Goal: Task Accomplishment & Management: Contribute content

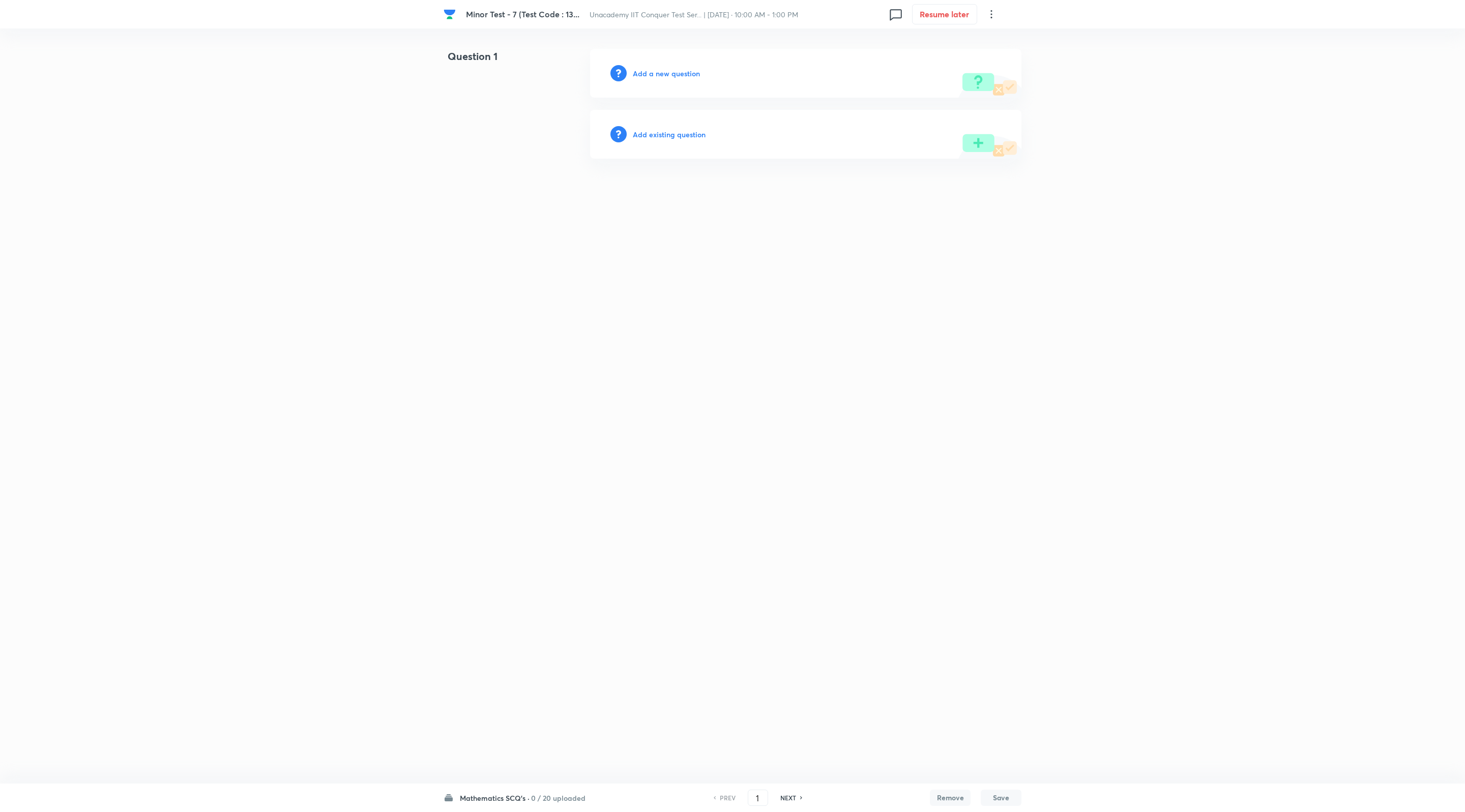
click at [559, 797] on h6 "0 / 20 uploaded" at bounding box center [558, 797] width 54 height 11
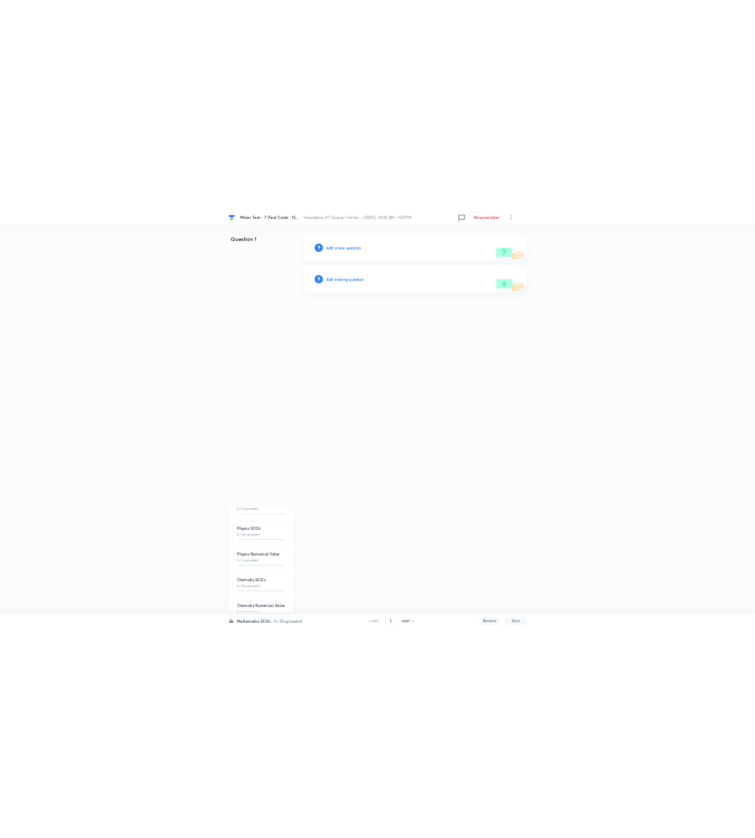
scroll to position [119, 0]
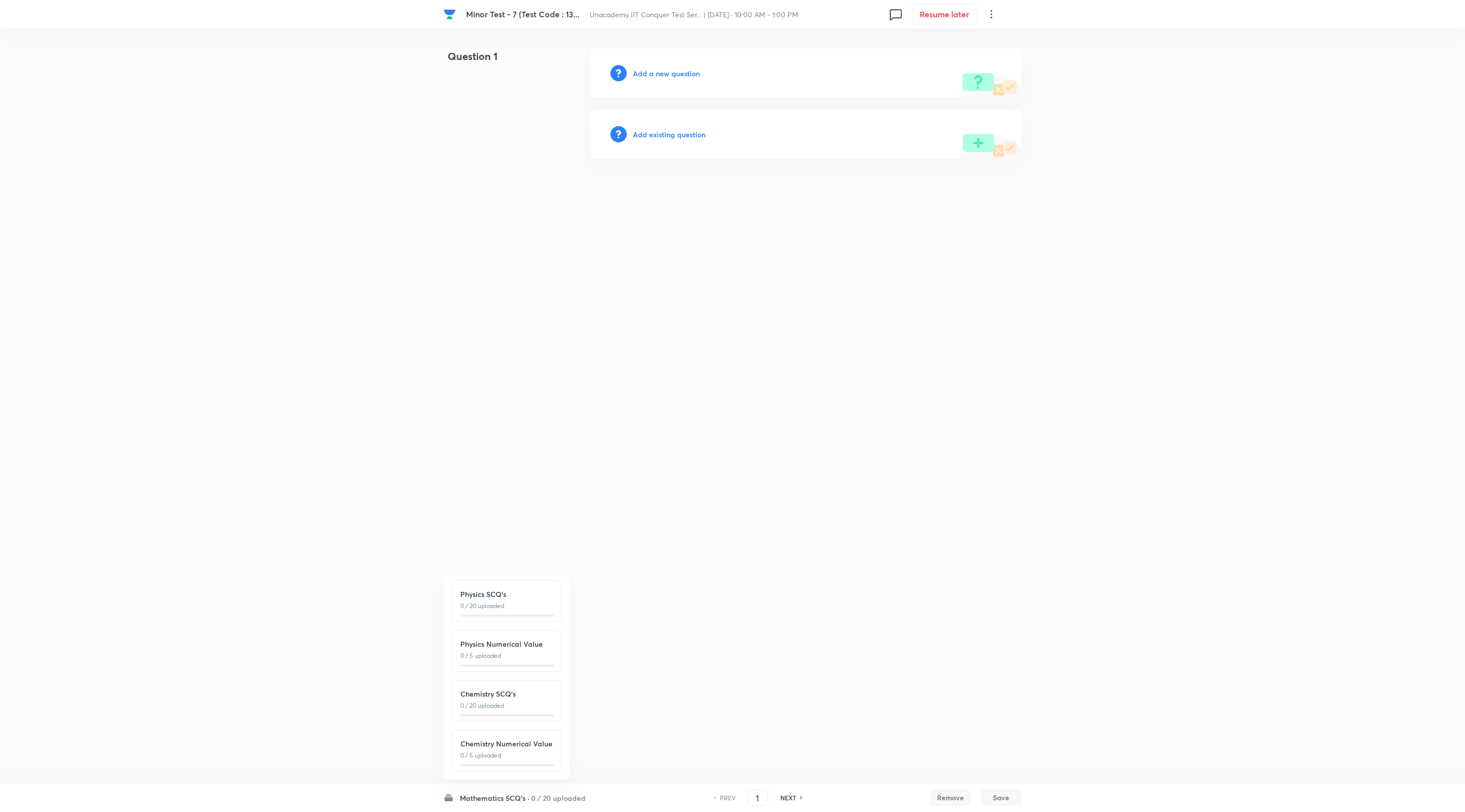
click at [546, 802] on h6 "0 / 20 uploaded" at bounding box center [558, 797] width 54 height 11
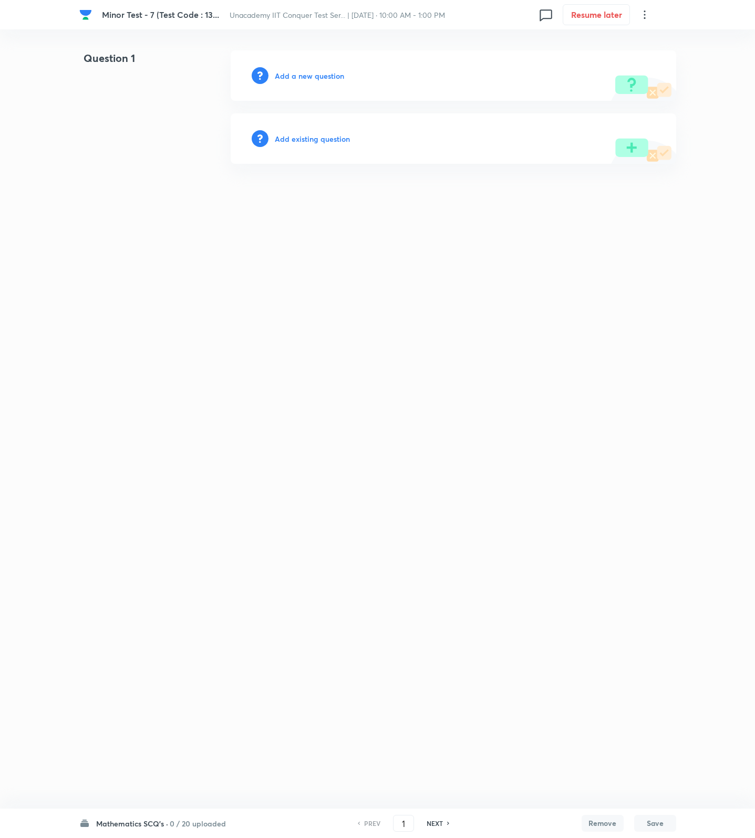
click at [269, 69] on div "Add a new question" at bounding box center [453, 75] width 445 height 50
click at [284, 72] on h6 "Add a new question" at bounding box center [309, 75] width 69 height 11
click at [284, 72] on h6 "Choose a question type" at bounding box center [315, 75] width 81 height 11
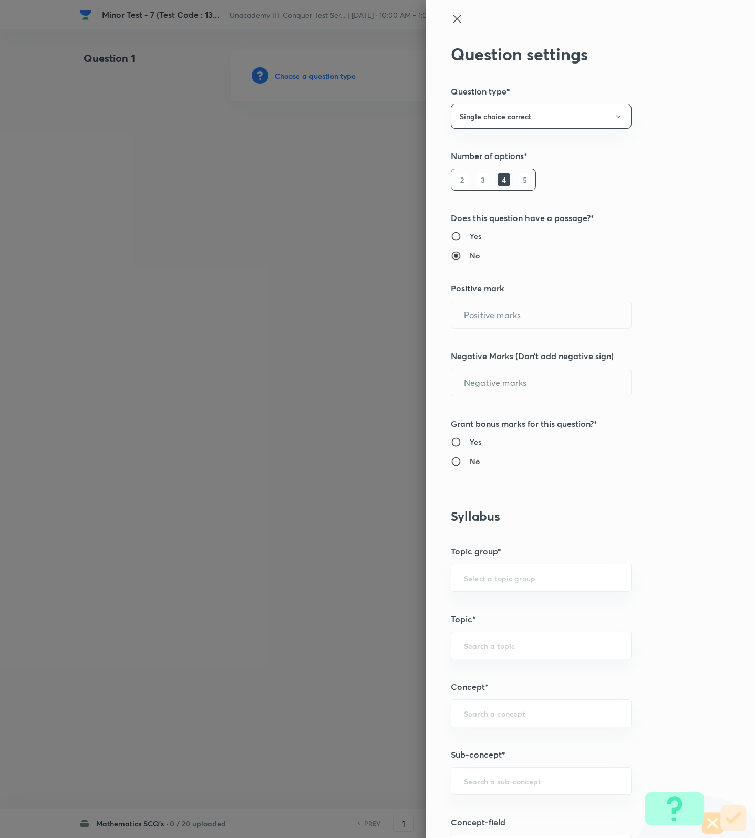
type input "1"
type input "0"
click at [462, 314] on input "1" at bounding box center [541, 315] width 180 height 27
type input "4"
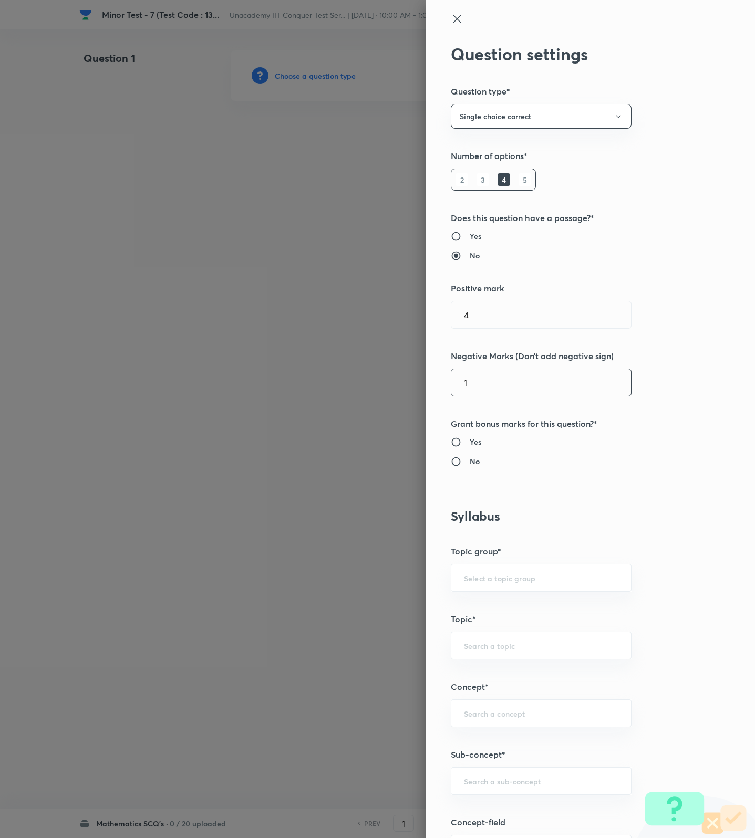
type input "1"
click at [470, 462] on h6 "No" at bounding box center [475, 461] width 10 height 11
click at [462, 462] on input "No" at bounding box center [460, 461] width 19 height 11
radio input "true"
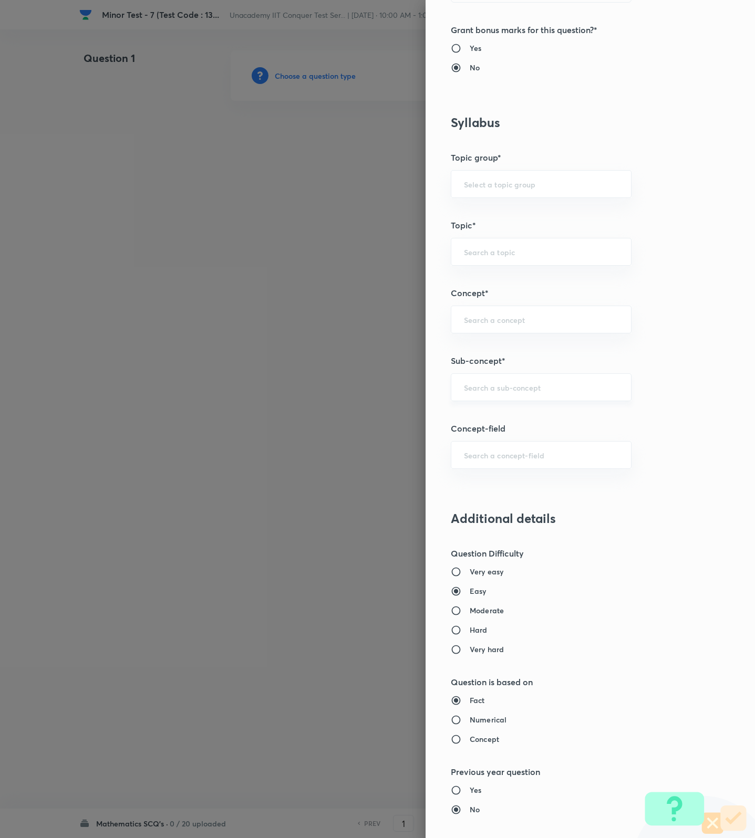
click at [492, 396] on div "​" at bounding box center [541, 387] width 181 height 28
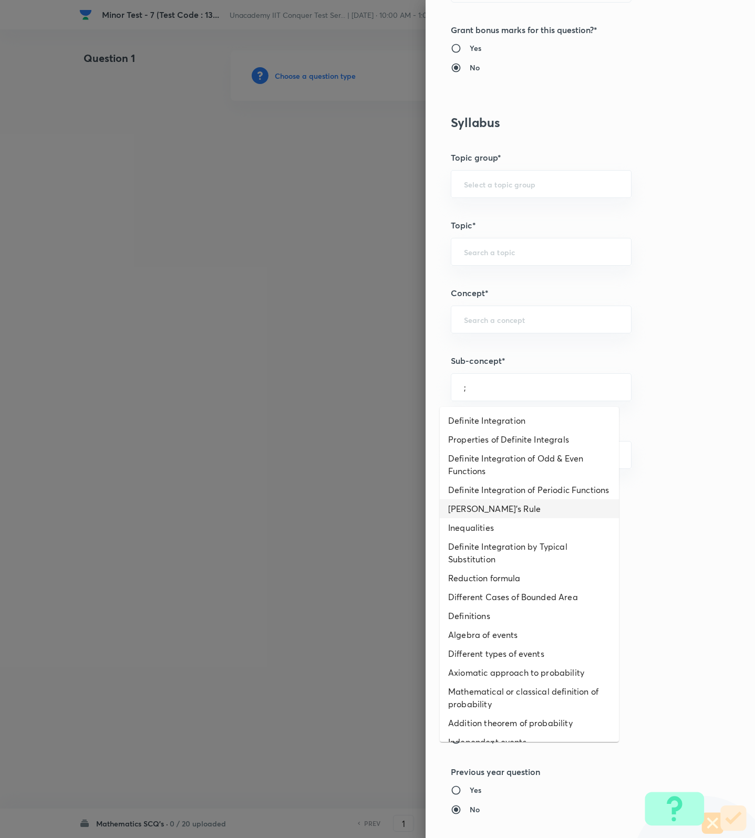
click at [492, 515] on li "[PERSON_NAME]'s Rule" at bounding box center [529, 509] width 179 height 19
type input "[PERSON_NAME]'s Rule"
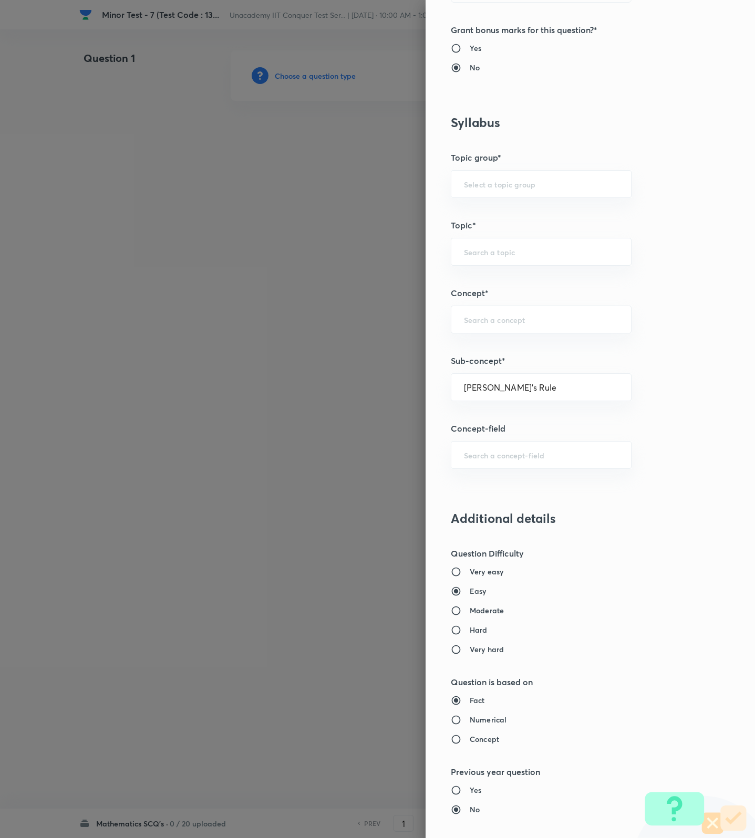
type input "Mathematics"
type input "Calculus"
type input "Definite Integration"
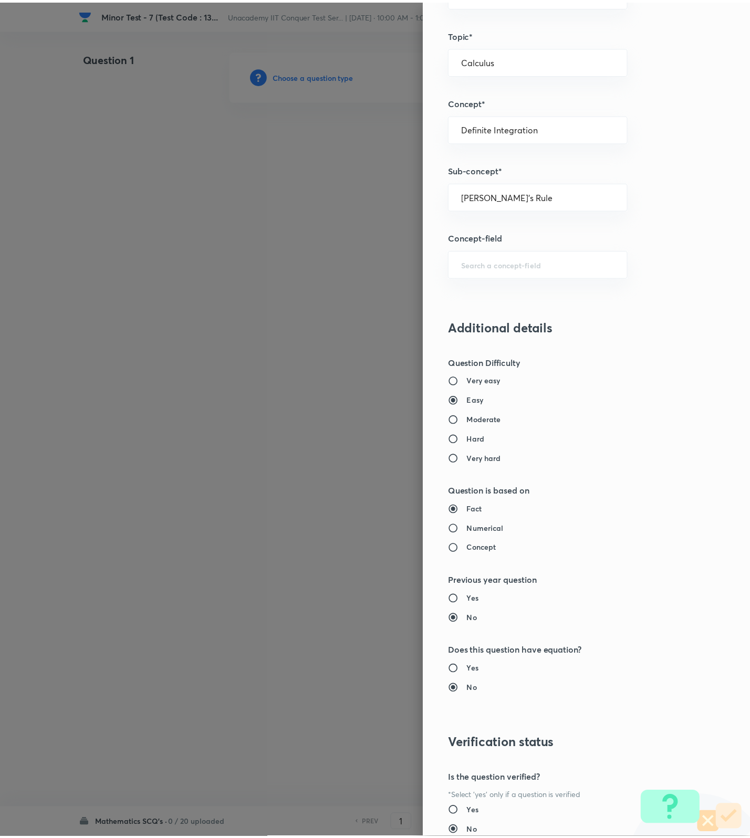
scroll to position [667, 0]
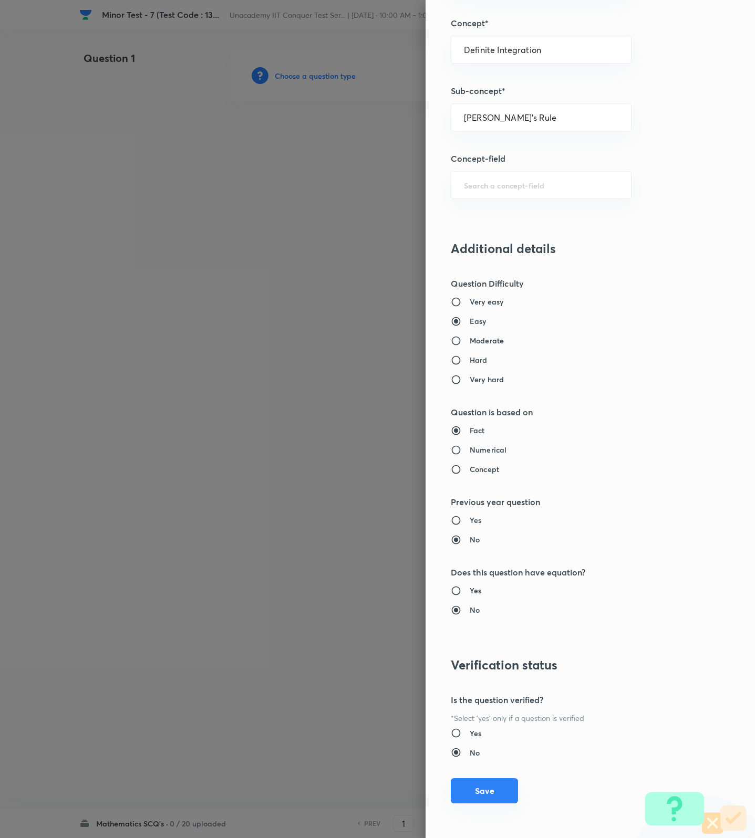
click at [489, 802] on button "Save" at bounding box center [484, 790] width 67 height 25
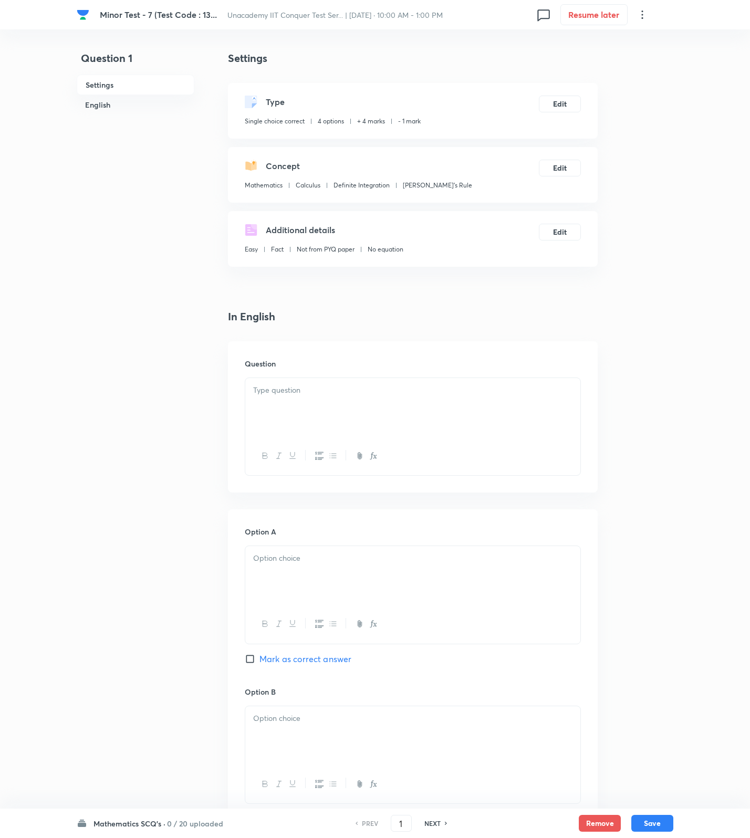
click at [554, 410] on div at bounding box center [412, 407] width 335 height 59
click at [673, 567] on div "Minor Test - 7 (Test Code : 13... Unacademy IIT Conquer Test Ser... | Oct 5, 20…" at bounding box center [375, 711] width 750 height 1322
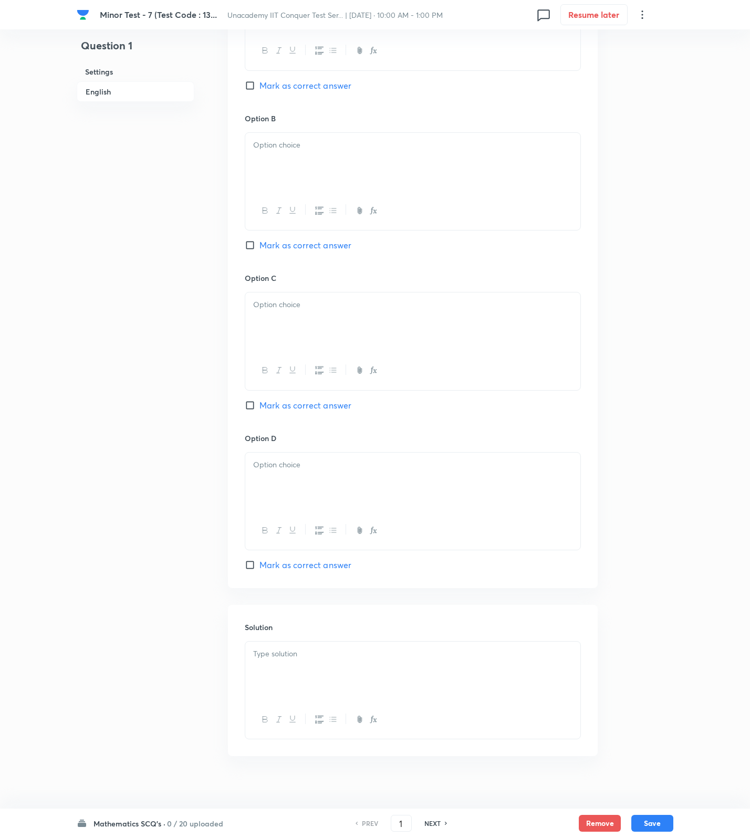
scroll to position [587, 0]
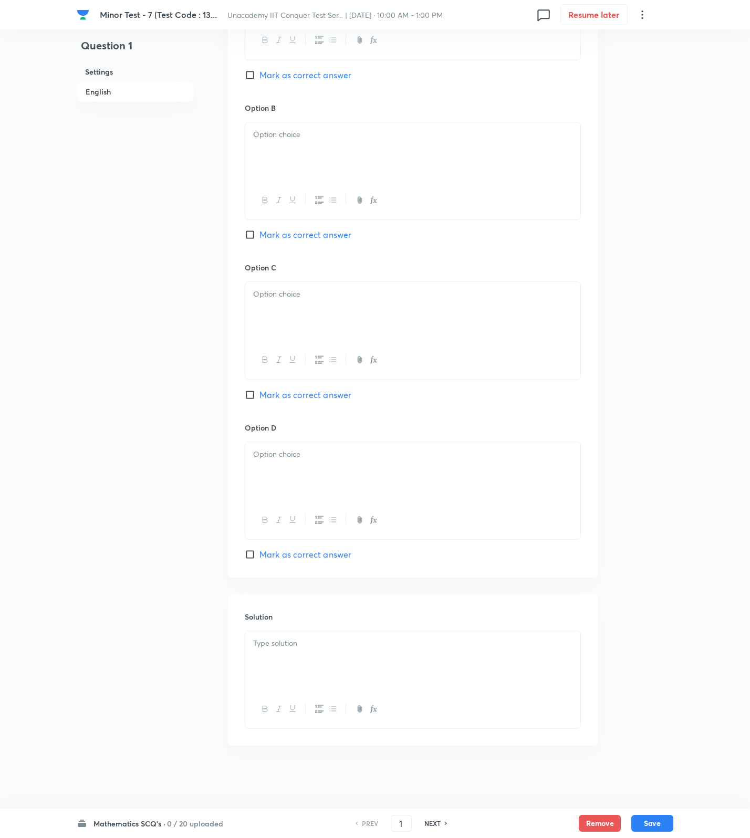
click at [382, 623] on div "Solution" at bounding box center [413, 670] width 370 height 151
click at [380, 641] on p at bounding box center [412, 644] width 319 height 12
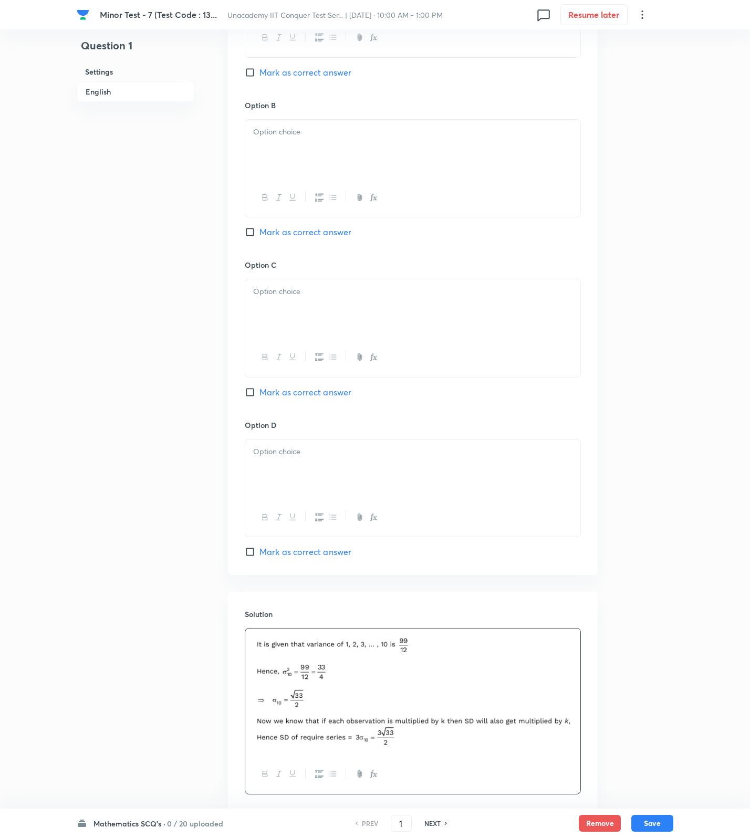
scroll to position [193, 0]
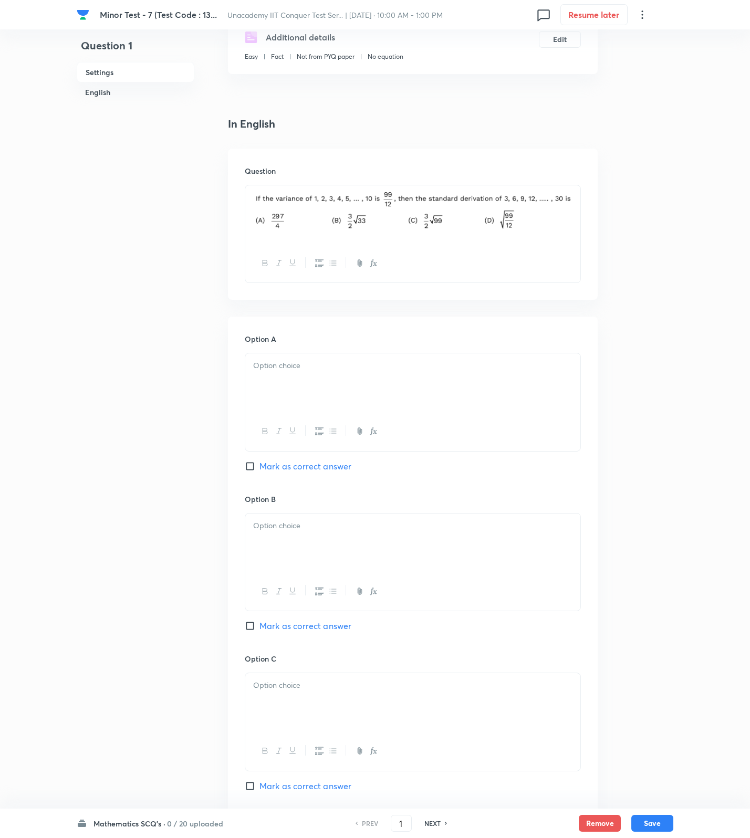
click at [308, 622] on span "Mark as correct answer" at bounding box center [305, 626] width 92 height 13
click at [259, 622] on input "Mark as correct answer" at bounding box center [252, 626] width 15 height 11
checkbox input "true"
click at [308, 392] on div at bounding box center [412, 383] width 335 height 59
click at [317, 534] on div at bounding box center [412, 543] width 335 height 59
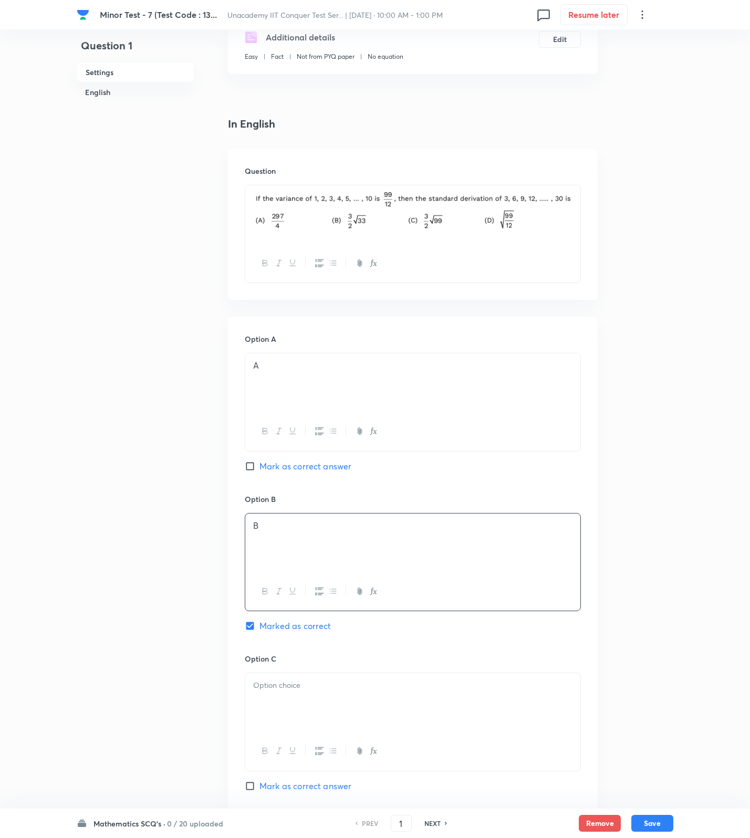
click at [314, 732] on div at bounding box center [412, 702] width 335 height 59
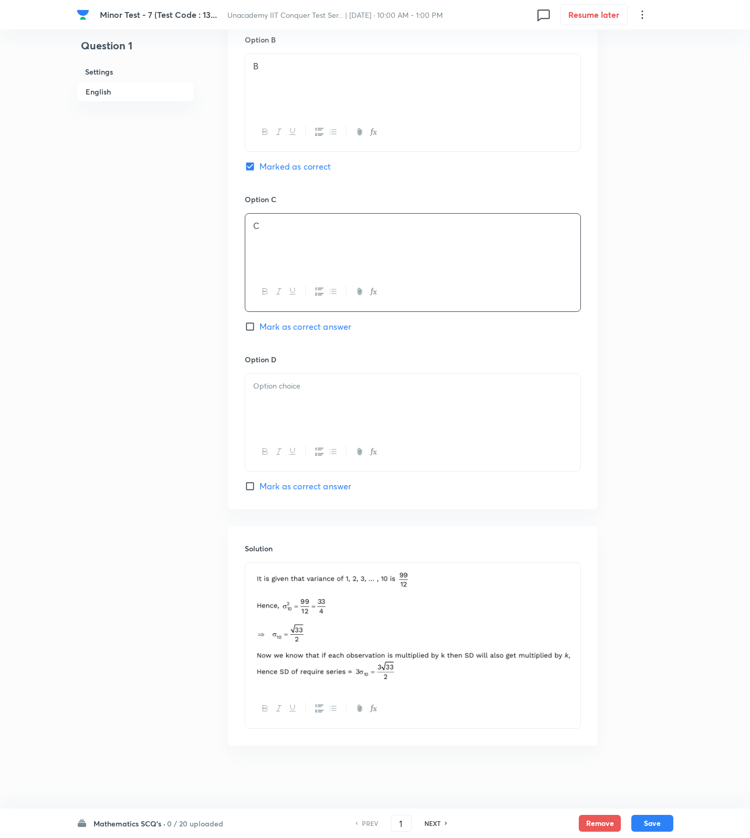
click at [280, 409] on div at bounding box center [412, 403] width 335 height 59
click at [659, 826] on button "Save" at bounding box center [652, 822] width 42 height 17
type input "2"
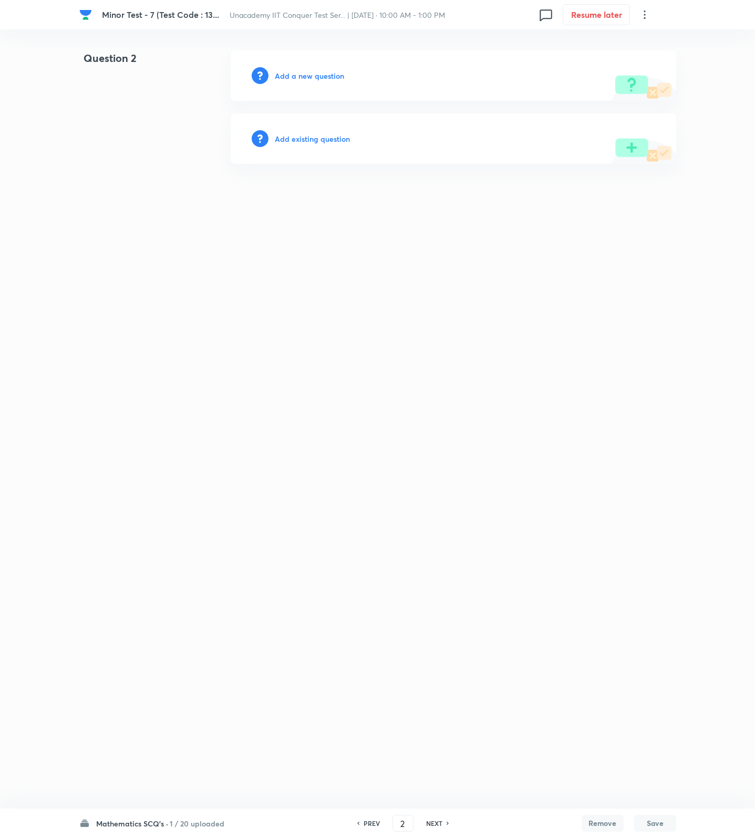
click at [321, 80] on h6 "Add a new question" at bounding box center [309, 75] width 69 height 11
click at [321, 80] on h6 "Choose a question type" at bounding box center [315, 75] width 81 height 11
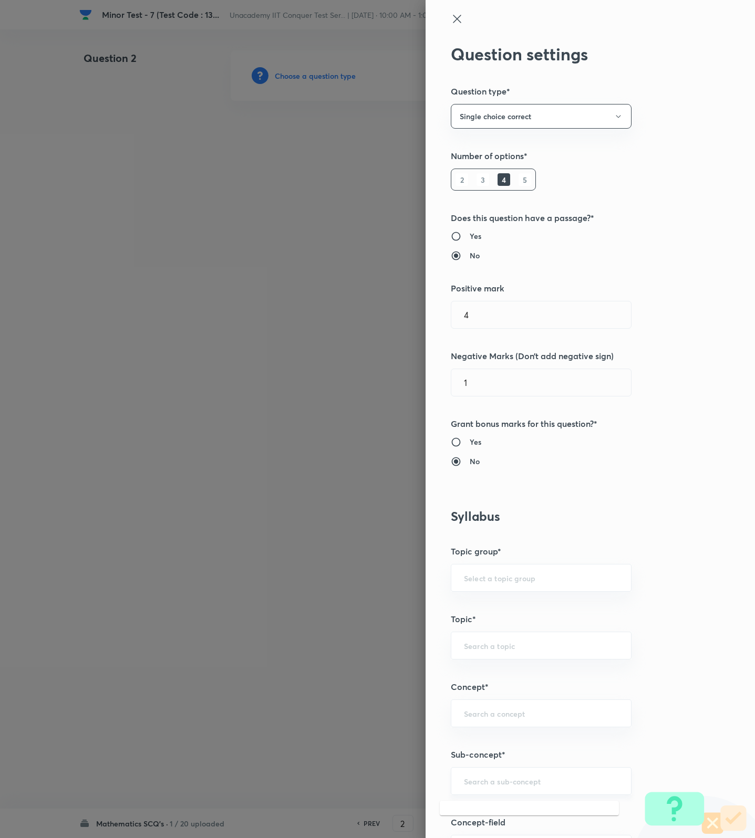
click at [471, 785] on input "text" at bounding box center [541, 781] width 154 height 10
type input "'"
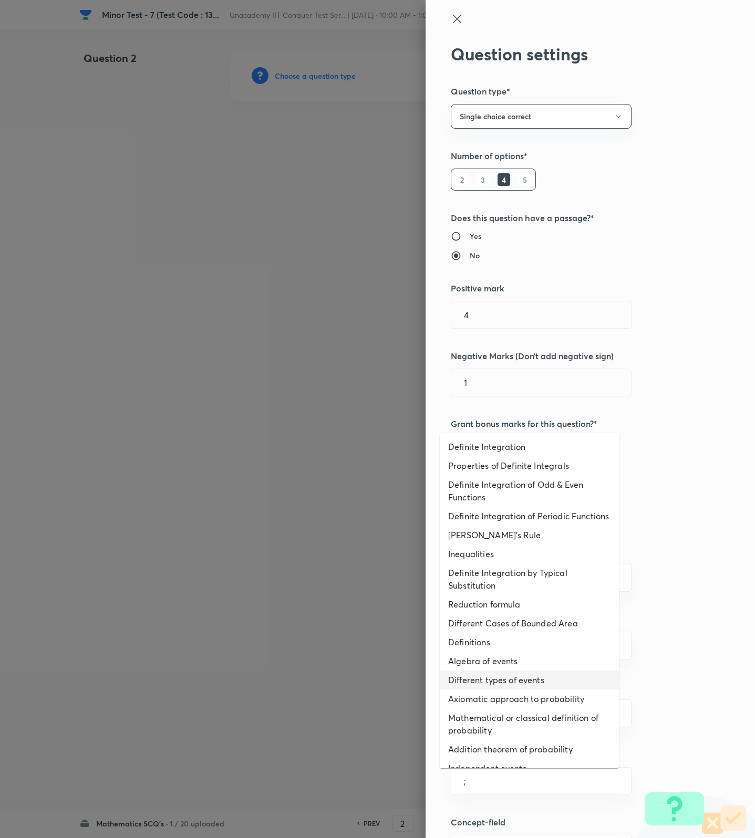
click at [511, 671] on li "Algebra of events" at bounding box center [529, 661] width 179 height 19
type input "Algebra of events"
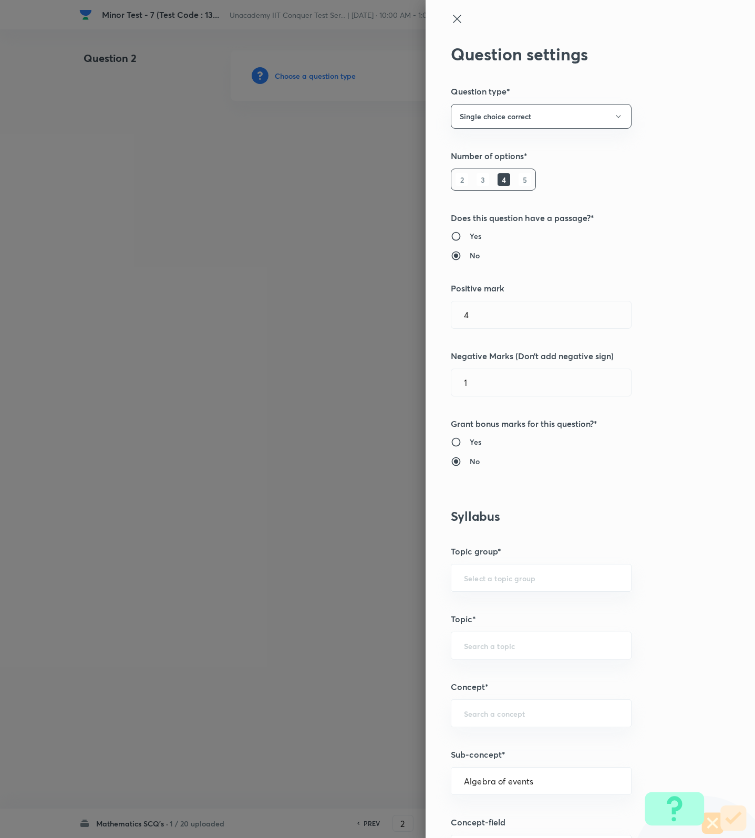
type input "Mathematics"
type input "Algebra"
type input "Probability"
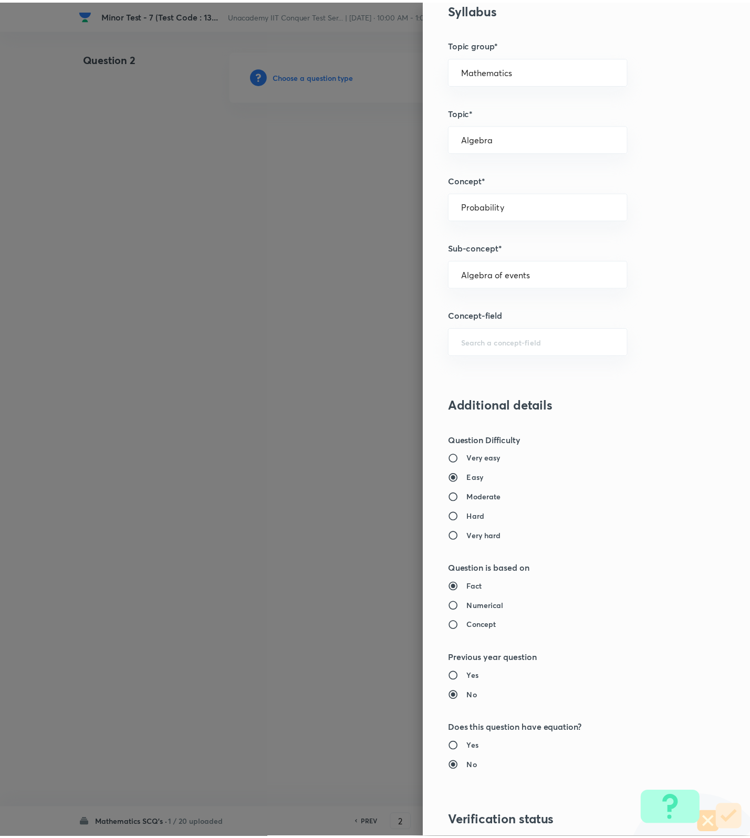
scroll to position [667, 0]
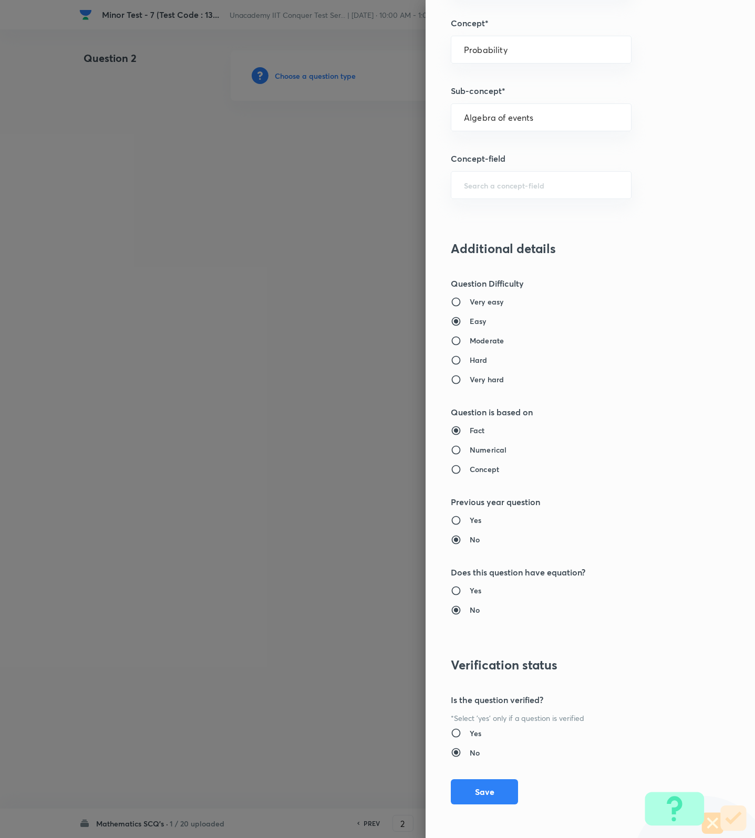
click at [476, 805] on div "Question settings Question type* Single choice correct Number of options* 2 3 4…" at bounding box center [589, 419] width 329 height 838
click at [484, 788] on button "Save" at bounding box center [484, 790] width 67 height 25
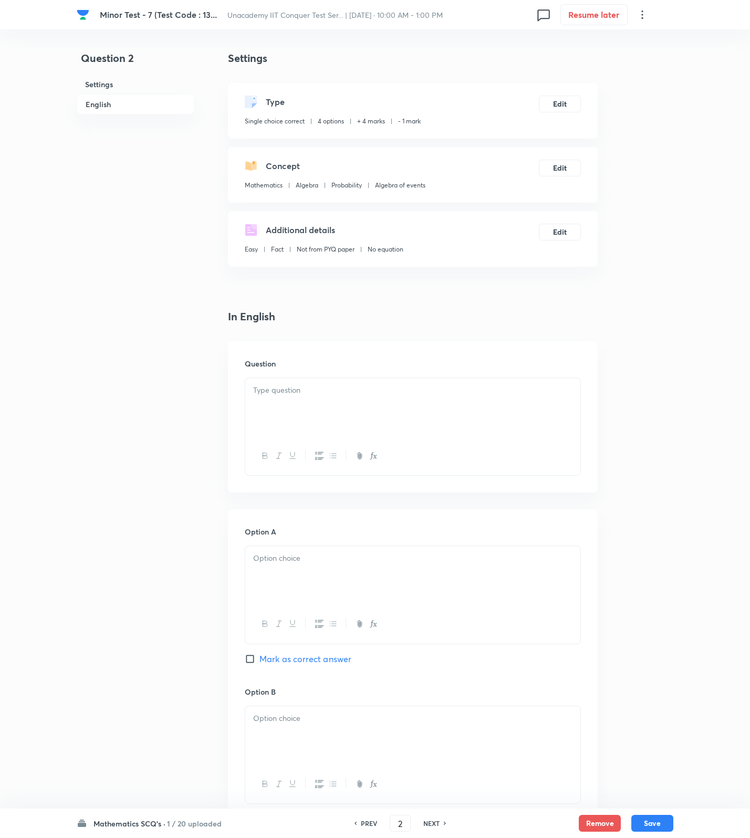
click at [549, 435] on div at bounding box center [412, 407] width 335 height 59
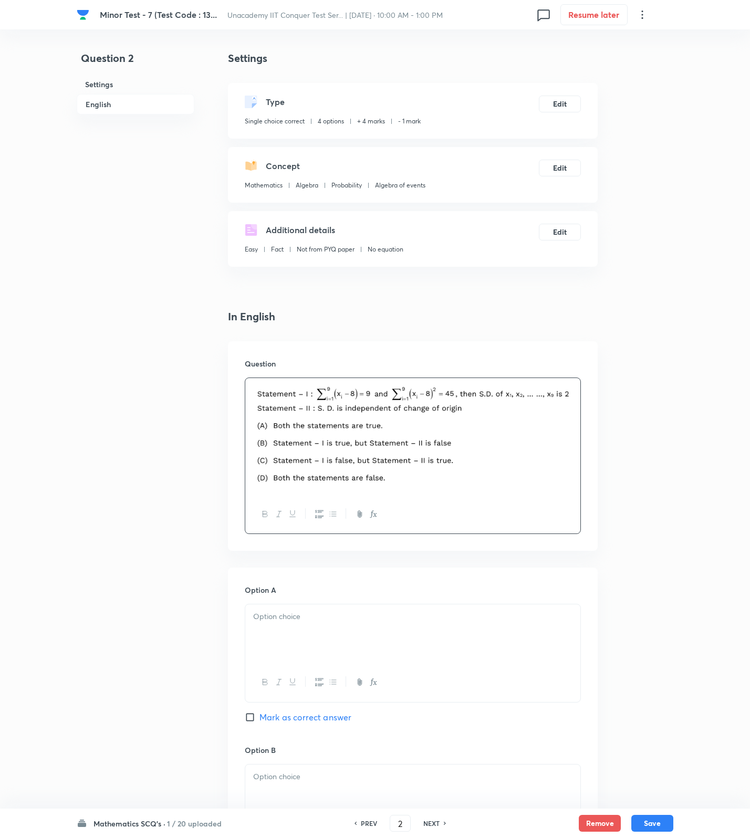
click at [448, 690] on div at bounding box center [412, 682] width 335 height 38
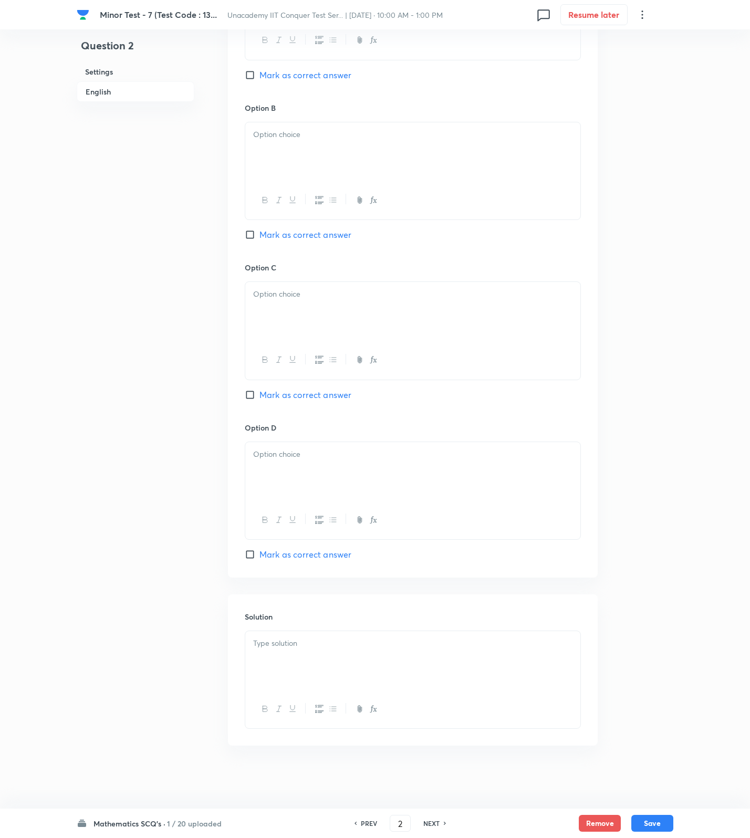
click at [418, 666] on div at bounding box center [412, 660] width 335 height 59
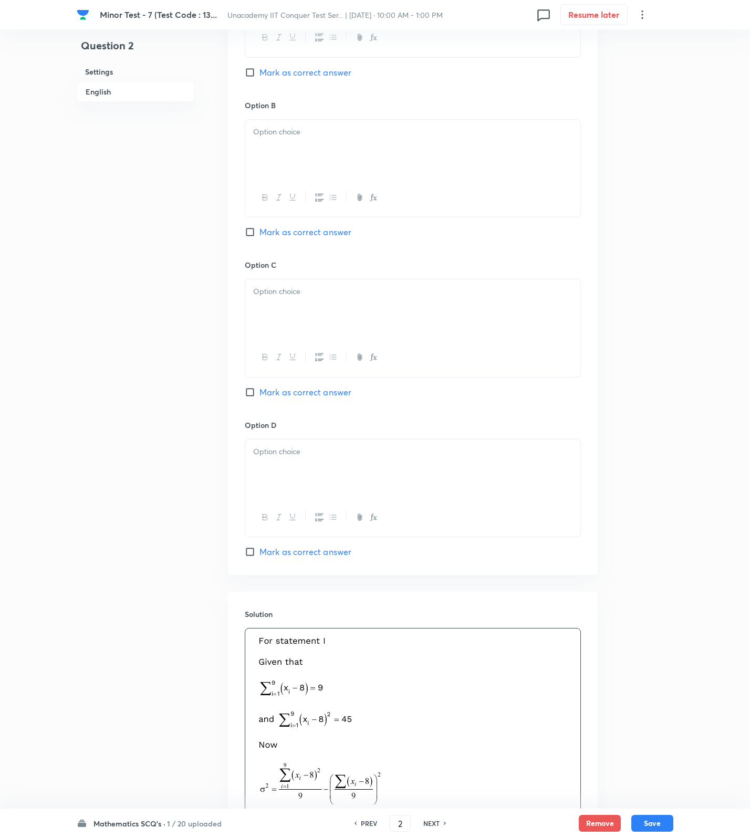
click at [528, 684] on p at bounding box center [412, 741] width 319 height 212
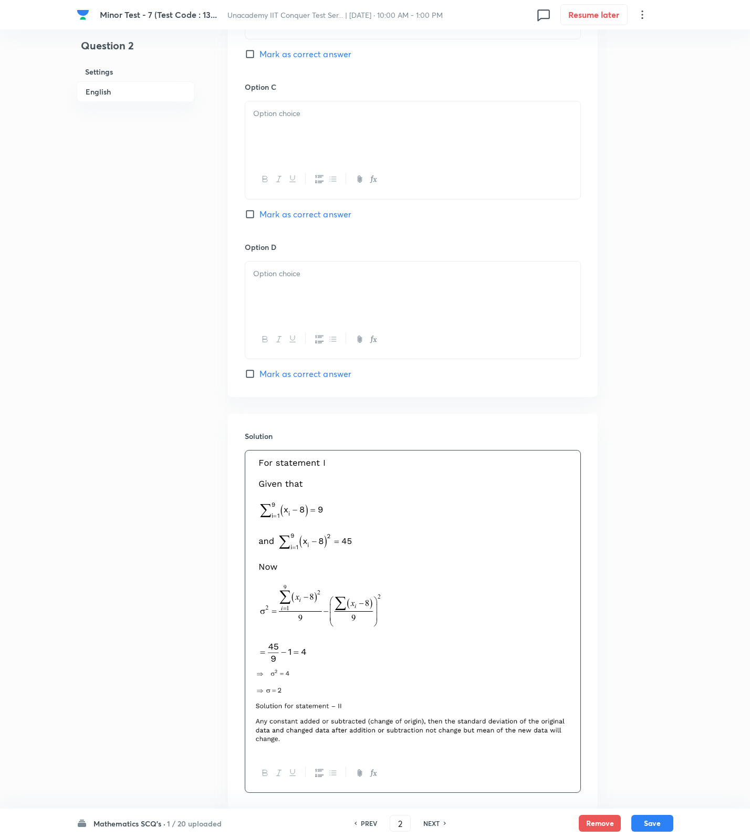
scroll to position [429, 0]
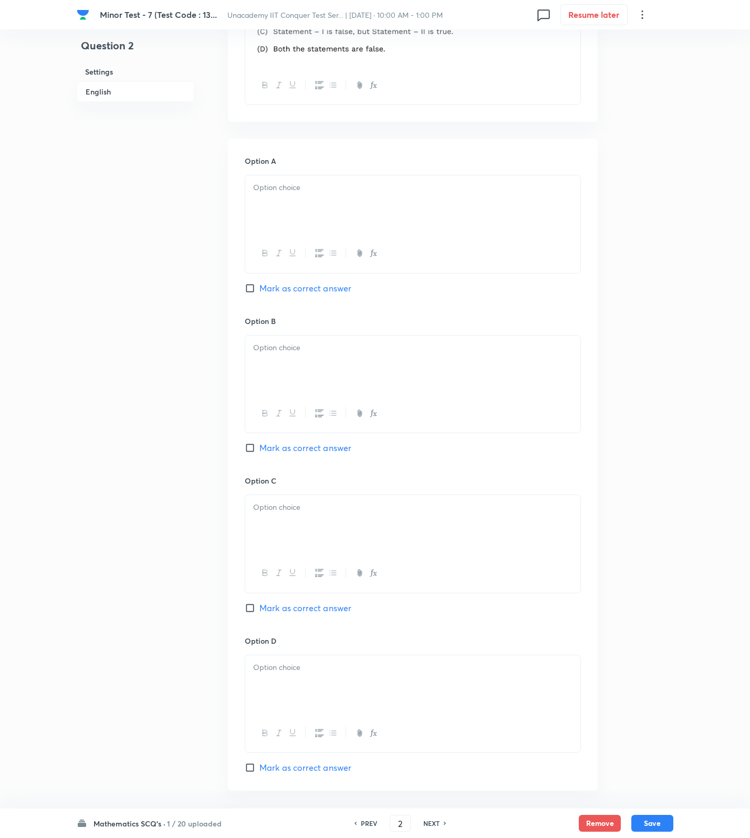
click at [305, 290] on span "Mark as correct answer" at bounding box center [305, 288] width 92 height 13
click at [259, 290] on input "Mark as correct answer" at bounding box center [252, 288] width 15 height 11
checkbox input "true"
click at [314, 171] on div "Option A Marked as correct" at bounding box center [413, 235] width 336 height 160
click at [317, 210] on div at bounding box center [412, 204] width 335 height 59
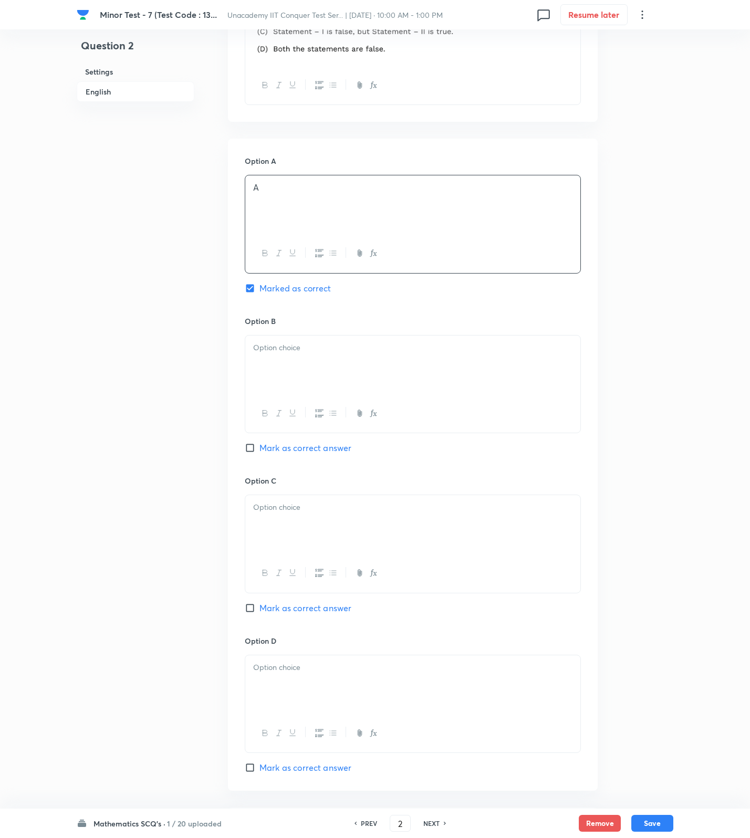
click at [310, 344] on p at bounding box center [412, 348] width 319 height 12
click at [268, 546] on div at bounding box center [412, 524] width 335 height 59
click at [324, 704] on div at bounding box center [412, 685] width 335 height 59
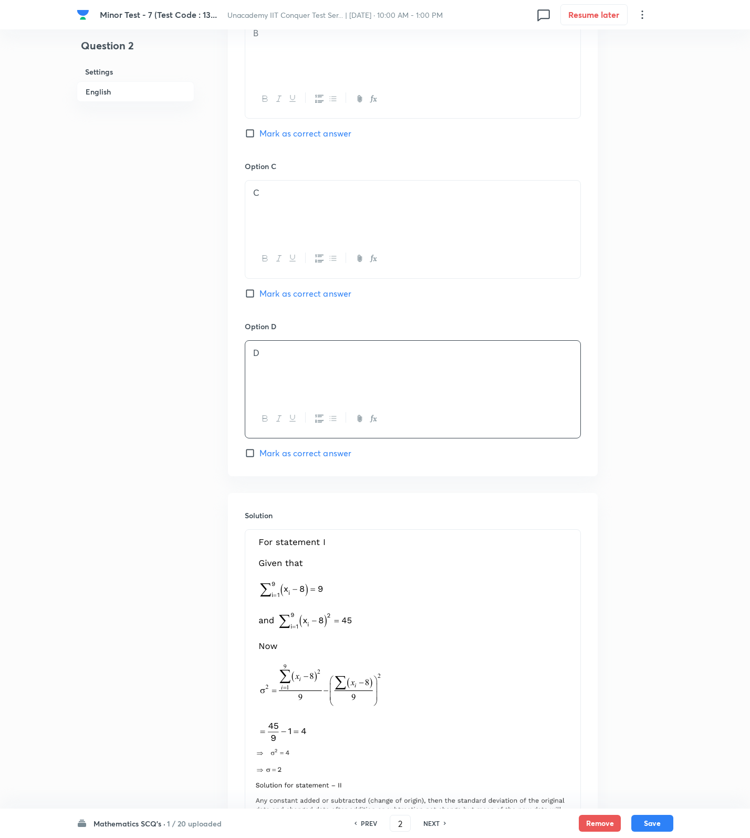
scroll to position [891, 0]
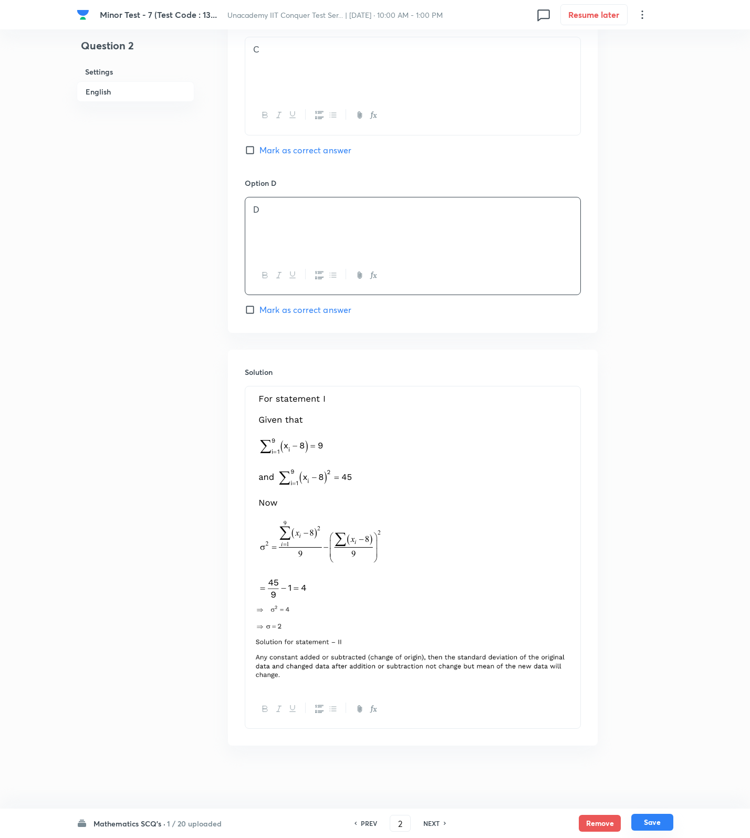
click at [645, 823] on button "Save" at bounding box center [652, 822] width 42 height 17
type input "3"
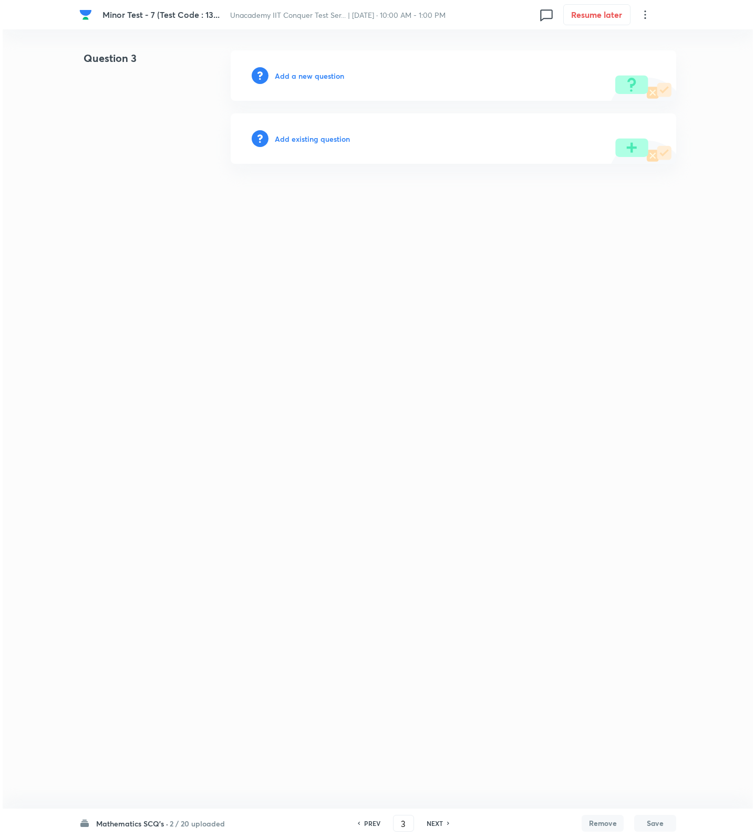
scroll to position [0, 0]
click at [314, 76] on h6 "Add a new question" at bounding box center [309, 75] width 69 height 11
click at [314, 76] on h6 "Choose a question type" at bounding box center [315, 75] width 81 height 11
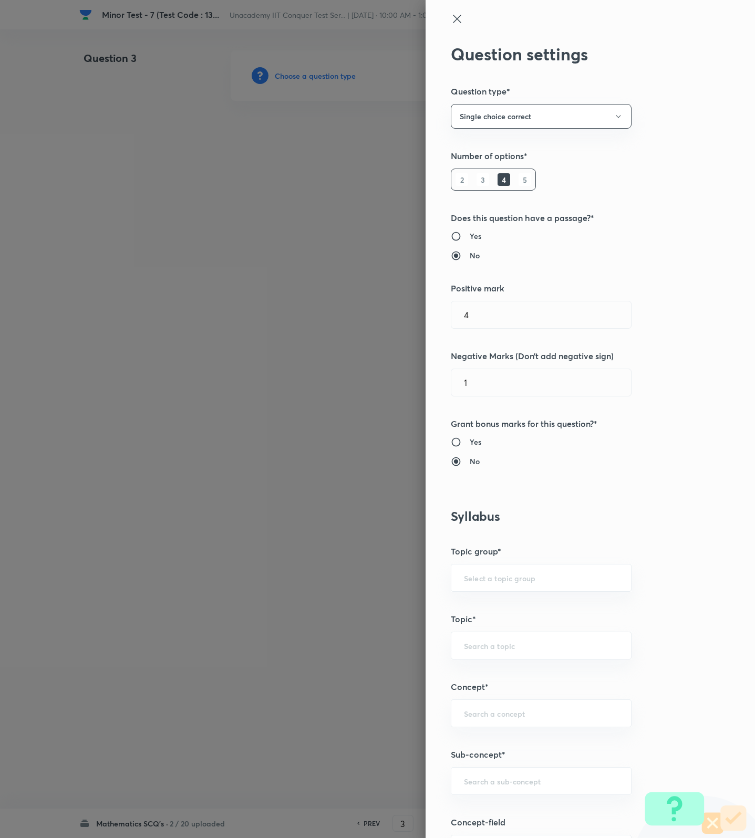
click at [513, 760] on h5 "Sub-concept*" at bounding box center [573, 755] width 244 height 13
click at [503, 781] on input "text" at bounding box center [541, 781] width 154 height 10
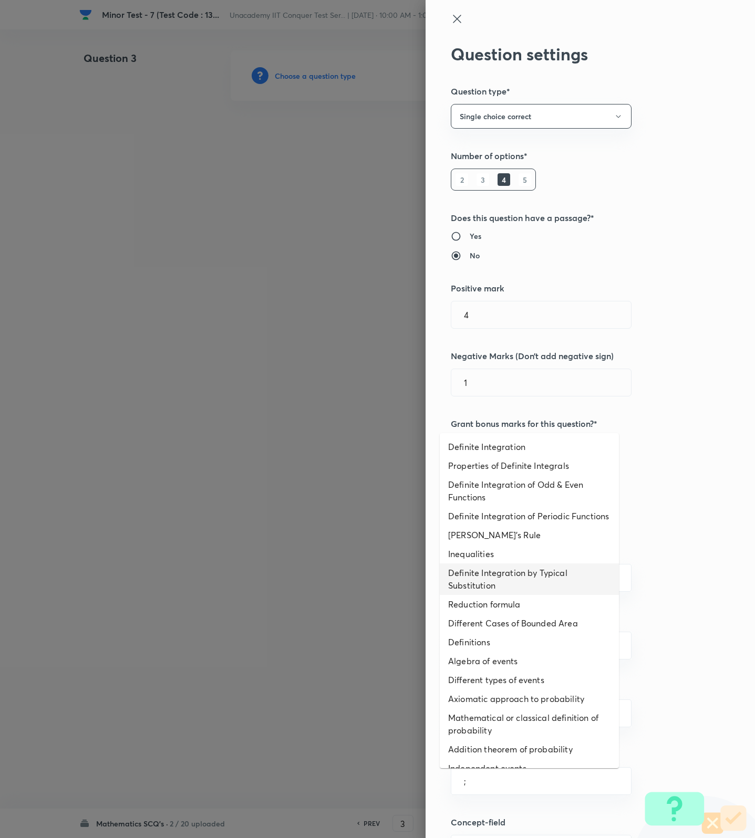
click at [514, 595] on li "Definite Integration by Typical Substitution" at bounding box center [529, 580] width 179 height 32
type input "Definite Integration by Typical Substitution"
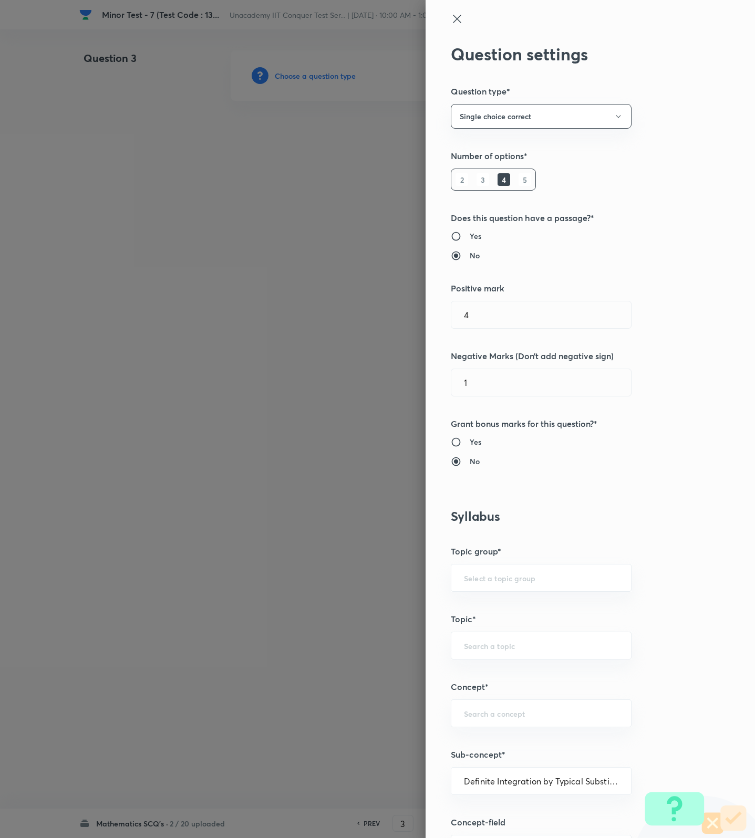
type input "Mathematics"
type input "Calculus"
type input "Definite Integration"
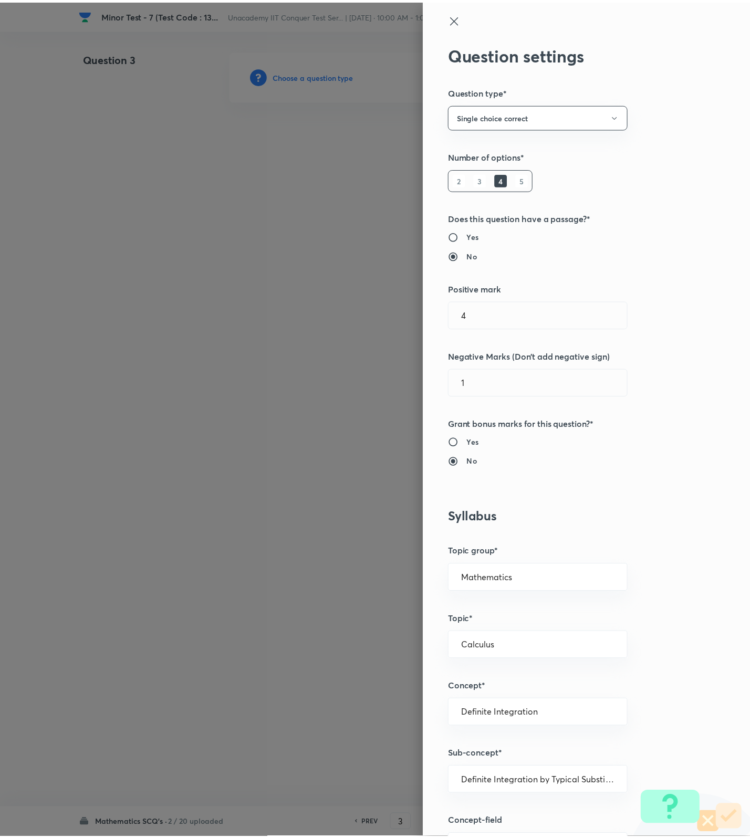
scroll to position [667, 0]
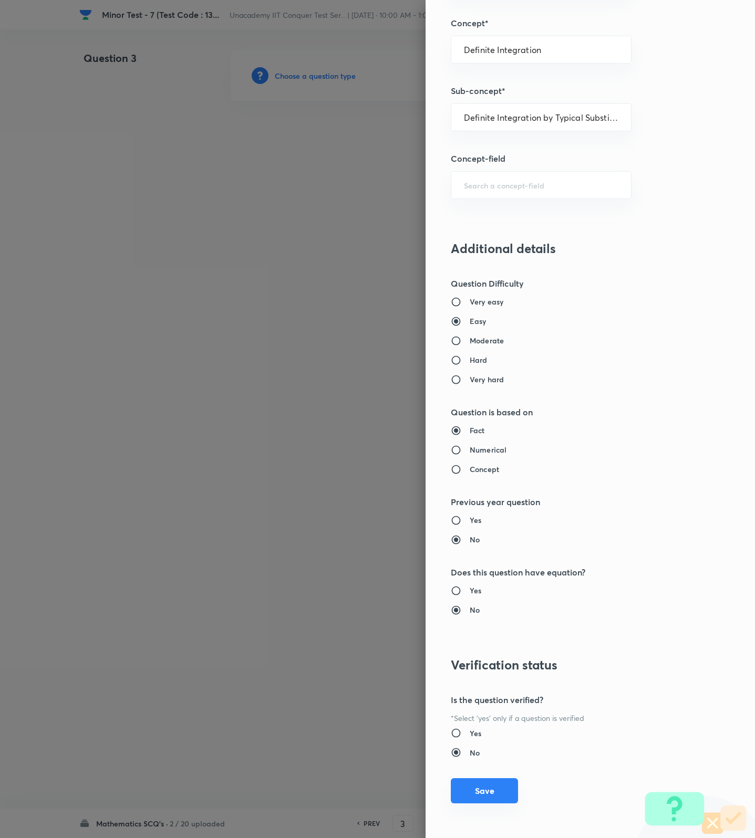
click at [490, 798] on button "Save" at bounding box center [484, 790] width 67 height 25
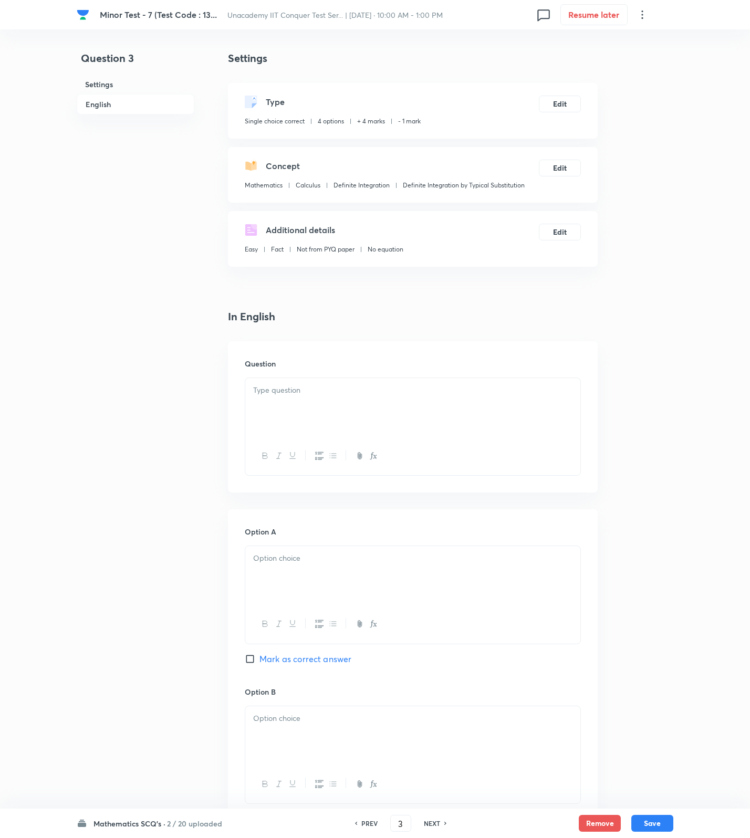
click at [466, 405] on div at bounding box center [412, 407] width 335 height 59
click at [504, 402] on div at bounding box center [412, 407] width 335 height 59
drag, startPoint x: 573, startPoint y: 396, endPoint x: 214, endPoint y: 399, distance: 358.2
click at [222, 397] on div "Question 3 Settings English Settings Type Single choice correct 4 options + 4 m…" at bounding box center [375, 711] width 597 height 1322
click at [372, 451] on button "button" at bounding box center [373, 456] width 14 height 13
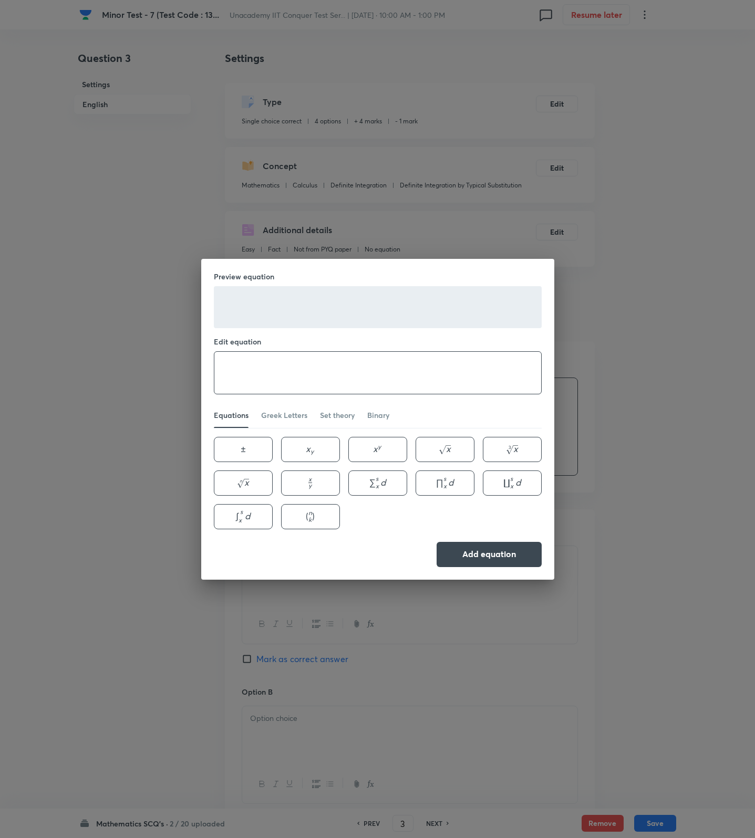
click at [332, 357] on textarea at bounding box center [377, 373] width 327 height 42
click at [422, 370] on textarea at bounding box center [377, 373] width 327 height 42
paste textarea "If the mean and standard deviation of 5 observations $x_1, x_2, x_3, x_4, x_5$ …"
click at [440, 372] on textarea "If the mean and standard deviation of 5 observations $x_1, x_2, x_3, x_4, x_5$ …" at bounding box center [377, 373] width 327 height 42
click at [244, 379] on textarea "If the mean and standard deviation of 5 observations x_1, x_2, x_3, x_4, x_5$ a…" at bounding box center [377, 373] width 327 height 42
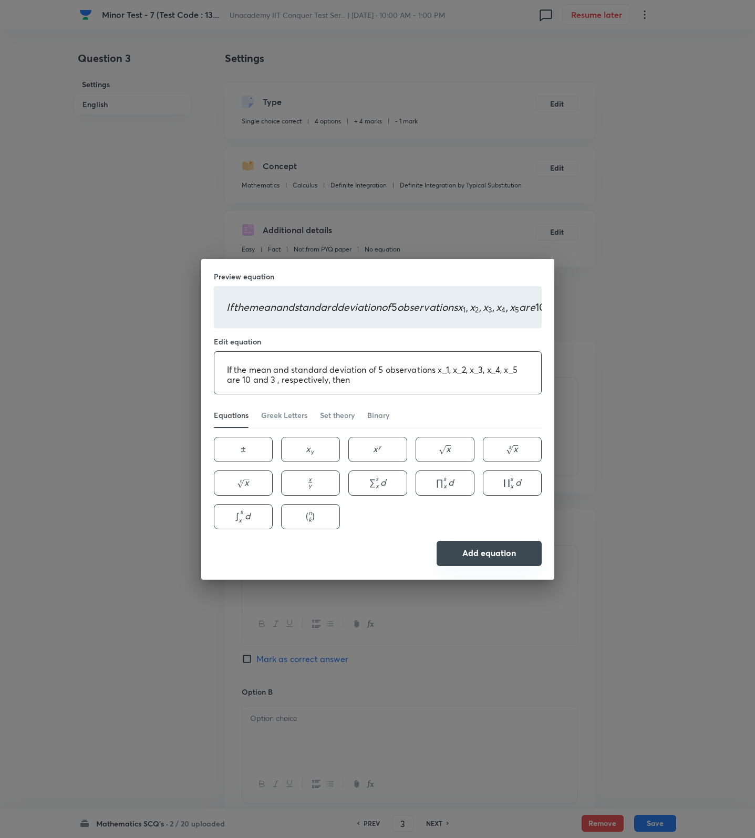
type textarea "If the mean and standard deviation of 5 observations x_1, x_2, x_3, x_4, x_5 ar…"
click at [492, 543] on button "Add equation" at bounding box center [489, 553] width 105 height 25
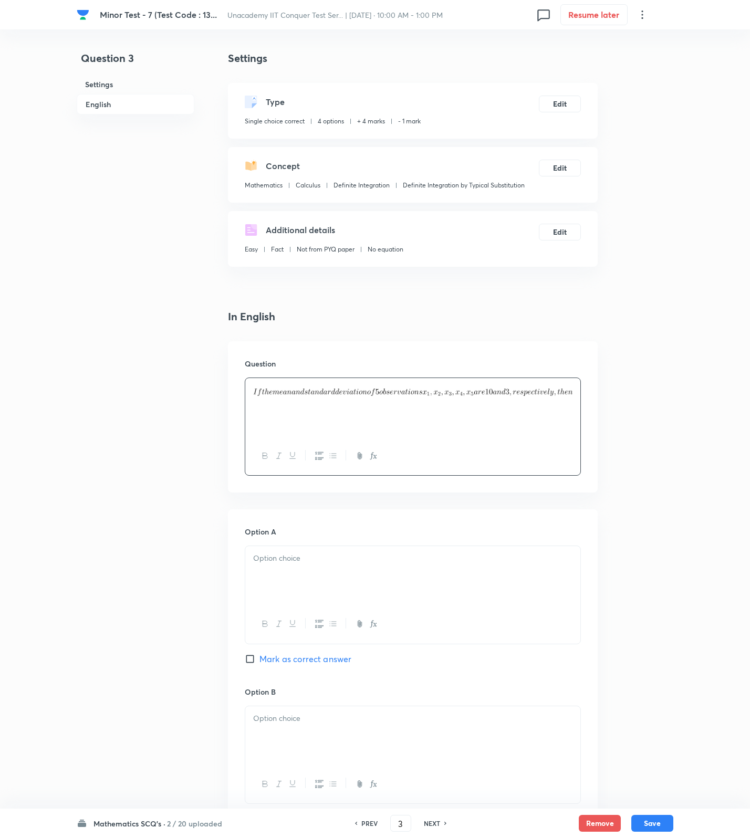
click at [573, 392] on div at bounding box center [412, 407] width 335 height 59
click at [366, 456] on div at bounding box center [412, 456] width 335 height 38
click at [370, 459] on icon "button" at bounding box center [372, 455] width 4 height 7
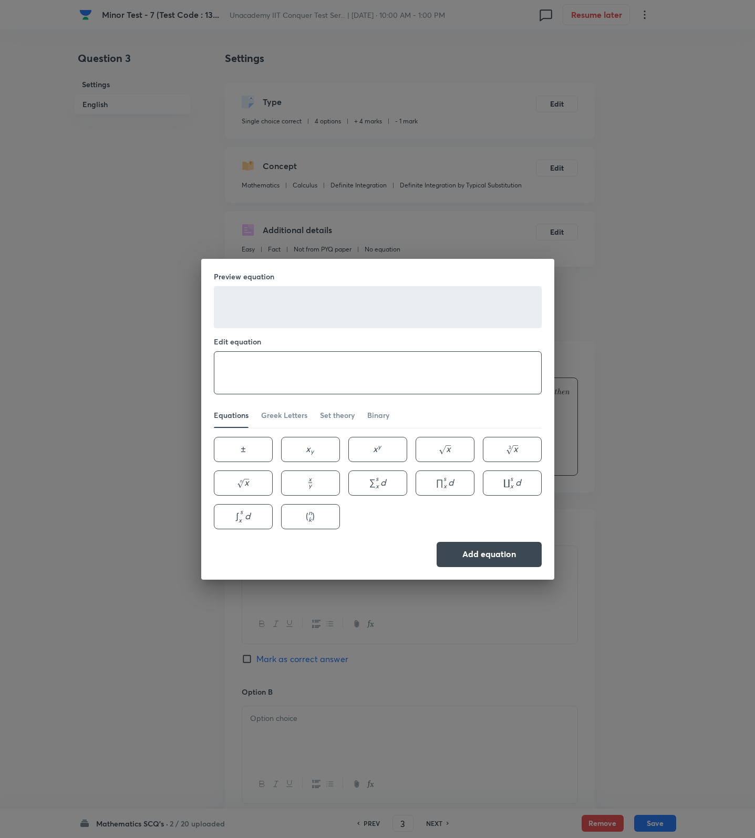
click at [325, 388] on textarea at bounding box center [377, 373] width 327 height 42
paste textarea "the variance of 6 observations $x_1, x_2, \ldots, x_5$ and -50 is equal to"
click at [431, 372] on textarea "the variance of 6 observations $x_1, x_2, \ldots, x_5$ and -50 is equal to" at bounding box center [377, 373] width 327 height 42
click at [352, 372] on textarea "the variance of 6 observations $x_1, x_2, \ldots, x_5 and -50 is equal to" at bounding box center [377, 373] width 327 height 42
type textarea "the variance of 6 observations x_1, x_2, \ldots, x_5 and -50 is equal to"
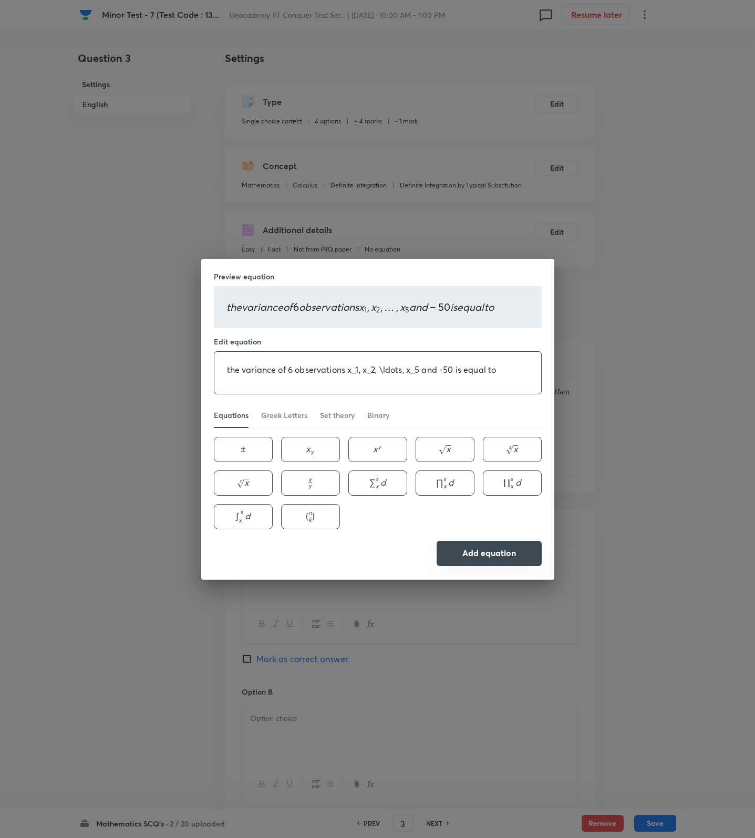
click at [463, 560] on button "Add equation" at bounding box center [489, 553] width 105 height 25
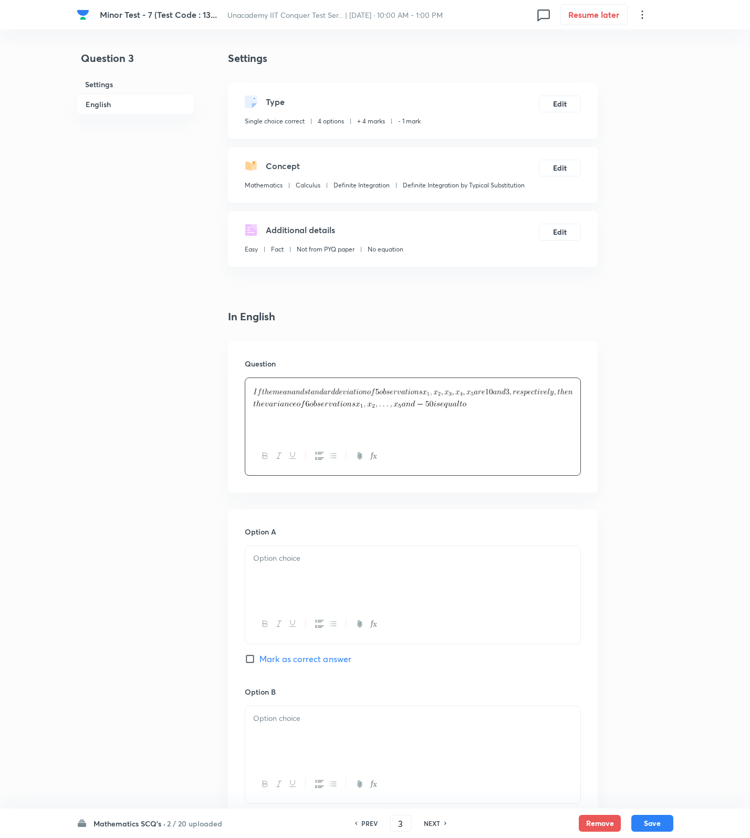
drag, startPoint x: 475, startPoint y: 417, endPoint x: 106, endPoint y: 355, distance: 374.3
click at [106, 355] on div "Question 3 Settings English Settings Type Single choice correct 4 options + 4 m…" at bounding box center [375, 711] width 597 height 1322
drag, startPoint x: 274, startPoint y: 381, endPoint x: 142, endPoint y: 394, distance: 133.0
click at [144, 394] on div "Question 3 Settings English Settings Type Single choice correct 4 options + 4 m…" at bounding box center [375, 711] width 597 height 1322
click at [288, 412] on div at bounding box center [412, 407] width 335 height 59
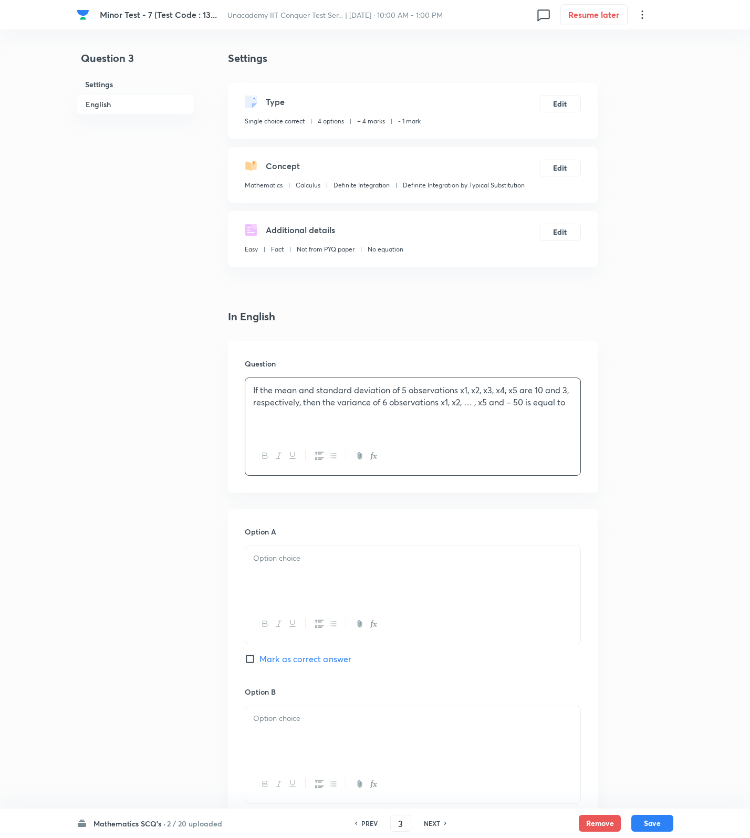
click at [549, 405] on p "If the mean and standard deviation of 5 observations x1, x2, x3, x4, x5 are 10 …" at bounding box center [412, 396] width 319 height 24
click at [391, 391] on p "If the mean and standard deviation of 5 observations x1, x2, x3, x4, x5 are 10 …" at bounding box center [412, 396] width 319 height 24
drag, startPoint x: 584, startPoint y: 426, endPoint x: 202, endPoint y: 358, distance: 387.3
click at [202, 358] on div "Question 3 Settings English Settings Type Single choice correct 4 options + 4 m…" at bounding box center [375, 711] width 597 height 1322
drag, startPoint x: 569, startPoint y: 413, endPoint x: -11, endPoint y: 372, distance: 581.9
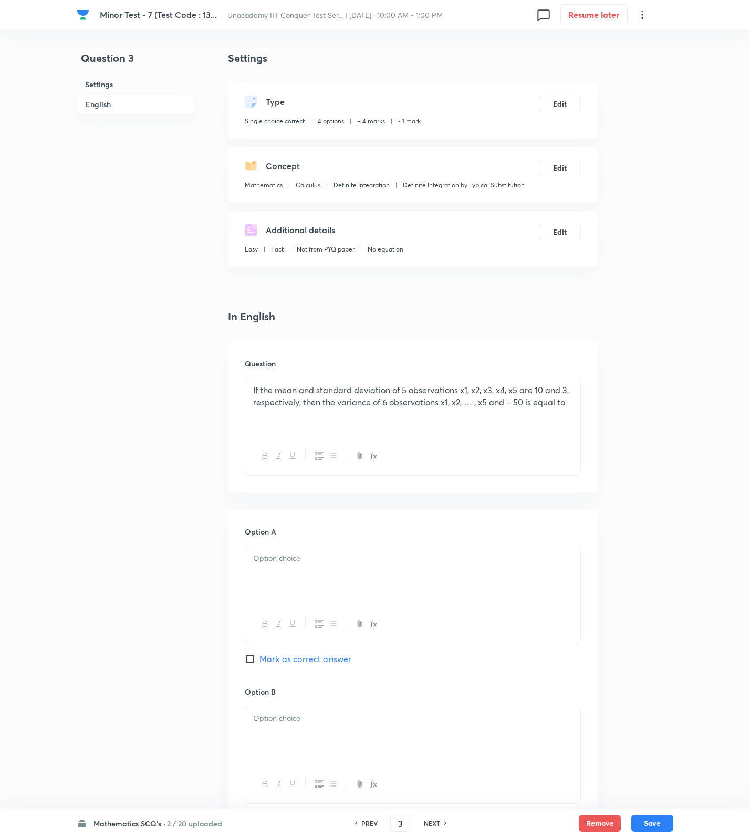
click at [0, 372] on html "Minor Test - 7 (Test Code : 13... Unacademy IIT Conquer Test Ser... | Oct 5, 20…" at bounding box center [375, 711] width 750 height 1422
drag, startPoint x: 255, startPoint y: 390, endPoint x: 708, endPoint y: 397, distance: 452.3
click at [708, 397] on div "Minor Test - 7 (Test Code : 13... Unacademy IIT Conquer Test Ser... | Oct 5, 20…" at bounding box center [375, 711] width 750 height 1322
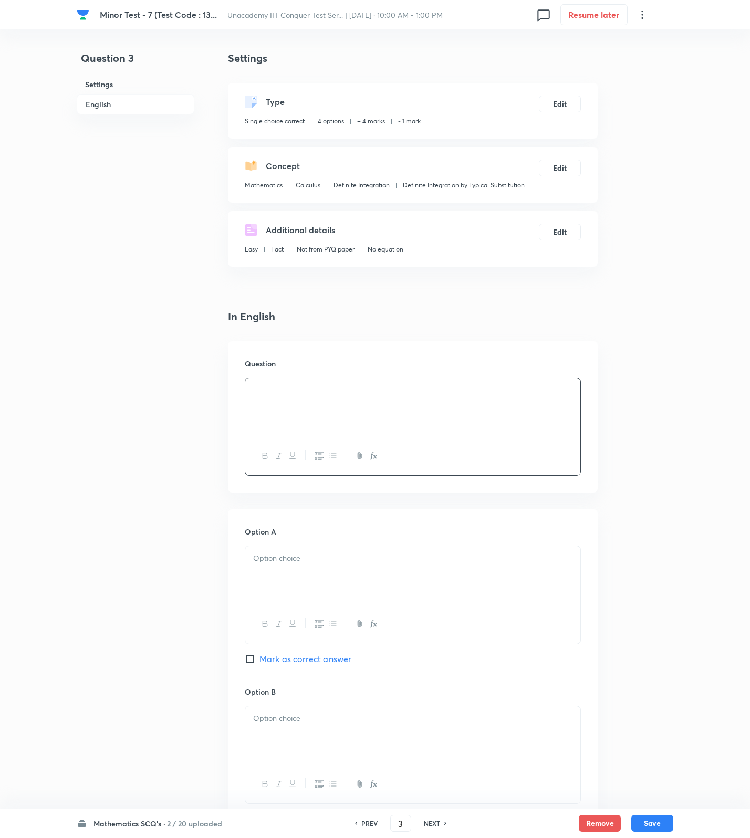
click at [574, 421] on div at bounding box center [412, 407] width 335 height 59
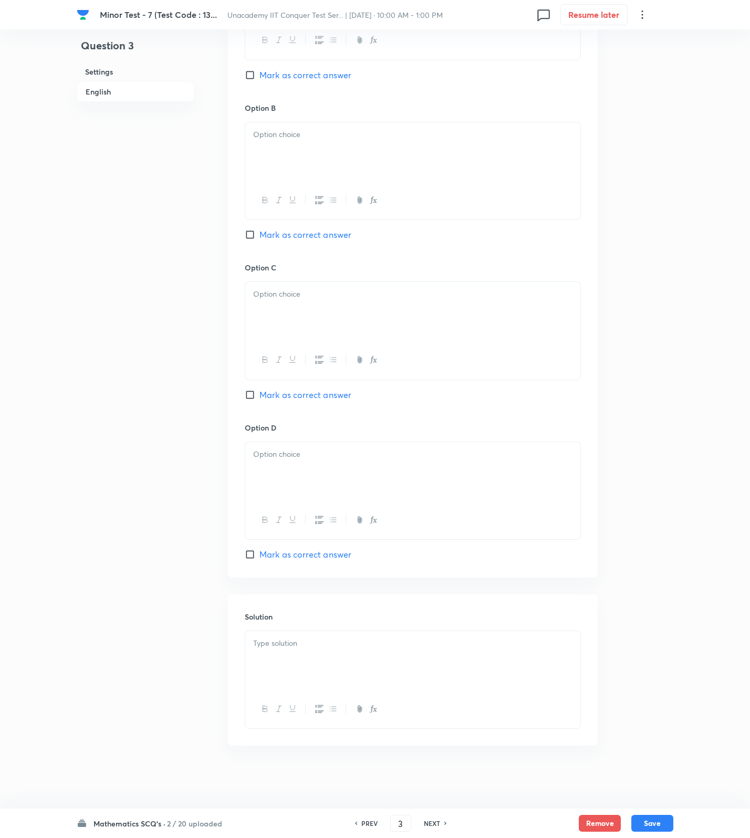
click at [461, 662] on div at bounding box center [412, 660] width 335 height 59
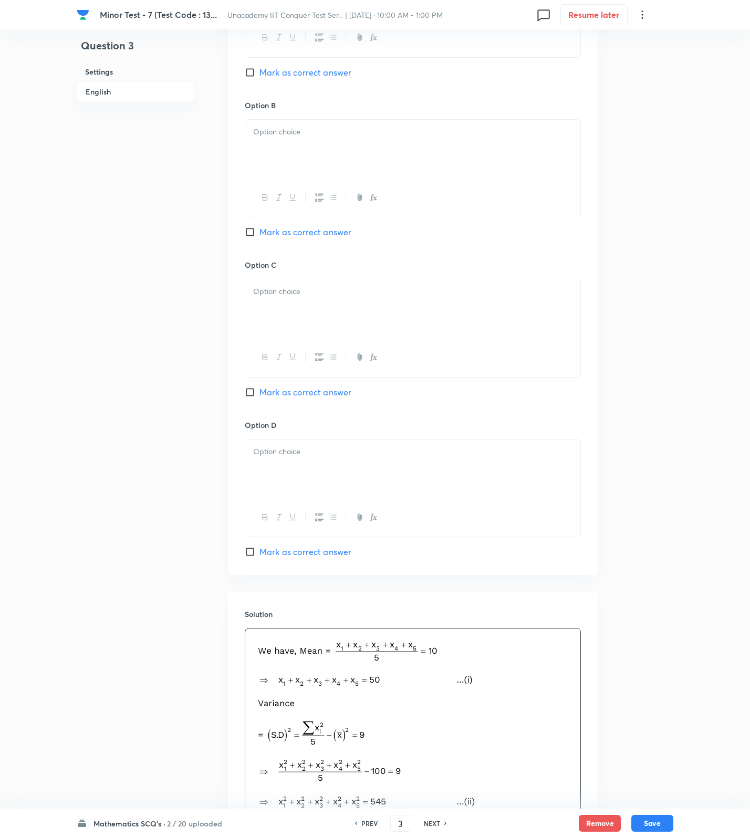
click at [335, 232] on span "Mark as correct answer" at bounding box center [305, 232] width 92 height 13
click at [259, 232] on input "Mark as correct answer" at bounding box center [252, 232] width 15 height 11
checkbox input "true"
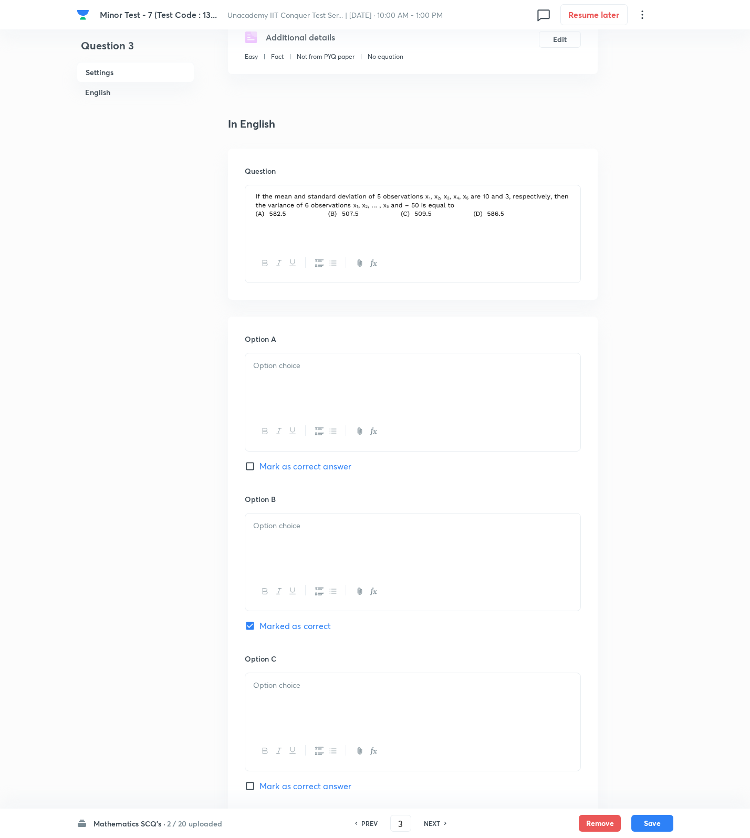
click at [332, 391] on div at bounding box center [412, 383] width 335 height 59
click at [313, 562] on div at bounding box center [412, 543] width 335 height 59
click at [292, 695] on div at bounding box center [412, 702] width 335 height 59
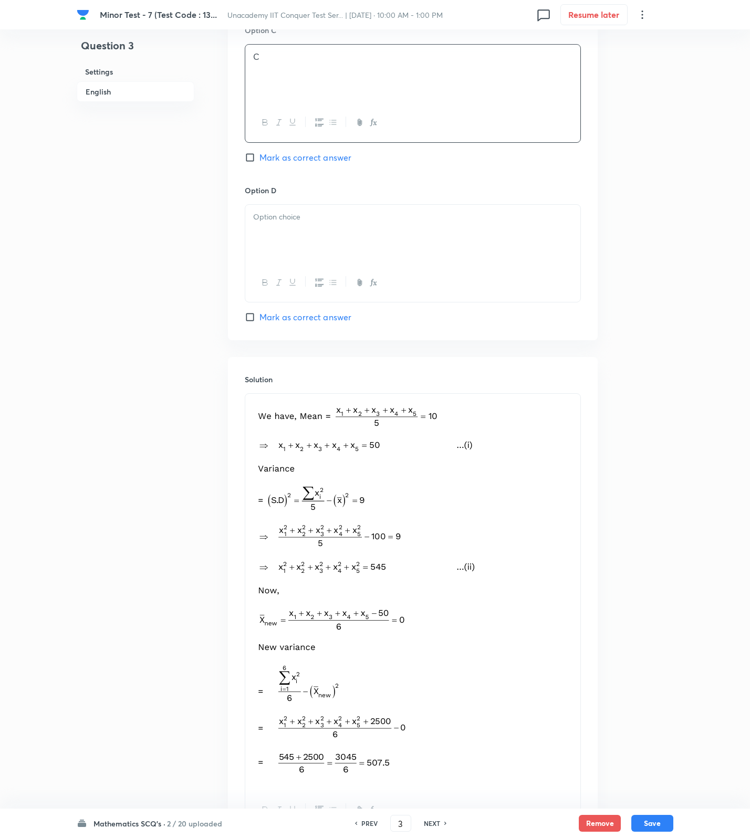
scroll to position [926, 0]
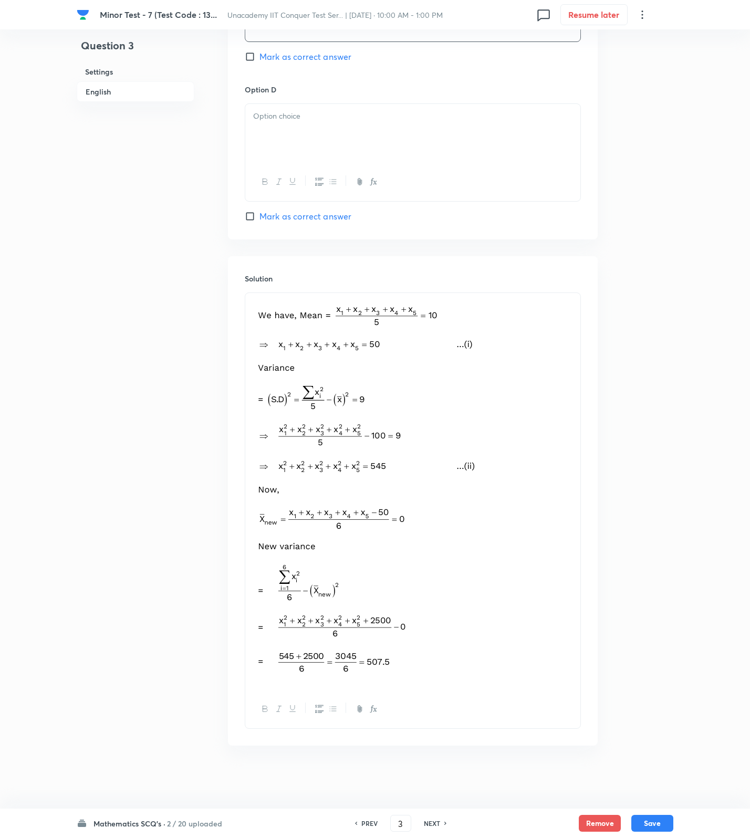
click at [352, 143] on div at bounding box center [412, 133] width 335 height 59
click at [648, 829] on button "Save" at bounding box center [652, 822] width 42 height 17
type input "4"
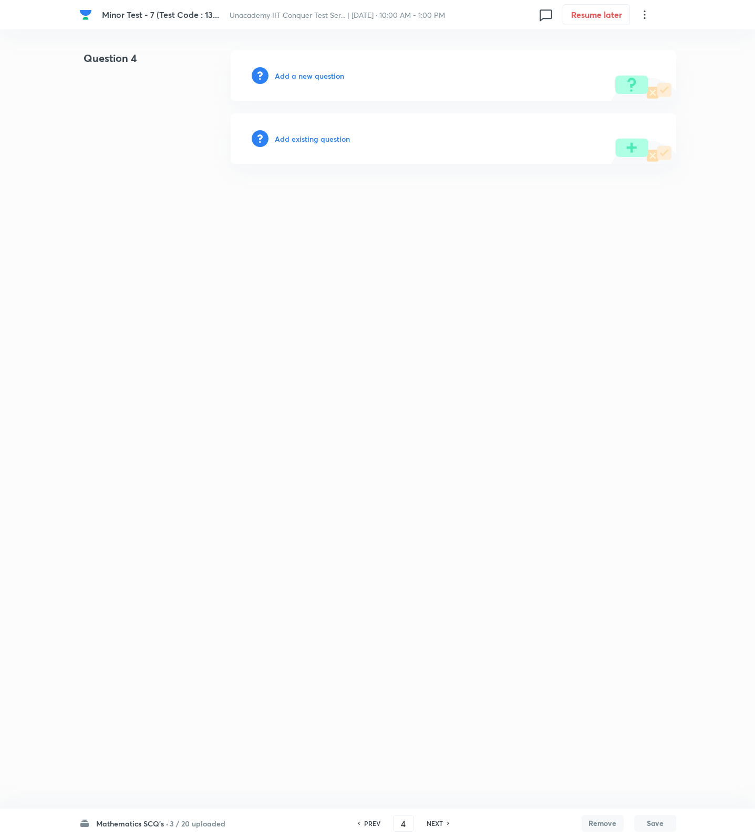
click at [292, 66] on div "Add a new question" at bounding box center [453, 75] width 445 height 50
click at [300, 79] on h6 "Add a new question" at bounding box center [309, 75] width 69 height 11
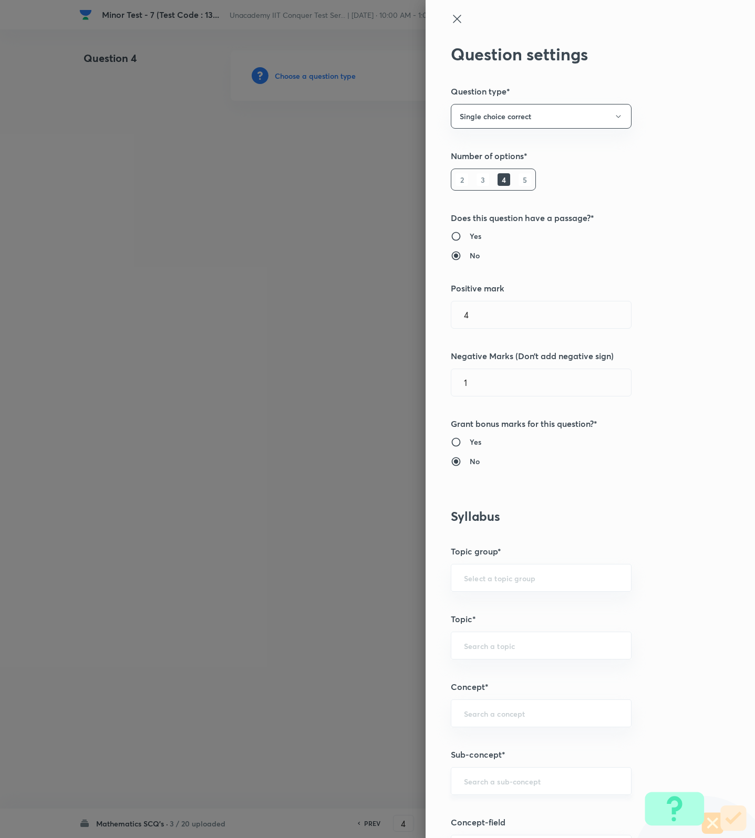
click at [468, 786] on input "text" at bounding box center [541, 781] width 154 height 10
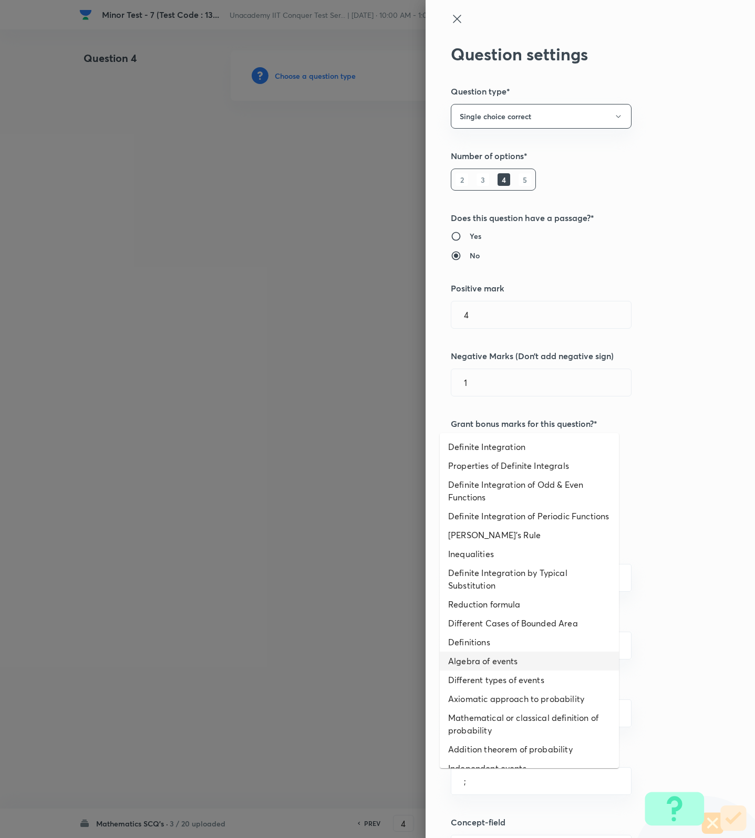
click at [509, 652] on li "Definitions" at bounding box center [529, 642] width 179 height 19
type input "Definitions"
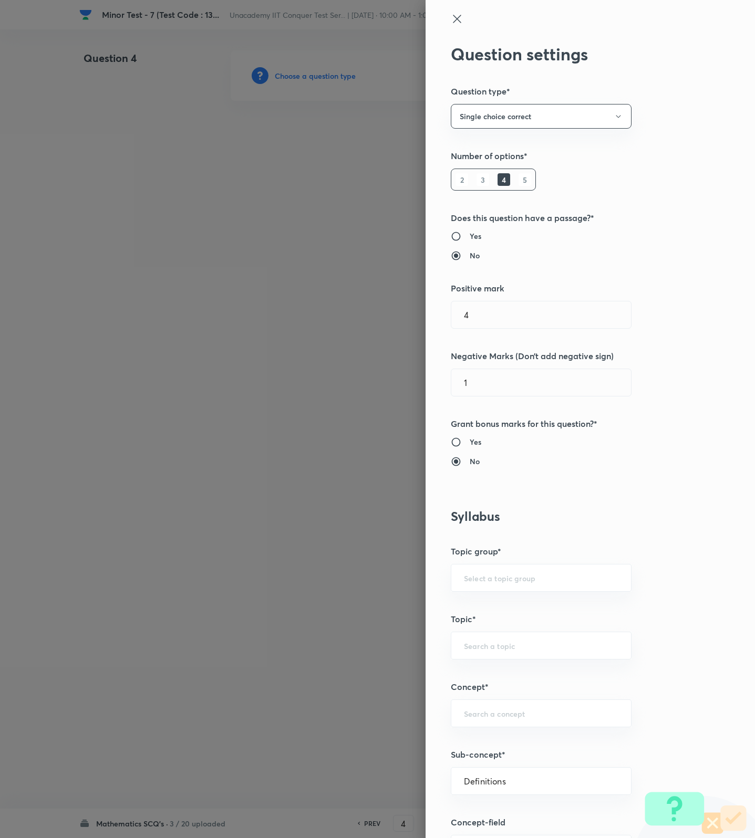
type input "Mathematics"
type input "Algebra"
type input "Probability"
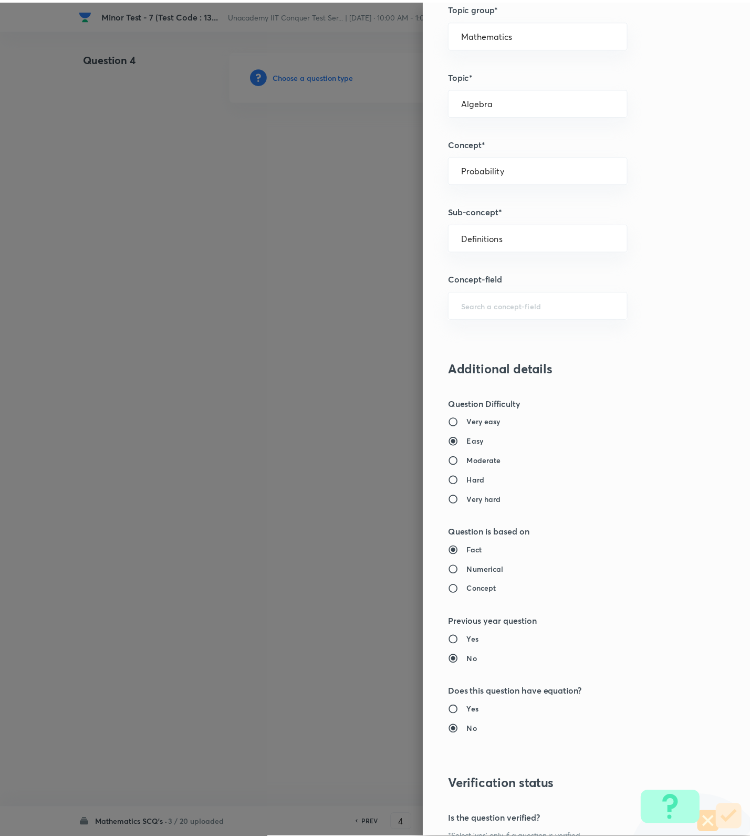
scroll to position [667, 0]
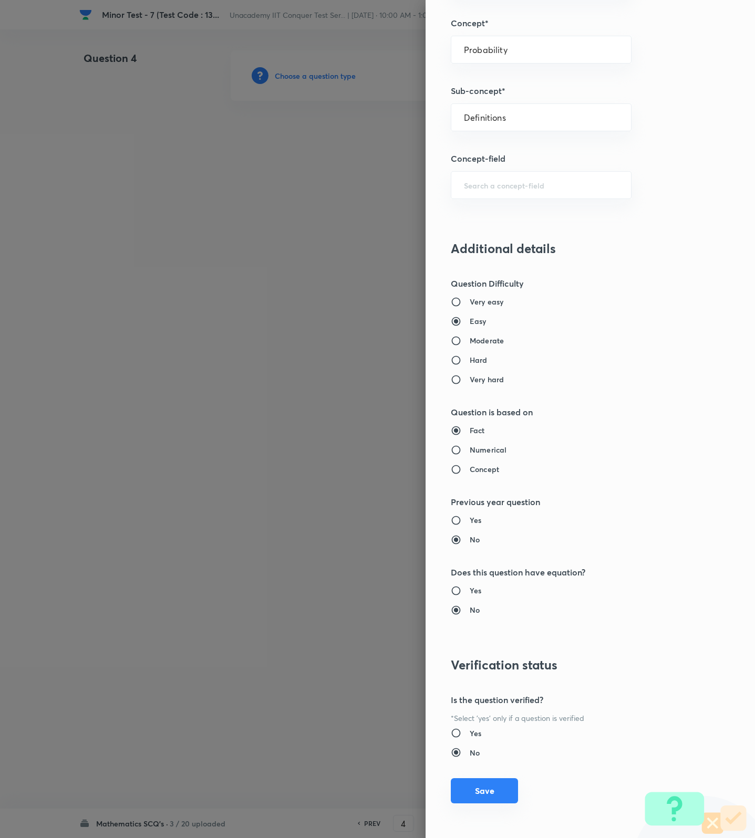
click at [485, 799] on button "Save" at bounding box center [484, 790] width 67 height 25
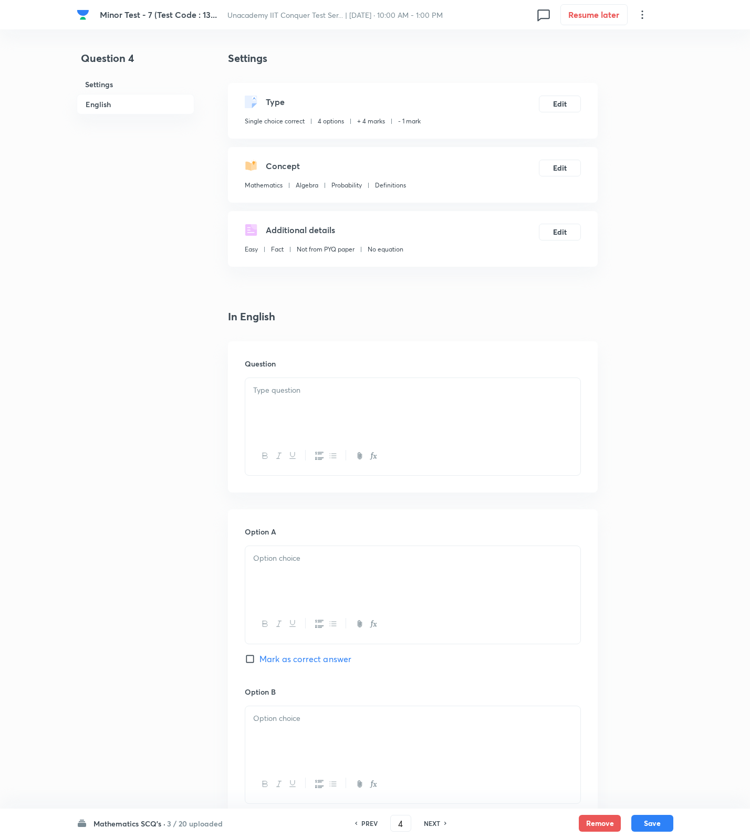
click at [454, 393] on body "Minor Test - 7 (Test Code : 13... Unacademy IIT Conquer Test Ser... | Oct 5, 20…" at bounding box center [375, 711] width 750 height 1322
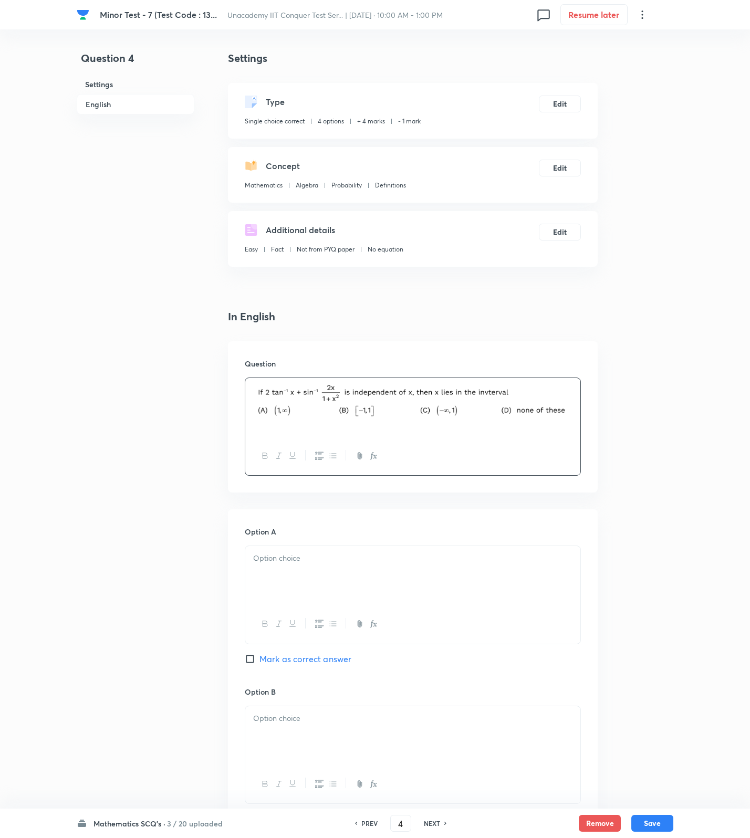
click at [298, 659] on span "Mark as correct answer" at bounding box center [305, 659] width 92 height 13
click at [259, 659] on input "Mark as correct answer" at bounding box center [252, 659] width 15 height 11
click at [328, 596] on div at bounding box center [412, 575] width 335 height 59
click at [574, 418] on div at bounding box center [412, 407] width 335 height 59
click at [459, 407] on div at bounding box center [412, 407] width 335 height 59
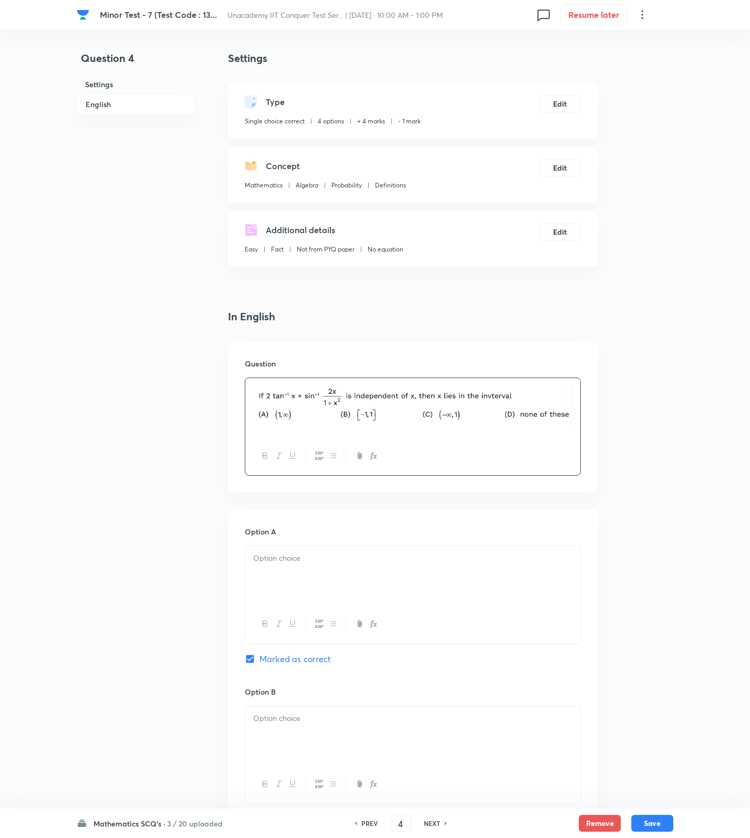
click at [290, 665] on span "Marked as correct" at bounding box center [295, 659] width 72 height 13
click at [259, 664] on input "Marked as correct" at bounding box center [252, 659] width 15 height 11
click at [290, 665] on span "Marked as correct" at bounding box center [295, 659] width 72 height 13
click at [259, 664] on input "Marked as correct" at bounding box center [252, 659] width 15 height 11
checkbox input "true"
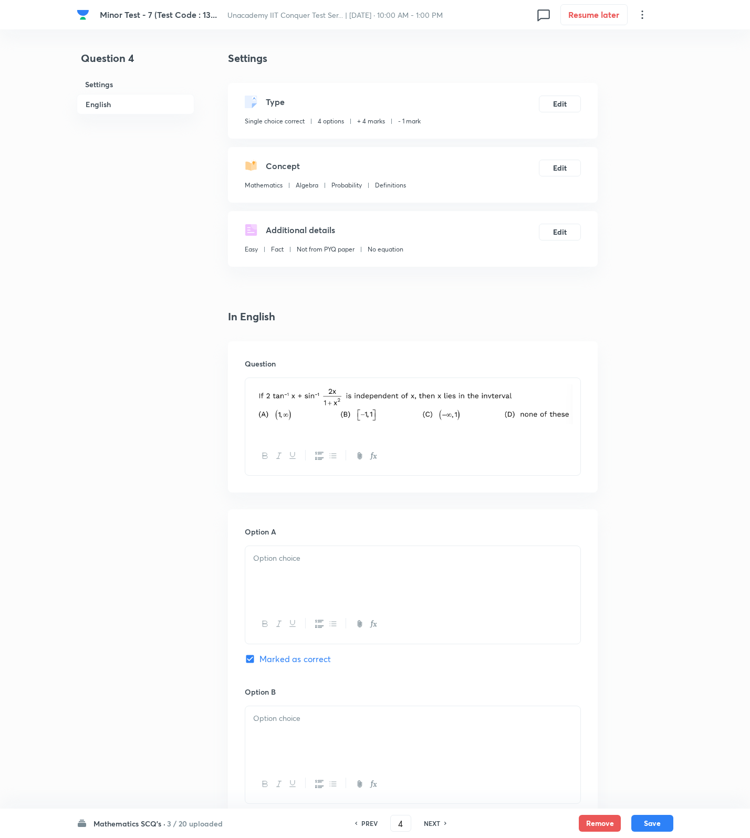
click at [307, 586] on div at bounding box center [412, 575] width 335 height 59
click at [298, 736] on div at bounding box center [412, 735] width 335 height 59
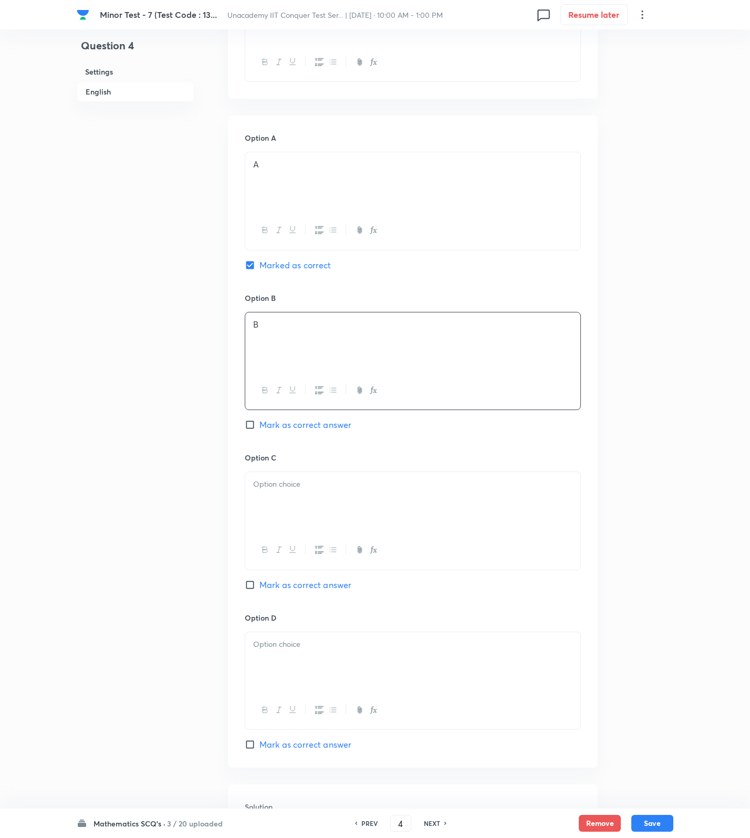
click at [294, 473] on div at bounding box center [413, 521] width 336 height 98
click at [295, 495] on div at bounding box center [412, 501] width 335 height 59
drag, startPoint x: 298, startPoint y: 648, endPoint x: 307, endPoint y: 649, distance: 9.1
click at [298, 650] on p at bounding box center [412, 645] width 319 height 12
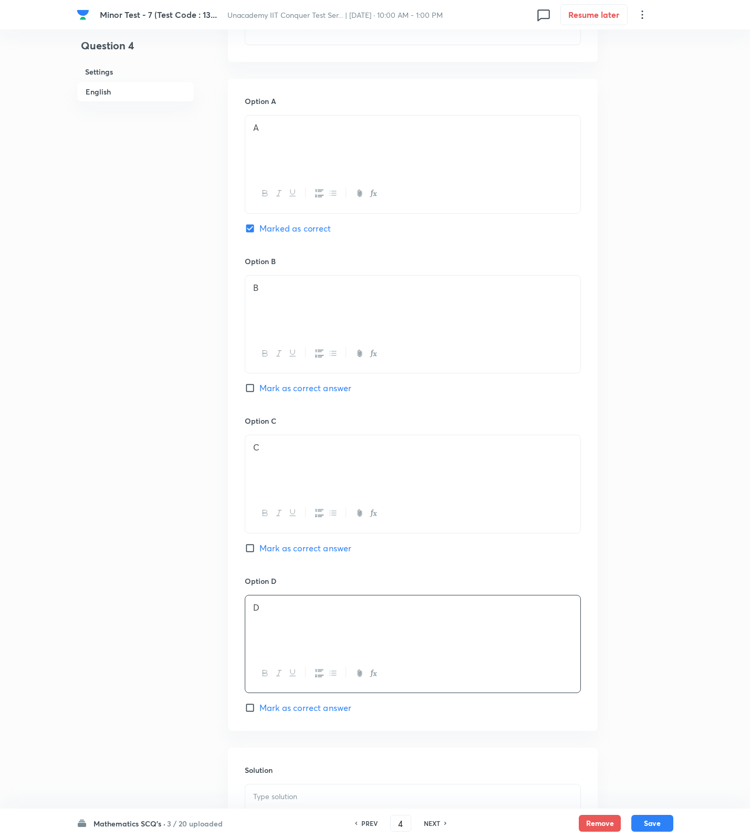
scroll to position [587, 0]
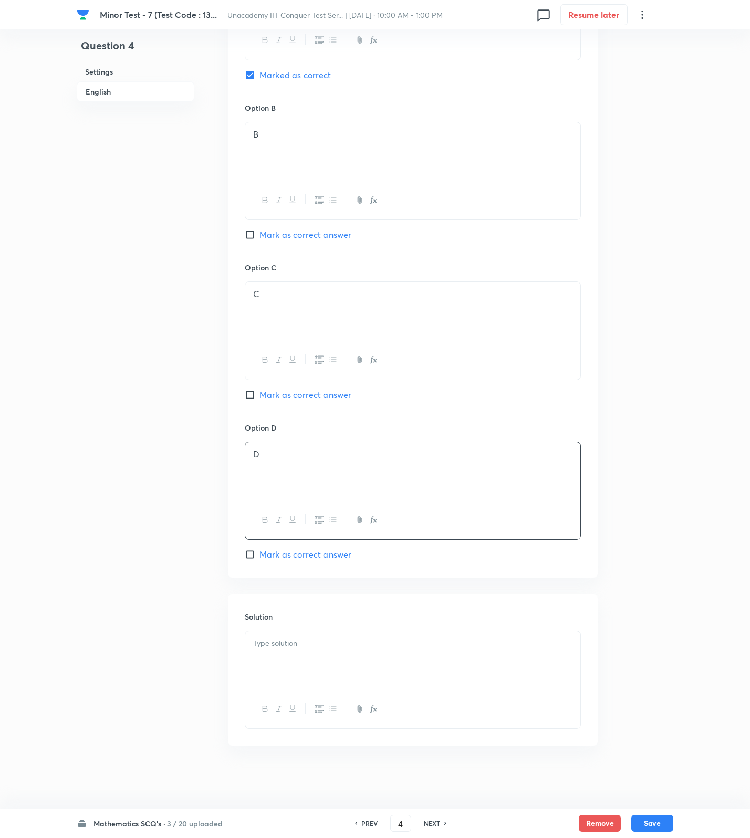
click at [307, 657] on div at bounding box center [412, 660] width 335 height 59
click at [444, 679] on div at bounding box center [412, 660] width 335 height 59
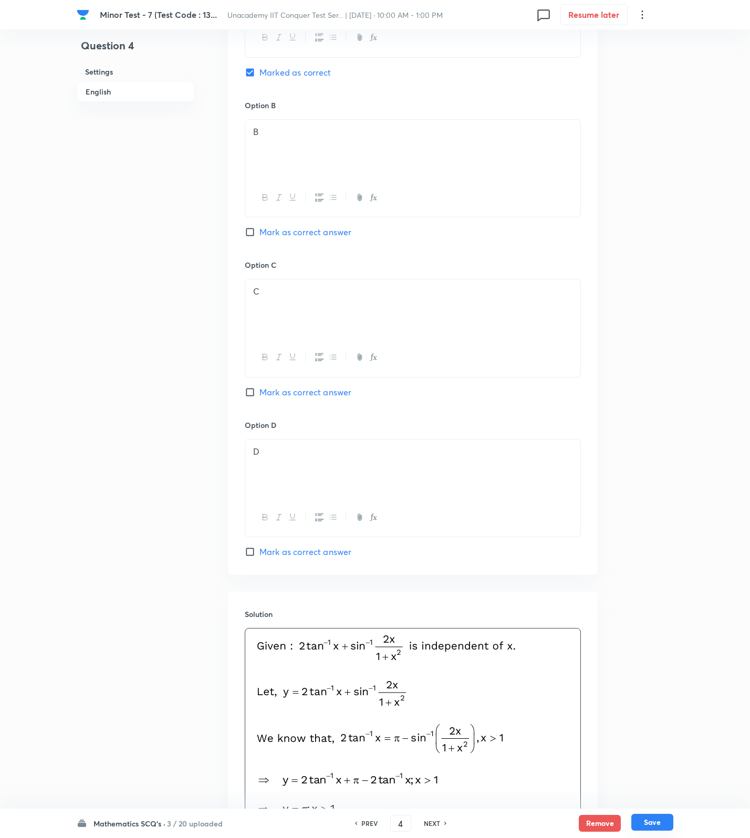
click at [649, 818] on button "Save" at bounding box center [652, 822] width 42 height 17
type input "5"
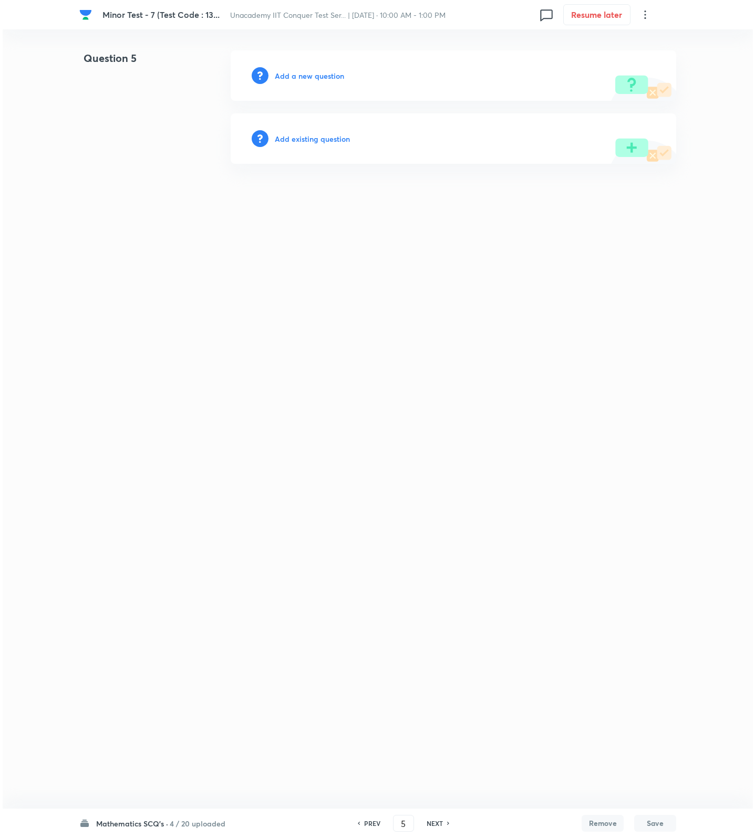
scroll to position [0, 0]
click at [302, 76] on h6 "Add a new question" at bounding box center [309, 75] width 69 height 11
click at [302, 76] on h6 "Choose a question type" at bounding box center [315, 75] width 81 height 11
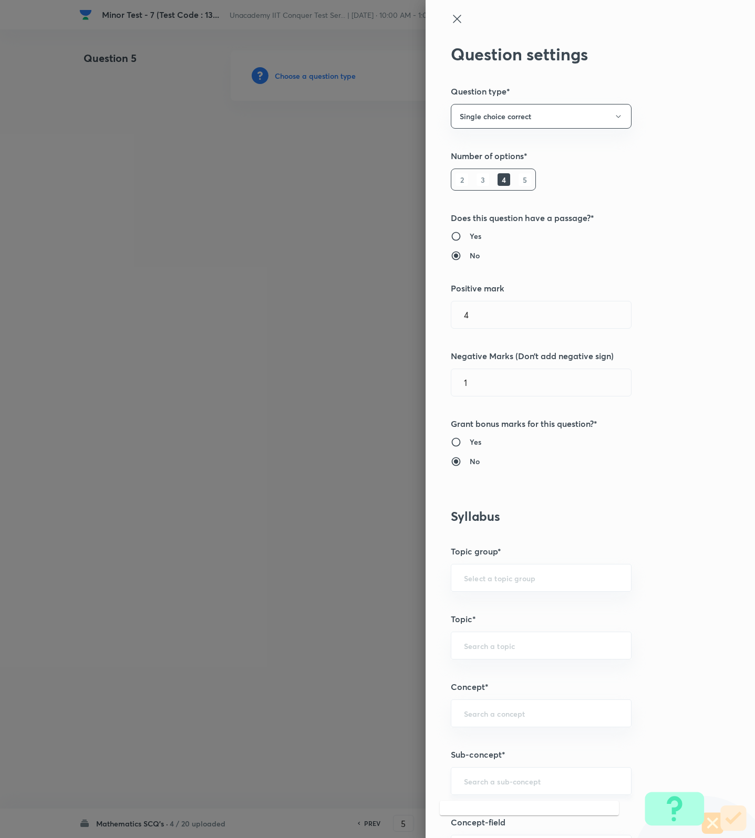
click at [555, 786] on input "text" at bounding box center [541, 781] width 154 height 10
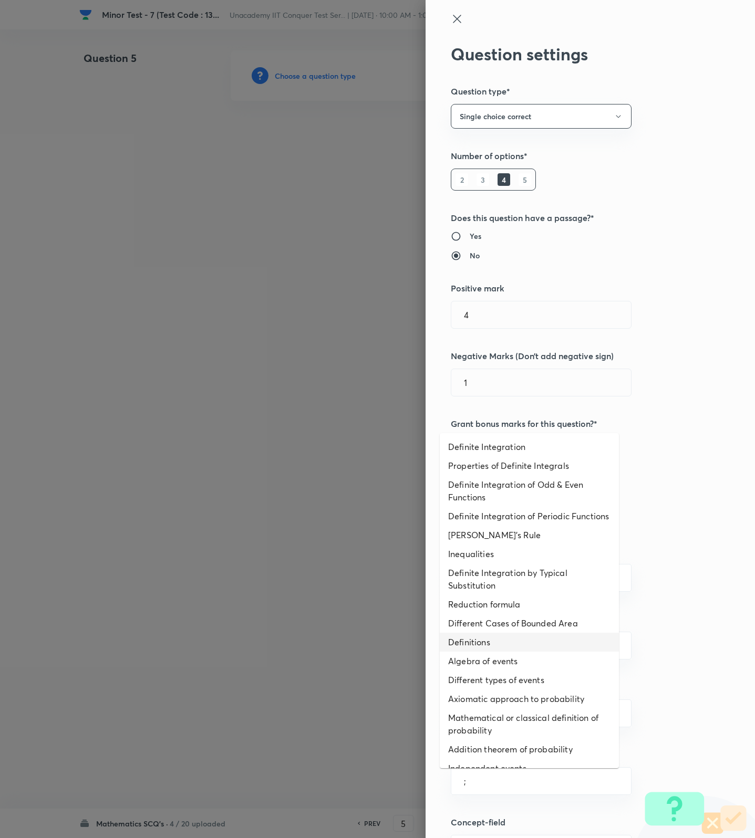
click at [529, 647] on li "Definitions" at bounding box center [529, 642] width 179 height 19
type input "Definitions"
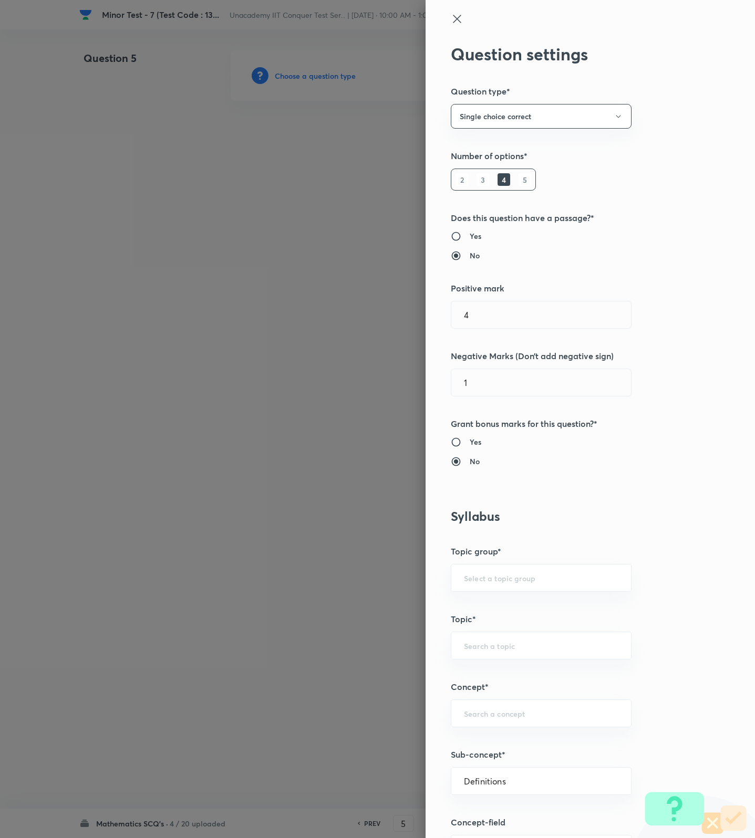
type input "Mathematics"
type input "Algebra"
type input "Probability"
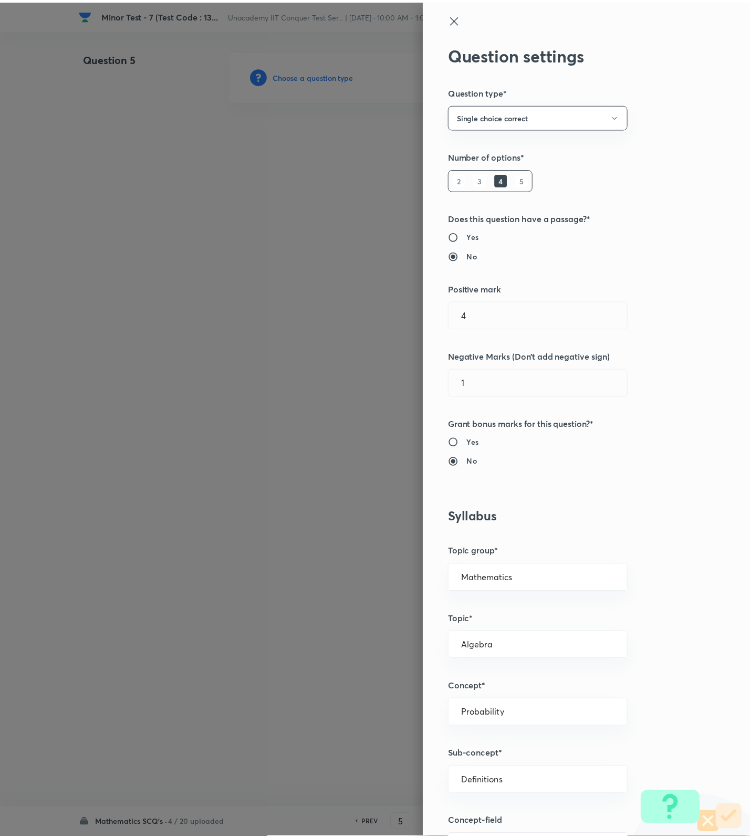
scroll to position [667, 0]
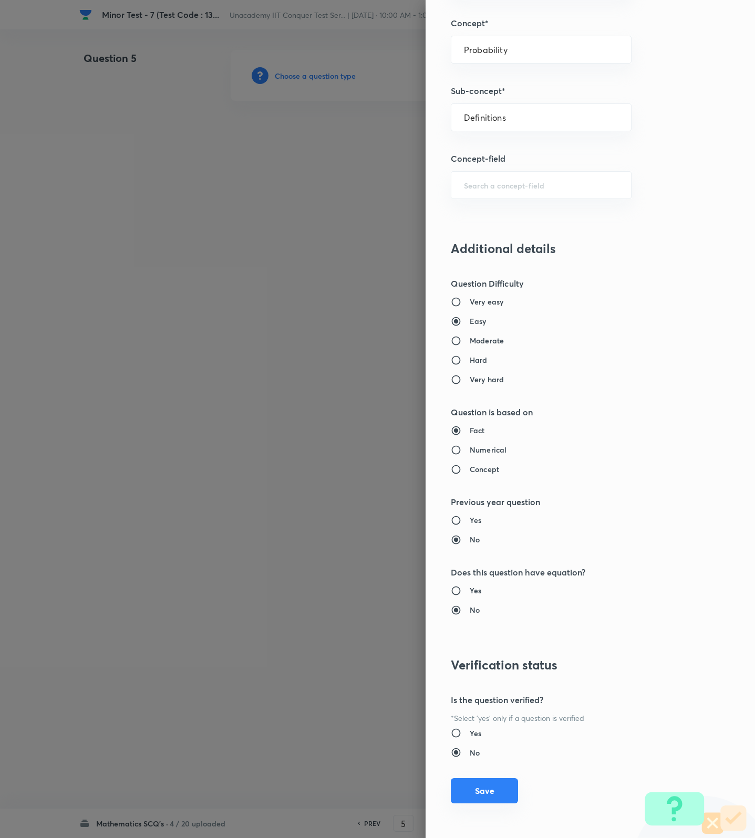
click at [497, 793] on button "Save" at bounding box center [484, 790] width 67 height 25
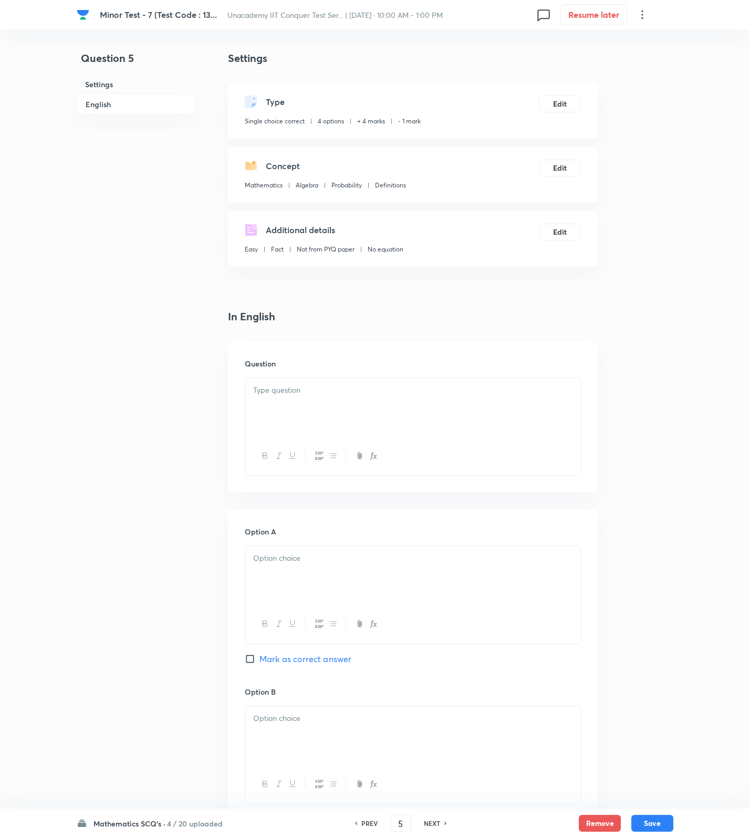
click at [487, 411] on div at bounding box center [412, 407] width 335 height 59
click at [547, 391] on p at bounding box center [412, 402] width 319 height 37
click at [432, 418] on div at bounding box center [412, 407] width 335 height 59
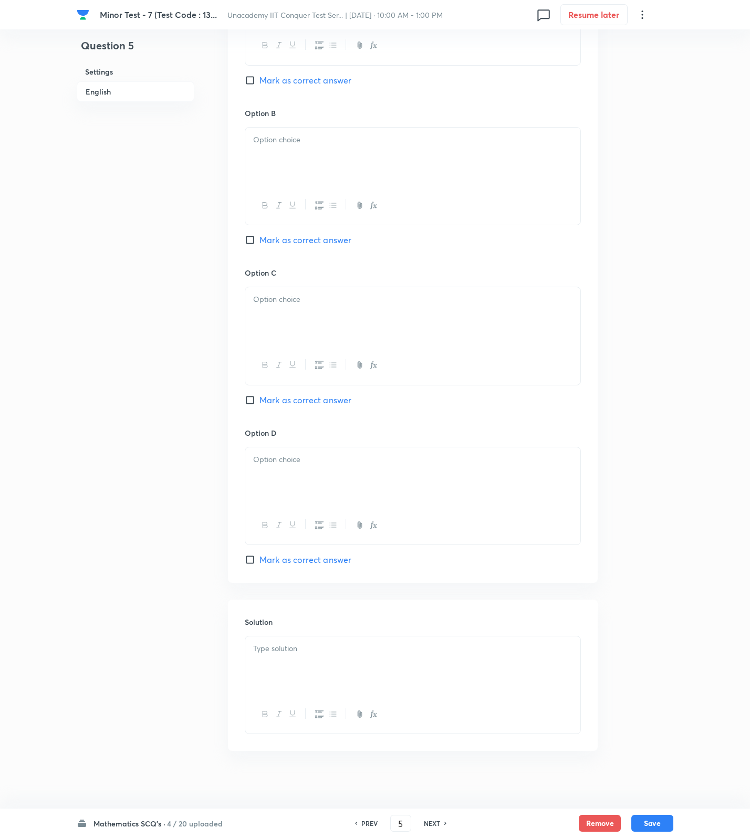
scroll to position [587, 0]
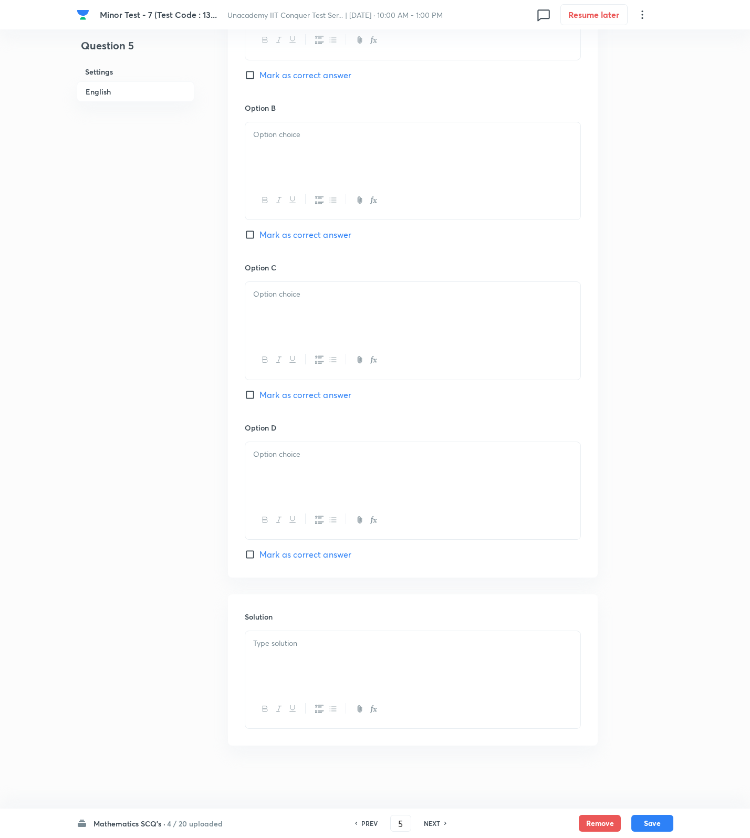
click at [433, 638] on p at bounding box center [412, 644] width 319 height 12
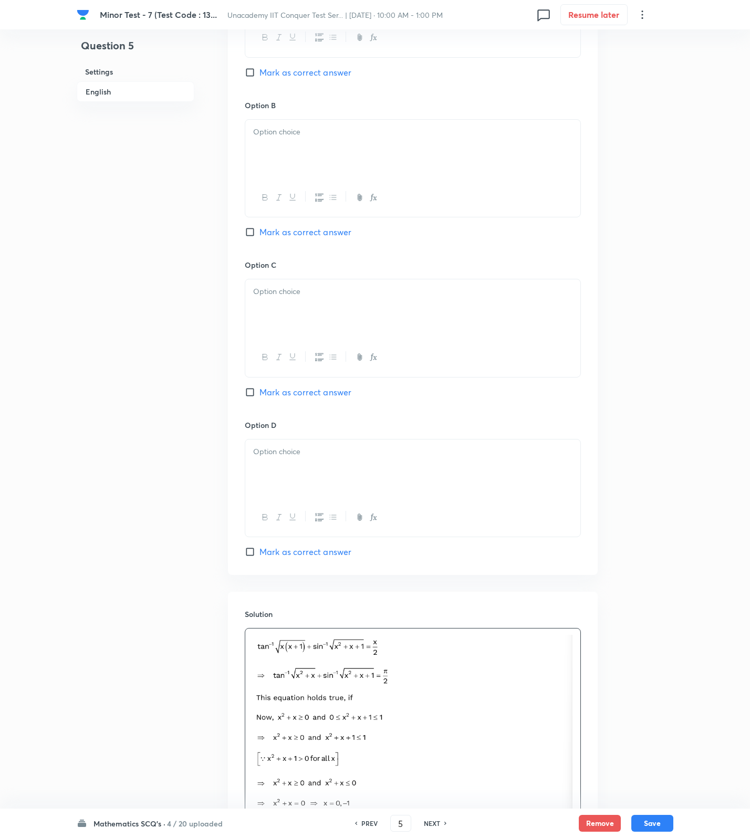
scroll to position [193, 0]
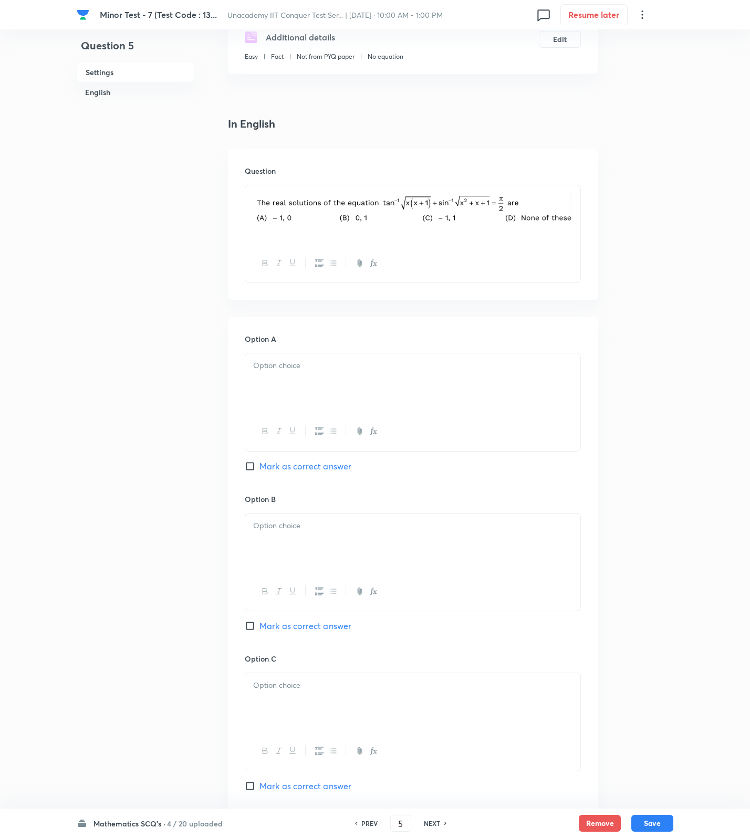
click at [327, 463] on span "Mark as correct answer" at bounding box center [305, 466] width 92 height 13
click at [259, 463] on input "Mark as correct answer" at bounding box center [252, 466] width 15 height 11
checkbox input "true"
click at [334, 387] on div at bounding box center [412, 383] width 335 height 59
click at [327, 539] on div at bounding box center [412, 543] width 335 height 59
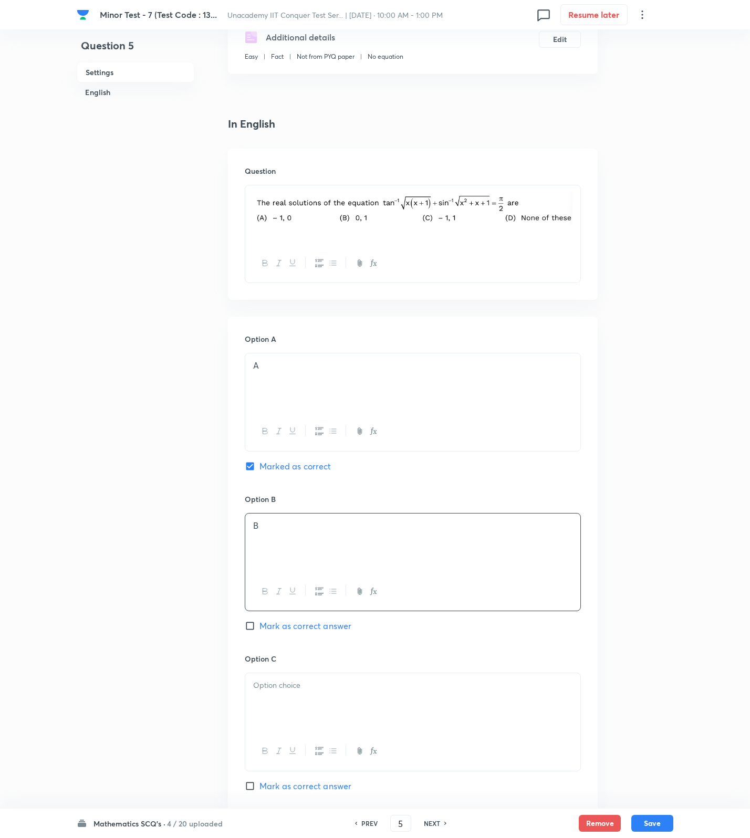
click at [302, 708] on div at bounding box center [412, 702] width 335 height 59
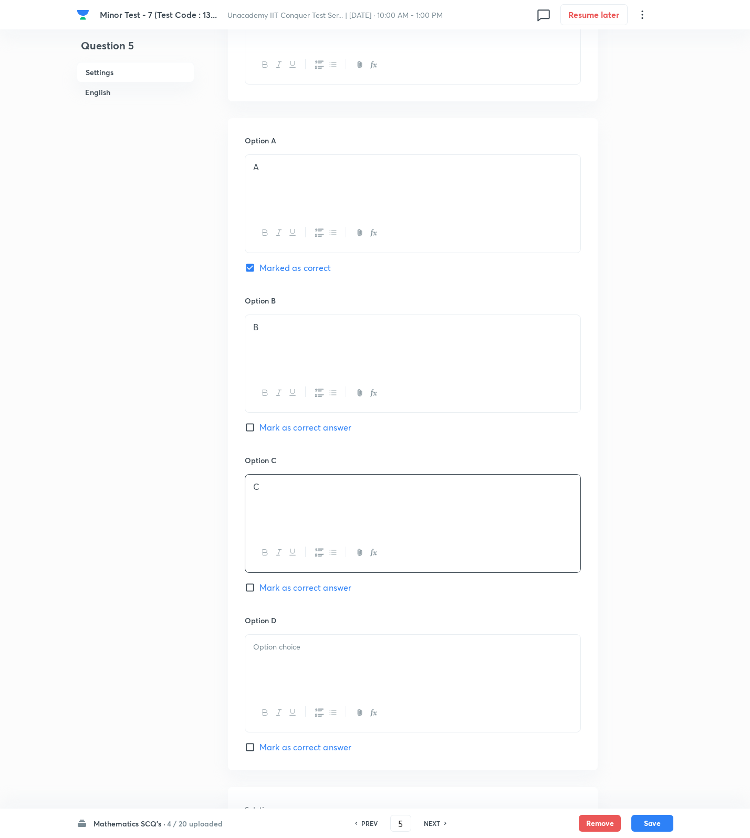
scroll to position [587, 0]
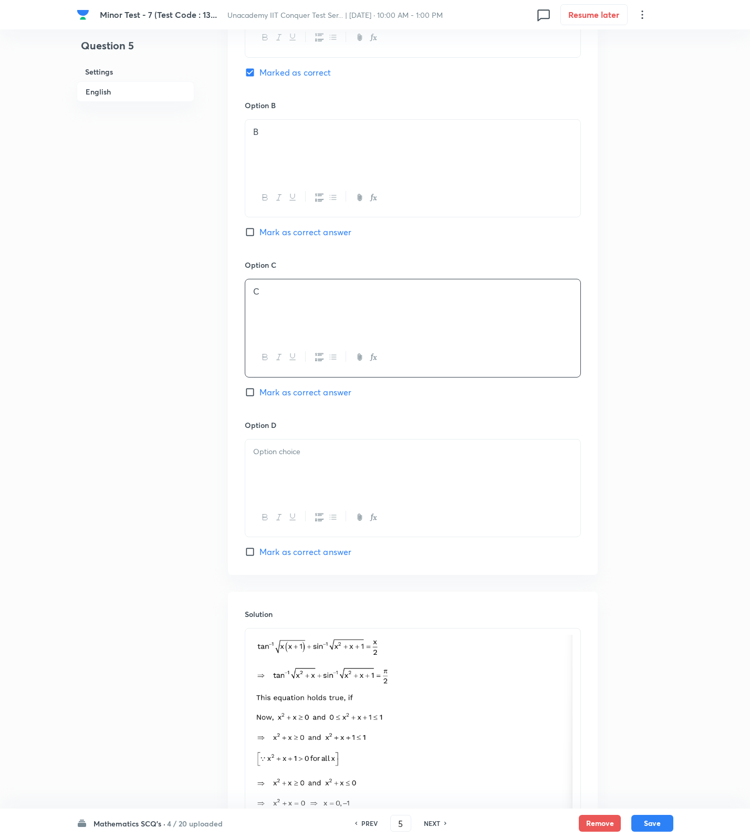
click at [317, 476] on div at bounding box center [412, 469] width 335 height 59
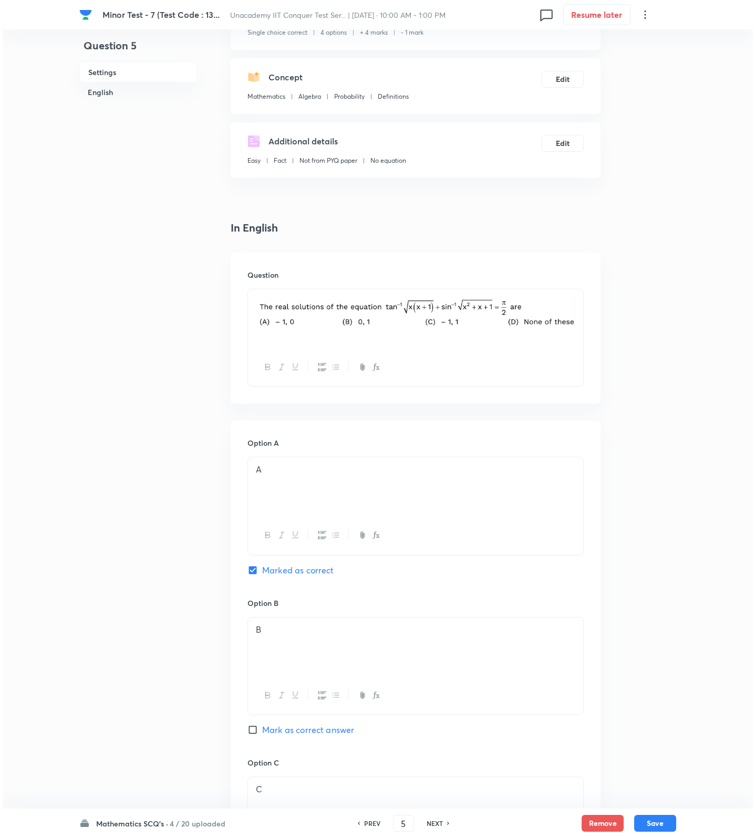
scroll to position [0, 0]
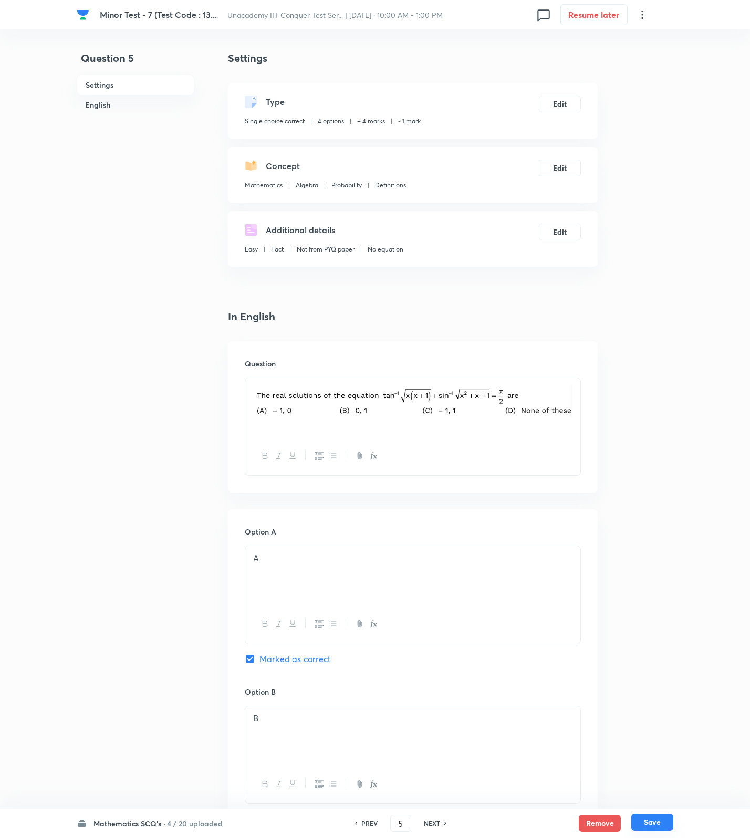
click at [659, 826] on button "Save" at bounding box center [652, 822] width 42 height 17
type input "6"
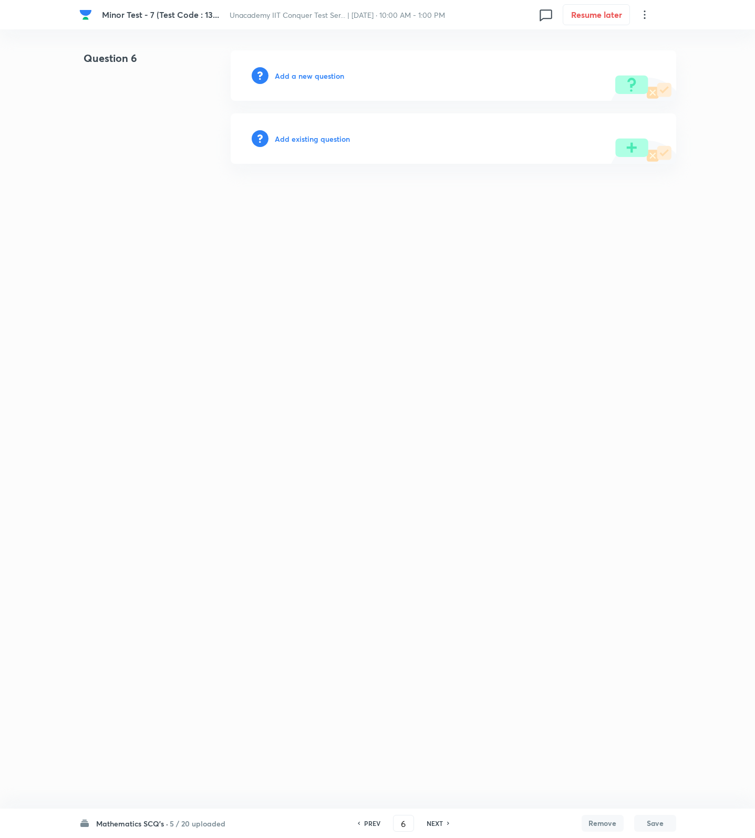
click at [329, 84] on div "Add a new question" at bounding box center [453, 75] width 445 height 50
click at [327, 82] on div "Add a new question" at bounding box center [453, 75] width 445 height 50
click at [325, 76] on h6 "Add a new question" at bounding box center [309, 75] width 69 height 11
click at [325, 76] on h6 "Choose a question type" at bounding box center [315, 75] width 81 height 11
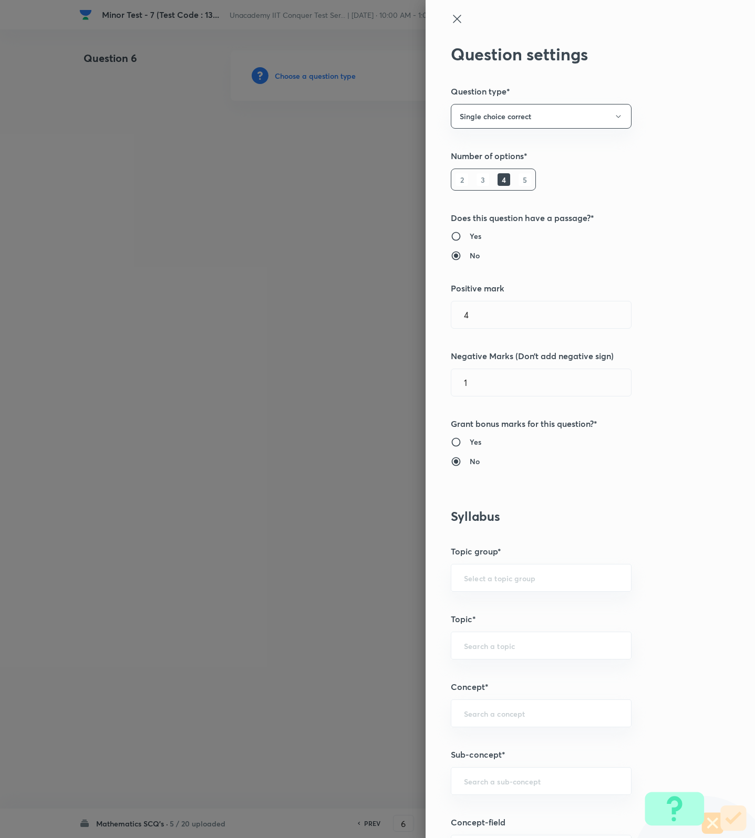
click at [529, 799] on div "Question settings Question type* Single choice correct Number of options* 2 3 4…" at bounding box center [589, 419] width 329 height 838
click at [525, 785] on input "text" at bounding box center [541, 781] width 154 height 10
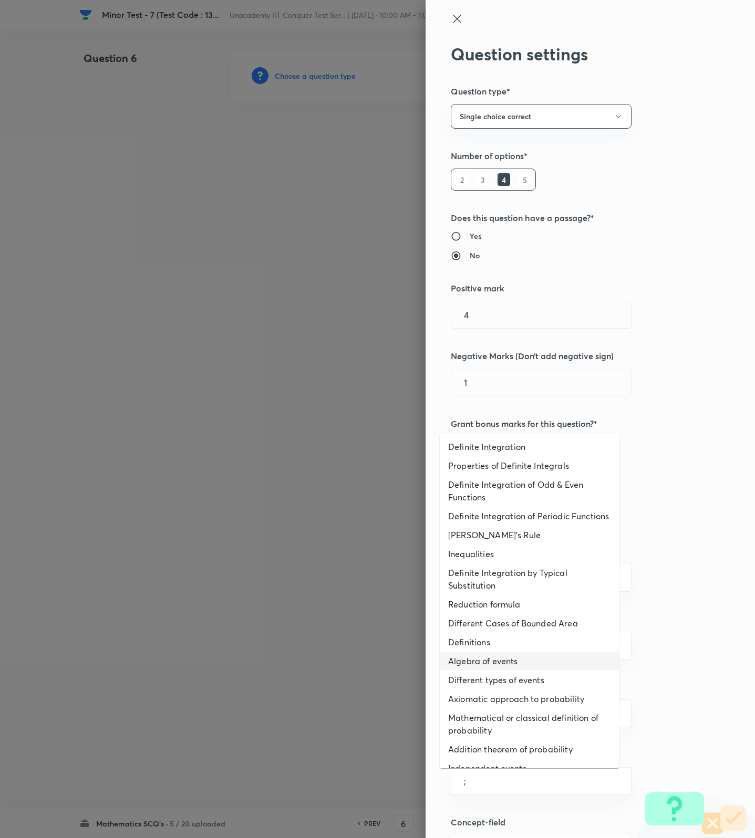
click at [518, 671] on li "Algebra of events" at bounding box center [529, 661] width 179 height 19
type input "Algebra of events"
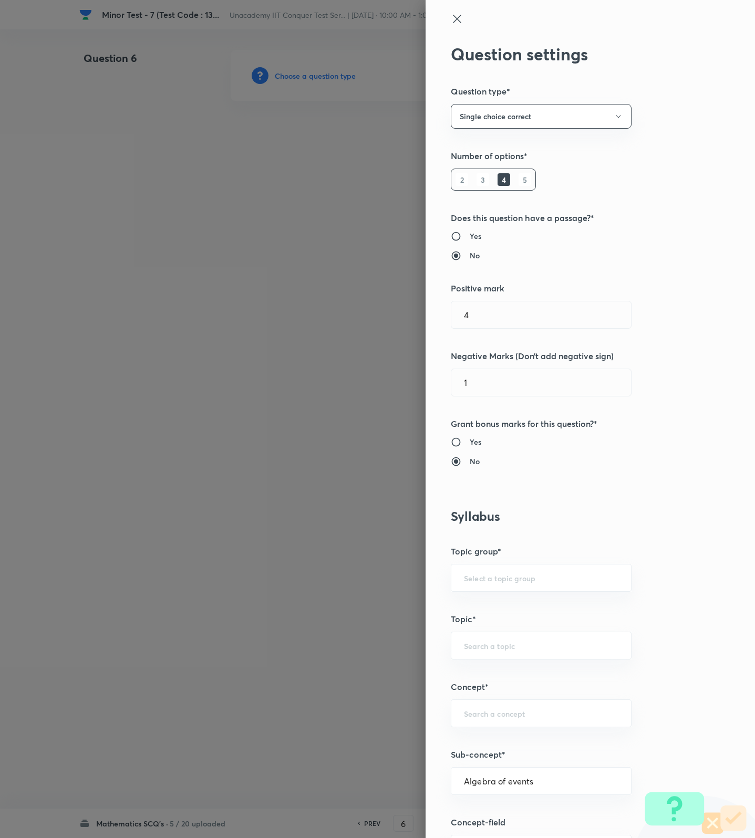
type input "Mathematics"
type input "Algebra"
type input "Probability"
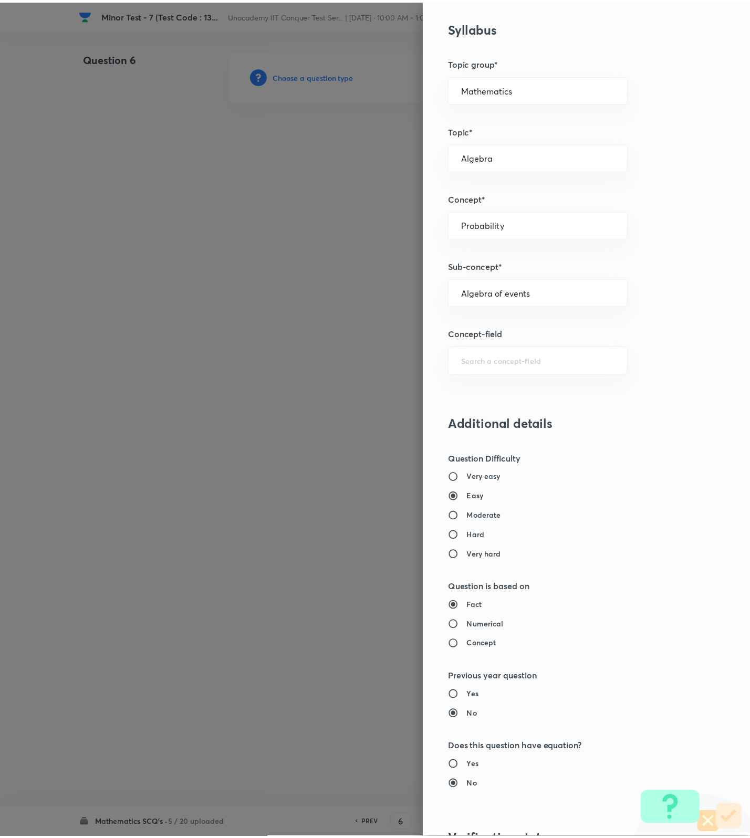
scroll to position [667, 0]
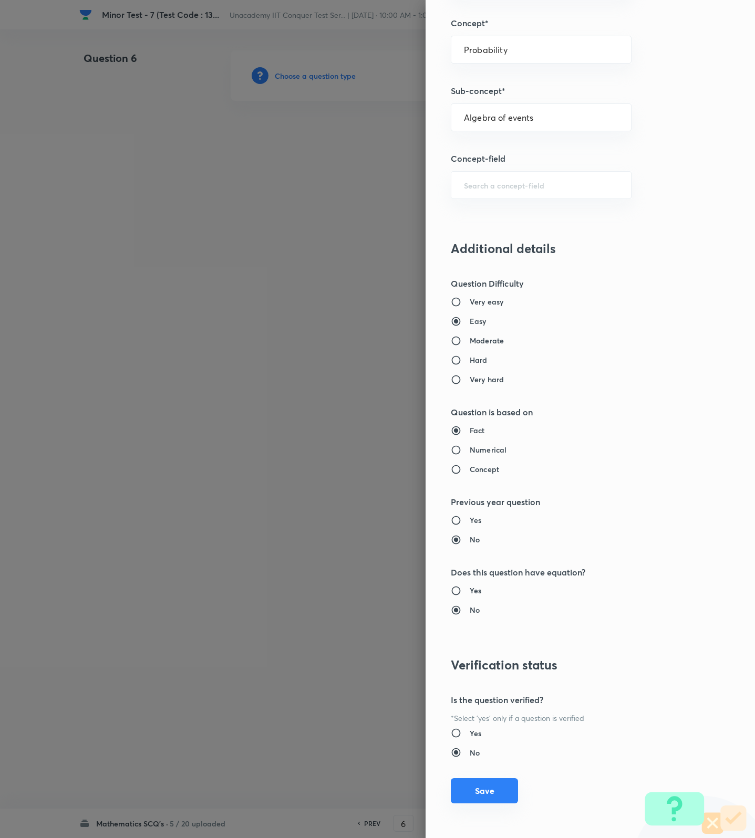
click at [481, 801] on button "Save" at bounding box center [484, 790] width 67 height 25
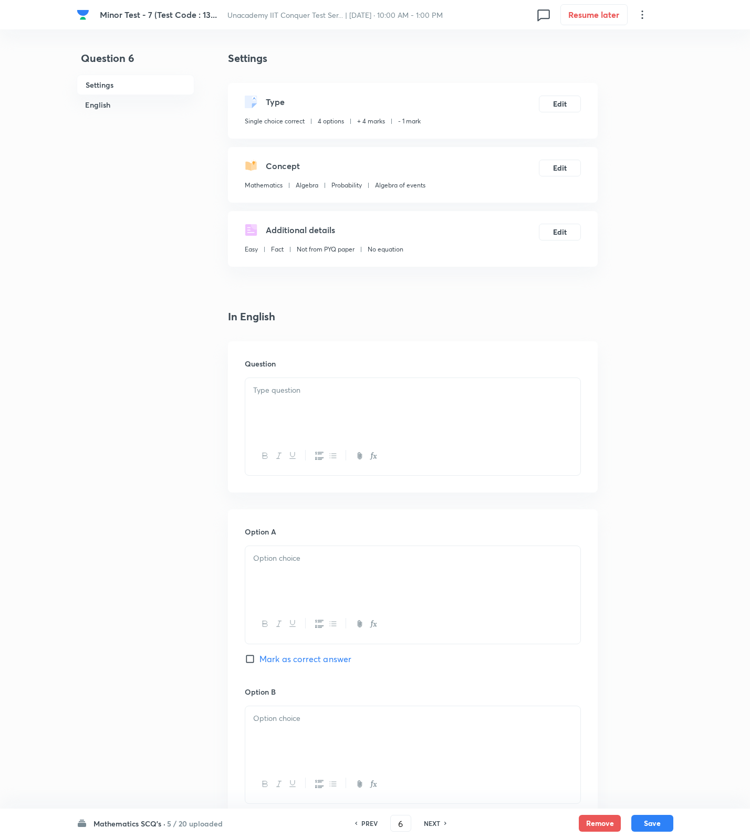
click at [424, 410] on div at bounding box center [412, 407] width 335 height 59
click at [325, 661] on span "Mark as correct answer" at bounding box center [305, 660] width 92 height 13
click at [259, 661] on input "Mark as correct answer" at bounding box center [252, 661] width 15 height 11
checkbox input "true"
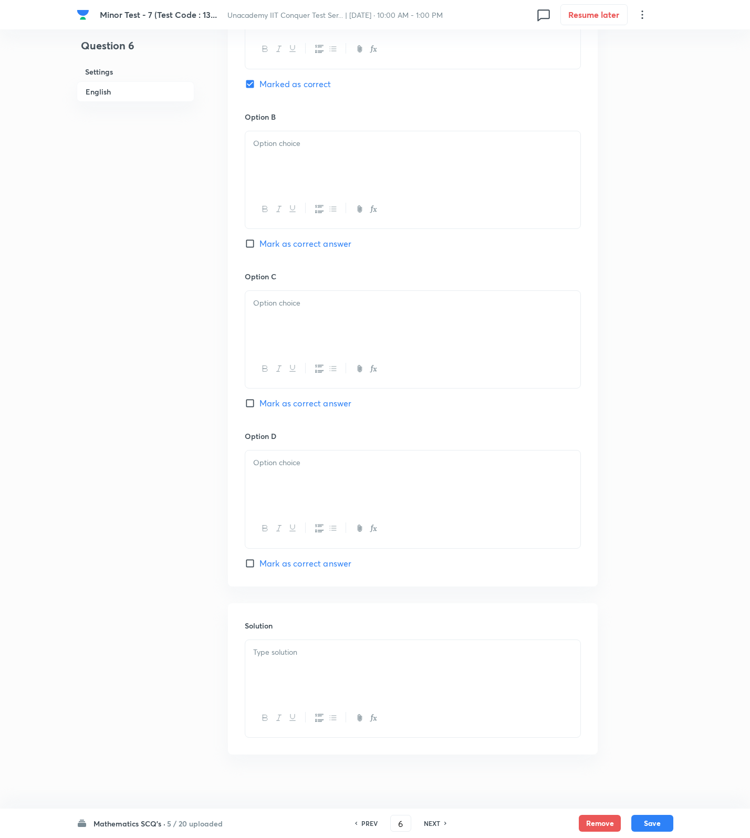
scroll to position [588, 0]
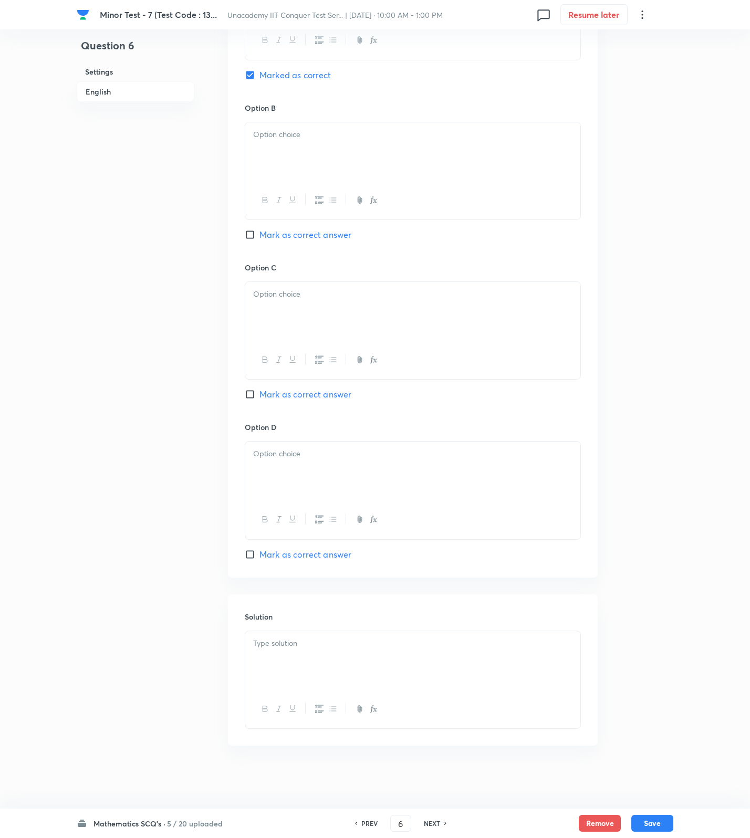
click at [448, 629] on div "Solution" at bounding box center [413, 670] width 370 height 151
click at [430, 643] on p at bounding box center [412, 644] width 319 height 12
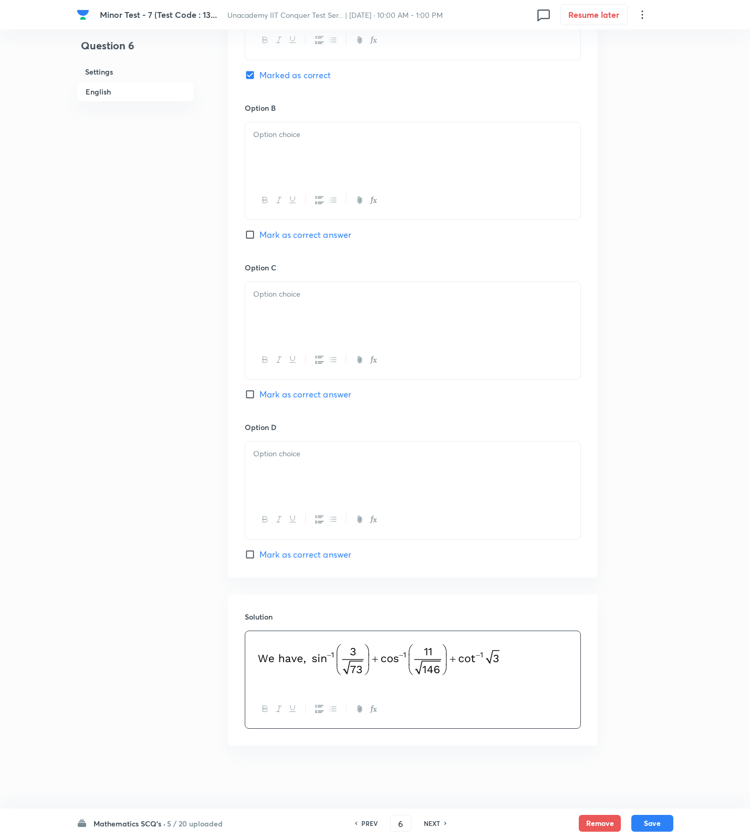
click at [563, 666] on p at bounding box center [412, 661] width 319 height 46
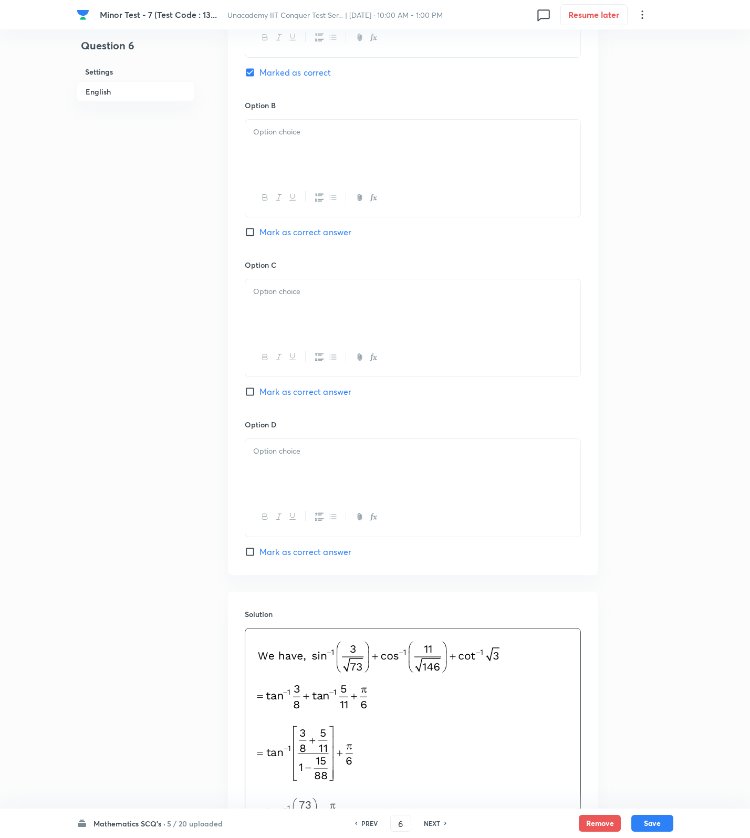
scroll to position [194, 0]
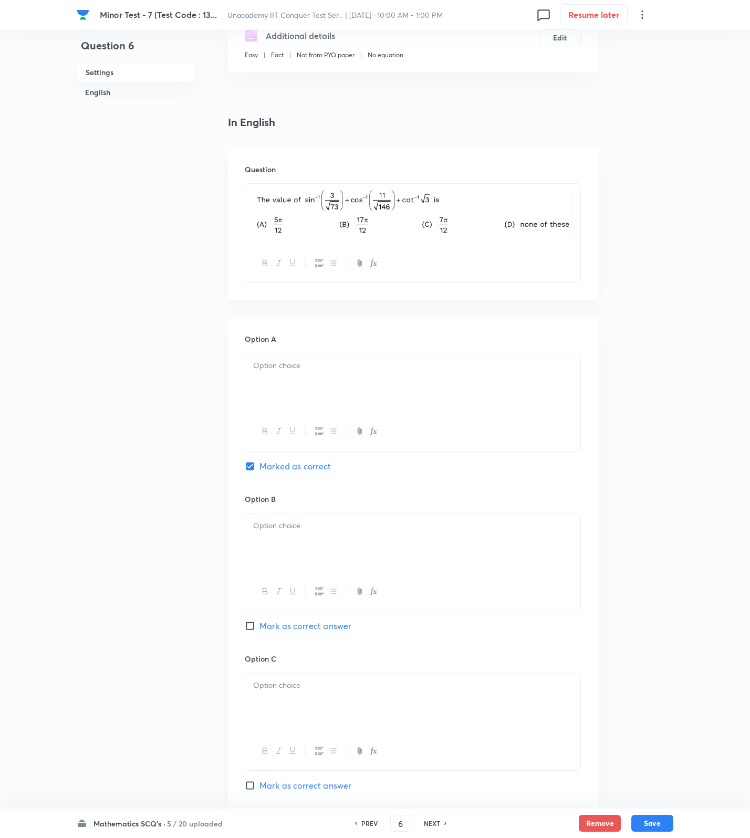
click at [317, 403] on div at bounding box center [412, 383] width 335 height 59
click at [299, 524] on p at bounding box center [412, 526] width 319 height 12
click at [316, 704] on div at bounding box center [412, 702] width 335 height 59
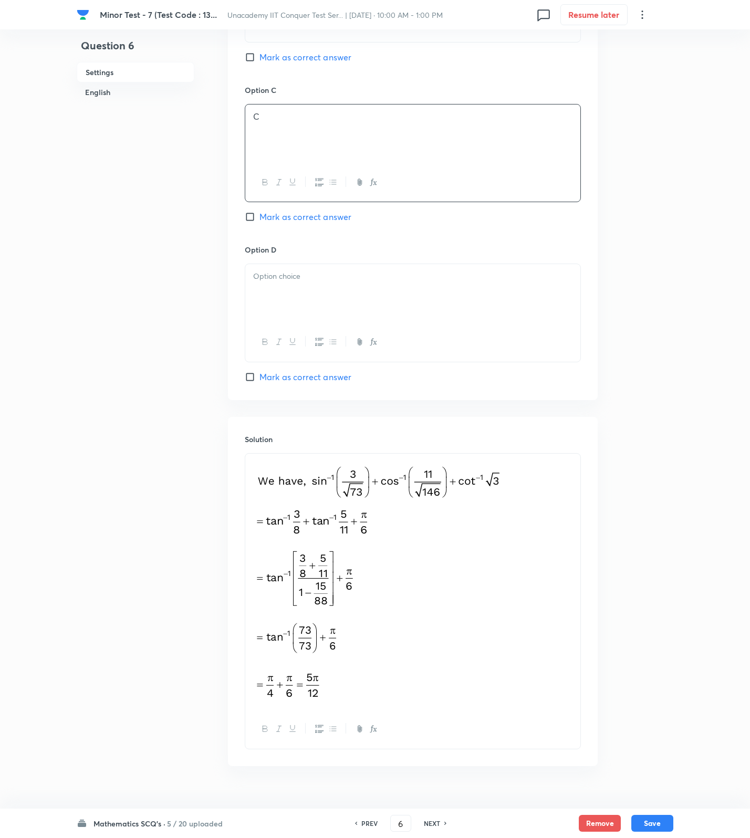
scroll to position [787, 0]
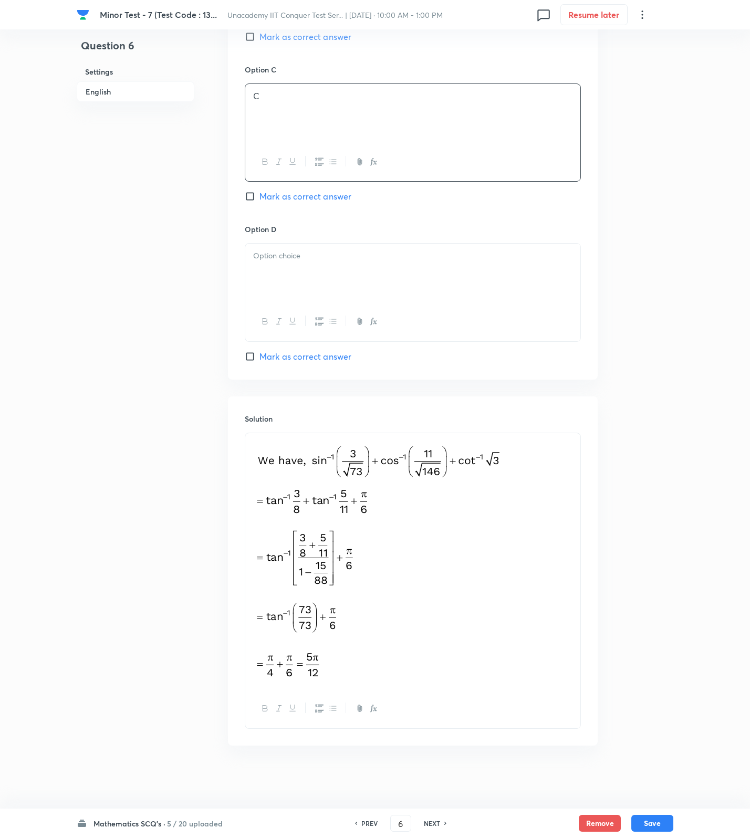
click at [361, 268] on div at bounding box center [412, 273] width 335 height 59
click at [656, 832] on div "Mathematics SCQ's · 5 / 20 uploaded PREV 6 ​ NEXT Remove Save" at bounding box center [375, 823] width 597 height 29
click at [658, 824] on button "Save" at bounding box center [652, 822] width 42 height 17
type input "7"
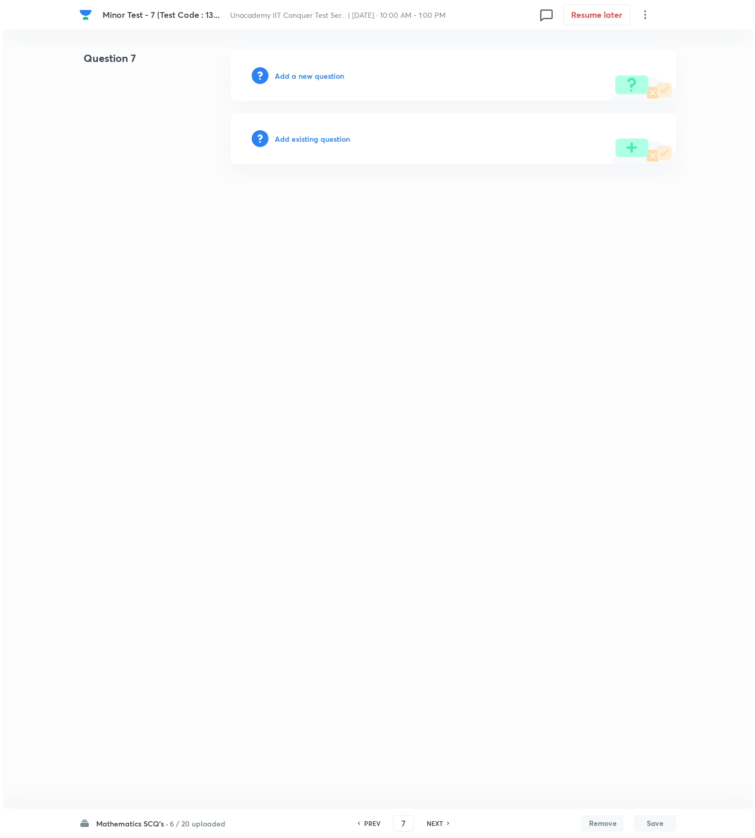
scroll to position [0, 0]
click at [299, 74] on h6 "Add a new question" at bounding box center [309, 75] width 69 height 11
click at [299, 74] on h6 "Choose a question type" at bounding box center [315, 75] width 81 height 11
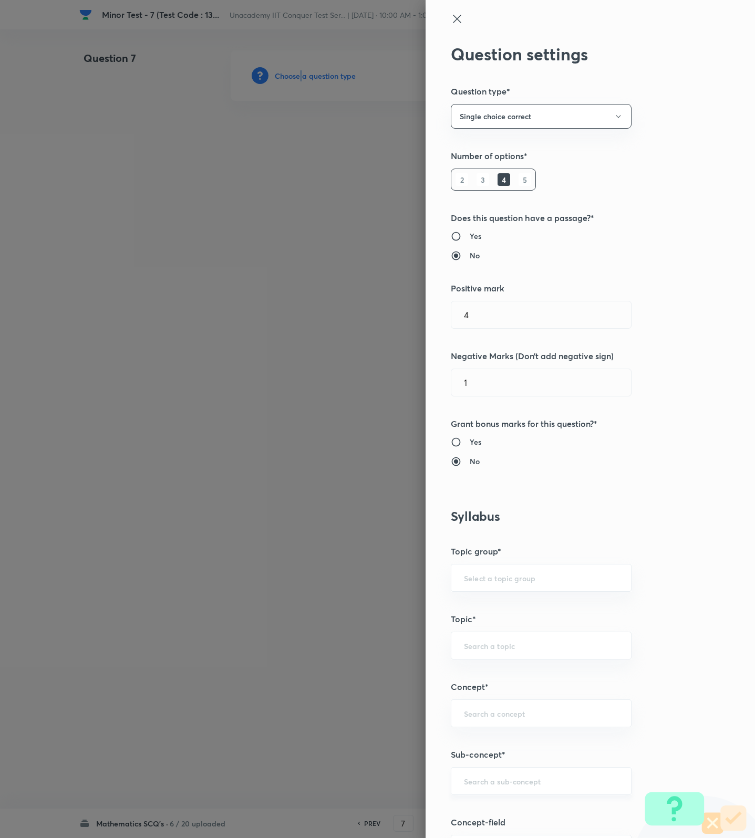
click at [474, 793] on div "​" at bounding box center [541, 781] width 181 height 28
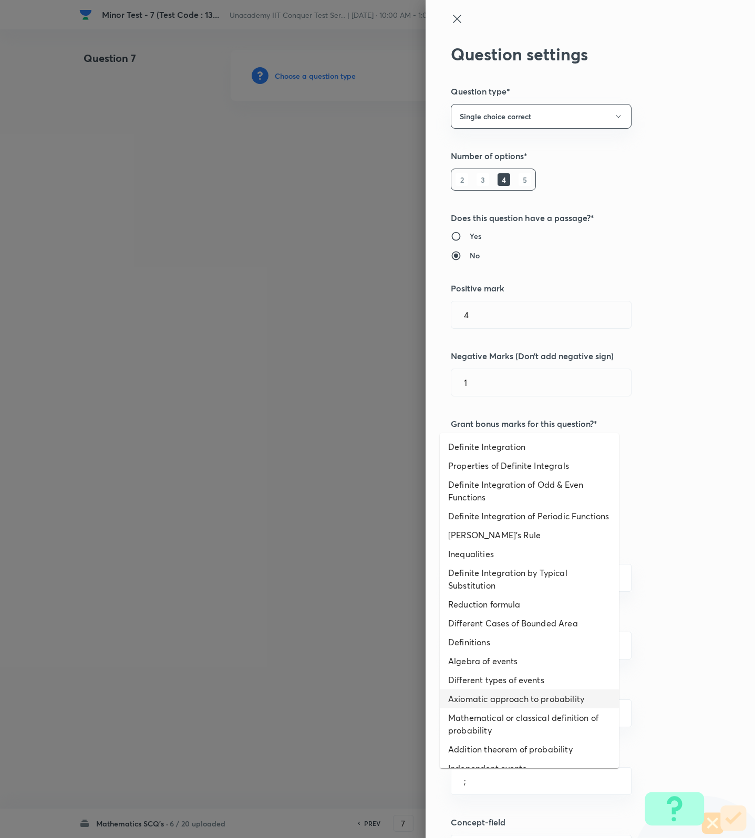
click at [522, 614] on li "Reduction formula" at bounding box center [529, 604] width 179 height 19
type input "Reduction formula"
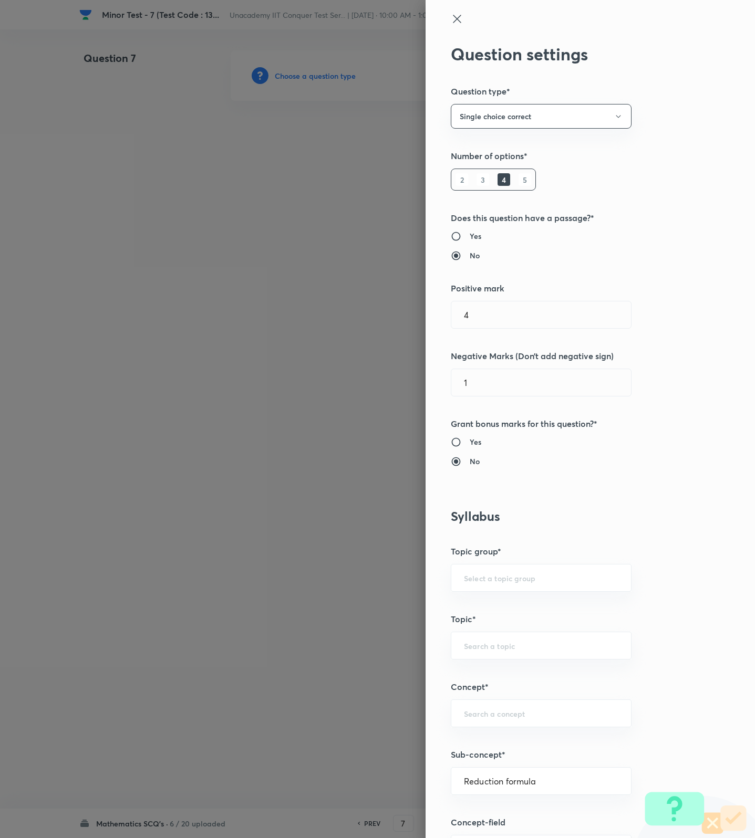
type input "Mathematics"
type input "Calculus"
type input "Definite Integration"
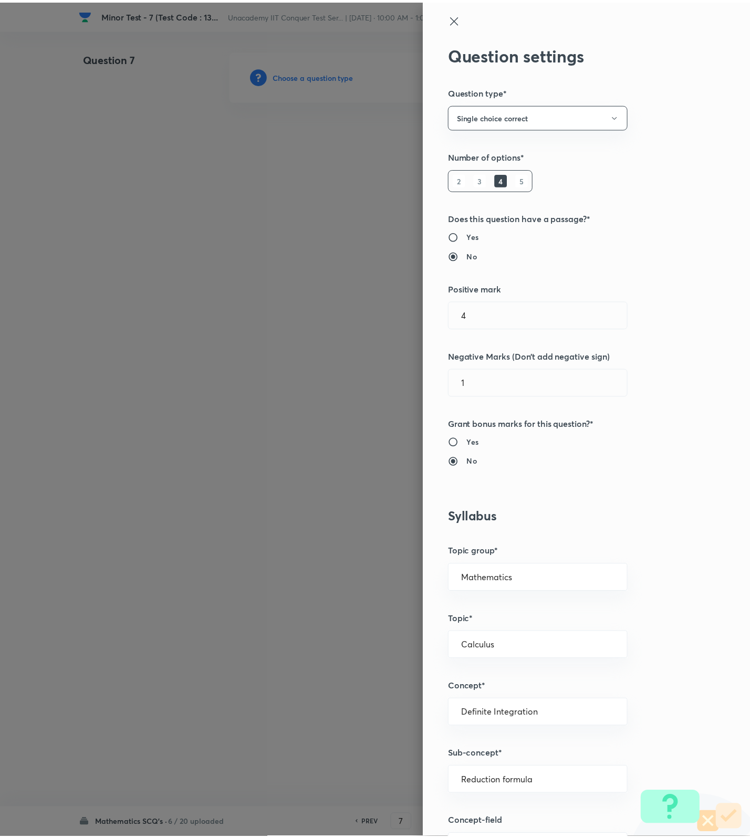
scroll to position [667, 0]
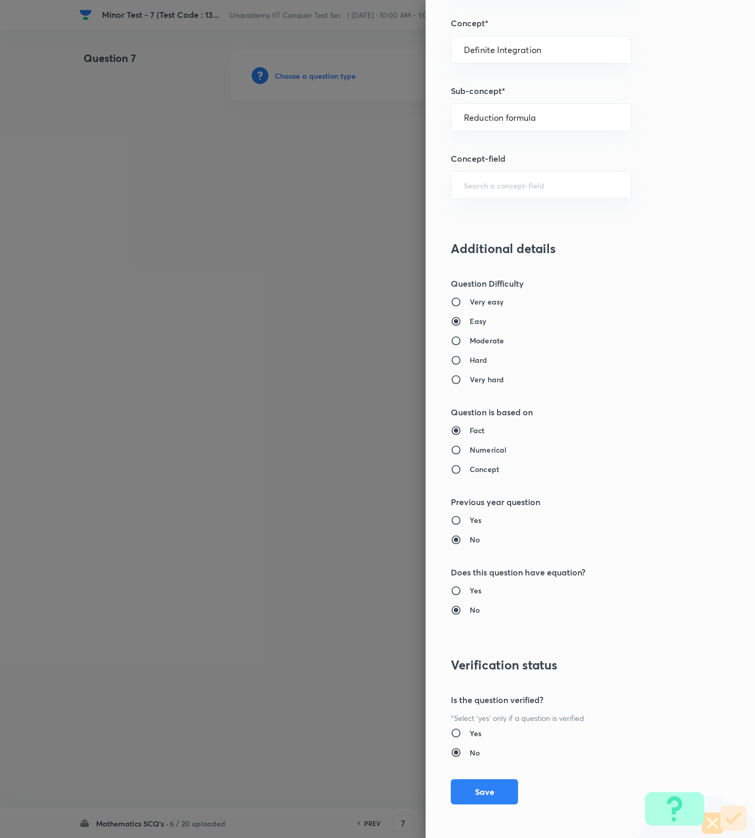
click at [478, 778] on div "Question settings Question type* Single choice correct Number of options* 2 3 4…" at bounding box center [589, 419] width 329 height 838
click at [470, 796] on button "Save" at bounding box center [484, 790] width 67 height 25
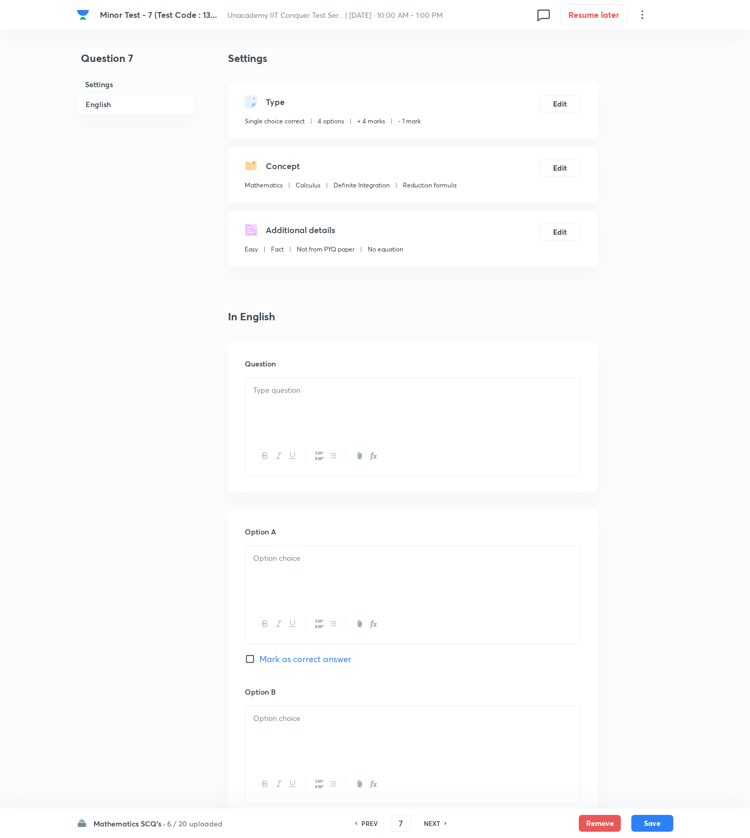
click at [484, 403] on div at bounding box center [412, 407] width 335 height 59
click at [577, 398] on div at bounding box center [412, 407] width 335 height 59
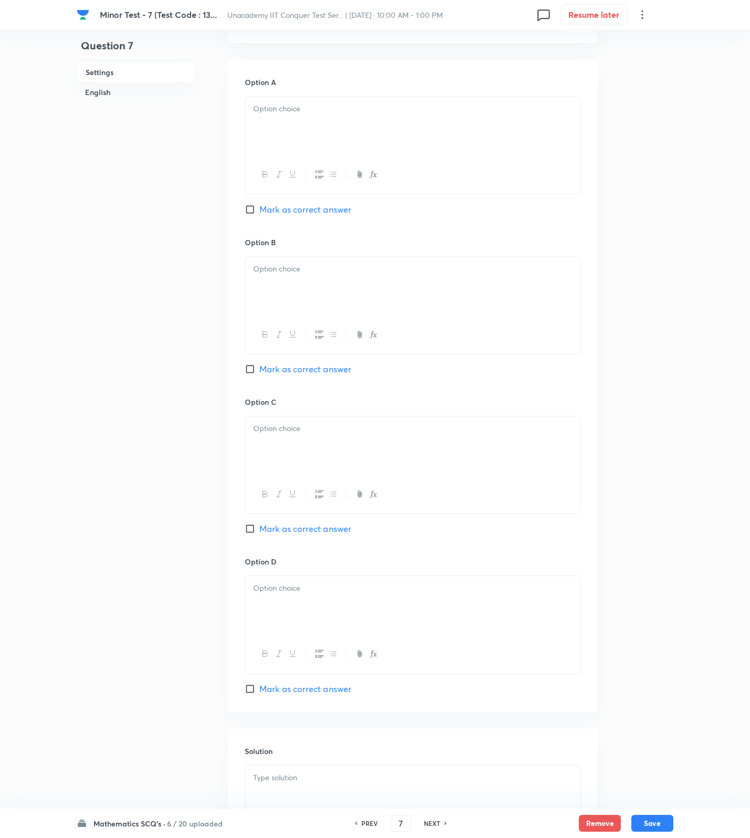
scroll to position [593, 0]
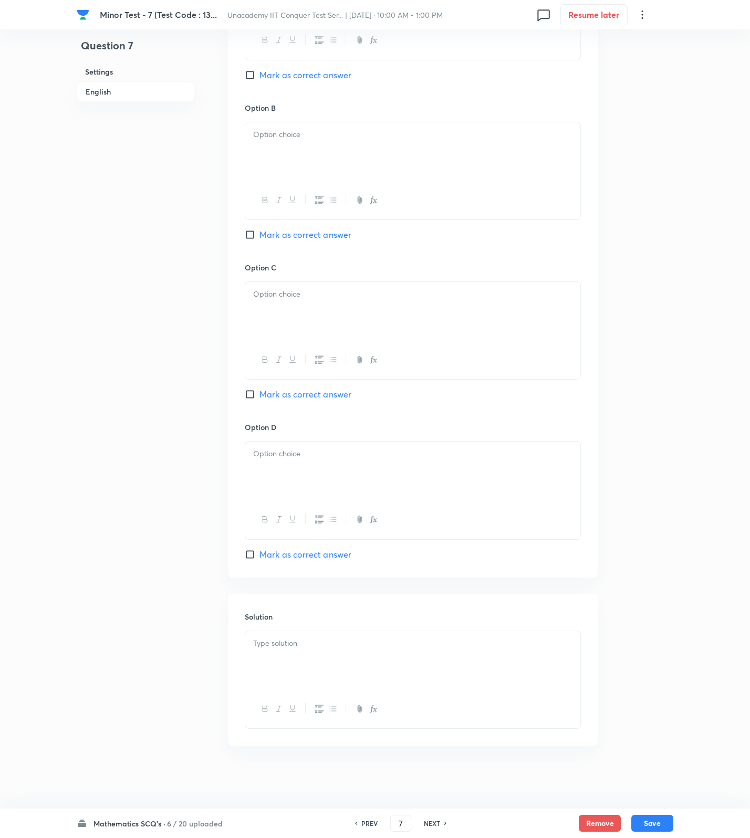
click at [380, 665] on div at bounding box center [412, 660] width 335 height 59
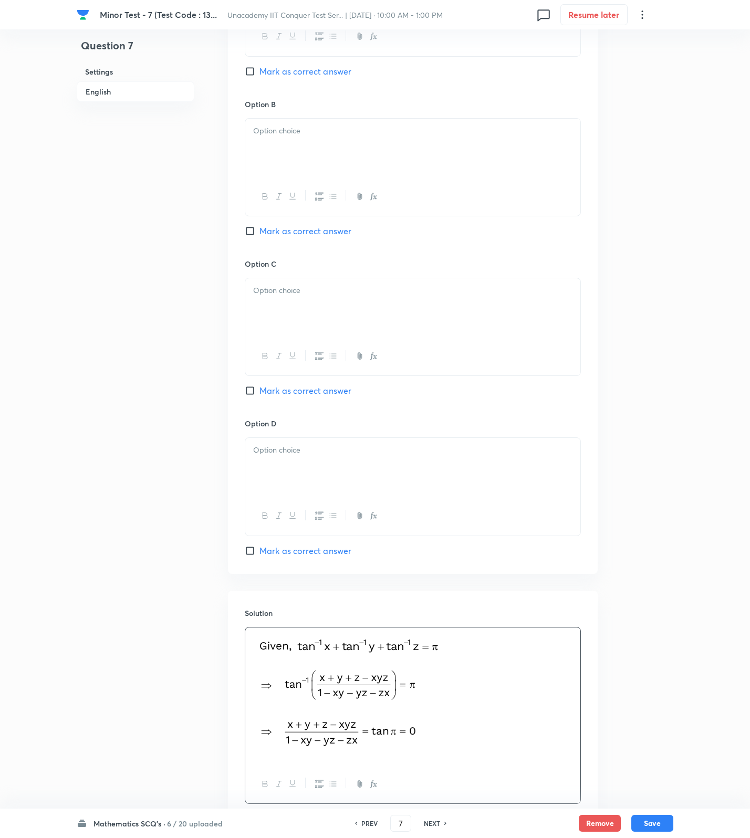
click at [295, 248] on div "Option B Mark as correct answer" at bounding box center [413, 179] width 336 height 160
click at [290, 227] on span "Mark as correct answer" at bounding box center [305, 231] width 92 height 13
click at [259, 227] on input "Mark as correct answer" at bounding box center [252, 231] width 15 height 11
checkbox input "true"
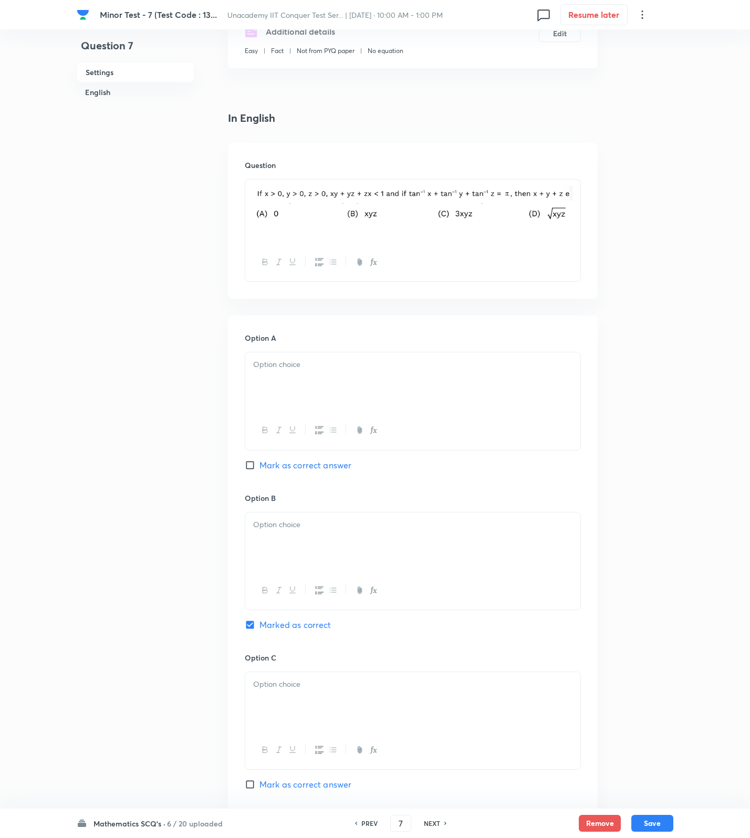
drag, startPoint x: 298, startPoint y: 367, endPoint x: 295, endPoint y: 402, distance: 35.3
click at [298, 368] on p at bounding box center [412, 365] width 319 height 12
click at [293, 511] on div "Option B Marked as correct" at bounding box center [413, 573] width 336 height 160
click at [292, 547] on div at bounding box center [412, 542] width 335 height 59
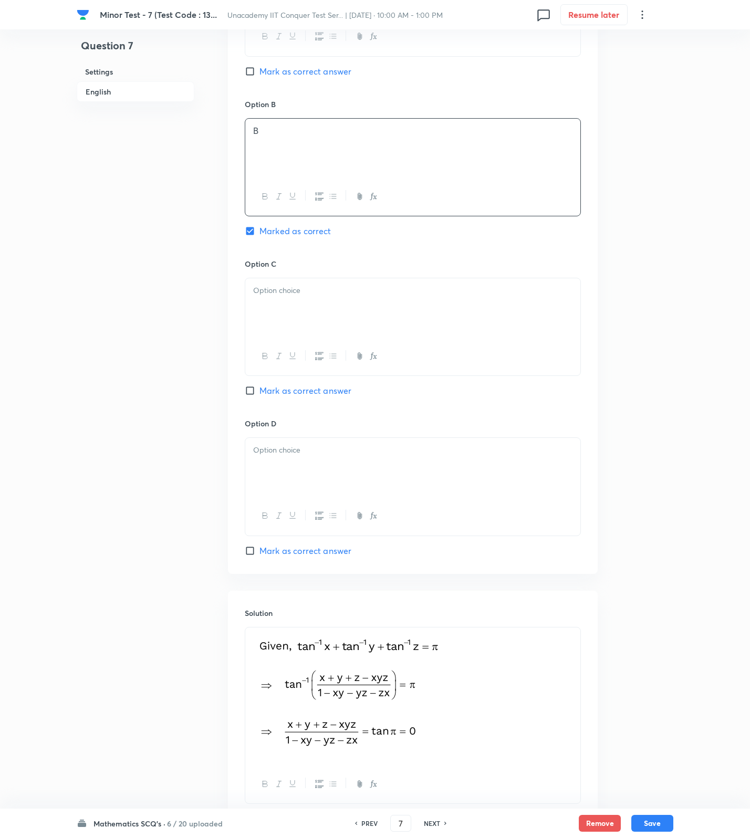
click at [273, 297] on p at bounding box center [412, 291] width 319 height 12
drag, startPoint x: 290, startPoint y: 450, endPoint x: 418, endPoint y: 585, distance: 185.8
click at [293, 459] on div at bounding box center [412, 467] width 335 height 59
click at [648, 825] on button "Save" at bounding box center [652, 822] width 42 height 17
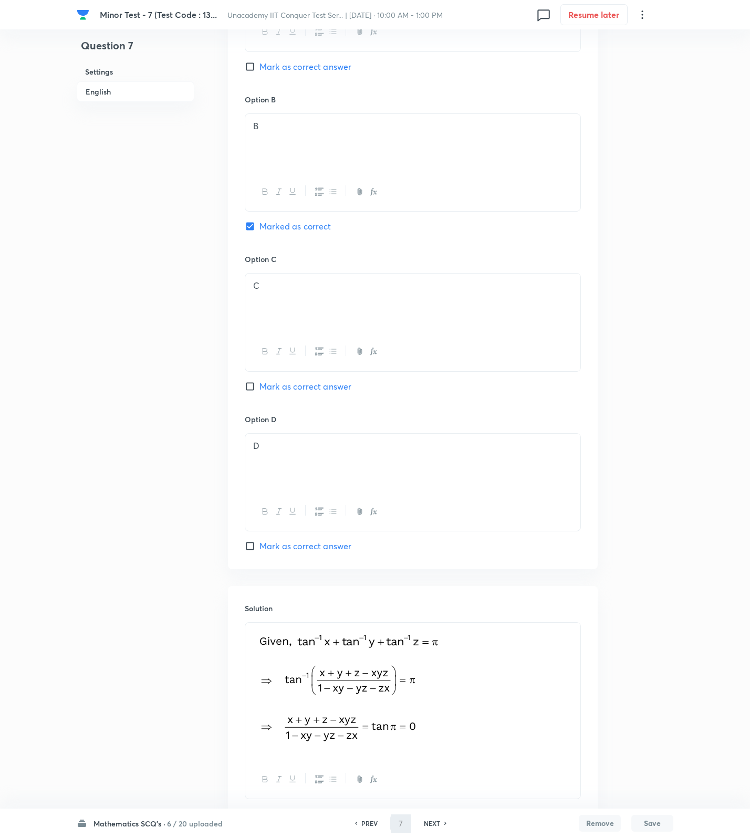
type input "8"
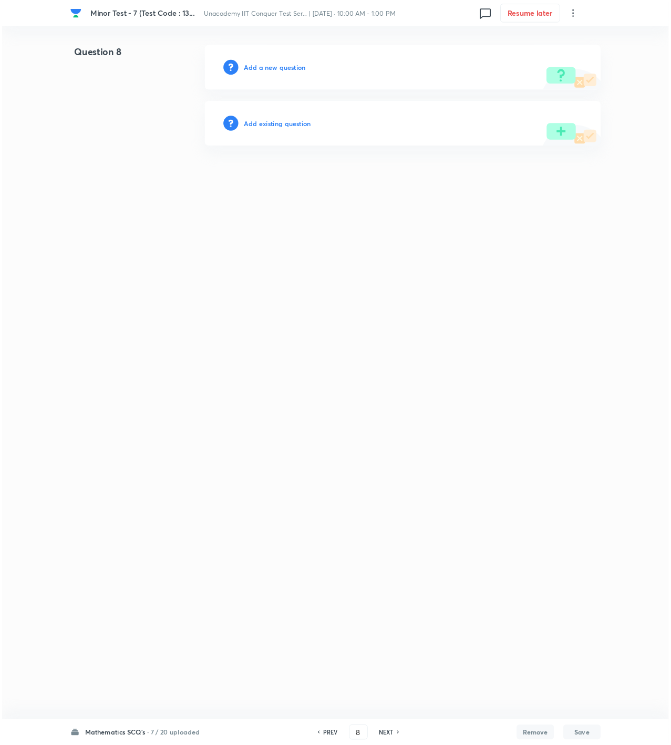
scroll to position [0, 0]
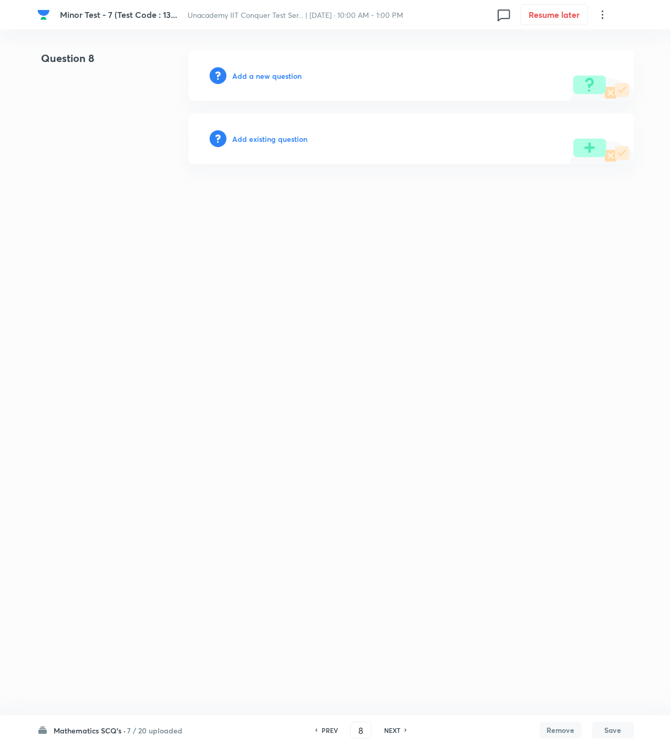
click at [272, 72] on h6 "Add a new question" at bounding box center [267, 75] width 69 height 11
click at [272, 72] on h6 "Choose a question type" at bounding box center [273, 75] width 81 height 11
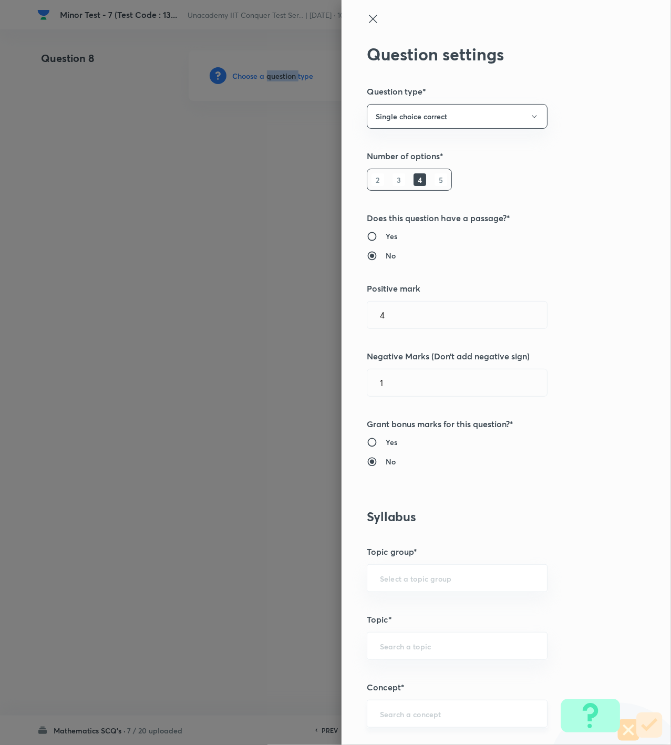
click at [440, 706] on div "​" at bounding box center [457, 714] width 181 height 28
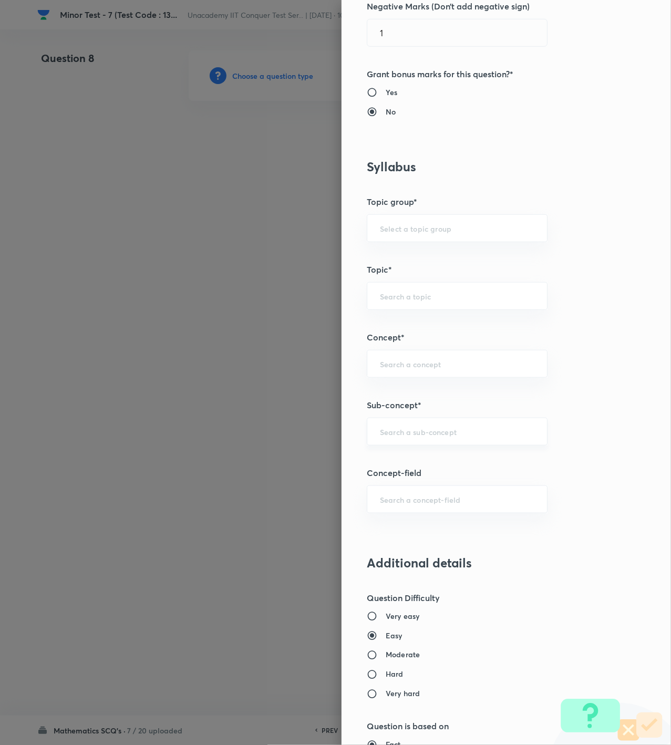
click at [406, 434] on input "text" at bounding box center [457, 432] width 154 height 10
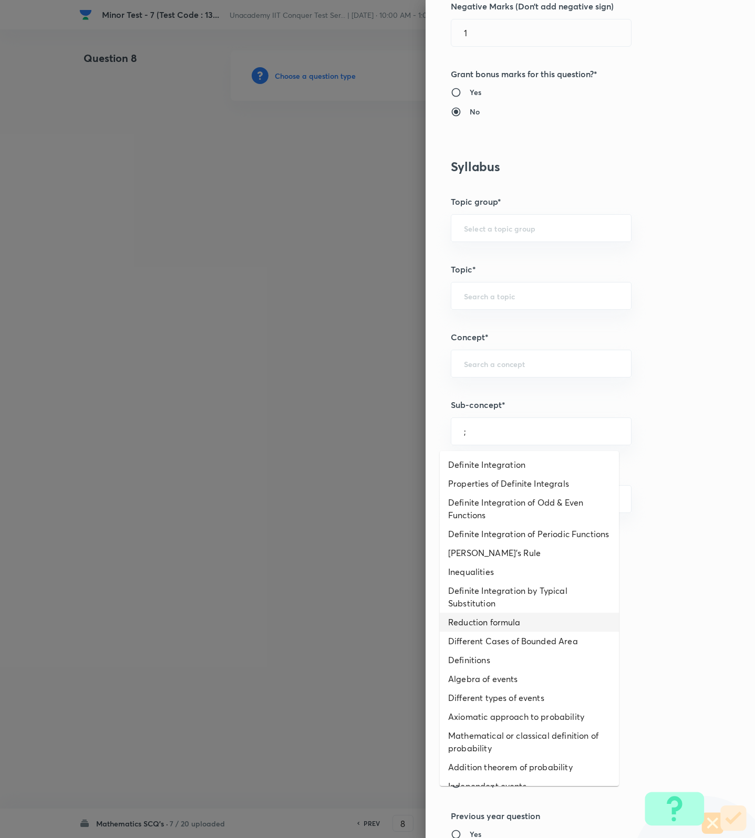
click at [518, 625] on li "Reduction formula" at bounding box center [529, 622] width 179 height 19
type input "Reduction formula"
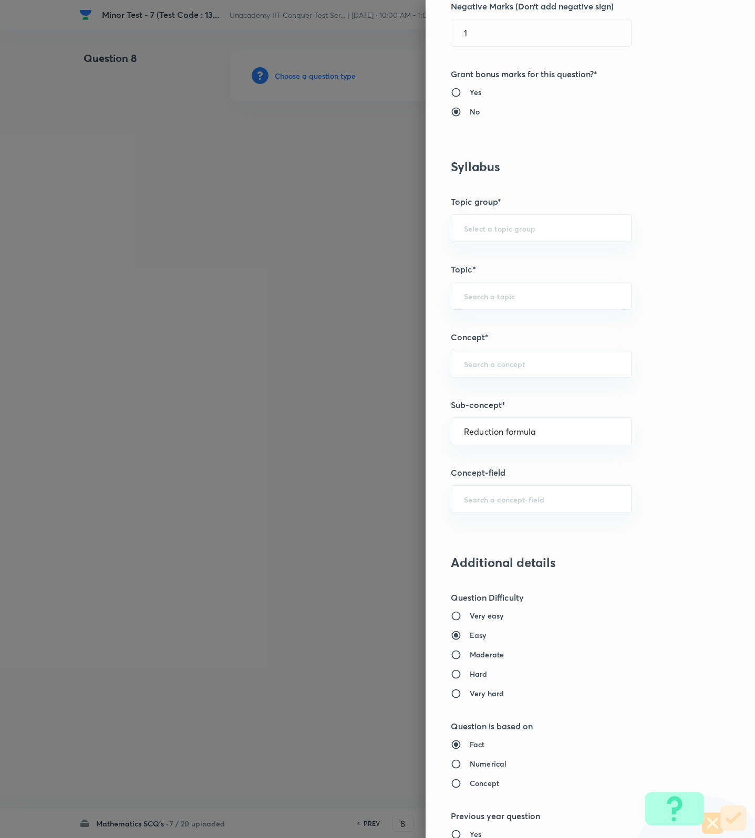
type input "Mathematics"
type input "Calculus"
type input "Definite Integration"
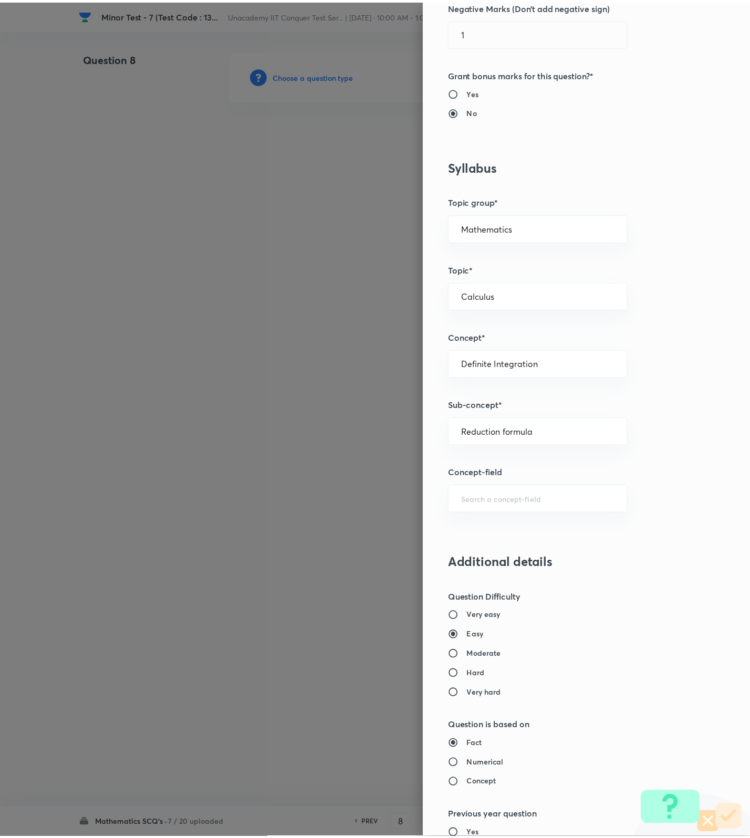
scroll to position [667, 0]
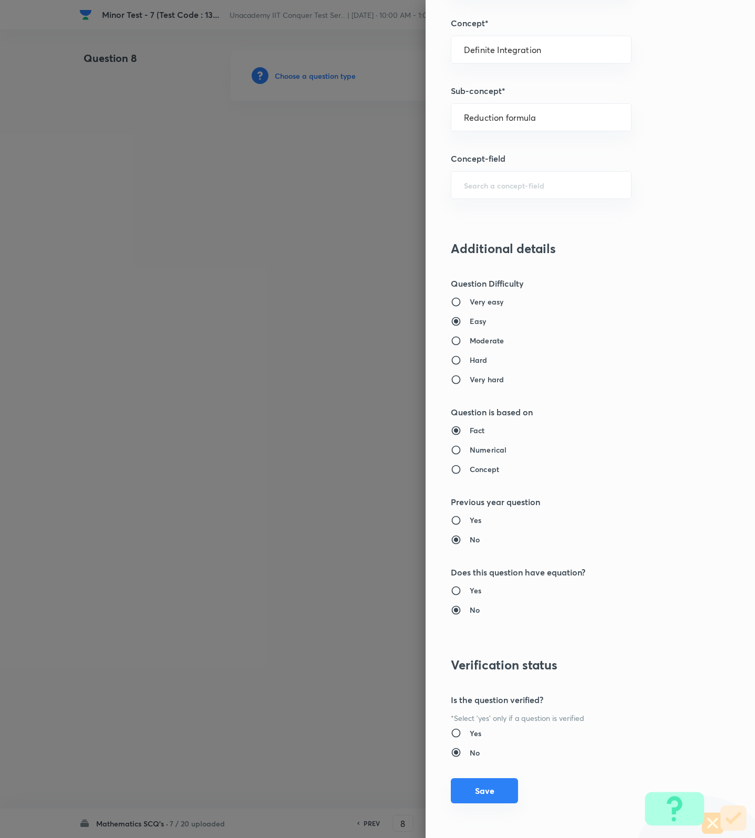
click at [476, 790] on button "Save" at bounding box center [484, 790] width 67 height 25
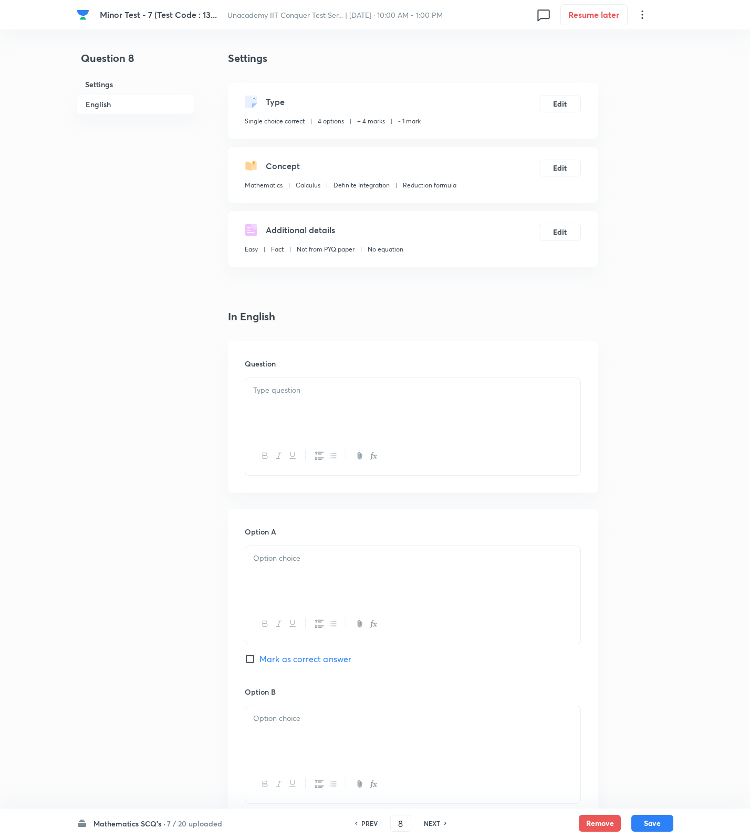
click at [546, 400] on div at bounding box center [412, 407] width 335 height 59
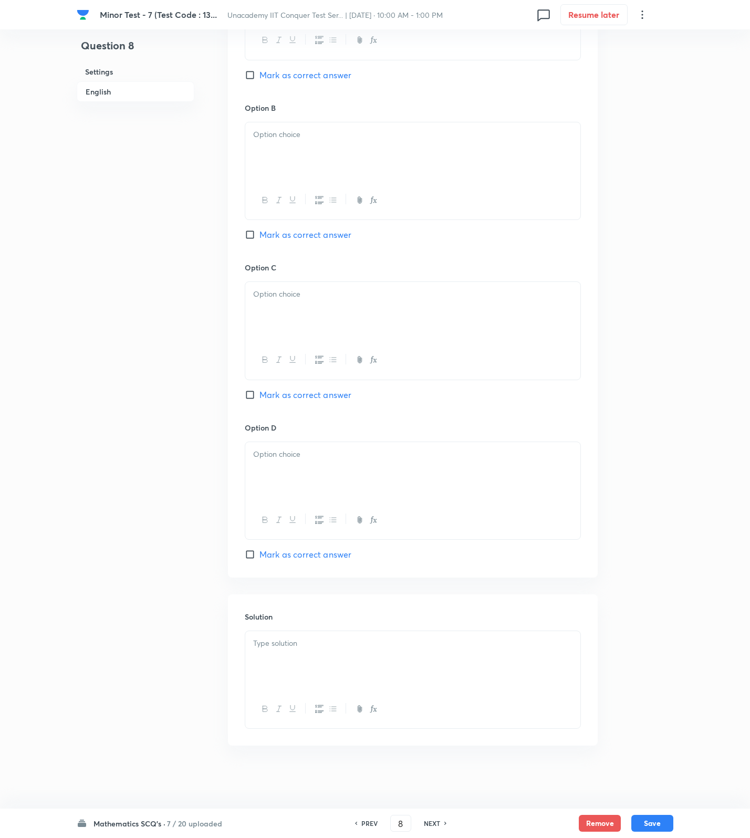
click at [465, 680] on div at bounding box center [412, 660] width 335 height 59
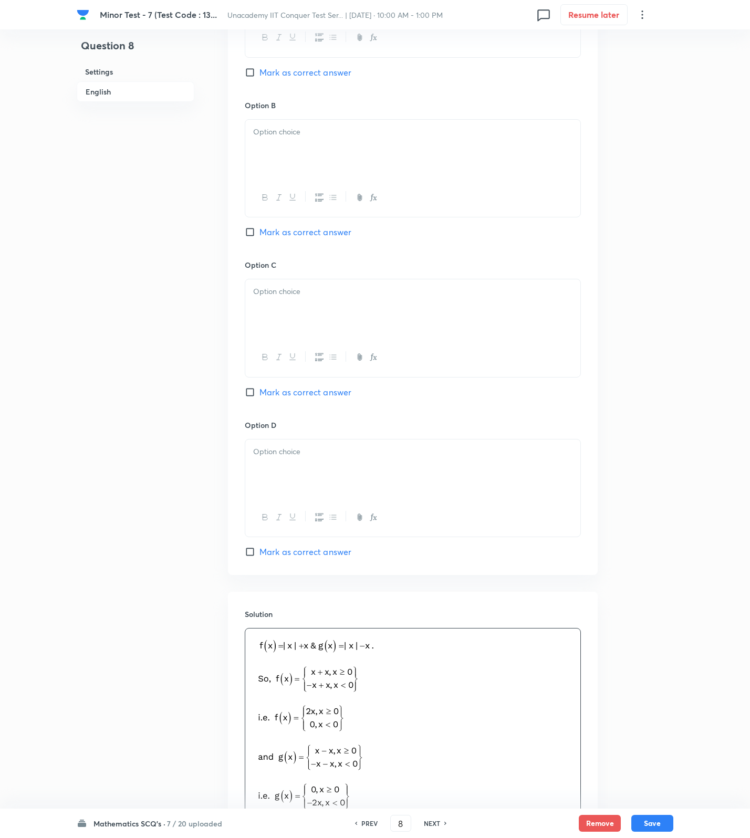
click at [298, 393] on span "Mark as correct answer" at bounding box center [305, 392] width 92 height 13
click at [259, 393] on input "Mark as correct answer" at bounding box center [252, 392] width 15 height 11
checkbox input "true"
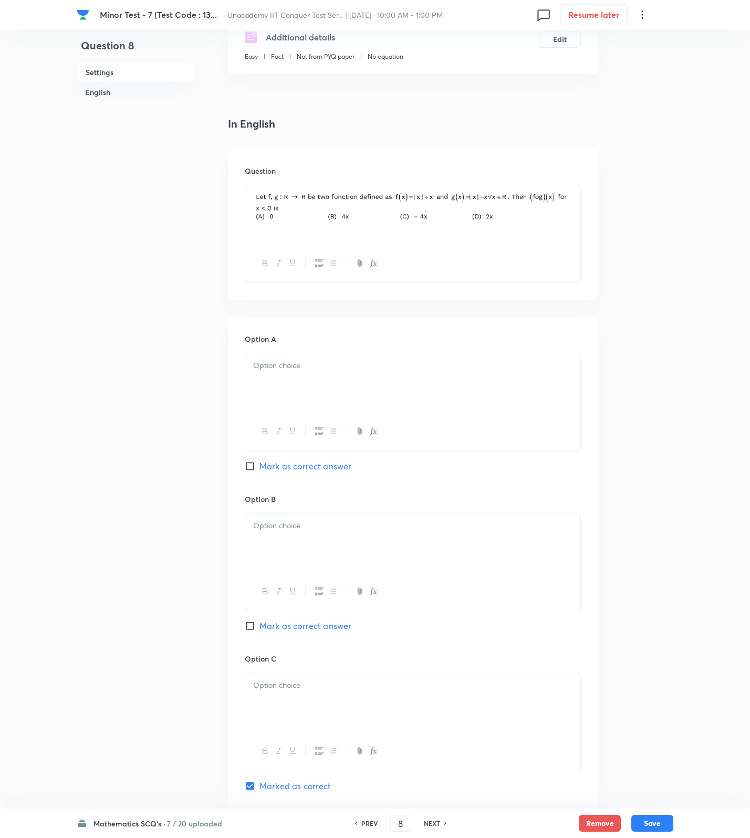
click at [308, 369] on p at bounding box center [412, 366] width 319 height 12
drag, startPoint x: 309, startPoint y: 531, endPoint x: 308, endPoint y: 541, distance: 10.1
click at [309, 532] on p at bounding box center [412, 526] width 319 height 12
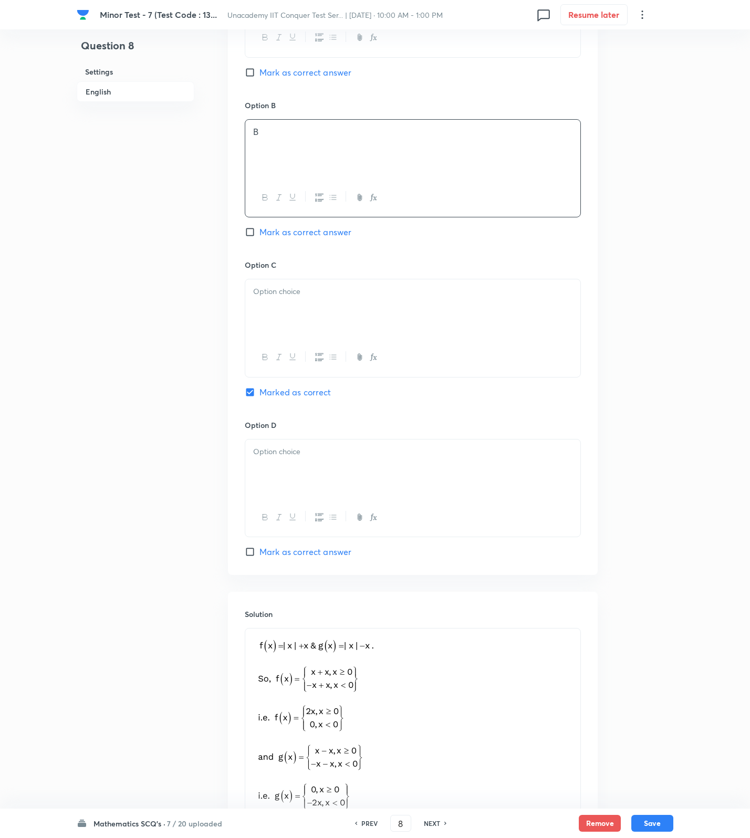
click at [325, 304] on div at bounding box center [412, 308] width 335 height 59
click at [326, 513] on button "button" at bounding box center [333, 517] width 14 height 13
click at [662, 817] on button "Save" at bounding box center [652, 822] width 42 height 17
type input "9"
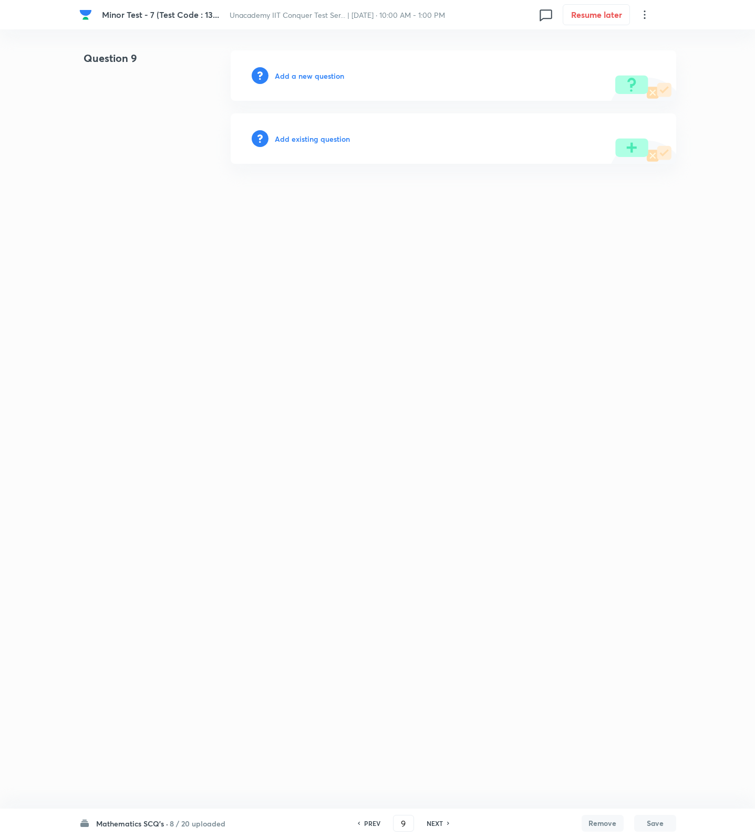
click at [312, 74] on h6 "Add a new question" at bounding box center [309, 75] width 69 height 11
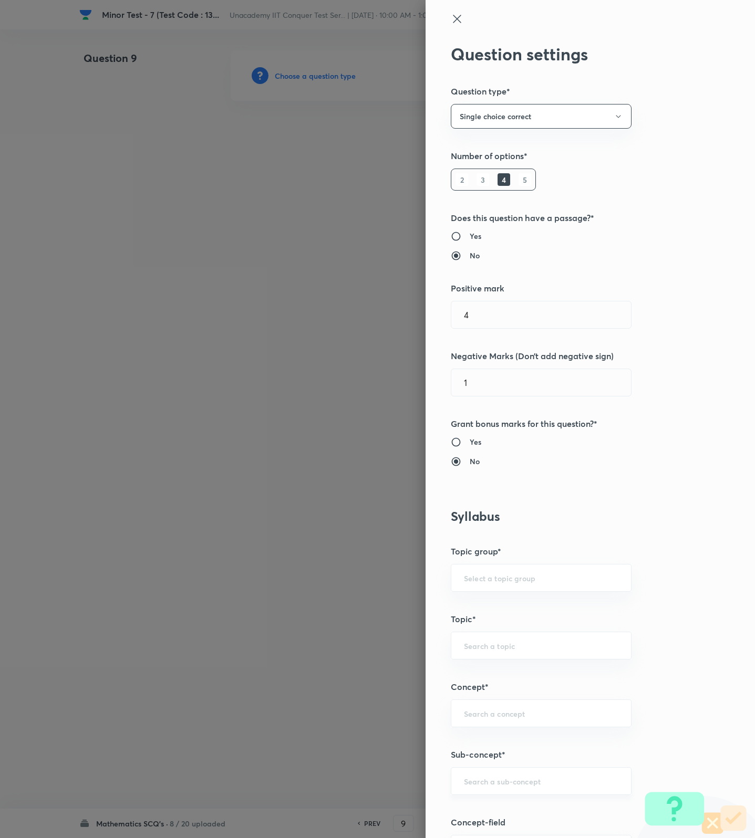
click at [511, 786] on input "text" at bounding box center [541, 781] width 154 height 10
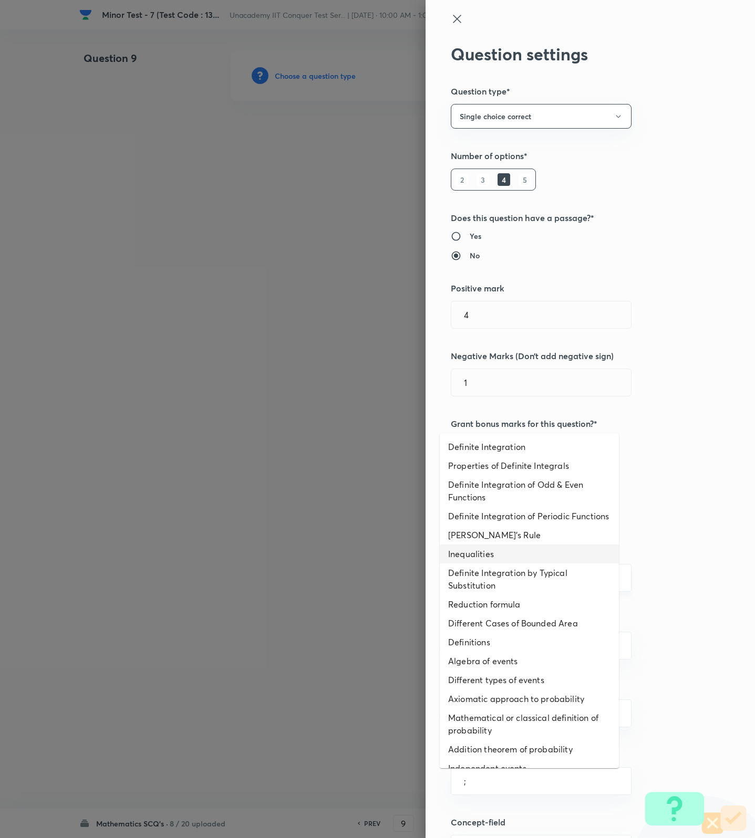
drag, startPoint x: 562, startPoint y: 573, endPoint x: 553, endPoint y: 574, distance: 8.6
click at [562, 564] on li "Inequalities" at bounding box center [529, 554] width 179 height 19
type input "Inequalities"
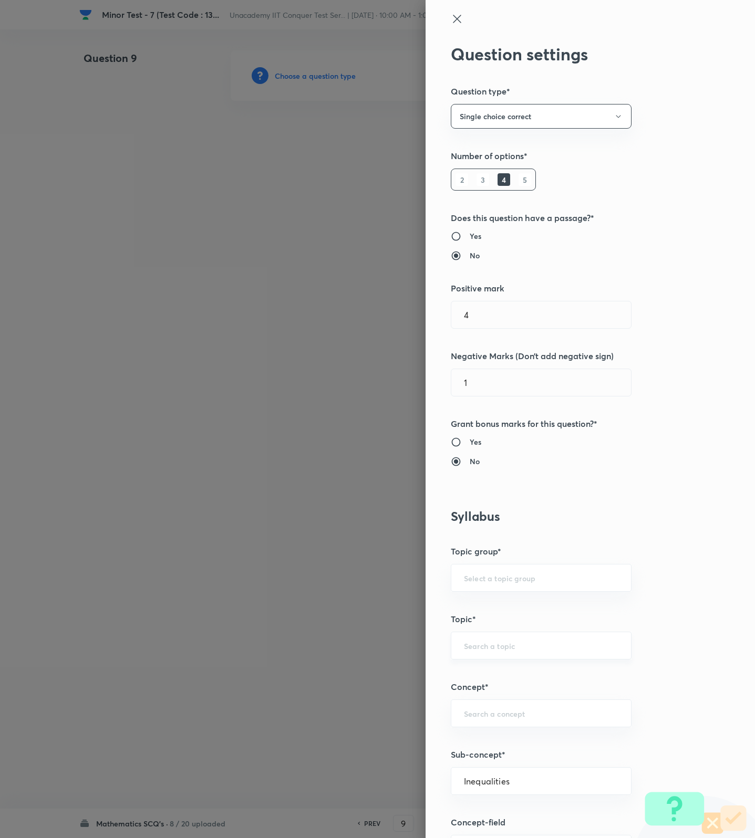
type input "Mathematics"
type input "Calculus"
type input "Definite Integration"
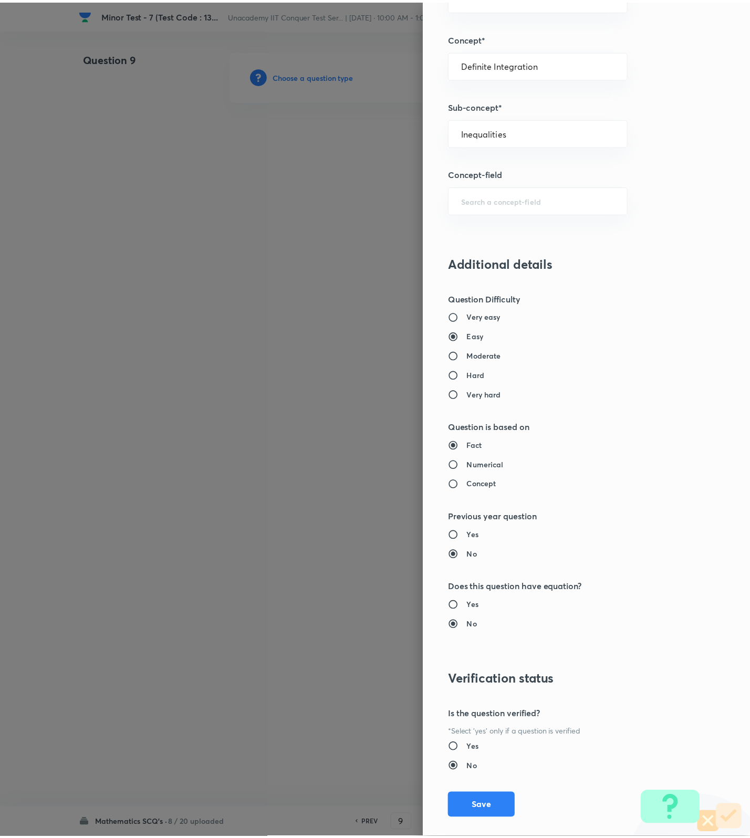
scroll to position [667, 0]
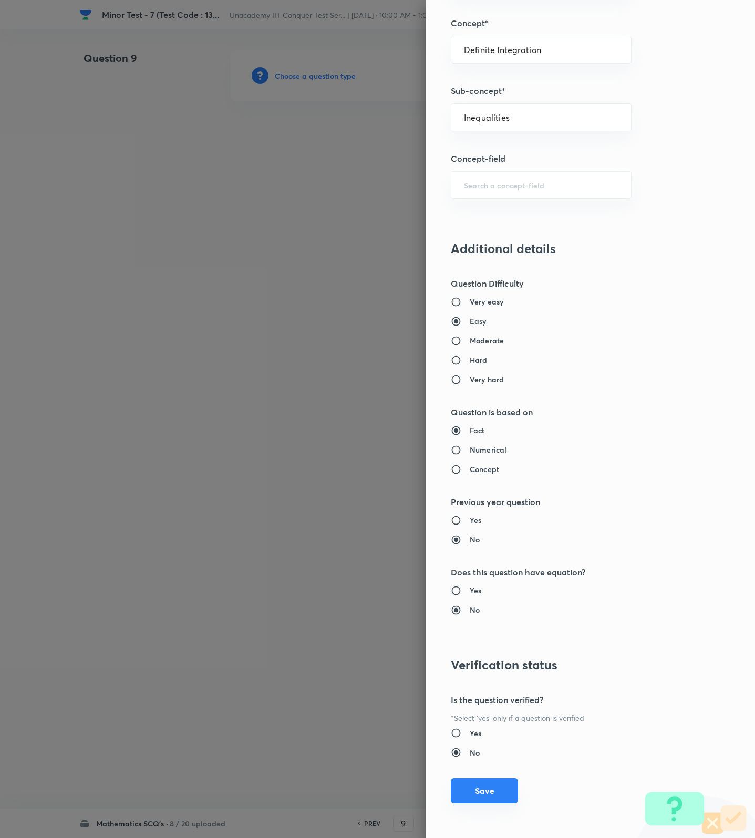
click at [471, 786] on button "Save" at bounding box center [484, 790] width 67 height 25
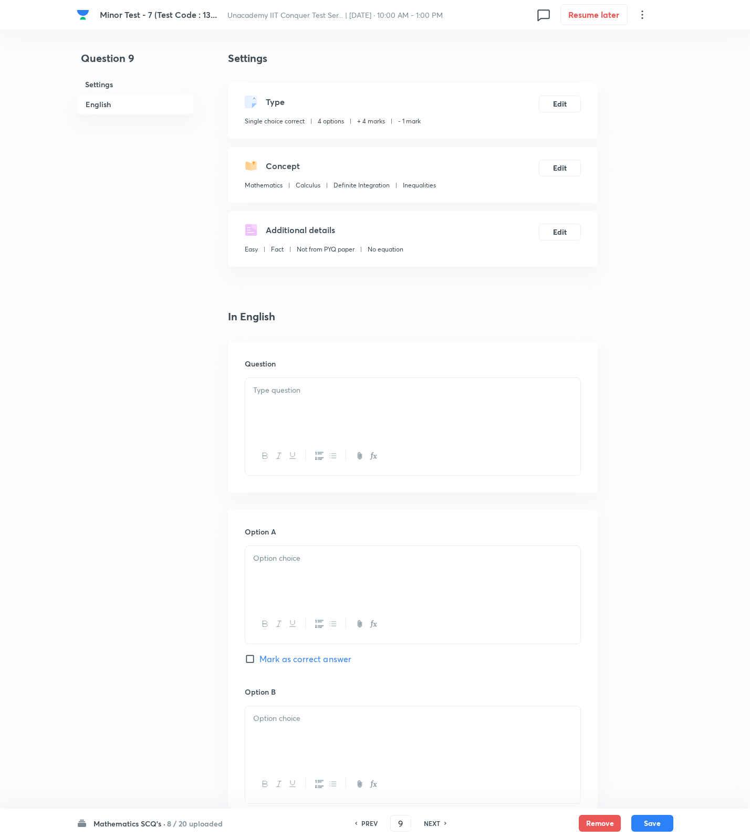
click at [429, 399] on div at bounding box center [412, 407] width 335 height 59
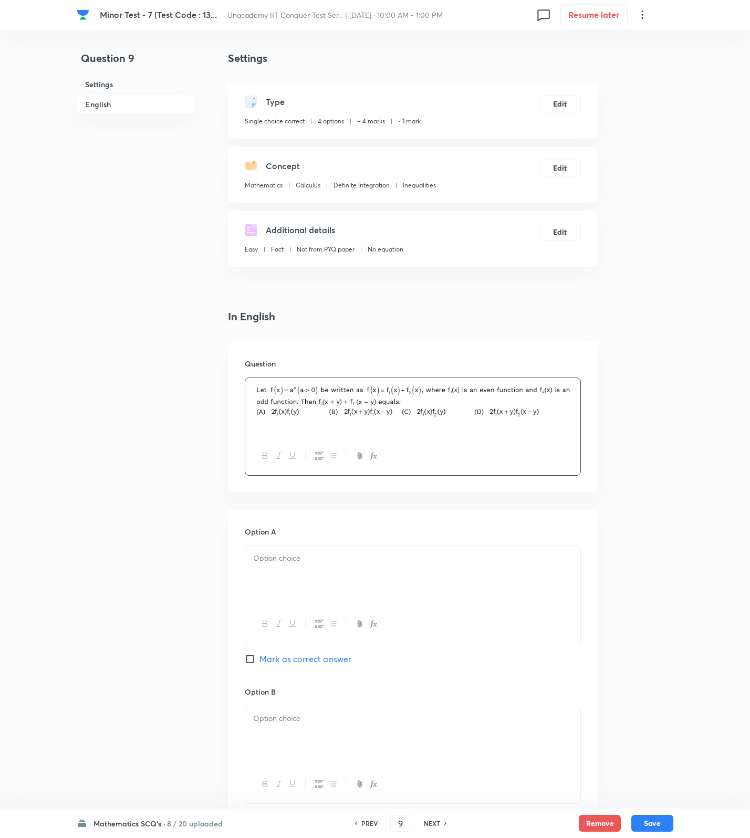
click at [306, 654] on span "Mark as correct answer" at bounding box center [305, 659] width 92 height 13
click at [259, 654] on input "Mark as correct answer" at bounding box center [252, 659] width 15 height 11
checkbox input "true"
click at [305, 578] on div at bounding box center [412, 575] width 335 height 59
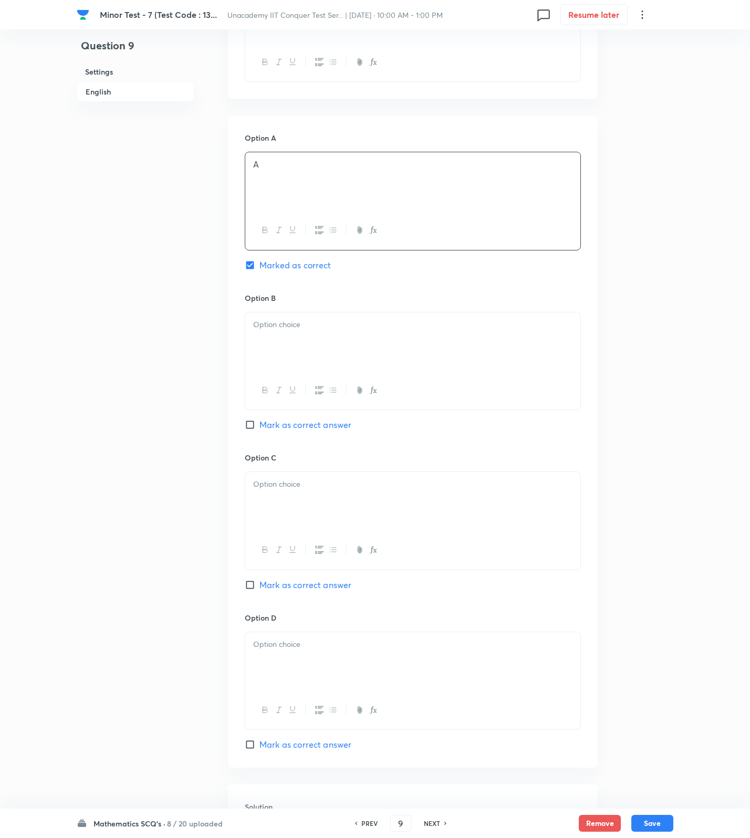
click at [284, 366] on div at bounding box center [412, 342] width 335 height 59
click at [298, 506] on div at bounding box center [412, 501] width 335 height 59
drag, startPoint x: 328, startPoint y: 650, endPoint x: 341, endPoint y: 608, distance: 43.4
click at [328, 651] on p at bounding box center [412, 645] width 319 height 12
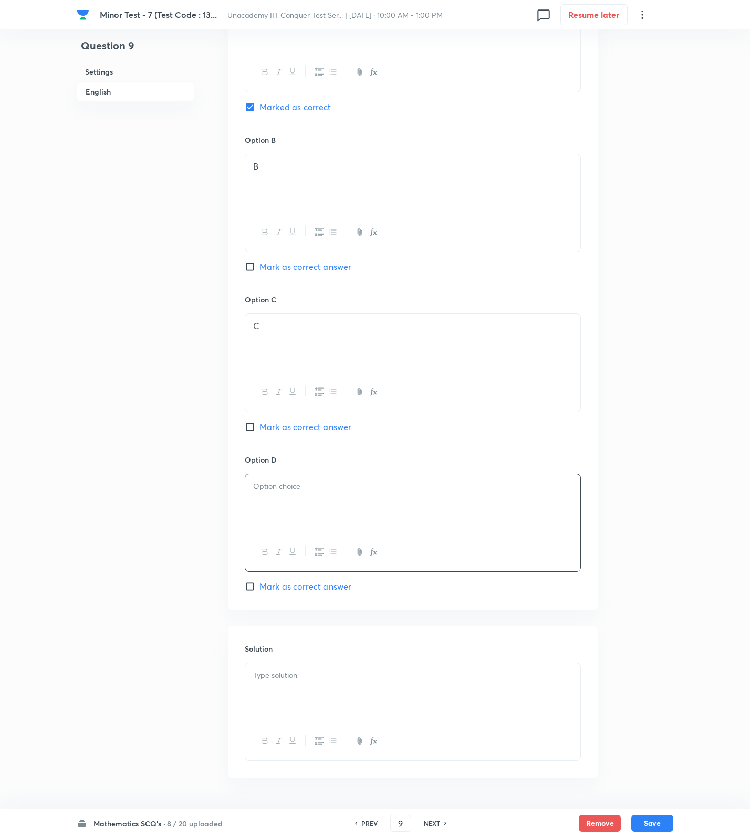
scroll to position [587, 0]
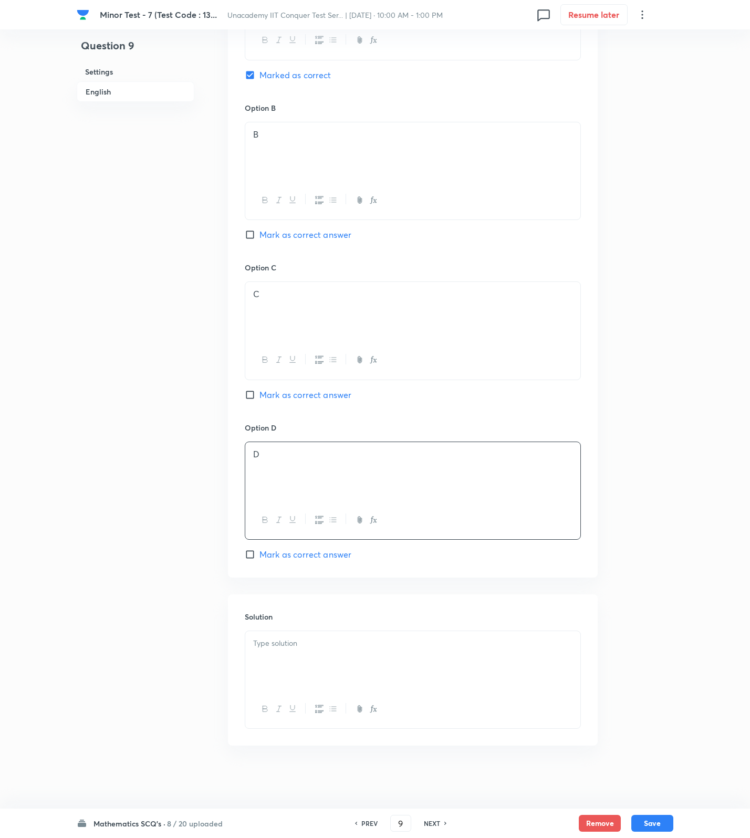
click at [435, 640] on p at bounding box center [412, 644] width 319 height 12
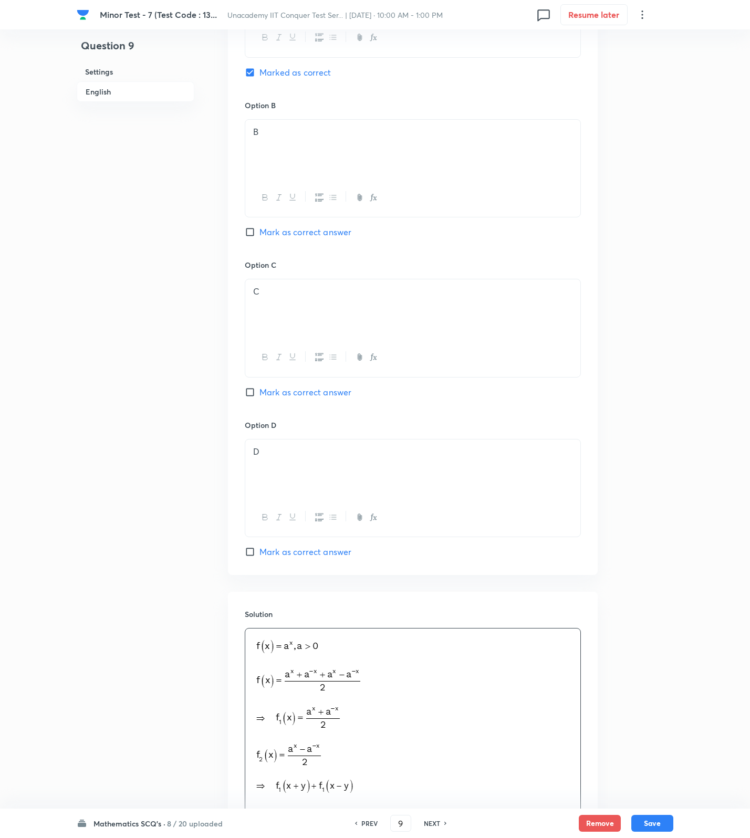
drag, startPoint x: 653, startPoint y: 825, endPoint x: 549, endPoint y: 795, distance: 108.2
click at [653, 825] on button "Save" at bounding box center [652, 823] width 42 height 17
type input "10"
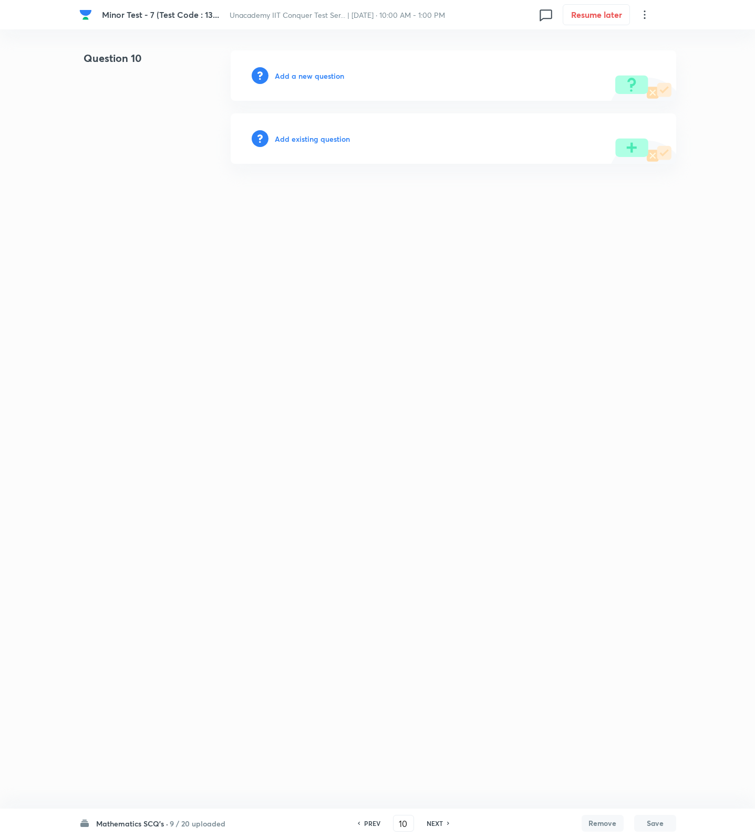
click at [292, 68] on div "Add a new question" at bounding box center [453, 75] width 445 height 50
click at [292, 71] on h6 "Add a new question" at bounding box center [309, 75] width 69 height 11
click at [292, 71] on h6 "Choose a question type" at bounding box center [315, 75] width 81 height 11
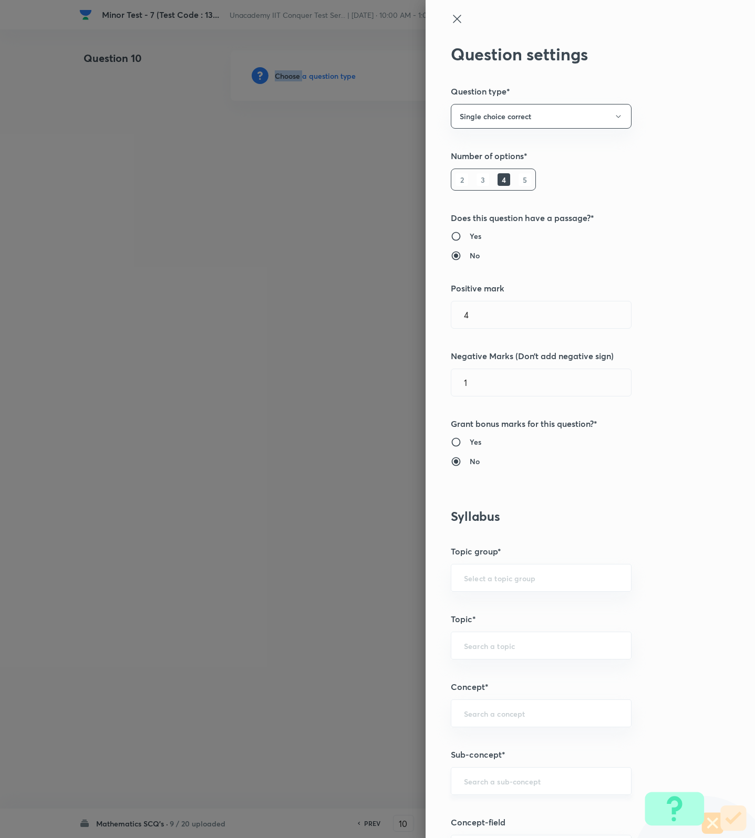
click at [506, 793] on div "​" at bounding box center [541, 781] width 181 height 28
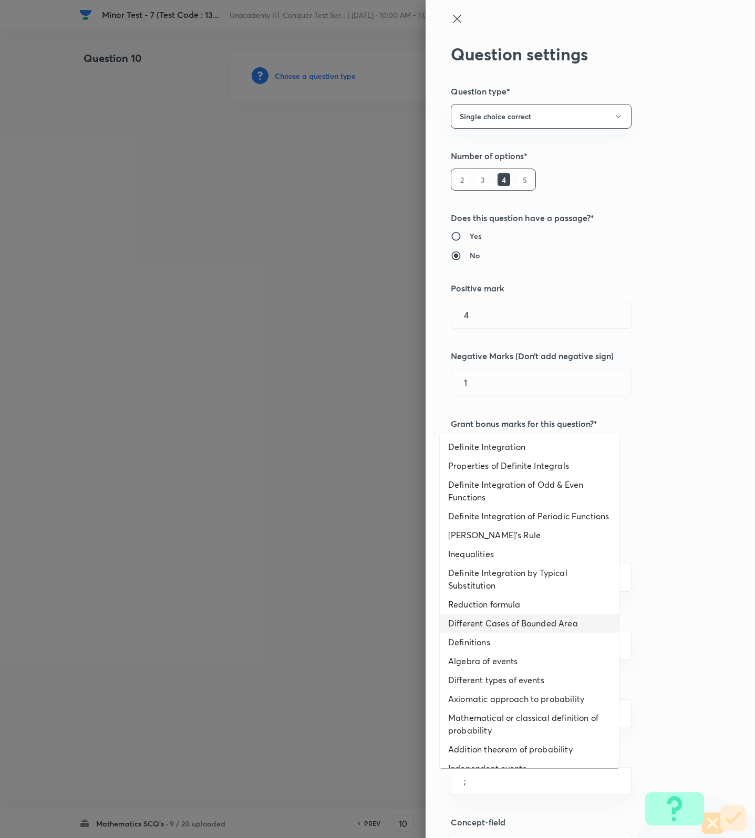
click at [496, 633] on li "Different Cases of Bounded Area" at bounding box center [529, 623] width 179 height 19
type input "Different Cases of Bounded Area"
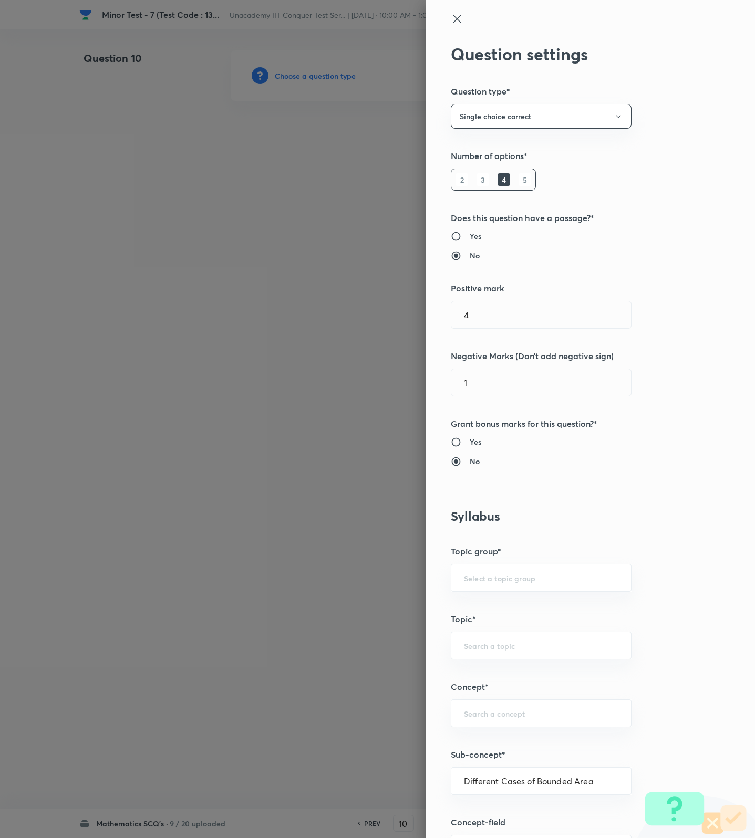
type input "Mathematics"
type input "Calculus"
type input "Definite Integration"
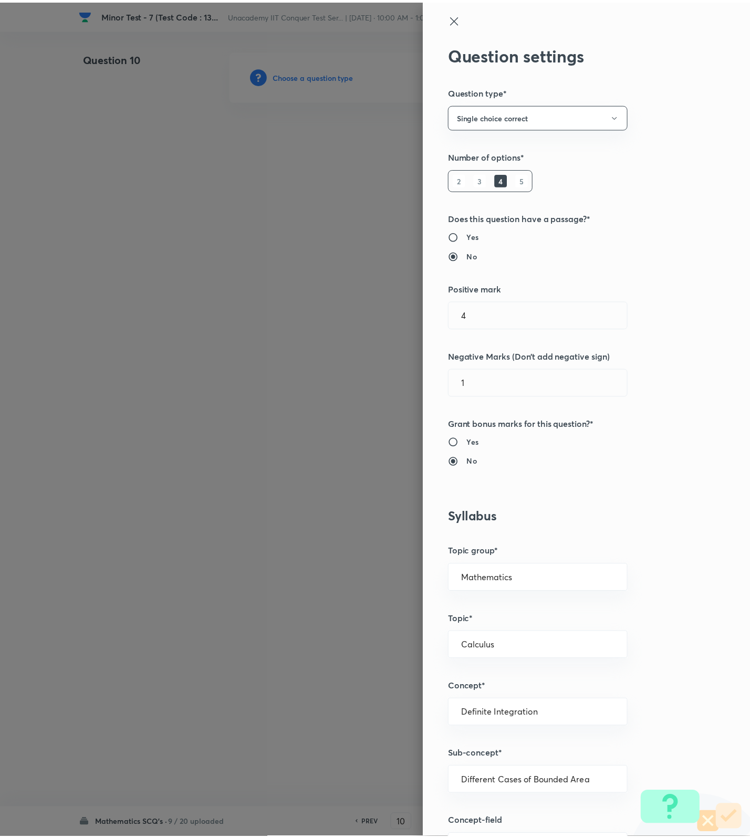
scroll to position [667, 0]
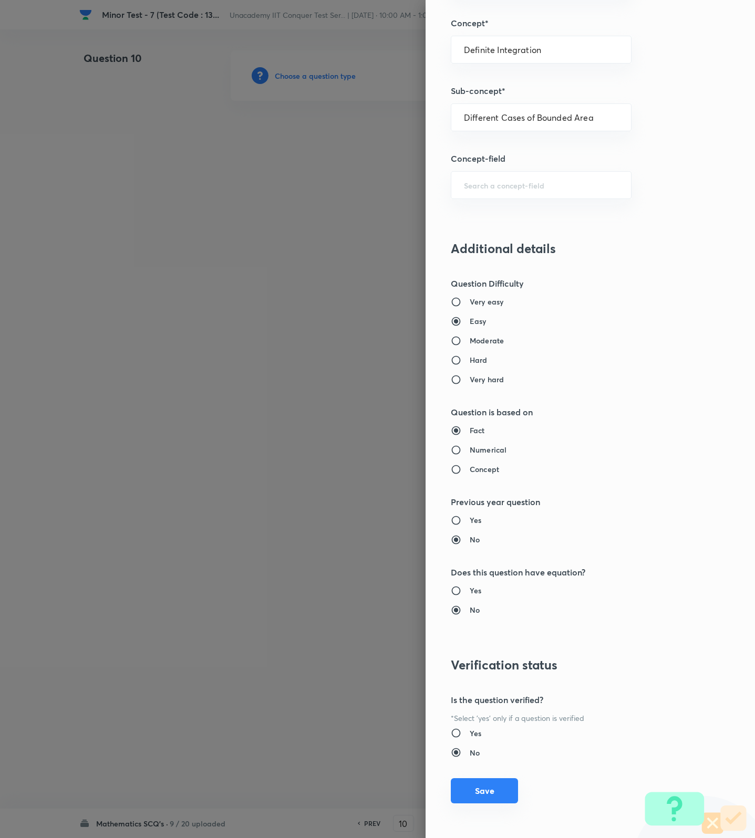
click at [498, 788] on button "Save" at bounding box center [484, 790] width 67 height 25
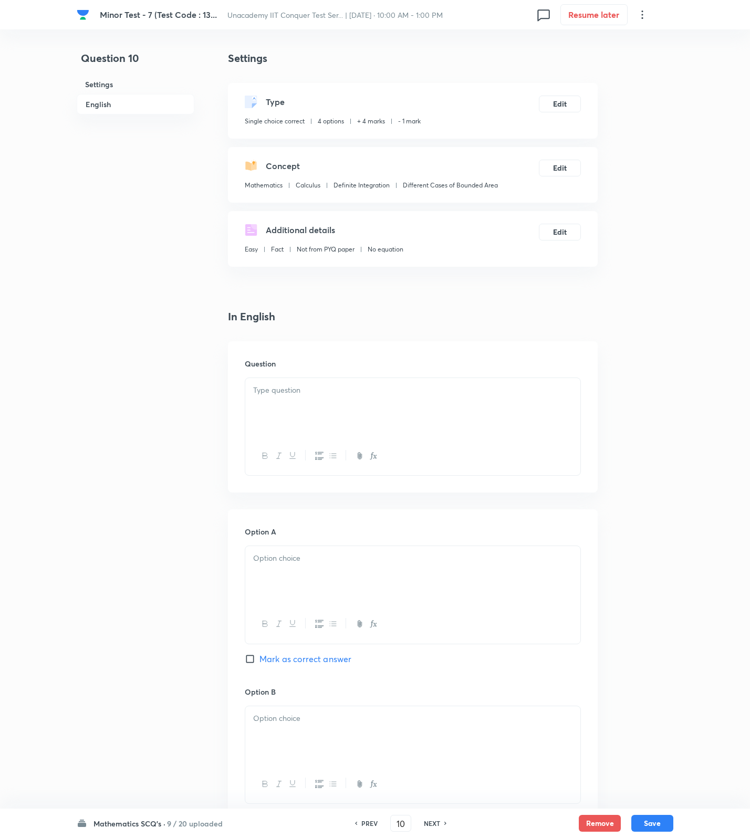
click at [468, 396] on p at bounding box center [412, 390] width 319 height 12
click at [435, 583] on div at bounding box center [412, 575] width 335 height 59
click at [304, 727] on div at bounding box center [412, 735] width 335 height 59
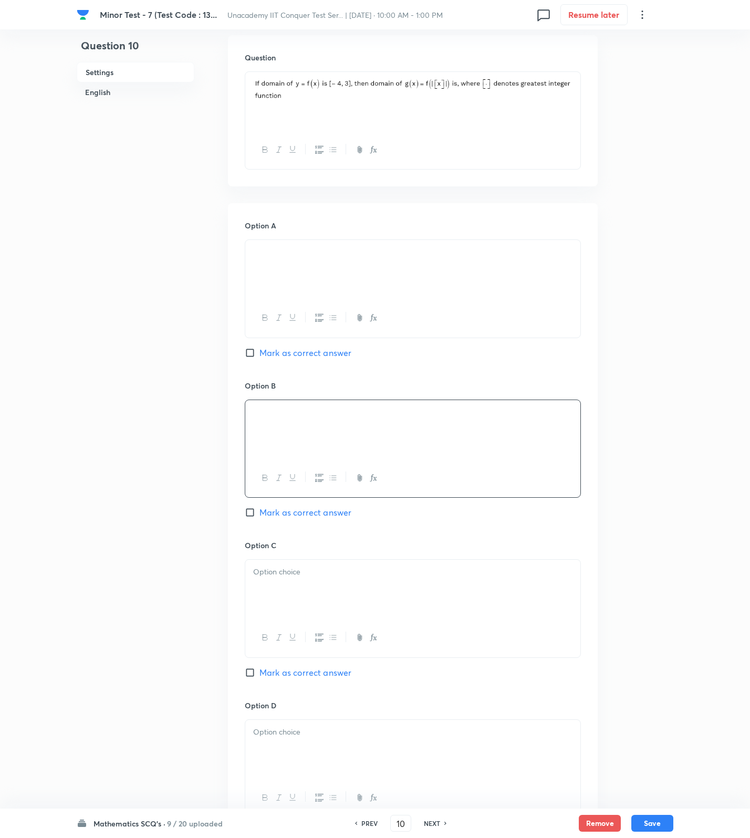
scroll to position [394, 0]
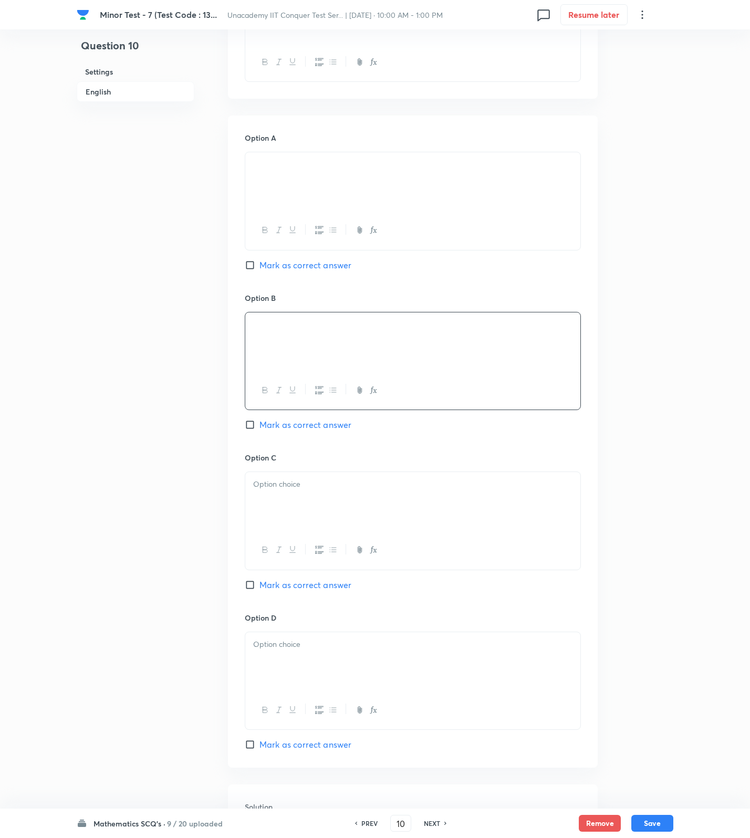
click at [327, 496] on div at bounding box center [412, 501] width 335 height 59
click at [306, 694] on div at bounding box center [412, 710] width 335 height 38
click at [311, 666] on div at bounding box center [412, 661] width 335 height 59
drag, startPoint x: 288, startPoint y: 424, endPoint x: 283, endPoint y: 425, distance: 5.9
click at [288, 424] on span "Mark as correct answer" at bounding box center [305, 425] width 92 height 13
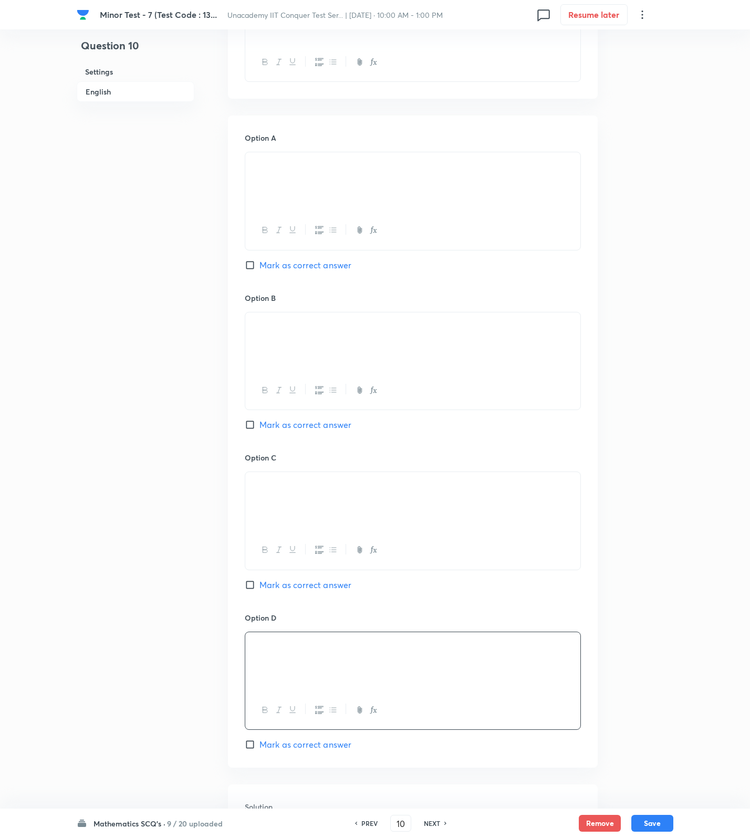
click at [259, 424] on input "Mark as correct answer" at bounding box center [252, 425] width 15 height 11
checkbox input "true"
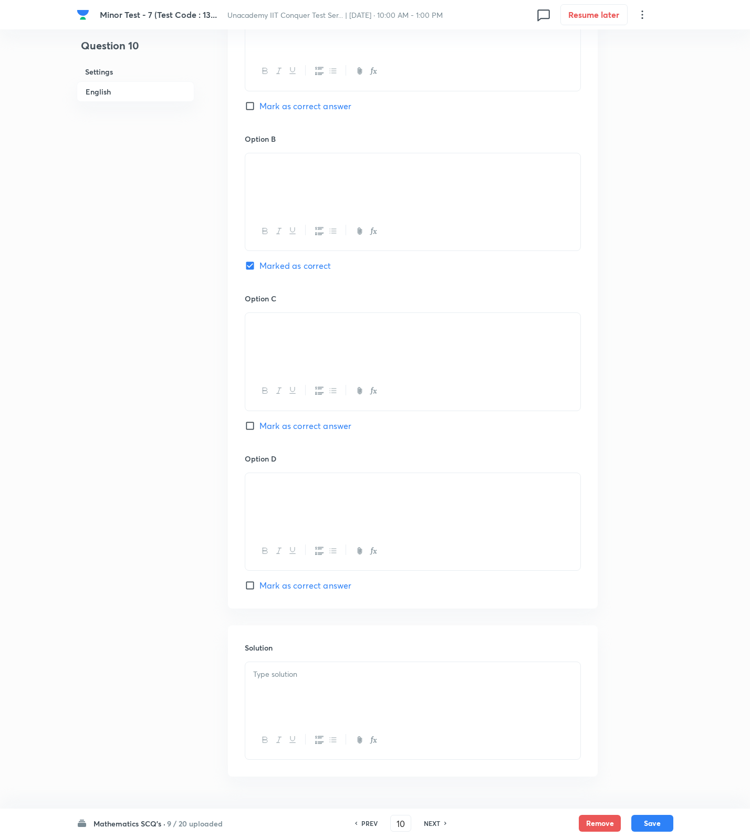
scroll to position [587, 0]
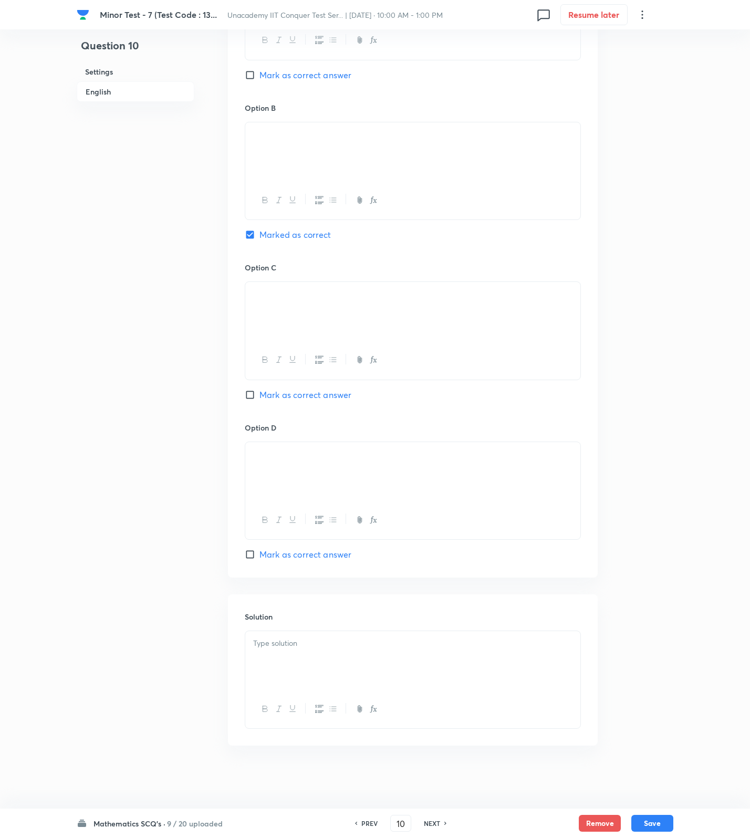
click at [295, 667] on div at bounding box center [412, 660] width 335 height 59
click at [452, 657] on div at bounding box center [412, 660] width 335 height 59
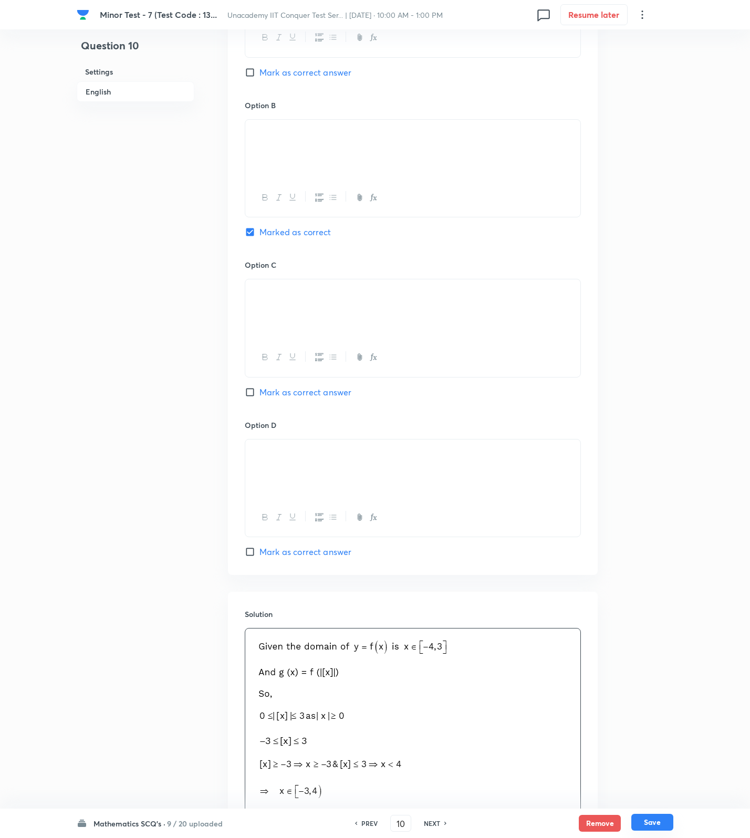
click at [647, 825] on button "Save" at bounding box center [652, 822] width 42 height 17
type input "11"
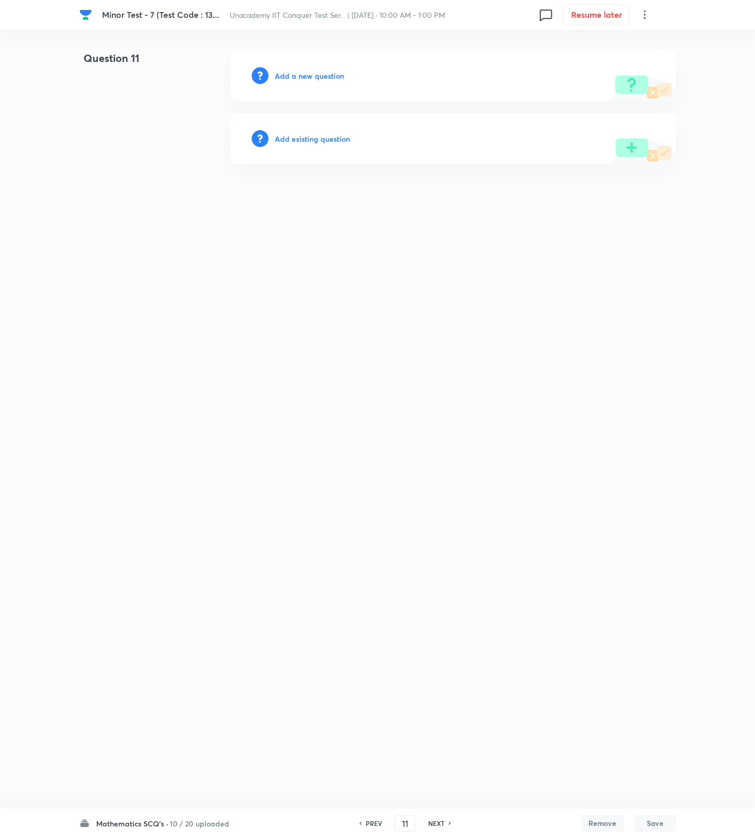
click at [321, 76] on h6 "Add a new question" at bounding box center [309, 75] width 69 height 11
click at [321, 76] on h6 "Choose a question type" at bounding box center [315, 75] width 81 height 11
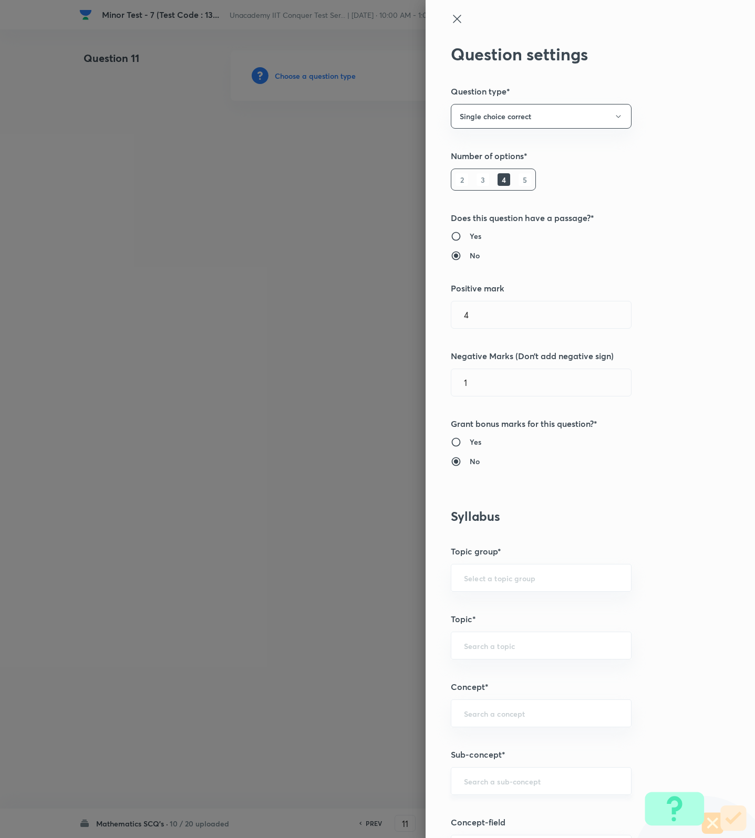
click at [522, 784] on input "text" at bounding box center [541, 781] width 154 height 10
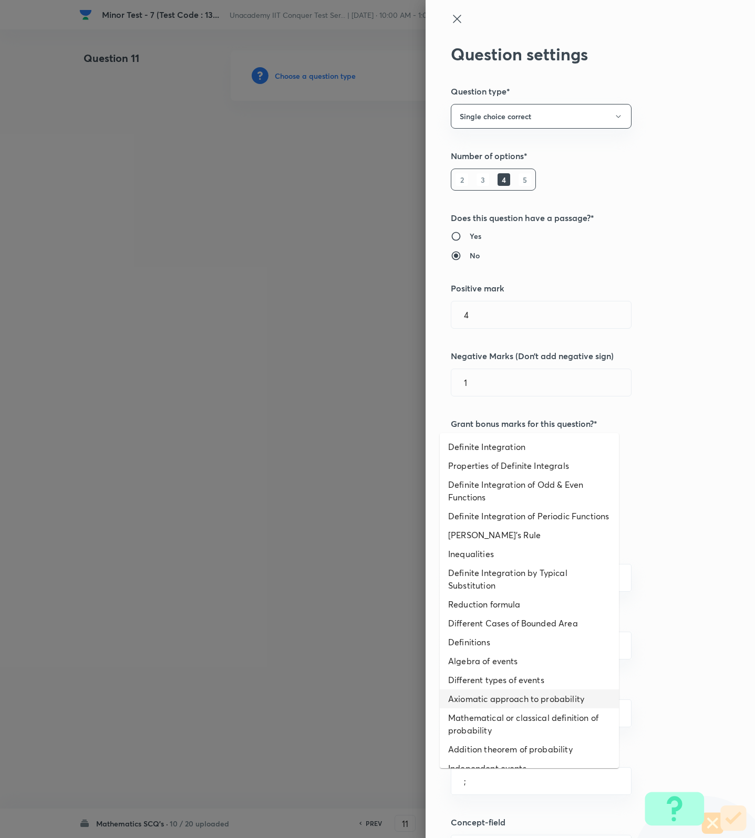
click at [500, 689] on li "Different types of events" at bounding box center [529, 680] width 179 height 19
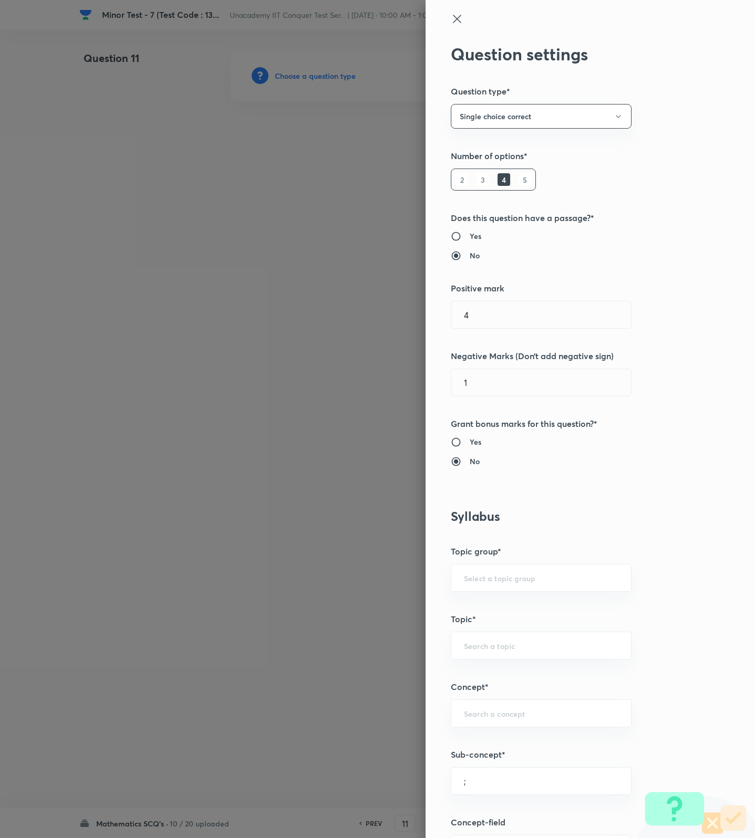
type input "Different types of events"
type input "Mathematics"
type input "Algebra"
type input "Probability"
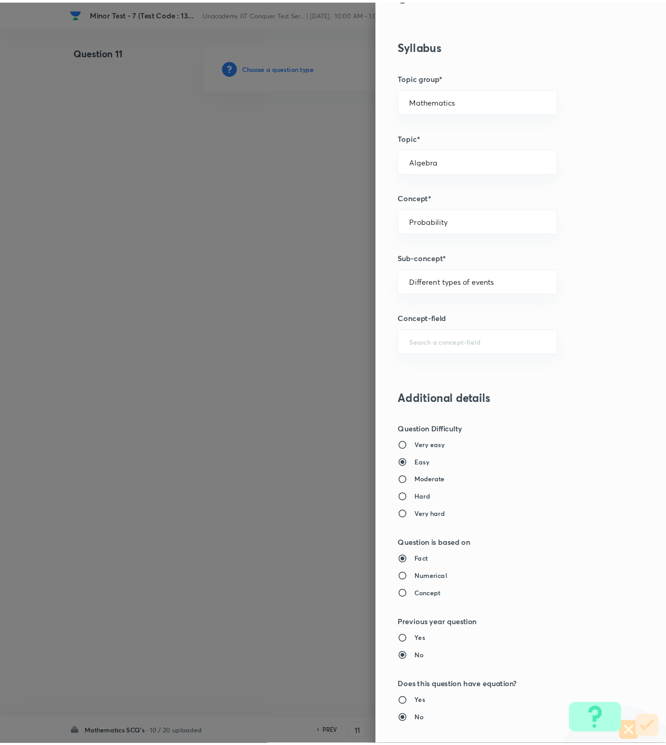
scroll to position [667, 0]
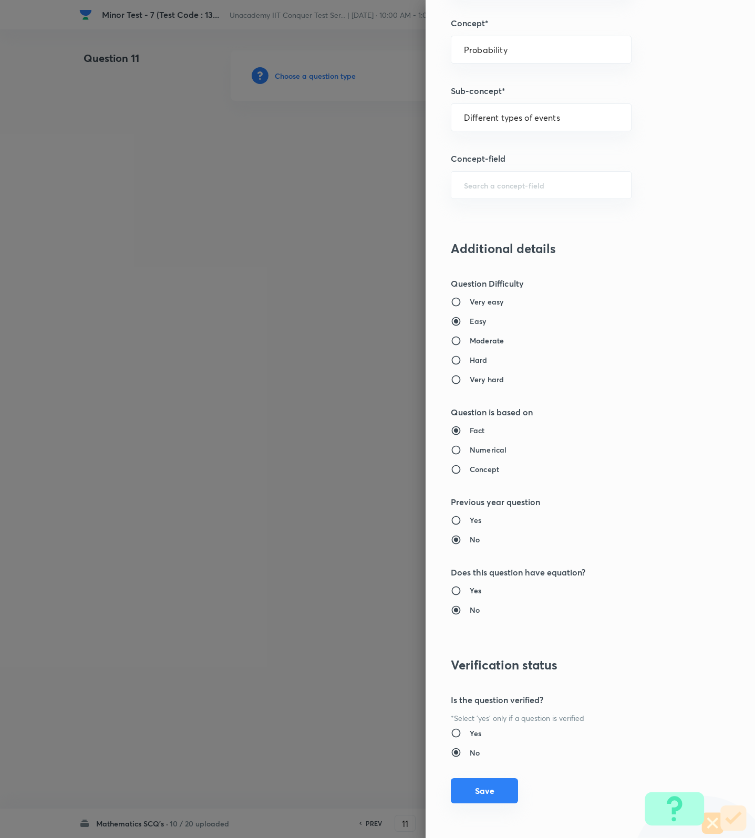
click at [487, 789] on button "Save" at bounding box center [484, 790] width 67 height 25
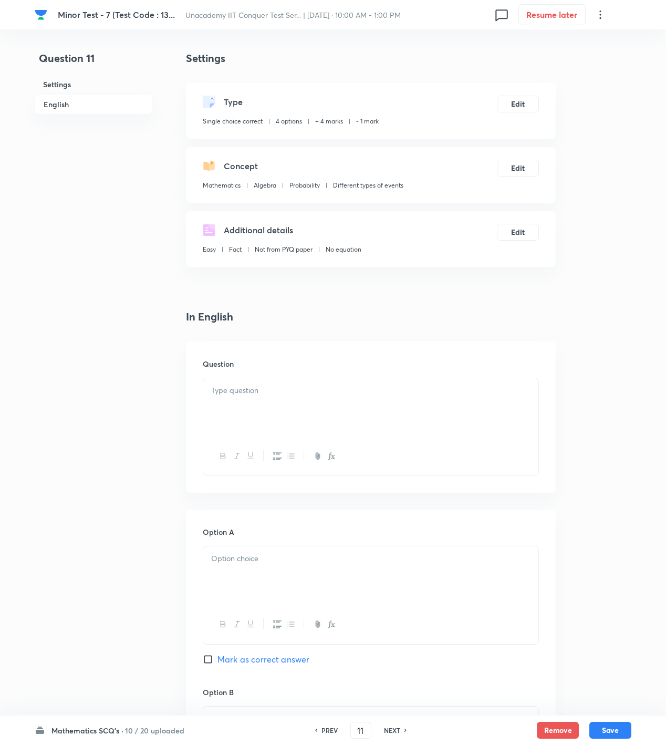
click at [431, 391] on p at bounding box center [370, 390] width 319 height 12
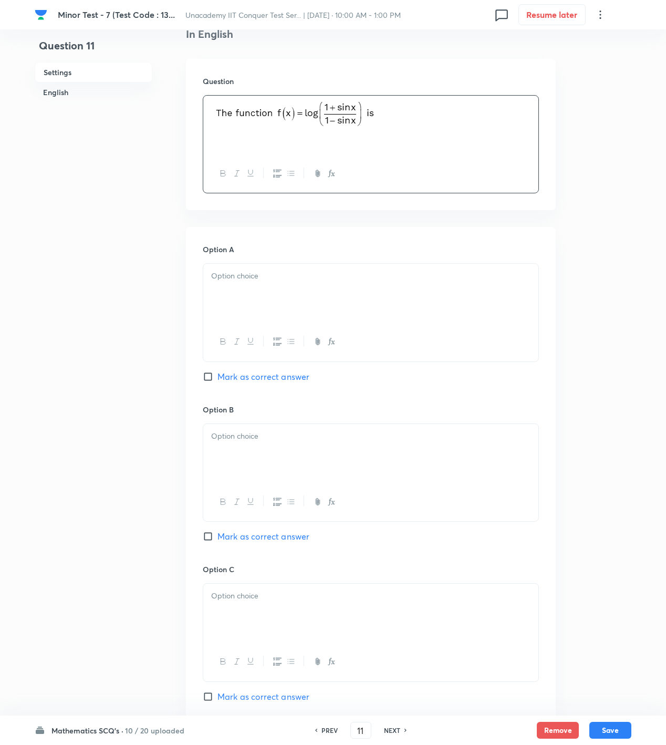
scroll to position [350, 0]
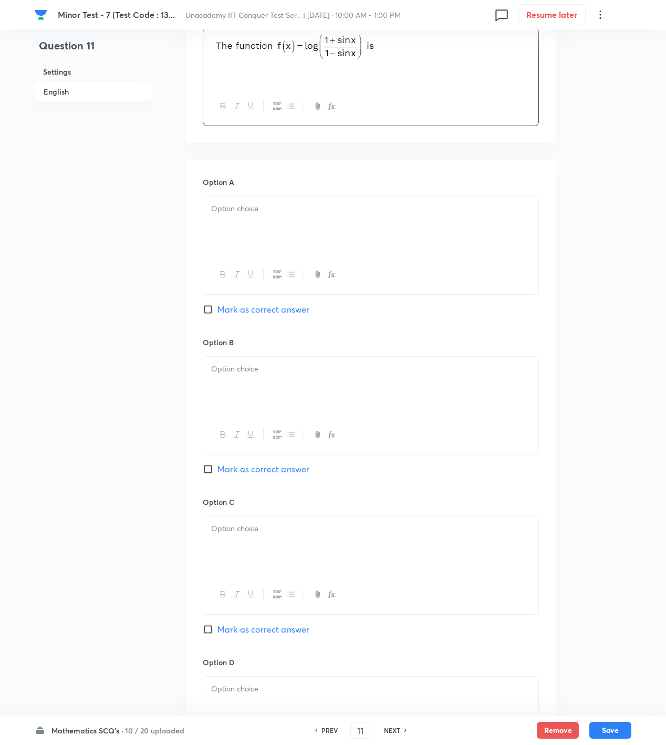
click at [265, 473] on span "Mark as correct answer" at bounding box center [263, 469] width 92 height 13
click at [217, 473] on input "Mark as correct answer" at bounding box center [210, 469] width 15 height 11
checkbox input "true"
click at [272, 221] on div at bounding box center [370, 225] width 335 height 59
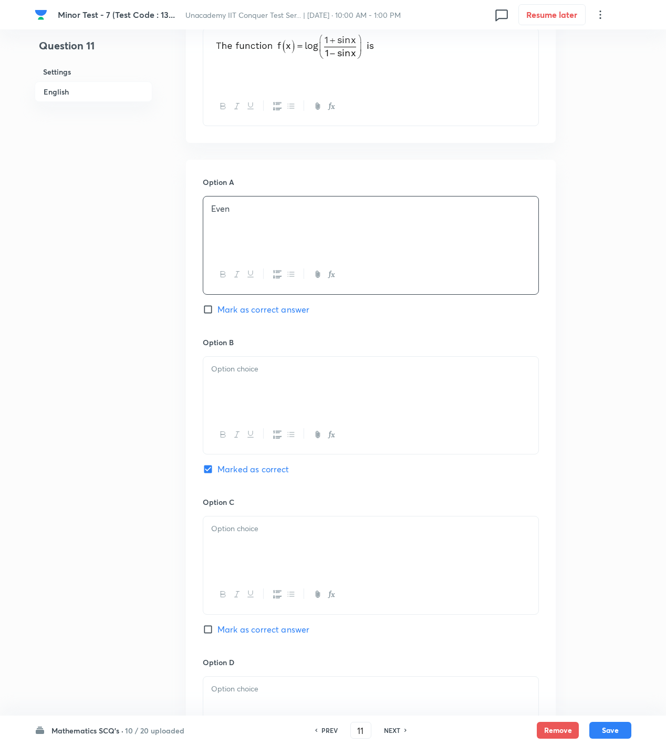
click at [301, 383] on div at bounding box center [370, 386] width 335 height 59
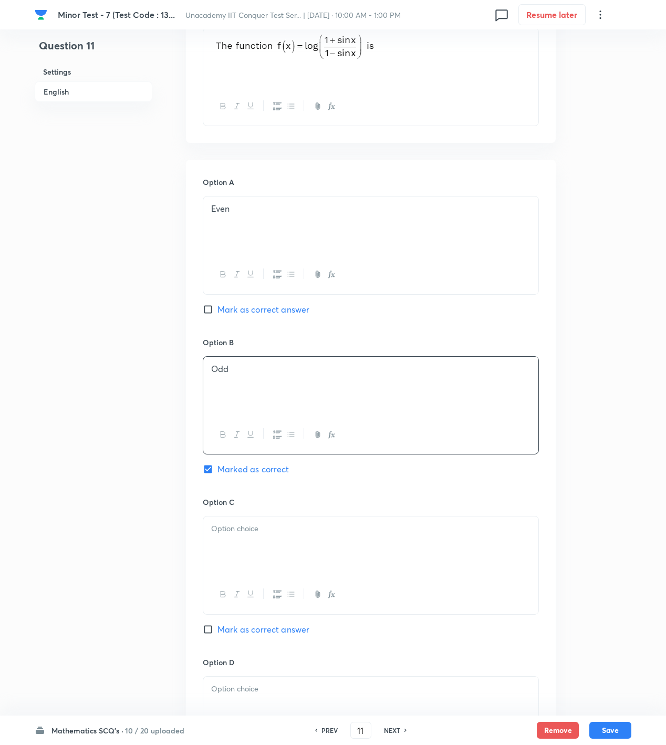
click at [272, 532] on p at bounding box center [370, 529] width 319 height 12
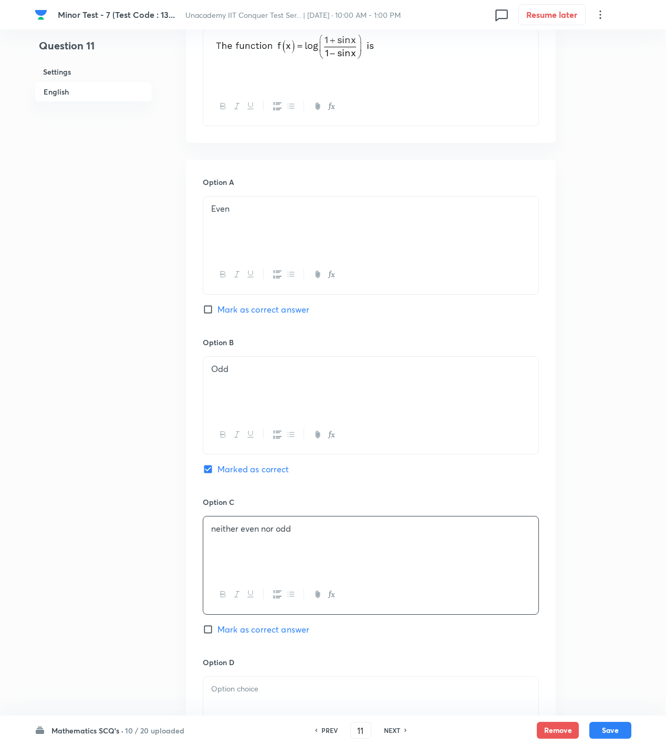
scroll to position [681, 0]
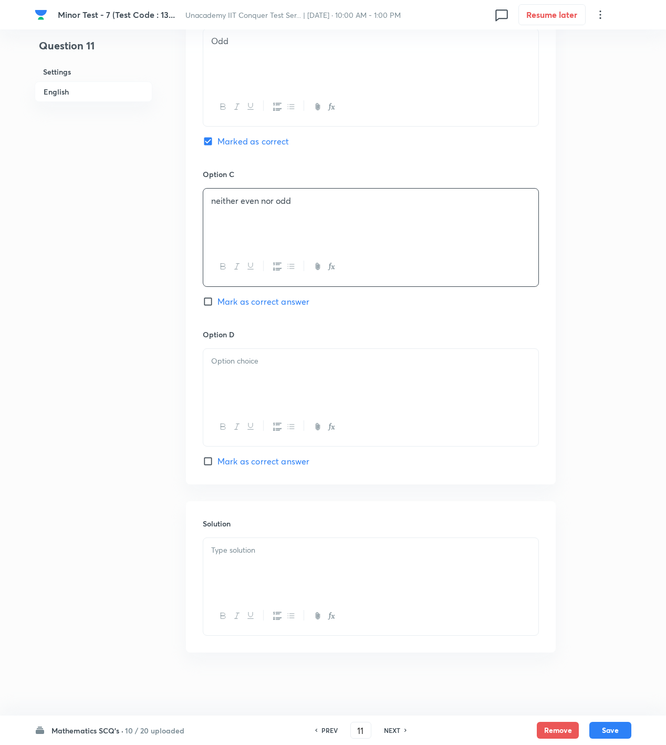
click at [269, 368] on div at bounding box center [370, 378] width 335 height 59
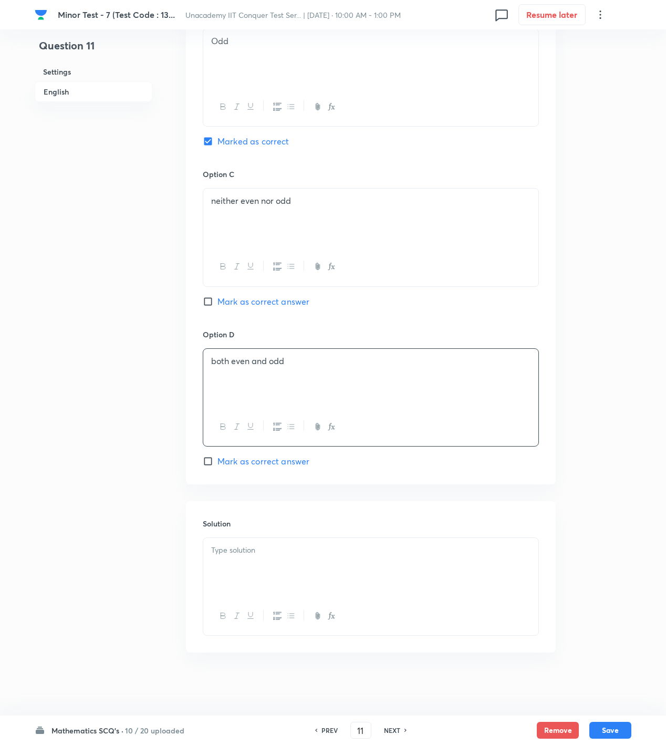
click at [243, 577] on div at bounding box center [370, 567] width 335 height 59
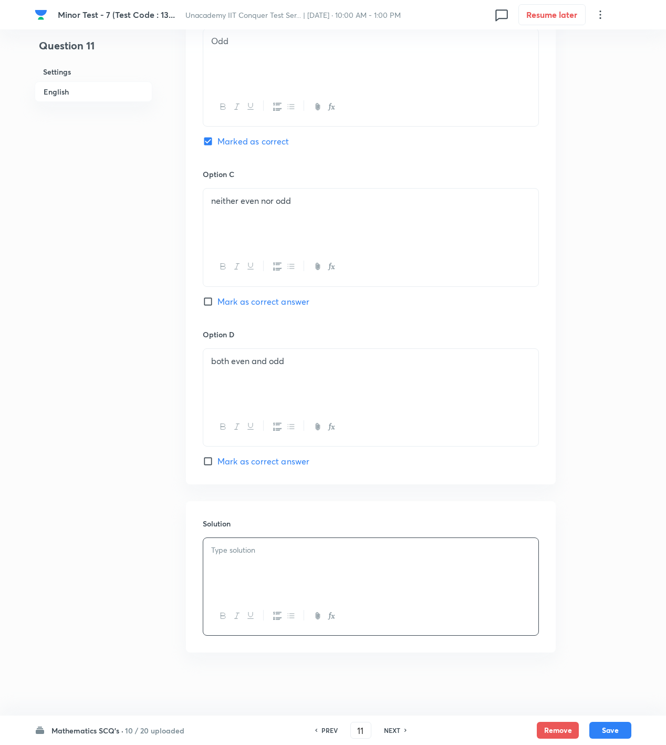
click at [427, 577] on div at bounding box center [370, 567] width 335 height 59
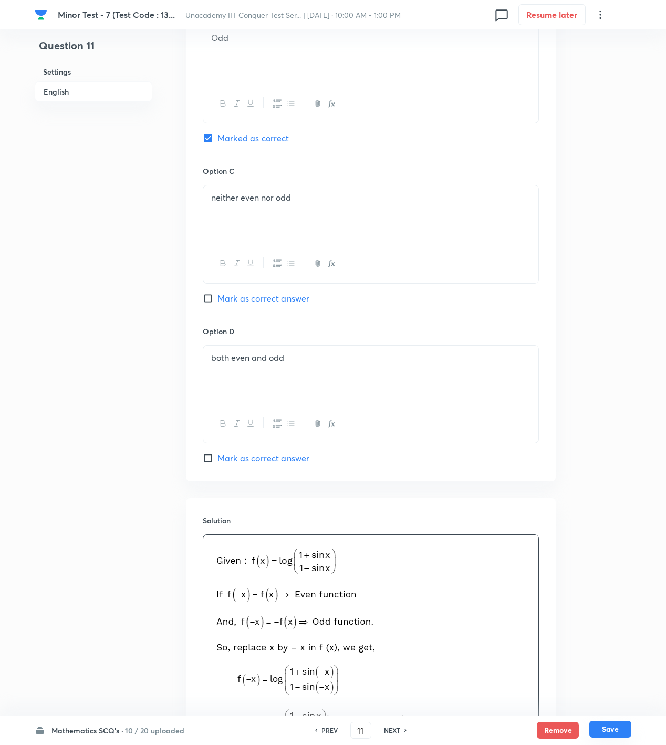
click at [602, 725] on button "Save" at bounding box center [610, 729] width 42 height 17
type input "12"
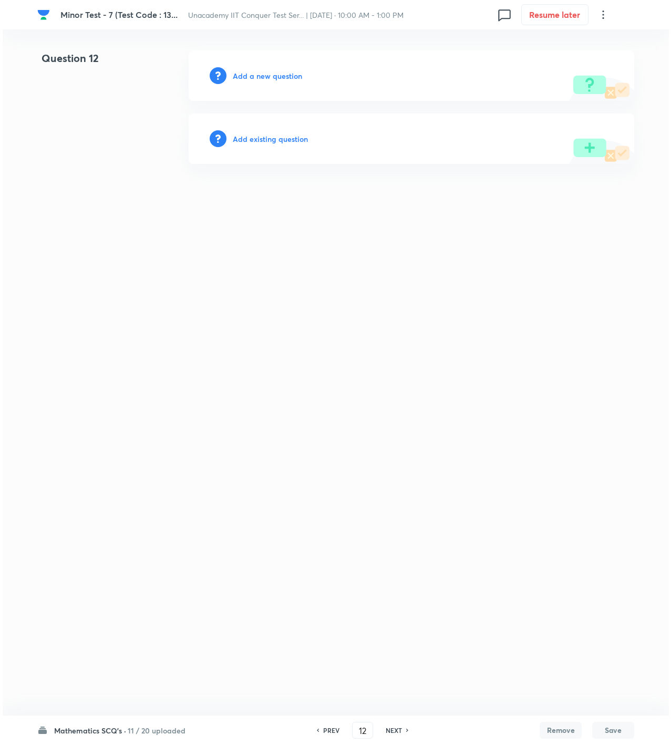
scroll to position [0, 0]
click at [264, 77] on h6 "Add a new question" at bounding box center [267, 75] width 69 height 11
click at [264, 77] on h6 "Choose a question type" at bounding box center [273, 75] width 81 height 11
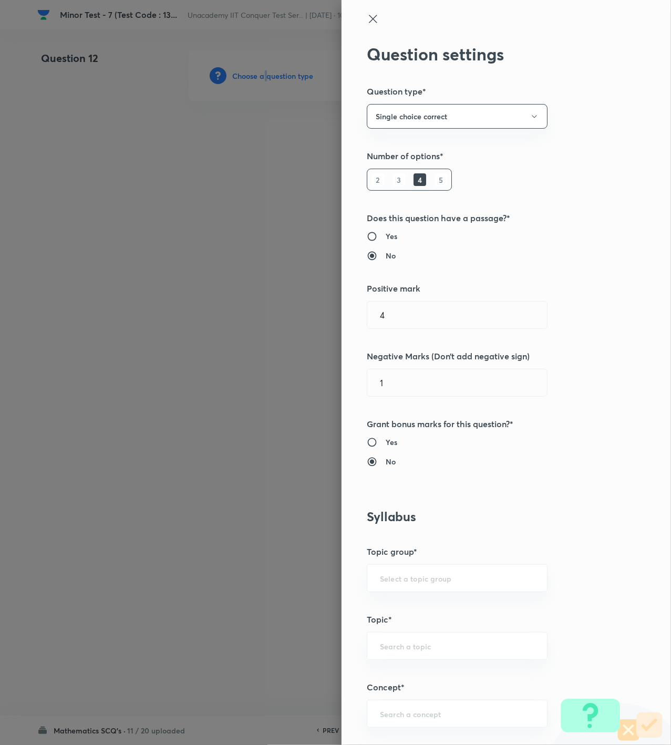
scroll to position [350, 0]
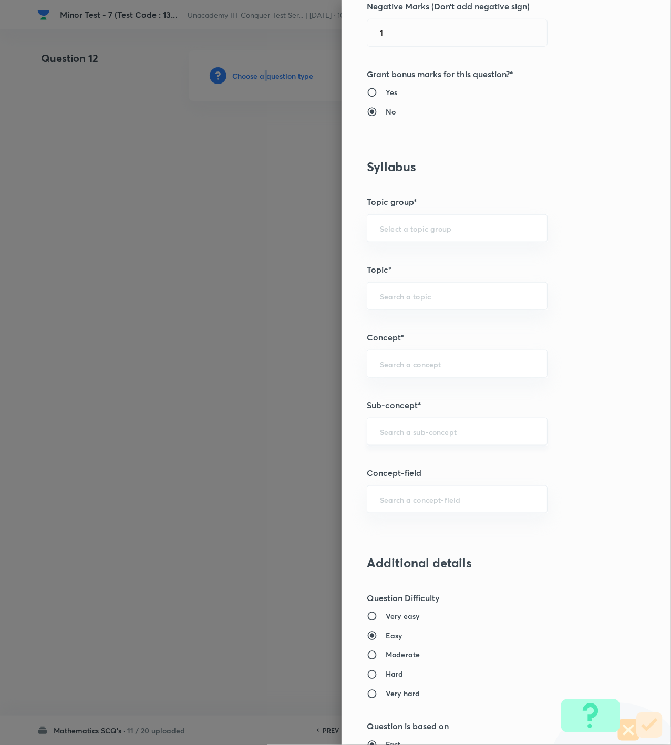
click at [401, 420] on div "​" at bounding box center [457, 432] width 181 height 28
click at [401, 430] on input "text" at bounding box center [457, 432] width 154 height 10
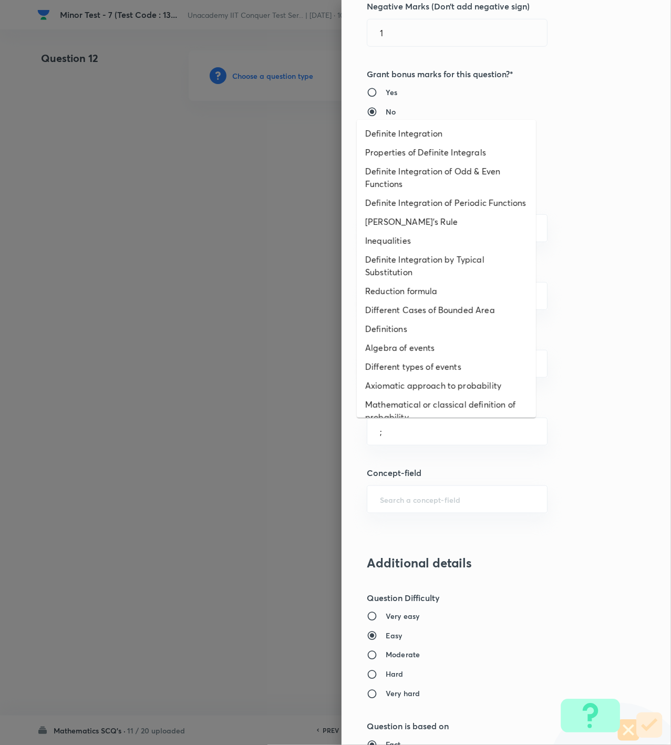
click at [471, 319] on li "Different Cases of Bounded Area" at bounding box center [446, 309] width 179 height 19
type input "Different Cases of Bounded Area"
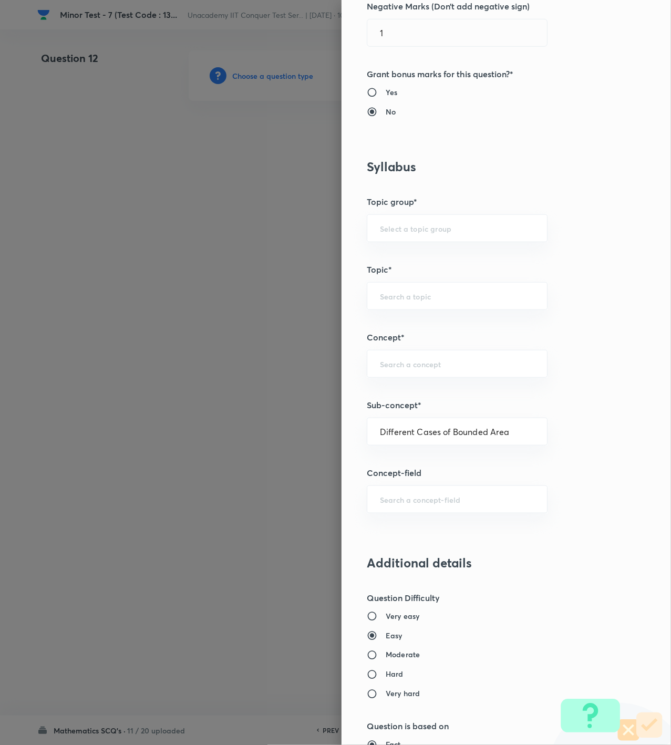
type input "Mathematics"
type input "Calculus"
type input "Definite Integration"
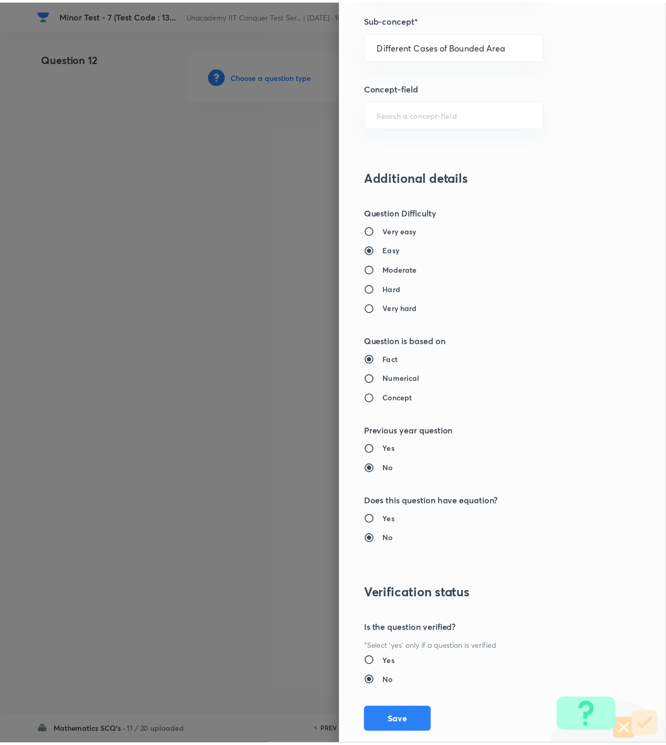
scroll to position [760, 0]
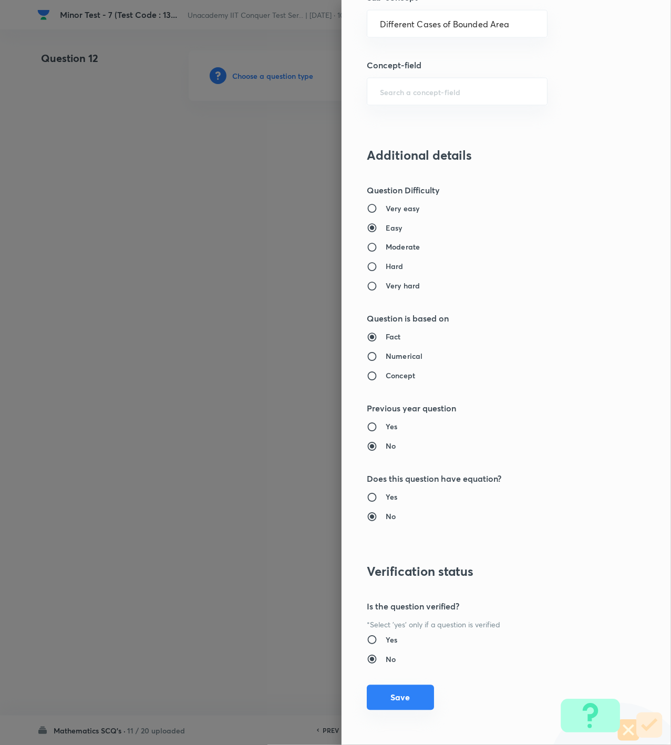
click at [404, 698] on button "Save" at bounding box center [400, 697] width 67 height 25
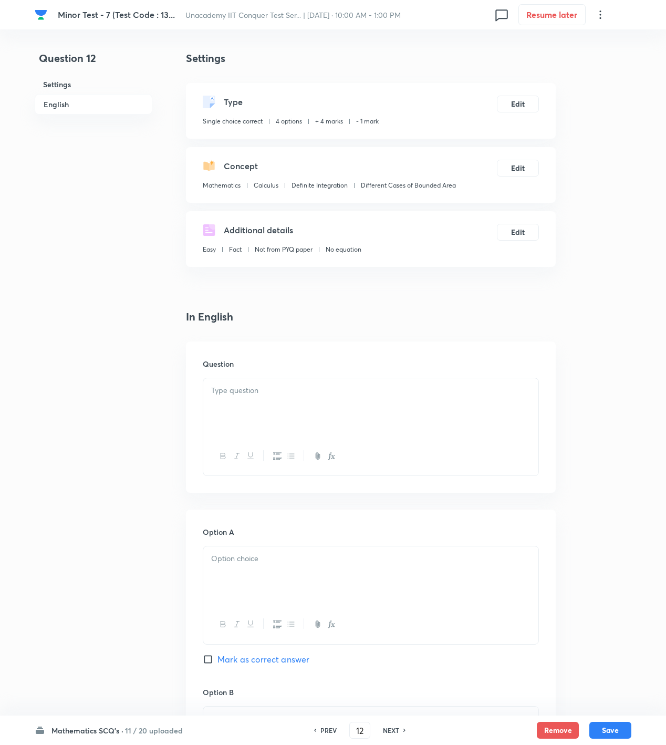
click at [417, 406] on div at bounding box center [370, 407] width 335 height 59
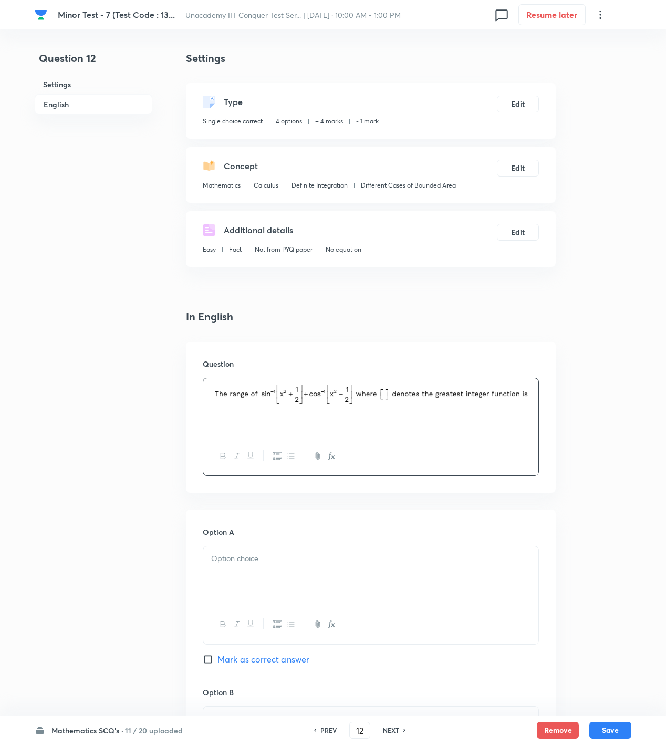
click at [314, 570] on div at bounding box center [370, 575] width 335 height 59
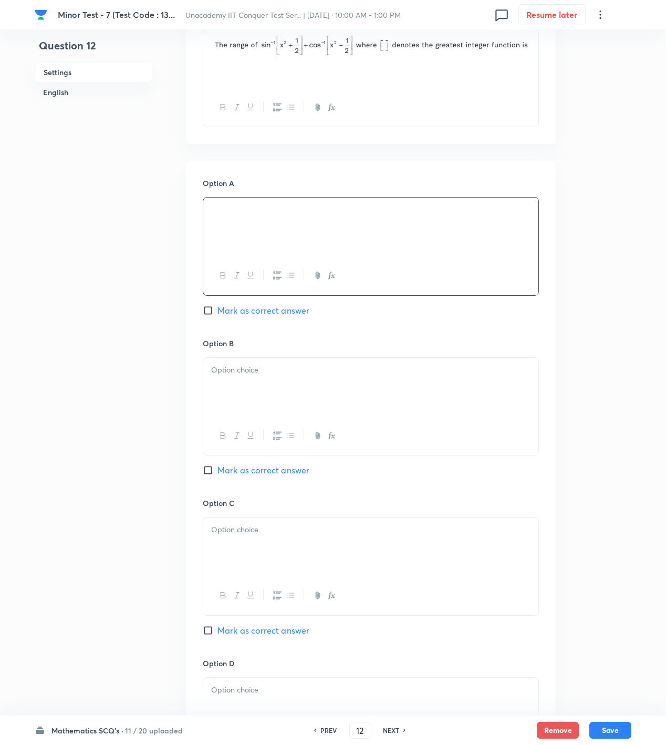
scroll to position [350, 0]
click at [302, 384] on div at bounding box center [370, 386] width 335 height 59
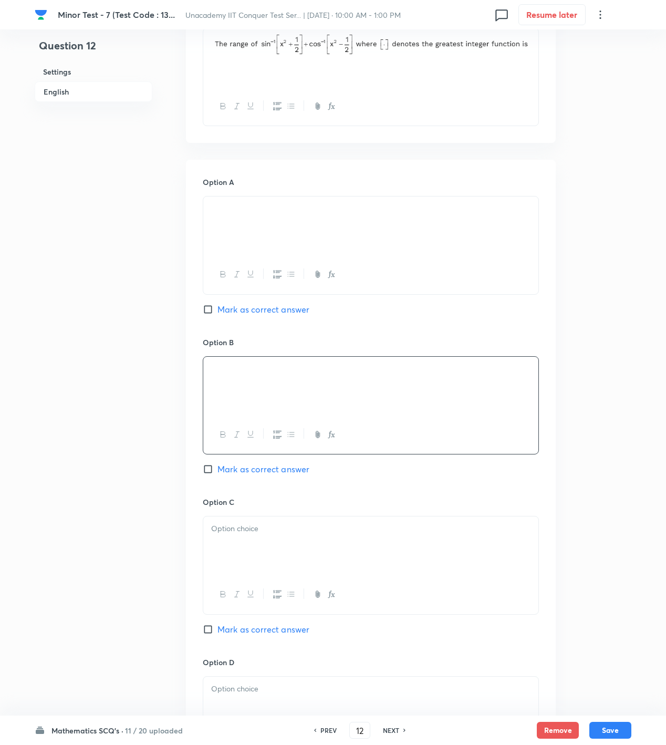
click at [257, 470] on span "Mark as correct answer" at bounding box center [263, 469] width 92 height 13
click at [217, 470] on input "Mark as correct answer" at bounding box center [210, 469] width 15 height 11
checkbox input "true"
click at [395, 213] on p at bounding box center [370, 209] width 319 height 12
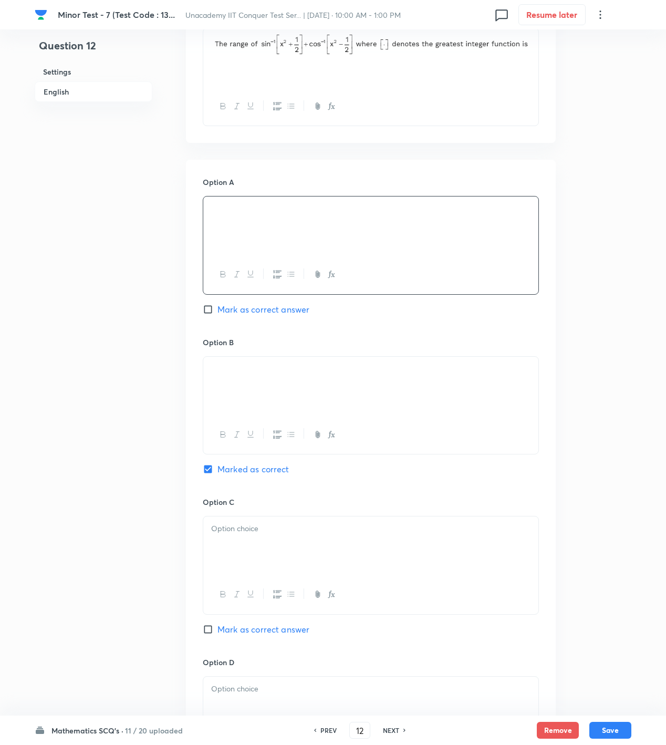
click at [235, 555] on div at bounding box center [370, 545] width 335 height 59
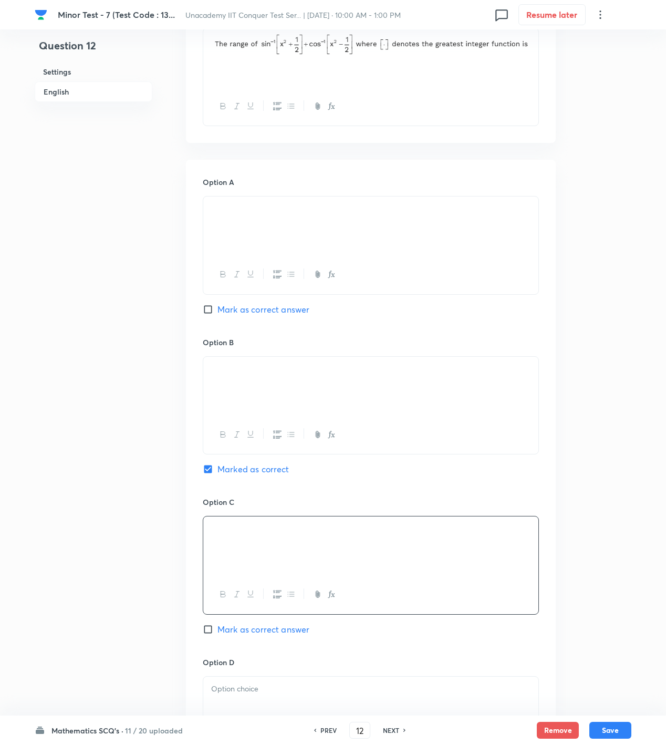
scroll to position [681, 0]
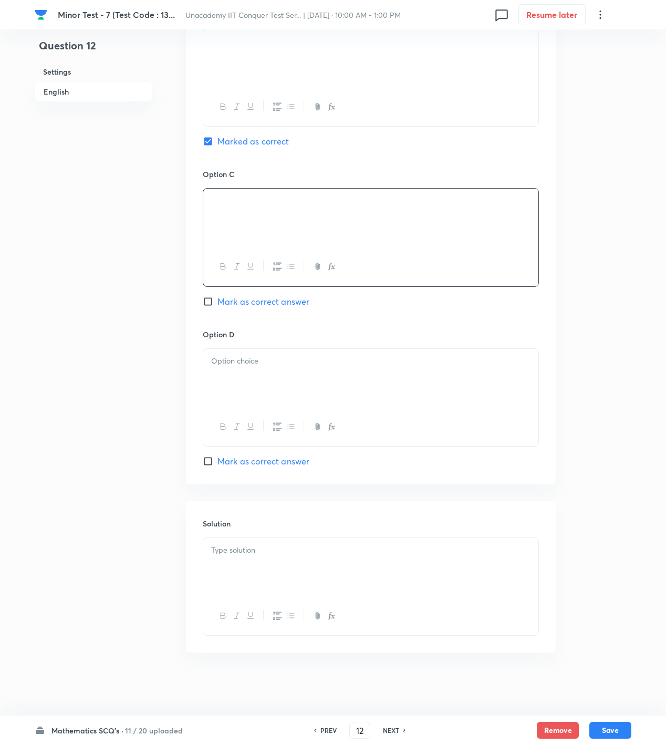
click at [251, 391] on div at bounding box center [370, 378] width 335 height 59
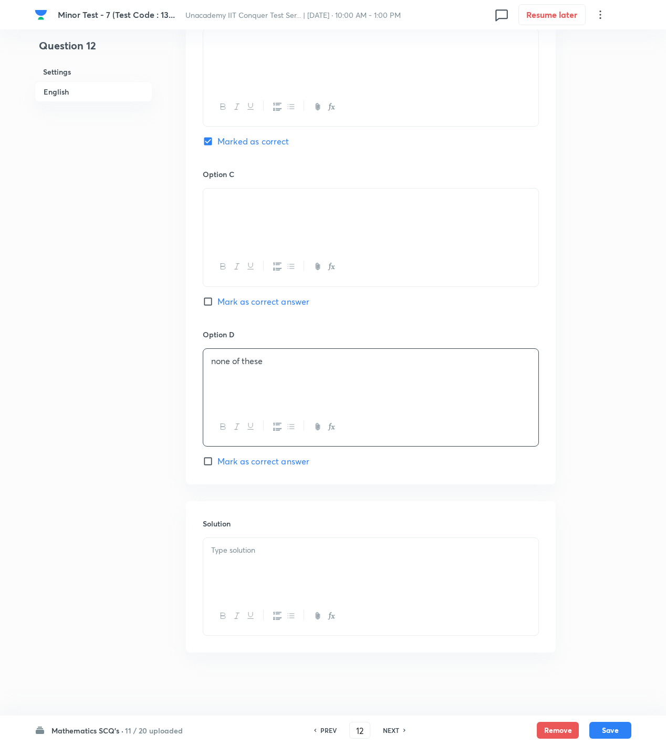
click at [300, 171] on h6 "Option C" at bounding box center [371, 174] width 336 height 11
click at [240, 538] on div at bounding box center [370, 567] width 335 height 59
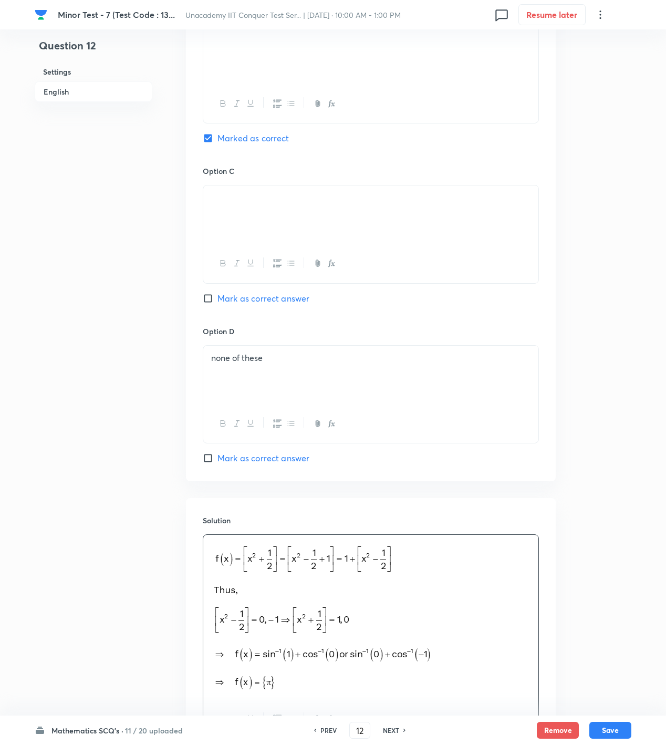
click at [588, 296] on div "Question 12 Settings English Settings Type Single choice correct 4 options + 4 …" at bounding box center [333, 84] width 597 height 1428
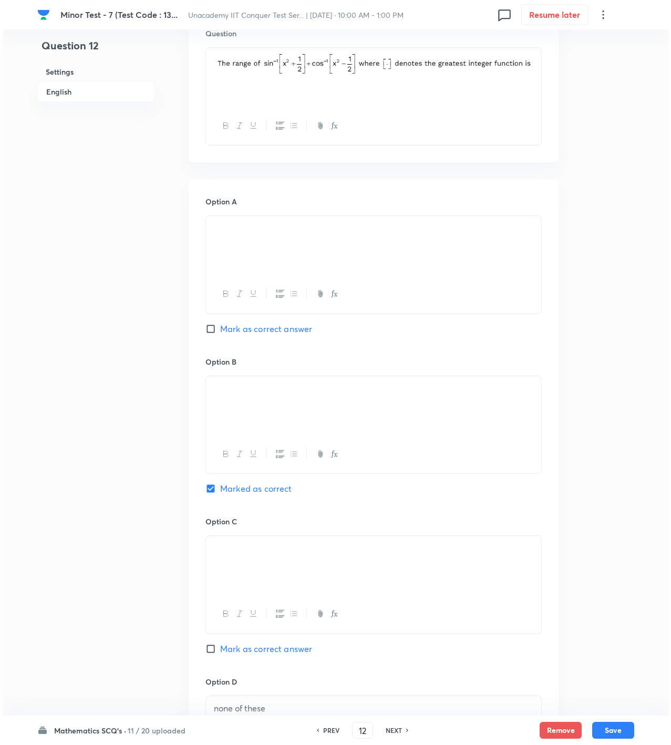
scroll to position [0, 0]
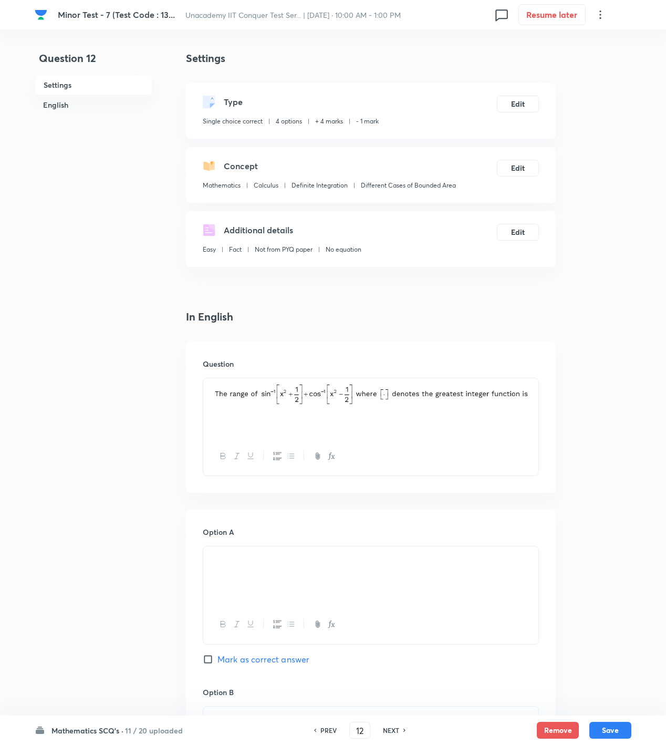
click at [600, 719] on div "Mathematics SCQ's · 11 / 20 uploaded PREV 12 ​ NEXT Remove Save" at bounding box center [333, 729] width 597 height 29
click at [598, 728] on button "Save" at bounding box center [610, 729] width 42 height 17
type input "13"
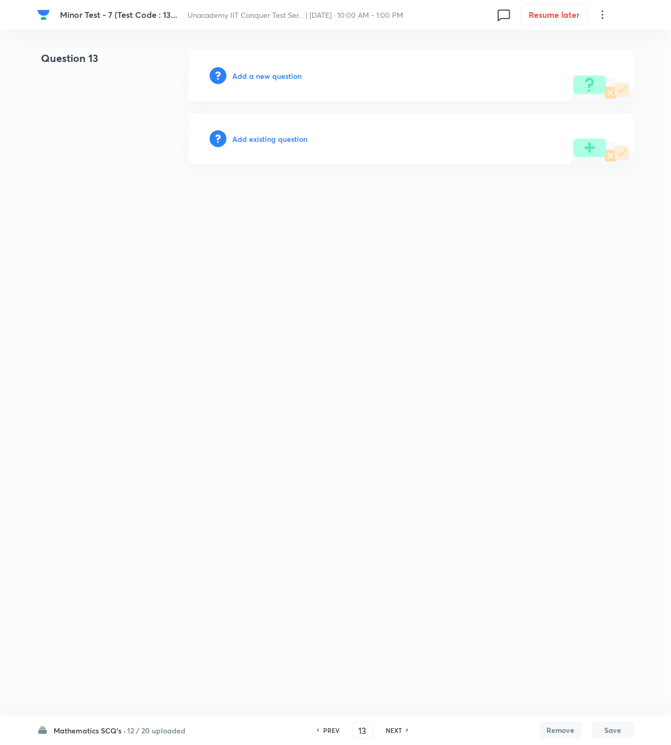
click at [240, 72] on h6 "Add a new question" at bounding box center [267, 75] width 69 height 11
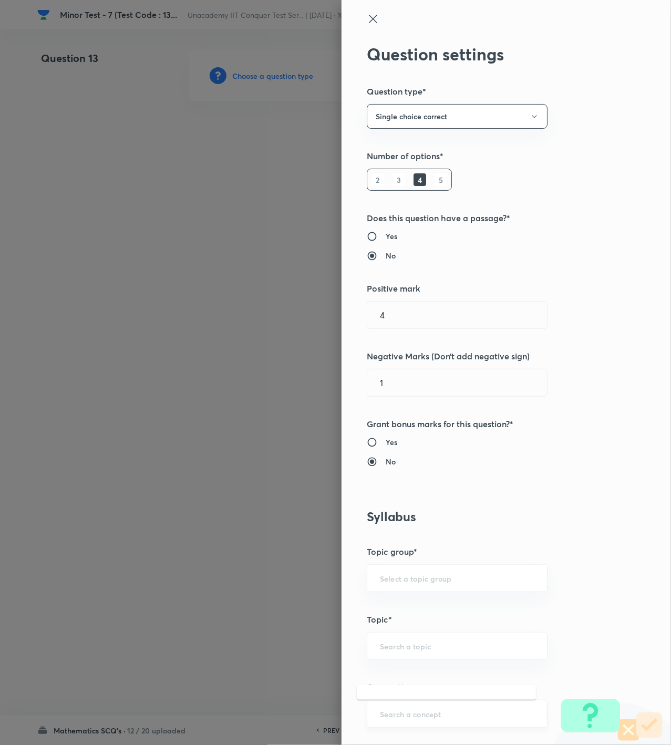
click at [400, 710] on input "text" at bounding box center [457, 714] width 154 height 10
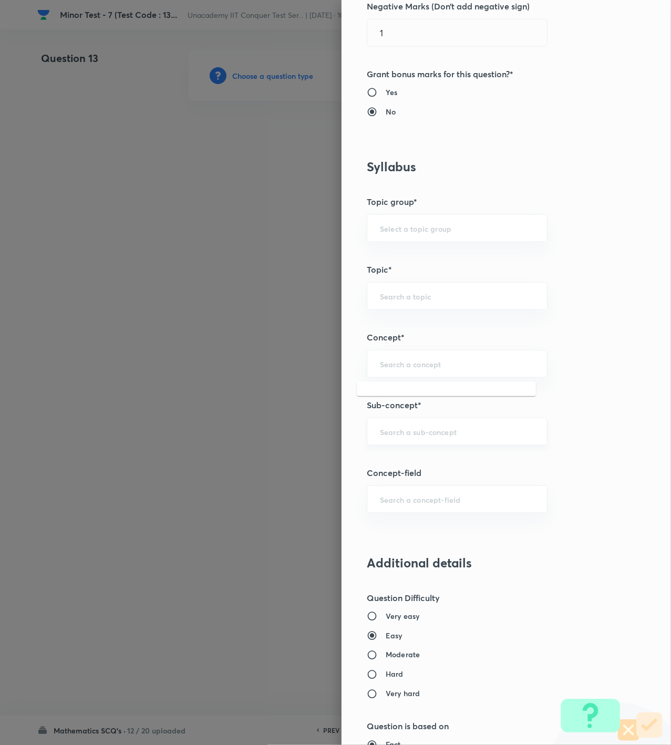
click at [402, 442] on div "​" at bounding box center [457, 432] width 181 height 28
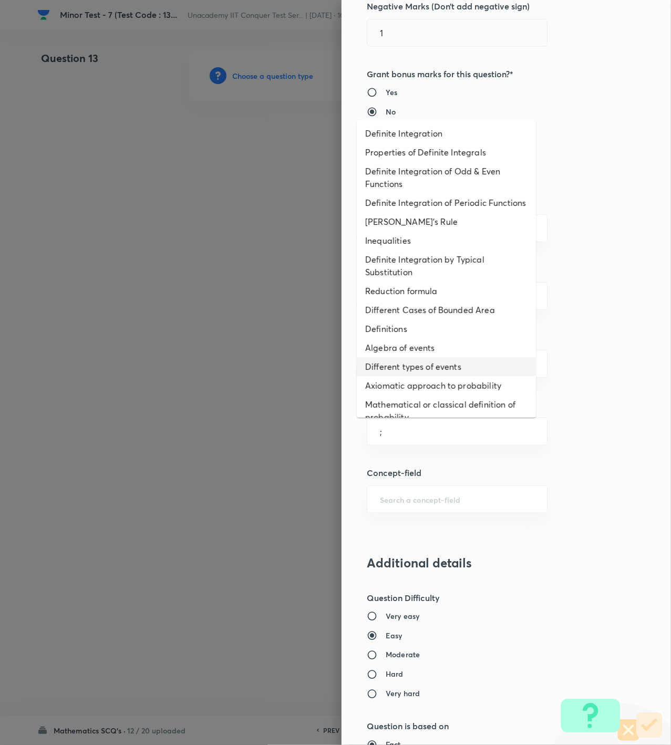
click at [427, 376] on li "Different types of events" at bounding box center [446, 366] width 179 height 19
type input "Different types of events"
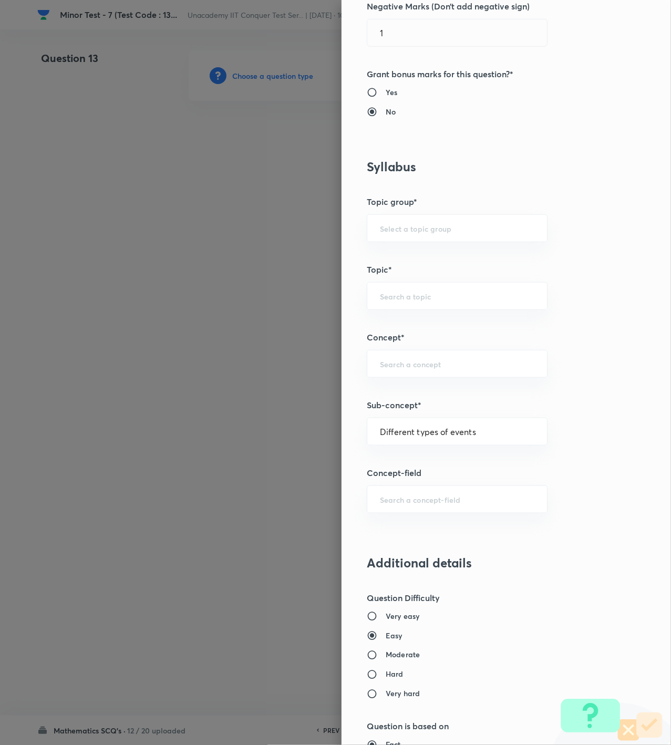
type input "Mathematics"
type input "Algebra"
type input "Probability"
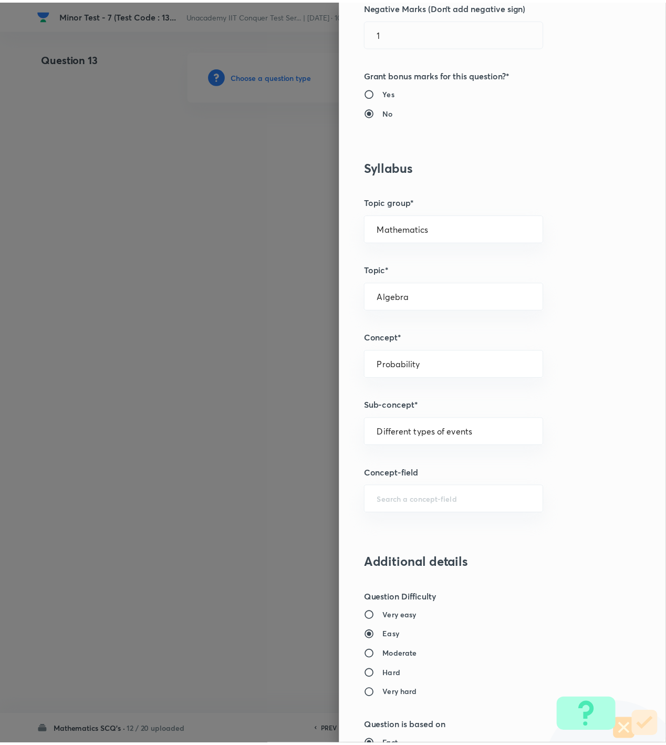
scroll to position [760, 0]
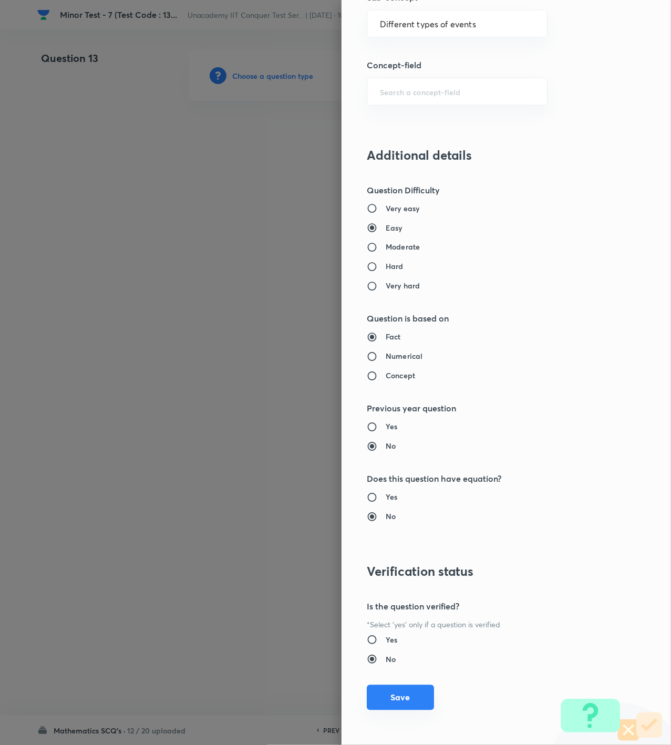
click at [393, 698] on button "Save" at bounding box center [400, 697] width 67 height 25
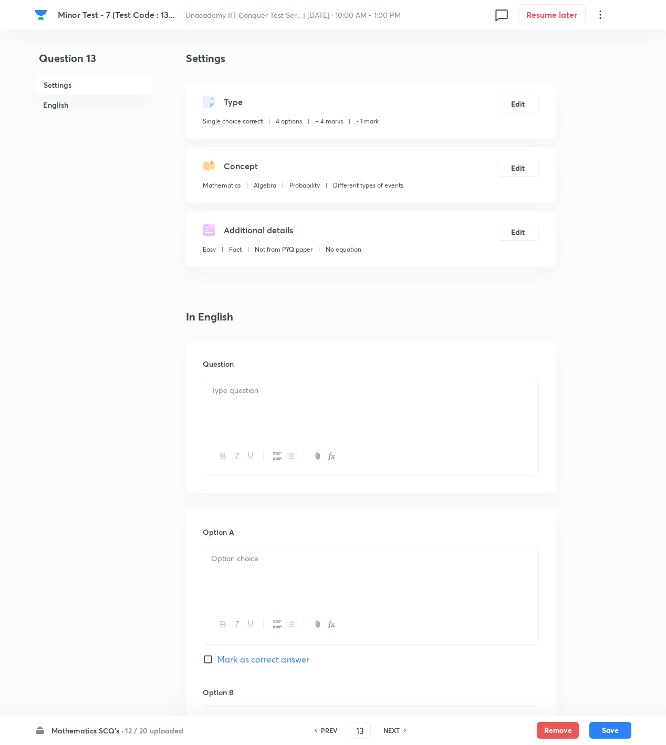
click at [449, 412] on div at bounding box center [370, 407] width 335 height 59
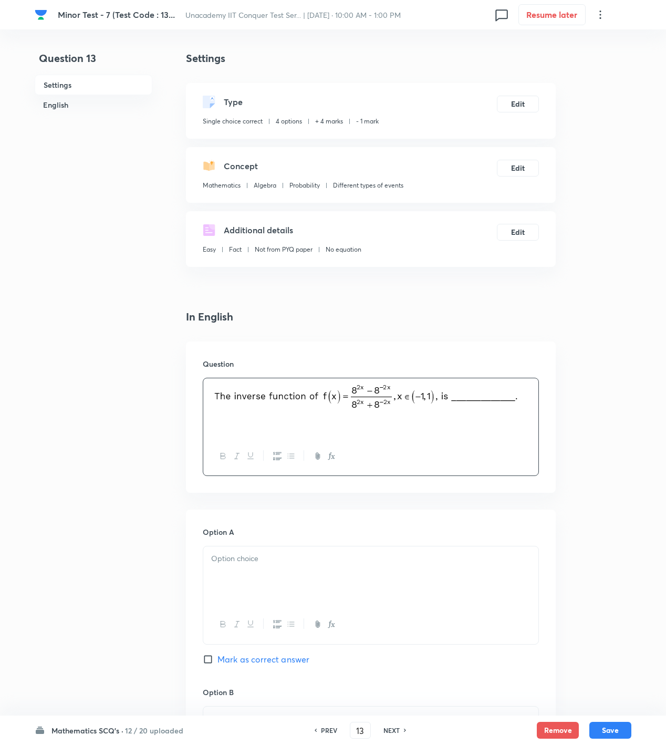
click at [339, 589] on div at bounding box center [370, 575] width 335 height 59
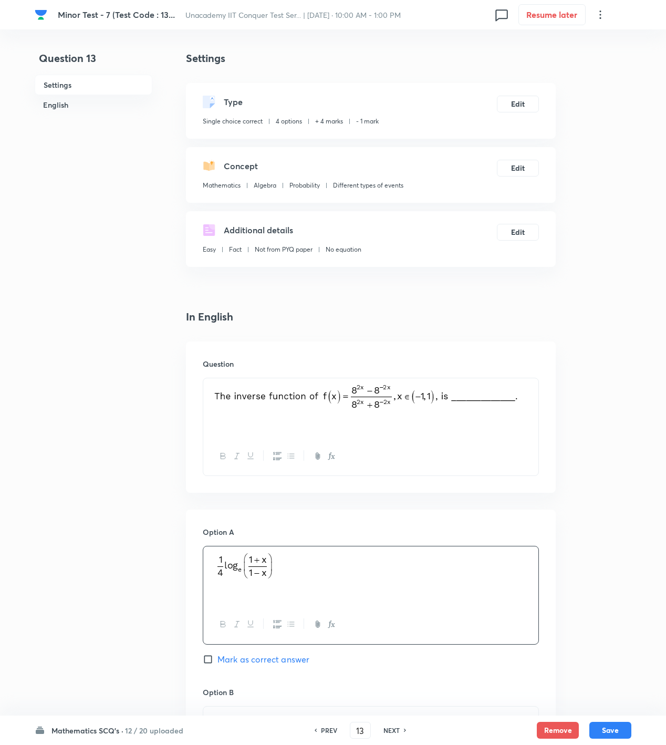
scroll to position [350, 0]
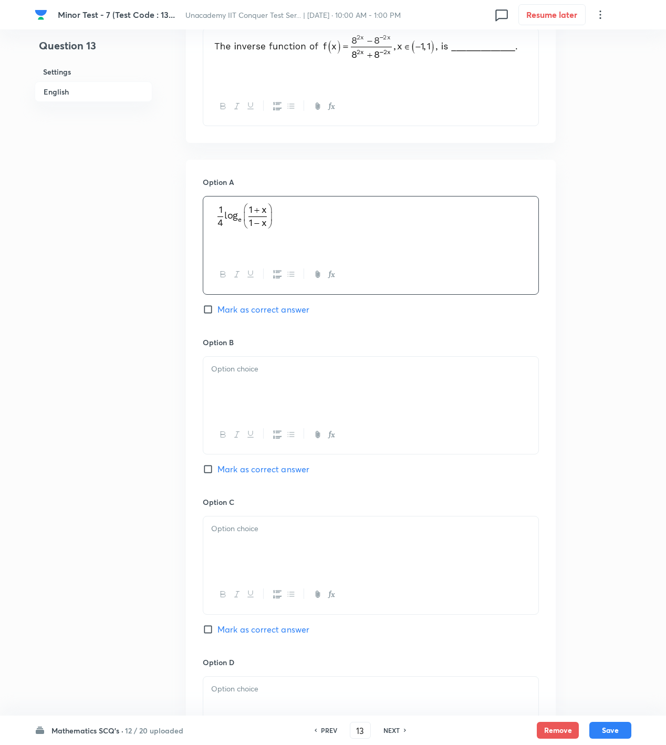
click at [393, 377] on div at bounding box center [370, 386] width 335 height 59
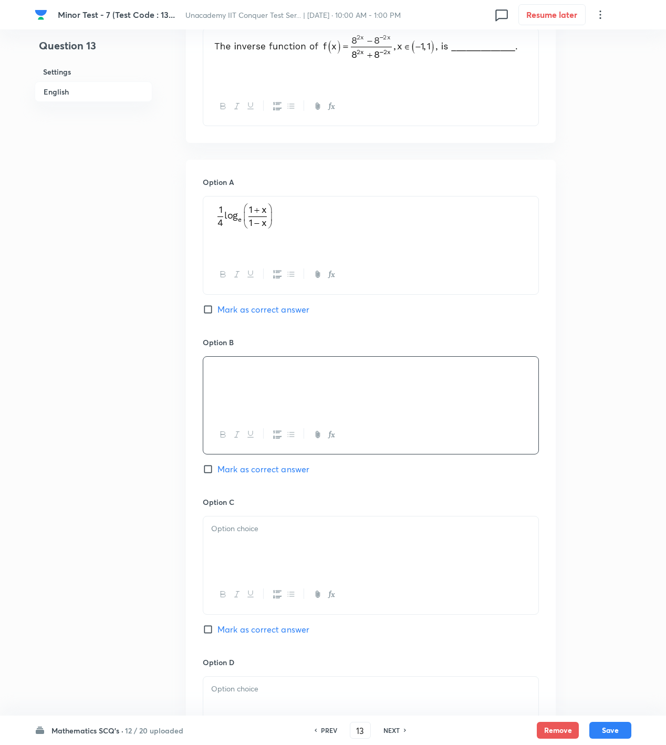
click at [349, 555] on div at bounding box center [370, 545] width 335 height 59
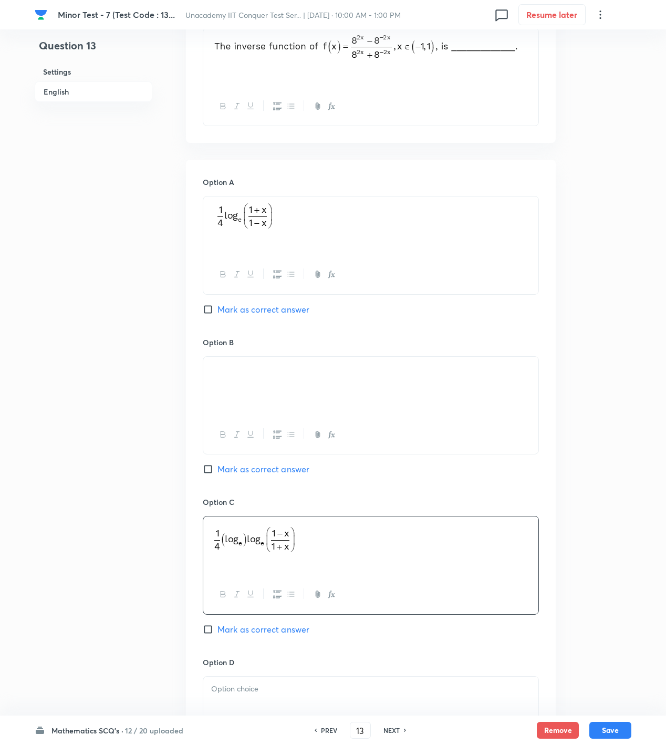
scroll to position [681, 0]
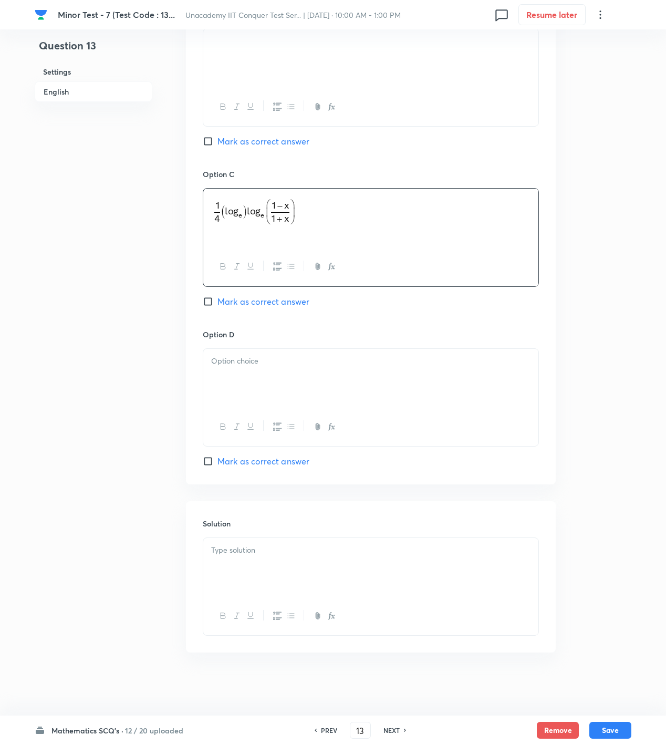
click at [250, 457] on span "Mark as correct answer" at bounding box center [263, 461] width 92 height 13
click at [217, 457] on input "Mark as correct answer" at bounding box center [210, 461] width 15 height 11
checkbox input "true"
click at [415, 384] on div at bounding box center [370, 378] width 335 height 59
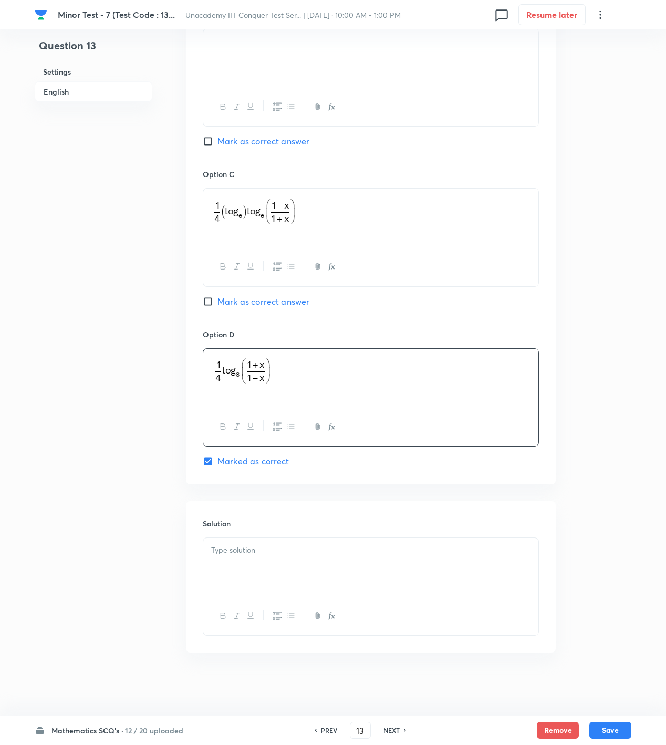
click at [412, 593] on div at bounding box center [370, 567] width 335 height 59
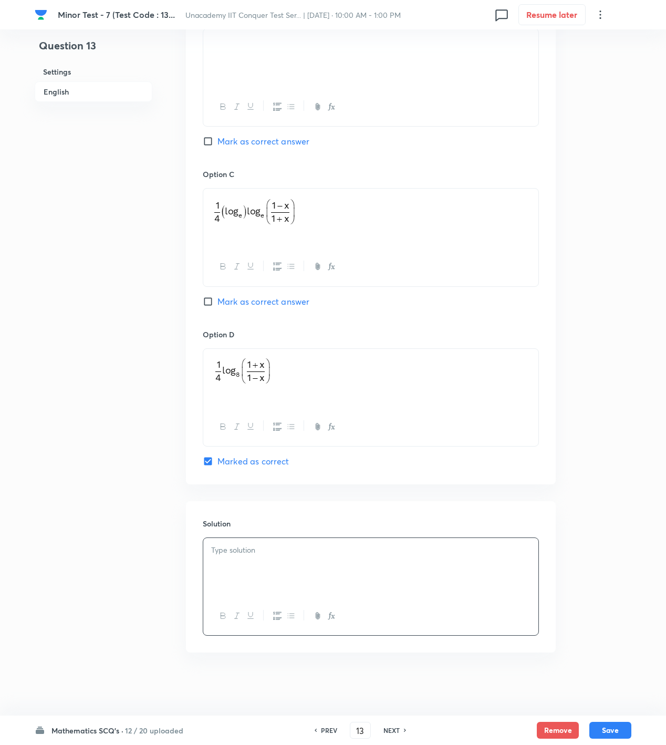
click at [419, 567] on div at bounding box center [370, 567] width 335 height 59
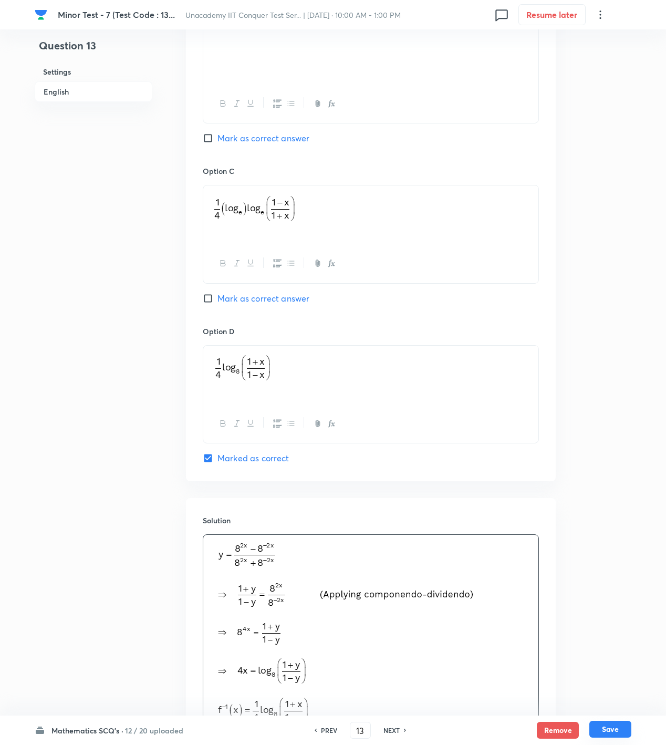
click at [610, 731] on button "Save" at bounding box center [610, 729] width 42 height 17
type input "14"
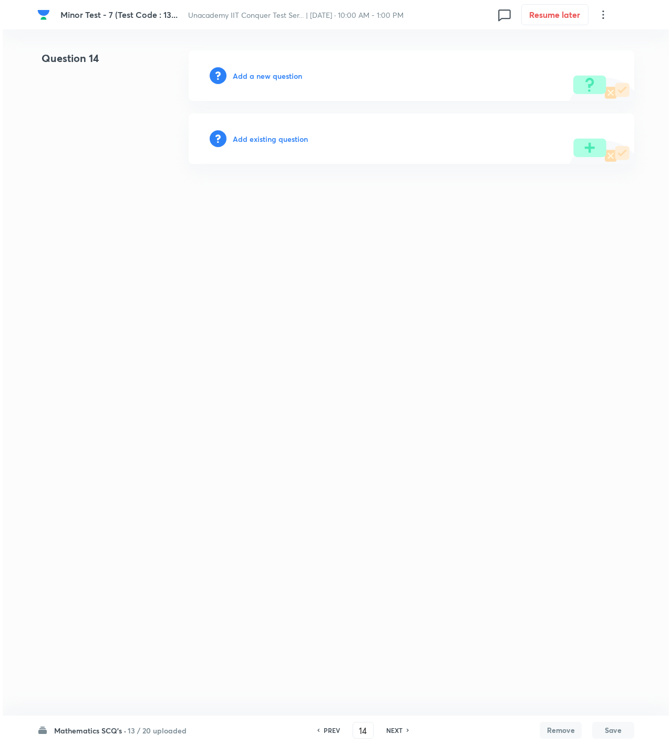
scroll to position [0, 0]
click at [288, 93] on div "Add a new question" at bounding box center [411, 75] width 445 height 50
click at [288, 80] on h6 "Add a new question" at bounding box center [267, 75] width 69 height 11
click at [288, 80] on h6 "Choose a question type" at bounding box center [273, 75] width 81 height 11
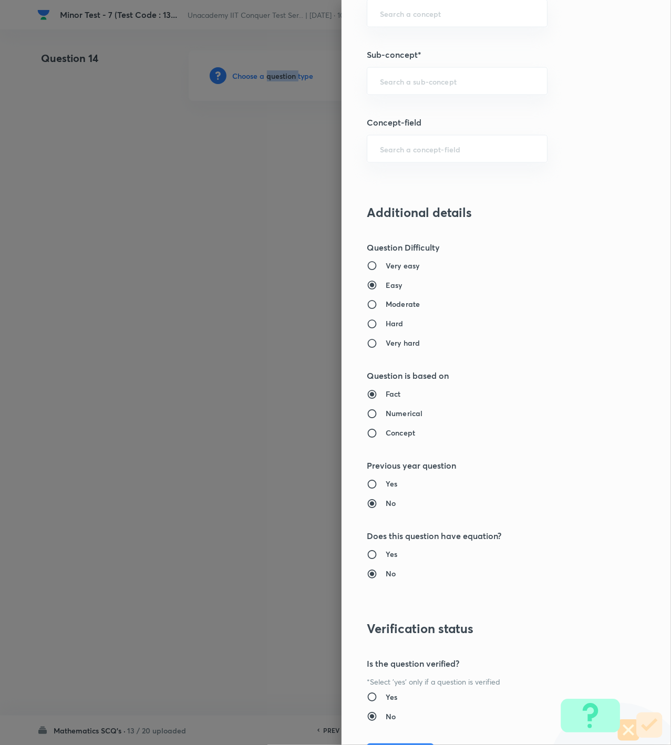
scroll to position [350, 0]
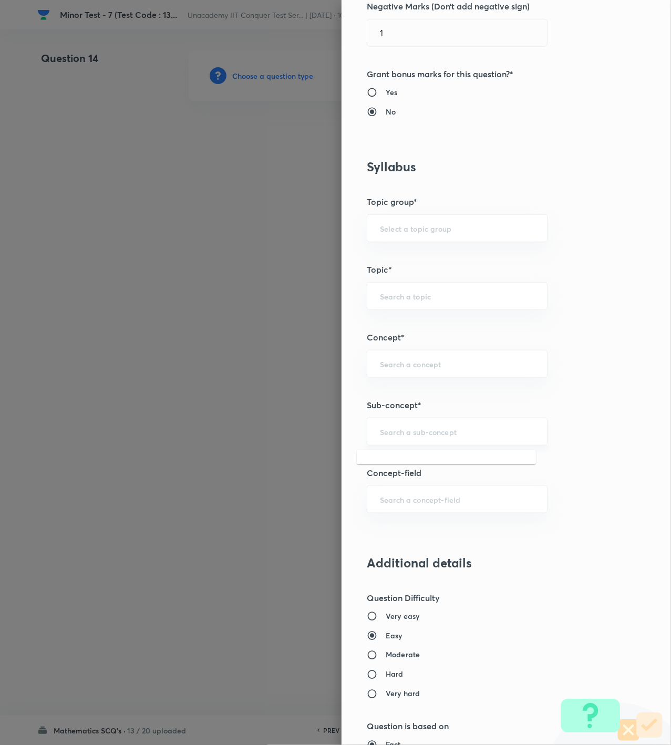
click at [427, 433] on input "text" at bounding box center [457, 432] width 154 height 10
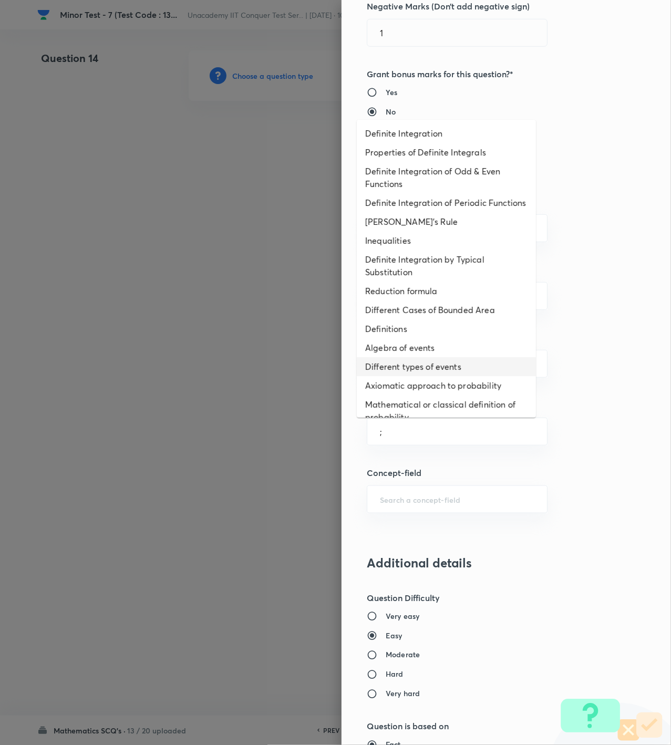
click at [425, 357] on li "Algebra of events" at bounding box center [446, 347] width 179 height 19
type input "Algebra of events"
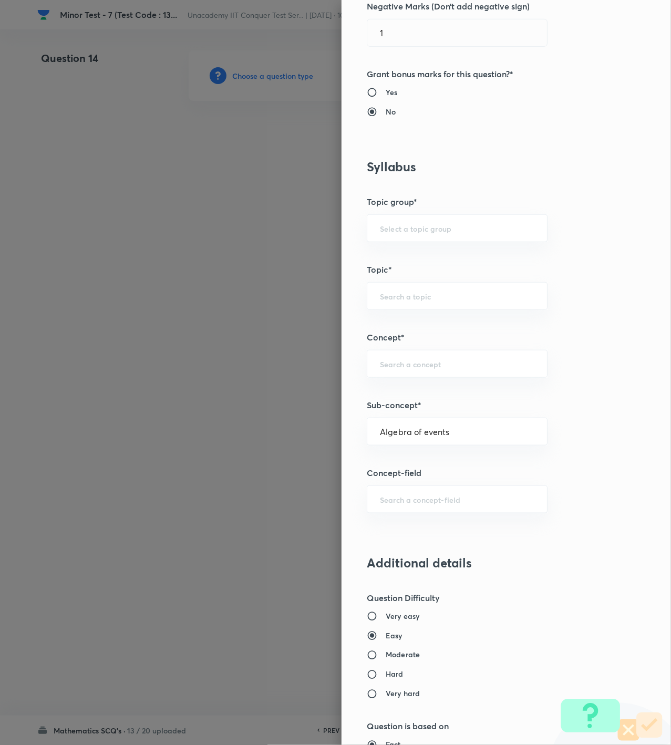
type input "Mathematics"
type input "Algebra"
type input "Probability"
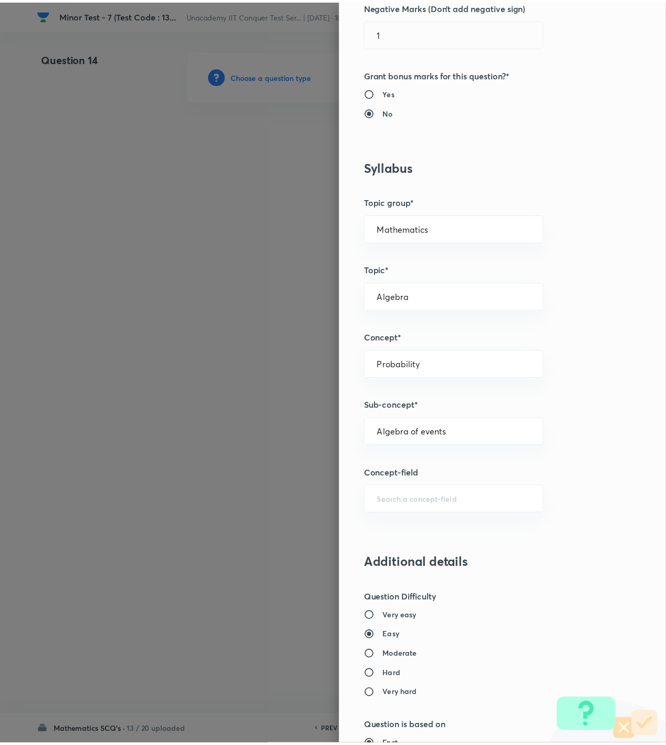
scroll to position [760, 0]
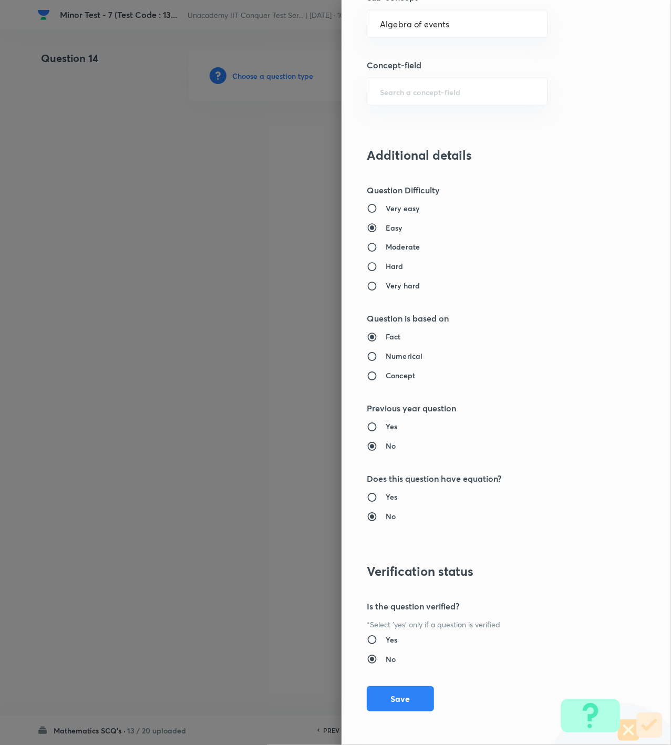
click at [387, 694] on button "Save" at bounding box center [400, 698] width 67 height 25
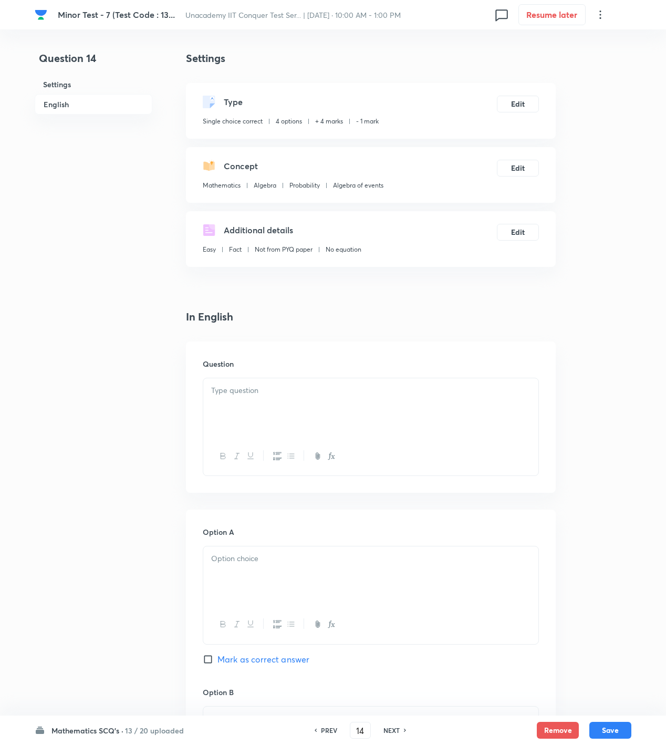
click at [441, 412] on div at bounding box center [370, 407] width 335 height 59
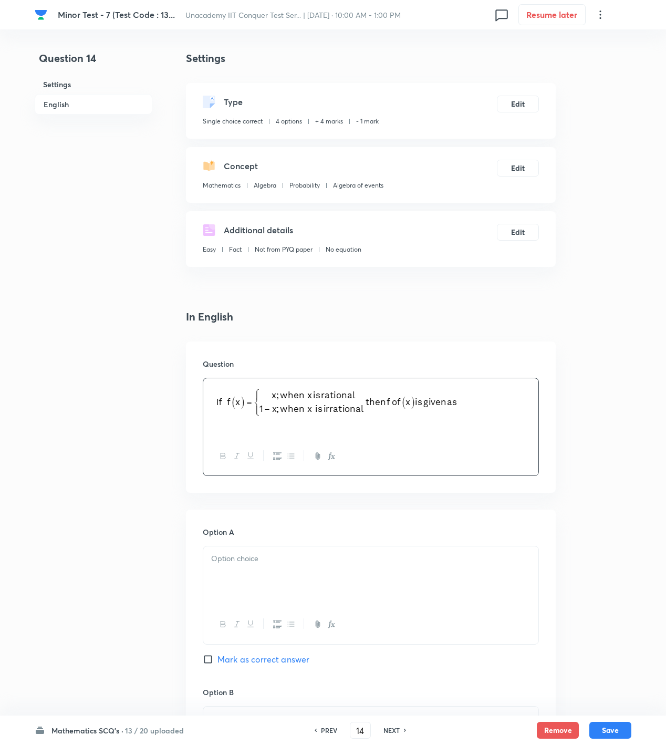
click at [287, 590] on div at bounding box center [370, 575] width 335 height 59
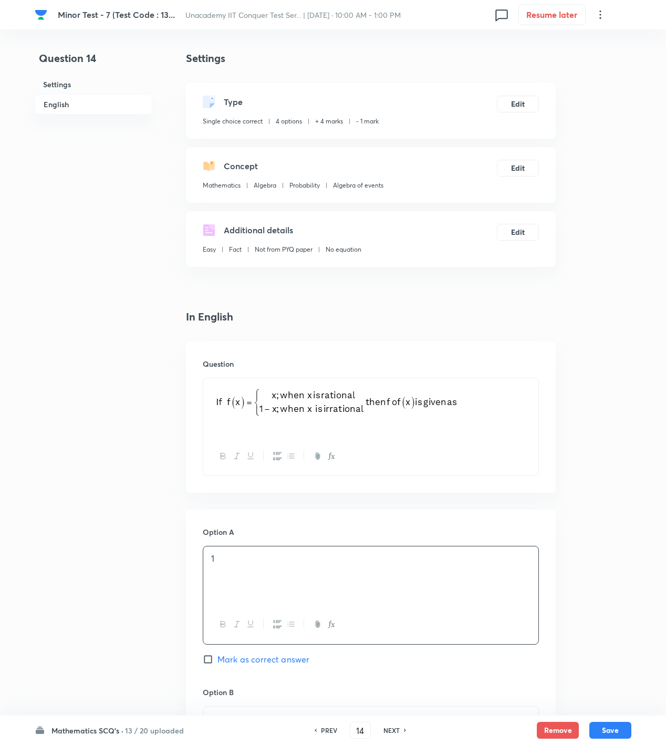
scroll to position [350, 0]
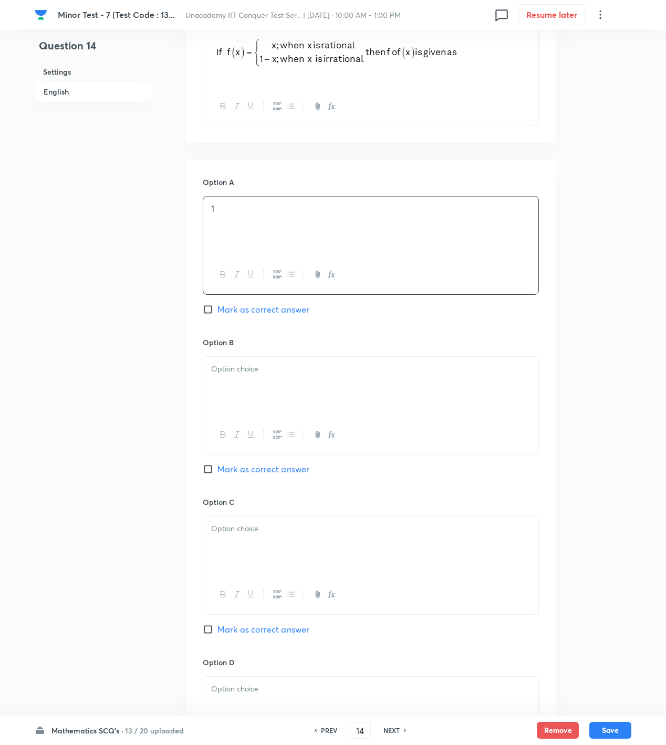
click at [398, 402] on div at bounding box center [370, 386] width 335 height 59
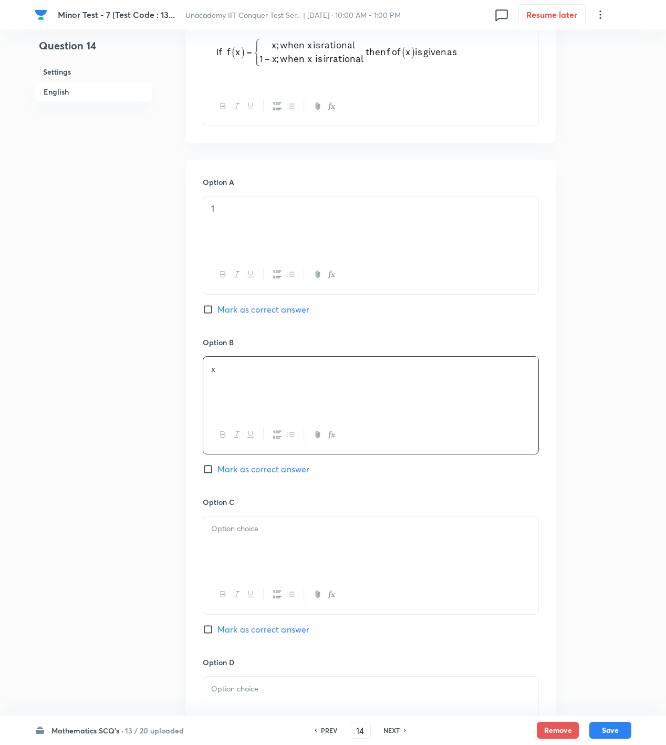
click at [327, 562] on div at bounding box center [370, 545] width 335 height 59
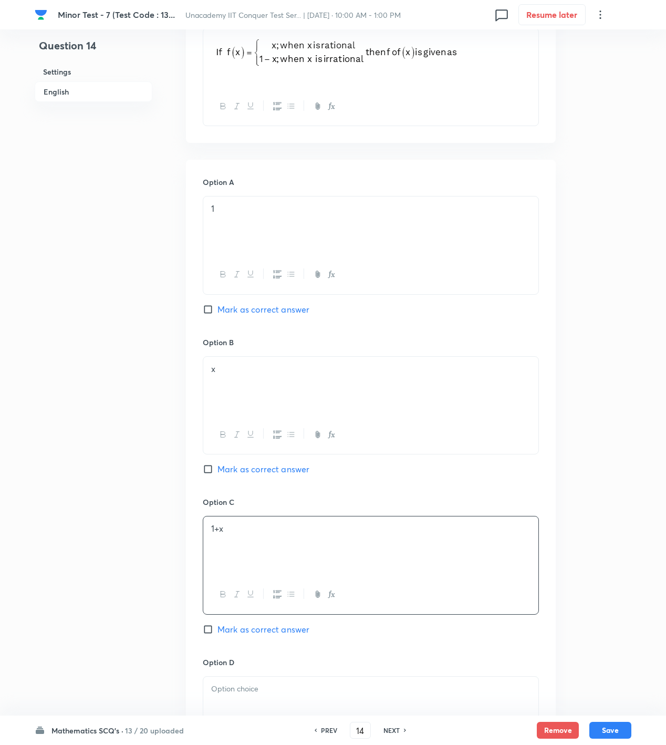
scroll to position [681, 0]
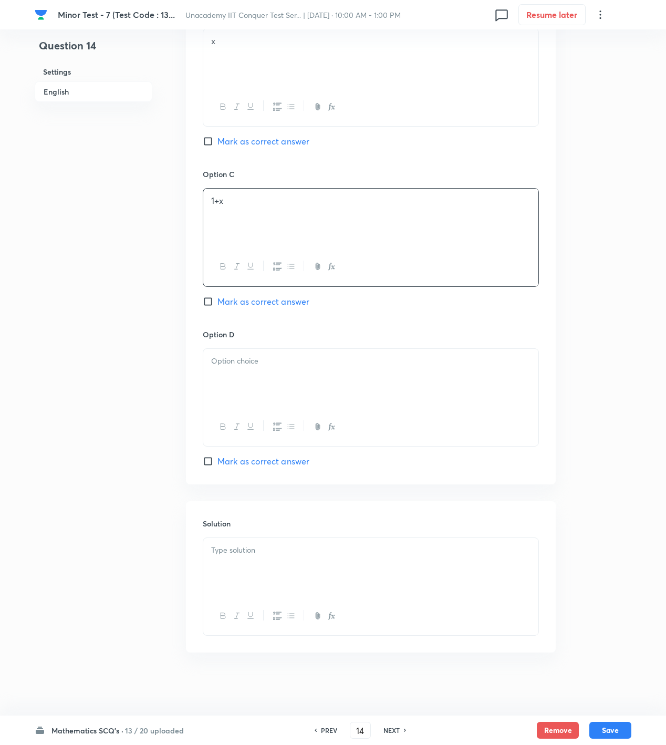
click at [233, 379] on div at bounding box center [370, 378] width 335 height 59
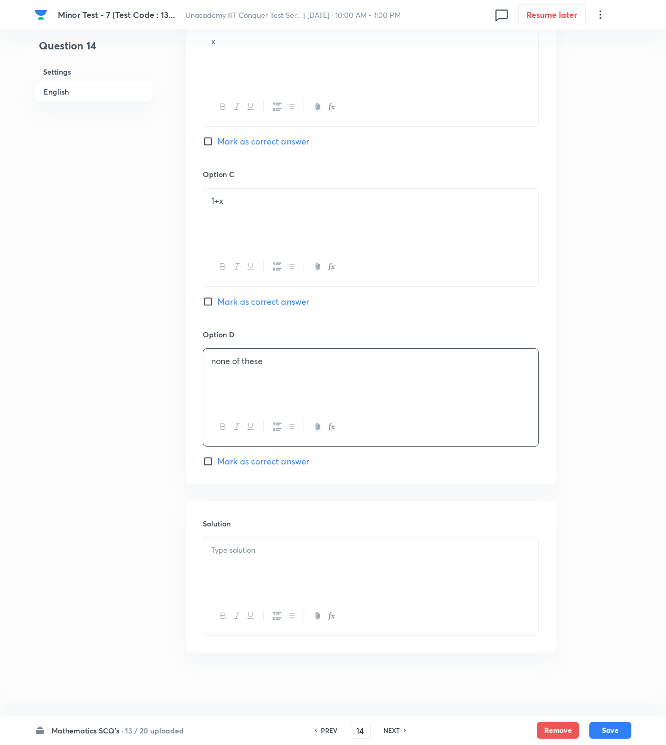
click at [269, 146] on div "Option B x Mark as correct answer" at bounding box center [371, 89] width 336 height 160
click at [221, 139] on span "Mark as correct answer" at bounding box center [263, 141] width 92 height 13
click at [217, 139] on input "Mark as correct answer" at bounding box center [210, 141] width 15 height 11
checkbox input "true"
click at [389, 585] on div at bounding box center [370, 567] width 335 height 59
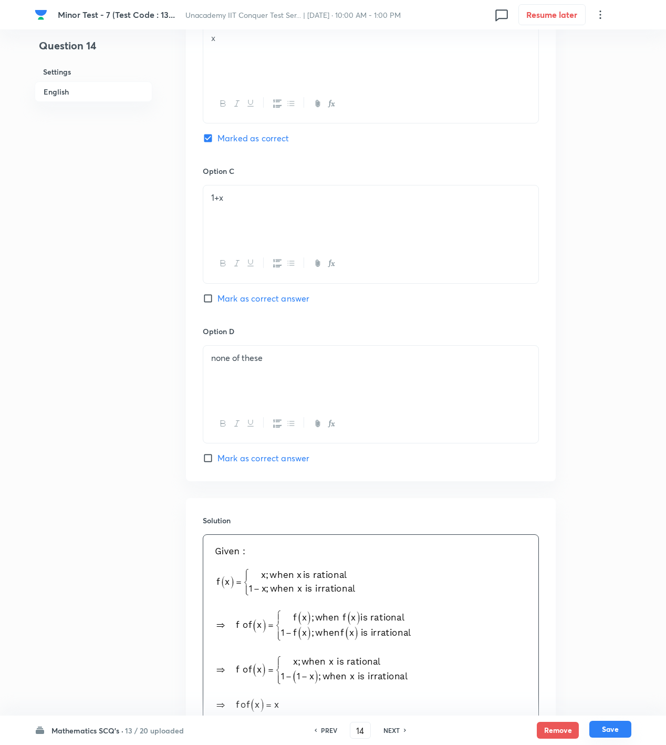
drag, startPoint x: 616, startPoint y: 732, endPoint x: 606, endPoint y: 734, distance: 10.2
click at [616, 732] on button "Save" at bounding box center [610, 729] width 42 height 17
type input "15"
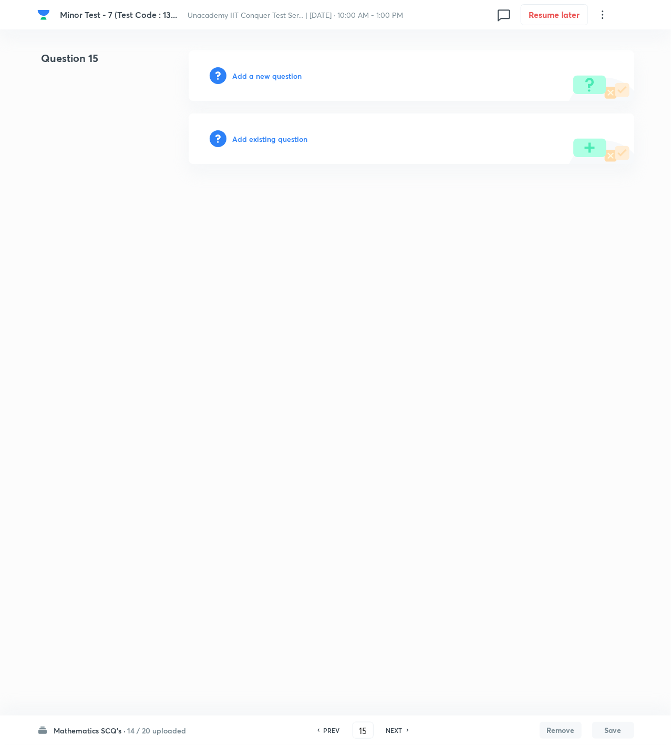
click at [265, 78] on h6 "Add a new question" at bounding box center [267, 75] width 69 height 11
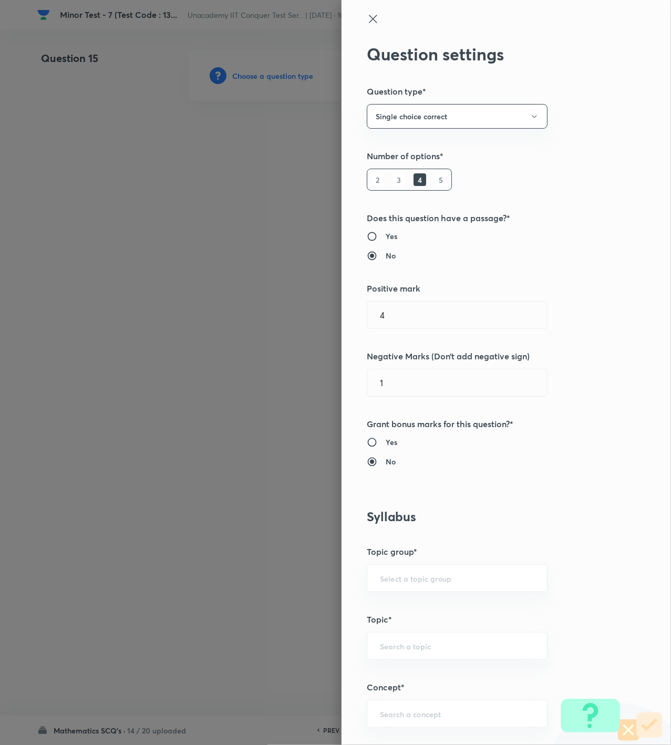
click at [265, 78] on div at bounding box center [335, 372] width 671 height 745
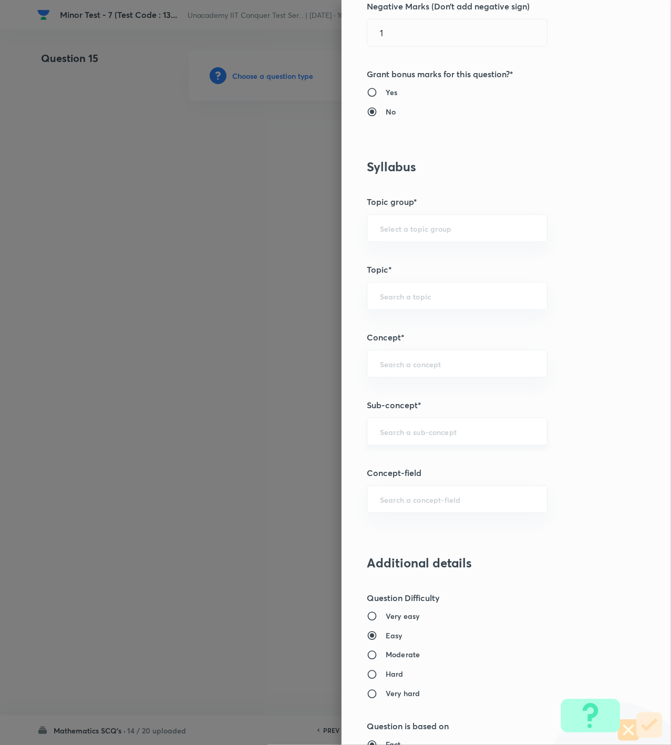
click at [406, 428] on input "text" at bounding box center [457, 432] width 154 height 10
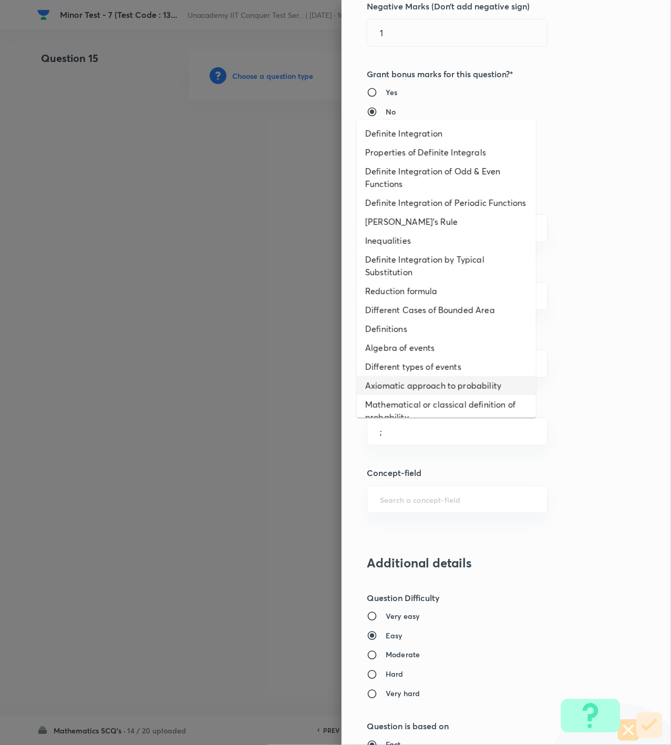
click at [411, 392] on li "Axiomatic approach to probability" at bounding box center [446, 385] width 179 height 19
type input "Axiomatic approach to probability"
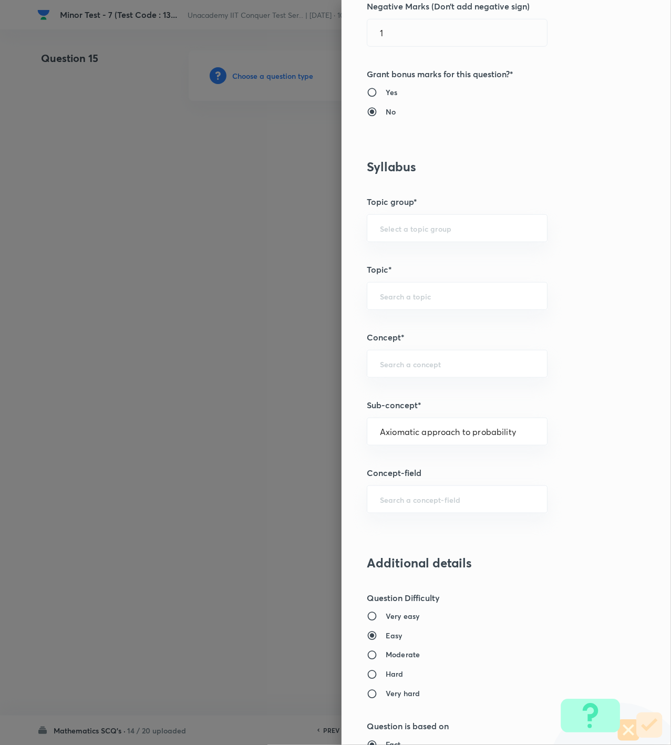
type input "Mathematics"
type input "Algebra"
type input "Probability"
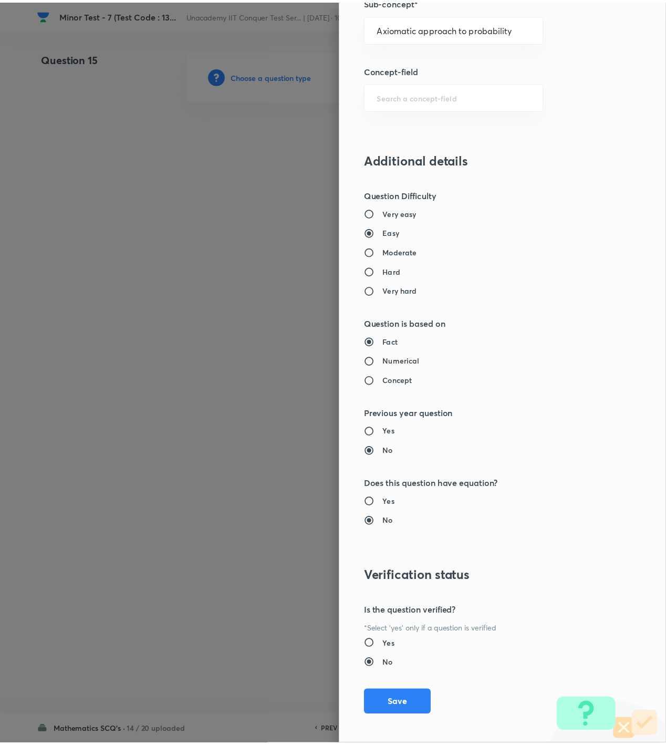
scroll to position [760, 0]
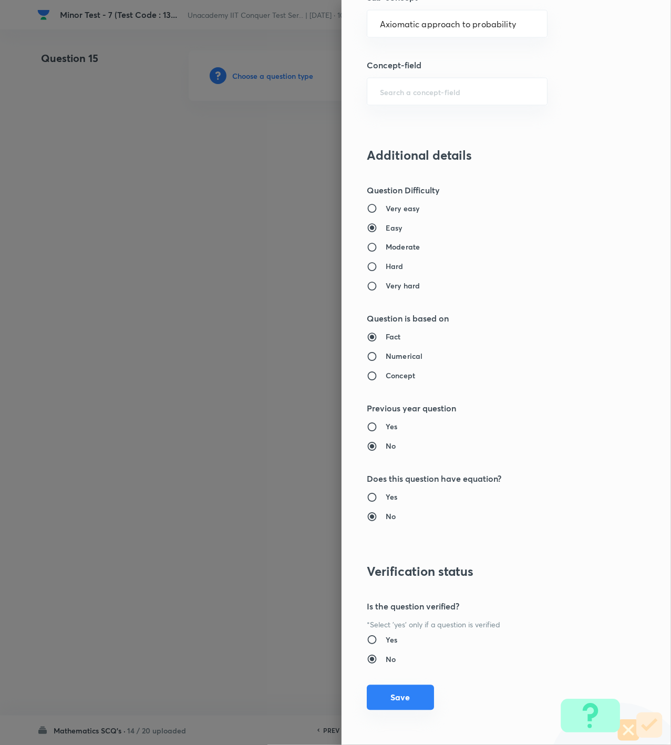
click at [391, 700] on button "Save" at bounding box center [400, 697] width 67 height 25
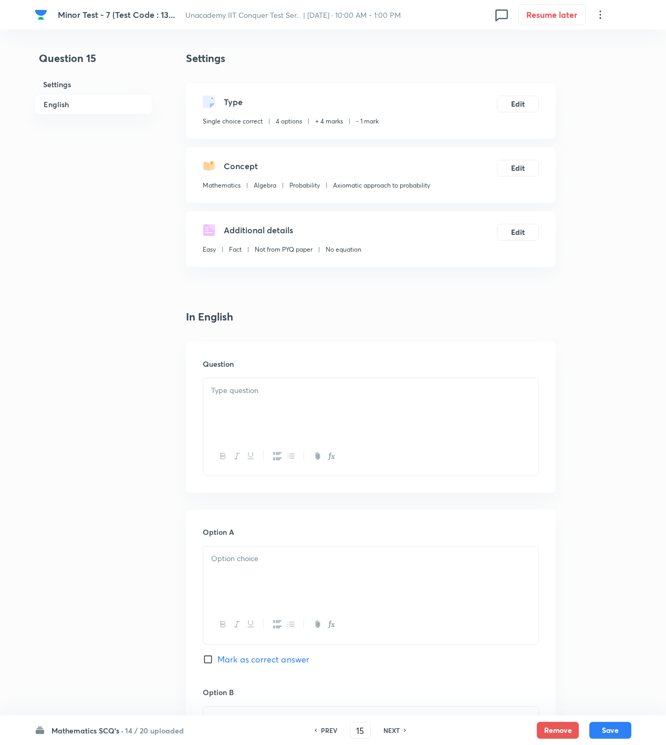
click at [382, 387] on p at bounding box center [370, 390] width 319 height 12
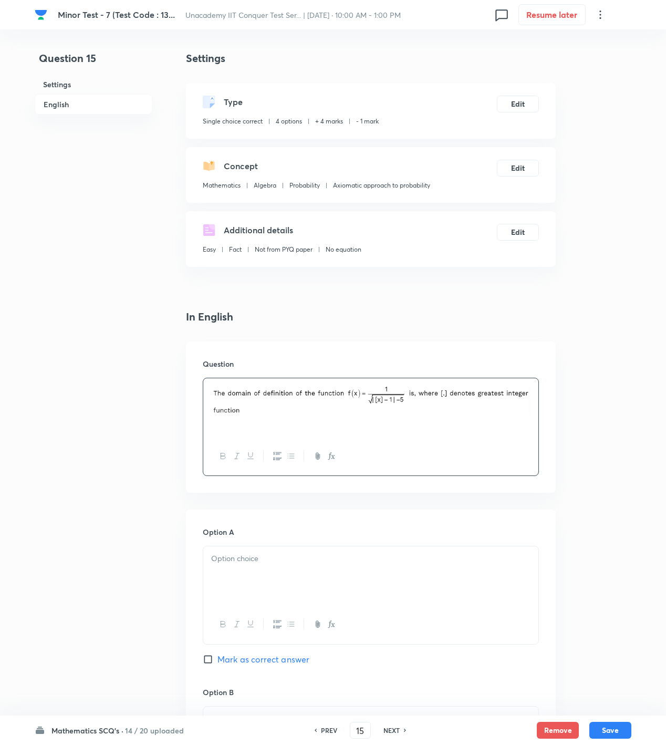
click at [314, 572] on div at bounding box center [370, 575] width 335 height 59
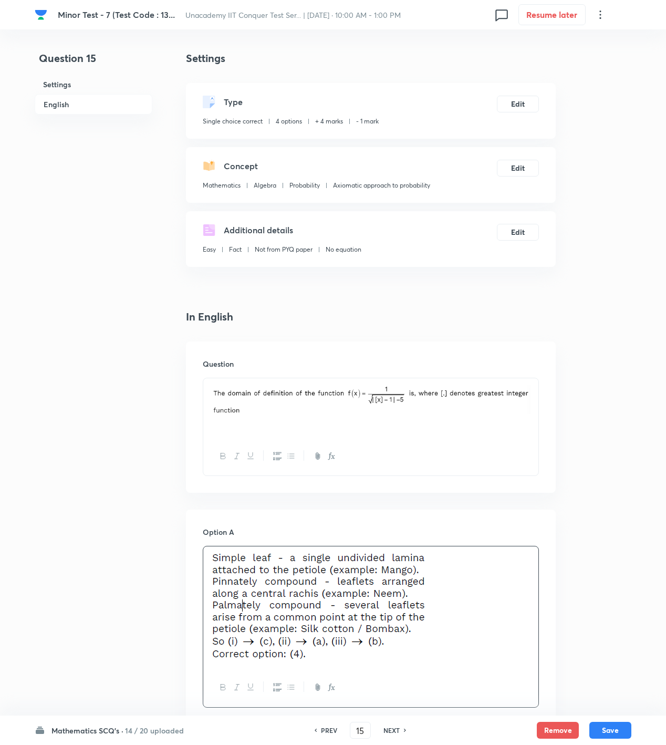
drag, startPoint x: 433, startPoint y: 587, endPoint x: 95, endPoint y: 558, distance: 339.0
click at [101, 559] on div "Question 15 Settings English Settings Type Single choice correct 4 options + 4 …" at bounding box center [333, 742] width 597 height 1385
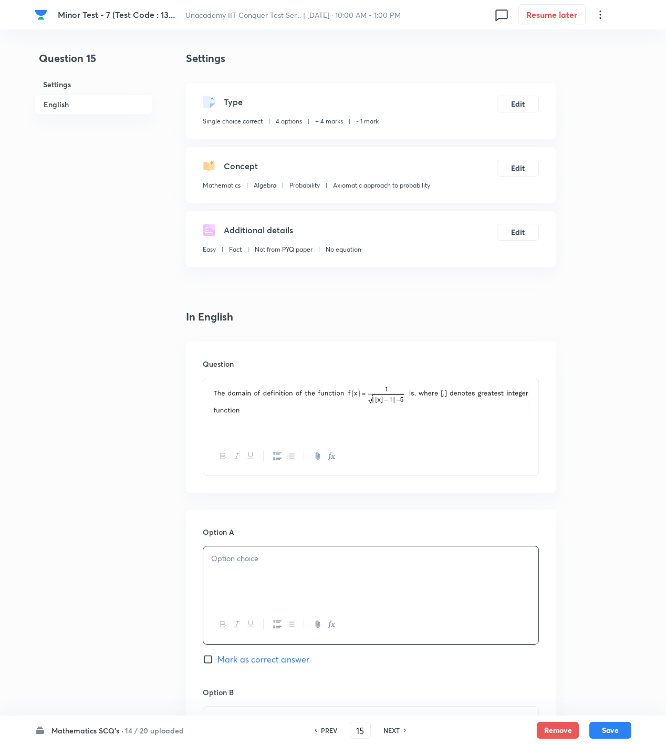
click at [325, 559] on p at bounding box center [370, 559] width 319 height 12
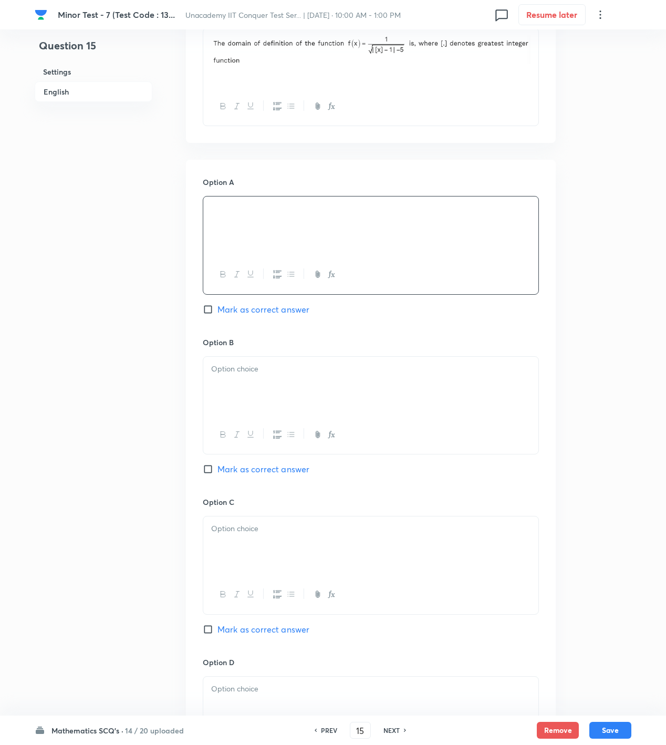
click at [461, 410] on div at bounding box center [370, 386] width 335 height 59
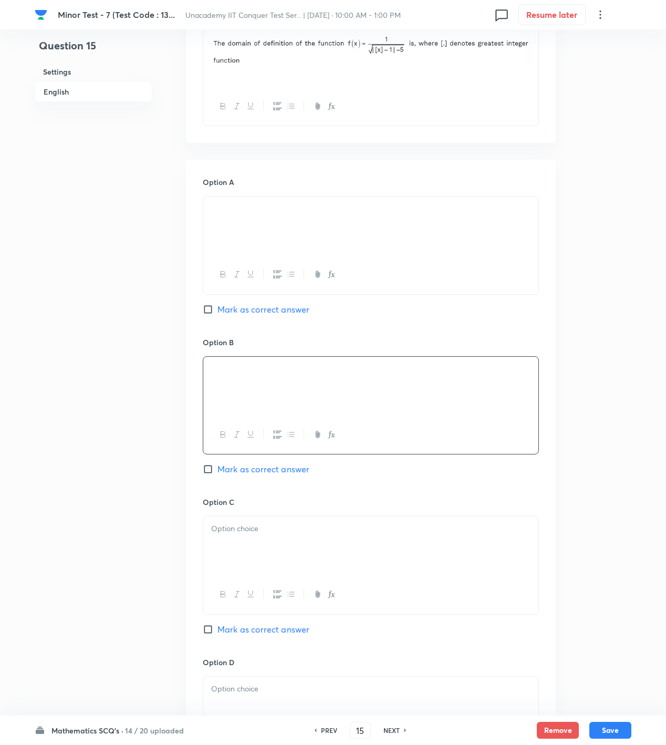
click at [454, 562] on div at bounding box center [370, 545] width 335 height 59
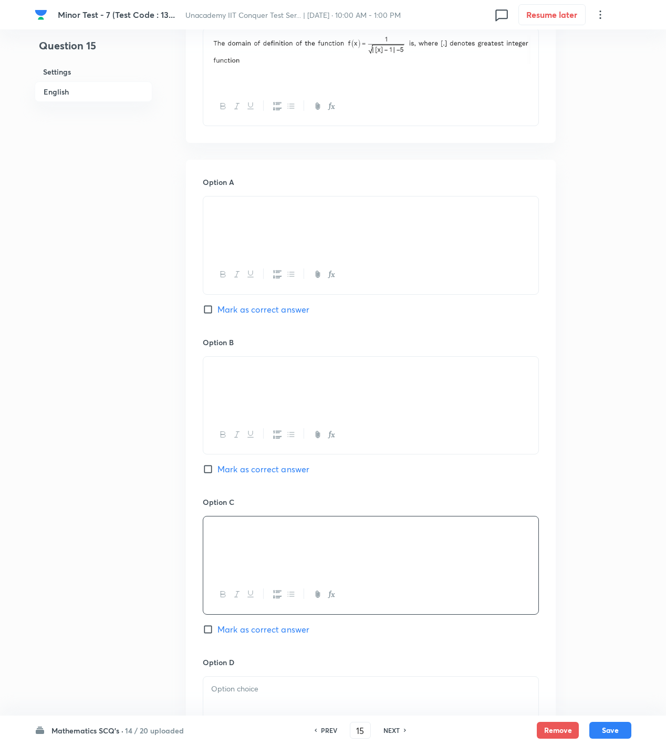
scroll to position [681, 0]
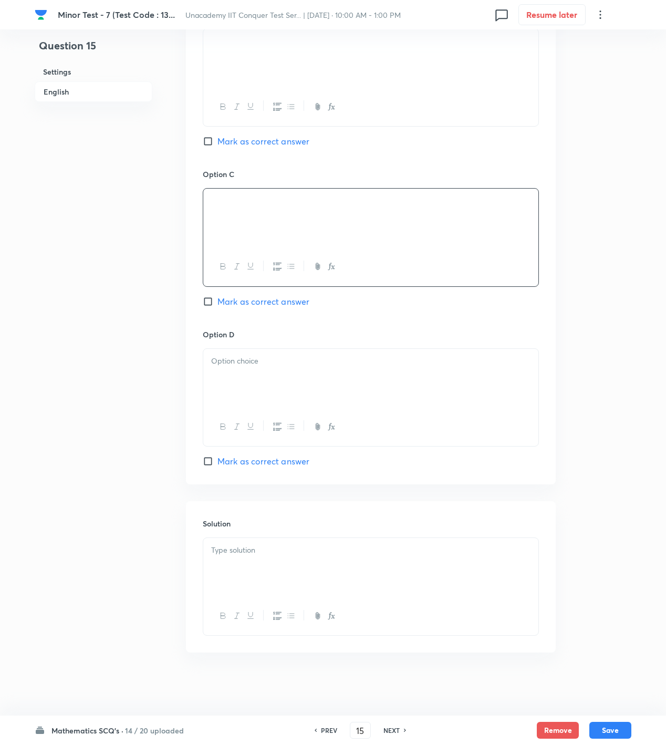
click at [453, 370] on div at bounding box center [370, 378] width 335 height 59
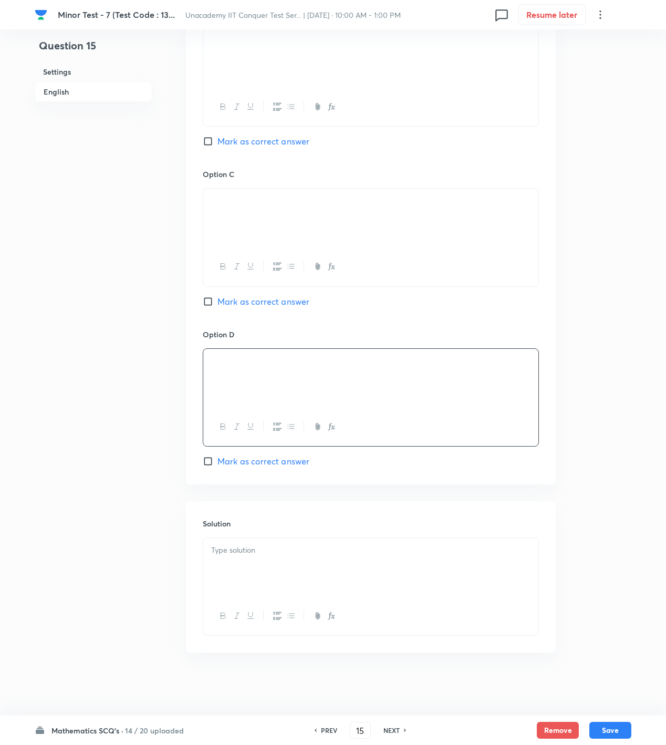
scroll to position [330, 0]
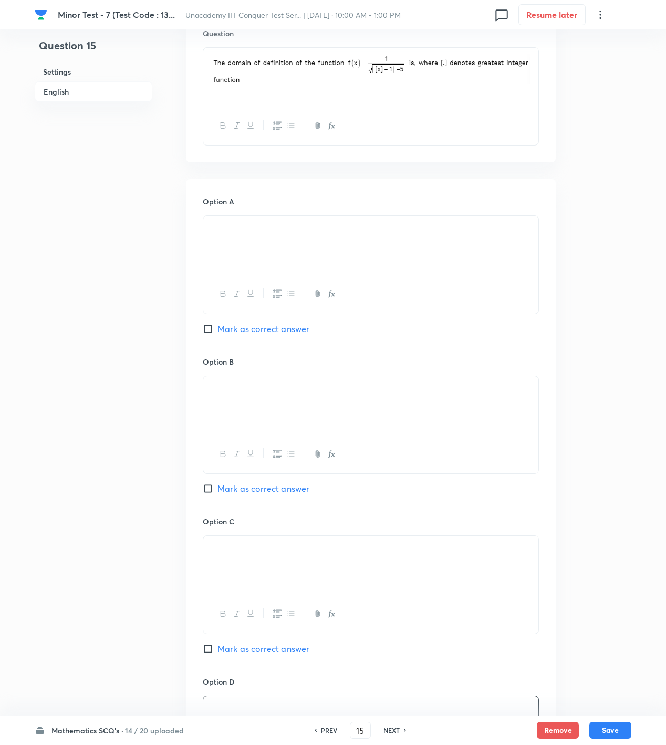
click at [264, 328] on span "Mark as correct answer" at bounding box center [263, 329] width 92 height 13
click at [217, 328] on input "Mark as correct answer" at bounding box center [210, 329] width 15 height 11
checkbox input "true"
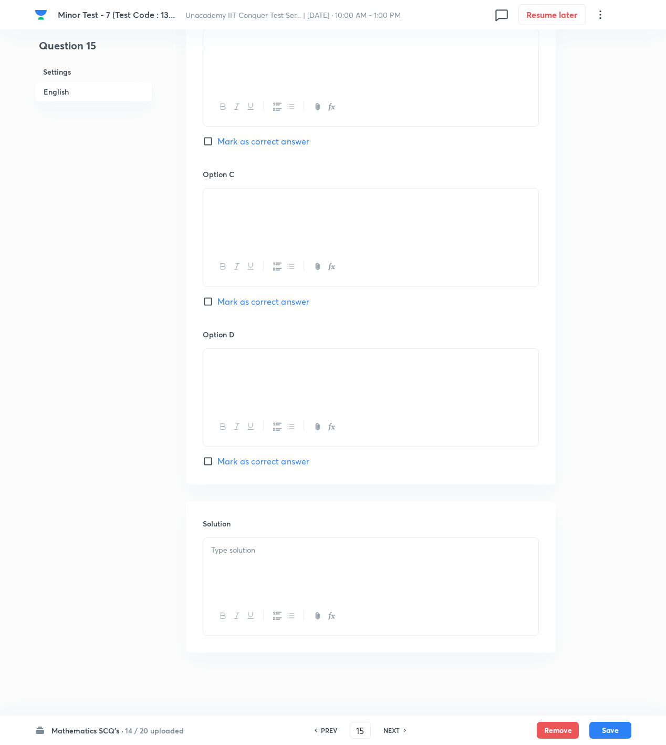
click at [434, 576] on div at bounding box center [370, 567] width 335 height 59
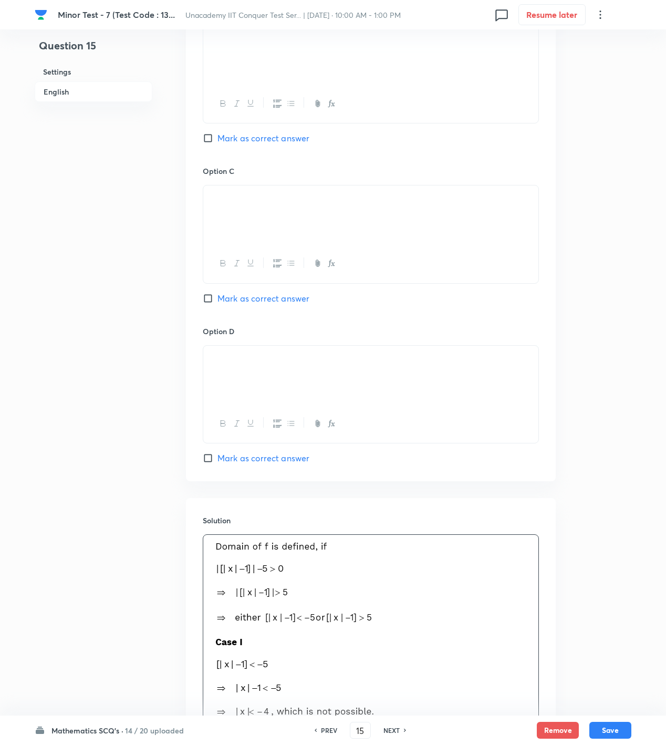
click at [340, 188] on div at bounding box center [370, 214] width 335 height 59
drag, startPoint x: 200, startPoint y: 215, endPoint x: 160, endPoint y: 219, distance: 40.6
click at [160, 219] on div "Question 15 Settings English Settings Type Single choice correct 4 options + 4 …" at bounding box center [333, 160] width 597 height 1581
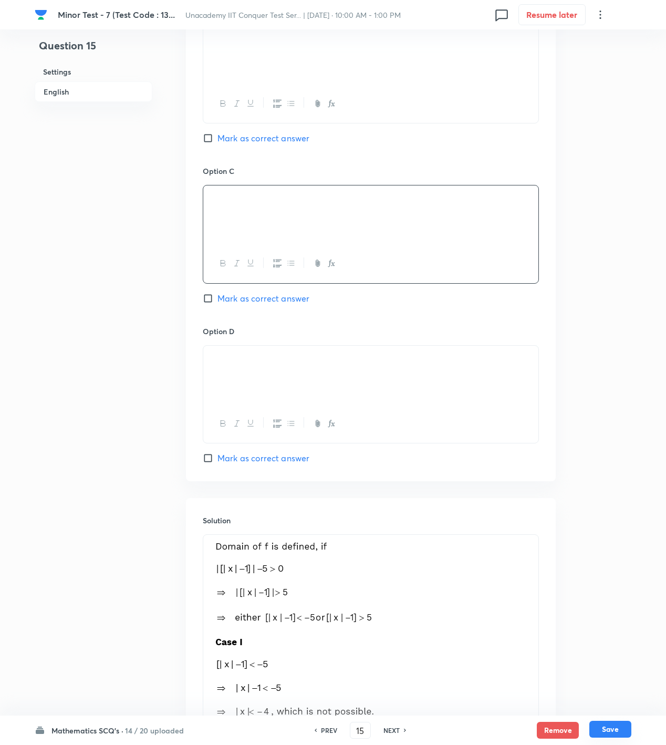
click at [609, 727] on button "Save" at bounding box center [610, 729] width 42 height 17
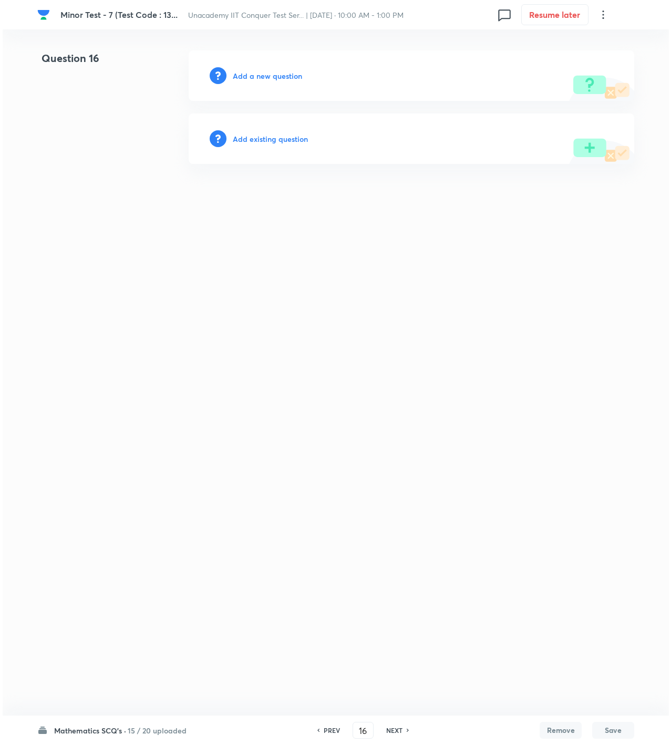
scroll to position [0, 0]
click at [330, 725] on div "PREV 16 ​ NEXT" at bounding box center [363, 730] width 136 height 17
click at [332, 728] on h6 "PREV" at bounding box center [332, 729] width 16 height 9
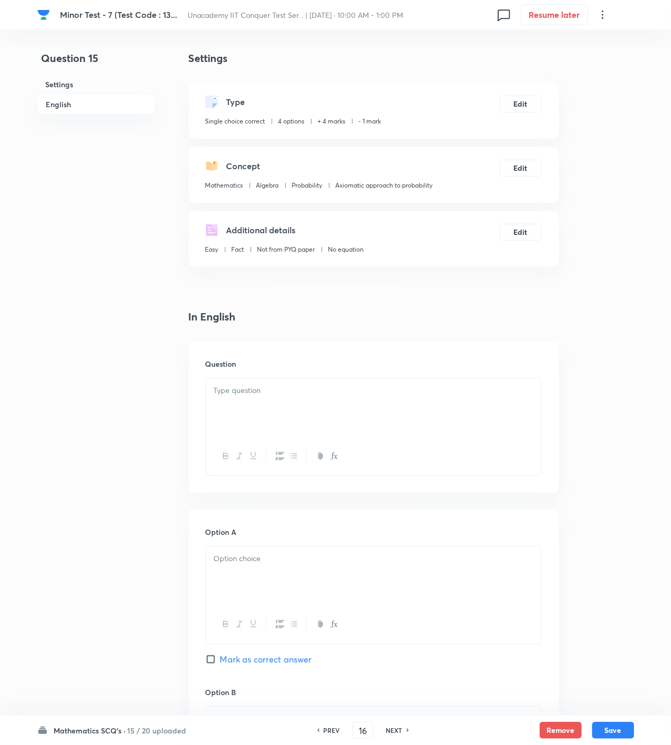
type input "15"
checkbox input "true"
click at [391, 734] on h6 "NEXT" at bounding box center [391, 729] width 16 height 9
type input "16"
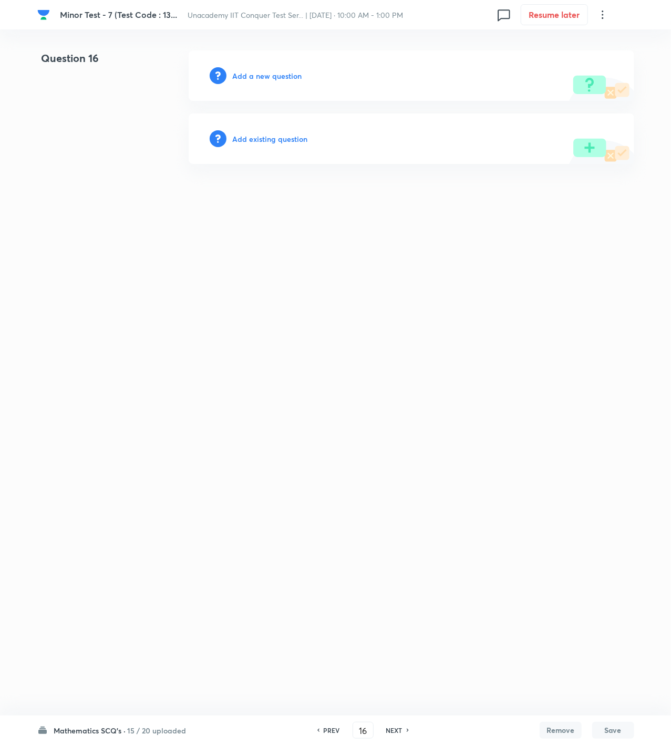
click at [267, 76] on h6 "Add a new question" at bounding box center [267, 75] width 69 height 11
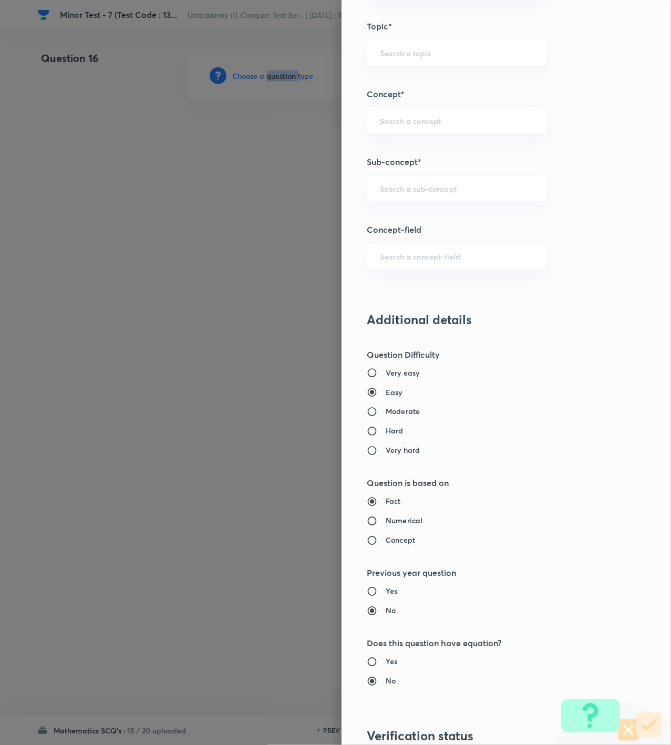
scroll to position [700, 0]
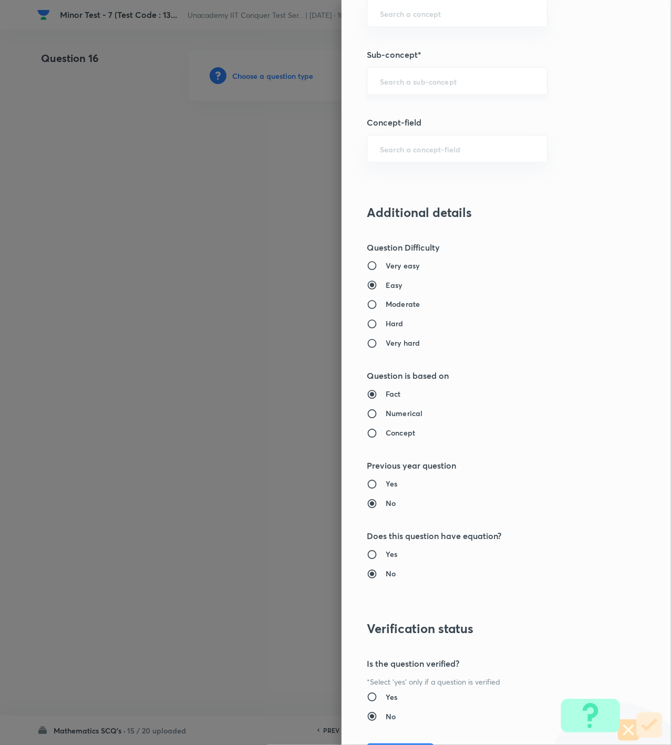
click at [461, 86] on input "text" at bounding box center [457, 81] width 154 height 10
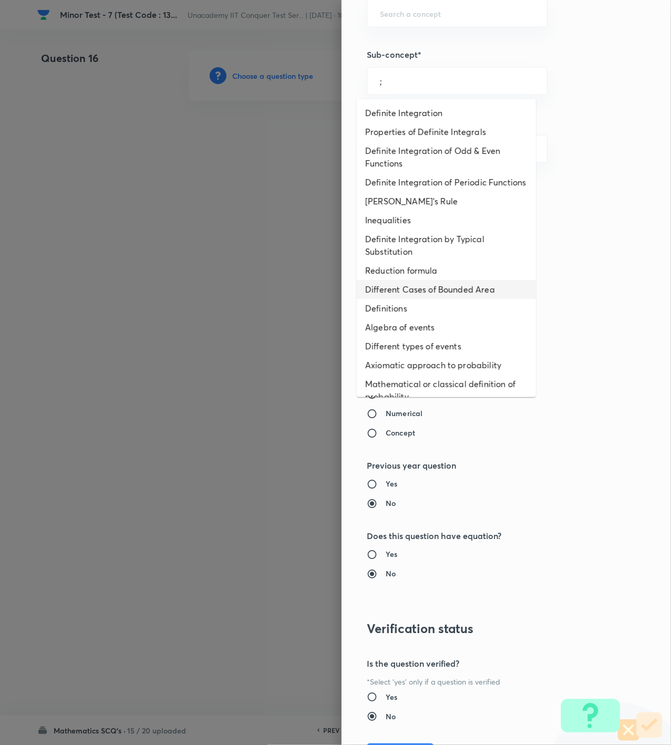
click at [398, 297] on li "Different Cases of Bounded Area" at bounding box center [446, 289] width 179 height 19
type input "Different Cases of Bounded Area"
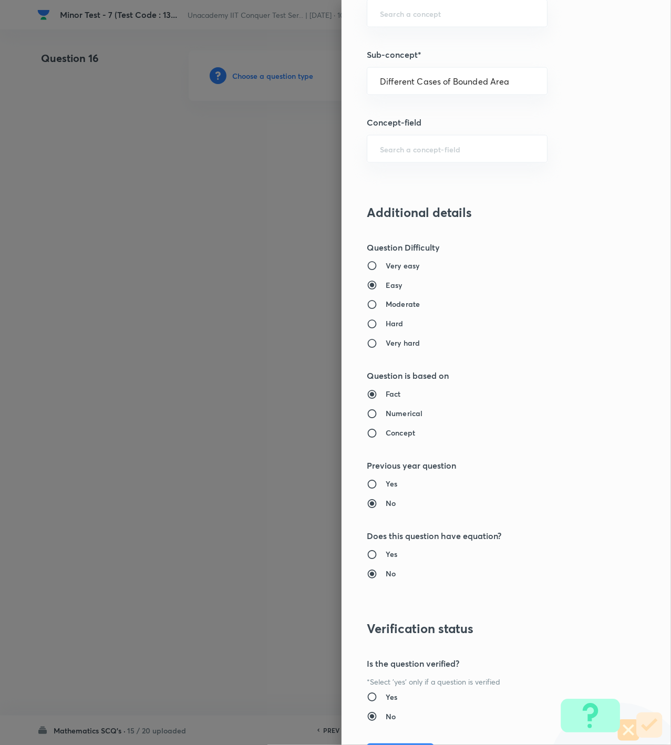
type input "Mathematics"
type input "Calculus"
type input "Definite Integration"
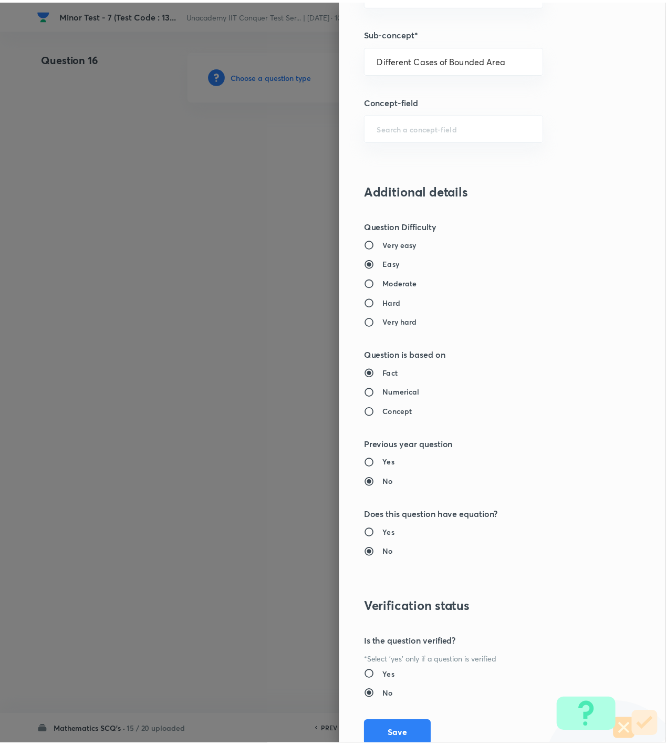
scroll to position [760, 0]
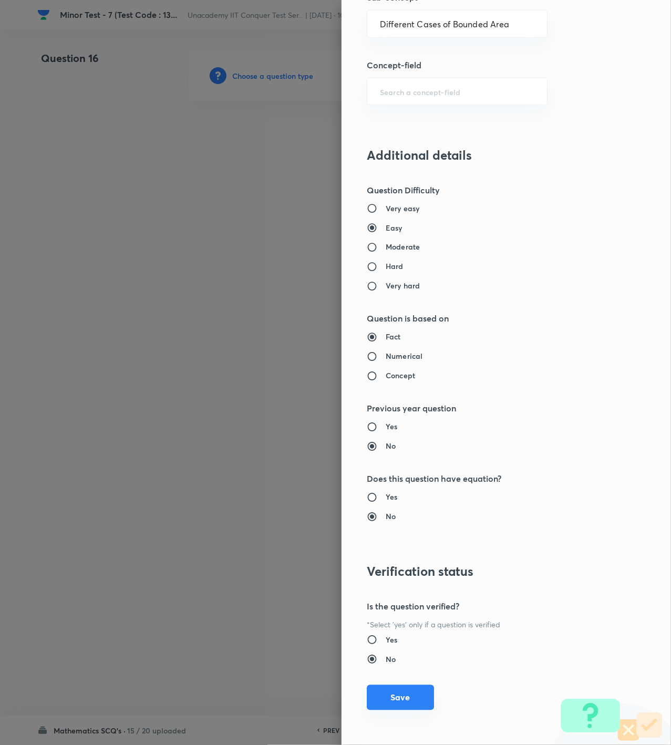
click at [401, 698] on button "Save" at bounding box center [400, 697] width 67 height 25
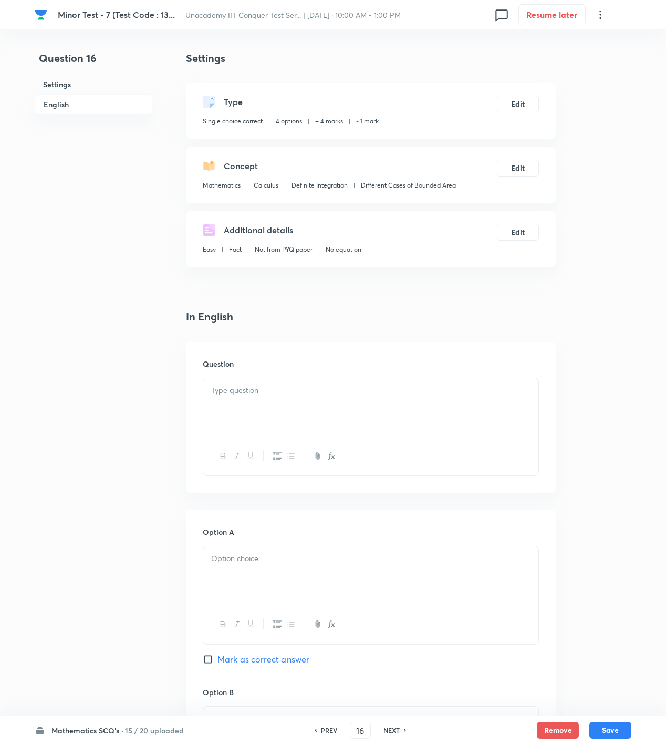
click at [297, 406] on div at bounding box center [370, 407] width 335 height 59
drag, startPoint x: 391, startPoint y: 409, endPoint x: 290, endPoint y: 399, distance: 101.3
click at [391, 410] on div at bounding box center [370, 407] width 335 height 59
click at [290, 399] on div at bounding box center [370, 407] width 335 height 59
click at [326, 386] on p at bounding box center [370, 390] width 319 height 12
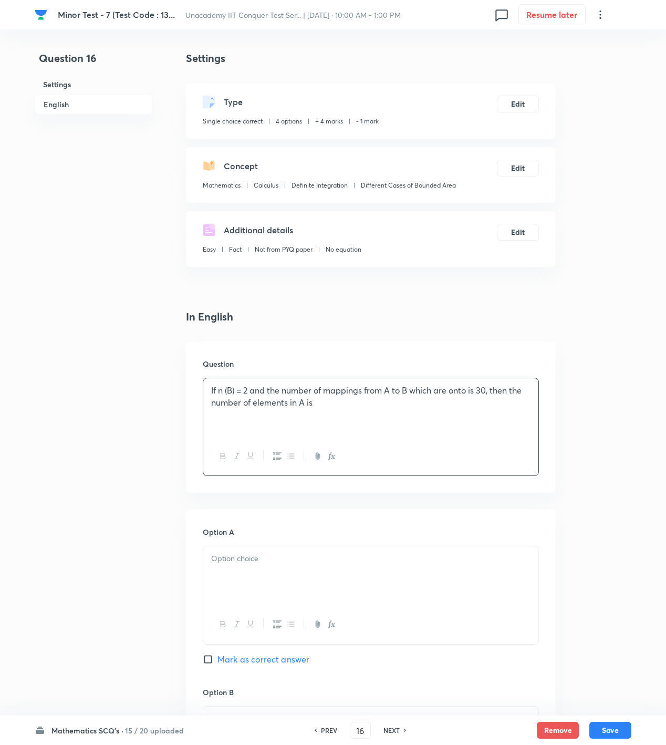
click at [253, 570] on div at bounding box center [370, 575] width 335 height 59
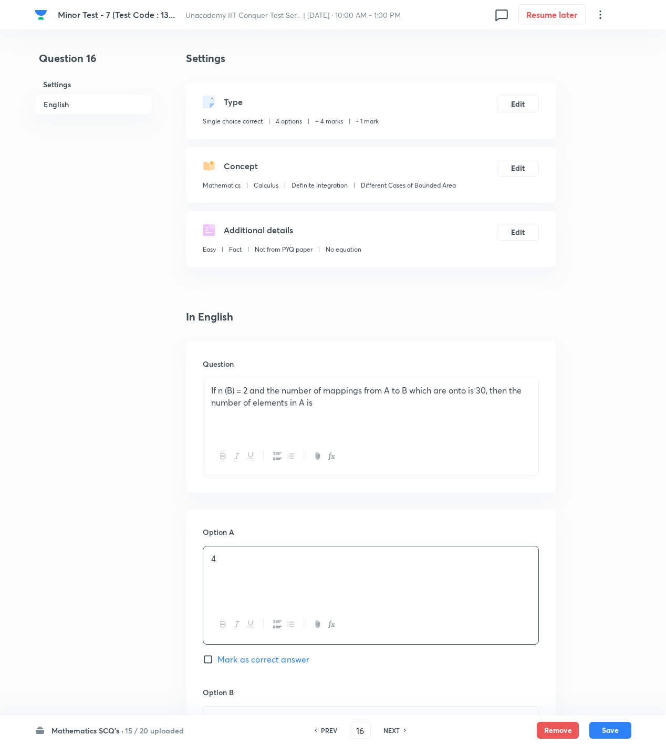
scroll to position [350, 0]
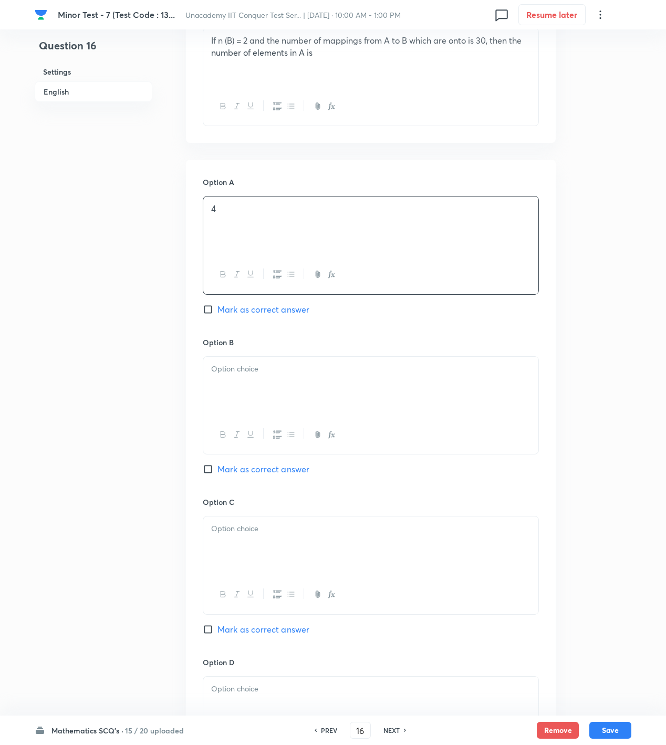
click at [253, 391] on div at bounding box center [370, 386] width 335 height 59
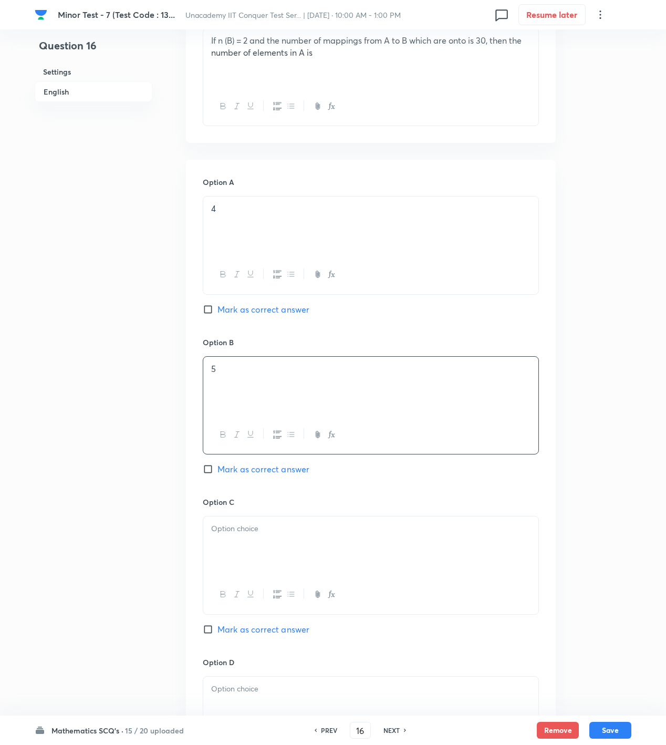
click at [261, 564] on div at bounding box center [370, 545] width 335 height 59
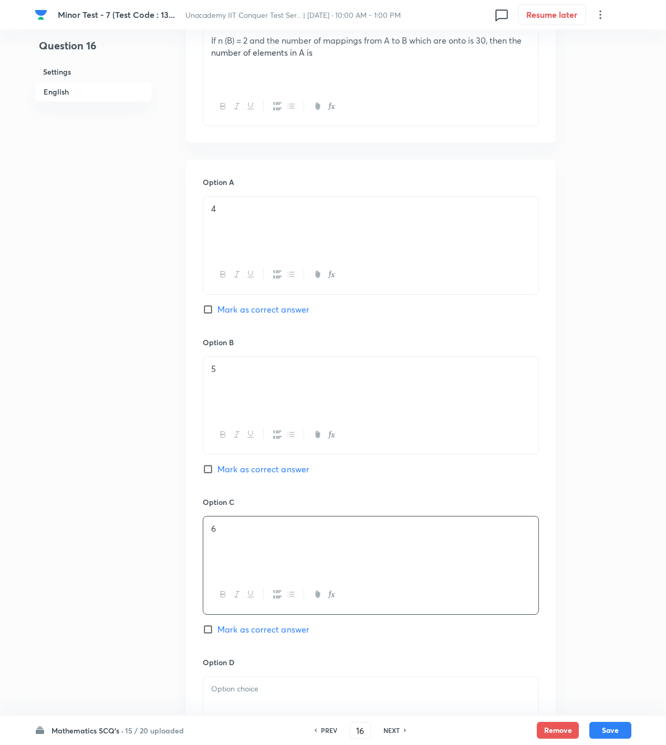
scroll to position [681, 0]
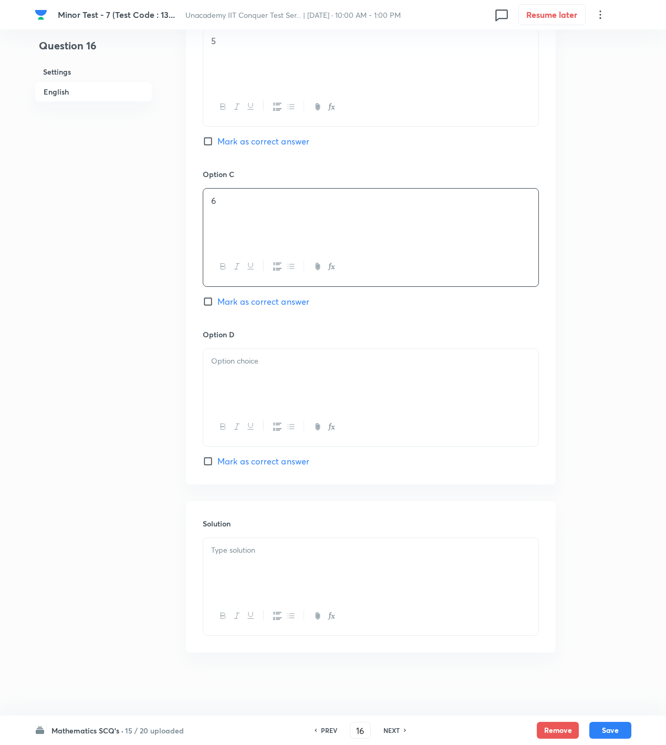
click at [257, 374] on div at bounding box center [370, 378] width 335 height 59
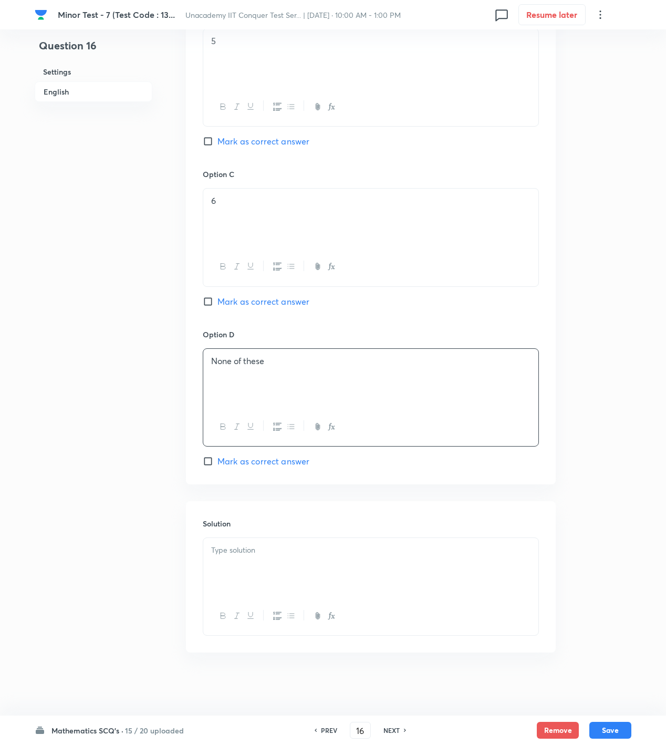
scroll to position [330, 0]
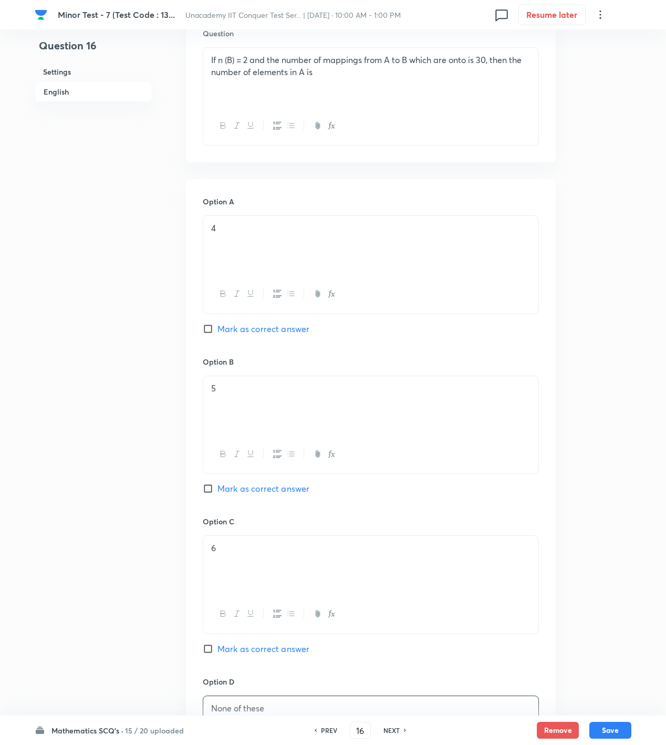
click at [259, 487] on span "Mark as correct answer" at bounding box center [263, 488] width 92 height 13
click at [217, 487] on input "Mark as correct answer" at bounding box center [210, 488] width 15 height 11
checkbox input "true"
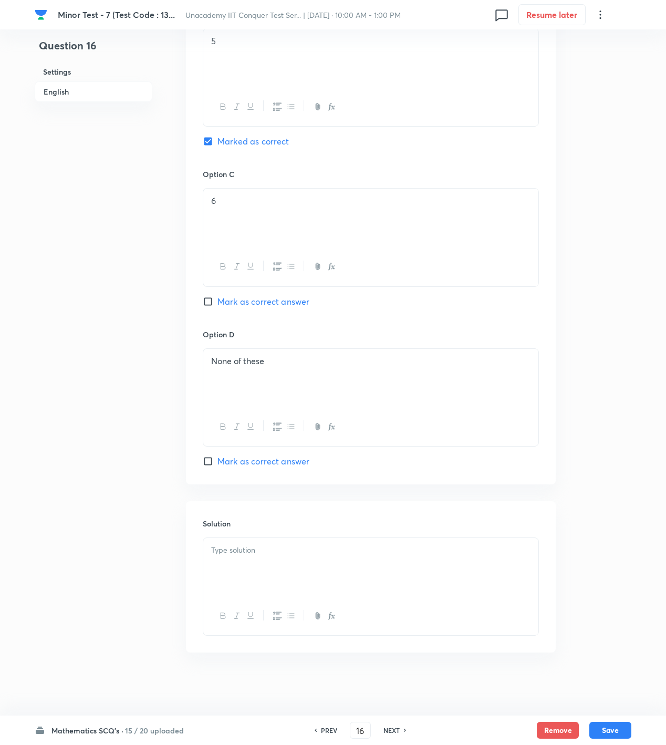
click at [463, 551] on body "Minor Test - 7 (Test Code : 13... Unacademy IIT Conquer Test Ser... | Oct 5, 20…" at bounding box center [333, 34] width 666 height 1322
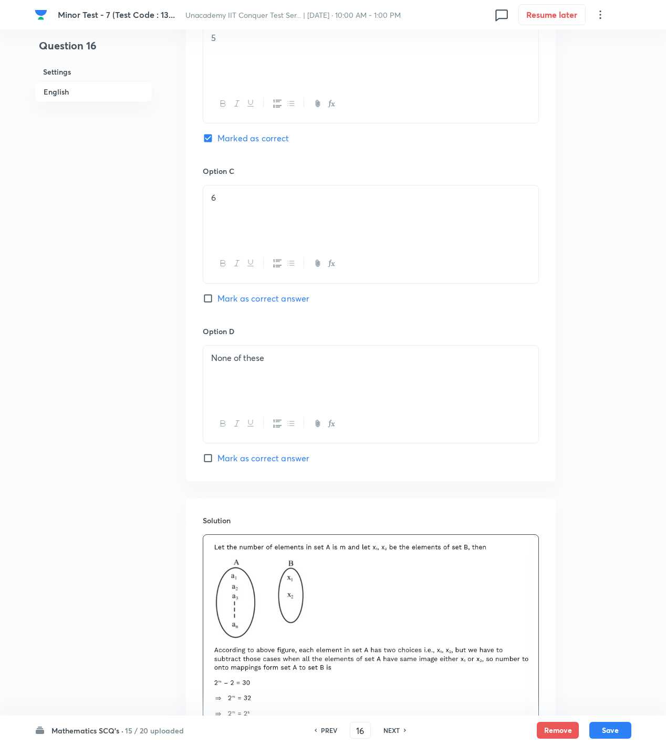
scroll to position [330, 0]
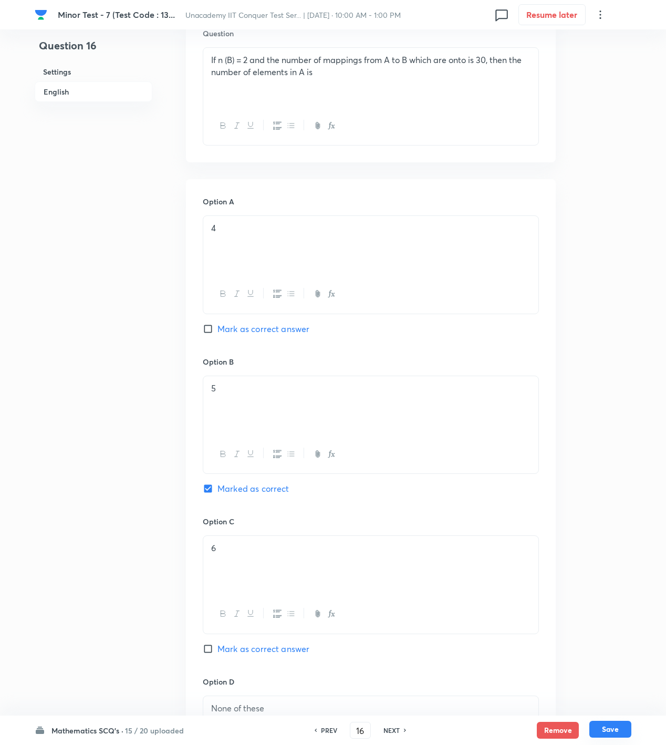
click at [612, 723] on button "Save" at bounding box center [610, 729] width 42 height 17
type input "17"
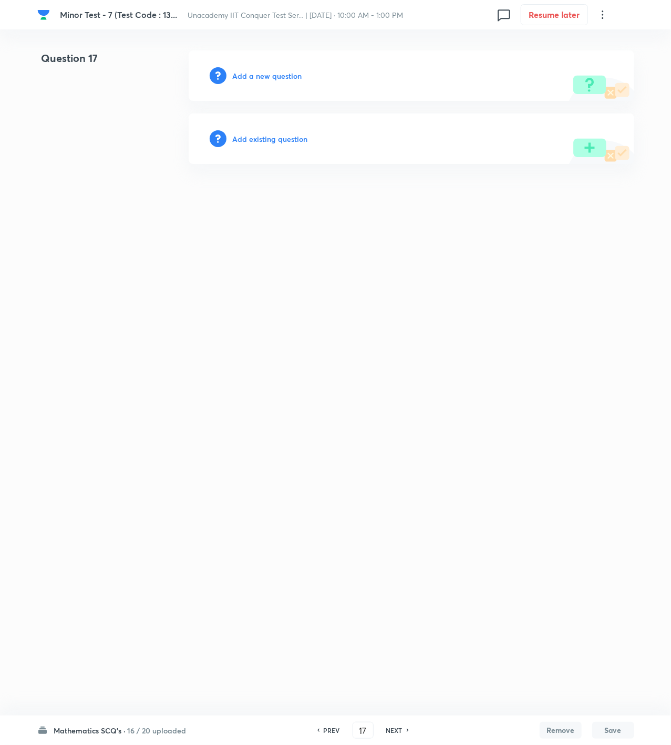
click at [293, 70] on h6 "Add a new question" at bounding box center [267, 75] width 69 height 11
click at [293, 70] on h6 "Choose a question type" at bounding box center [273, 75] width 81 height 11
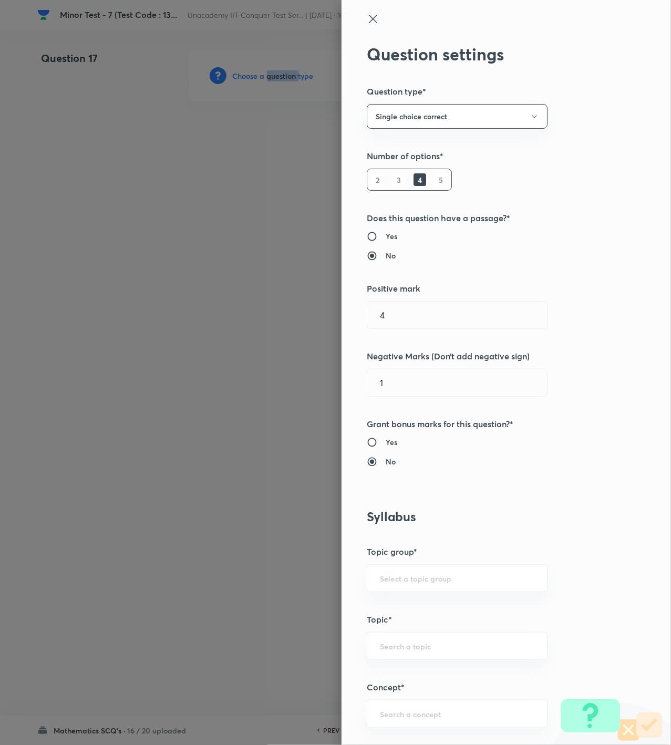
scroll to position [350, 0]
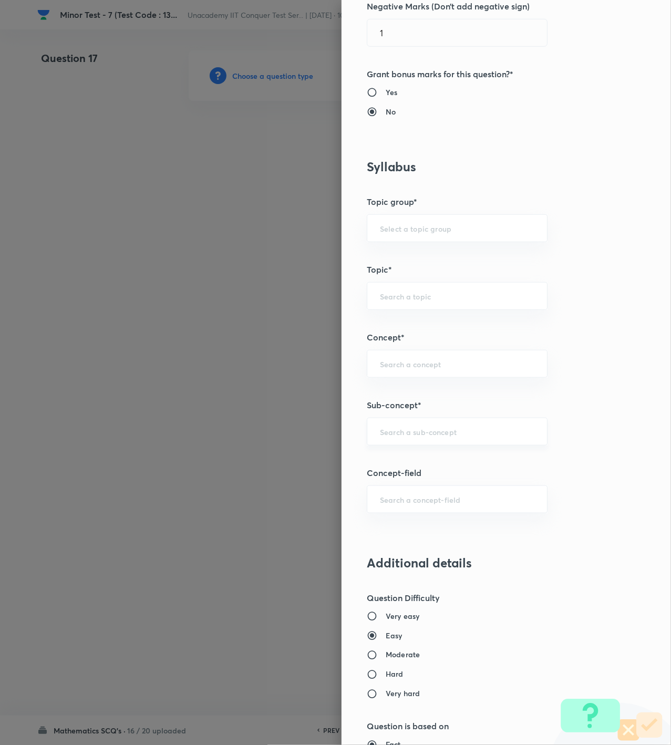
click at [407, 436] on input "text" at bounding box center [457, 432] width 154 height 10
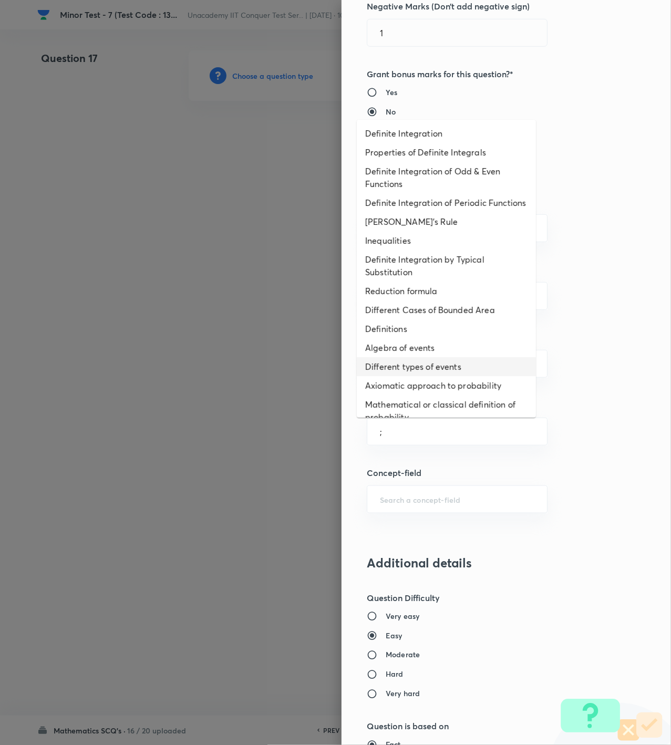
click at [421, 376] on li "Different types of events" at bounding box center [446, 366] width 179 height 19
type input "Different types of events"
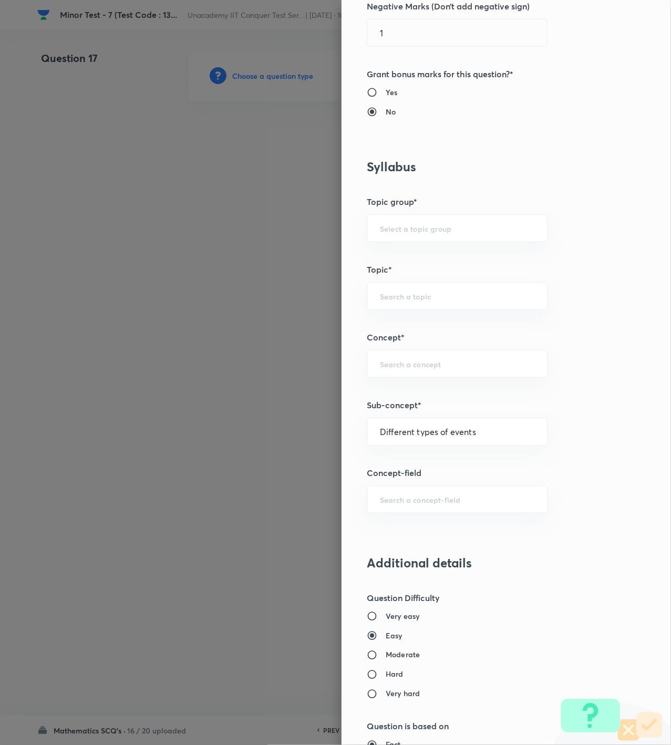
type input "Mathematics"
type input "Algebra"
type input "Probability"
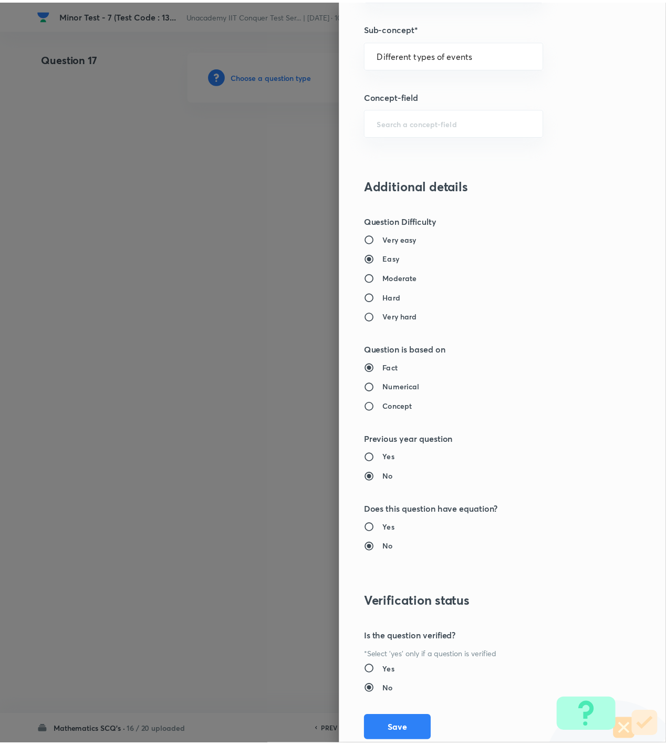
scroll to position [760, 0]
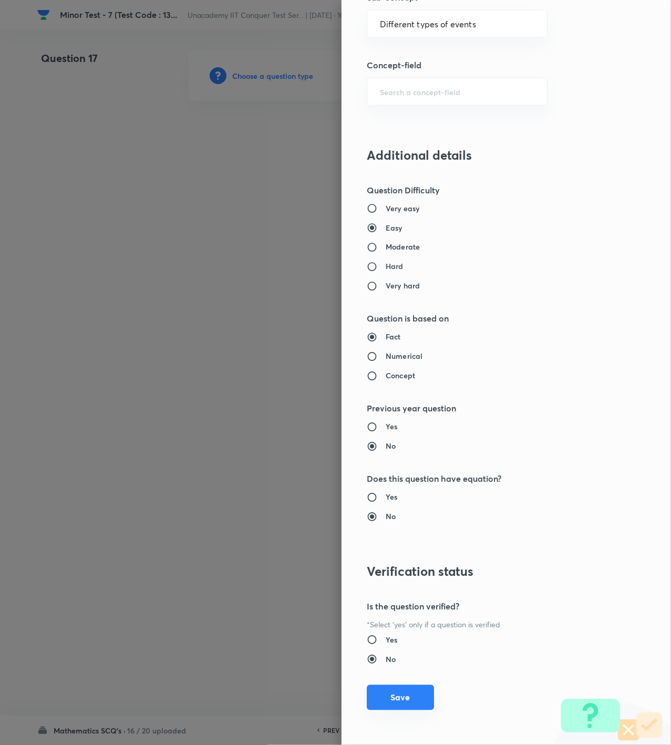
drag, startPoint x: 412, startPoint y: 698, endPoint x: 400, endPoint y: 691, distance: 13.6
click at [412, 698] on button "Save" at bounding box center [400, 697] width 67 height 25
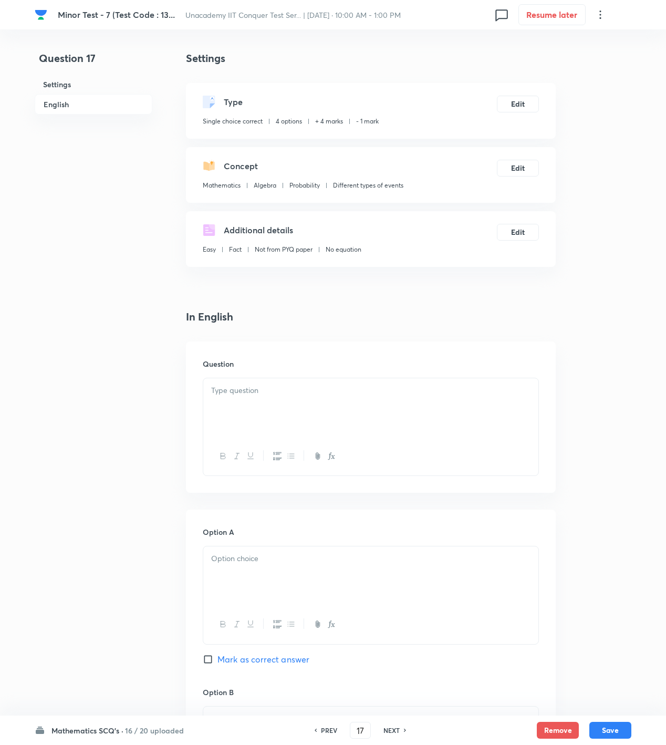
click at [481, 406] on div at bounding box center [370, 407] width 335 height 59
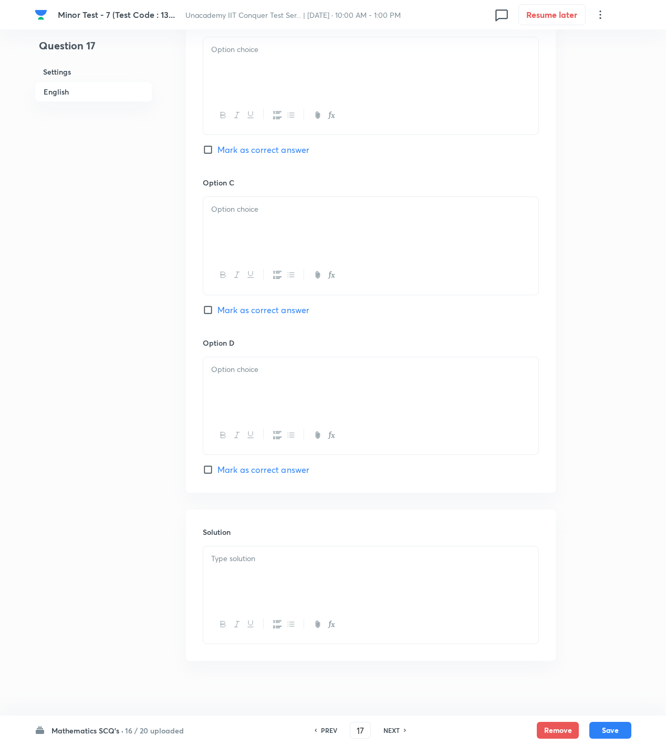
scroll to position [681, 0]
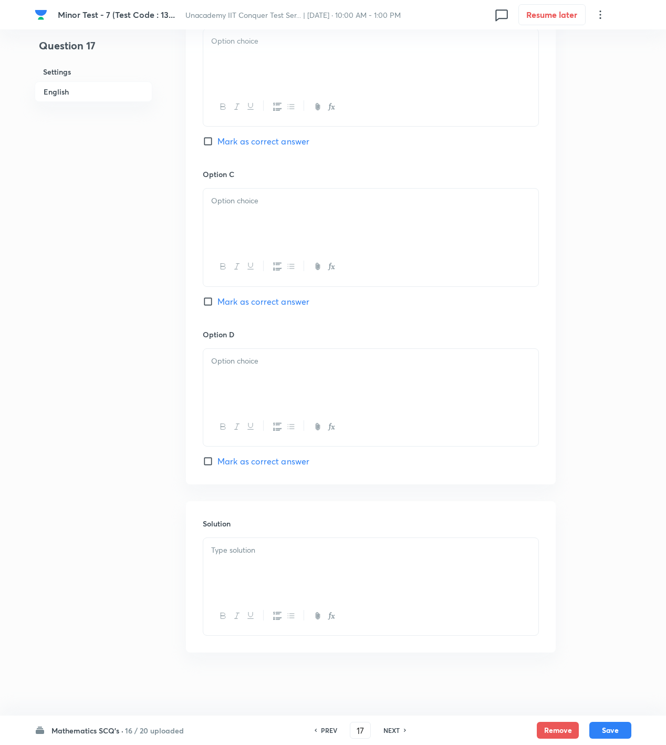
click at [389, 588] on div at bounding box center [370, 567] width 335 height 59
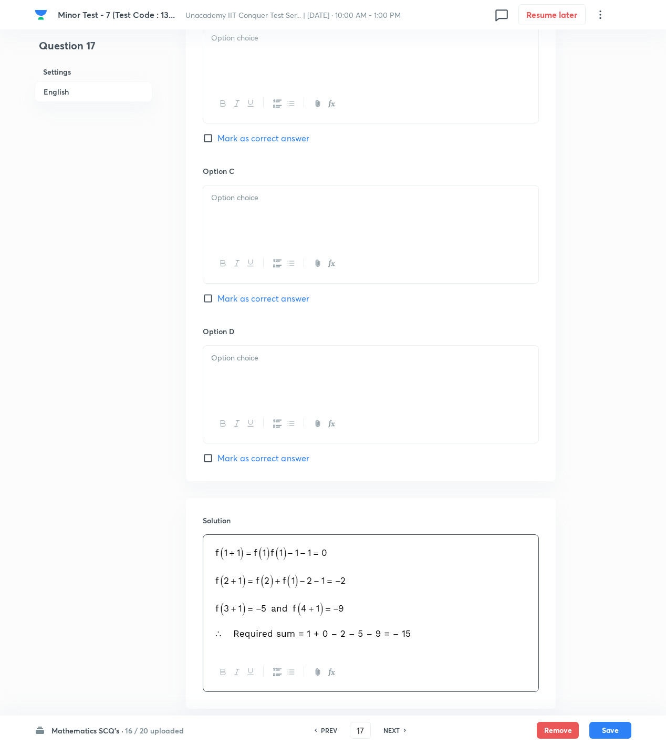
click at [272, 134] on span "Mark as correct answer" at bounding box center [263, 138] width 92 height 13
click at [217, 134] on input "Mark as correct answer" at bounding box center [210, 138] width 15 height 11
checkbox input "true"
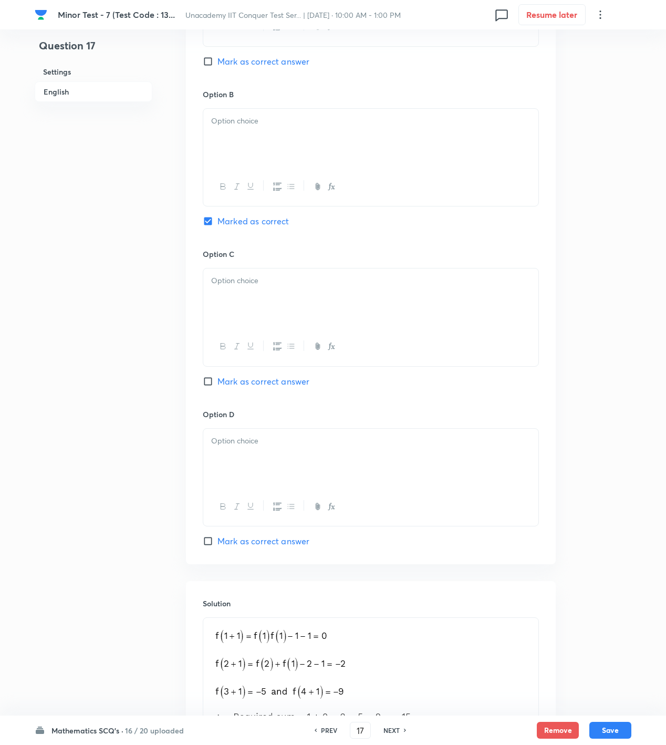
scroll to position [330, 0]
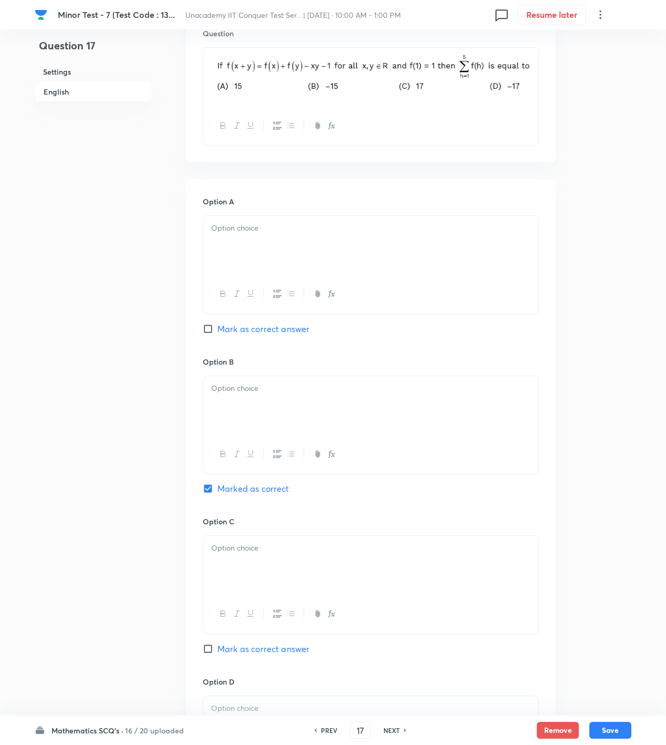
click at [257, 251] on div at bounding box center [370, 245] width 335 height 59
click at [236, 408] on div at bounding box center [370, 405] width 335 height 59
click at [273, 248] on div "a" at bounding box center [370, 245] width 335 height 59
click at [251, 414] on div at bounding box center [370, 405] width 335 height 59
drag, startPoint x: 257, startPoint y: 563, endPoint x: 266, endPoint y: 496, distance: 67.8
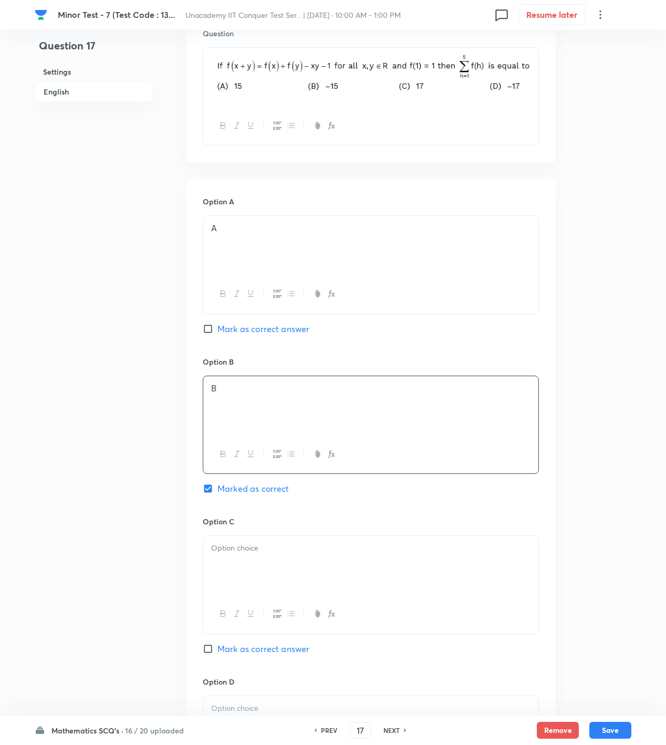
click at [257, 564] on div at bounding box center [370, 565] width 335 height 59
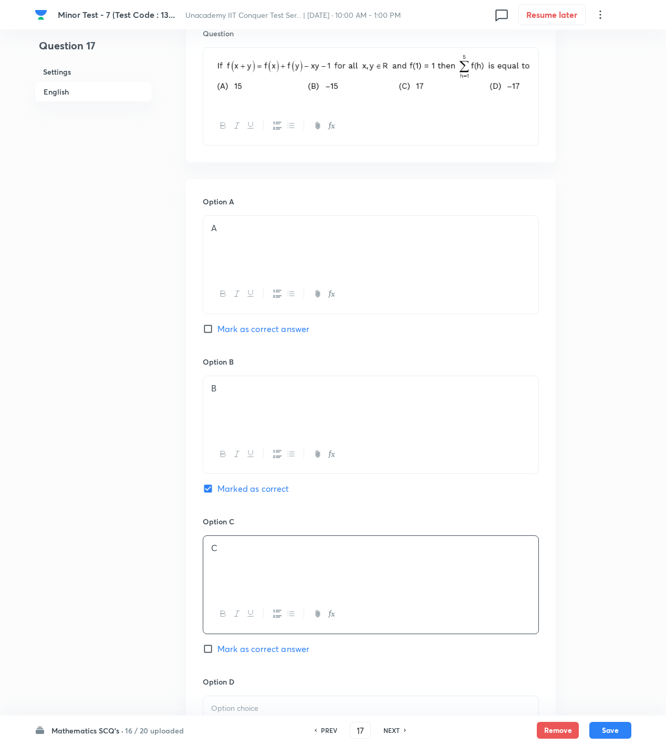
scroll to position [681, 0]
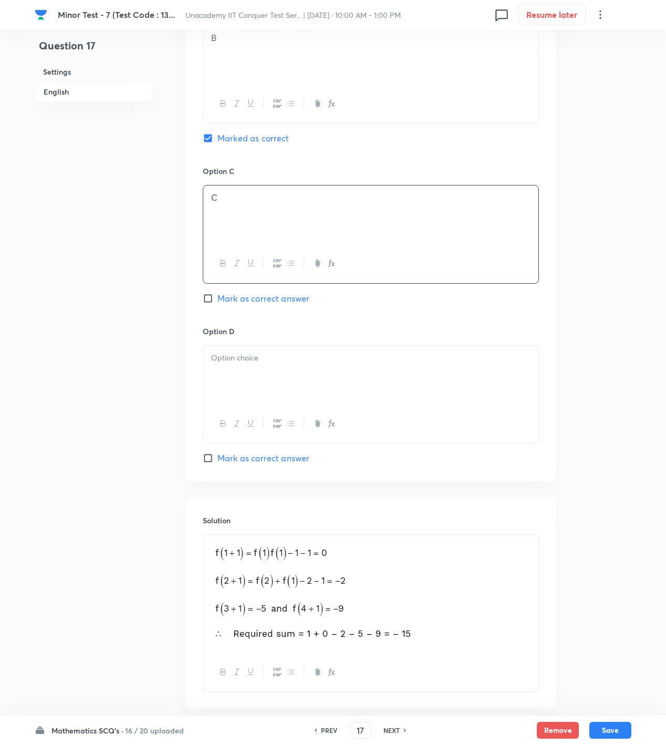
click at [242, 390] on div at bounding box center [370, 375] width 335 height 59
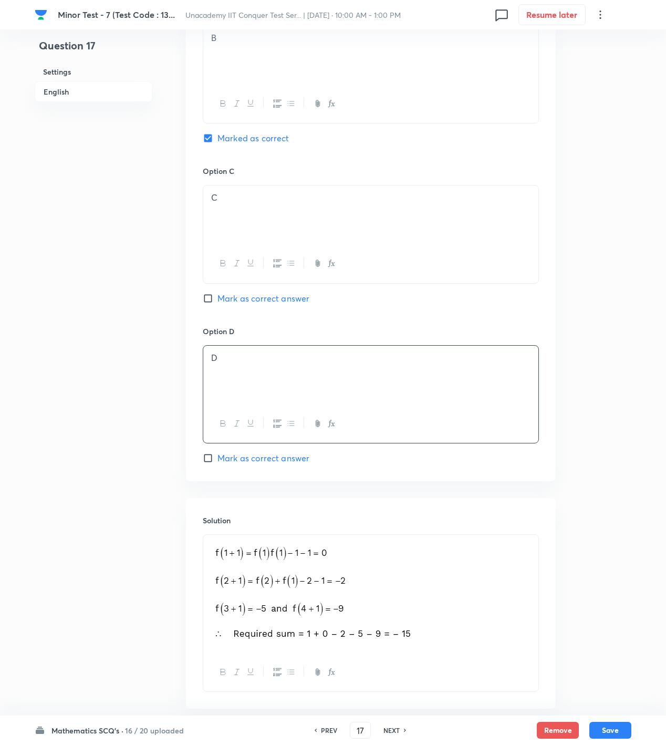
click at [604, 721] on div "Mathematics SCQ's · 16 / 20 uploaded PREV 17 ​ NEXT Remove Save" at bounding box center [333, 729] width 597 height 29
click at [605, 722] on button "Save" at bounding box center [610, 729] width 42 height 17
type input "18"
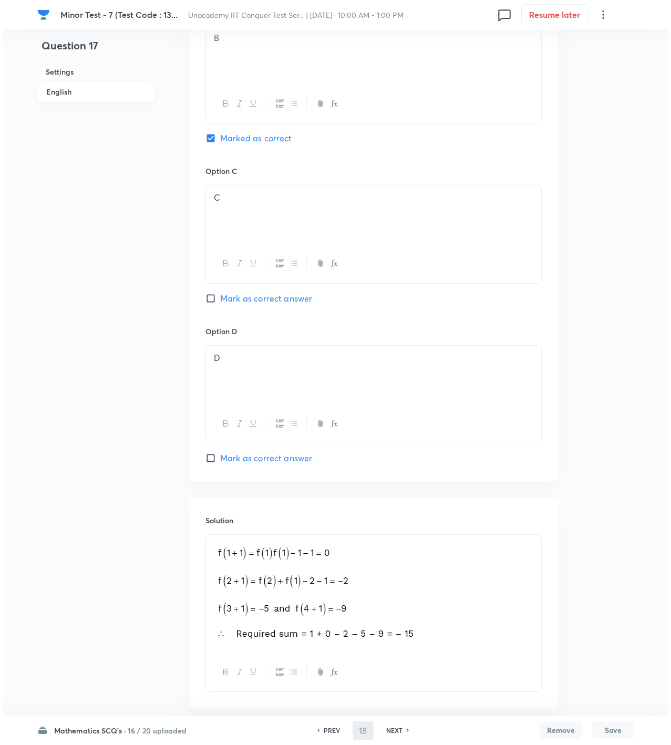
scroll to position [0, 0]
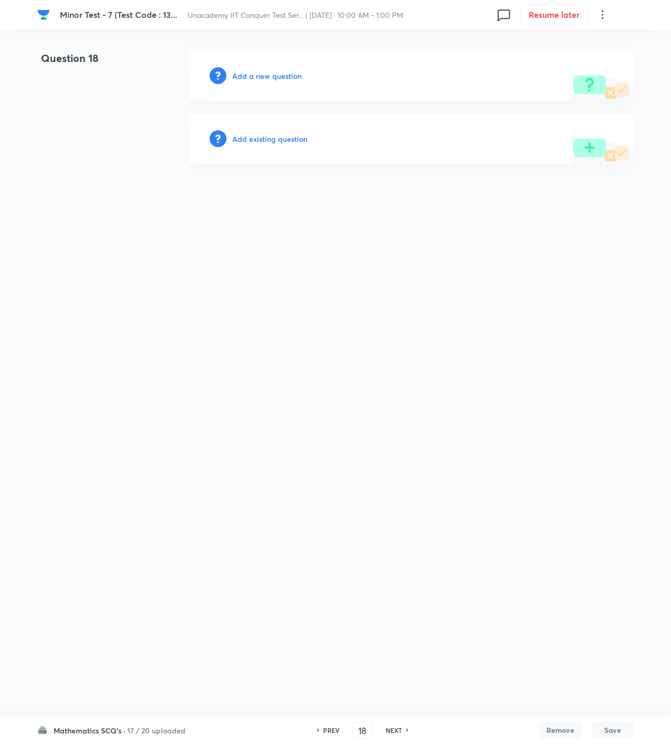
click at [290, 76] on h6 "Add a new question" at bounding box center [267, 75] width 69 height 11
click at [290, 76] on h6 "Choose a question type" at bounding box center [273, 75] width 81 height 11
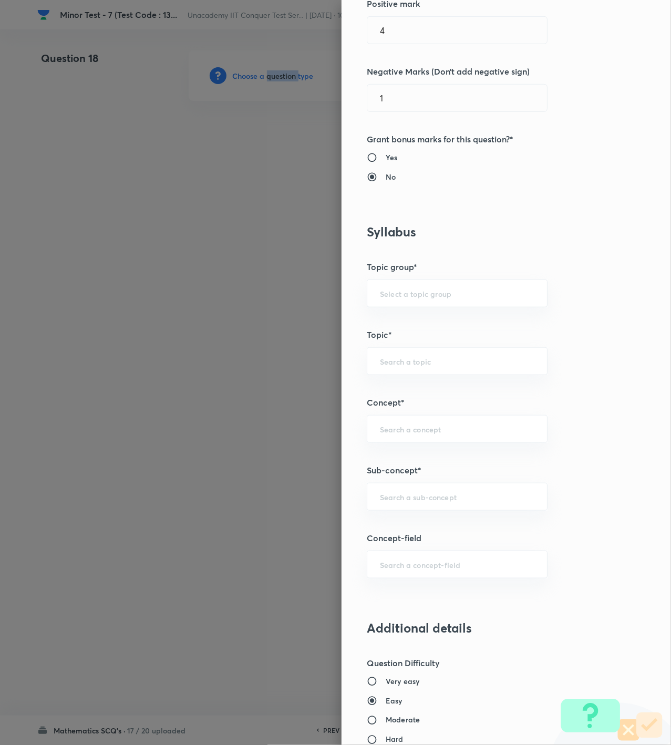
scroll to position [350, 0]
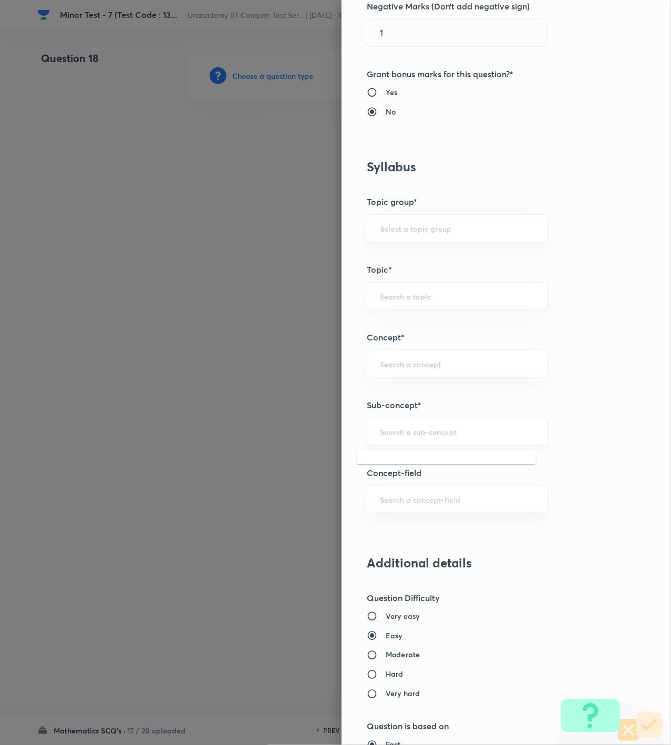
click at [408, 431] on input "text" at bounding box center [457, 432] width 154 height 10
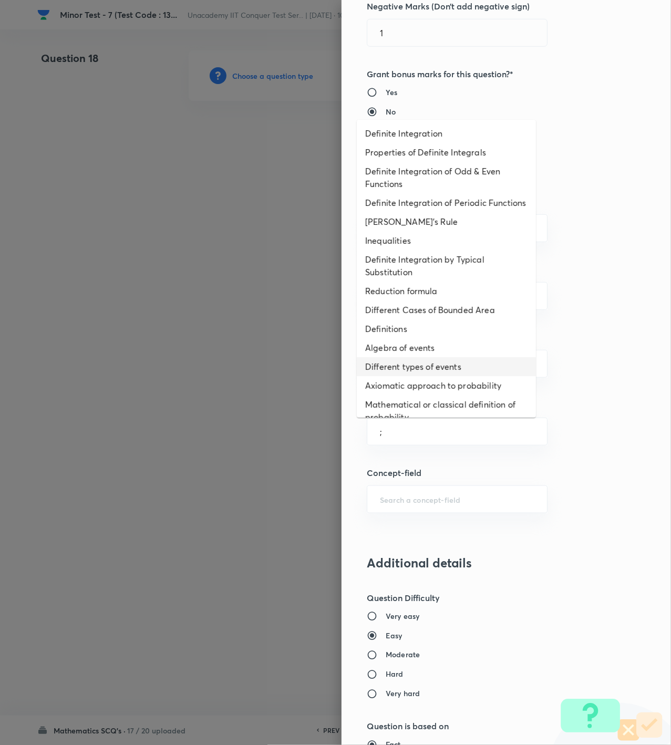
click at [404, 371] on li "Different types of events" at bounding box center [446, 366] width 179 height 19
type input "Different types of events"
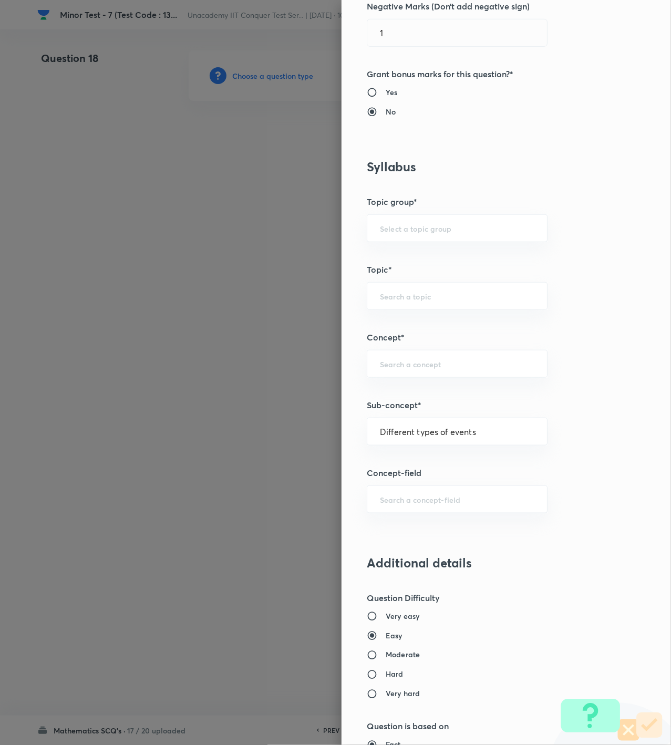
type input "Mathematics"
type input "Algebra"
type input "Probability"
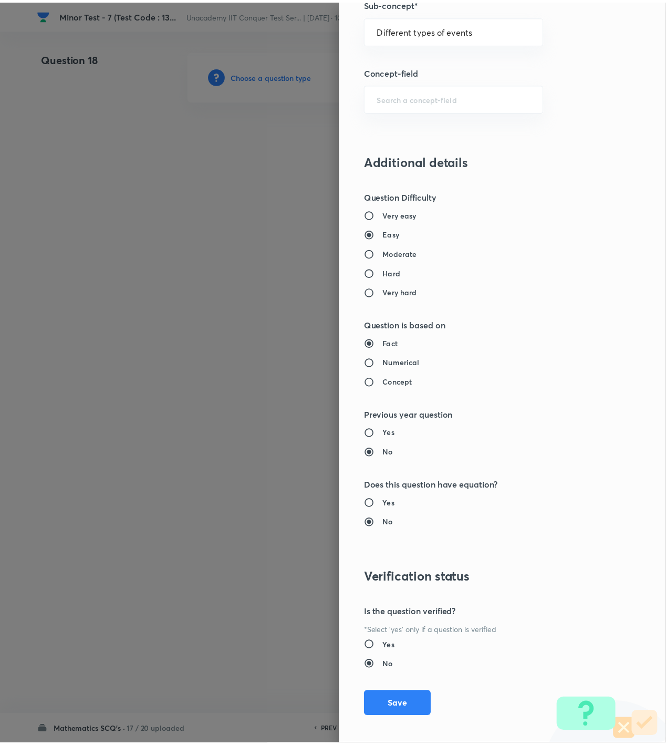
scroll to position [760, 0]
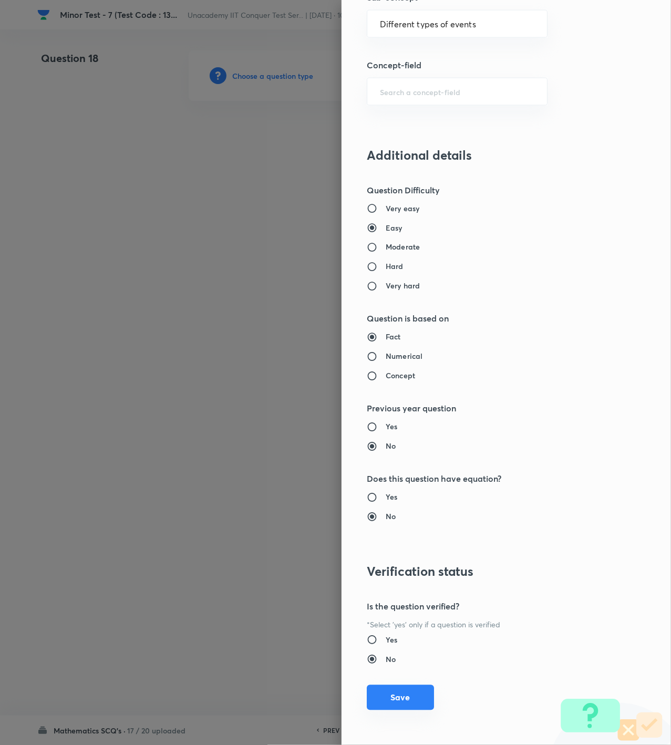
click at [368, 702] on button "Save" at bounding box center [400, 697] width 67 height 25
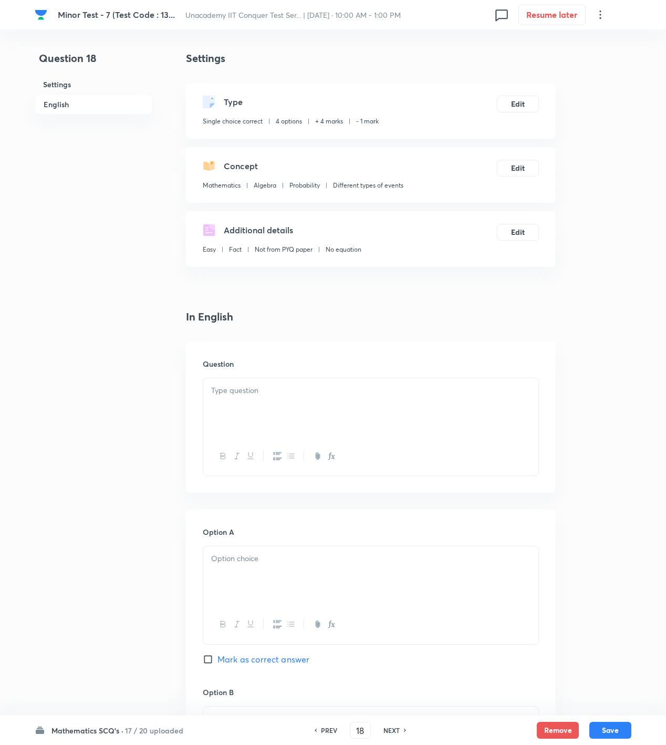
click at [455, 388] on p at bounding box center [370, 390] width 319 height 12
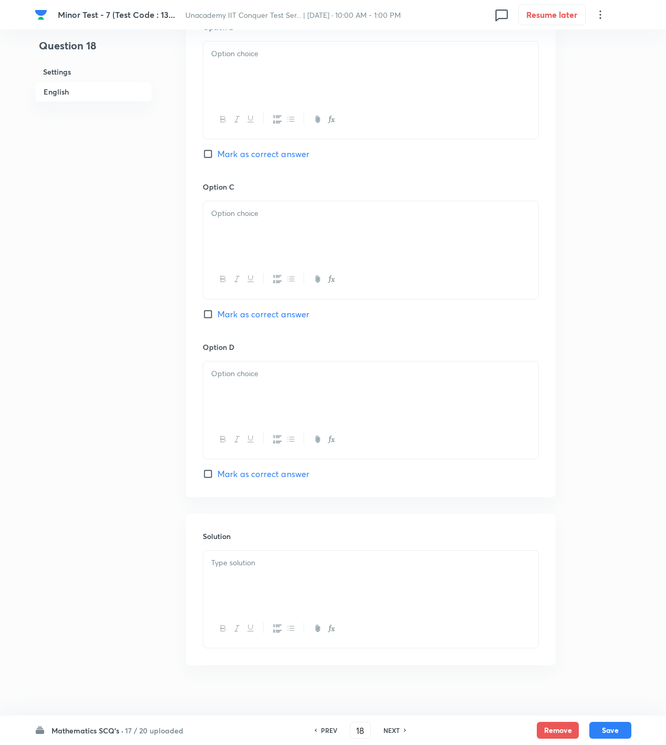
scroll to position [681, 0]
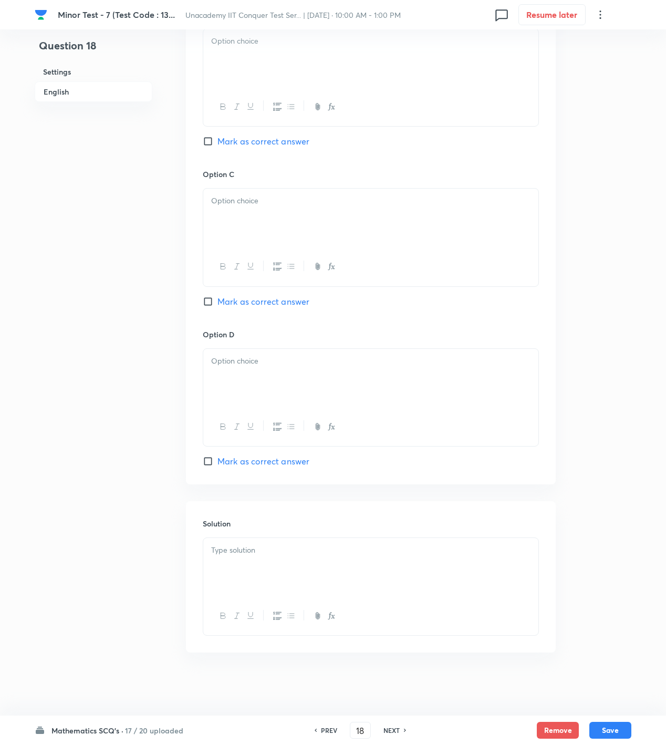
click at [431, 583] on div at bounding box center [370, 567] width 335 height 59
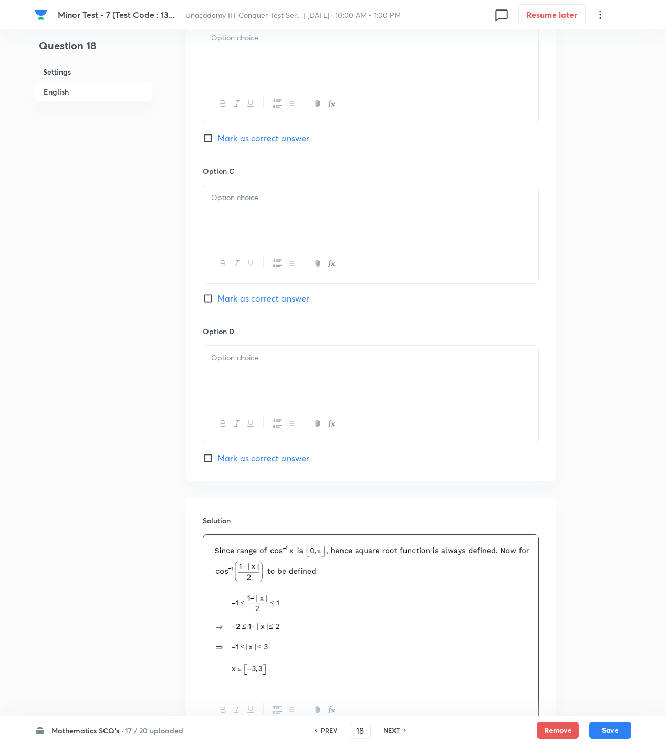
scroll to position [330, 0]
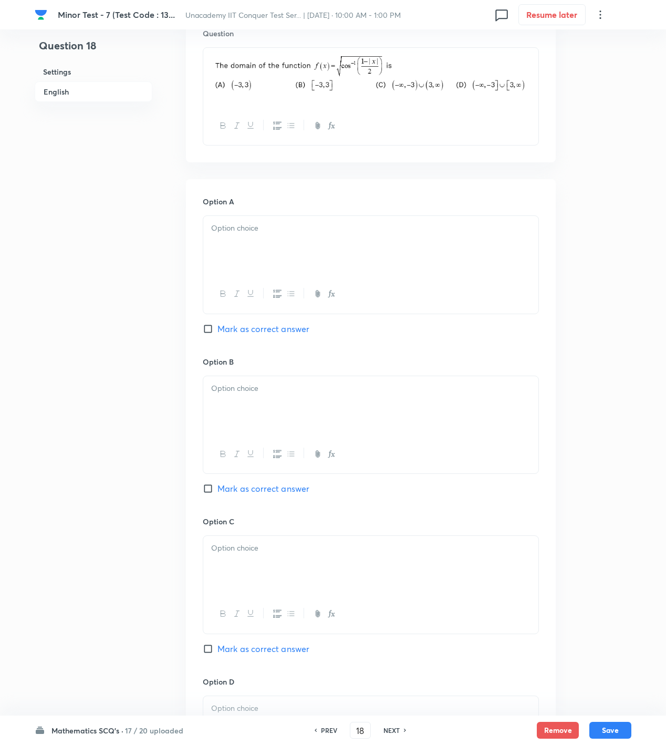
drag, startPoint x: 282, startPoint y: 487, endPoint x: 248, endPoint y: 400, distance: 93.9
click at [282, 487] on span "Mark as correct answer" at bounding box center [263, 488] width 92 height 13
click at [217, 487] on input "Mark as correct answer" at bounding box center [210, 488] width 15 height 11
checkbox input "true"
click at [248, 230] on p at bounding box center [370, 228] width 319 height 12
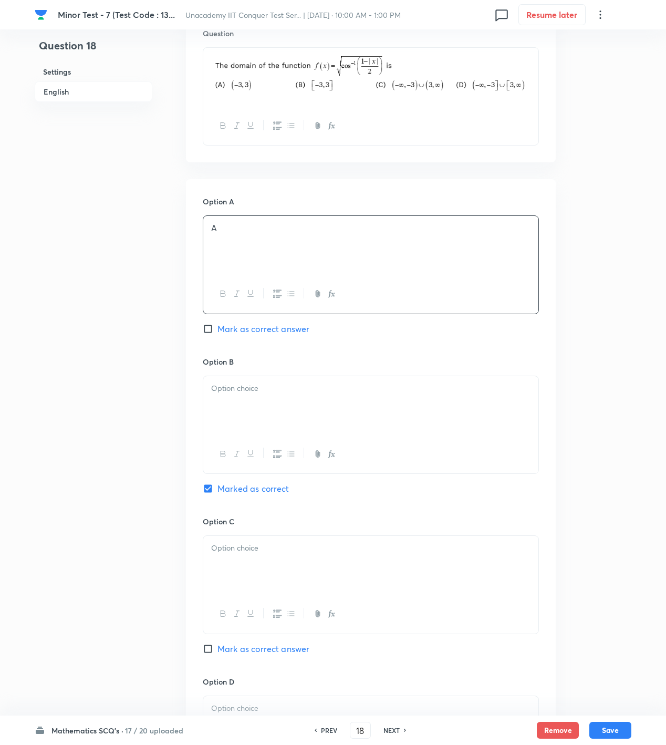
drag, startPoint x: 246, startPoint y: 360, endPoint x: 248, endPoint y: 385, distance: 24.8
click at [246, 366] on h6 "Option B" at bounding box center [371, 361] width 336 height 11
click at [248, 385] on p at bounding box center [370, 388] width 319 height 12
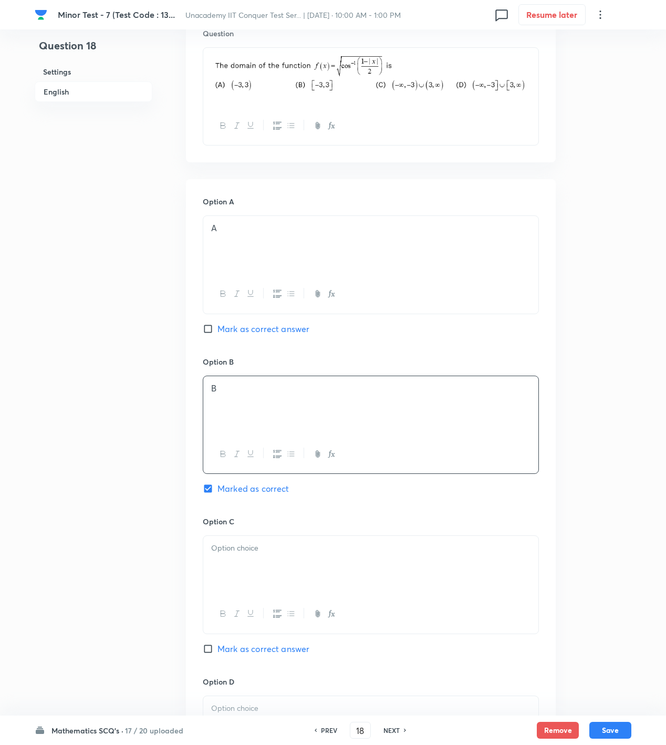
click at [259, 579] on div at bounding box center [370, 565] width 335 height 59
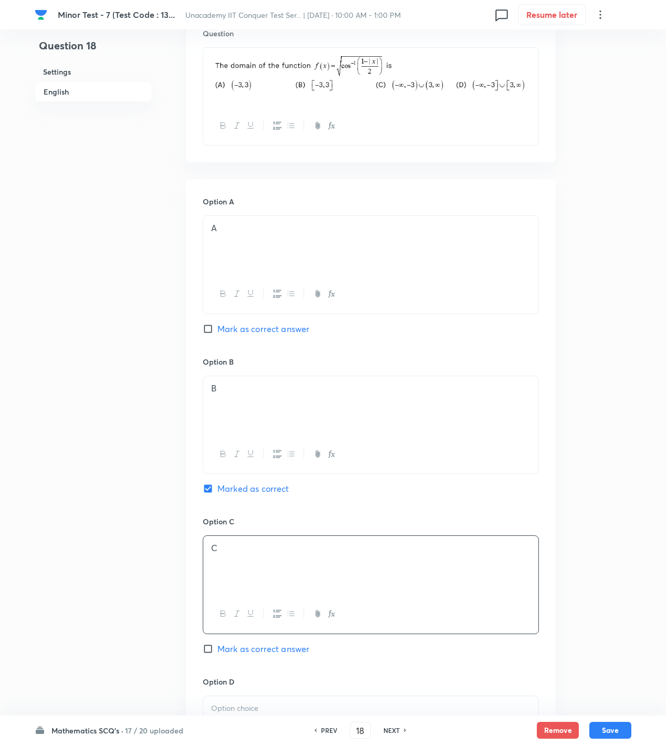
scroll to position [777, 0]
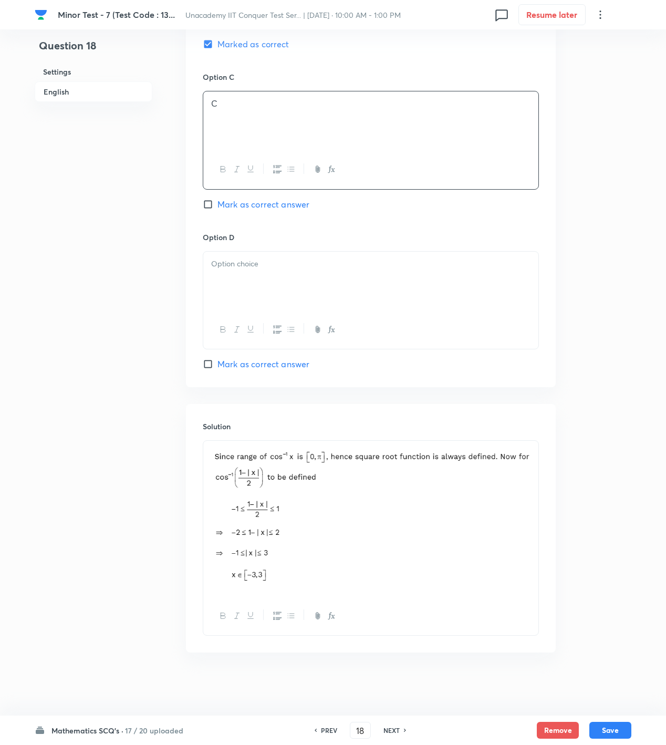
drag, startPoint x: 254, startPoint y: 308, endPoint x: 263, endPoint y: 320, distance: 14.7
click at [255, 307] on div at bounding box center [370, 281] width 335 height 59
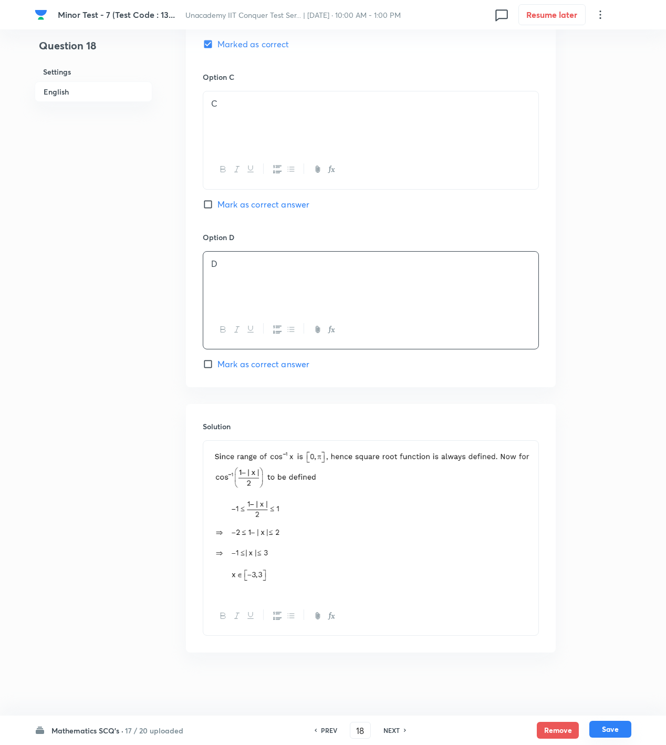
click at [621, 730] on button "Save" at bounding box center [610, 729] width 42 height 17
type input "19"
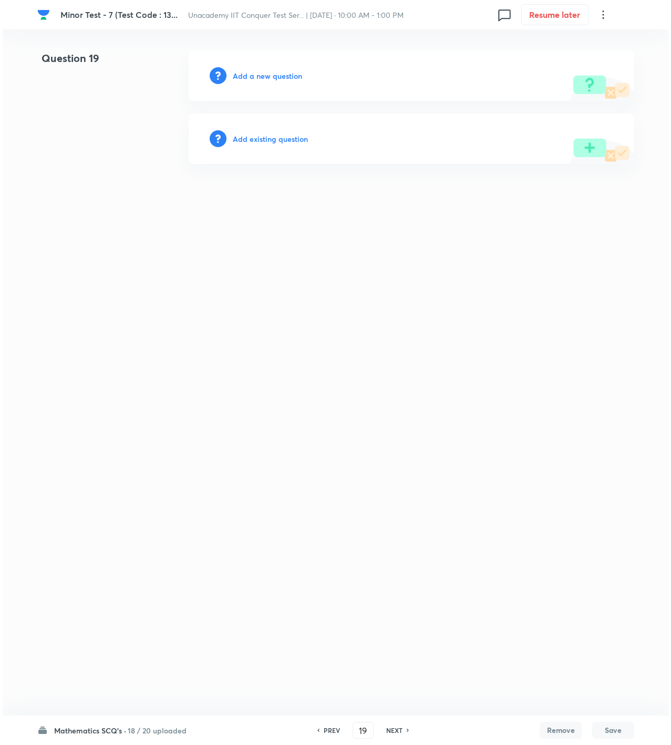
scroll to position [0, 0]
click at [275, 74] on h6 "Add a new question" at bounding box center [267, 75] width 69 height 11
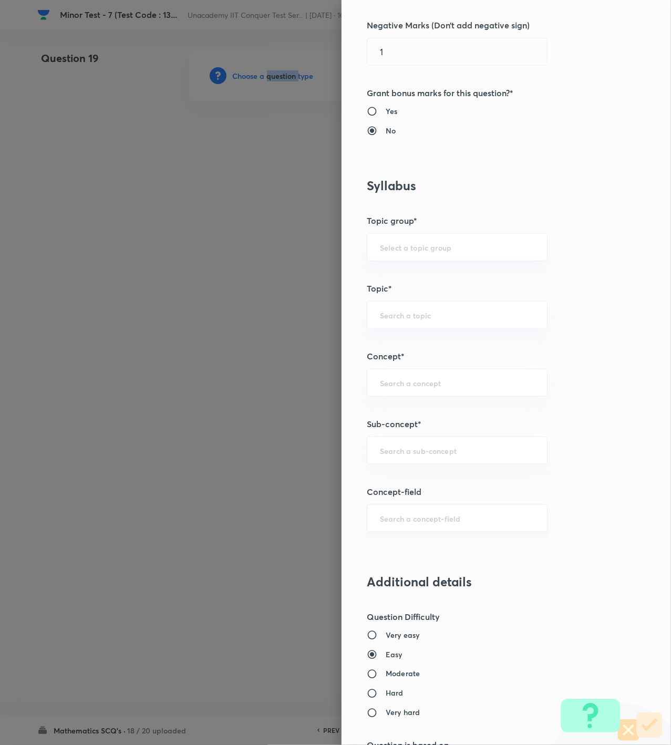
scroll to position [350, 0]
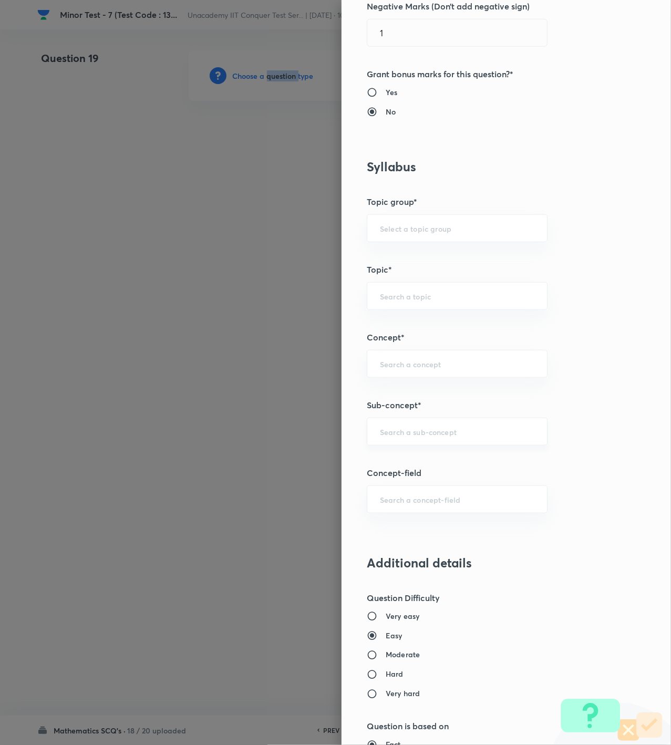
click at [416, 427] on div "​" at bounding box center [457, 432] width 181 height 28
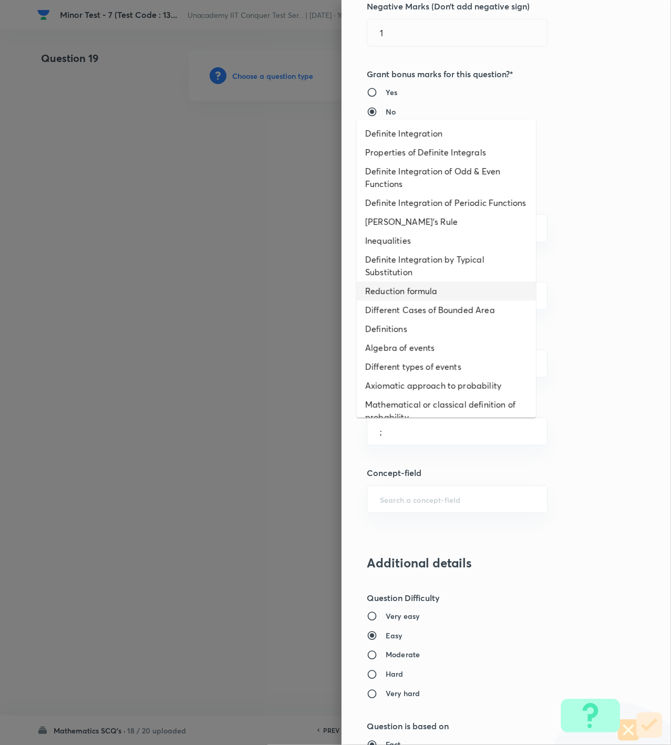
click at [466, 300] on li "Reduction formula" at bounding box center [446, 291] width 179 height 19
type input "Reduction formula"
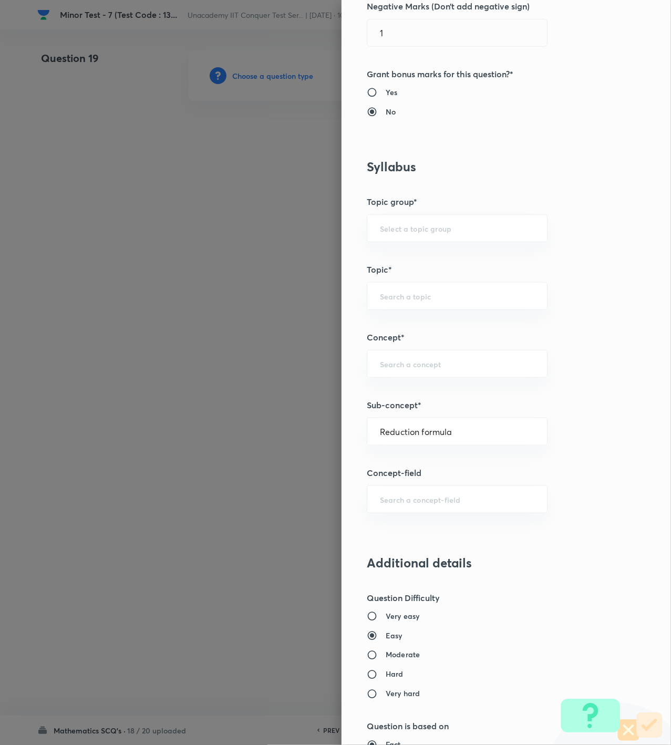
type input "Mathematics"
type input "Calculus"
type input "Definite Integration"
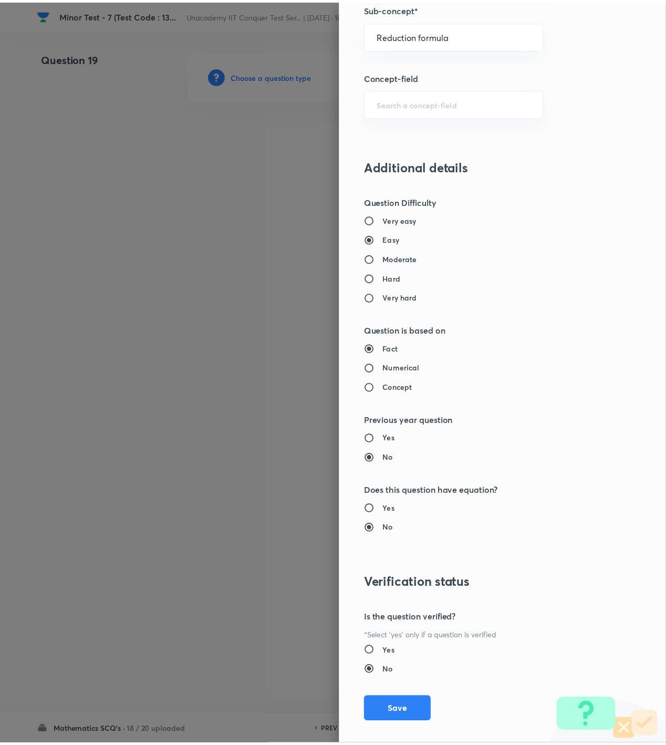
scroll to position [760, 0]
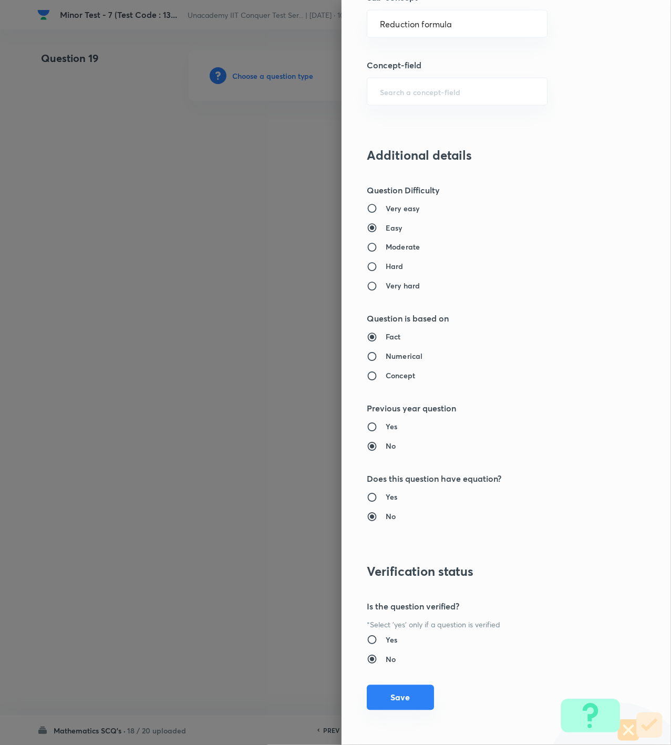
click at [398, 691] on button "Save" at bounding box center [400, 697] width 67 height 25
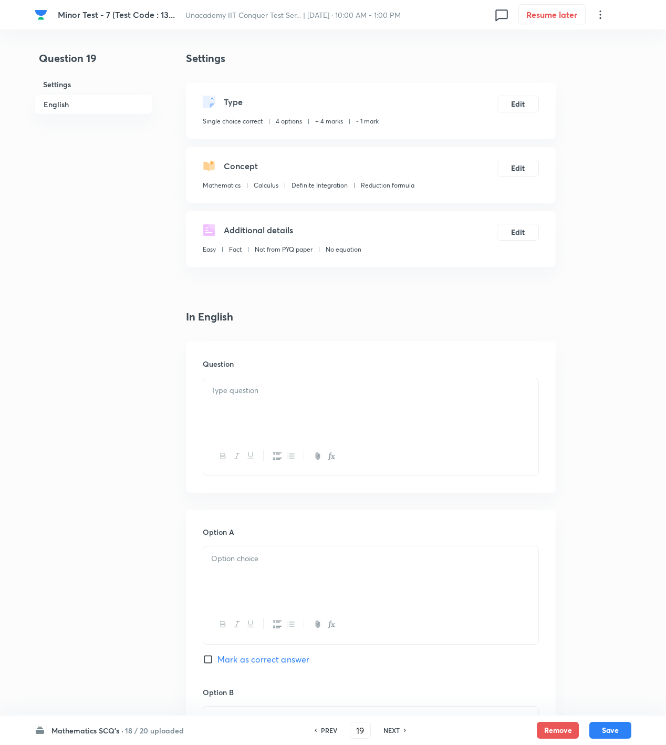
click at [427, 398] on div at bounding box center [370, 407] width 335 height 59
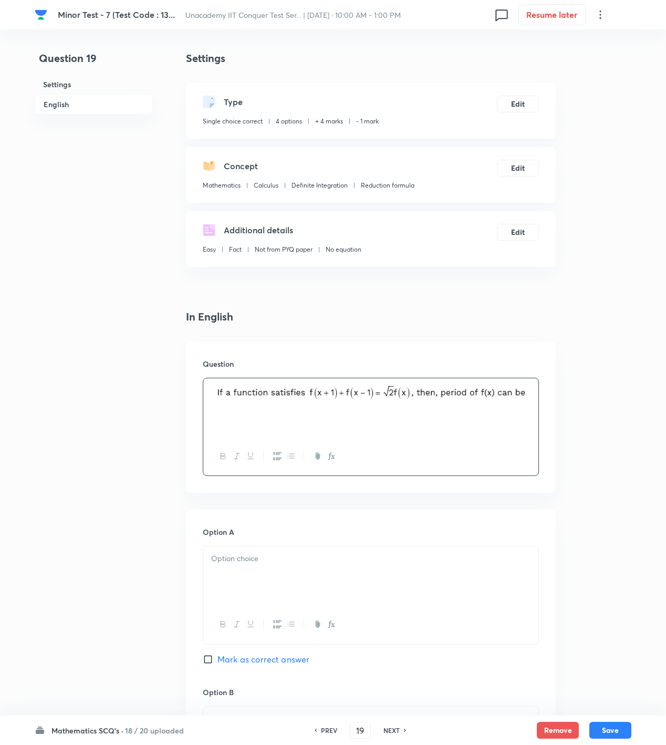
click at [241, 571] on div at bounding box center [370, 575] width 335 height 59
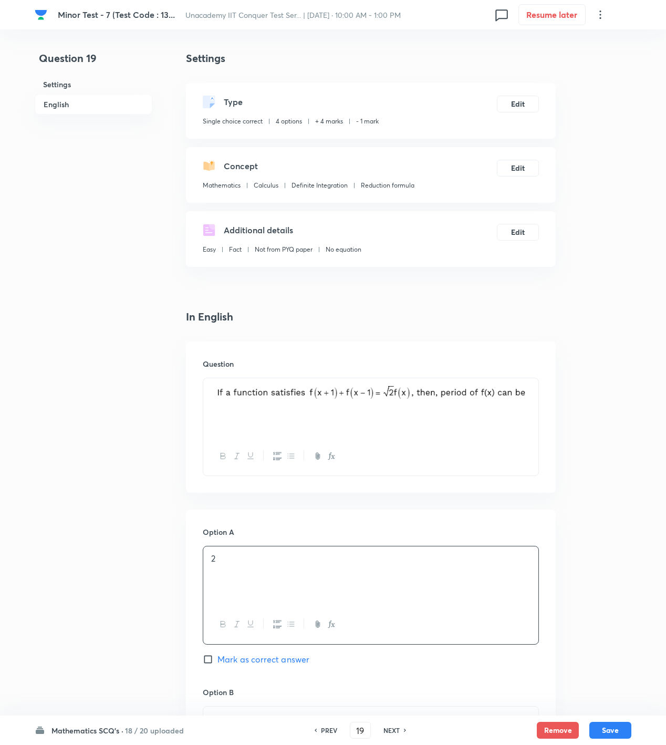
scroll to position [350, 0]
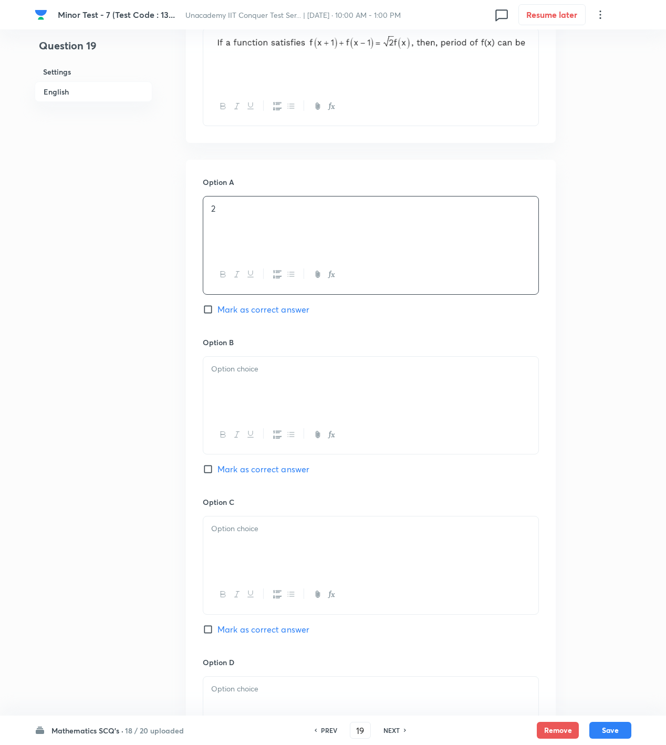
click at [255, 383] on div at bounding box center [370, 386] width 335 height 59
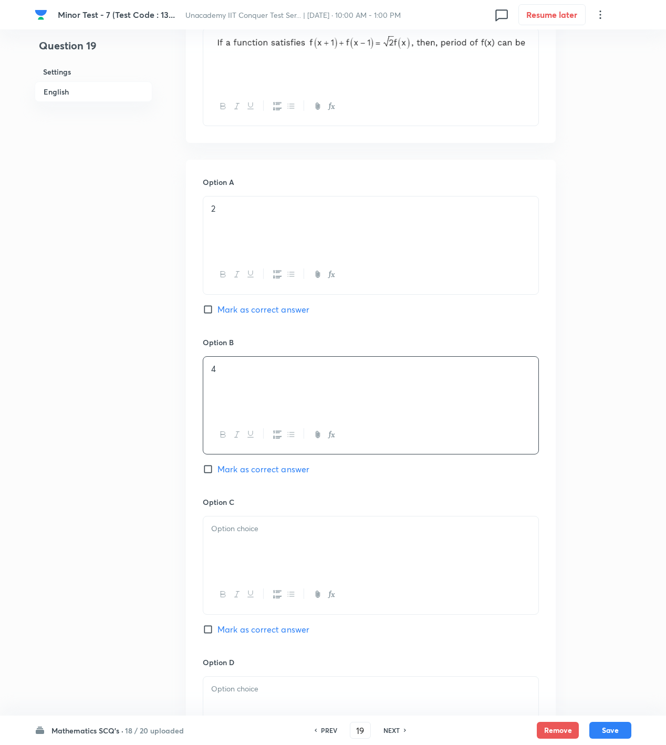
click at [242, 562] on div at bounding box center [370, 545] width 335 height 59
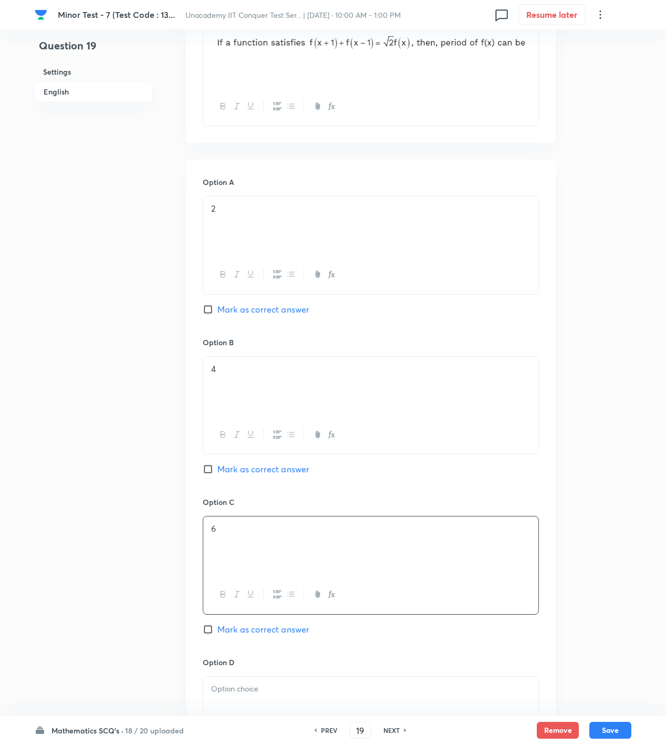
scroll to position [681, 0]
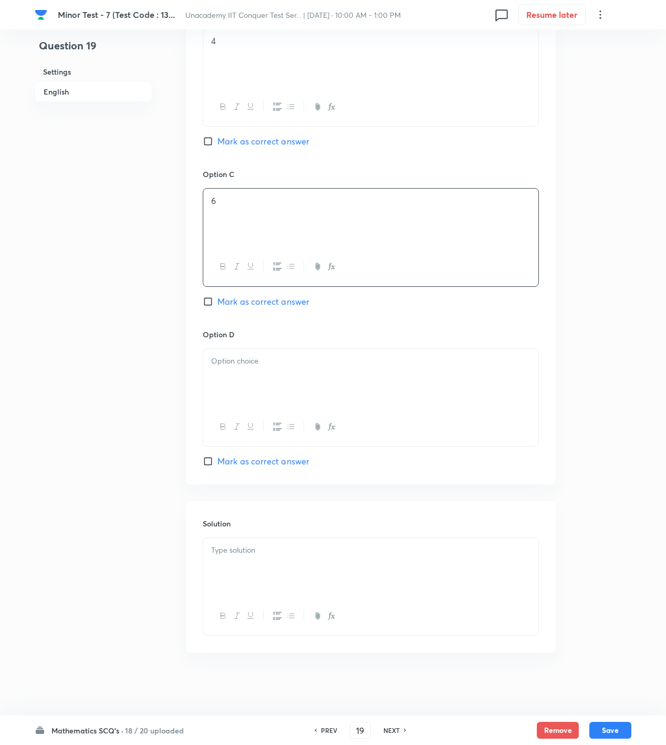
click at [255, 397] on div at bounding box center [370, 378] width 335 height 59
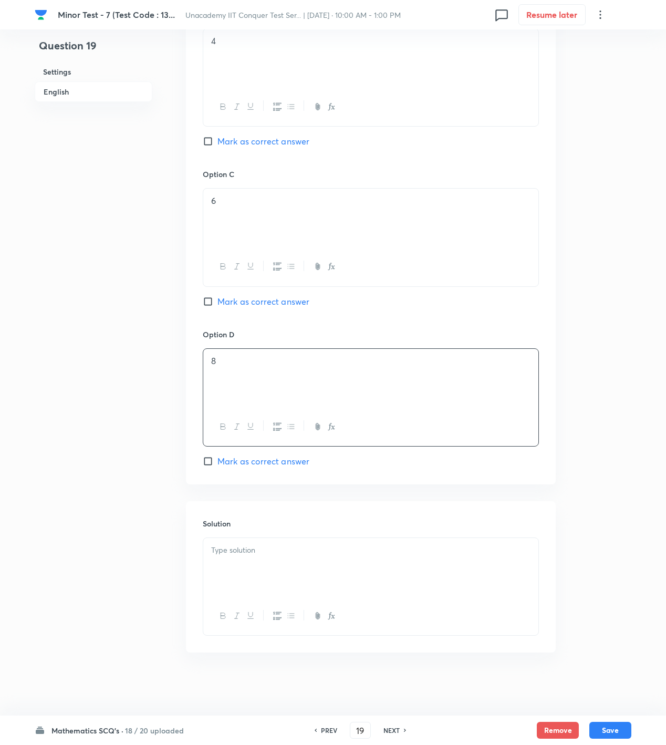
click at [240, 463] on span "Mark as correct answer" at bounding box center [263, 461] width 92 height 13
click at [217, 463] on input "Mark as correct answer" at bounding box center [210, 461] width 15 height 11
checkbox input "true"
click at [433, 566] on div at bounding box center [370, 567] width 335 height 59
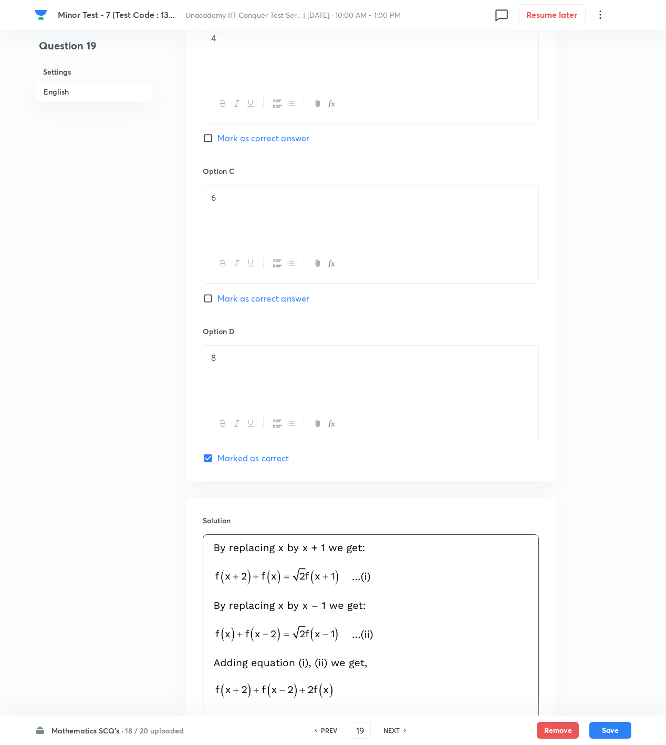
click at [513, 596] on p at bounding box center [370, 622] width 319 height 162
click at [612, 728] on button "Save" at bounding box center [610, 729] width 42 height 17
type input "20"
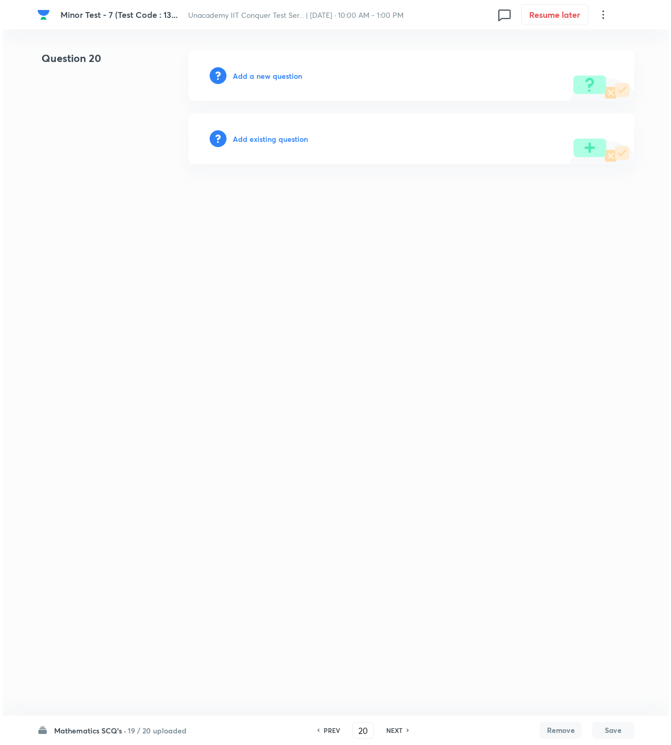
scroll to position [0, 0]
click at [272, 74] on h6 "Add a new question" at bounding box center [267, 75] width 69 height 11
click at [272, 74] on h6 "Choose a question type" at bounding box center [273, 75] width 81 height 11
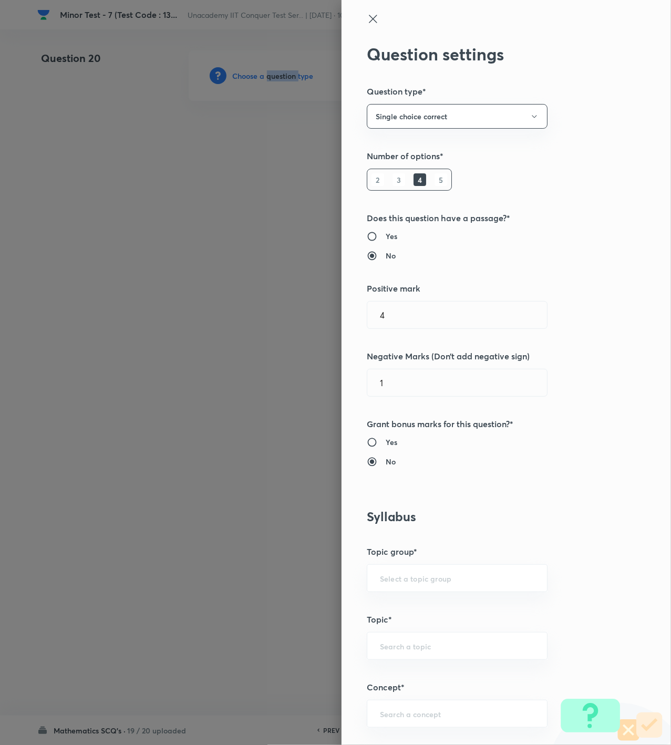
scroll to position [350, 0]
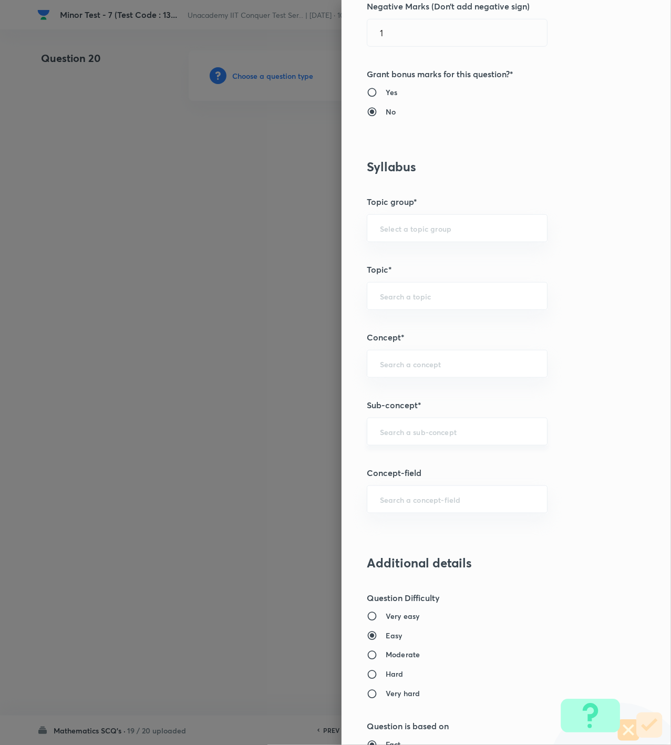
click at [419, 437] on input "text" at bounding box center [457, 432] width 154 height 10
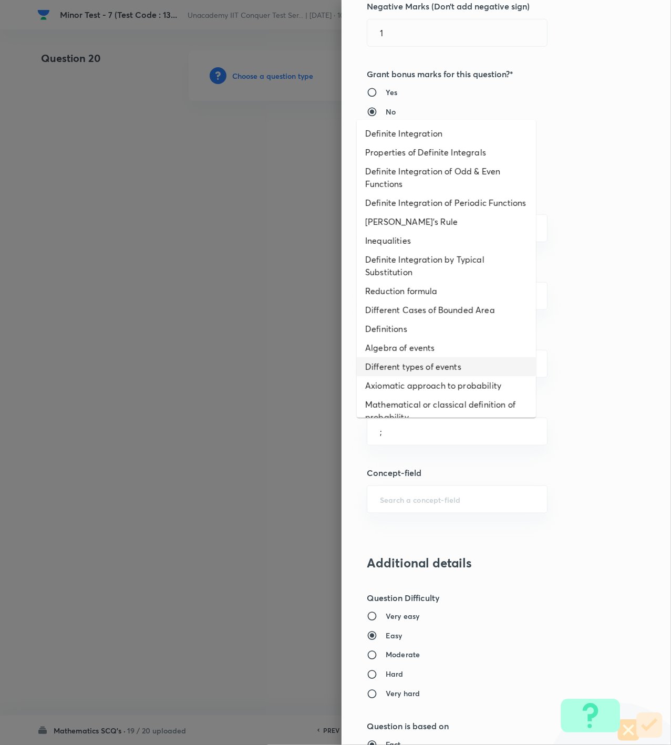
click at [418, 376] on li "Different types of events" at bounding box center [446, 366] width 179 height 19
type input "Different types of events"
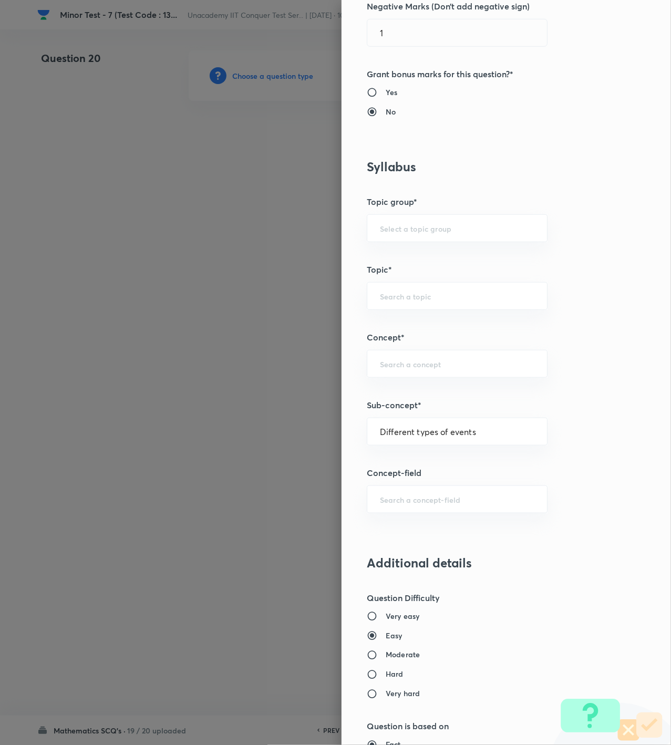
type input "Mathematics"
type input "Algebra"
type input "Probability"
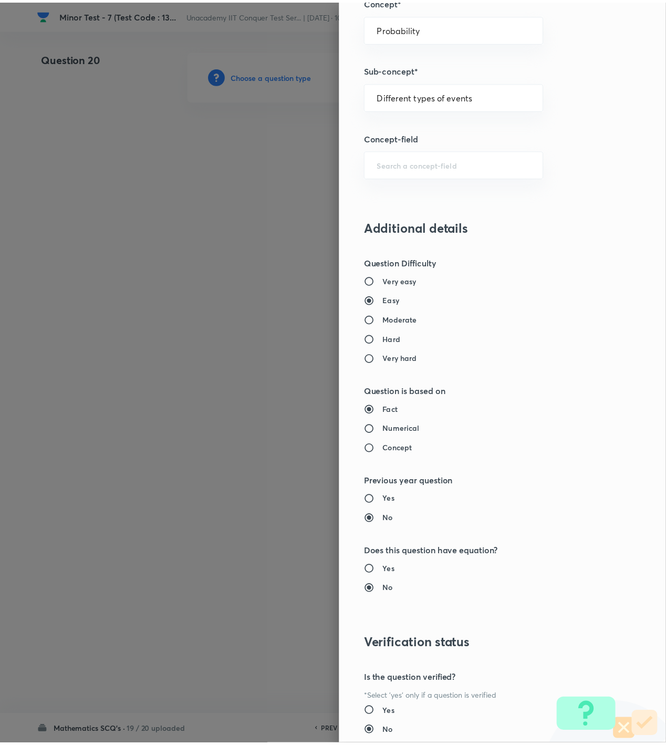
scroll to position [760, 0]
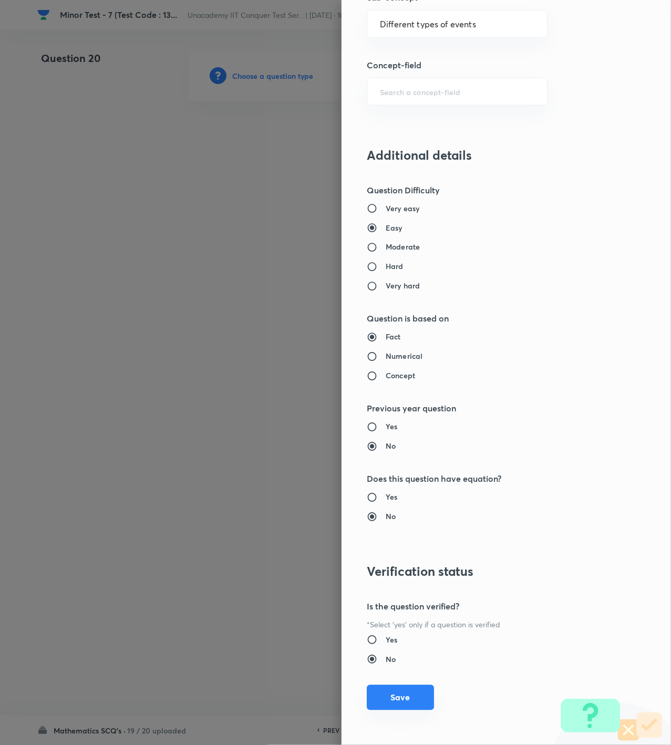
click at [389, 696] on button "Save" at bounding box center [400, 697] width 67 height 25
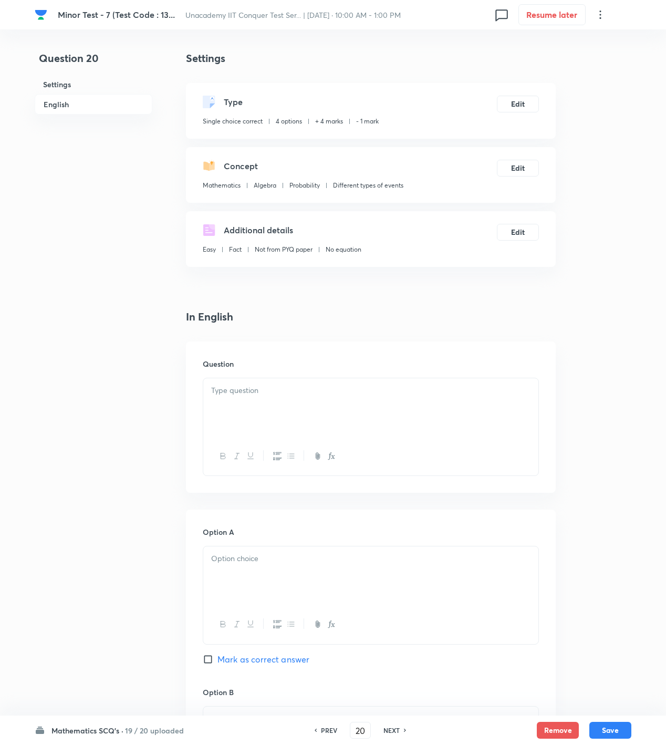
click at [412, 380] on div at bounding box center [370, 407] width 335 height 59
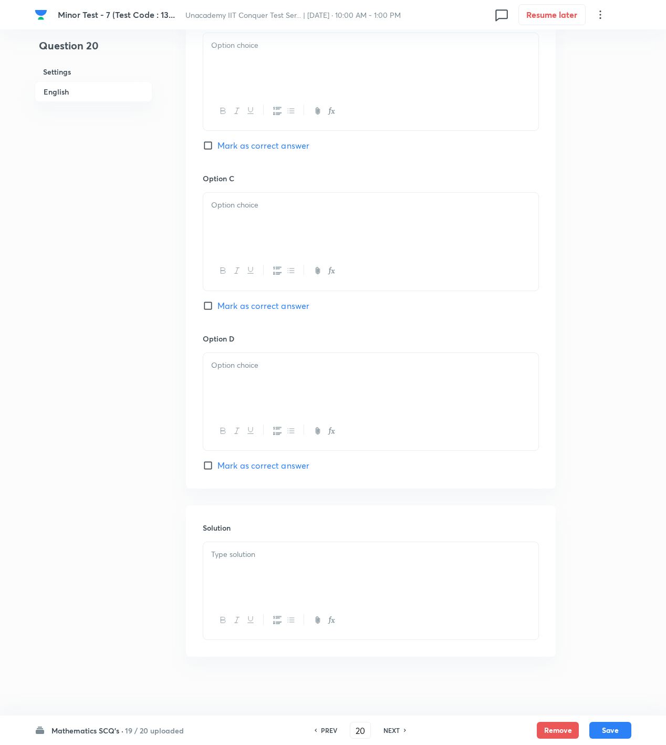
scroll to position [681, 0]
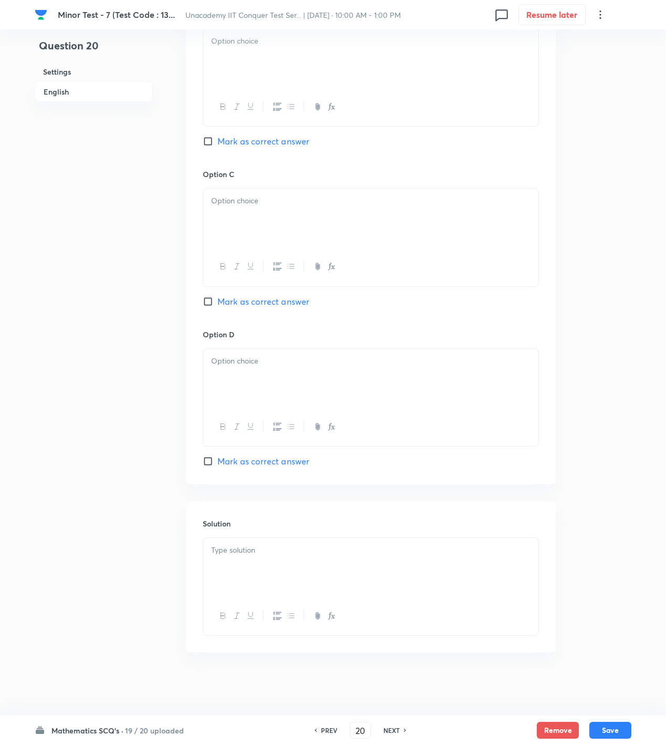
click at [373, 566] on div at bounding box center [370, 567] width 335 height 59
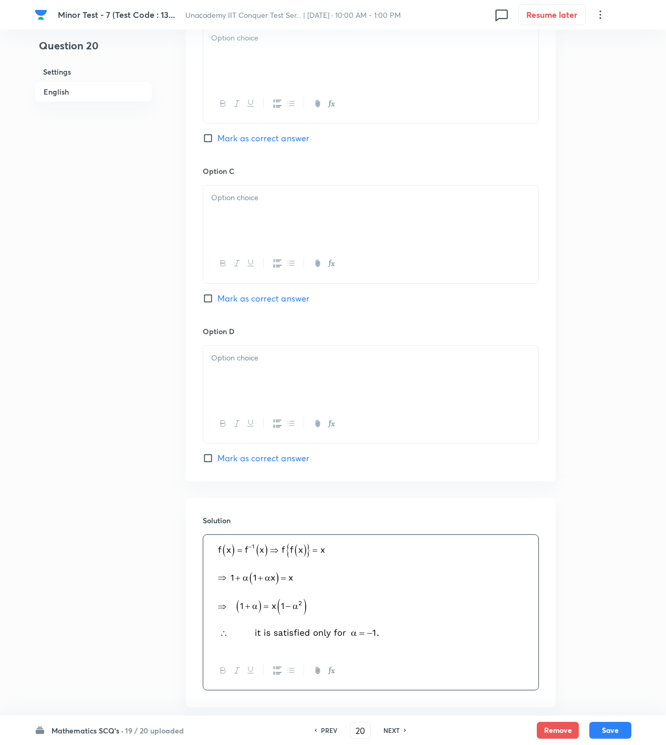
scroll to position [330, 0]
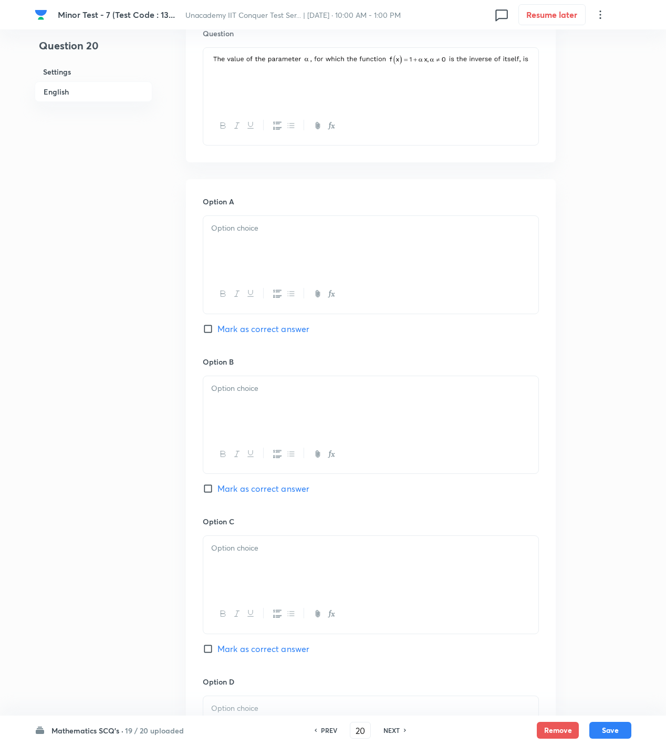
click at [280, 228] on p at bounding box center [370, 228] width 319 height 12
click at [294, 446] on div at bounding box center [370, 454] width 335 height 38
click at [304, 423] on div at bounding box center [370, 405] width 335 height 59
click at [242, 491] on span "Mark as correct answer" at bounding box center [263, 488] width 92 height 13
click at [217, 491] on input "Mark as correct answer" at bounding box center [210, 488] width 15 height 11
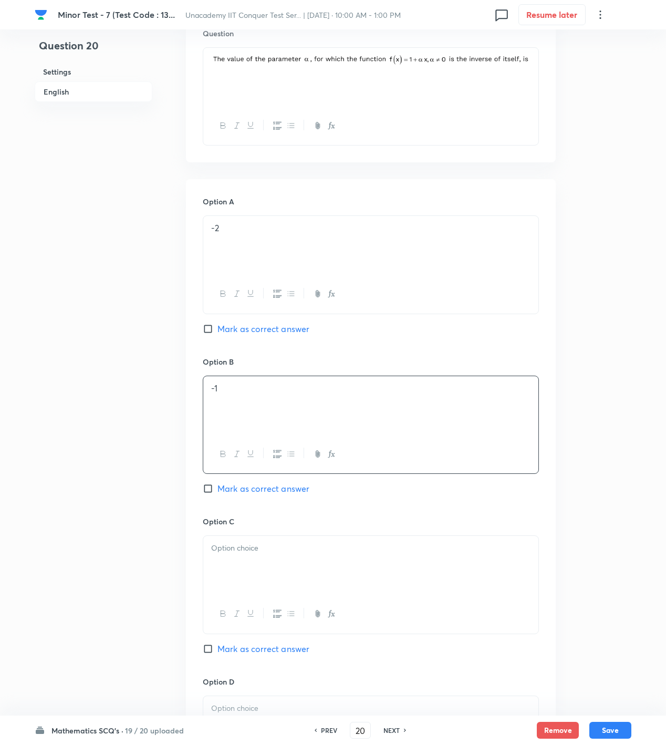
checkbox input "true"
click at [253, 554] on p at bounding box center [370, 548] width 319 height 12
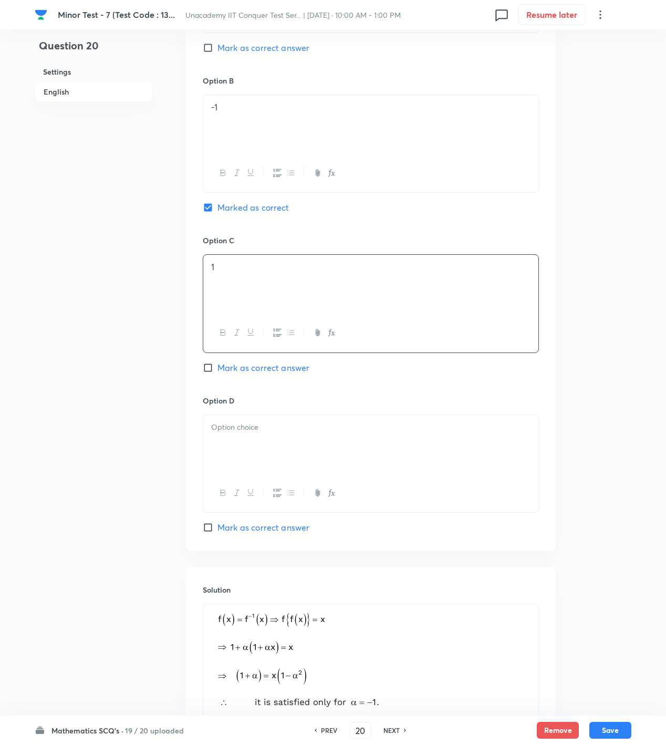
scroll to position [681, 0]
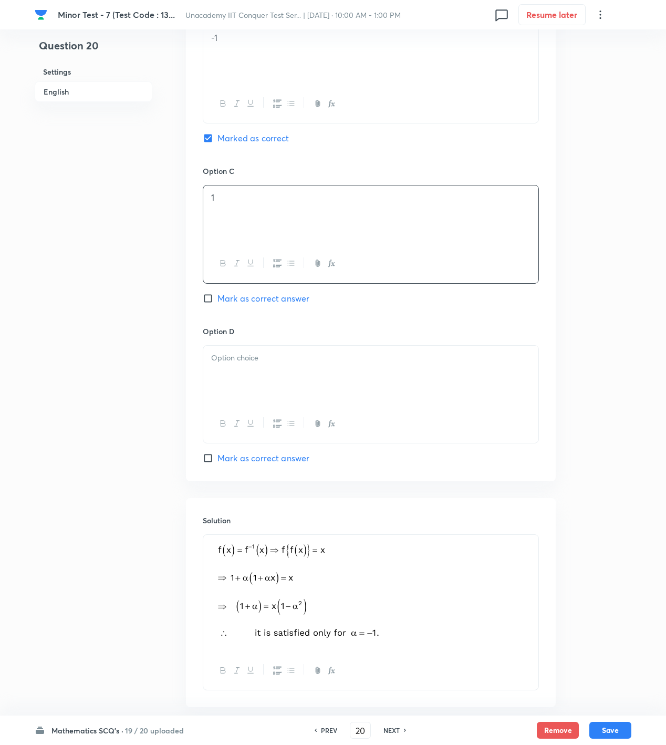
click at [325, 400] on div at bounding box center [370, 375] width 335 height 59
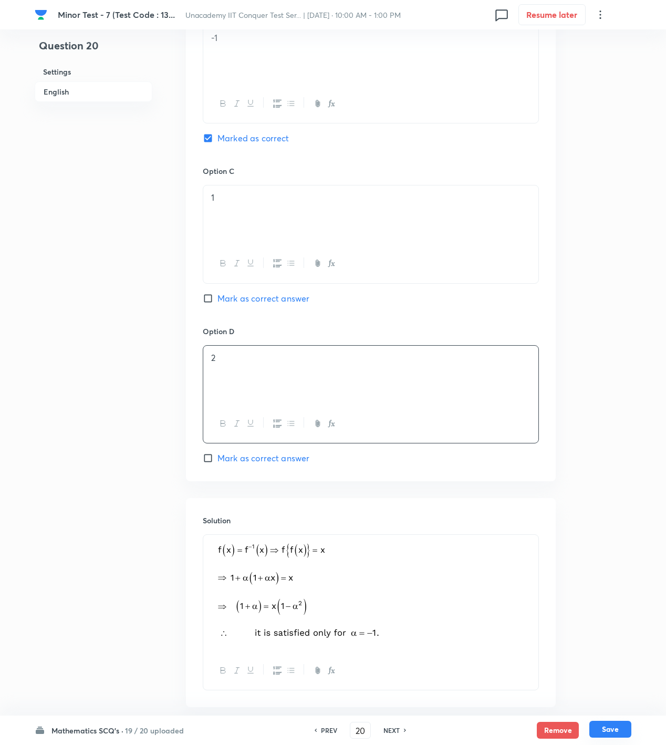
click at [614, 725] on button "Save" at bounding box center [610, 729] width 42 height 17
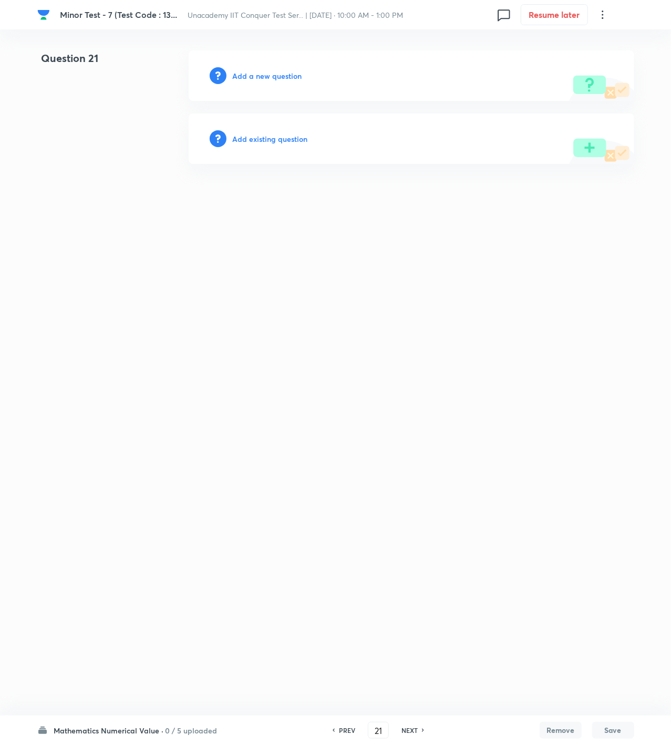
click at [261, 78] on h6 "Add a new question" at bounding box center [267, 75] width 69 height 11
click at [261, 78] on h6 "Choose a question type" at bounding box center [273, 75] width 81 height 11
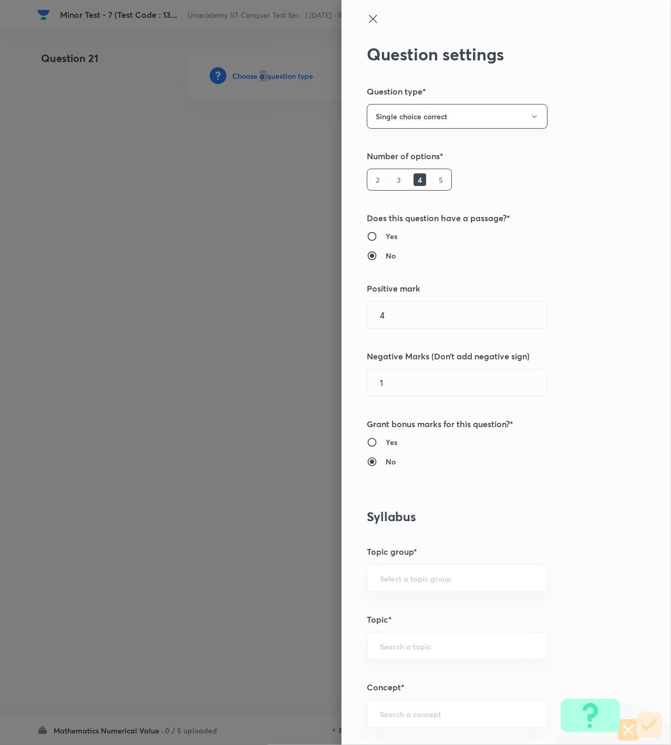
click at [466, 108] on button "Single choice correct" at bounding box center [457, 116] width 181 height 25
click at [406, 185] on span "Integer" at bounding box center [446, 187] width 167 height 11
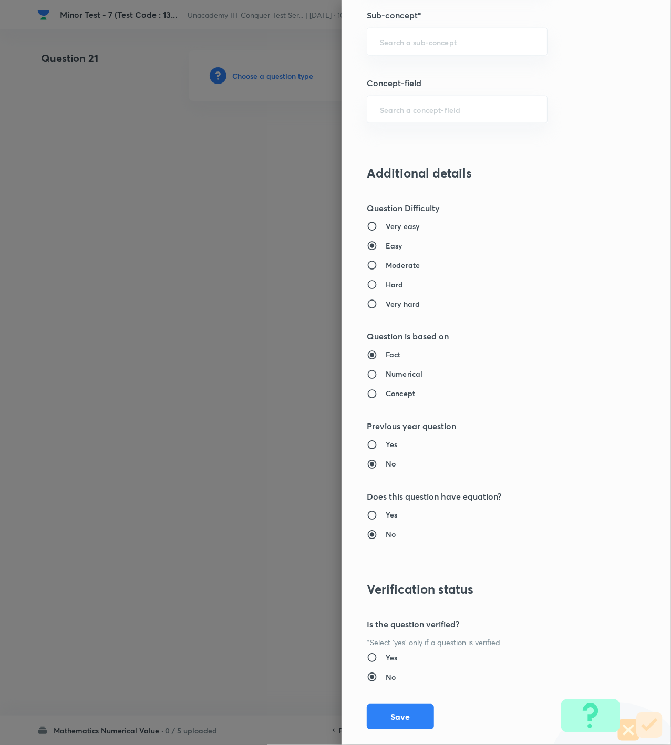
scroll to position [698, 0]
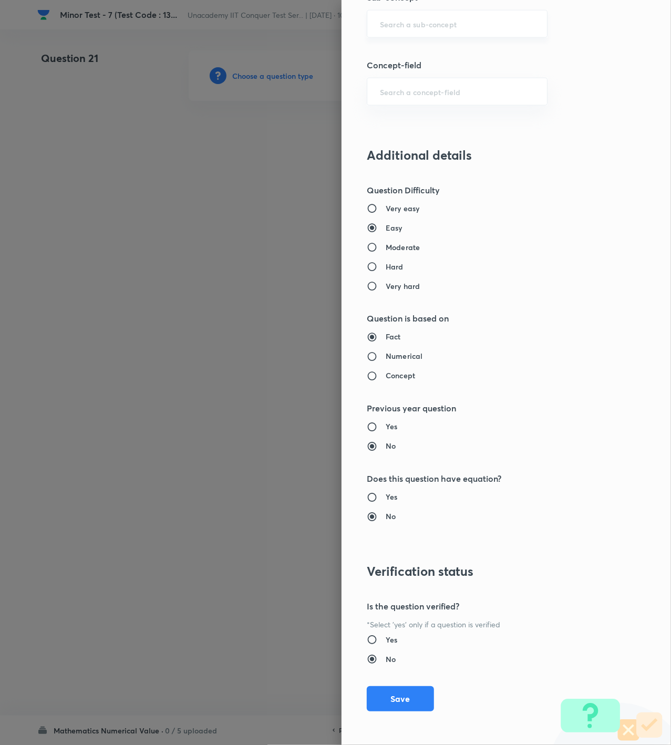
click at [411, 35] on div "​" at bounding box center [457, 24] width 181 height 28
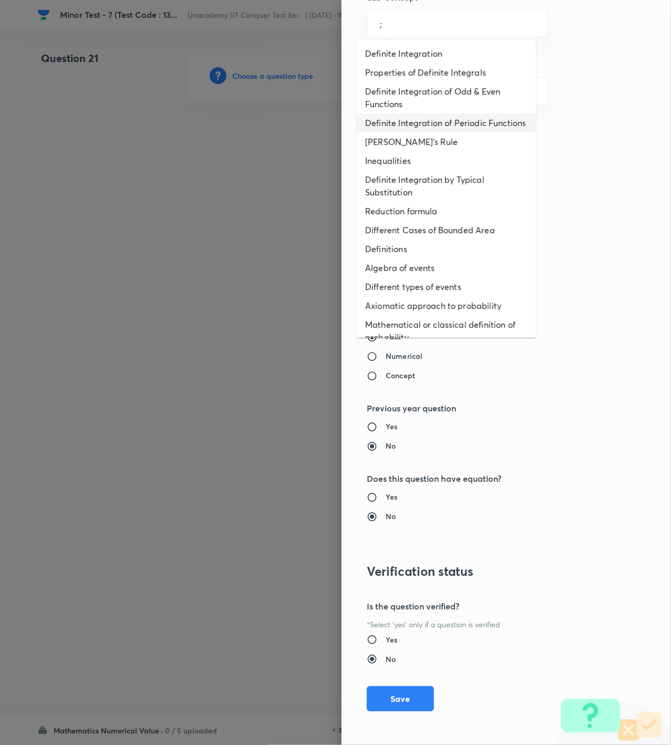
click at [432, 127] on li "Definite Integration of Periodic Functions" at bounding box center [446, 122] width 179 height 19
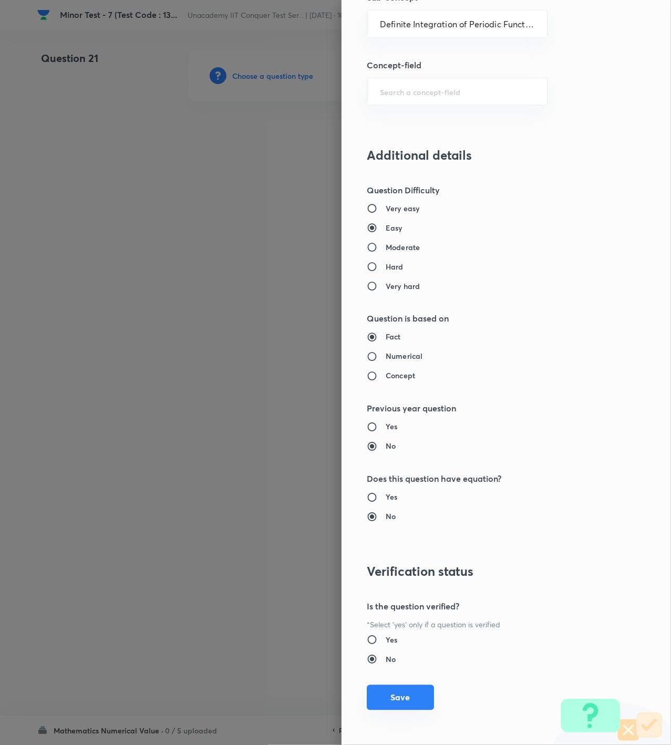
drag, startPoint x: 402, startPoint y: 693, endPoint x: 396, endPoint y: 699, distance: 7.8
click at [401, 693] on button "Save" at bounding box center [400, 697] width 67 height 25
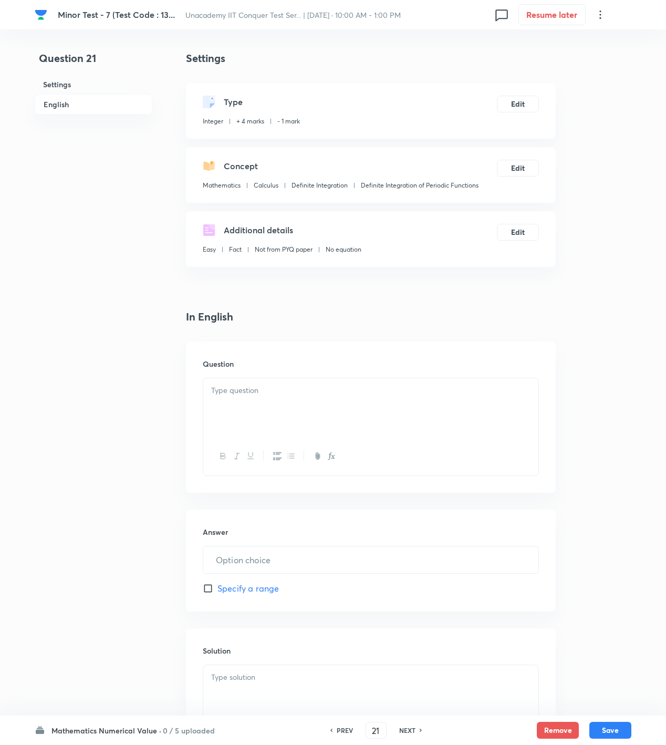
click at [396, 425] on div at bounding box center [370, 407] width 335 height 59
click at [242, 402] on div at bounding box center [370, 407] width 335 height 59
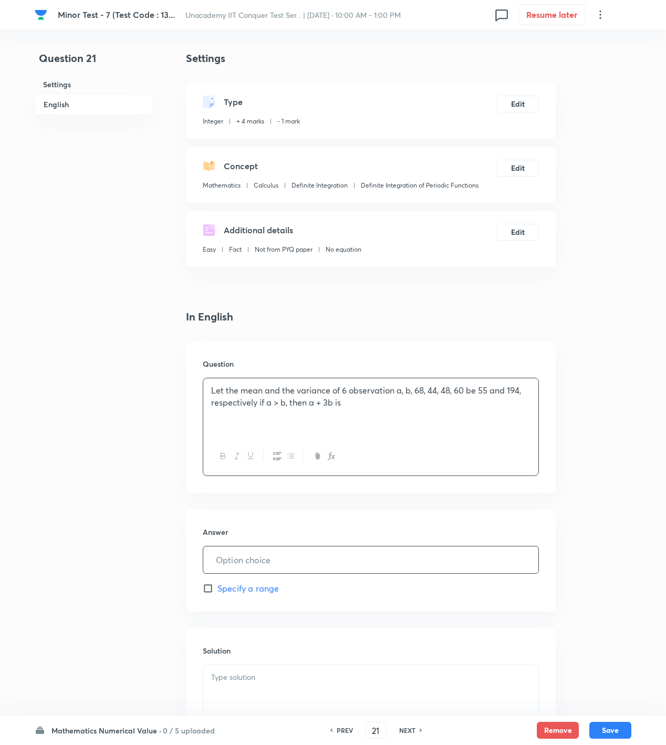
click at [268, 555] on input "text" at bounding box center [370, 559] width 335 height 27
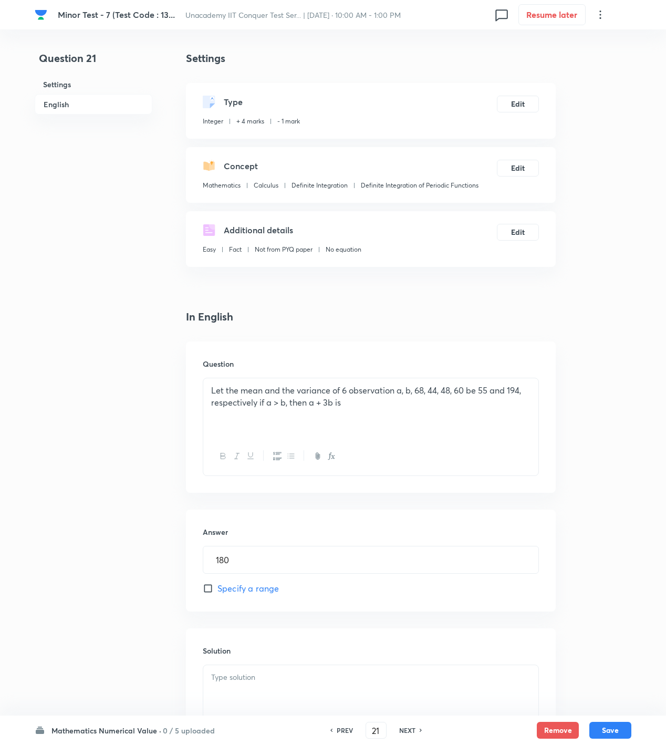
click at [299, 673] on p at bounding box center [370, 677] width 319 height 12
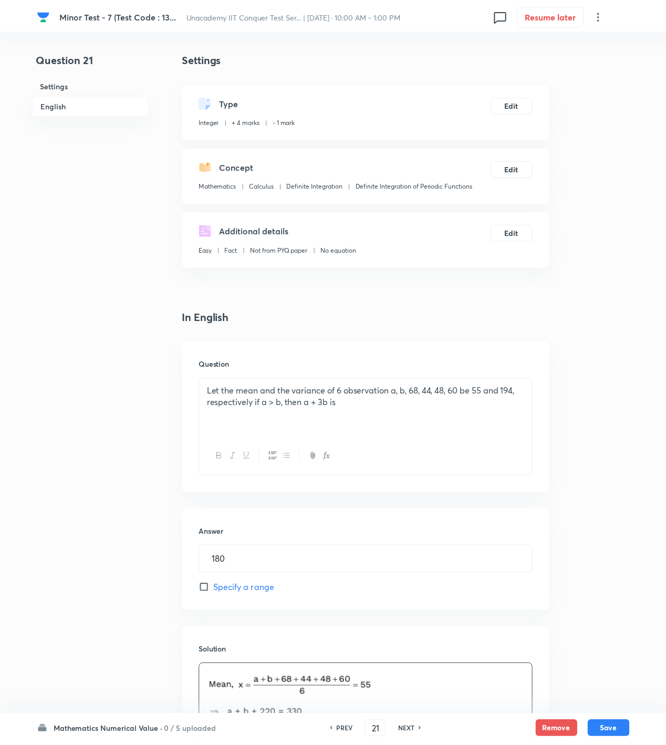
scroll to position [305, 0]
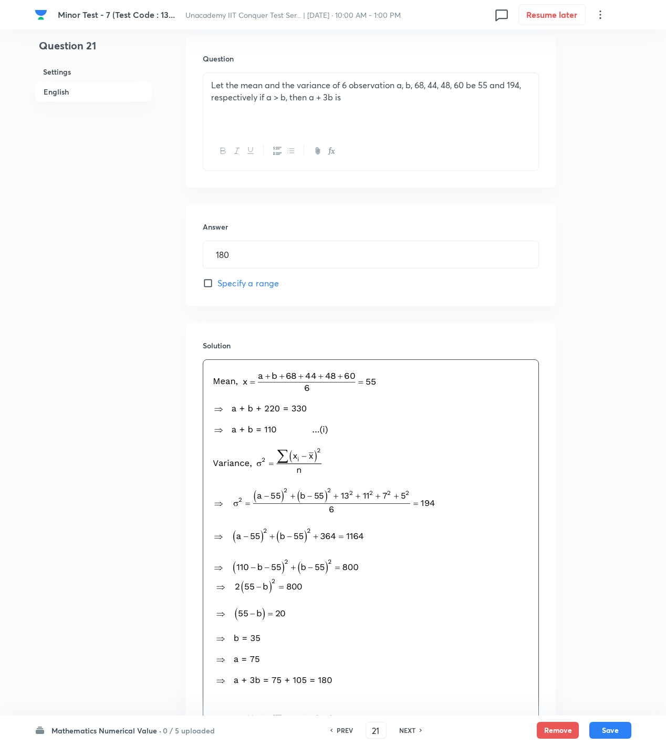
drag, startPoint x: 630, startPoint y: 729, endPoint x: 598, endPoint y: 719, distance: 34.2
click at [630, 729] on button "Save" at bounding box center [610, 730] width 42 height 17
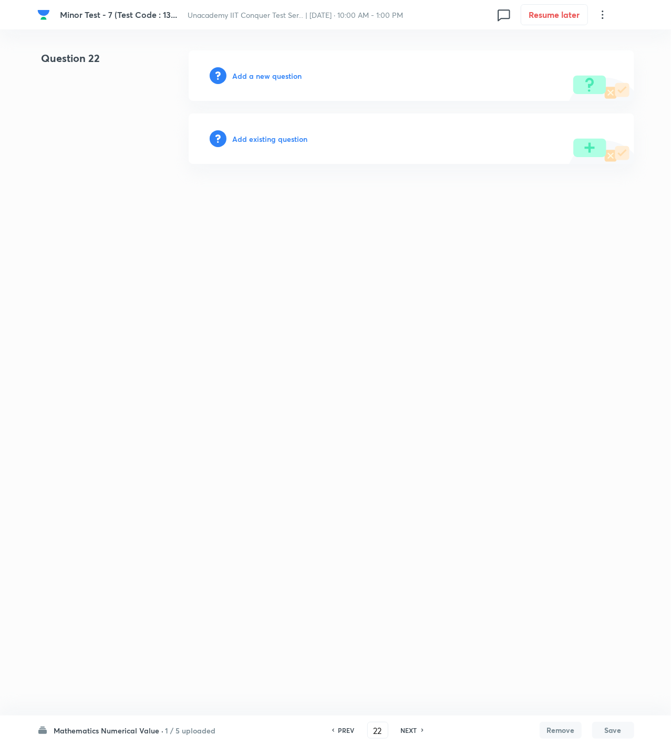
click at [285, 69] on div "Add a new question" at bounding box center [411, 75] width 445 height 50
click at [284, 77] on h6 "Add a new question" at bounding box center [267, 75] width 69 height 11
click at [284, 77] on h6 "Choose a question type" at bounding box center [273, 75] width 81 height 11
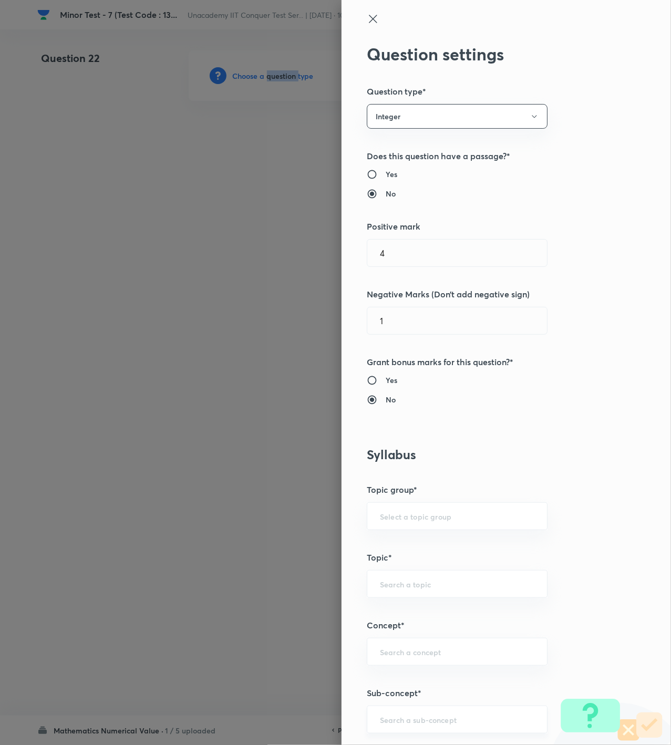
click at [449, 730] on div "​" at bounding box center [457, 719] width 181 height 28
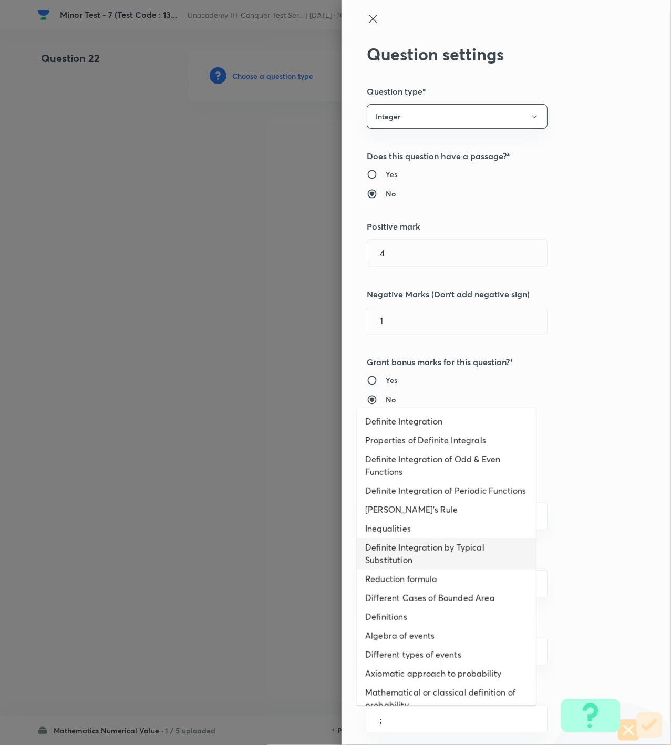
click at [448, 569] on li "Definite Integration by Typical Substitution" at bounding box center [446, 554] width 179 height 32
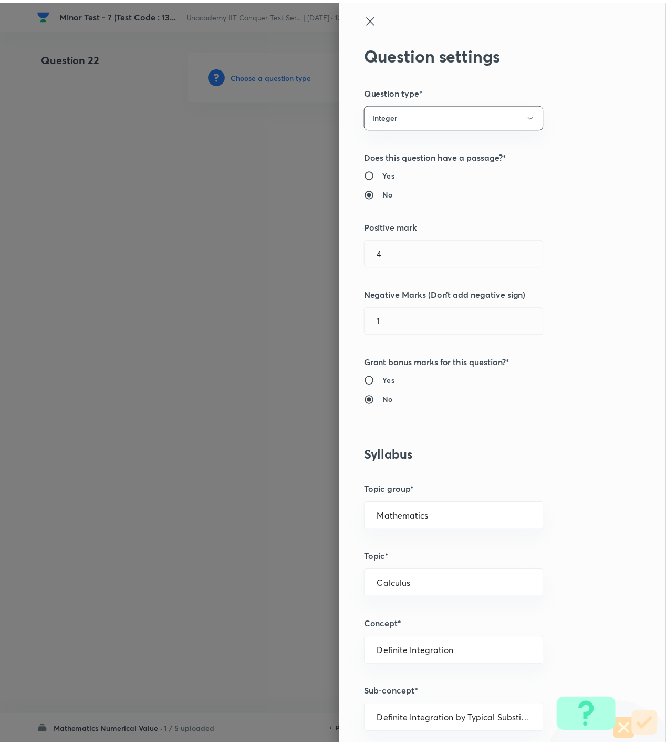
scroll to position [698, 0]
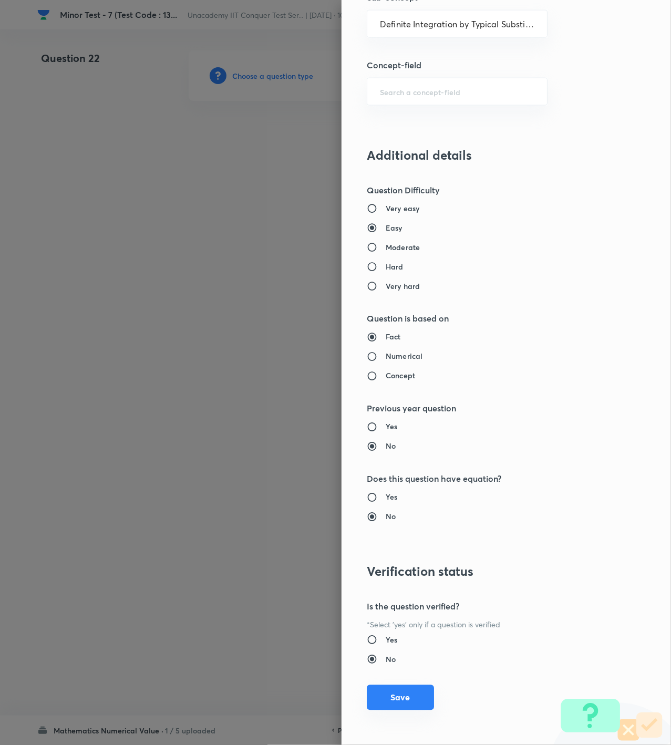
click at [402, 698] on button "Save" at bounding box center [400, 697] width 67 height 25
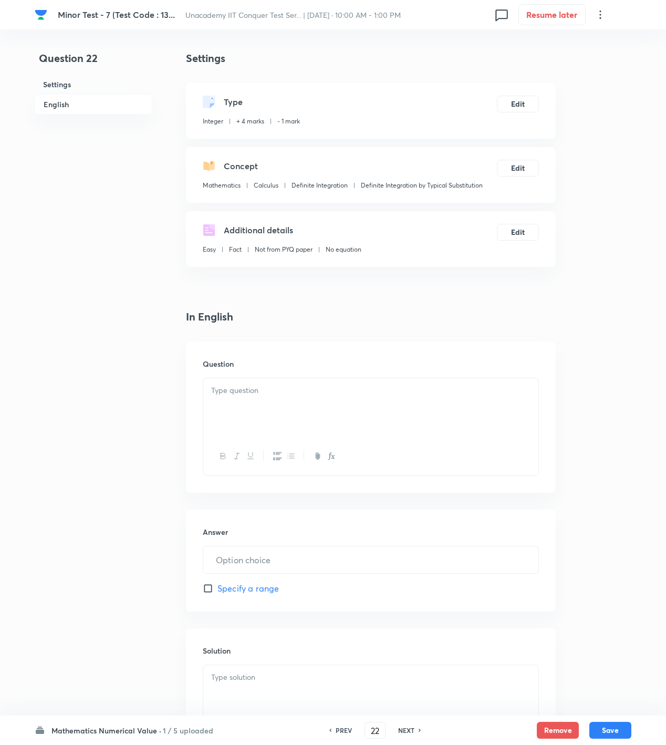
click at [408, 402] on div at bounding box center [370, 407] width 335 height 59
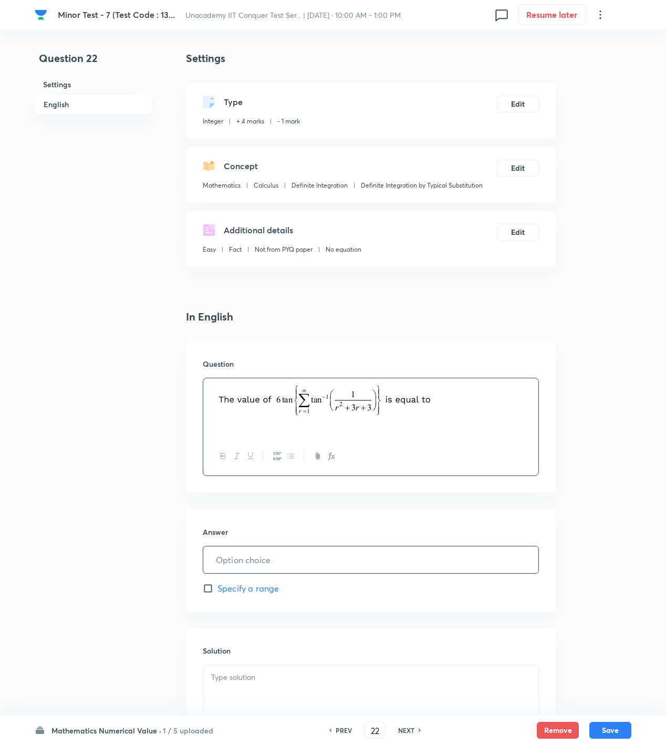
click at [325, 560] on input "text" at bounding box center [370, 559] width 335 height 27
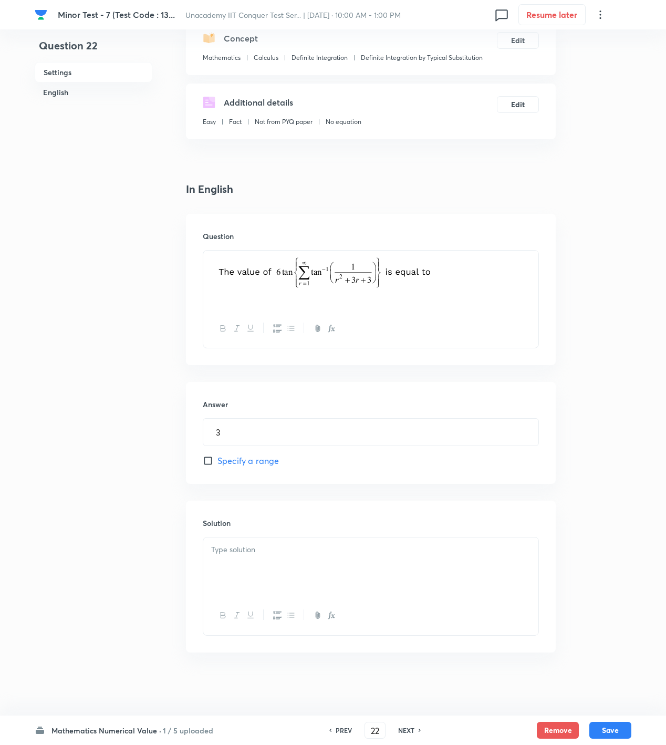
scroll to position [129, 0]
click at [394, 521] on h6 "Solution" at bounding box center [371, 522] width 336 height 11
click at [385, 557] on div at bounding box center [370, 566] width 335 height 59
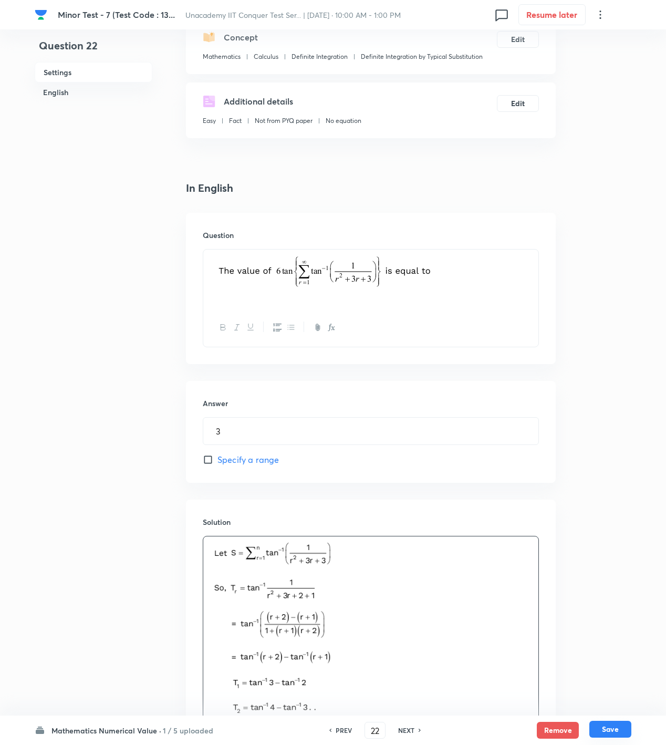
click at [614, 735] on button "Save" at bounding box center [610, 729] width 42 height 17
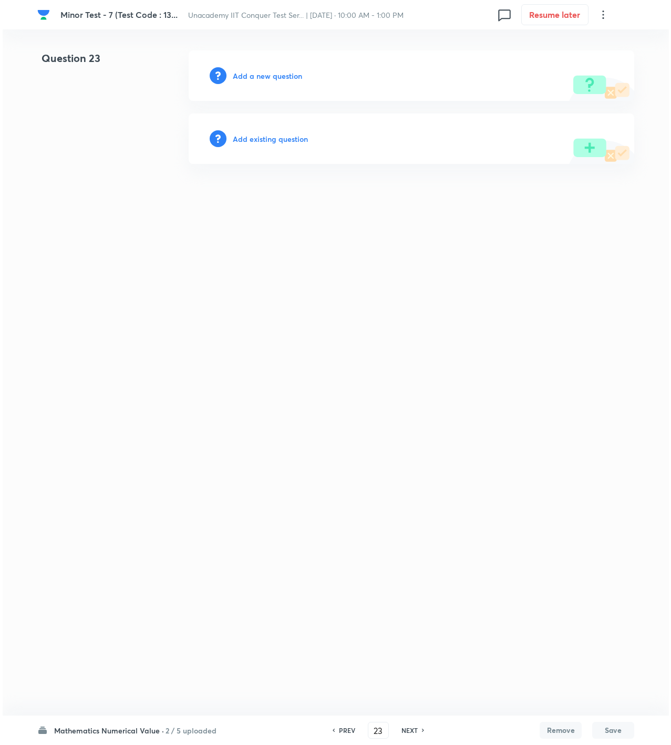
scroll to position [0, 0]
click at [276, 72] on h6 "Add a new question" at bounding box center [267, 75] width 69 height 11
click at [276, 72] on h6 "Choose a question type" at bounding box center [273, 75] width 81 height 11
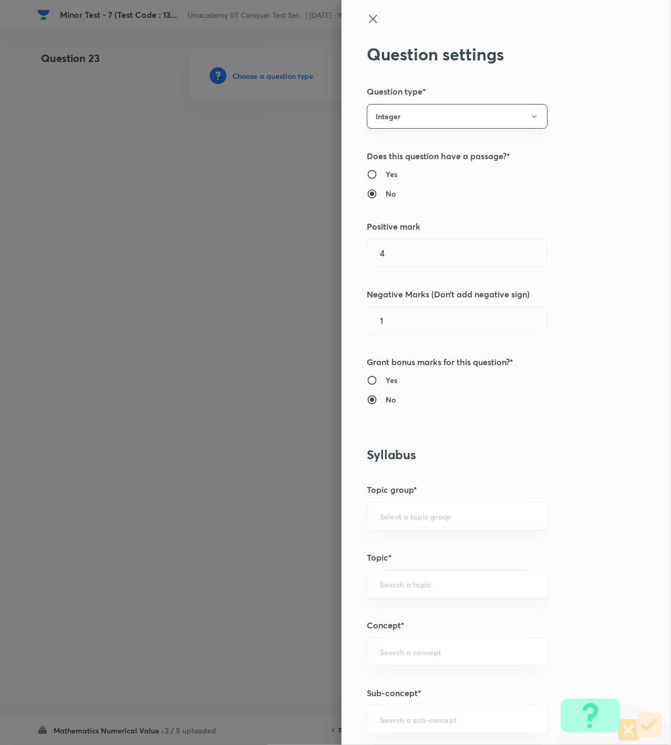
click at [421, 736] on div "Question settings Question type* Integer Does this question have a passage?* Ye…" at bounding box center [505, 372] width 329 height 745
click at [407, 724] on input "text" at bounding box center [457, 719] width 154 height 10
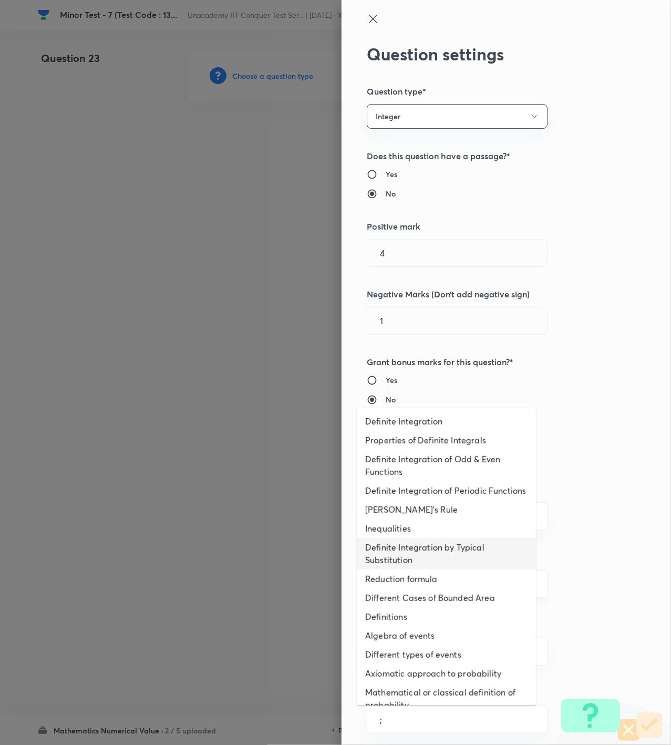
click at [417, 569] on li "Definite Integration by Typical Substitution" at bounding box center [446, 554] width 179 height 32
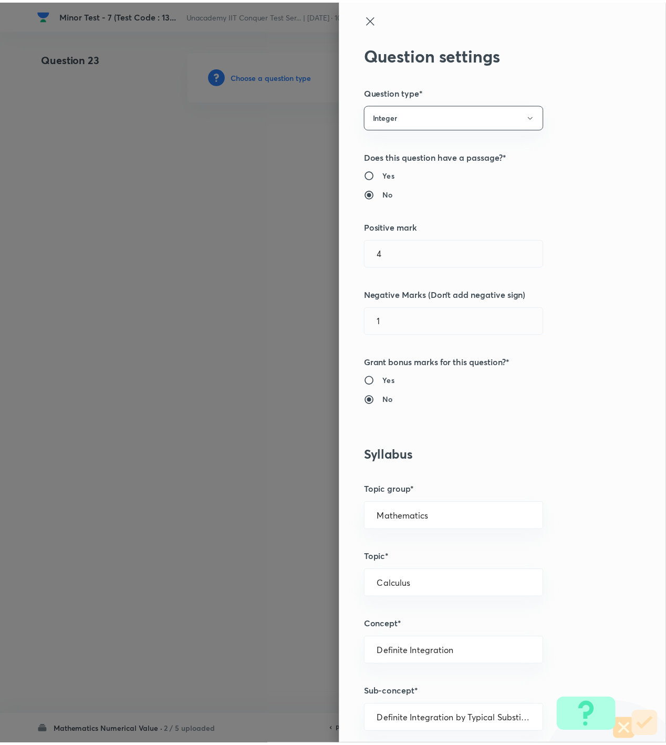
scroll to position [698, 0]
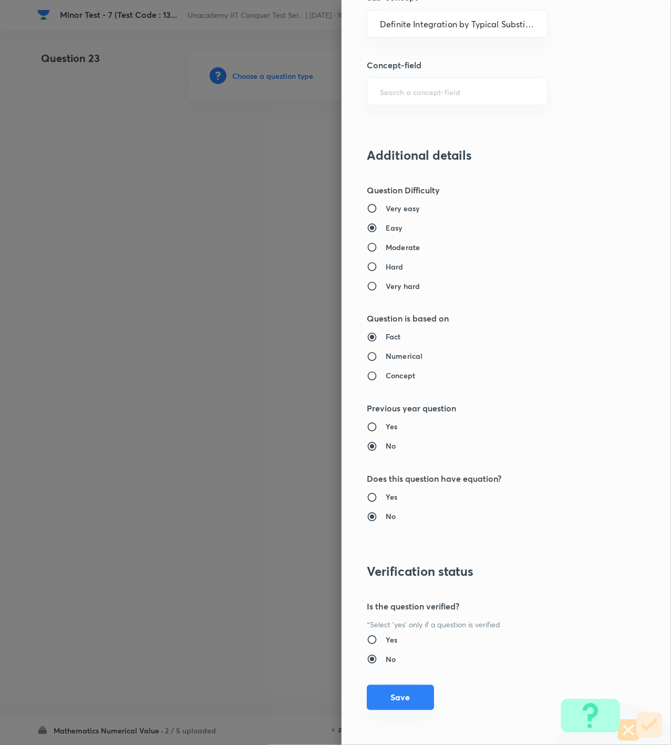
click at [374, 697] on button "Save" at bounding box center [400, 697] width 67 height 25
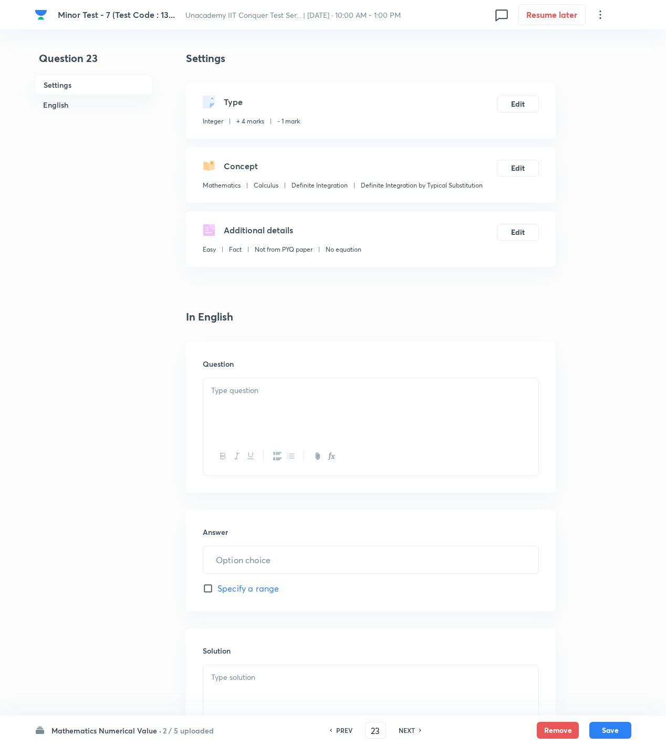
click at [285, 429] on div at bounding box center [370, 407] width 335 height 59
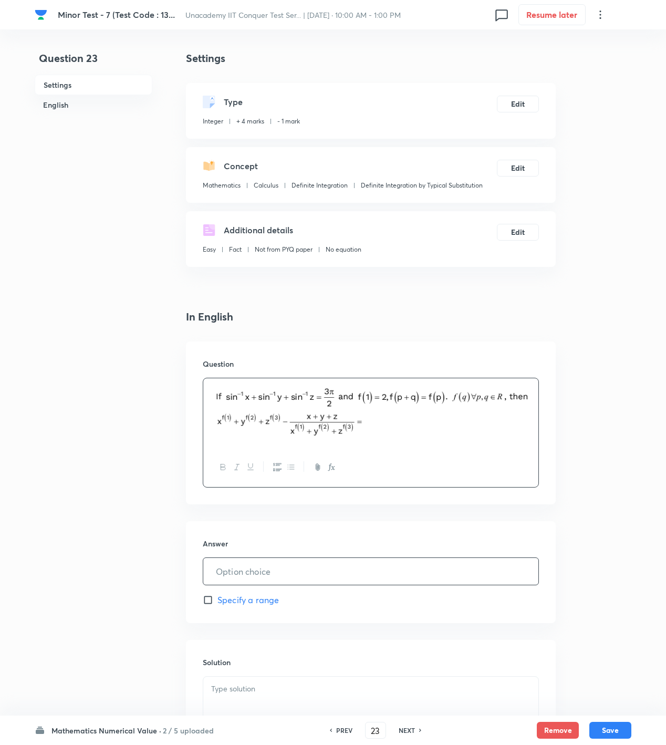
click at [299, 581] on input "text" at bounding box center [370, 571] width 335 height 27
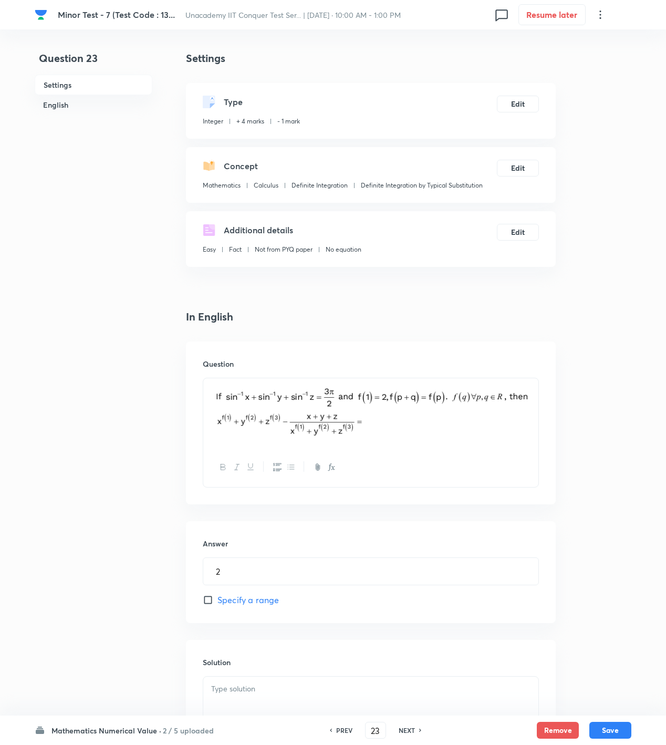
click at [237, 688] on p at bounding box center [370, 689] width 319 height 12
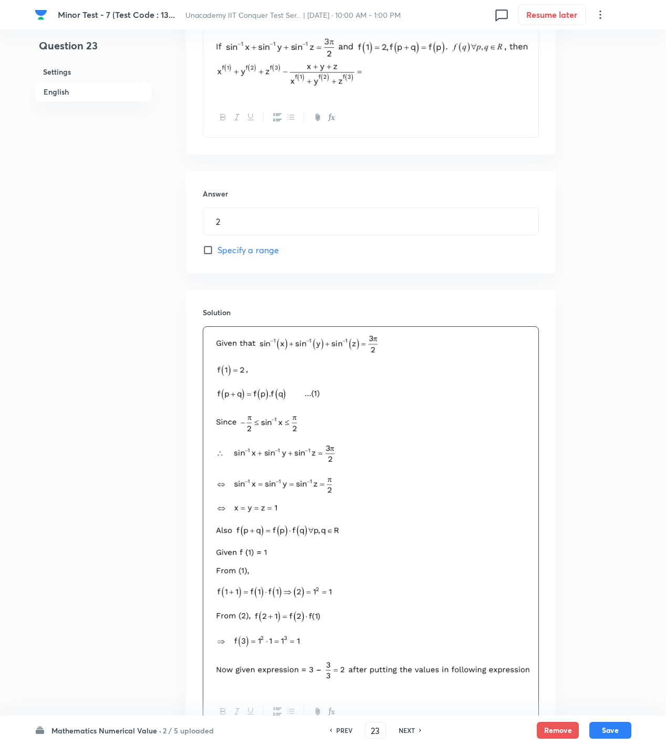
click at [526, 529] on img at bounding box center [370, 508] width 319 height 350
drag, startPoint x: 599, startPoint y: 726, endPoint x: 589, endPoint y: 730, distance: 10.3
click at [599, 726] on button "Save" at bounding box center [610, 729] width 42 height 17
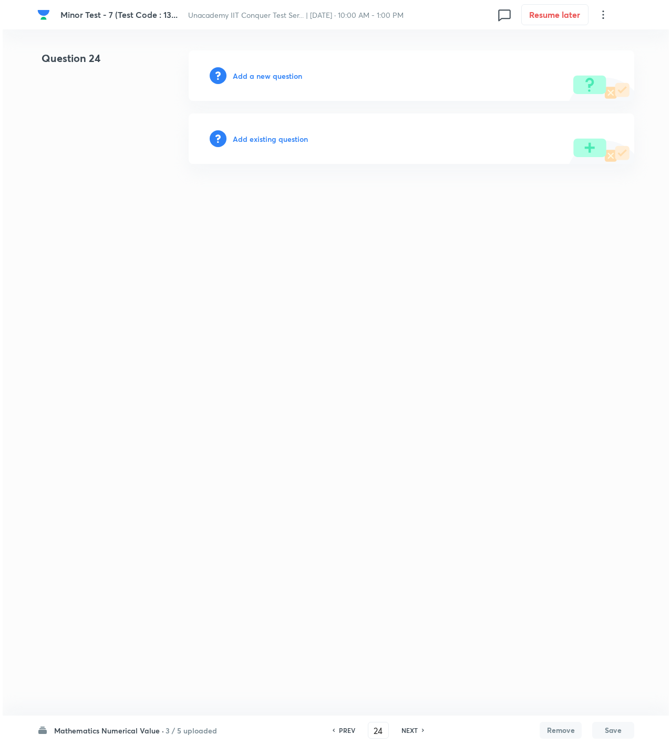
scroll to position [0, 0]
click at [277, 70] on h6 "Add a new question" at bounding box center [267, 75] width 69 height 11
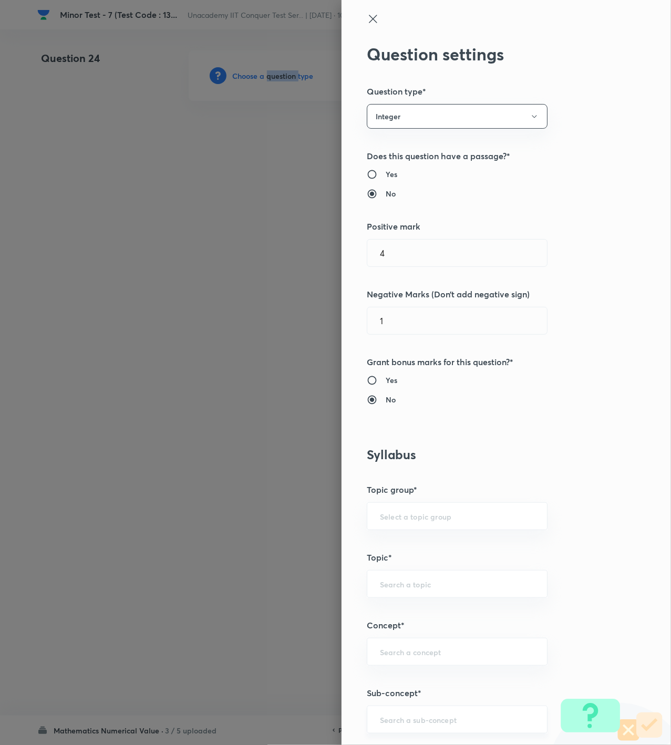
click at [452, 709] on div "​" at bounding box center [457, 719] width 181 height 28
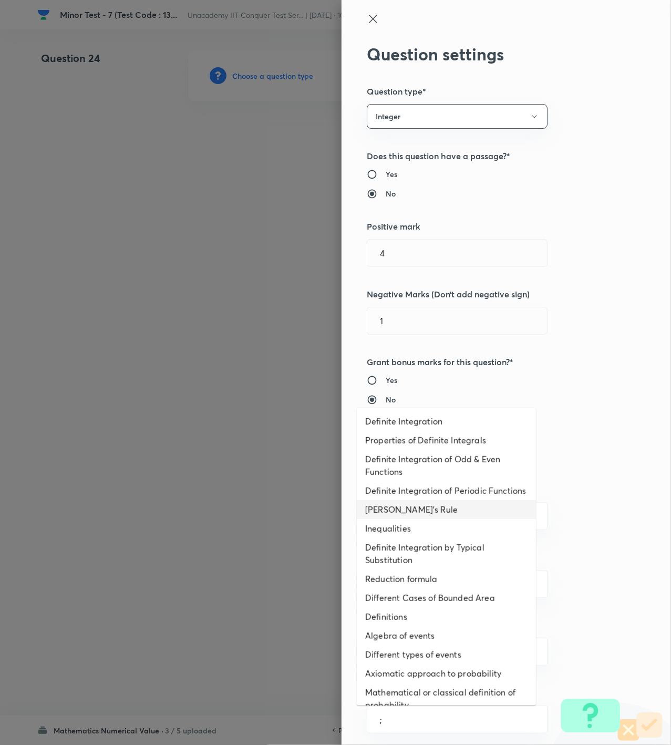
click at [408, 519] on li "[PERSON_NAME]'s Rule" at bounding box center [446, 509] width 179 height 19
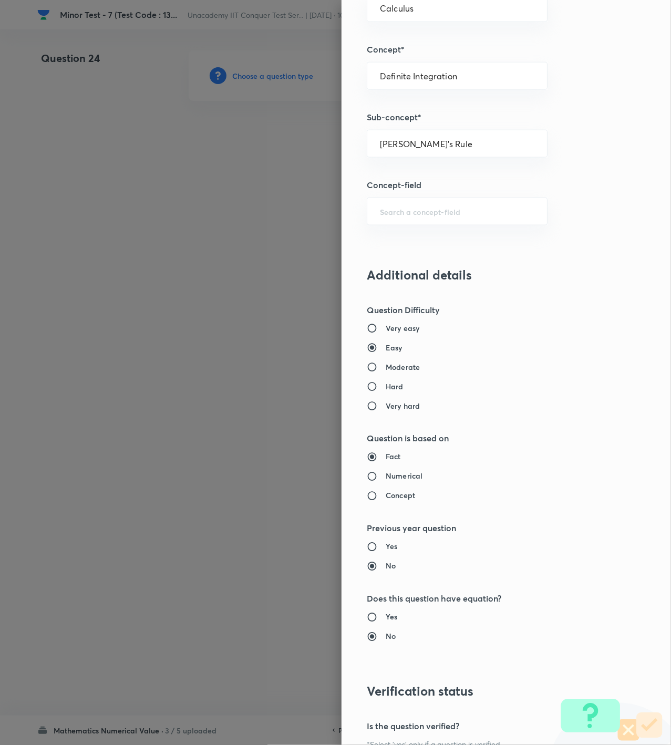
scroll to position [698, 0]
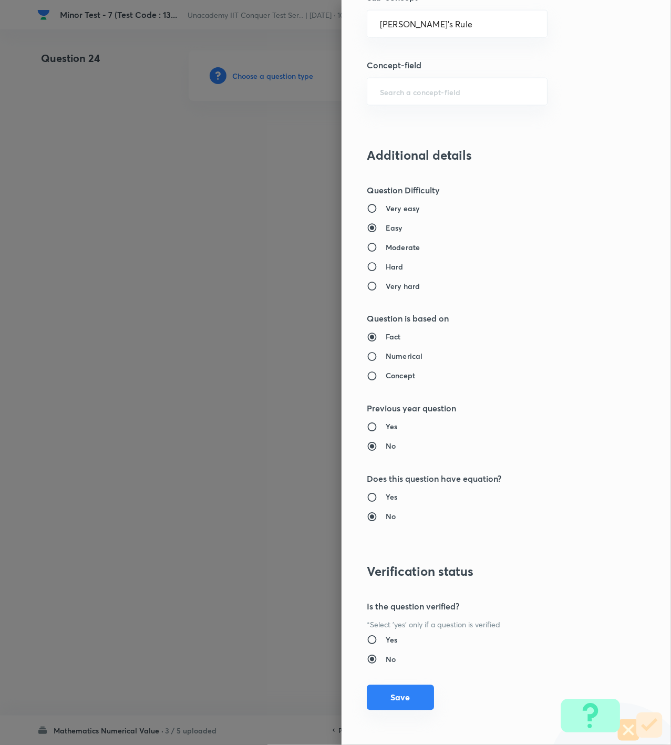
click at [398, 700] on button "Save" at bounding box center [400, 697] width 67 height 25
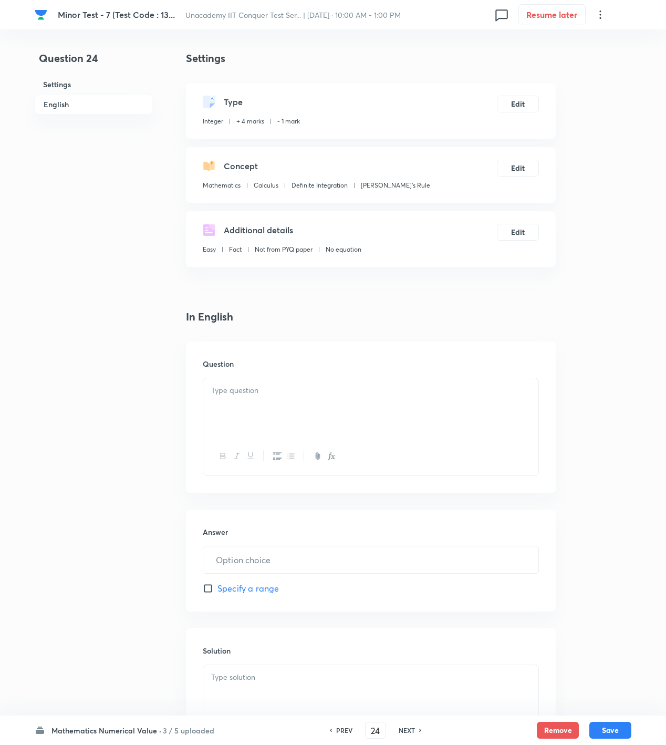
click at [368, 409] on div at bounding box center [370, 407] width 335 height 59
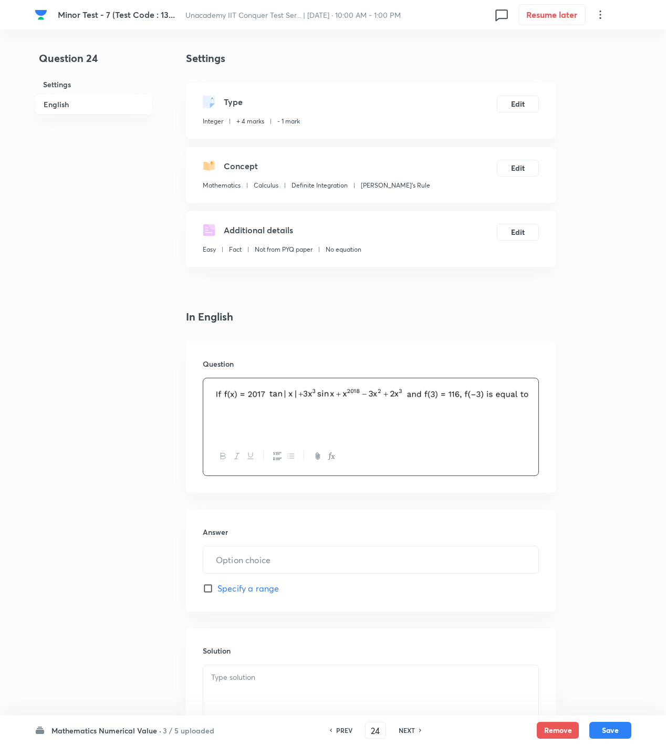
click at [247, 692] on div at bounding box center [370, 694] width 335 height 59
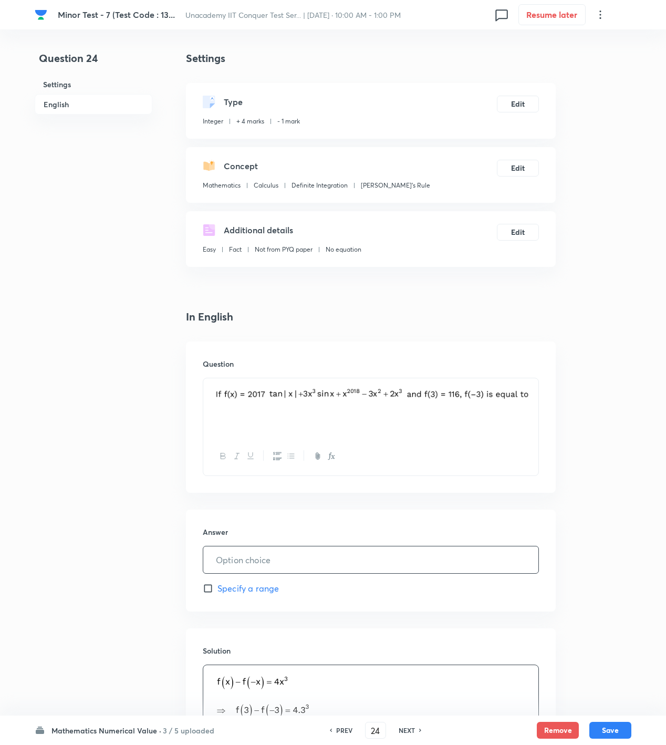
click at [386, 564] on input "text" at bounding box center [370, 559] width 335 height 27
click at [599, 725] on button "Save" at bounding box center [610, 729] width 42 height 17
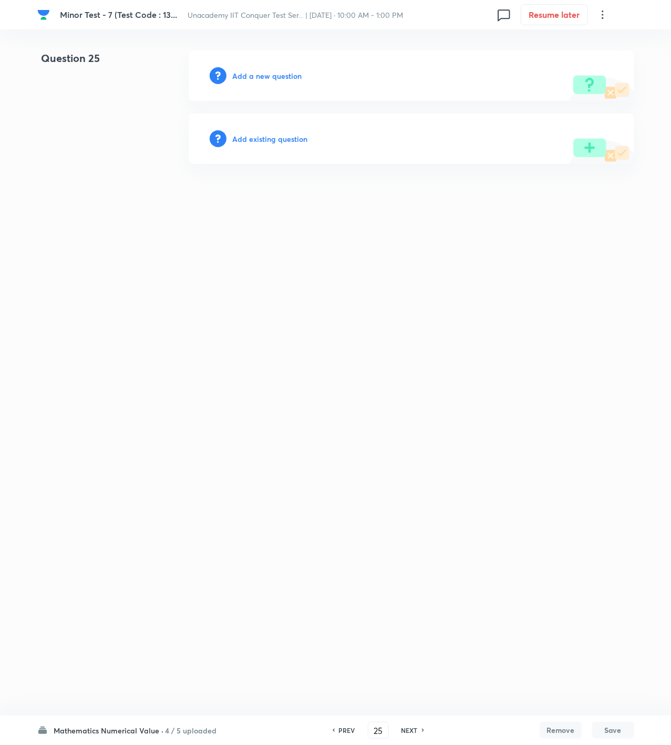
click at [284, 78] on h6 "Add a new question" at bounding box center [267, 75] width 69 height 11
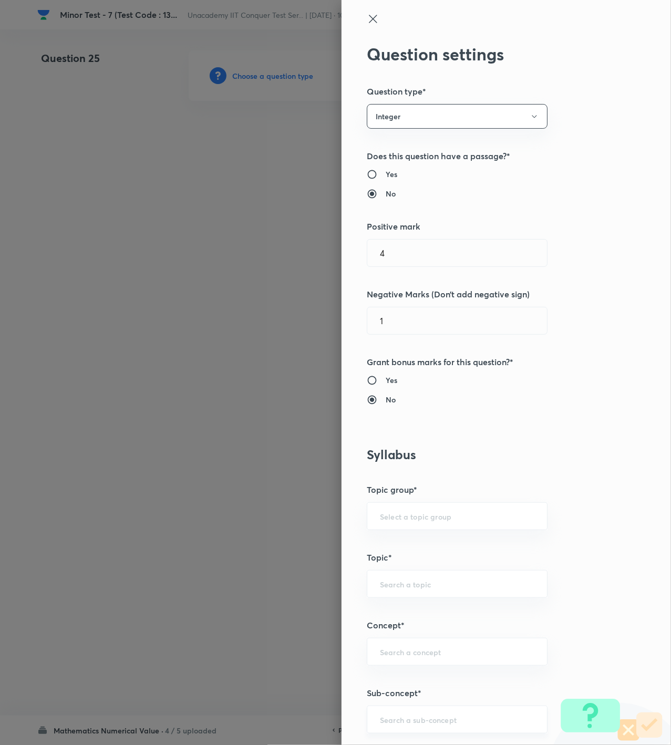
click at [398, 722] on input "text" at bounding box center [457, 719] width 154 height 10
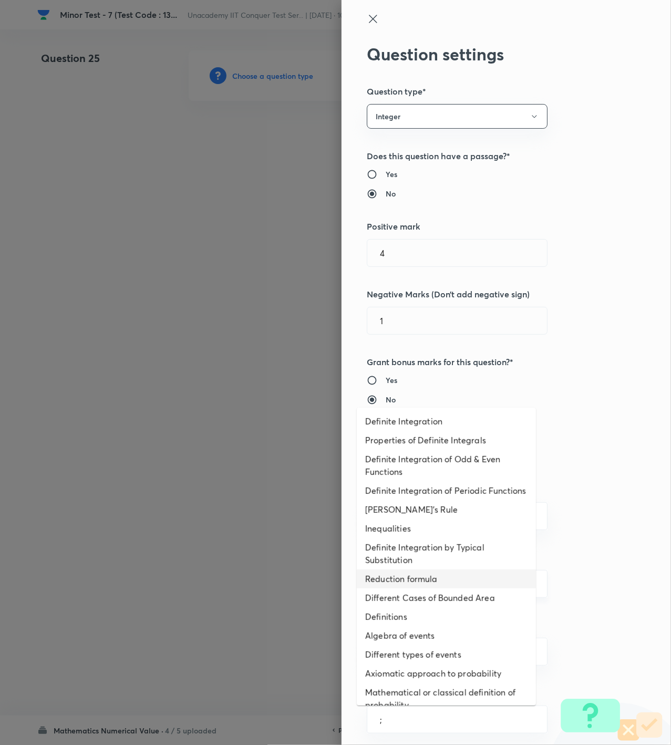
click at [420, 583] on li "Reduction formula" at bounding box center [446, 578] width 179 height 19
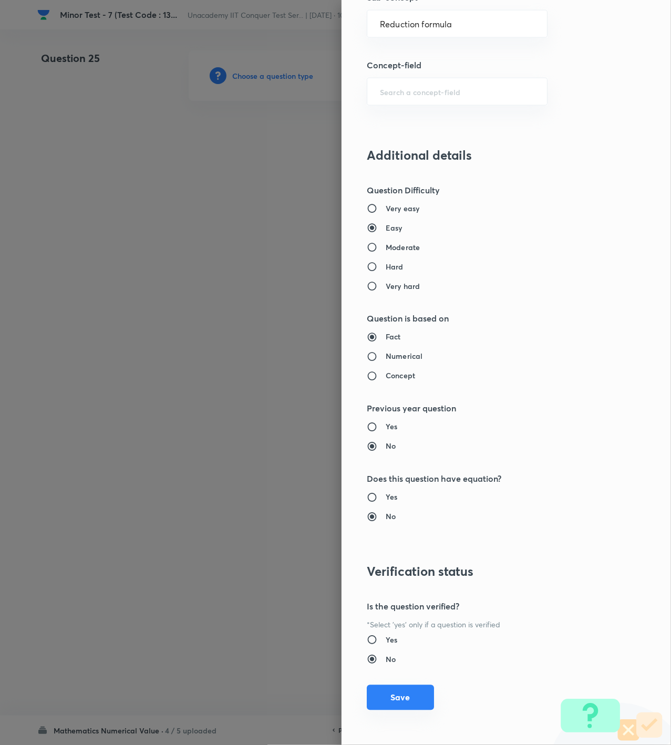
click at [388, 704] on button "Save" at bounding box center [400, 697] width 67 height 25
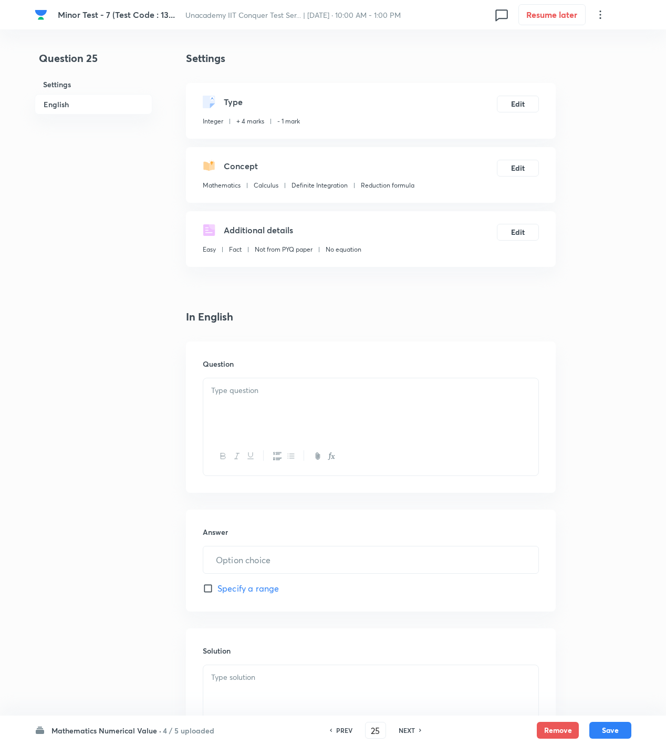
click at [421, 406] on div at bounding box center [370, 407] width 335 height 59
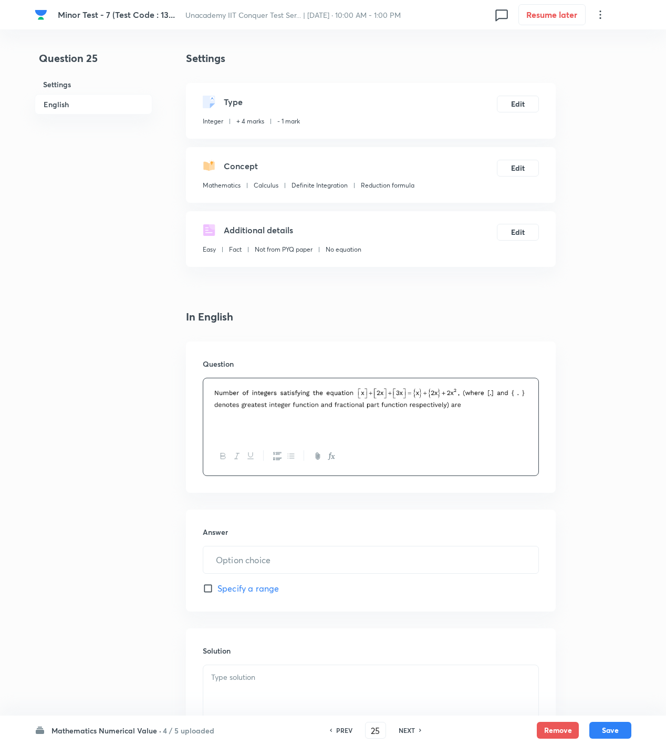
click at [346, 697] on div at bounding box center [370, 694] width 335 height 59
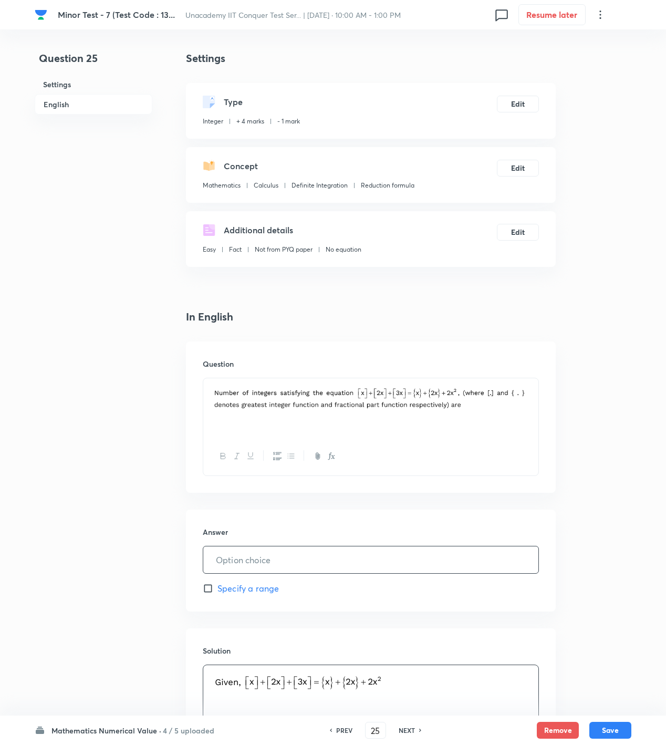
click at [276, 566] on input "text" at bounding box center [370, 559] width 335 height 27
click at [448, 682] on p at bounding box center [370, 683] width 319 height 24
click at [444, 698] on p at bounding box center [370, 701] width 319 height 12
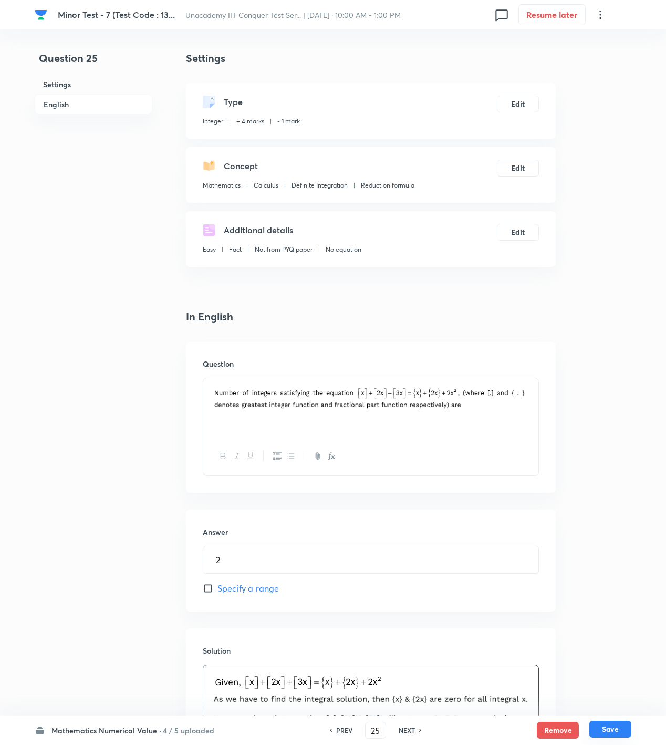
click at [598, 724] on button "Save" at bounding box center [610, 729] width 42 height 17
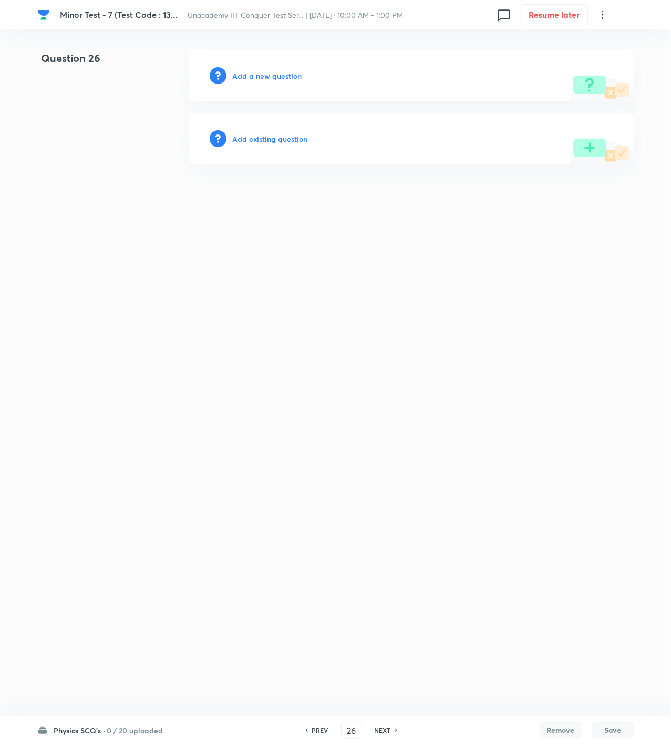
click at [127, 725] on h6 "0 / 20 uploaded" at bounding box center [135, 730] width 56 height 11
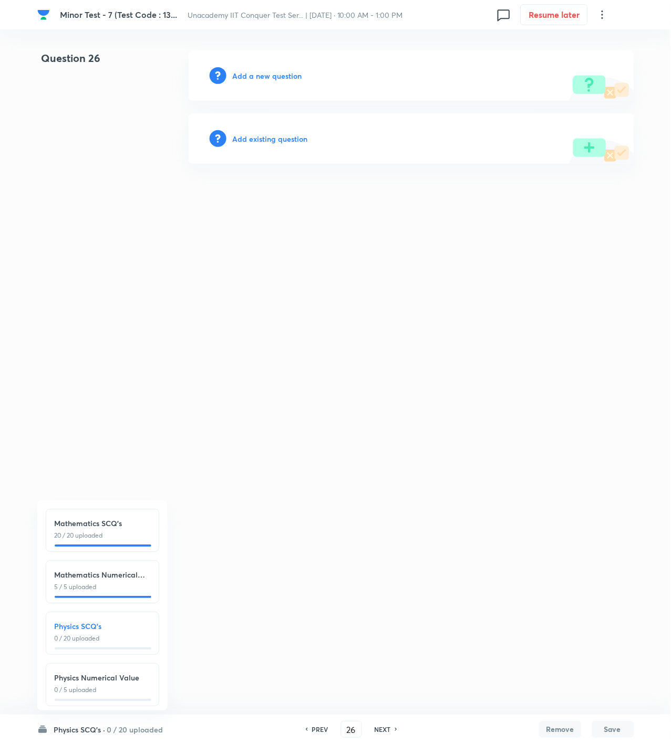
scroll to position [118, 0]
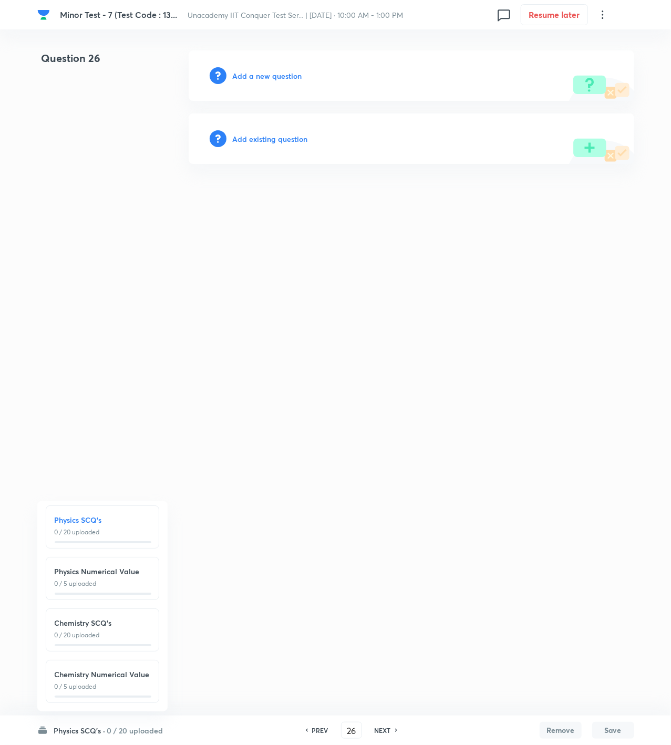
click at [81, 579] on p "0 / 5 uploaded" at bounding box center [103, 583] width 96 height 9
click at [290, 76] on h6 "Add a new question" at bounding box center [267, 75] width 69 height 11
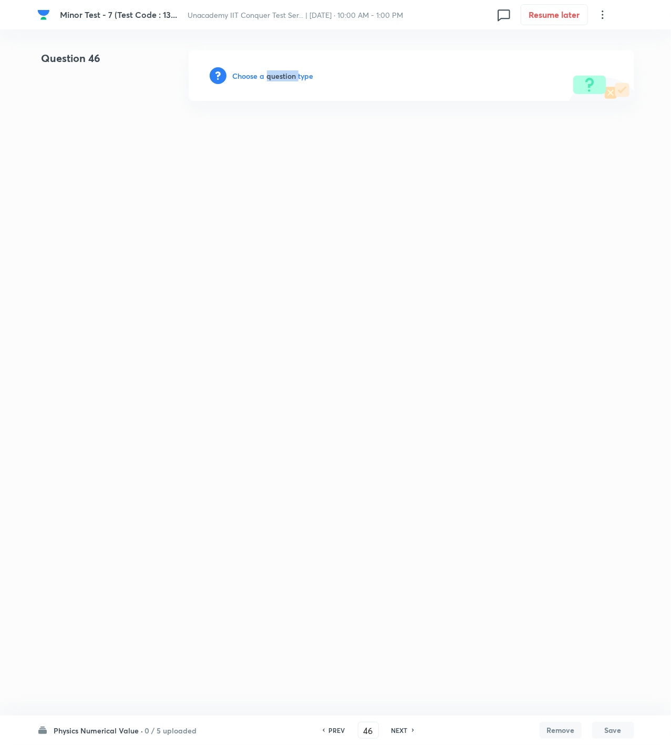
click at [290, 76] on h6 "Choose a question type" at bounding box center [273, 75] width 81 height 11
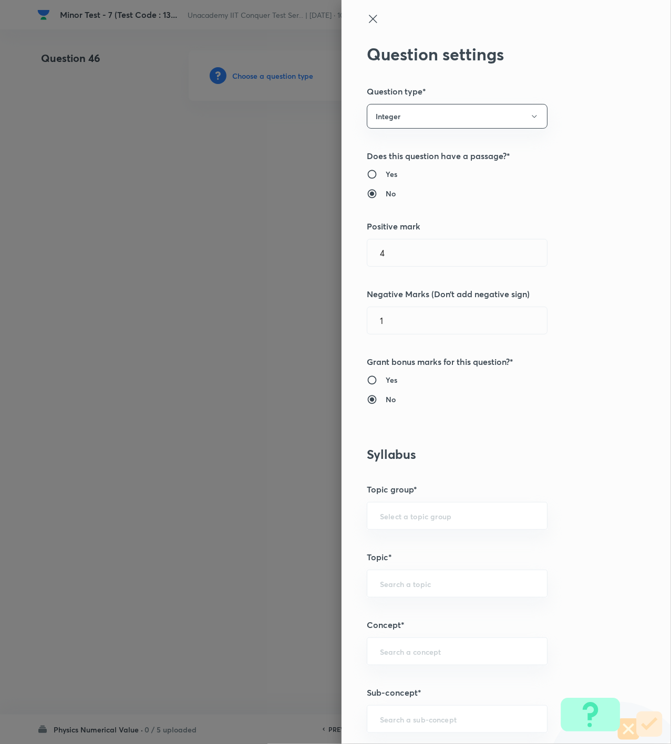
click at [431, 739] on div "Question settings Question type* Integer Does this question have a passage?* Ye…" at bounding box center [505, 372] width 329 height 744
click at [430, 732] on div "​" at bounding box center [457, 719] width 181 height 28
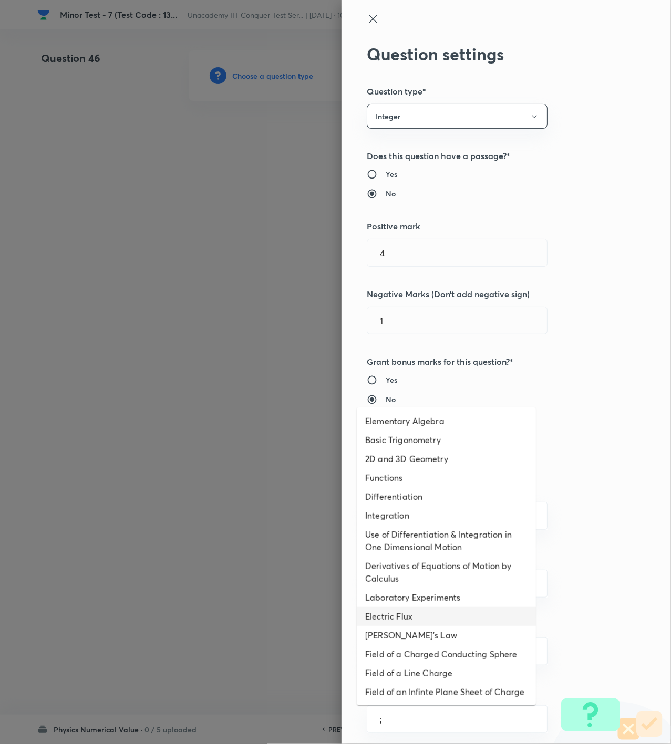
click at [461, 622] on li "Electric Flux" at bounding box center [446, 616] width 179 height 19
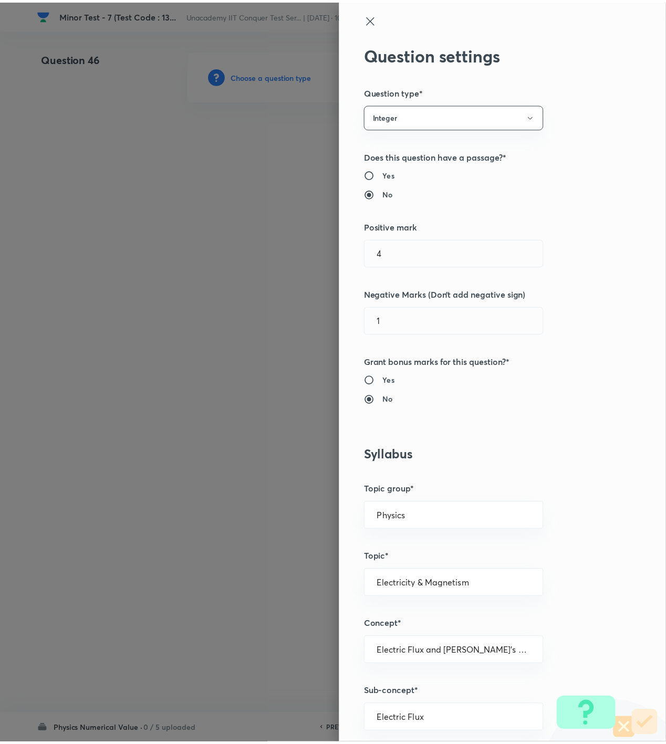
scroll to position [698, 0]
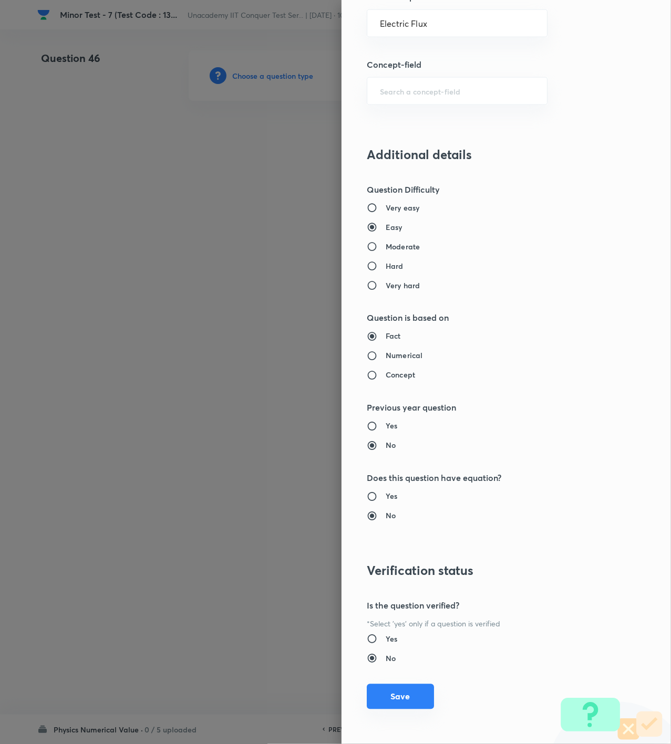
click at [401, 709] on button "Save" at bounding box center [400, 696] width 67 height 25
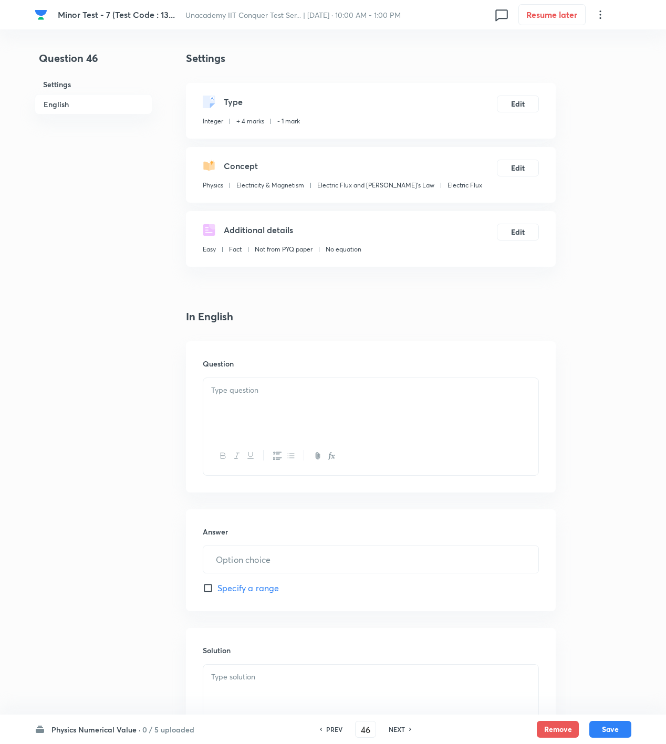
click at [387, 240] on div "Additional details Easy Fact Not from PYQ paper No equation Edit" at bounding box center [371, 239] width 370 height 56
click at [320, 411] on div at bounding box center [370, 407] width 335 height 59
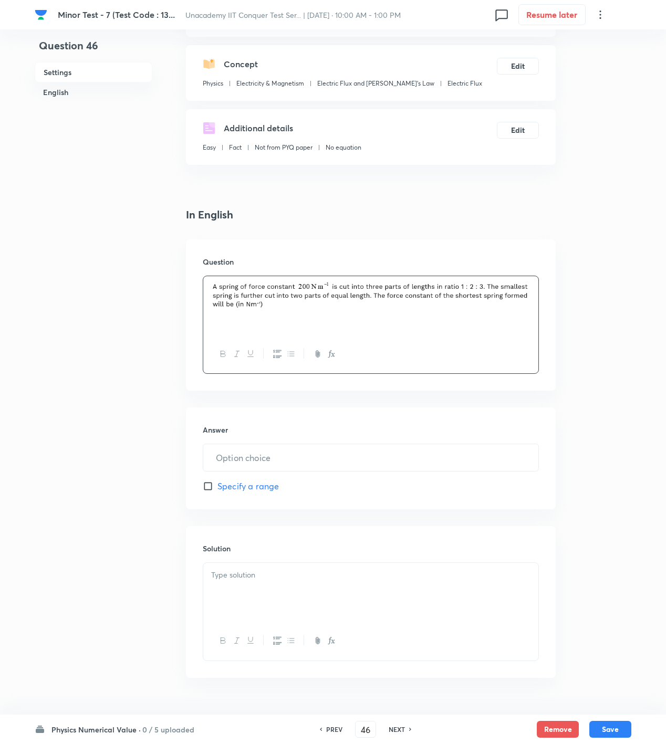
scroll to position [129, 0]
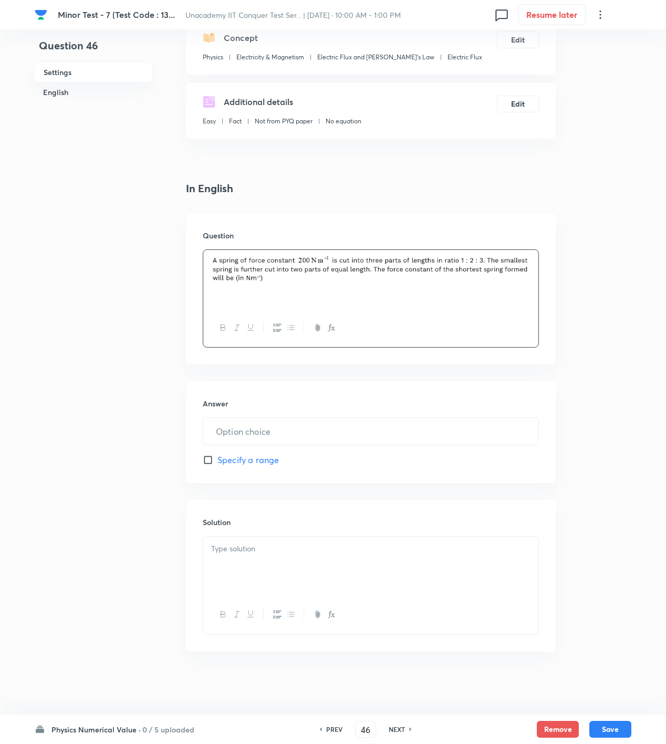
click at [275, 563] on div at bounding box center [370, 566] width 335 height 59
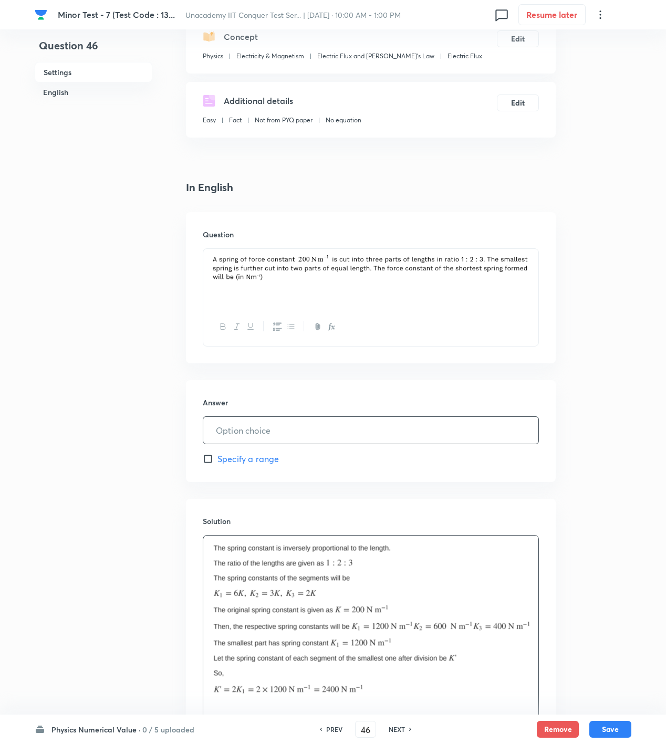
click at [251, 427] on input "text" at bounding box center [370, 430] width 335 height 27
click at [623, 730] on button "Save" at bounding box center [610, 728] width 42 height 17
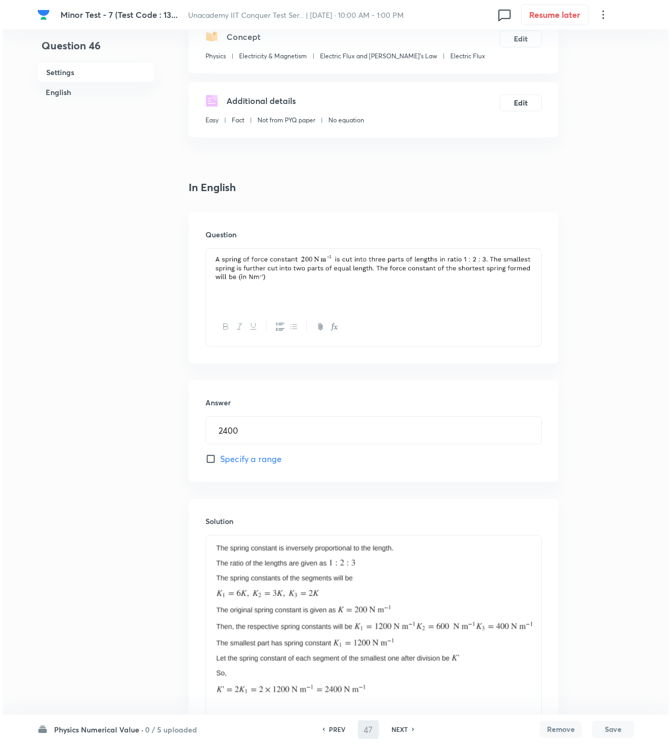
scroll to position [0, 0]
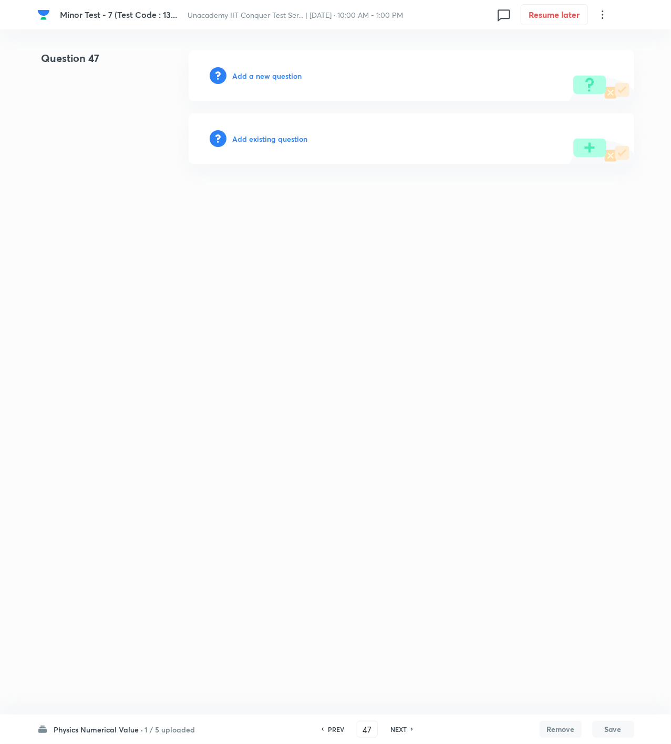
click at [265, 72] on h6 "Add a new question" at bounding box center [267, 75] width 69 height 11
click at [265, 72] on h6 "Choose a question type" at bounding box center [273, 75] width 81 height 11
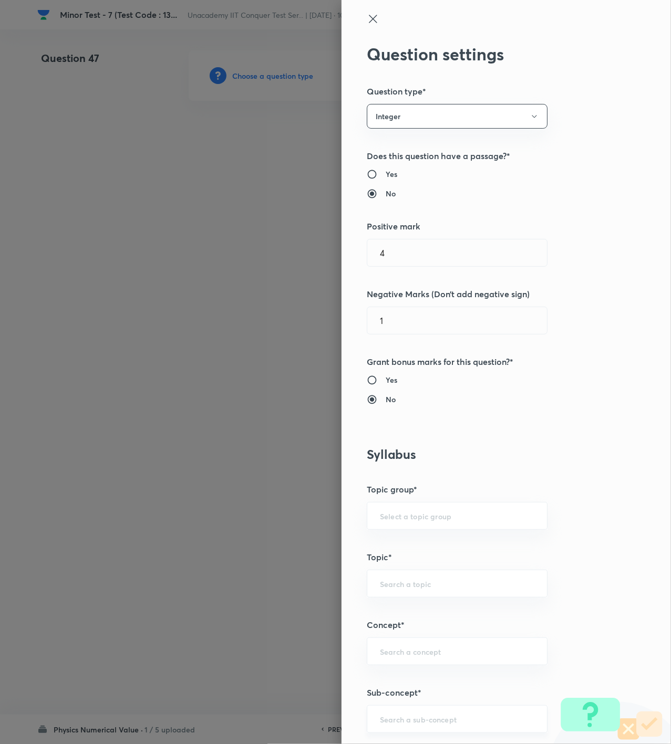
click at [402, 719] on input "text" at bounding box center [457, 719] width 154 height 10
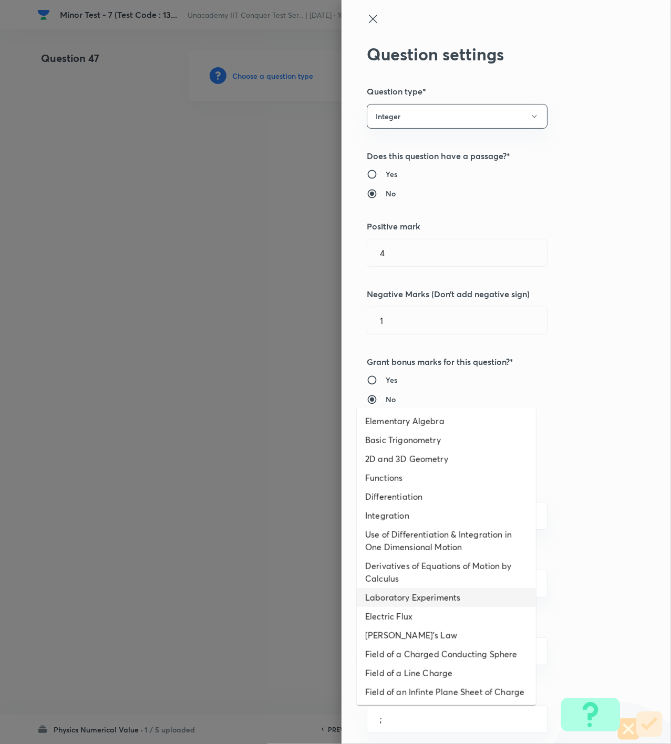
click at [412, 589] on li "Laboratory Experiments" at bounding box center [446, 597] width 179 height 19
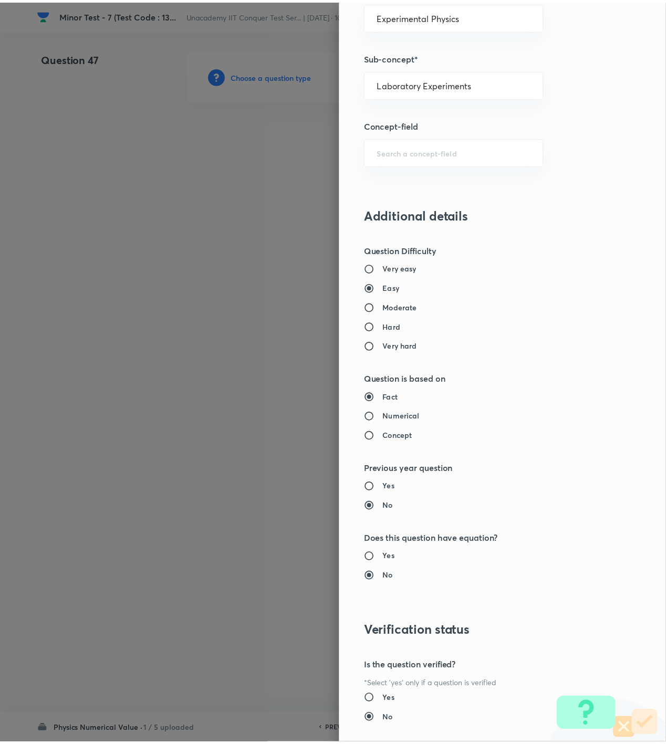
scroll to position [698, 0]
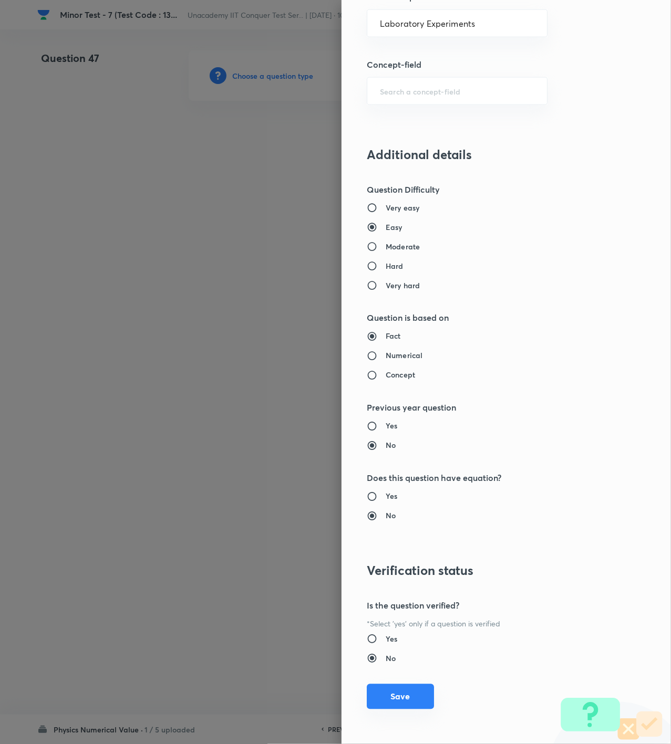
click at [380, 700] on button "Save" at bounding box center [400, 696] width 67 height 25
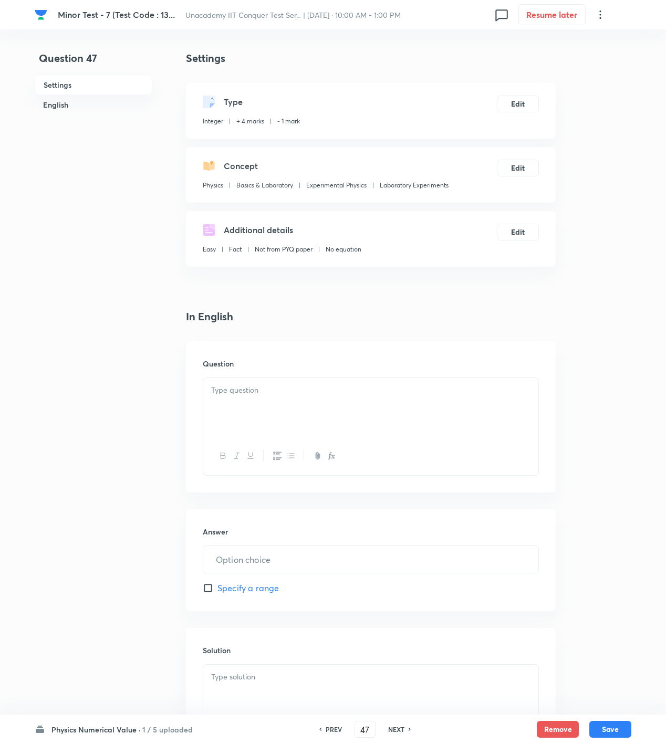
click at [432, 222] on div "Additional details Easy Fact Not from PYQ paper No equation Edit" at bounding box center [371, 239] width 370 height 56
click at [338, 423] on div at bounding box center [370, 407] width 335 height 59
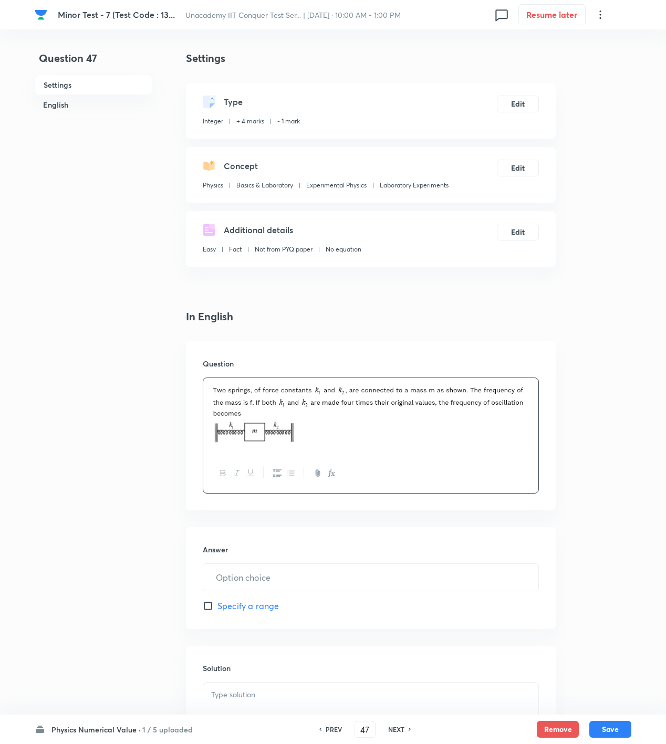
click at [296, 711] on div at bounding box center [370, 712] width 335 height 59
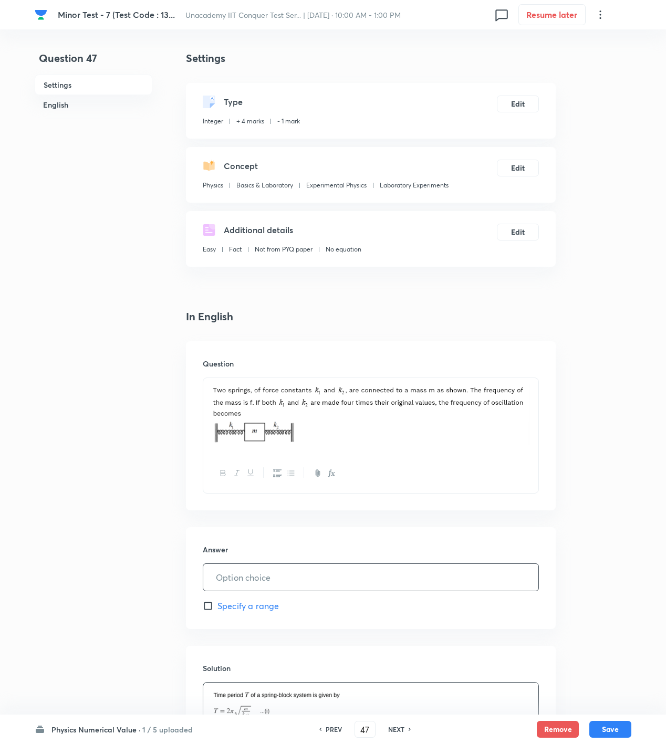
click at [246, 583] on input "text" at bounding box center [370, 577] width 335 height 27
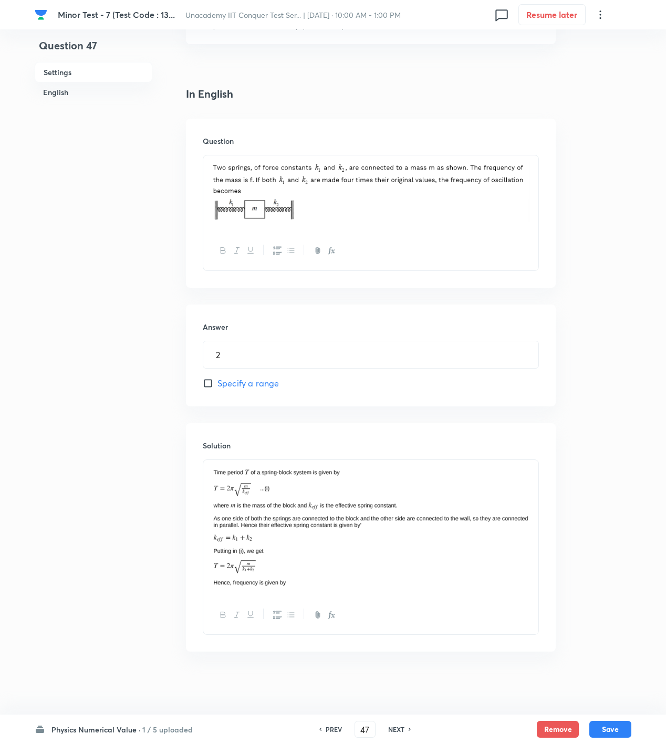
click at [534, 518] on div at bounding box center [370, 528] width 335 height 136
click at [283, 605] on div at bounding box center [370, 534] width 335 height 148
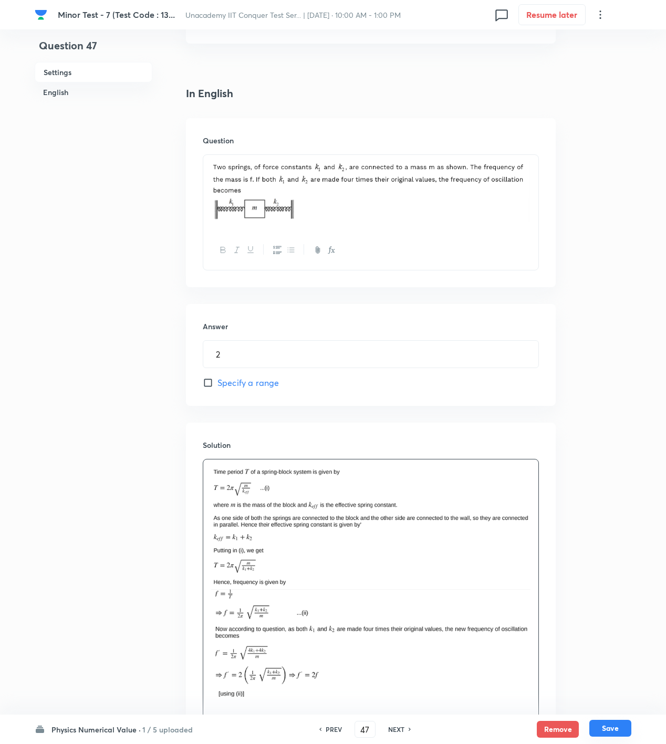
click at [616, 725] on button "Save" at bounding box center [610, 728] width 42 height 17
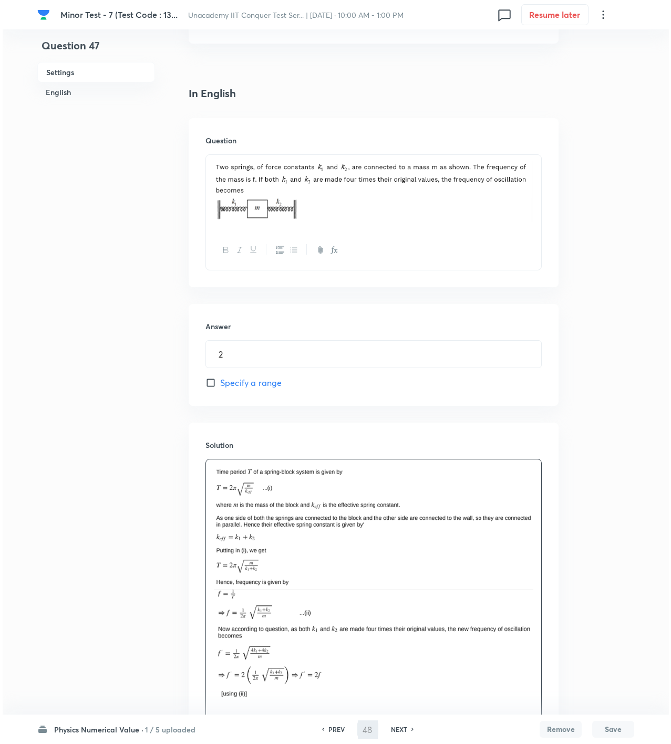
scroll to position [0, 0]
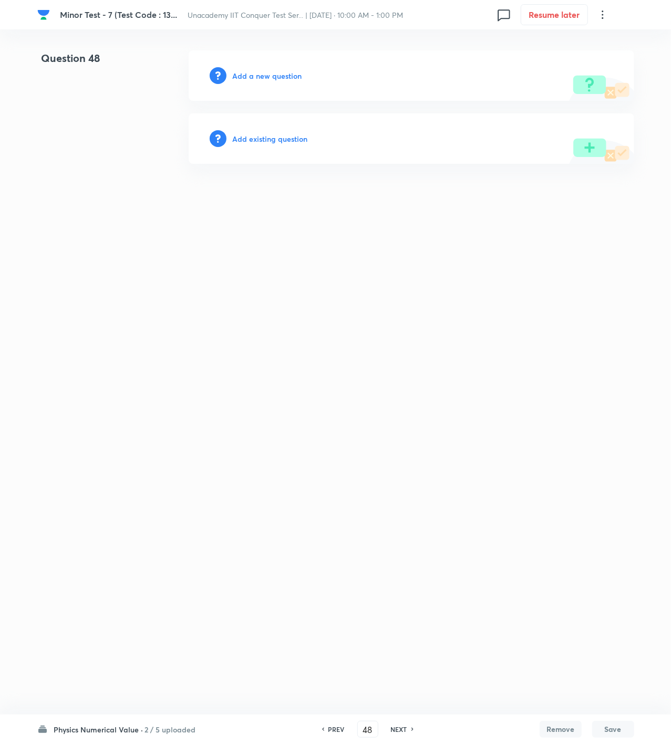
click at [255, 79] on h6 "Add a new question" at bounding box center [267, 75] width 69 height 11
click at [255, 79] on h6 "Choose a question type" at bounding box center [273, 75] width 81 height 11
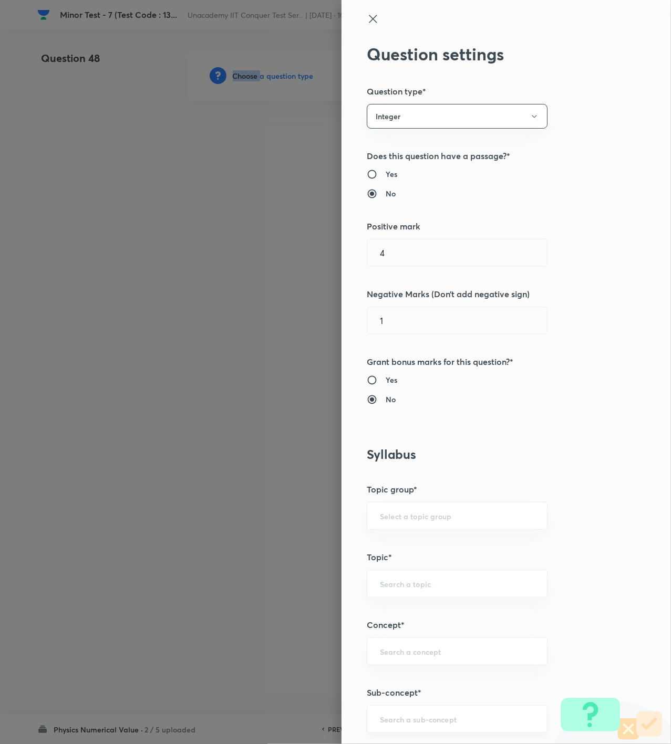
click at [420, 713] on div "​" at bounding box center [457, 719] width 181 height 28
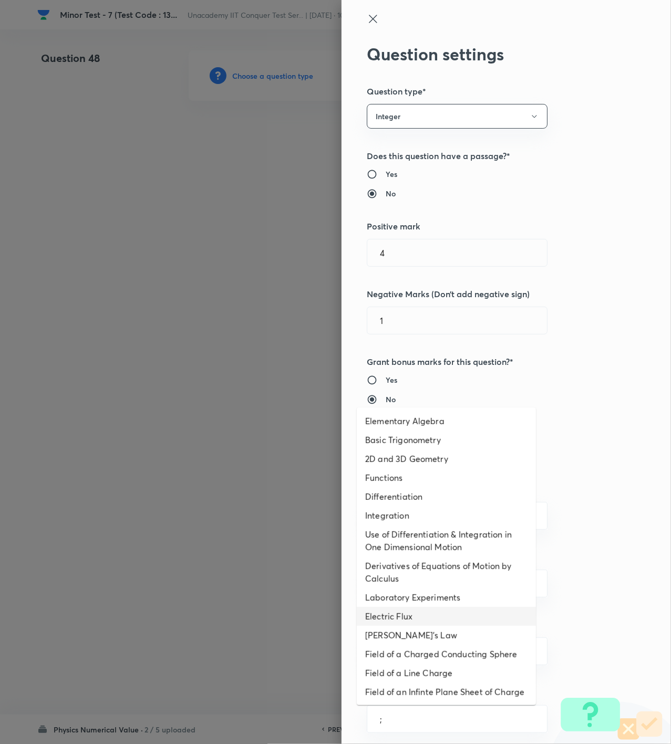
click at [397, 618] on li "Electric Flux" at bounding box center [446, 616] width 179 height 19
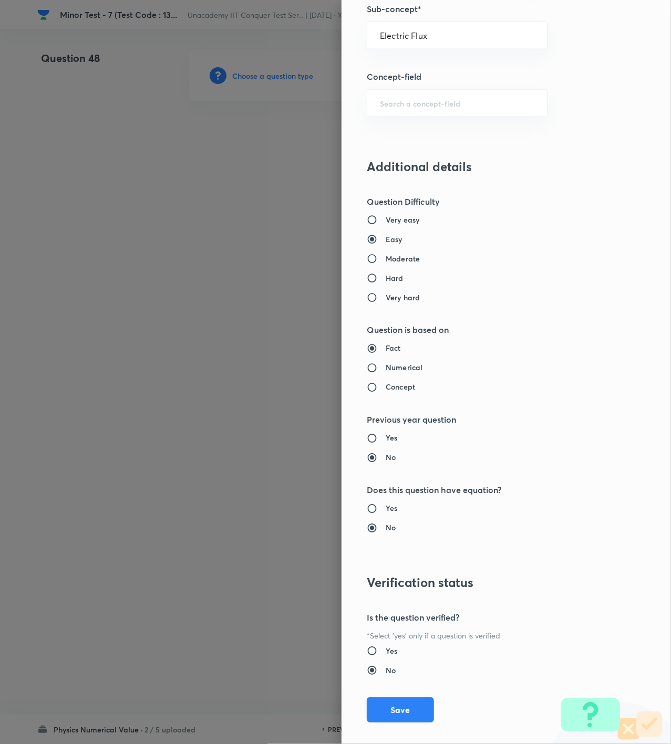
scroll to position [698, 0]
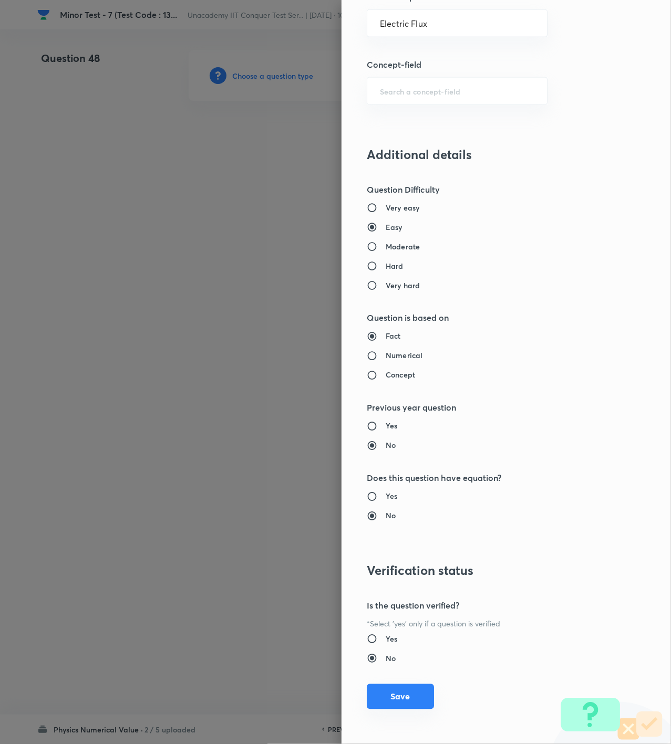
click at [393, 700] on button "Save" at bounding box center [400, 696] width 67 height 25
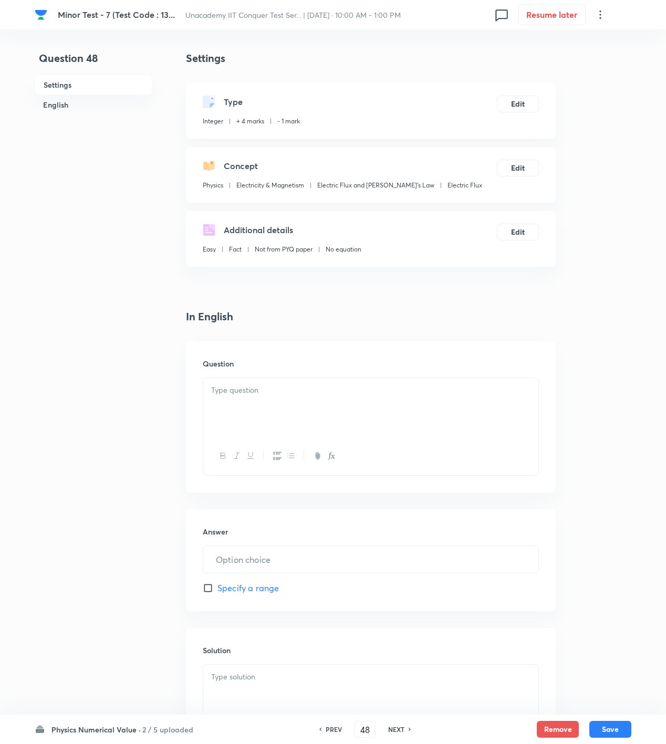
click at [293, 397] on div at bounding box center [370, 407] width 335 height 59
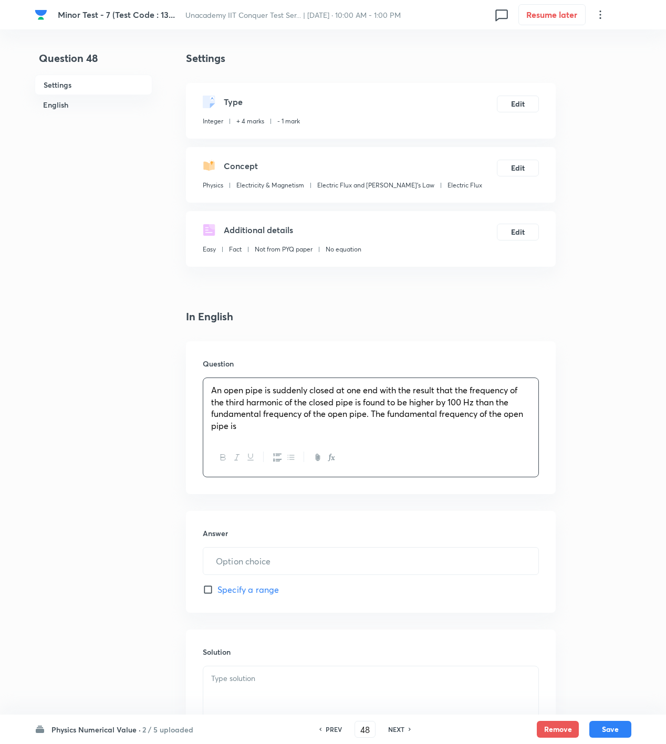
click at [314, 682] on p at bounding box center [370, 679] width 319 height 12
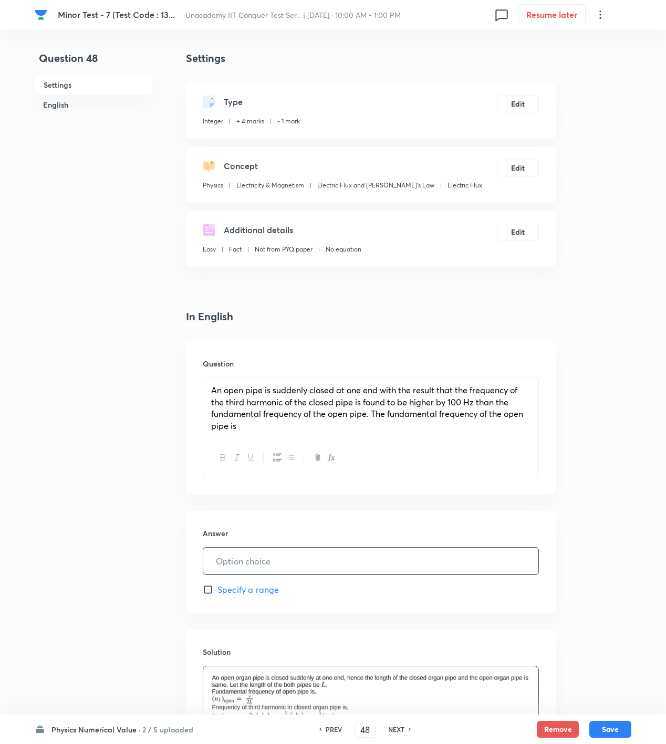
click at [250, 555] on input "text" at bounding box center [370, 561] width 335 height 27
click at [536, 683] on div at bounding box center [370, 699] width 335 height 65
drag, startPoint x: 621, startPoint y: 727, endPoint x: 559, endPoint y: 730, distance: 62.1
click at [621, 727] on button "Save" at bounding box center [610, 729] width 42 height 17
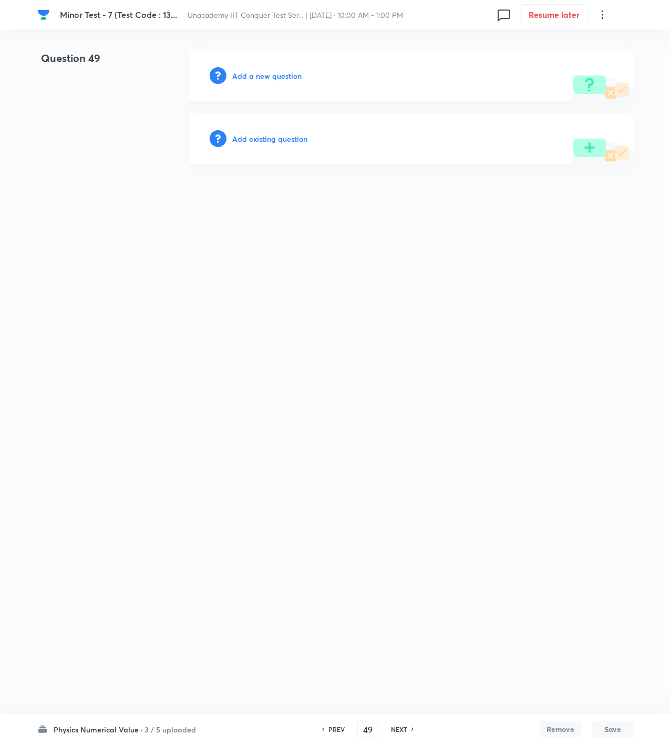
click at [285, 74] on h6 "Add a new question" at bounding box center [267, 75] width 69 height 11
click at [285, 77] on h6 "Choose a question type" at bounding box center [273, 75] width 81 height 11
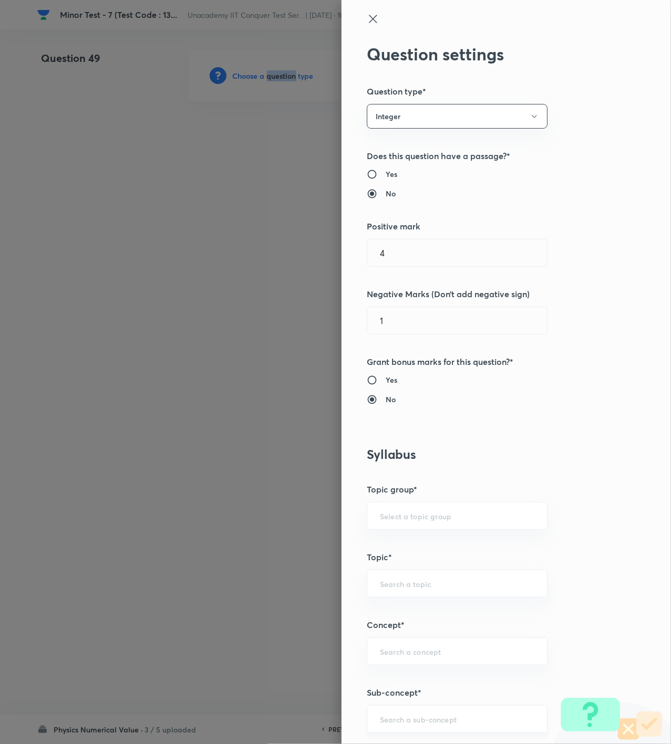
click at [432, 728] on div "​" at bounding box center [457, 719] width 181 height 28
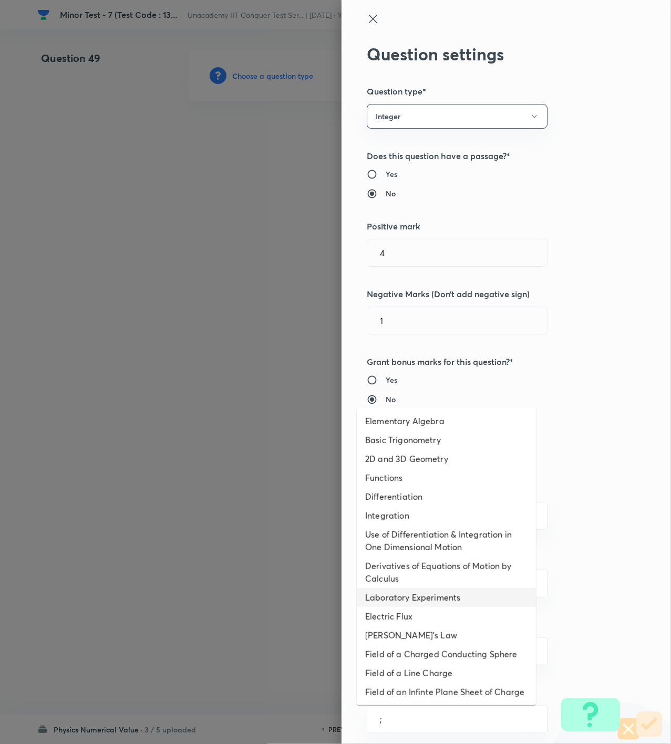
click at [421, 591] on li "Laboratory Experiments" at bounding box center [446, 597] width 179 height 19
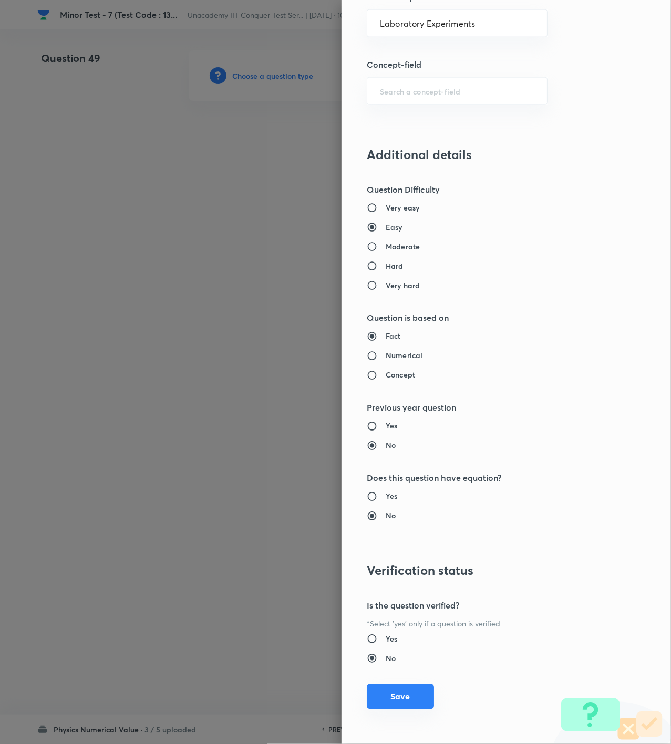
click at [391, 692] on button "Save" at bounding box center [400, 696] width 67 height 25
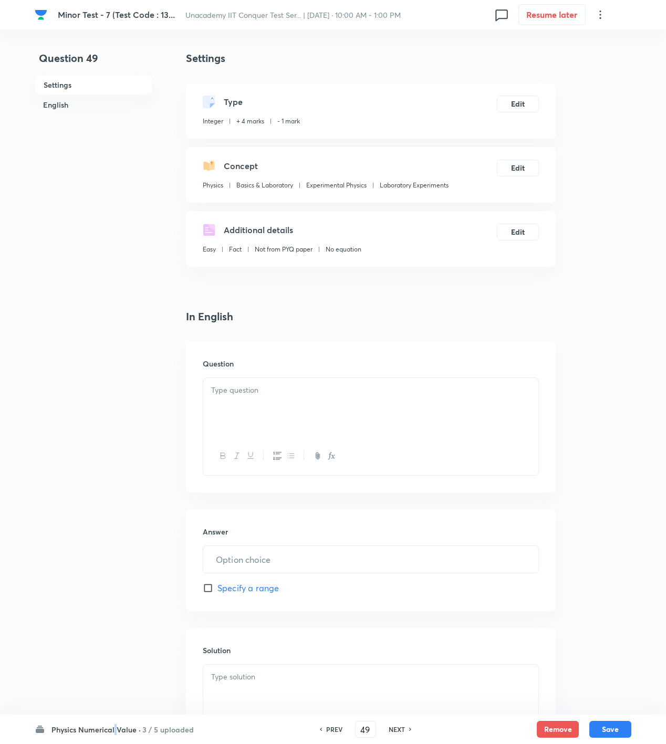
click at [115, 727] on h6 "Physics Numerical Value ·" at bounding box center [95, 729] width 89 height 11
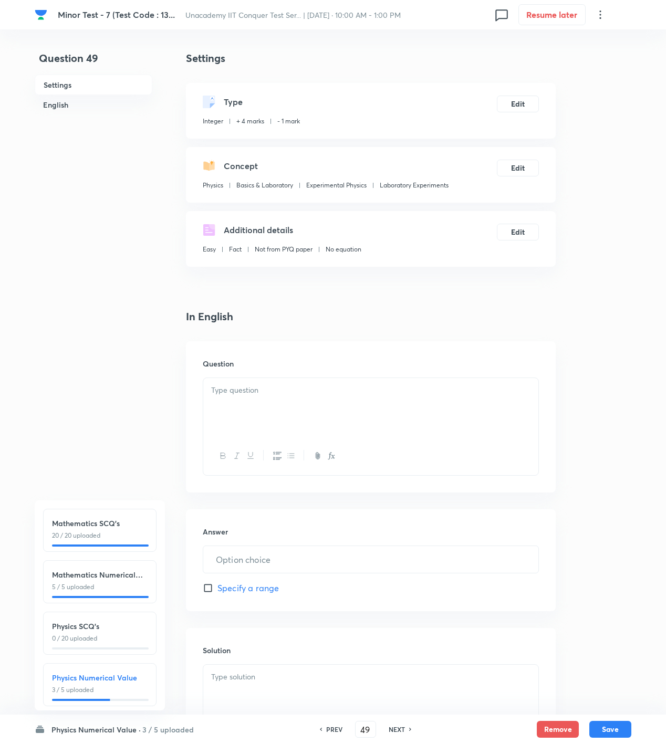
click at [144, 732] on h6 "3 / 5 uploaded" at bounding box center [167, 729] width 51 height 11
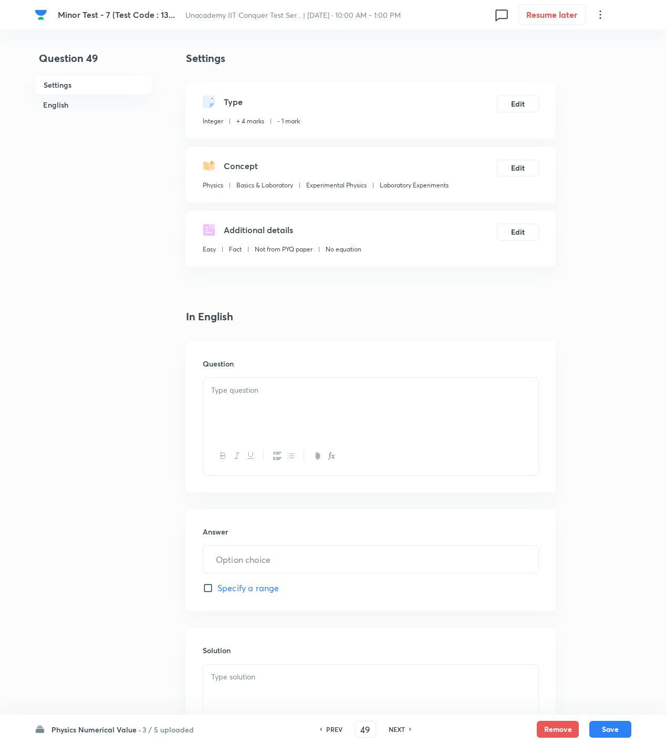
click at [161, 730] on h6 "3 / 5 uploaded" at bounding box center [167, 729] width 51 height 11
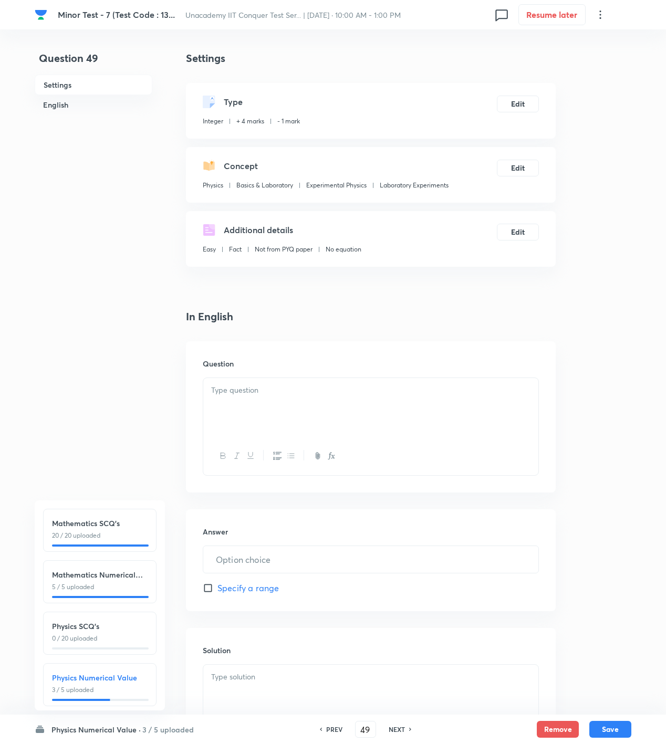
click at [123, 633] on div "Physics SCQ's 0 / 20 uploaded" at bounding box center [100, 632] width 96 height 23
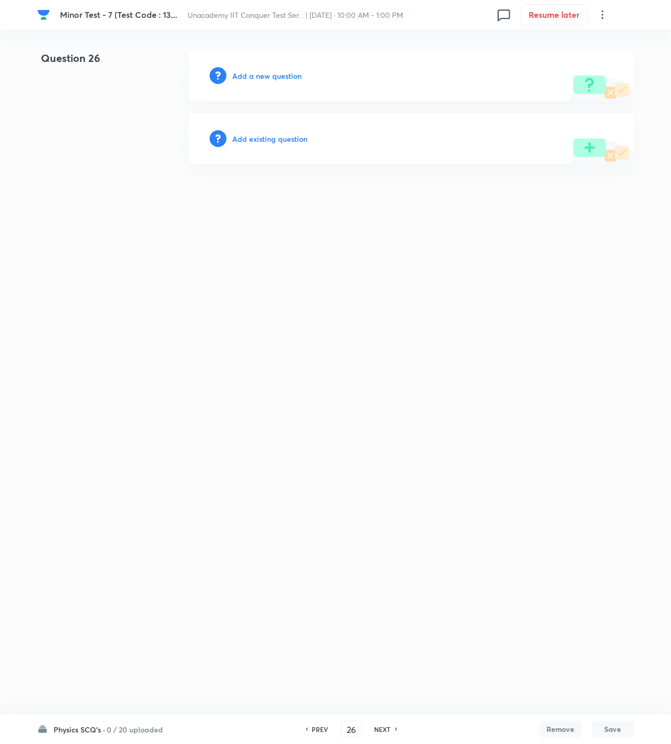
click at [273, 76] on h6 "Add a new question" at bounding box center [267, 75] width 69 height 11
click at [273, 76] on h6 "Choose a question type" at bounding box center [273, 75] width 81 height 11
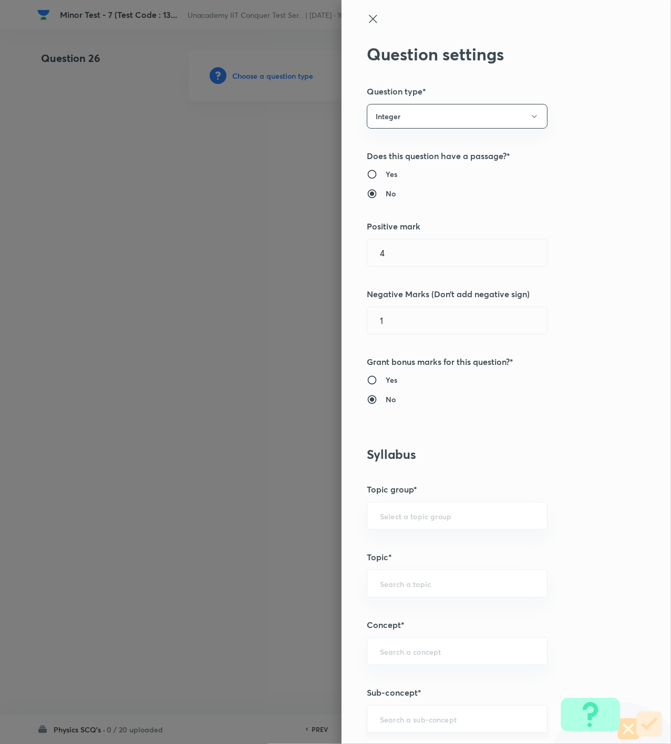
click at [429, 724] on input "text" at bounding box center [457, 719] width 154 height 10
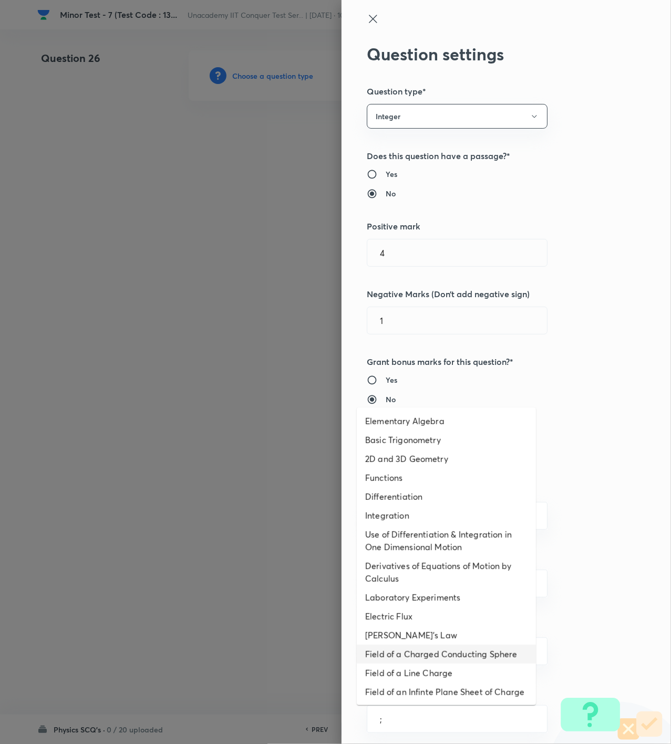
click at [431, 654] on li "Field of a Charged Conducting Sphere" at bounding box center [446, 654] width 179 height 19
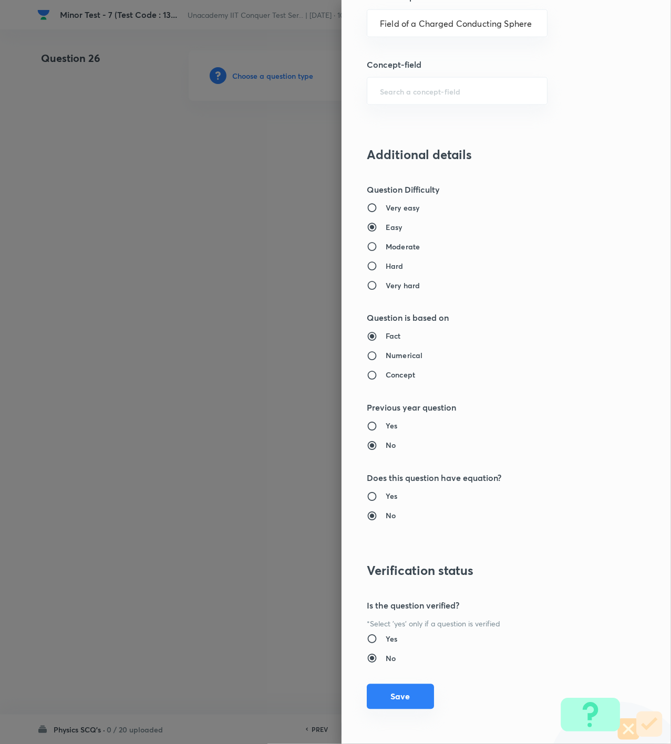
click at [411, 697] on button "Save" at bounding box center [400, 696] width 67 height 25
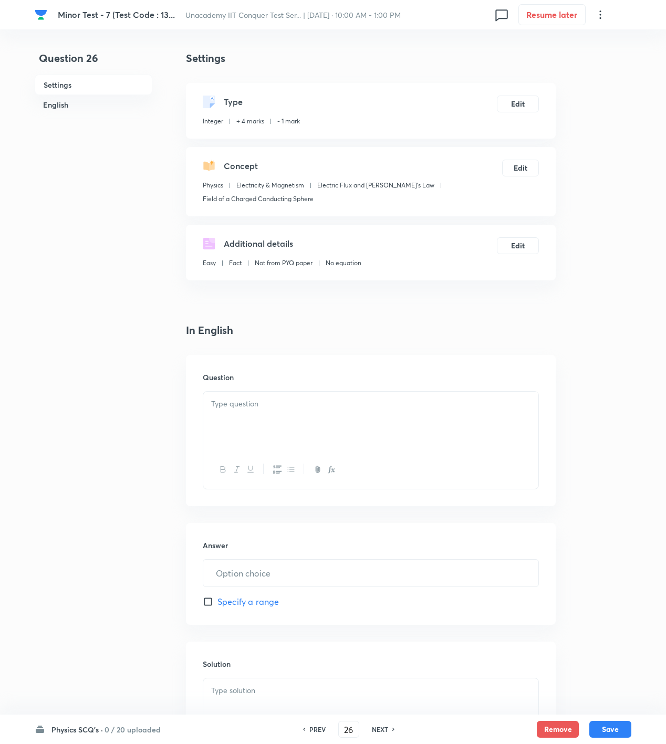
click at [381, 195] on div "Physics Electricity & Magnetism Electric Flux and Gauss's Law Field of a Charge…" at bounding box center [352, 194] width 299 height 27
click at [525, 103] on button "Edit" at bounding box center [518, 103] width 42 height 17
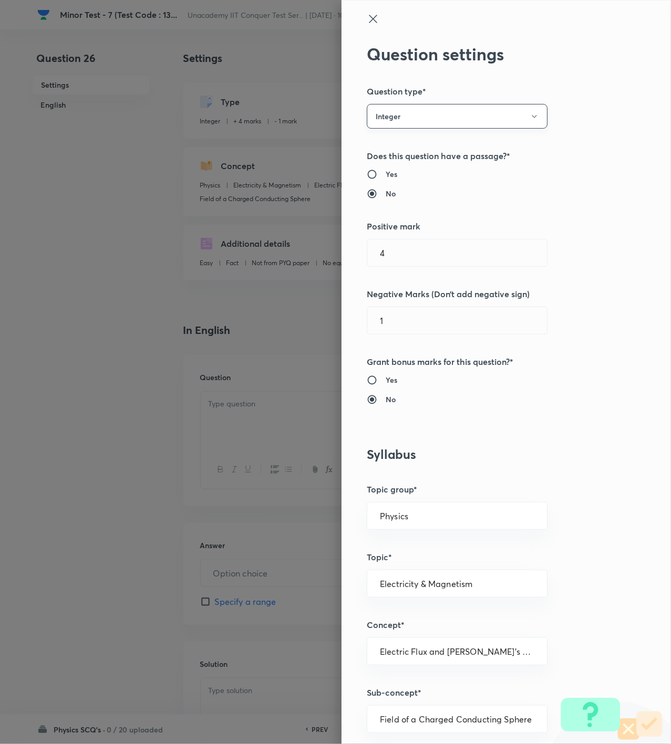
click at [478, 118] on button "Integer" at bounding box center [457, 116] width 181 height 25
click at [402, 142] on li "Single choice correct" at bounding box center [447, 148] width 180 height 19
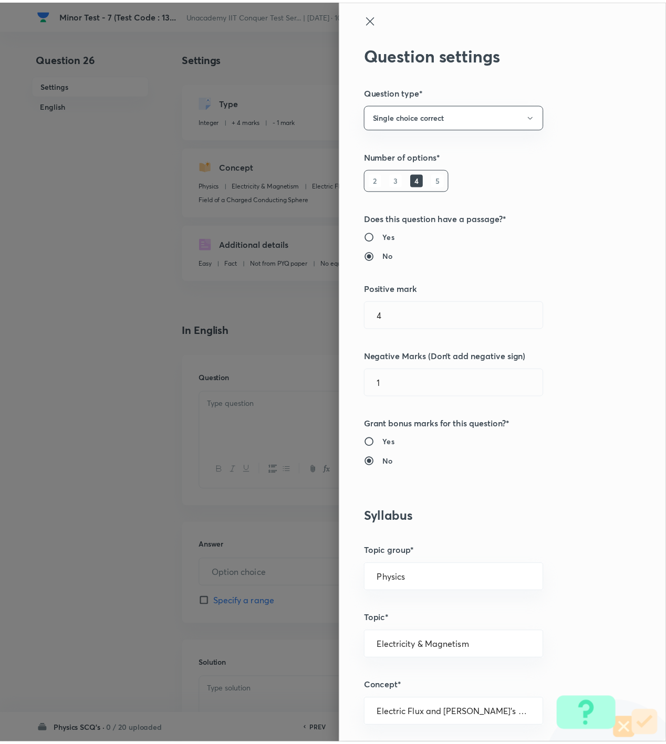
scroll to position [761, 0]
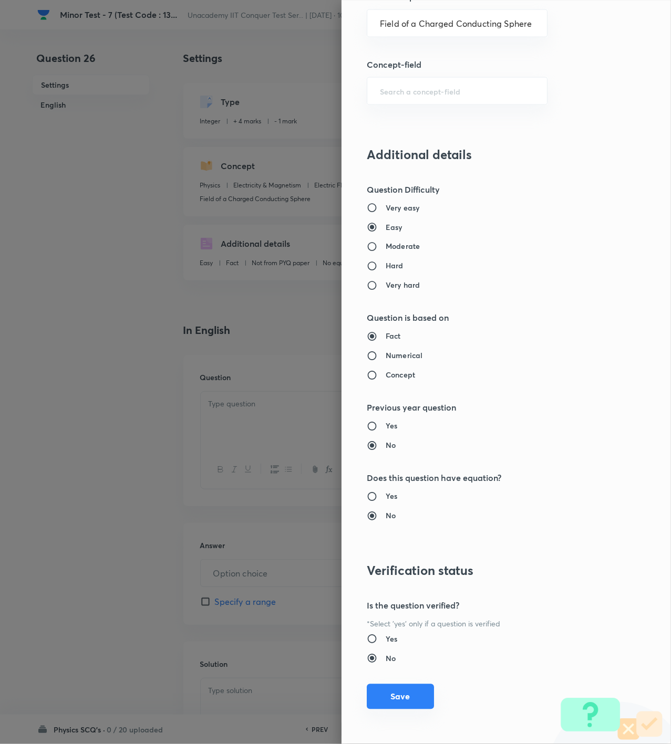
click at [387, 697] on button "Save" at bounding box center [400, 696] width 67 height 25
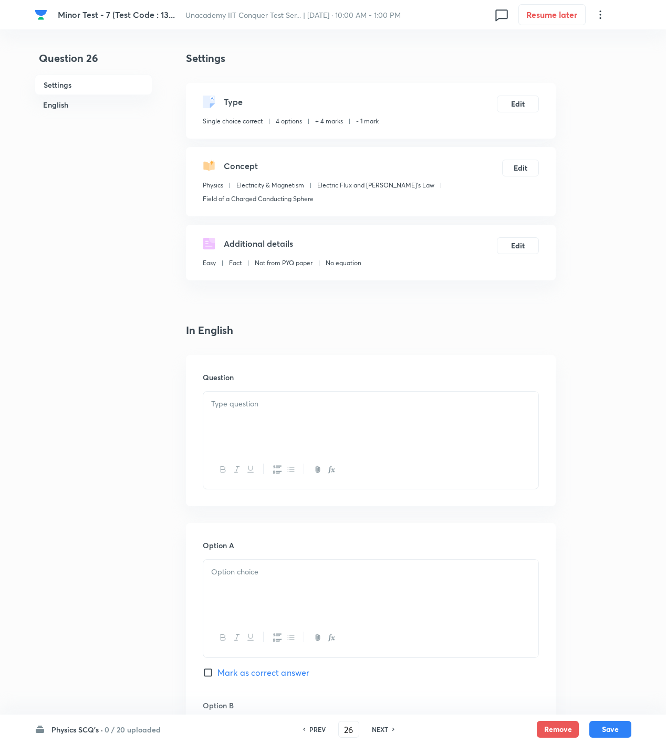
drag, startPoint x: 406, startPoint y: 194, endPoint x: 402, endPoint y: 222, distance: 27.6
click at [406, 194] on div "Physics Electricity & Magnetism Electric Flux and Gauss's Law Field of a Charge…" at bounding box center [352, 194] width 299 height 27
click at [346, 440] on div at bounding box center [370, 421] width 335 height 59
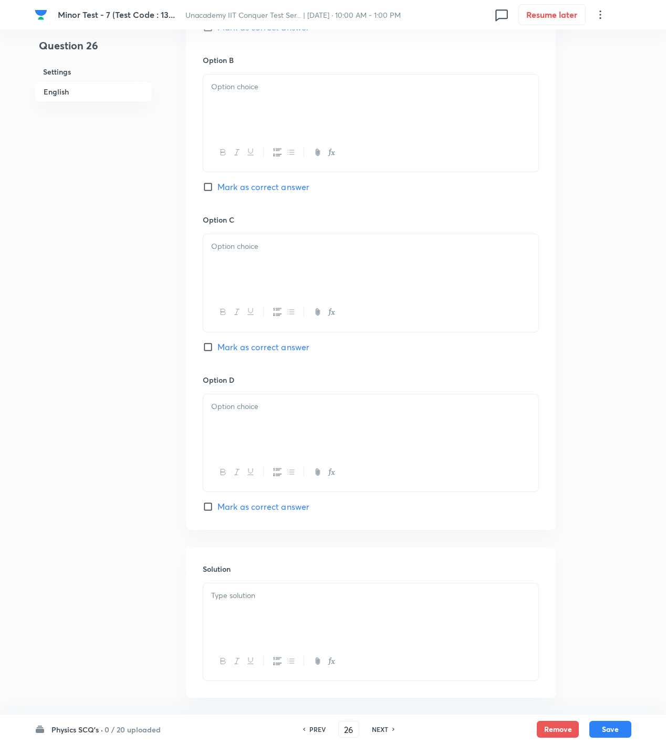
scroll to position [700, 0]
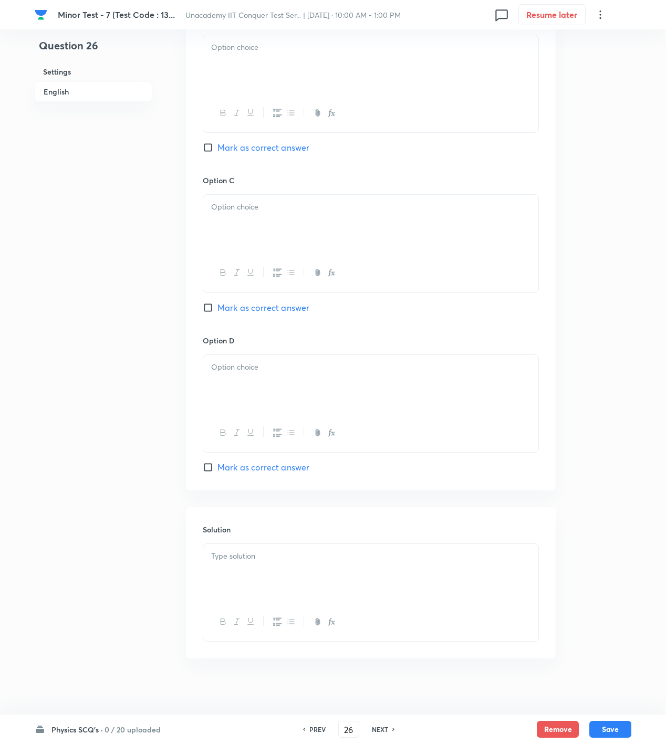
click at [255, 317] on div "Option C Mark as correct answer" at bounding box center [371, 255] width 336 height 160
click at [256, 312] on span "Mark as correct answer" at bounding box center [263, 308] width 92 height 13
click at [217, 312] on input "Mark as correct answer" at bounding box center [210, 308] width 15 height 11
click at [272, 575] on div at bounding box center [370, 573] width 335 height 59
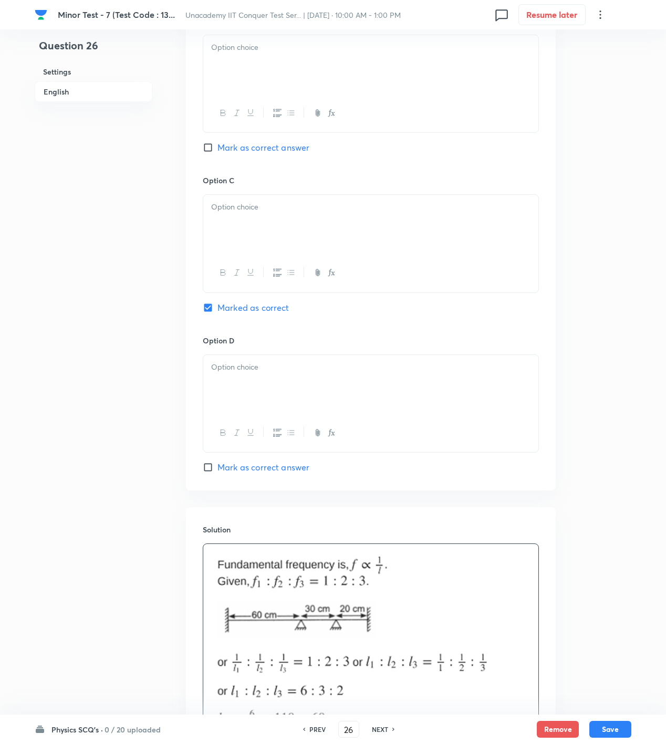
scroll to position [350, 0]
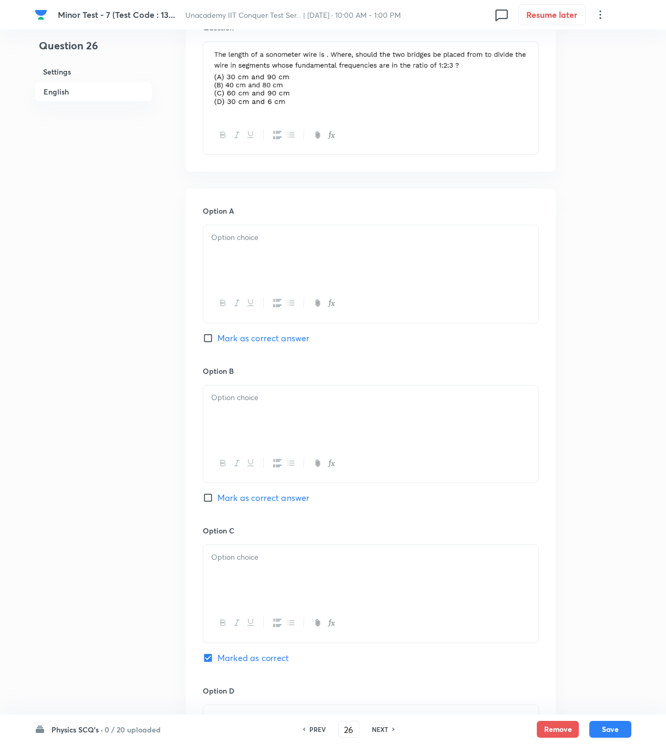
click at [263, 266] on div at bounding box center [370, 254] width 335 height 59
click at [259, 421] on div at bounding box center [370, 415] width 335 height 59
drag, startPoint x: 259, startPoint y: 538, endPoint x: 257, endPoint y: 555, distance: 17.4
click at [259, 544] on div "Option C Marked as correct" at bounding box center [371, 605] width 336 height 160
click at [256, 563] on p at bounding box center [370, 558] width 319 height 12
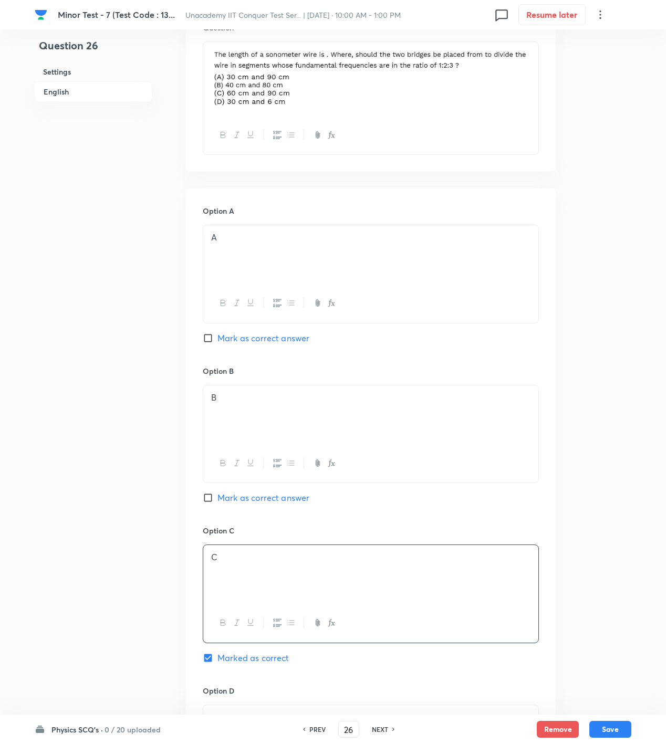
click at [297, 734] on div "PREV 26 ​ NEXT" at bounding box center [349, 729] width 136 height 17
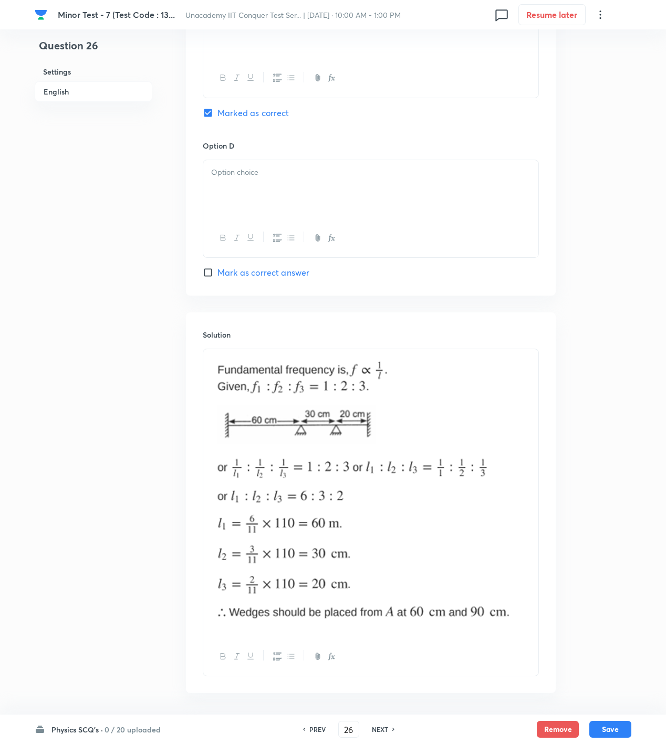
scroll to position [939, 0]
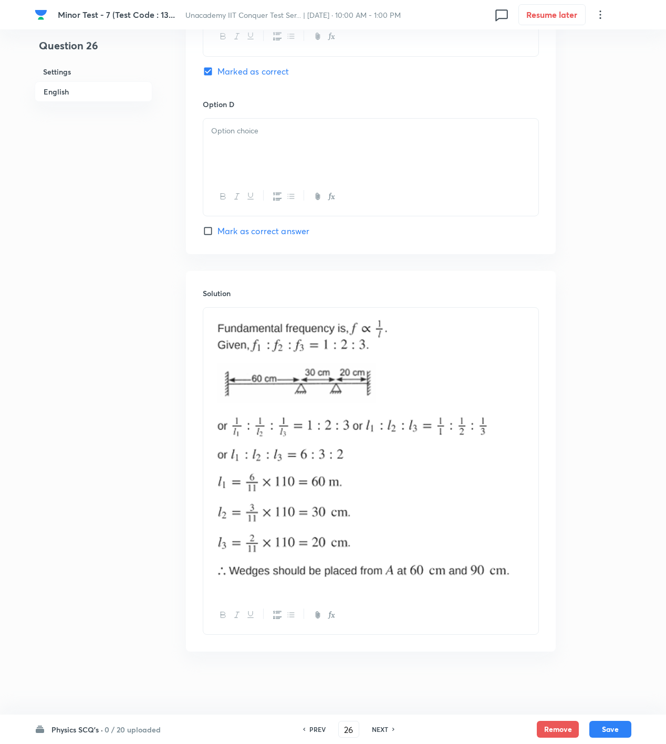
click at [243, 152] on div at bounding box center [370, 148] width 335 height 59
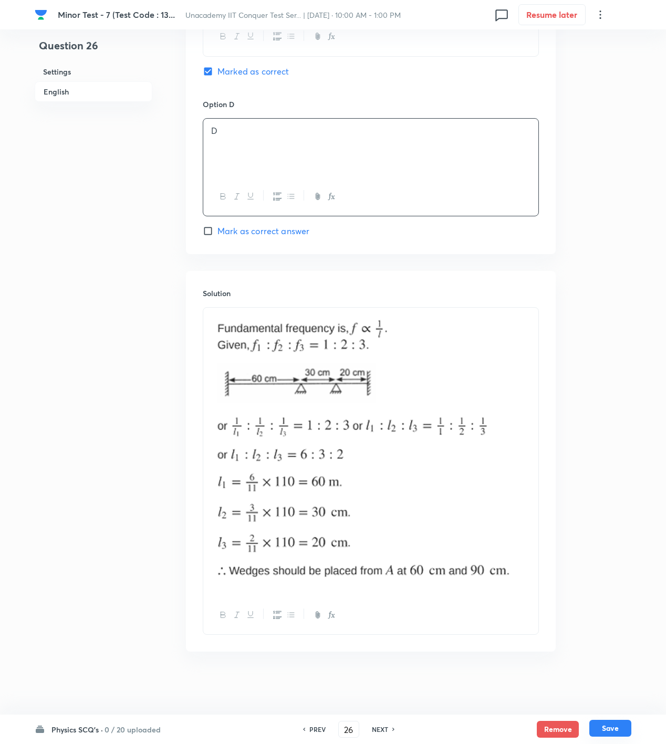
click at [603, 728] on button "Save" at bounding box center [610, 728] width 42 height 17
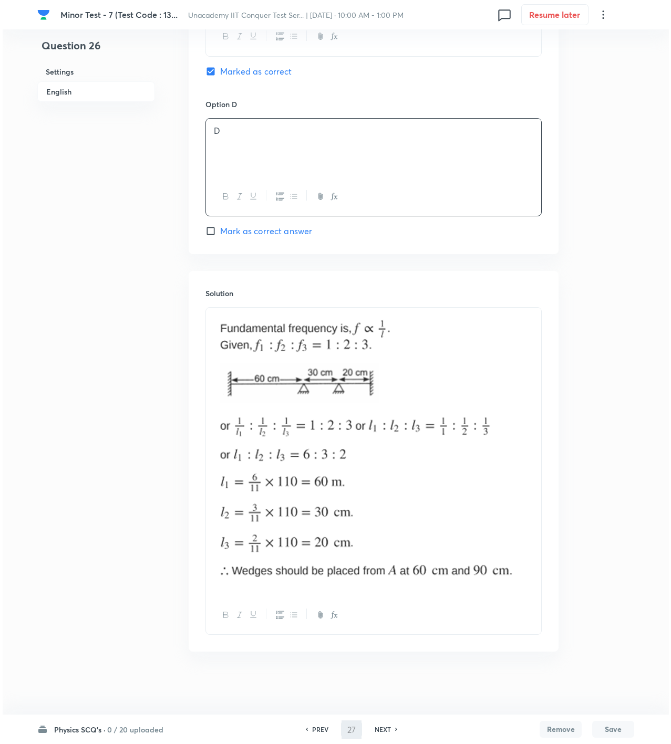
scroll to position [0, 0]
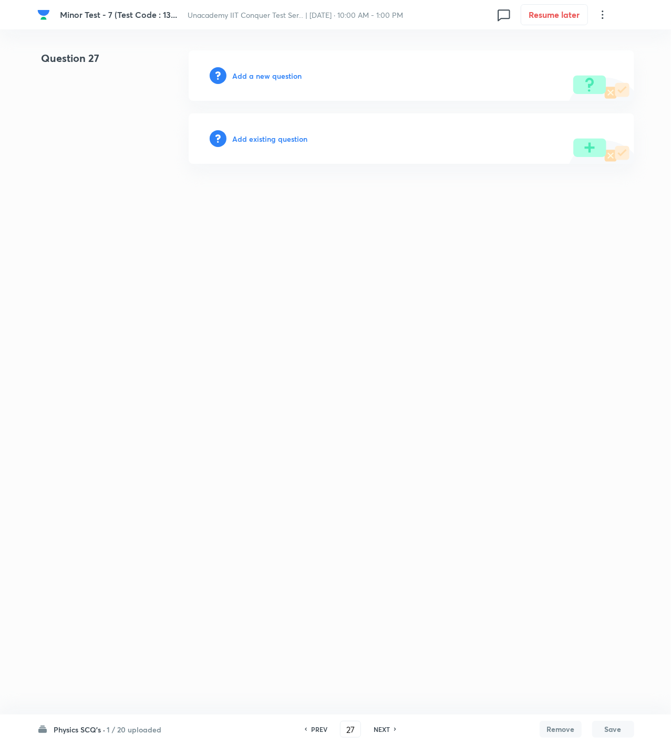
click at [265, 70] on h6 "Add a new question" at bounding box center [267, 75] width 69 height 11
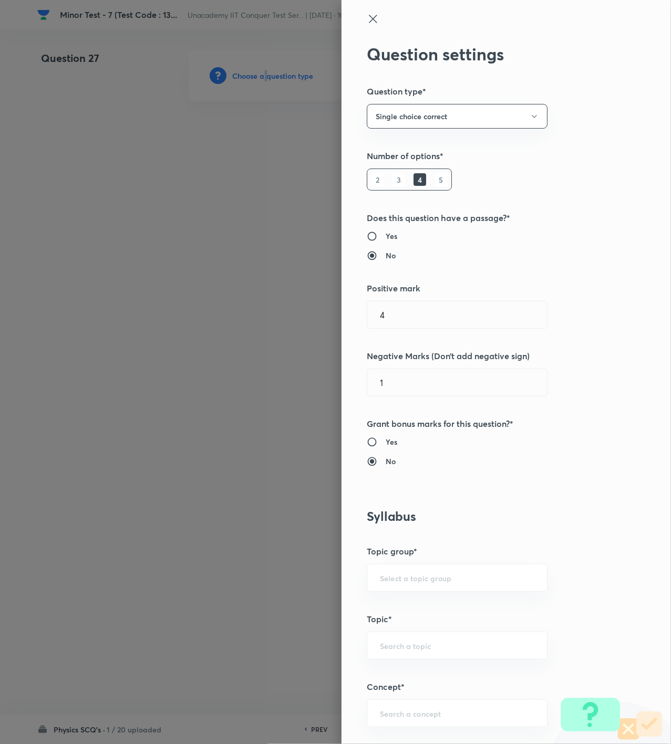
scroll to position [350, 0]
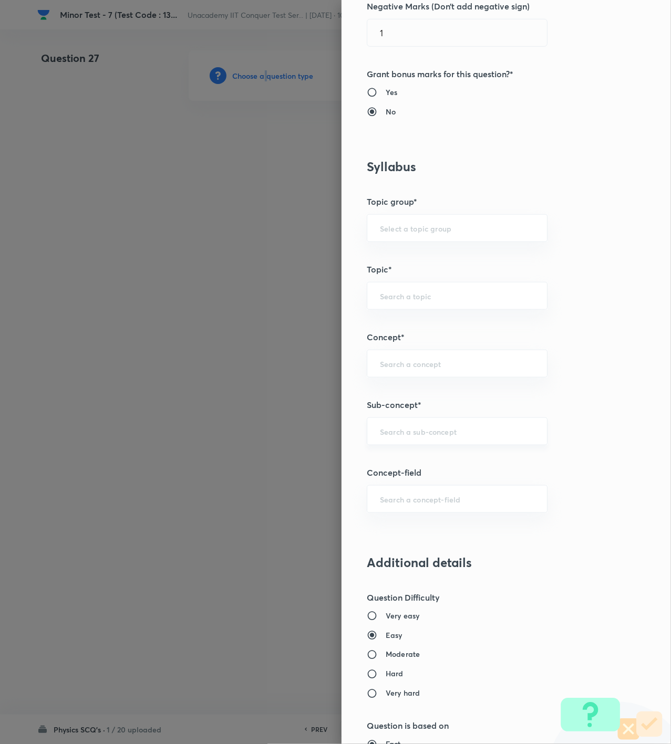
click at [401, 427] on div "​" at bounding box center [457, 432] width 181 height 28
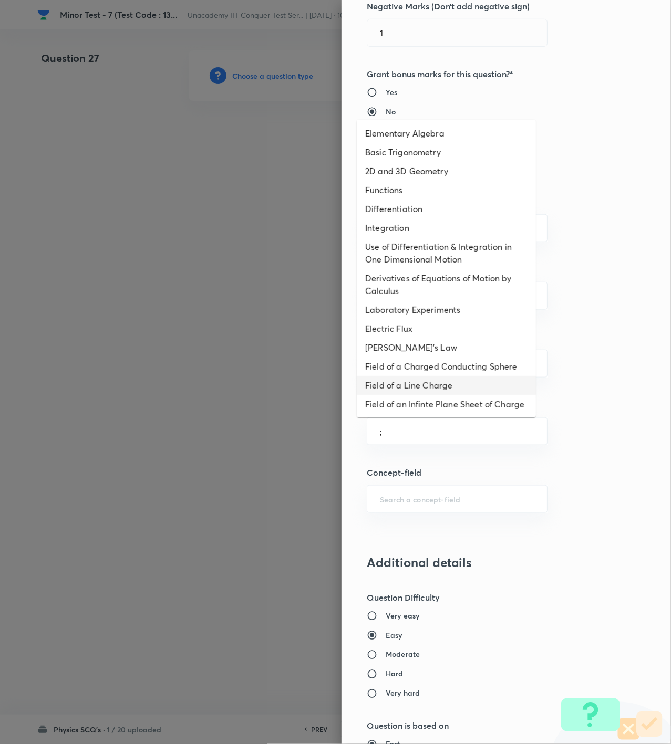
click at [410, 343] on li "[PERSON_NAME]'s Law" at bounding box center [446, 347] width 179 height 19
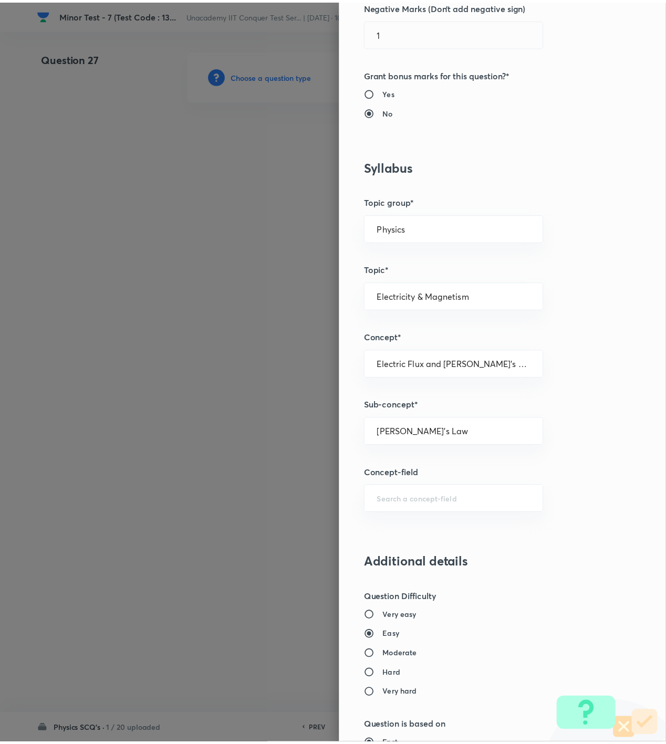
scroll to position [761, 0]
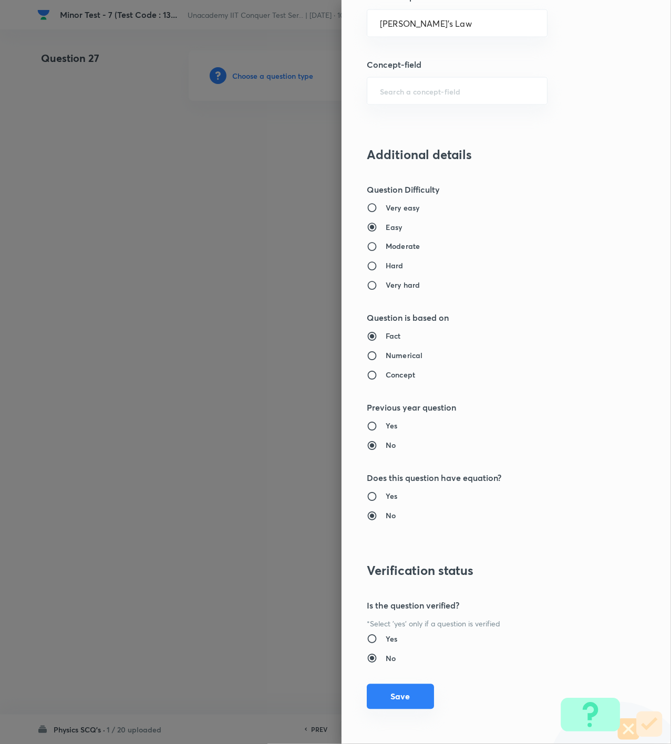
click at [404, 697] on button "Save" at bounding box center [400, 696] width 67 height 25
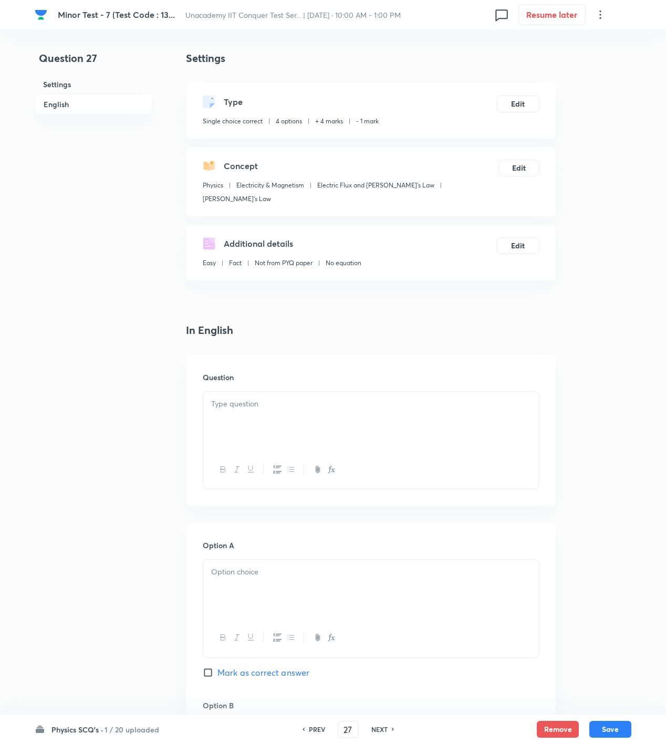
click at [389, 401] on div at bounding box center [370, 421] width 335 height 59
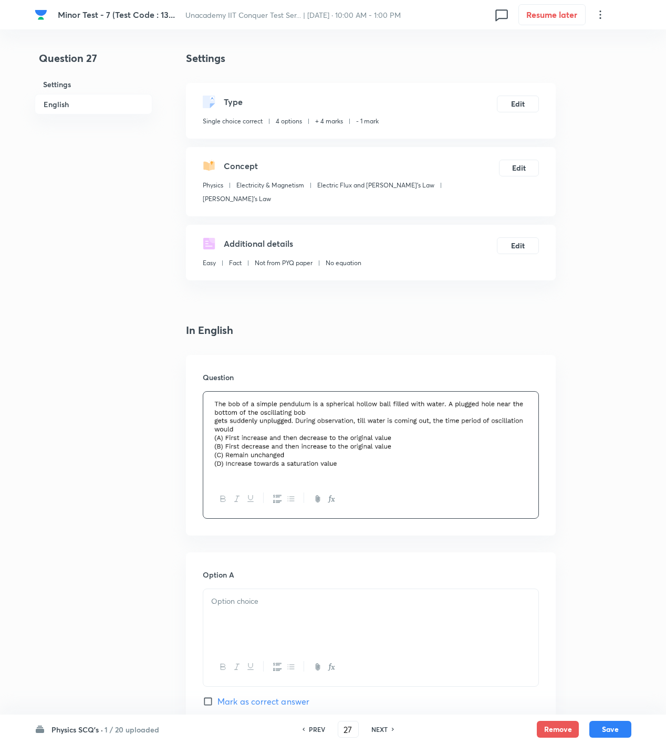
click at [265, 695] on span "Mark as correct answer" at bounding box center [263, 701] width 92 height 13
click at [217, 697] on input "Mark as correct answer" at bounding box center [210, 702] width 15 height 11
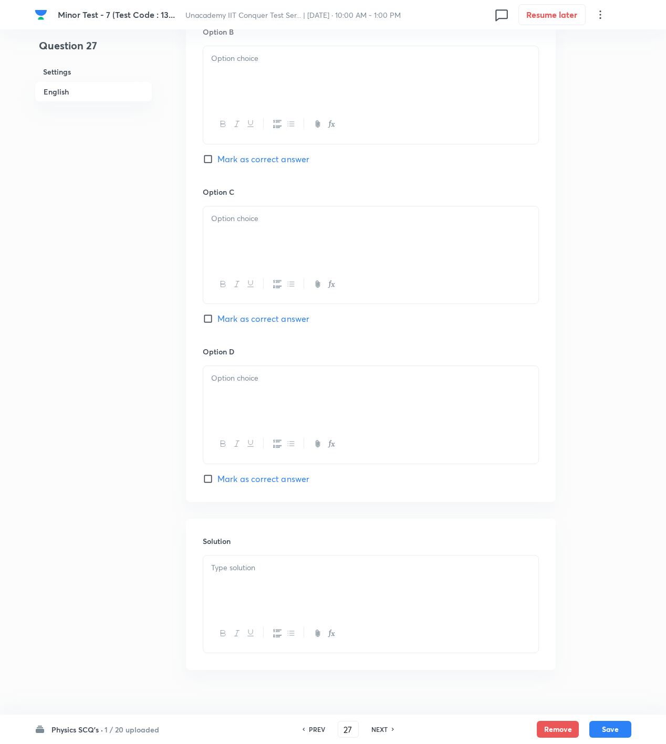
scroll to position [710, 0]
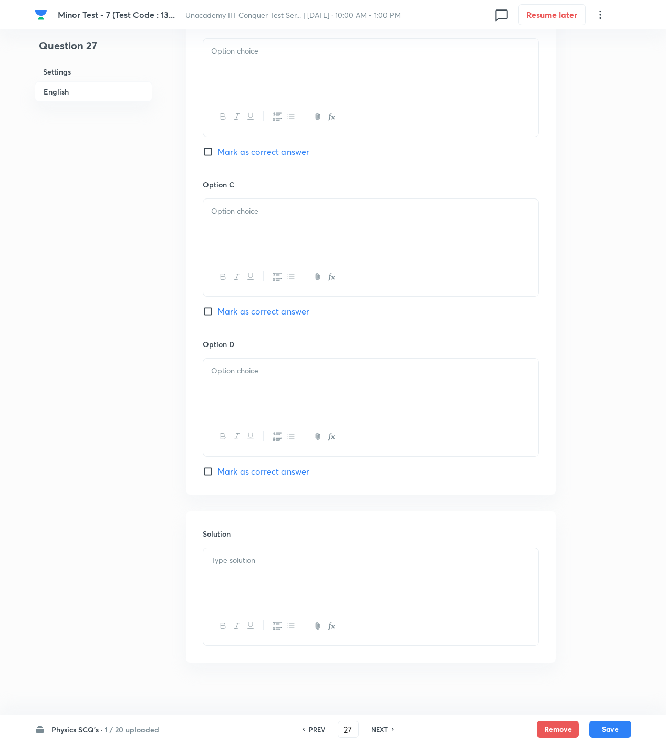
click at [286, 555] on p at bounding box center [370, 561] width 319 height 12
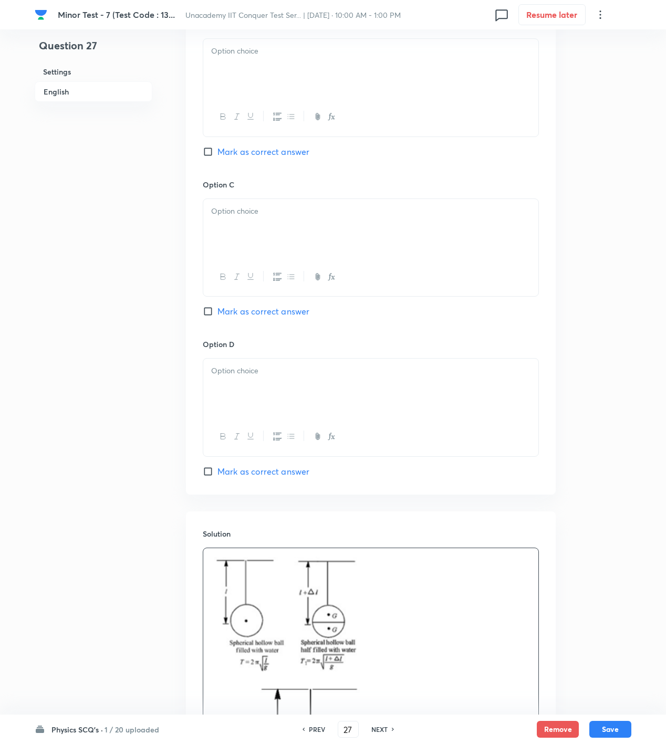
scroll to position [360, 0]
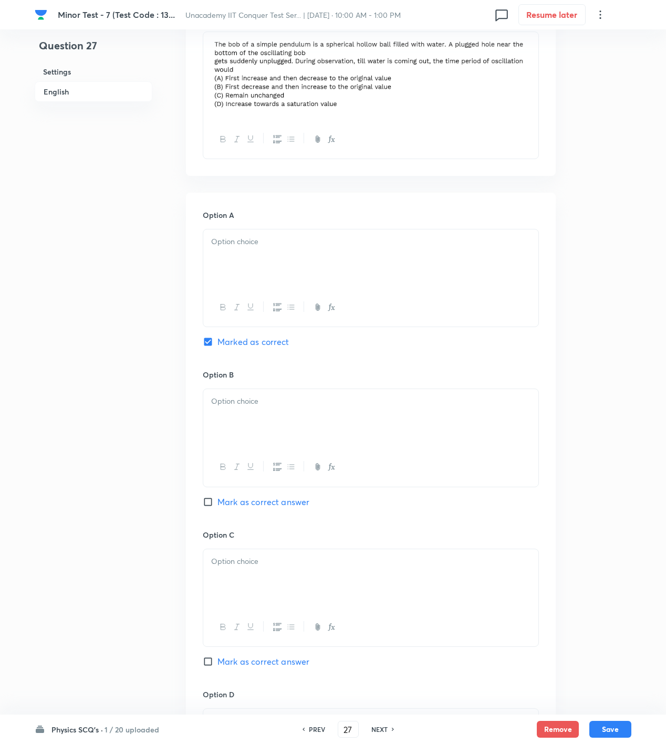
click at [256, 272] on div at bounding box center [370, 259] width 335 height 59
drag, startPoint x: 257, startPoint y: 402, endPoint x: 257, endPoint y: 408, distance: 6.3
click at [257, 404] on div at bounding box center [370, 418] width 335 height 59
click at [259, 556] on p at bounding box center [370, 562] width 319 height 12
click at [297, 715] on p at bounding box center [370, 721] width 319 height 12
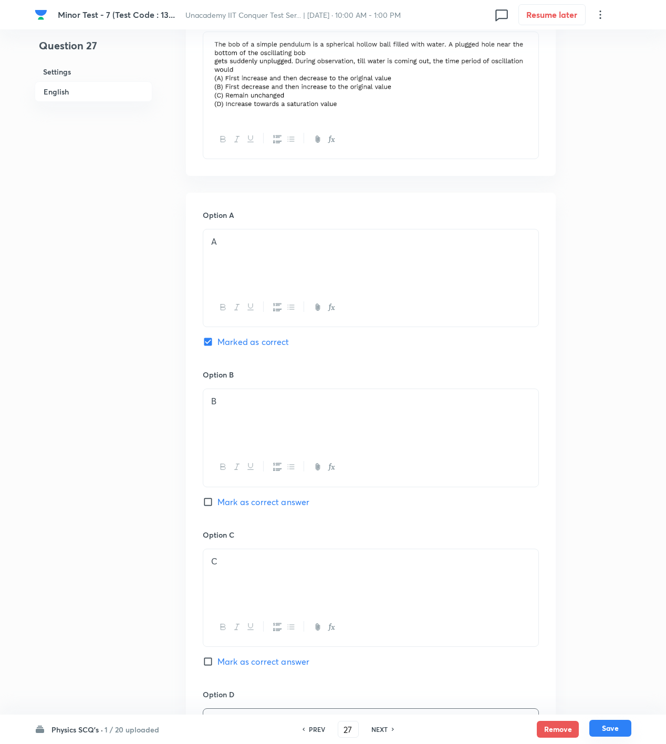
click at [612, 730] on button "Save" at bounding box center [610, 728] width 42 height 17
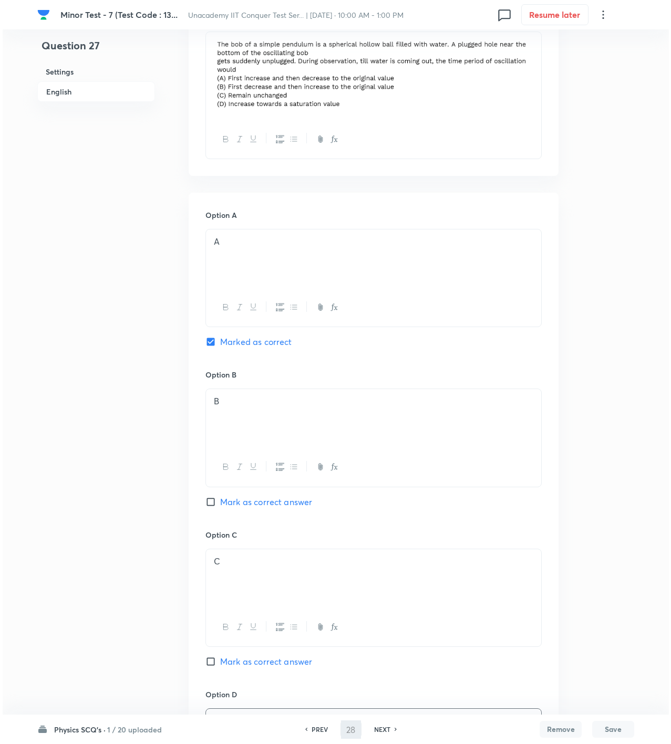
scroll to position [0, 0]
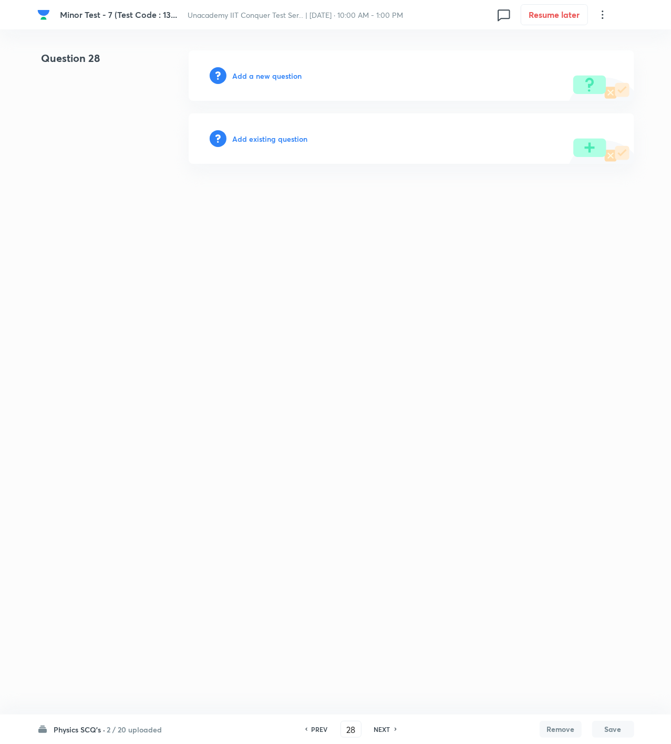
click at [248, 70] on h6 "Add a new question" at bounding box center [267, 75] width 69 height 11
click at [248, 70] on h6 "Choose a question type" at bounding box center [273, 75] width 81 height 11
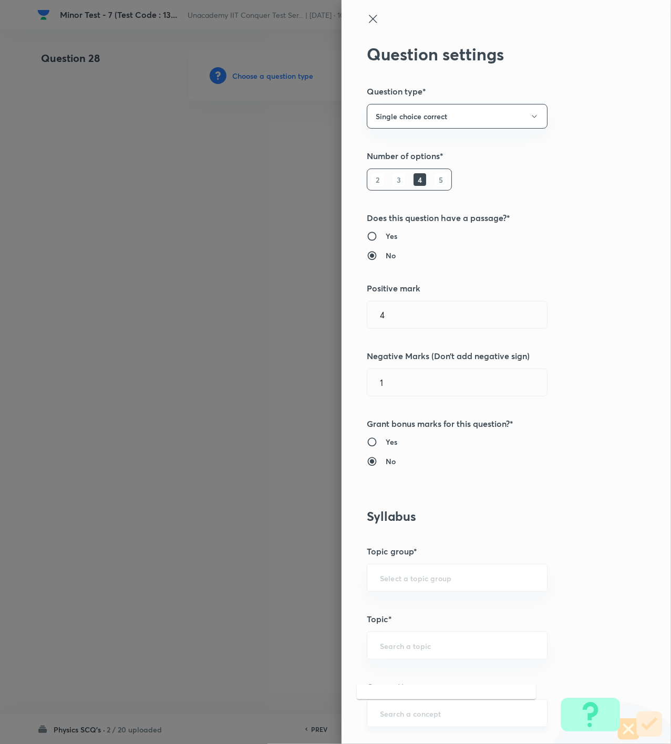
click at [450, 715] on input "text" at bounding box center [457, 714] width 154 height 10
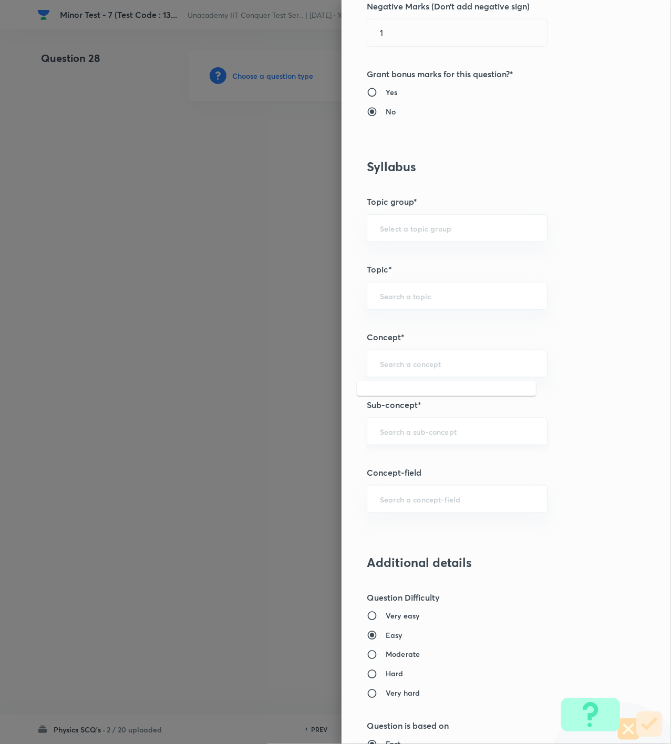
click at [399, 444] on div "​" at bounding box center [457, 432] width 181 height 28
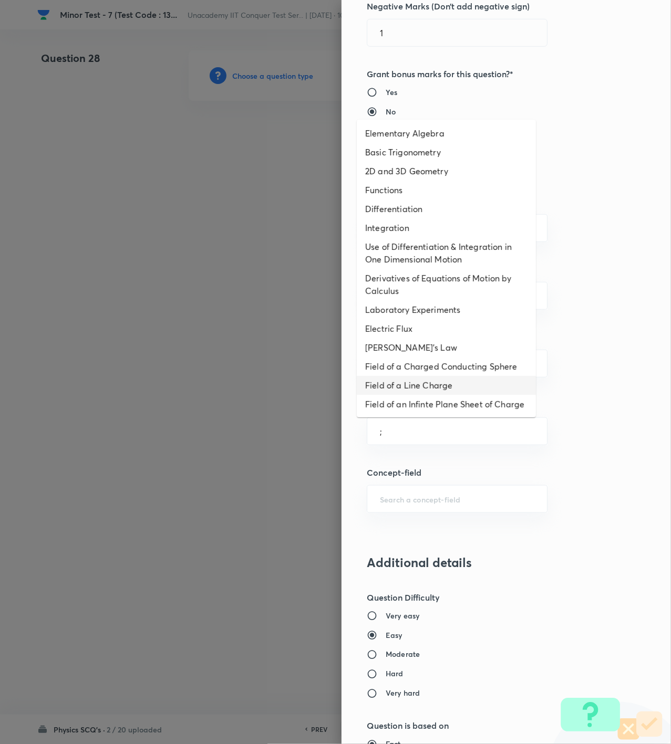
click at [440, 366] on li "Field of a Charged Conducting Sphere" at bounding box center [446, 366] width 179 height 19
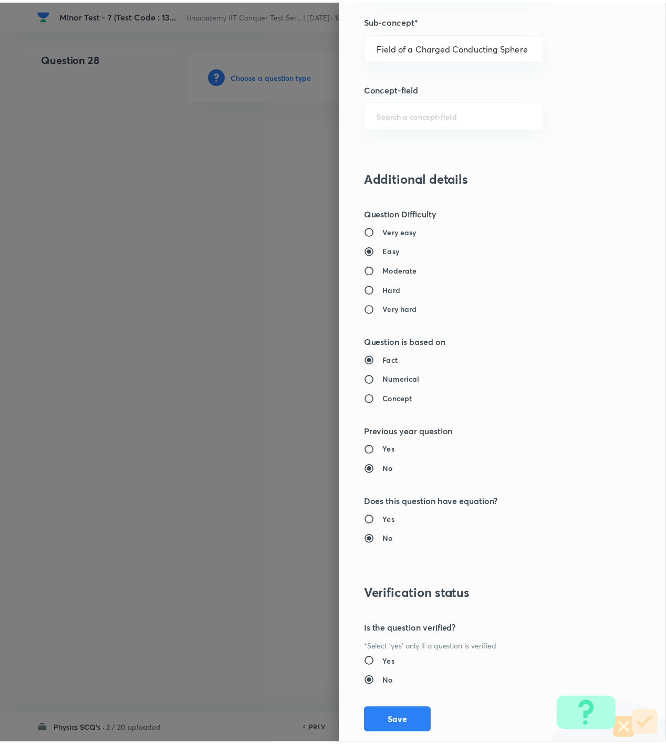
scroll to position [761, 0]
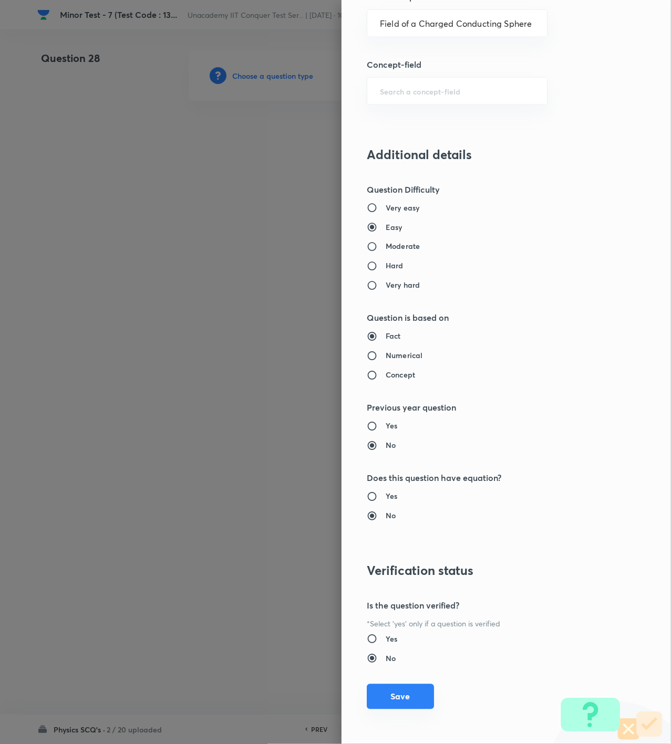
click at [398, 688] on button "Save" at bounding box center [400, 696] width 67 height 25
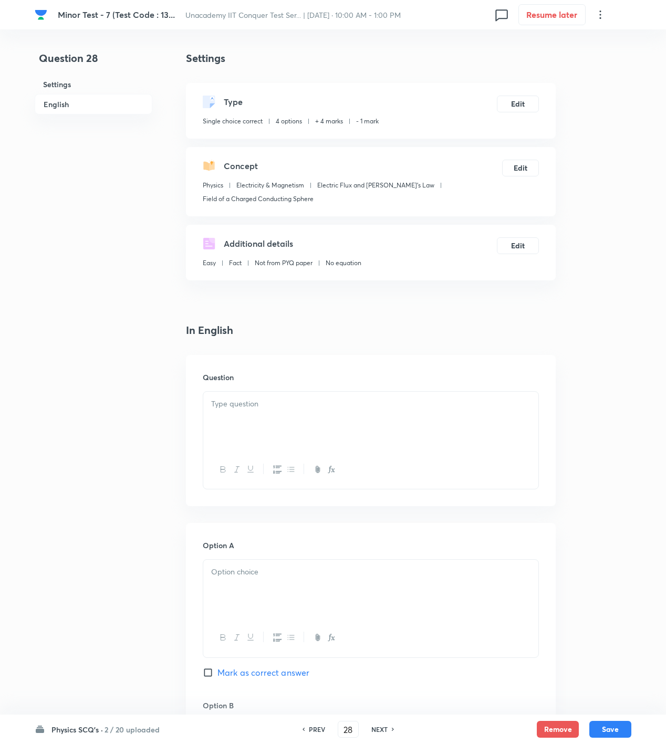
click at [305, 414] on div at bounding box center [370, 421] width 335 height 59
paste div
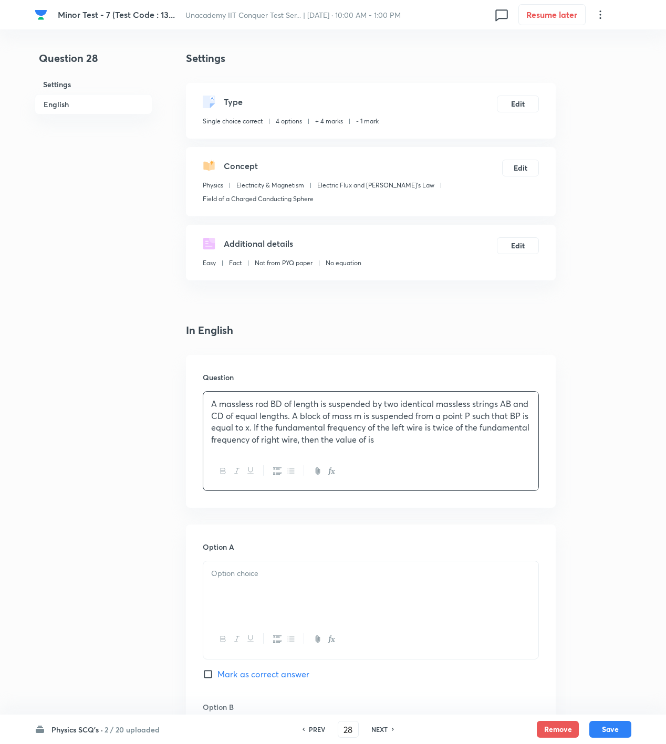
click at [471, 446] on div "A massless rod BD of length is suspended by two identical massless strings AB a…" at bounding box center [370, 422] width 335 height 60
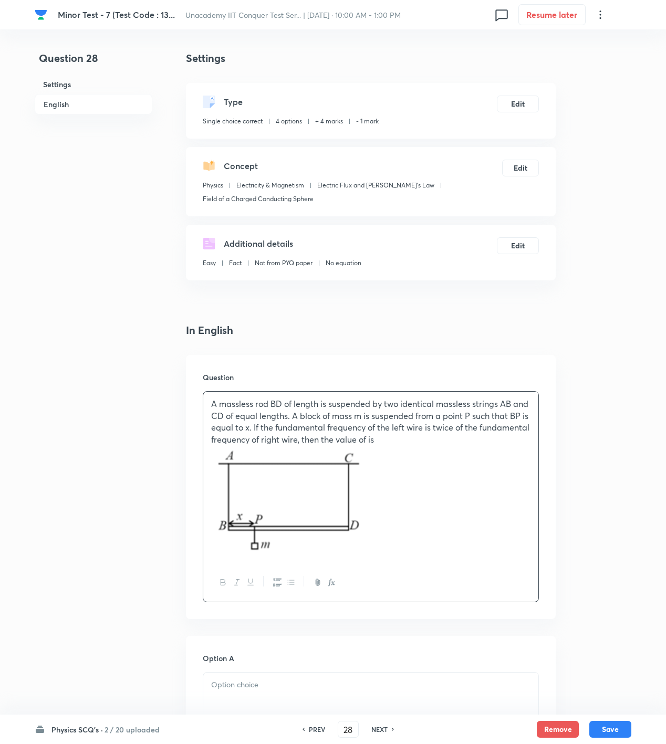
click at [501, 498] on p at bounding box center [370, 501] width 319 height 111
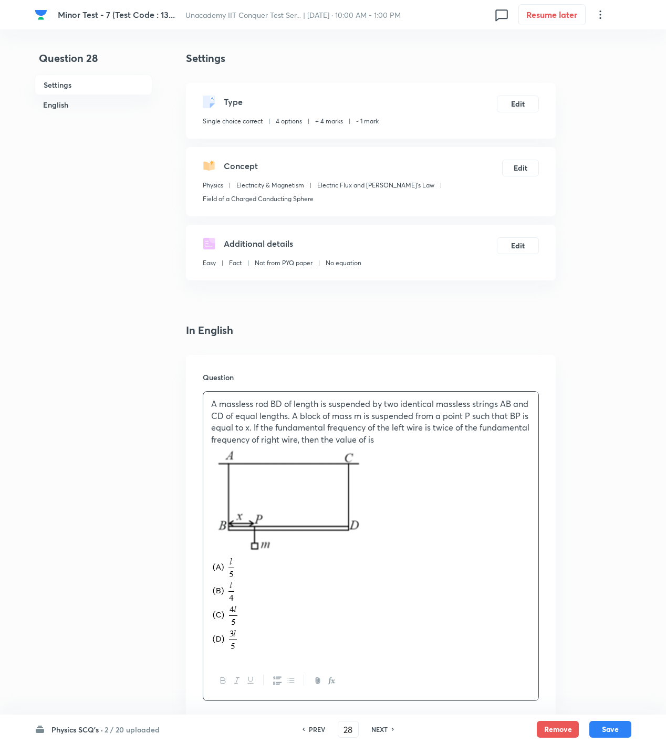
scroll to position [700, 0]
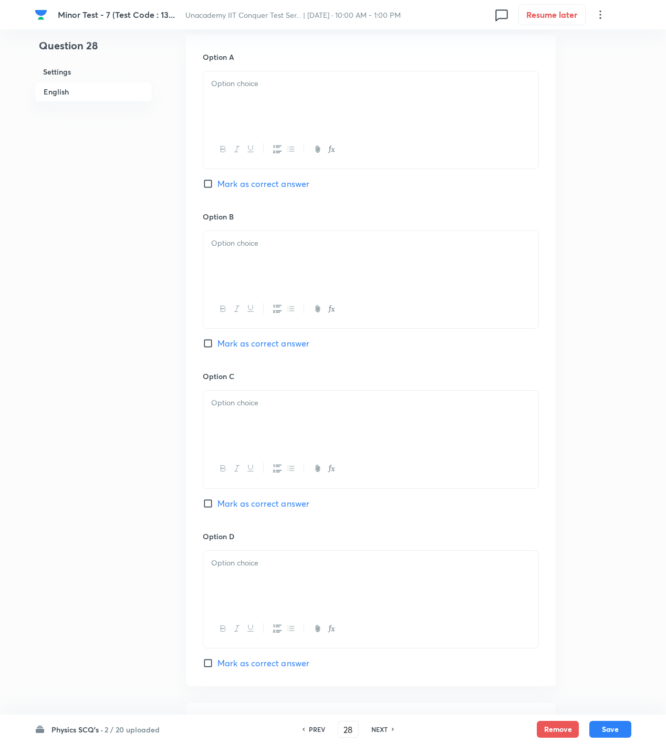
click at [265, 339] on span "Mark as correct answer" at bounding box center [263, 343] width 92 height 13
click at [217, 339] on input "Mark as correct answer" at bounding box center [210, 343] width 15 height 11
click at [288, 81] on p at bounding box center [370, 84] width 319 height 12
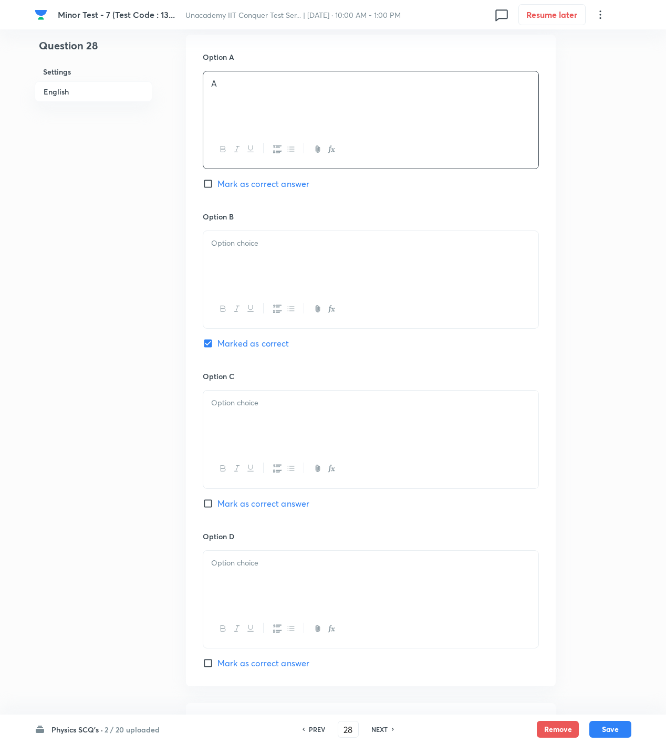
click at [273, 240] on p at bounding box center [370, 243] width 319 height 12
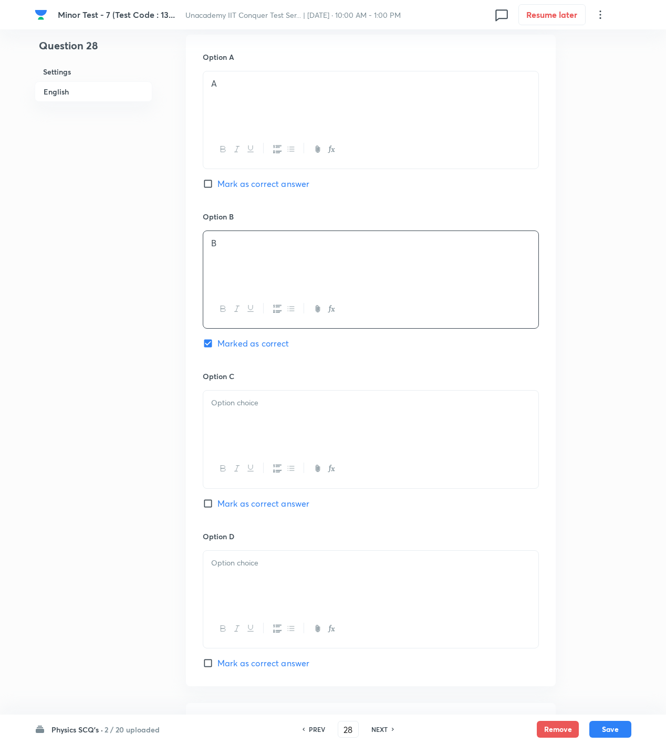
click at [278, 452] on div at bounding box center [370, 469] width 335 height 38
click at [276, 423] on div at bounding box center [370, 420] width 335 height 59
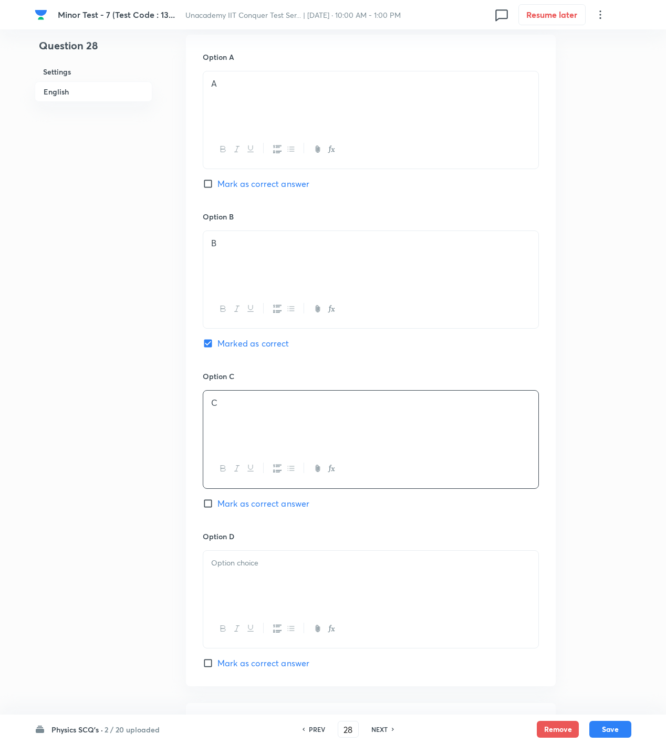
click at [282, 569] on p at bounding box center [370, 563] width 319 height 12
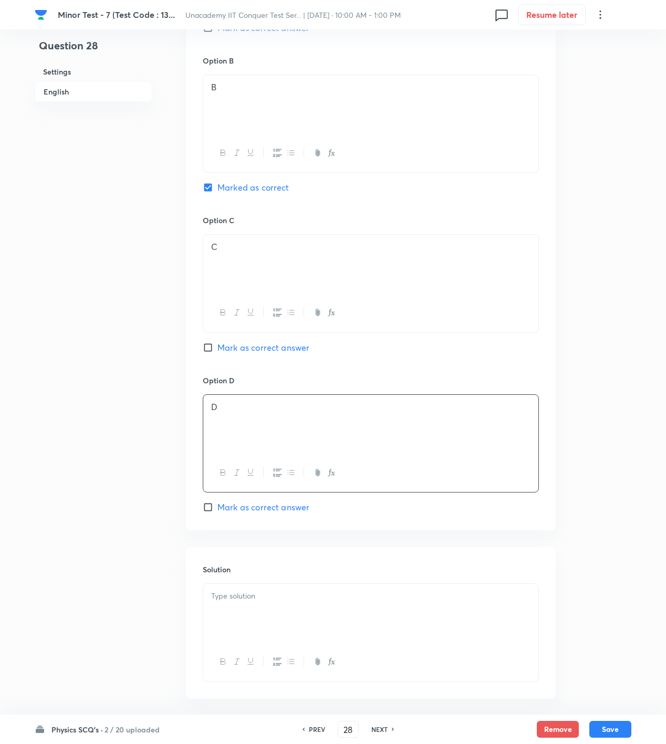
scroll to position [906, 0]
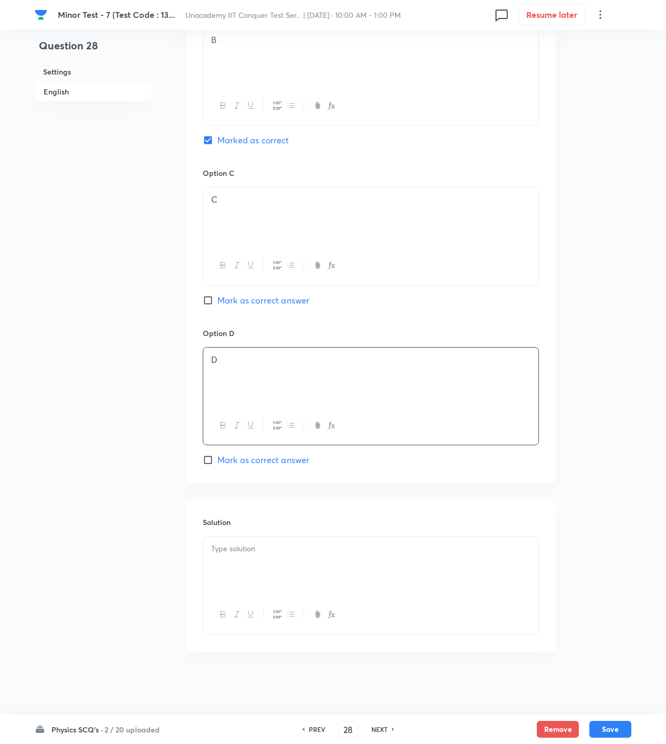
click at [440, 573] on div at bounding box center [370, 566] width 335 height 59
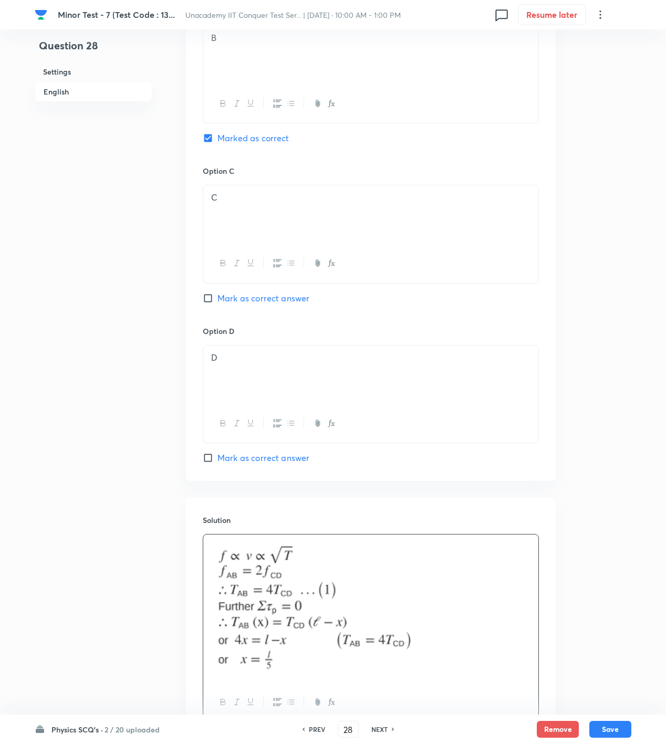
click at [632, 729] on div "Physics SCQ's · 2 / 20 uploaded PREV 28 ​ NEXT Remove Save" at bounding box center [333, 729] width 666 height 29
click at [622, 728] on button "Save" at bounding box center [610, 728] width 42 height 17
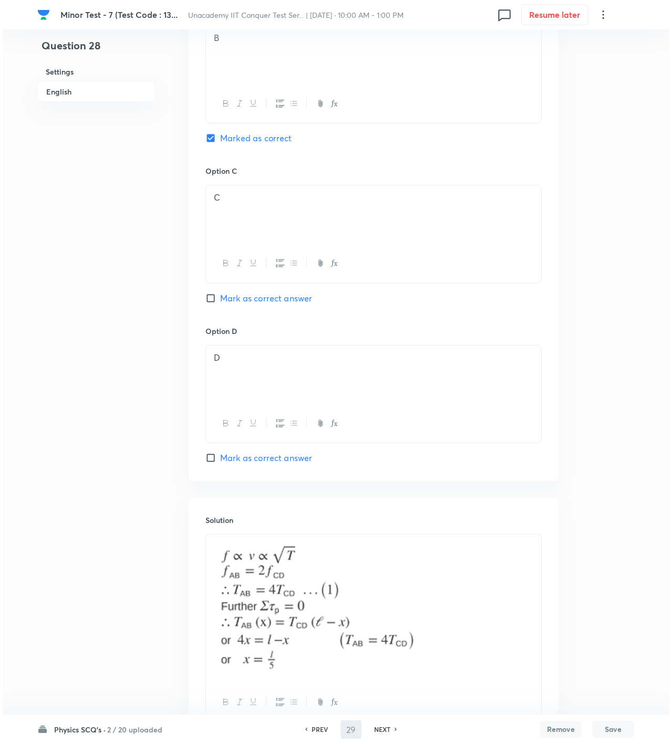
scroll to position [0, 0]
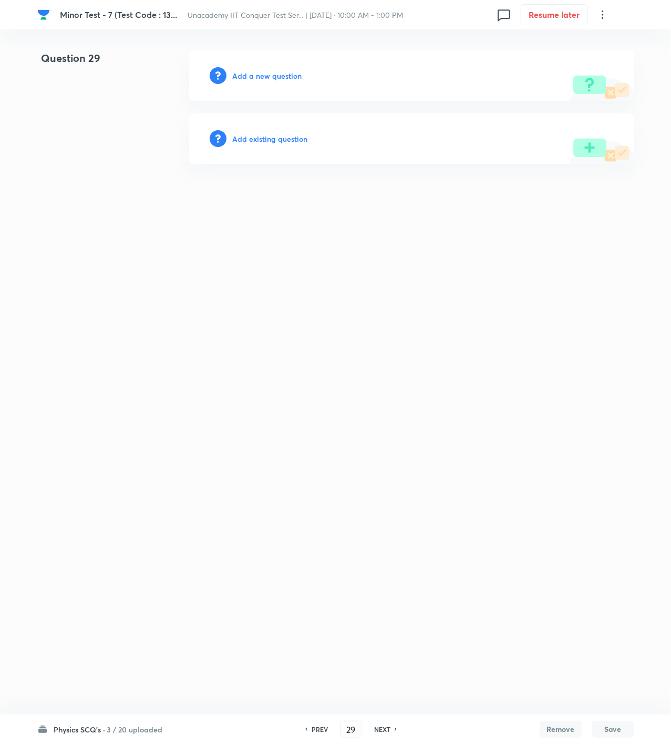
click at [270, 85] on div "Add a new question" at bounding box center [411, 75] width 445 height 50
click at [270, 80] on h6 "Add a new question" at bounding box center [267, 75] width 69 height 11
click at [270, 80] on h6 "Choose a question type" at bounding box center [273, 75] width 81 height 11
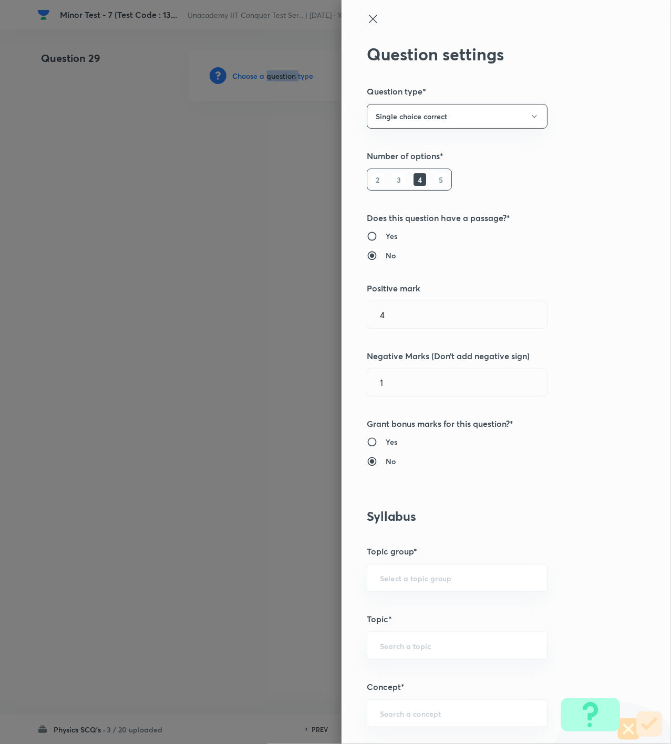
scroll to position [350, 0]
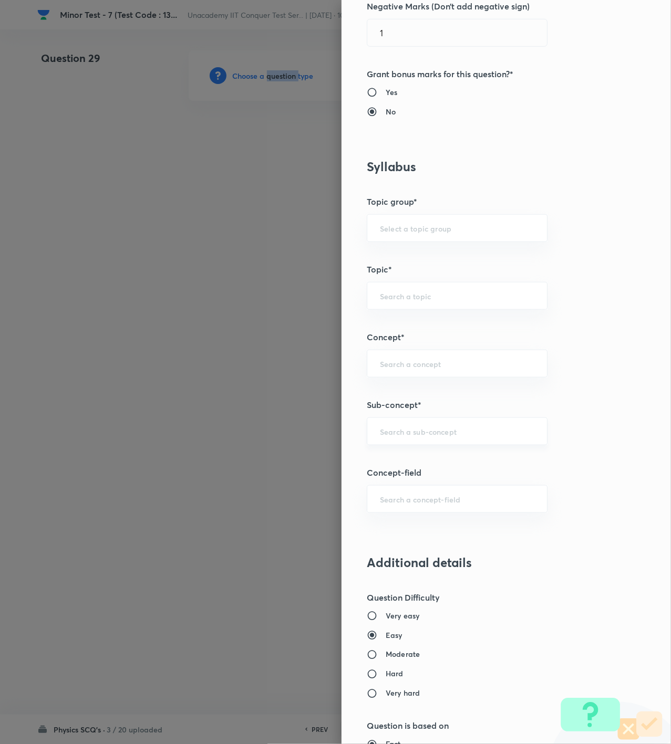
click at [424, 425] on div "​" at bounding box center [457, 432] width 181 height 28
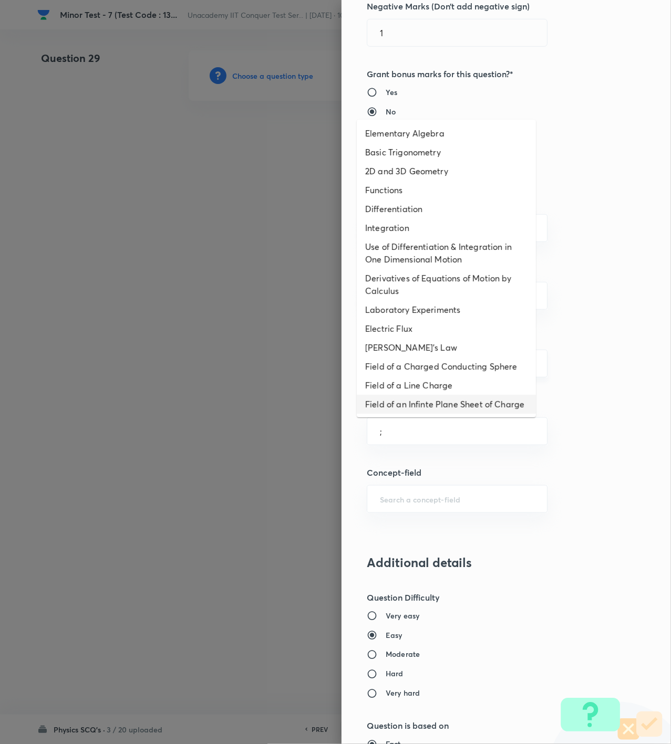
click at [418, 368] on li "Field of a Charged Conducting Sphere" at bounding box center [446, 366] width 179 height 19
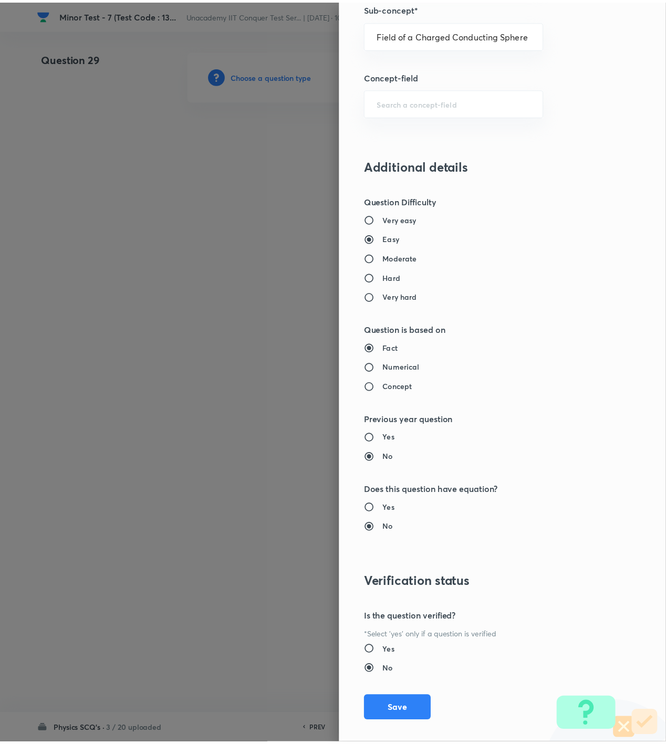
scroll to position [761, 0]
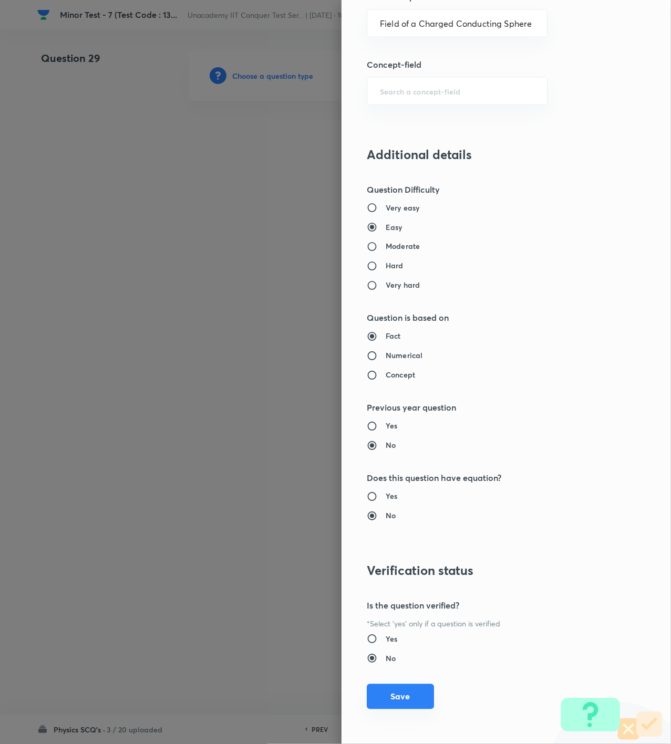
click at [400, 697] on button "Save" at bounding box center [400, 696] width 67 height 25
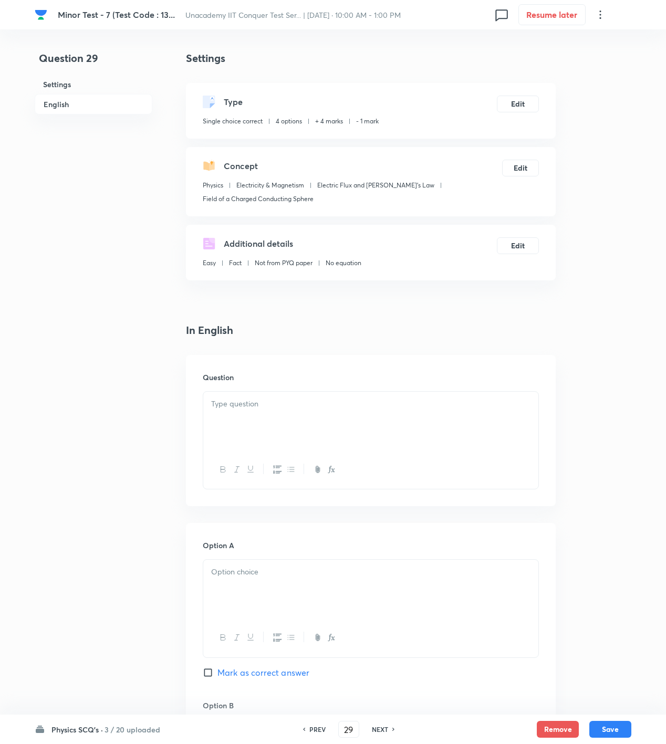
click at [259, 416] on div at bounding box center [370, 421] width 335 height 59
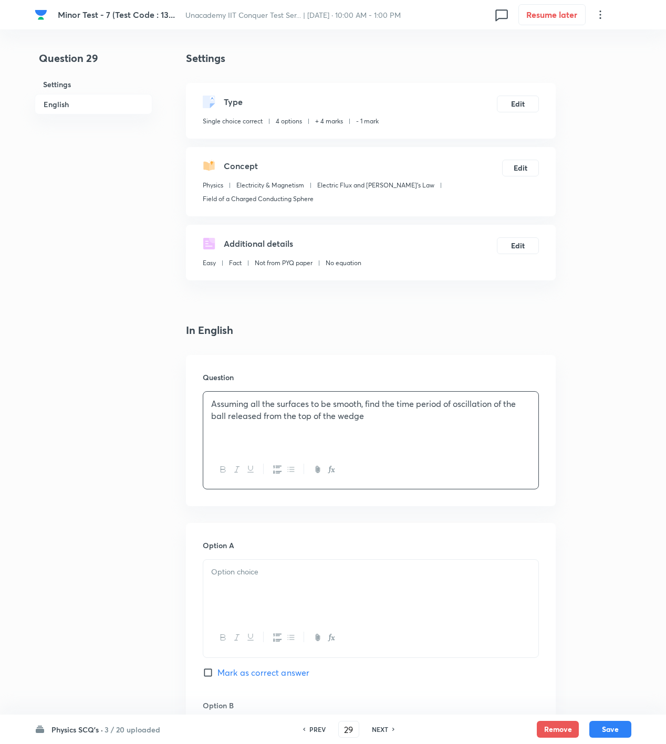
click at [432, 423] on div "Assuming all the surfaces to be smooth, find the time period of oscillation of …" at bounding box center [370, 421] width 335 height 59
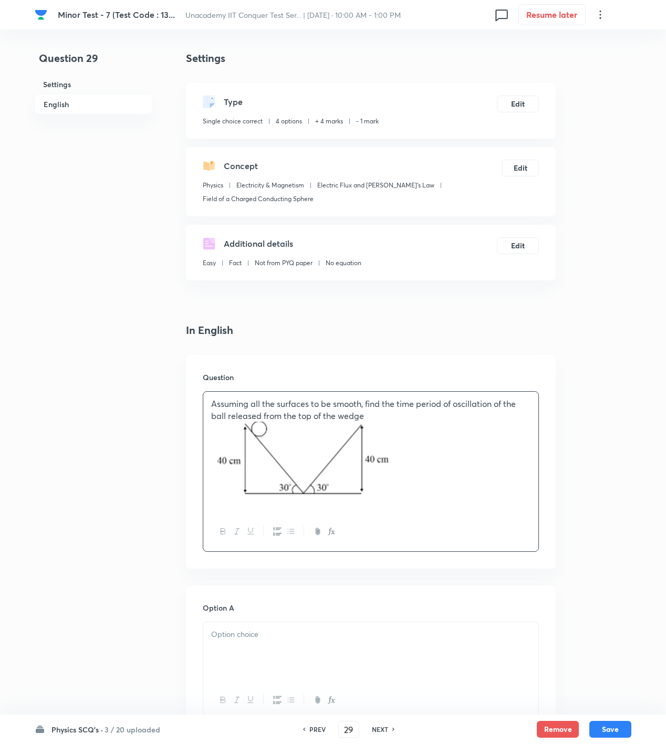
click at [470, 465] on p at bounding box center [370, 464] width 319 height 85
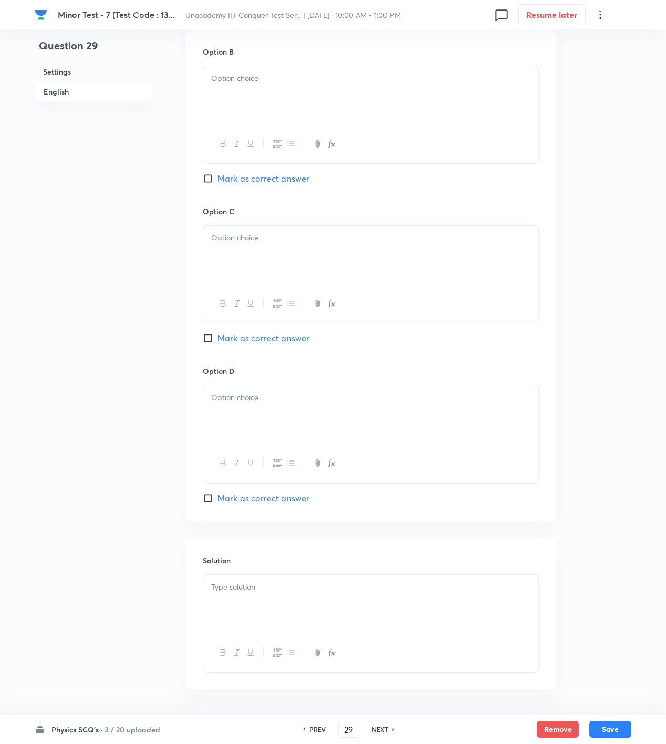
scroll to position [877, 0]
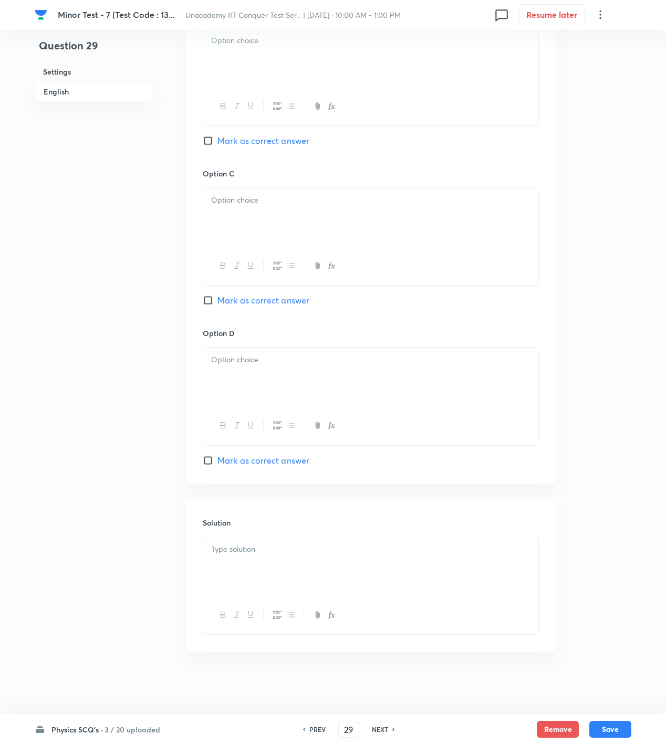
click at [336, 561] on div at bounding box center [370, 566] width 335 height 59
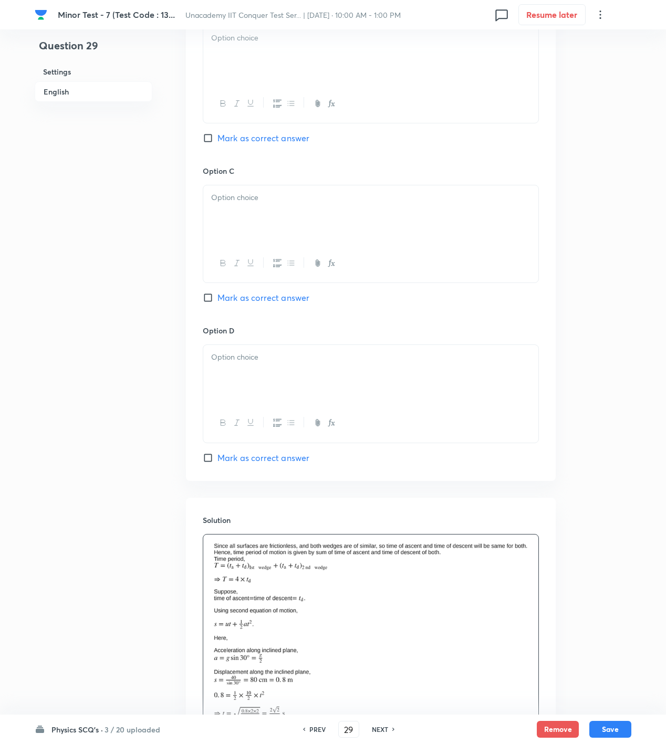
click at [272, 297] on span "Mark as correct answer" at bounding box center [263, 298] width 92 height 13
click at [217, 297] on input "Mark as correct answer" at bounding box center [210, 298] width 15 height 11
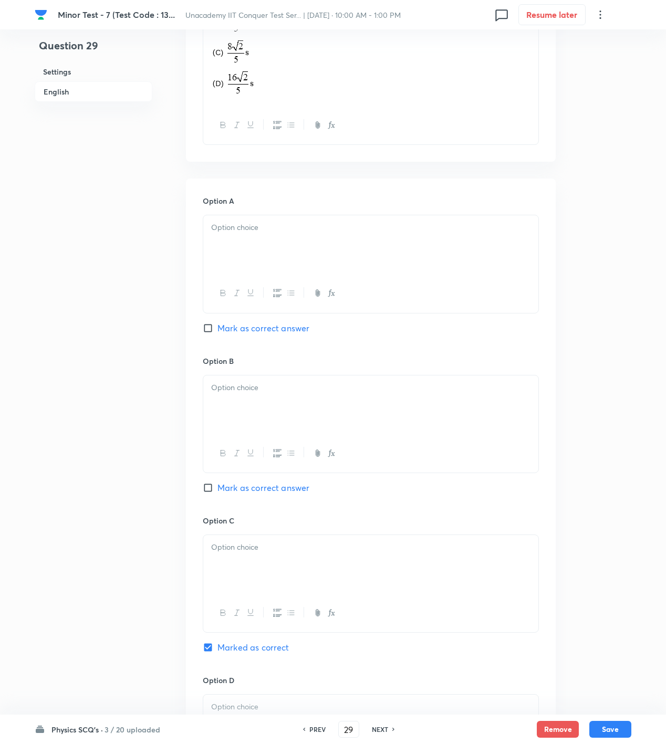
click at [259, 251] on div at bounding box center [370, 244] width 335 height 59
click at [256, 422] on div at bounding box center [370, 405] width 335 height 59
click at [245, 564] on div at bounding box center [370, 564] width 335 height 59
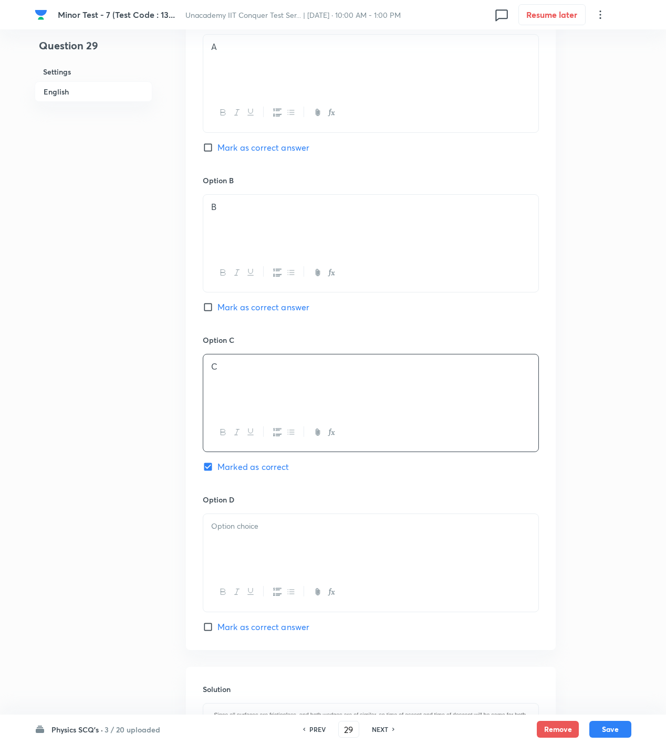
scroll to position [877, 0]
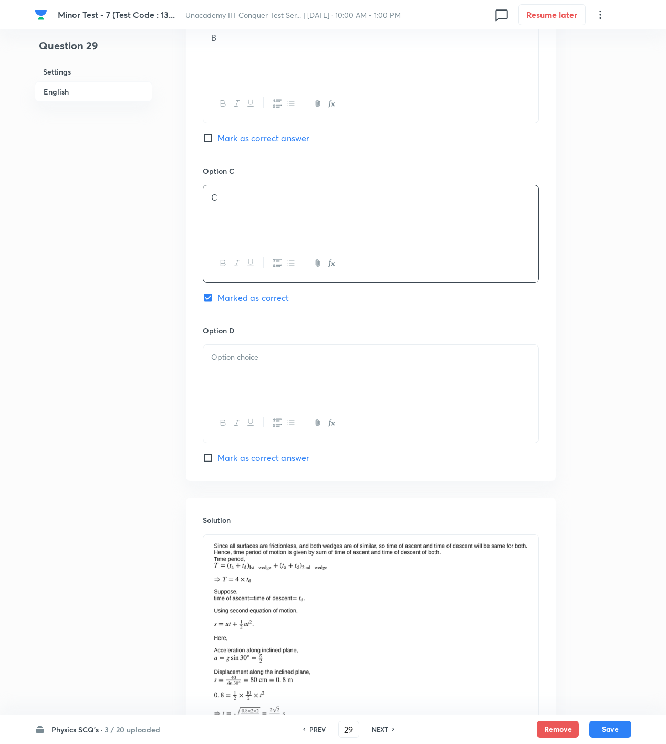
click at [269, 363] on p at bounding box center [370, 357] width 319 height 12
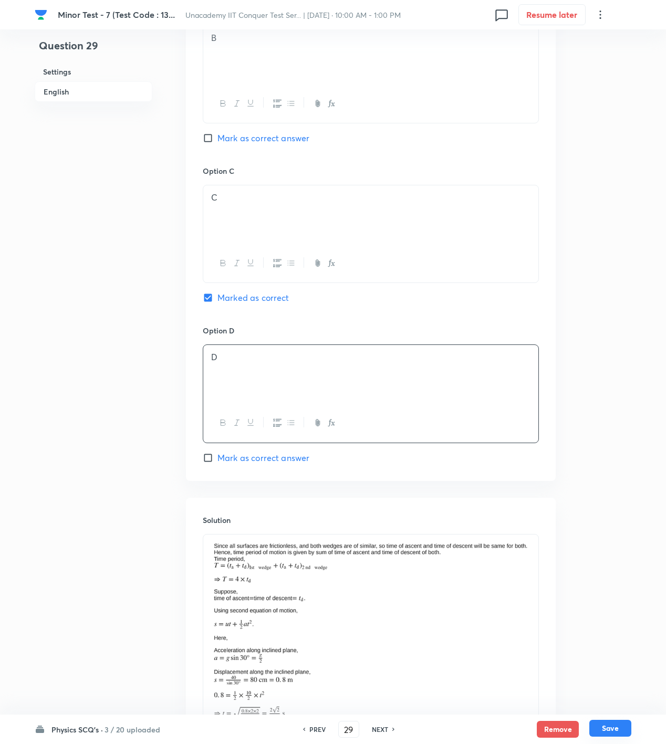
click at [624, 730] on button "Save" at bounding box center [610, 728] width 42 height 17
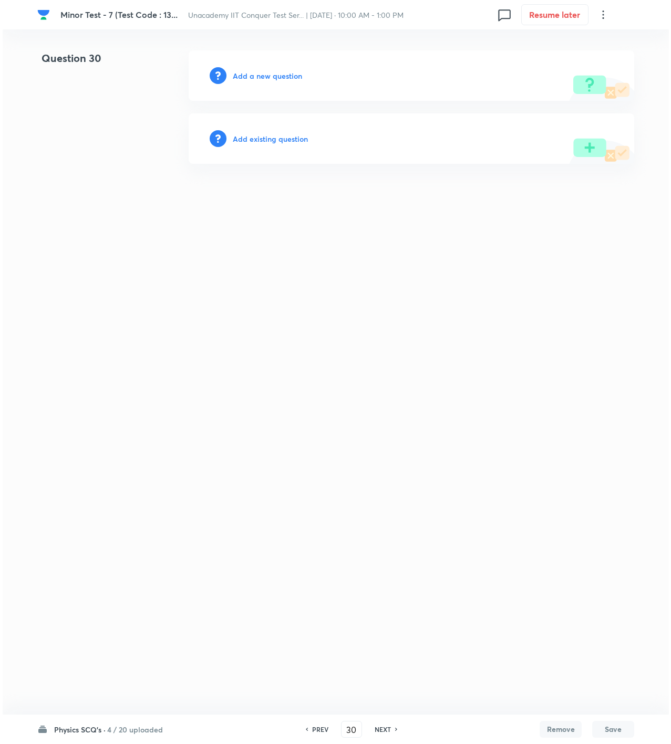
scroll to position [0, 0]
click at [257, 77] on h6 "Add a new question" at bounding box center [267, 75] width 69 height 11
click at [257, 77] on h6 "Choose a question type" at bounding box center [273, 75] width 81 height 11
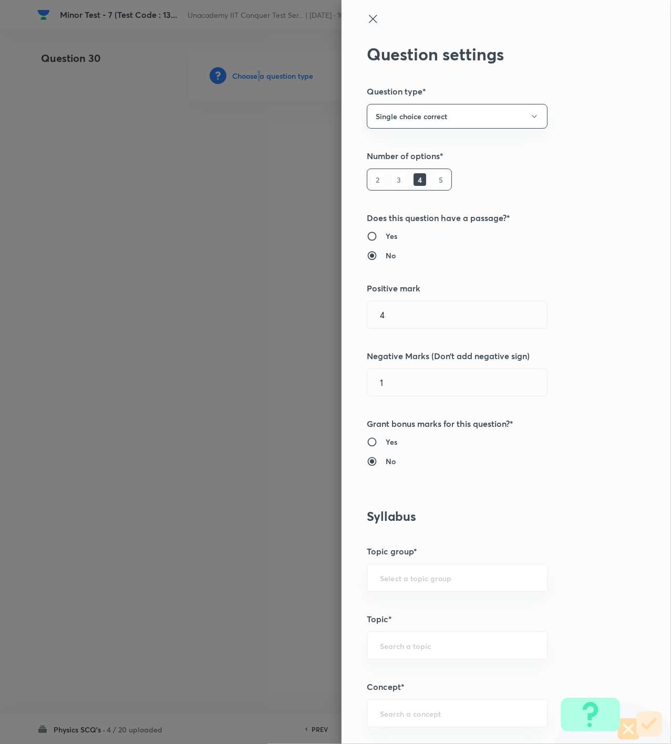
scroll to position [350, 0]
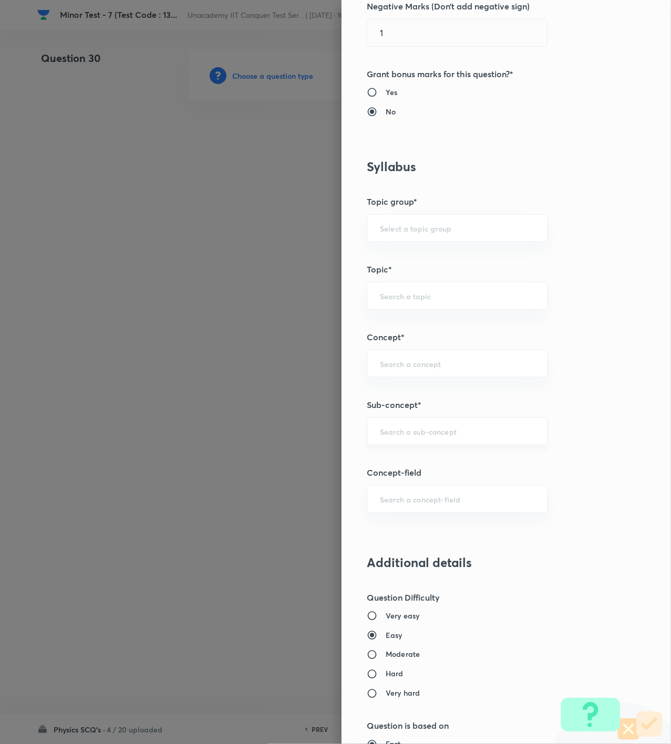
click at [415, 437] on input "text" at bounding box center [457, 432] width 154 height 10
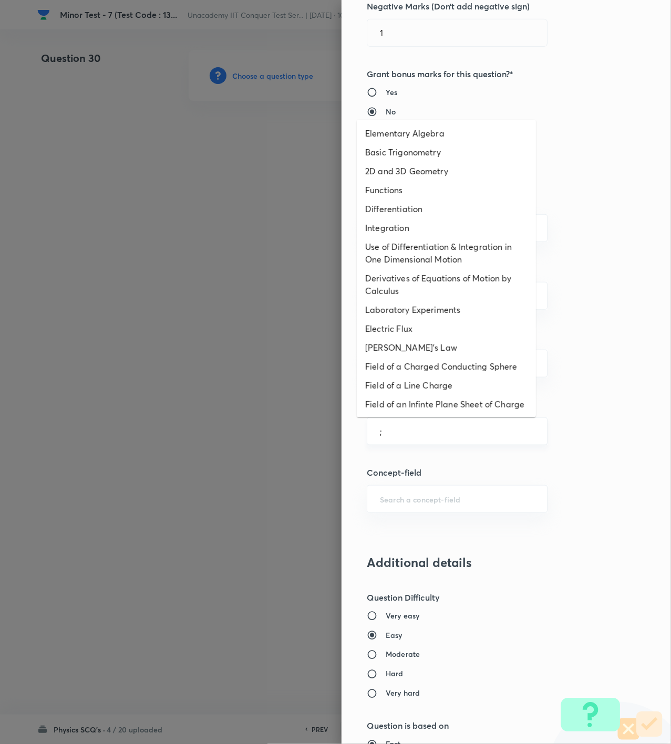
click at [422, 420] on div "; ​" at bounding box center [457, 432] width 181 height 28
click at [416, 406] on li "Field of an Infinte Plane Sheet of Charge" at bounding box center [446, 404] width 179 height 19
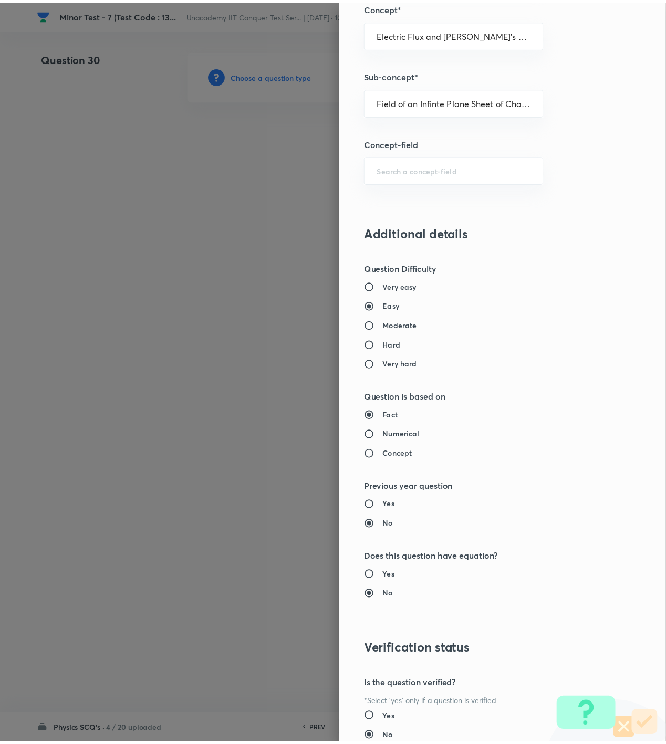
scroll to position [761, 0]
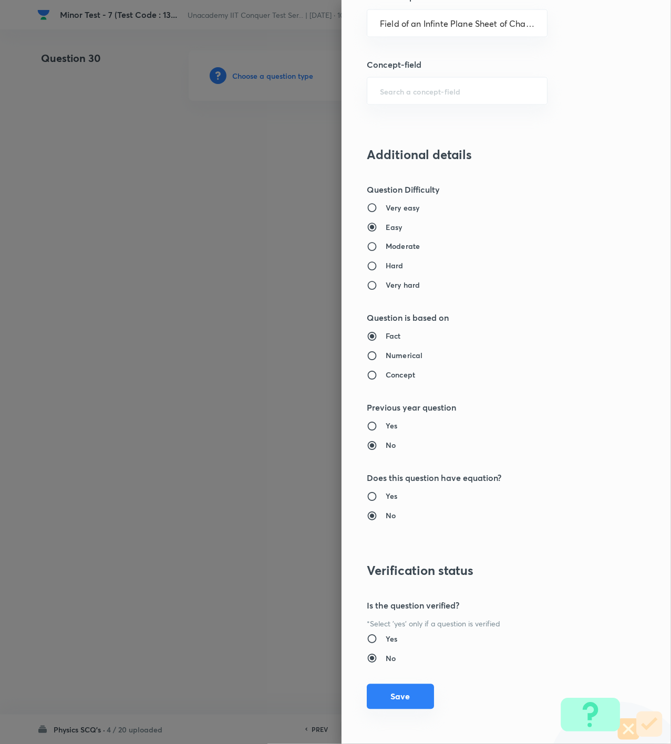
click at [379, 700] on button "Save" at bounding box center [400, 696] width 67 height 25
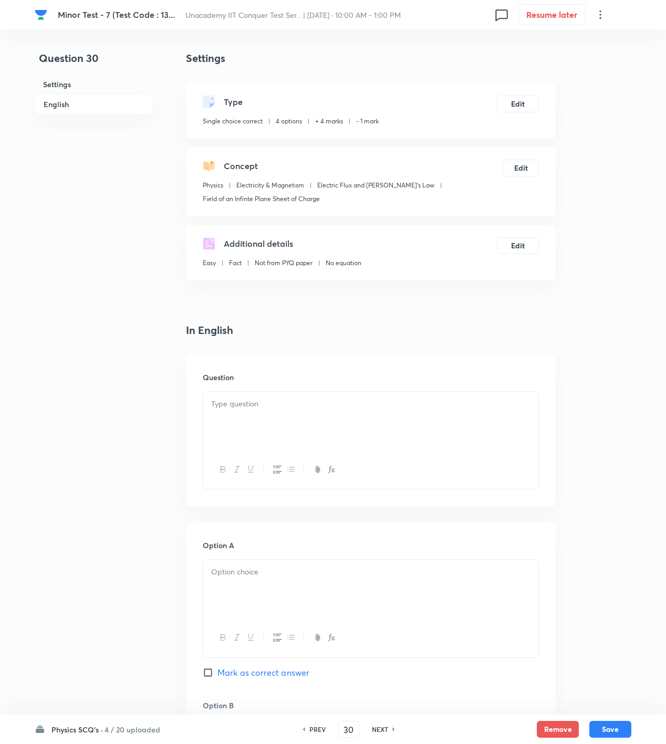
click at [473, 427] on div at bounding box center [370, 421] width 335 height 59
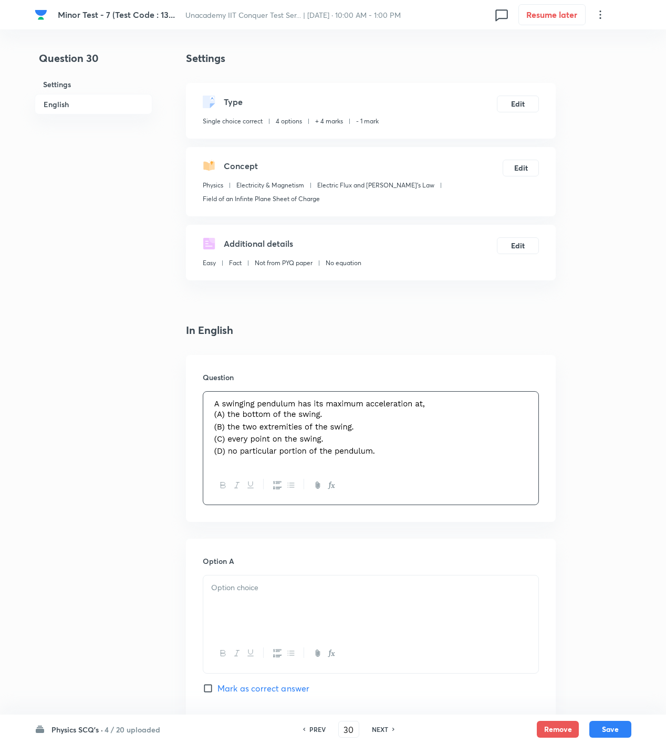
click at [585, 514] on div "Question 30 Settings English Settings Type Single choice correct 4 options + 4 …" at bounding box center [333, 725] width 597 height 1351
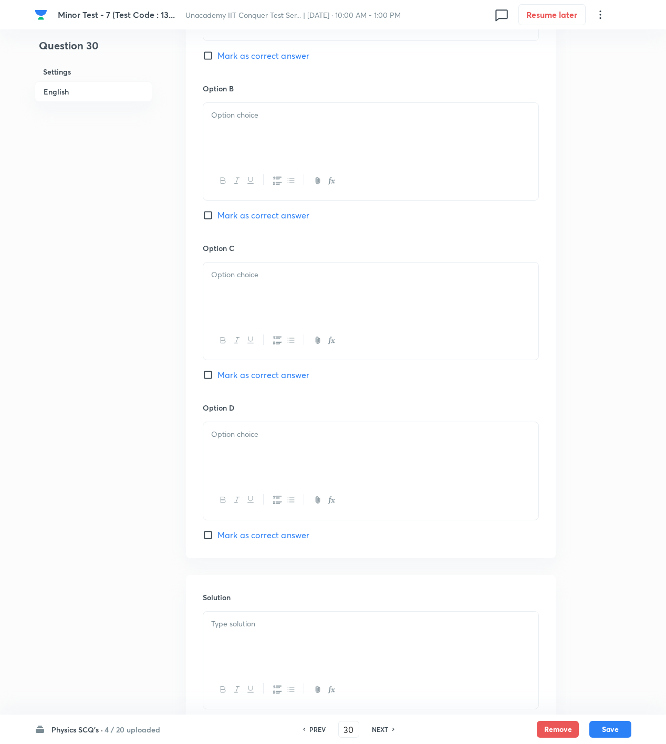
scroll to position [700, 0]
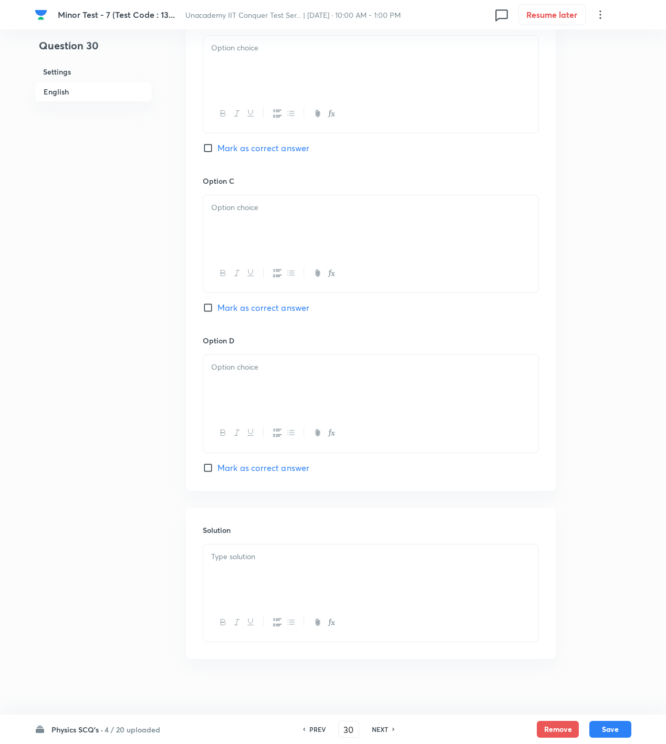
click at [237, 152] on span "Mark as correct answer" at bounding box center [263, 148] width 92 height 13
click at [217, 152] on input "Mark as correct answer" at bounding box center [210, 148] width 15 height 11
click at [293, 553] on p at bounding box center [370, 557] width 319 height 12
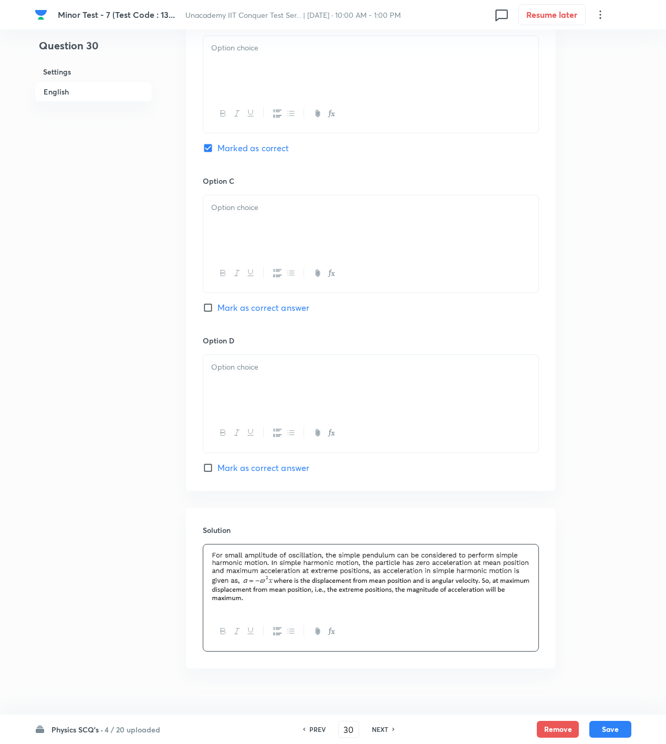
scroll to position [350, 0]
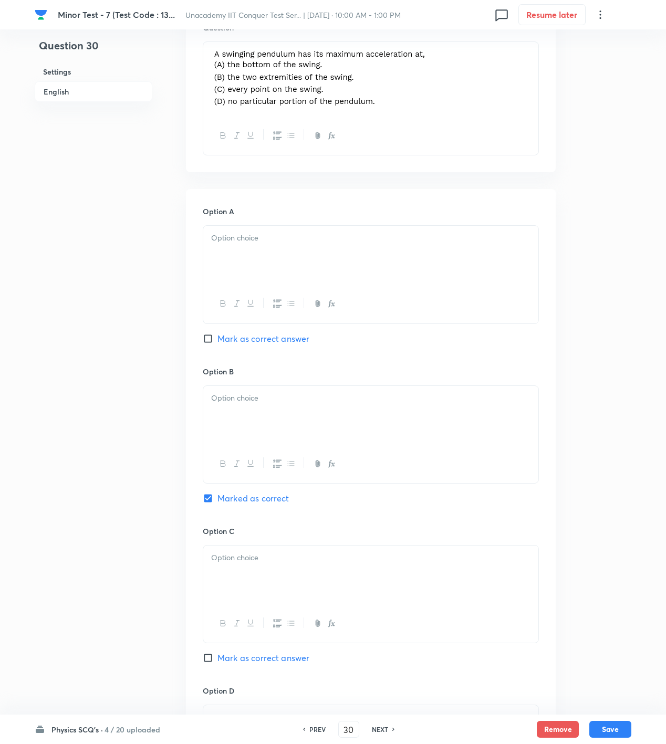
click at [276, 279] on div at bounding box center [370, 255] width 335 height 59
drag, startPoint x: 254, startPoint y: 433, endPoint x: 254, endPoint y: 441, distance: 8.4
click at [254, 433] on div at bounding box center [370, 415] width 335 height 59
click at [257, 585] on div at bounding box center [370, 575] width 335 height 59
click at [278, 398] on p "V" at bounding box center [370, 398] width 319 height 12
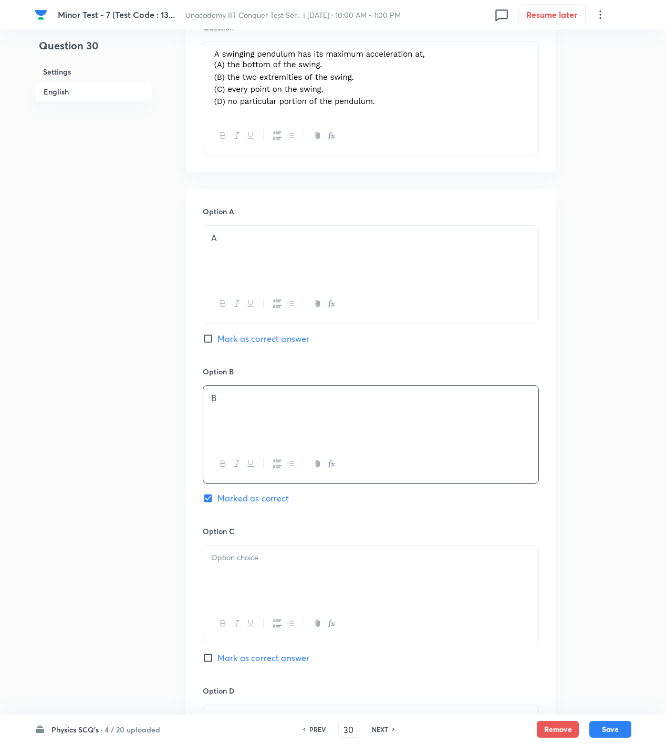
click at [255, 583] on div at bounding box center [370, 575] width 335 height 59
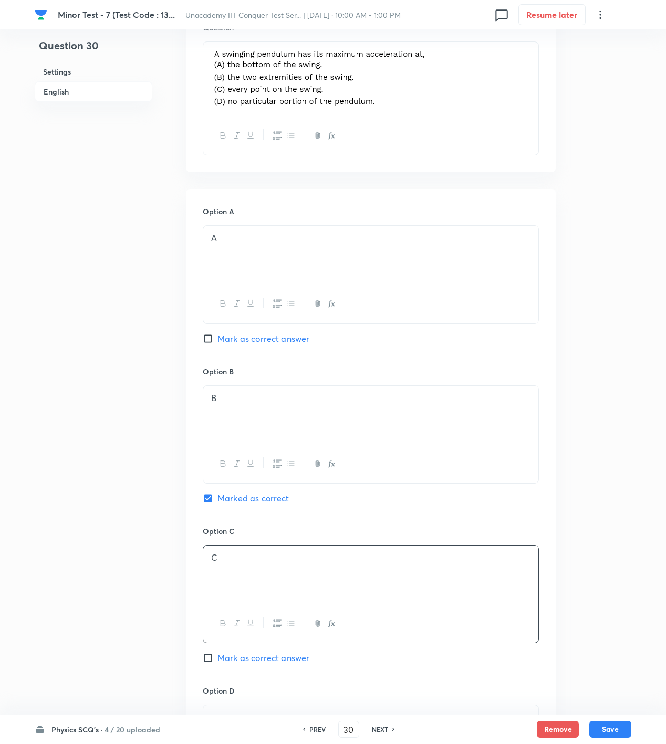
scroll to position [700, 0]
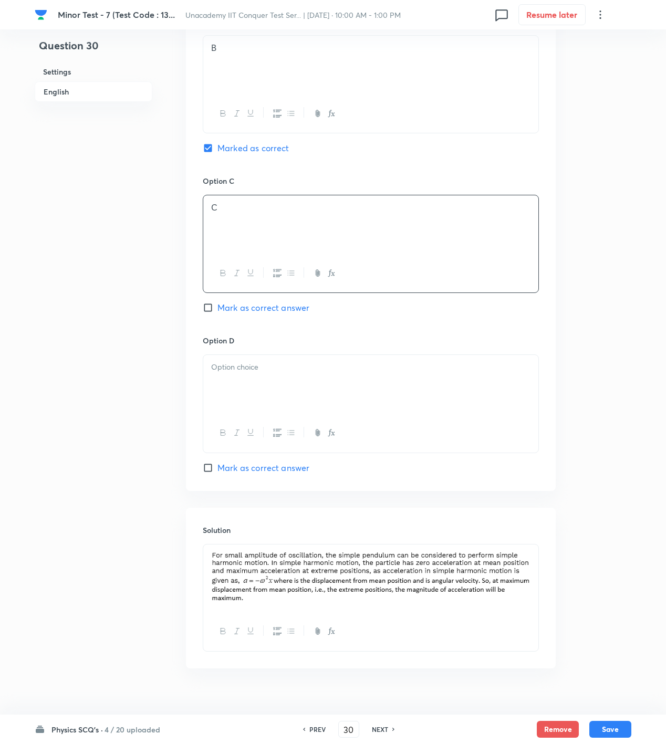
click at [236, 423] on div at bounding box center [370, 433] width 335 height 38
click at [395, 429] on div at bounding box center [370, 433] width 335 height 38
click at [406, 373] on p at bounding box center [370, 367] width 319 height 12
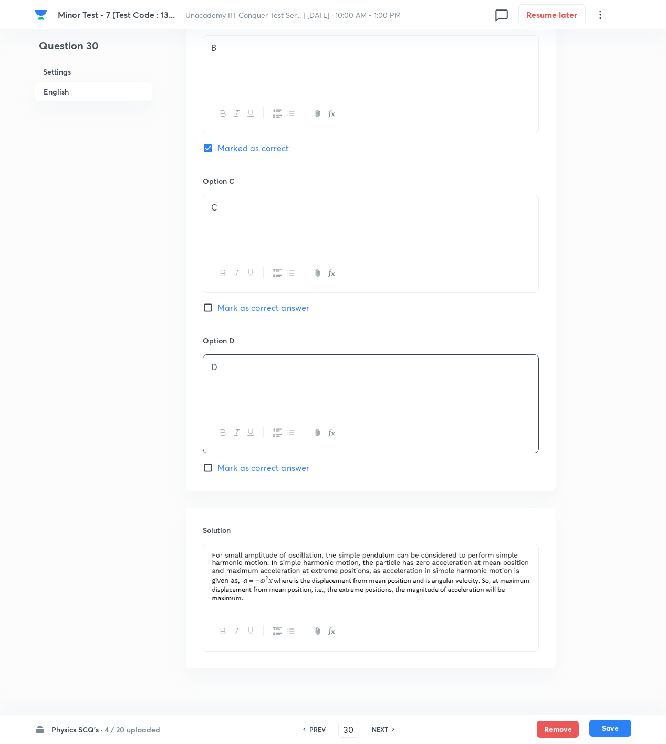
click at [610, 723] on button "Save" at bounding box center [610, 728] width 42 height 17
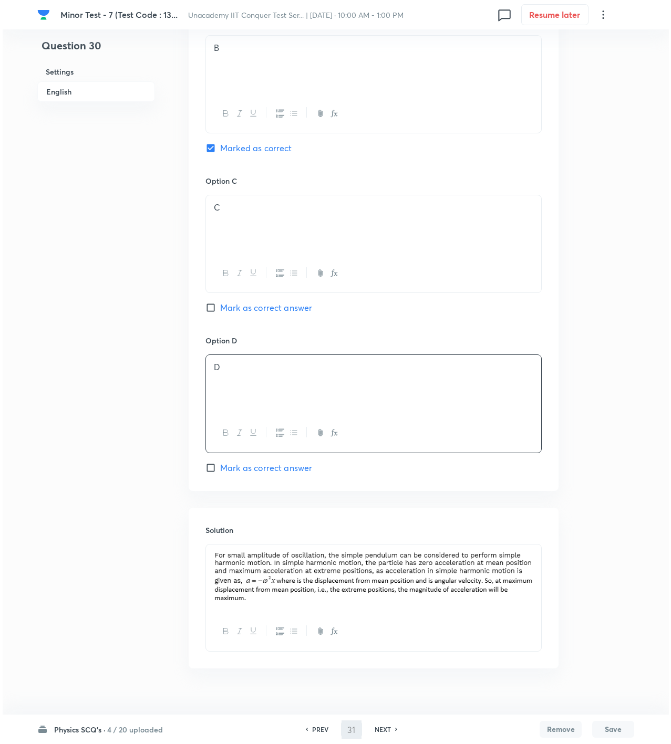
scroll to position [0, 0]
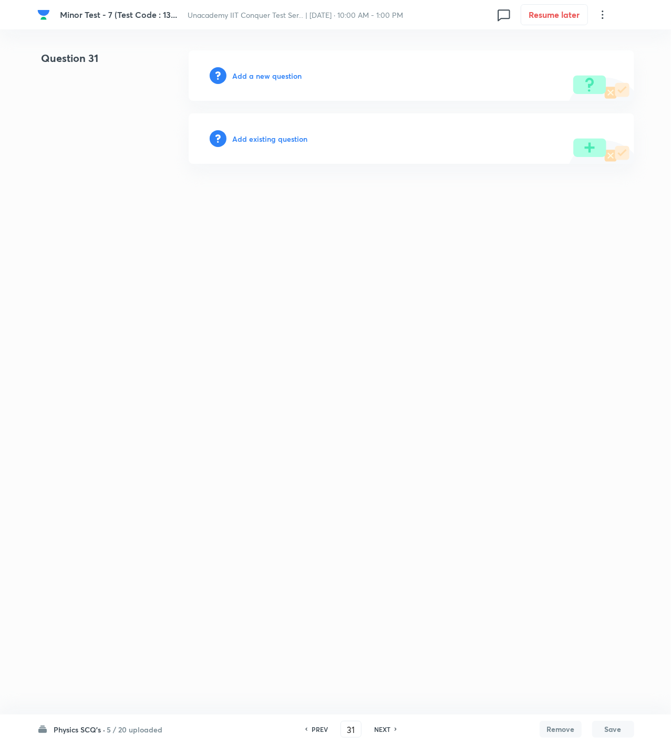
click at [268, 72] on h6 "Add a new question" at bounding box center [267, 75] width 69 height 11
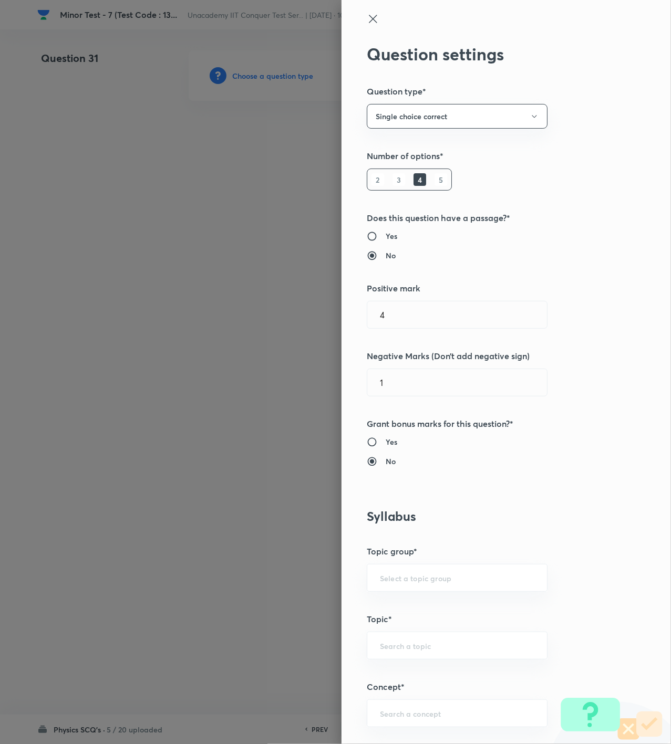
scroll to position [350, 0]
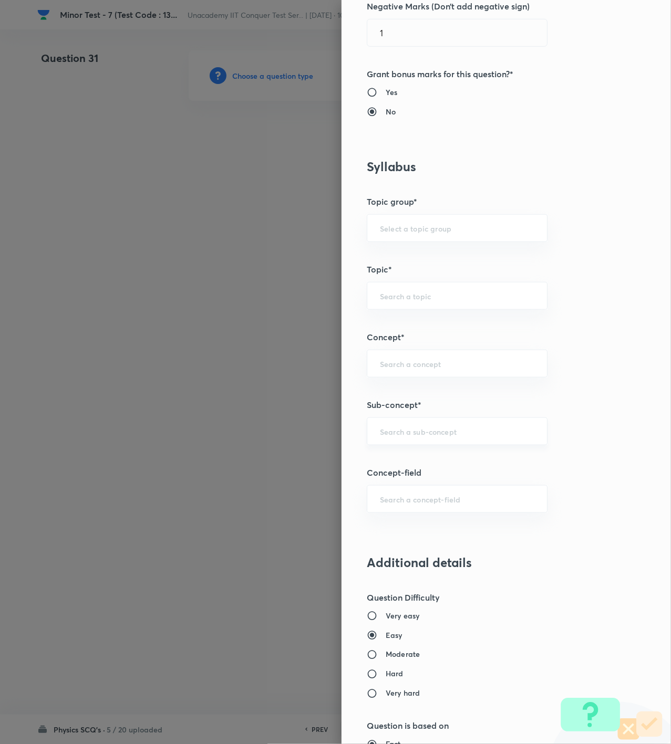
click at [404, 437] on input "text" at bounding box center [457, 432] width 154 height 10
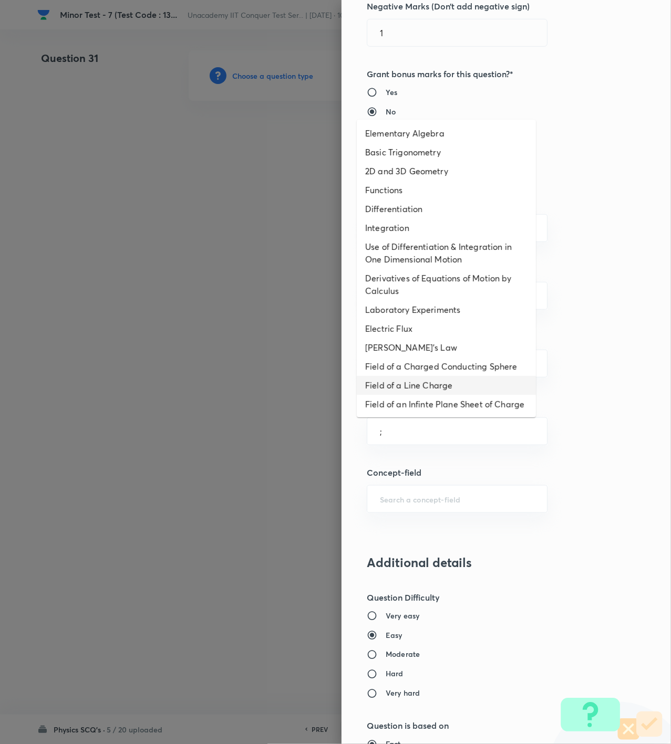
click at [409, 380] on li "Field of a Line Charge" at bounding box center [446, 385] width 179 height 19
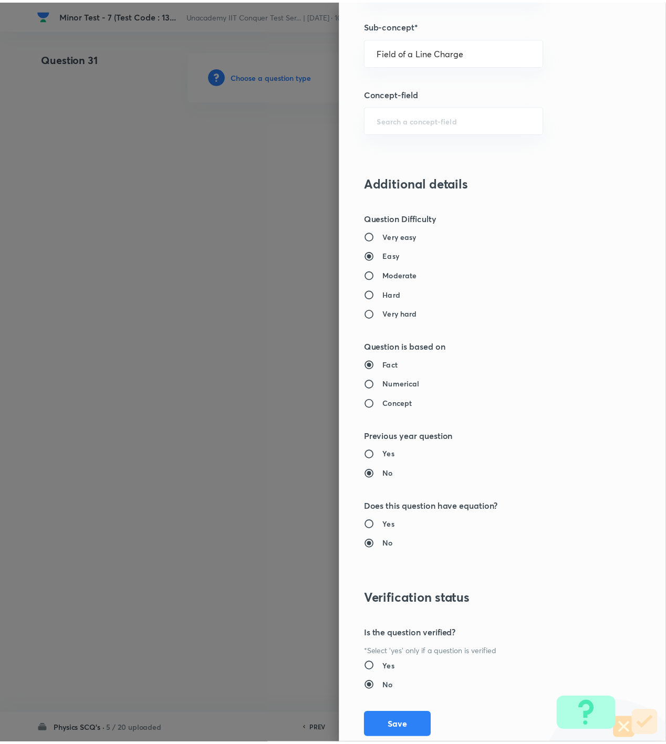
scroll to position [761, 0]
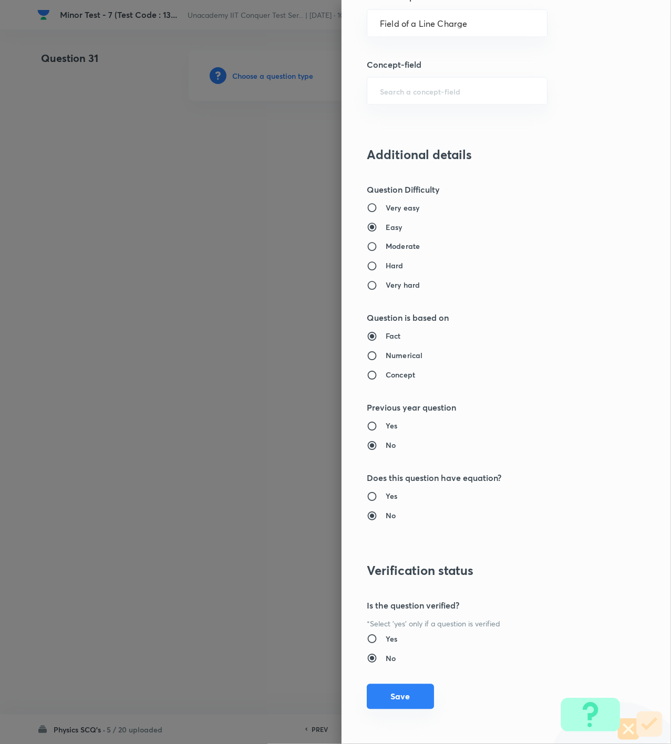
click at [383, 695] on button "Save" at bounding box center [400, 696] width 67 height 25
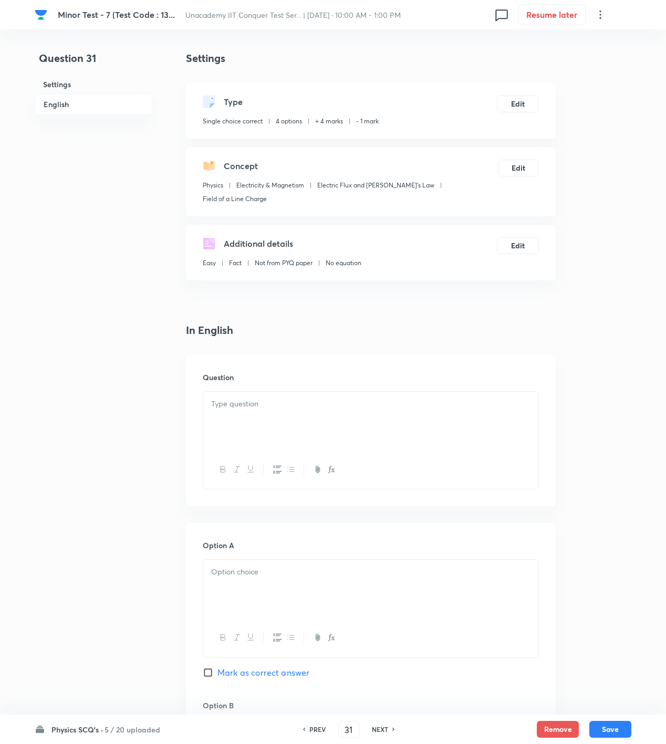
click at [363, 397] on body "Minor Test - 7 (Test Code : 13... Unacademy IIT Conquer Test Ser... | Oct 5, 20…" at bounding box center [333, 717] width 666 height 1335
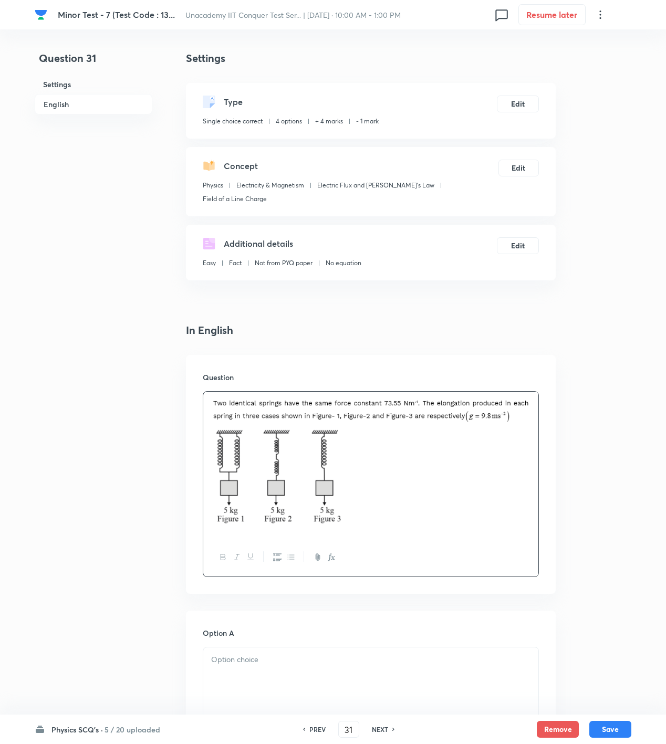
click at [531, 456] on div at bounding box center [370, 465] width 335 height 147
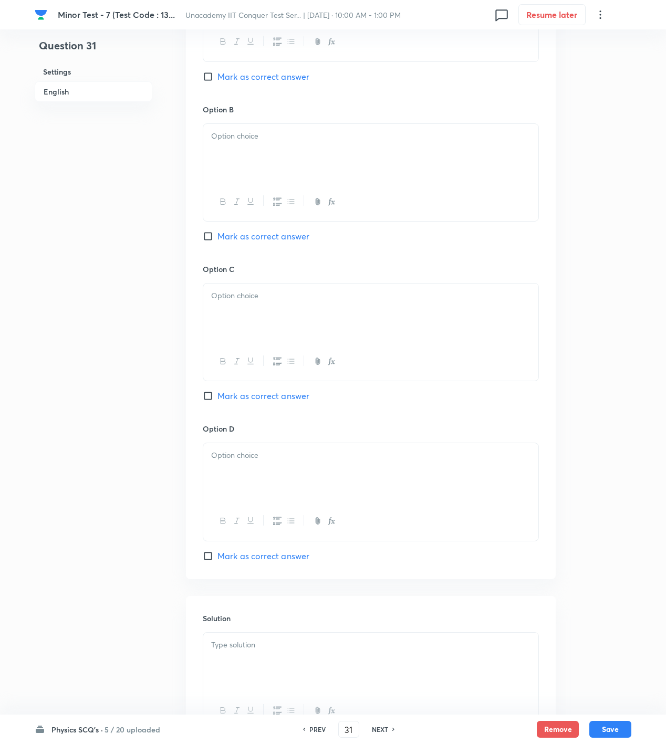
scroll to position [879, 0]
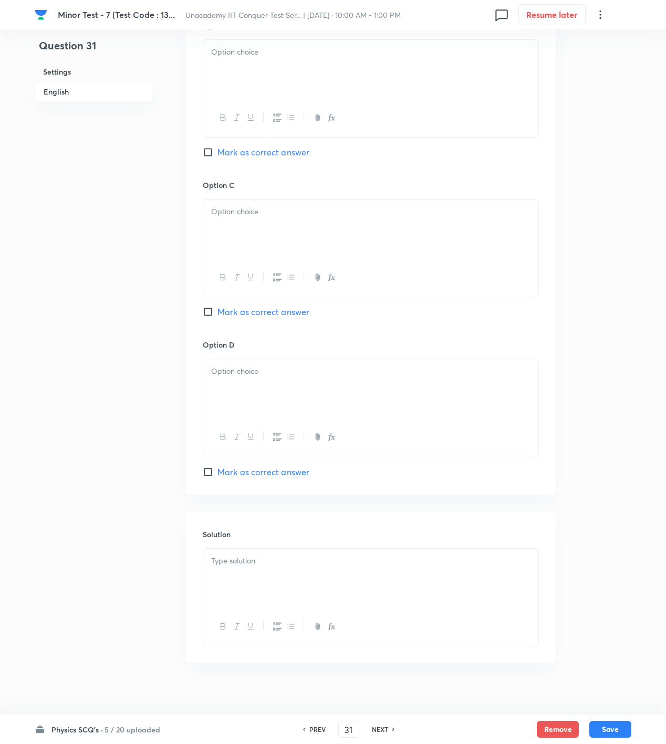
click at [266, 555] on p at bounding box center [370, 561] width 319 height 12
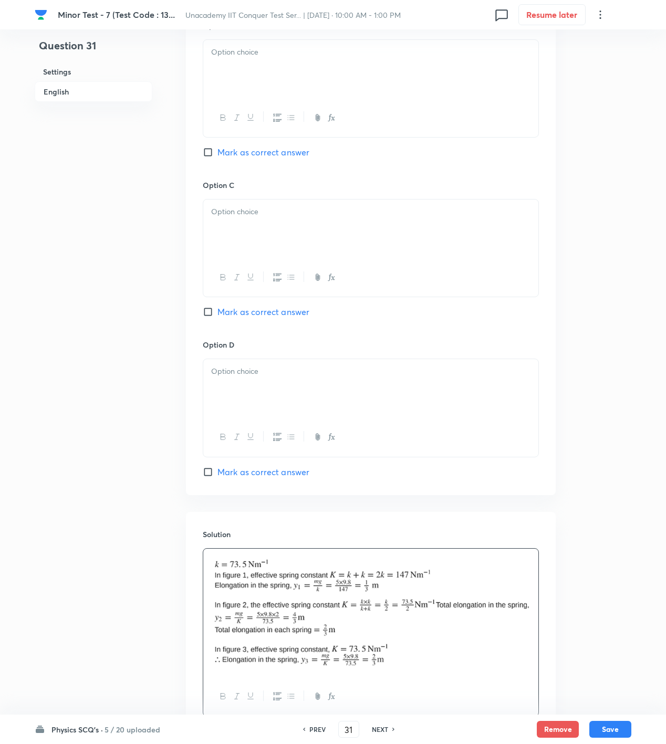
click at [278, 453] on div "Option D Mark as correct answer" at bounding box center [371, 408] width 336 height 139
click at [278, 466] on span "Mark as correct answer" at bounding box center [263, 472] width 92 height 13
click at [217, 467] on input "Mark as correct answer" at bounding box center [210, 472] width 15 height 11
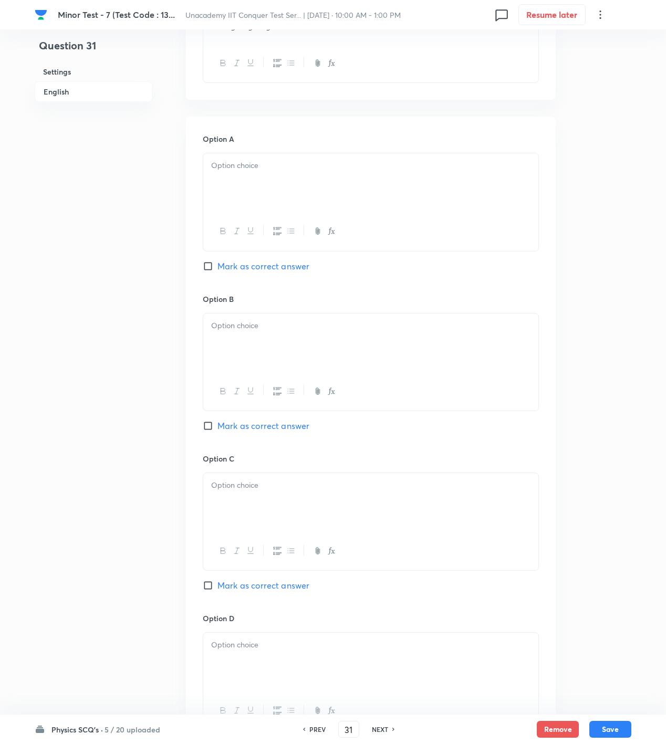
scroll to position [700, 0]
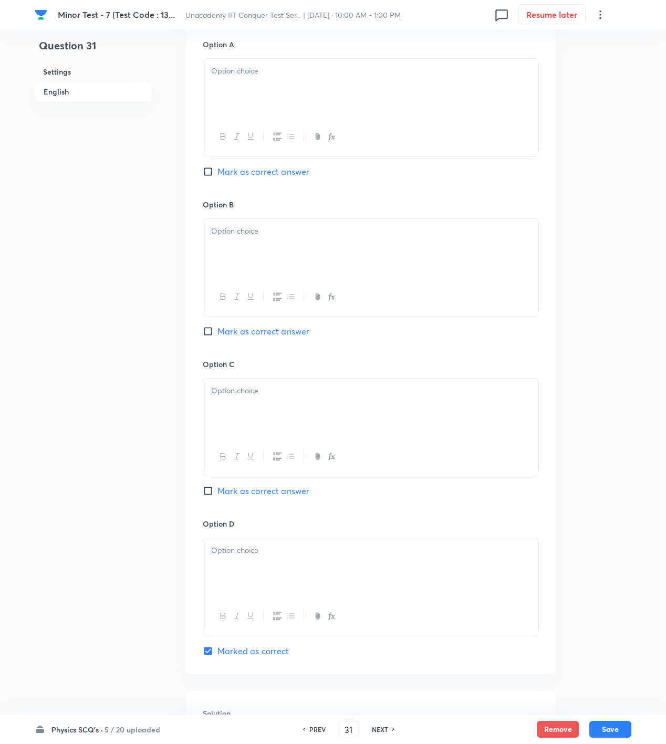
click at [274, 65] on p at bounding box center [370, 71] width 319 height 12
click at [273, 241] on div at bounding box center [370, 248] width 335 height 59
click at [267, 418] on div at bounding box center [370, 408] width 335 height 59
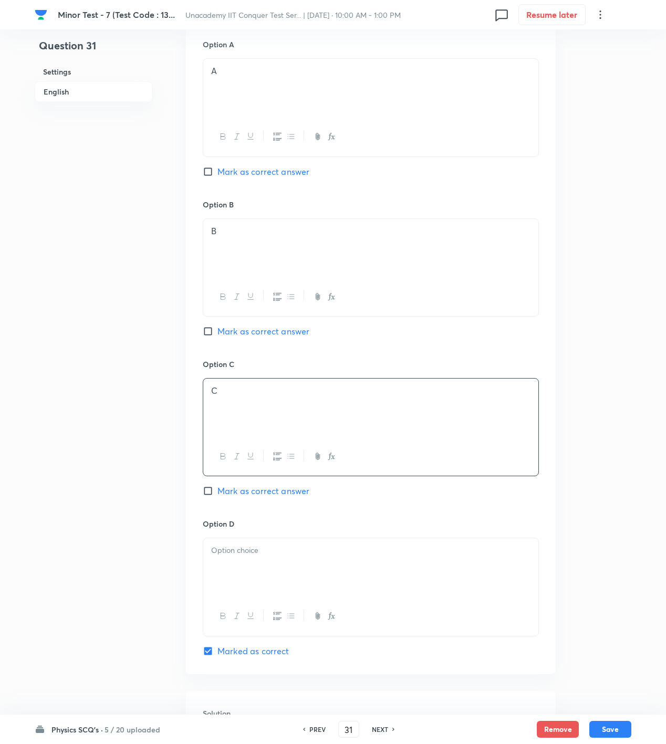
click at [302, 573] on div at bounding box center [370, 567] width 335 height 59
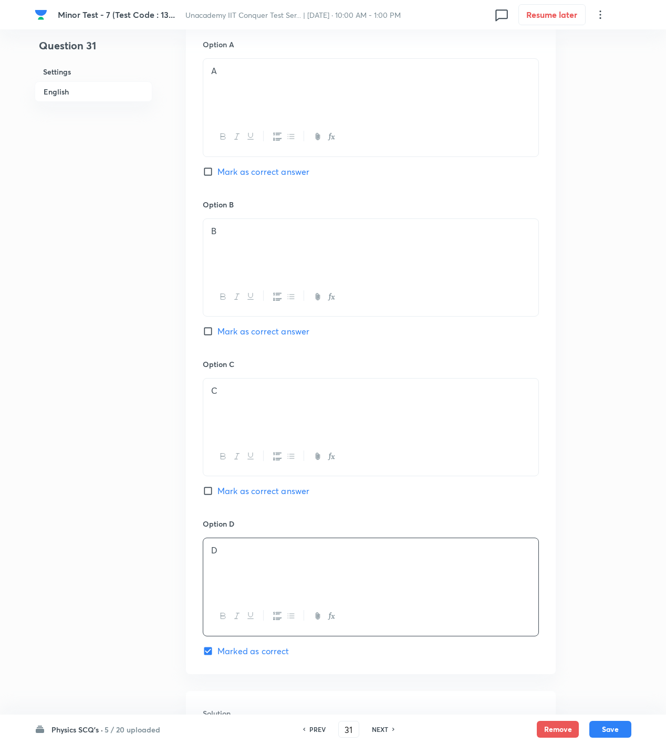
click at [625, 740] on div "Physics SCQ's · 5 / 20 uploaded PREV 31 ​ NEXT Remove Save" at bounding box center [333, 729] width 597 height 29
click at [586, 731] on div "Remove Save" at bounding box center [584, 729] width 95 height 17
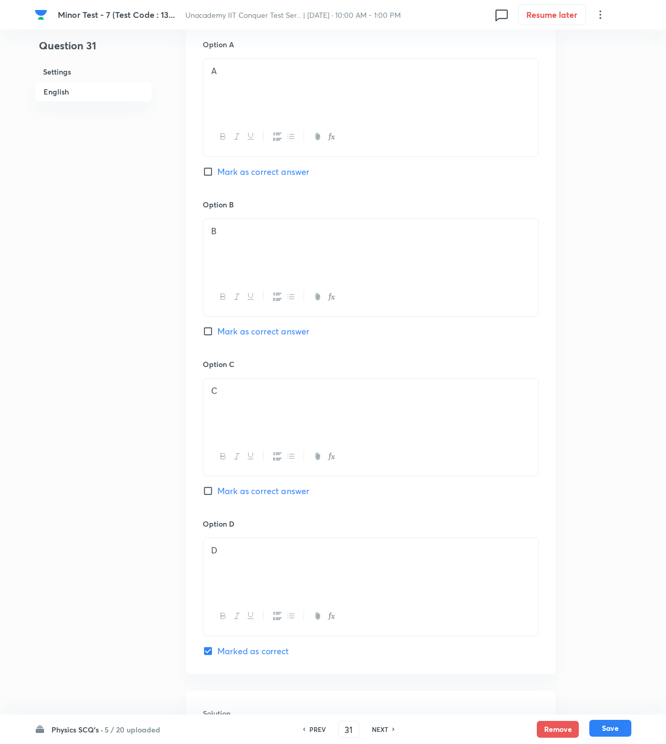
click at [602, 728] on button "Save" at bounding box center [610, 728] width 42 height 17
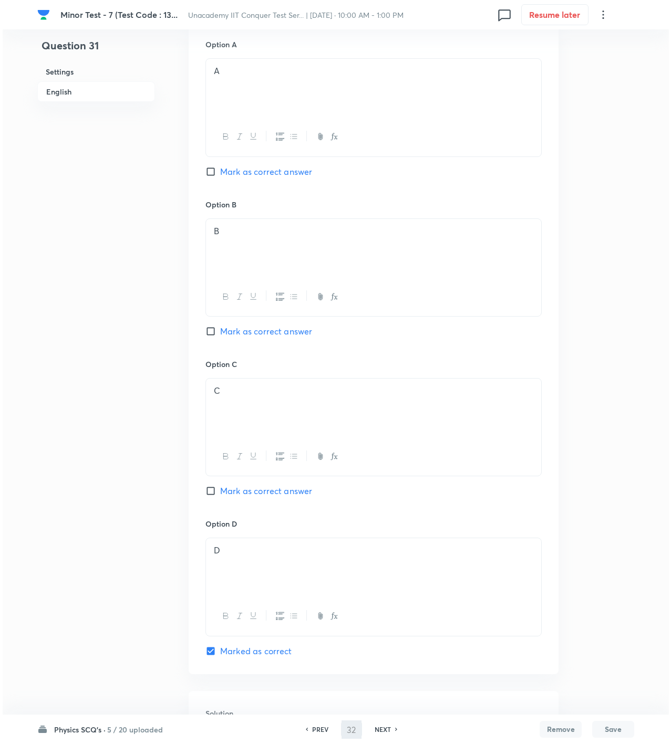
scroll to position [0, 0]
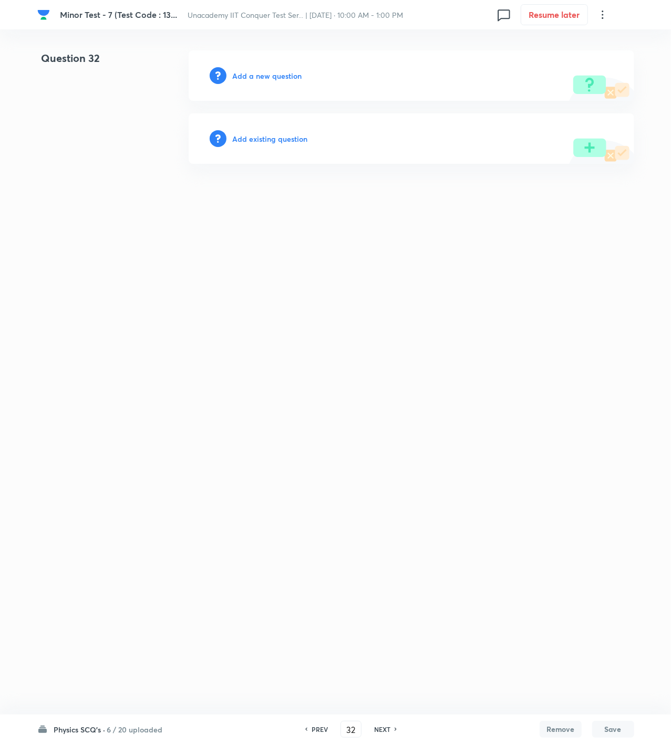
click at [251, 76] on h6 "Add a new question" at bounding box center [267, 75] width 69 height 11
click at [251, 76] on h6 "Choose a question type" at bounding box center [273, 75] width 81 height 11
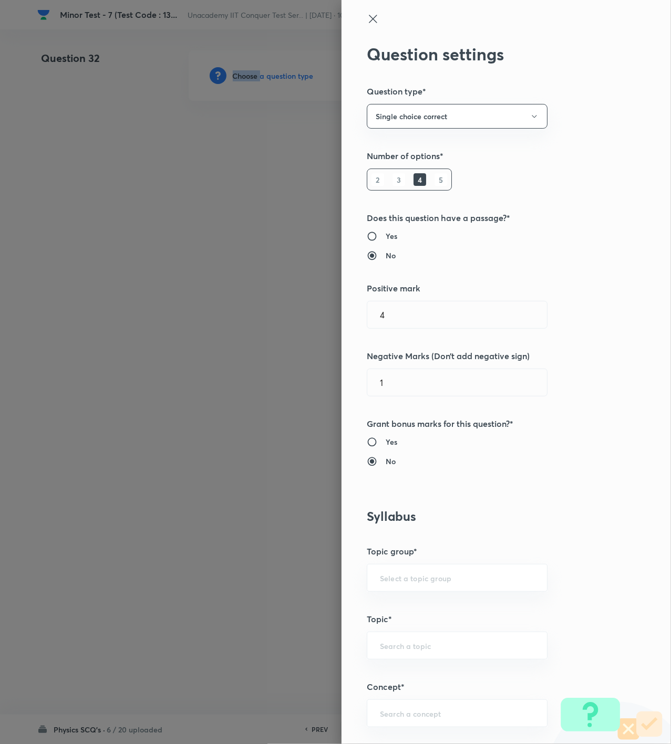
scroll to position [350, 0]
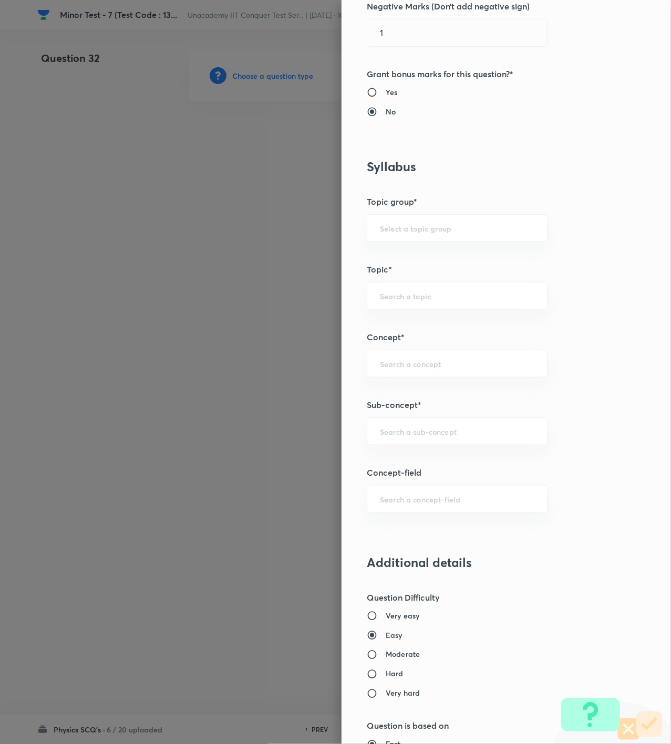
click at [393, 453] on div "Question settings Question type* Single choice correct Number of options* 2 3 4…" at bounding box center [505, 372] width 329 height 744
click at [400, 437] on input "text" at bounding box center [457, 432] width 154 height 10
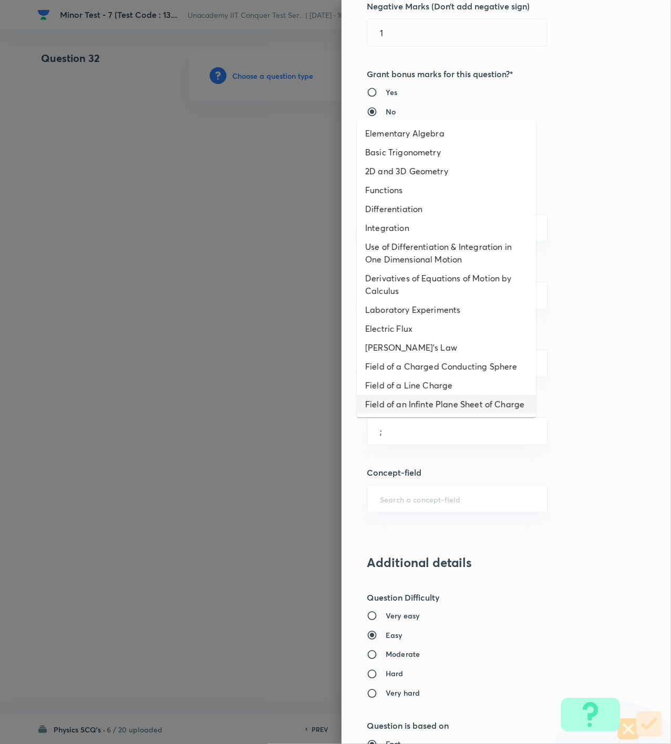
click at [417, 402] on li "Field of an Infinte Plane Sheet of Charge" at bounding box center [446, 404] width 179 height 19
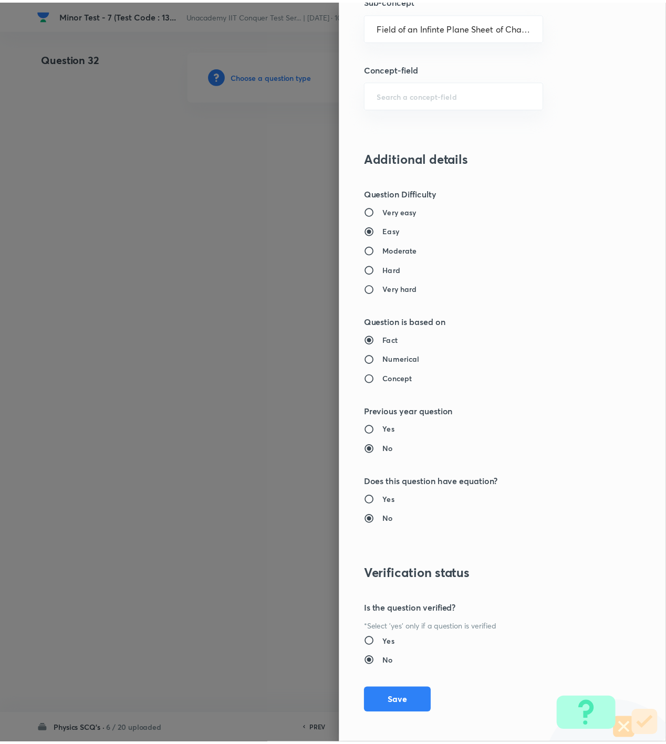
scroll to position [761, 0]
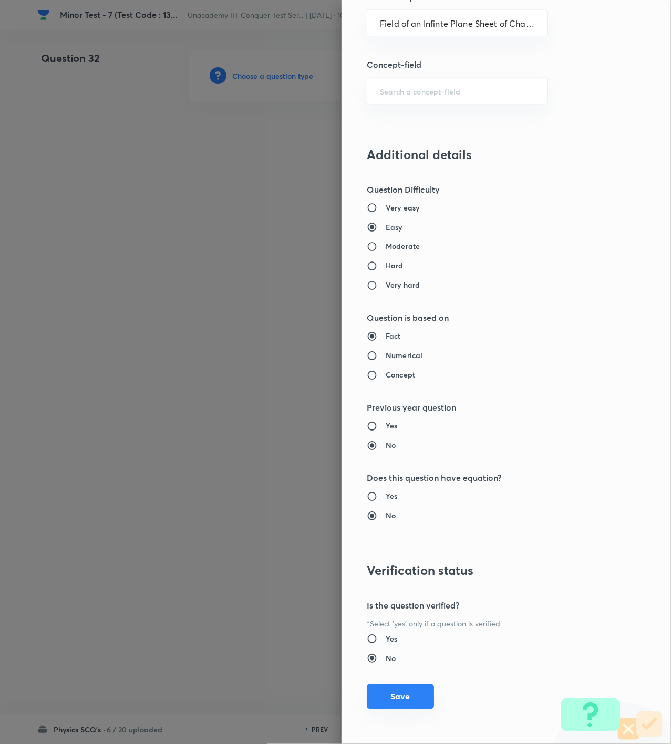
click at [397, 697] on button "Save" at bounding box center [400, 696] width 67 height 25
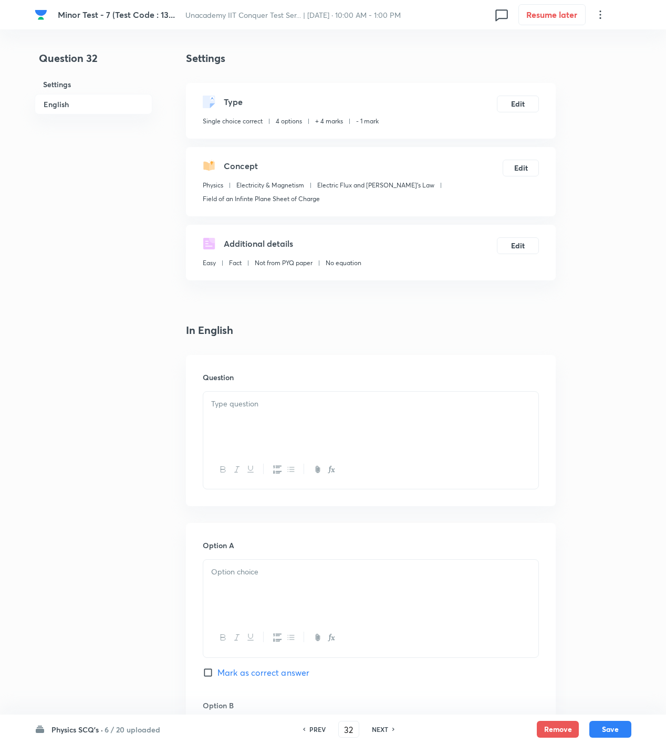
click at [484, 436] on div at bounding box center [370, 421] width 335 height 59
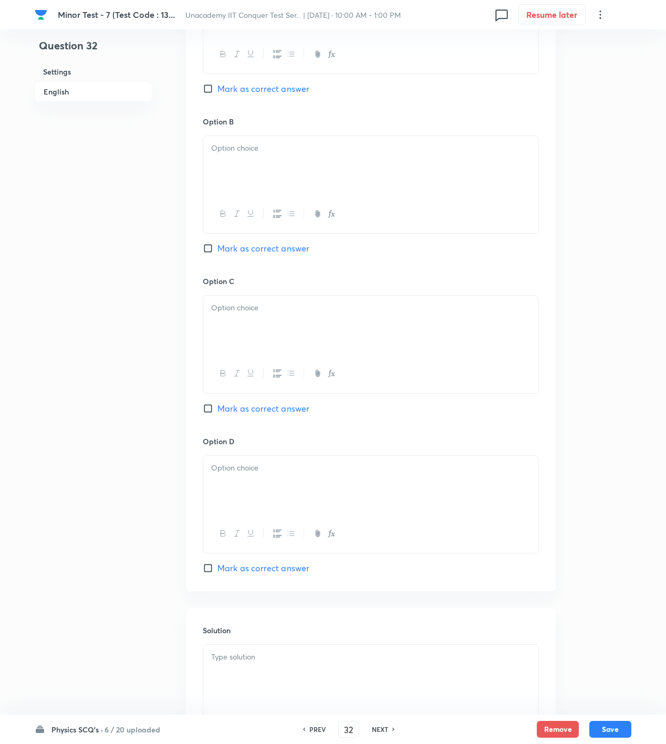
scroll to position [700, 0]
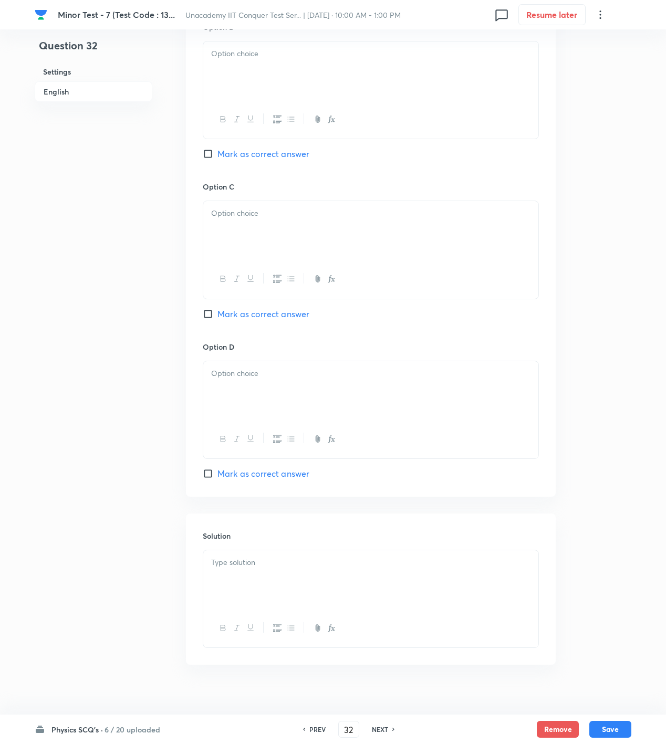
click at [269, 310] on span "Mark as correct answer" at bounding box center [263, 314] width 92 height 13
click at [217, 310] on input "Mark as correct answer" at bounding box center [210, 314] width 15 height 11
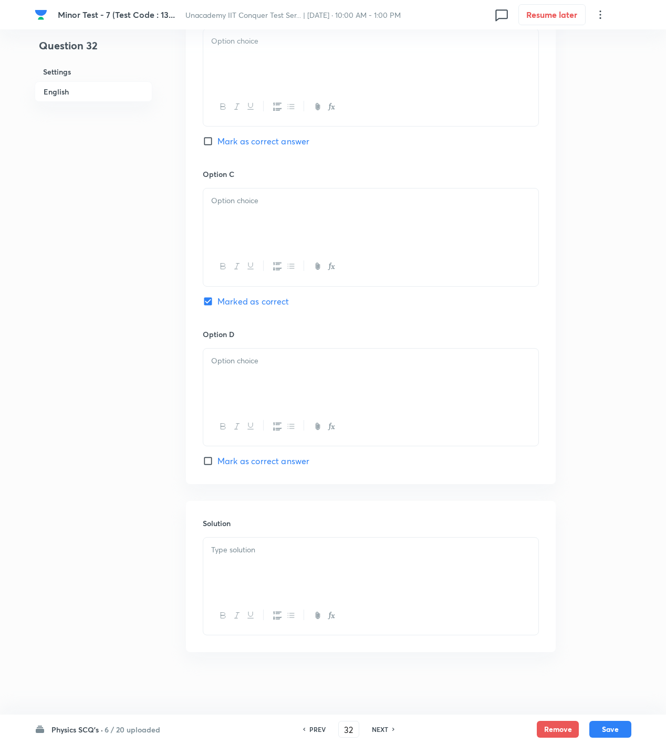
scroll to position [716, 0]
click at [263, 131] on div "Option B Mark as correct answer" at bounding box center [371, 88] width 336 height 160
click at [265, 141] on span "Mark as correct answer" at bounding box center [263, 140] width 92 height 13
click at [217, 141] on input "Mark as correct answer" at bounding box center [210, 141] width 15 height 11
click at [262, 571] on div at bounding box center [370, 566] width 335 height 59
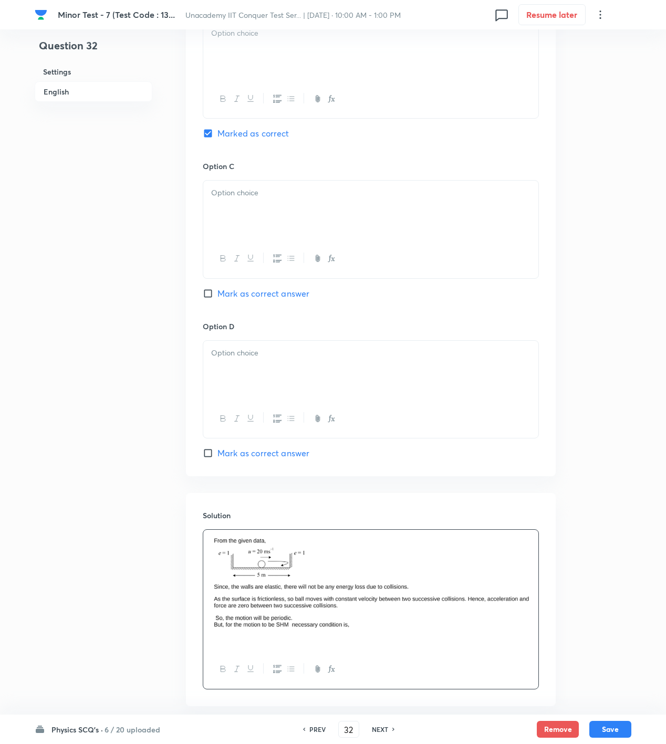
scroll to position [778, 0]
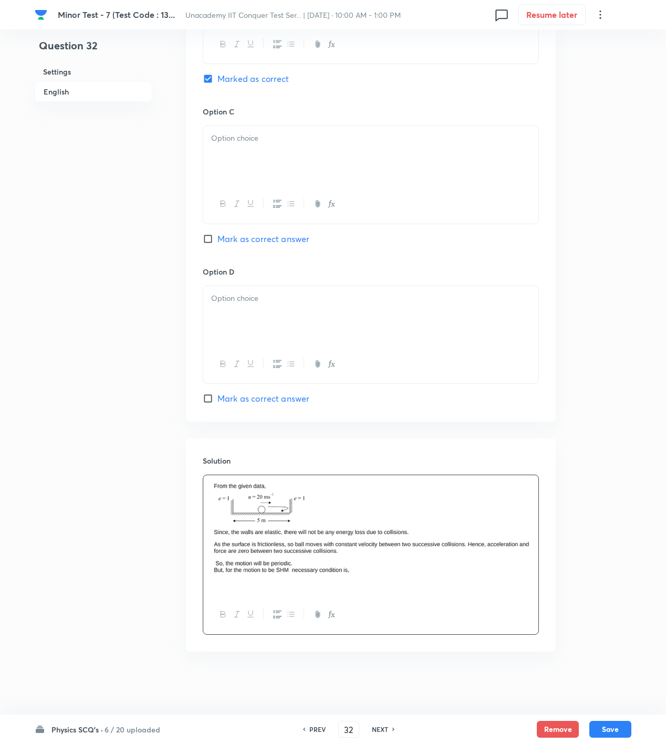
click at [294, 585] on p at bounding box center [370, 584] width 319 height 12
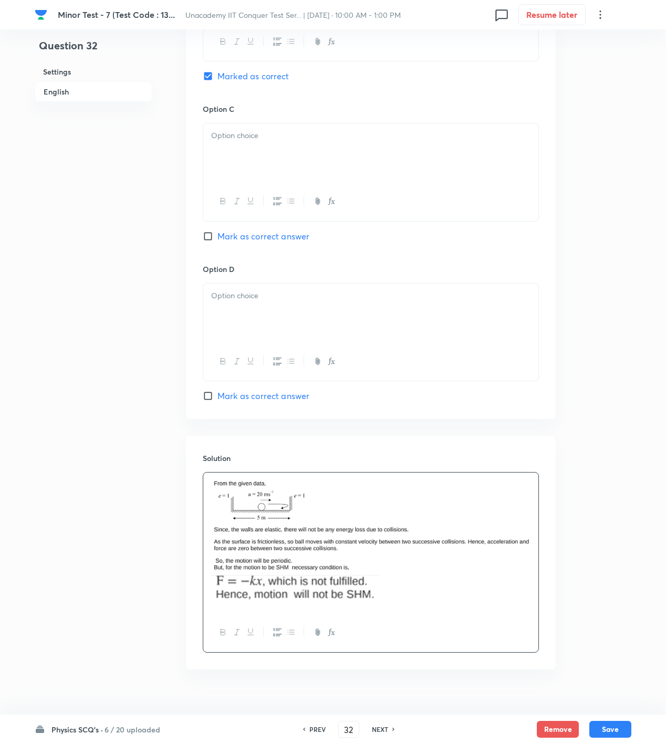
scroll to position [428, 0]
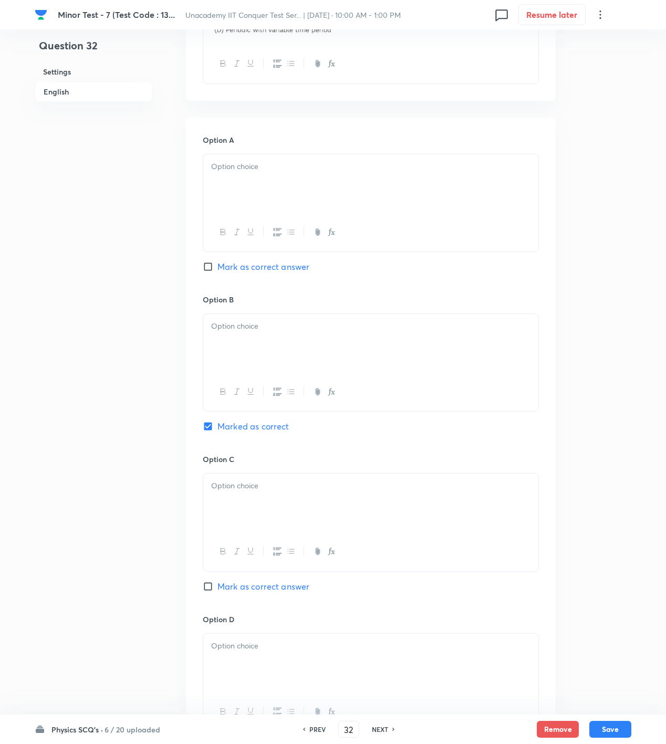
click at [270, 164] on p at bounding box center [370, 167] width 319 height 12
click at [270, 349] on div at bounding box center [370, 343] width 335 height 59
click at [269, 504] on div at bounding box center [370, 503] width 335 height 59
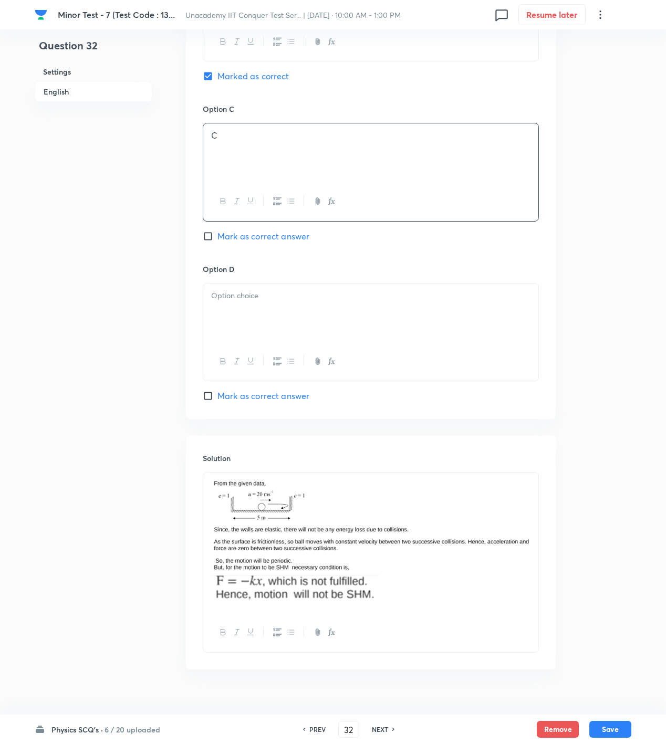
click at [276, 297] on p at bounding box center [370, 296] width 319 height 12
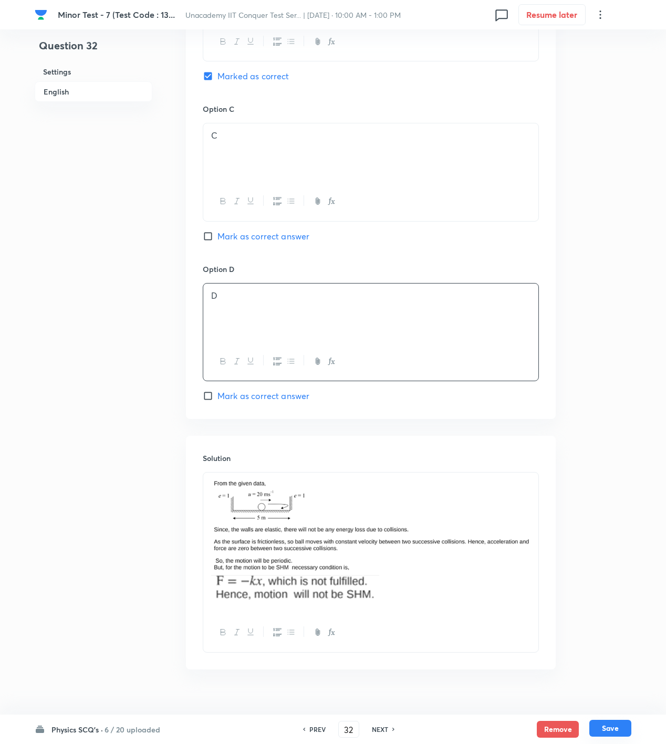
click at [607, 734] on button "Save" at bounding box center [610, 728] width 42 height 17
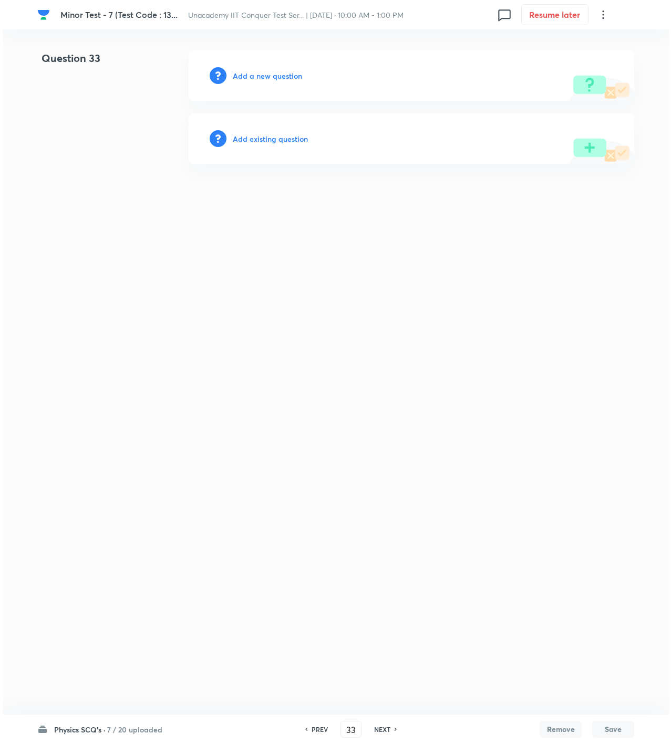
scroll to position [0, 0]
click at [277, 70] on h6 "Add a new question" at bounding box center [267, 75] width 69 height 11
click at [284, 74] on h6 "Choose a question type" at bounding box center [273, 75] width 81 height 11
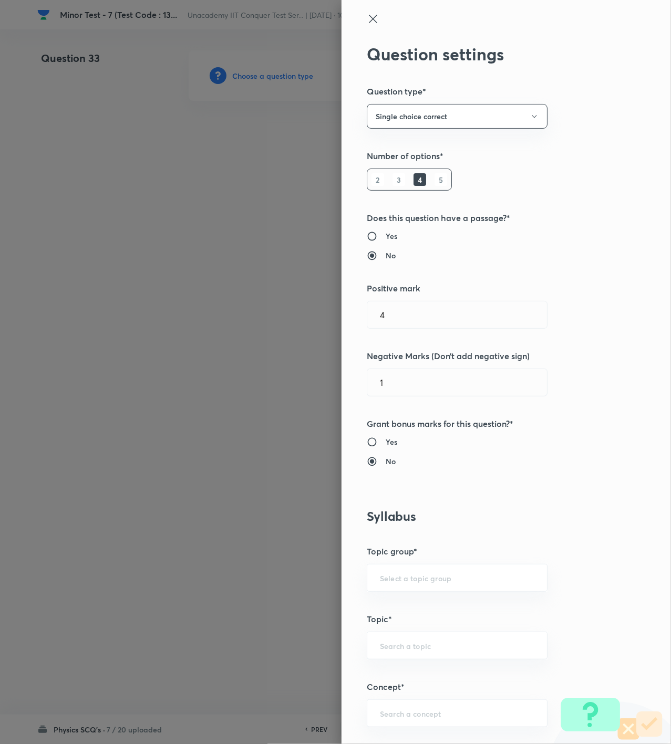
scroll to position [350, 0]
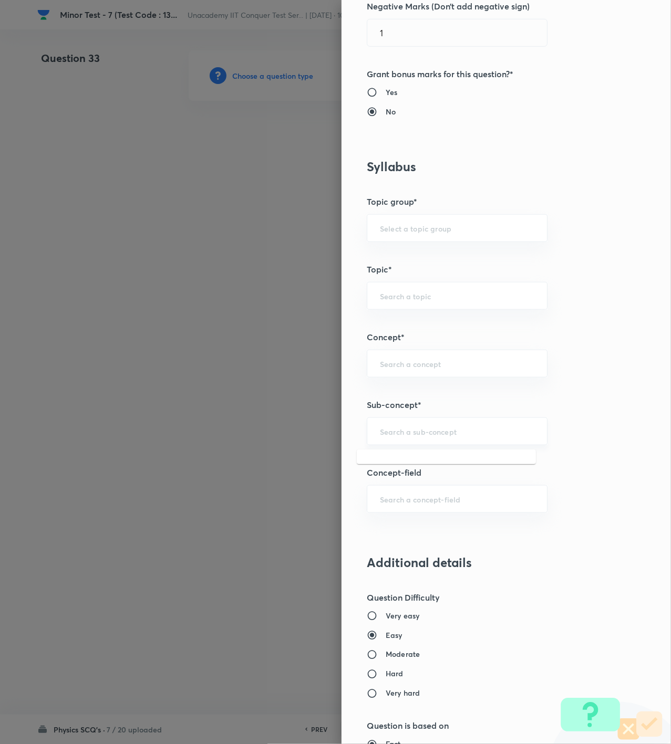
click at [383, 436] on input "text" at bounding box center [457, 432] width 154 height 10
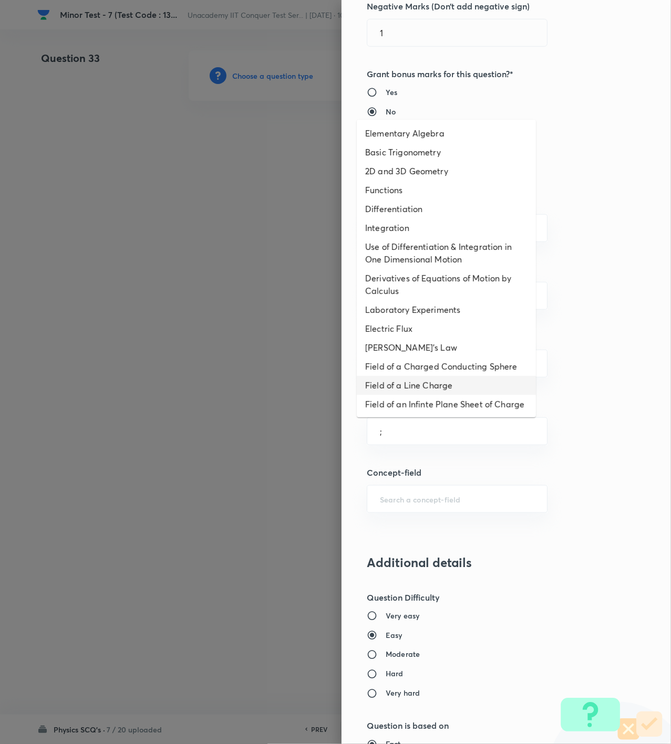
click at [418, 390] on li "Field of a Line Charge" at bounding box center [446, 385] width 179 height 19
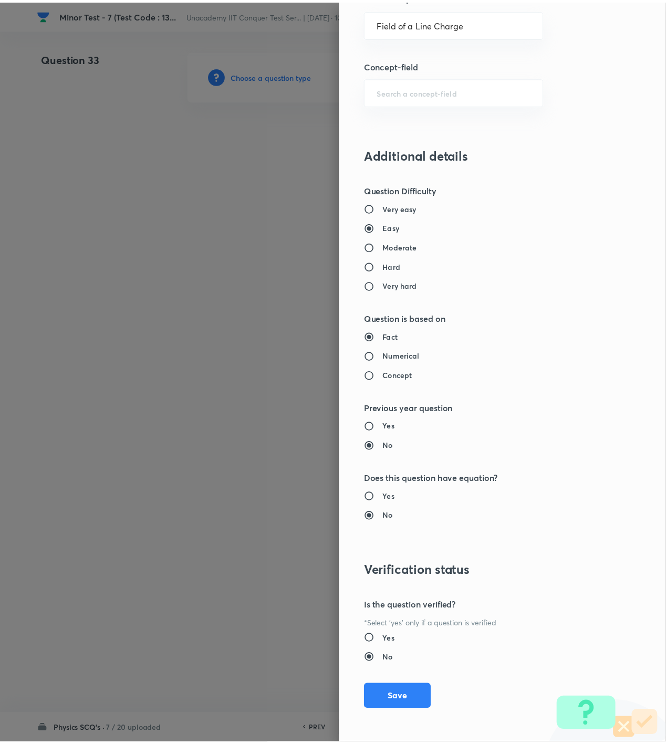
scroll to position [761, 0]
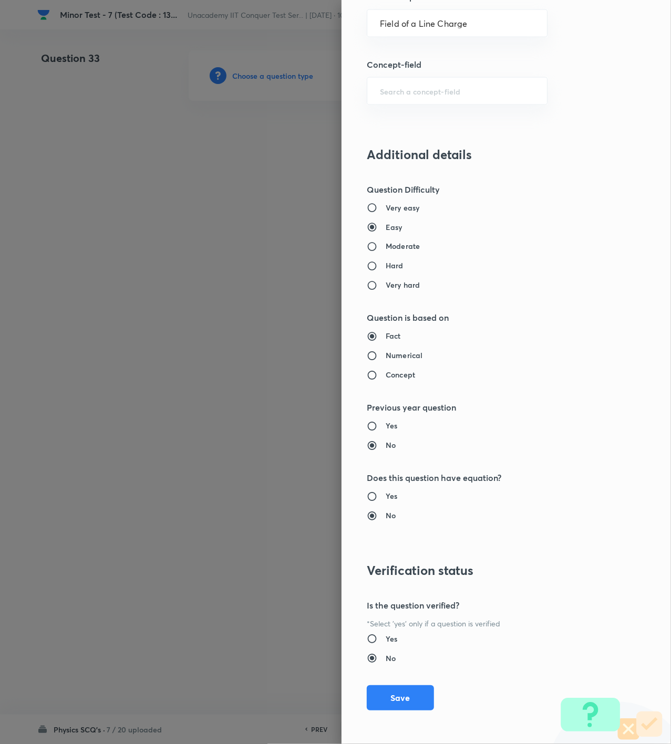
click at [389, 713] on div "Question settings Question type* Single choice correct Number of options* 2 3 4…" at bounding box center [505, 372] width 329 height 744
click at [388, 705] on button "Save" at bounding box center [400, 696] width 67 height 25
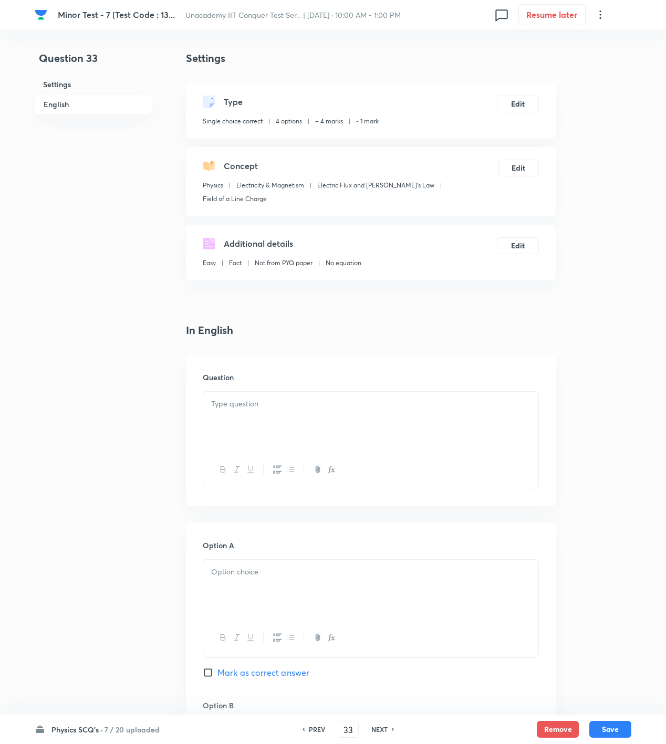
click at [423, 411] on div at bounding box center [370, 421] width 335 height 59
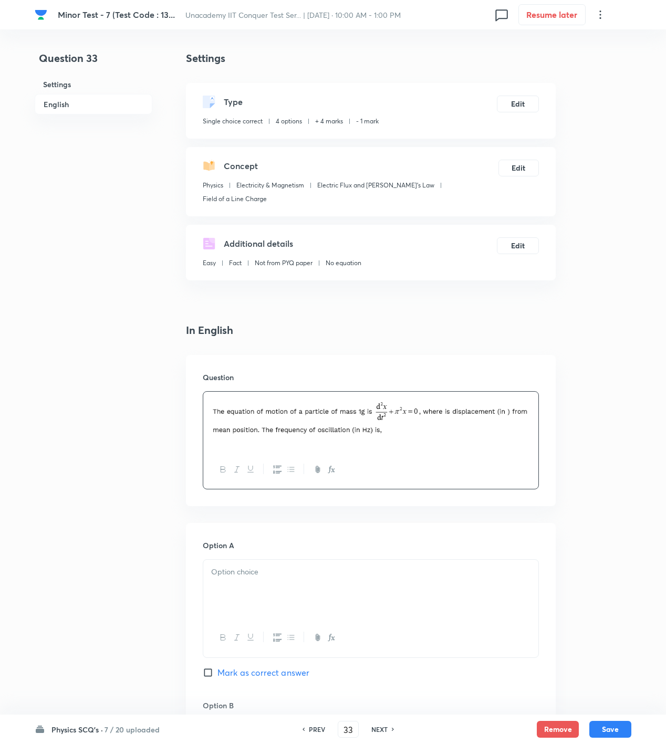
click at [368, 566] on div at bounding box center [370, 589] width 335 height 59
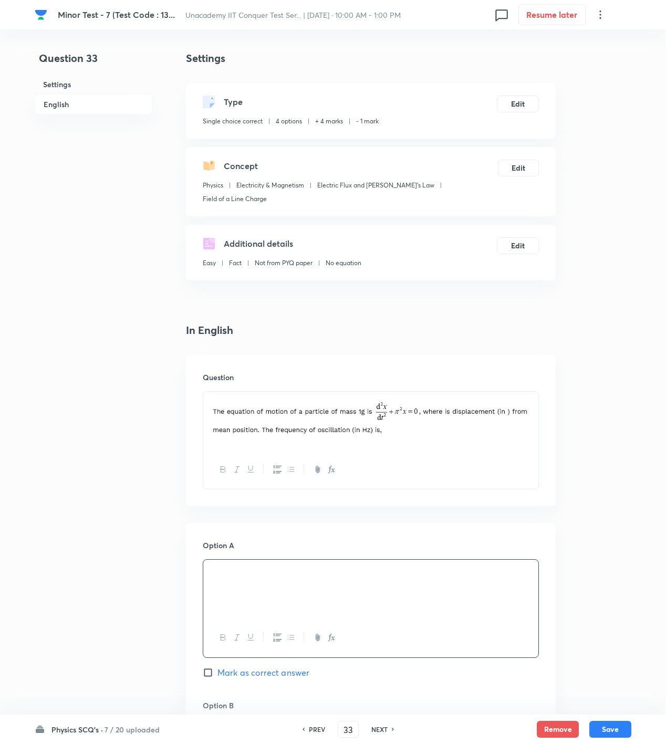
scroll to position [350, 0]
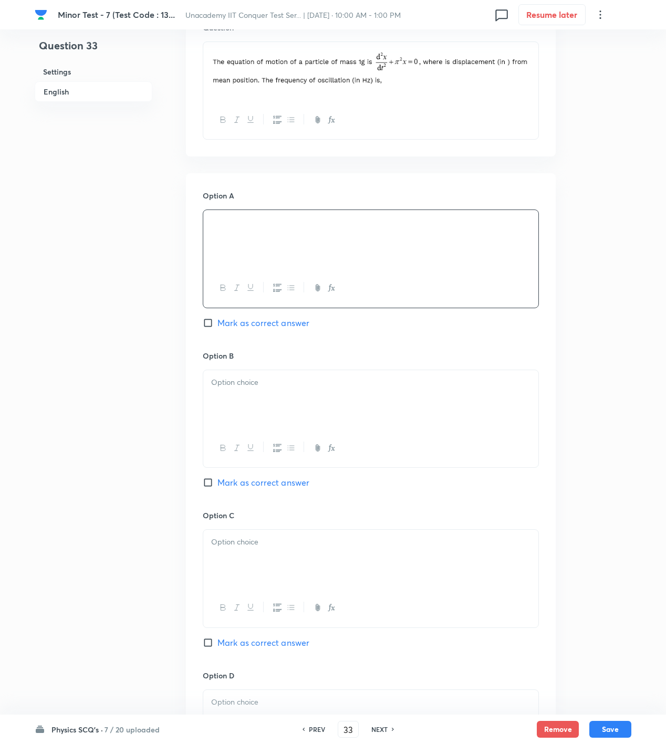
click at [293, 317] on span "Mark as correct answer" at bounding box center [263, 323] width 92 height 13
click at [217, 318] on input "Mark as correct answer" at bounding box center [210, 323] width 15 height 11
click at [298, 385] on div at bounding box center [370, 399] width 335 height 59
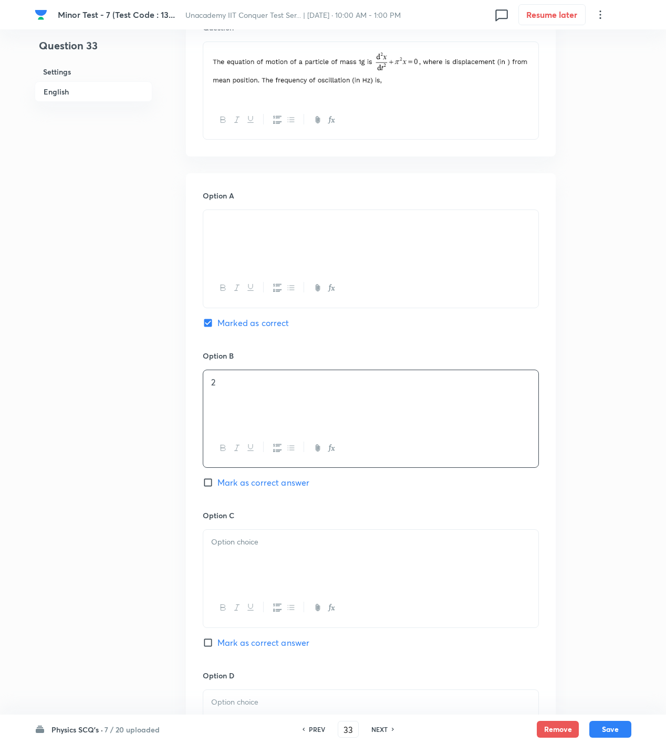
click at [308, 537] on div at bounding box center [370, 559] width 335 height 59
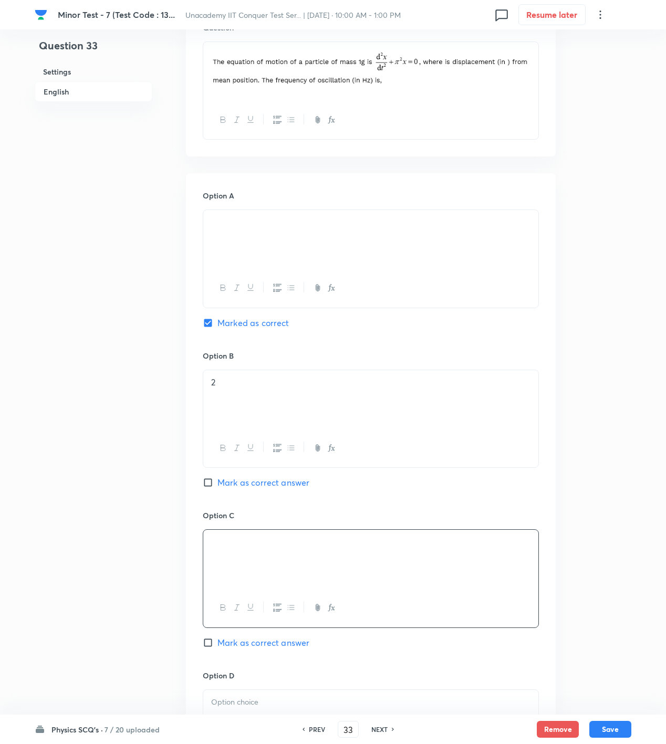
scroll to position [681, 0]
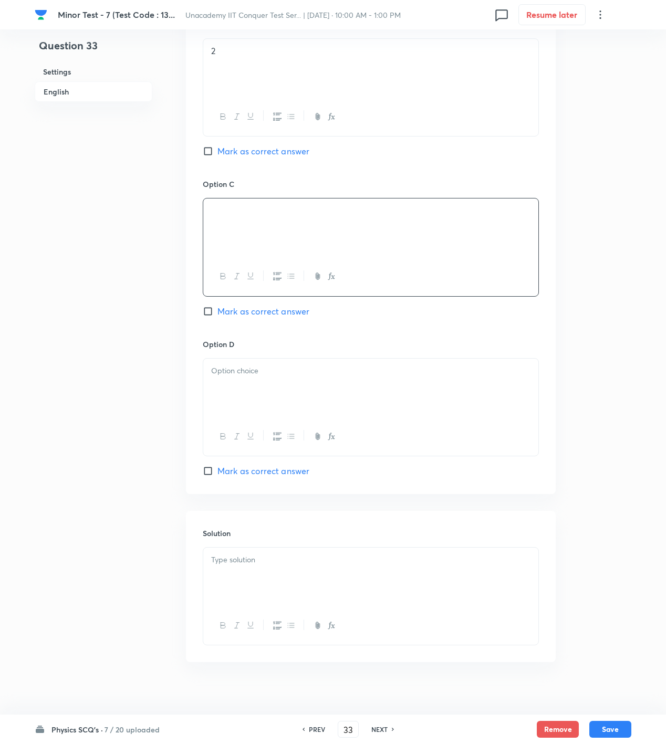
click at [386, 403] on div at bounding box center [370, 388] width 335 height 59
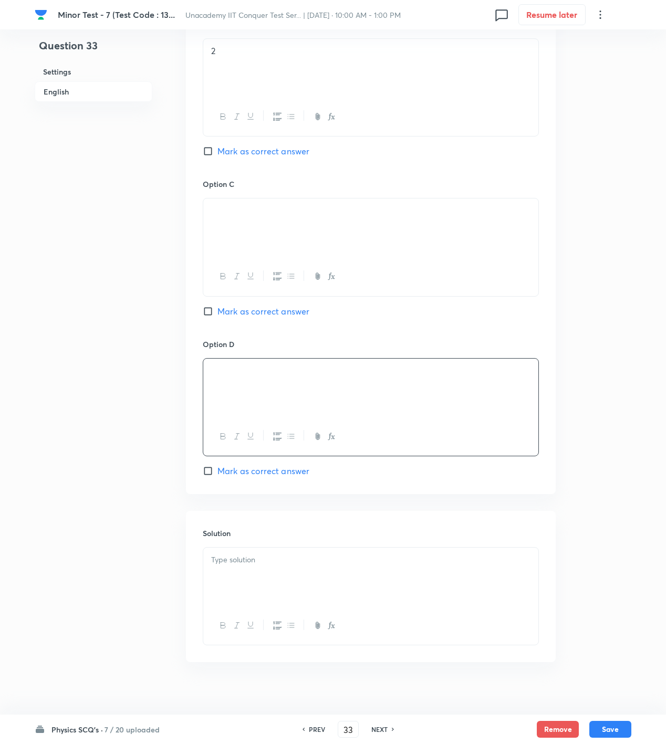
click at [351, 554] on p at bounding box center [370, 560] width 319 height 12
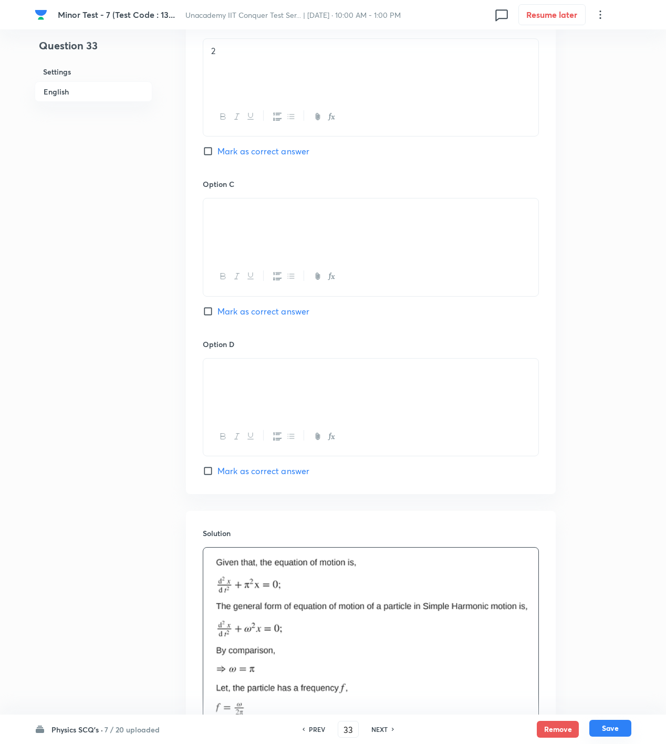
click at [622, 725] on button "Save" at bounding box center [610, 728] width 42 height 17
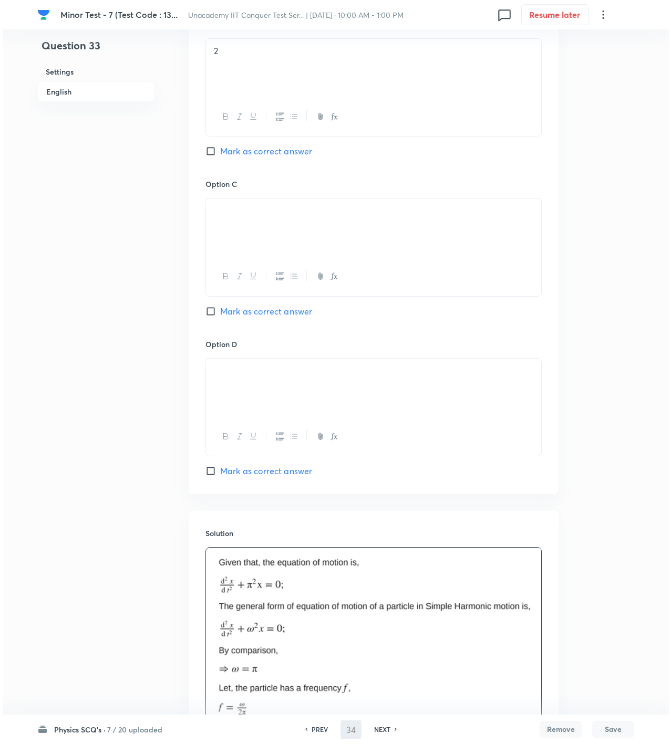
scroll to position [0, 0]
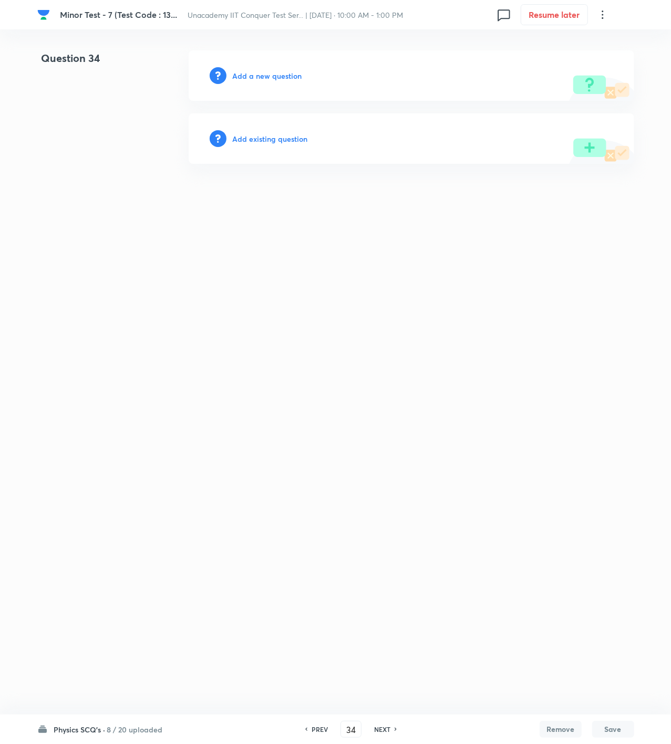
click at [297, 70] on h6 "Add a new question" at bounding box center [267, 75] width 69 height 11
click at [297, 70] on h6 "Choose a question type" at bounding box center [273, 75] width 81 height 11
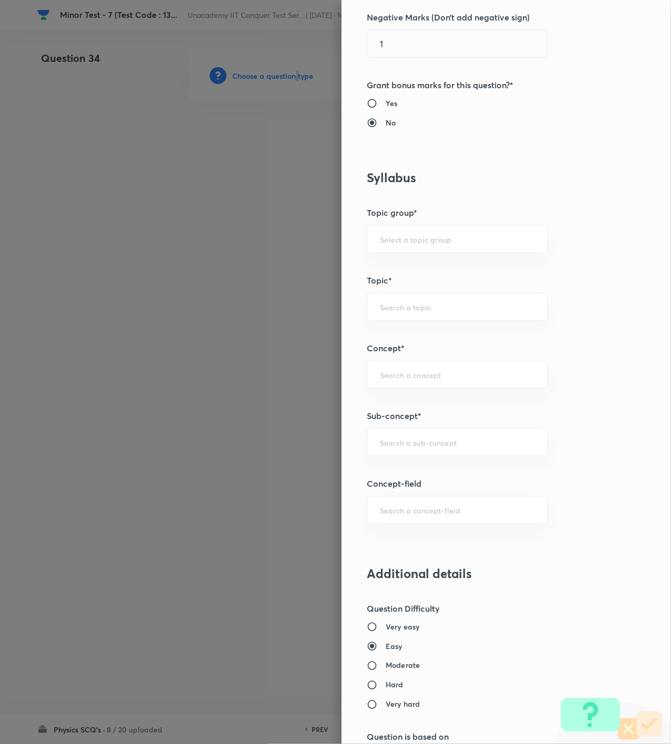
scroll to position [350, 0]
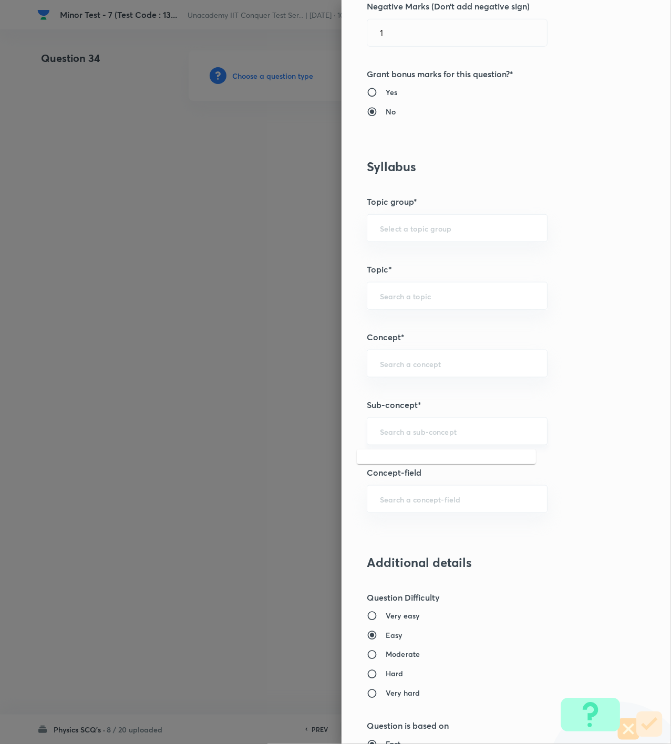
click at [401, 432] on input "text" at bounding box center [457, 432] width 154 height 10
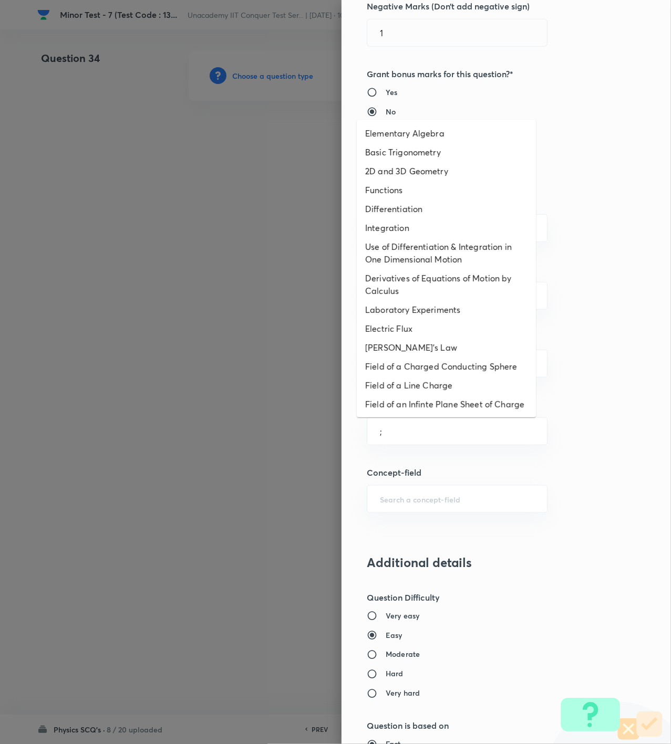
click at [401, 386] on li "Field of a Line Charge" at bounding box center [446, 385] width 179 height 19
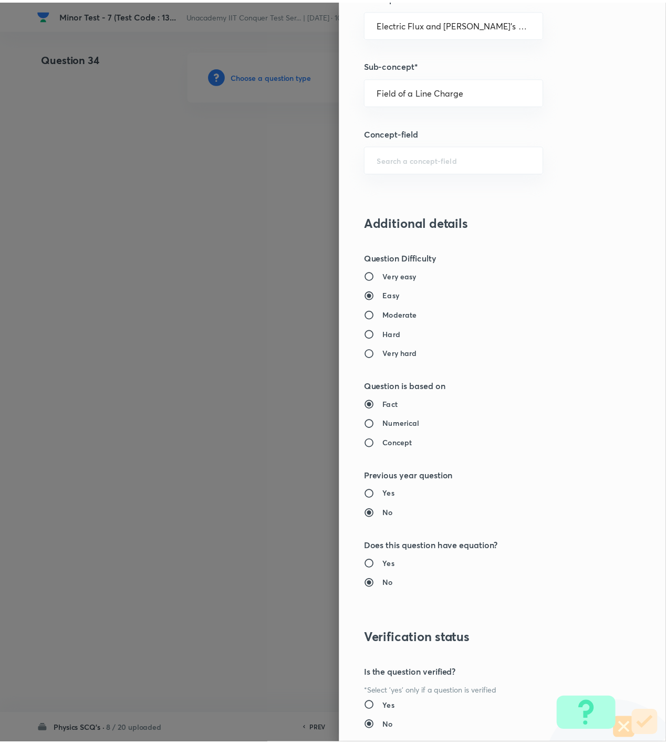
scroll to position [761, 0]
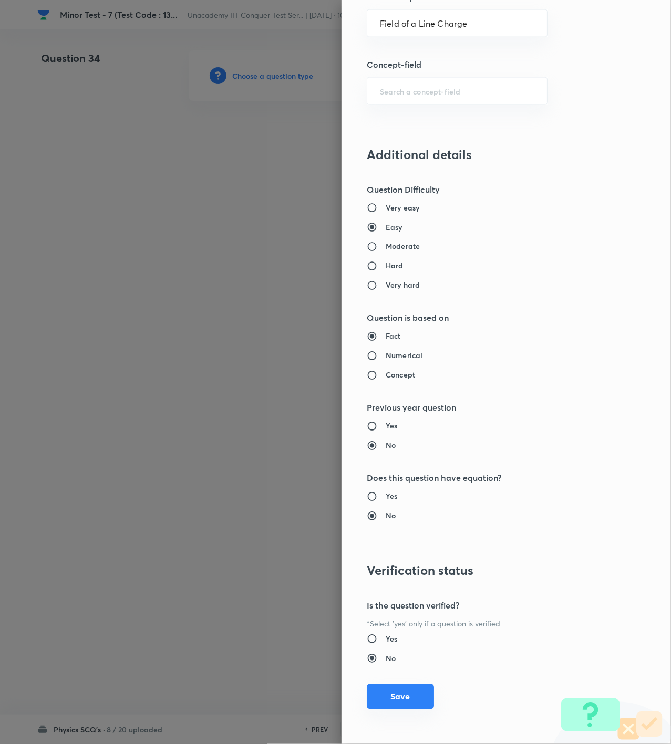
click at [389, 702] on button "Save" at bounding box center [400, 696] width 67 height 25
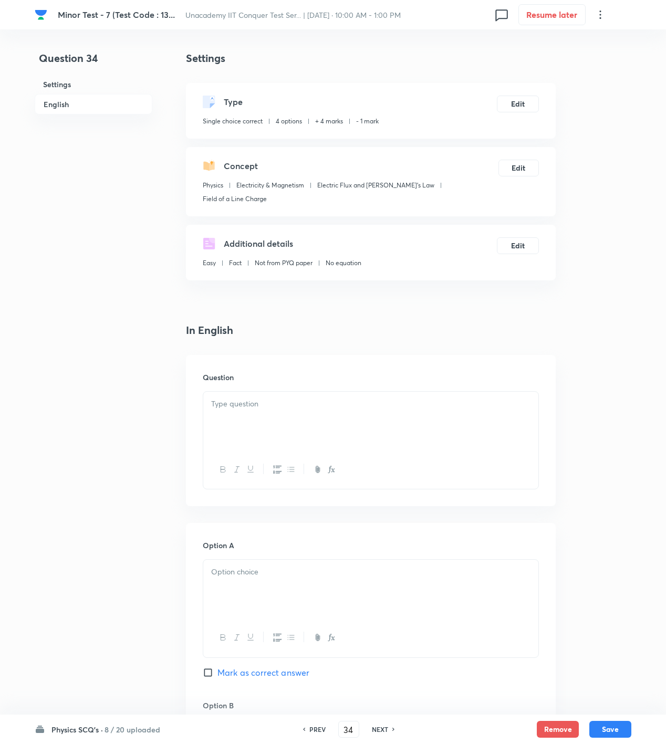
click at [418, 402] on div at bounding box center [370, 421] width 335 height 59
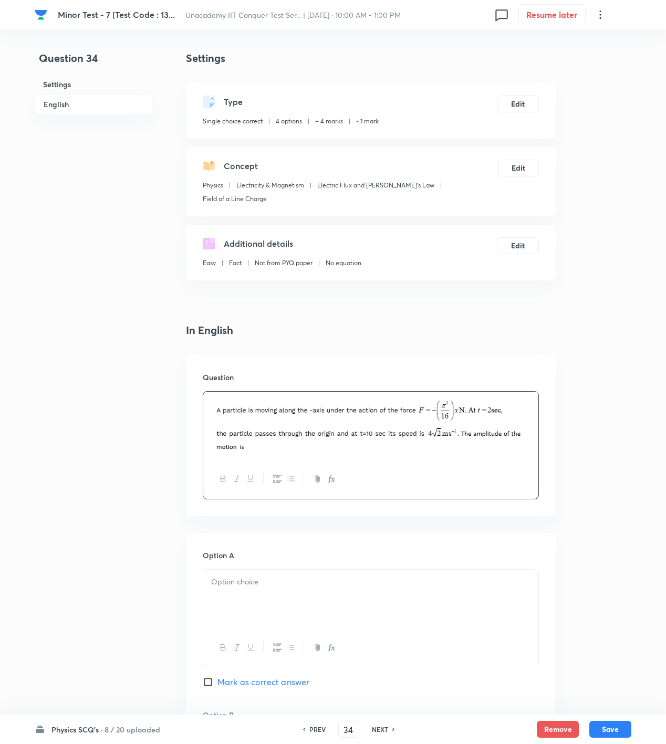
click at [360, 589] on div at bounding box center [370, 599] width 335 height 59
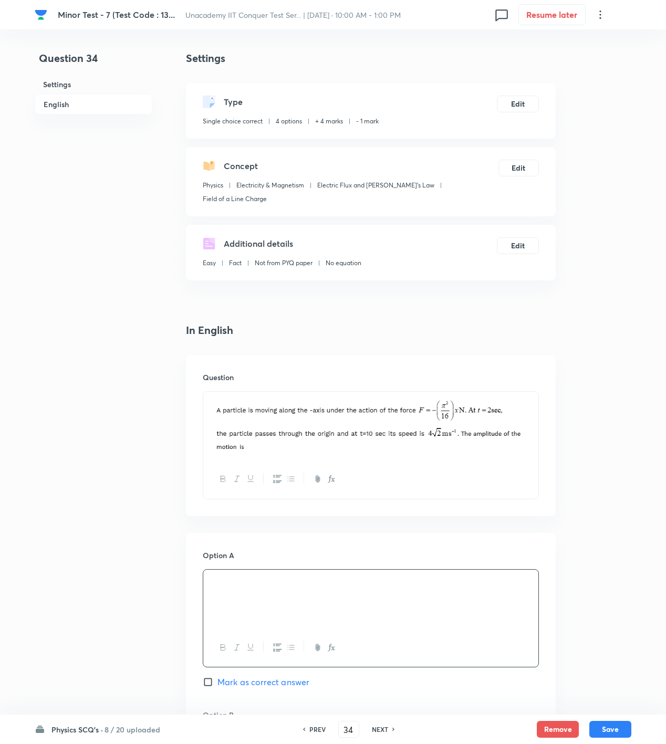
drag, startPoint x: 214, startPoint y: 669, endPoint x: 212, endPoint y: 658, distance: 11.2
click at [214, 677] on input "Mark as correct answer" at bounding box center [210, 682] width 15 height 11
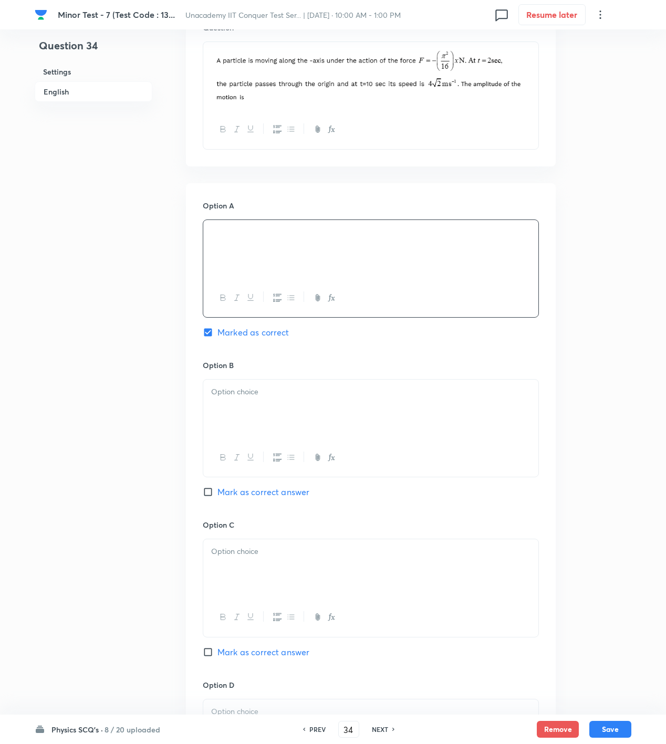
click at [253, 389] on div at bounding box center [370, 409] width 335 height 59
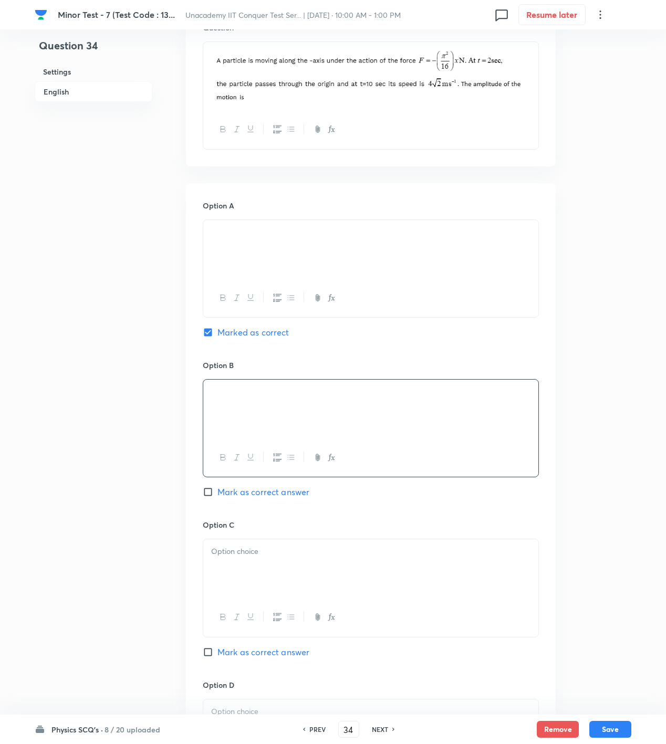
click at [242, 549] on div at bounding box center [370, 568] width 335 height 59
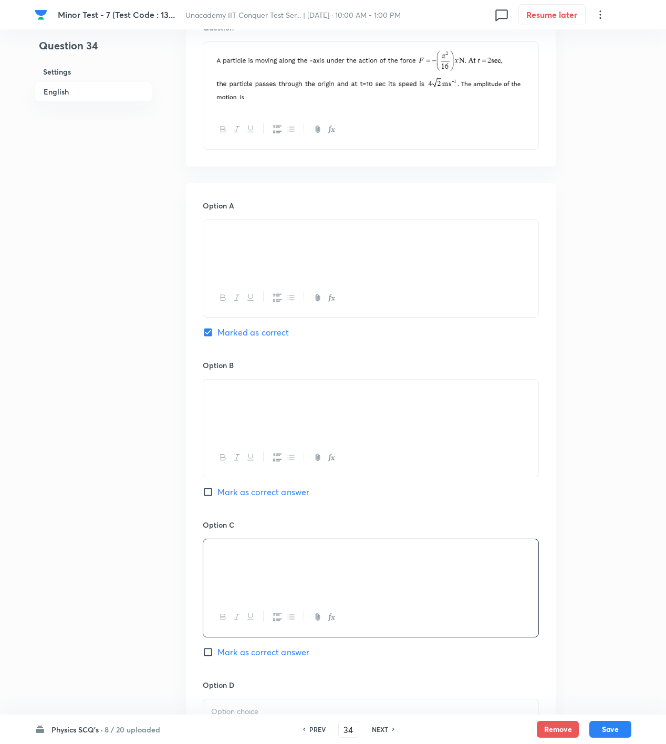
scroll to position [690, 0]
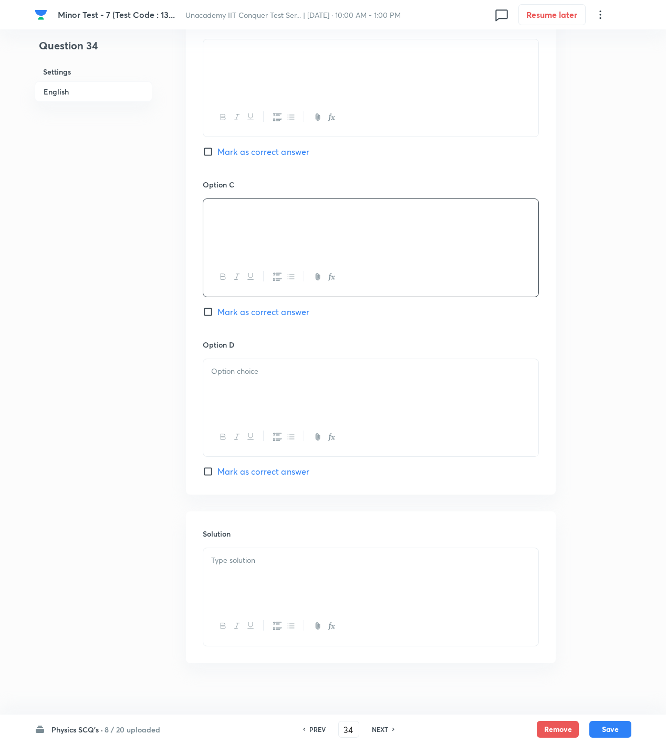
click at [332, 418] on div at bounding box center [370, 437] width 335 height 38
click at [316, 372] on div at bounding box center [370, 388] width 335 height 59
click at [271, 569] on body "Minor Test - 7 (Test Code : 13... Unacademy IIT Conquer Test Ser... | Oct 5, 20…" at bounding box center [333, 32] width 666 height 1345
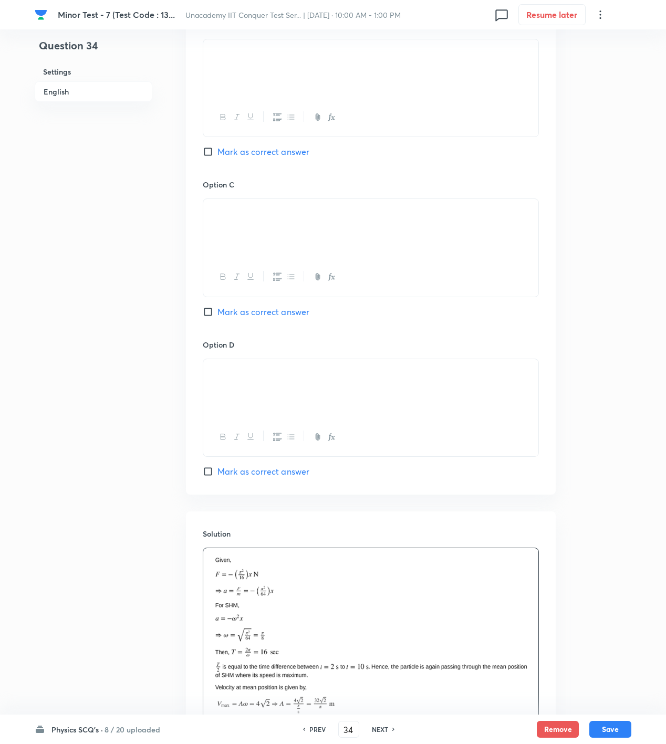
scroll to position [340, 0]
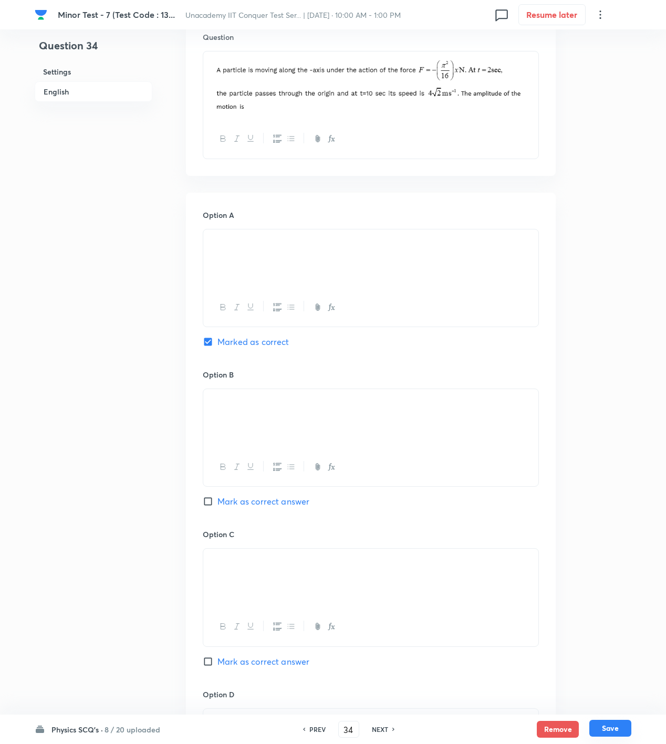
click at [626, 726] on button "Save" at bounding box center [610, 728] width 42 height 17
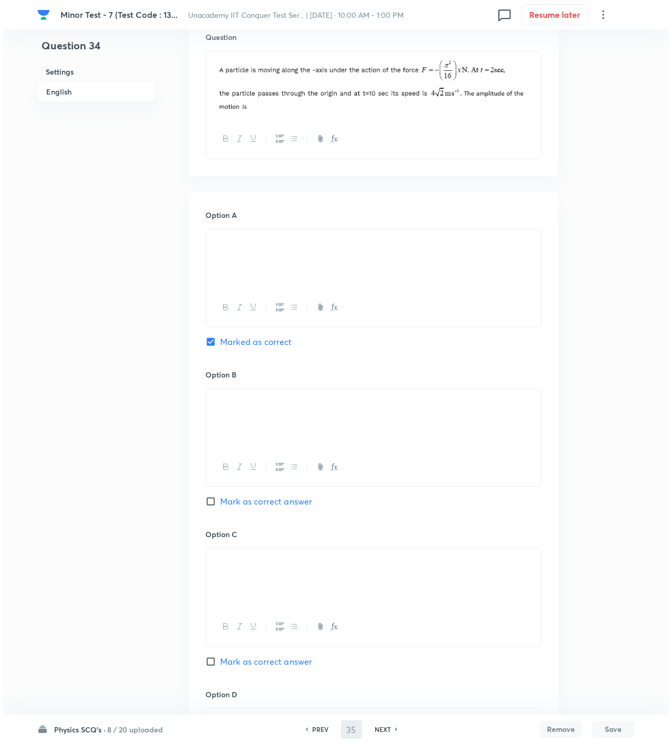
scroll to position [0, 0]
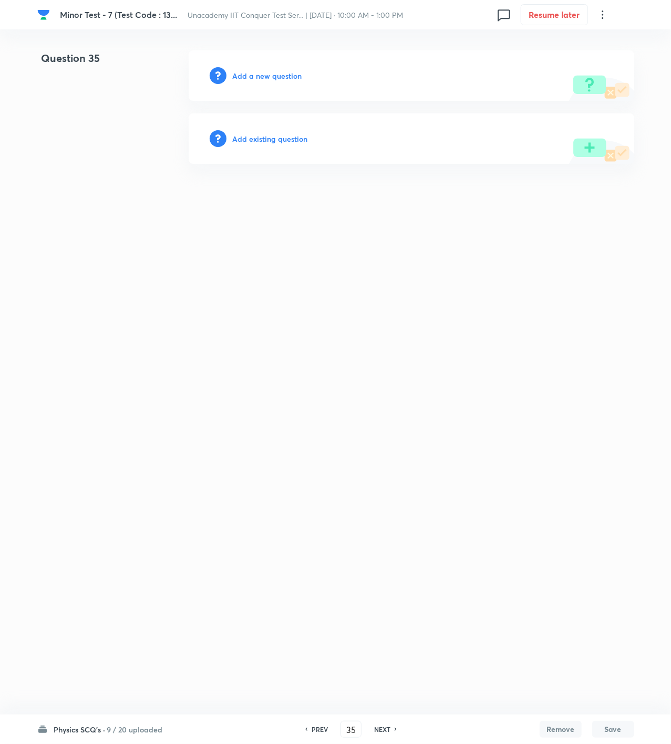
click at [251, 72] on h6 "Add a new question" at bounding box center [267, 75] width 69 height 11
click at [251, 72] on h6 "Choose a question type" at bounding box center [273, 75] width 81 height 11
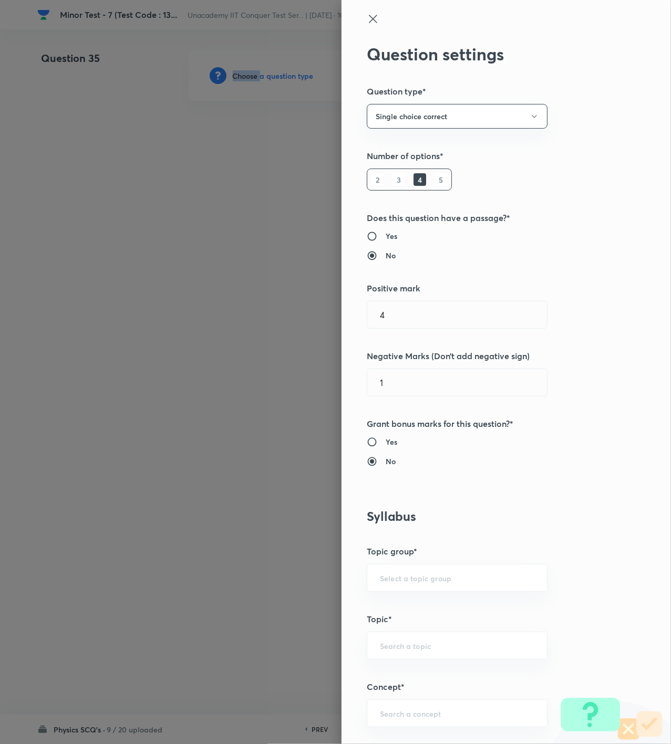
scroll to position [350, 0]
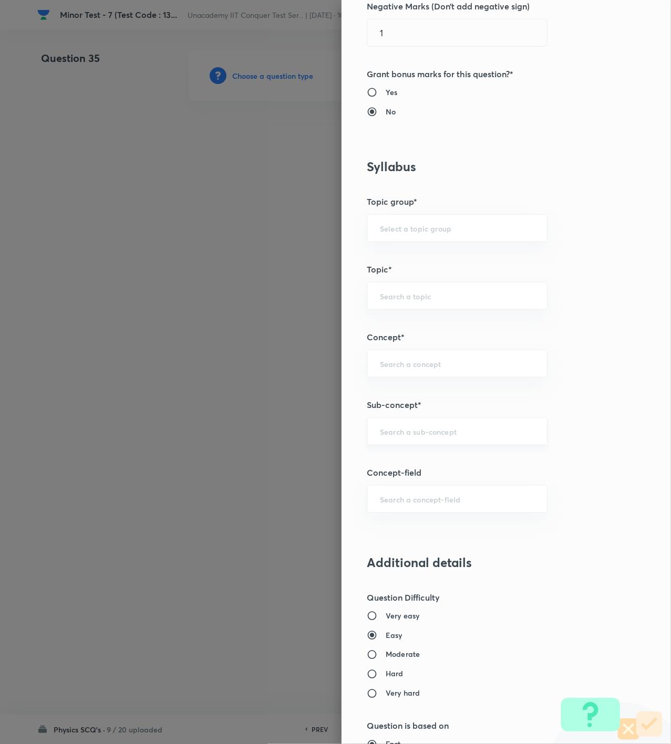
click at [416, 431] on input "text" at bounding box center [457, 432] width 154 height 10
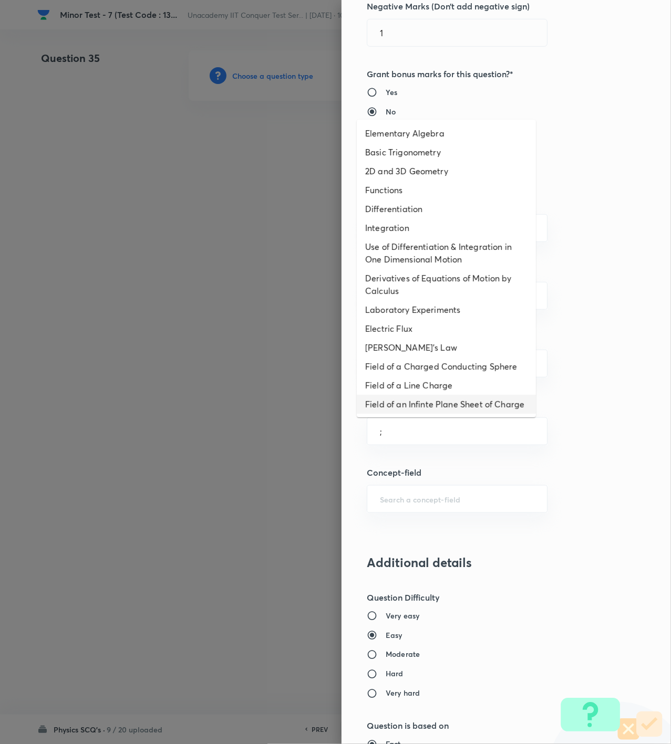
click at [417, 409] on li "Field of an Infinte Plane Sheet of Charge" at bounding box center [446, 404] width 179 height 19
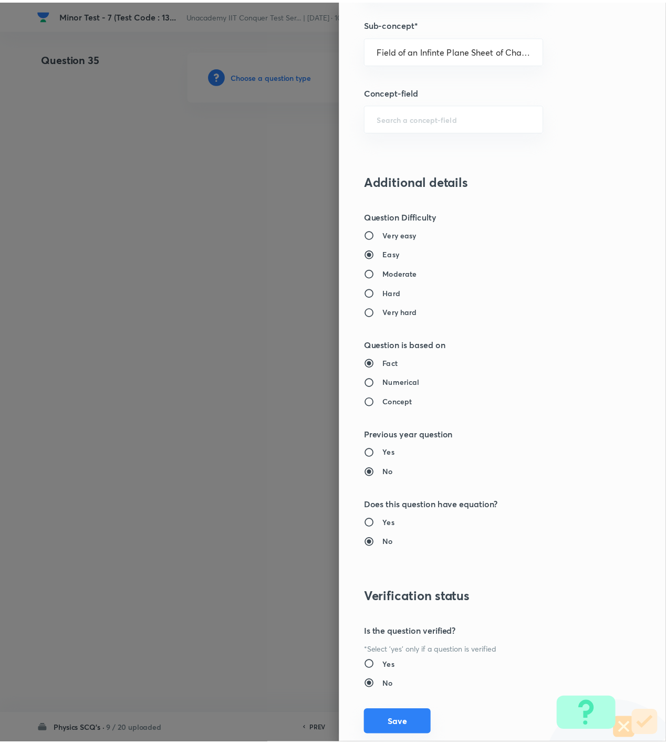
scroll to position [761, 0]
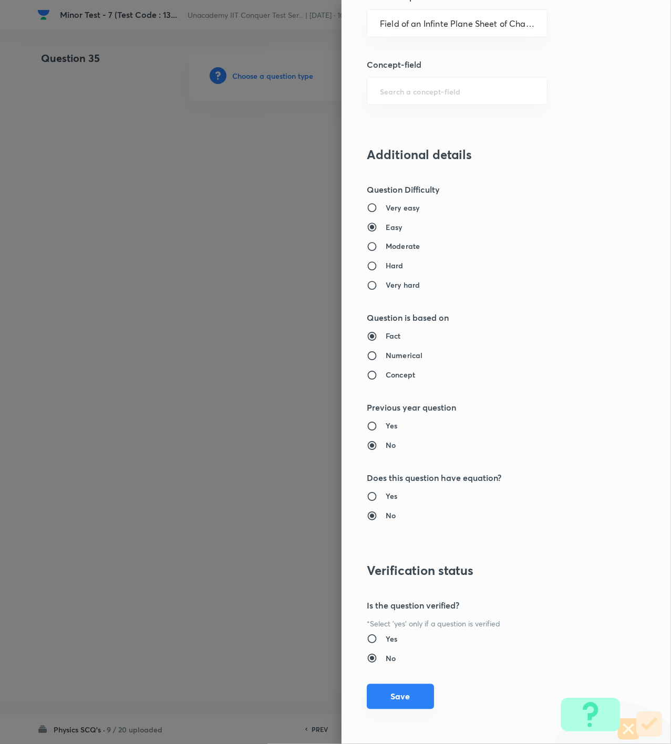
click at [395, 700] on button "Save" at bounding box center [400, 696] width 67 height 25
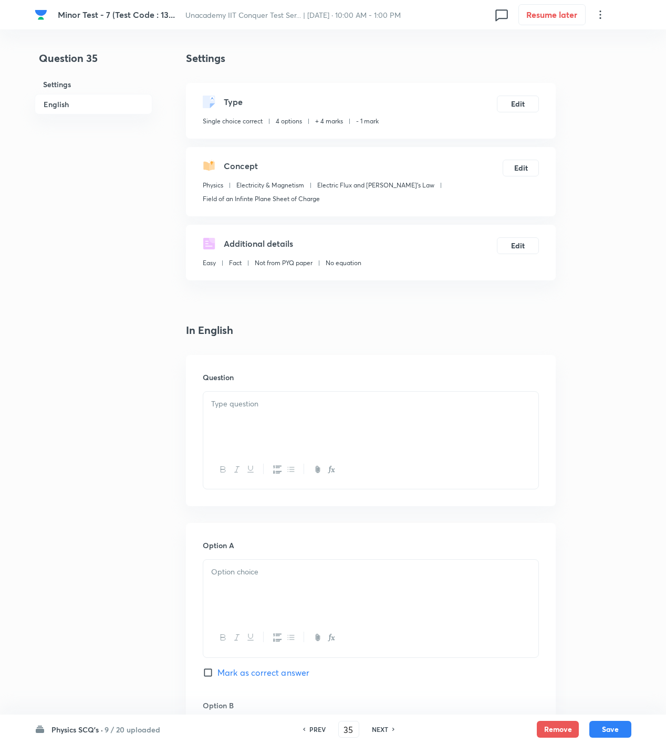
click at [377, 434] on div at bounding box center [370, 421] width 335 height 59
click at [362, 414] on div at bounding box center [370, 421] width 335 height 59
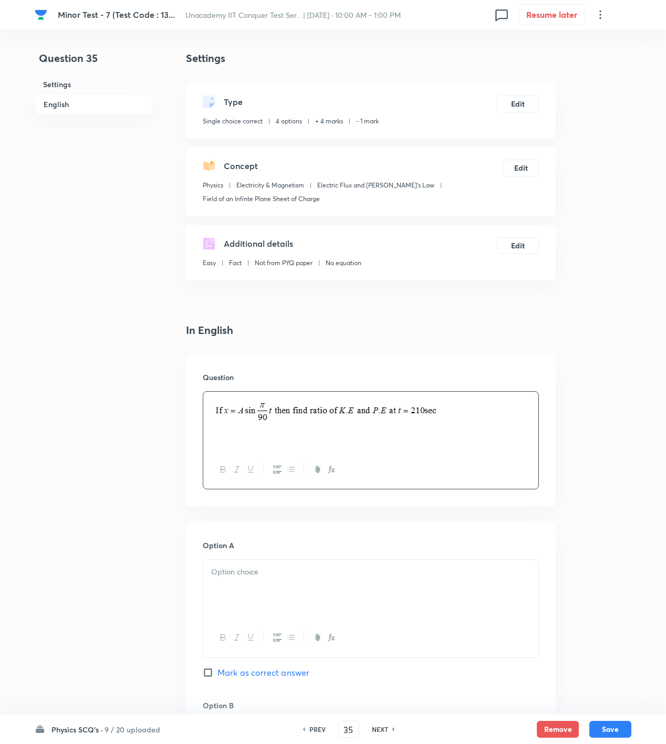
click at [484, 425] on p at bounding box center [370, 412] width 319 height 28
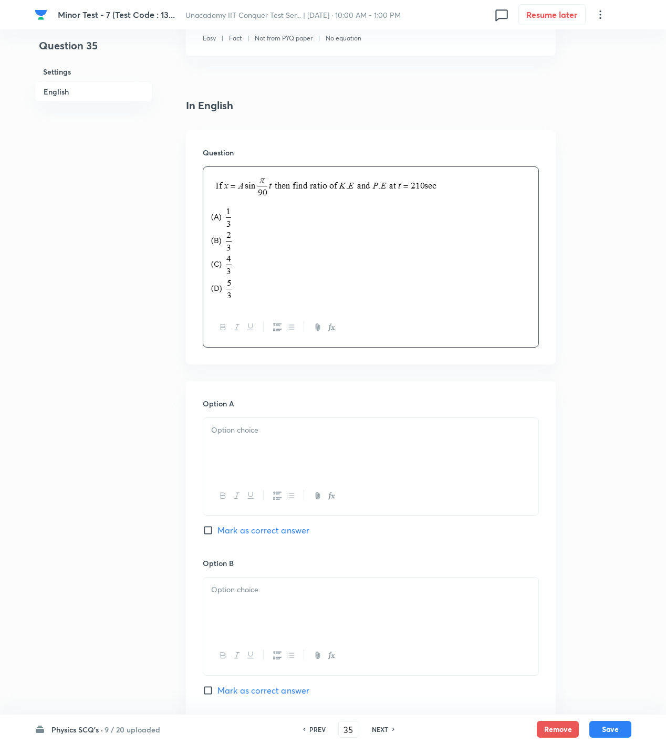
scroll to position [777, 0]
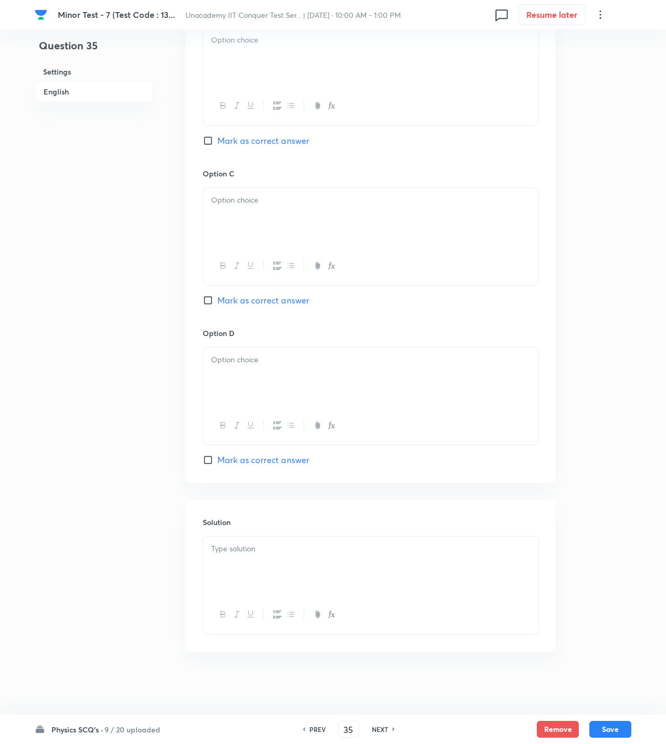
click at [347, 585] on div at bounding box center [370, 566] width 335 height 59
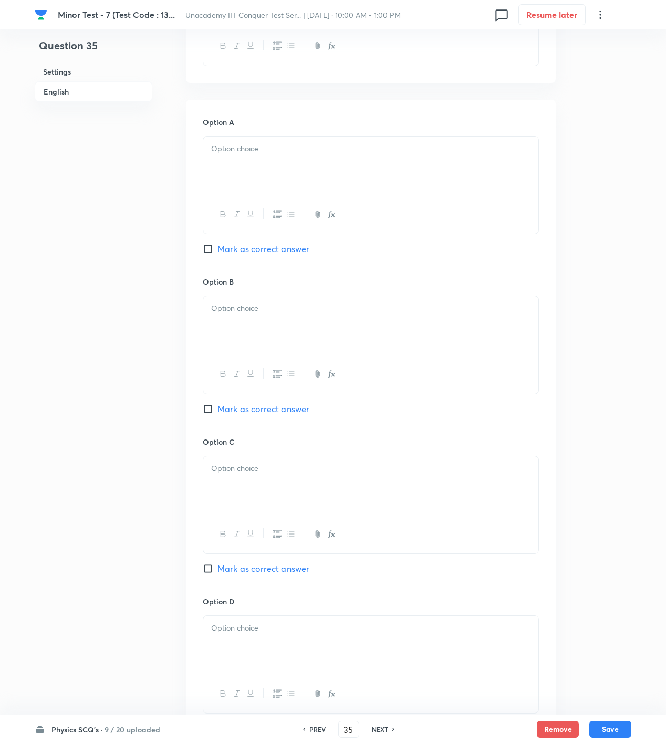
scroll to position [427, 0]
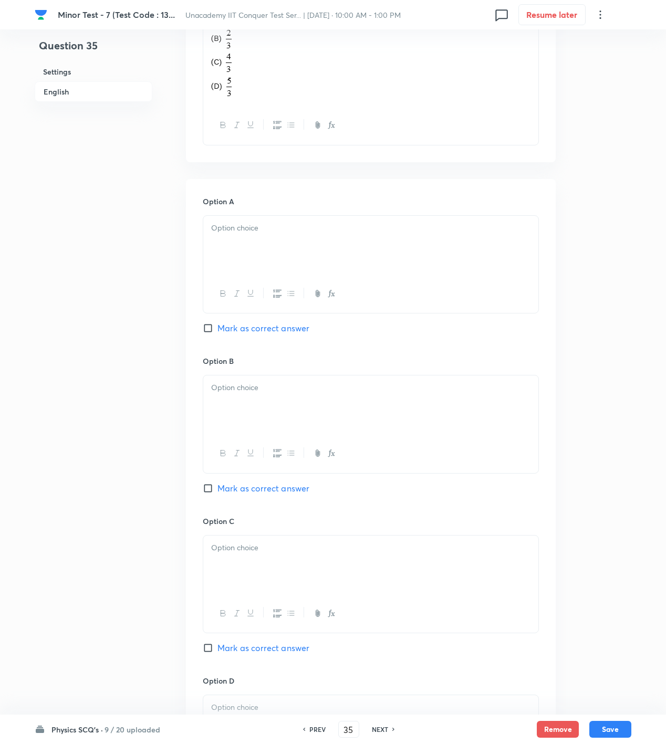
click at [253, 328] on span "Mark as correct answer" at bounding box center [263, 328] width 92 height 13
click at [217, 328] on input "Mark as correct answer" at bounding box center [210, 328] width 15 height 11
click at [271, 242] on div at bounding box center [370, 245] width 335 height 59
click at [261, 402] on div at bounding box center [370, 405] width 335 height 59
click at [271, 561] on div at bounding box center [370, 565] width 335 height 59
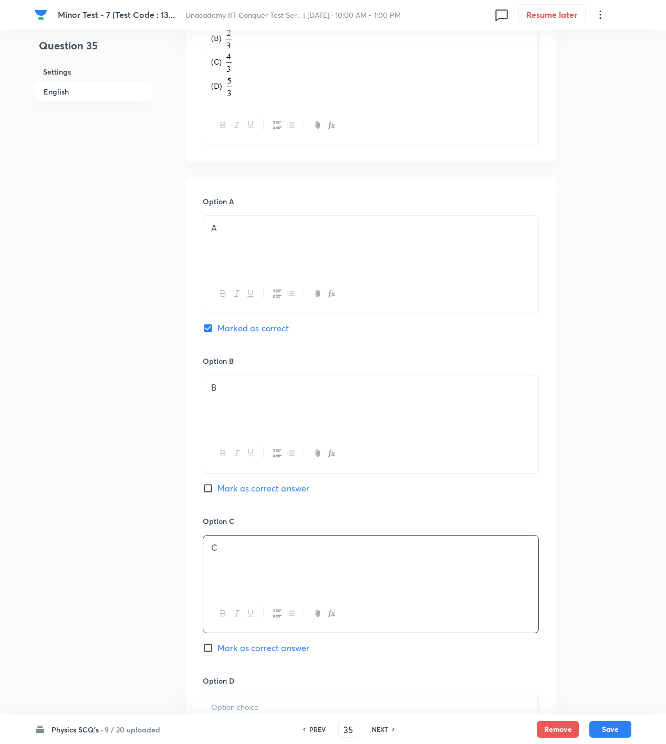
scroll to position [777, 0]
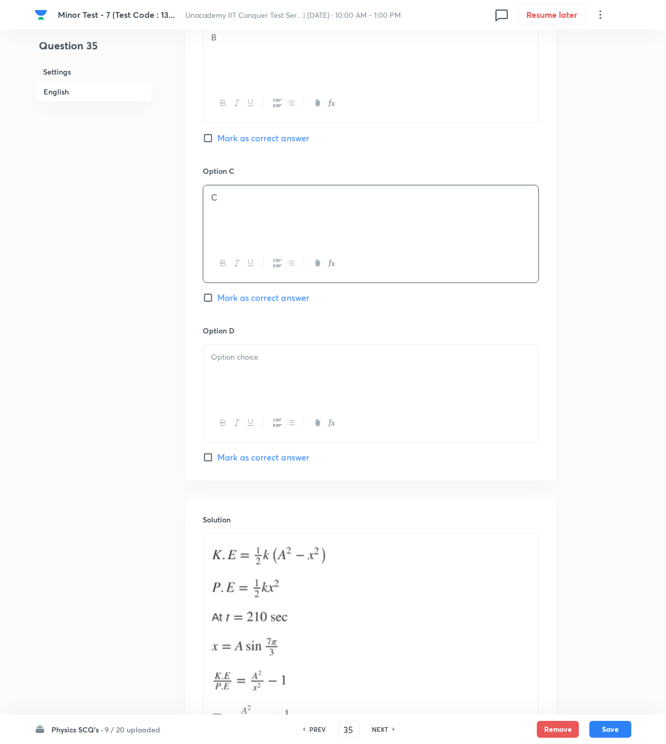
click at [264, 351] on div at bounding box center [370, 374] width 335 height 59
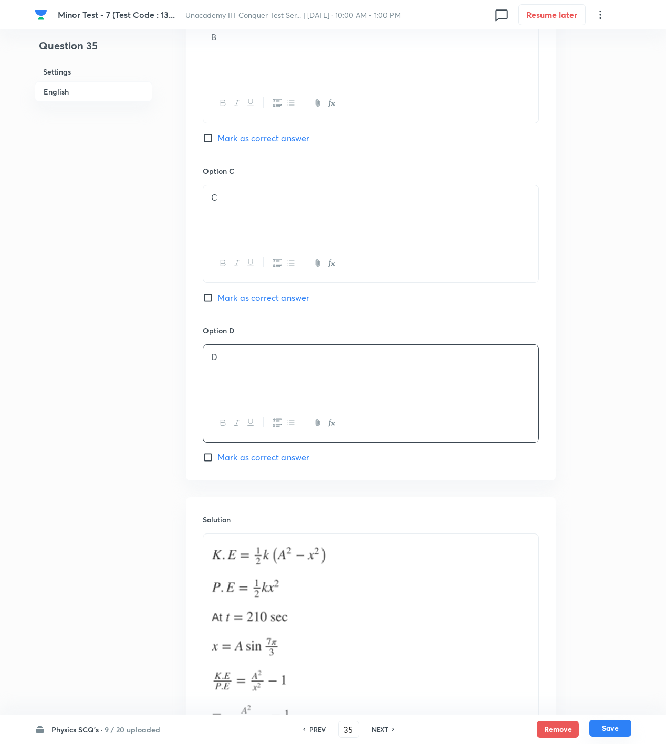
click at [611, 727] on button "Save" at bounding box center [610, 728] width 42 height 17
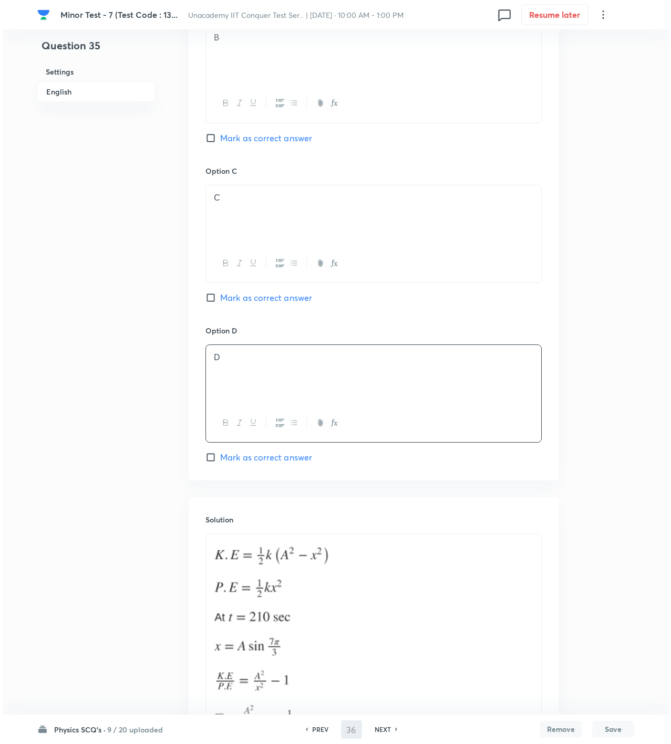
scroll to position [0, 0]
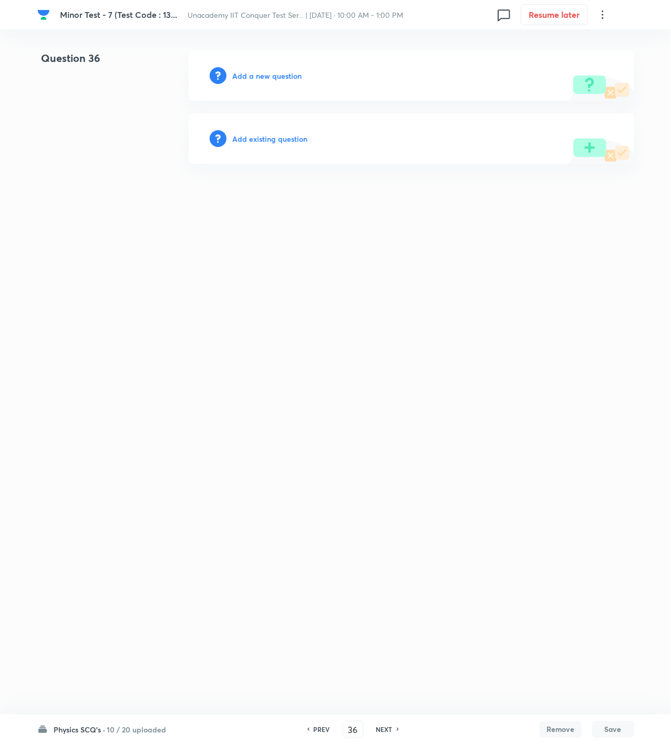
click at [274, 77] on h6 "Add a new question" at bounding box center [267, 75] width 69 height 11
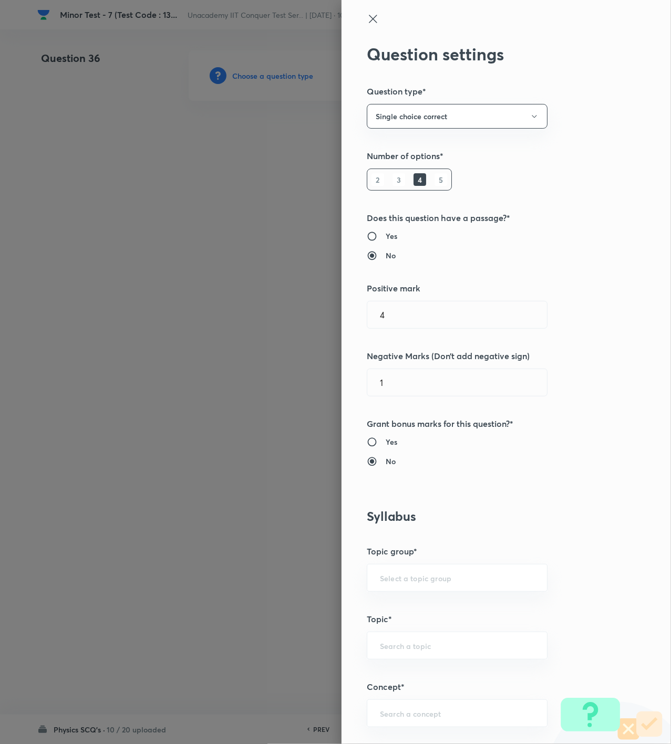
scroll to position [350, 0]
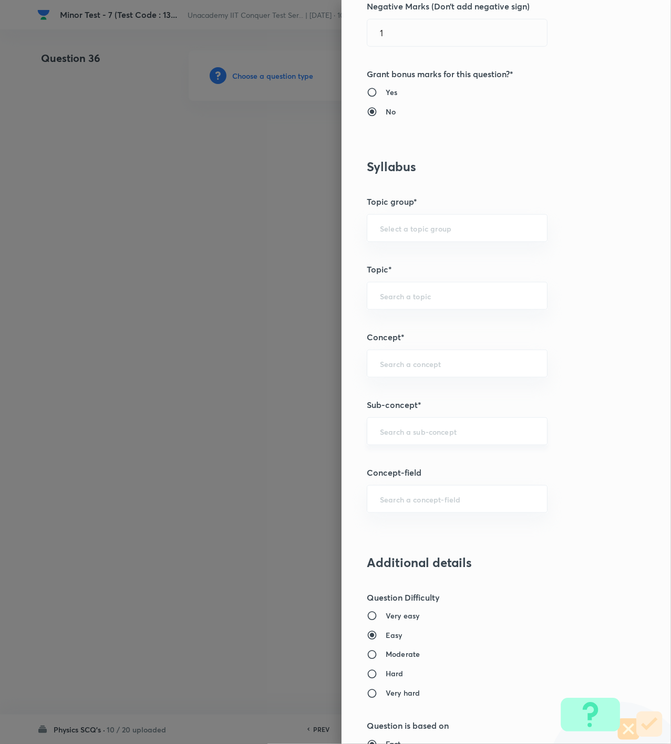
click at [410, 442] on div "​" at bounding box center [457, 432] width 181 height 28
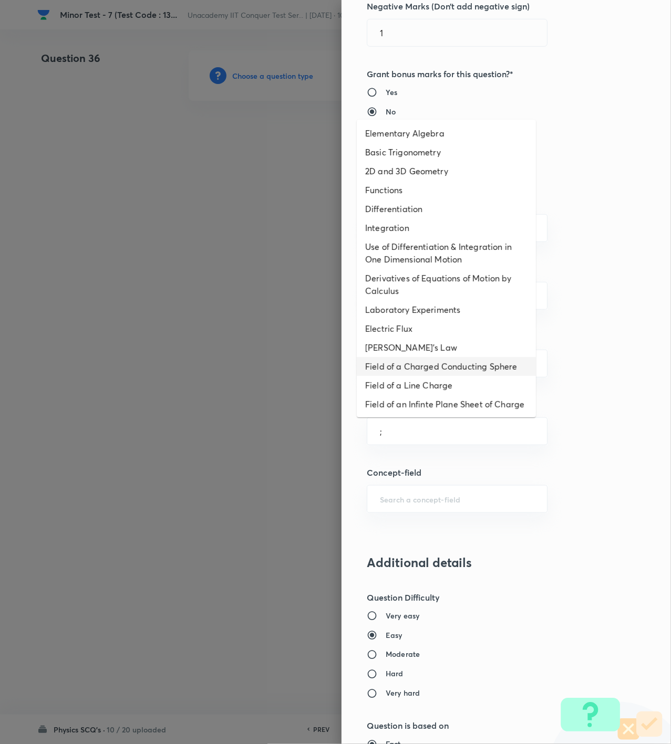
click at [430, 355] on li "[PERSON_NAME]'s Law" at bounding box center [446, 347] width 179 height 19
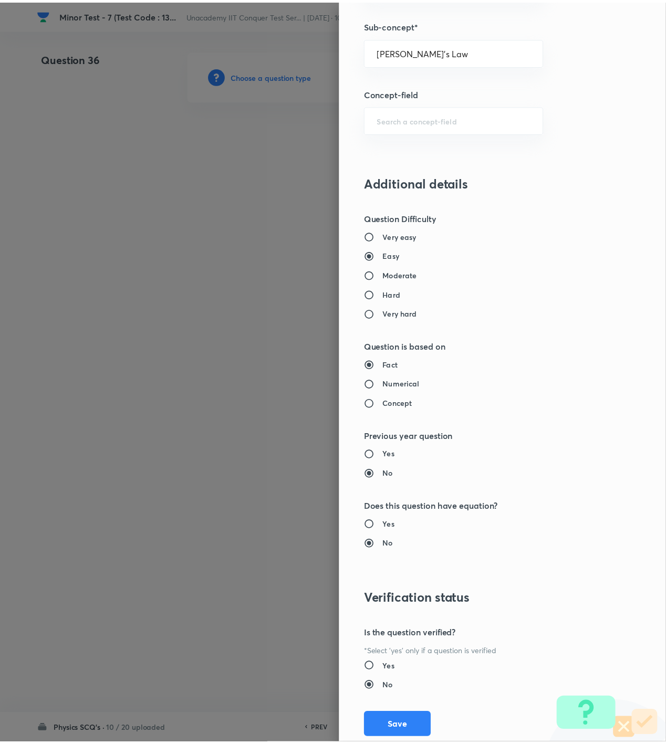
scroll to position [761, 0]
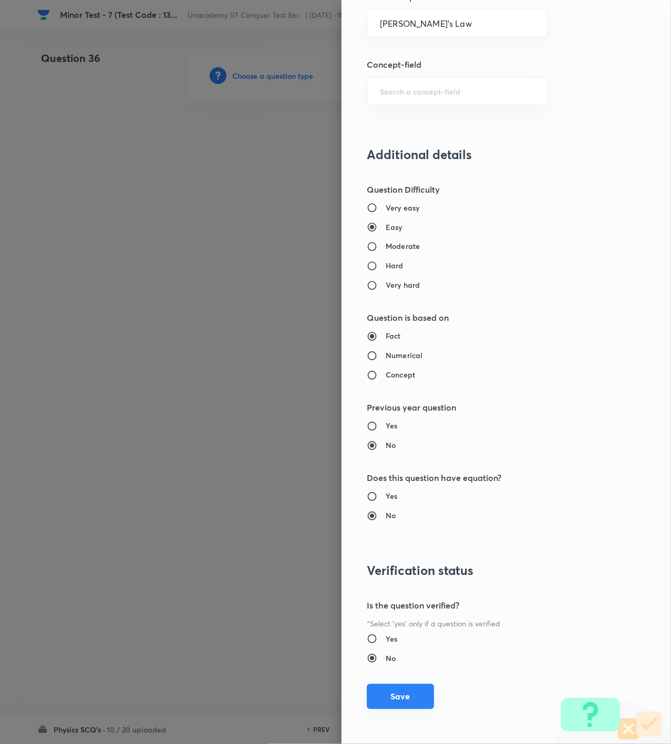
click at [396, 700] on button "Save" at bounding box center [400, 696] width 67 height 25
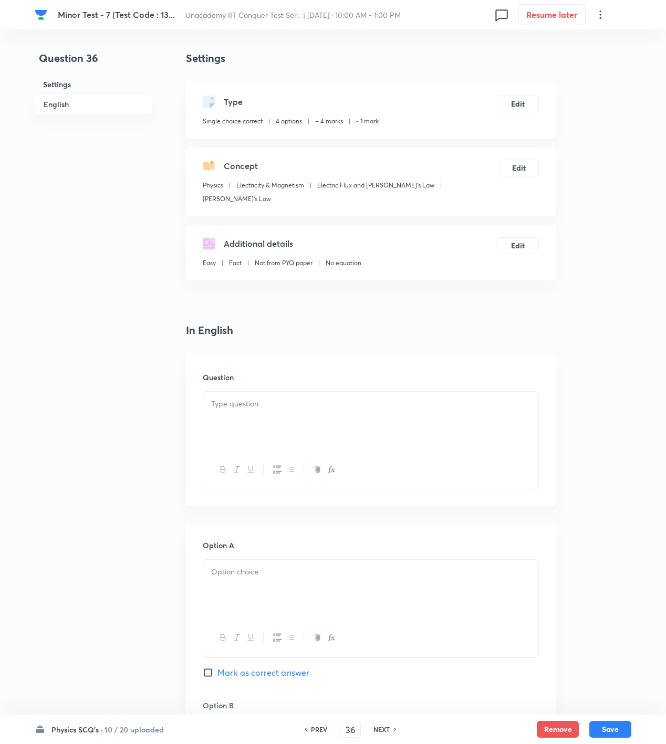
click at [444, 417] on div at bounding box center [370, 421] width 335 height 59
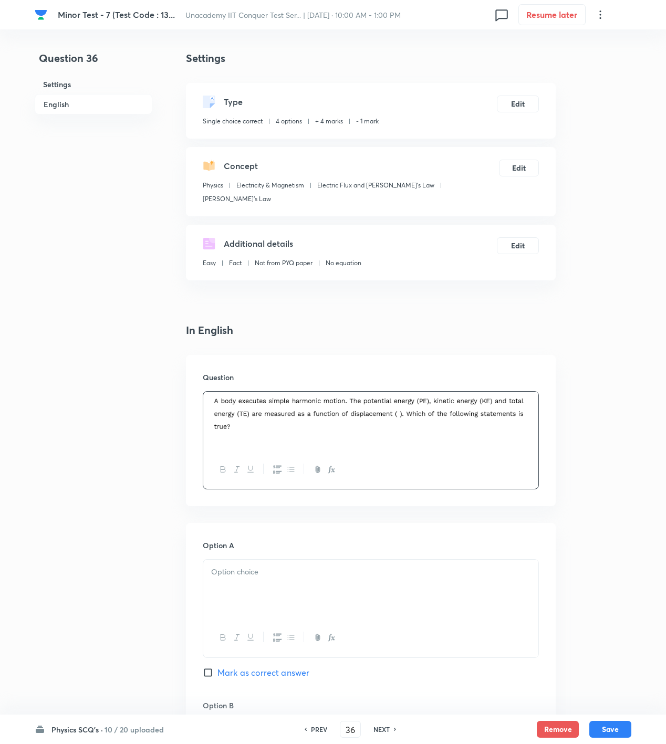
click at [536, 400] on div at bounding box center [370, 421] width 335 height 59
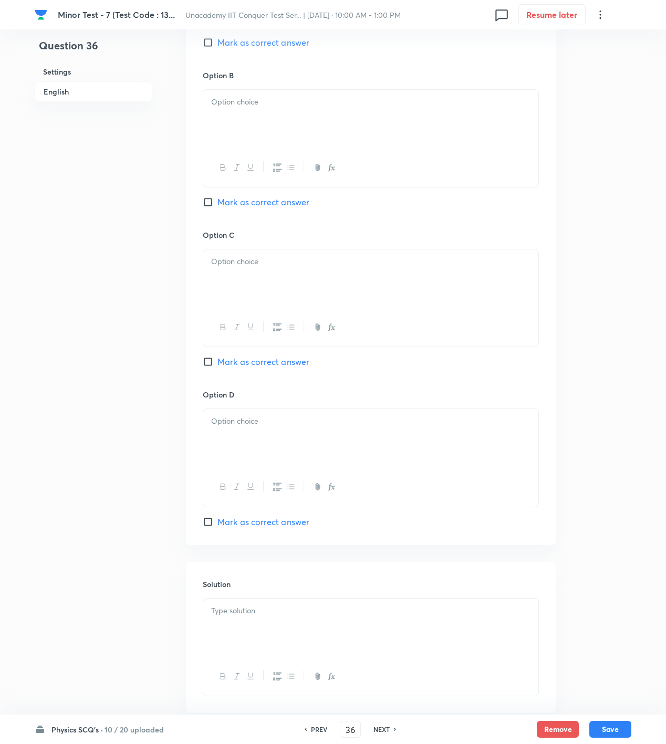
scroll to position [753, 0]
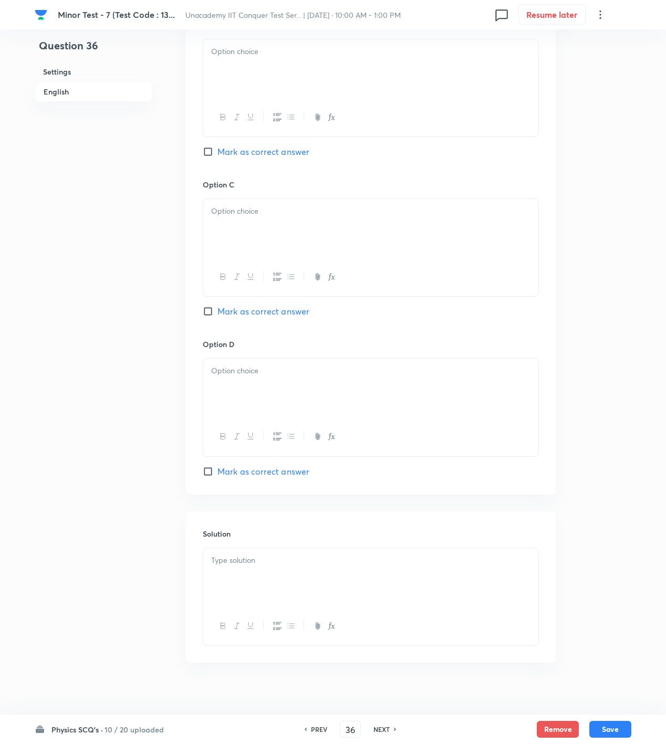
click at [267, 582] on div at bounding box center [370, 577] width 335 height 59
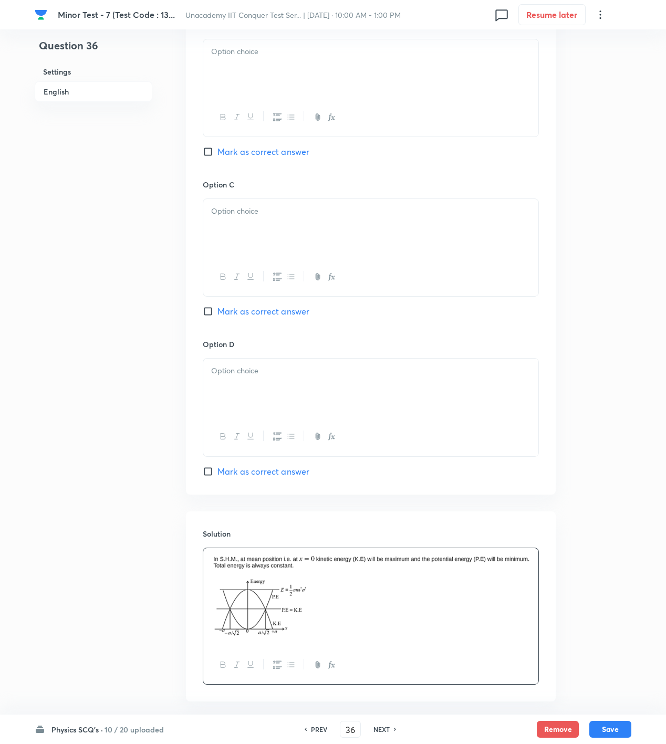
click at [274, 305] on span "Mark as correct answer" at bounding box center [263, 311] width 92 height 13
click at [217, 306] on input "Mark as correct answer" at bounding box center [210, 311] width 15 height 11
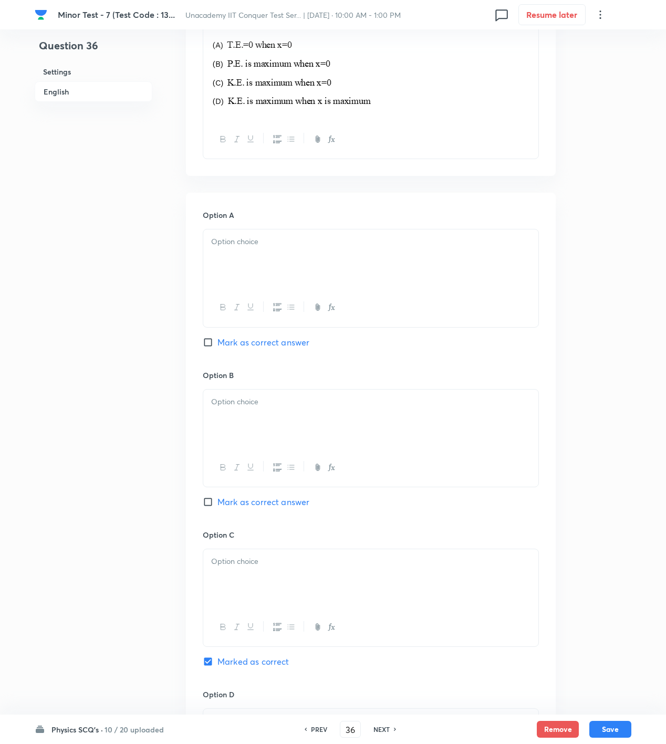
click at [232, 257] on div at bounding box center [370, 259] width 335 height 59
drag, startPoint x: 235, startPoint y: 365, endPoint x: 252, endPoint y: 409, distance: 47.2
click at [235, 370] on h6 "Option B" at bounding box center [371, 375] width 336 height 11
click at [252, 409] on div at bounding box center [370, 419] width 335 height 59
click at [179, 562] on div "Question 36 Settings English Settings Type Single choice correct 4 options + 4 …" at bounding box center [333, 371] width 597 height 1446
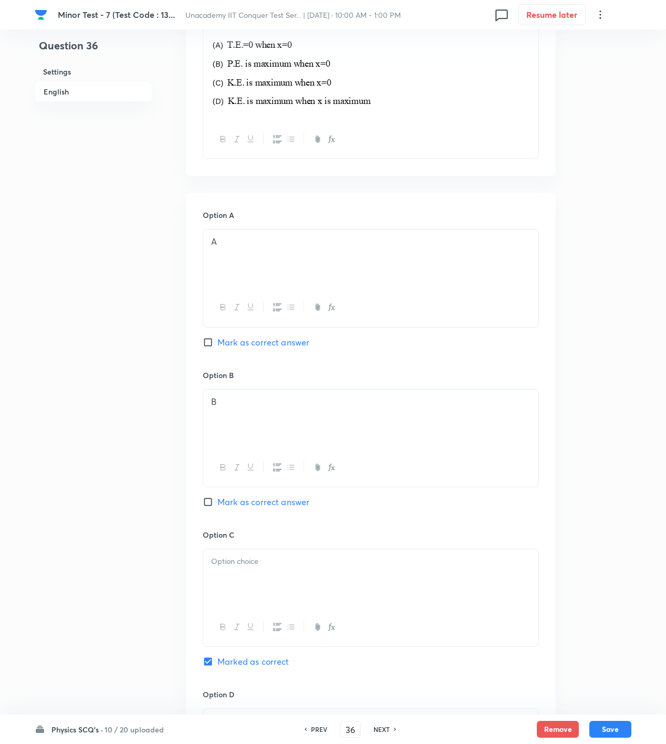
click at [234, 569] on div at bounding box center [370, 578] width 335 height 59
click at [261, 695] on div "Option D Mark as correct answer" at bounding box center [371, 758] width 336 height 139
click at [263, 709] on div at bounding box center [370, 738] width 335 height 59
click at [620, 730] on button "Save" at bounding box center [610, 728] width 42 height 17
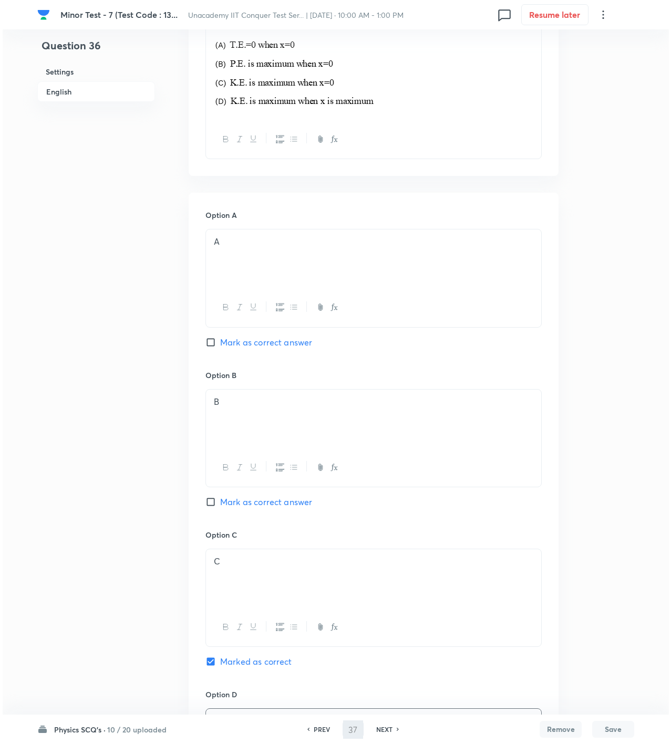
scroll to position [0, 0]
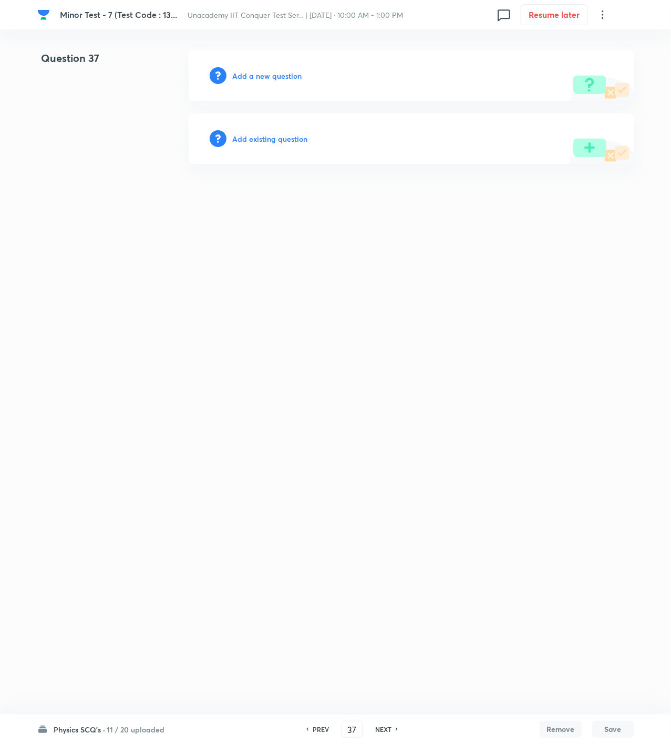
click at [362, 75] on div "Add a new question" at bounding box center [411, 75] width 445 height 50
click at [244, 77] on h6 "Add a new question" at bounding box center [267, 75] width 69 height 11
click at [244, 77] on h6 "Choose a question type" at bounding box center [273, 75] width 81 height 11
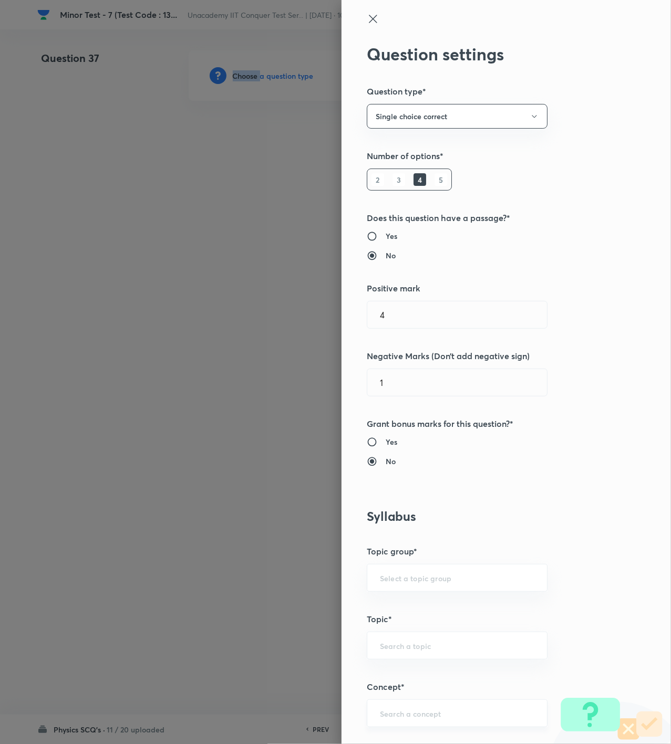
click at [412, 723] on div "​" at bounding box center [457, 714] width 181 height 28
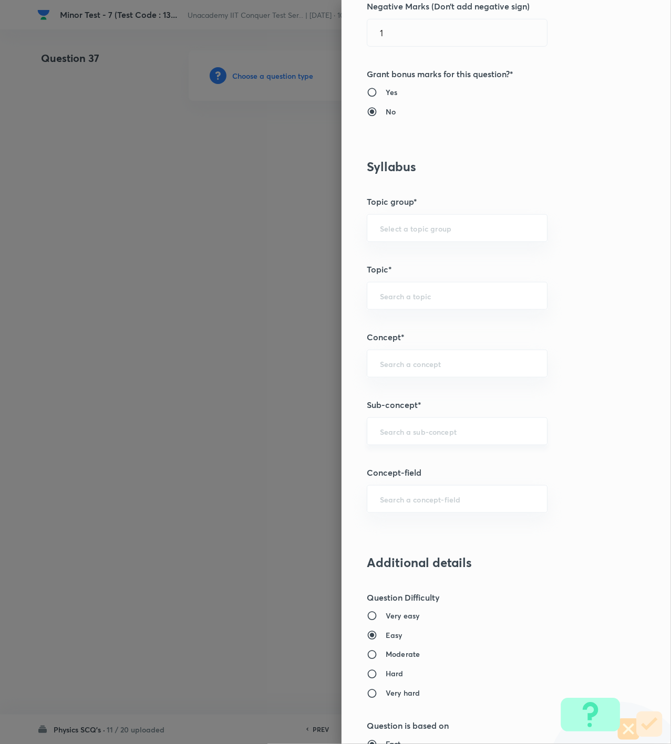
click at [415, 439] on div "​" at bounding box center [457, 432] width 181 height 28
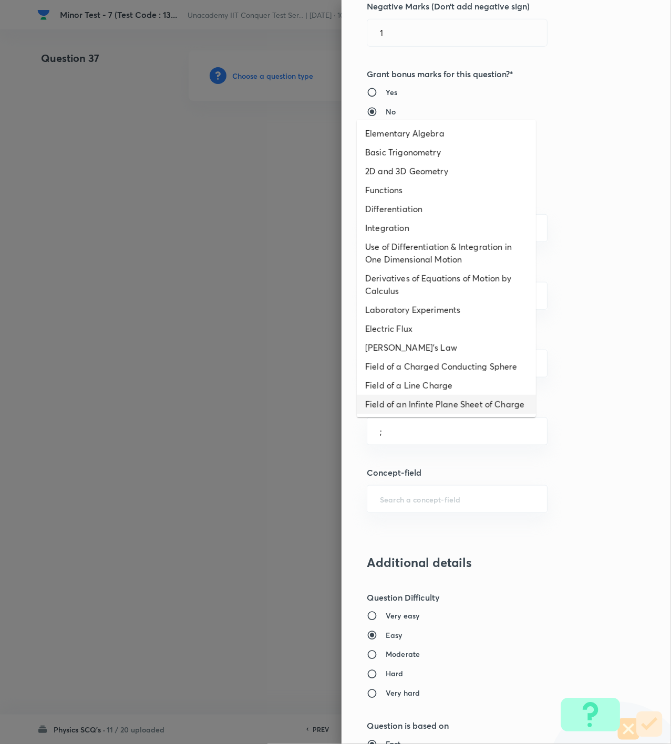
click at [425, 360] on li "Field of a Charged Conducting Sphere" at bounding box center [446, 366] width 179 height 19
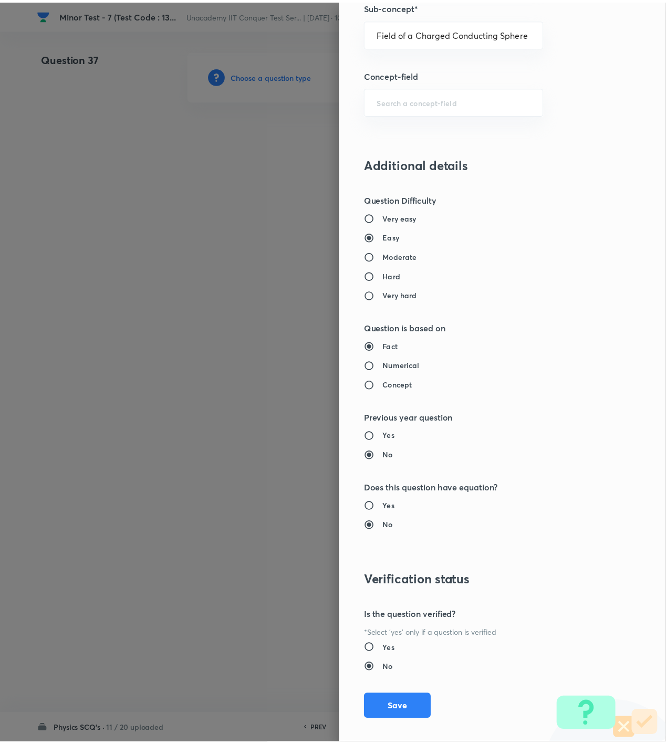
scroll to position [761, 0]
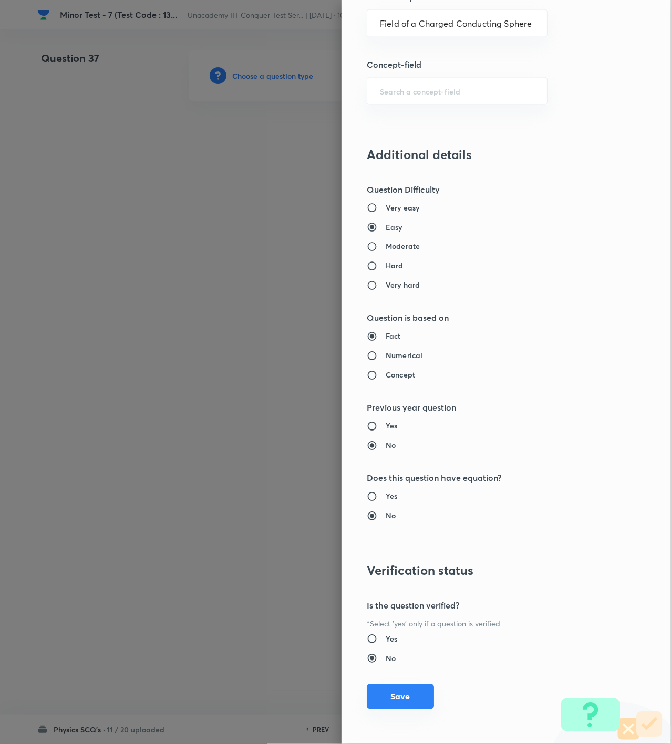
click at [396, 694] on button "Save" at bounding box center [400, 696] width 67 height 25
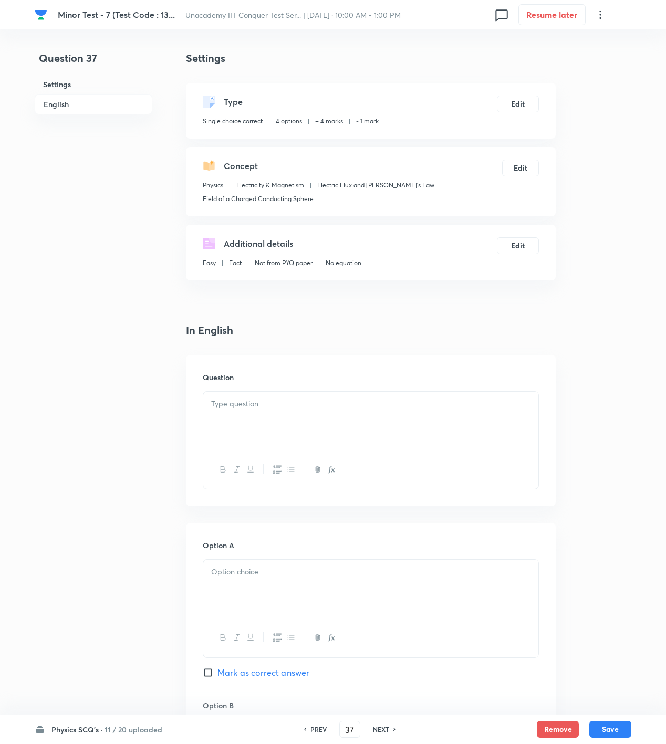
click at [413, 415] on div at bounding box center [370, 421] width 335 height 59
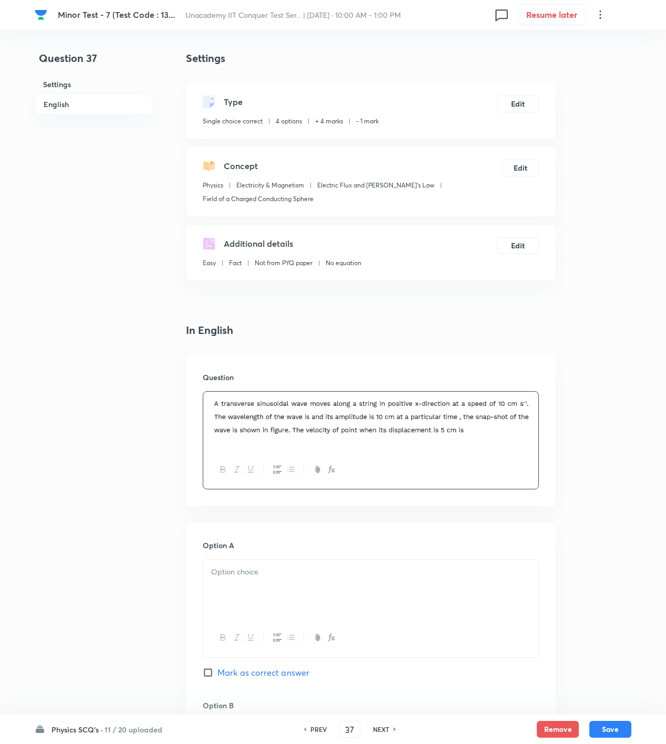
click at [536, 418] on div at bounding box center [370, 421] width 335 height 59
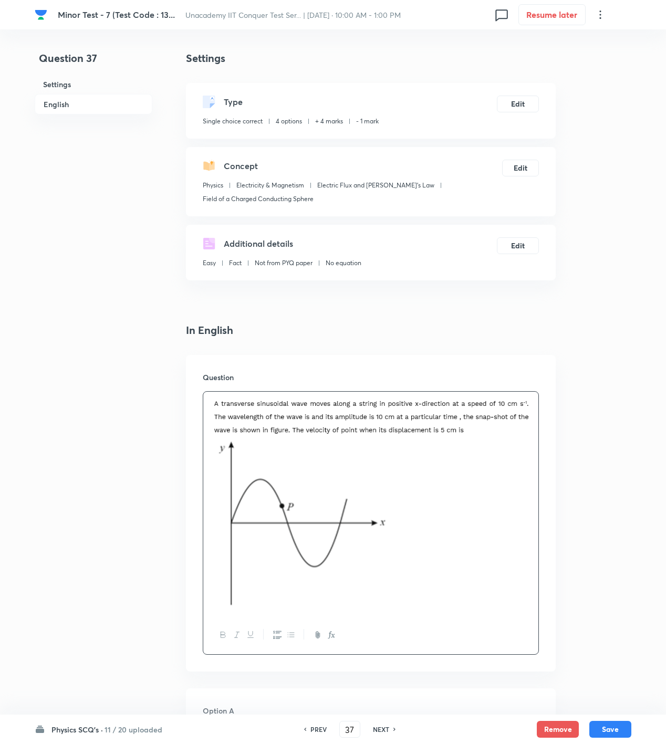
click at [509, 567] on p at bounding box center [370, 524] width 319 height 171
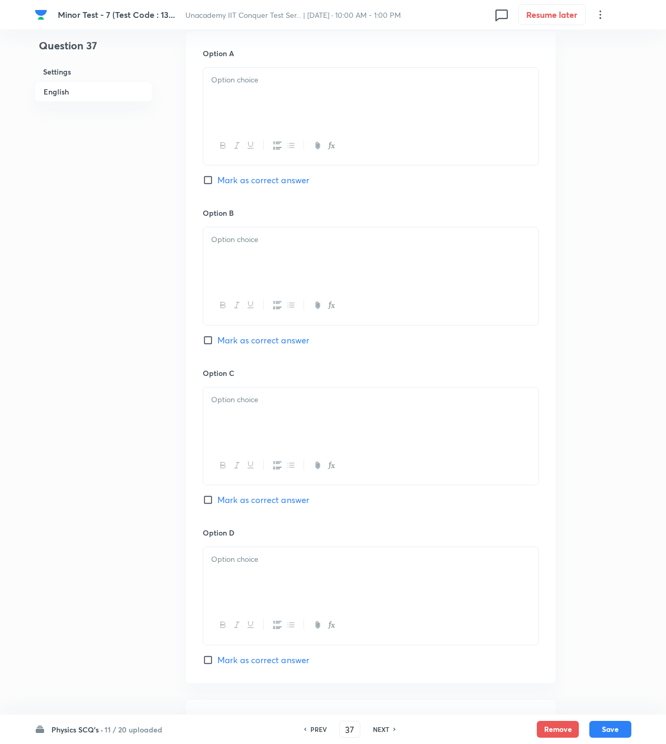
scroll to position [978, 0]
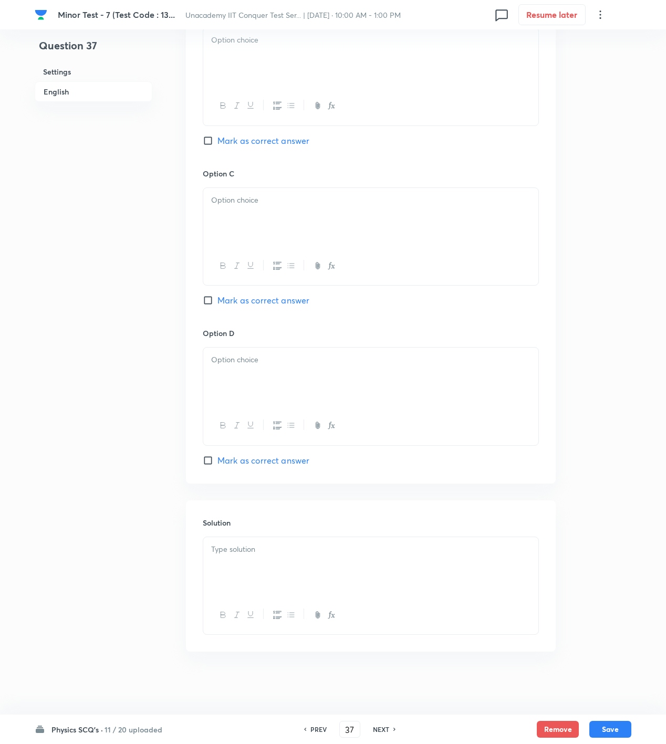
click at [370, 578] on div at bounding box center [370, 566] width 335 height 59
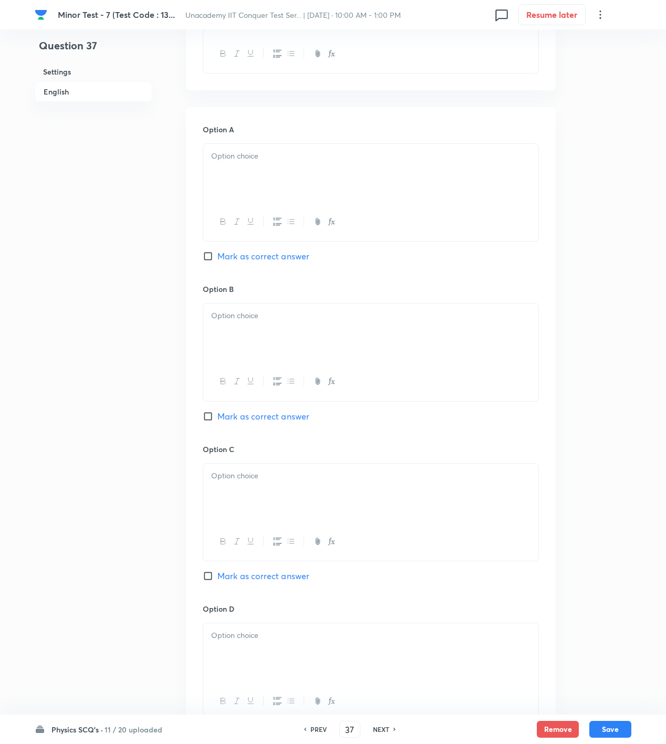
scroll to position [627, 0]
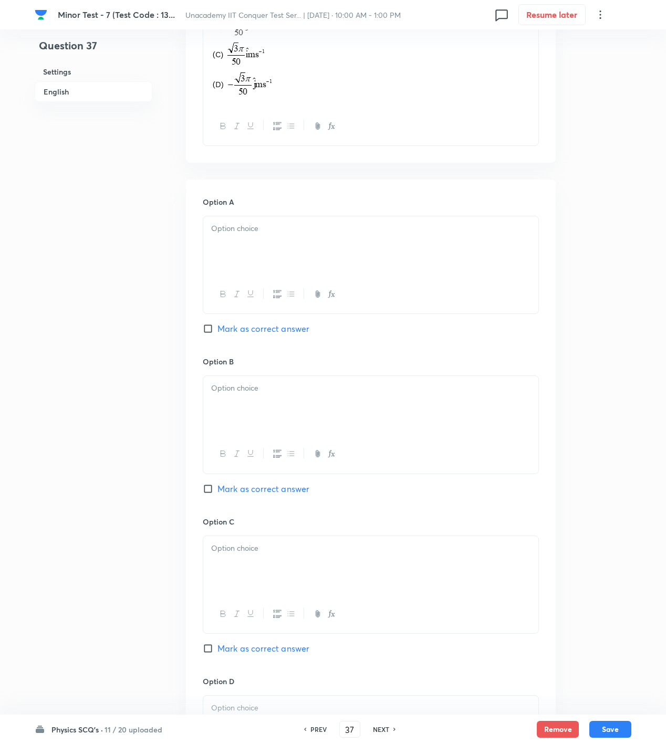
click at [261, 330] on span "Mark as correct answer" at bounding box center [263, 329] width 92 height 13
click at [217, 330] on input "Mark as correct answer" at bounding box center [210, 329] width 15 height 11
click at [284, 227] on p at bounding box center [370, 229] width 319 height 12
click at [267, 410] on div at bounding box center [370, 405] width 335 height 59
click at [258, 561] on div at bounding box center [370, 565] width 335 height 59
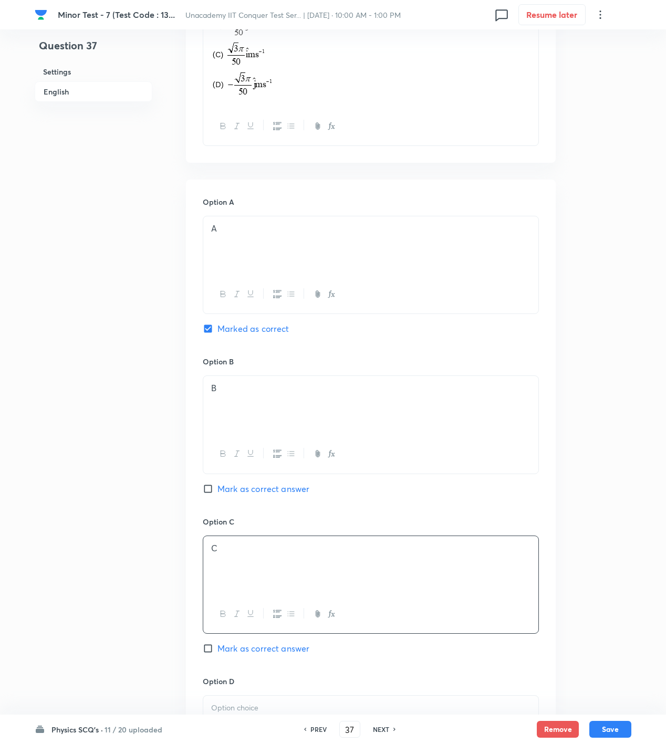
scroll to position [978, 0]
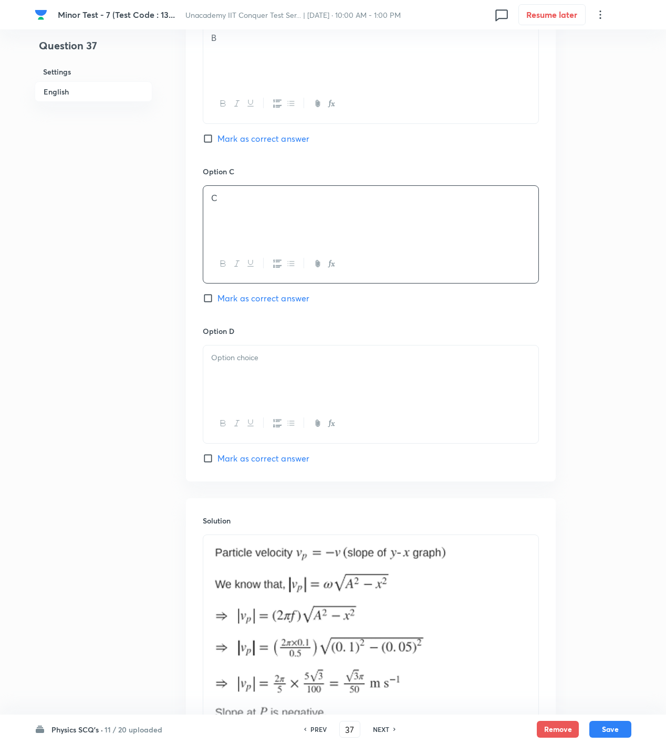
click at [298, 362] on p at bounding box center [370, 358] width 319 height 12
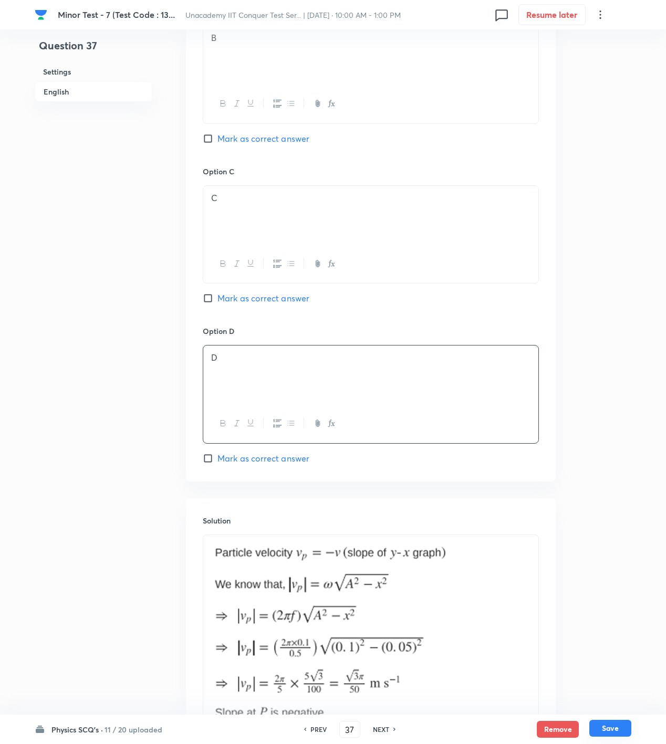
click at [609, 734] on button "Save" at bounding box center [610, 728] width 42 height 17
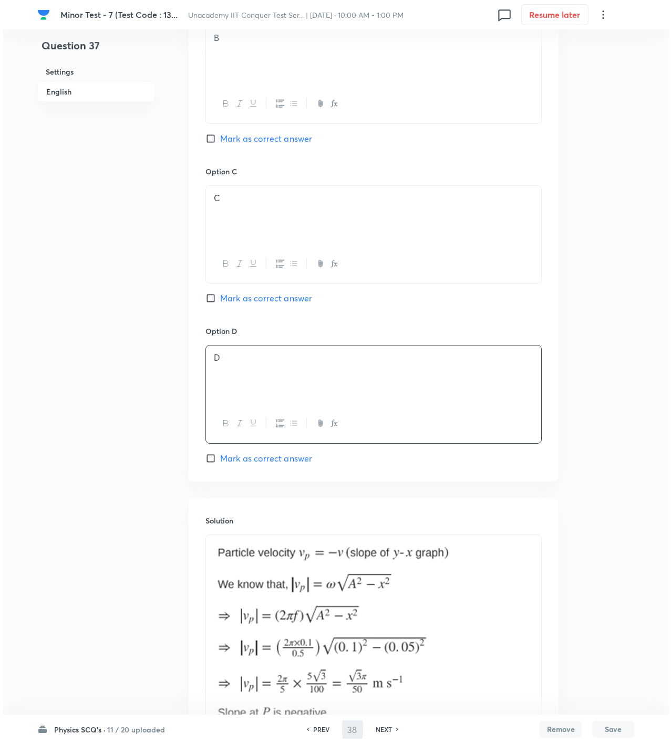
scroll to position [0, 0]
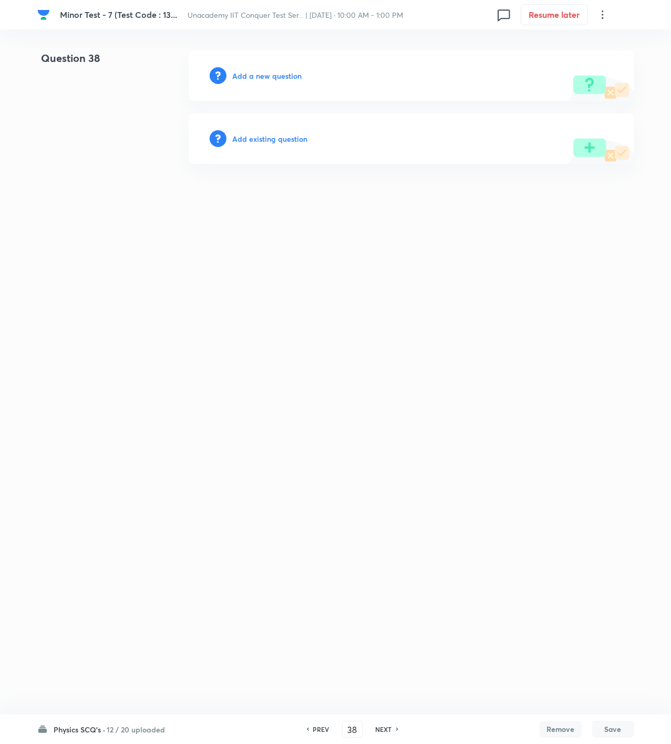
click at [266, 72] on h6 "Add a new question" at bounding box center [267, 75] width 69 height 11
click at [266, 72] on h6 "Choose a question type" at bounding box center [273, 75] width 81 height 11
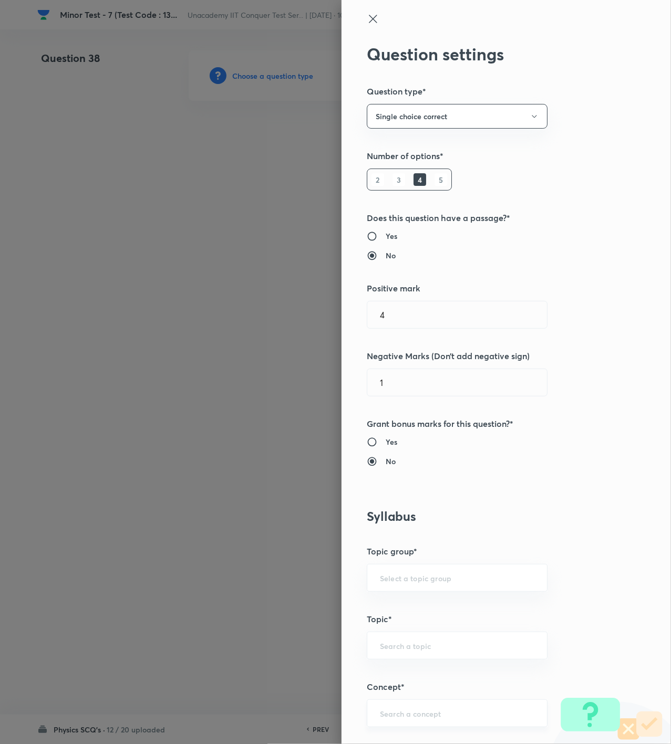
click at [435, 711] on input "text" at bounding box center [457, 714] width 154 height 10
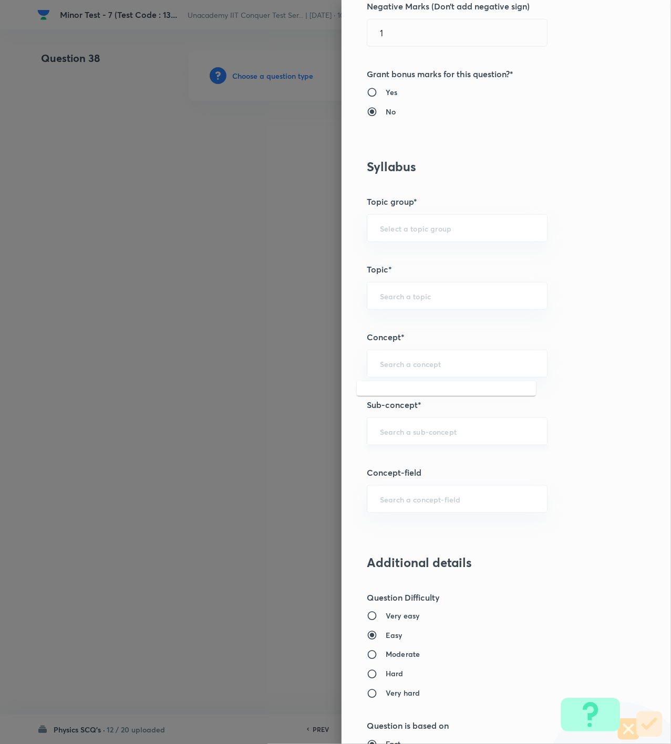
click at [396, 431] on input "text" at bounding box center [457, 432] width 154 height 10
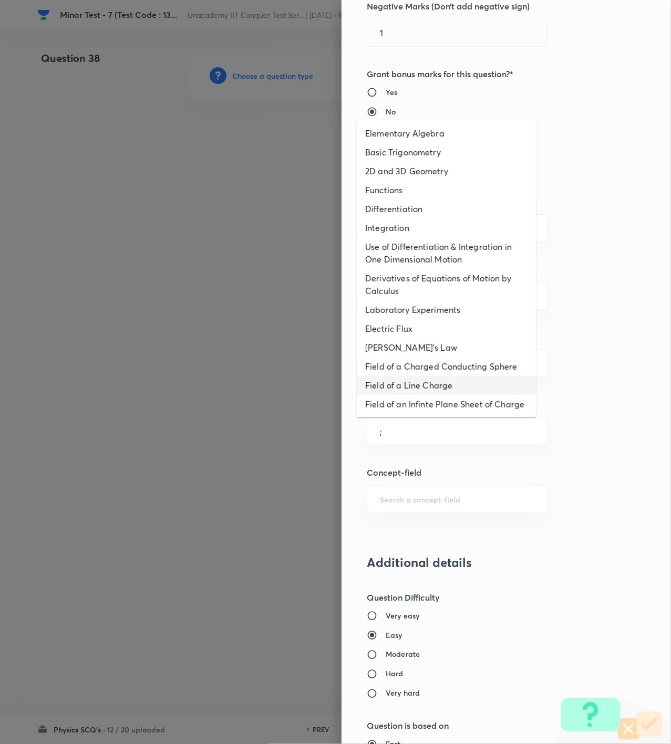
click at [417, 375] on li "Field of a Charged Conducting Sphere" at bounding box center [446, 366] width 179 height 19
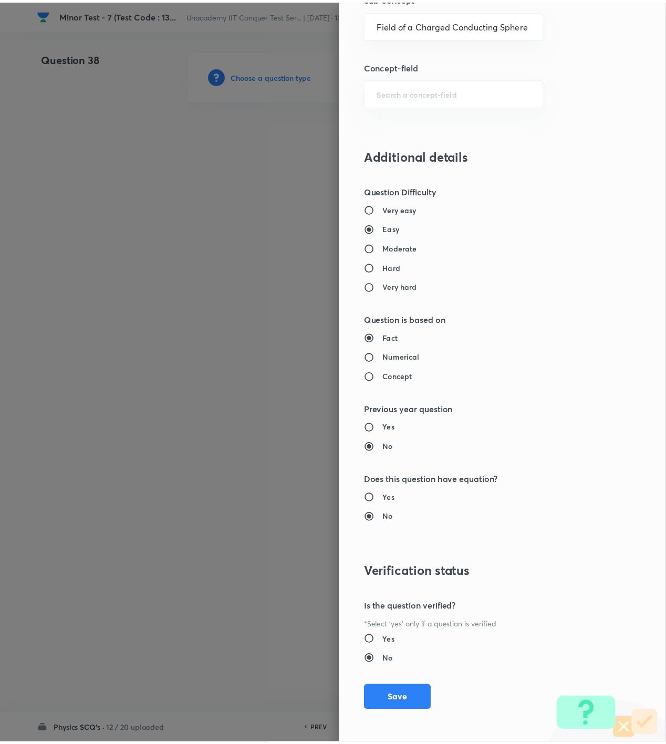
scroll to position [761, 0]
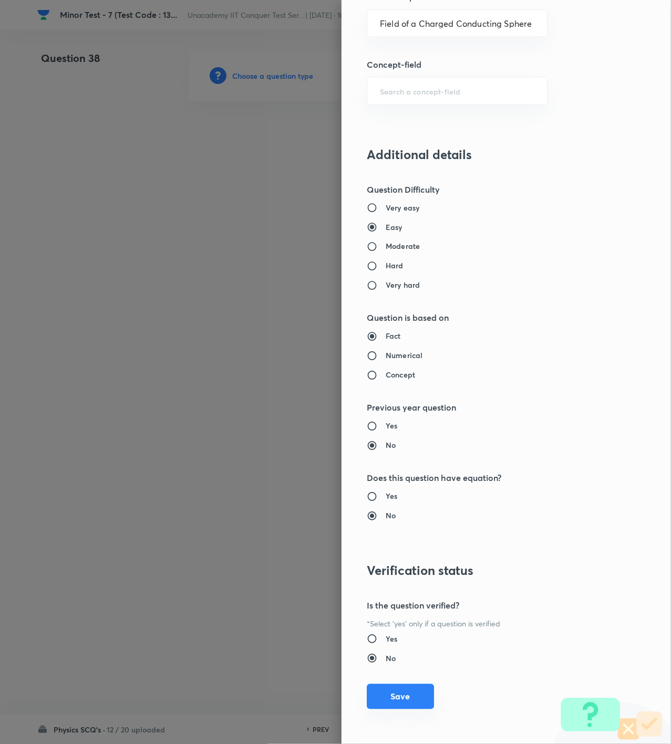
click at [392, 699] on button "Save" at bounding box center [400, 696] width 67 height 25
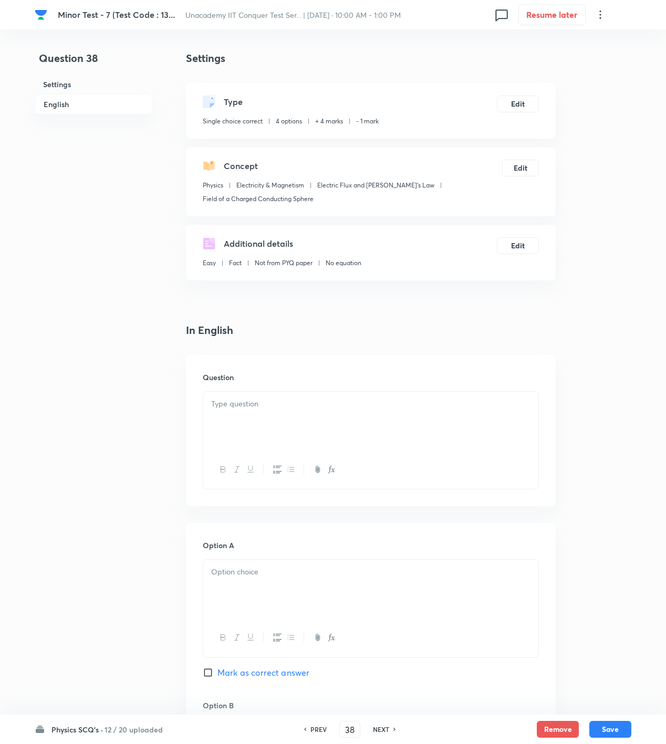
click at [444, 422] on div at bounding box center [370, 421] width 335 height 59
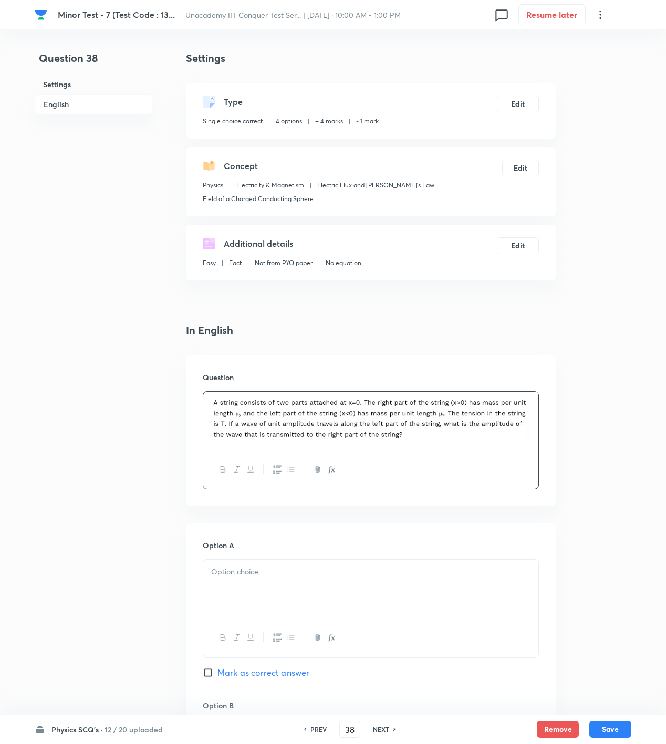
click at [529, 430] on img at bounding box center [370, 419] width 319 height 42
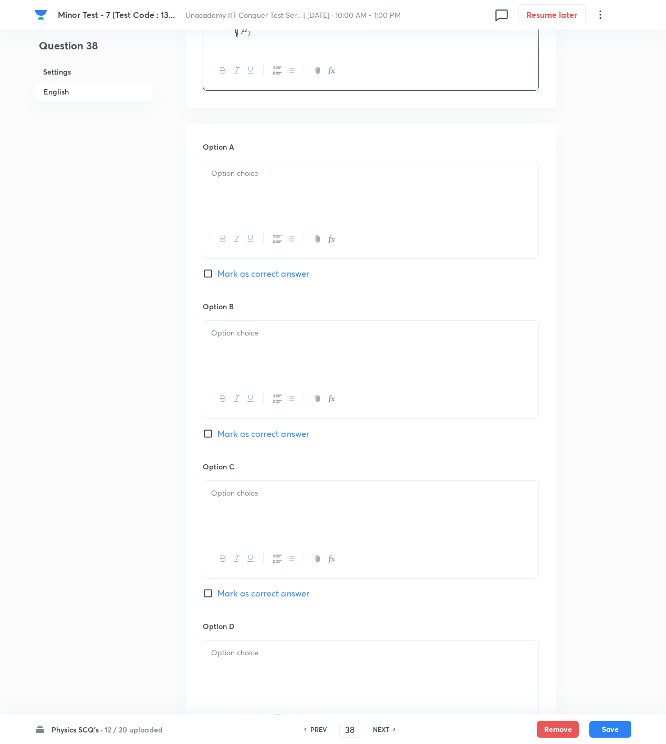
scroll to position [700, 0]
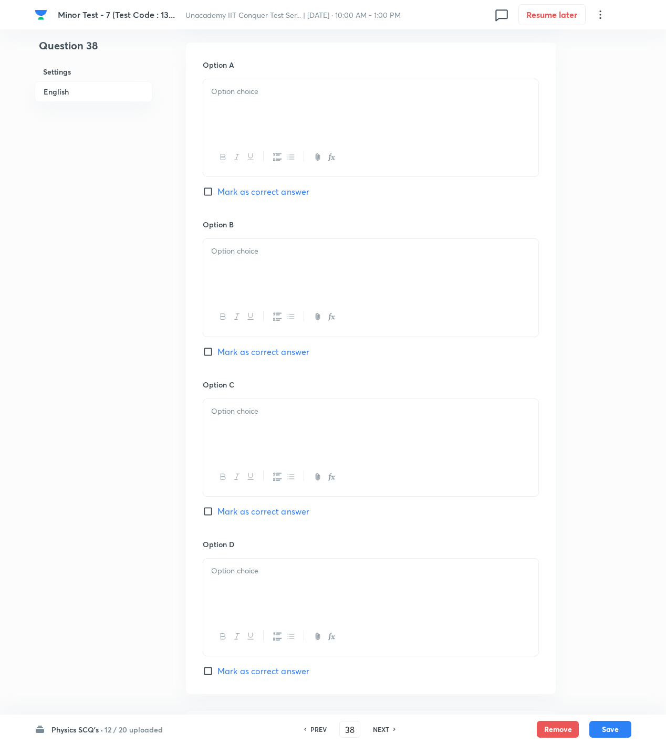
click at [251, 512] on span "Mark as correct answer" at bounding box center [263, 511] width 92 height 13
click at [217, 512] on input "Mark as correct answer" at bounding box center [210, 511] width 15 height 11
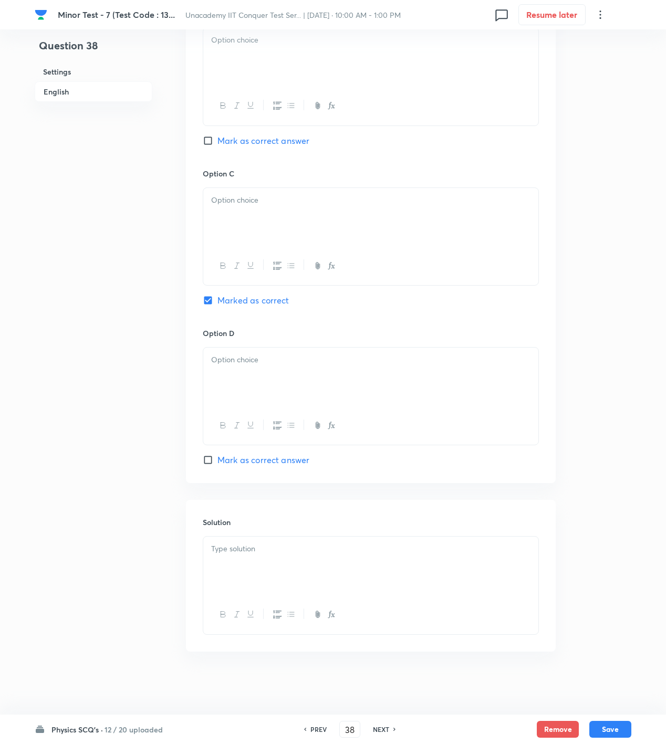
click at [301, 532] on div "Solution" at bounding box center [371, 575] width 370 height 151
click at [301, 542] on div at bounding box center [370, 566] width 335 height 59
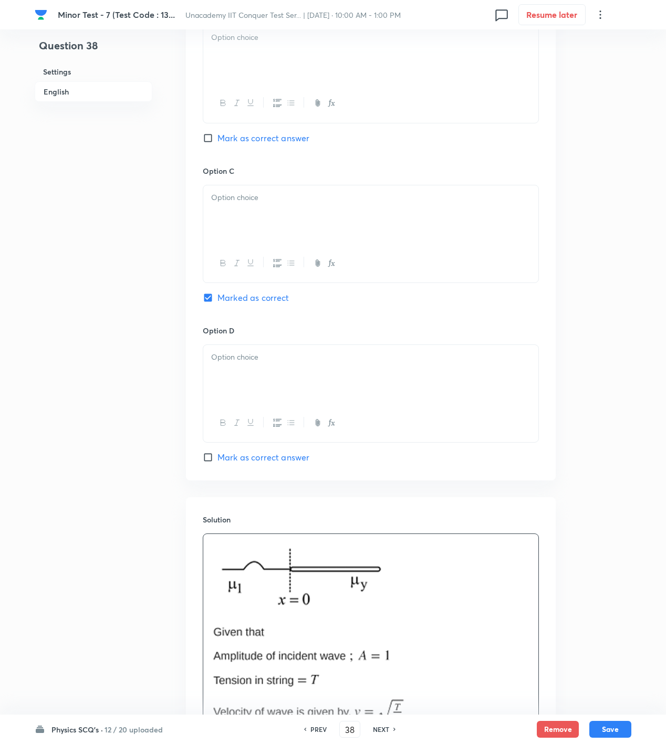
scroll to position [564, 0]
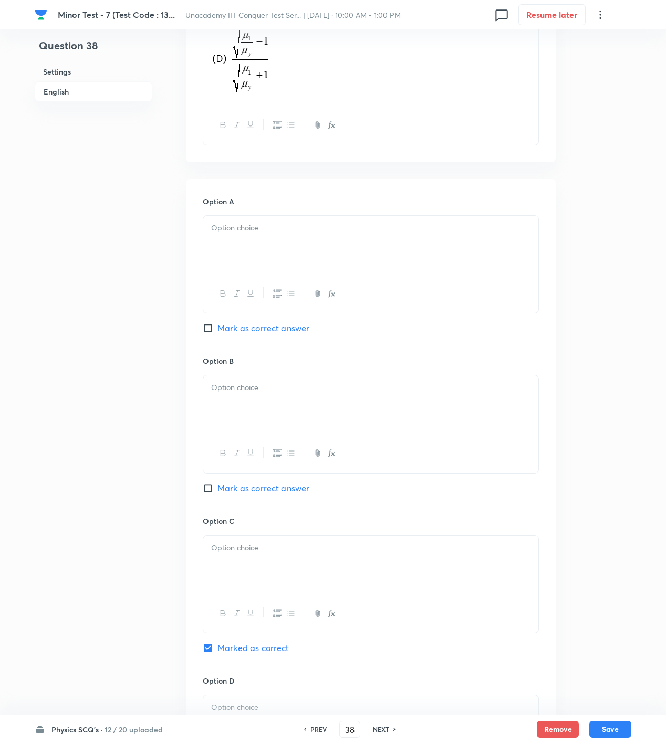
click at [305, 234] on div at bounding box center [370, 245] width 335 height 59
click at [286, 407] on div at bounding box center [370, 405] width 335 height 59
click at [285, 570] on div at bounding box center [370, 565] width 335 height 59
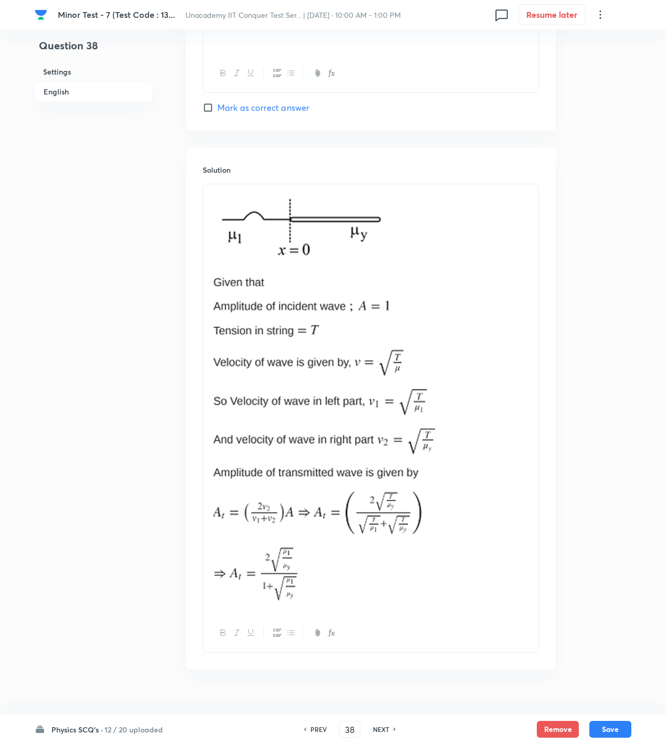
scroll to position [914, 0]
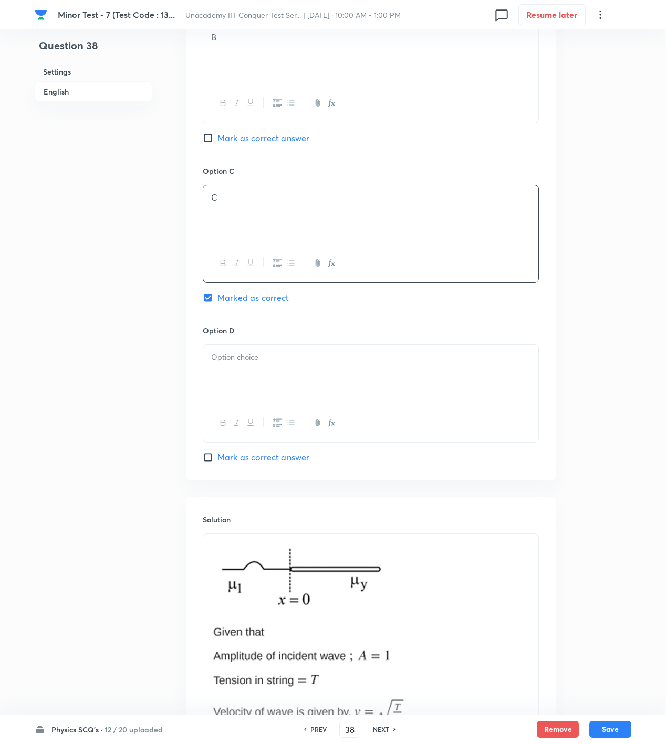
click at [305, 372] on div at bounding box center [370, 374] width 335 height 59
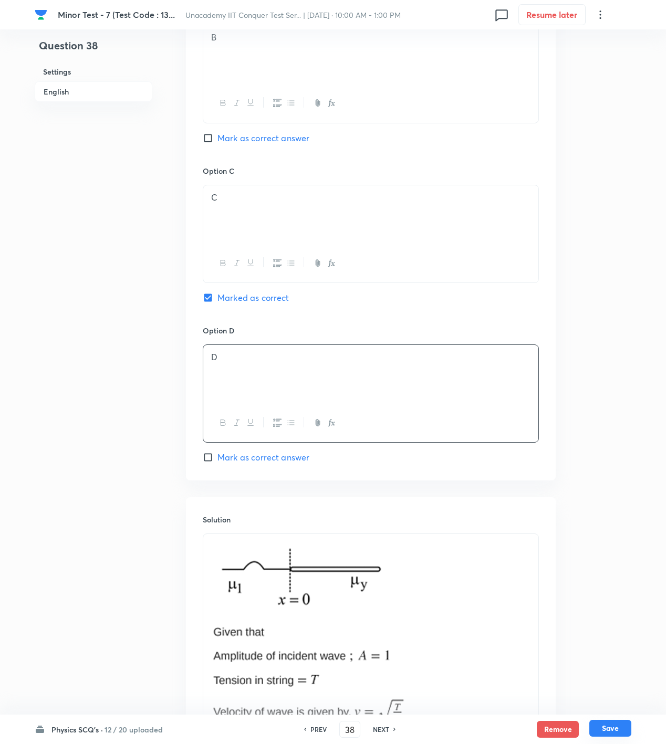
click at [624, 723] on button "Save" at bounding box center [610, 728] width 42 height 17
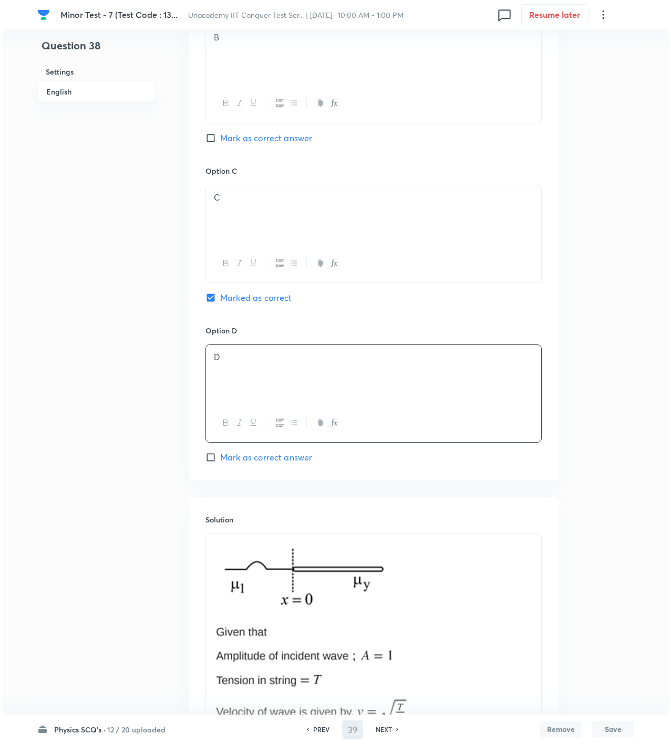
scroll to position [0, 0]
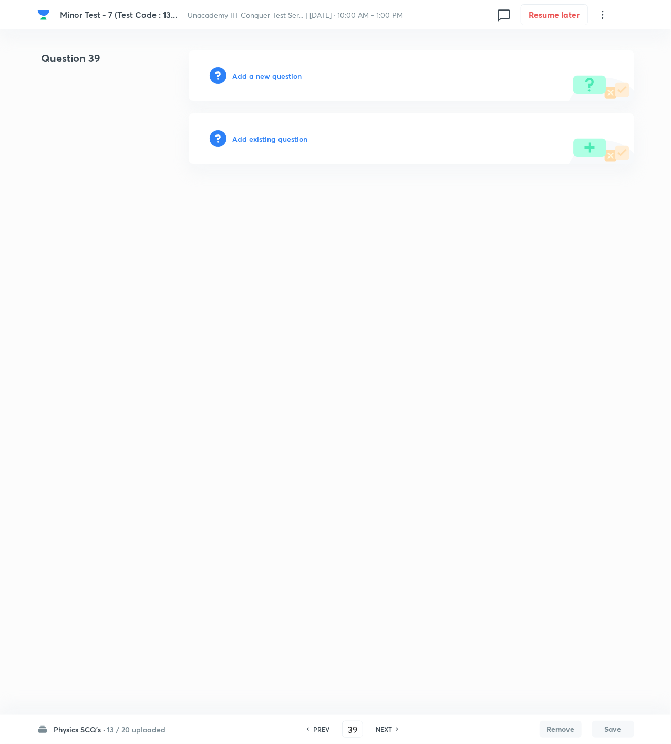
click at [274, 74] on h6 "Add a new question" at bounding box center [267, 75] width 69 height 11
click at [274, 74] on h6 "Choose a question type" at bounding box center [273, 75] width 81 height 11
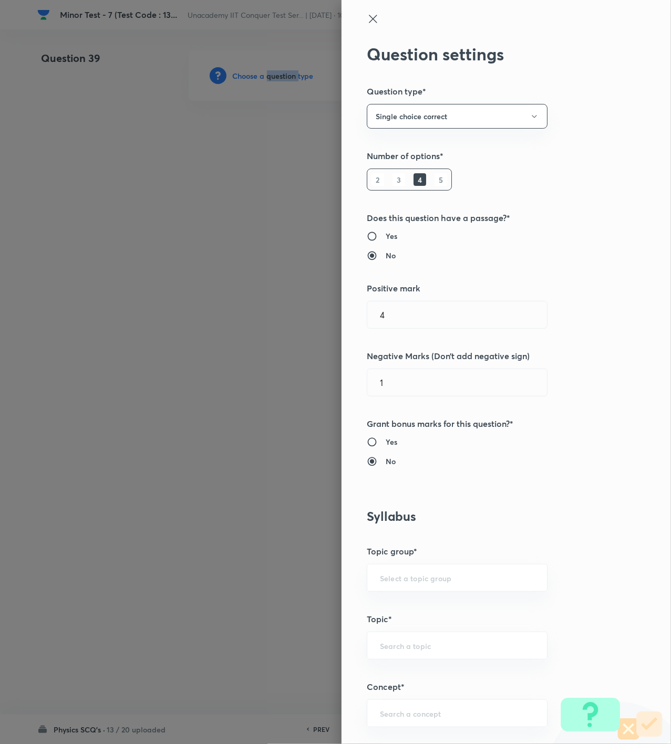
scroll to position [350, 0]
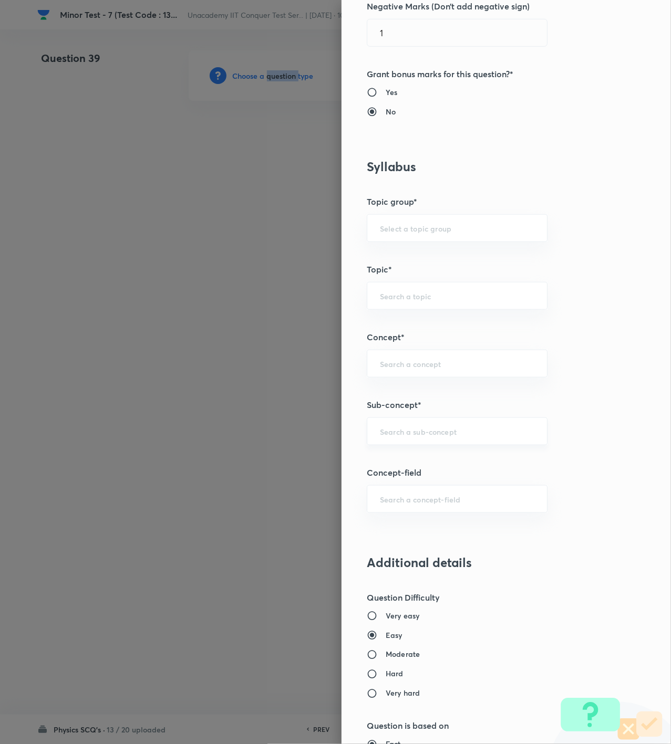
click at [417, 427] on div "​" at bounding box center [457, 432] width 181 height 28
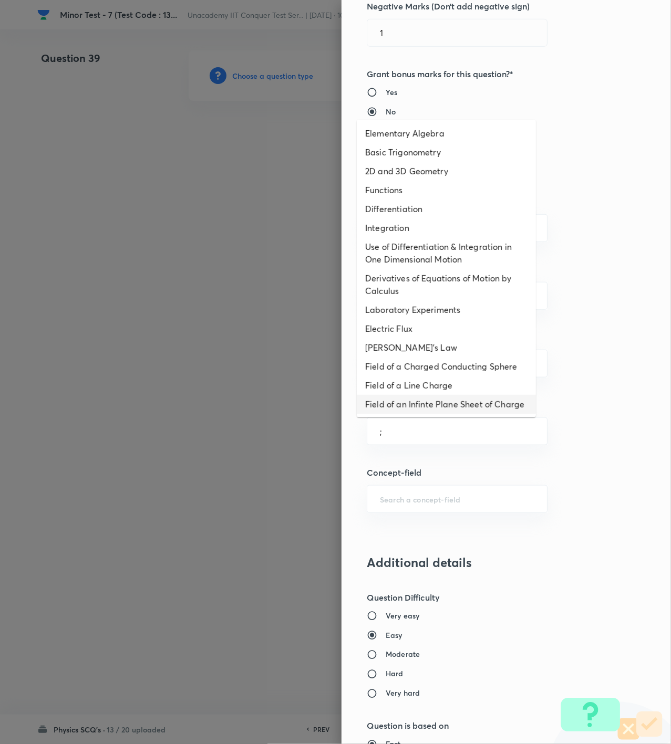
click at [417, 366] on li "Field of a Charged Conducting Sphere" at bounding box center [446, 366] width 179 height 19
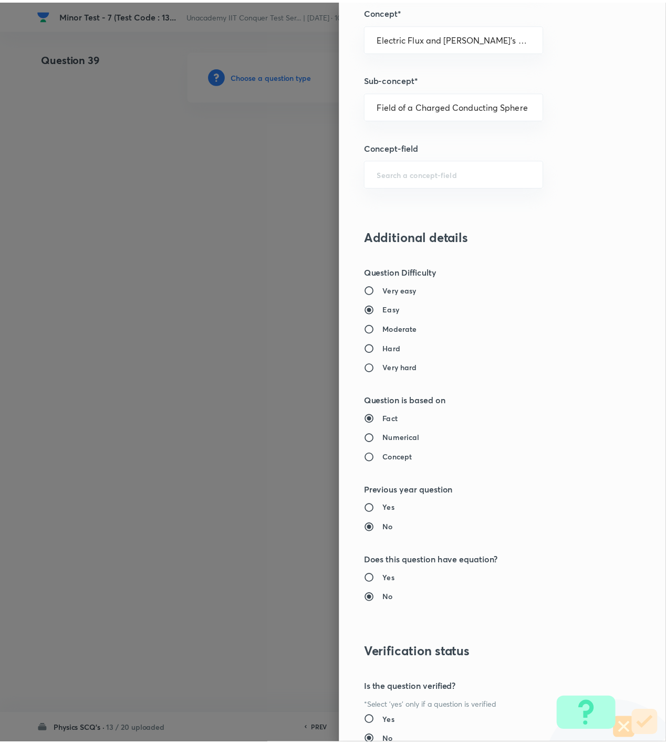
scroll to position [761, 0]
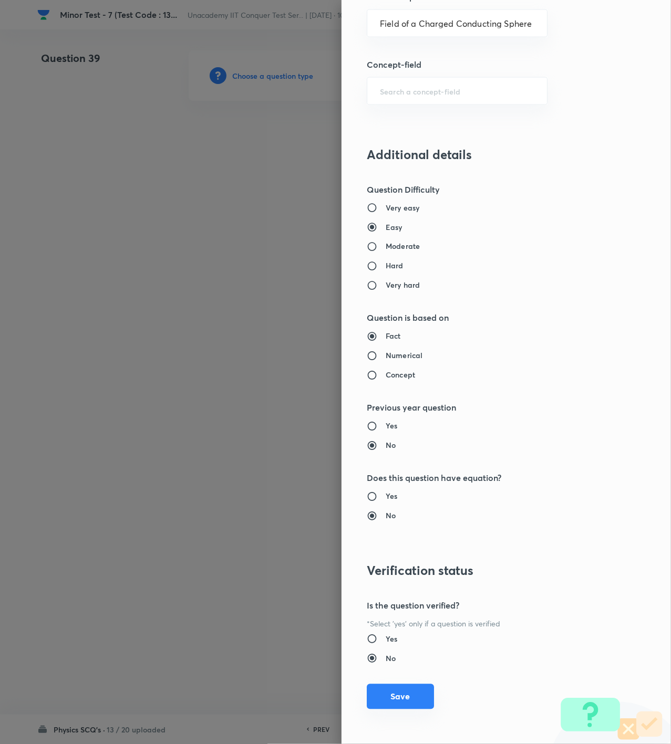
click at [377, 693] on button "Save" at bounding box center [400, 696] width 67 height 25
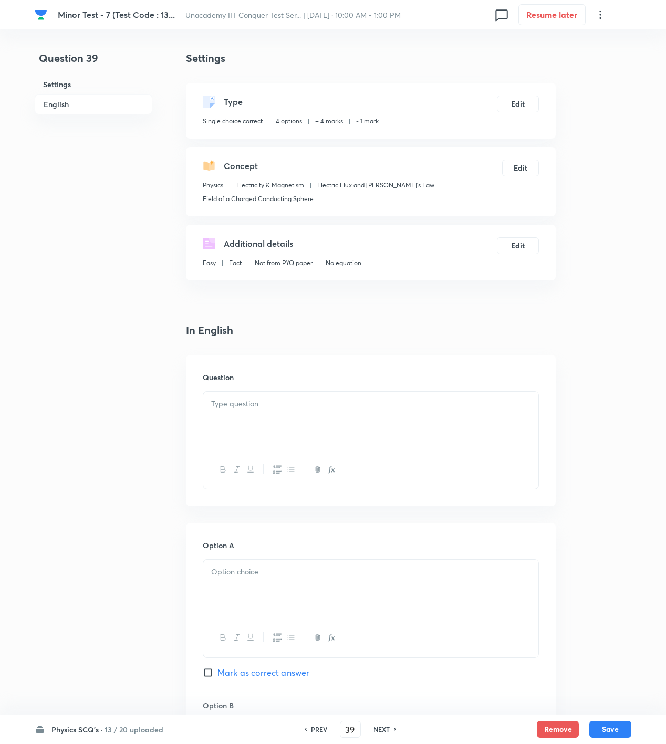
click at [276, 414] on div at bounding box center [370, 421] width 335 height 59
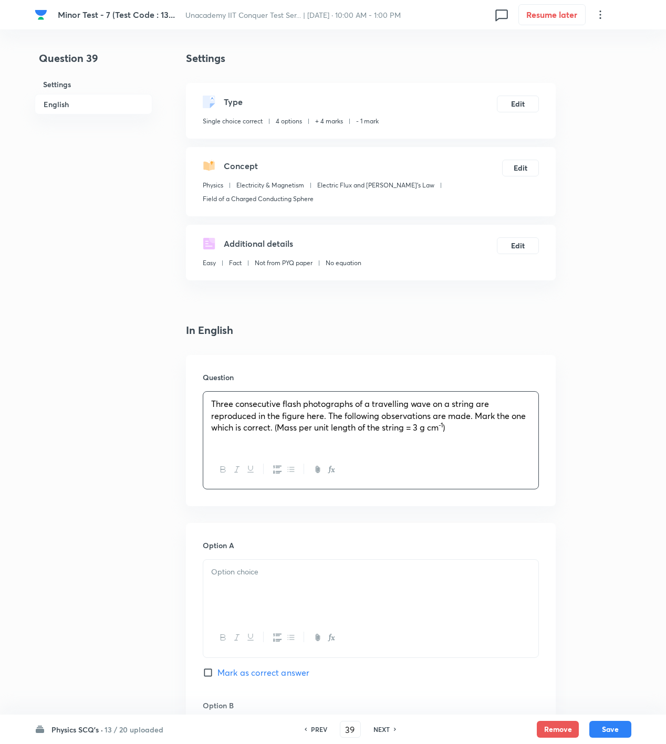
click at [486, 424] on p "Three consecutive flash photographs of a travelling wave on a string are reprod…" at bounding box center [370, 416] width 319 height 36
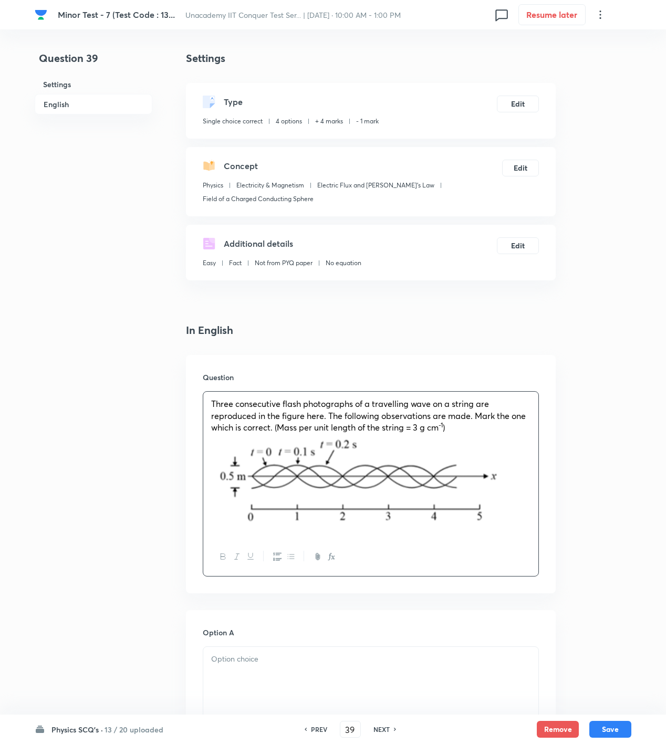
click at [358, 659] on p at bounding box center [370, 659] width 319 height 12
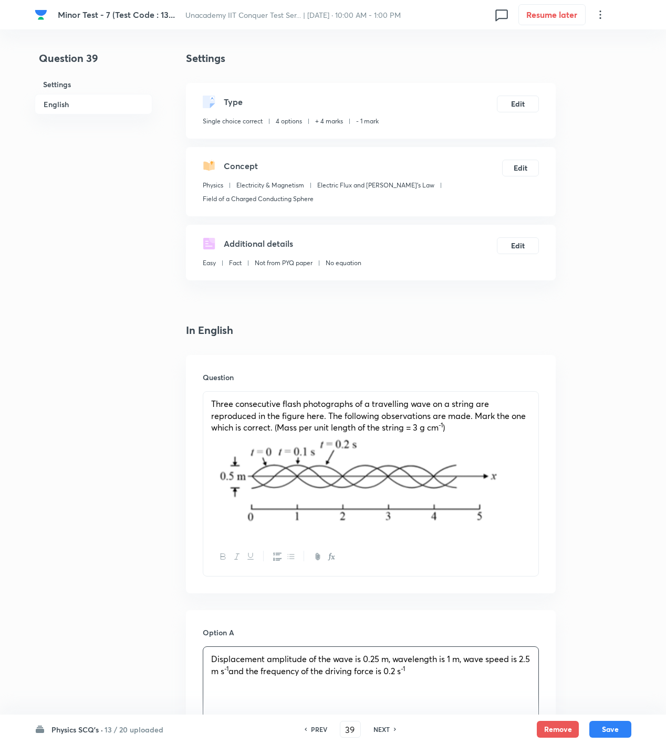
scroll to position [350, 0]
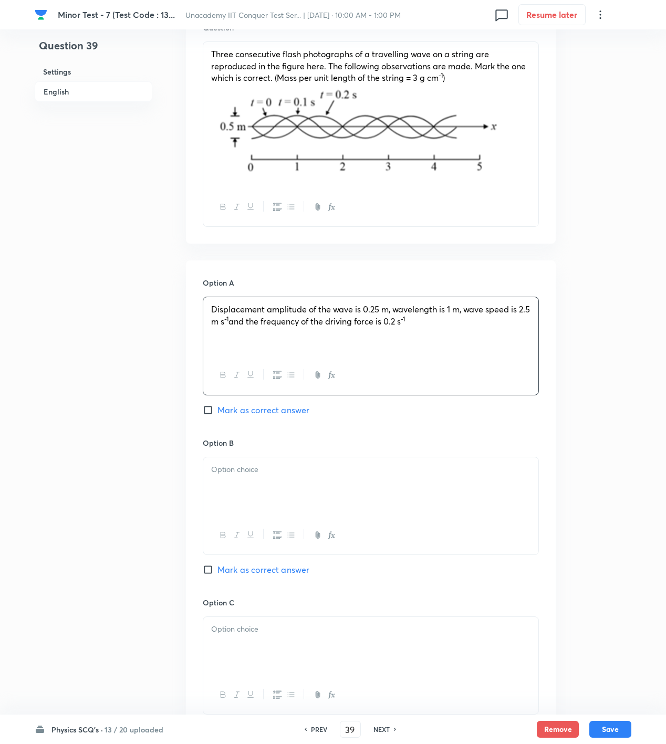
click at [276, 494] on div at bounding box center [370, 487] width 335 height 59
paste div
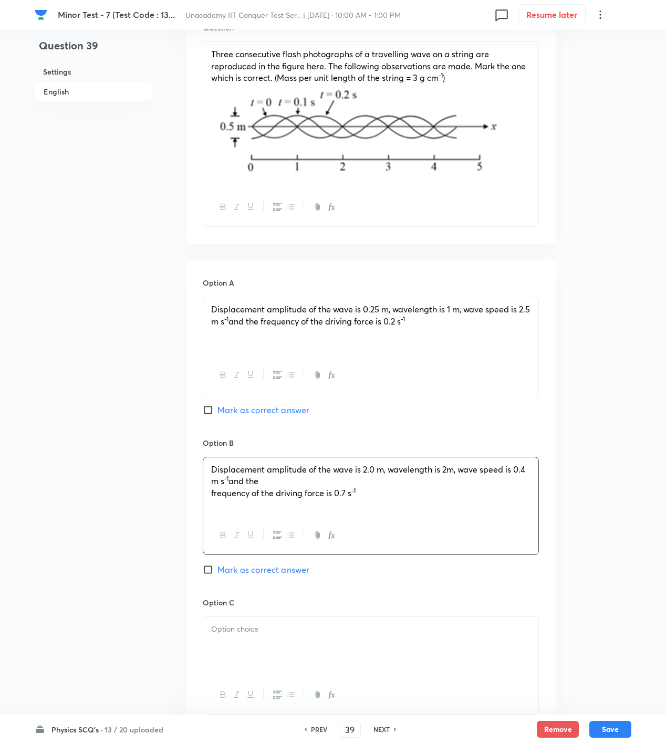
click at [284, 484] on p "Displacement amplitude of the wave is 2.0 m, wavelength is 2m, wave speed is 0.…" at bounding box center [370, 476] width 319 height 24
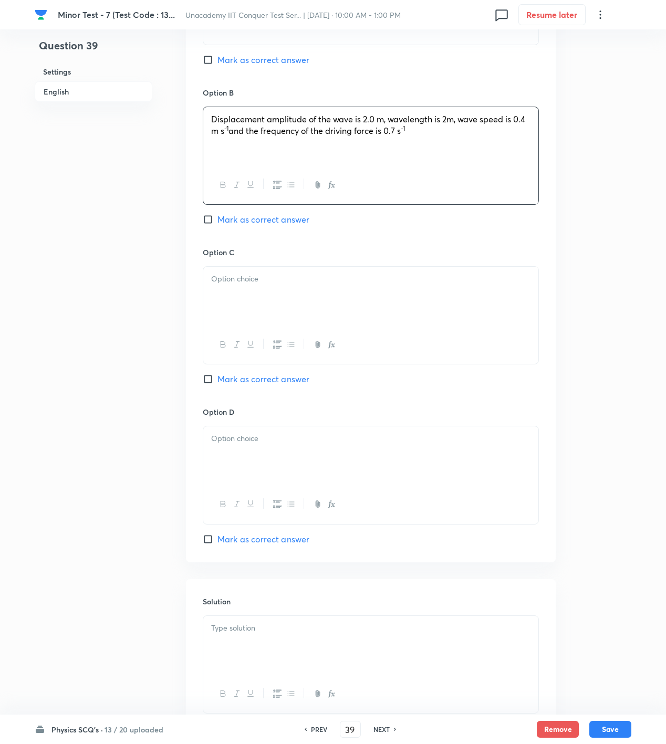
click at [271, 269] on div at bounding box center [370, 296] width 335 height 59
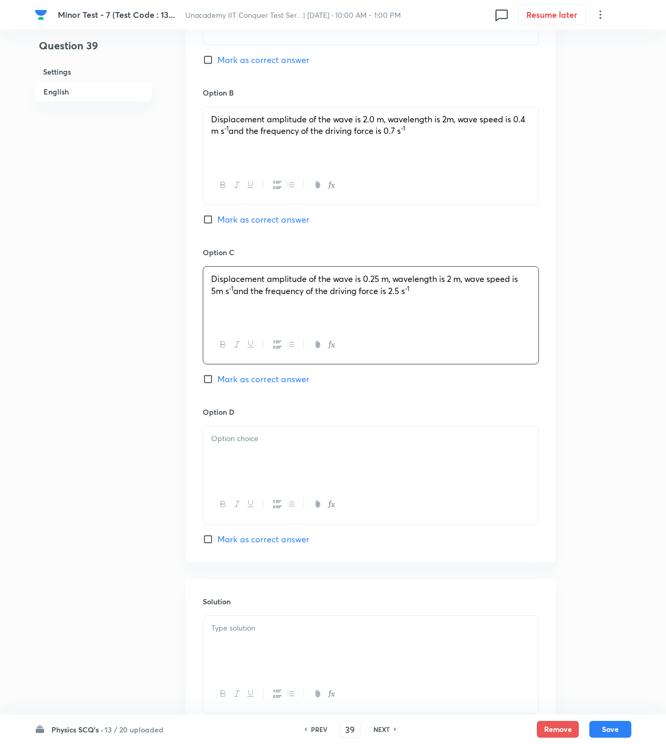
click at [256, 376] on span "Mark as correct answer" at bounding box center [263, 379] width 92 height 13
click at [217, 376] on input "Mark as correct answer" at bounding box center [210, 379] width 15 height 11
click at [316, 463] on div at bounding box center [370, 456] width 335 height 59
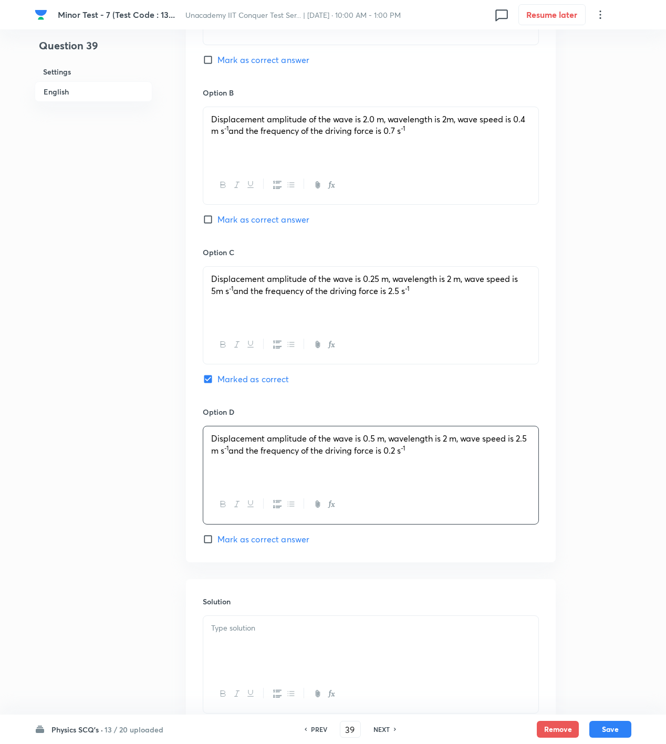
click at [248, 632] on p at bounding box center [370, 628] width 319 height 12
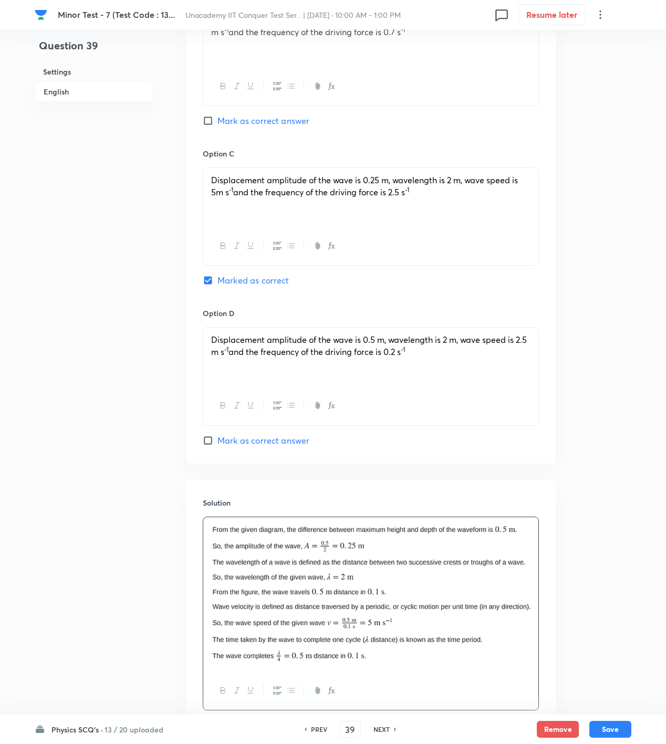
scroll to position [877, 0]
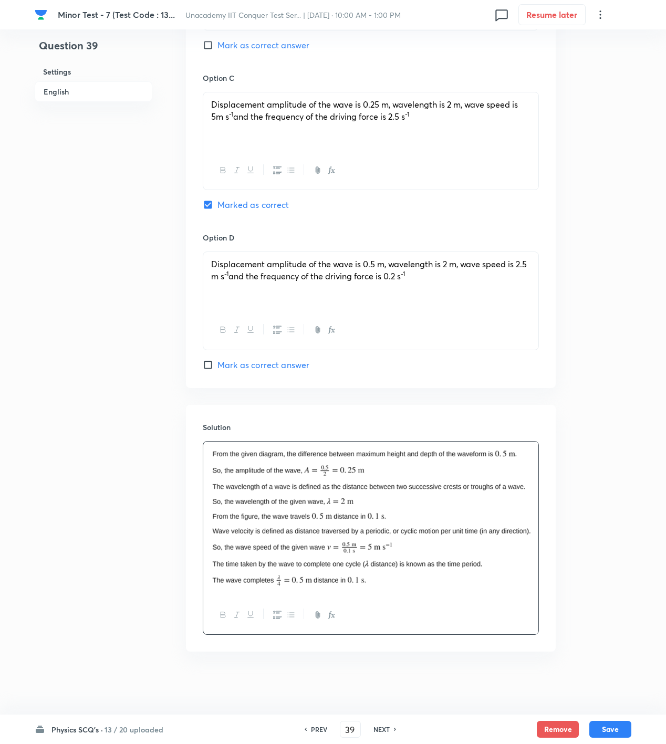
click at [537, 499] on div at bounding box center [370, 519] width 335 height 154
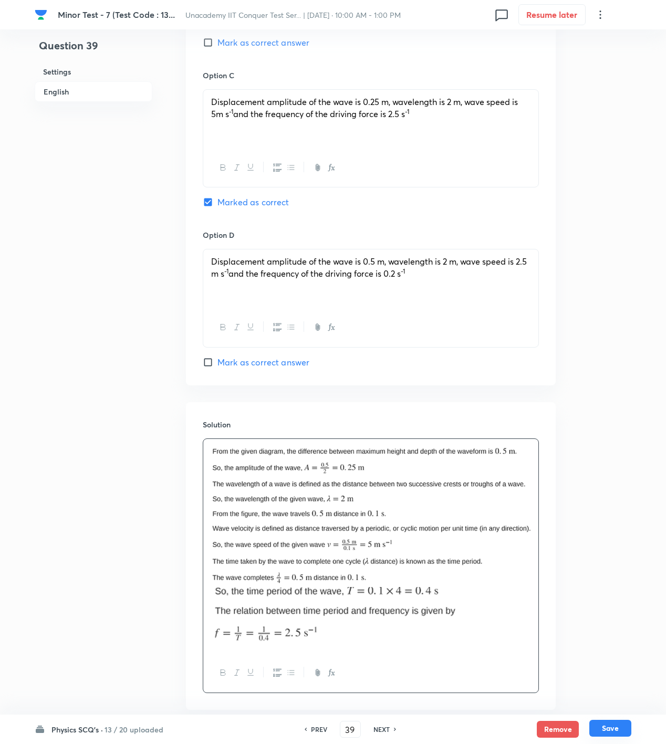
click at [597, 728] on button "Save" at bounding box center [610, 728] width 42 height 17
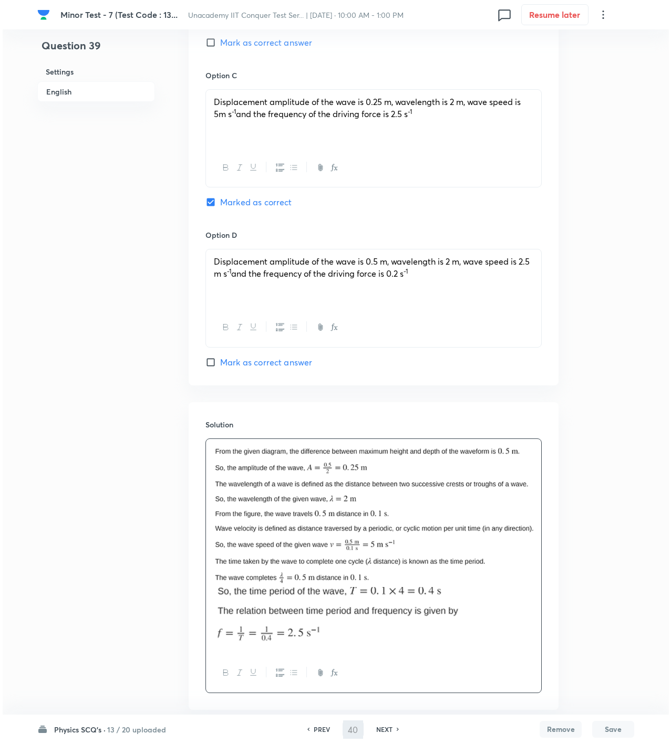
scroll to position [0, 0]
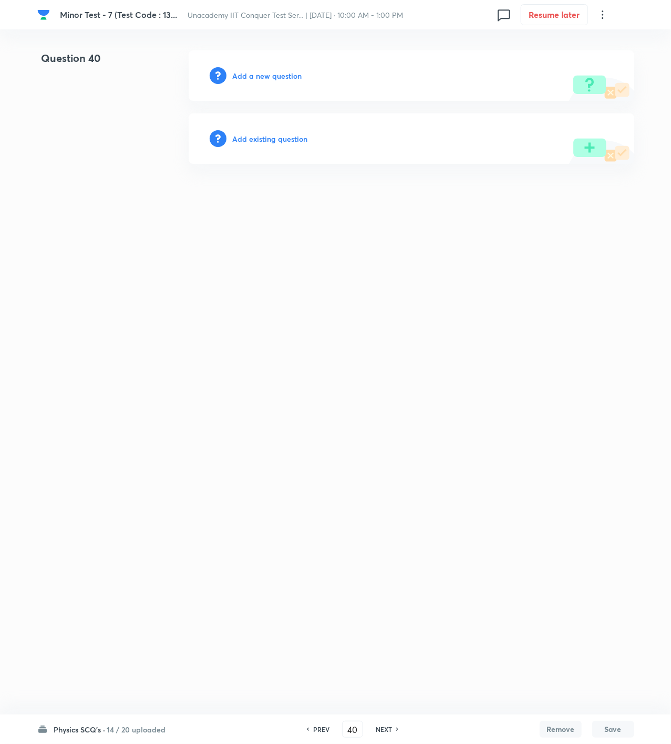
click at [258, 76] on h6 "Add a new question" at bounding box center [267, 75] width 69 height 11
click at [258, 76] on h6 "Choose a question type" at bounding box center [273, 75] width 81 height 11
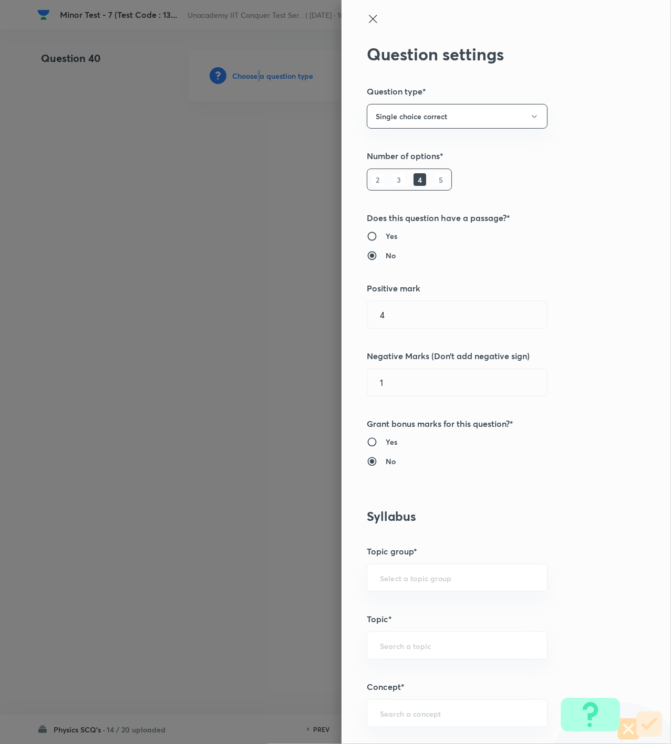
scroll to position [350, 0]
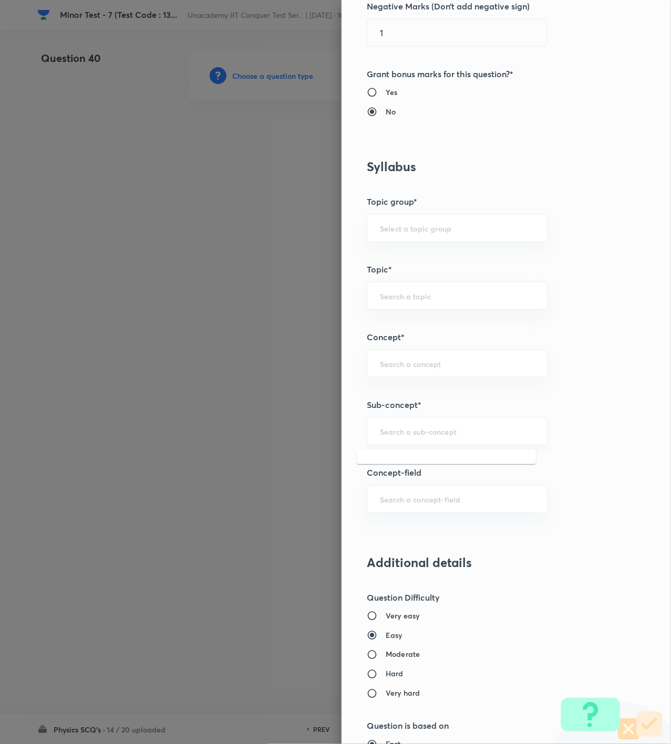
click at [417, 430] on input "text" at bounding box center [457, 432] width 154 height 10
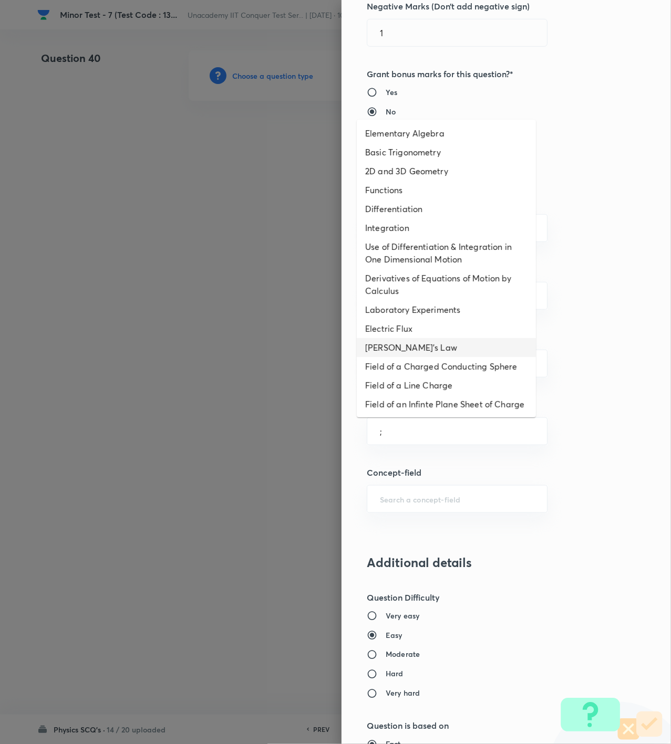
click at [429, 345] on li "[PERSON_NAME]'s Law" at bounding box center [446, 347] width 179 height 19
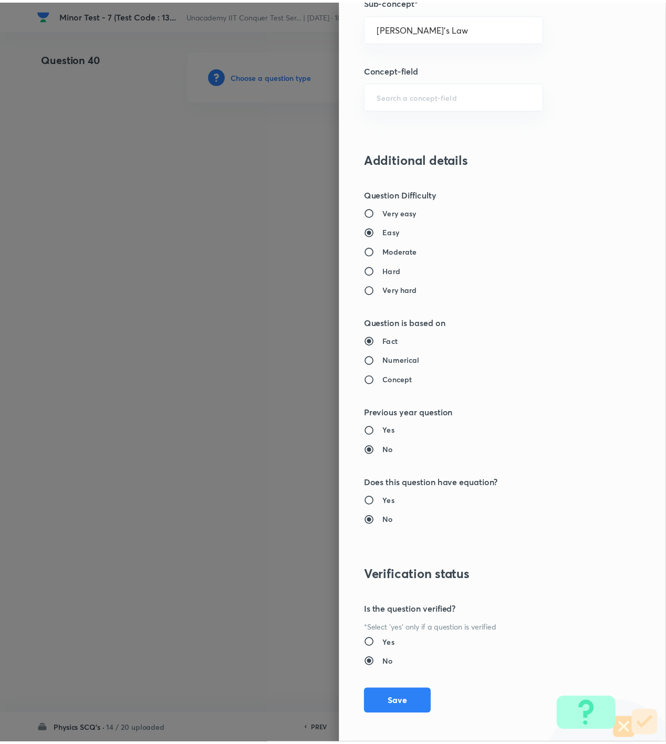
scroll to position [761, 0]
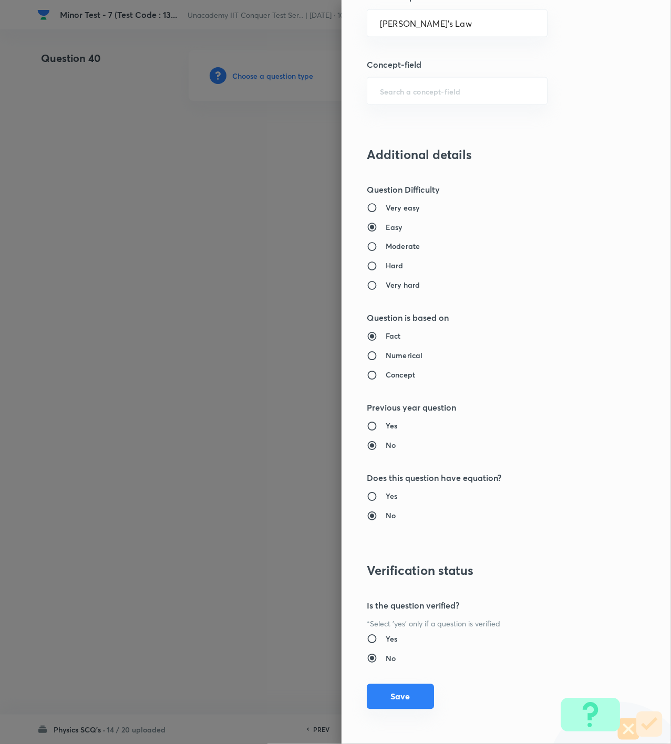
click at [391, 686] on button "Save" at bounding box center [400, 696] width 67 height 25
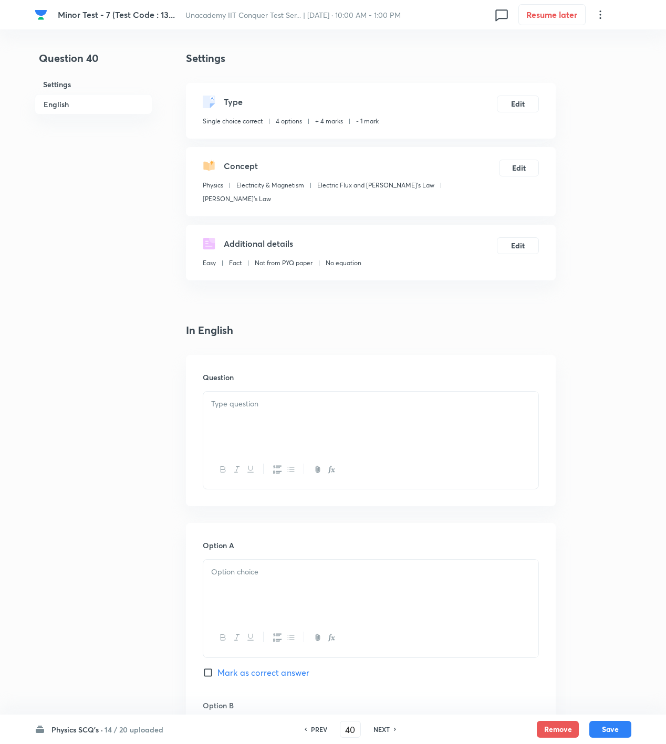
click at [310, 451] on div at bounding box center [370, 470] width 335 height 38
click at [295, 408] on div at bounding box center [370, 421] width 335 height 59
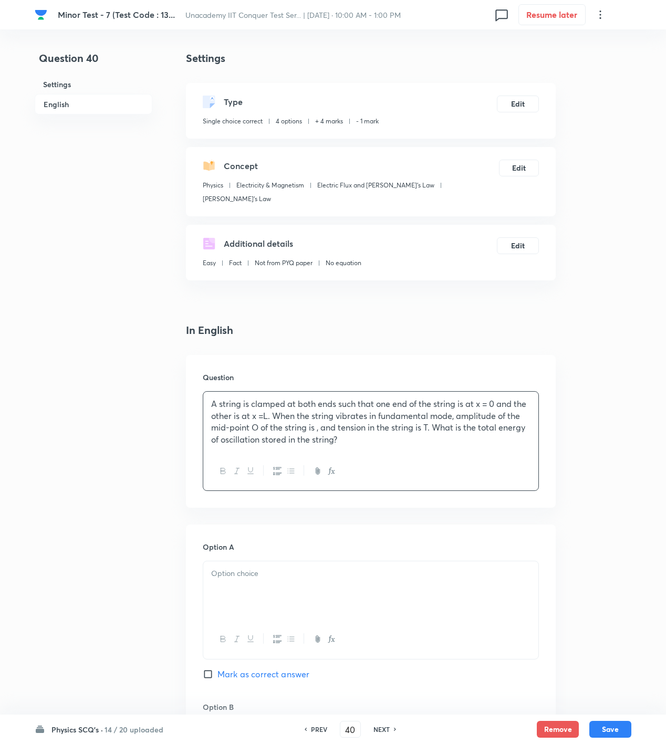
click at [432, 434] on div "A string is clamped at both ends such that one end of the string is at x = 0 an…" at bounding box center [370, 422] width 335 height 60
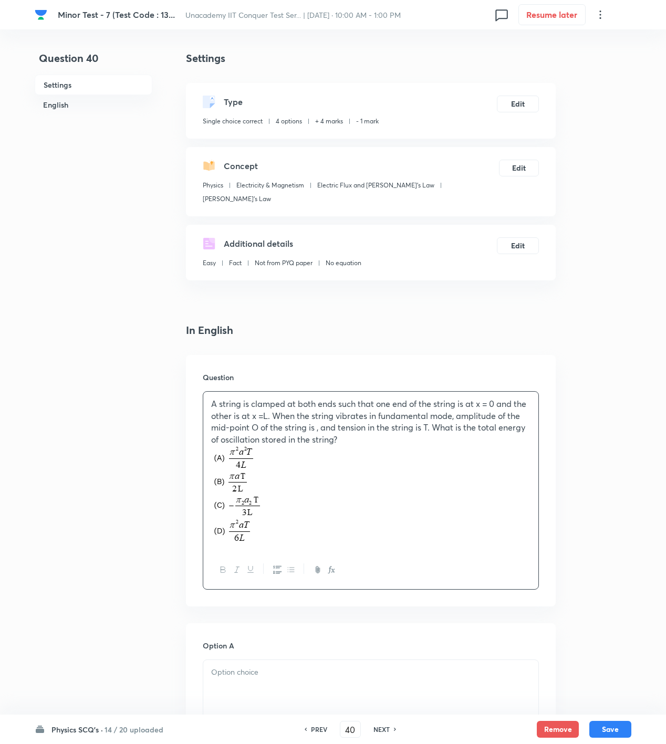
scroll to position [700, 0]
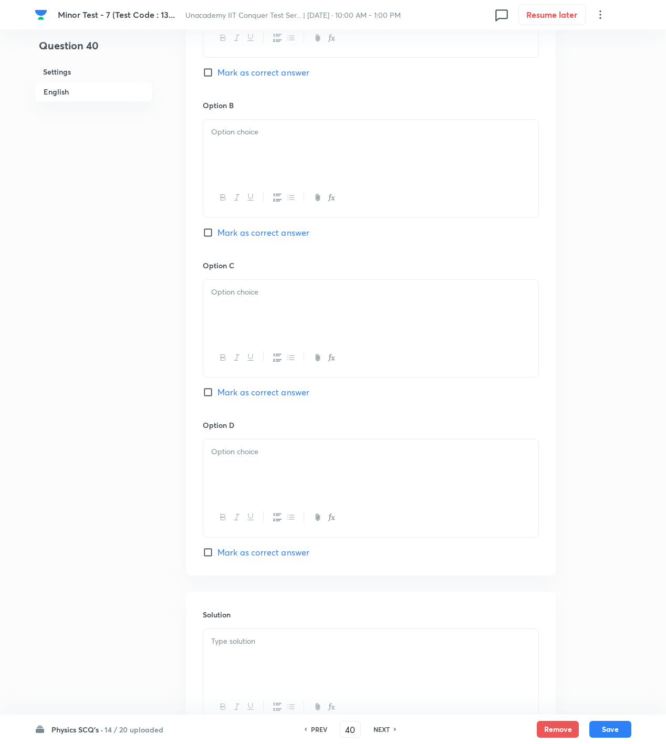
click at [276, 636] on p at bounding box center [370, 642] width 319 height 12
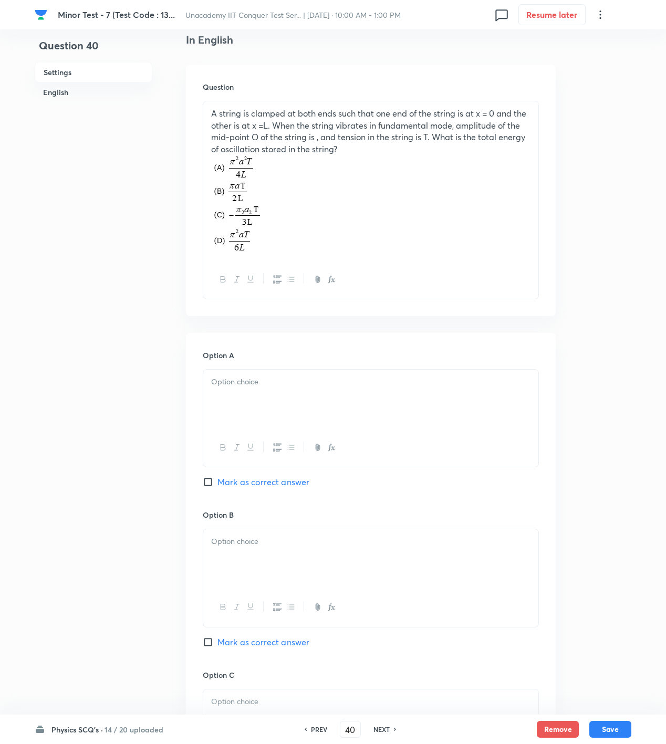
scroll to position [350, 0]
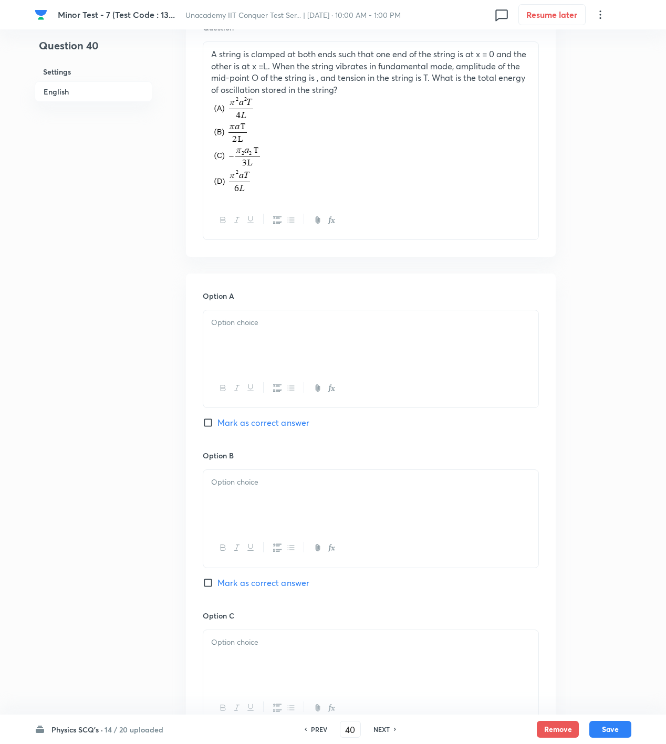
click at [263, 417] on span "Mark as correct answer" at bounding box center [263, 423] width 92 height 13
click at [217, 418] on input "Mark as correct answer" at bounding box center [210, 423] width 15 height 11
click at [286, 328] on div at bounding box center [370, 339] width 335 height 59
drag, startPoint x: 274, startPoint y: 479, endPoint x: 275, endPoint y: 526, distance: 47.3
click at [274, 480] on div at bounding box center [370, 499] width 335 height 59
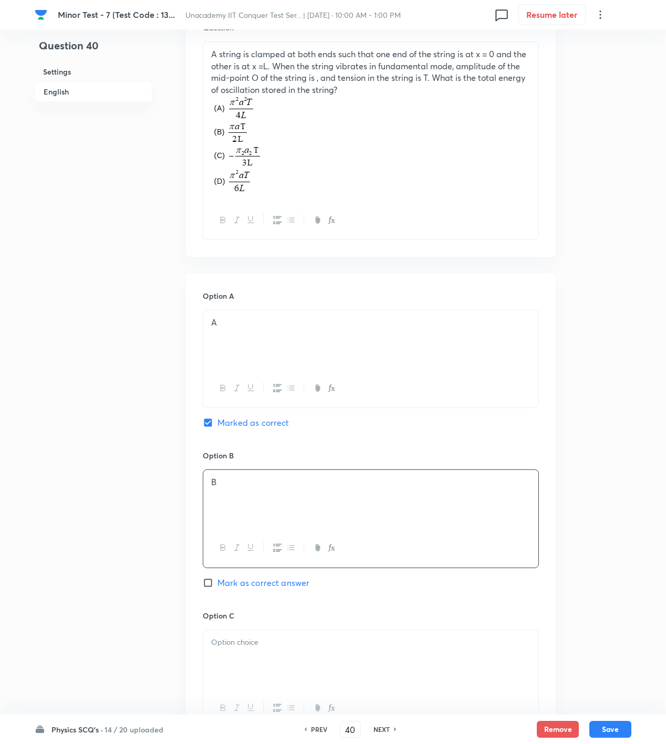
click at [265, 640] on div at bounding box center [370, 659] width 335 height 59
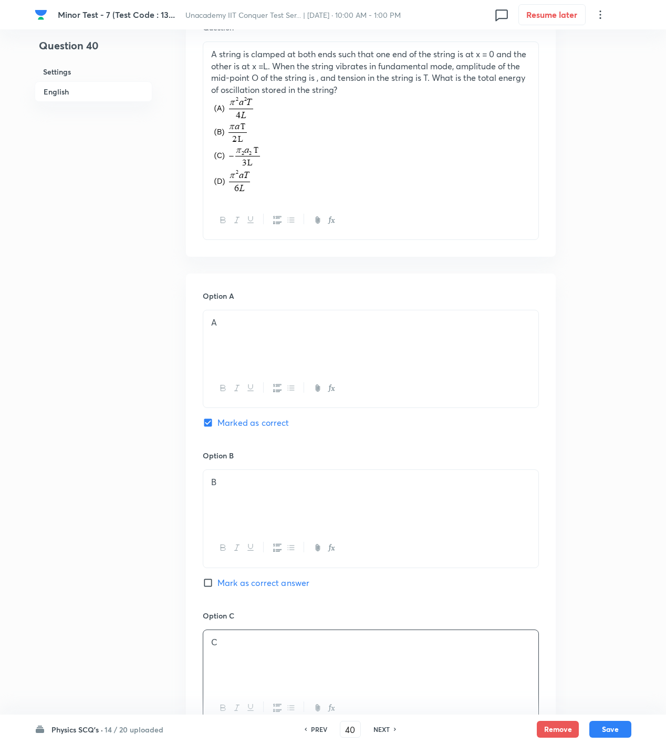
scroll to position [700, 0]
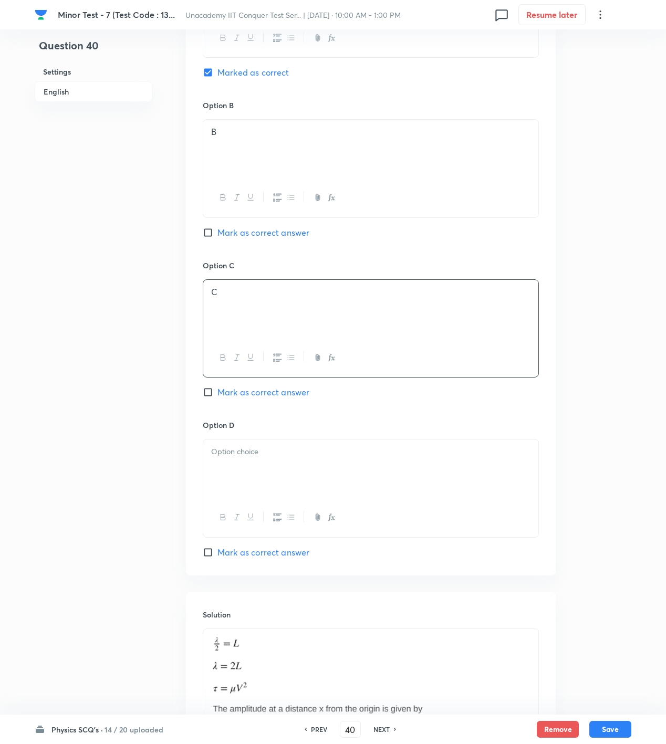
drag, startPoint x: 261, startPoint y: 393, endPoint x: 263, endPoint y: 454, distance: 61.0
click at [261, 401] on div "Option C C Mark as correct answer" at bounding box center [371, 340] width 336 height 160
click at [263, 454] on div at bounding box center [370, 469] width 335 height 59
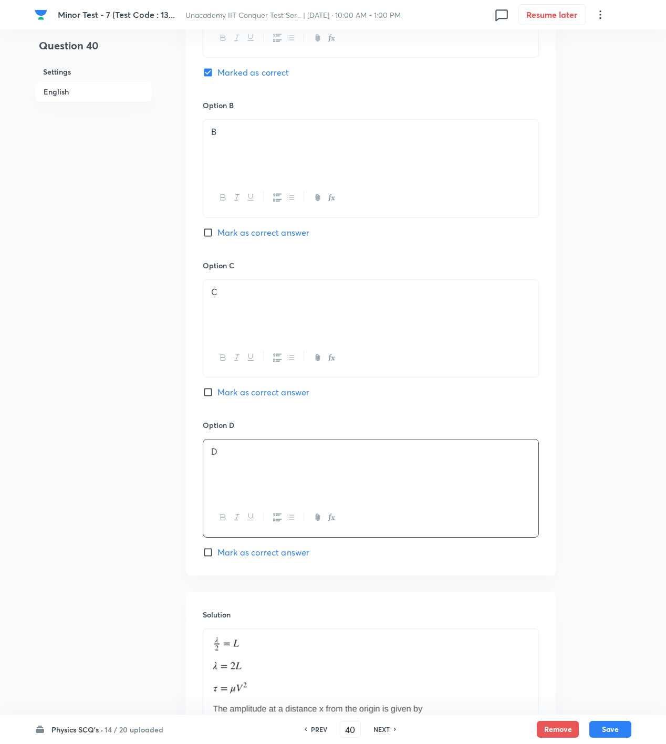
click at [620, 718] on div "Physics SCQ's · 14 / 20 uploaded PREV 40 ​ NEXT Remove Save" at bounding box center [333, 729] width 597 height 29
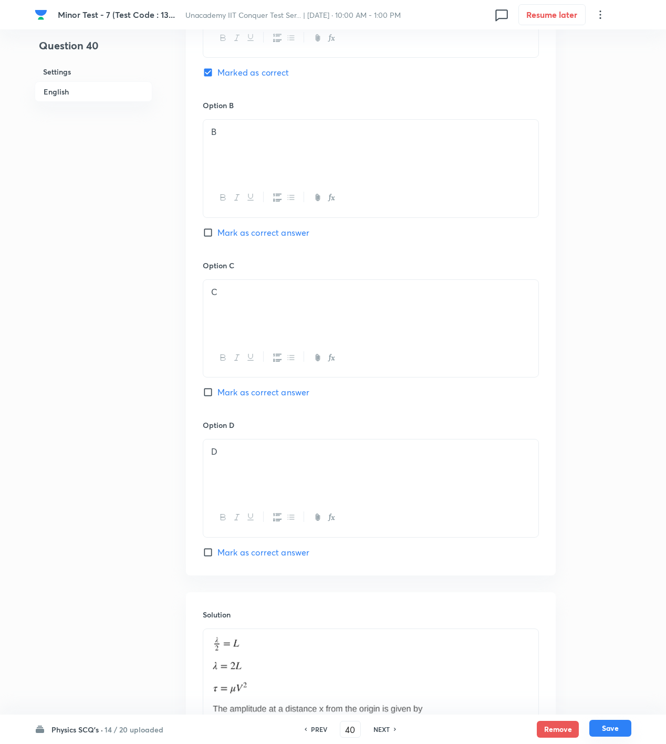
click at [619, 728] on button "Save" at bounding box center [610, 728] width 42 height 17
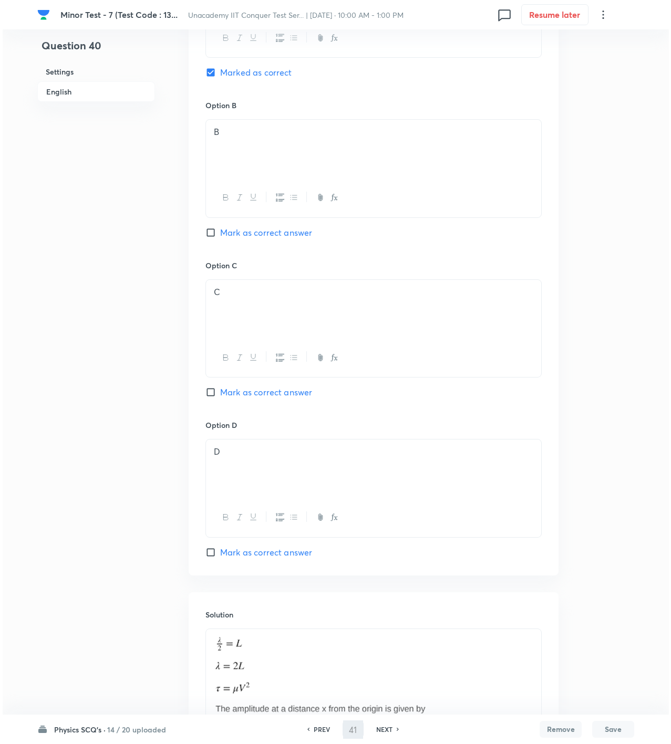
scroll to position [0, 0]
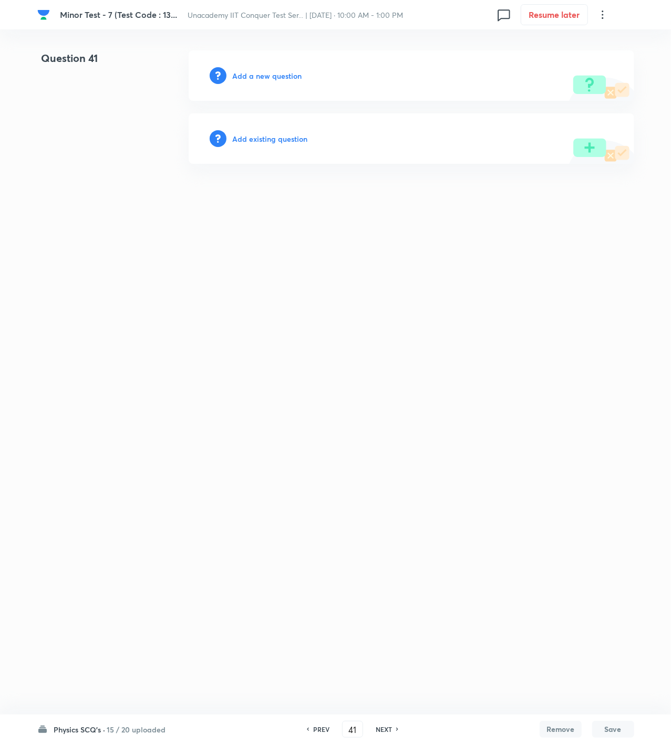
drag, startPoint x: 249, startPoint y: 65, endPoint x: 251, endPoint y: 78, distance: 12.7
click at [249, 66] on div "Add a new question" at bounding box center [411, 75] width 445 height 50
click at [251, 78] on h6 "Add a new question" at bounding box center [267, 75] width 69 height 11
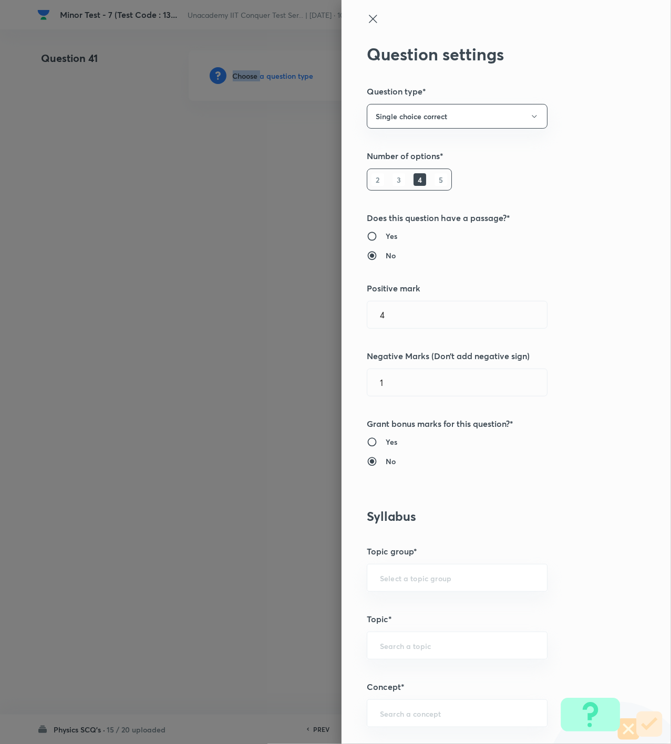
scroll to position [350, 0]
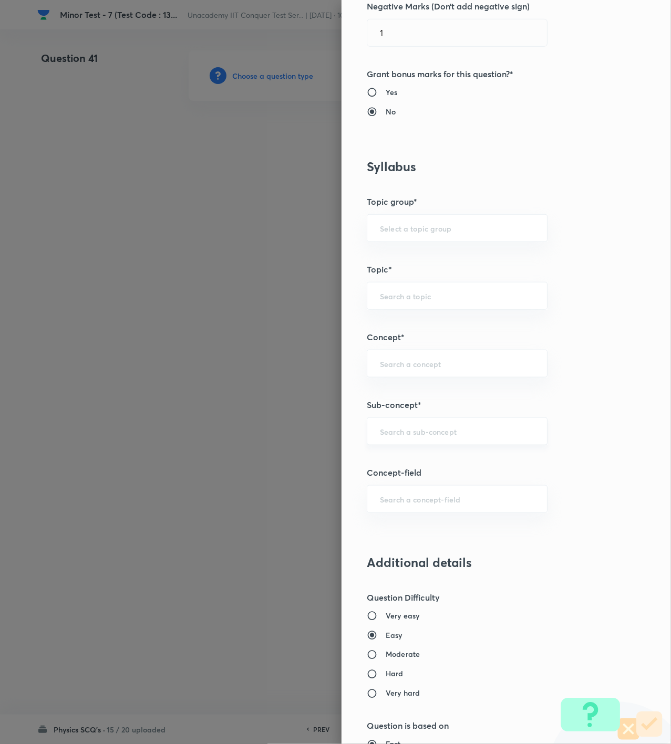
click at [411, 435] on input "text" at bounding box center [457, 432] width 154 height 10
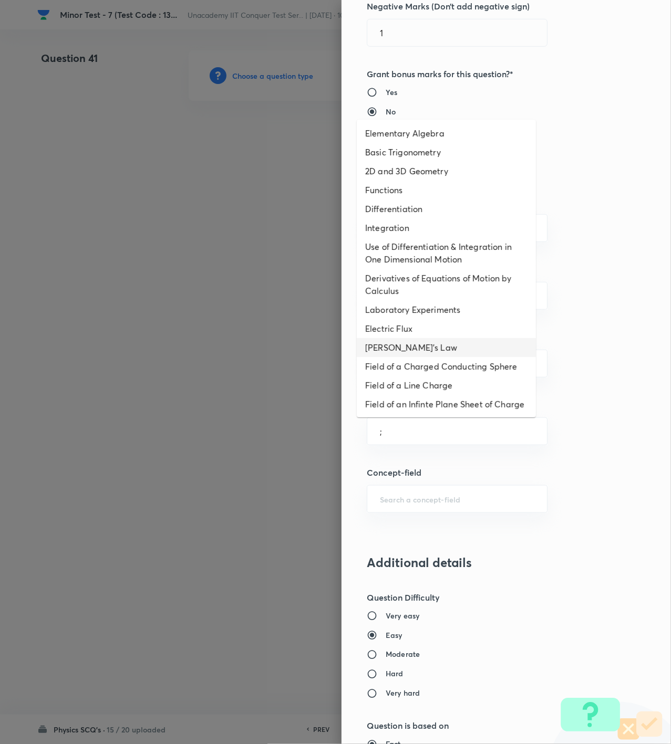
click at [418, 349] on li "[PERSON_NAME]'s Law" at bounding box center [446, 347] width 179 height 19
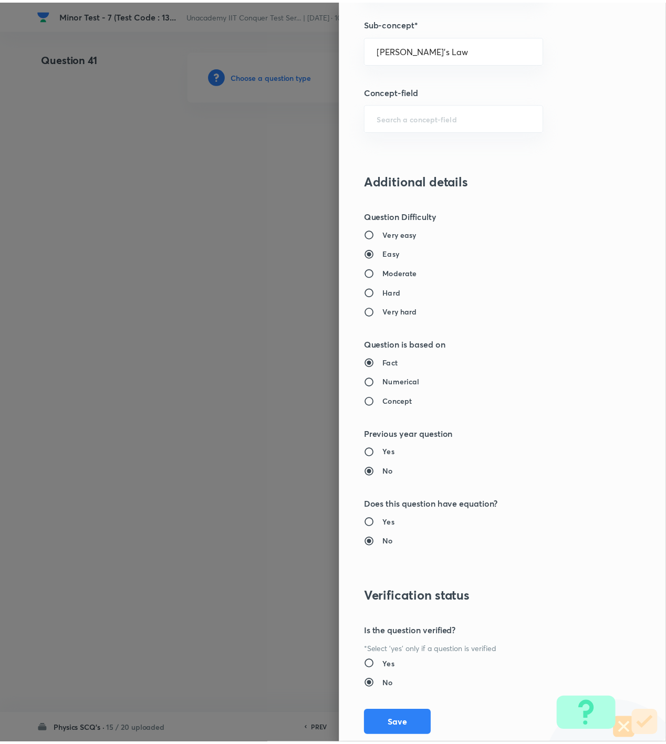
scroll to position [761, 0]
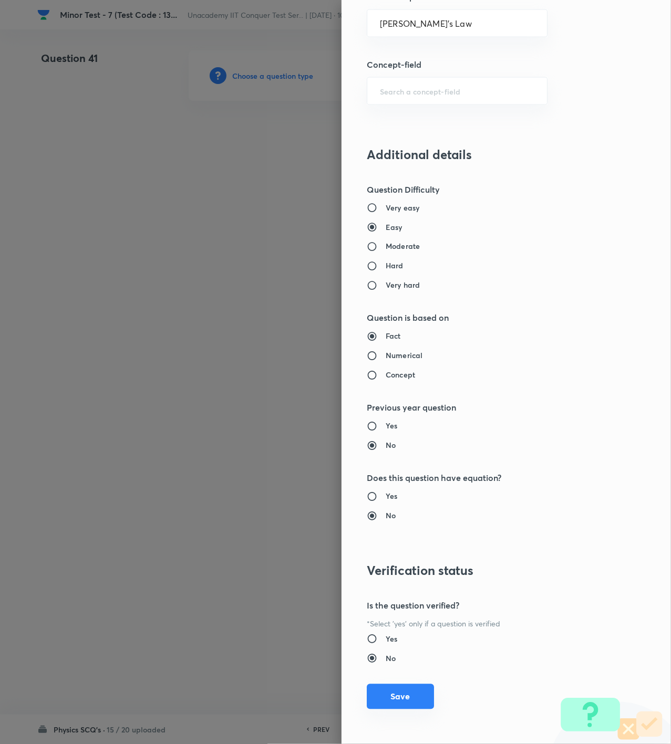
click at [400, 699] on button "Save" at bounding box center [400, 696] width 67 height 25
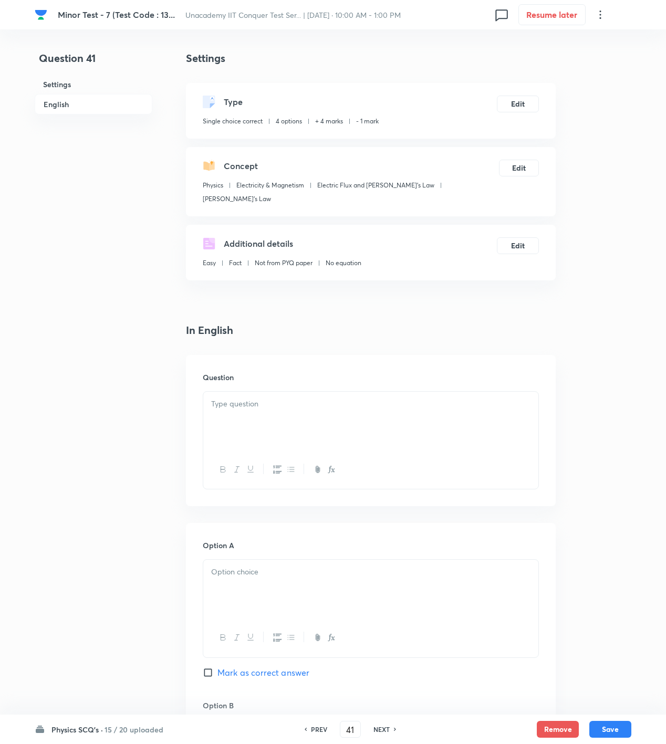
click at [254, 398] on div at bounding box center [370, 421] width 335 height 59
paste div
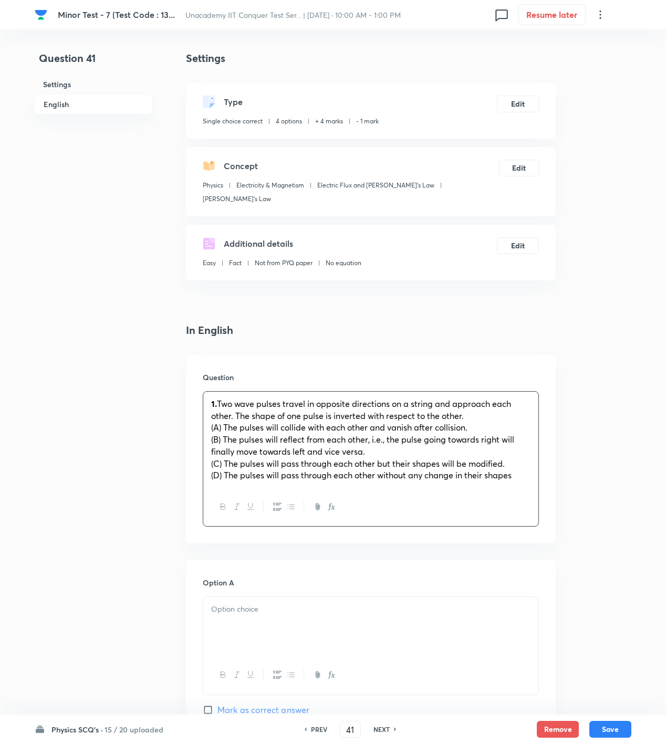
click at [216, 398] on span "Two wave pulses travel in opposite directions on a string and approach each oth…" at bounding box center [361, 409] width 300 height 23
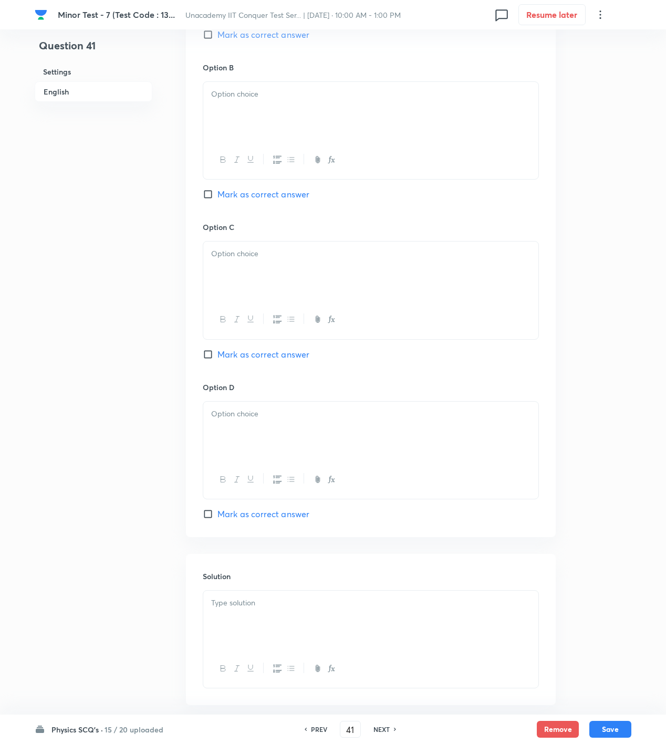
scroll to position [719, 0]
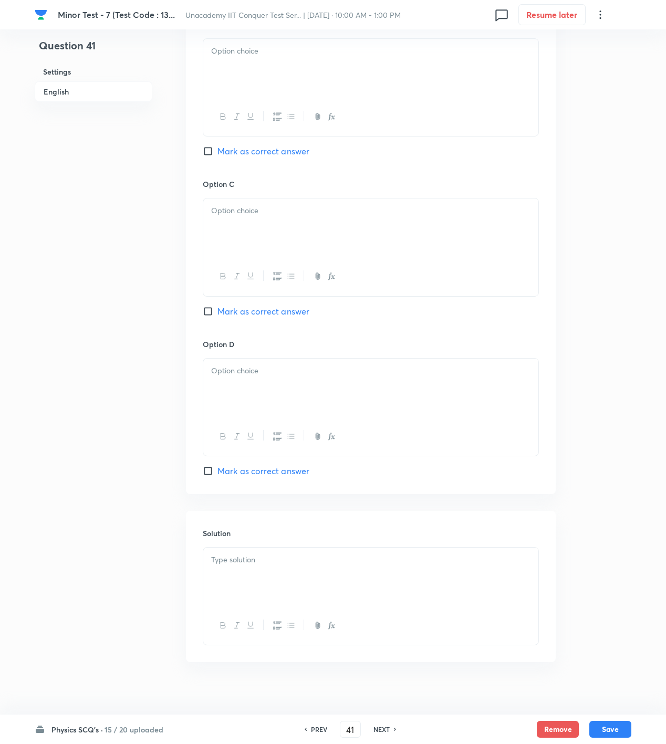
drag, startPoint x: 337, startPoint y: 533, endPoint x: 332, endPoint y: 544, distance: 12.7
click at [337, 533] on div "Solution" at bounding box center [371, 586] width 370 height 151
click at [327, 568] on div at bounding box center [370, 577] width 335 height 59
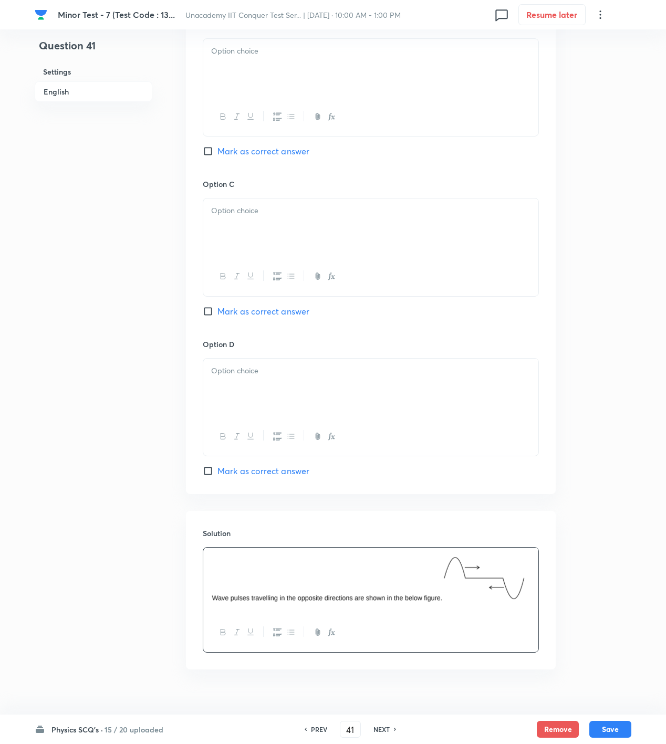
click at [534, 561] on div at bounding box center [370, 581] width 335 height 66
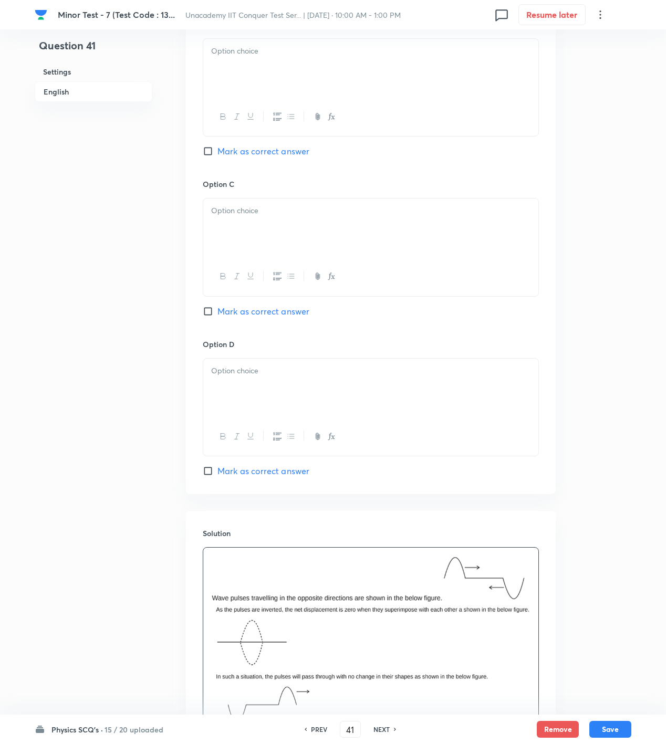
click at [287, 467] on div "Option A Mark as correct answer Option B Mark as correct answer Option C Mark a…" at bounding box center [371, 168] width 370 height 652
click at [287, 465] on span "Mark as correct answer" at bounding box center [263, 471] width 92 height 13
click at [217, 466] on input "Mark as correct answer" at bounding box center [210, 471] width 15 height 11
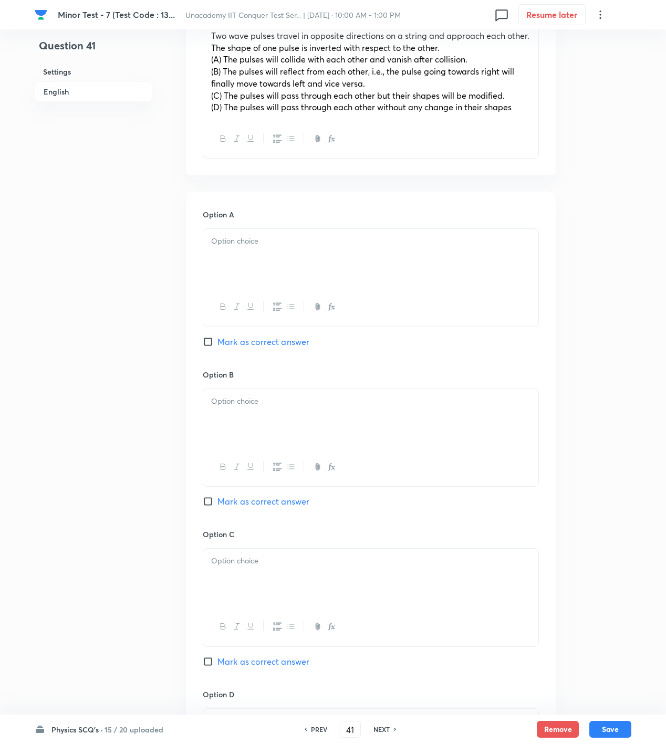
click at [263, 288] on div at bounding box center [370, 307] width 335 height 38
click at [282, 240] on div at bounding box center [370, 258] width 335 height 59
click at [296, 400] on div at bounding box center [370, 418] width 335 height 59
click at [253, 580] on div at bounding box center [370, 578] width 335 height 59
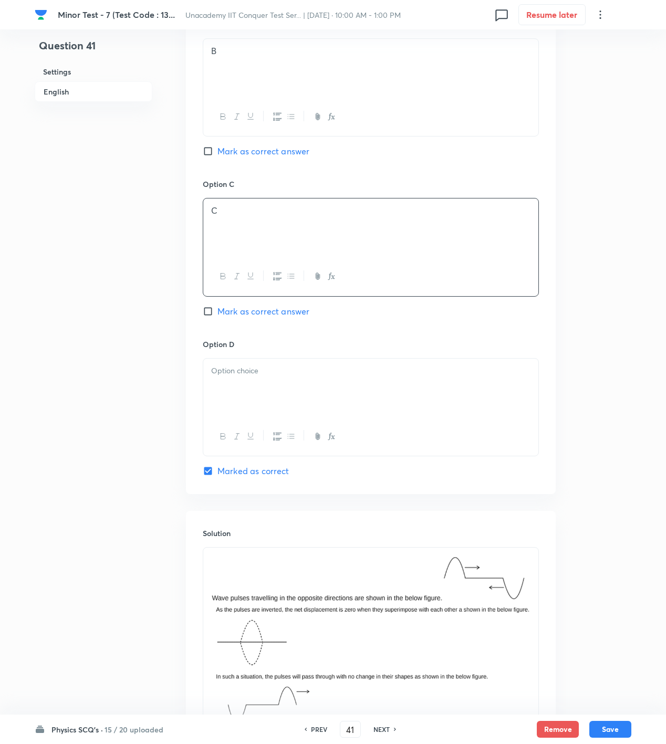
click at [314, 383] on div at bounding box center [370, 388] width 335 height 59
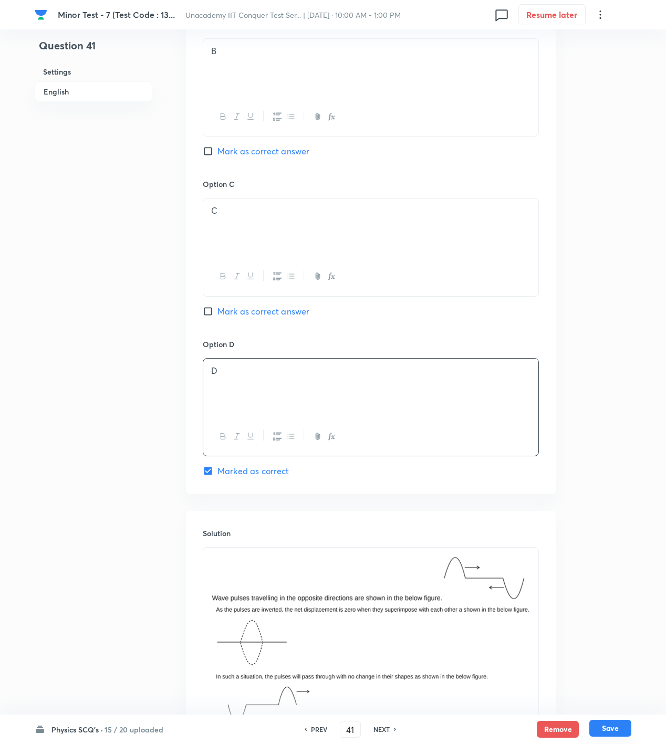
drag, startPoint x: 622, startPoint y: 726, endPoint x: 598, endPoint y: 725, distance: 24.7
click at [621, 726] on button "Save" at bounding box center [610, 728] width 42 height 17
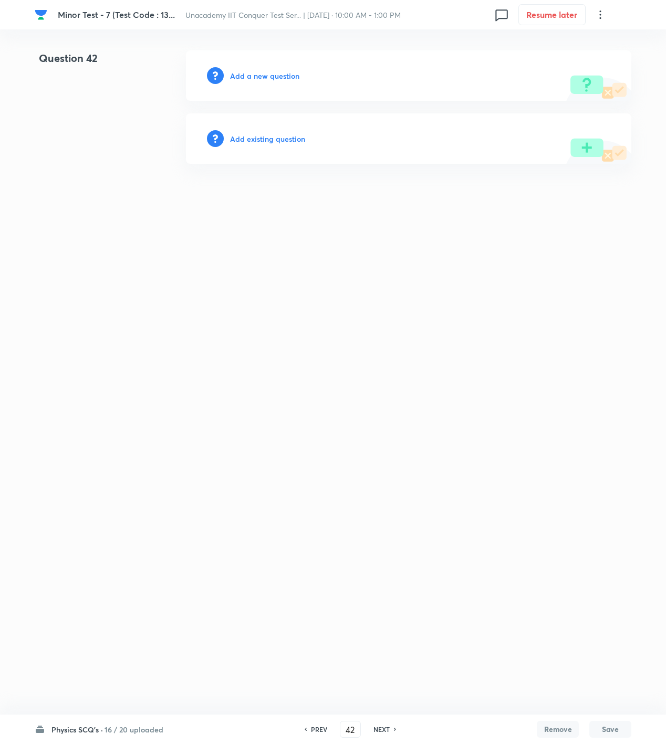
scroll to position [0, 0]
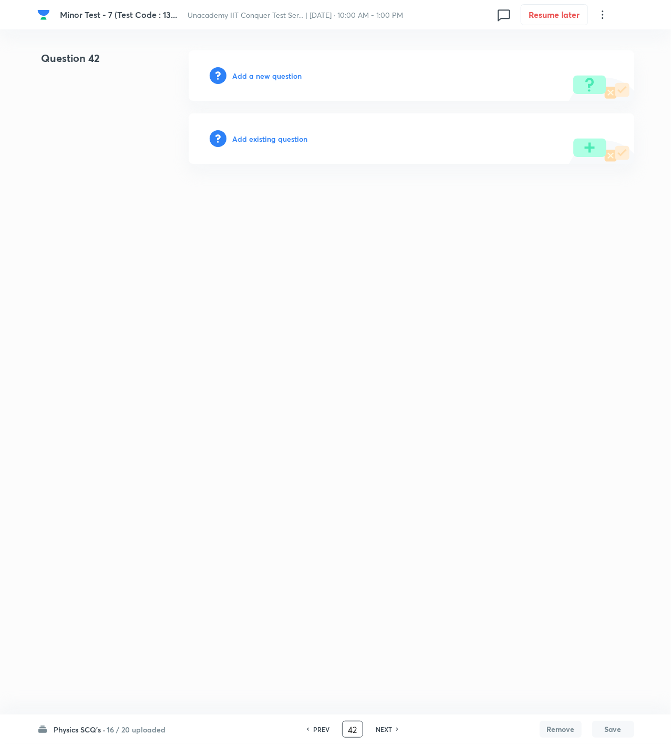
click at [358, 729] on input "42" at bounding box center [352, 730] width 20 height 18
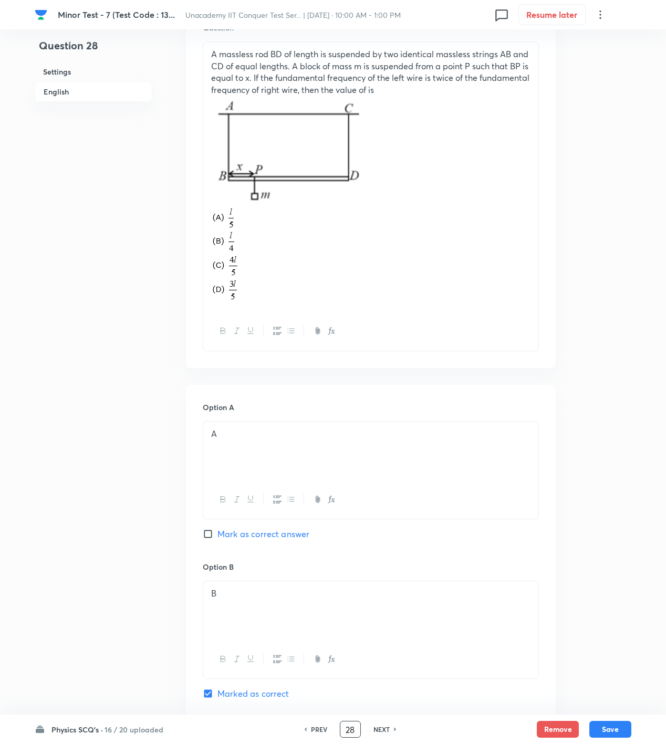
scroll to position [700, 0]
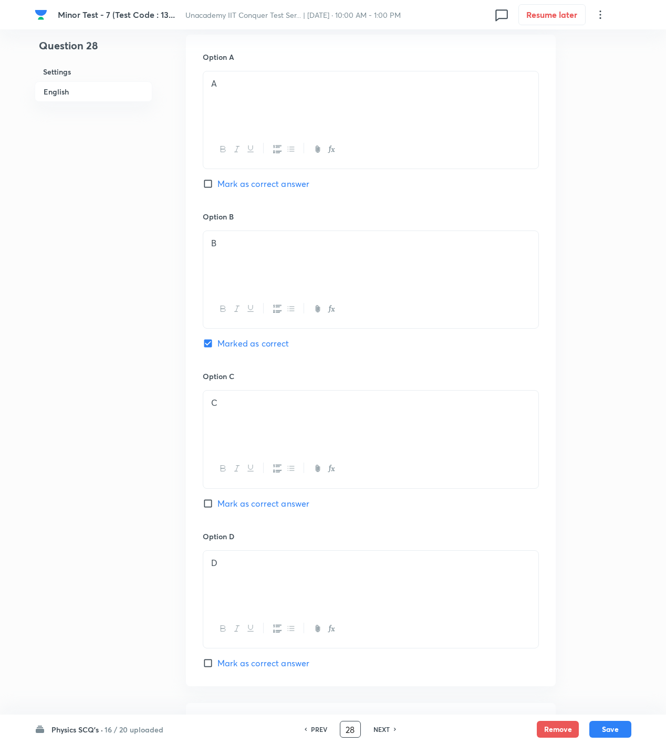
click at [359, 728] on input "28" at bounding box center [350, 730] width 20 height 18
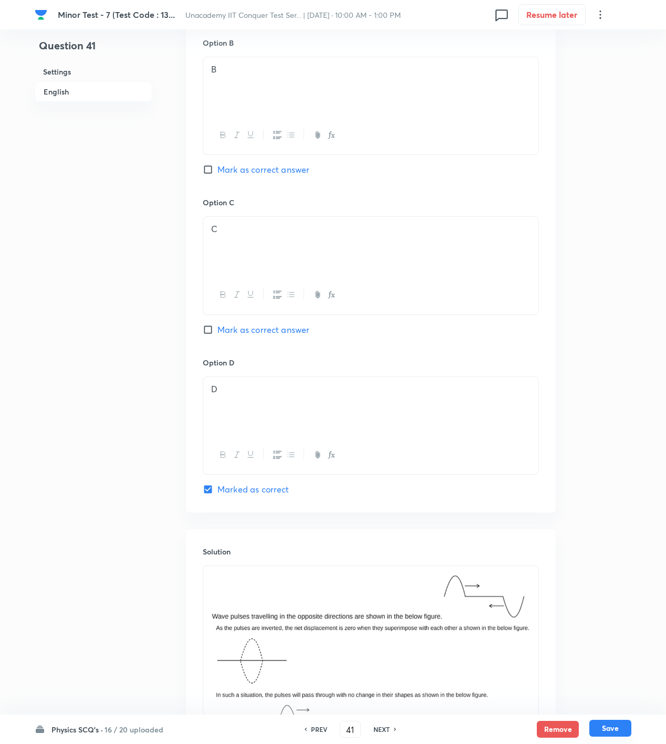
click at [605, 732] on button "Save" at bounding box center [610, 728] width 42 height 17
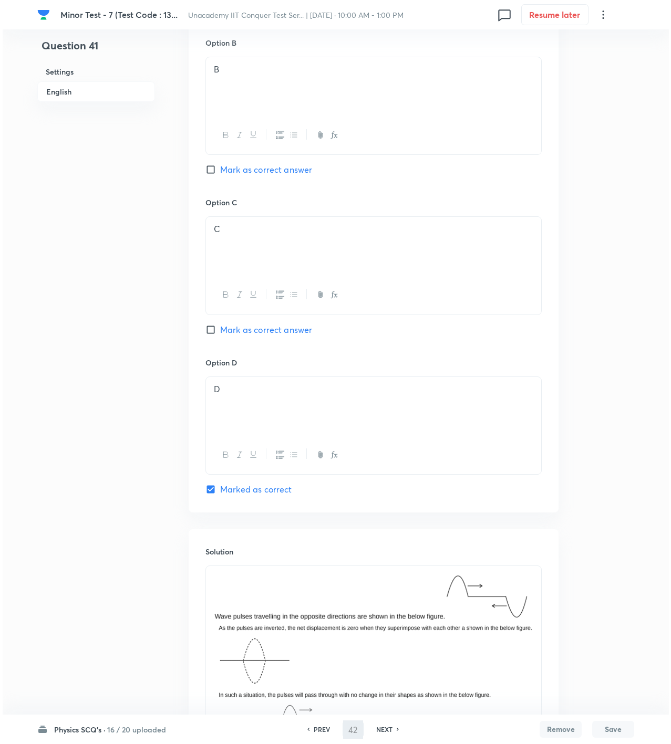
scroll to position [0, 0]
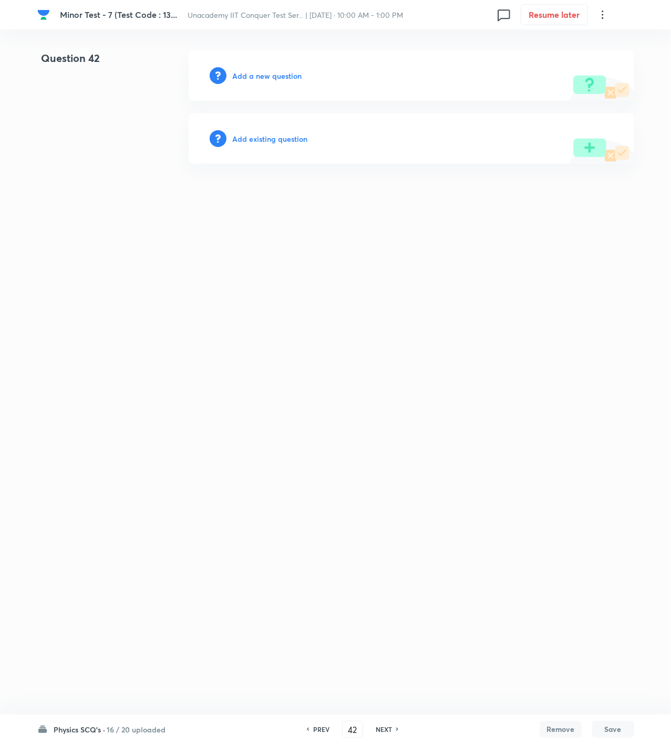
click at [267, 78] on h6 "Add a new question" at bounding box center [267, 75] width 69 height 11
click at [267, 78] on h6 "Choose a question type" at bounding box center [273, 75] width 81 height 11
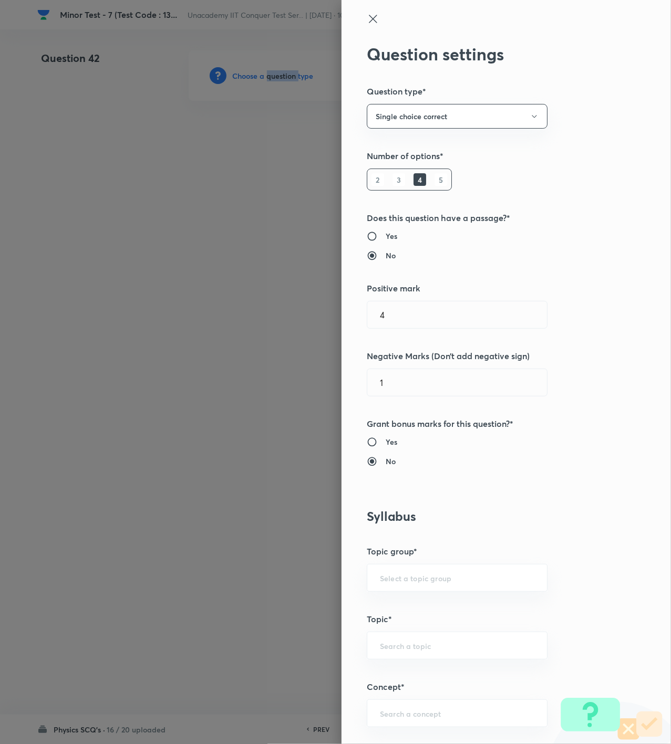
scroll to position [350, 0]
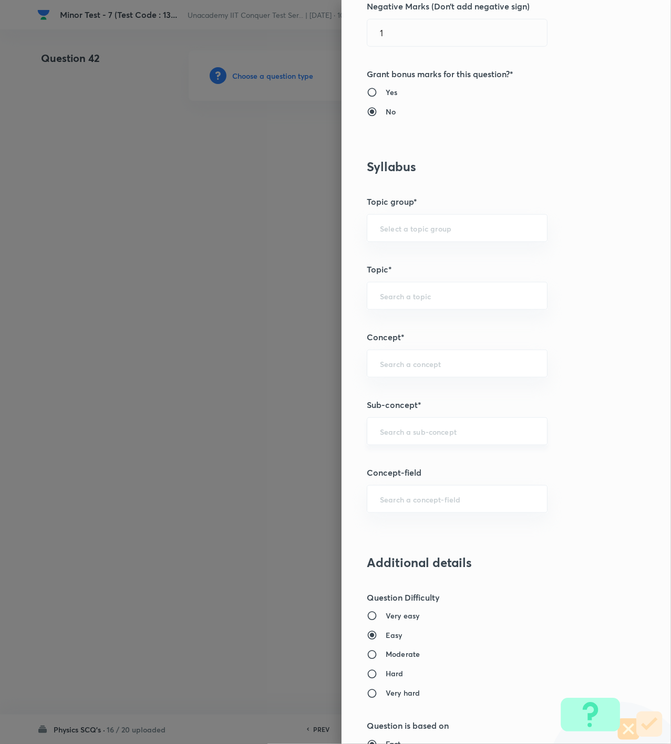
click at [389, 436] on input "text" at bounding box center [457, 432] width 154 height 10
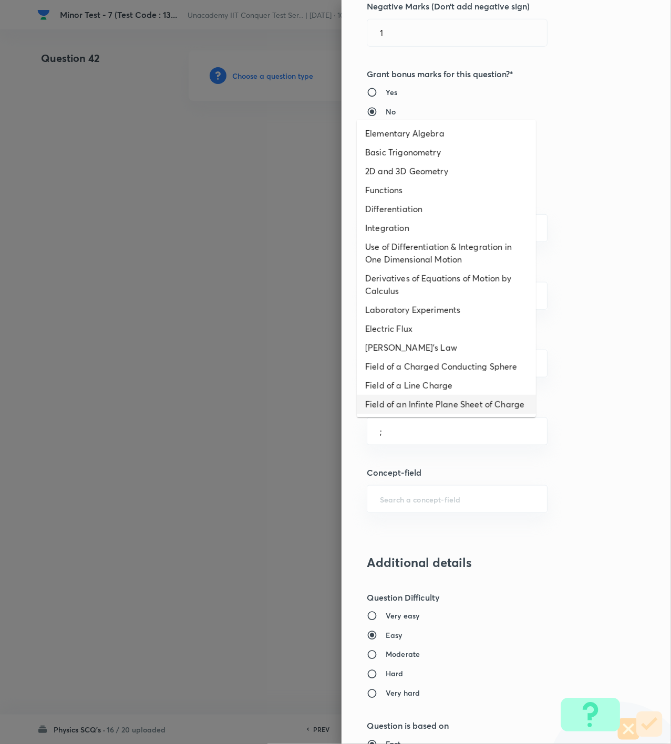
click at [383, 383] on li "Field of a Line Charge" at bounding box center [446, 385] width 179 height 19
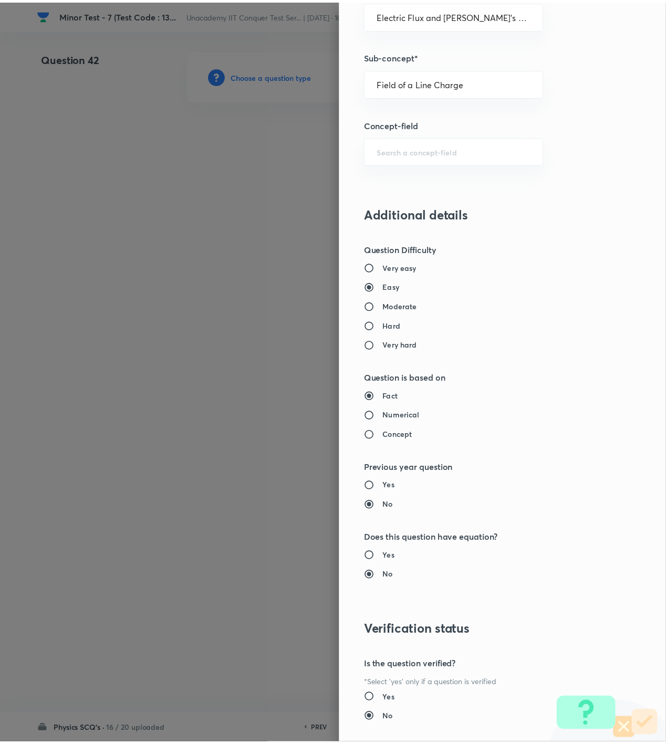
scroll to position [761, 0]
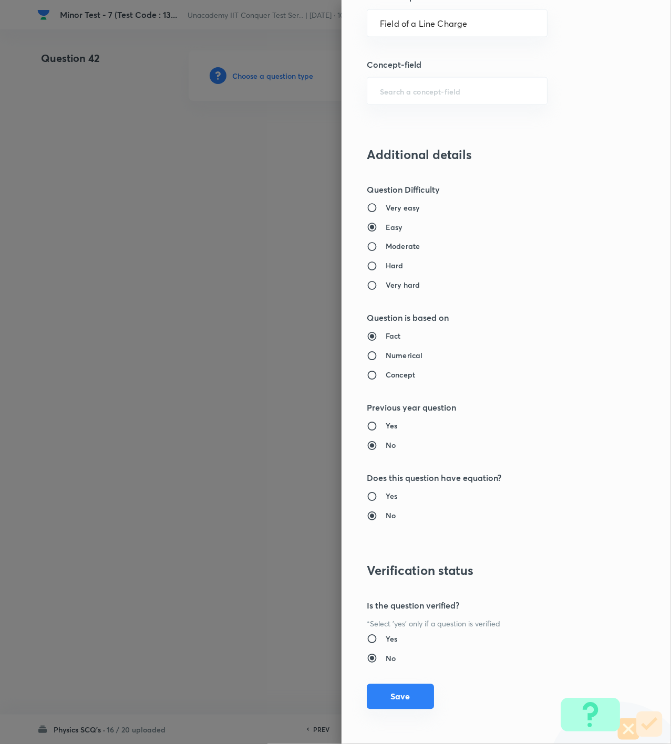
click at [401, 700] on button "Save" at bounding box center [400, 696] width 67 height 25
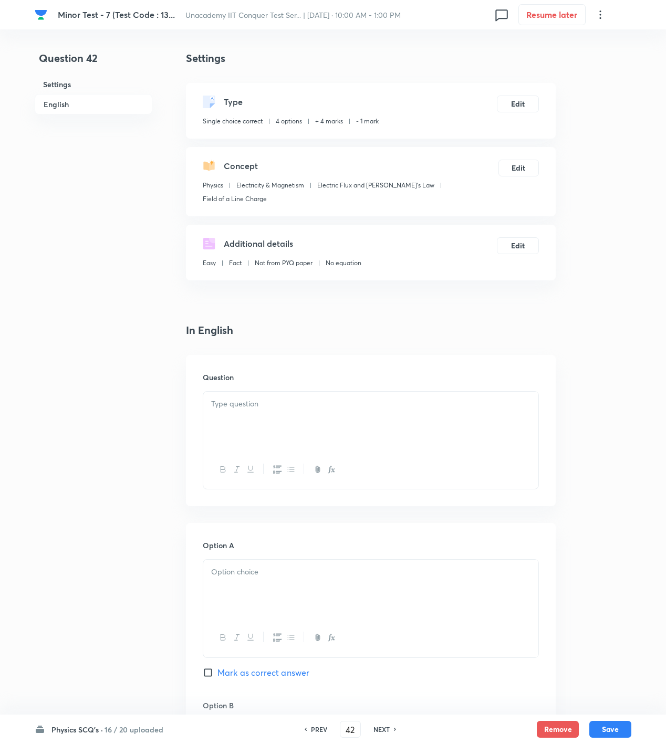
click at [440, 398] on p at bounding box center [370, 404] width 319 height 12
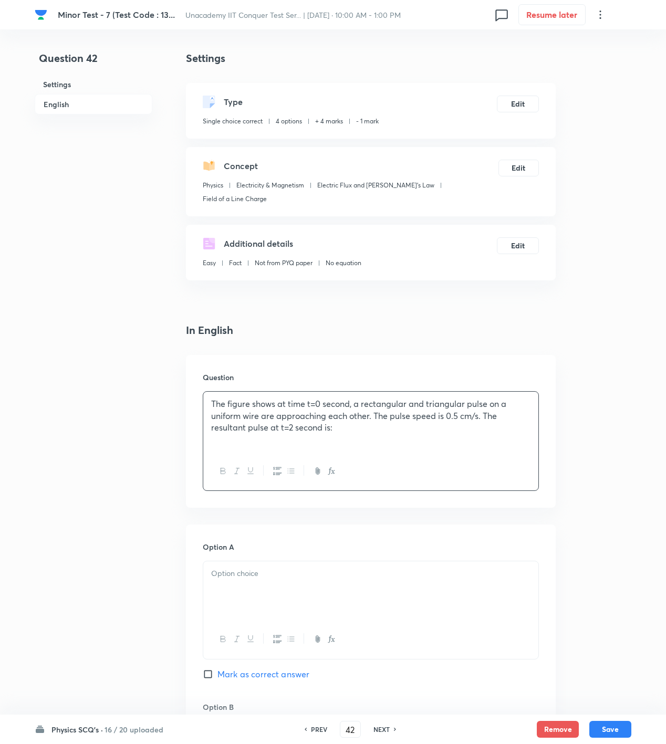
click at [414, 412] on p "The figure shows at time t=0 second, a rectangular and triangular pulse on a un…" at bounding box center [370, 416] width 319 height 36
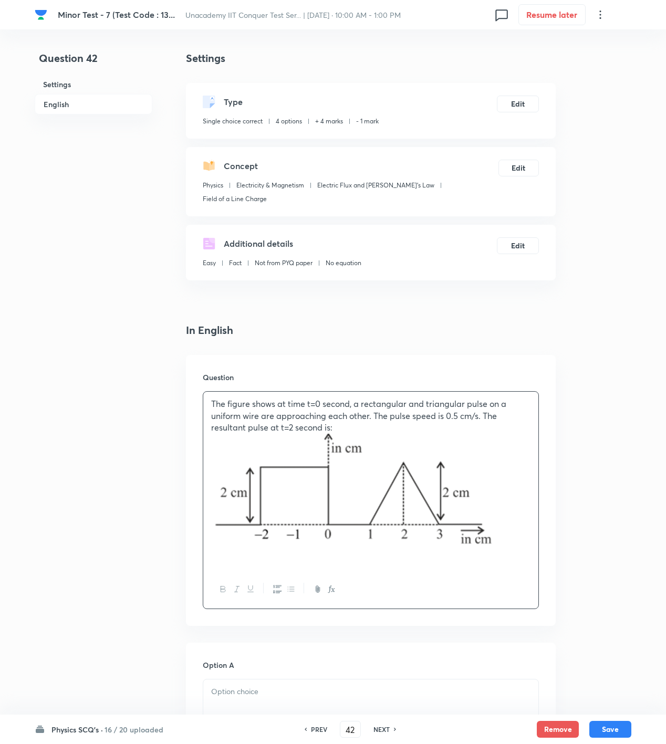
click at [299, 680] on div at bounding box center [370, 709] width 335 height 59
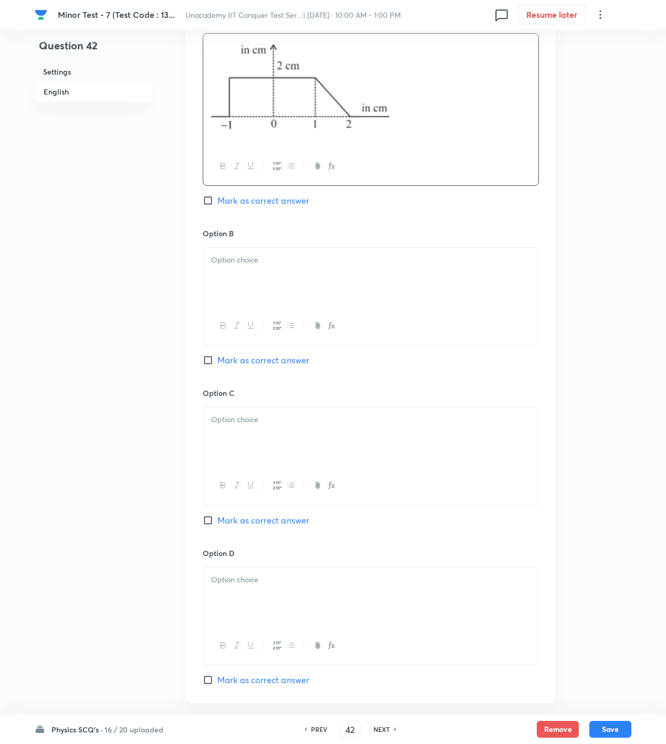
scroll to position [700, 0]
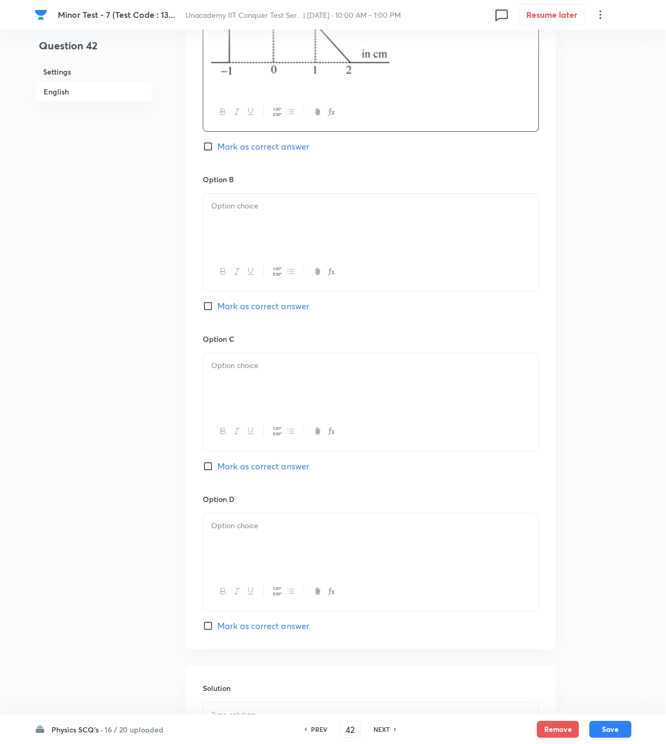
click at [254, 354] on div at bounding box center [370, 383] width 335 height 59
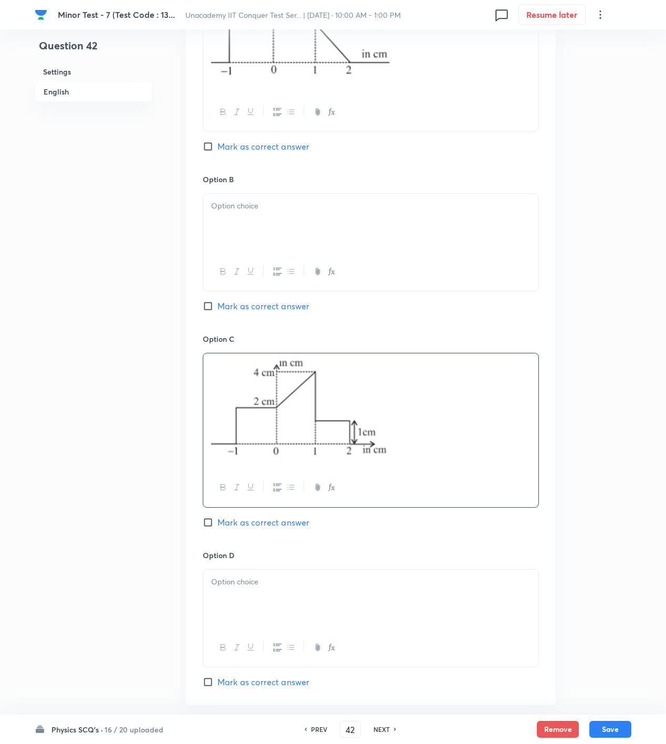
drag, startPoint x: 290, startPoint y: 587, endPoint x: 276, endPoint y: 586, distance: 13.7
click at [290, 587] on div at bounding box center [370, 599] width 335 height 59
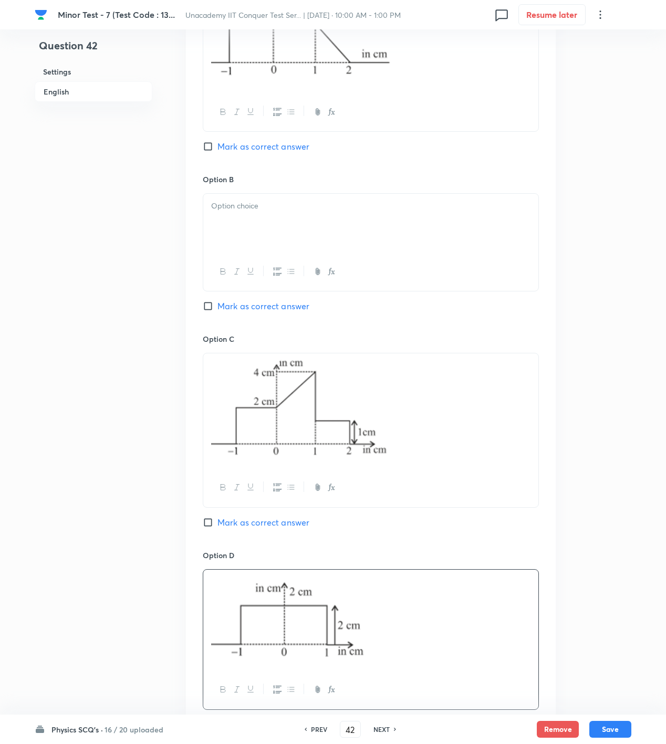
drag, startPoint x: 486, startPoint y: 396, endPoint x: 93, endPoint y: 404, distance: 393.0
click at [93, 404] on div "Question 42 Settings English Settings Type Single choice correct 4 options + 4 …" at bounding box center [333, 154] width 597 height 1608
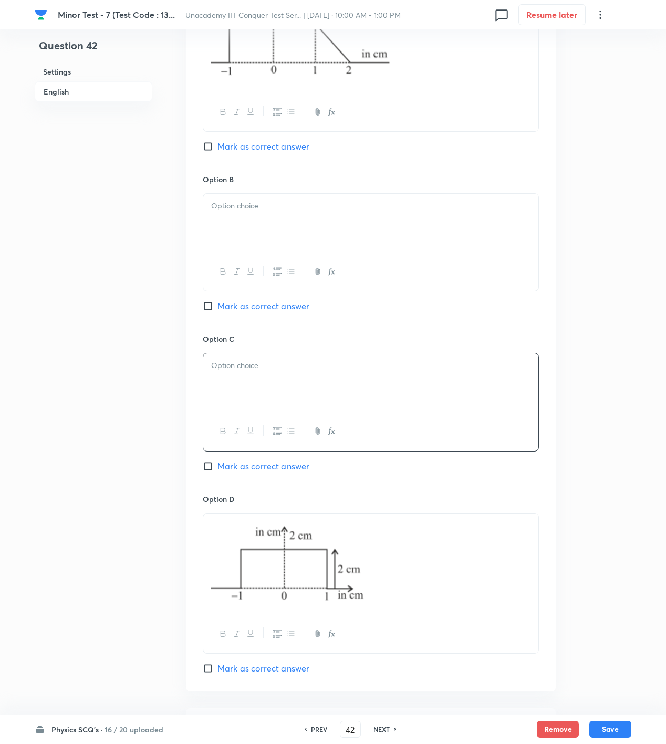
click at [345, 223] on div at bounding box center [370, 223] width 335 height 59
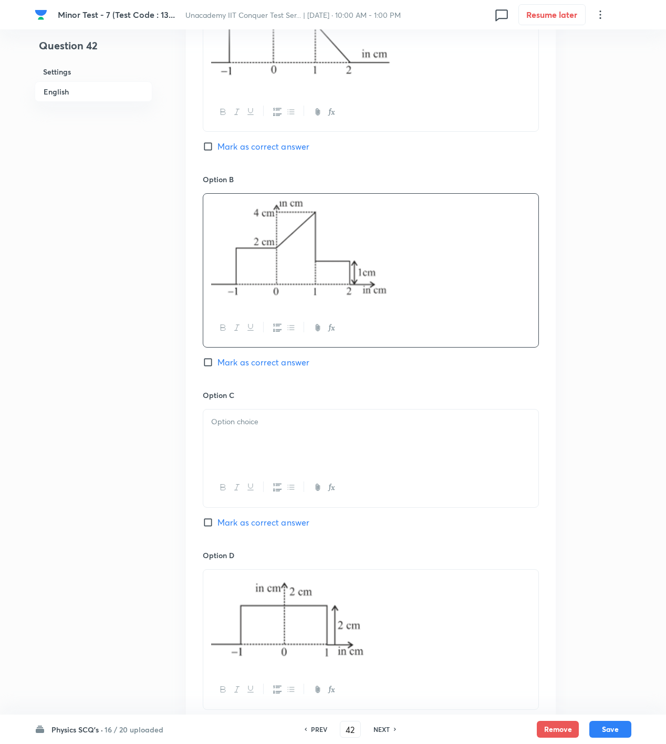
scroll to position [756, 0]
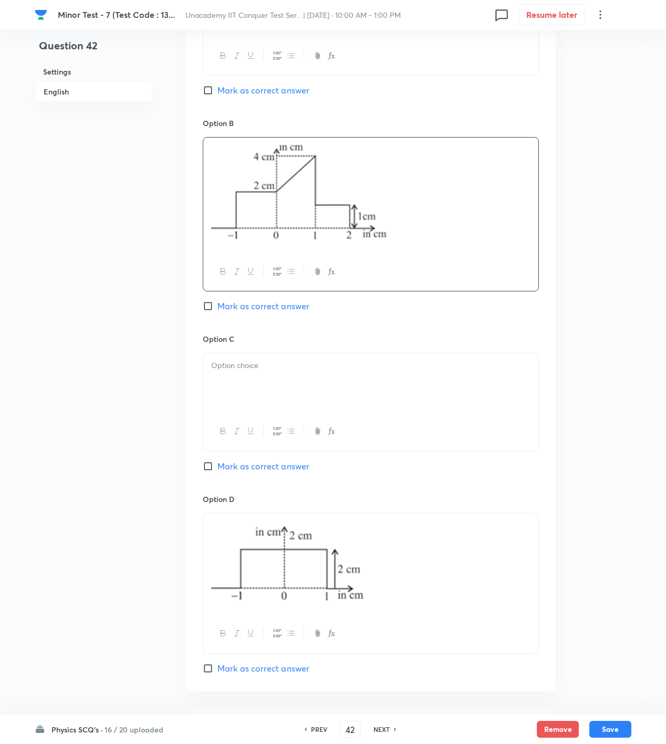
drag, startPoint x: 432, startPoint y: 556, endPoint x: 9, endPoint y: 545, distance: 423.0
click at [9, 545] on div "Minor Test - 7 (Test Code : 13... Unacademy IIT Conquer Test Ser... | Oct 5, 20…" at bounding box center [333, 98] width 666 height 1608
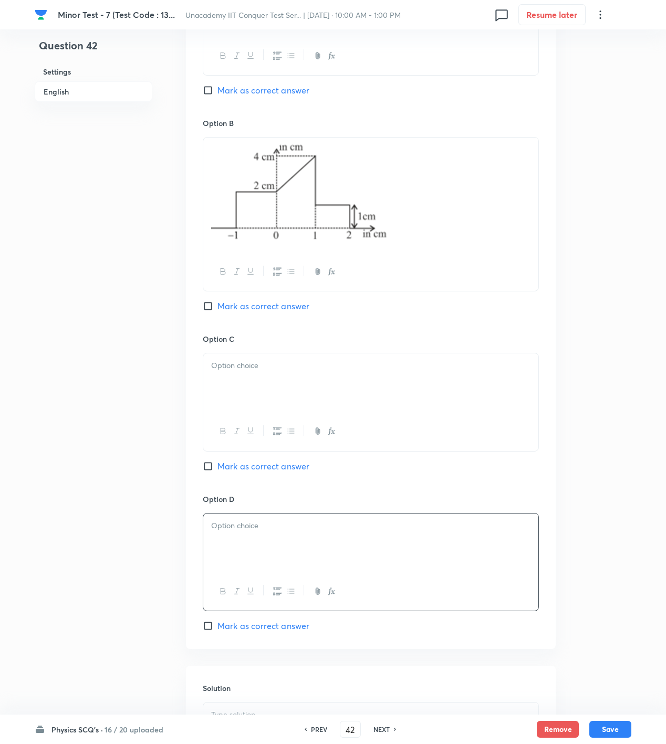
click at [324, 379] on div at bounding box center [370, 383] width 335 height 59
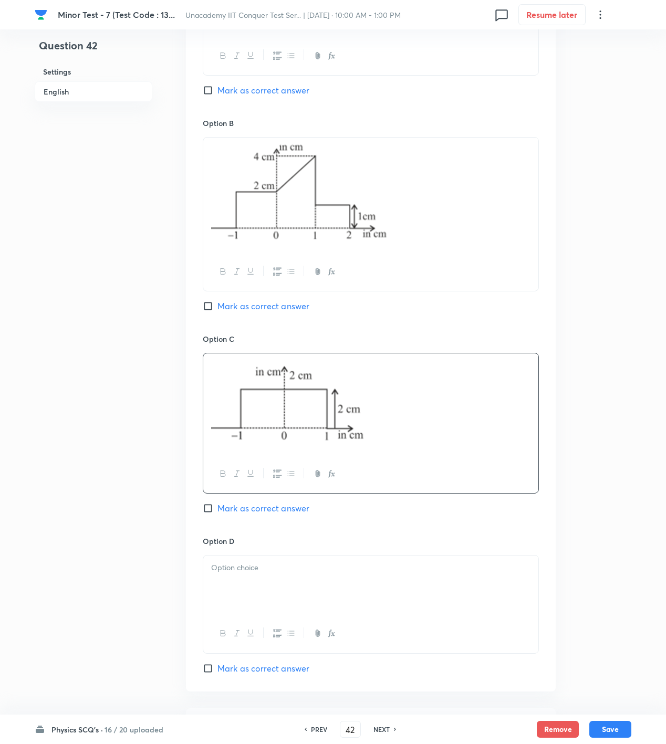
click at [293, 569] on div at bounding box center [370, 585] width 335 height 59
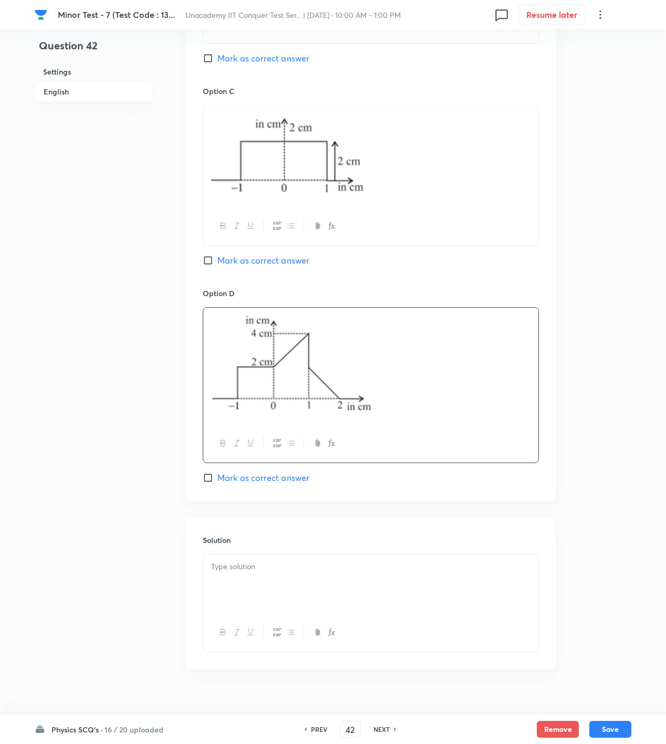
scroll to position [1011, 0]
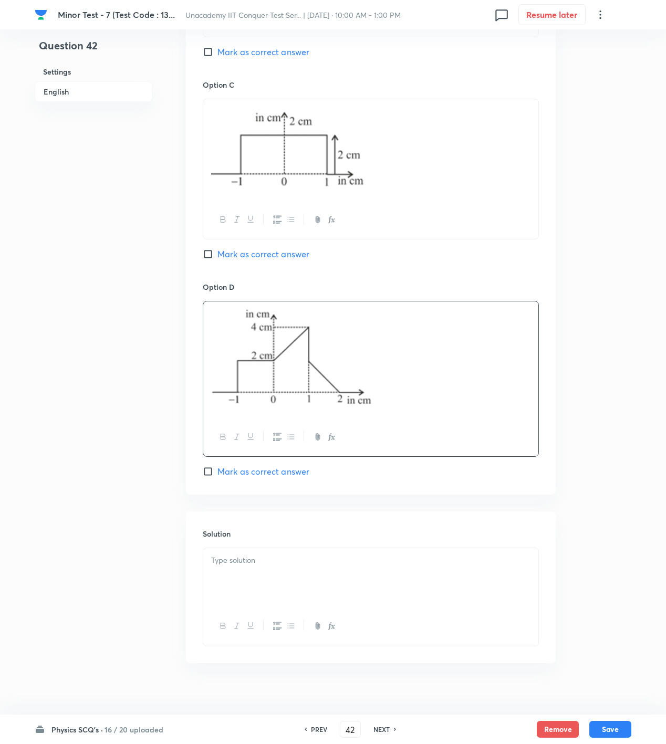
click at [268, 465] on span "Mark as correct answer" at bounding box center [263, 471] width 92 height 13
click at [217, 466] on input "Mark as correct answer" at bounding box center [210, 471] width 15 height 11
click at [264, 580] on div at bounding box center [370, 577] width 335 height 59
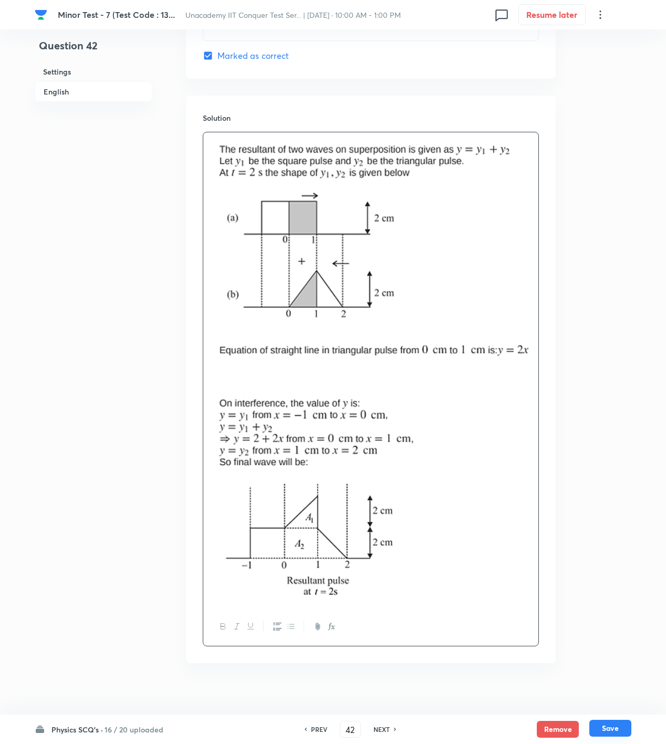
click at [620, 729] on button "Save" at bounding box center [610, 728] width 42 height 17
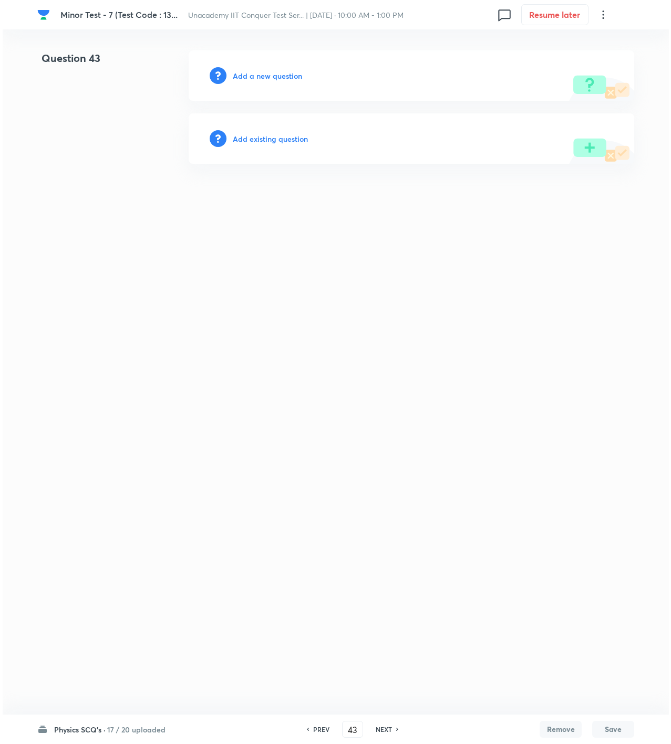
scroll to position [0, 0]
click at [290, 72] on h6 "Add a new question" at bounding box center [267, 75] width 69 height 11
click at [290, 72] on h6 "Choose a question type" at bounding box center [273, 75] width 81 height 11
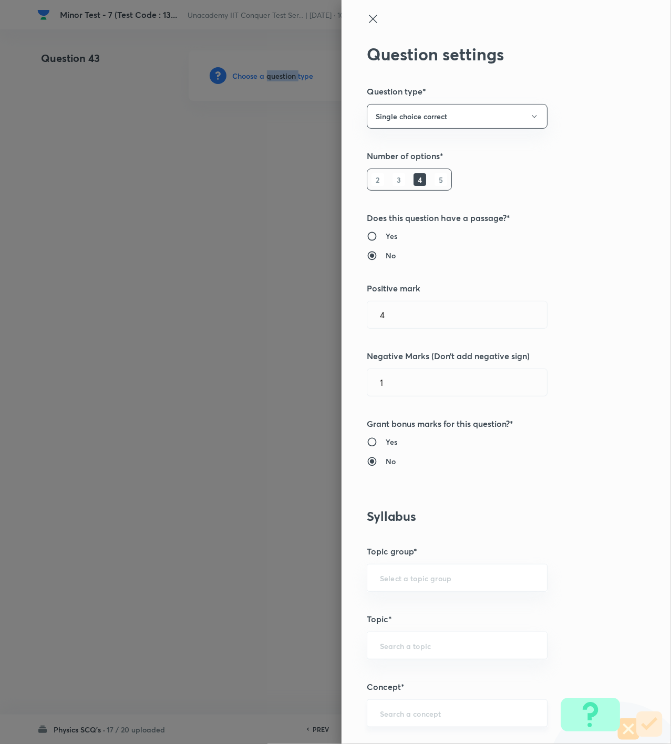
click at [428, 722] on div "​" at bounding box center [457, 714] width 181 height 28
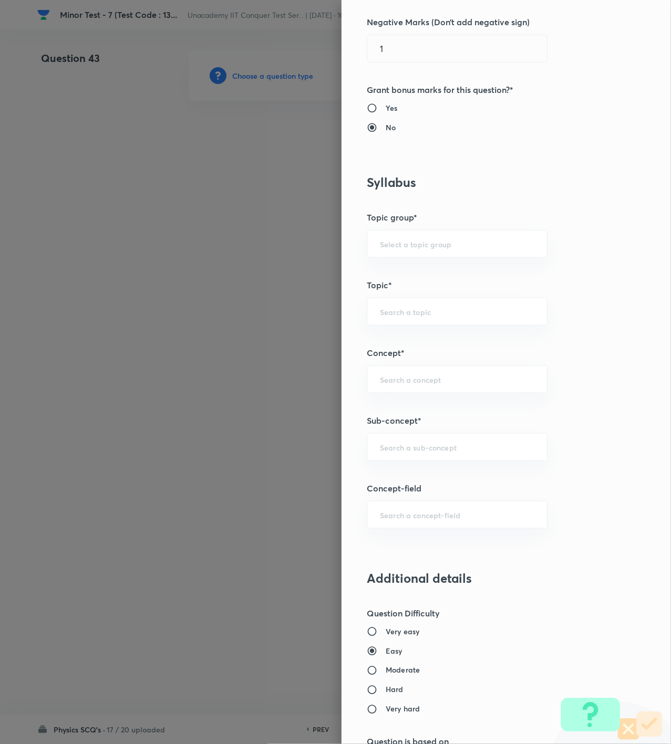
scroll to position [350, 0]
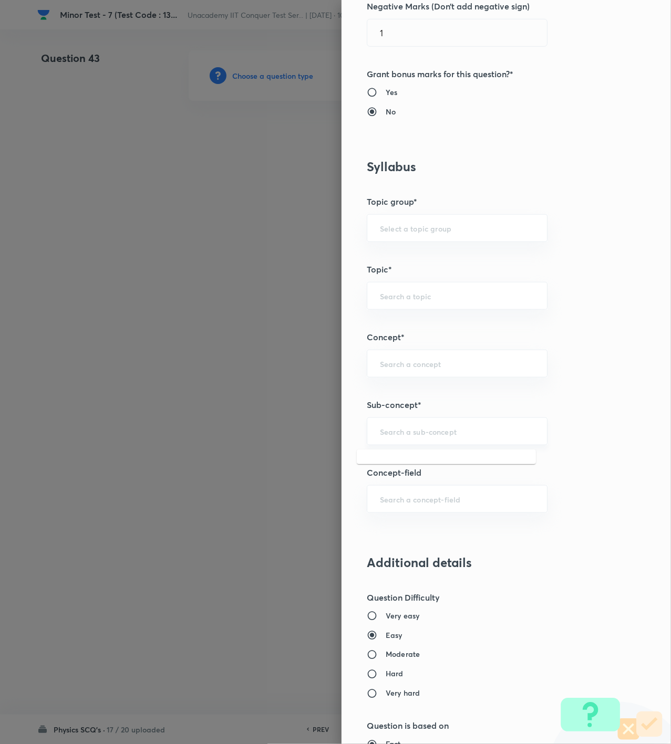
click at [391, 437] on input "text" at bounding box center [457, 432] width 154 height 10
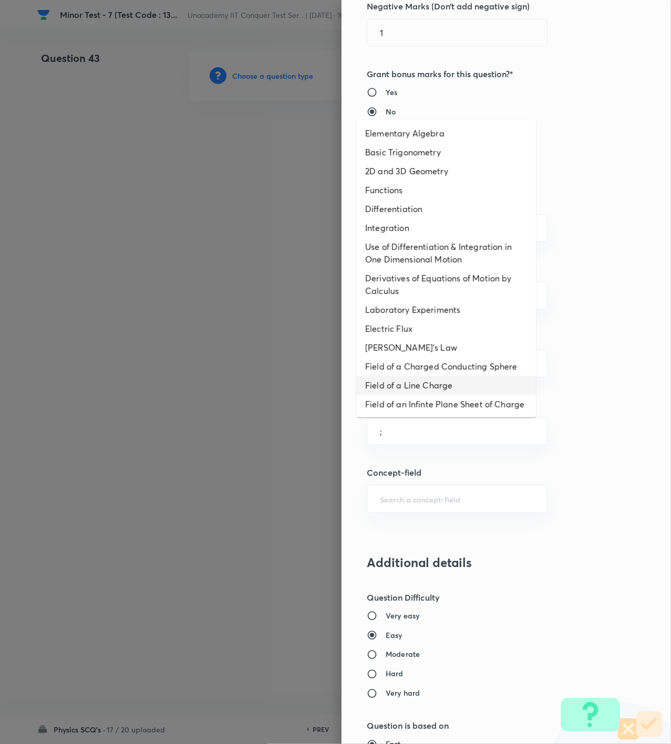
drag, startPoint x: 404, startPoint y: 377, endPoint x: 403, endPoint y: 386, distance: 9.0
click at [404, 376] on li "Field of a Line Charge" at bounding box center [446, 385] width 179 height 19
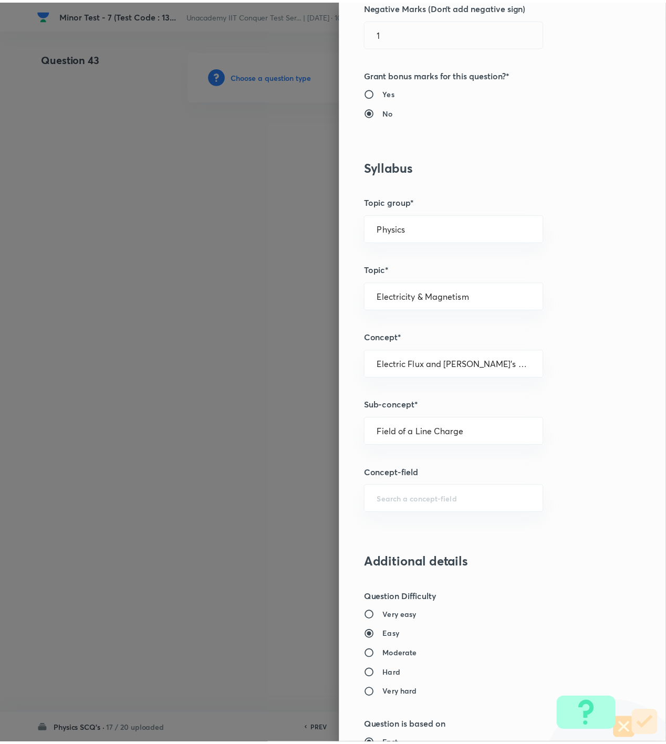
scroll to position [761, 0]
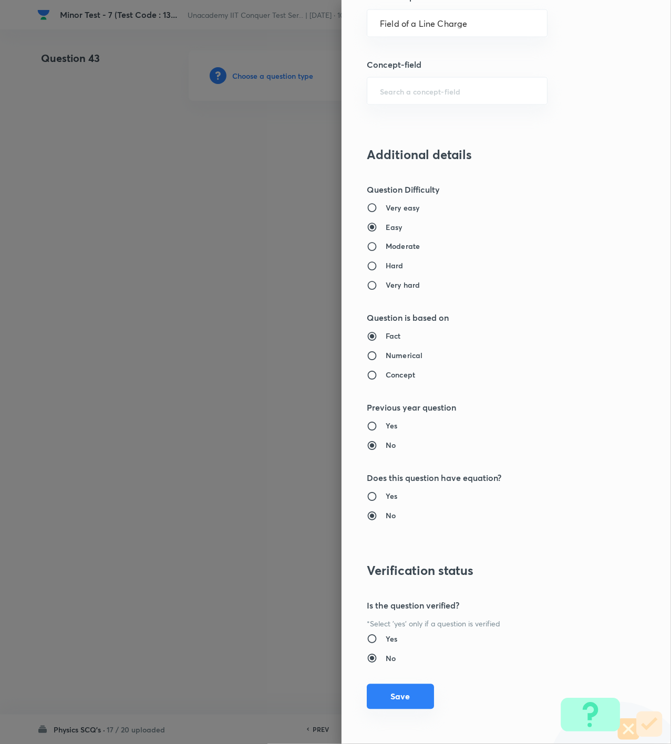
click at [402, 703] on button "Save" at bounding box center [400, 696] width 67 height 25
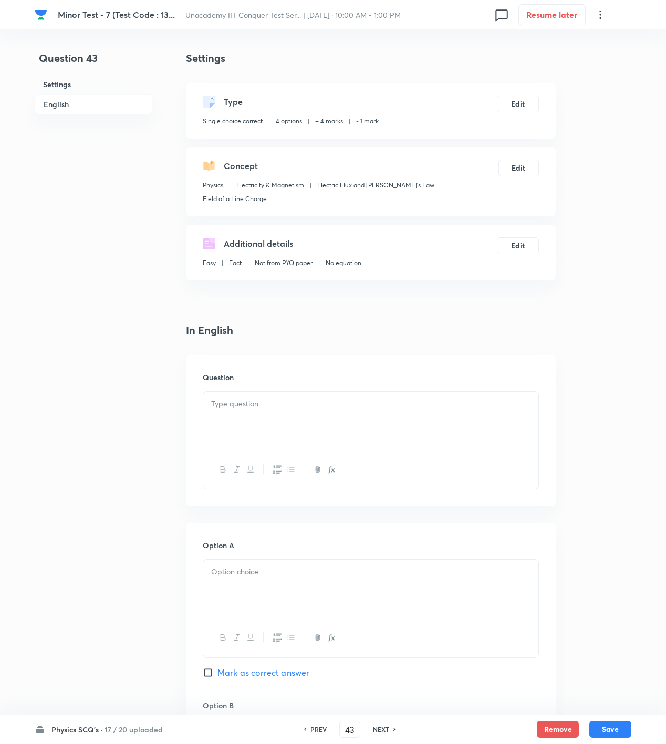
click at [436, 402] on div at bounding box center [370, 421] width 335 height 59
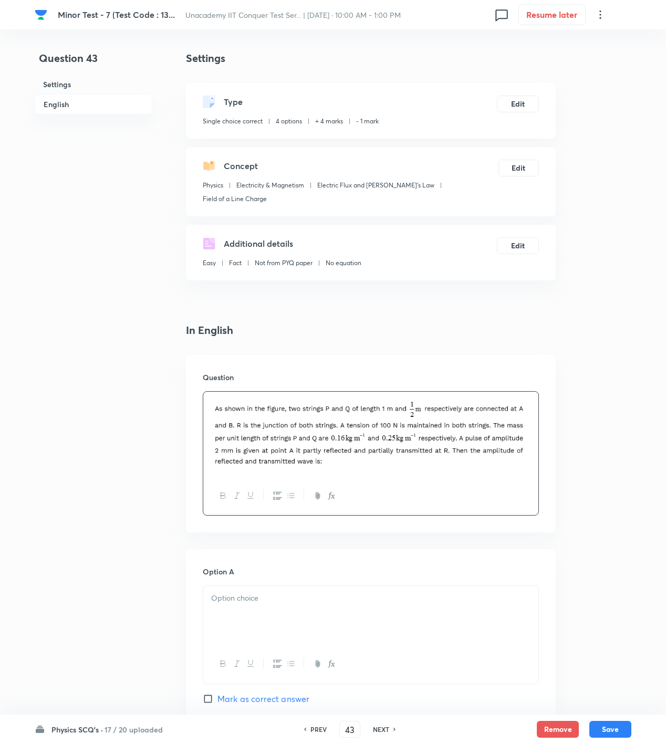
click at [531, 433] on div at bounding box center [370, 434] width 335 height 85
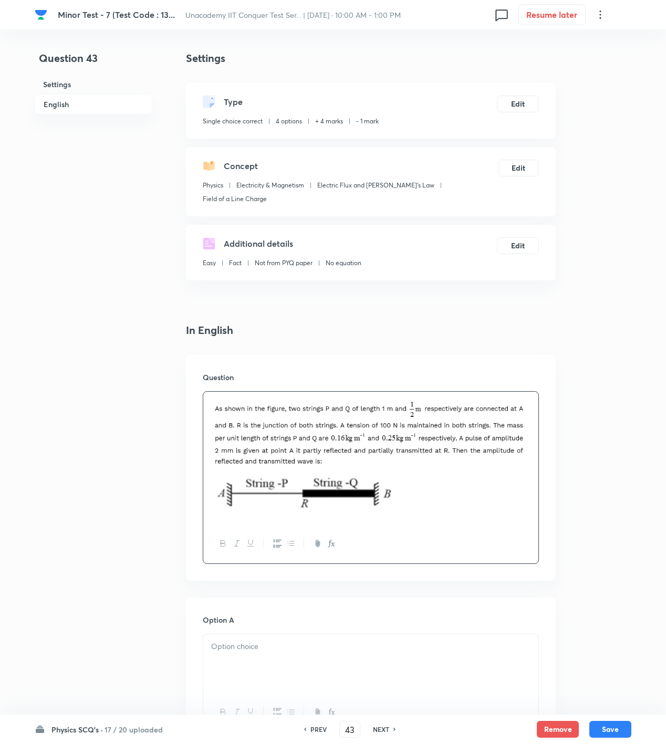
click at [334, 641] on div at bounding box center [370, 664] width 335 height 59
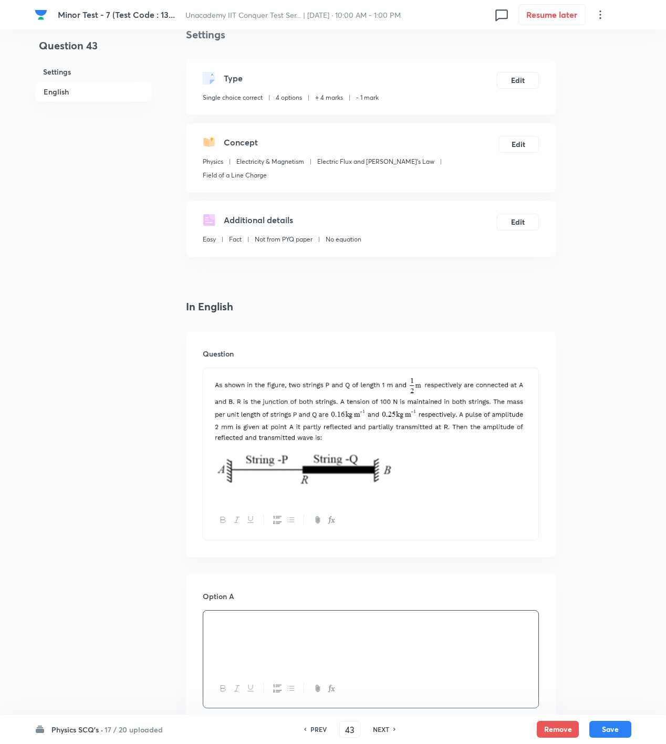
scroll to position [350, 0]
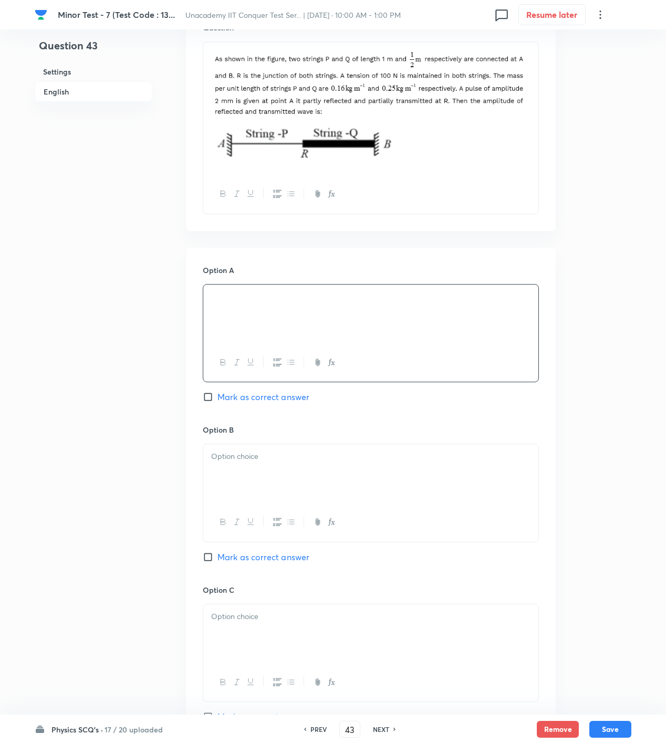
click at [319, 451] on p at bounding box center [370, 457] width 319 height 12
click at [308, 638] on div at bounding box center [370, 634] width 335 height 59
click at [252, 694] on div "Option C Mark as correct answer" at bounding box center [371, 665] width 336 height 160
click at [253, 711] on span "Mark as correct answer" at bounding box center [263, 717] width 92 height 13
click at [217, 712] on input "Mark as correct answer" at bounding box center [210, 717] width 15 height 11
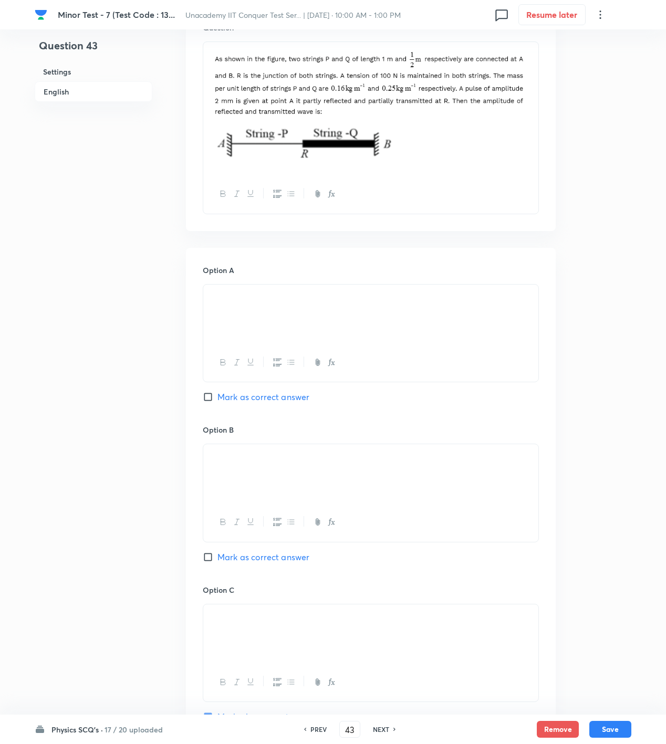
scroll to position [700, 0]
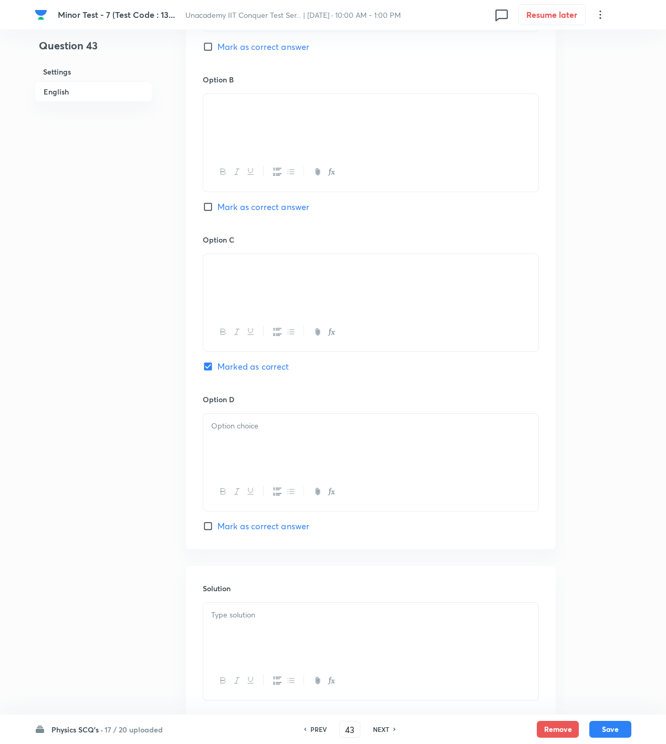
click at [288, 627] on div at bounding box center [370, 632] width 335 height 59
drag, startPoint x: 298, startPoint y: 615, endPoint x: 120, endPoint y: 604, distance: 178.9
click at [122, 604] on div "Question 43 Settings English Settings Type Single choice correct 4 options + 4 …" at bounding box center [333, 55] width 597 height 1410
click at [222, 454] on div at bounding box center [370, 443] width 335 height 59
click at [351, 638] on div at bounding box center [370, 632] width 335 height 59
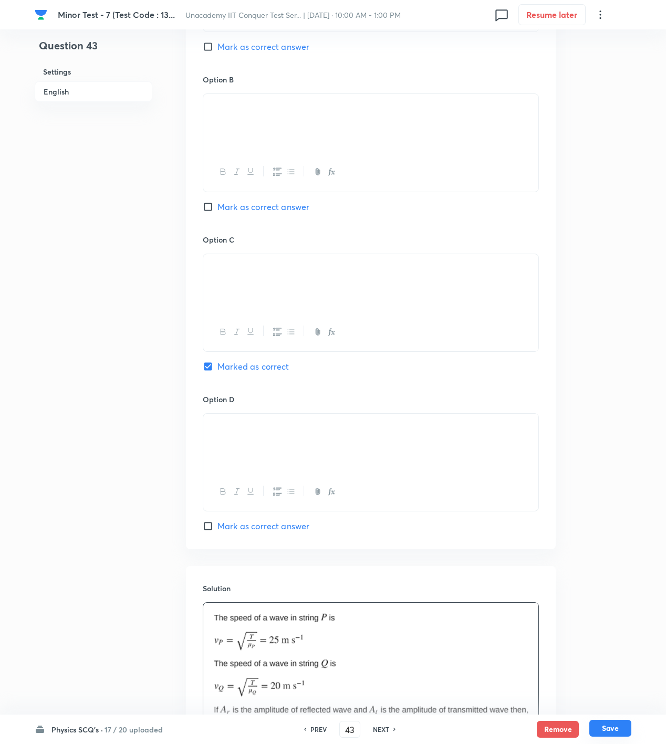
click at [605, 730] on button "Save" at bounding box center [610, 728] width 42 height 17
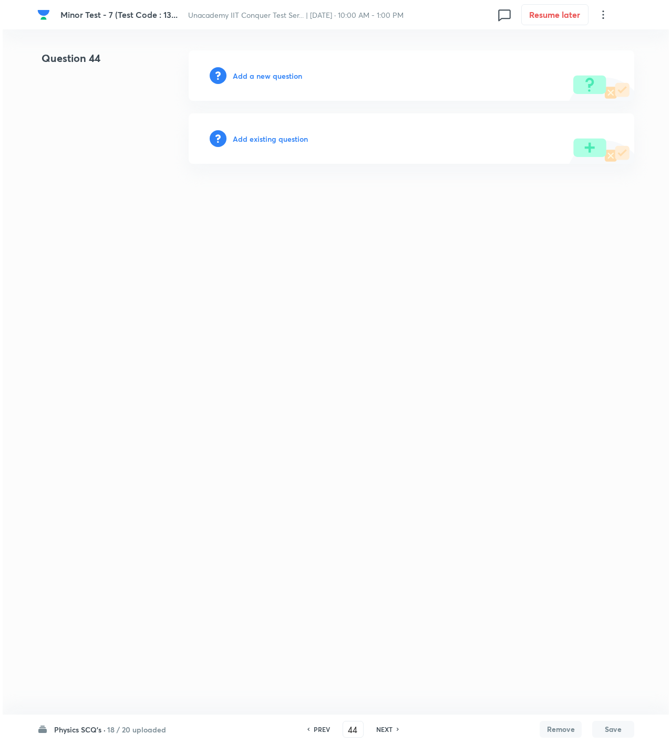
scroll to position [0, 0]
click at [246, 78] on h6 "Add a new question" at bounding box center [267, 75] width 69 height 11
click at [246, 78] on h6 "Choose a question type" at bounding box center [273, 75] width 81 height 11
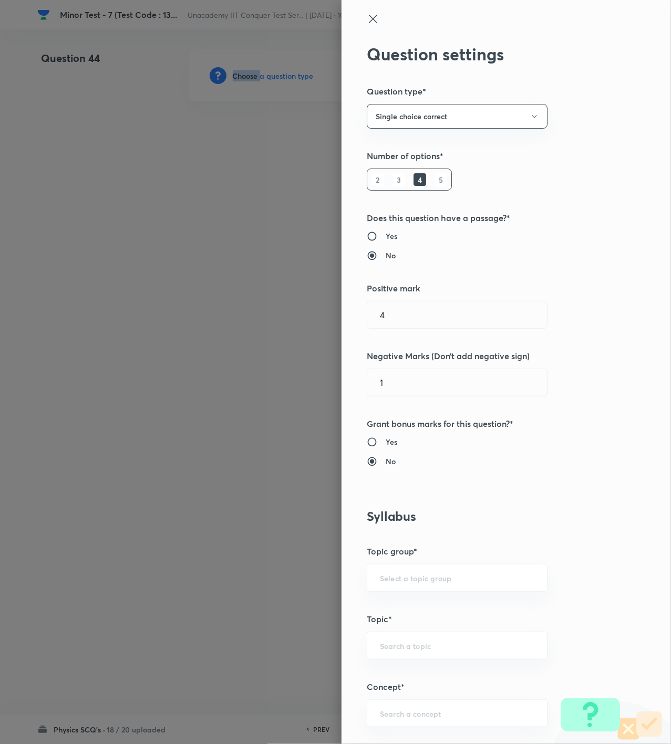
scroll to position [350, 0]
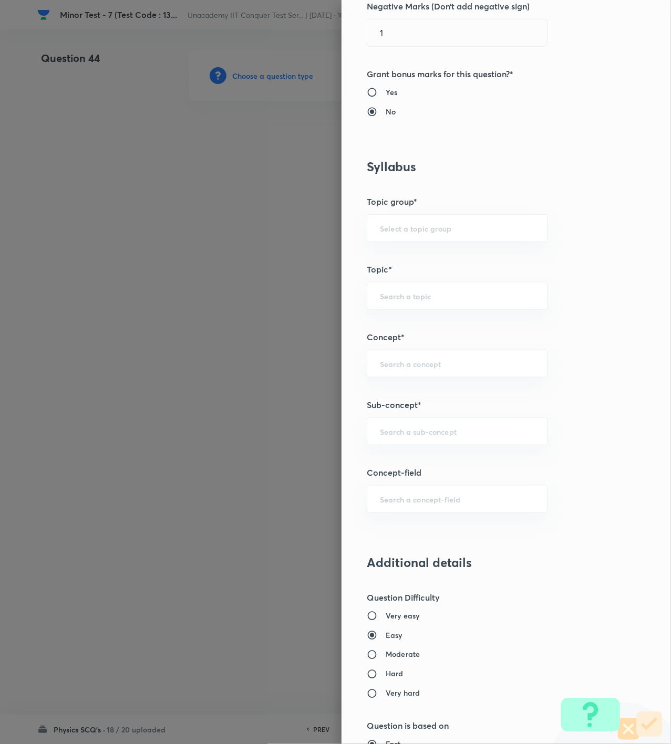
click at [412, 461] on div "Question settings Question type* Single choice correct Number of options* 2 3 4…" at bounding box center [505, 372] width 329 height 744
click at [415, 436] on input "text" at bounding box center [457, 432] width 154 height 10
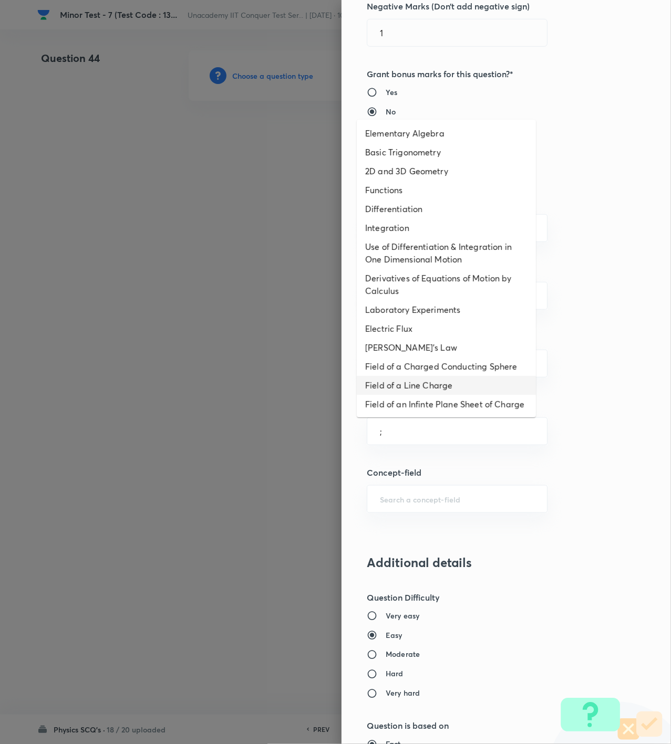
click at [433, 380] on li "Field of a Line Charge" at bounding box center [446, 385] width 179 height 19
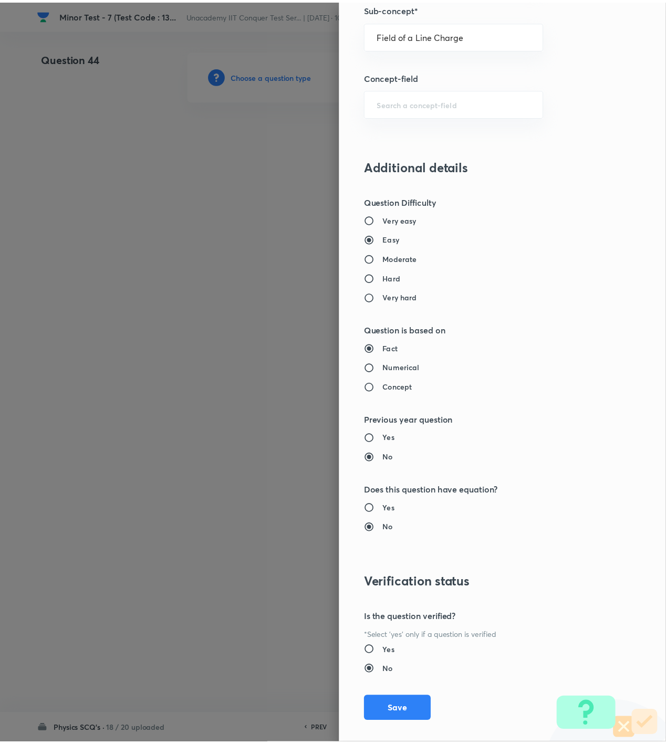
scroll to position [761, 0]
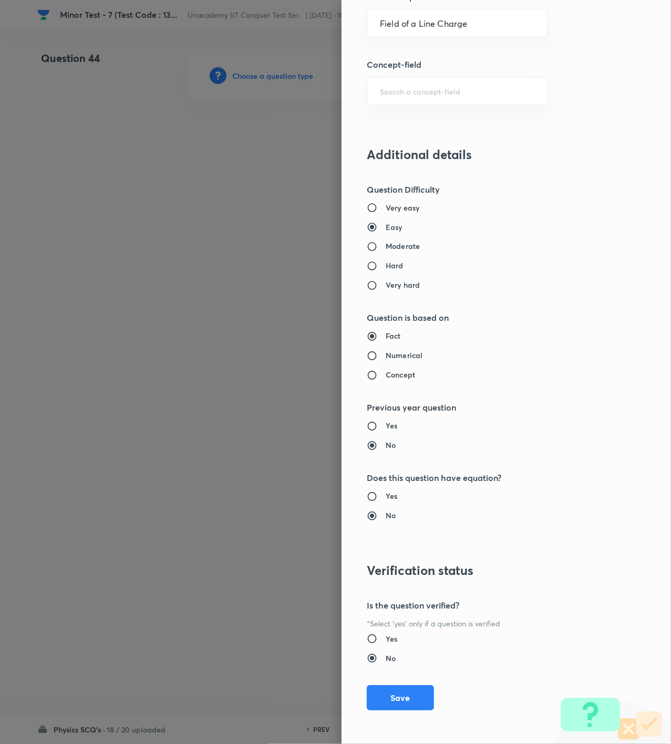
drag, startPoint x: 417, startPoint y: 689, endPoint x: 332, endPoint y: 595, distance: 126.9
click at [417, 688] on button "Save" at bounding box center [400, 697] width 67 height 25
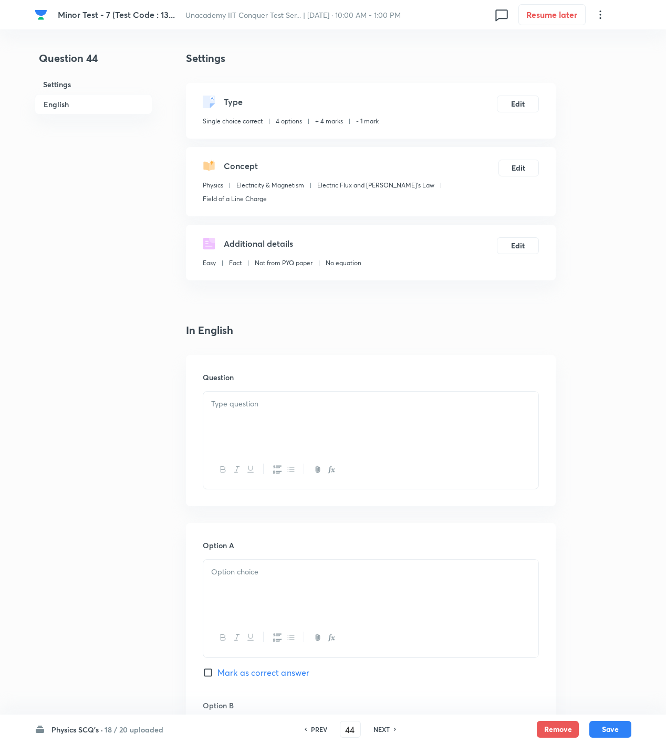
click at [238, 400] on div at bounding box center [370, 421] width 335 height 59
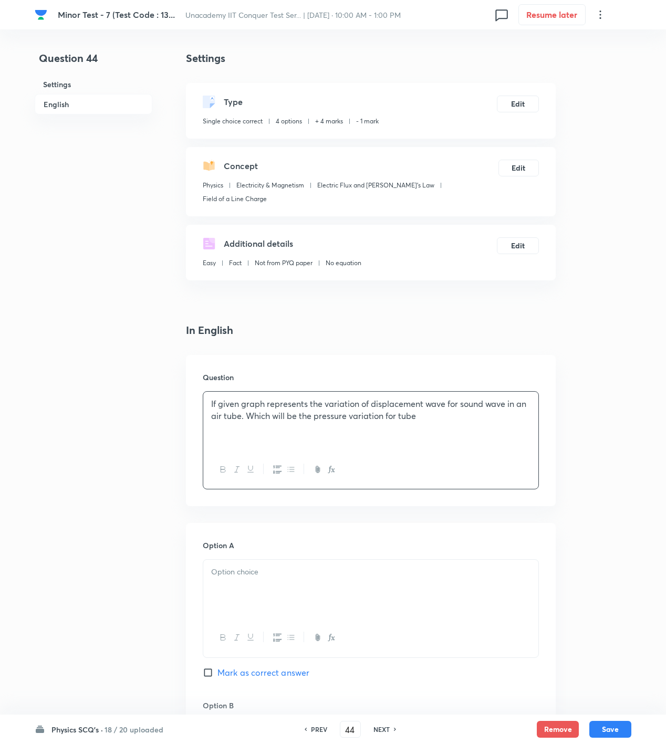
click at [463, 423] on div "If given graph represents the variation of displacement wave for sound wave in …" at bounding box center [370, 421] width 335 height 59
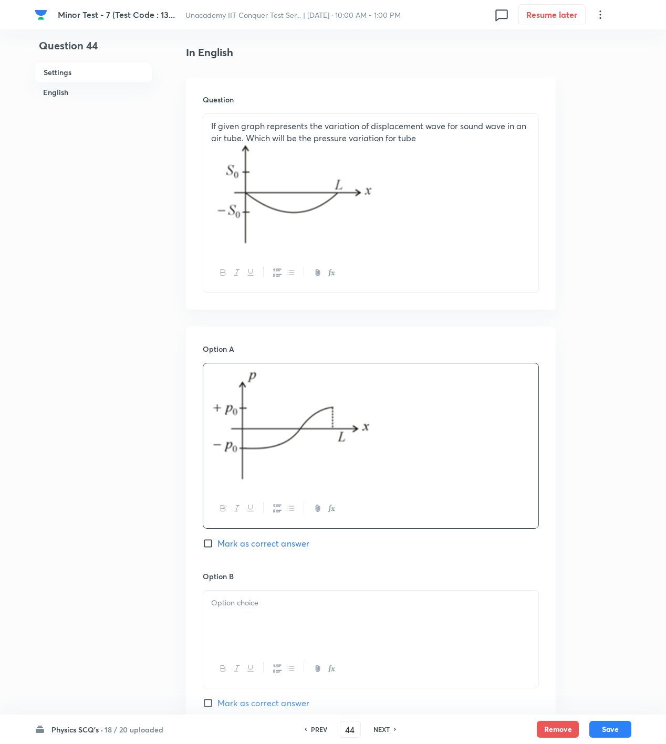
scroll to position [350, 0]
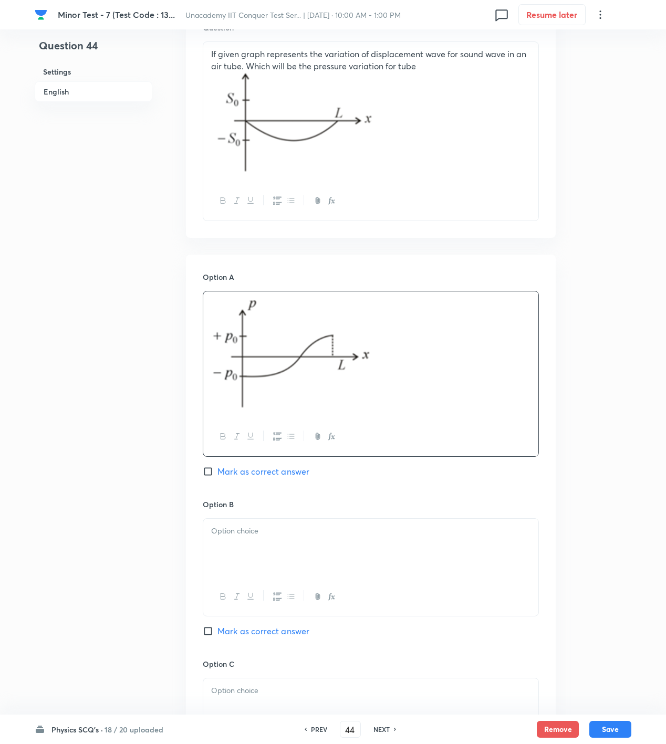
click at [267, 547] on div at bounding box center [370, 548] width 335 height 59
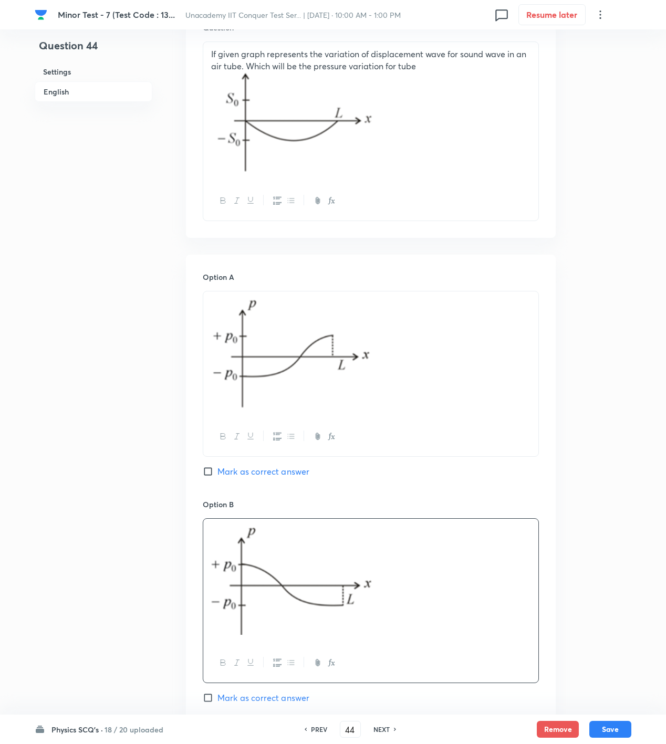
click at [293, 692] on span "Mark as correct answer" at bounding box center [263, 698] width 92 height 13
click at [217, 693] on input "Mark as correct answer" at bounding box center [210, 698] width 15 height 11
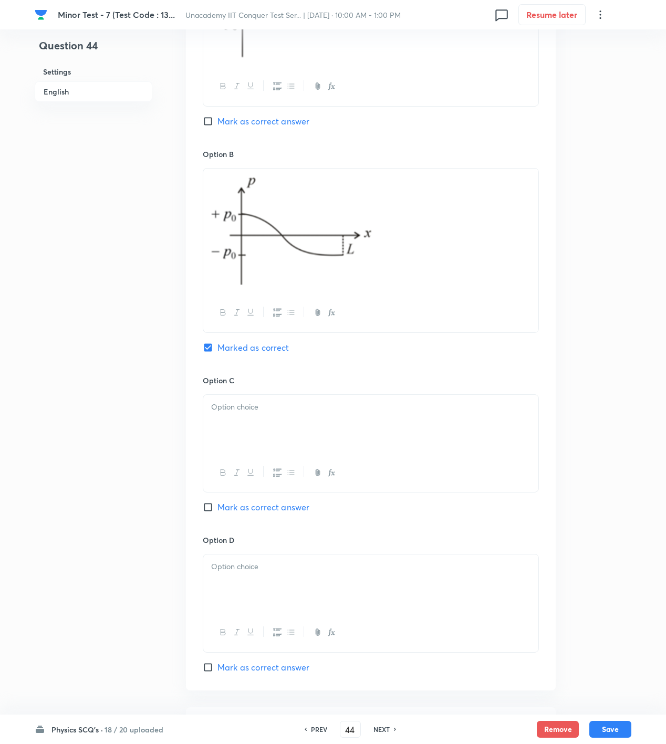
drag, startPoint x: 244, startPoint y: 415, endPoint x: 82, endPoint y: 429, distance: 162.4
click at [243, 415] on div at bounding box center [370, 424] width 335 height 59
click at [347, 430] on div at bounding box center [370, 424] width 335 height 59
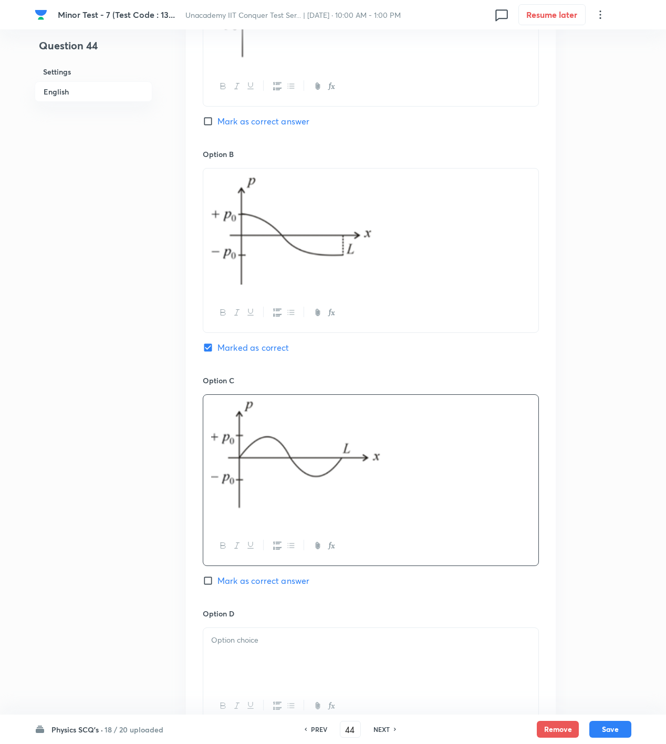
drag, startPoint x: 379, startPoint y: 694, endPoint x: 347, endPoint y: 644, distance: 59.3
click at [375, 687] on div at bounding box center [370, 706] width 335 height 38
click at [346, 643] on div at bounding box center [370, 657] width 335 height 59
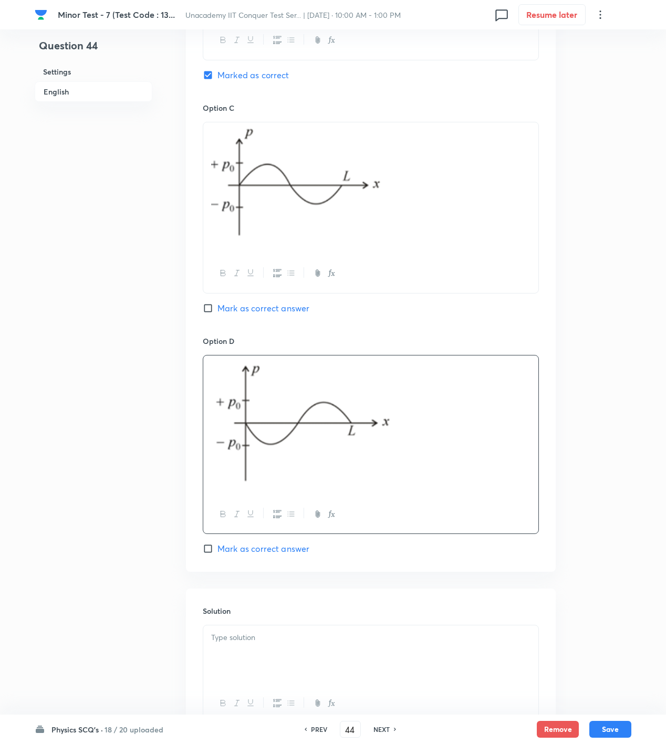
scroll to position [1049, 0]
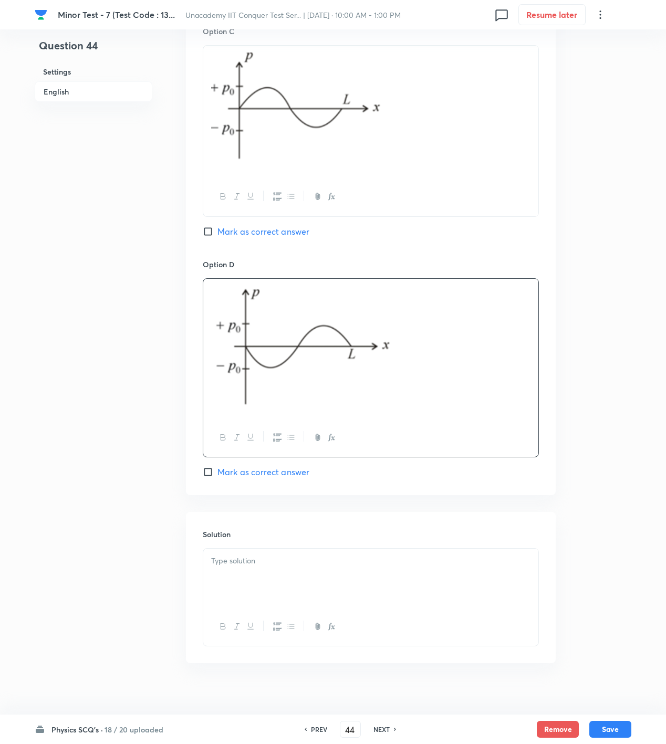
click at [323, 555] on p at bounding box center [370, 561] width 319 height 12
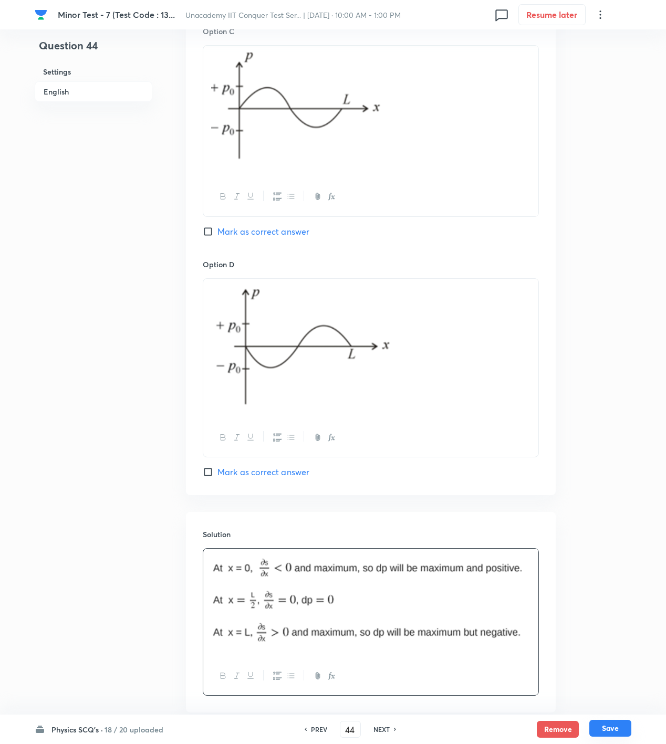
click at [599, 728] on button "Save" at bounding box center [610, 728] width 42 height 17
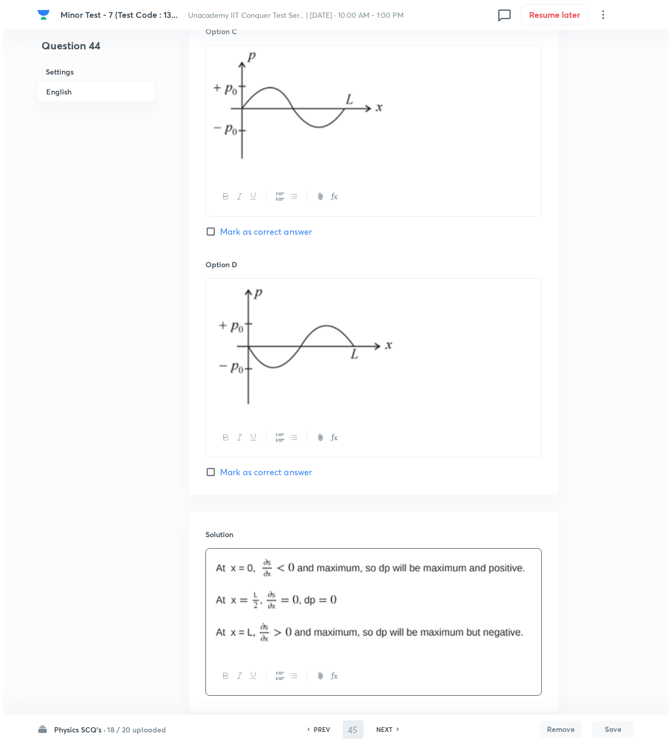
scroll to position [0, 0]
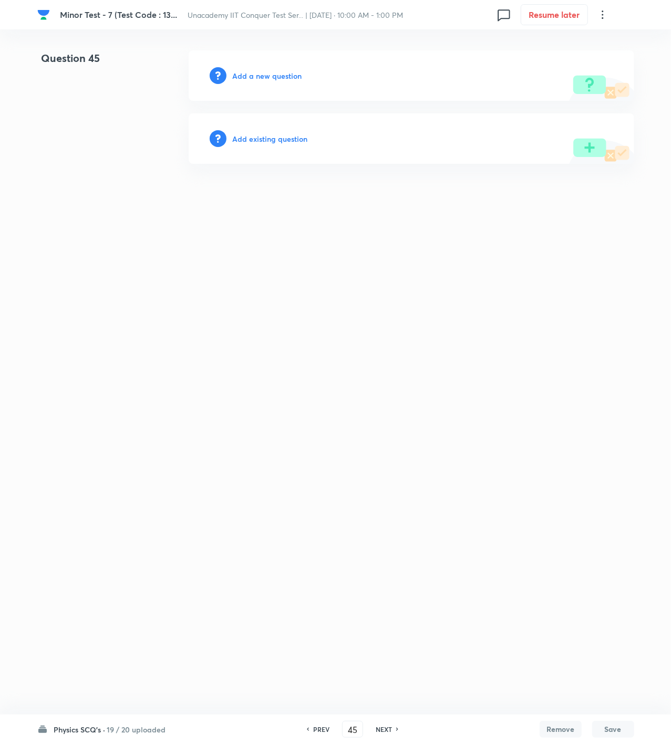
click at [253, 71] on h6 "Add a new question" at bounding box center [267, 75] width 69 height 11
click at [253, 71] on h6 "Choose a question type" at bounding box center [273, 75] width 81 height 11
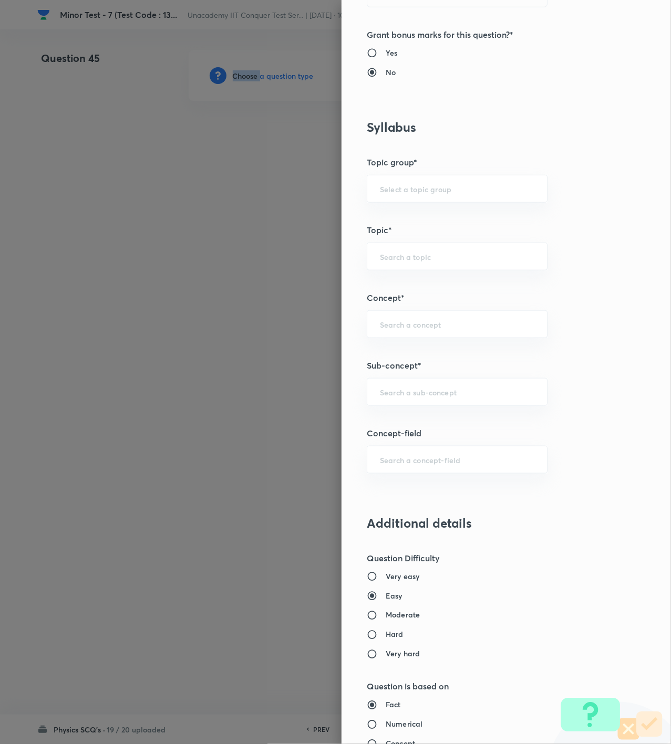
scroll to position [700, 0]
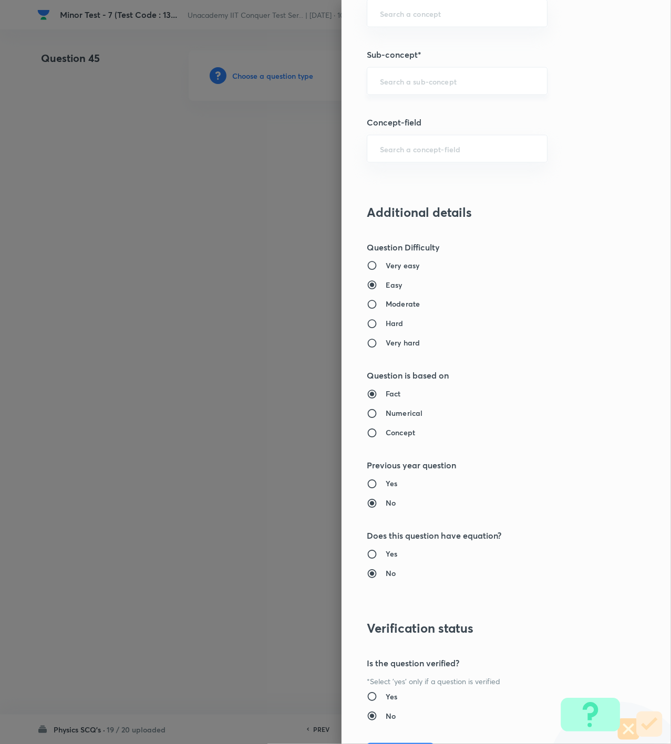
click at [438, 80] on input "text" at bounding box center [457, 81] width 154 height 10
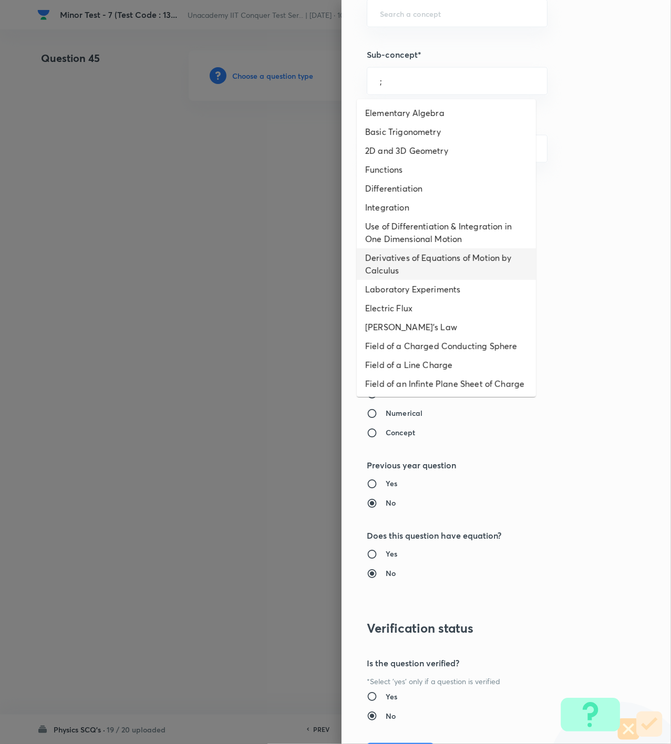
click at [414, 274] on li "Derivatives of Equations of Motion by Calculus" at bounding box center [446, 264] width 179 height 32
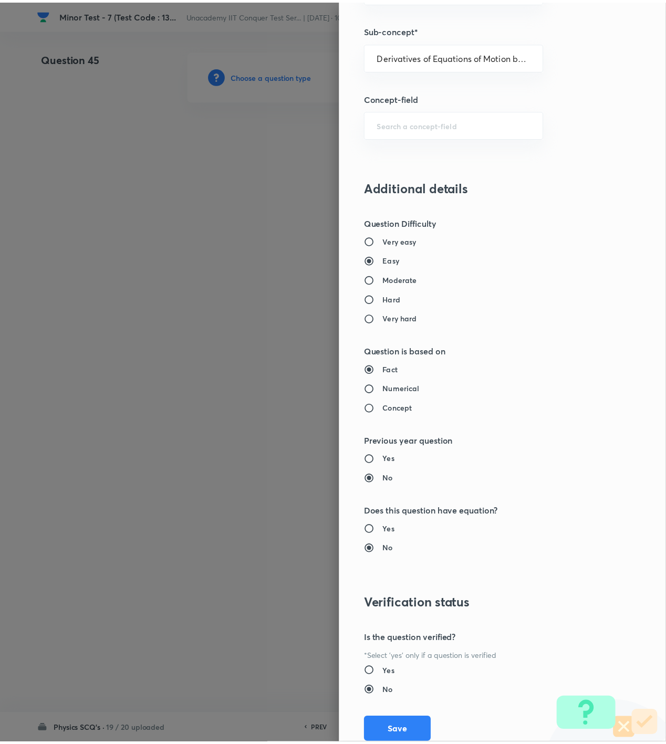
scroll to position [761, 0]
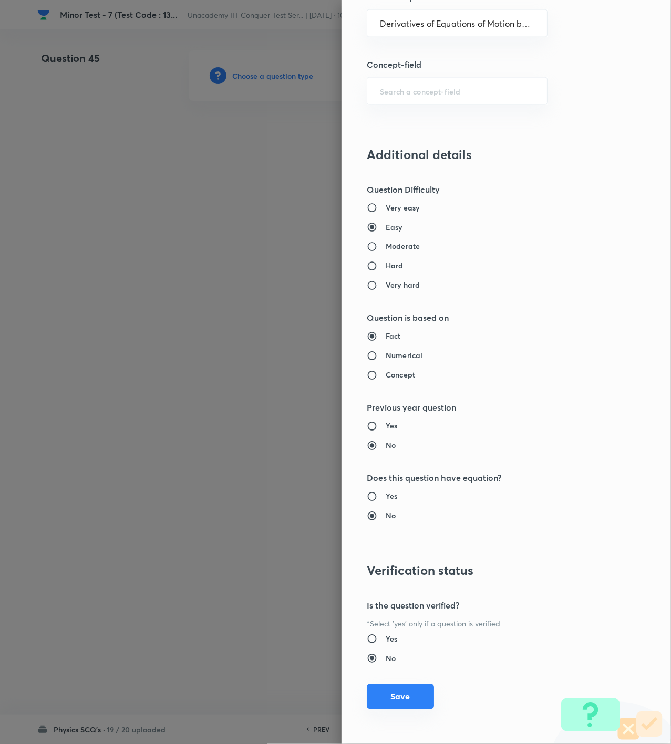
click at [385, 702] on button "Save" at bounding box center [400, 696] width 67 height 25
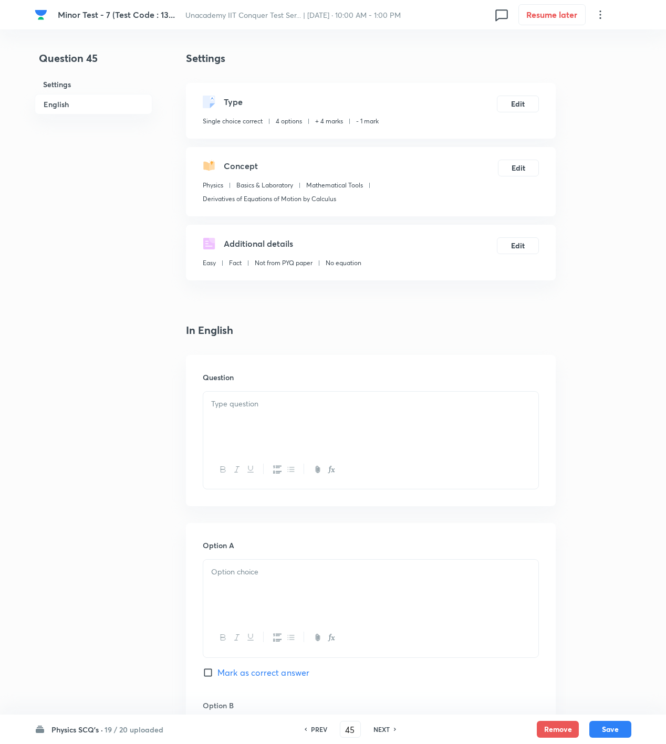
click at [341, 414] on div at bounding box center [370, 421] width 335 height 59
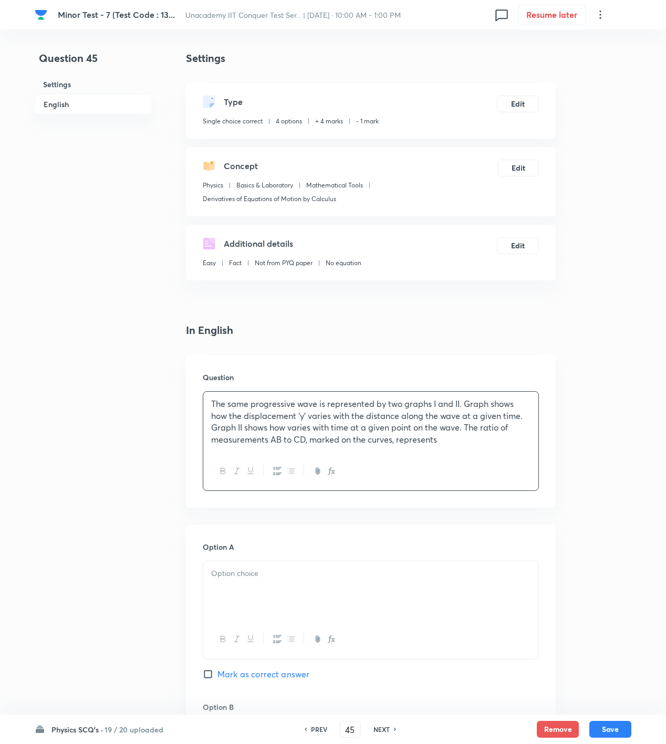
click at [479, 445] on p "The same progressive wave is represented by two graphs I and II. Graph shows ho…" at bounding box center [370, 422] width 319 height 48
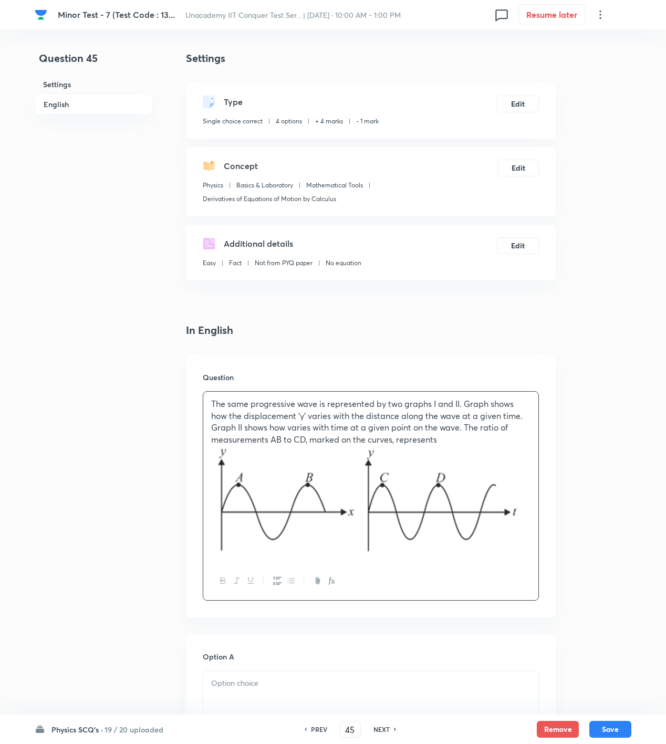
scroll to position [350, 0]
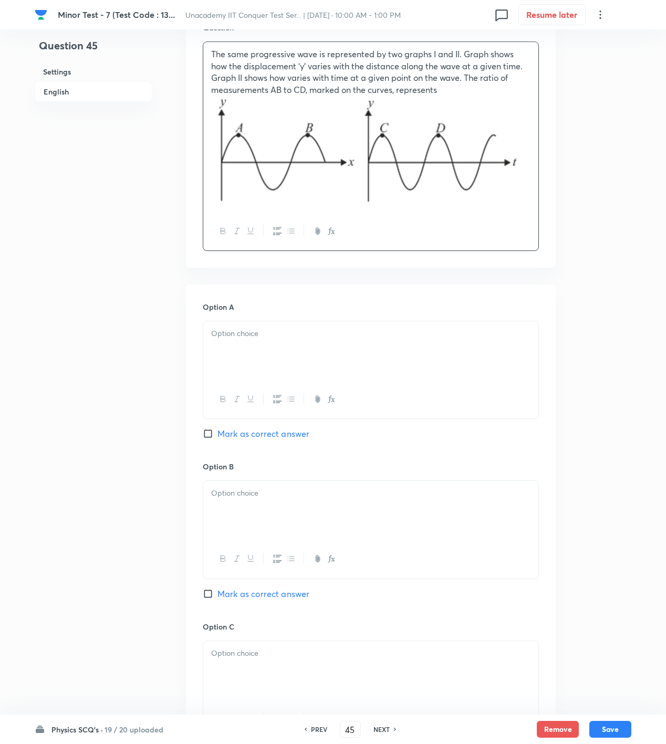
click at [255, 338] on p at bounding box center [370, 334] width 319 height 12
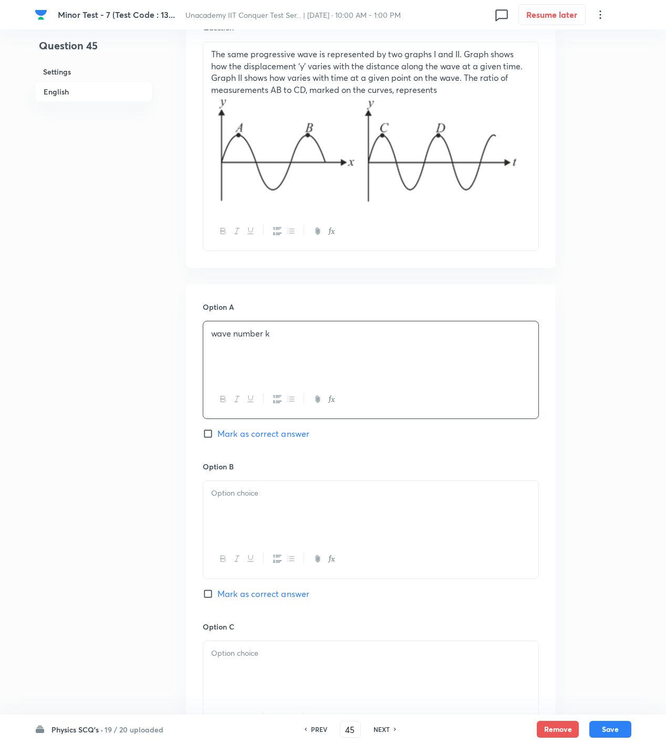
click at [211, 521] on div at bounding box center [370, 510] width 335 height 59
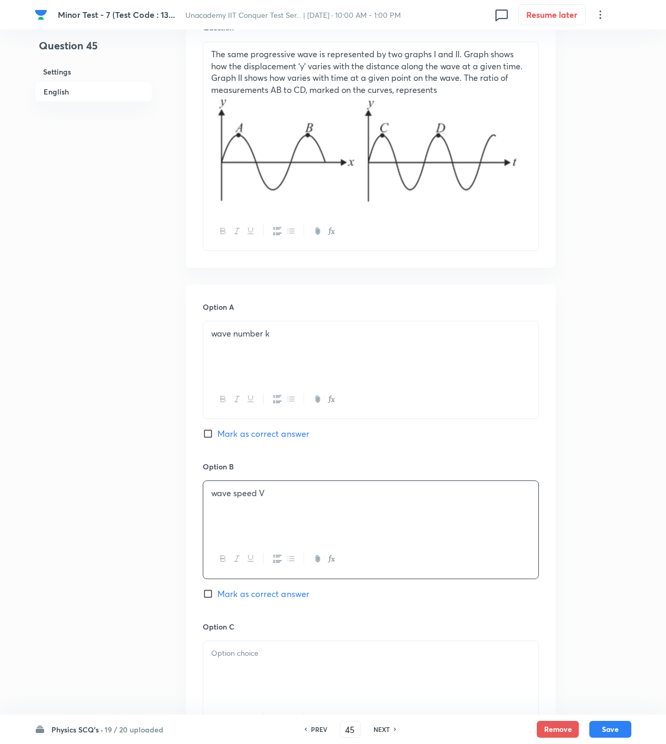
scroll to position [700, 0]
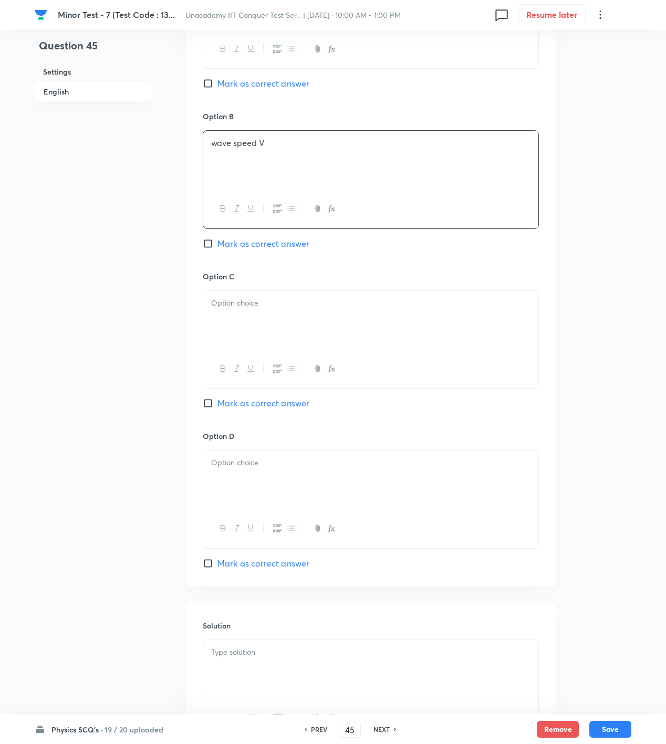
click at [377, 328] on div at bounding box center [370, 320] width 335 height 59
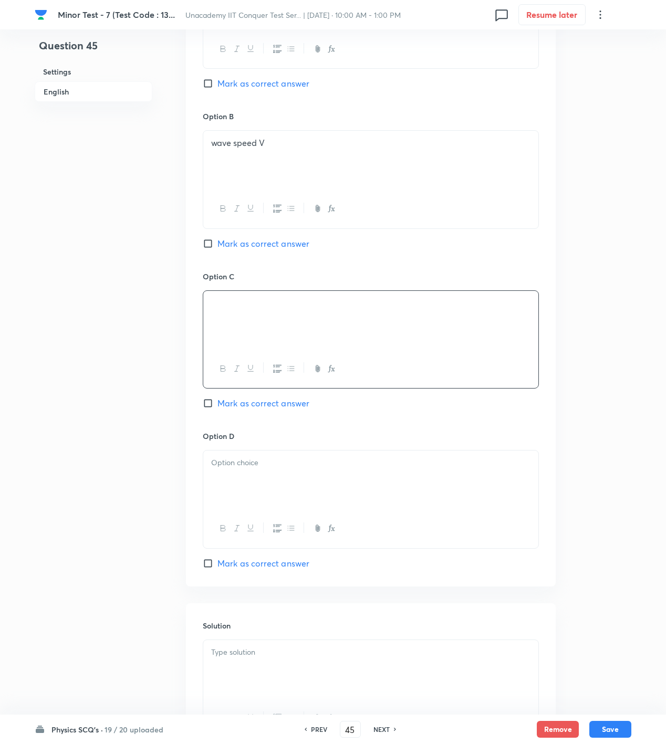
drag, startPoint x: 299, startPoint y: 246, endPoint x: 295, endPoint y: 279, distance: 33.4
click at [299, 246] on span "Mark as correct answer" at bounding box center [263, 243] width 92 height 13
click at [217, 246] on input "Mark as correct answer" at bounding box center [210, 243] width 15 height 11
click at [256, 482] on div at bounding box center [370, 480] width 335 height 59
click at [351, 650] on body "Minor Test - 7 (Test Code : 13... Unacademy IIT Conquer Test Ser... | Oct 5, 20…" at bounding box center [333, 73] width 666 height 1447
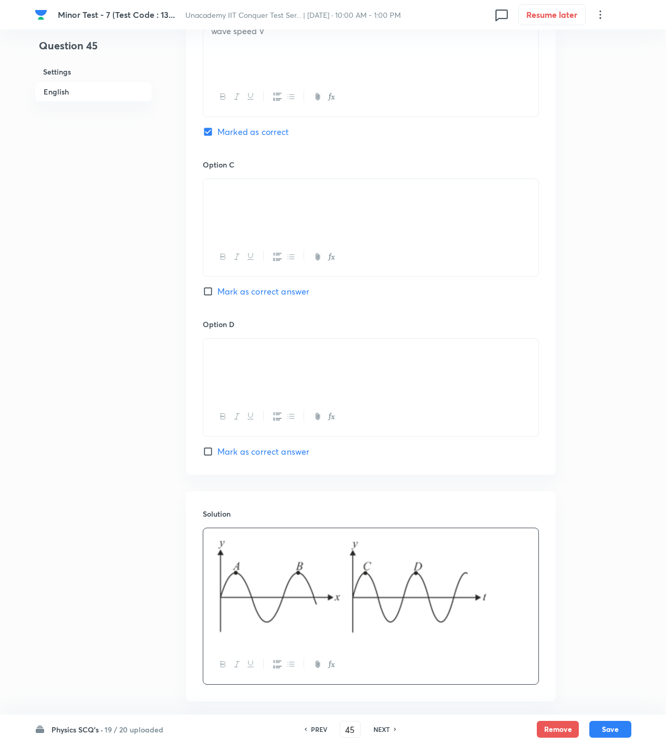
scroll to position [864, 0]
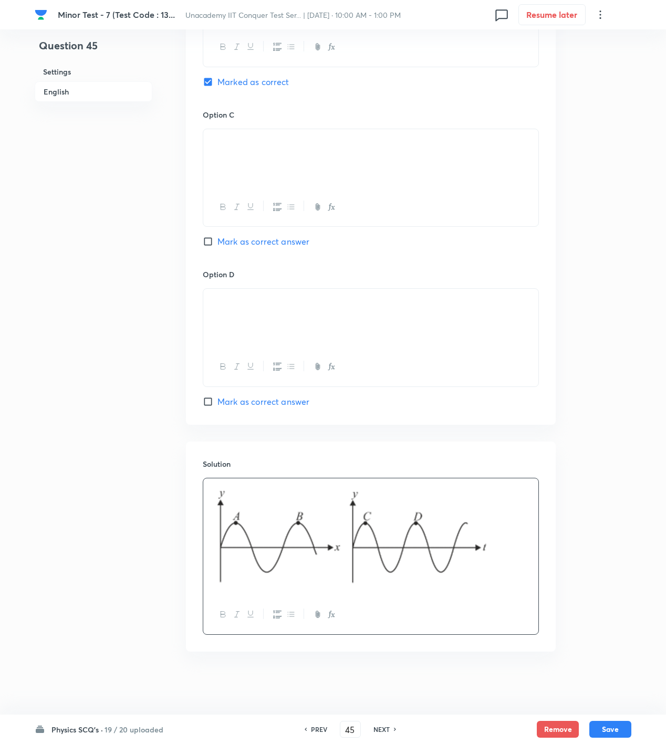
click at [520, 526] on p at bounding box center [370, 537] width 319 height 105
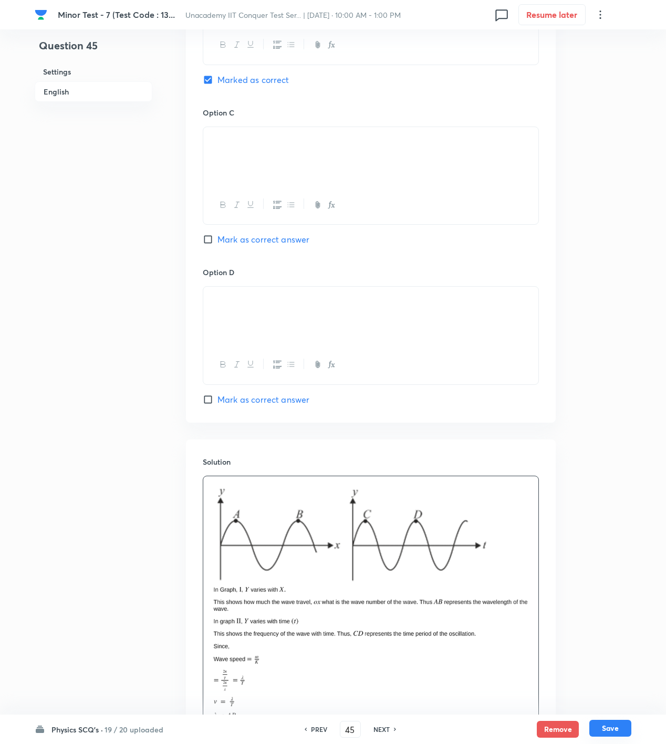
click at [597, 723] on button "Save" at bounding box center [610, 728] width 42 height 17
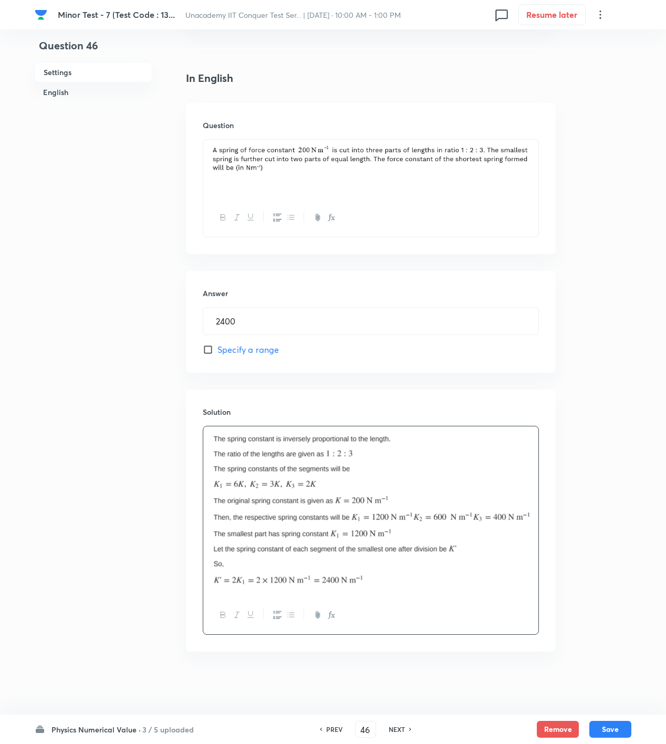
click at [137, 726] on h6 "Physics Numerical Value ·" at bounding box center [95, 729] width 89 height 11
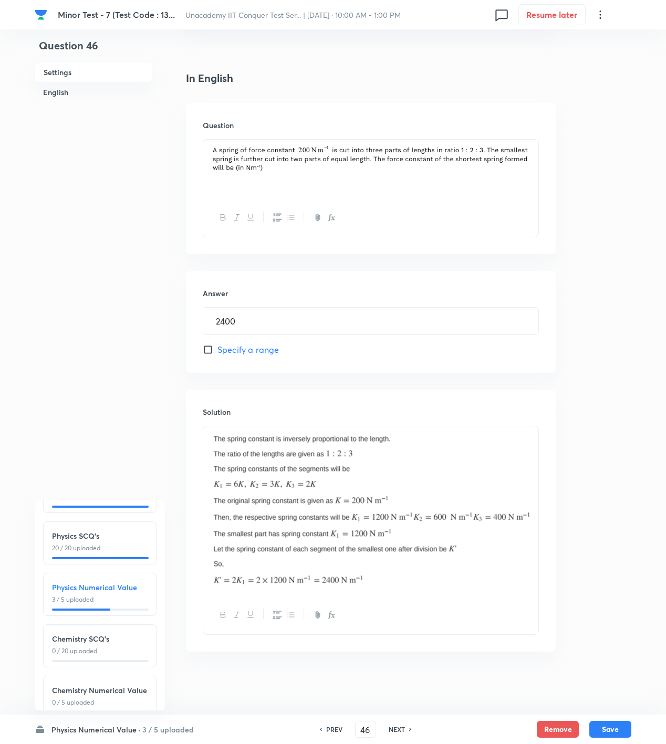
scroll to position [118, 0]
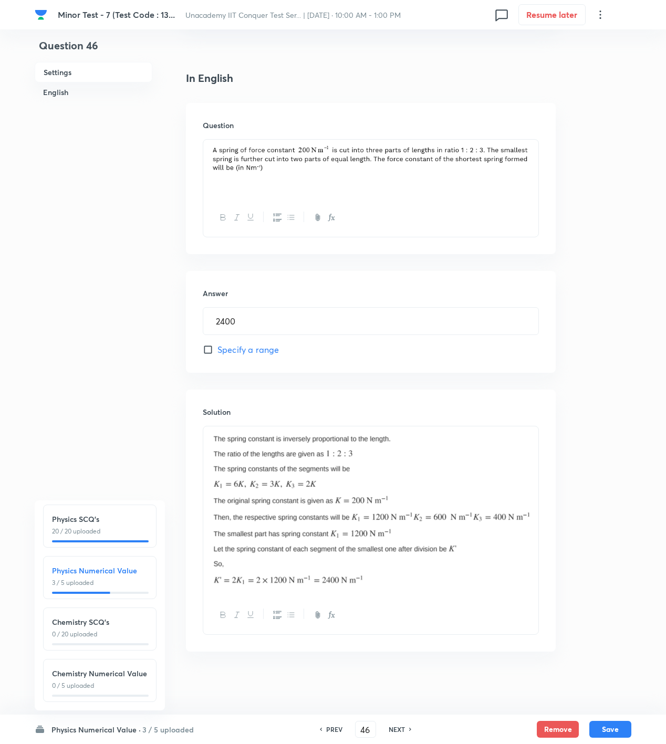
click at [104, 681] on div "Chemistry Numerical Value 0 / 5 uploaded" at bounding box center [99, 680] width 113 height 43
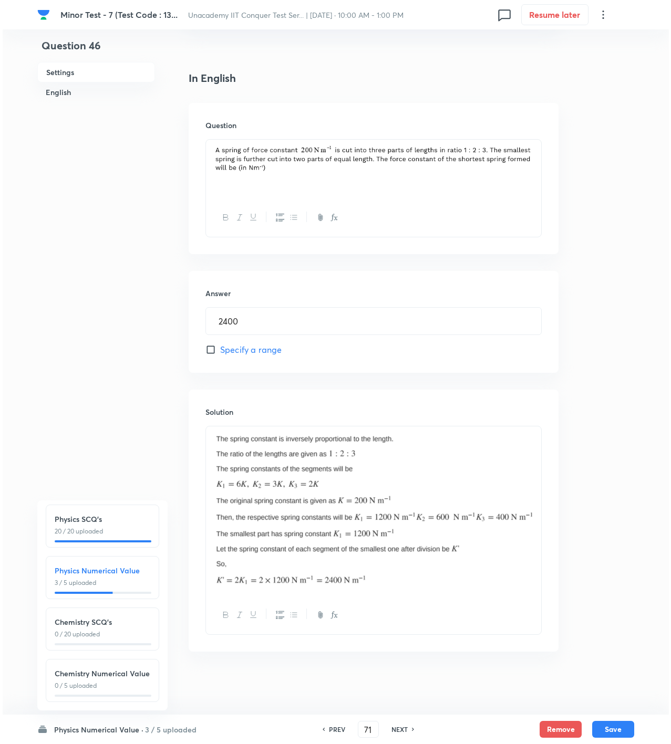
scroll to position [0, 0]
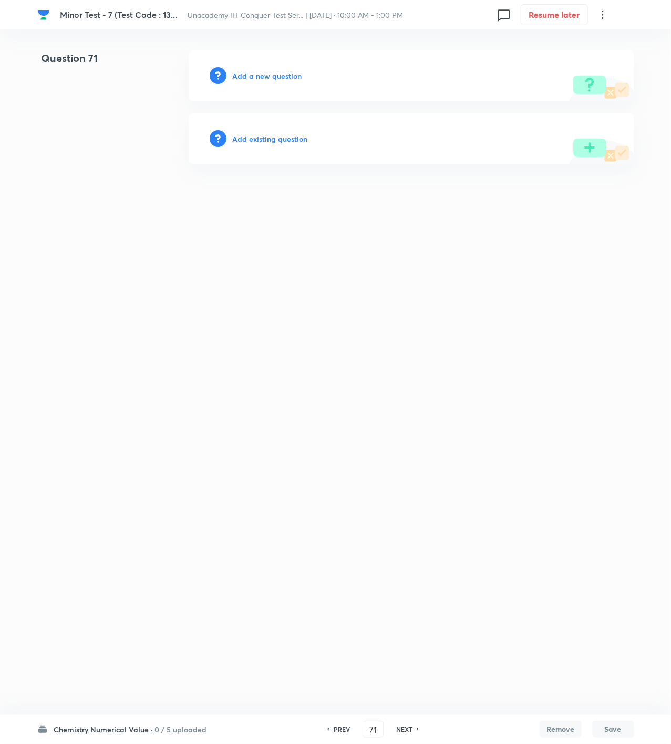
click at [257, 68] on div "Add a new question" at bounding box center [411, 75] width 445 height 50
click at [257, 72] on h6 "Add a new question" at bounding box center [267, 75] width 69 height 11
click at [257, 72] on h6 "Choose a question type" at bounding box center [273, 75] width 81 height 11
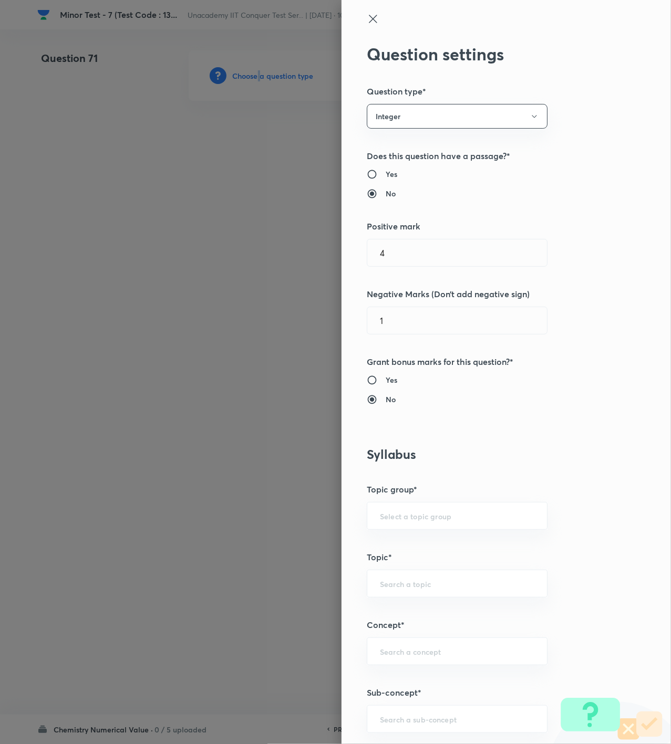
scroll to position [350, 0]
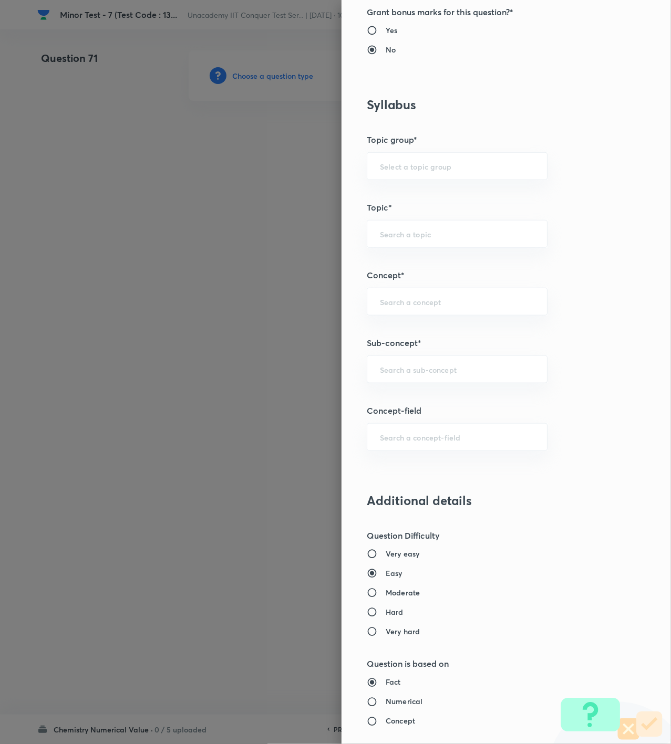
click at [438, 353] on div "Question settings Question type* Integer Does this question have a passage?* Ye…" at bounding box center [505, 372] width 329 height 744
click at [438, 365] on div "​" at bounding box center [457, 370] width 181 height 28
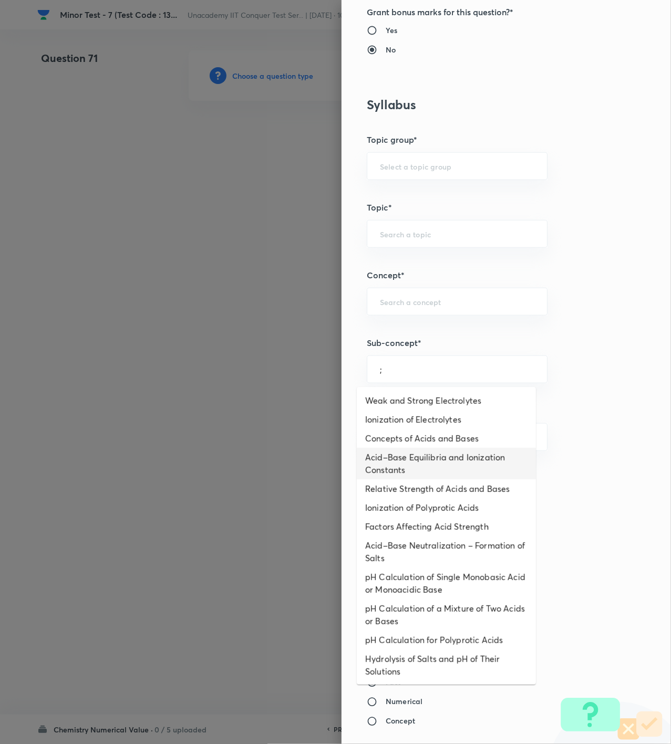
click at [456, 476] on li "Acid–Base Equilibria and Ionization Constants" at bounding box center [446, 464] width 179 height 32
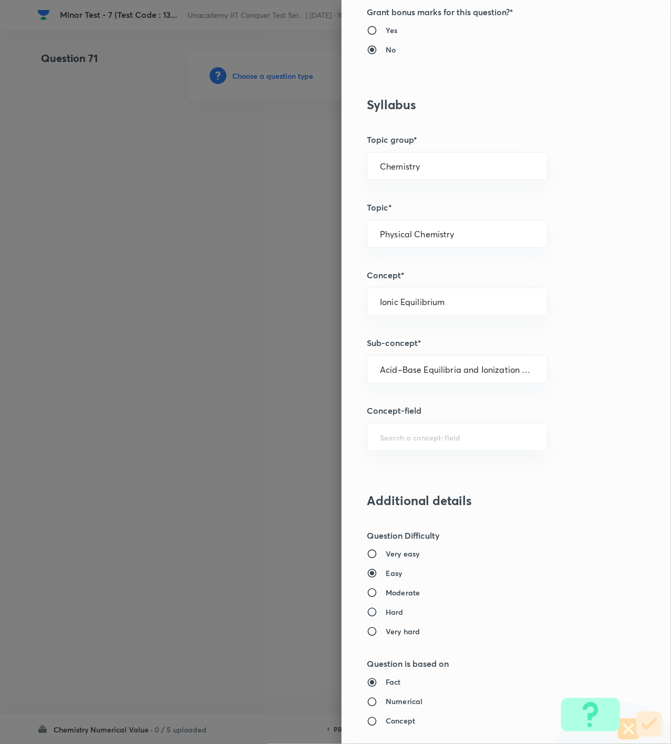
scroll to position [698, 0]
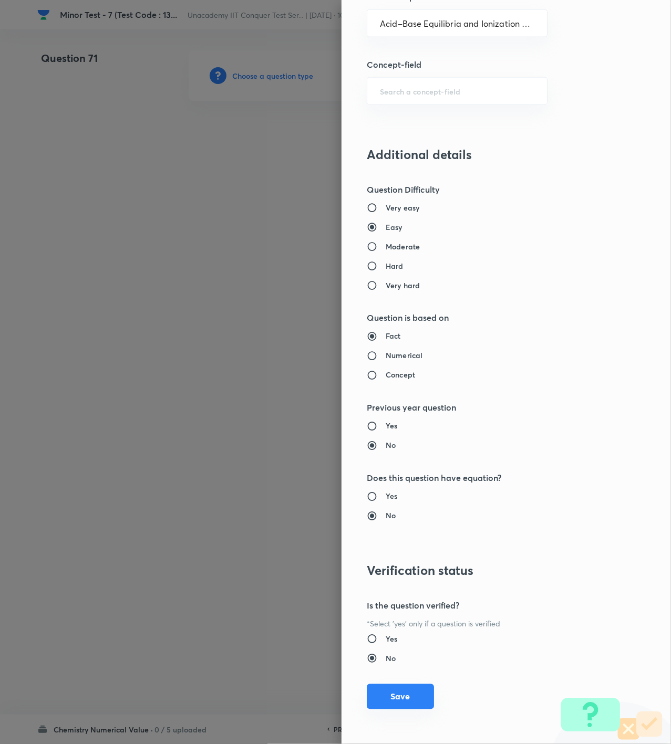
click at [397, 696] on button "Save" at bounding box center [400, 696] width 67 height 25
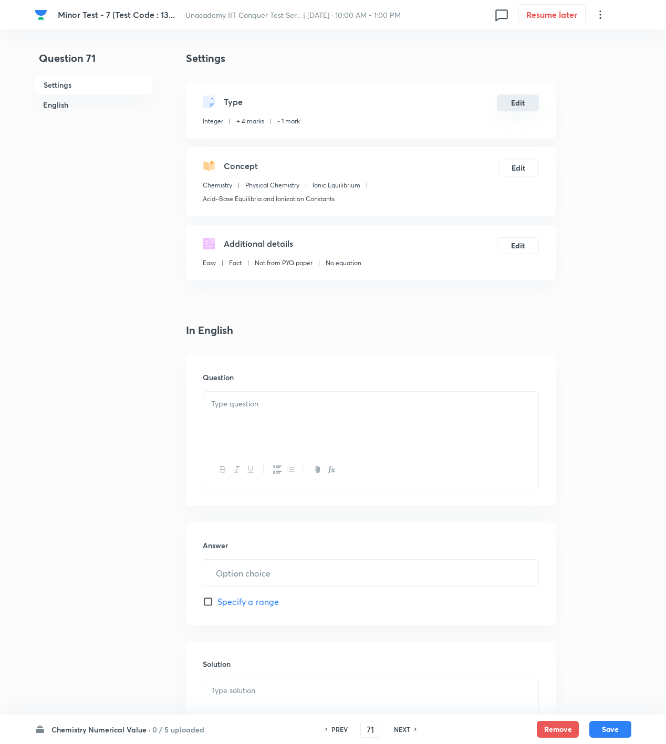
click at [523, 100] on button "Edit" at bounding box center [518, 103] width 42 height 17
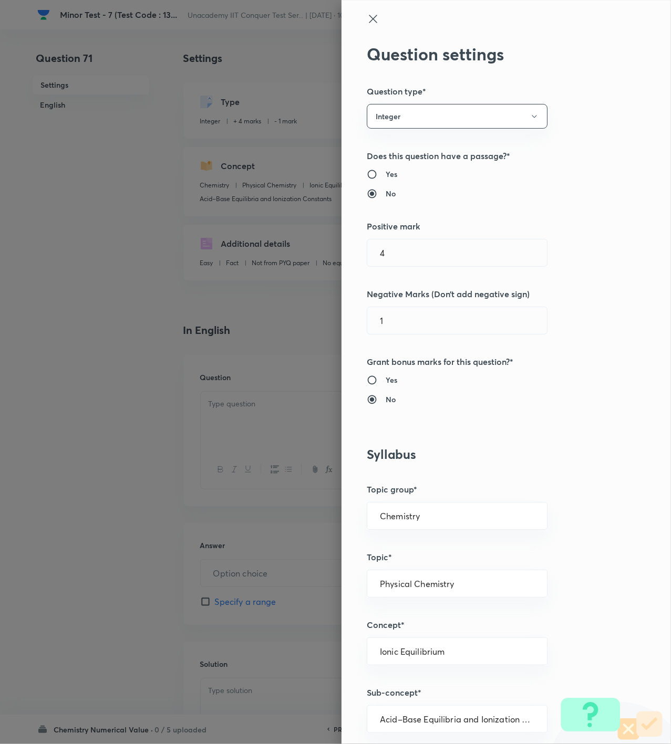
click at [210, 446] on div at bounding box center [335, 372] width 671 height 744
click at [367, 23] on icon at bounding box center [373, 19] width 13 height 13
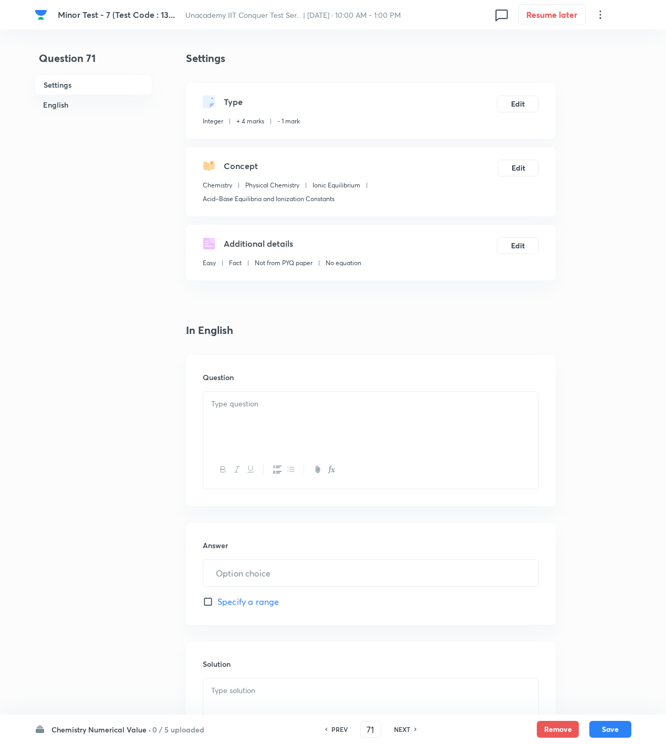
click at [313, 416] on div at bounding box center [370, 421] width 335 height 59
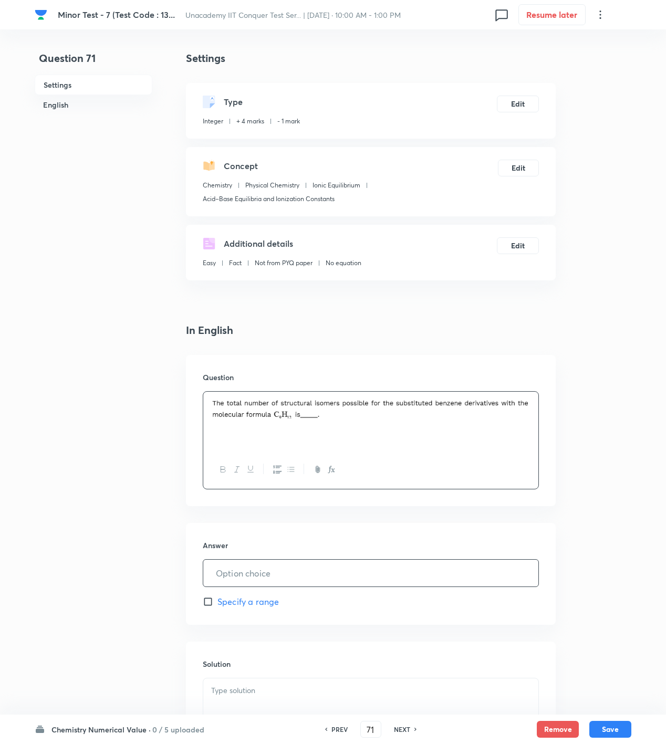
click at [252, 568] on input "text" at bounding box center [370, 573] width 335 height 27
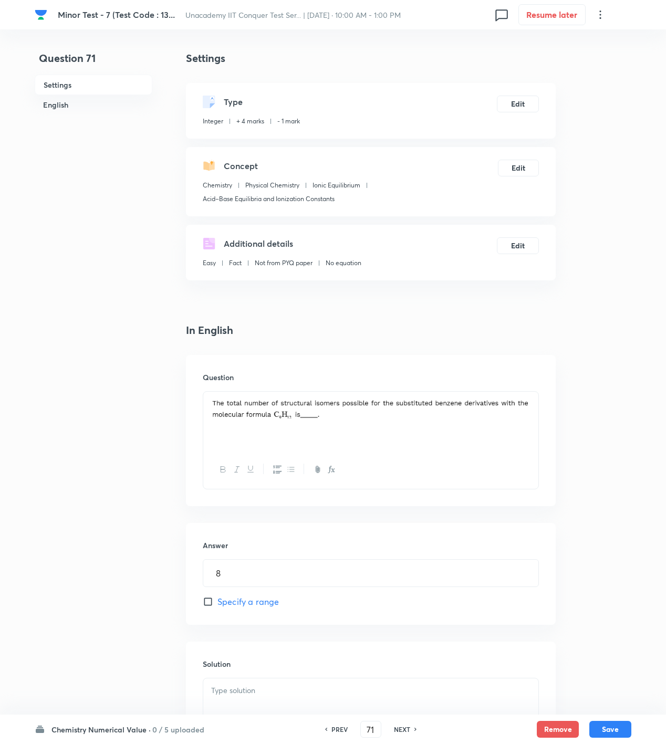
click at [248, 685] on div at bounding box center [370, 708] width 335 height 59
click at [130, 204] on div "Question 71 Settings English" at bounding box center [94, 516] width 118 height 932
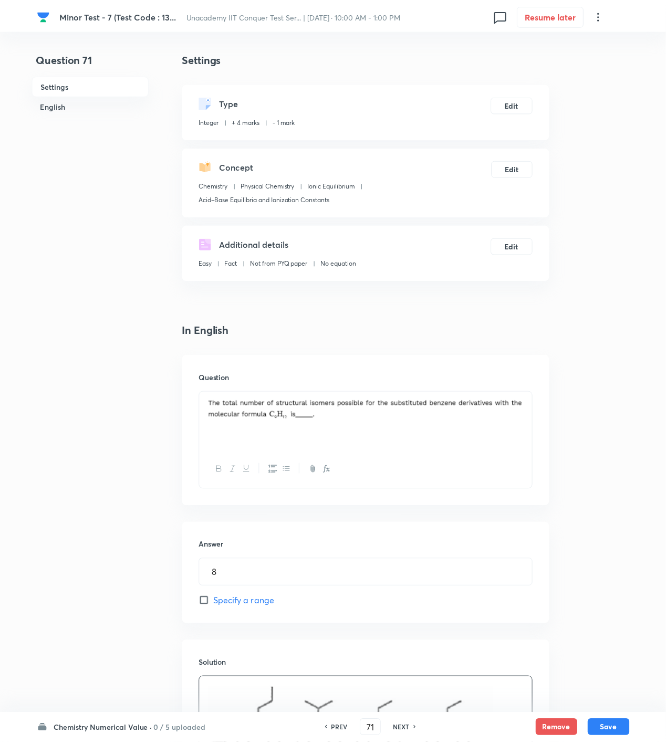
scroll to position [135, 0]
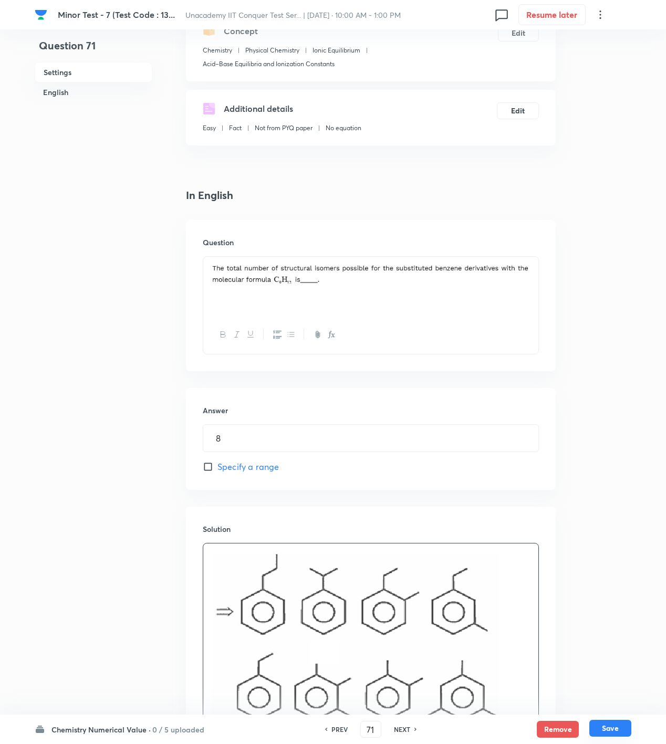
click at [620, 723] on button "Save" at bounding box center [610, 728] width 42 height 17
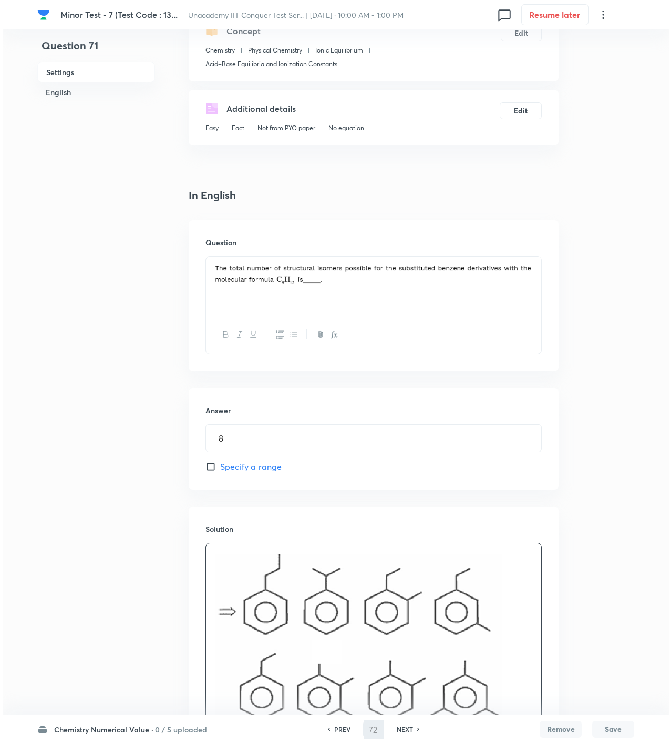
scroll to position [0, 0]
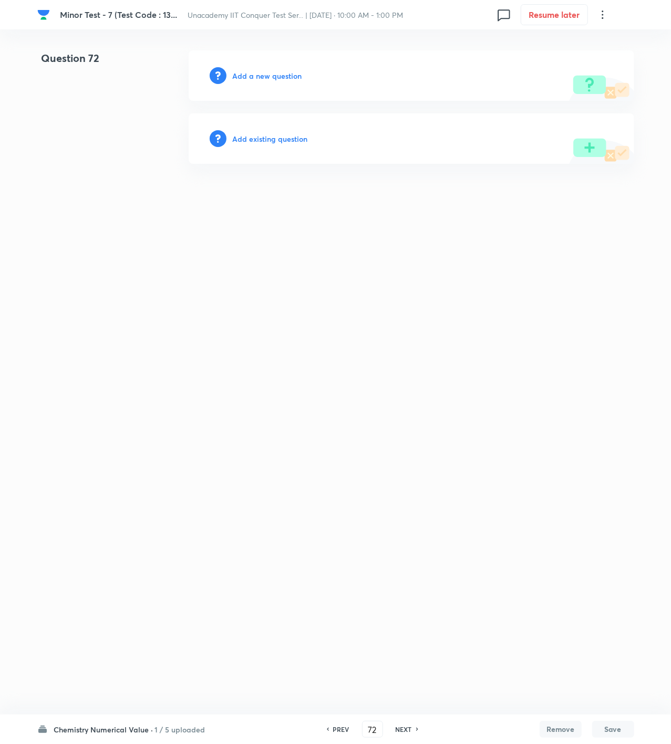
click at [257, 82] on div "Add a new question" at bounding box center [411, 75] width 445 height 50
click at [257, 78] on h6 "Add a new question" at bounding box center [267, 75] width 69 height 11
click at [257, 78] on h6 "Choose a question type" at bounding box center [273, 75] width 81 height 11
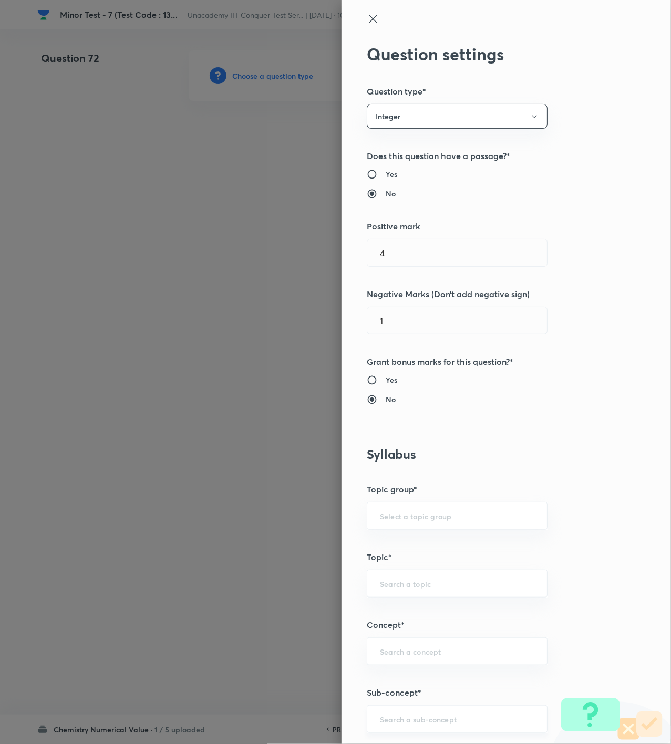
click at [413, 723] on input "text" at bounding box center [457, 719] width 154 height 10
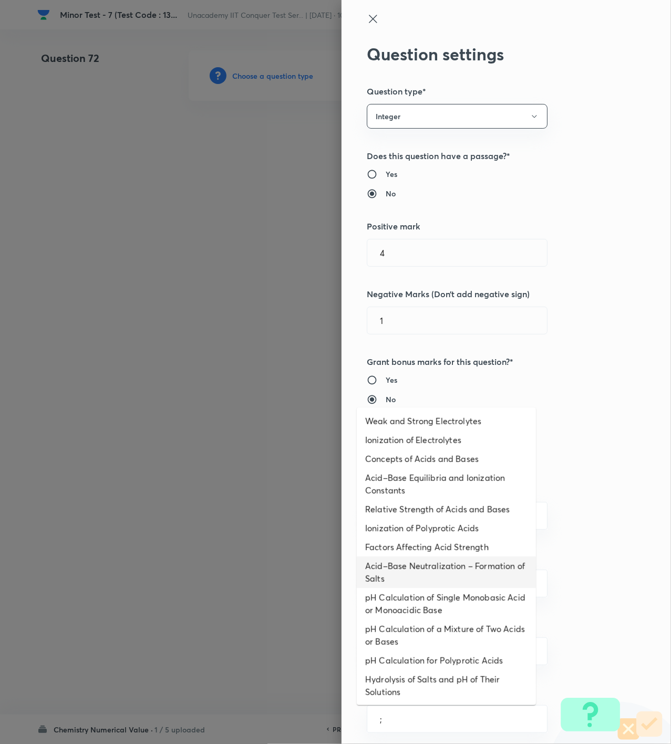
click at [439, 551] on li "Factors Affecting Acid Strength" at bounding box center [446, 547] width 179 height 19
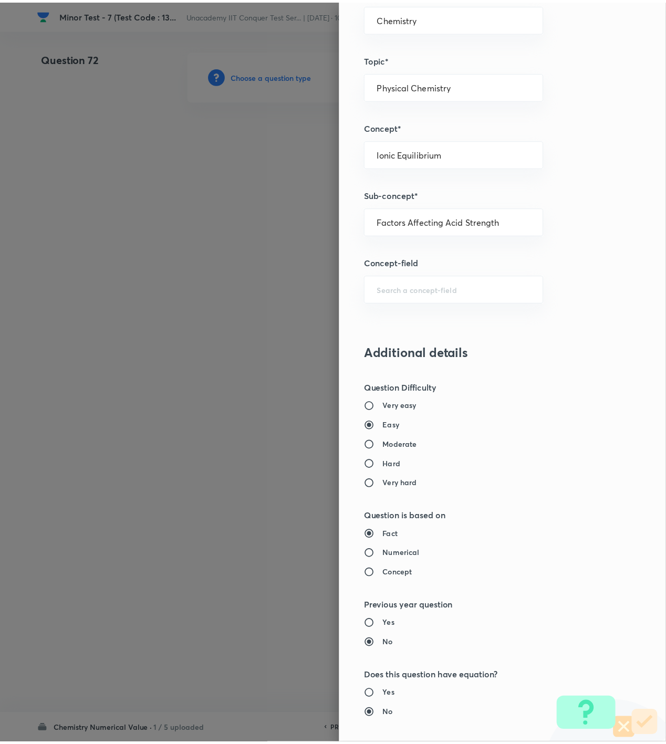
scroll to position [698, 0]
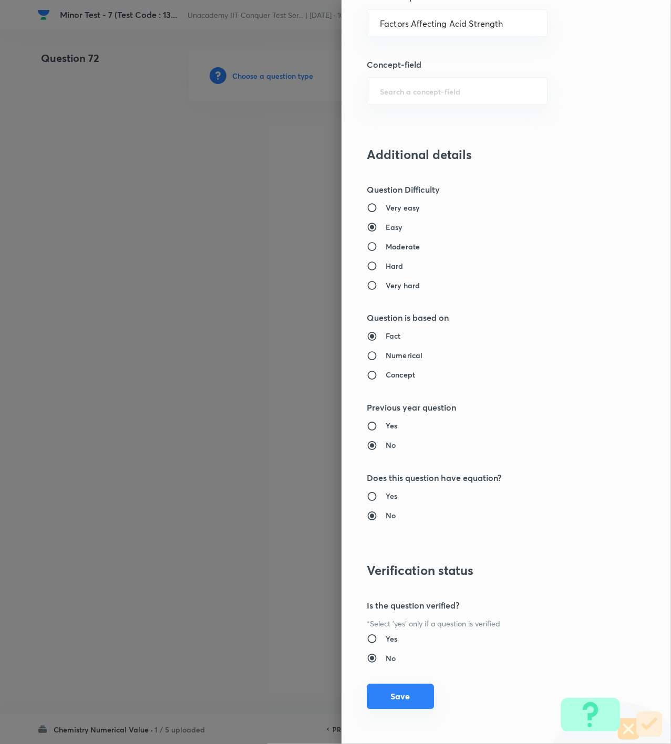
click at [404, 698] on button "Save" at bounding box center [400, 696] width 67 height 25
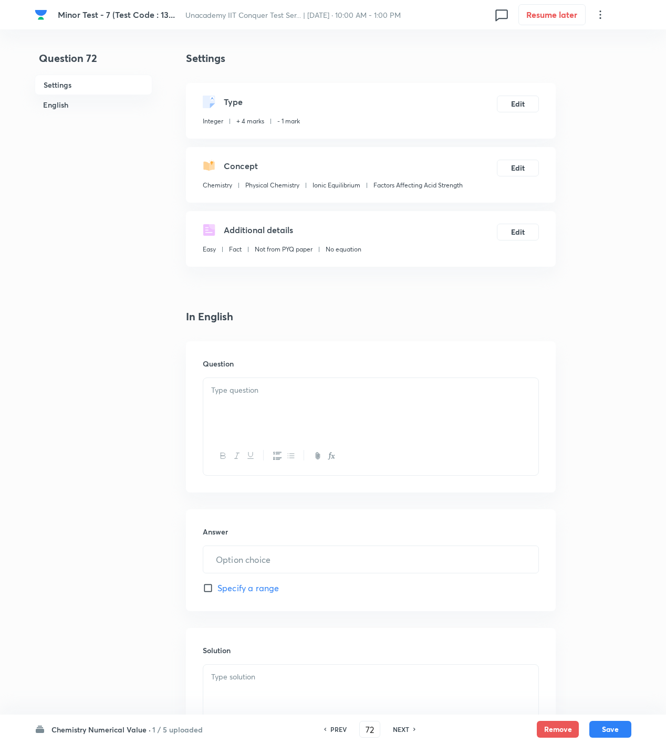
click at [467, 413] on div at bounding box center [370, 407] width 335 height 59
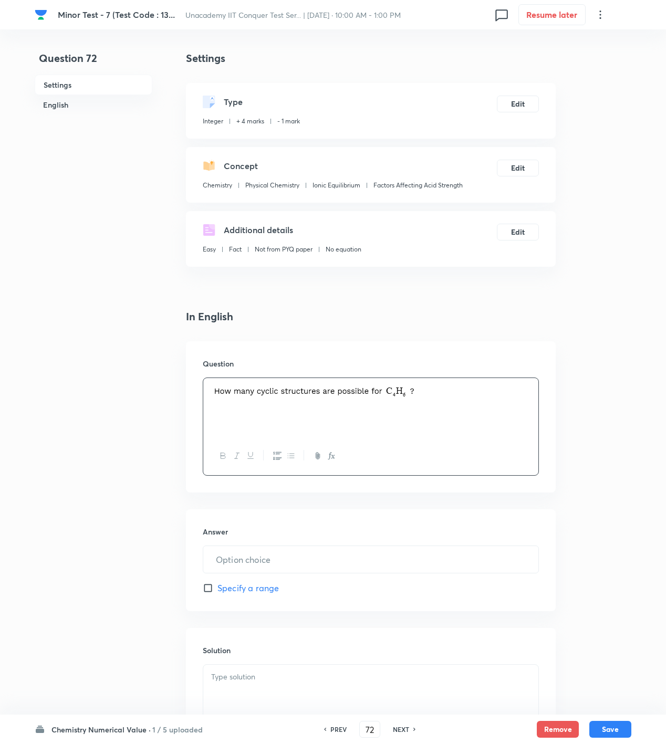
click at [482, 681] on p at bounding box center [370, 677] width 319 height 12
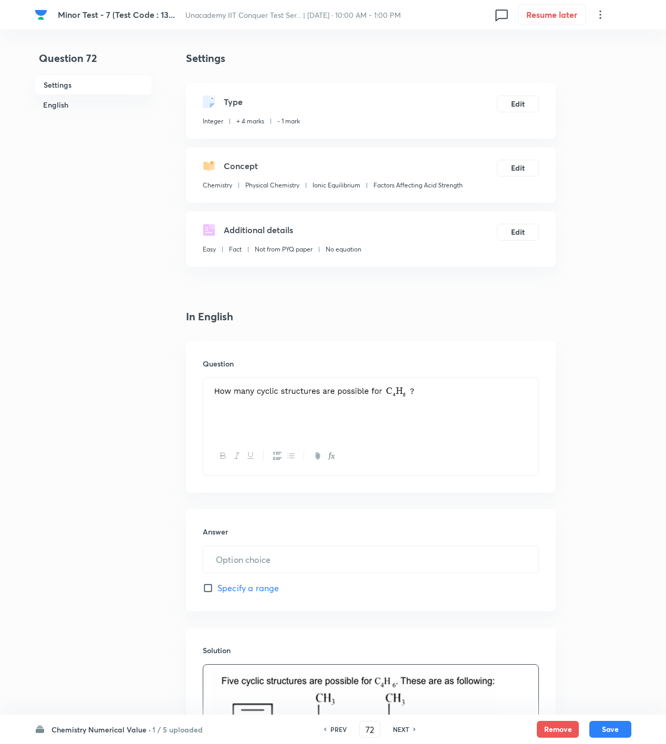
click at [230, 542] on div "Answer ​ Specify a range" at bounding box center [371, 561] width 370 height 102
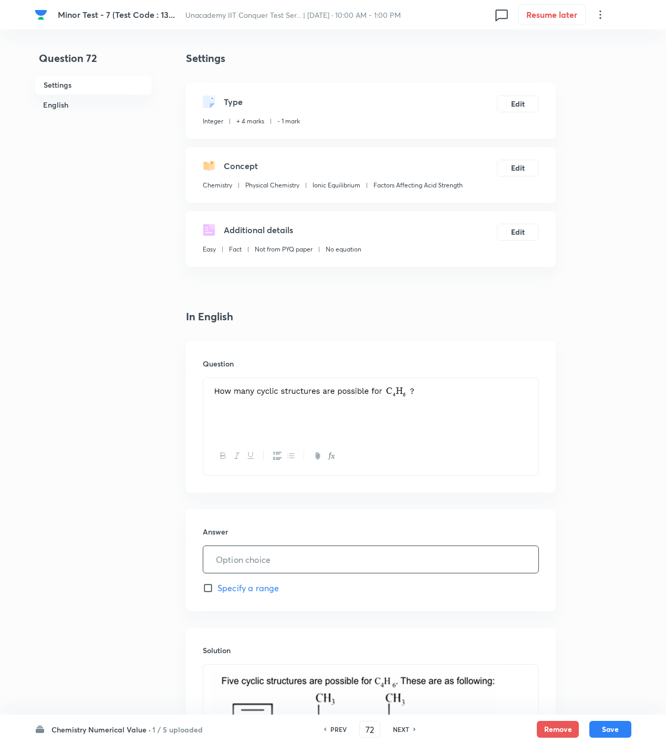
click at [245, 566] on input "text" at bounding box center [370, 559] width 335 height 27
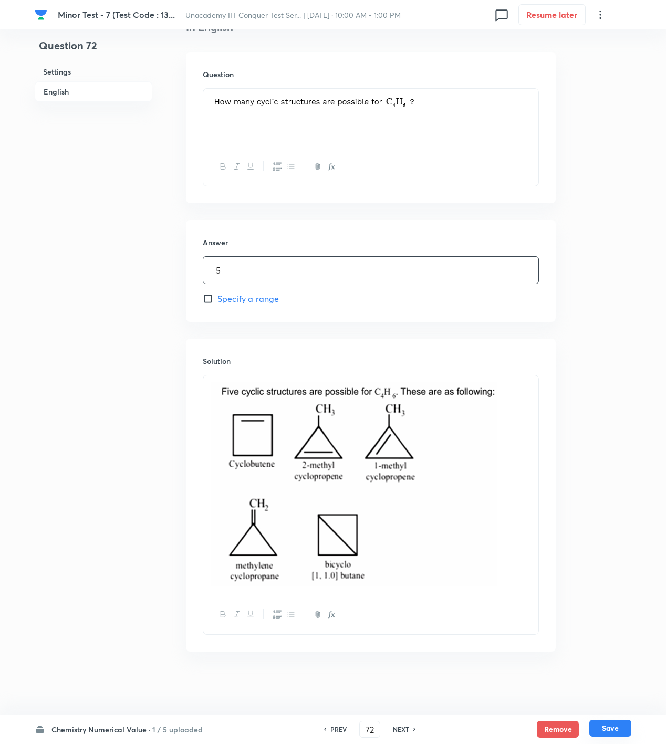
click at [601, 723] on button "Save" at bounding box center [610, 728] width 42 height 17
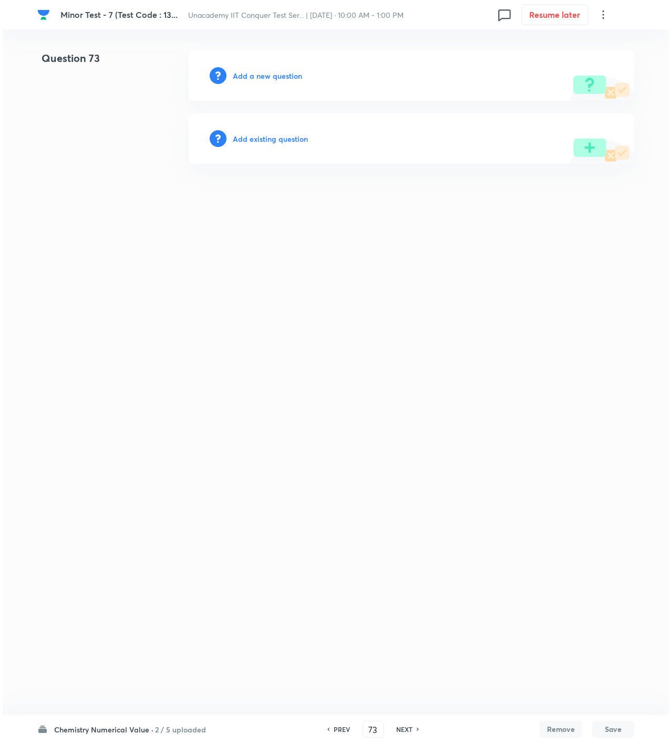
scroll to position [0, 0]
click at [271, 72] on h6 "Add a new question" at bounding box center [267, 75] width 69 height 11
click at [271, 72] on h6 "Choose a question type" at bounding box center [273, 75] width 81 height 11
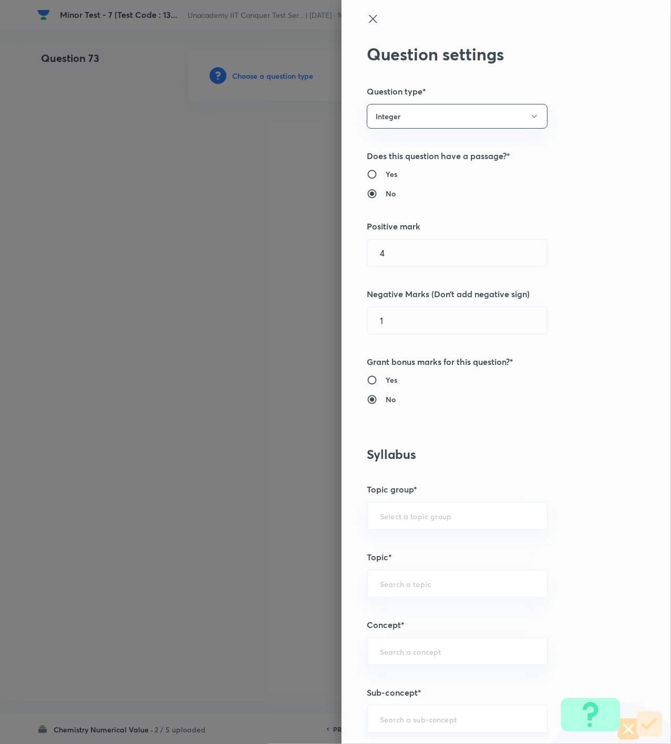
click at [400, 718] on input "text" at bounding box center [457, 719] width 154 height 10
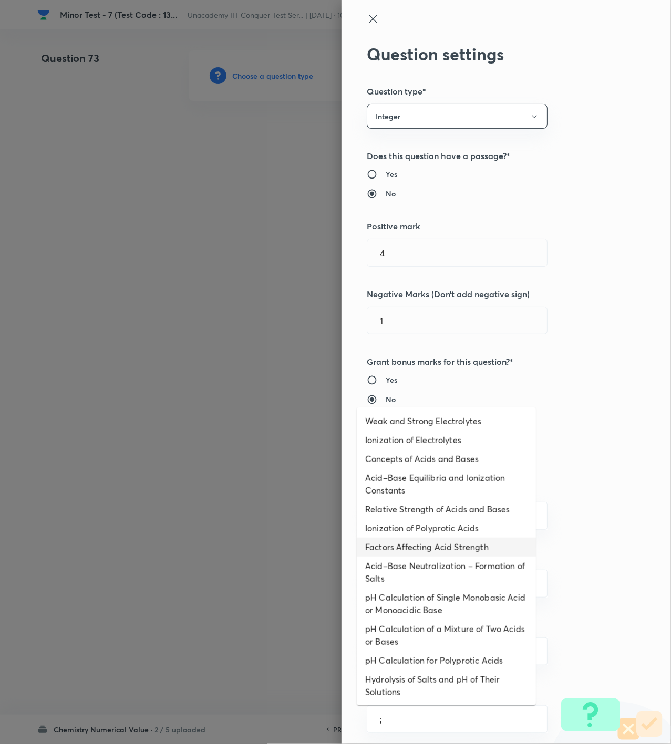
click at [452, 553] on li "Factors Affecting Acid Strength" at bounding box center [446, 547] width 179 height 19
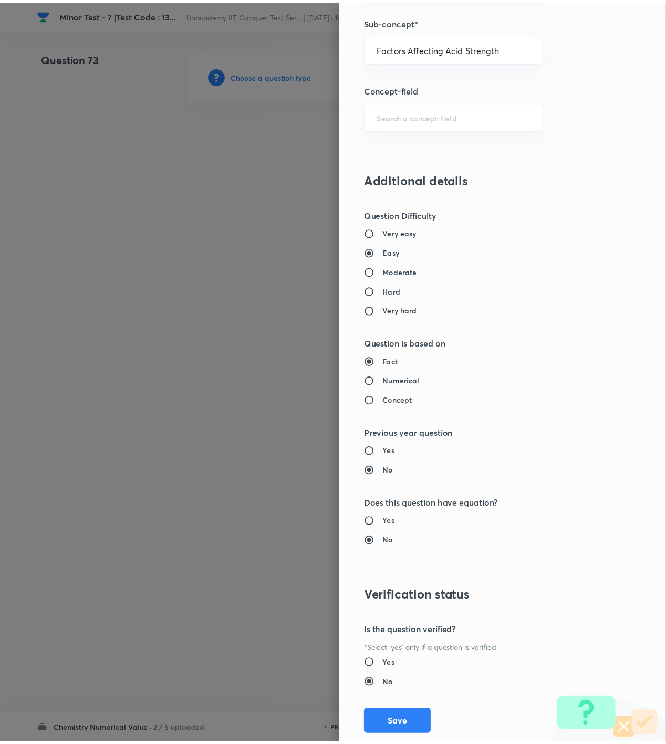
scroll to position [698, 0]
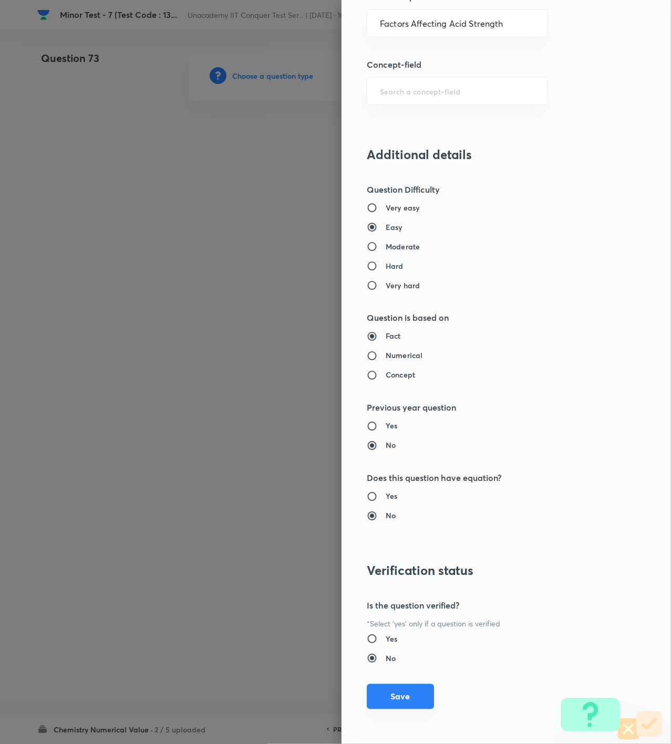
click at [395, 698] on button "Save" at bounding box center [400, 696] width 67 height 25
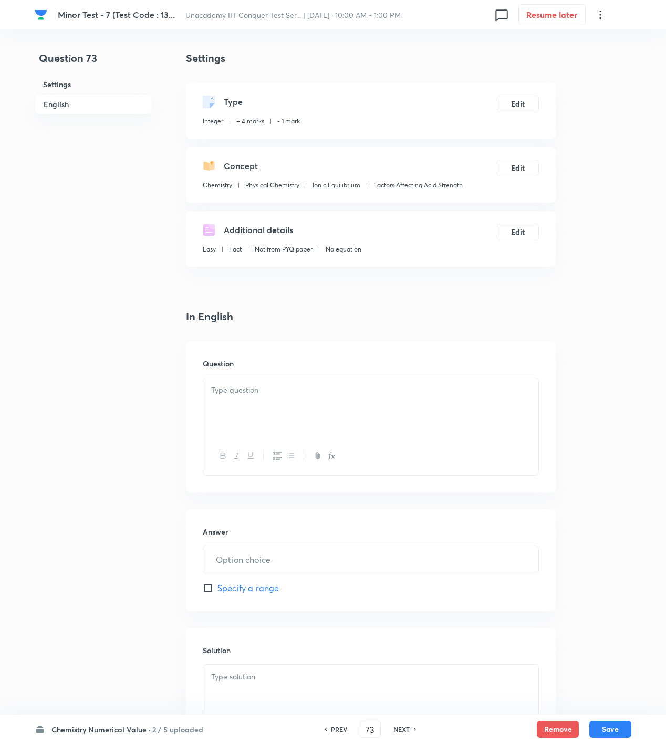
click at [325, 421] on div at bounding box center [370, 407] width 335 height 59
paste div
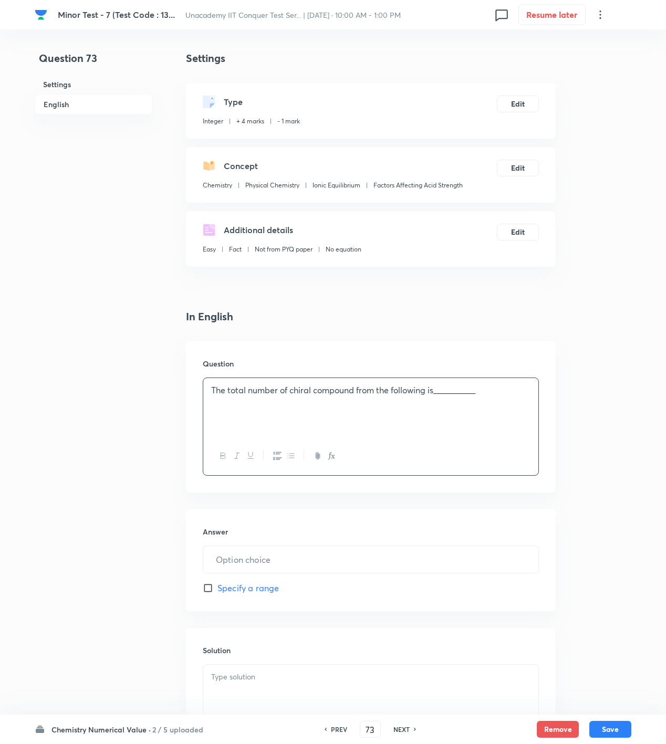
click at [491, 389] on p "The total number of chiral compound from the following is__________" at bounding box center [370, 390] width 319 height 12
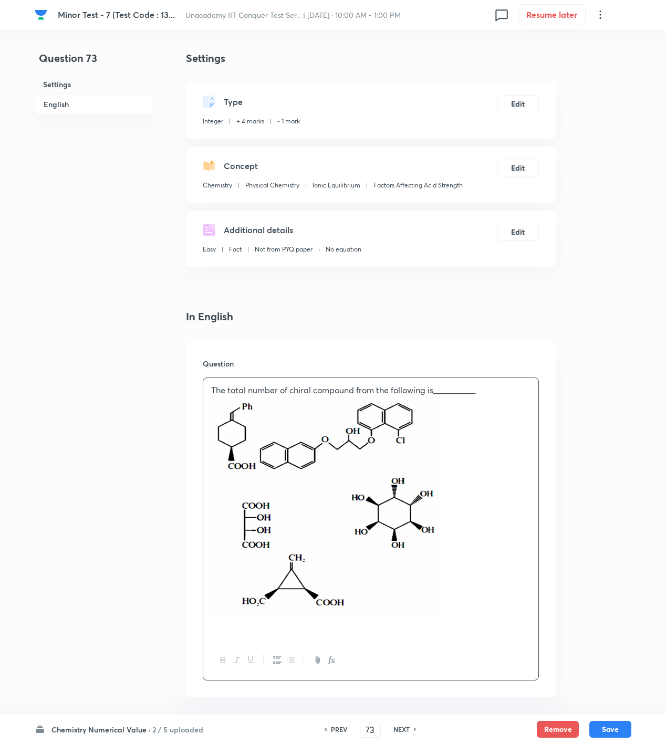
scroll to position [333, 0]
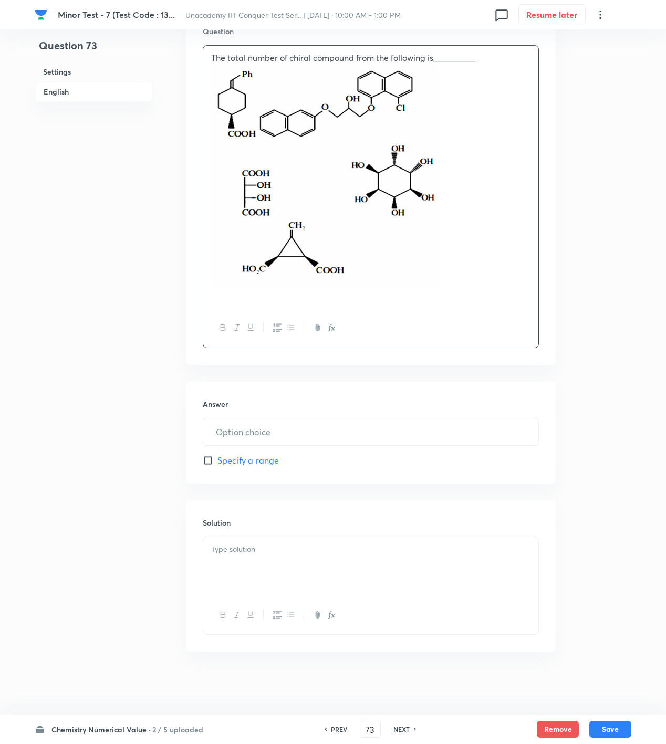
drag, startPoint x: 294, startPoint y: 515, endPoint x: 293, endPoint y: 531, distance: 15.8
click at [293, 523] on div "Solution" at bounding box center [371, 576] width 370 height 151
click at [291, 546] on p at bounding box center [370, 550] width 319 height 12
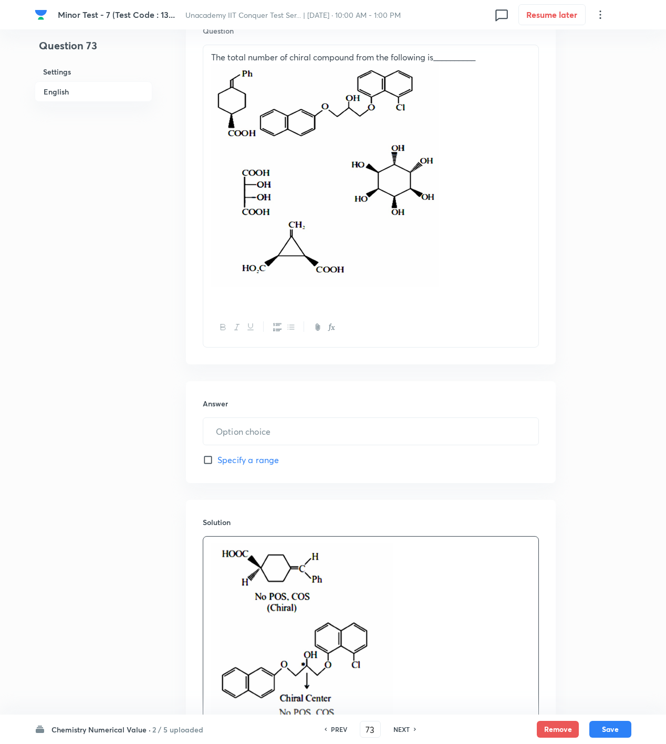
click at [243, 431] on input "text" at bounding box center [370, 431] width 335 height 27
click at [608, 721] on button "Save" at bounding box center [610, 728] width 42 height 17
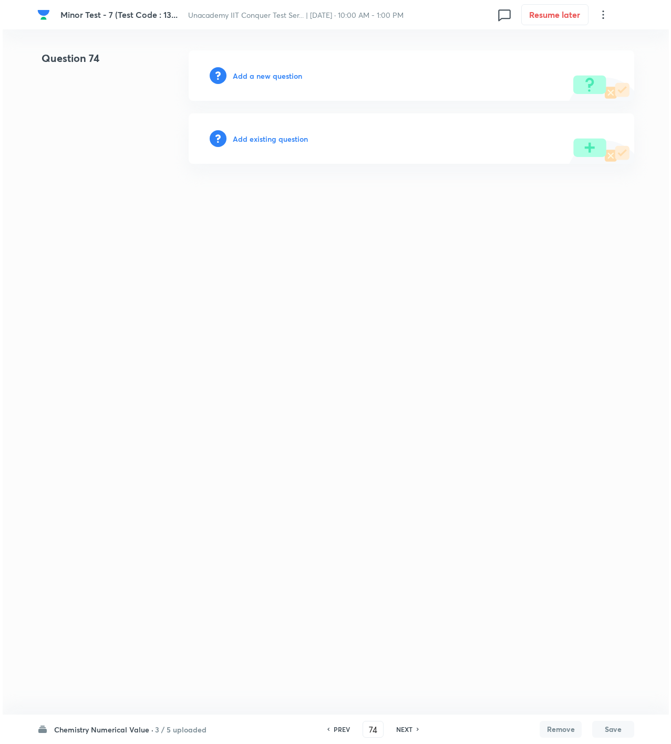
scroll to position [0, 0]
click at [269, 68] on div "Add a new question" at bounding box center [411, 75] width 445 height 50
click at [268, 74] on h6 "Add a new question" at bounding box center [267, 75] width 69 height 11
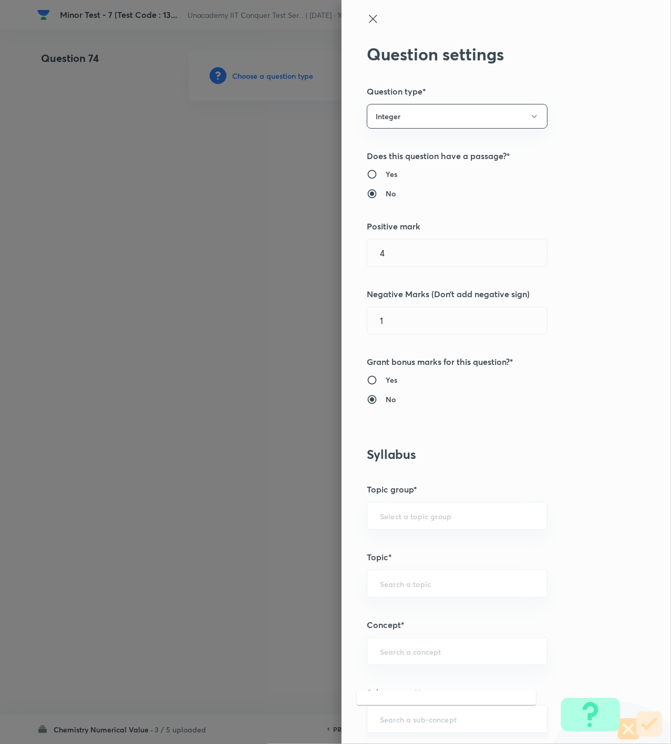
click at [481, 716] on input "text" at bounding box center [457, 719] width 154 height 10
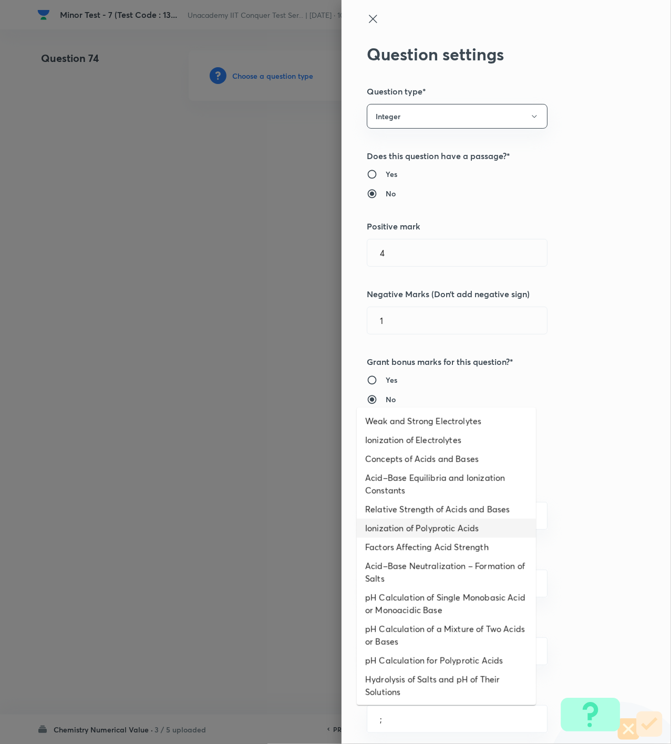
click at [455, 511] on li "Relative Strength of Acids and Bases" at bounding box center [446, 509] width 179 height 19
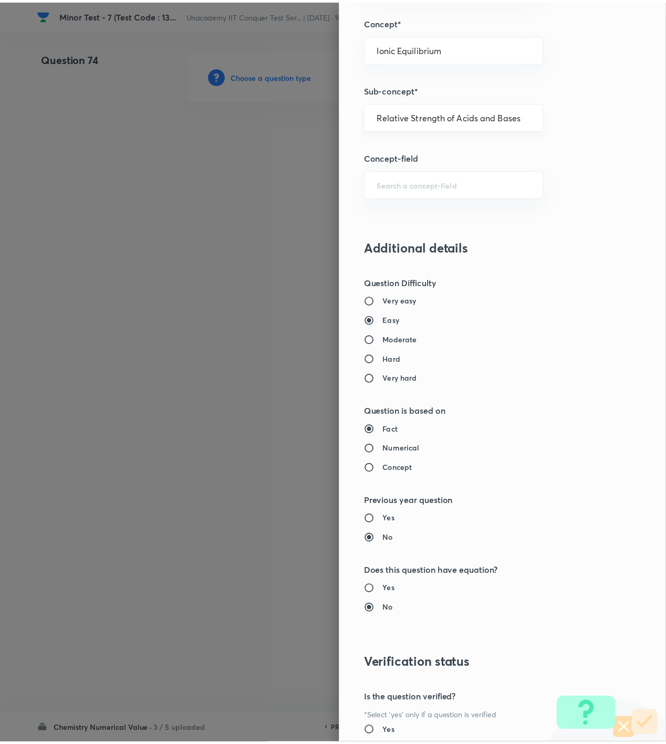
scroll to position [698, 0]
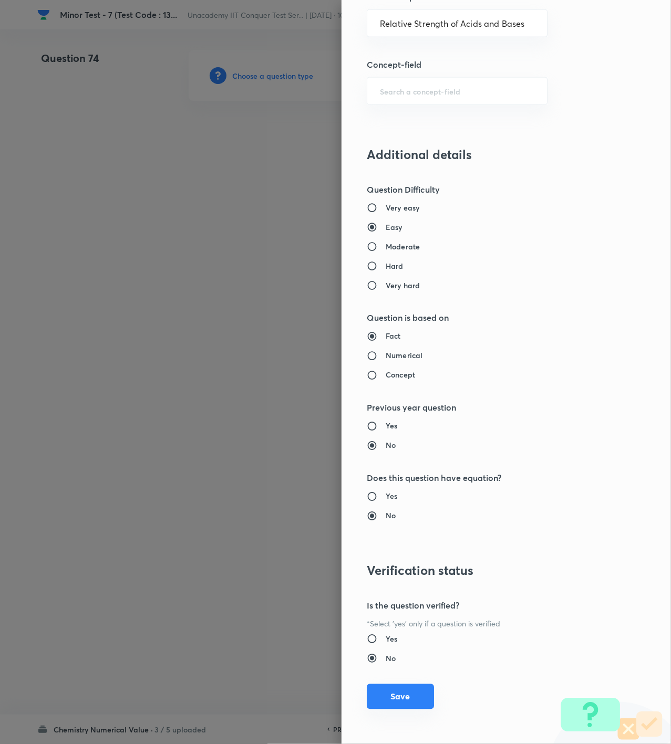
click at [377, 706] on button "Save" at bounding box center [400, 696] width 67 height 25
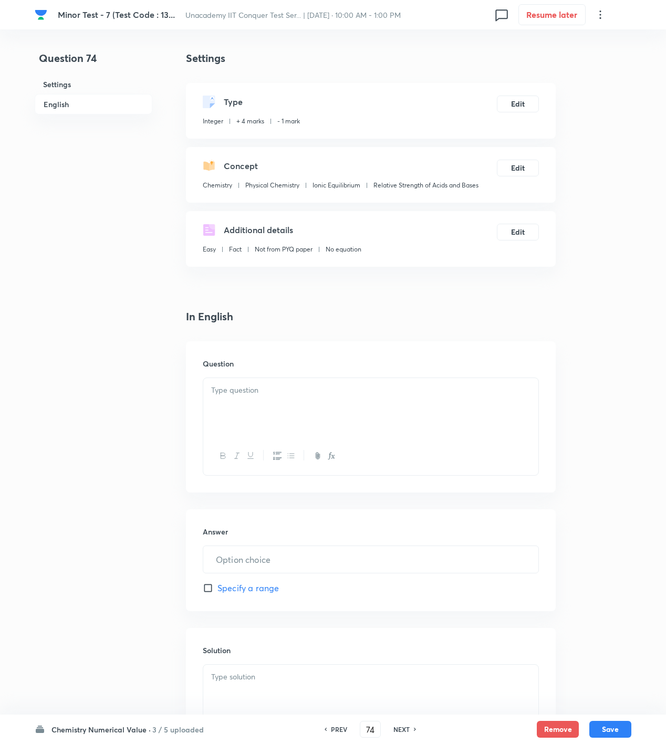
click at [408, 422] on div at bounding box center [370, 407] width 335 height 59
paste div
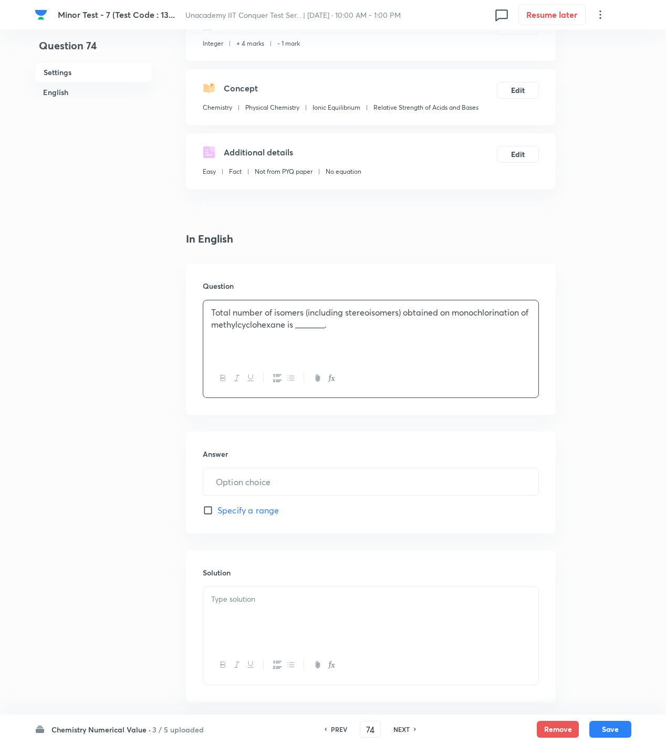
scroll to position [129, 0]
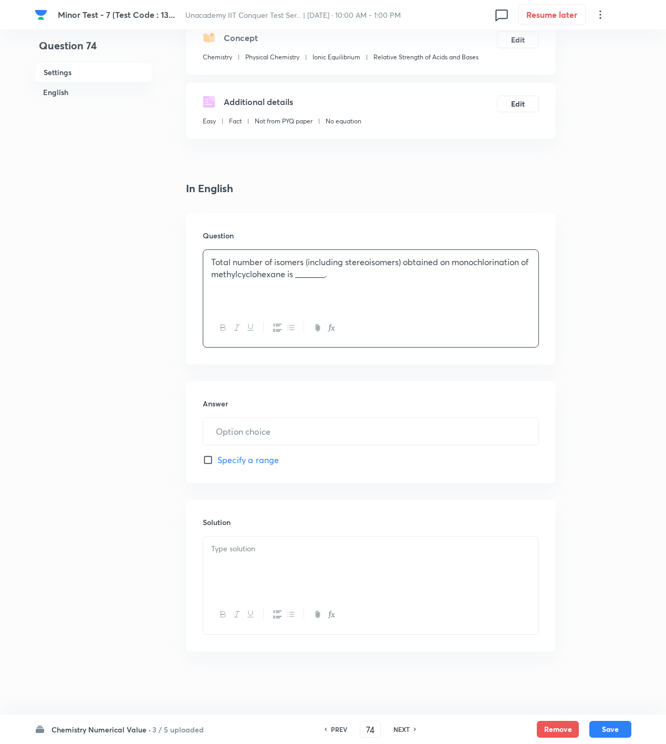
click at [290, 570] on div at bounding box center [370, 566] width 335 height 59
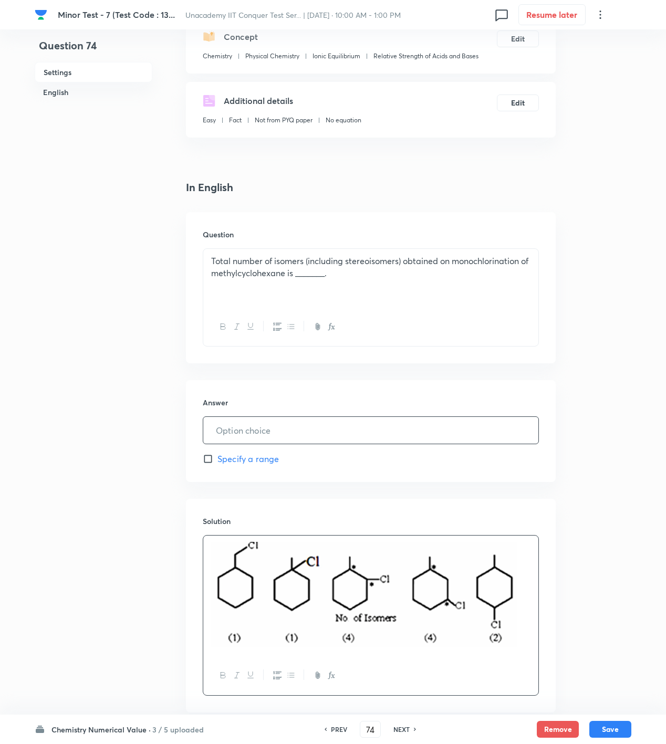
click at [243, 427] on input "text" at bounding box center [370, 430] width 335 height 27
click at [620, 729] on button "Save" at bounding box center [610, 728] width 42 height 17
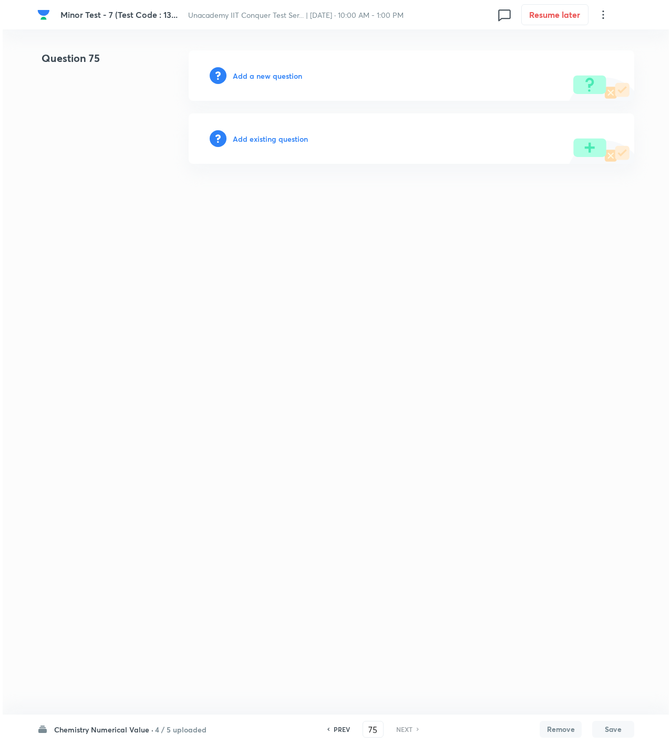
scroll to position [0, 0]
click at [246, 69] on div "Add a new question" at bounding box center [411, 75] width 445 height 50
click at [275, 72] on h6 "Add a new question" at bounding box center [267, 75] width 69 height 11
click at [275, 72] on h6 "Choose a question type" at bounding box center [273, 75] width 81 height 11
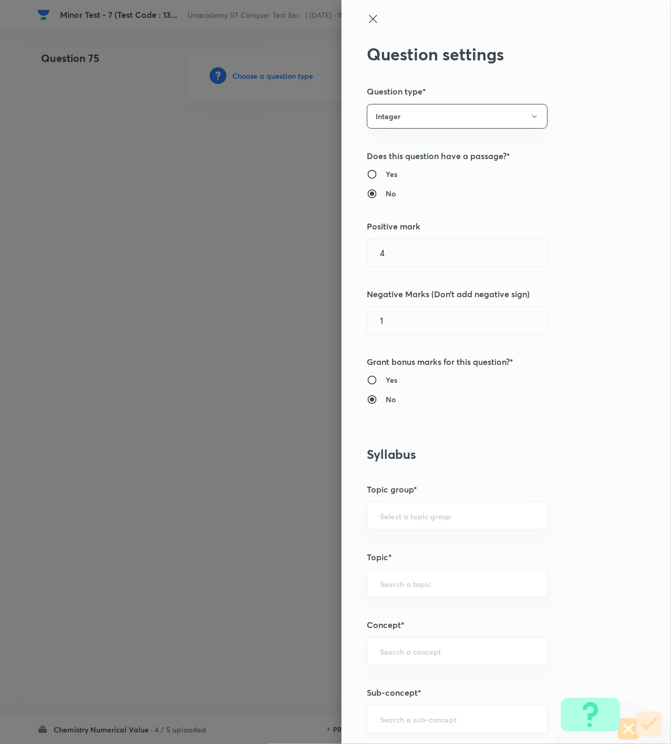
click at [408, 724] on input "text" at bounding box center [457, 719] width 154 height 10
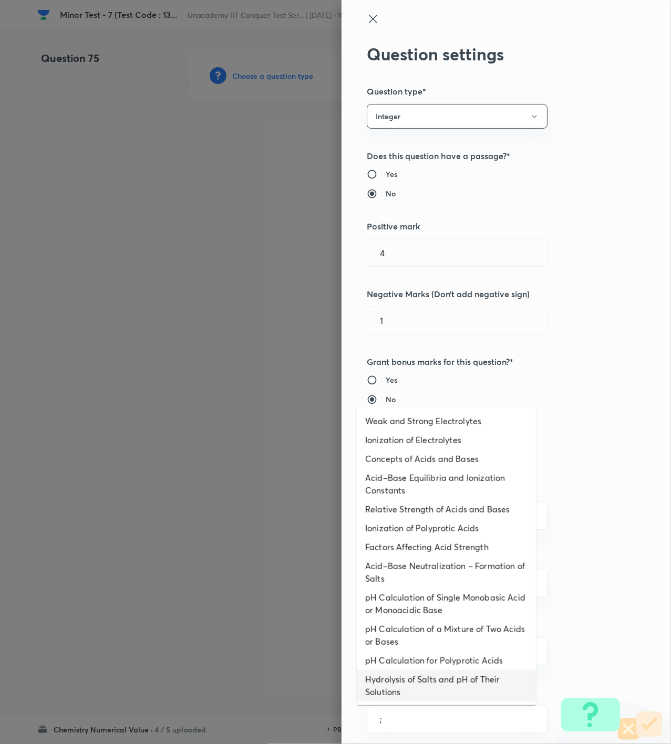
click at [409, 602] on li "pH Calculation of Single Monobasic Acid or Monoacidic Base" at bounding box center [446, 604] width 179 height 32
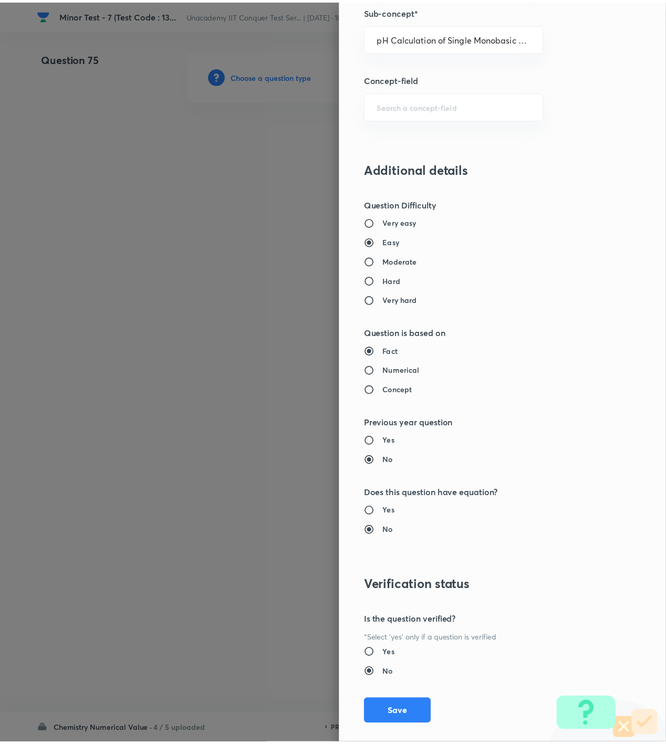
scroll to position [698, 0]
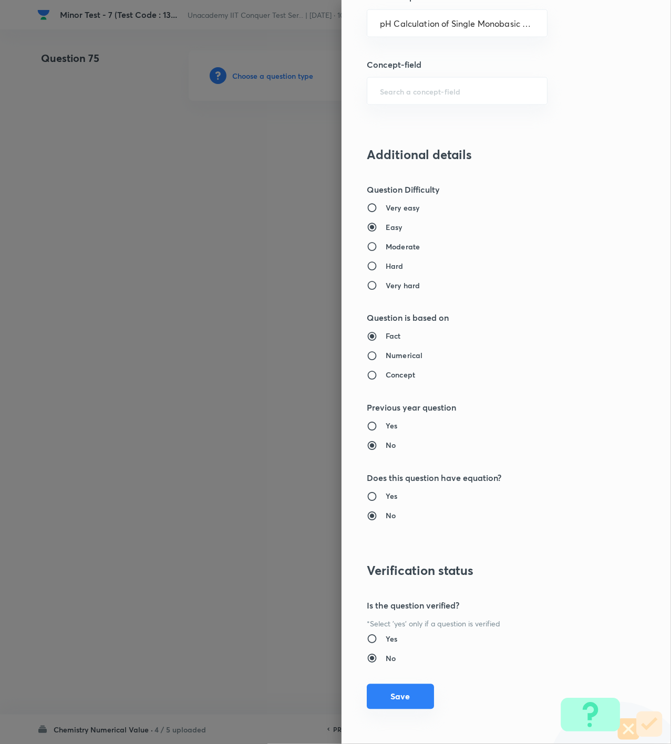
click at [398, 695] on button "Save" at bounding box center [400, 696] width 67 height 25
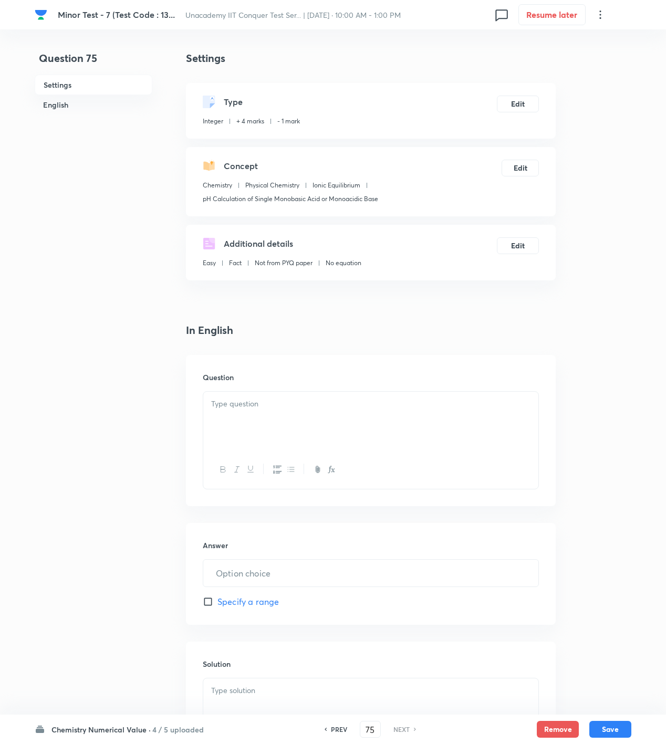
click at [290, 429] on div at bounding box center [370, 421] width 335 height 59
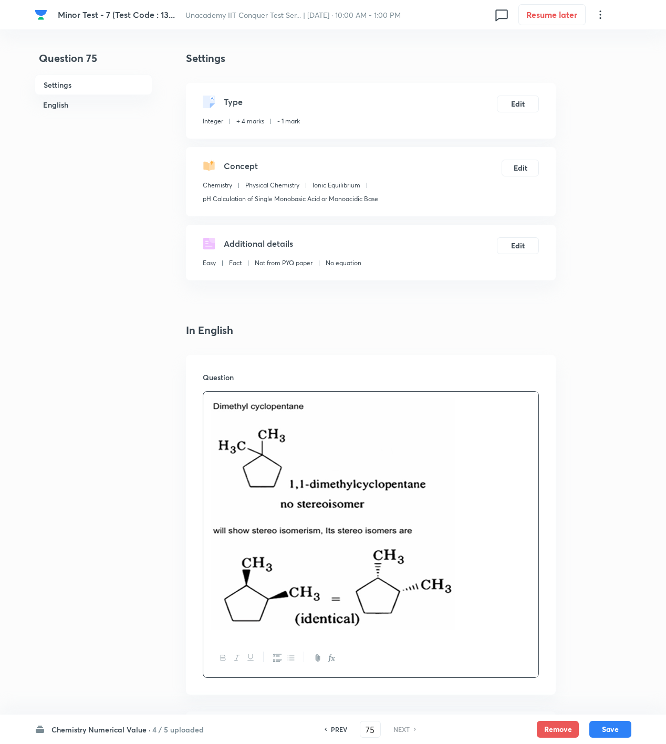
click at [537, 547] on div at bounding box center [371, 534] width 336 height 287
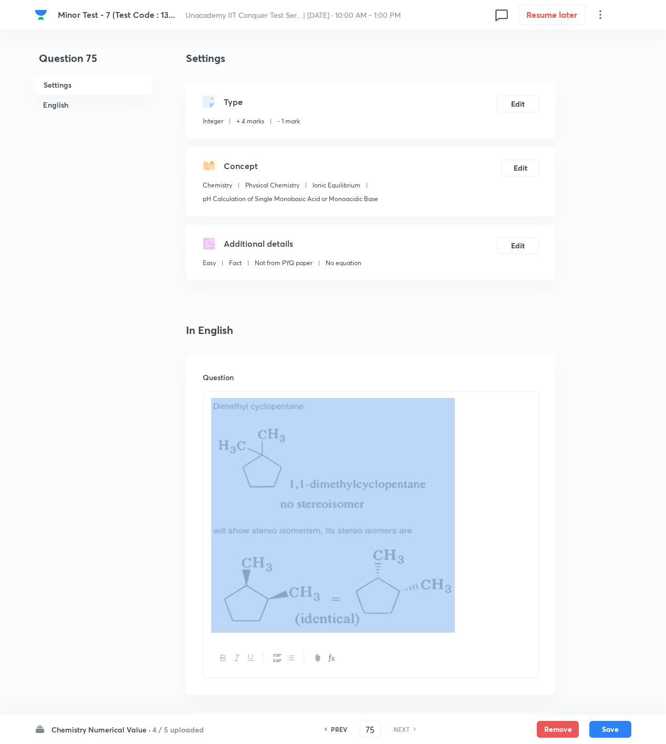
click at [513, 555] on p at bounding box center [370, 515] width 319 height 235
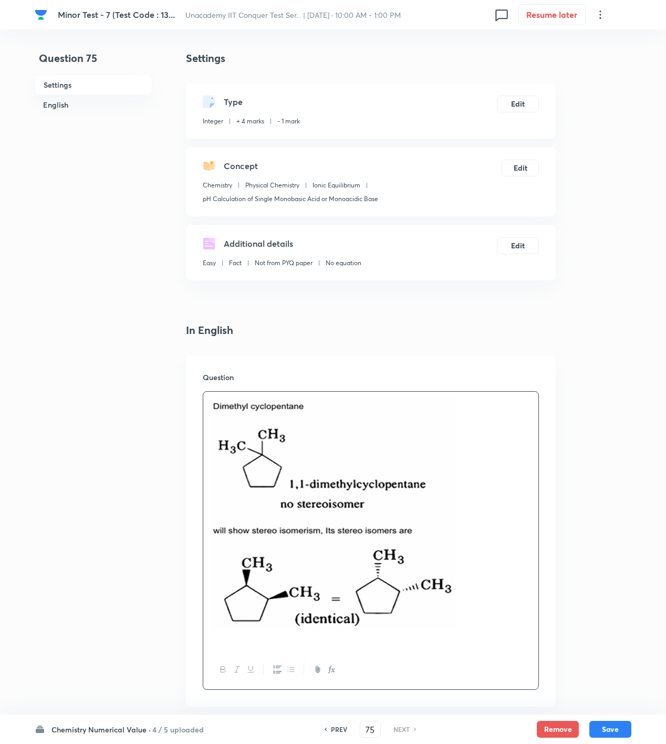
scroll to position [343, 0]
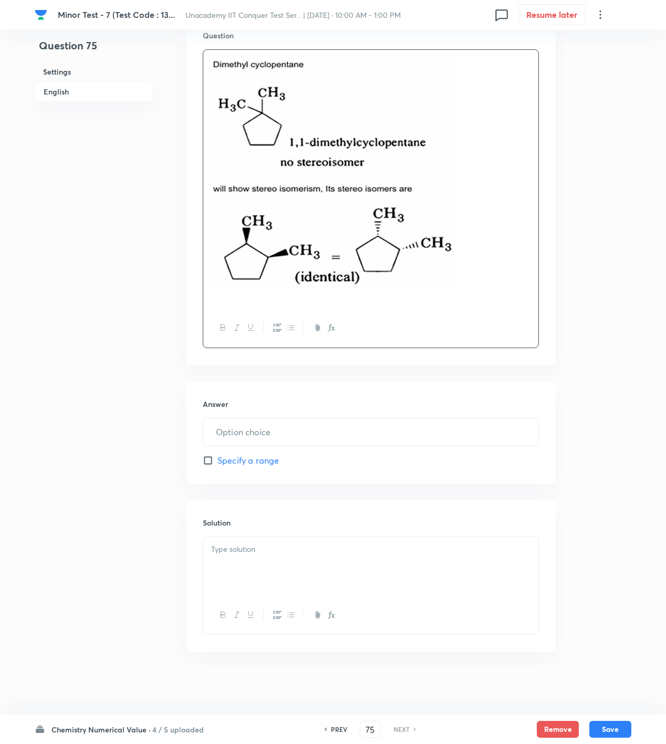
click at [414, 594] on div at bounding box center [370, 566] width 335 height 59
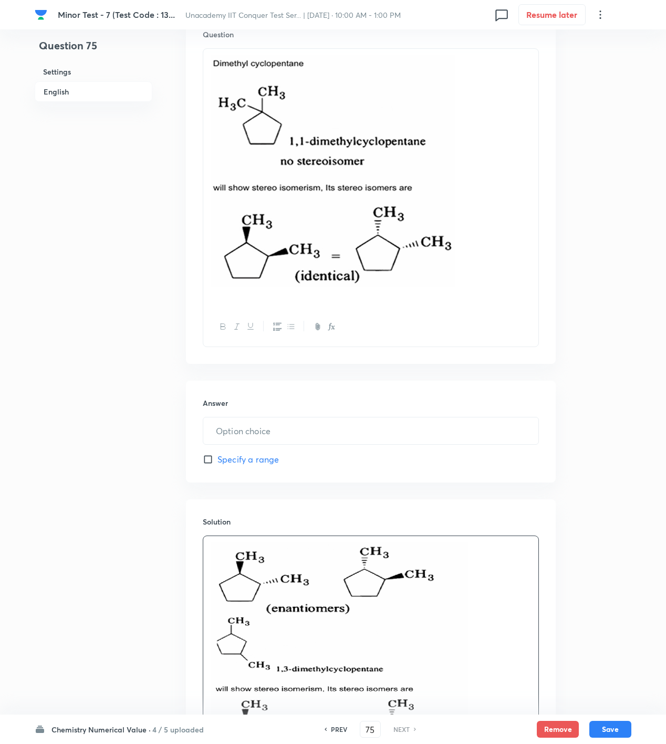
drag, startPoint x: 492, startPoint y: 225, endPoint x: 87, endPoint y: 217, distance: 405.1
click at [87, 217] on div "Question 75 Settings English Settings Type Integer + 4 marks - 1 mark Edit Conc…" at bounding box center [333, 337] width 597 height 1261
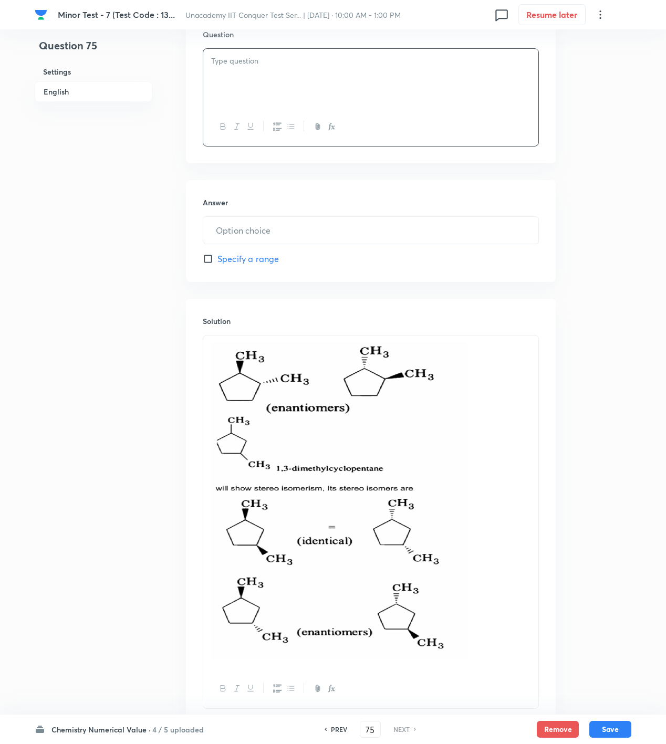
click at [505, 465] on p at bounding box center [370, 502] width 319 height 321
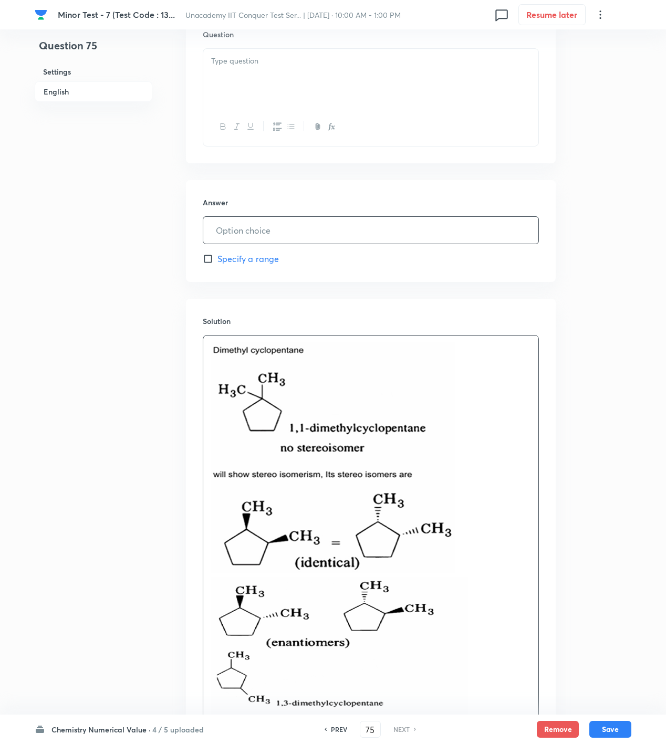
click at [266, 225] on input "text" at bounding box center [370, 230] width 335 height 27
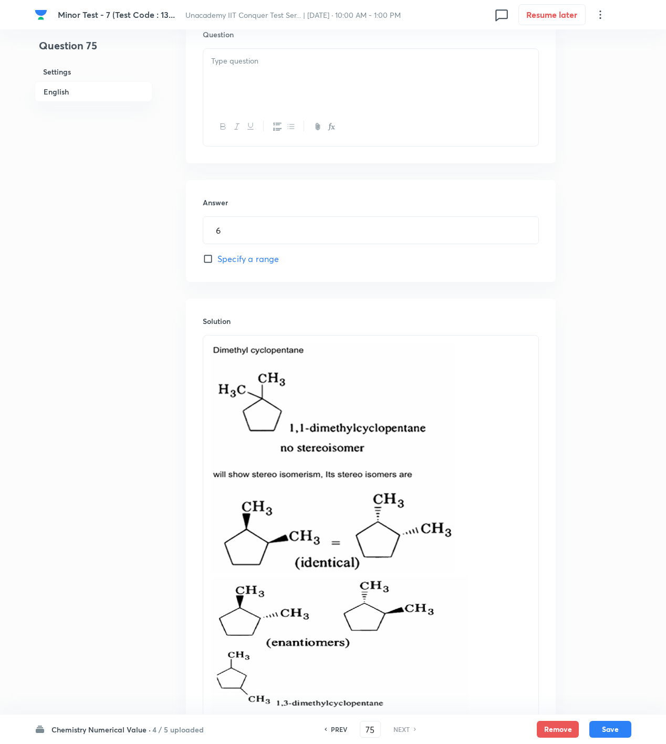
scroll to position [0, 0]
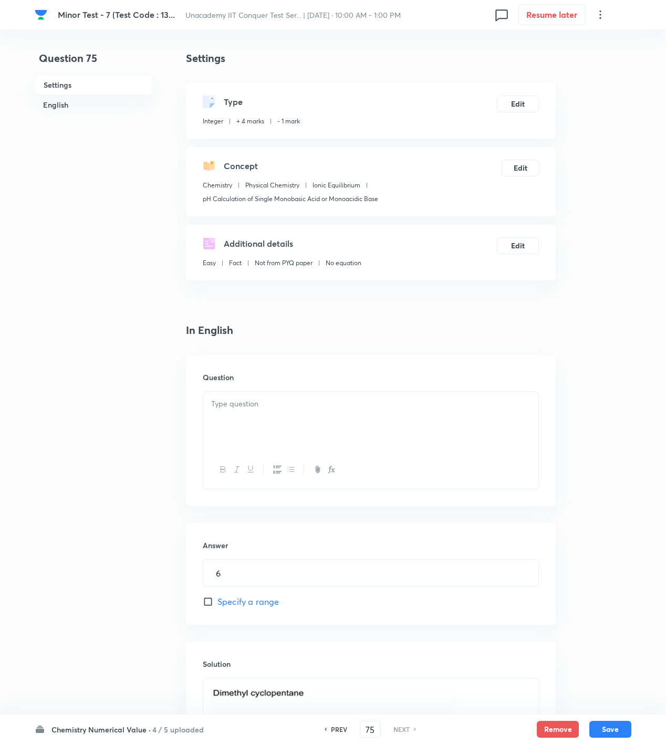
drag, startPoint x: 251, startPoint y: 404, endPoint x: 299, endPoint y: 449, distance: 65.8
click at [252, 408] on p at bounding box center [370, 404] width 319 height 12
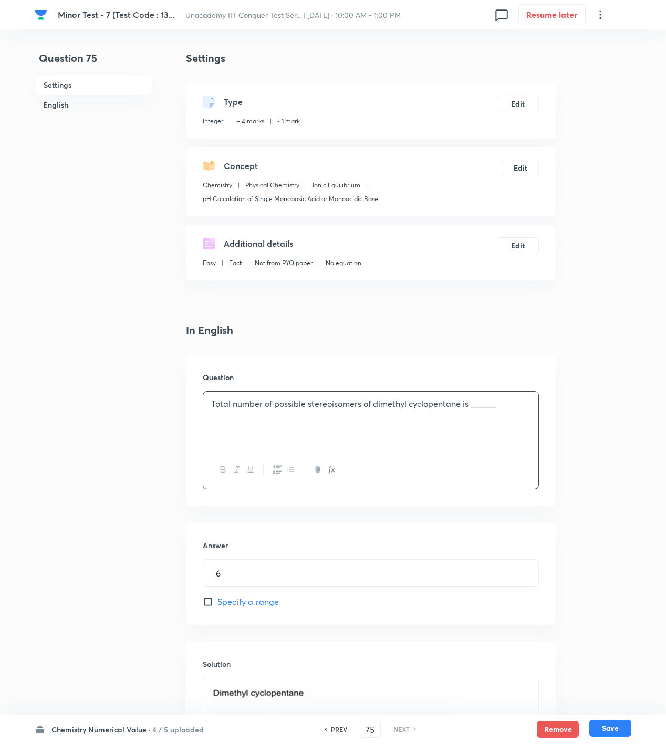
click at [616, 725] on button "Save" at bounding box center [610, 728] width 42 height 17
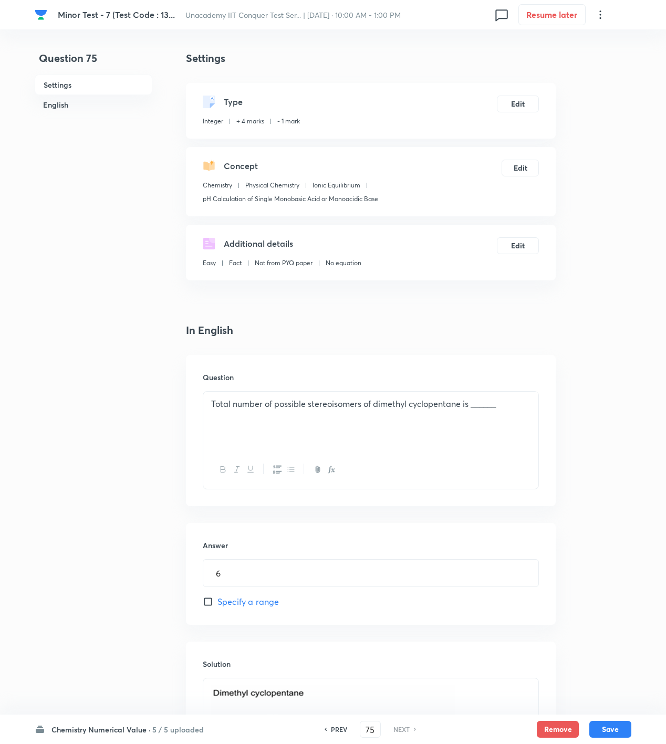
click at [170, 728] on h6 "5 / 5 uploaded" at bounding box center [177, 729] width 51 height 11
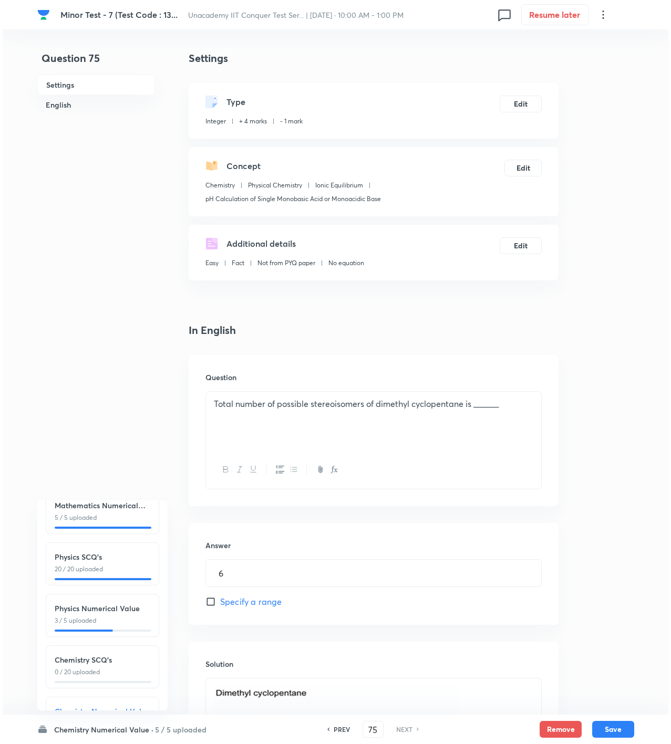
scroll to position [118, 0]
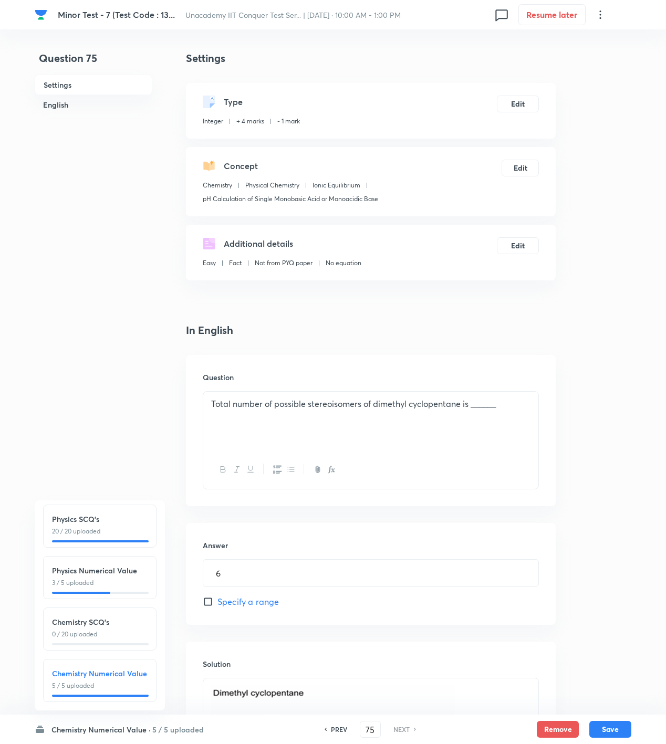
click at [90, 630] on p "0 / 20 uploaded" at bounding box center [100, 634] width 96 height 9
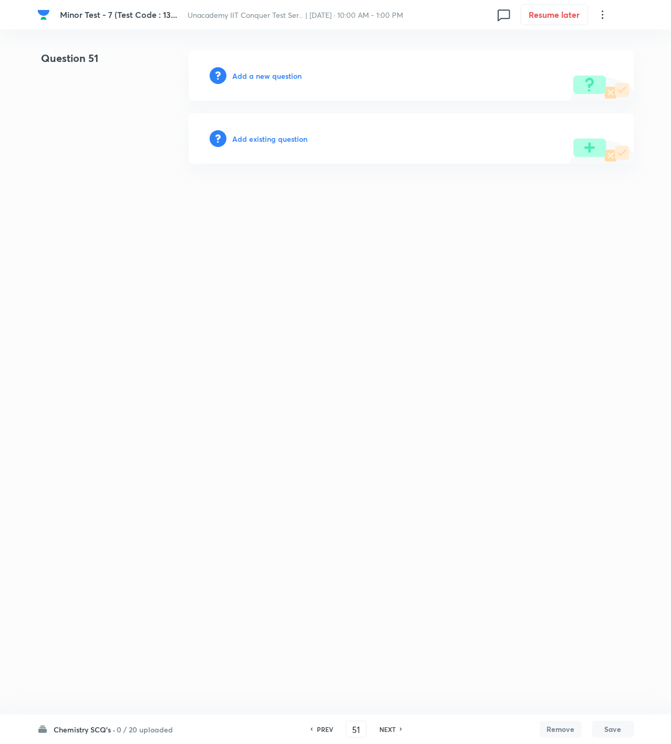
drag, startPoint x: 363, startPoint y: 68, endPoint x: 267, endPoint y: 68, distance: 96.7
click at [358, 70] on div "Add a new question" at bounding box center [411, 75] width 445 height 50
click at [267, 68] on div "Add a new question" at bounding box center [411, 75] width 445 height 50
click at [266, 70] on h6 "Add a new question" at bounding box center [267, 75] width 69 height 11
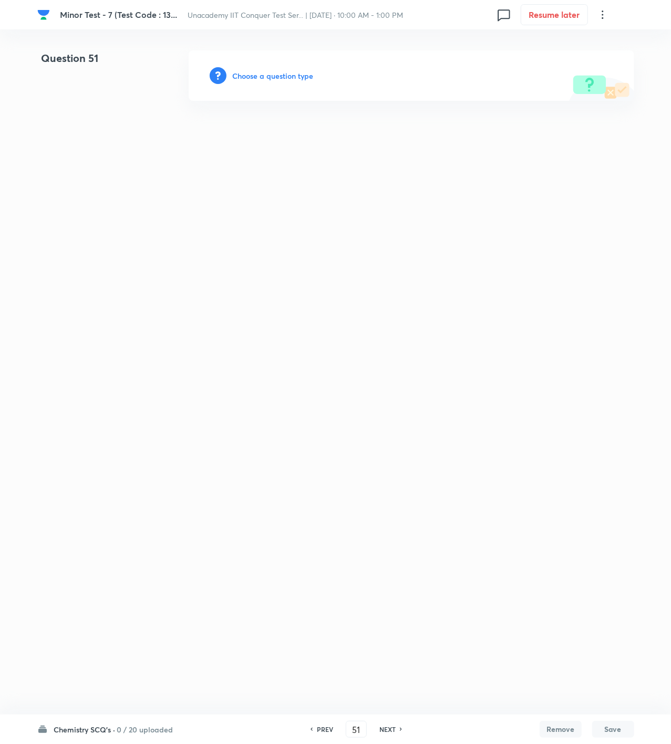
click at [266, 70] on h6 "Choose a question type" at bounding box center [273, 75] width 81 height 11
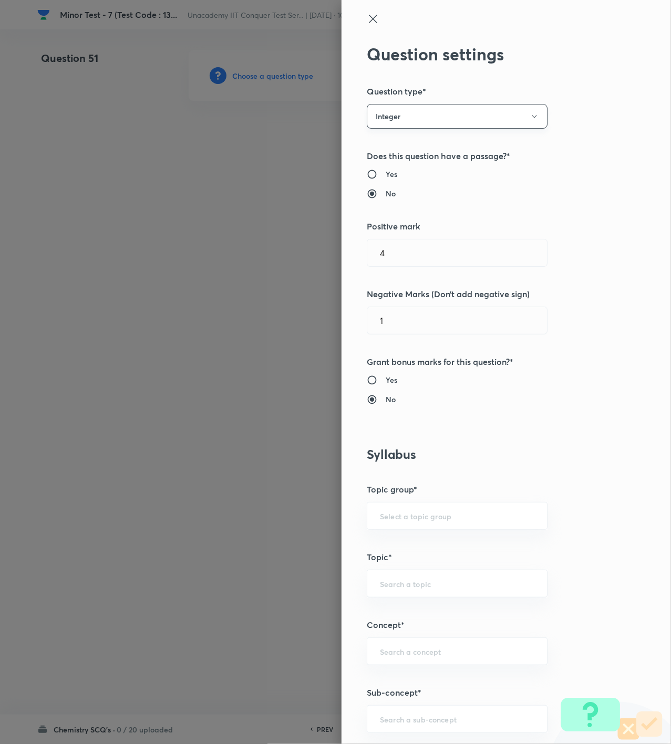
click at [414, 119] on button "Integer" at bounding box center [457, 116] width 181 height 25
click at [417, 143] on span "Single choice correct" at bounding box center [446, 148] width 167 height 11
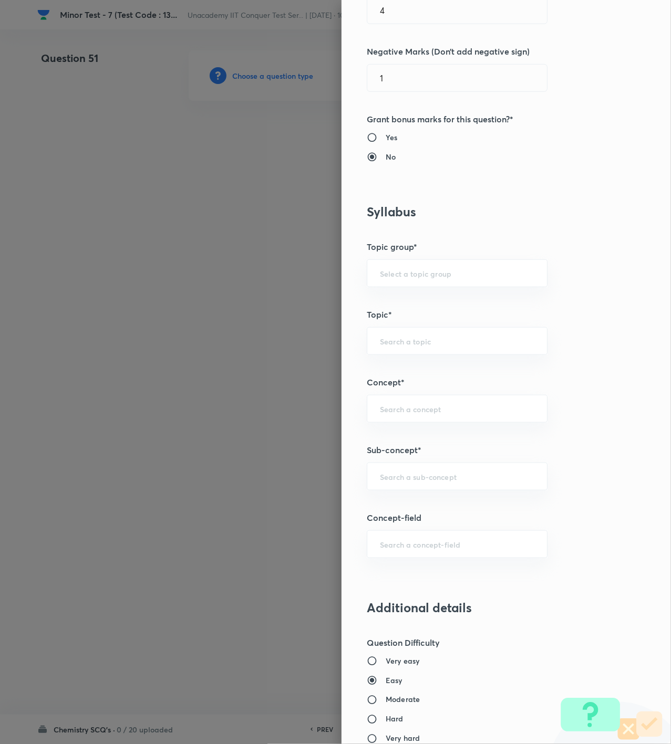
scroll to position [350, 0]
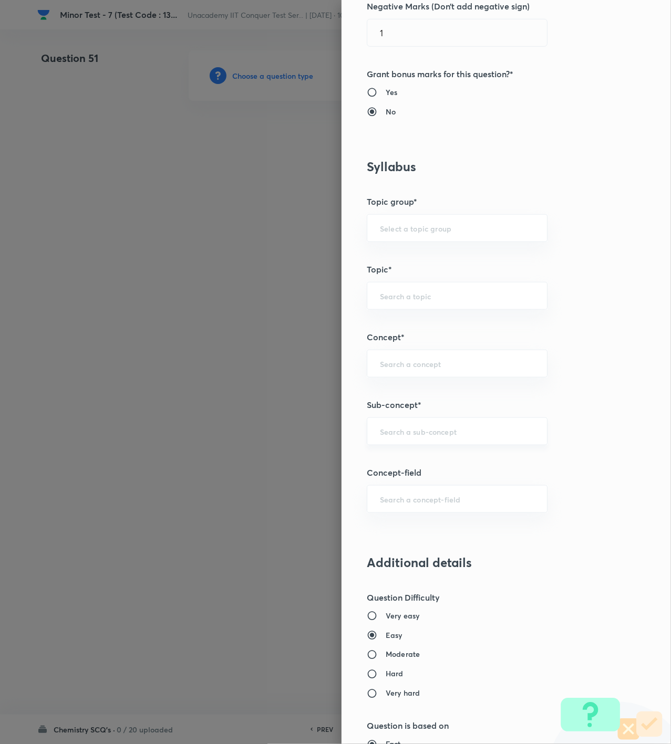
click at [411, 427] on div "​" at bounding box center [457, 432] width 181 height 28
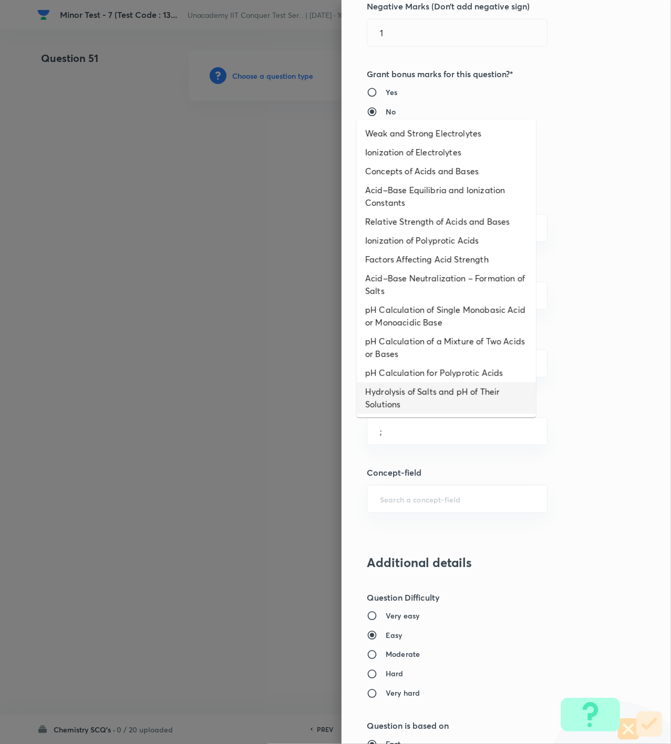
click at [417, 367] on li "pH Calculation for Polyprotic Acids" at bounding box center [446, 372] width 179 height 19
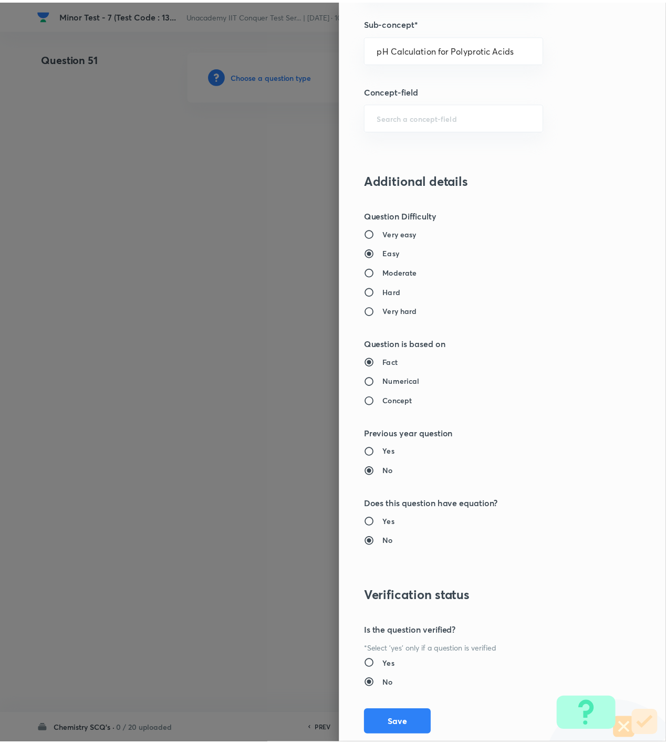
scroll to position [761, 0]
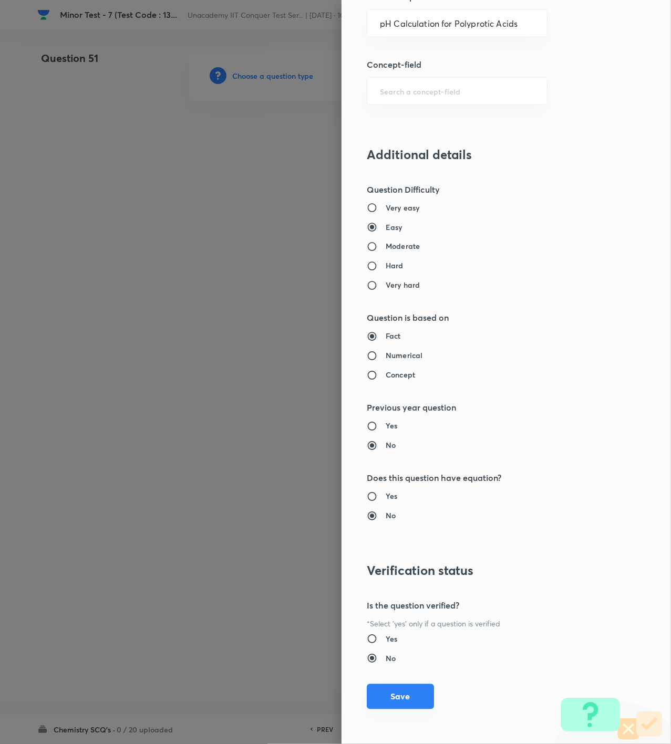
click at [400, 703] on button "Save" at bounding box center [400, 696] width 67 height 25
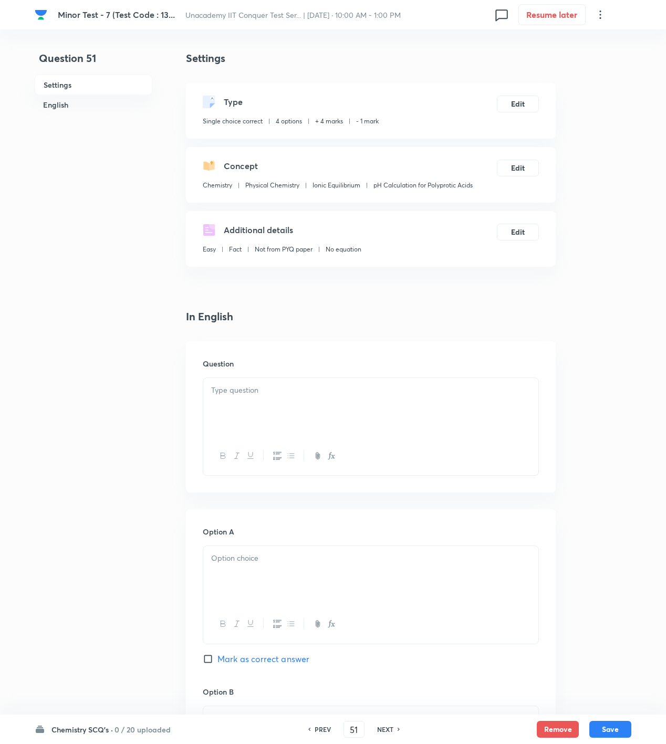
click at [236, 385] on p at bounding box center [370, 390] width 319 height 12
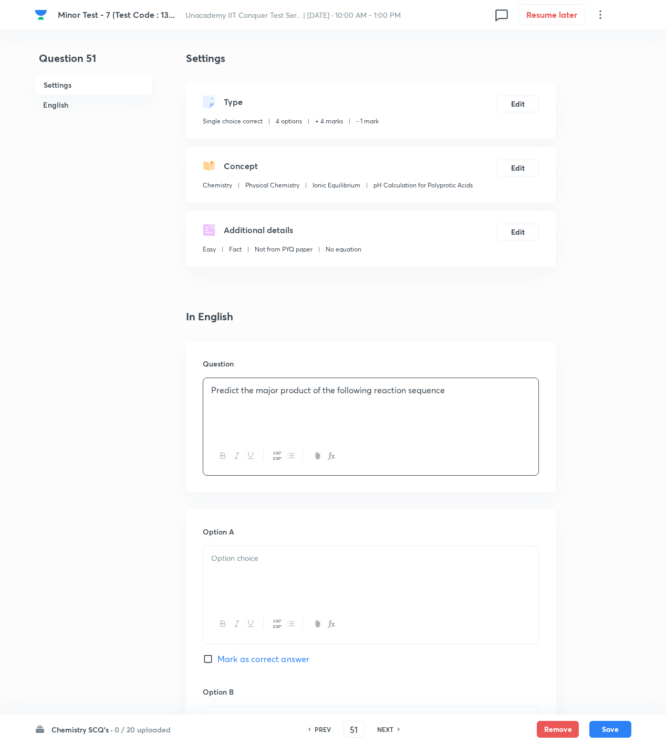
click at [293, 410] on div "Predict the major product of the following reaction sequence" at bounding box center [370, 407] width 335 height 59
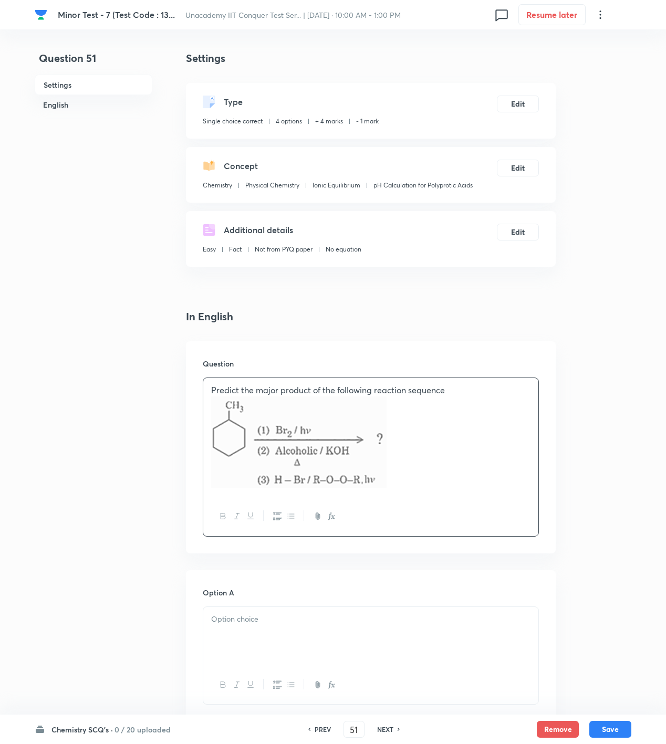
drag, startPoint x: 290, startPoint y: 651, endPoint x: 289, endPoint y: 644, distance: 7.4
click at [290, 651] on div at bounding box center [370, 636] width 335 height 59
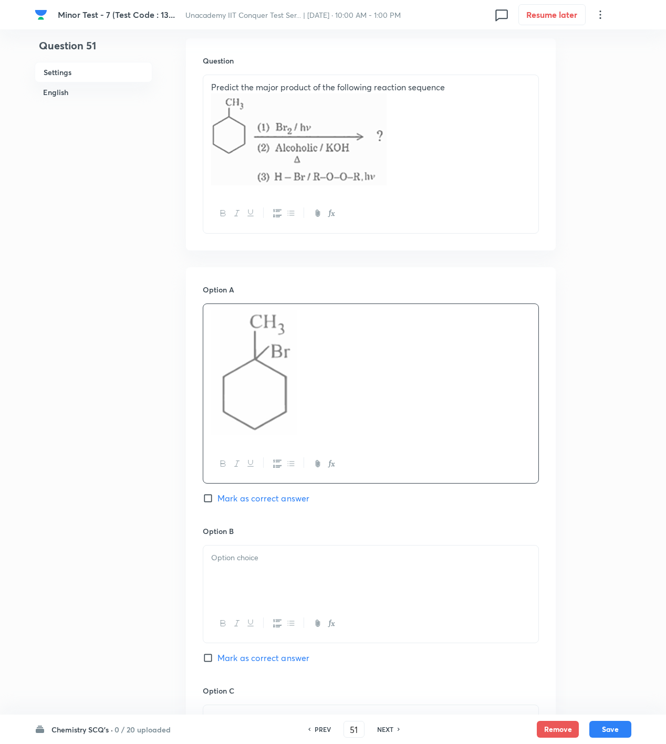
scroll to position [350, 0]
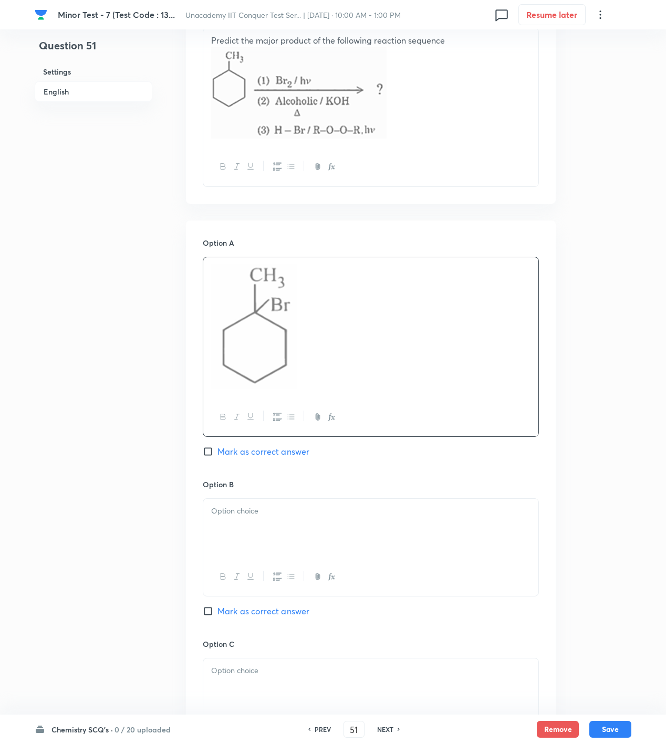
click at [253, 507] on p at bounding box center [370, 511] width 319 height 12
click at [253, 527] on div at bounding box center [370, 528] width 335 height 59
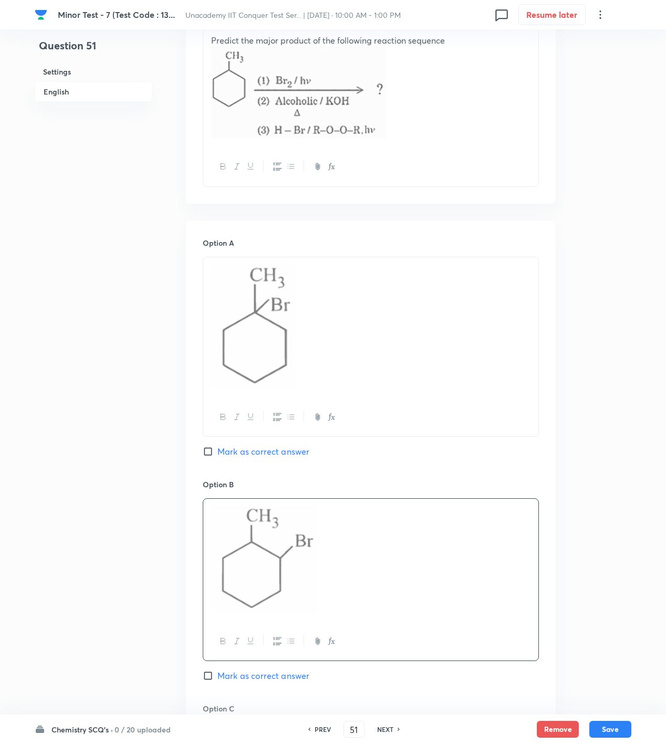
scroll to position [700, 0]
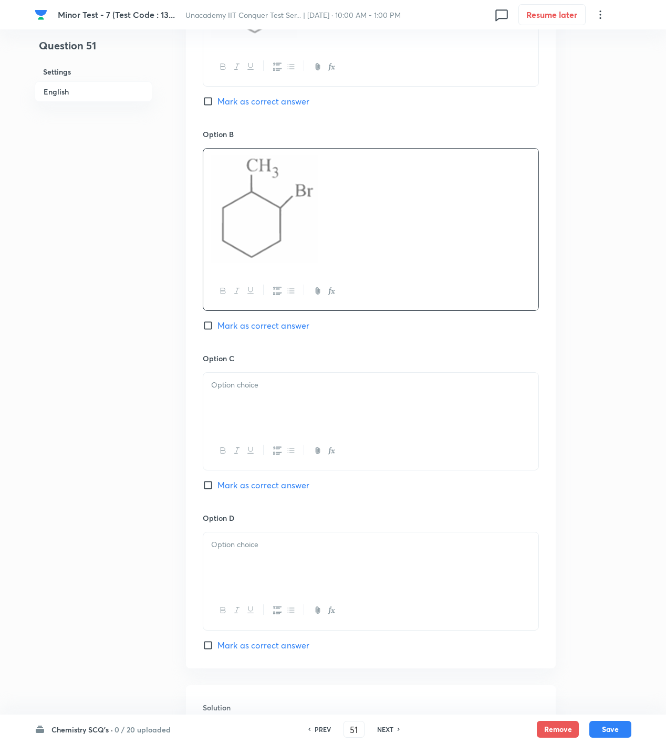
click at [255, 330] on span "Mark as correct answer" at bounding box center [263, 325] width 92 height 13
click at [217, 330] on input "Mark as correct answer" at bounding box center [210, 325] width 15 height 11
click at [255, 410] on div at bounding box center [370, 402] width 335 height 59
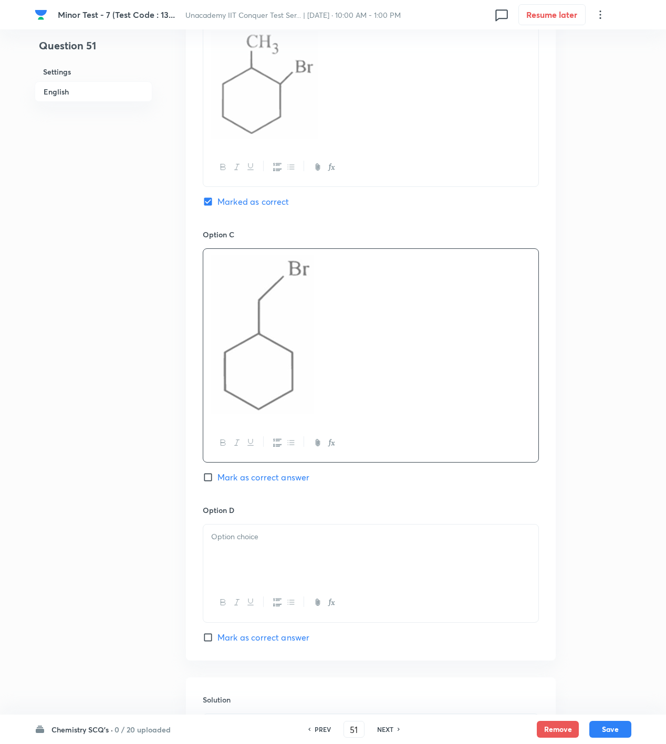
scroll to position [1003, 0]
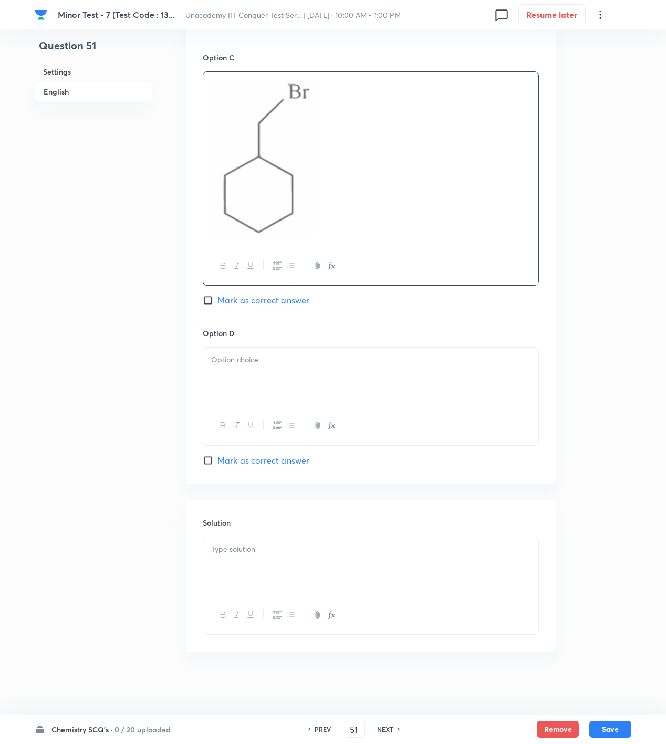
drag, startPoint x: 311, startPoint y: 379, endPoint x: 301, endPoint y: 389, distance: 14.5
click at [311, 379] on div at bounding box center [370, 377] width 335 height 59
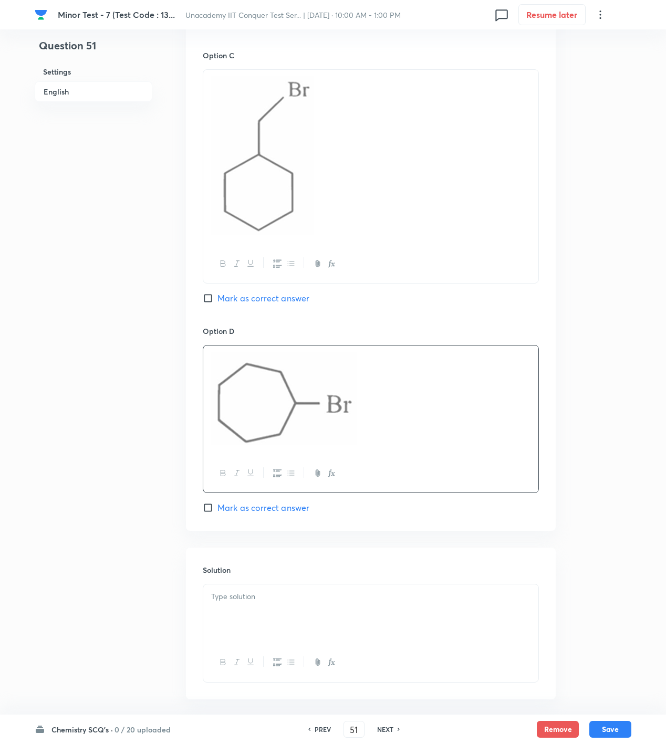
click at [372, 656] on div at bounding box center [370, 662] width 335 height 38
click at [356, 618] on div at bounding box center [370, 614] width 335 height 59
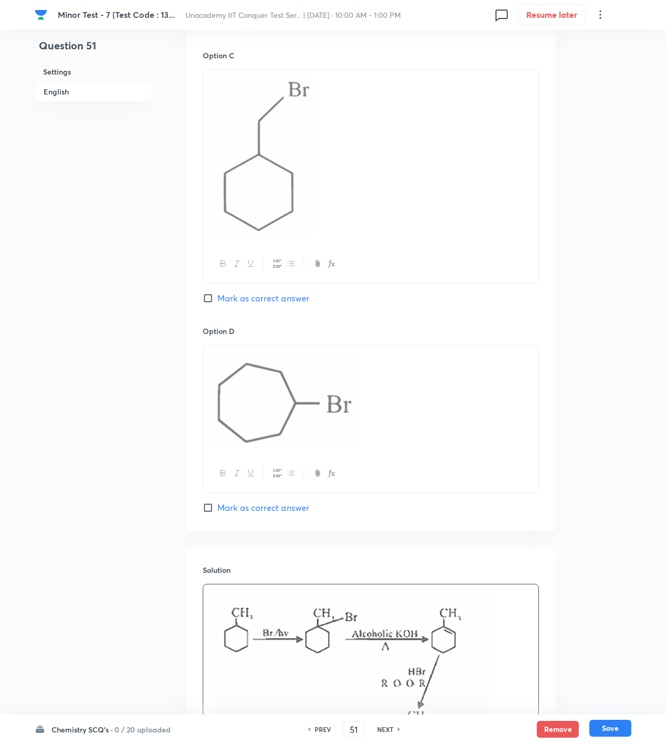
click at [627, 727] on button "Save" at bounding box center [610, 728] width 42 height 17
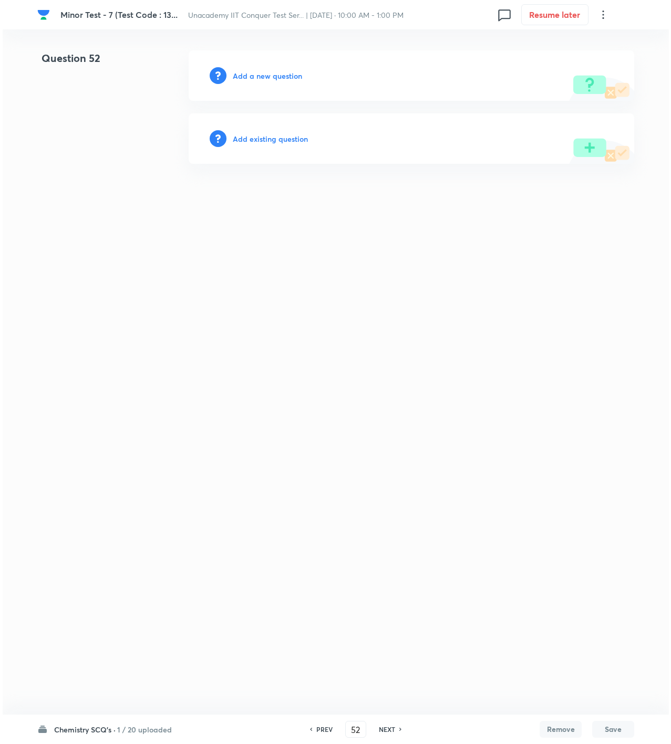
scroll to position [0, 0]
click at [257, 77] on h6 "Add a new question" at bounding box center [267, 75] width 69 height 11
click at [257, 77] on h6 "Choose a question type" at bounding box center [273, 75] width 81 height 11
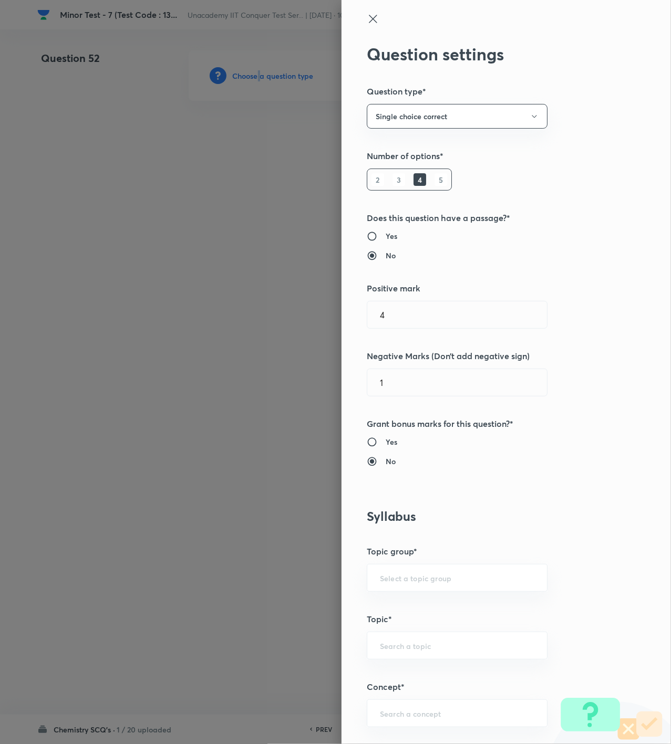
scroll to position [350, 0]
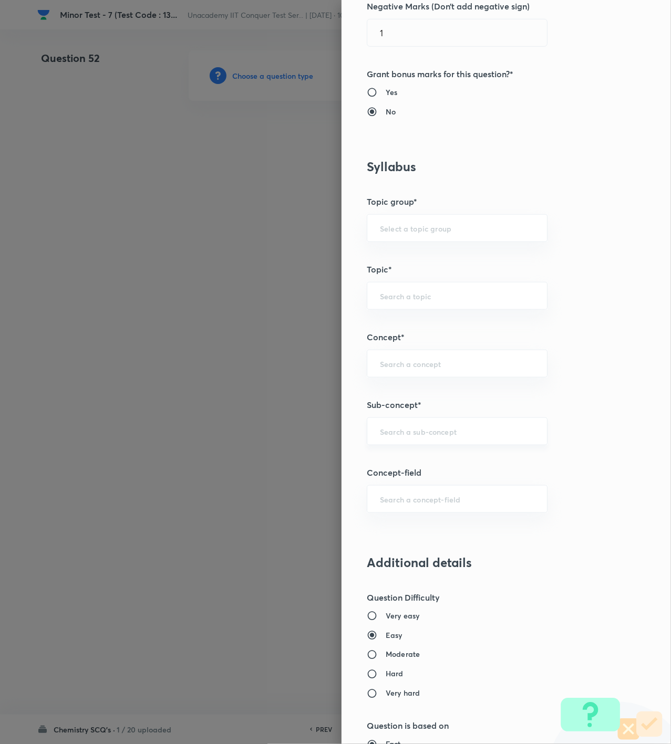
click at [410, 435] on input "text" at bounding box center [457, 432] width 154 height 10
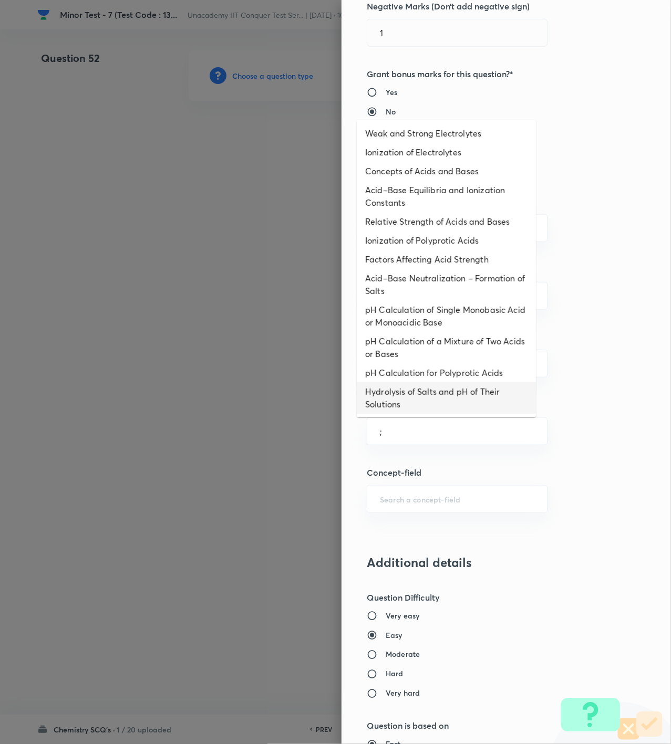
click at [412, 401] on li "Hydrolysis of Salts and pH of Their Solutions" at bounding box center [446, 398] width 179 height 32
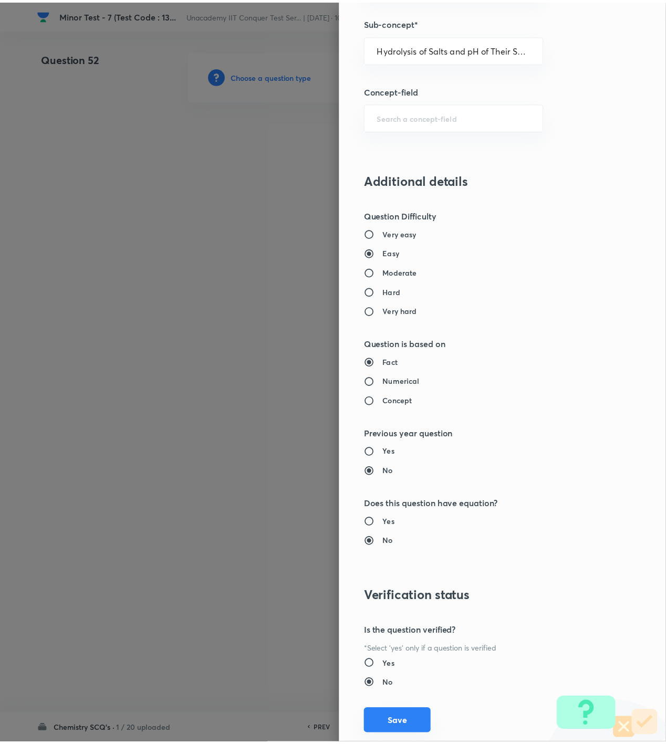
scroll to position [761, 0]
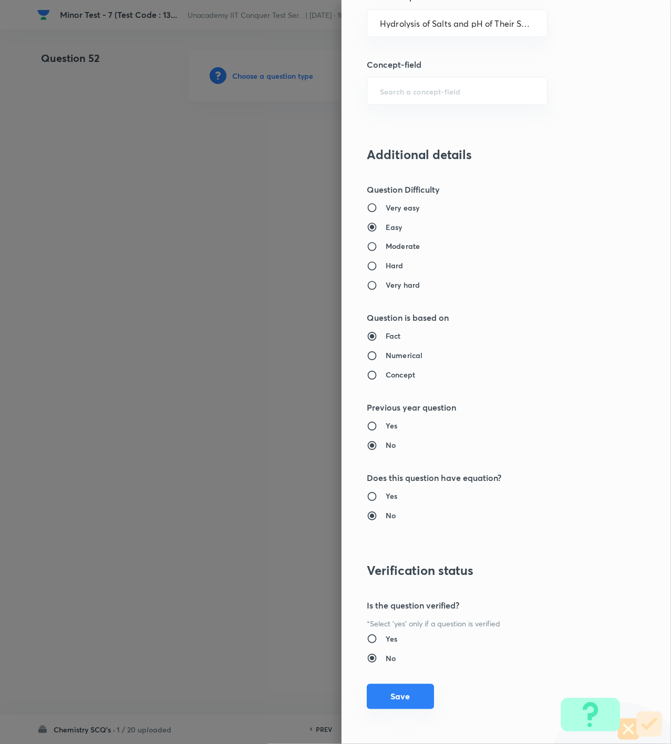
click at [379, 709] on button "Save" at bounding box center [400, 696] width 67 height 25
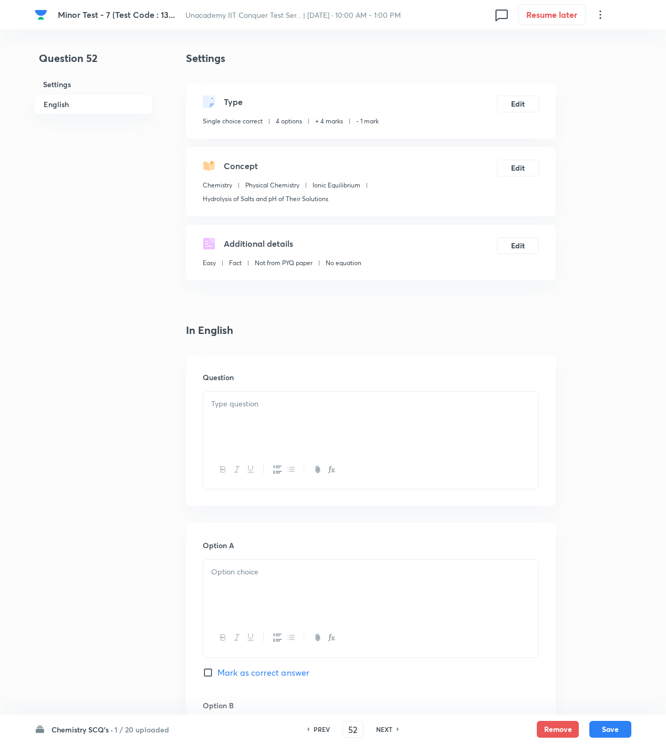
click at [274, 439] on div at bounding box center [370, 421] width 335 height 59
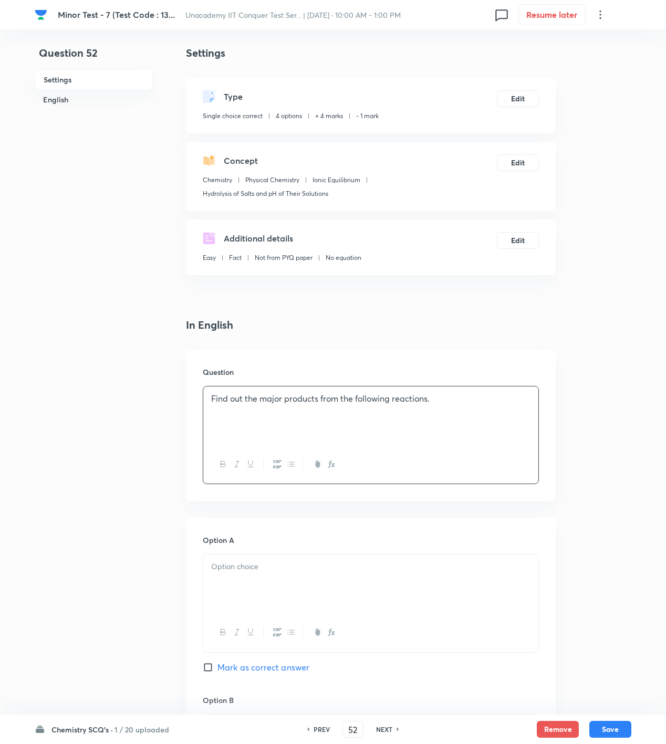
scroll to position [0, 0]
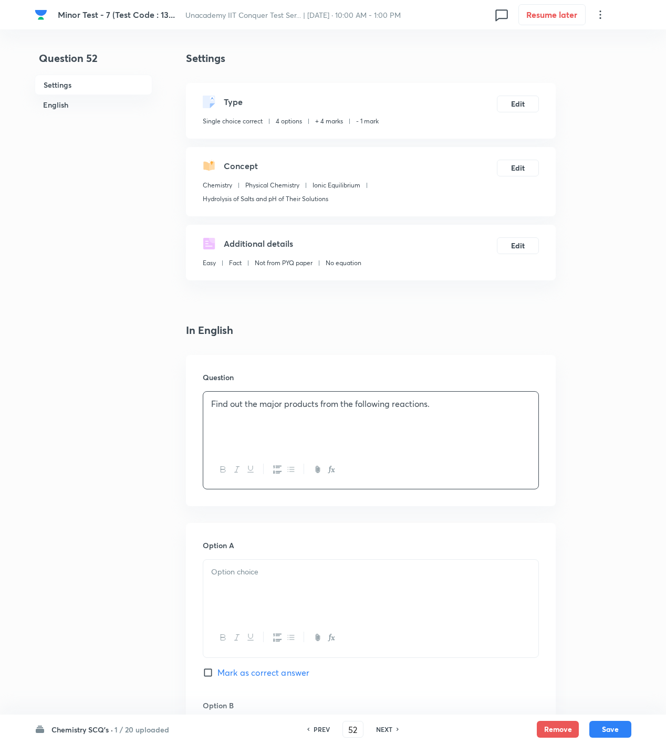
click at [456, 396] on div "Find out the major products from the following reactions." at bounding box center [370, 421] width 335 height 59
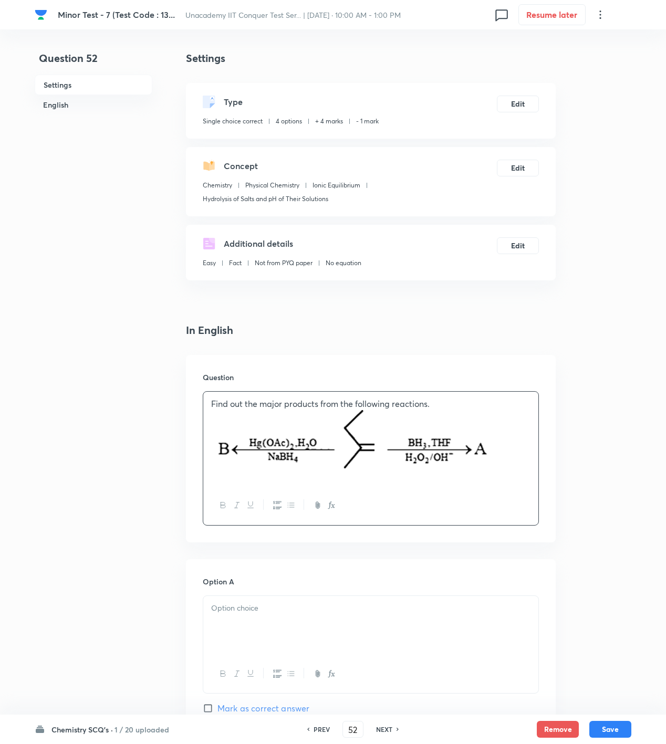
click at [317, 623] on div at bounding box center [370, 625] width 335 height 59
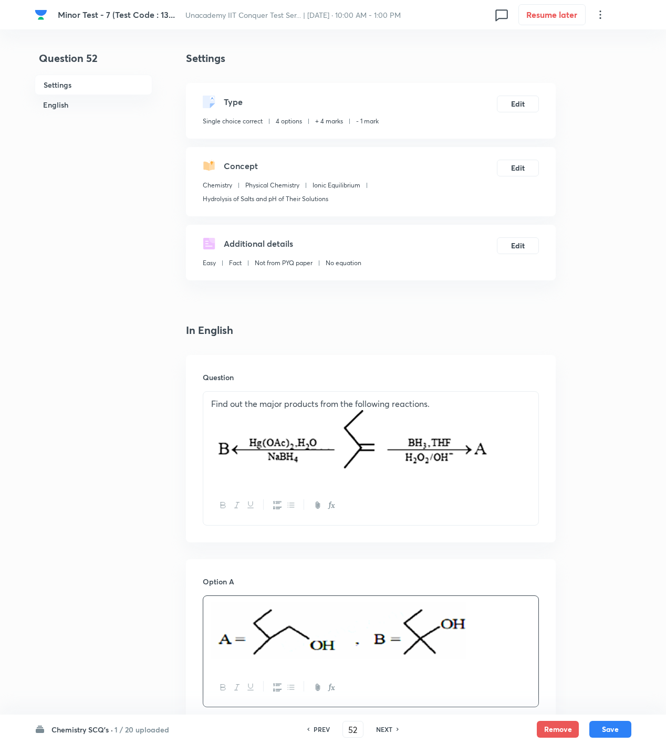
scroll to position [350, 0]
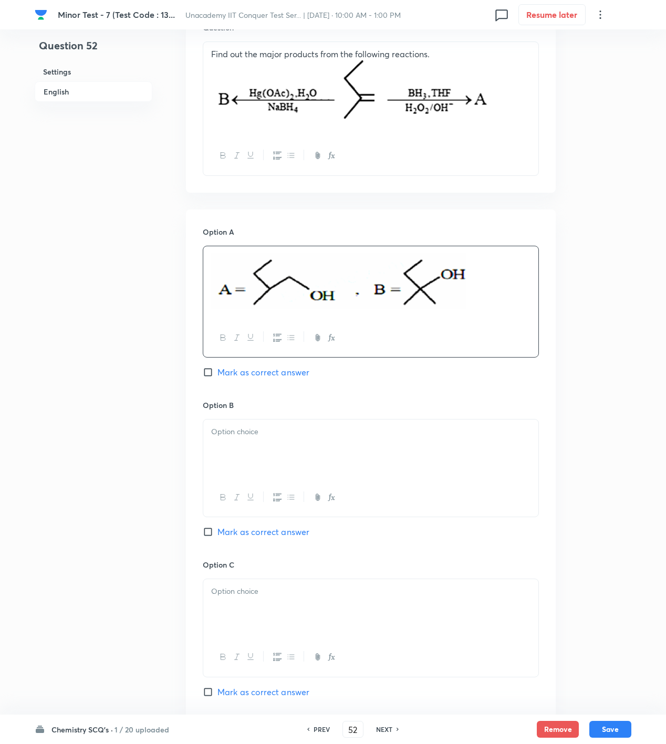
click at [334, 473] on div at bounding box center [370, 449] width 335 height 59
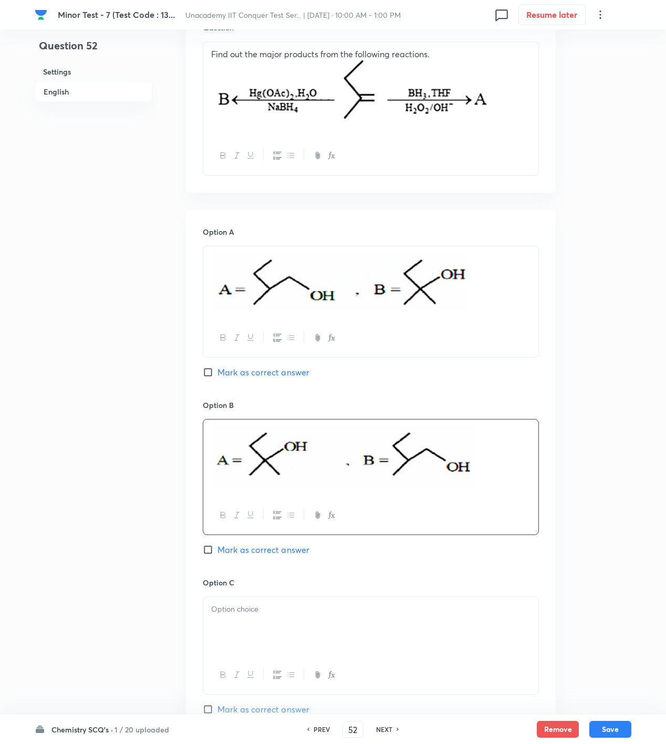
click at [406, 628] on div at bounding box center [370, 626] width 335 height 59
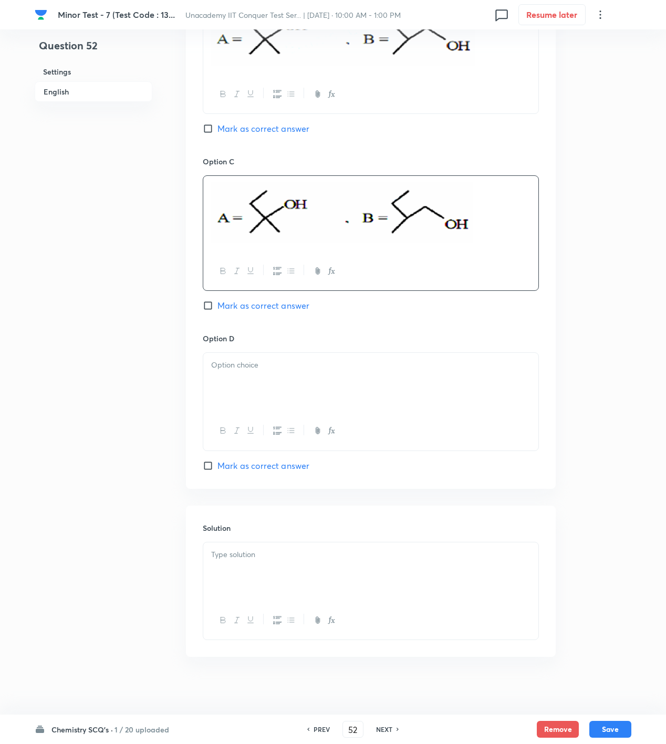
scroll to position [778, 0]
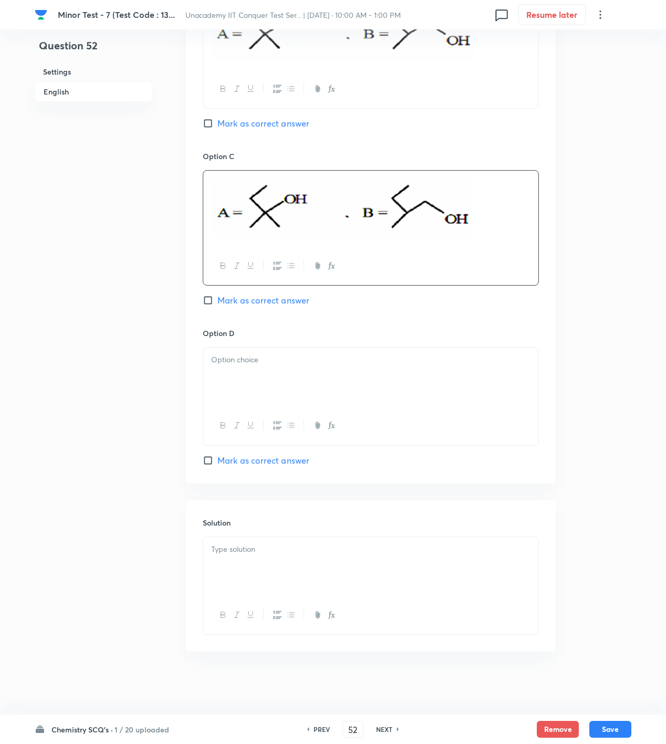
click at [313, 511] on div "Solution" at bounding box center [371, 576] width 370 height 151
click at [291, 398] on div at bounding box center [370, 377] width 335 height 59
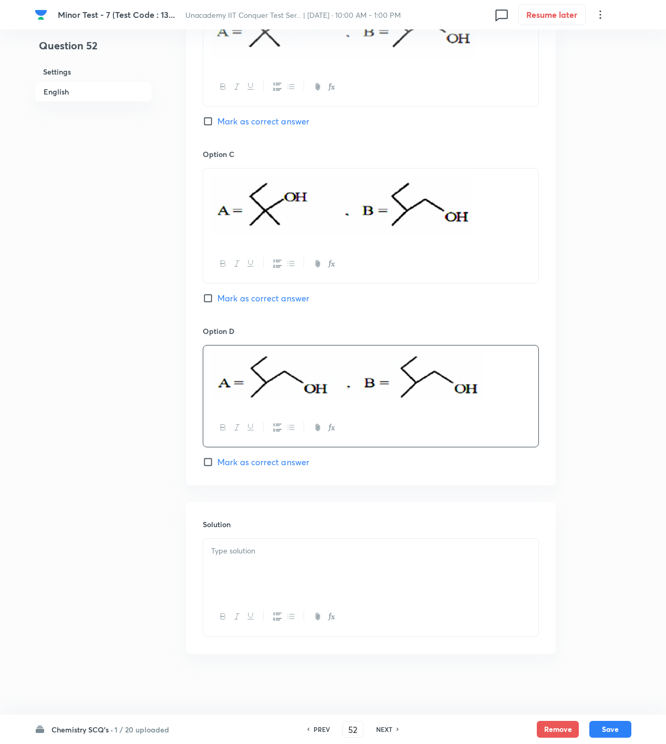
drag, startPoint x: 425, startPoint y: 594, endPoint x: 396, endPoint y: 559, distance: 45.5
click at [421, 580] on div at bounding box center [370, 568] width 335 height 59
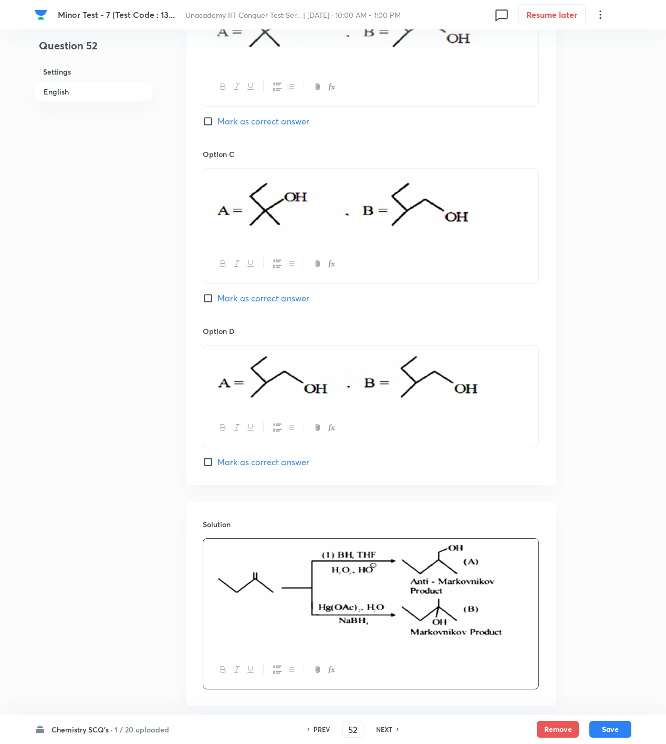
drag, startPoint x: 253, startPoint y: 475, endPoint x: 250, endPoint y: 481, distance: 6.8
click at [253, 474] on div "Option A Mark as correct answer Option B Mark as correct answer Option C Mark a…" at bounding box center [371, 133] width 370 height 704
click at [245, 463] on span "Mark as correct answer" at bounding box center [263, 462] width 92 height 13
click at [217, 463] on input "Mark as correct answer" at bounding box center [210, 462] width 15 height 11
click at [608, 731] on button "Save" at bounding box center [610, 728] width 42 height 17
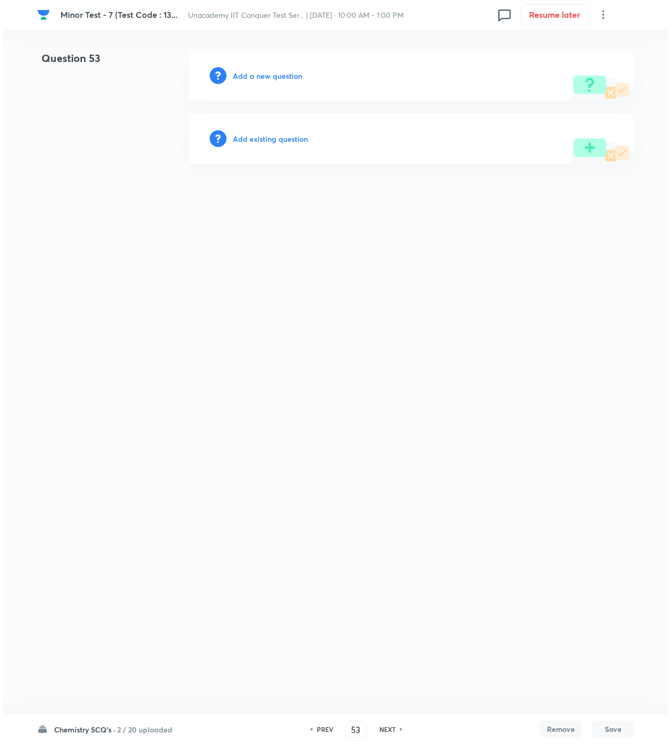
scroll to position [0, 0]
click at [161, 734] on h6 "2 / 20 uploaded" at bounding box center [144, 729] width 55 height 11
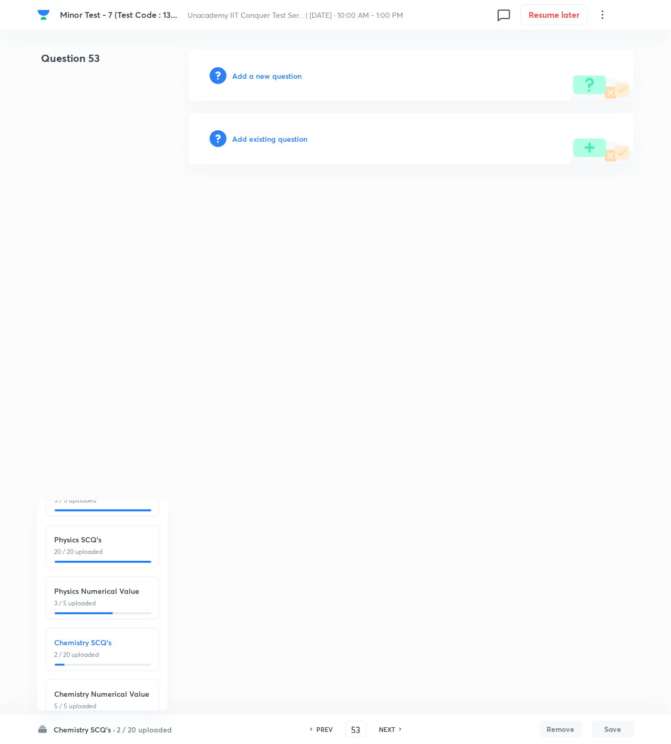
scroll to position [118, 0]
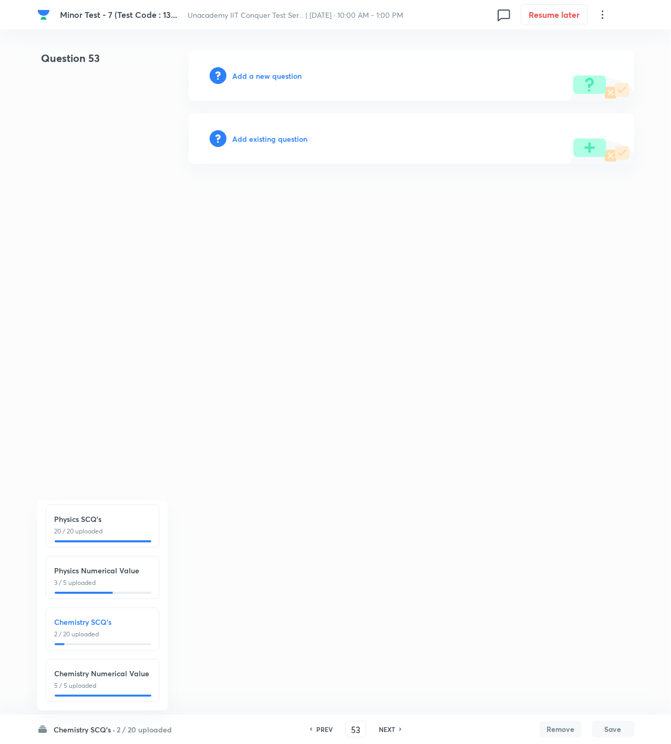
click at [139, 733] on h6 "2 / 20 uploaded" at bounding box center [144, 729] width 55 height 11
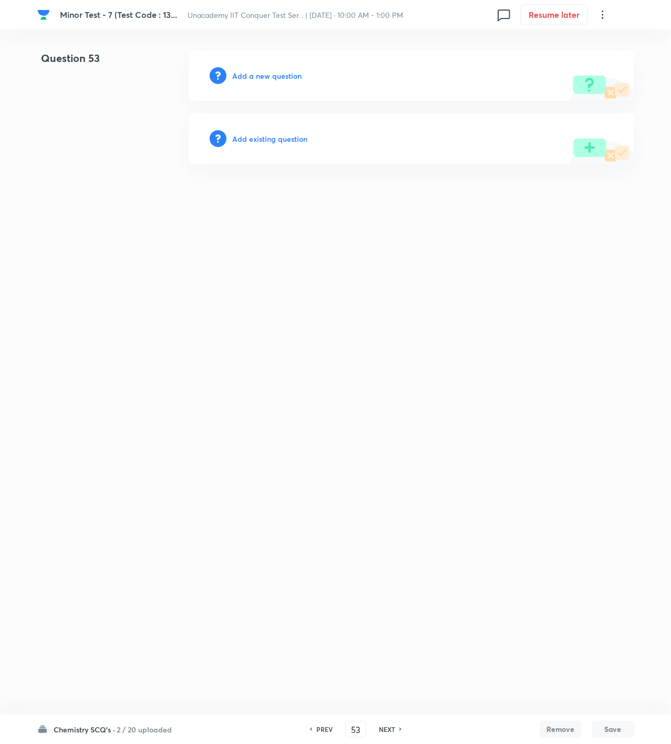
click at [272, 68] on div "Add a new question" at bounding box center [411, 75] width 445 height 50
click at [272, 71] on h6 "Add a new question" at bounding box center [267, 75] width 69 height 11
click at [272, 71] on h6 "Choose a question type" at bounding box center [273, 75] width 81 height 11
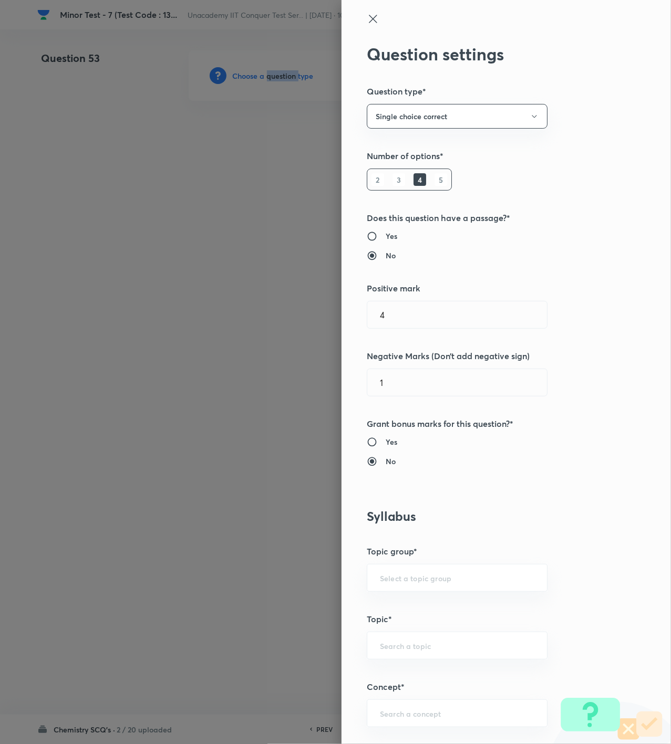
scroll to position [350, 0]
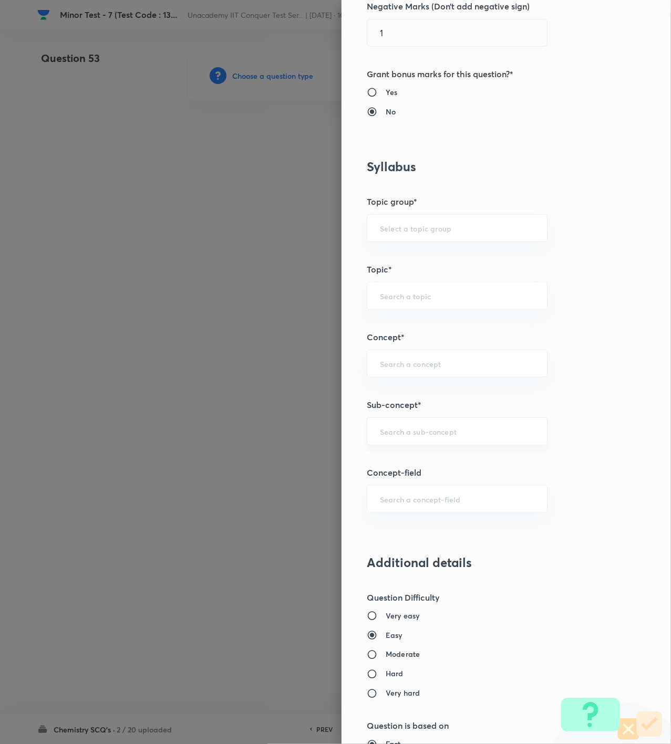
click at [421, 437] on input "text" at bounding box center [457, 432] width 154 height 10
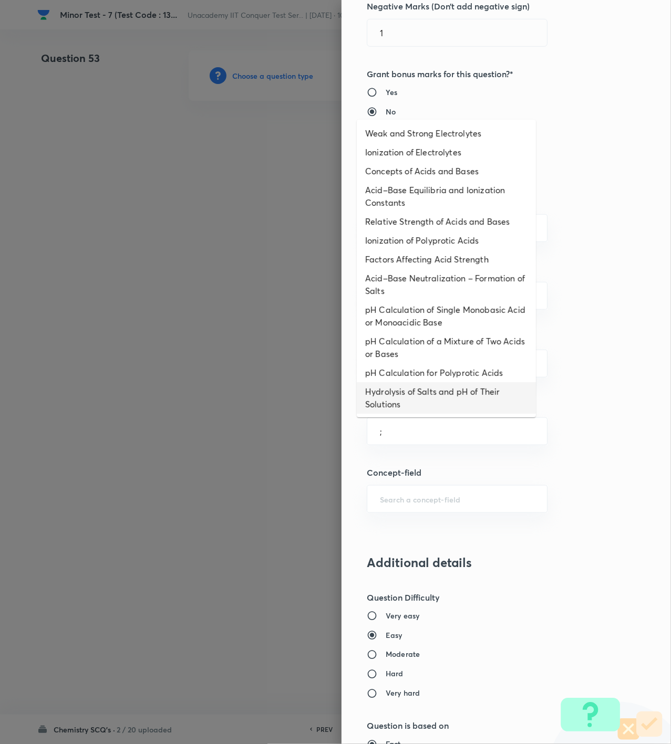
click at [423, 349] on li "pH Calculation of a Mixture of Two Acids or Bases" at bounding box center [446, 348] width 179 height 32
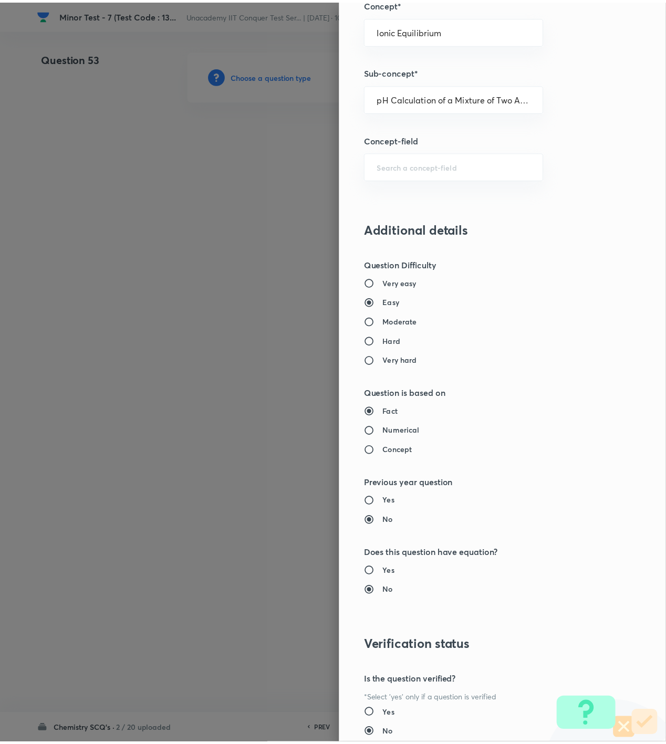
scroll to position [761, 0]
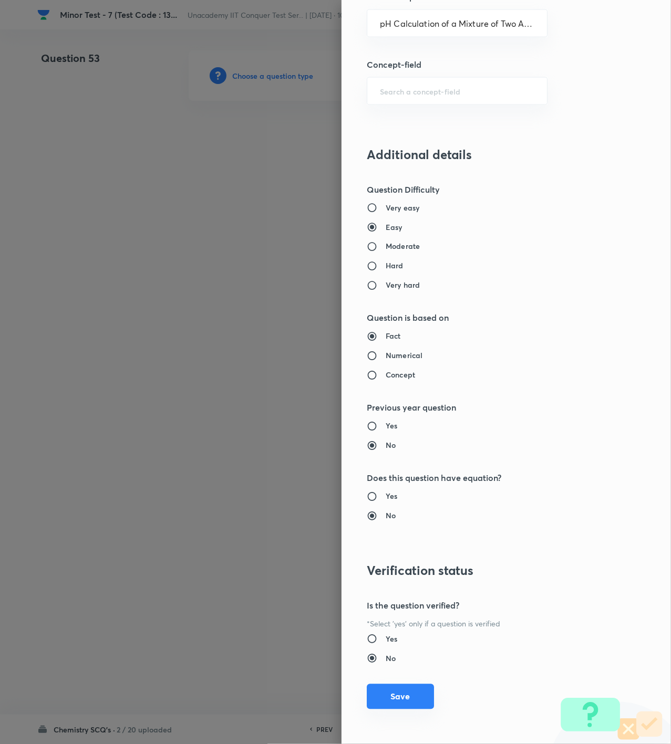
click at [391, 693] on button "Save" at bounding box center [400, 696] width 67 height 25
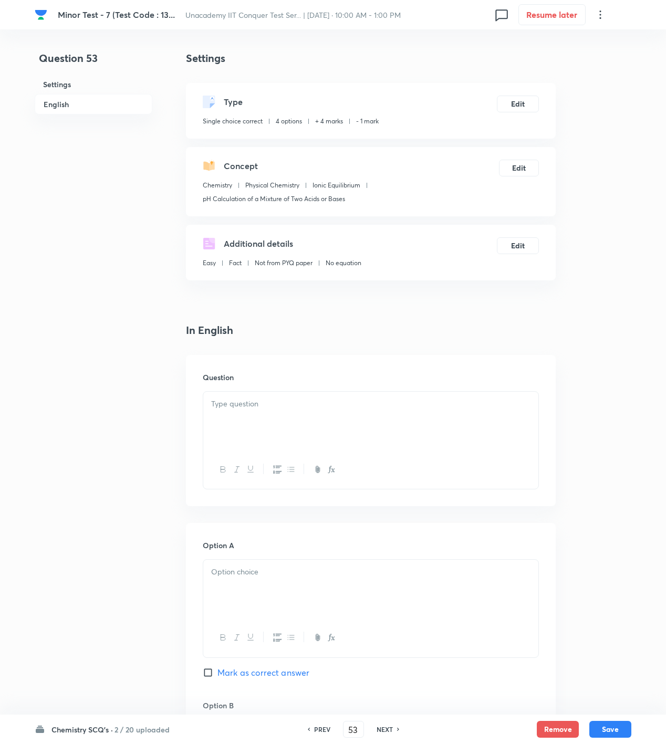
click at [305, 408] on p at bounding box center [370, 404] width 319 height 12
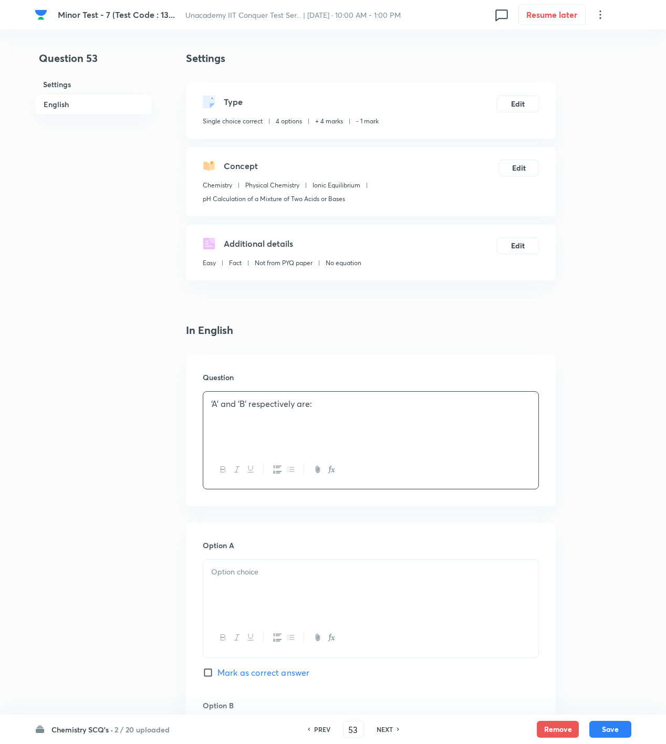
click at [411, 420] on div "‘A’ and ‘B’ respectively are:" at bounding box center [370, 421] width 335 height 59
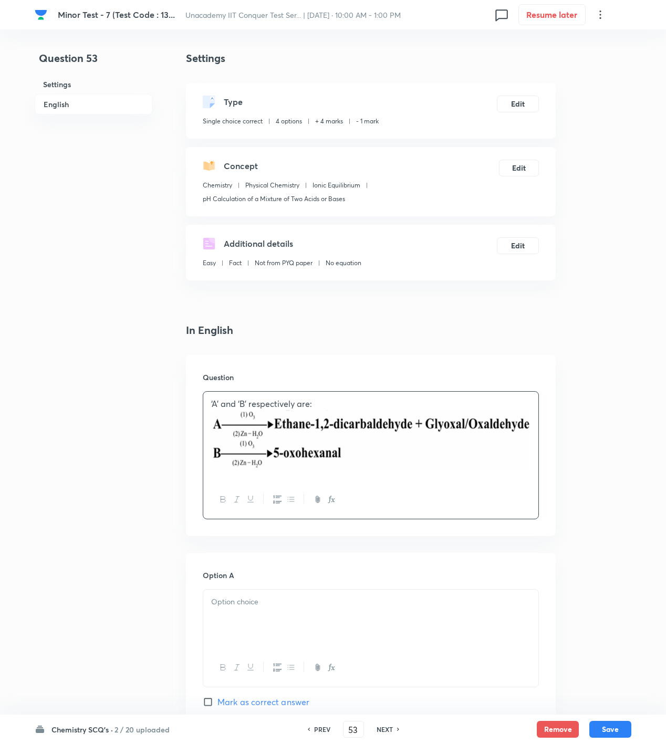
click at [282, 623] on div at bounding box center [370, 619] width 335 height 59
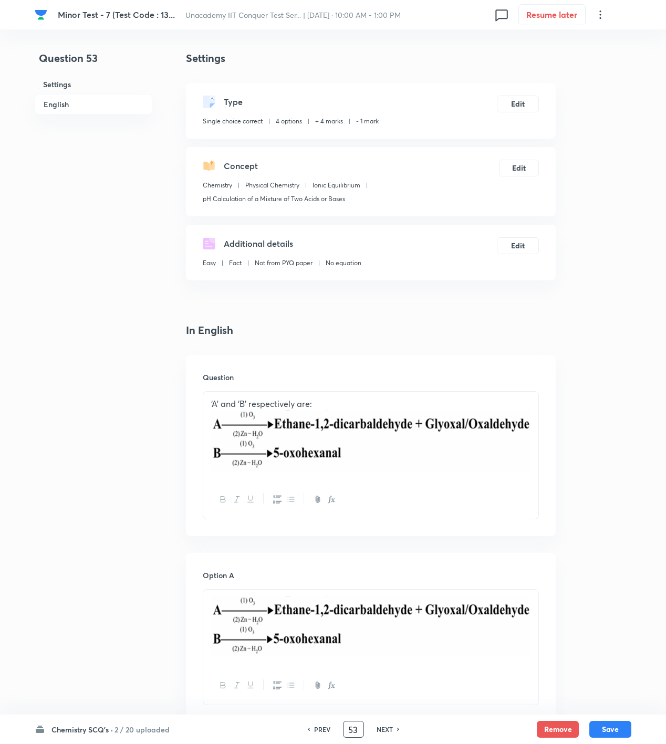
click at [433, 640] on img at bounding box center [370, 626] width 319 height 61
click at [526, 617] on img at bounding box center [370, 626] width 319 height 61
click at [533, 619] on div at bounding box center [370, 628] width 335 height 77
drag, startPoint x: 519, startPoint y: 622, endPoint x: 214, endPoint y: 629, distance: 304.7
click at [214, 629] on img at bounding box center [370, 626] width 319 height 61
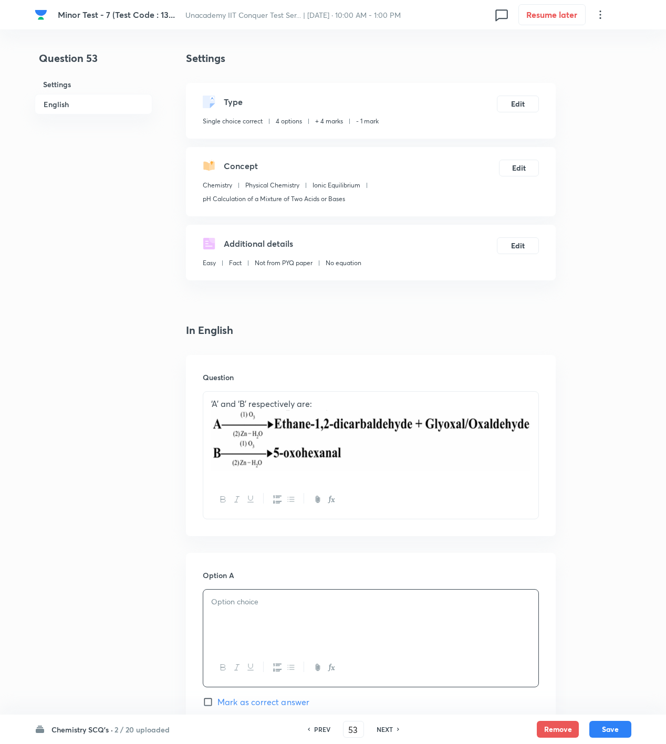
click at [347, 604] on p at bounding box center [370, 602] width 319 height 12
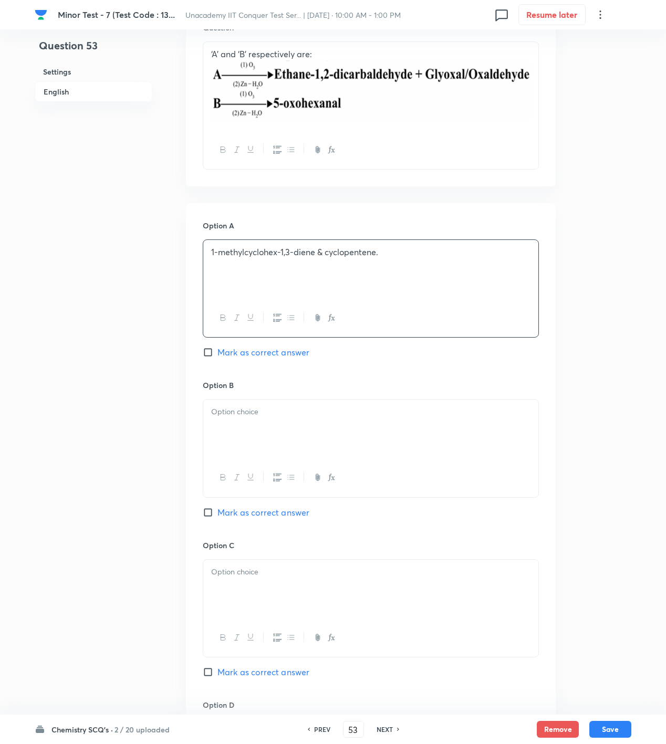
click at [301, 425] on div at bounding box center [370, 429] width 335 height 59
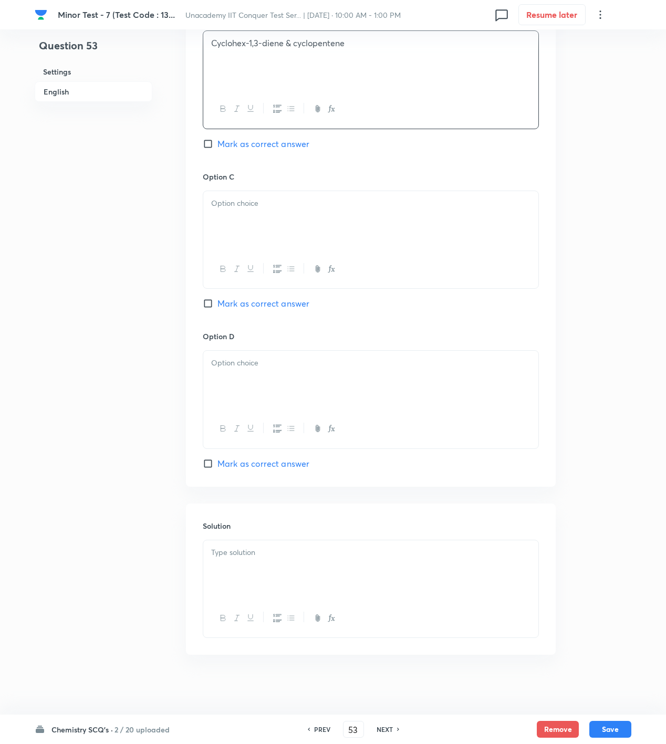
scroll to position [725, 0]
click at [278, 464] on span "Mark as correct answer" at bounding box center [263, 460] width 92 height 13
click at [217, 464] on input "Mark as correct answer" at bounding box center [210, 460] width 15 height 11
click at [257, 223] on div at bounding box center [370, 217] width 335 height 59
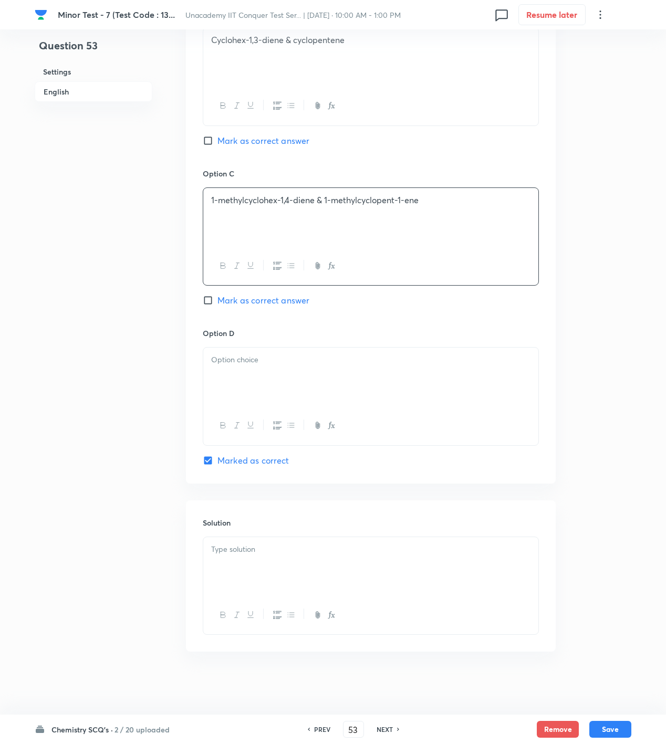
click at [275, 349] on div at bounding box center [370, 377] width 335 height 59
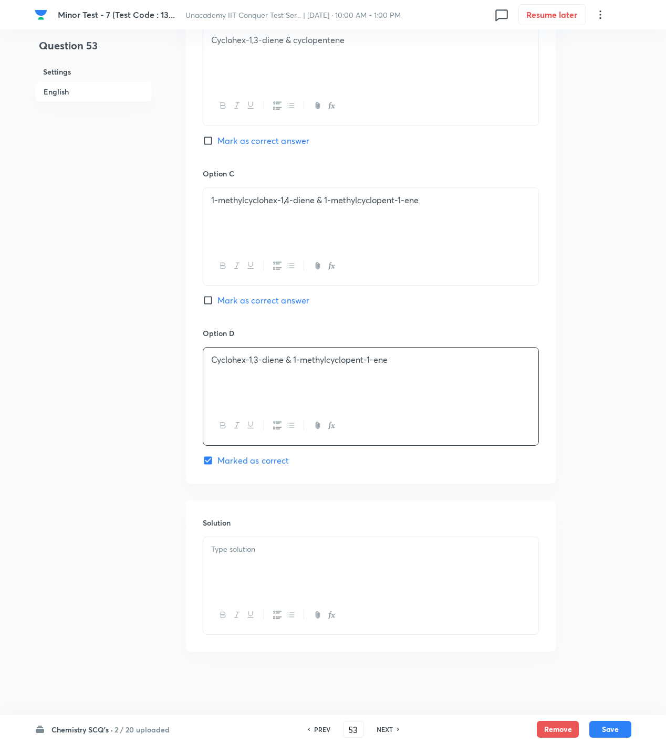
click at [325, 545] on p at bounding box center [370, 550] width 319 height 12
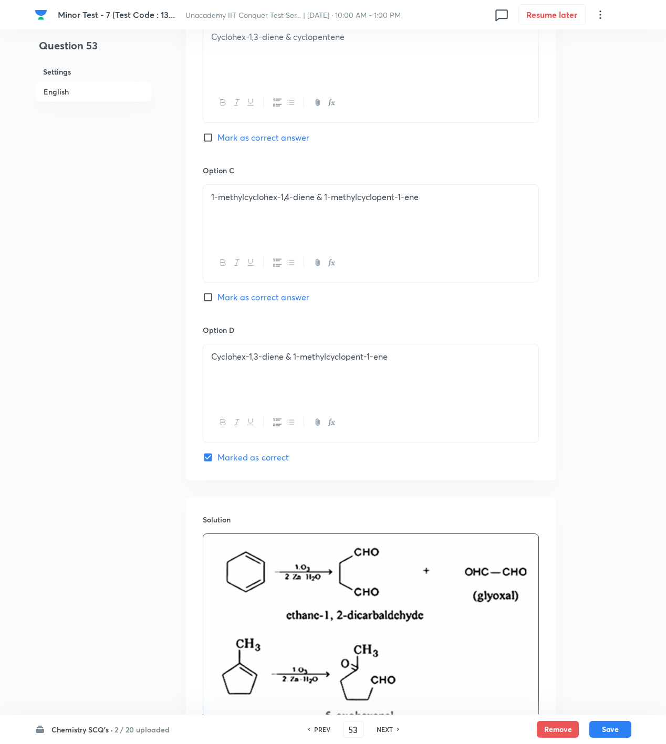
click at [597, 718] on div "Chemistry SCQ's · 2 / 20 uploaded PREV 53 ​ NEXT Remove Save" at bounding box center [333, 729] width 597 height 29
click at [604, 726] on button "Save" at bounding box center [610, 728] width 42 height 17
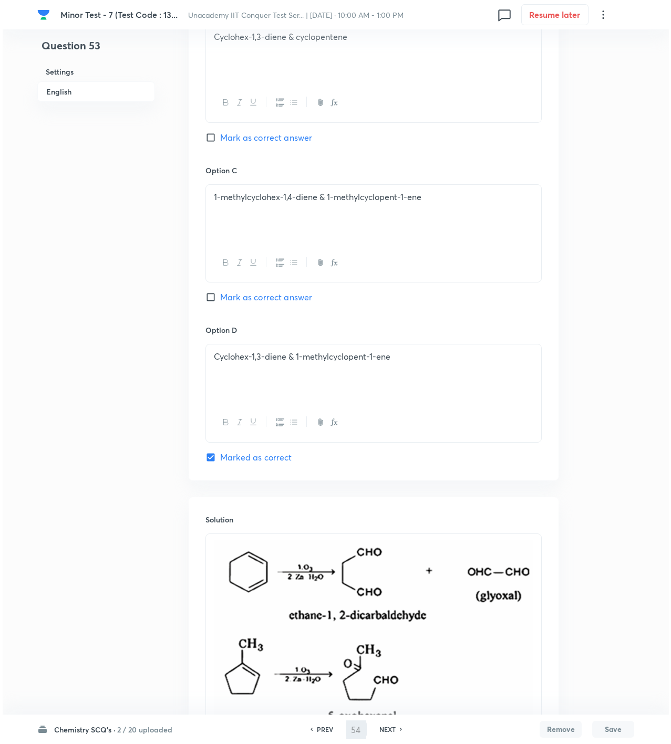
scroll to position [0, 0]
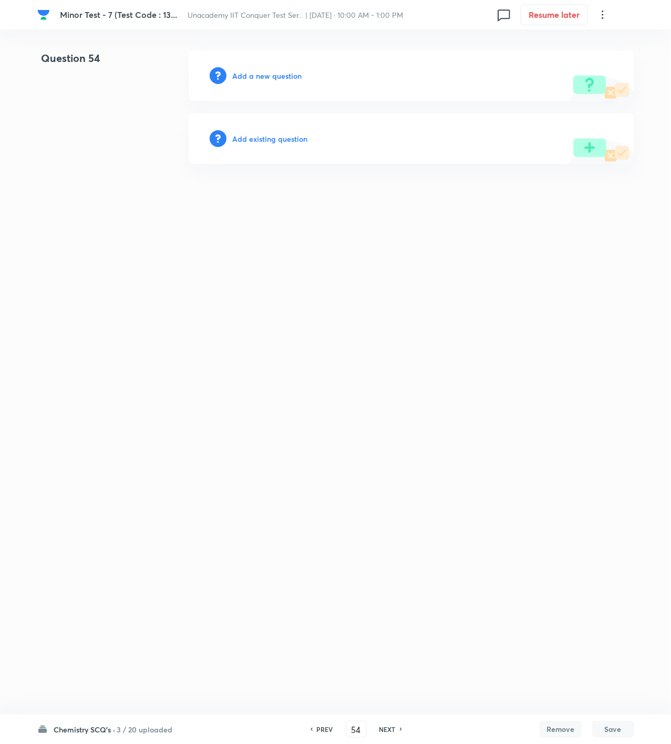
click at [273, 82] on div "Add a new question" at bounding box center [411, 75] width 445 height 50
click at [275, 72] on h6 "Add a new question" at bounding box center [267, 75] width 69 height 11
click at [275, 72] on h6 "Choose a question type" at bounding box center [273, 75] width 81 height 11
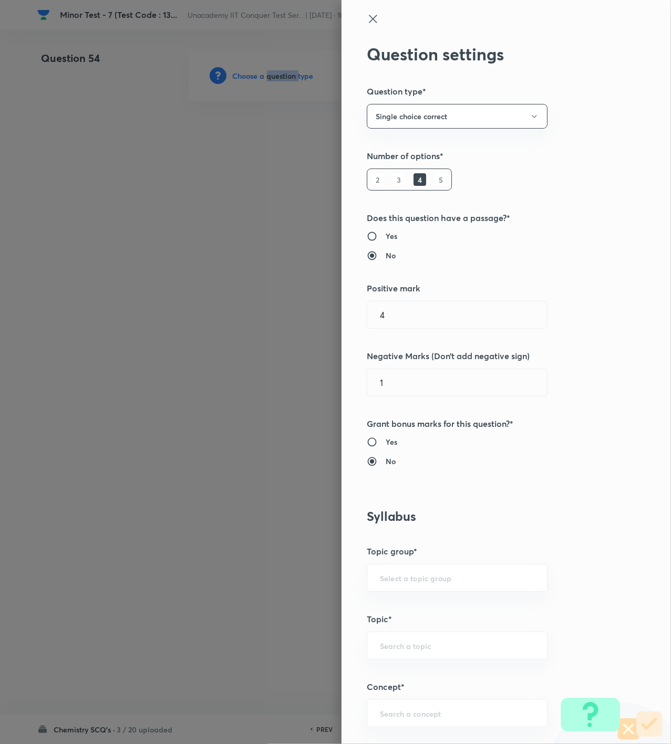
scroll to position [350, 0]
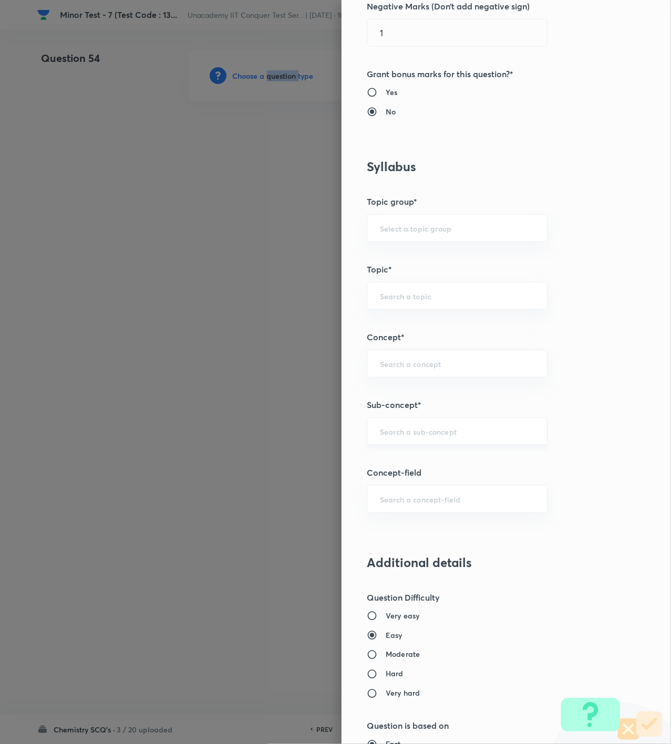
click at [444, 427] on div "​" at bounding box center [457, 432] width 181 height 28
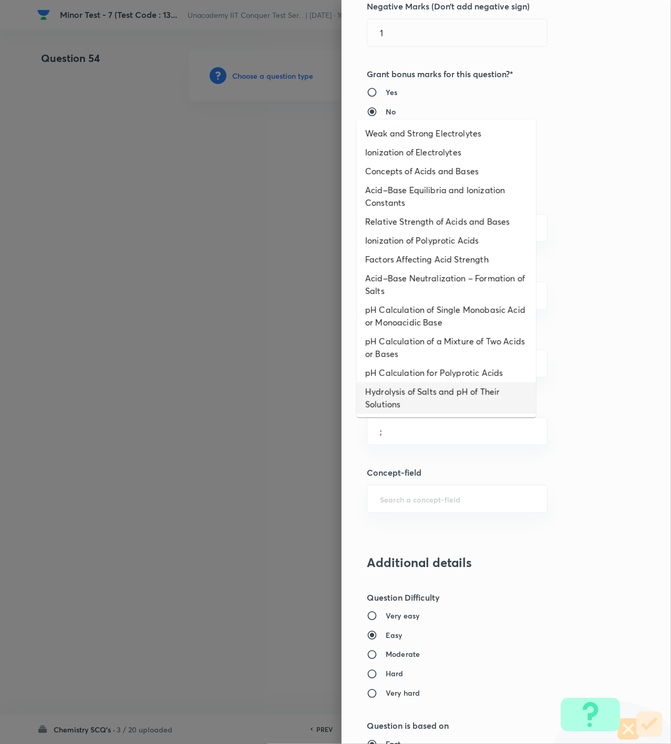
click at [432, 383] on li "Hydrolysis of Salts and pH of Their Solutions" at bounding box center [446, 398] width 179 height 32
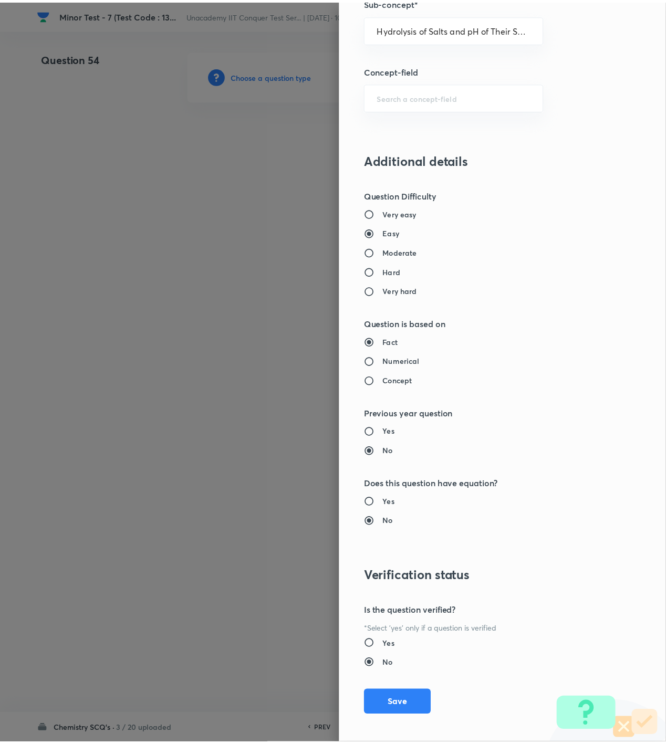
scroll to position [761, 0]
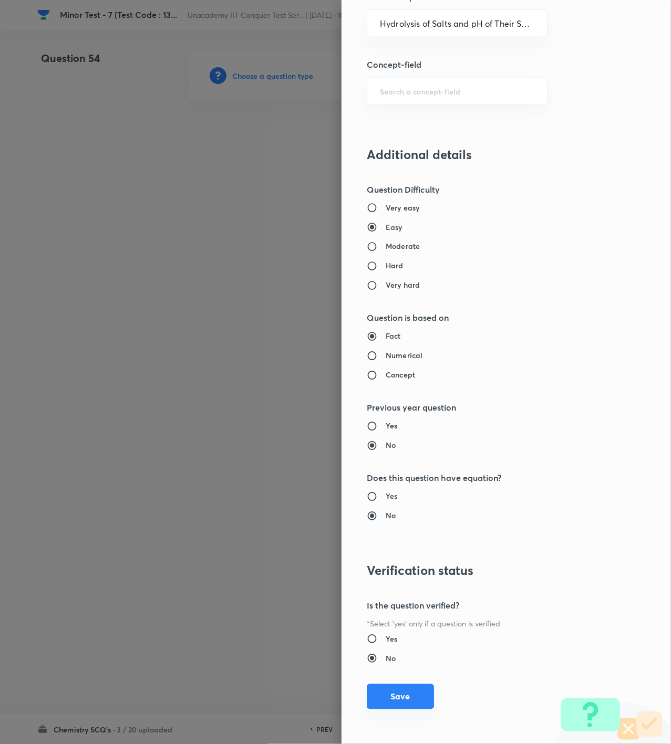
drag, startPoint x: 413, startPoint y: 693, endPoint x: 404, endPoint y: 694, distance: 9.0
click at [412, 693] on button "Save" at bounding box center [400, 696] width 67 height 25
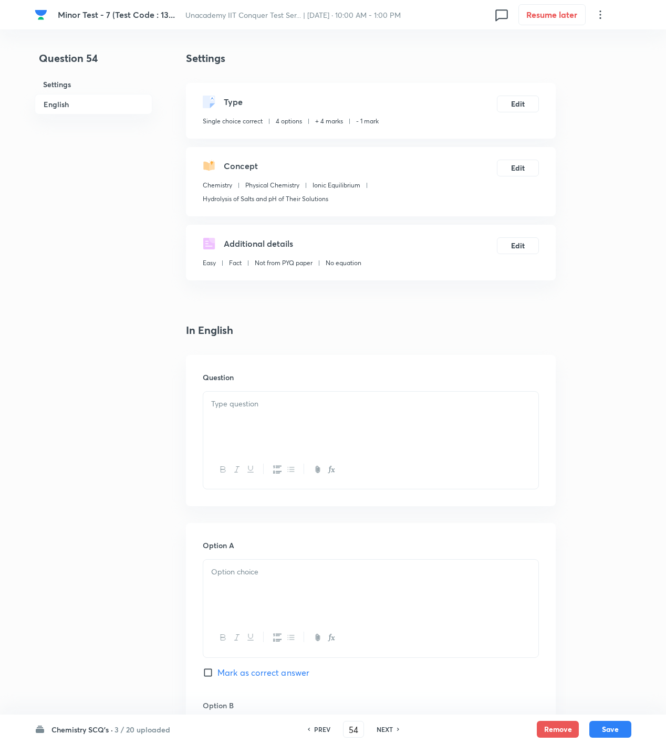
click at [482, 429] on div at bounding box center [370, 421] width 335 height 59
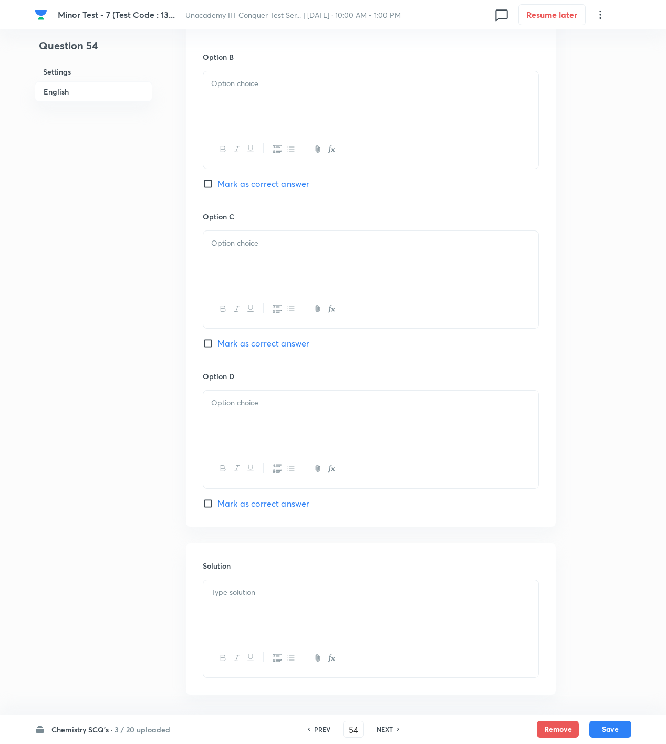
scroll to position [742, 0]
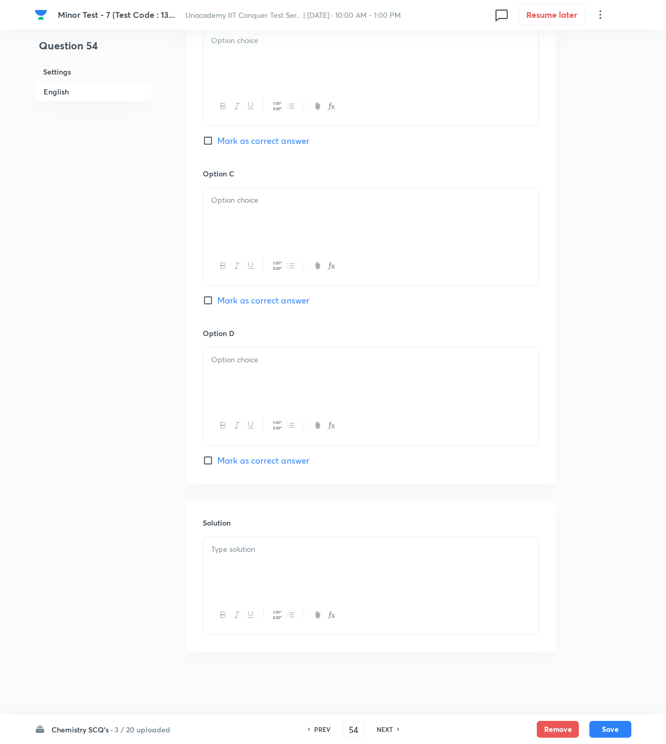
click at [356, 563] on div at bounding box center [370, 566] width 335 height 59
click at [261, 309] on div "Option C Mark as correct answer" at bounding box center [371, 248] width 336 height 160
click at [267, 292] on div "Option C Mark as correct answer" at bounding box center [371, 248] width 336 height 160
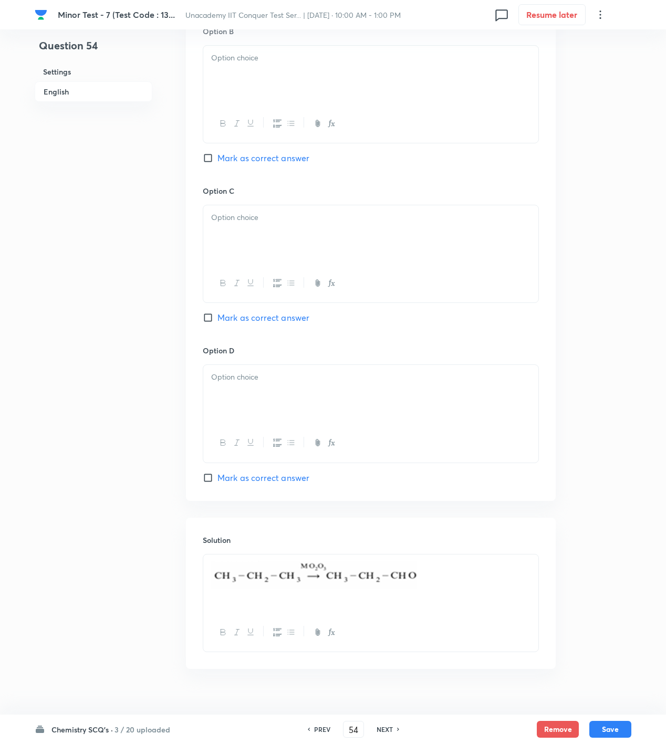
scroll to position [391, 0]
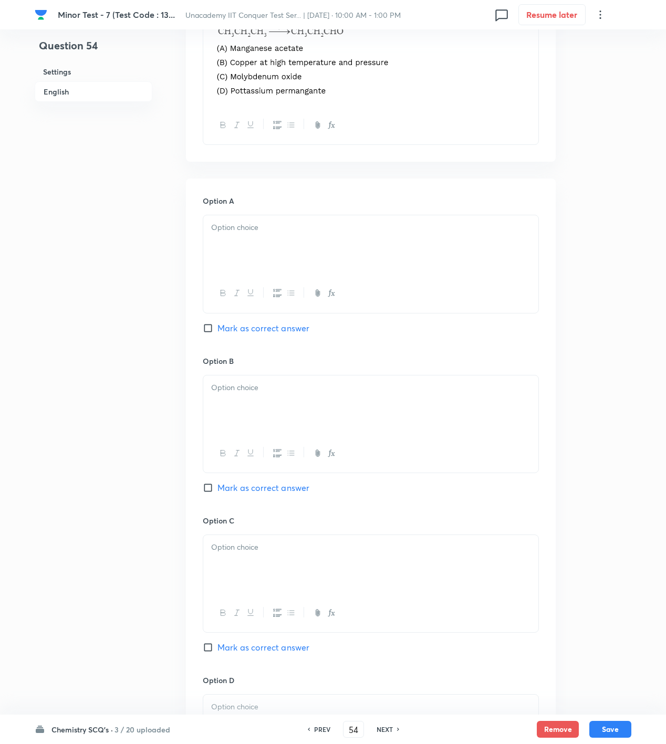
click at [269, 259] on div at bounding box center [370, 244] width 335 height 59
click at [247, 440] on div at bounding box center [370, 453] width 335 height 38
click at [244, 410] on div at bounding box center [370, 405] width 335 height 59
drag, startPoint x: 223, startPoint y: 537, endPoint x: 237, endPoint y: 567, distance: 33.6
click at [223, 539] on div at bounding box center [370, 564] width 335 height 59
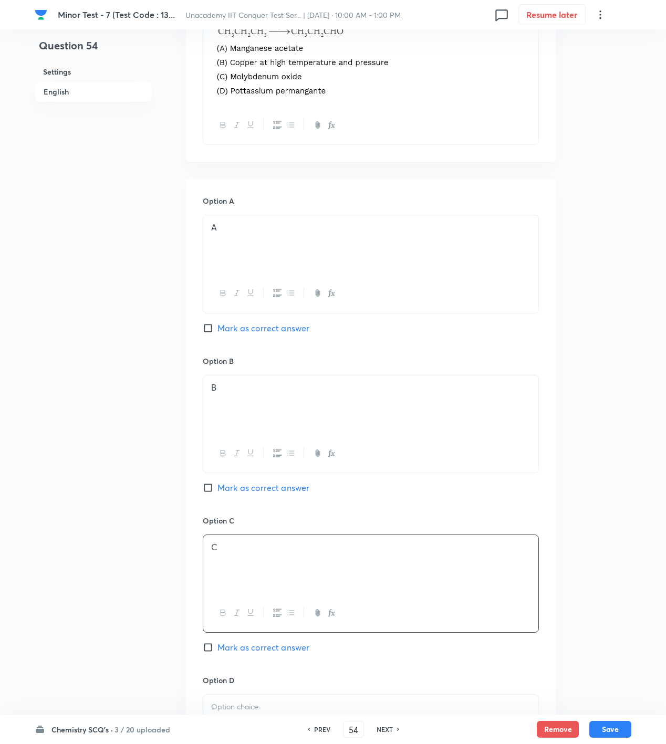
click at [251, 650] on span "Mark as correct answer" at bounding box center [263, 647] width 92 height 13
click at [217, 650] on input "Mark as correct answer" at bounding box center [210, 647] width 15 height 11
click at [263, 708] on p at bounding box center [370, 707] width 319 height 12
click at [616, 722] on button "Save" at bounding box center [610, 728] width 42 height 17
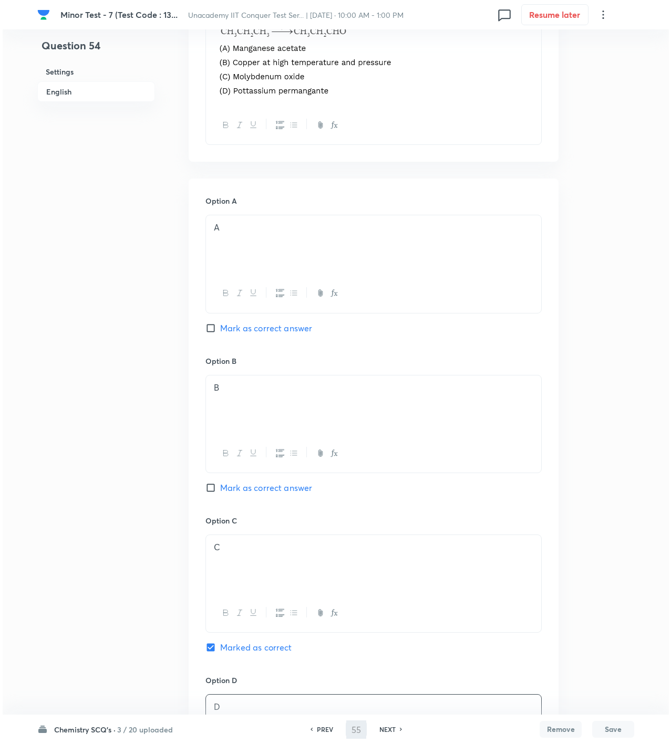
scroll to position [0, 0]
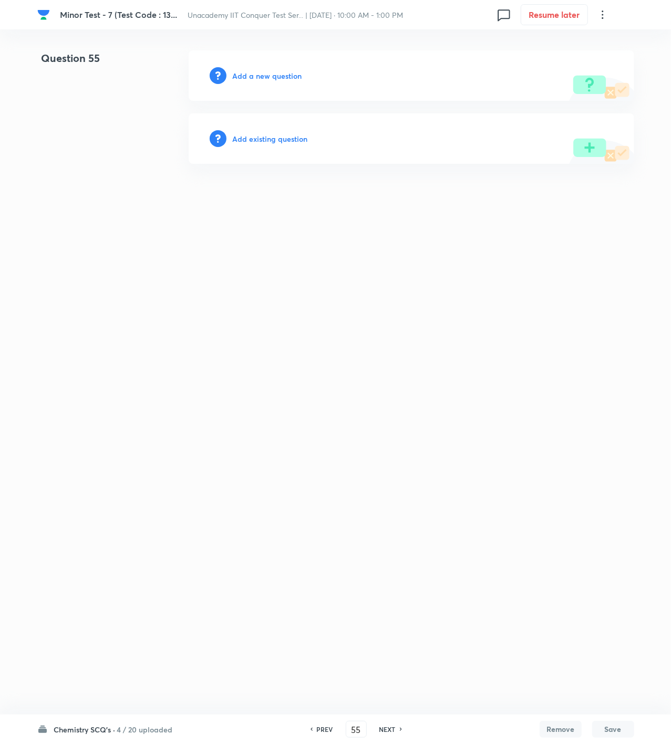
click at [280, 74] on h6 "Add a new question" at bounding box center [267, 75] width 69 height 11
click at [280, 74] on h6 "Choose a question type" at bounding box center [273, 75] width 81 height 11
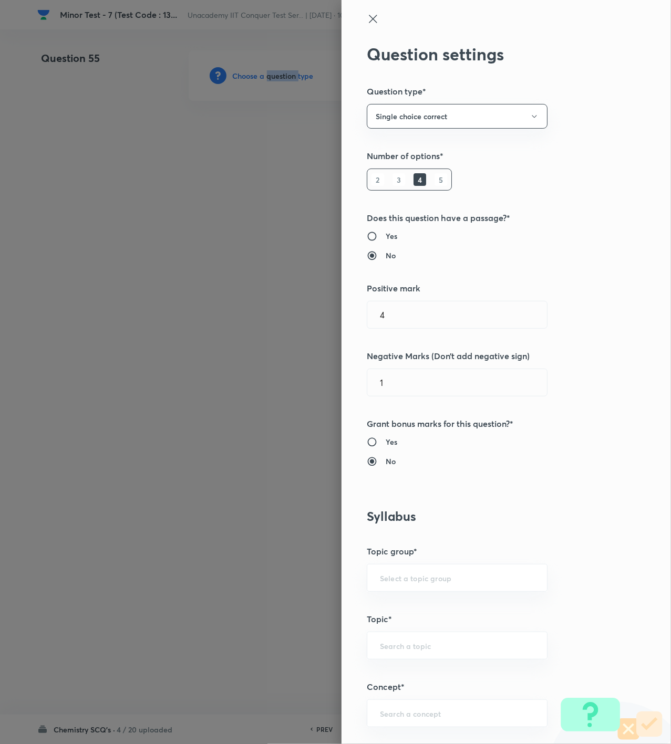
scroll to position [350, 0]
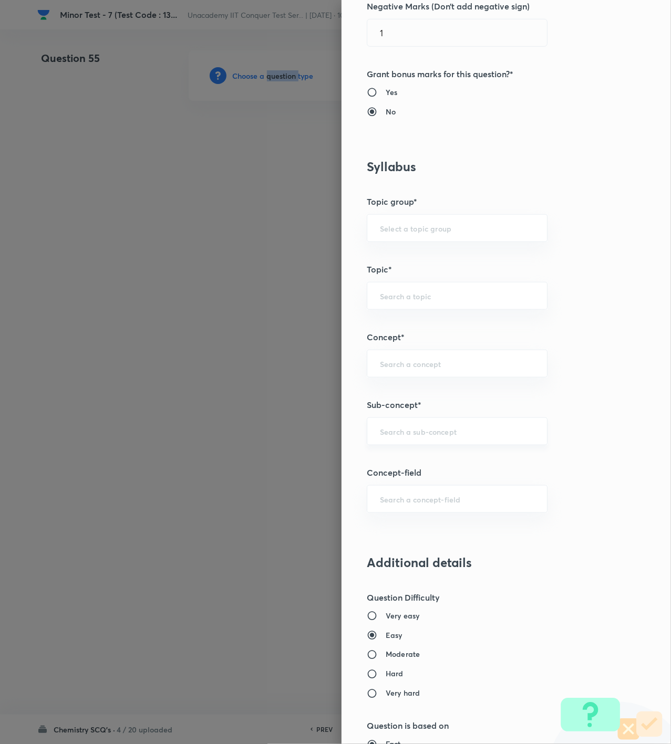
click at [393, 423] on div "​" at bounding box center [457, 432] width 181 height 28
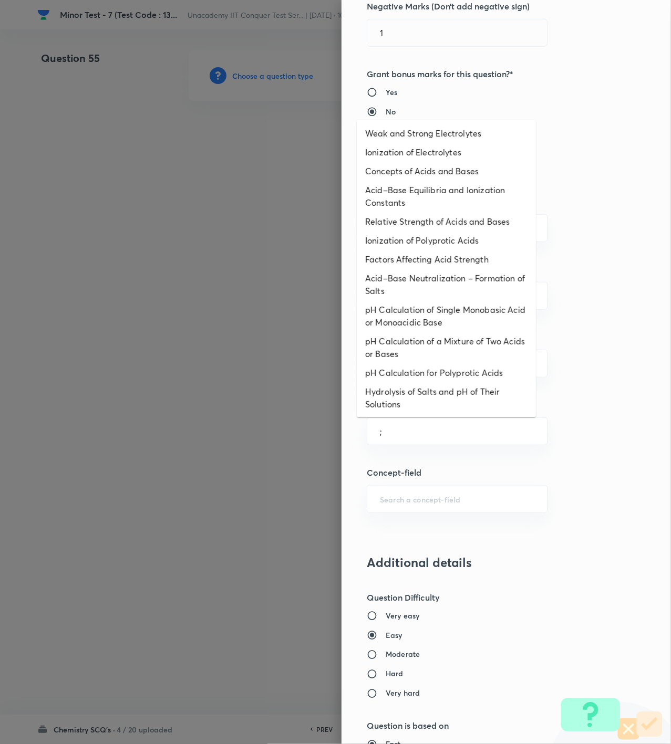
click at [437, 407] on li "Hydrolysis of Salts and pH of Their Solutions" at bounding box center [446, 398] width 179 height 32
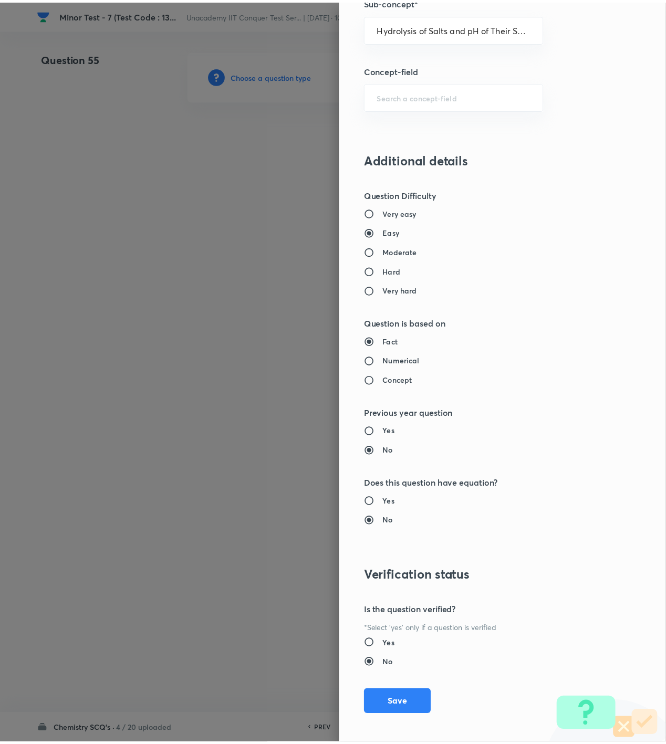
scroll to position [761, 0]
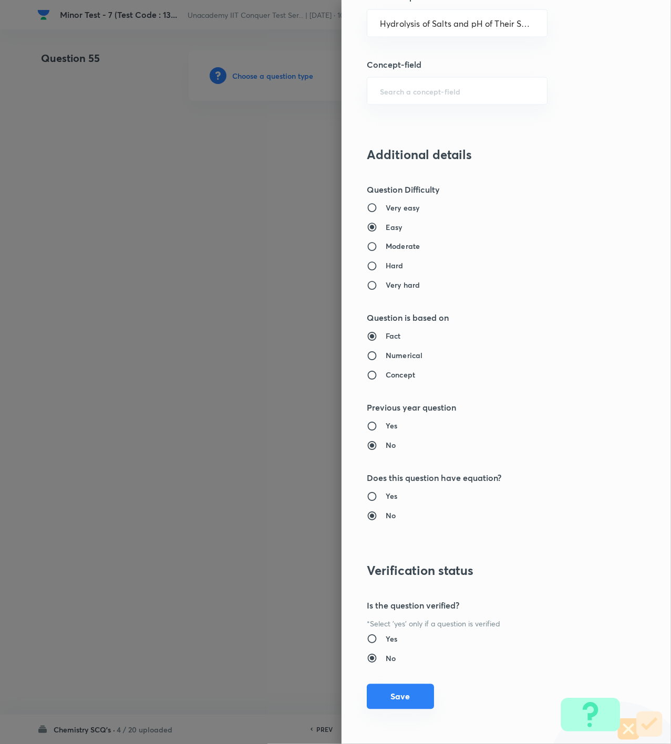
click at [393, 697] on button "Save" at bounding box center [400, 696] width 67 height 25
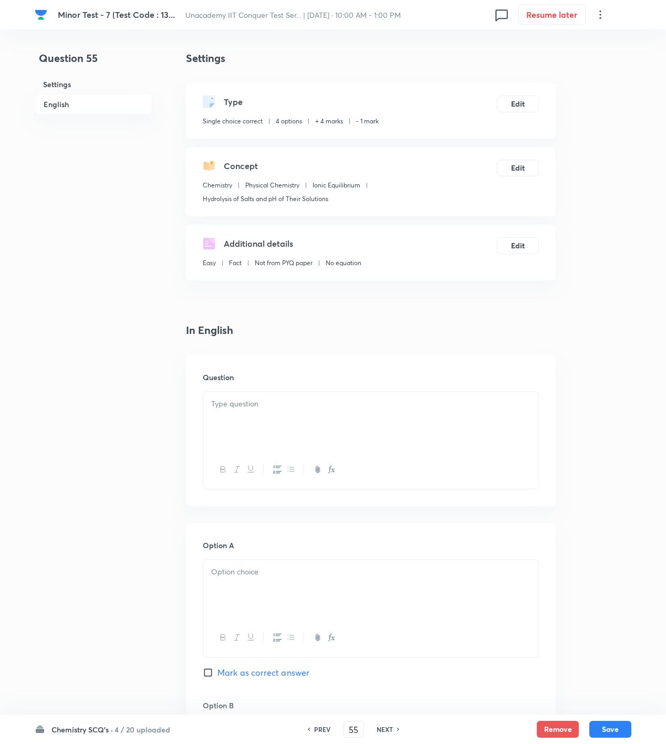
click at [255, 397] on div at bounding box center [370, 421] width 335 height 59
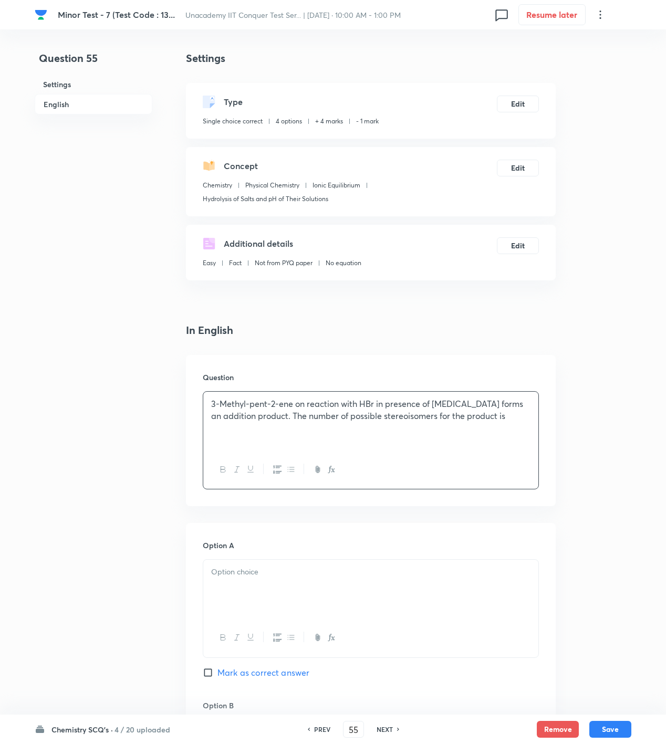
click at [252, 587] on div at bounding box center [370, 589] width 335 height 59
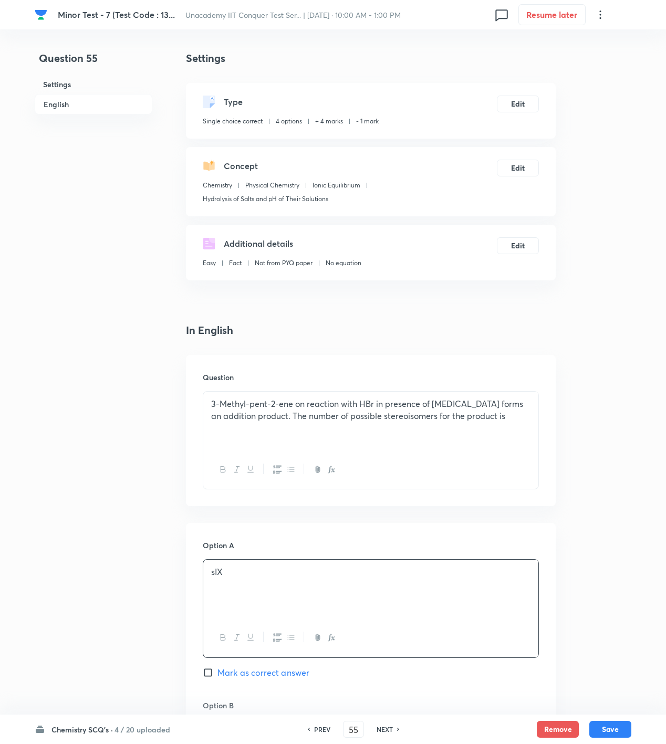
scroll to position [350, 0]
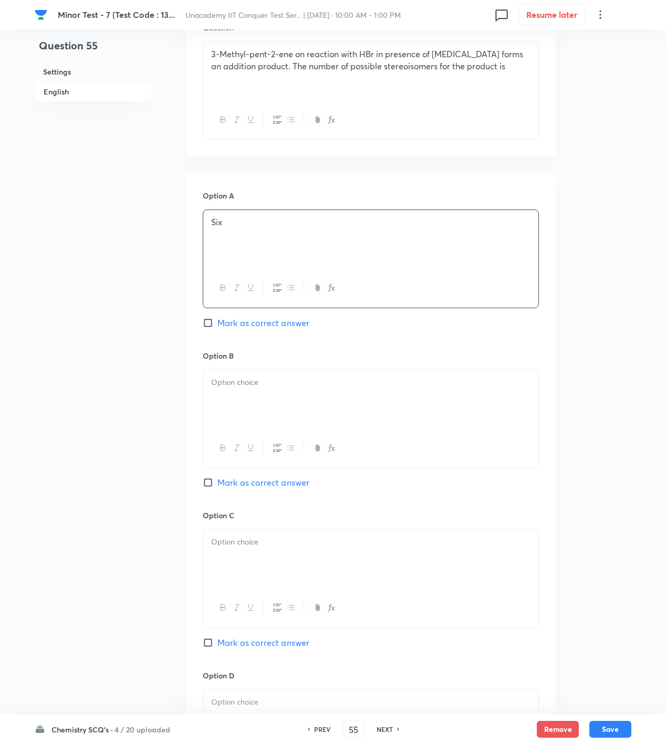
click at [258, 413] on div at bounding box center [370, 399] width 335 height 59
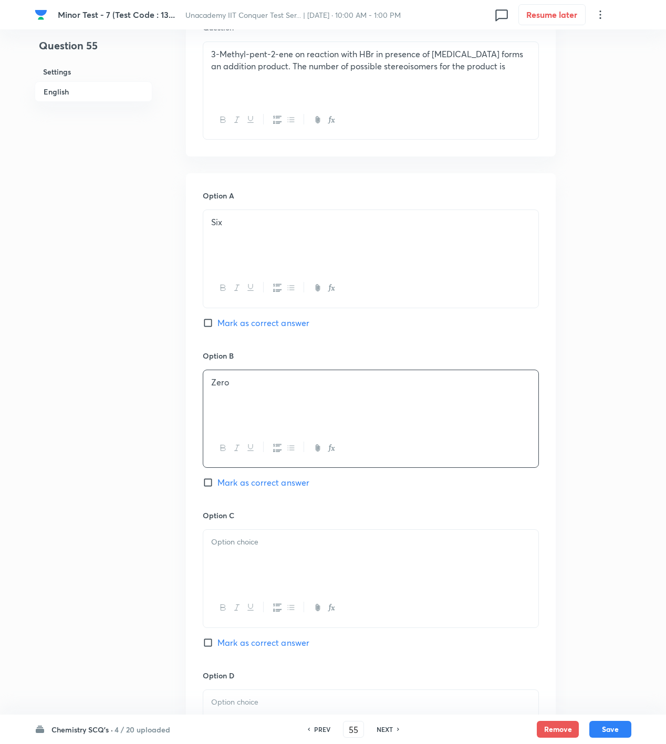
click at [265, 559] on div at bounding box center [370, 559] width 335 height 59
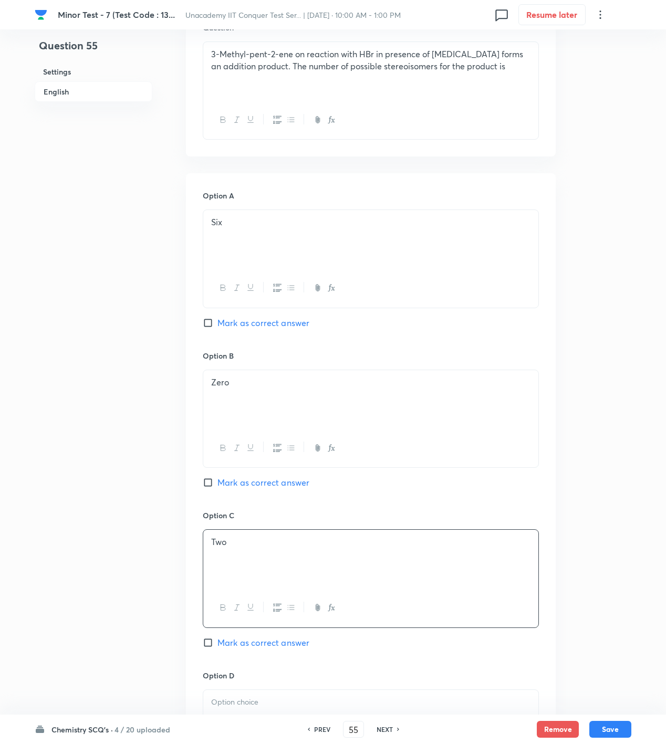
click at [272, 707] on p at bounding box center [370, 703] width 319 height 12
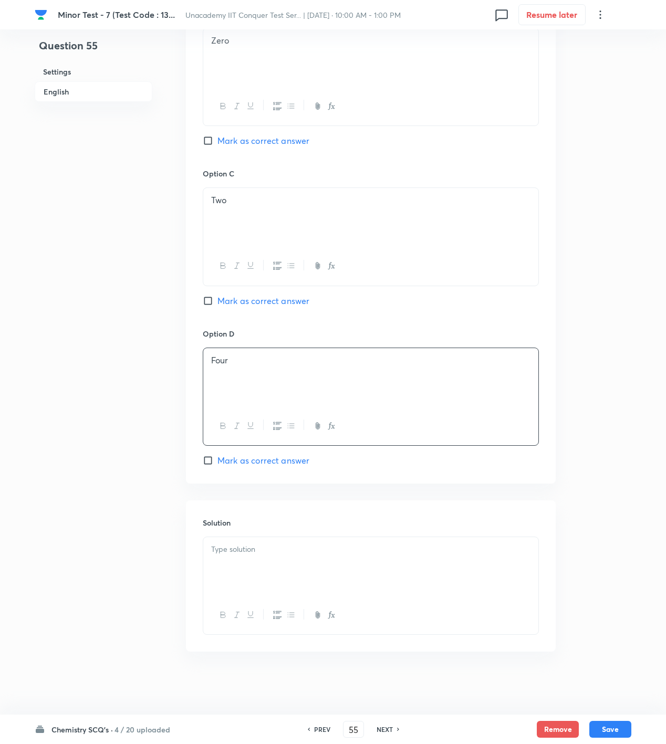
click at [248, 457] on span "Mark as correct answer" at bounding box center [263, 460] width 92 height 13
click at [217, 457] on input "Mark as correct answer" at bounding box center [210, 460] width 15 height 11
click at [258, 542] on body "Minor Test - 7 (Test Code : 13... Unacademy IIT Conquer Test Ser... | Oct 5, 20…" at bounding box center [333, 26] width 666 height 1335
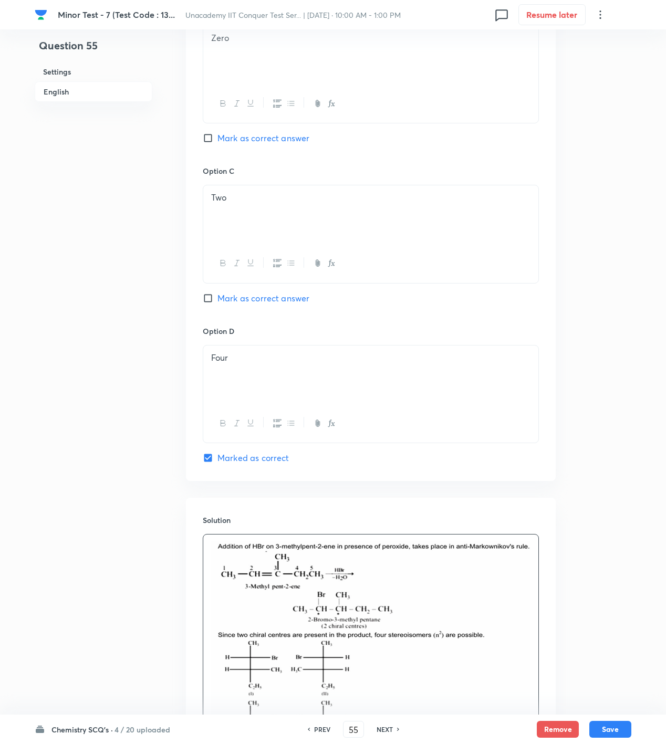
click at [610, 719] on div "Chemistry SCQ's · 4 / 20 uploaded PREV 55 ​ NEXT Remove Save" at bounding box center [333, 729] width 597 height 29
click at [633, 725] on div "Chemistry SCQ's · 4 / 20 uploaded PREV 55 ​ NEXT Remove Save" at bounding box center [333, 729] width 666 height 29
click at [612, 721] on button "Save" at bounding box center [610, 728] width 42 height 17
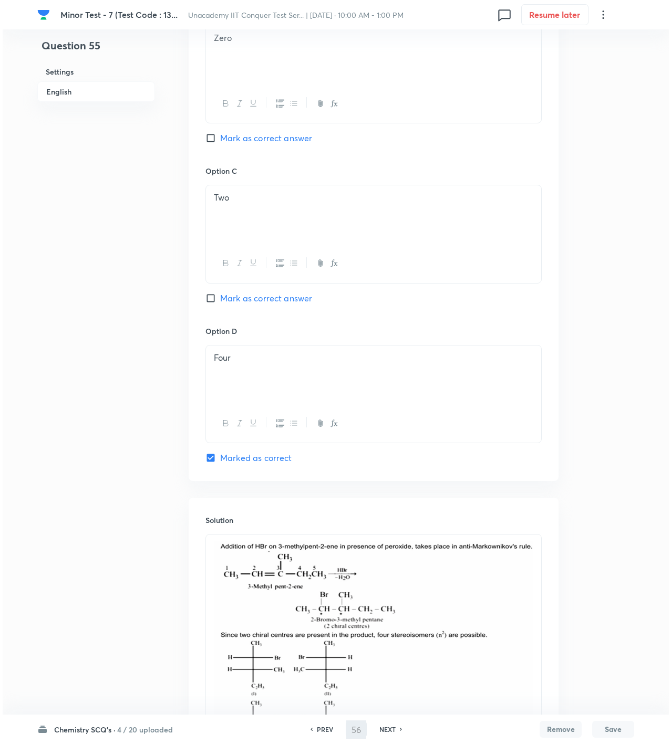
scroll to position [0, 0]
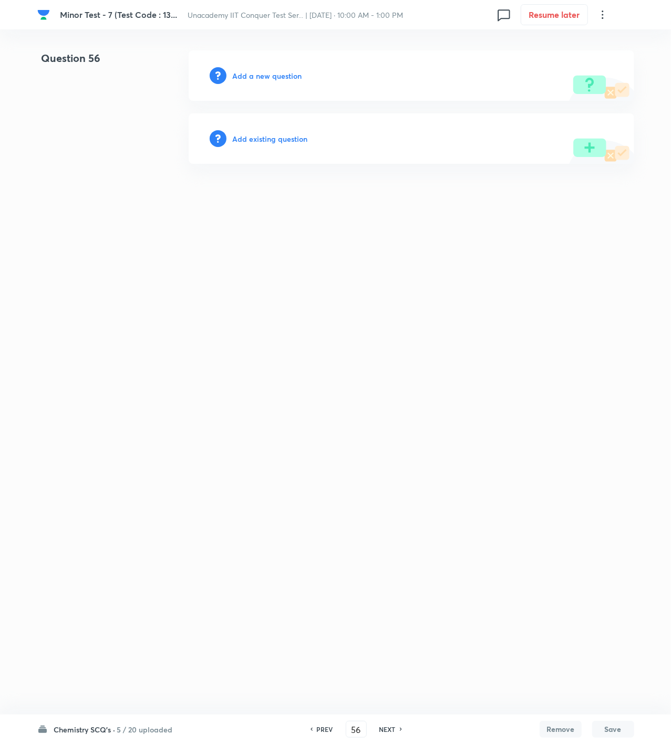
click at [269, 74] on h6 "Add a new question" at bounding box center [267, 75] width 69 height 11
click at [269, 74] on h6 "Choose a question type" at bounding box center [273, 75] width 81 height 11
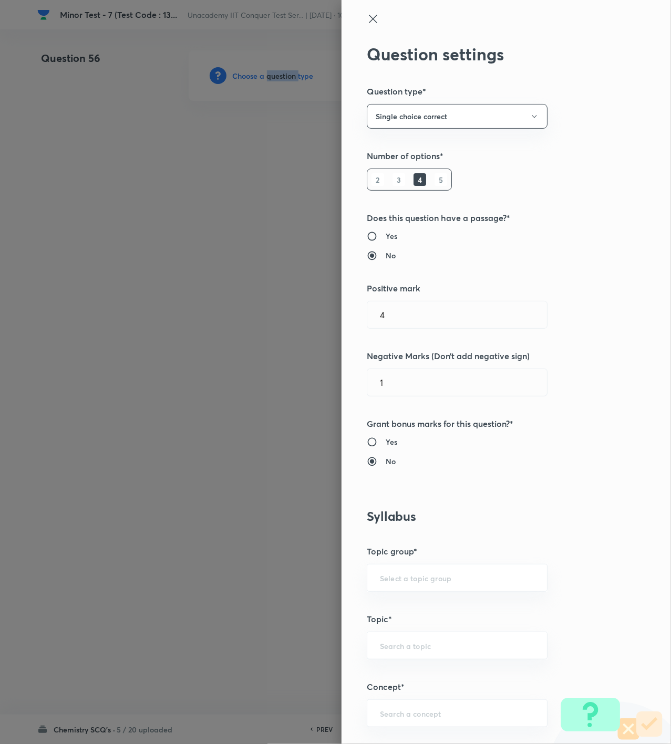
scroll to position [350, 0]
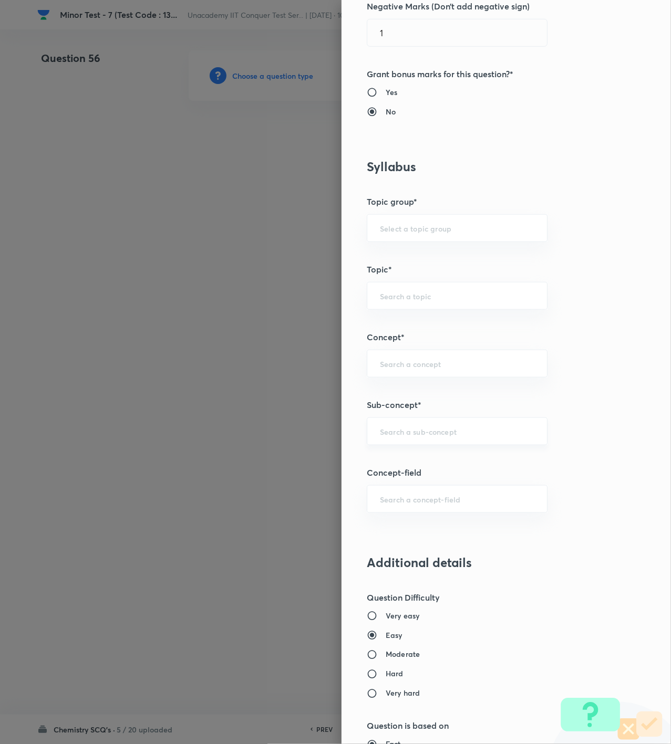
click at [394, 436] on input "text" at bounding box center [457, 432] width 154 height 10
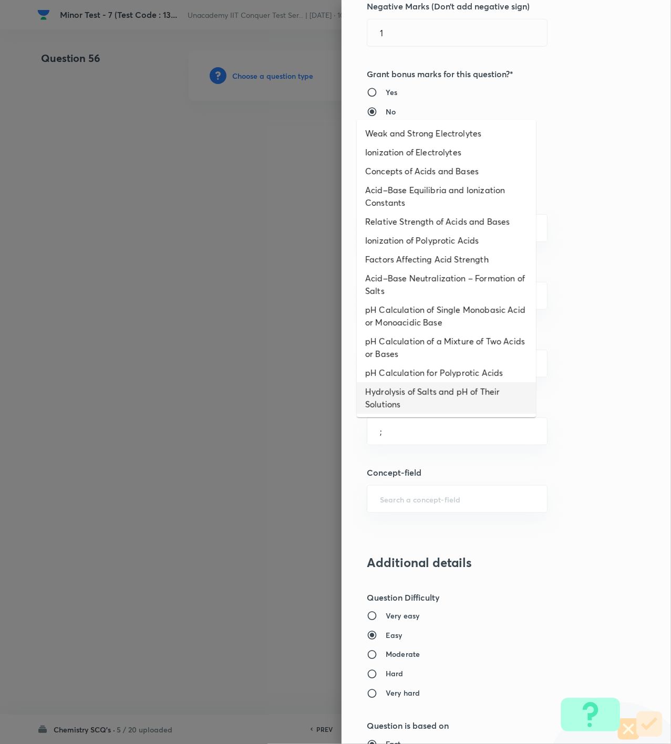
click at [476, 411] on li "Hydrolysis of Salts and pH of Their Solutions" at bounding box center [446, 398] width 179 height 32
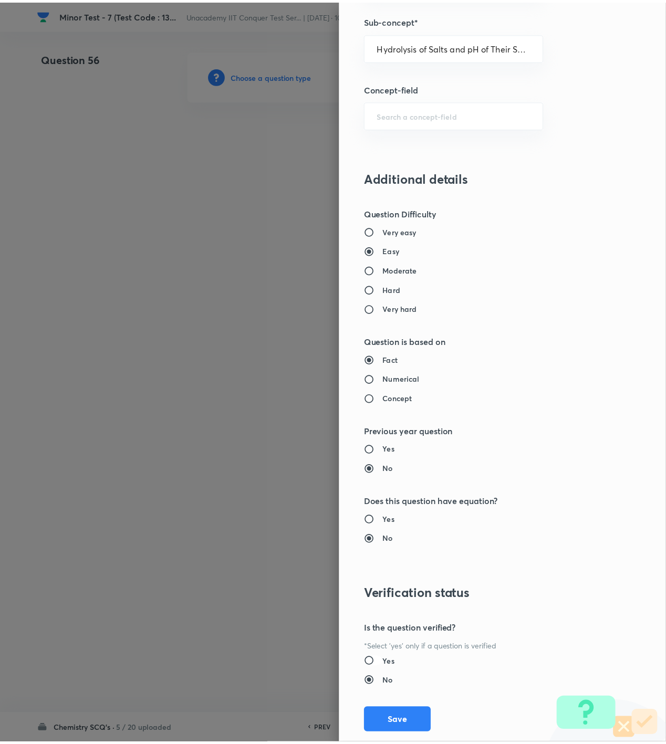
scroll to position [761, 0]
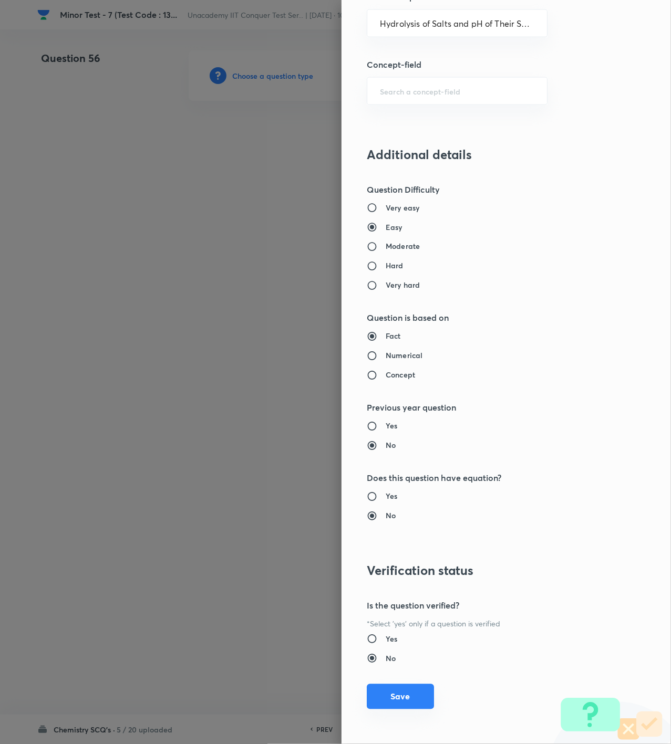
click at [393, 709] on button "Save" at bounding box center [400, 696] width 67 height 25
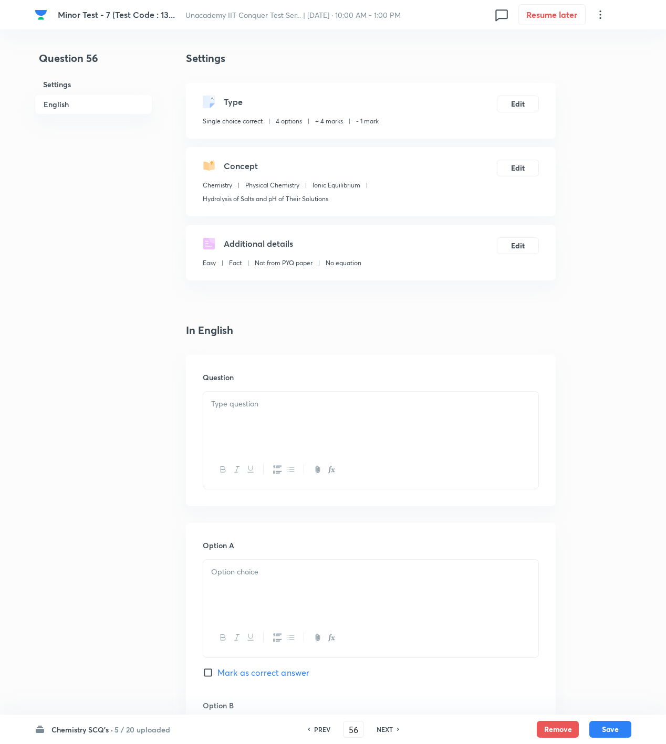
click at [463, 456] on div at bounding box center [370, 470] width 335 height 38
click at [250, 402] on p at bounding box center [370, 404] width 319 height 12
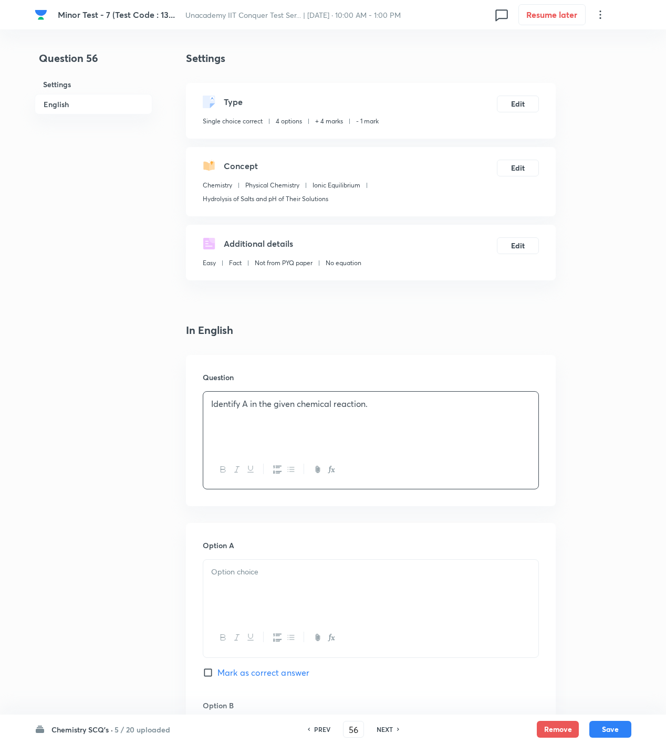
click at [466, 409] on p "Identify A in the given chemical reaction." at bounding box center [370, 404] width 319 height 12
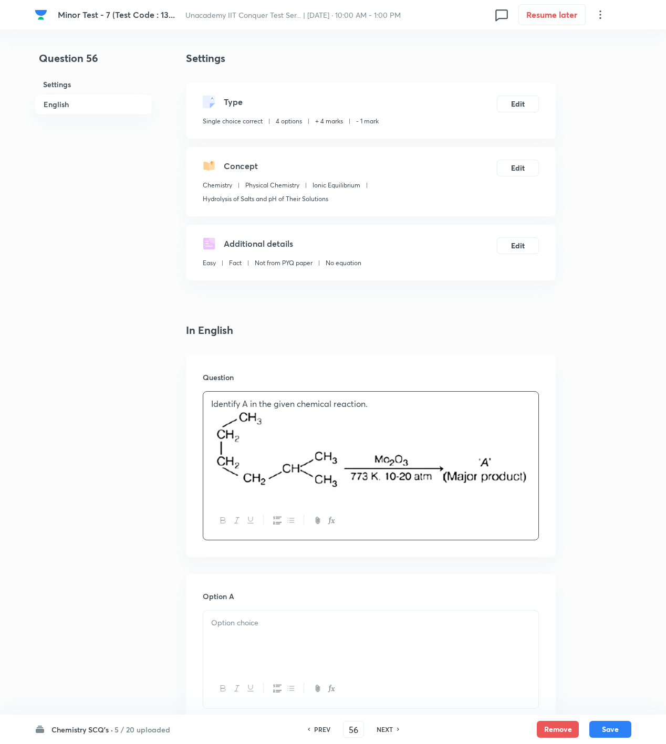
click at [242, 618] on p at bounding box center [370, 623] width 319 height 12
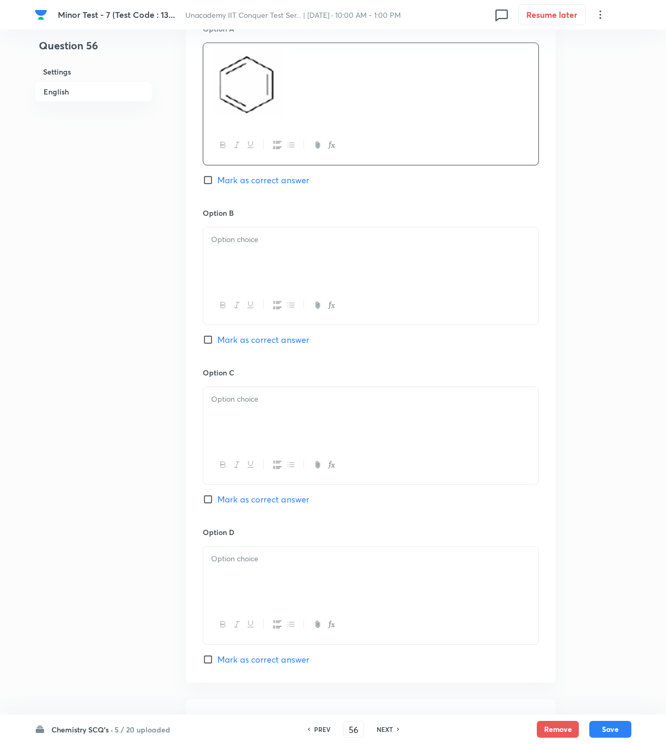
scroll to position [700, 0]
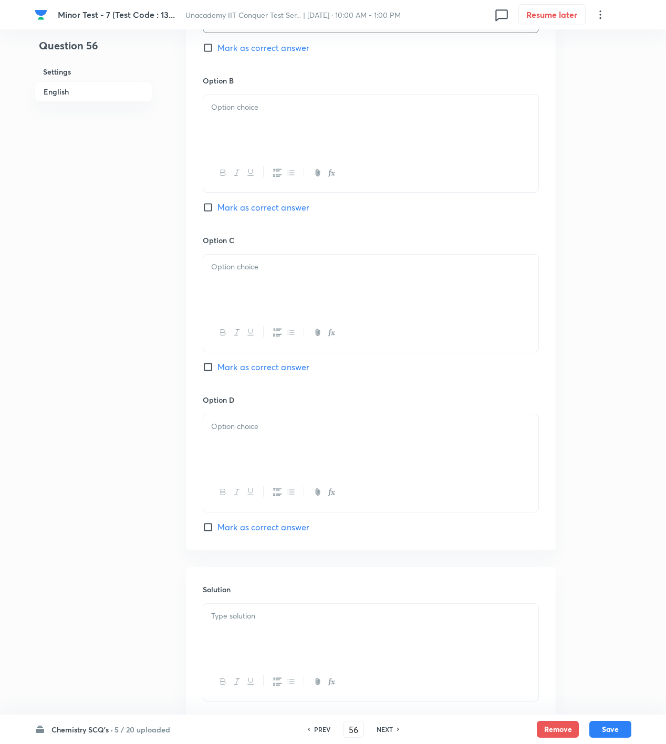
click at [285, 137] on div at bounding box center [370, 124] width 335 height 59
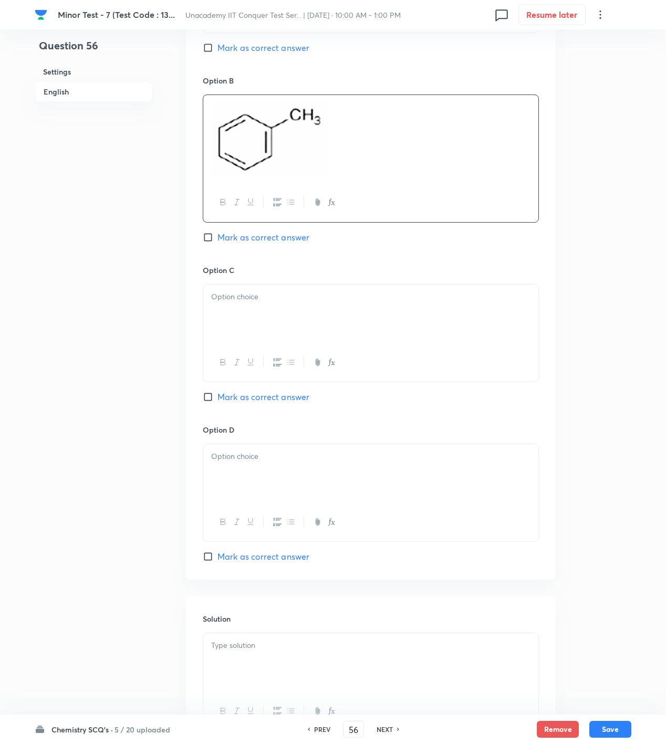
click at [303, 323] on div at bounding box center [370, 314] width 335 height 59
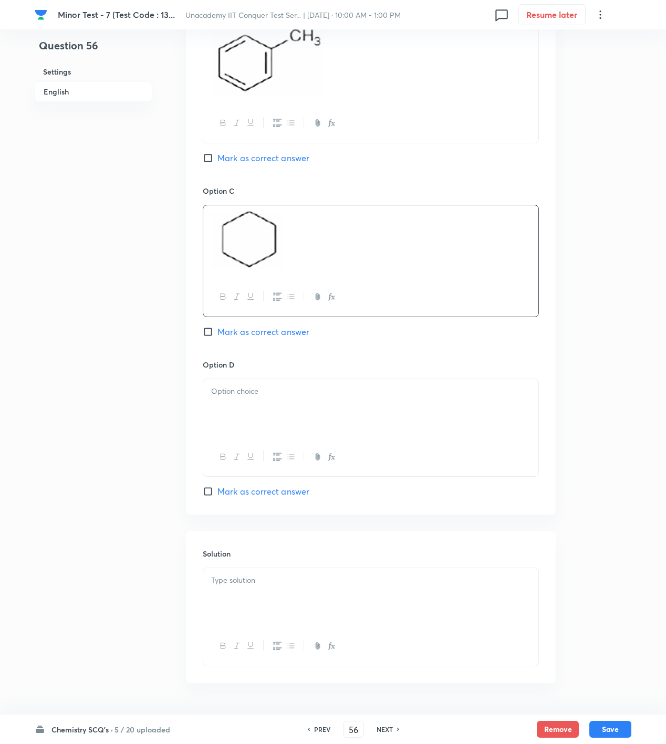
scroll to position [813, 0]
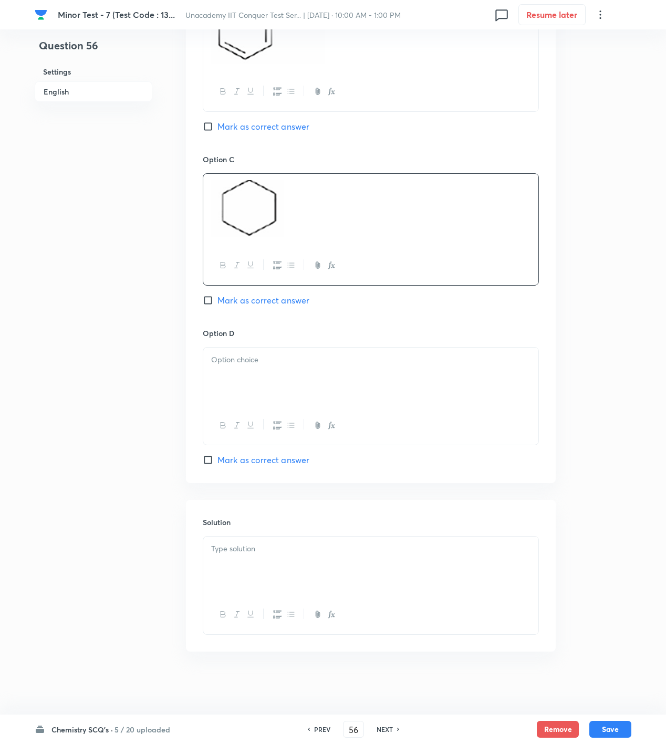
click at [360, 372] on div at bounding box center [370, 377] width 335 height 59
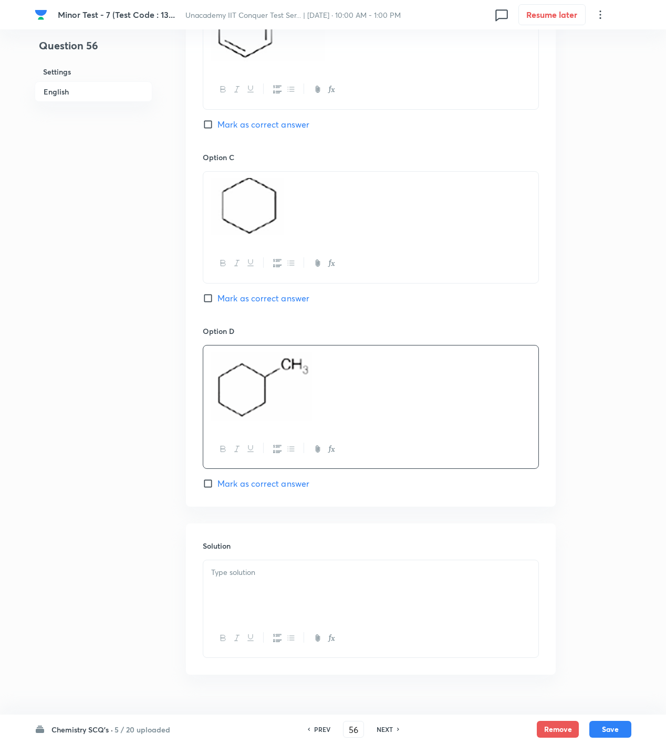
click at [265, 591] on div at bounding box center [370, 589] width 335 height 59
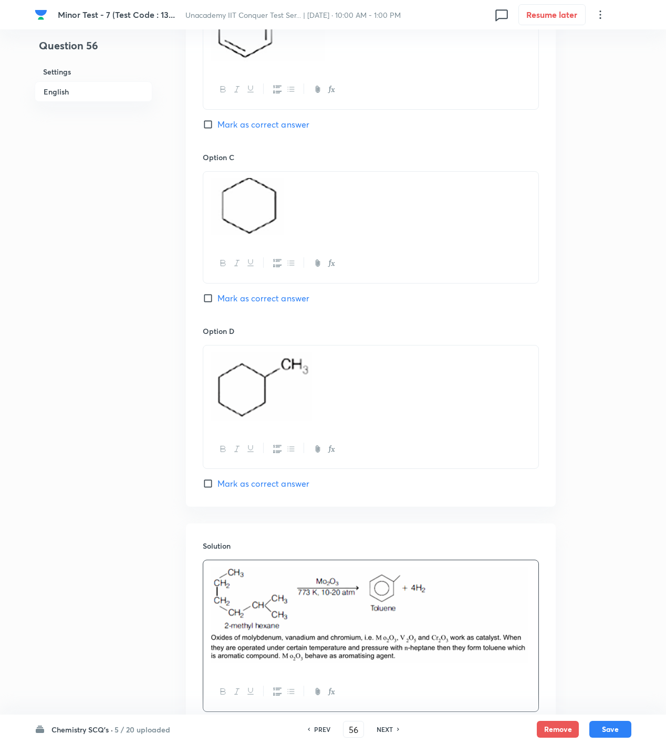
click at [290, 131] on span "Mark as correct answer" at bounding box center [263, 124] width 92 height 13
click at [217, 130] on input "Mark as correct answer" at bounding box center [210, 124] width 15 height 11
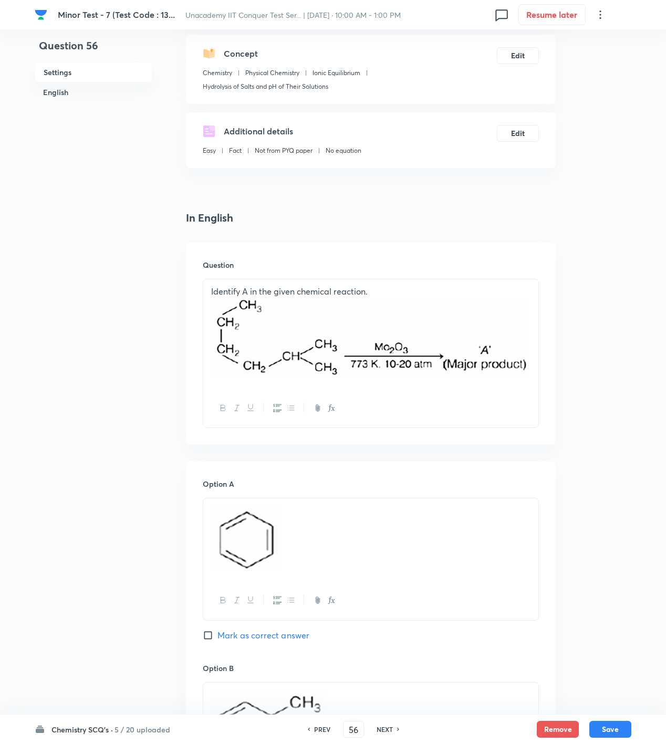
scroll to position [463, 0]
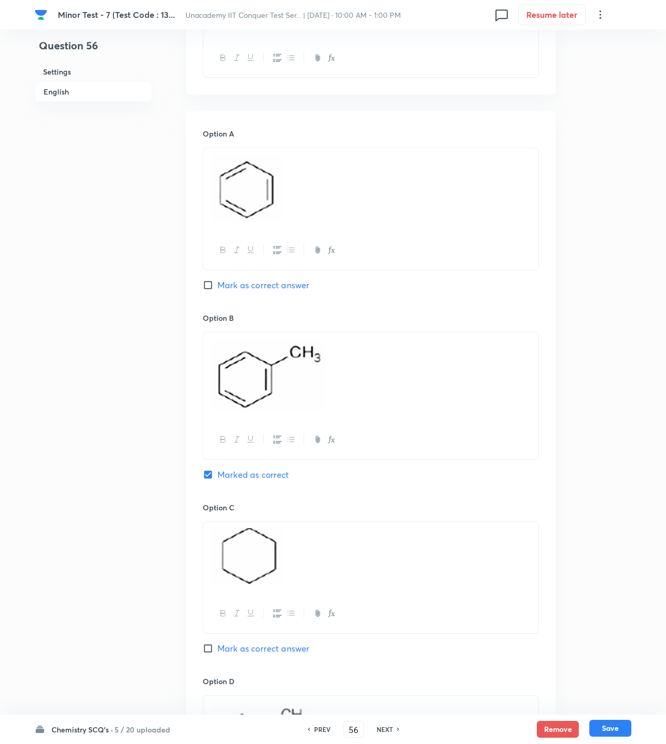
click at [609, 729] on button "Save" at bounding box center [610, 728] width 42 height 17
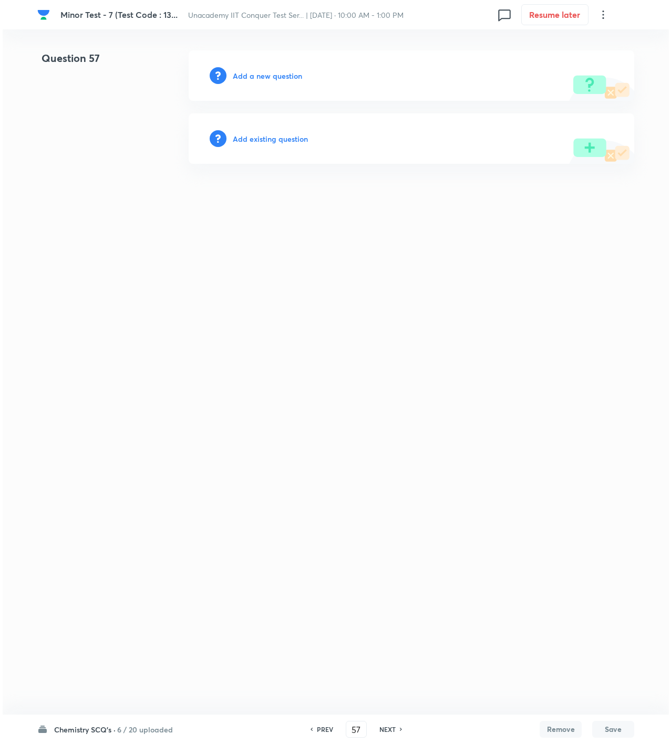
scroll to position [0, 0]
click at [275, 80] on h6 "Add a new question" at bounding box center [267, 75] width 69 height 11
click at [278, 78] on h6 "Choose a question type" at bounding box center [273, 75] width 81 height 11
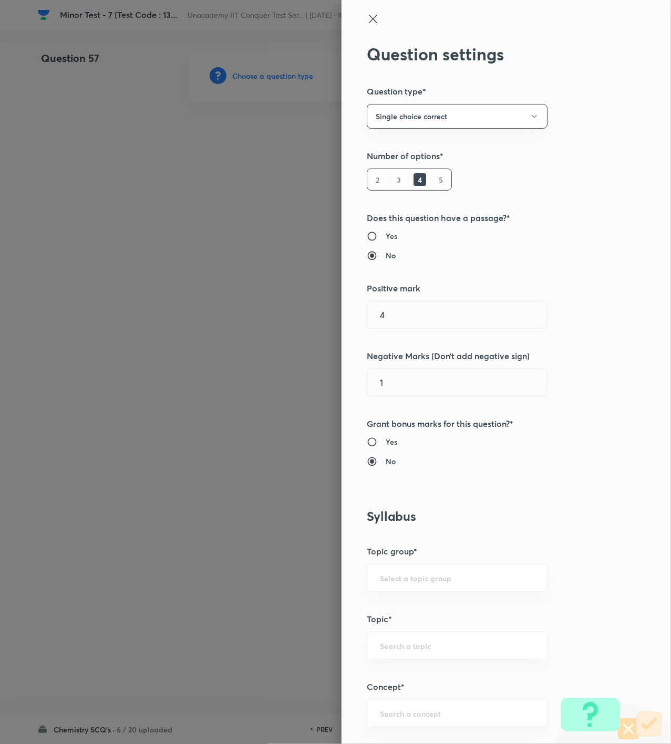
scroll to position [350, 0]
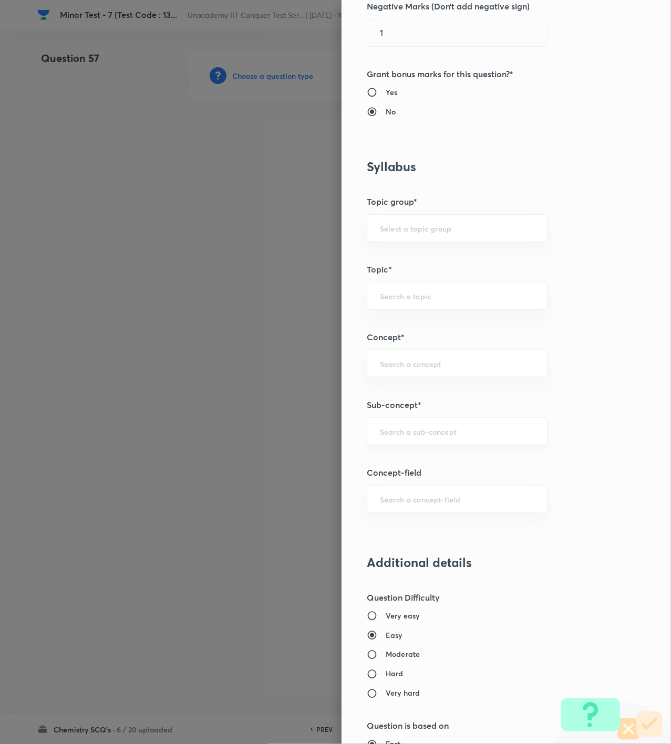
click at [422, 437] on input "text" at bounding box center [457, 432] width 154 height 10
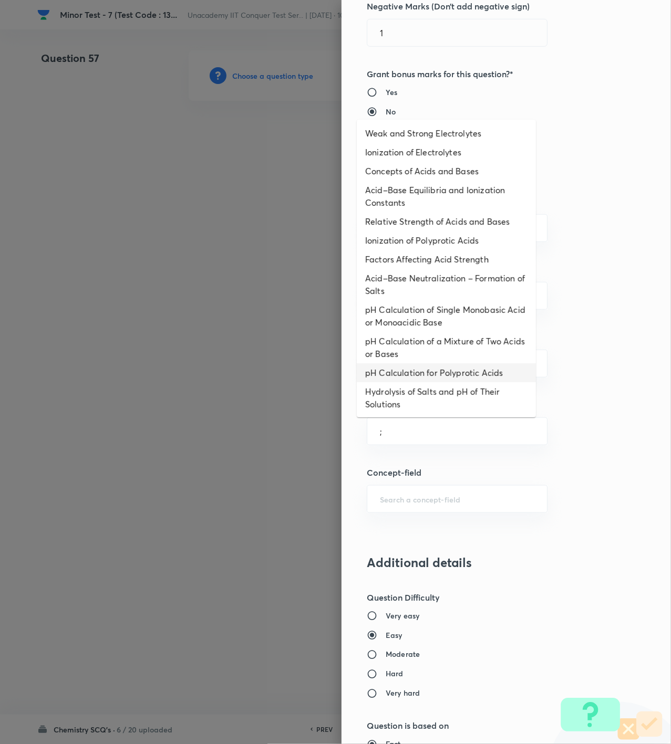
click at [421, 370] on li "pH Calculation for Polyprotic Acids" at bounding box center [446, 372] width 179 height 19
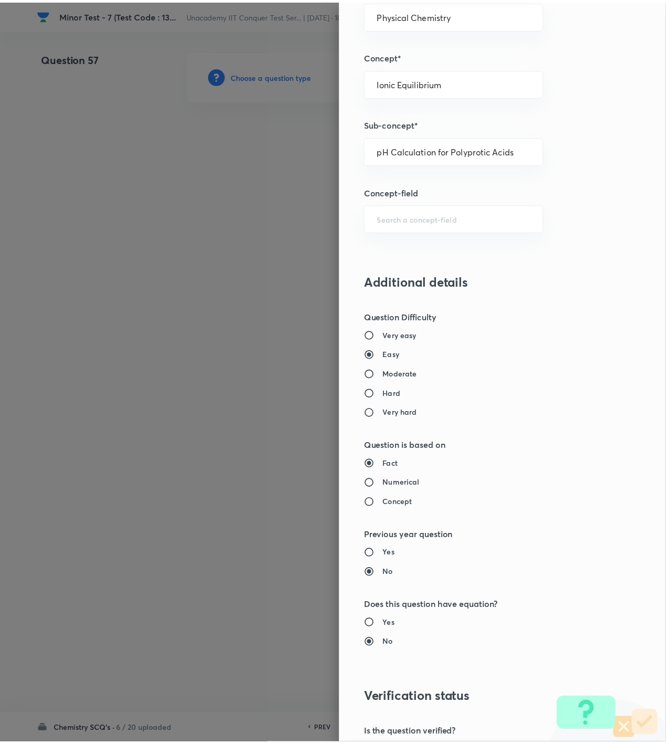
scroll to position [761, 0]
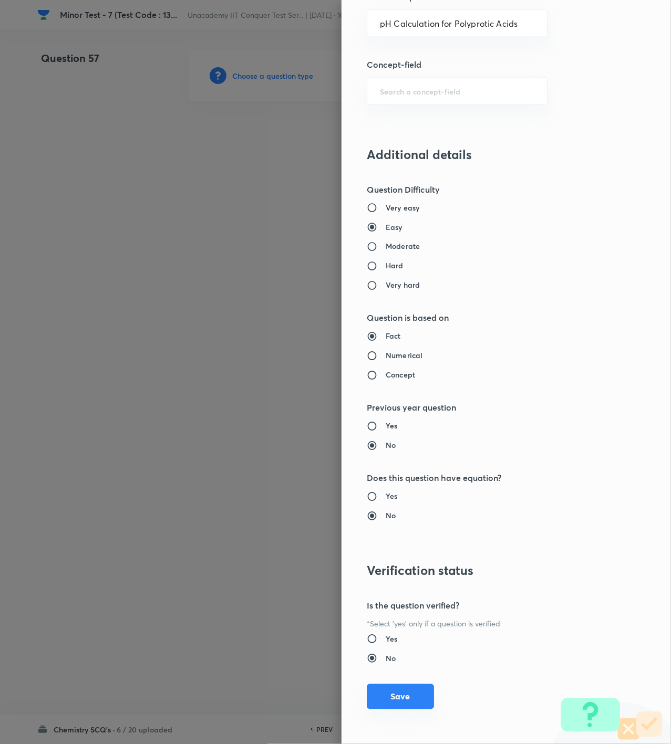
click at [400, 704] on button "Save" at bounding box center [400, 696] width 67 height 25
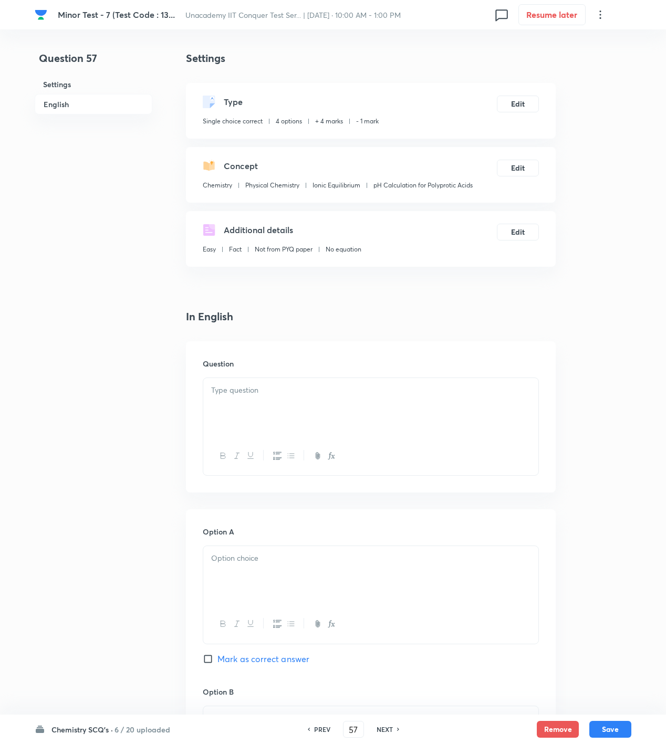
click at [461, 394] on p at bounding box center [370, 390] width 319 height 12
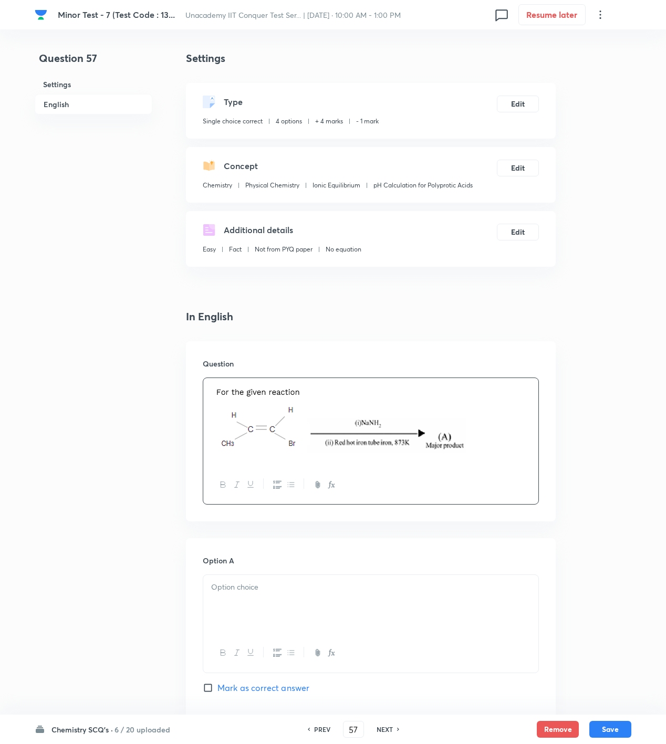
click at [396, 578] on div at bounding box center [370, 604] width 335 height 59
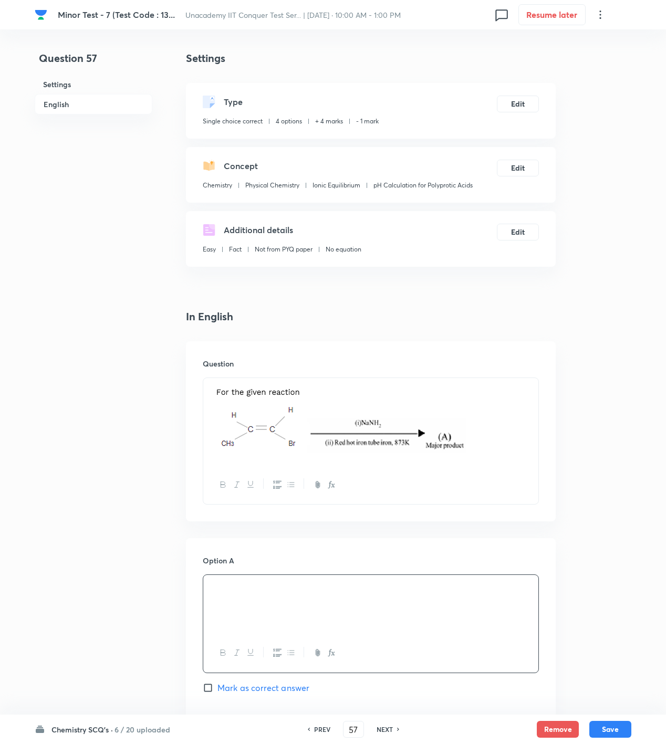
scroll to position [350, 0]
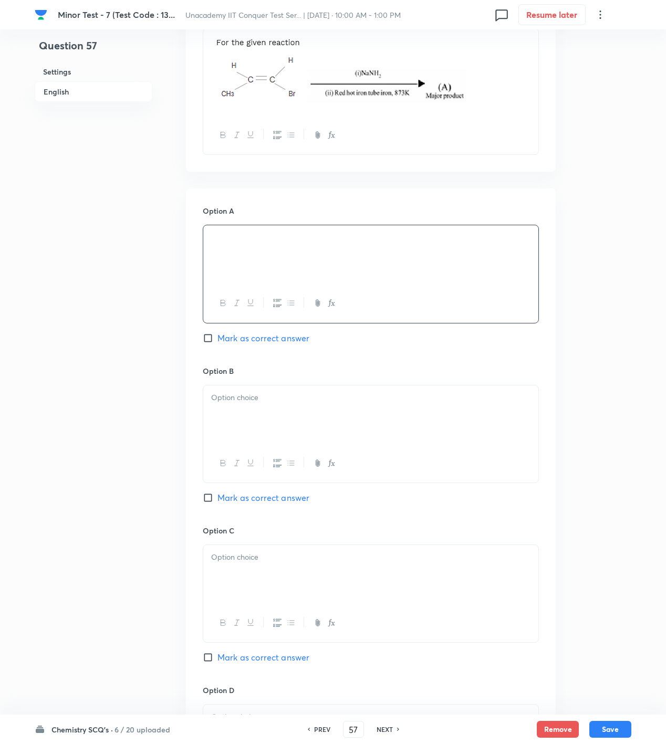
click at [305, 425] on div at bounding box center [370, 415] width 335 height 59
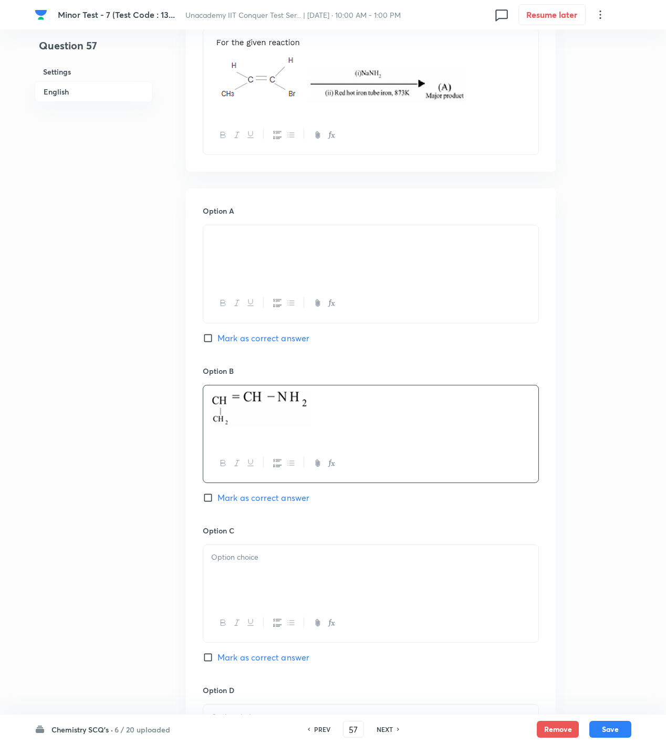
click at [340, 580] on div at bounding box center [370, 574] width 335 height 59
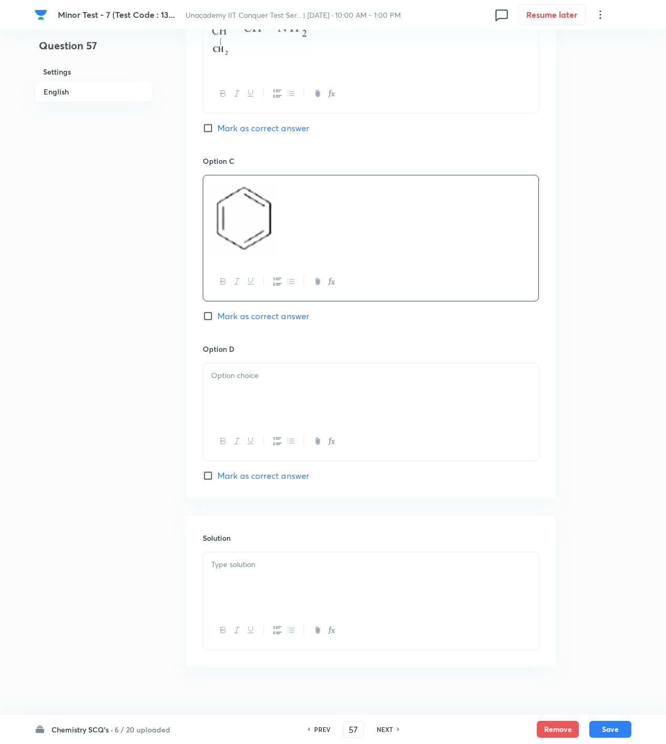
scroll to position [738, 0]
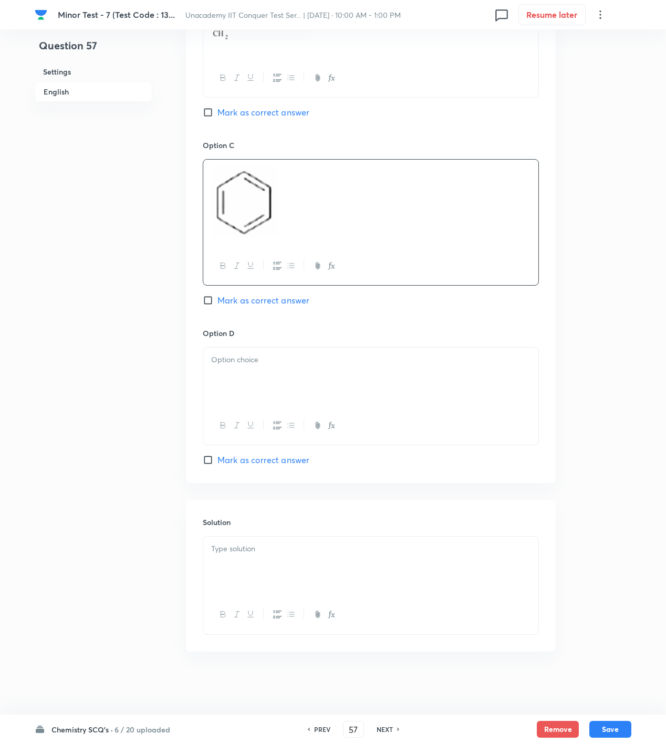
click at [340, 403] on div at bounding box center [370, 377] width 335 height 59
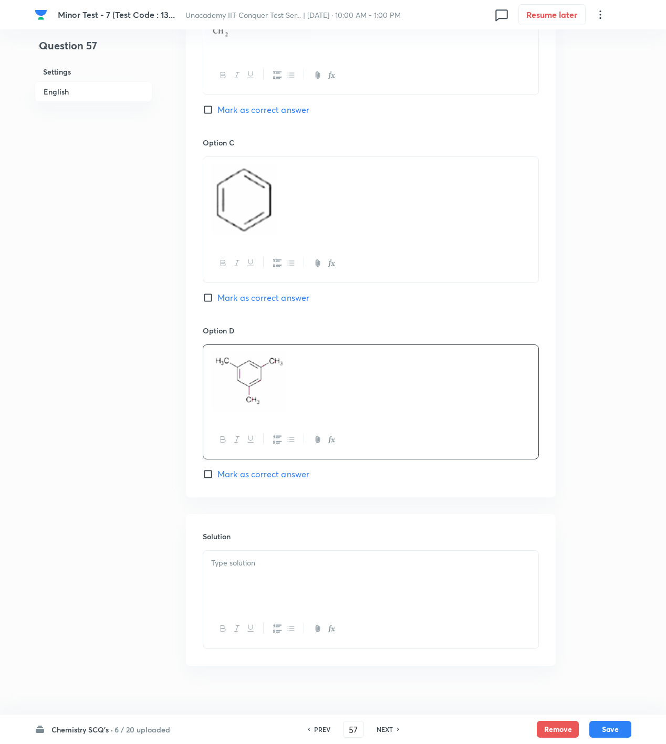
click at [271, 469] on div "Option D Mark as correct answer" at bounding box center [371, 402] width 336 height 155
click at [269, 480] on span "Mark as correct answer" at bounding box center [263, 474] width 92 height 13
click at [217, 480] on input "Mark as correct answer" at bounding box center [210, 474] width 15 height 11
click at [427, 560] on p at bounding box center [370, 563] width 319 height 12
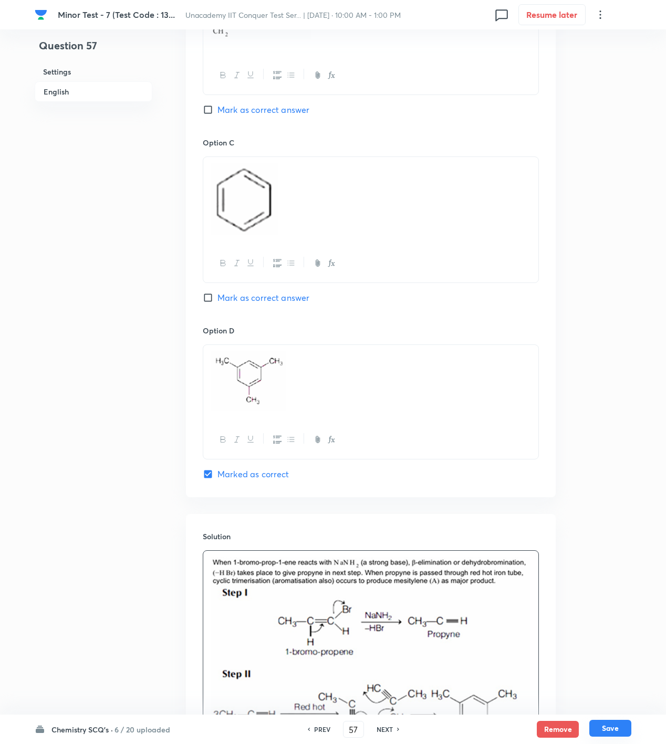
click at [630, 732] on button "Save" at bounding box center [610, 728] width 42 height 17
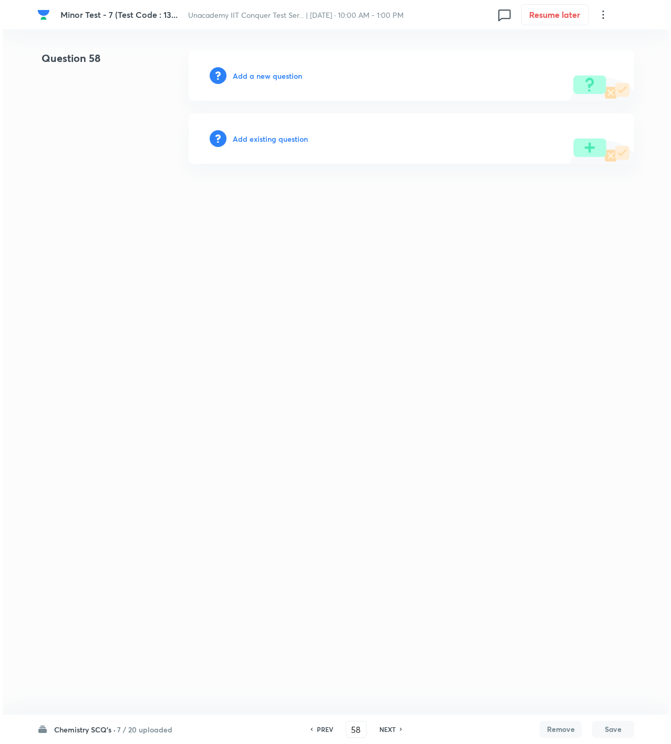
scroll to position [0, 0]
click at [255, 78] on h6 "Add a new question" at bounding box center [267, 75] width 69 height 11
click at [255, 78] on h6 "Choose a question type" at bounding box center [273, 75] width 81 height 11
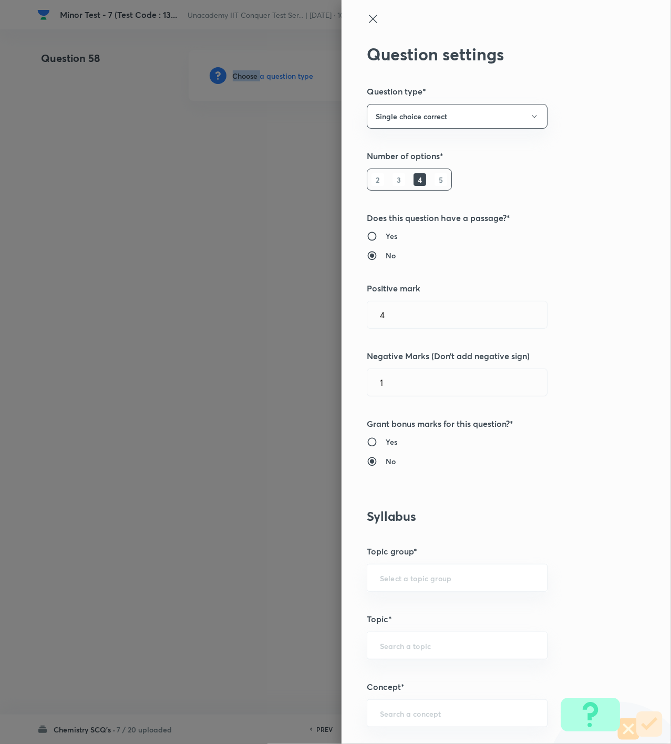
scroll to position [350, 0]
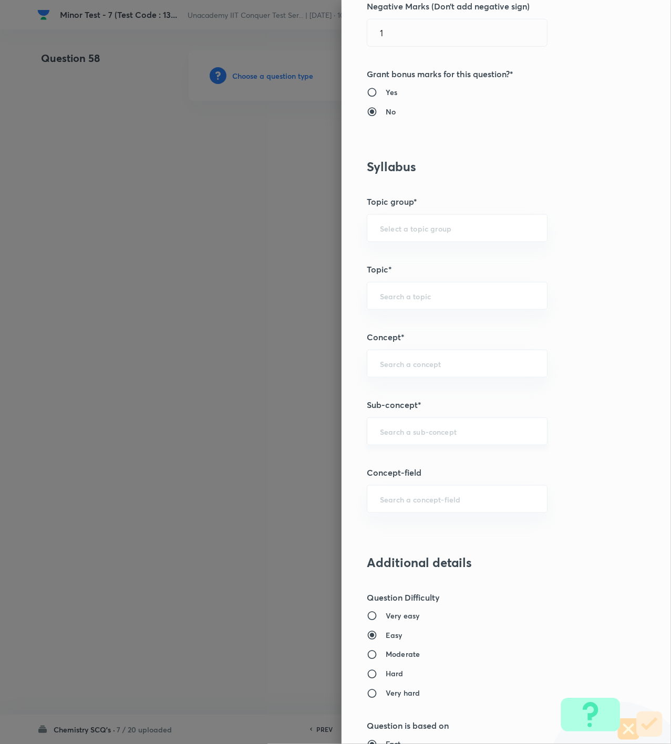
drag, startPoint x: 427, startPoint y: 401, endPoint x: 428, endPoint y: 422, distance: 21.0
click at [427, 406] on h5 "Sub-concept*" at bounding box center [489, 405] width 244 height 13
click at [428, 423] on div "​" at bounding box center [457, 432] width 181 height 28
click at [429, 433] on input "text" at bounding box center [457, 432] width 154 height 10
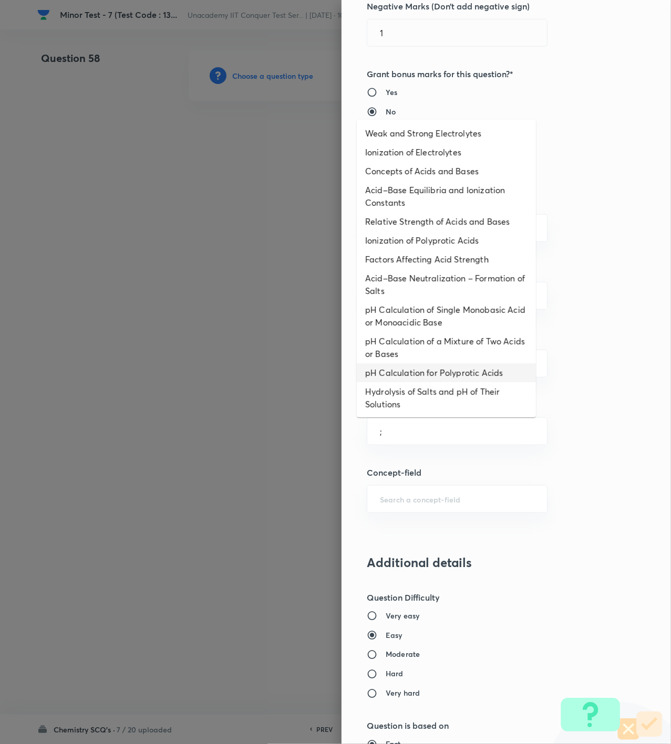
click at [417, 364] on li "pH Calculation for Polyprotic Acids" at bounding box center [446, 372] width 179 height 19
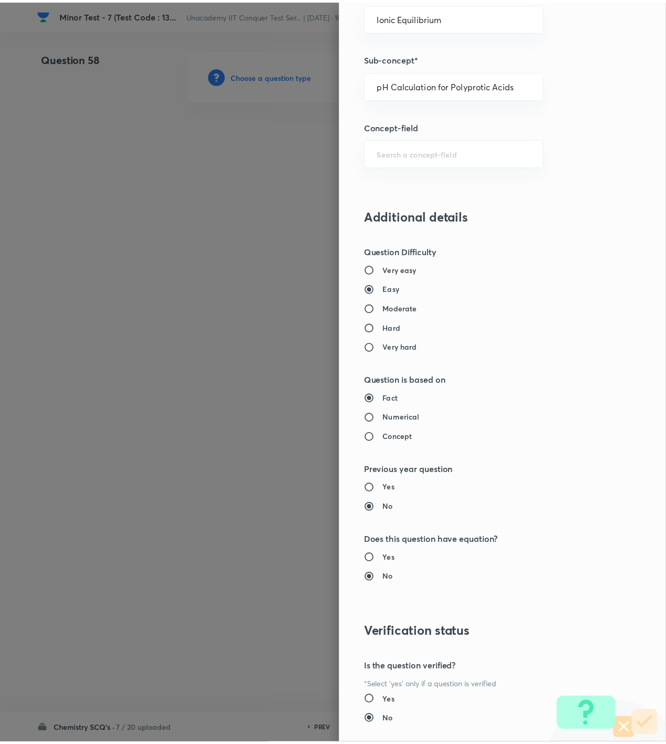
scroll to position [761, 0]
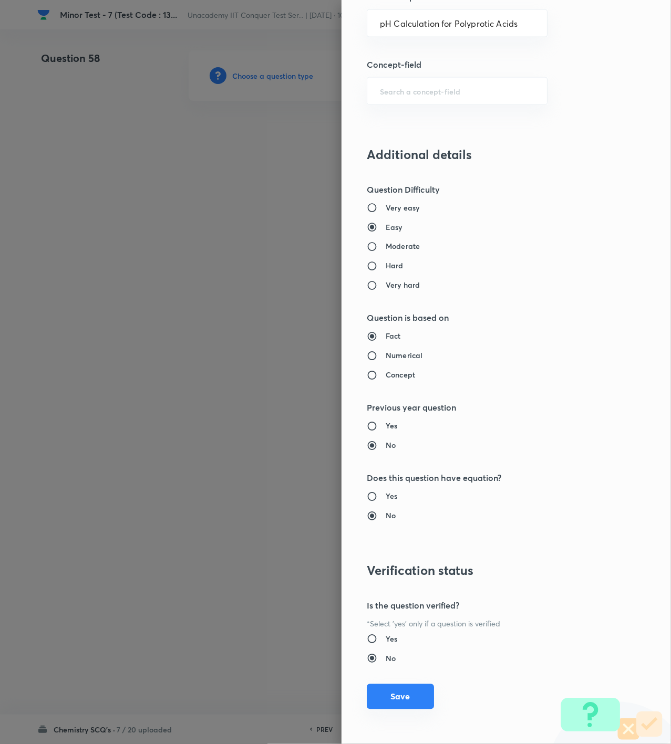
click at [386, 703] on button "Save" at bounding box center [400, 696] width 67 height 25
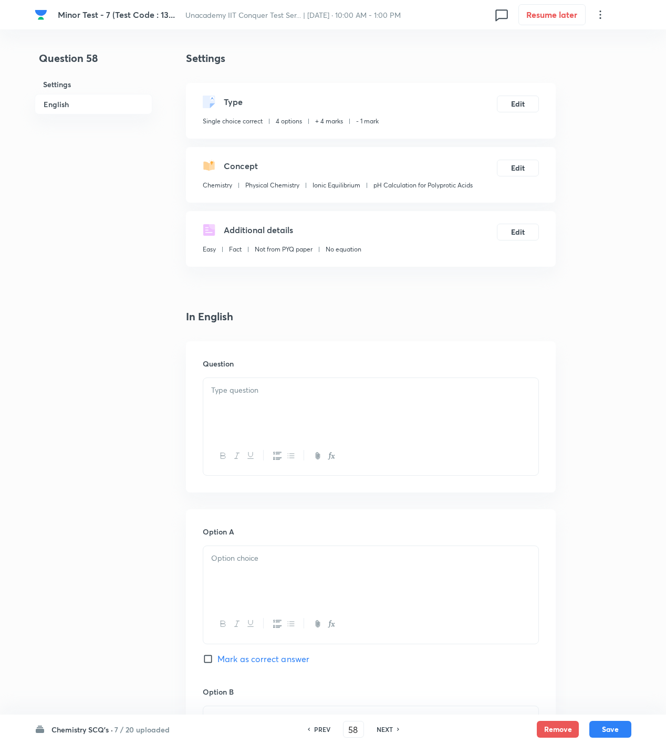
click at [320, 397] on div at bounding box center [370, 407] width 335 height 59
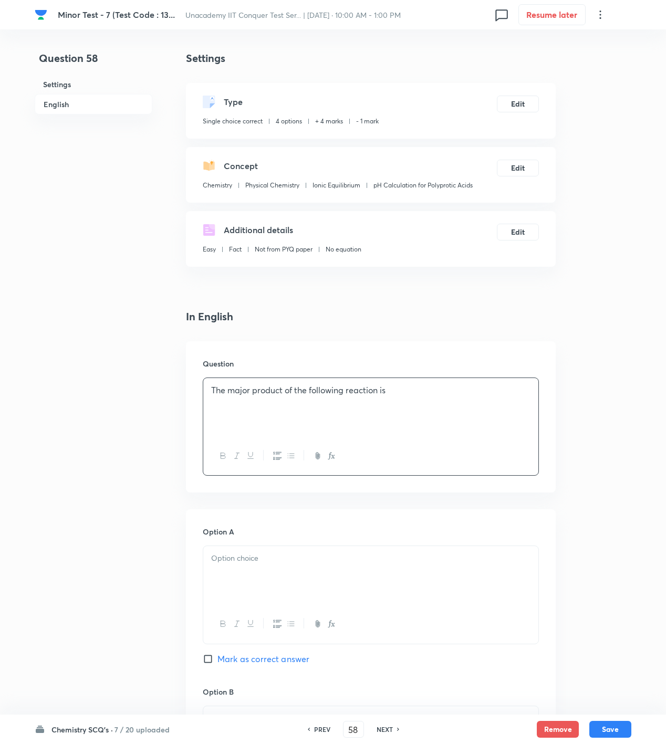
click at [438, 395] on p "The major product of the following reaction is" at bounding box center [370, 390] width 319 height 12
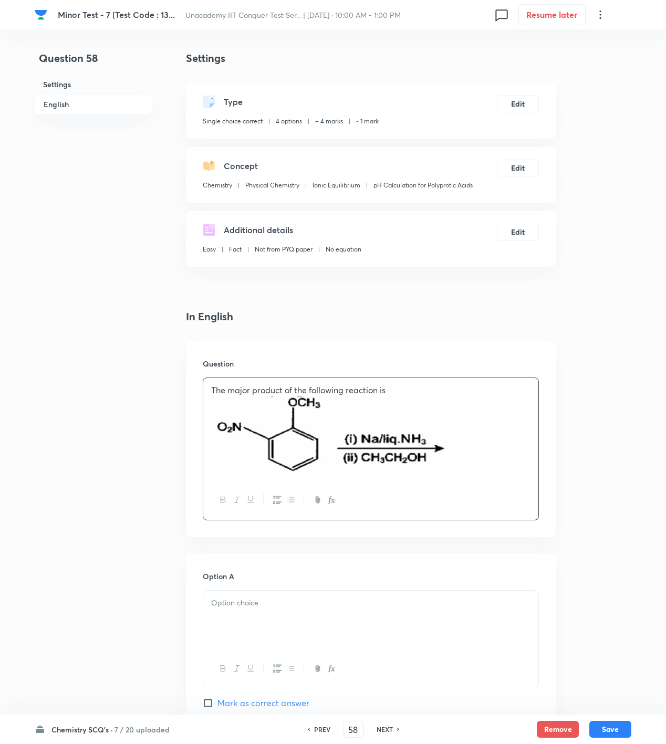
click at [273, 626] on div at bounding box center [370, 620] width 335 height 59
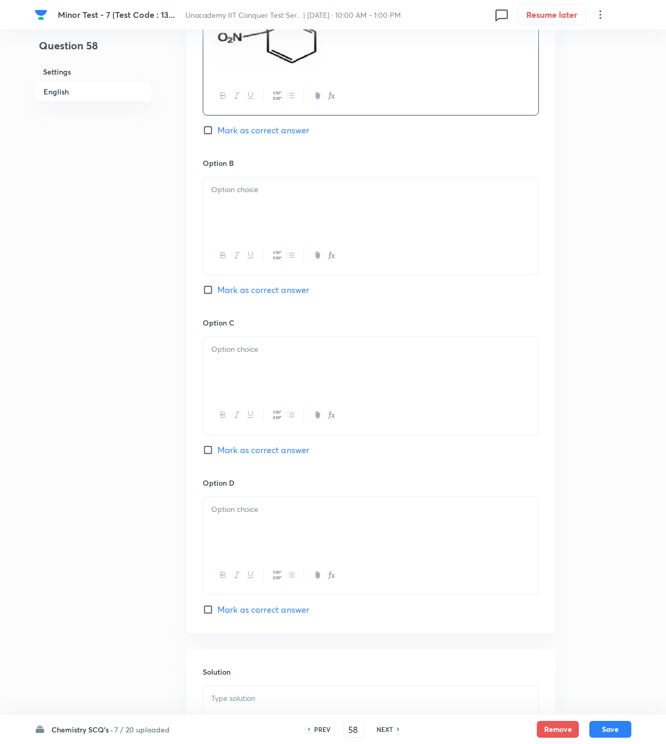
scroll to position [700, 0]
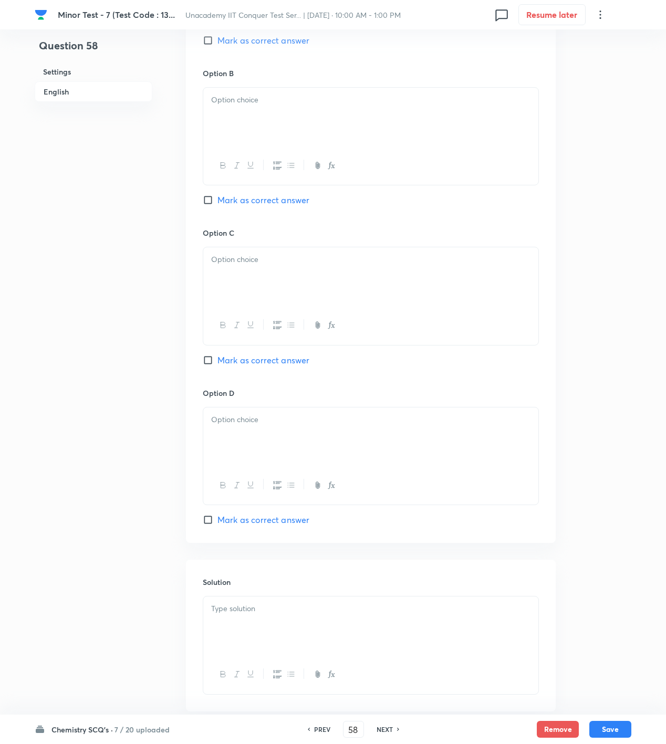
click at [258, 96] on p at bounding box center [370, 100] width 319 height 12
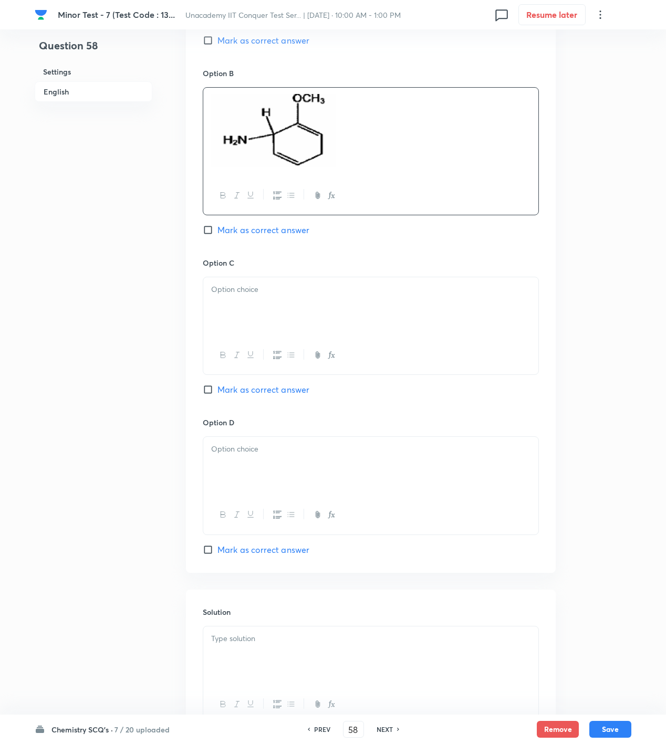
click at [219, 323] on div at bounding box center [370, 306] width 335 height 59
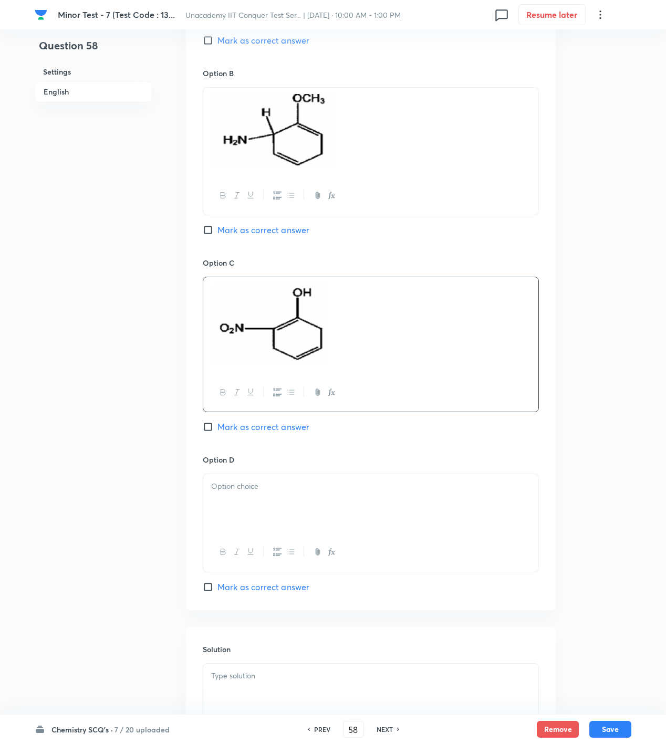
click at [348, 522] on div at bounding box center [370, 503] width 335 height 59
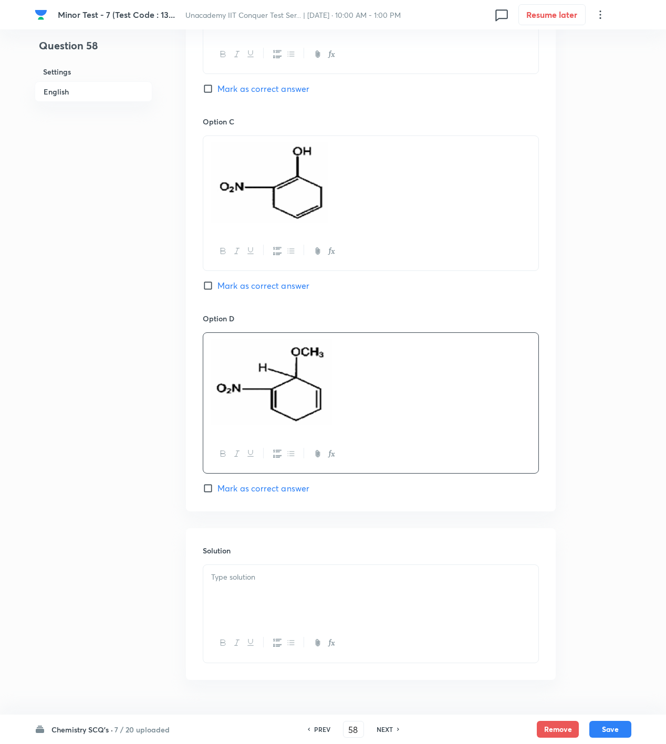
scroll to position [872, 0]
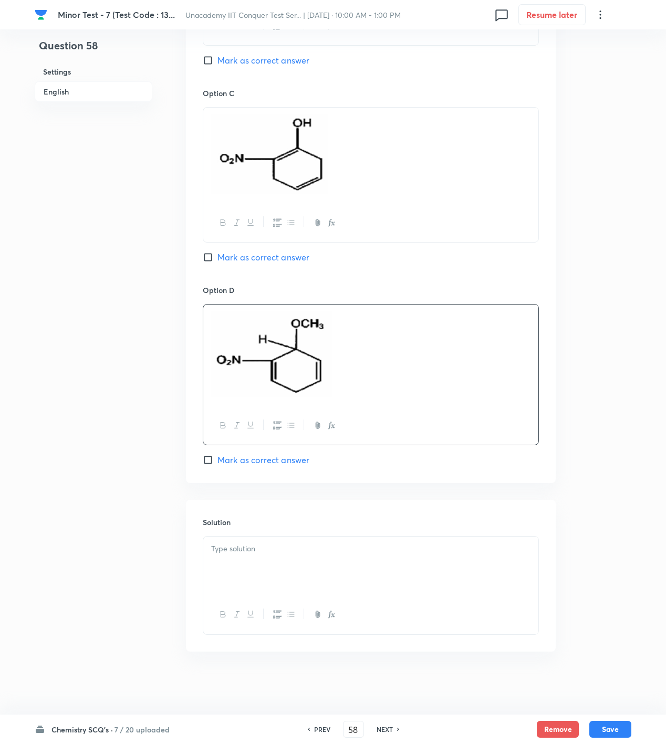
click at [293, 545] on p at bounding box center [370, 549] width 319 height 12
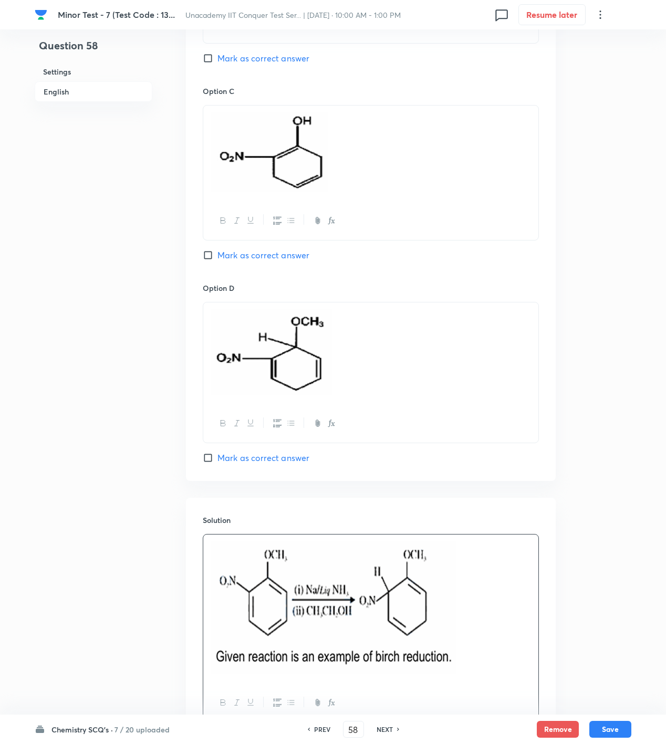
scroll to position [522, 0]
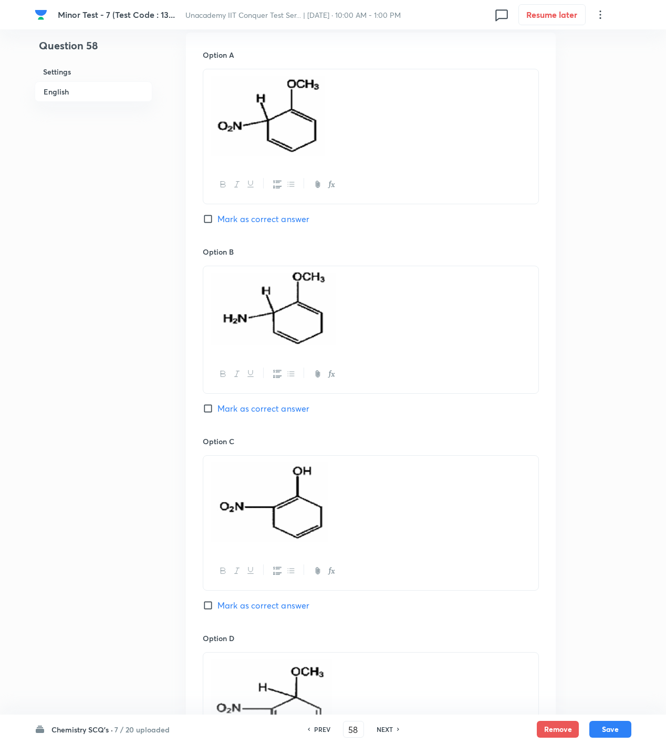
click at [267, 208] on div "Option A Mark as correct answer" at bounding box center [371, 147] width 336 height 197
click at [267, 220] on span "Mark as correct answer" at bounding box center [263, 219] width 92 height 13
click at [217, 220] on input "Mark as correct answer" at bounding box center [210, 219] width 15 height 11
click at [620, 731] on button "Save" at bounding box center [610, 728] width 42 height 17
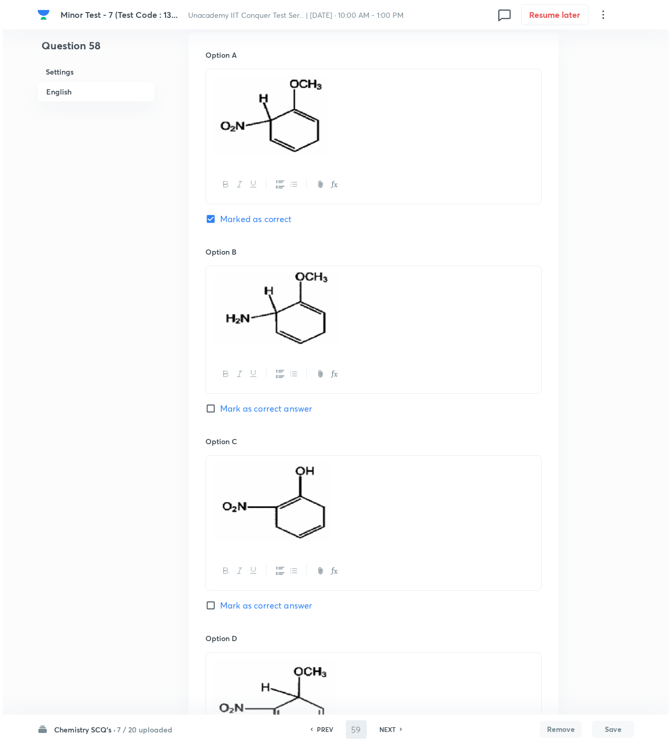
scroll to position [0, 0]
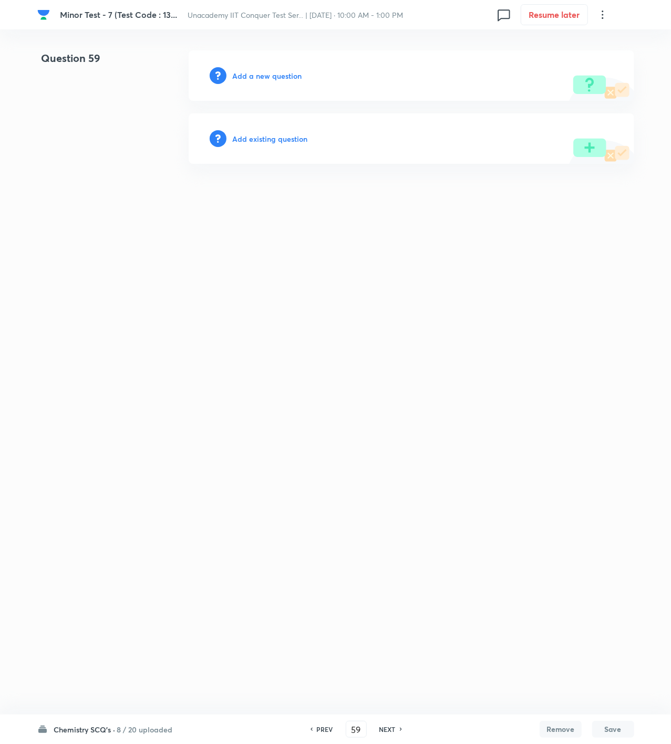
click at [254, 75] on h6 "Add a new question" at bounding box center [267, 75] width 69 height 11
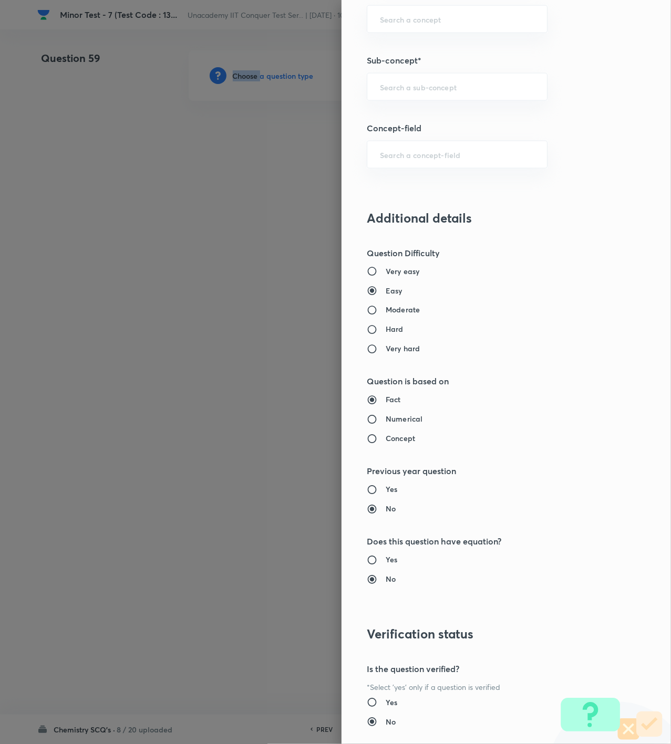
scroll to position [700, 0]
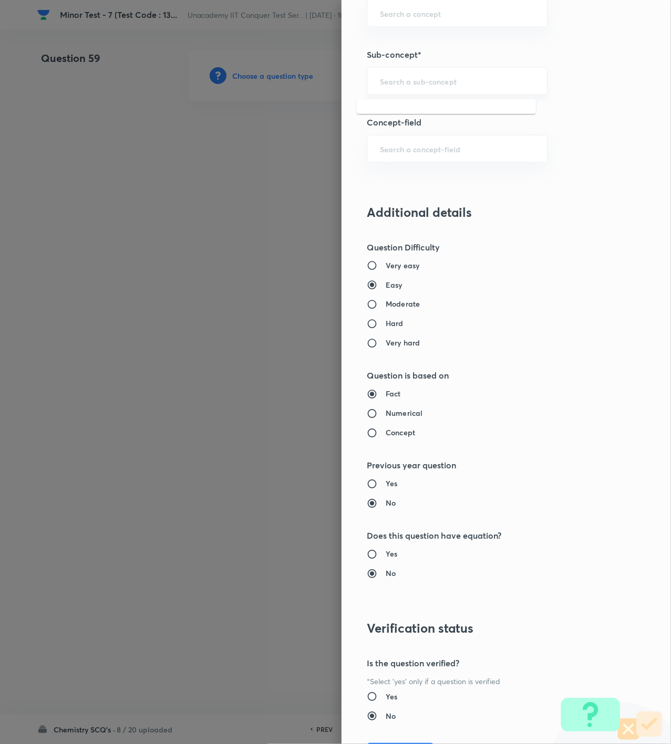
click at [449, 83] on input "text" at bounding box center [457, 81] width 154 height 10
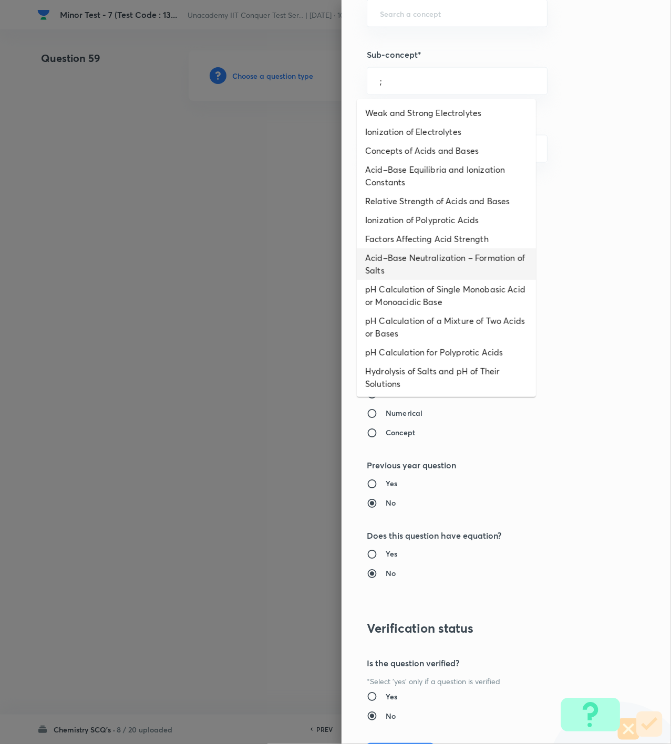
click at [444, 276] on li "Acid–Base Neutralization – Formation of Salts" at bounding box center [446, 264] width 179 height 32
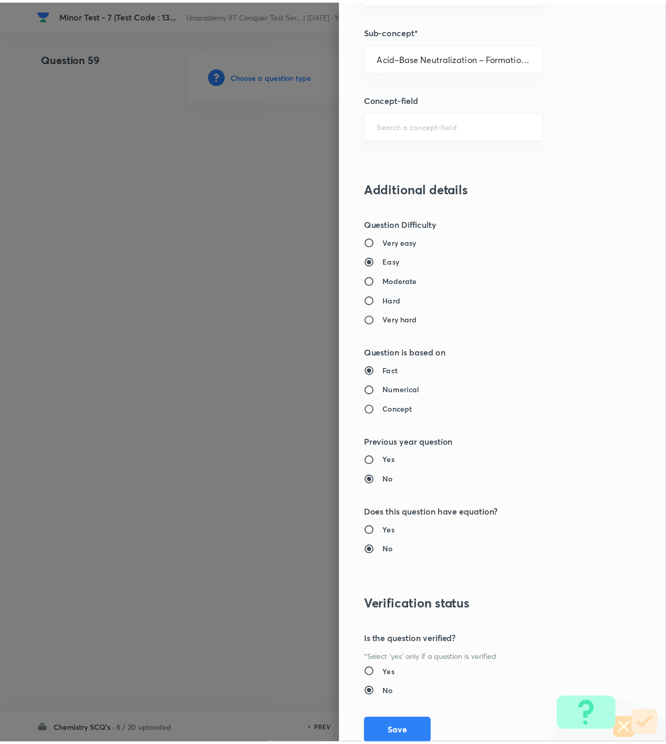
scroll to position [761, 0]
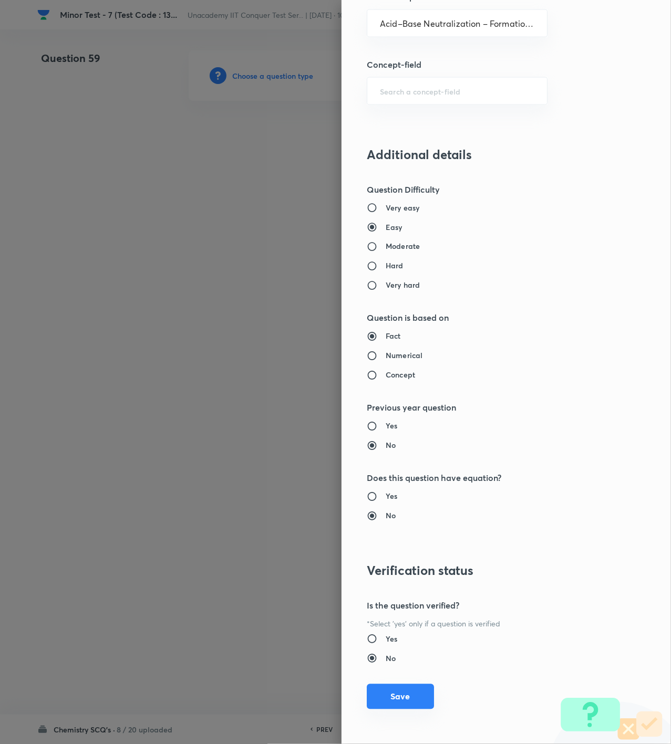
click at [392, 698] on button "Save" at bounding box center [400, 696] width 67 height 25
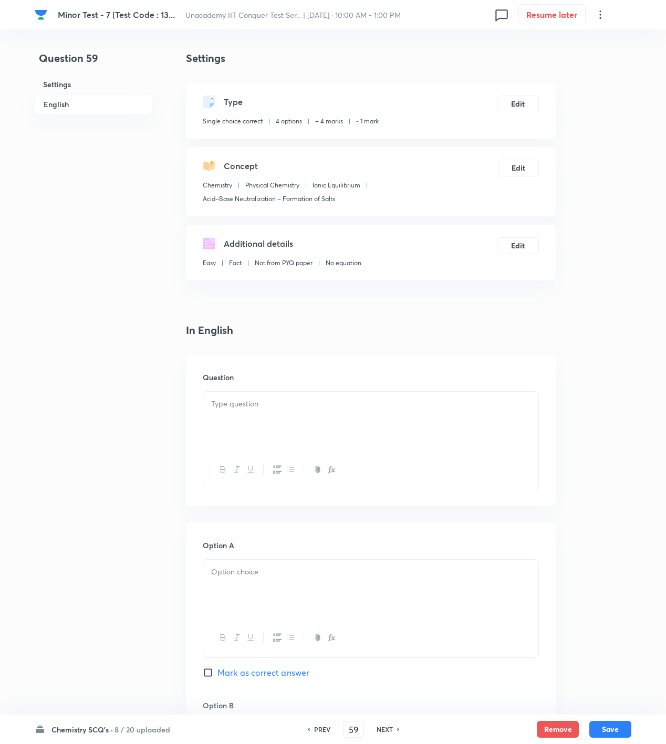
click at [270, 402] on p at bounding box center [370, 404] width 319 height 12
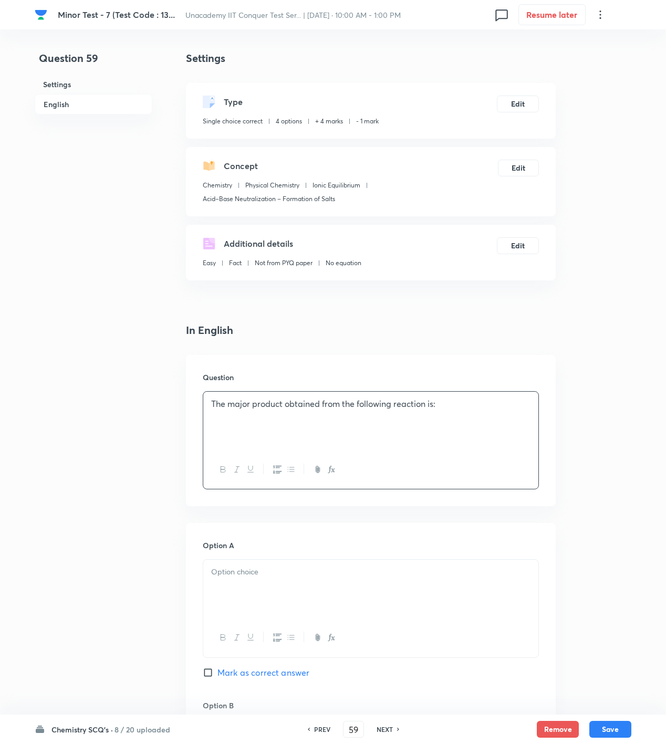
click at [482, 421] on div "The major product obtained from the following reaction is:" at bounding box center [370, 421] width 335 height 59
click at [314, 601] on div at bounding box center [370, 589] width 335 height 59
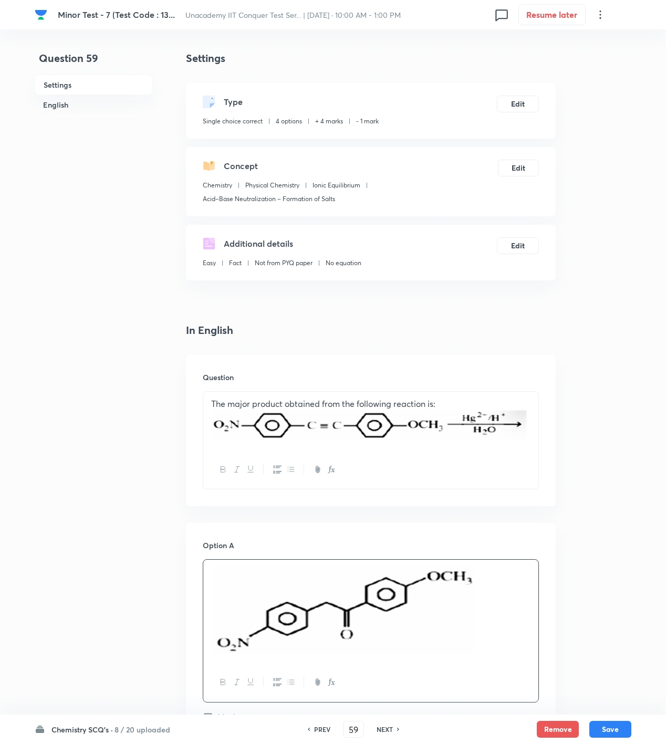
scroll to position [700, 0]
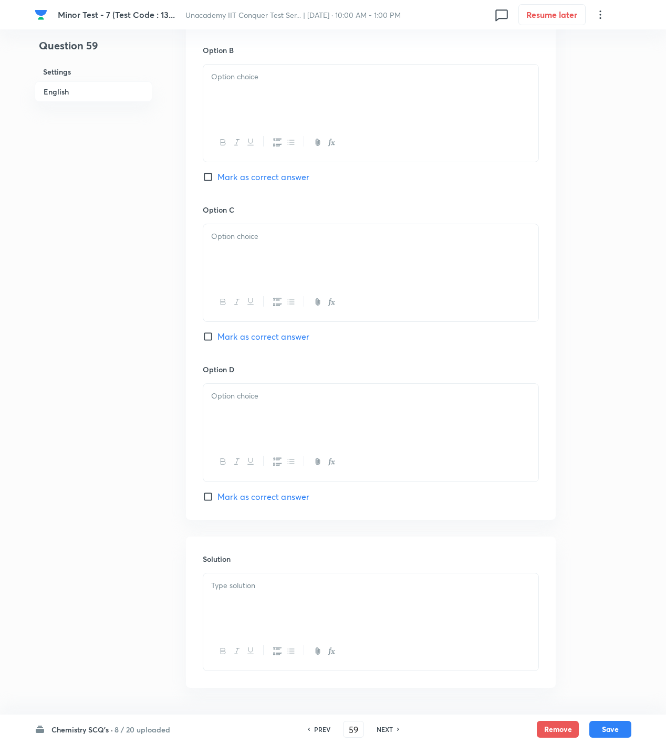
click at [258, 78] on p at bounding box center [370, 77] width 319 height 12
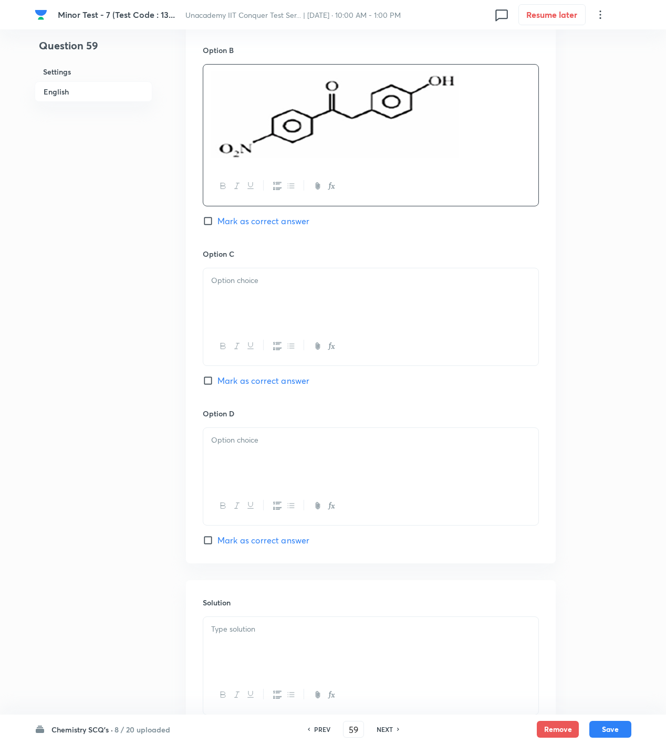
click at [268, 297] on div at bounding box center [370, 297] width 335 height 59
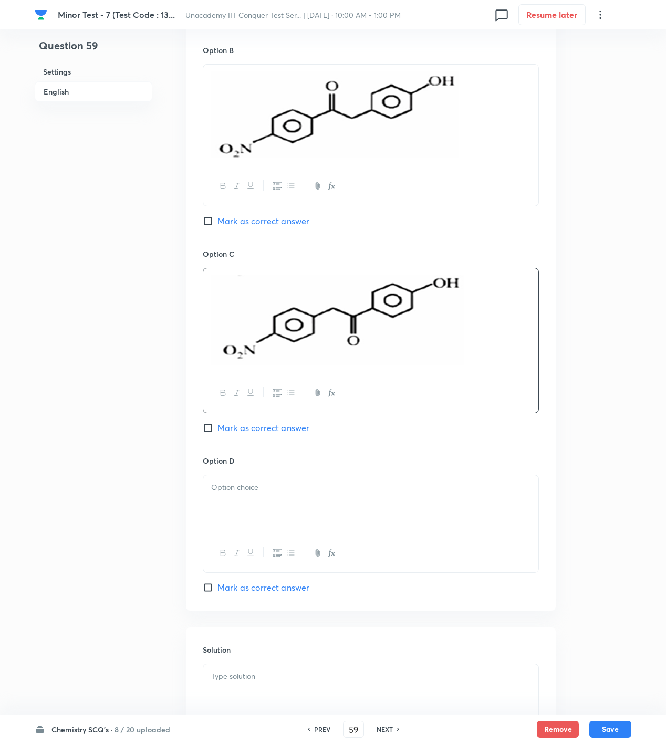
click at [224, 500] on div at bounding box center [370, 504] width 335 height 59
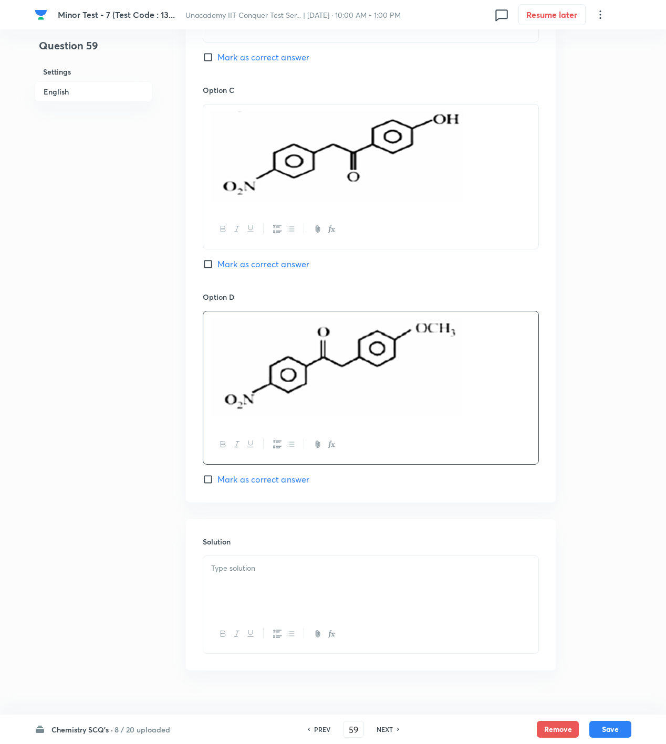
scroll to position [885, 0]
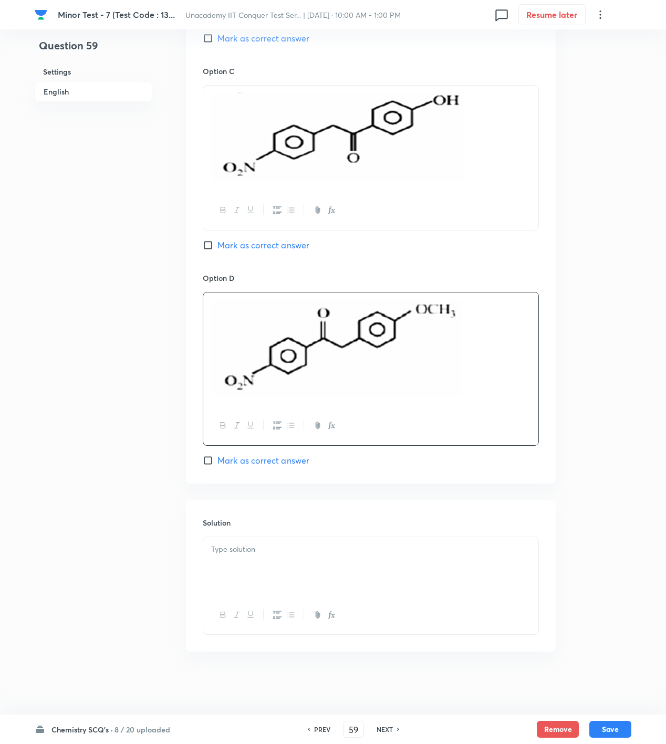
click at [258, 555] on div at bounding box center [370, 566] width 335 height 59
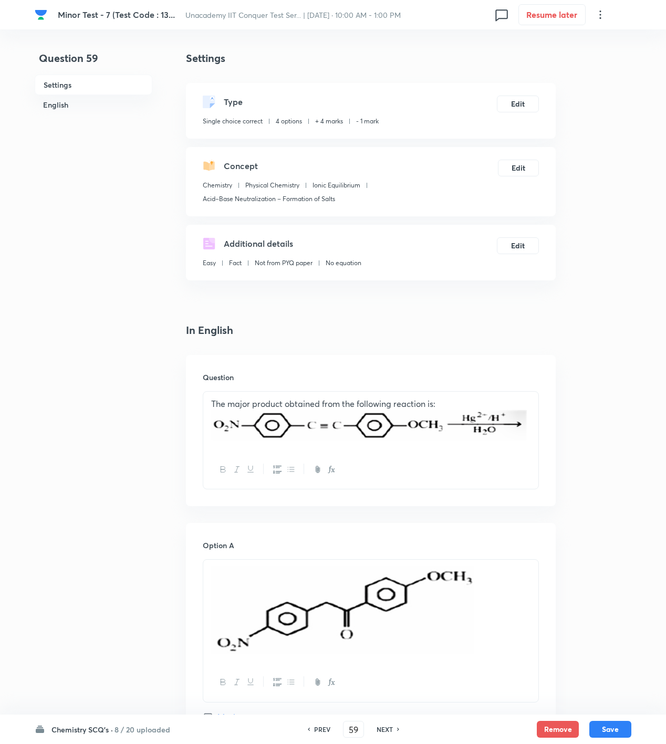
scroll to position [350, 0]
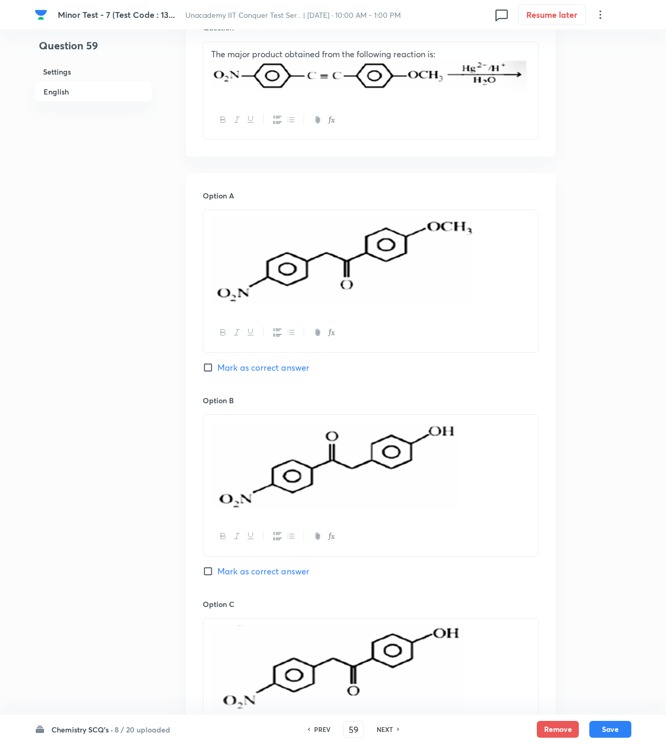
click at [252, 370] on span "Mark as correct answer" at bounding box center [263, 367] width 92 height 13
click at [217, 370] on input "Mark as correct answer" at bounding box center [210, 367] width 15 height 11
drag, startPoint x: 599, startPoint y: 734, endPoint x: 593, endPoint y: 744, distance: 11.1
click at [599, 732] on button "Save" at bounding box center [610, 729] width 42 height 17
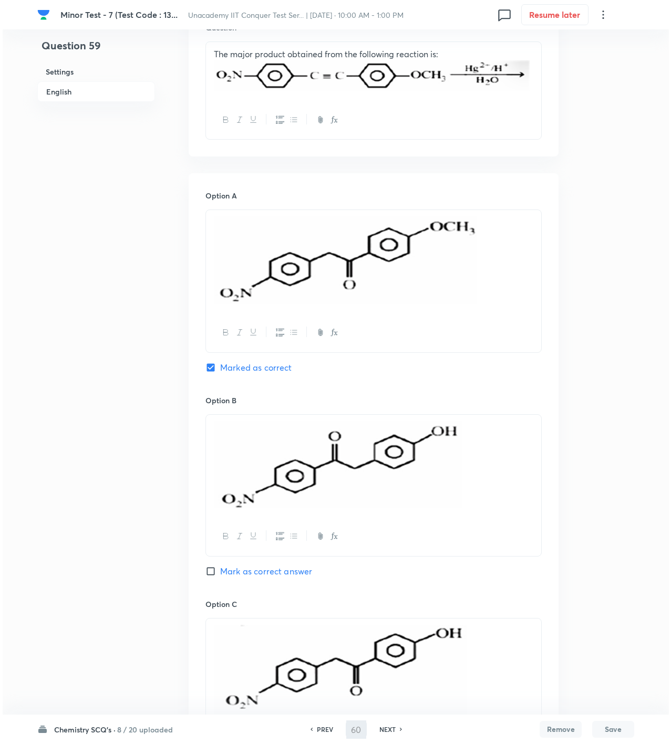
scroll to position [0, 0]
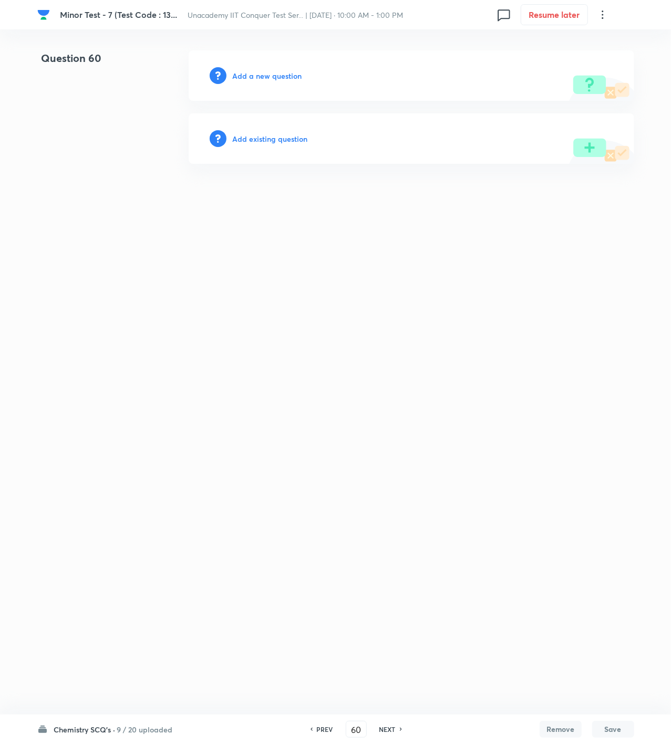
click at [251, 71] on h6 "Add a new question" at bounding box center [267, 75] width 69 height 11
click at [251, 71] on h6 "Choose a question type" at bounding box center [273, 75] width 81 height 11
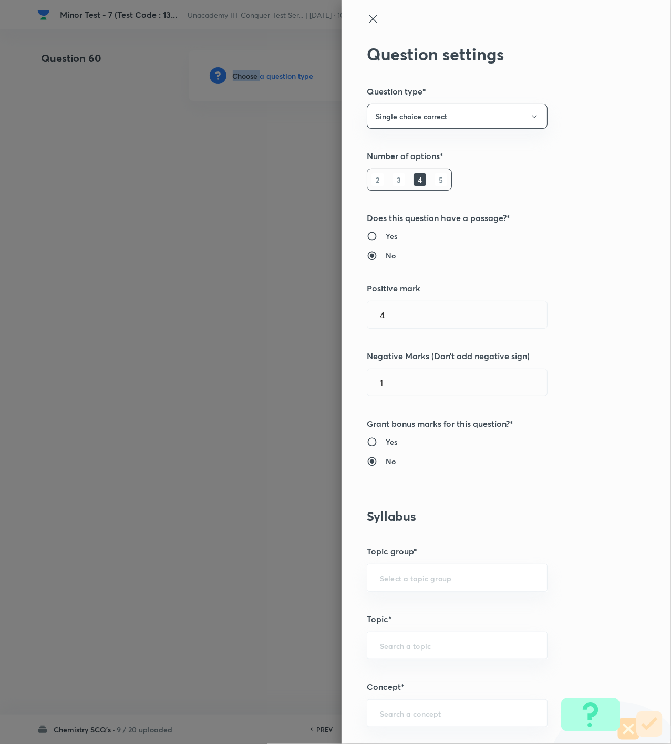
scroll to position [350, 0]
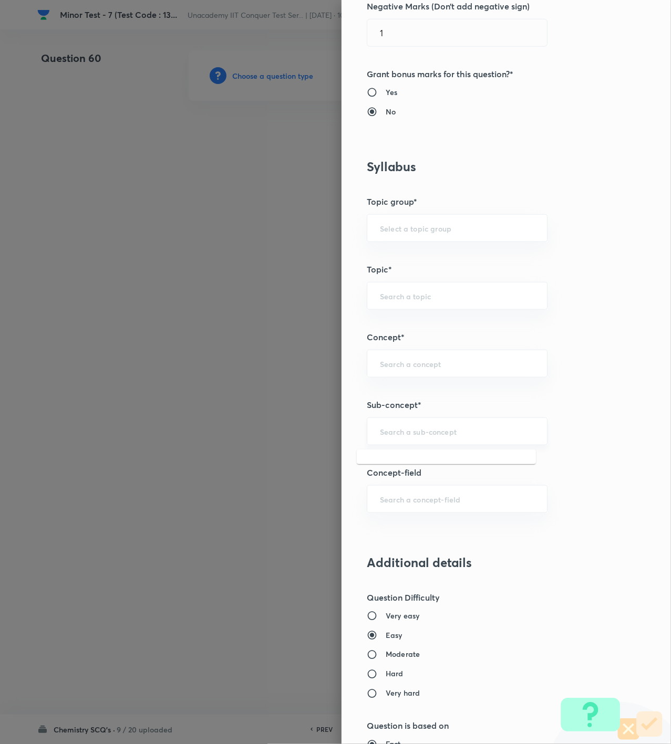
click at [412, 433] on input "text" at bounding box center [457, 432] width 154 height 10
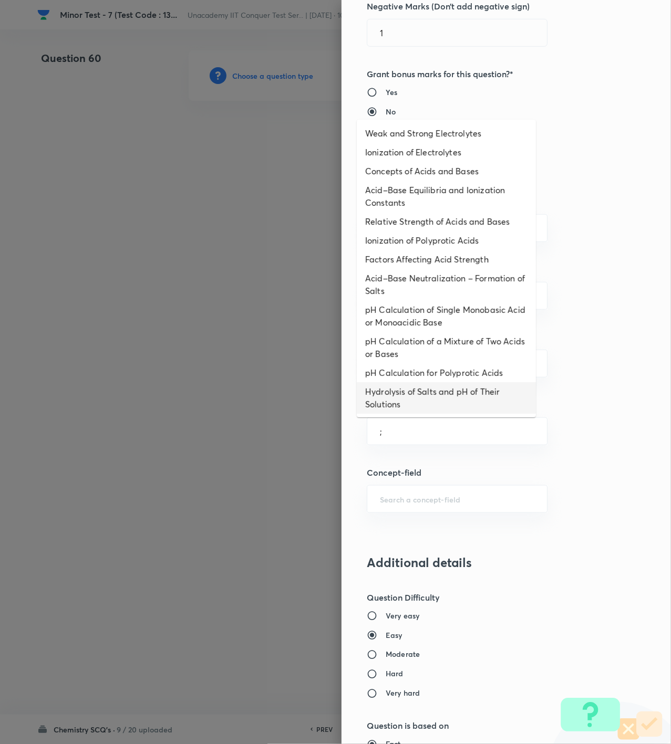
click at [417, 396] on li "Hydrolysis of Salts and pH of Their Solutions" at bounding box center [446, 398] width 179 height 32
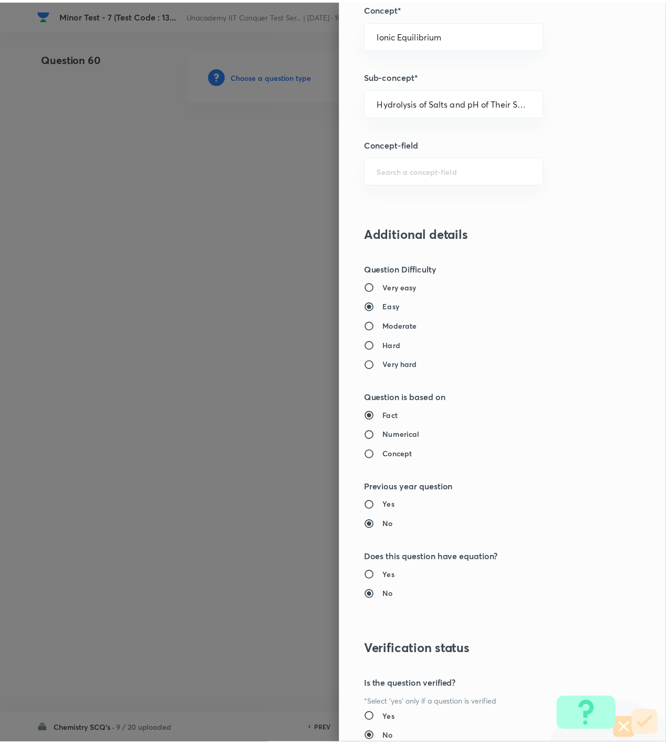
scroll to position [761, 0]
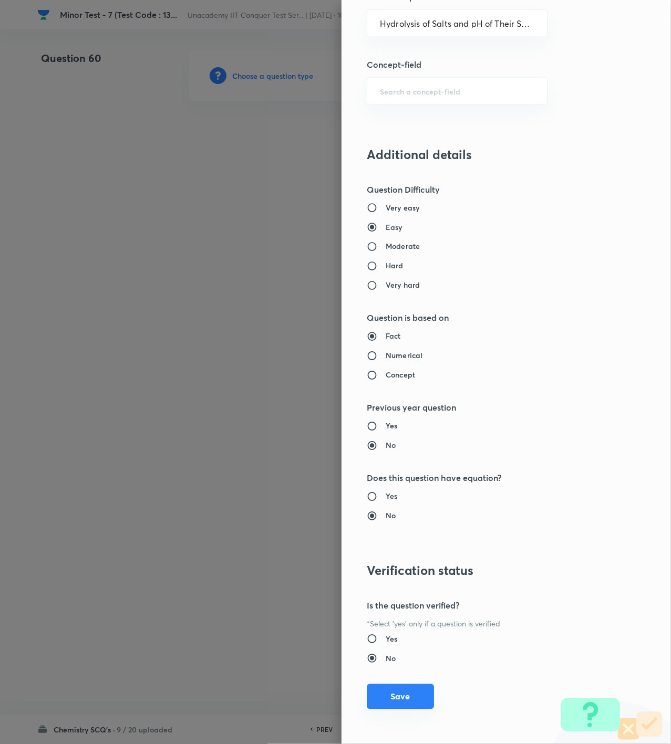
click at [390, 699] on button "Save" at bounding box center [400, 696] width 67 height 25
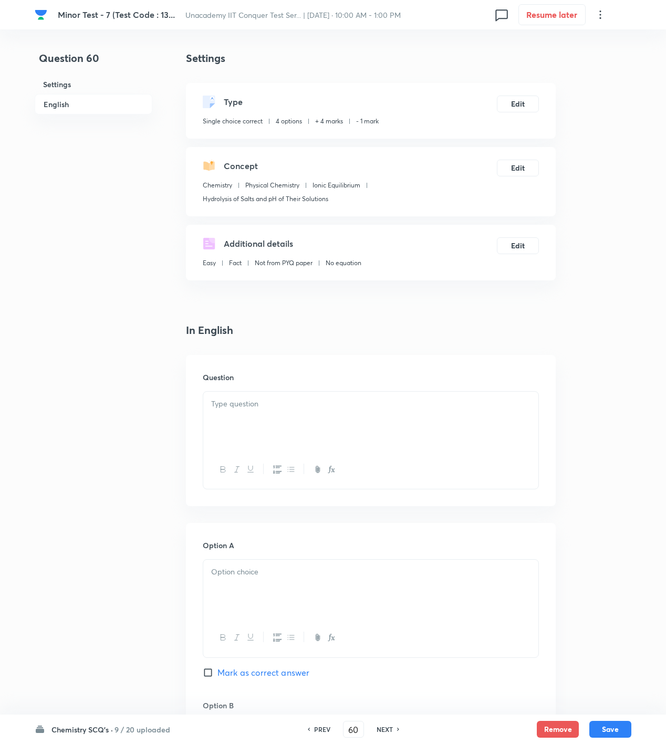
click at [427, 412] on div at bounding box center [370, 421] width 335 height 59
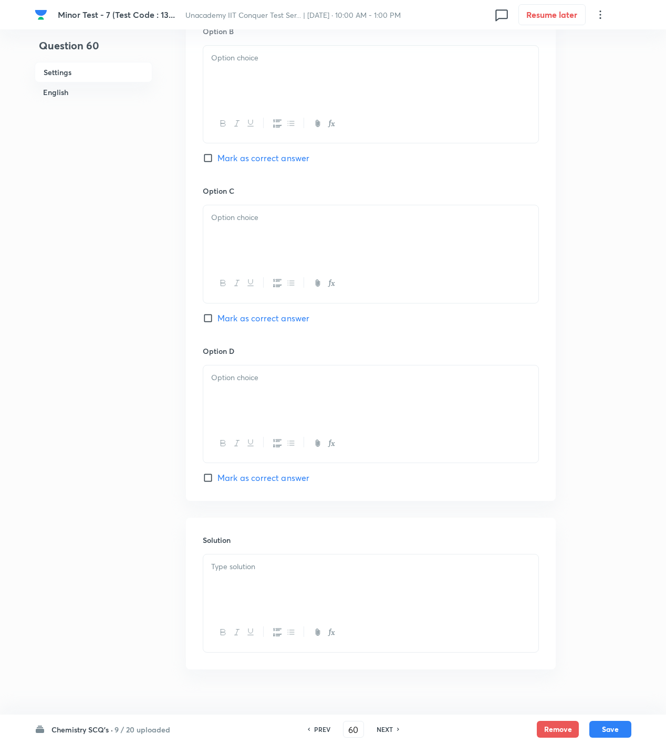
scroll to position [700, 0]
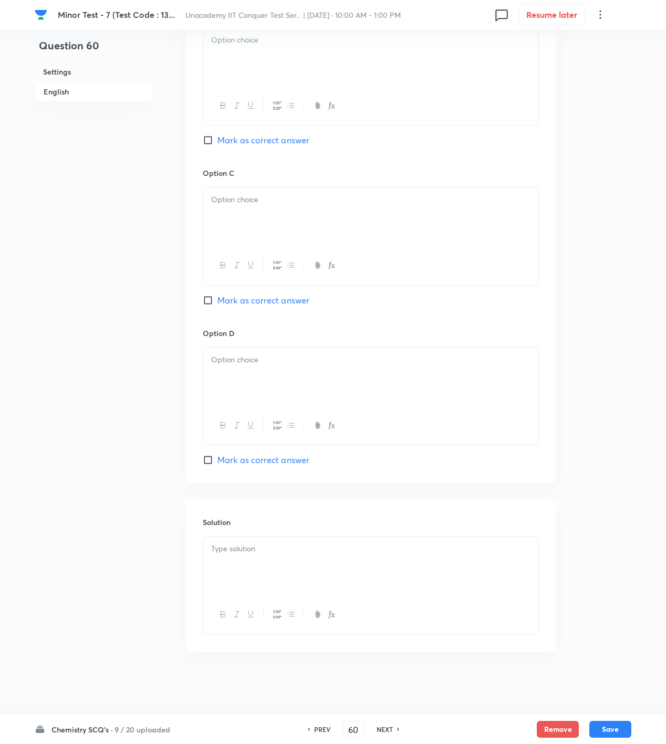
click at [247, 599] on div at bounding box center [370, 615] width 335 height 38
click at [259, 558] on div at bounding box center [370, 566] width 335 height 59
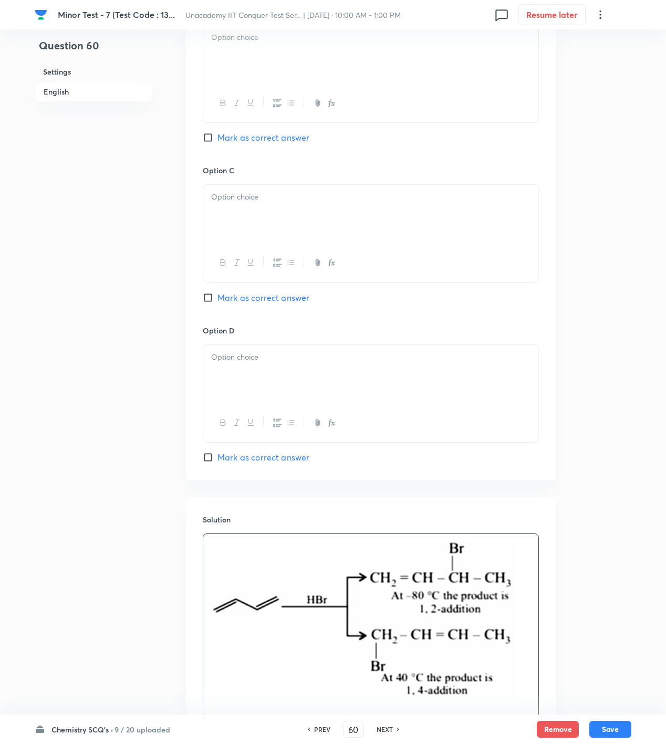
click at [265, 299] on span "Mark as correct answer" at bounding box center [263, 298] width 92 height 13
click at [217, 299] on input "Mark as correct answer" at bounding box center [210, 298] width 15 height 11
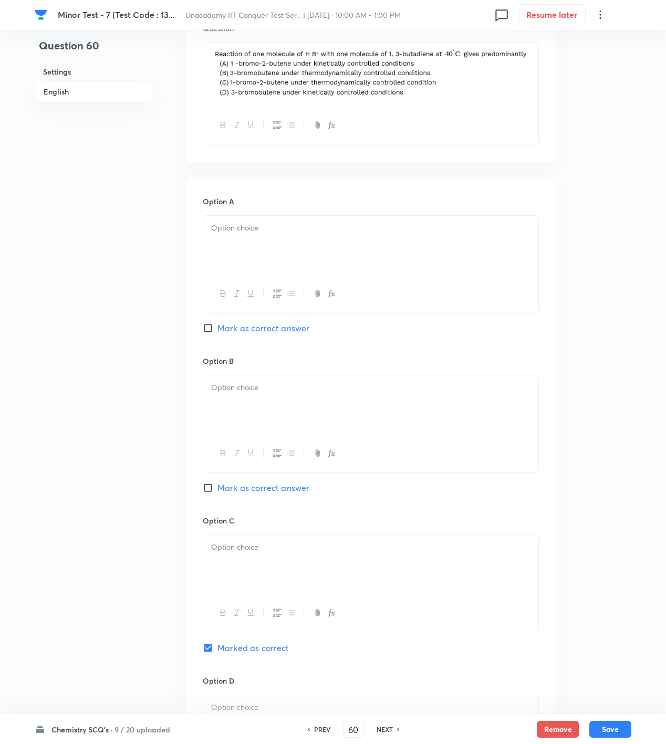
drag, startPoint x: 237, startPoint y: 232, endPoint x: 242, endPoint y: 257, distance: 26.2
click at [238, 232] on p at bounding box center [370, 228] width 319 height 12
click at [263, 421] on div at bounding box center [370, 405] width 335 height 59
click at [269, 556] on div at bounding box center [370, 564] width 335 height 59
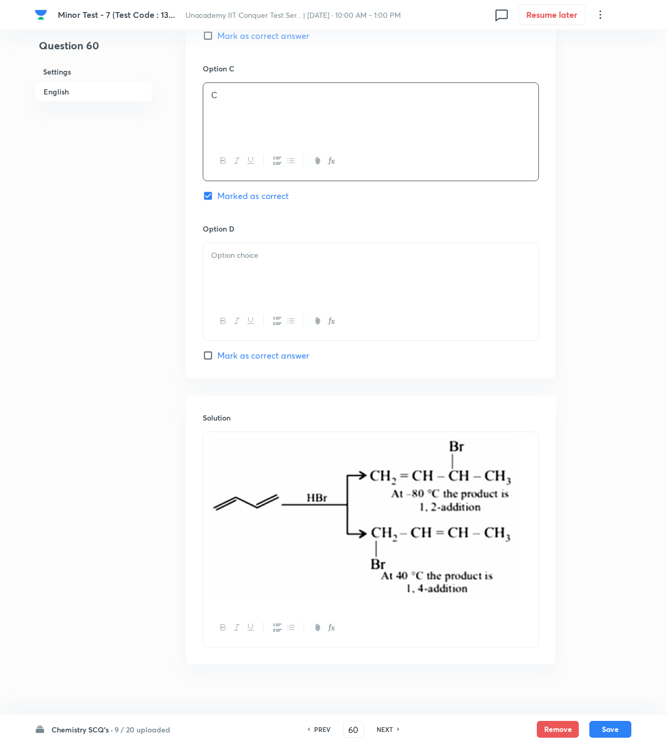
scroll to position [816, 0]
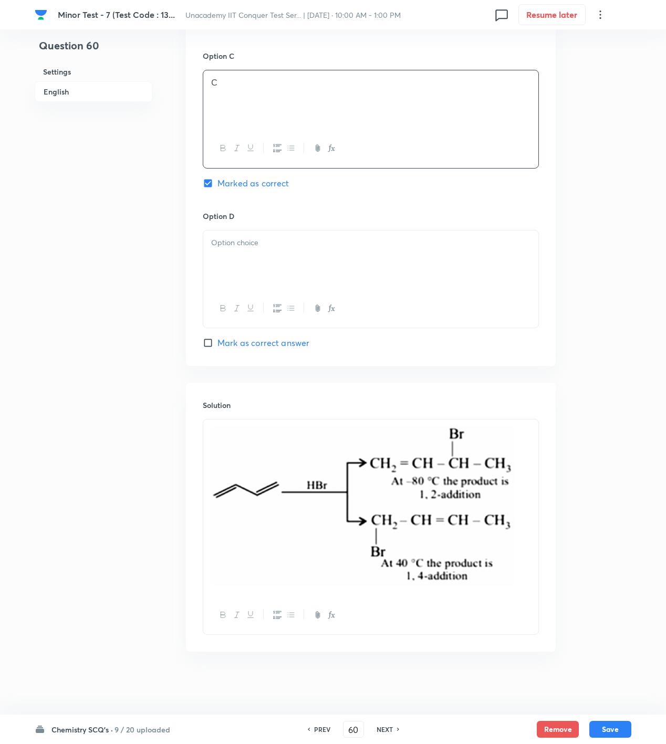
click at [249, 263] on div at bounding box center [370, 260] width 335 height 59
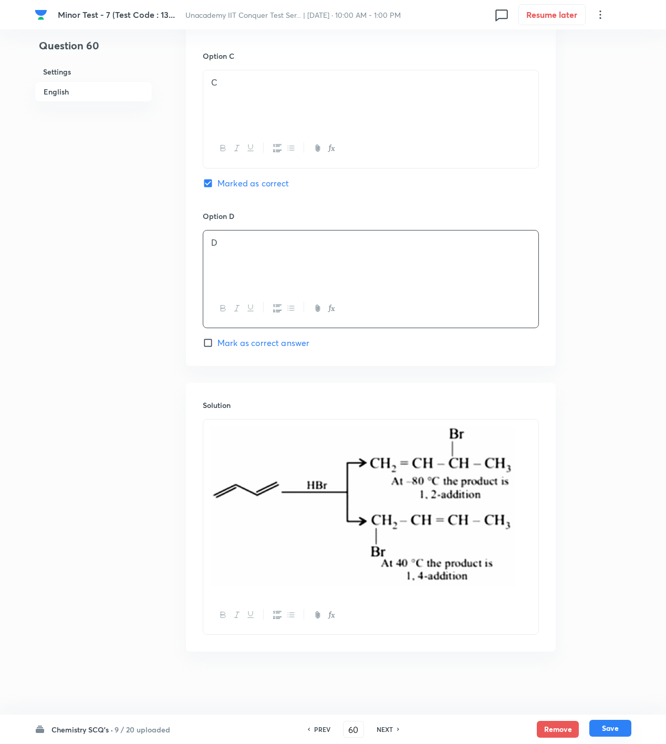
click at [599, 723] on button "Save" at bounding box center [610, 728] width 42 height 17
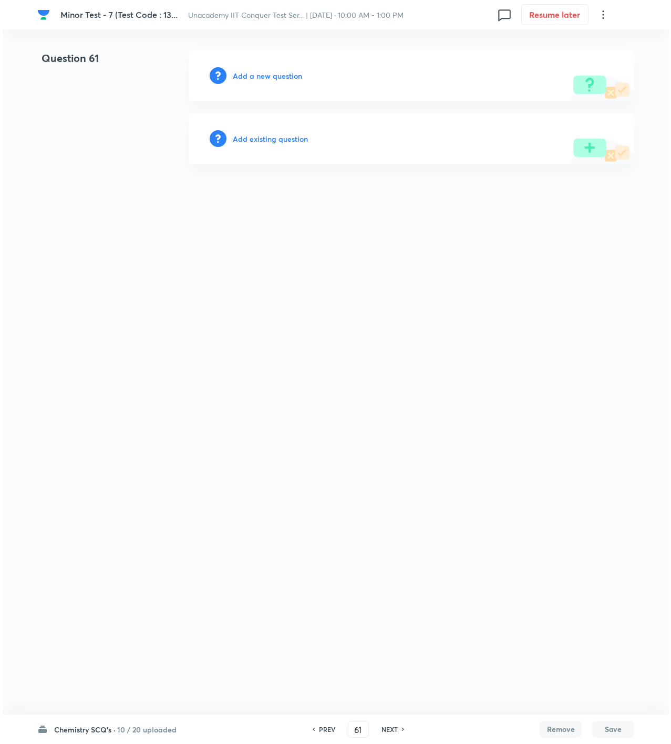
scroll to position [0, 0]
click at [272, 78] on h6 "Add a new question" at bounding box center [267, 75] width 69 height 11
click at [283, 74] on h6 "Choose a question type" at bounding box center [273, 75] width 81 height 11
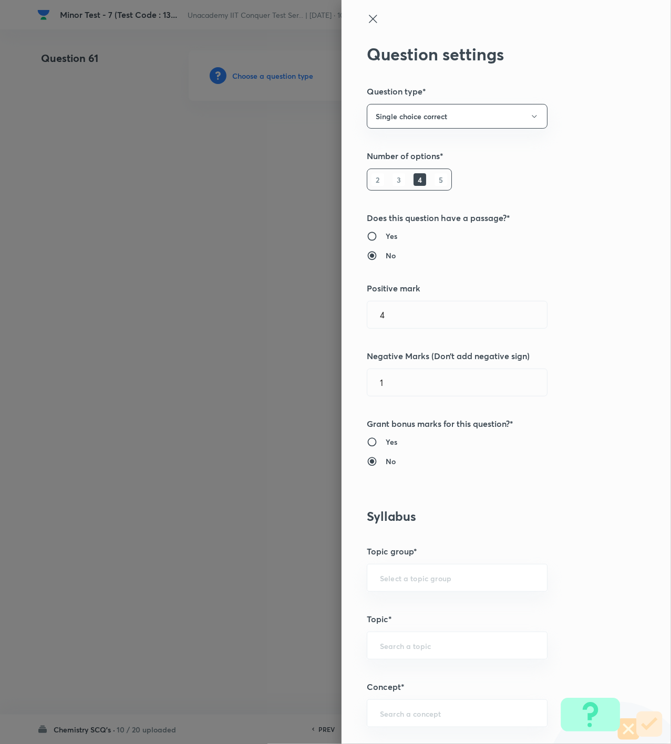
scroll to position [350, 0]
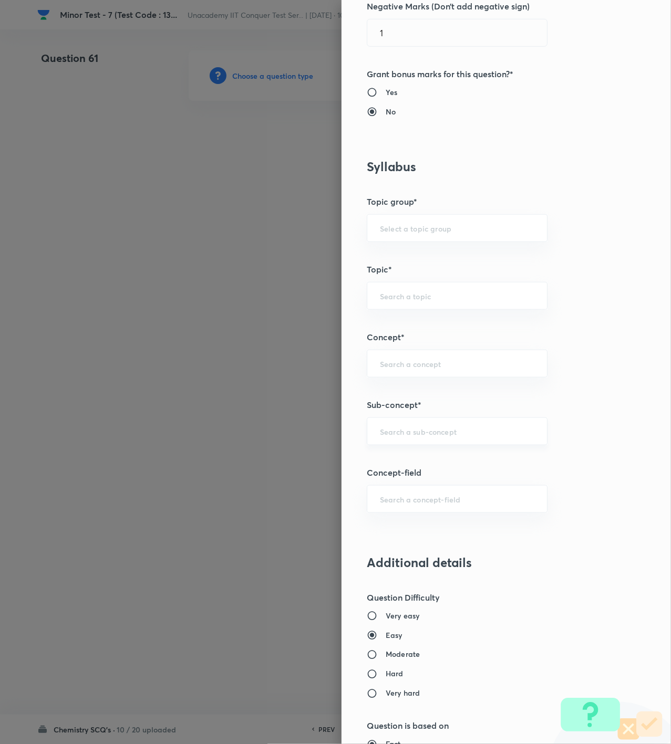
click at [396, 427] on div "​" at bounding box center [457, 432] width 181 height 28
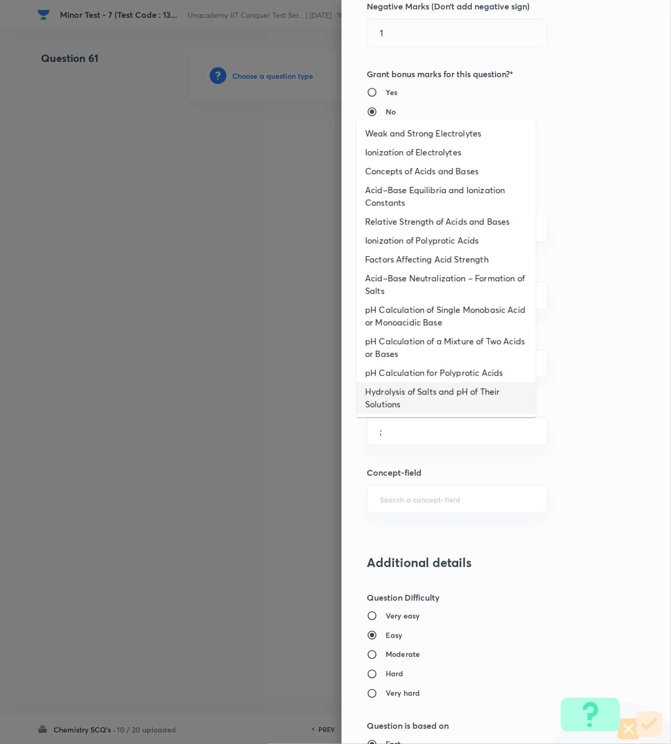
click at [406, 395] on li "Hydrolysis of Salts and pH of Their Solutions" at bounding box center [446, 398] width 179 height 32
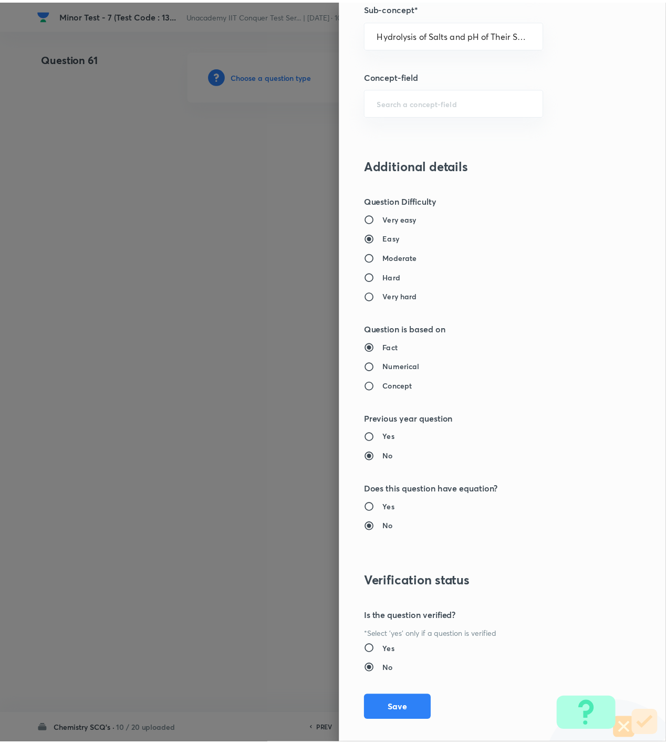
scroll to position [761, 0]
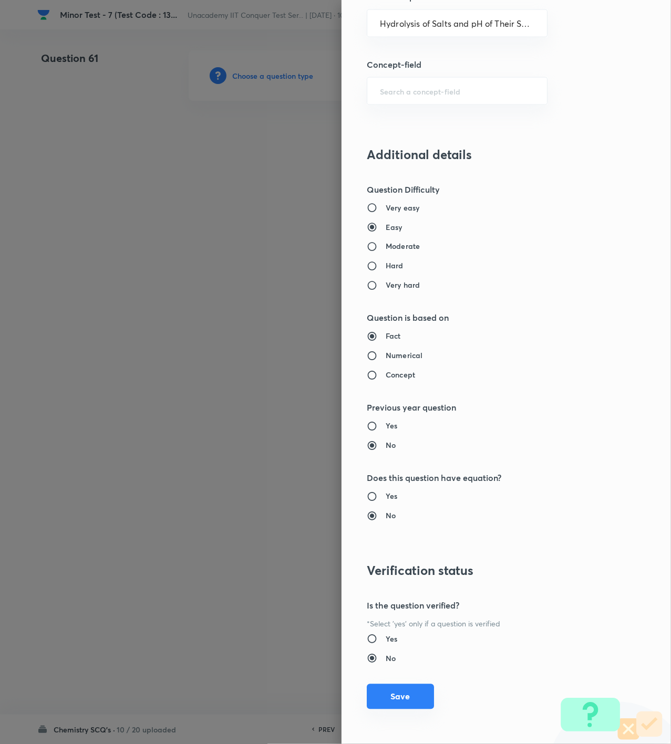
click at [393, 692] on button "Save" at bounding box center [400, 696] width 67 height 25
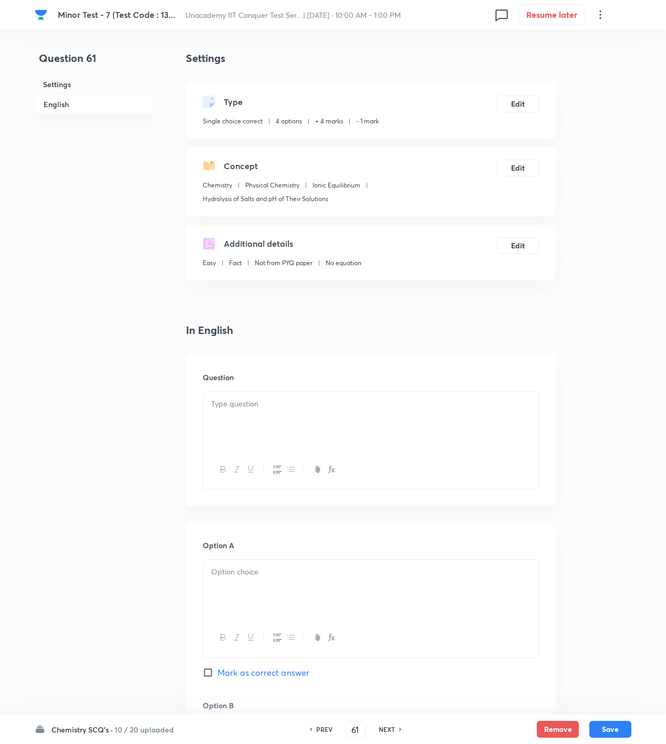
click at [438, 423] on div at bounding box center [370, 421] width 335 height 59
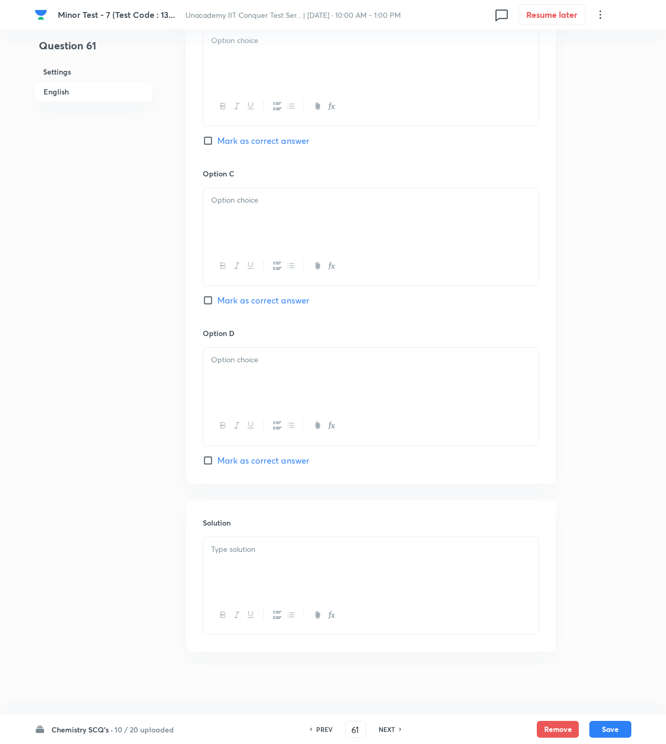
click at [240, 549] on p at bounding box center [370, 550] width 319 height 12
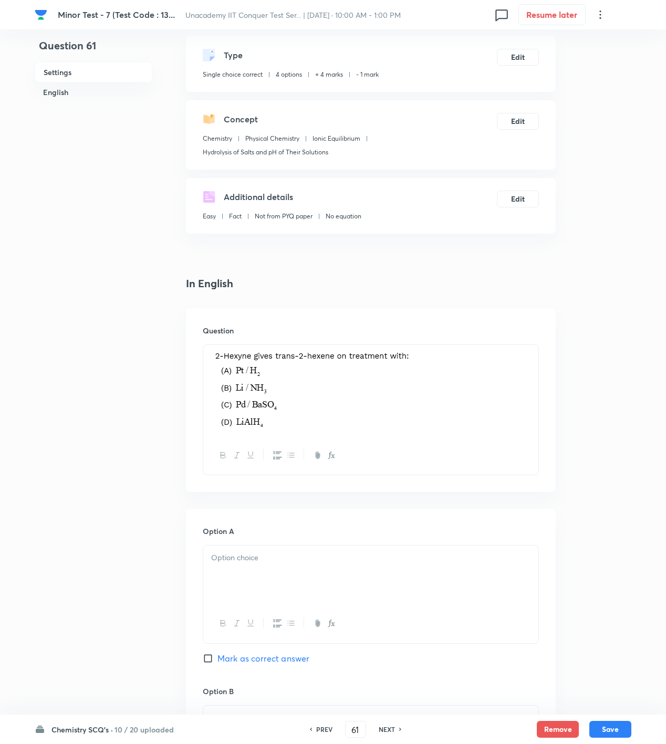
scroll to position [26, 0]
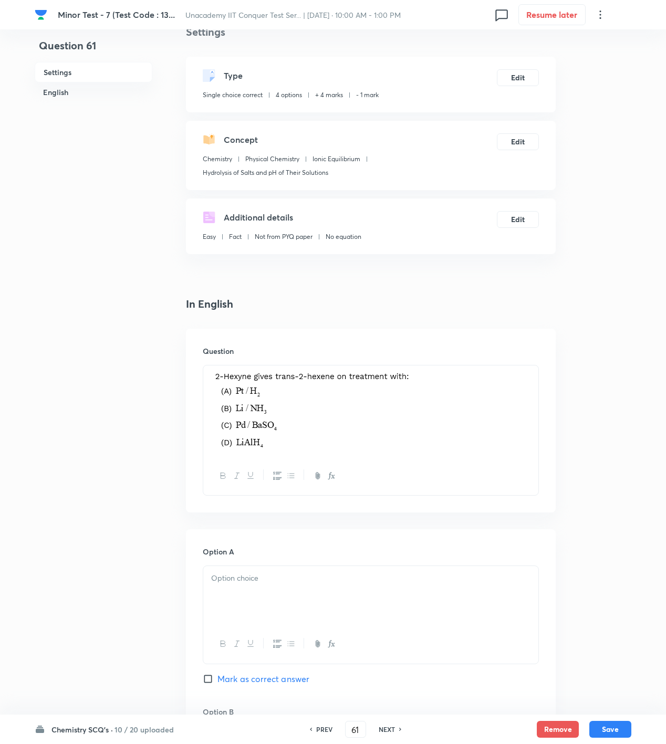
drag, startPoint x: 248, startPoint y: 554, endPoint x: 264, endPoint y: 615, distance: 62.9
click at [249, 563] on div "Option A Mark as correct answer" at bounding box center [371, 626] width 336 height 160
click at [265, 610] on div at bounding box center [370, 595] width 335 height 59
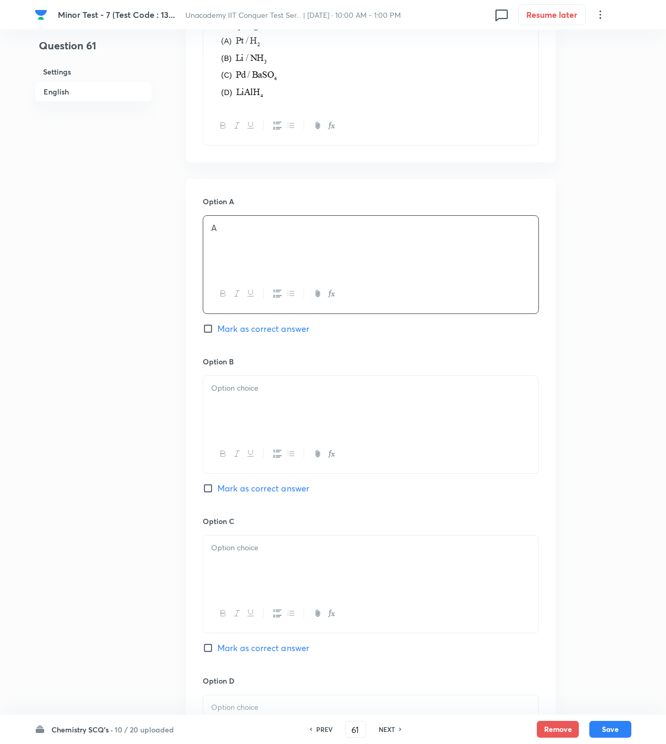
click at [263, 415] on div at bounding box center [370, 405] width 335 height 59
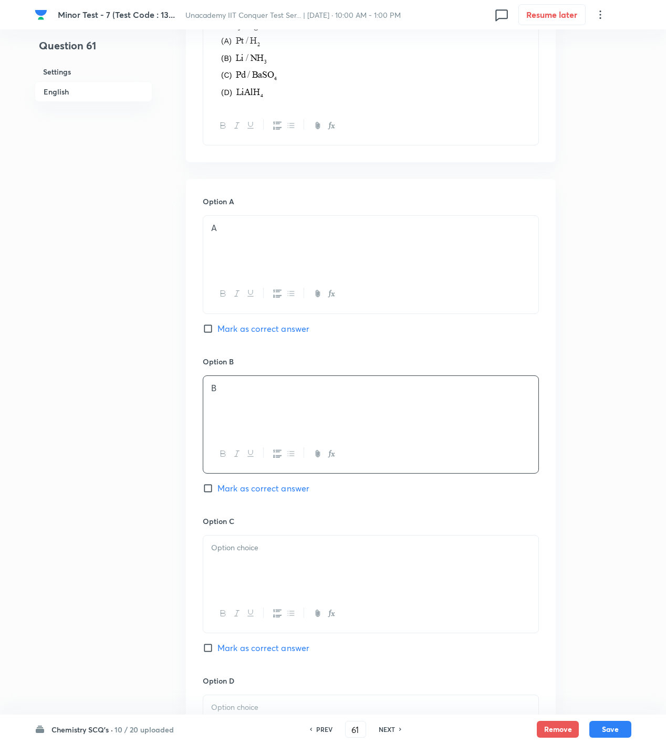
click at [257, 494] on span "Mark as correct answer" at bounding box center [263, 488] width 92 height 13
click at [217, 494] on input "Mark as correct answer" at bounding box center [210, 488] width 15 height 11
click at [261, 566] on div at bounding box center [370, 565] width 335 height 59
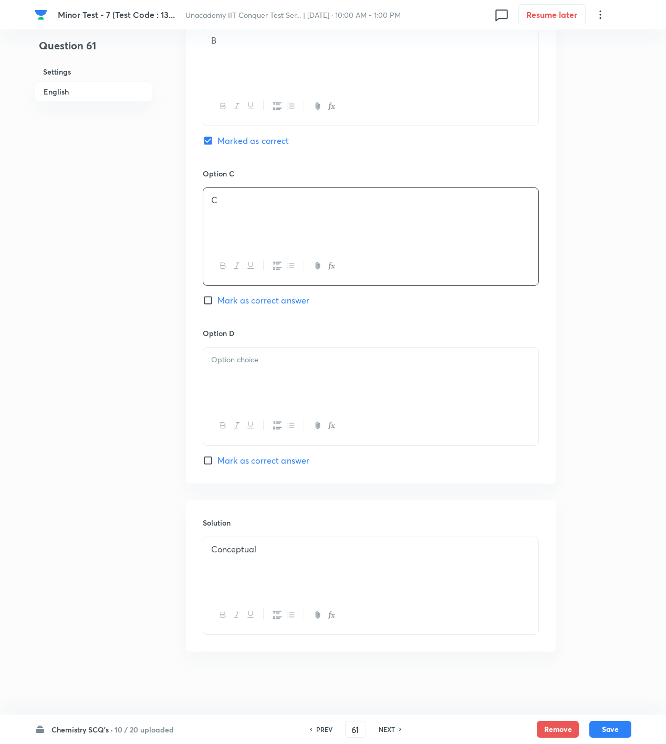
click at [272, 387] on div at bounding box center [370, 377] width 335 height 59
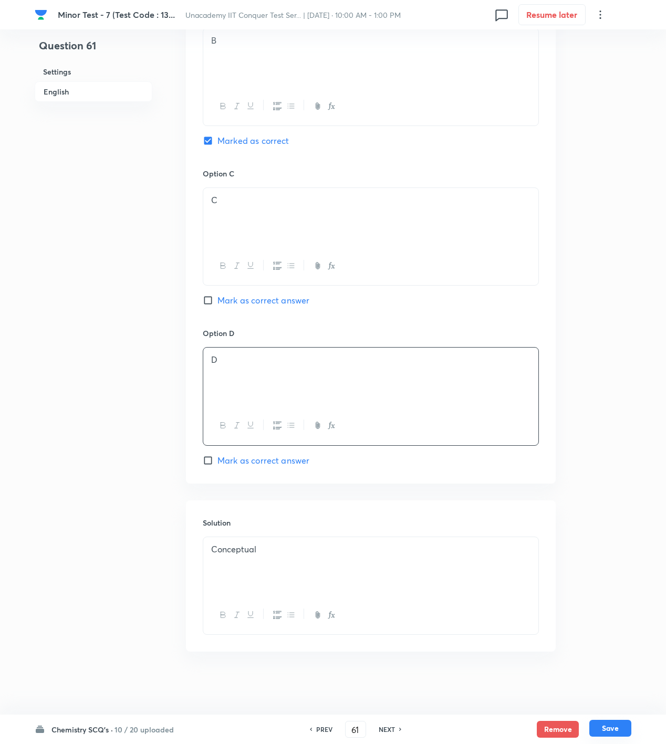
click at [601, 725] on button "Save" at bounding box center [610, 728] width 42 height 17
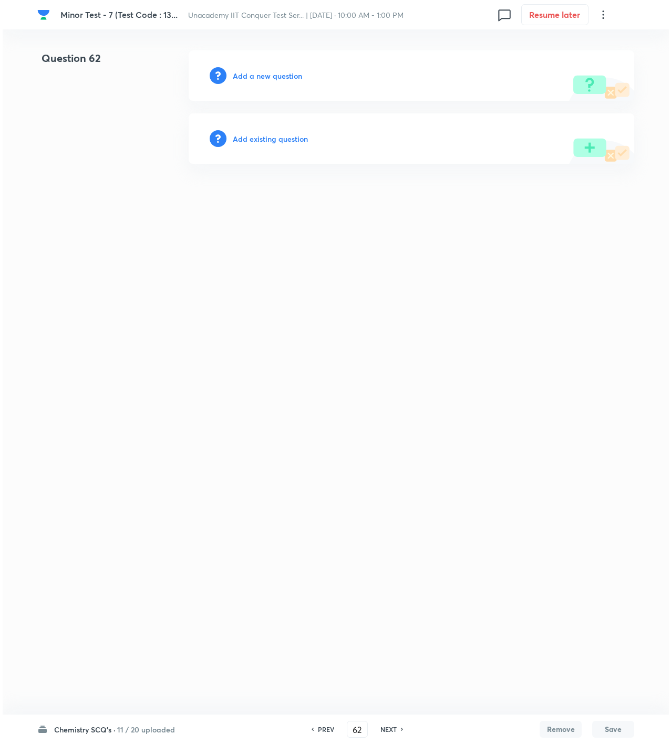
scroll to position [0, 0]
click at [272, 74] on h6 "Add a new question" at bounding box center [267, 75] width 69 height 11
click at [272, 74] on h6 "Choose a question type" at bounding box center [273, 75] width 81 height 11
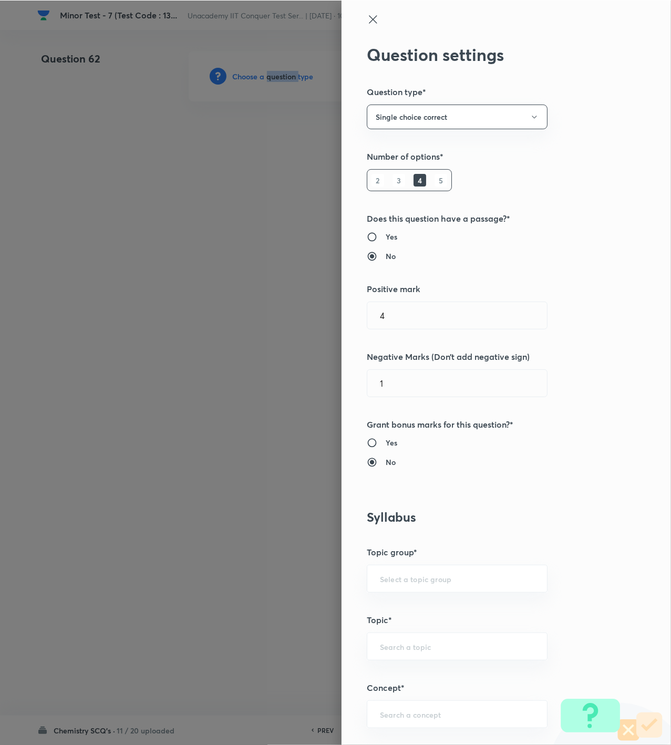
scroll to position [350, 0]
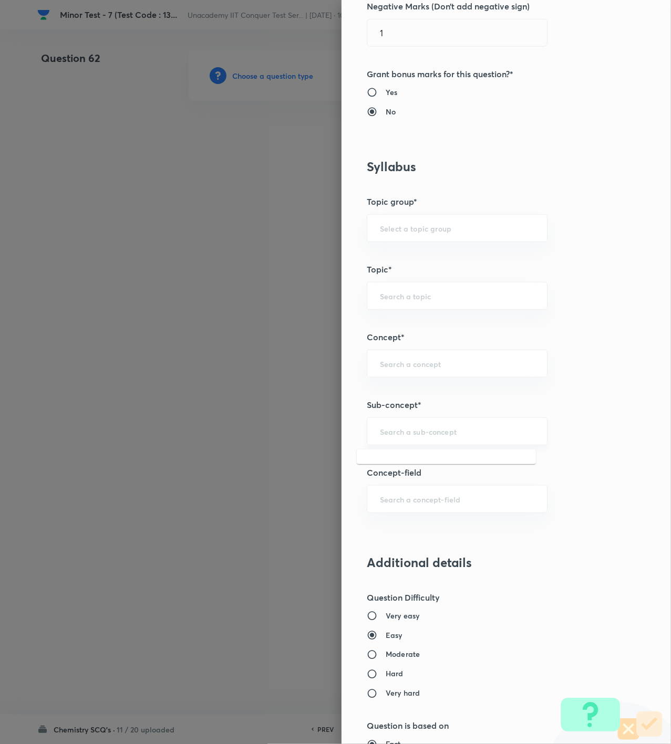
click at [407, 435] on input "text" at bounding box center [457, 432] width 154 height 10
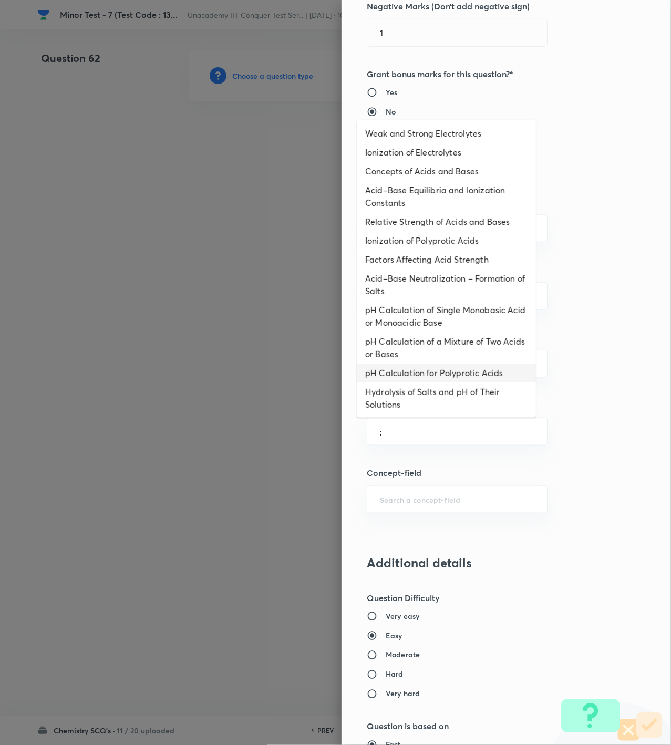
click at [445, 371] on li "pH Calculation for Polyprotic Acids" at bounding box center [446, 372] width 179 height 19
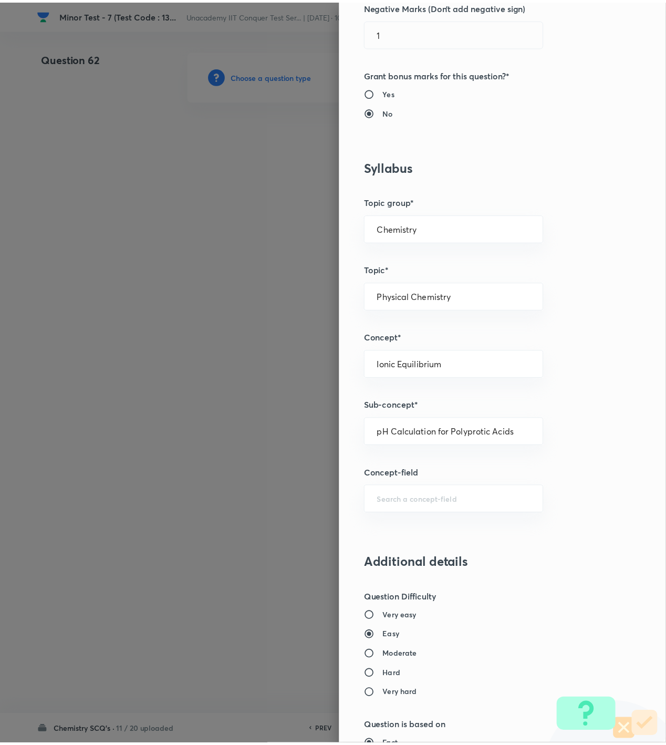
scroll to position [760, 0]
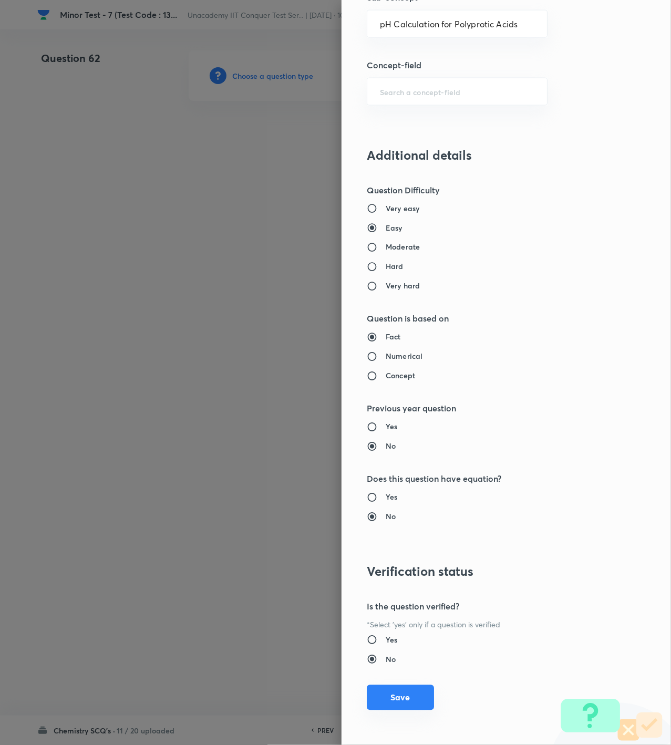
click at [406, 703] on button "Save" at bounding box center [400, 697] width 67 height 25
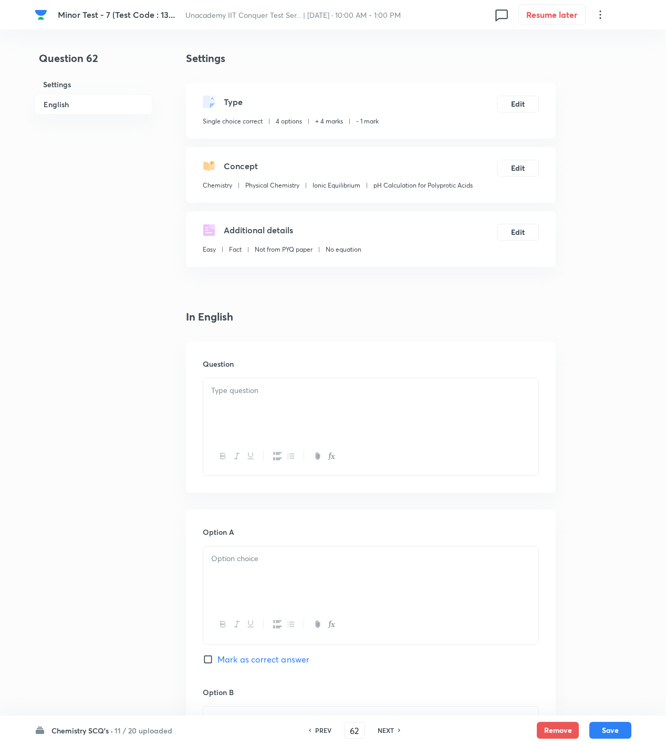
click at [430, 417] on div at bounding box center [370, 407] width 335 height 59
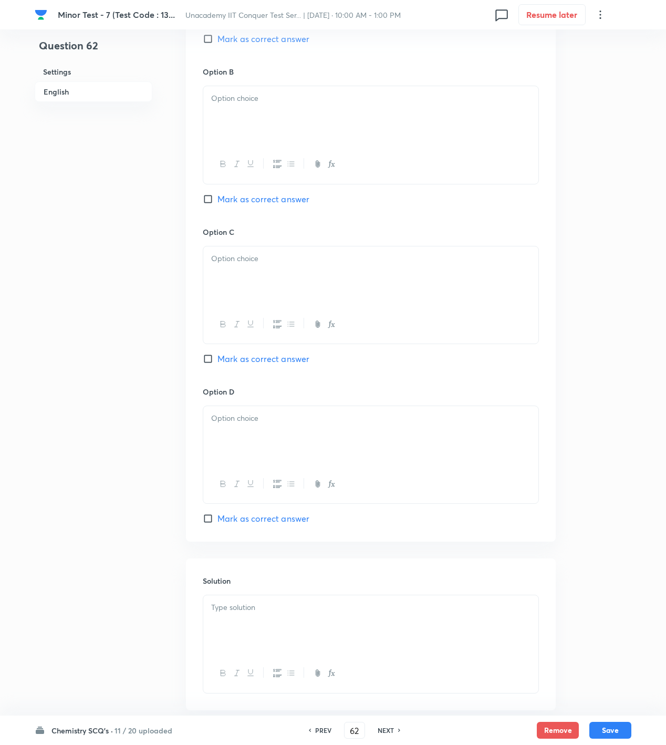
scroll to position [350, 0]
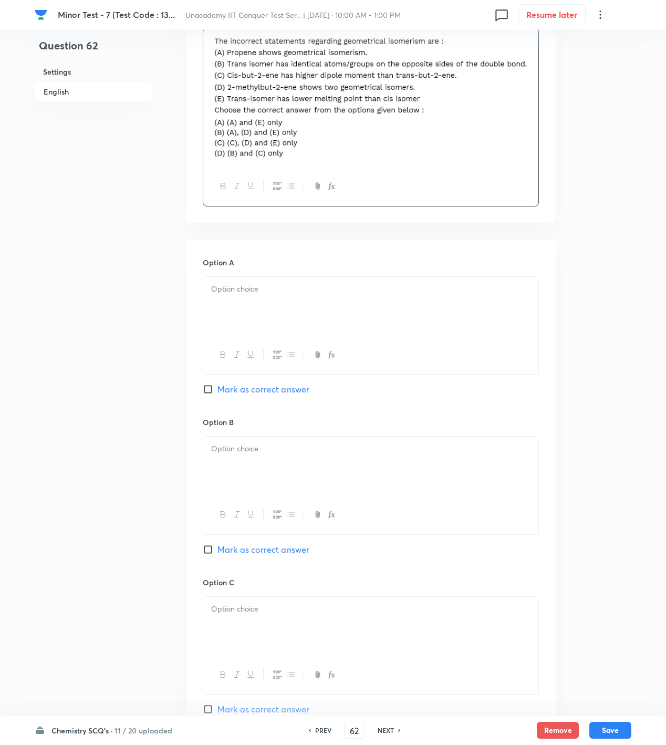
drag, startPoint x: 256, startPoint y: 297, endPoint x: 233, endPoint y: 407, distance: 111.7
click at [252, 307] on div at bounding box center [370, 306] width 335 height 59
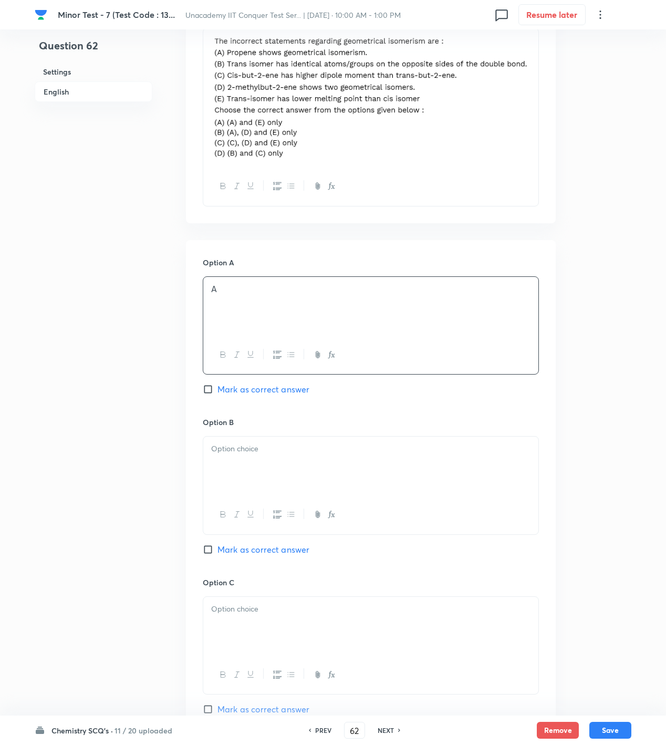
drag, startPoint x: 234, startPoint y: 450, endPoint x: 246, endPoint y: 523, distance: 74.5
click at [234, 451] on p at bounding box center [370, 449] width 319 height 12
drag, startPoint x: 250, startPoint y: 535, endPoint x: 253, endPoint y: 551, distance: 16.5
click at [251, 545] on div "Option B B Mark as correct answer" at bounding box center [371, 497] width 336 height 160
click at [253, 553] on span "Mark as correct answer" at bounding box center [263, 549] width 92 height 13
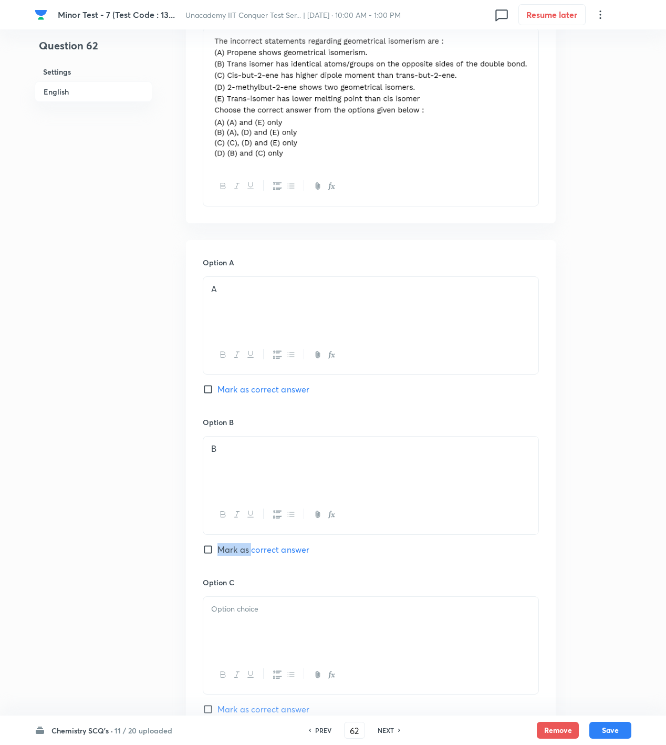
click at [217, 553] on input "Mark as correct answer" at bounding box center [210, 549] width 15 height 11
click at [240, 622] on div at bounding box center [370, 626] width 335 height 59
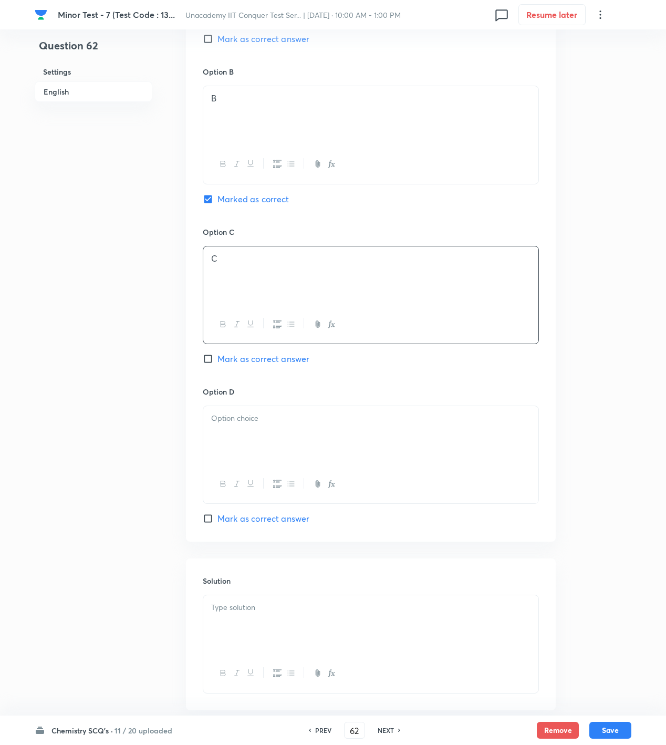
click at [242, 452] on div at bounding box center [370, 435] width 335 height 59
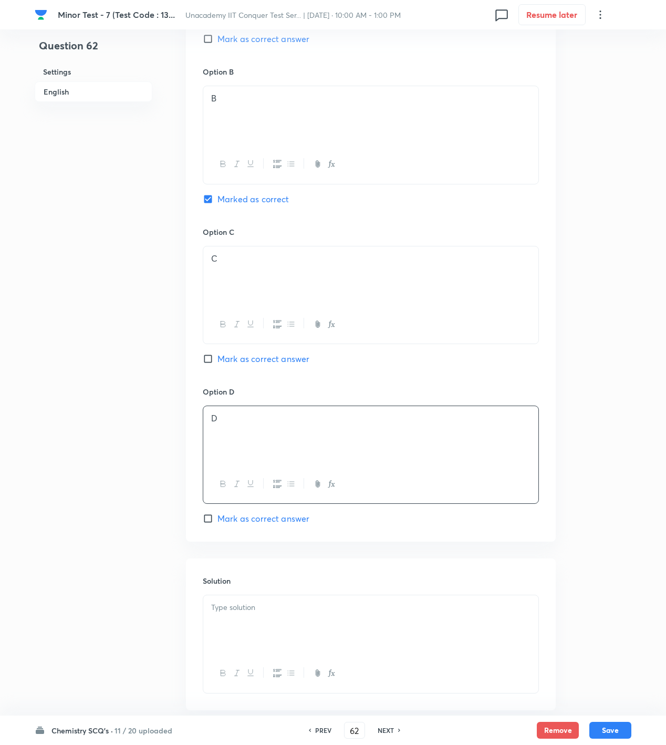
click at [252, 629] on div at bounding box center [370, 624] width 335 height 59
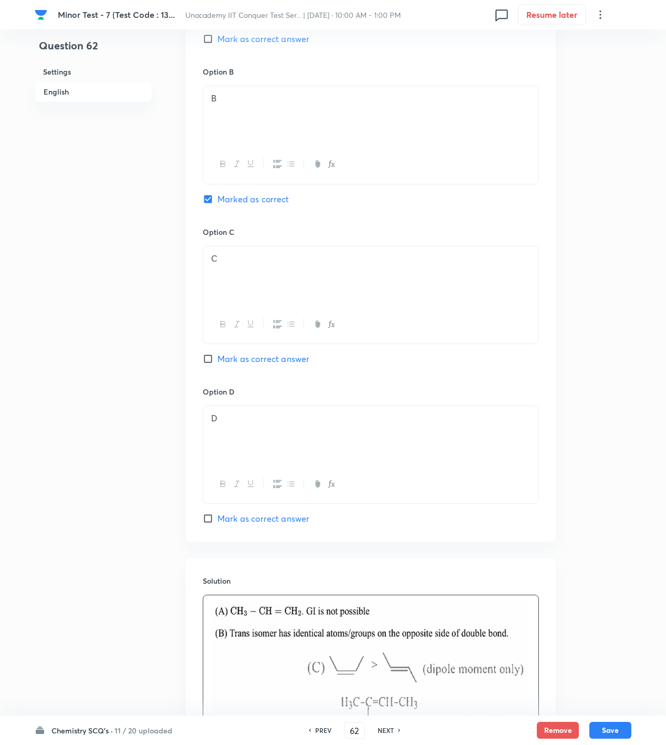
click at [605, 742] on div "Chemistry SCQ's · 11 / 20 uploaded PREV 62 ​ NEXT Remove Save" at bounding box center [333, 729] width 597 height 29
click at [610, 741] on div "Chemistry SCQ's · 11 / 20 uploaded PREV 62 ​ NEXT Remove Save" at bounding box center [333, 729] width 597 height 29
click at [609, 736] on button "Save" at bounding box center [610, 729] width 42 height 17
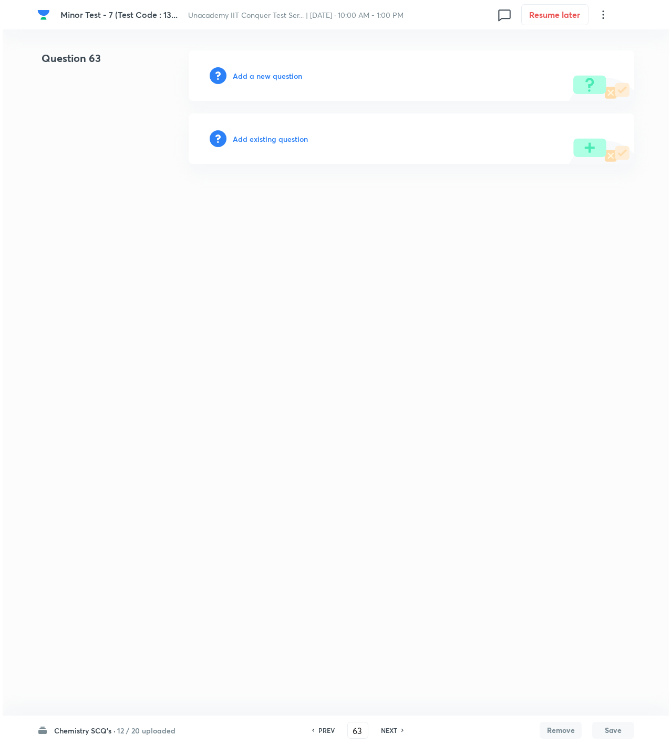
scroll to position [0, 0]
click at [285, 71] on h6 "Add a new question" at bounding box center [267, 75] width 69 height 11
click at [285, 71] on h6 "Choose a question type" at bounding box center [273, 75] width 81 height 11
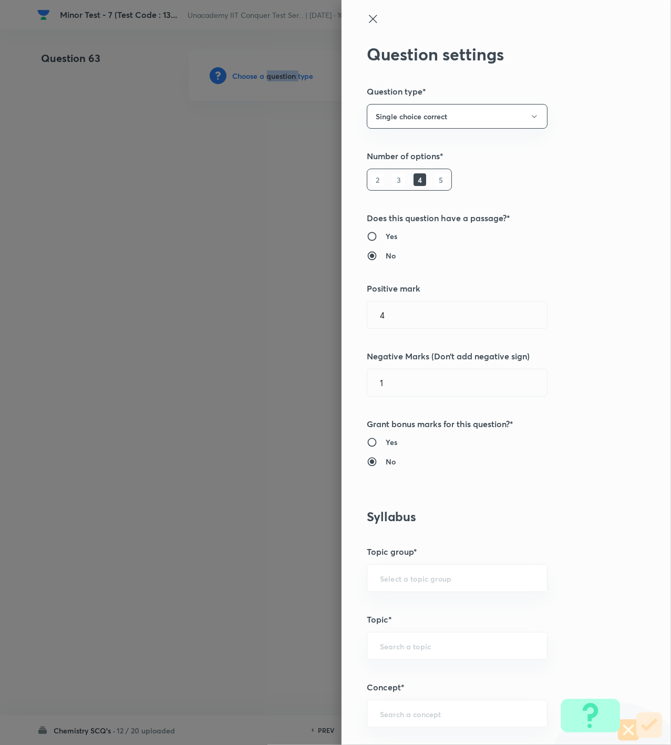
scroll to position [700, 0]
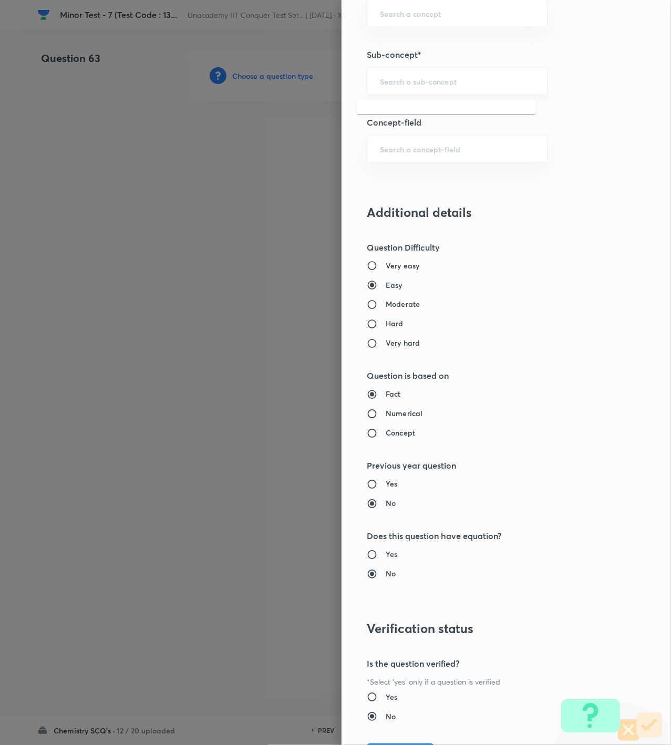
click at [425, 86] on input "text" at bounding box center [457, 81] width 154 height 10
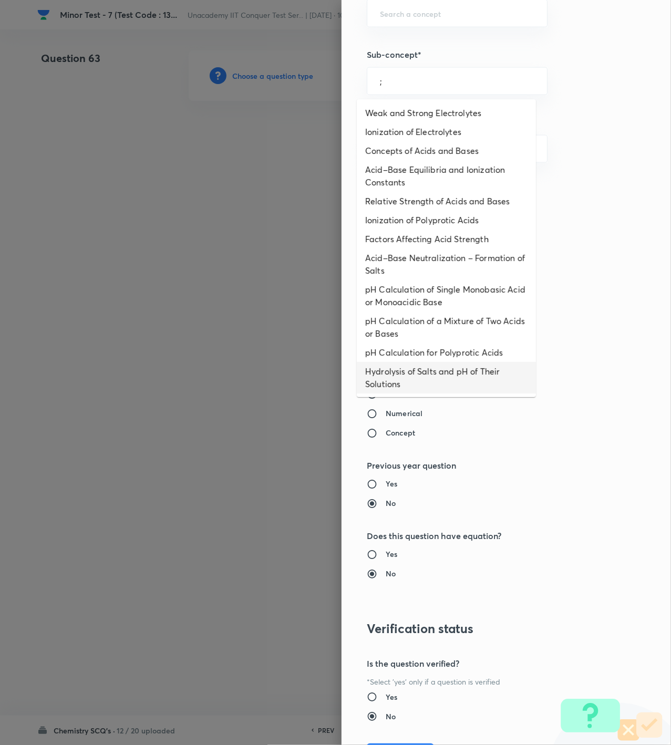
click at [357, 383] on li "Hydrolysis of Salts and pH of Their Solutions" at bounding box center [446, 378] width 179 height 32
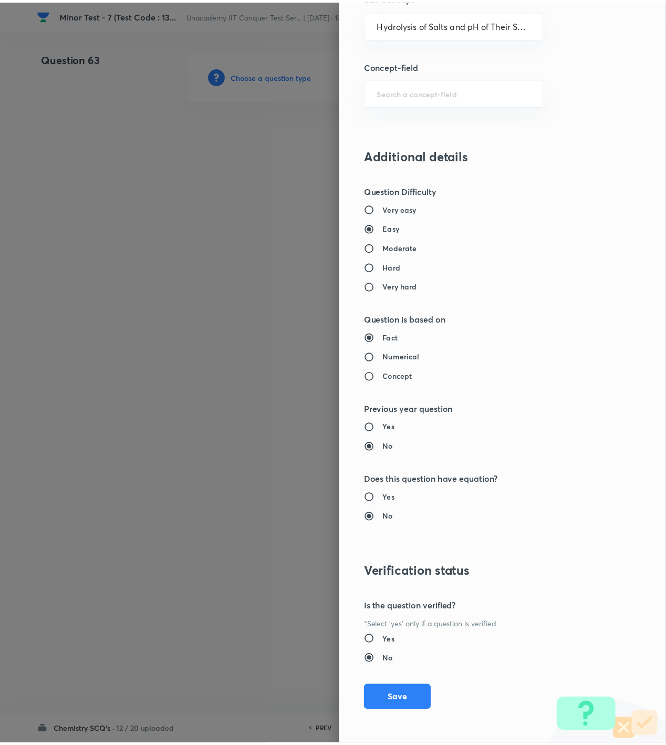
scroll to position [760, 0]
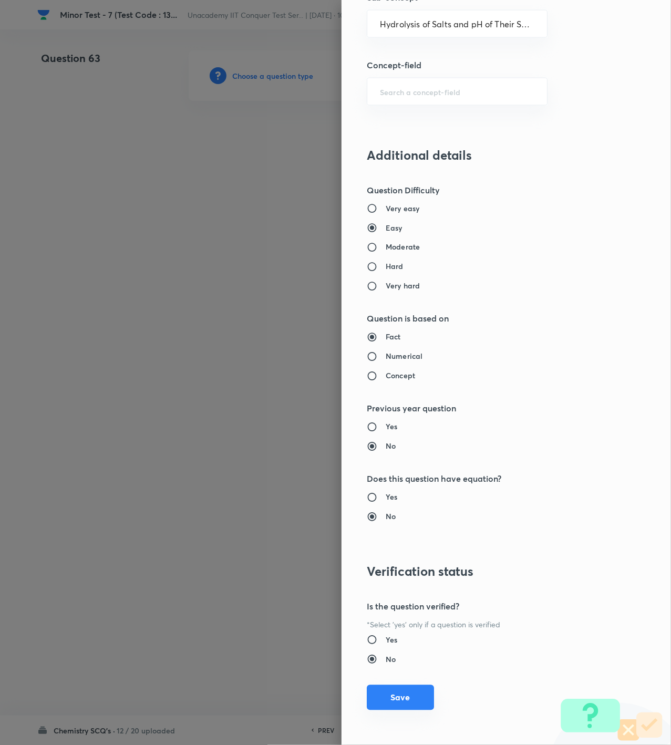
click at [377, 699] on button "Save" at bounding box center [400, 697] width 67 height 25
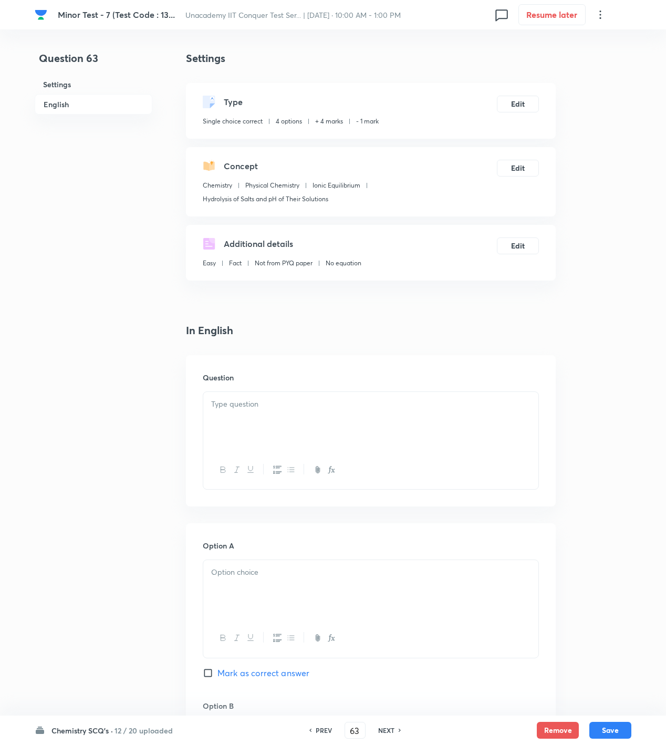
click at [349, 437] on div at bounding box center [370, 421] width 335 height 59
paste div
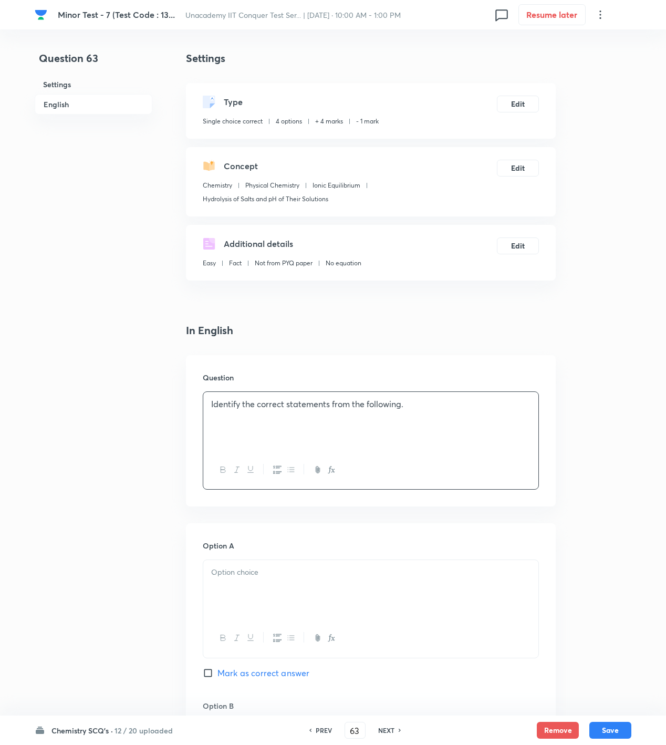
click at [448, 401] on p "Identify the correct statements from the following." at bounding box center [370, 404] width 319 height 12
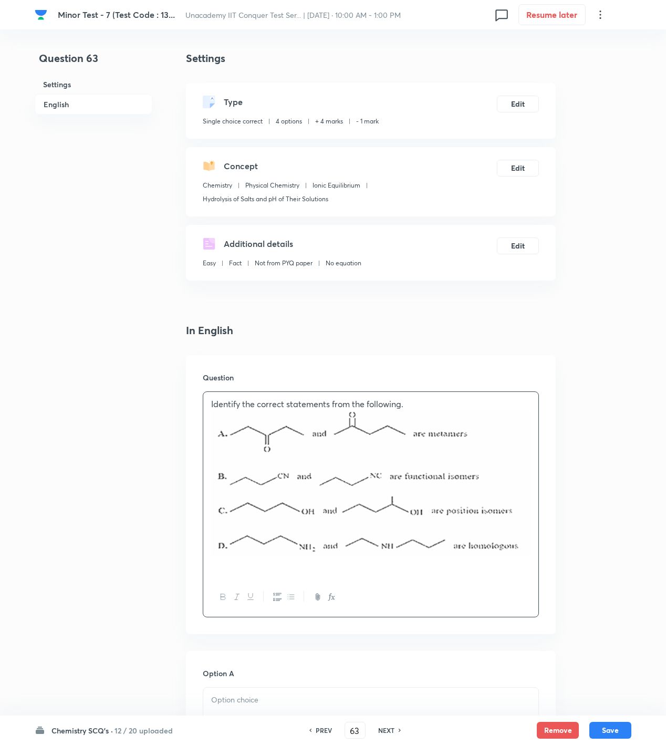
click at [521, 516] on img at bounding box center [370, 483] width 319 height 147
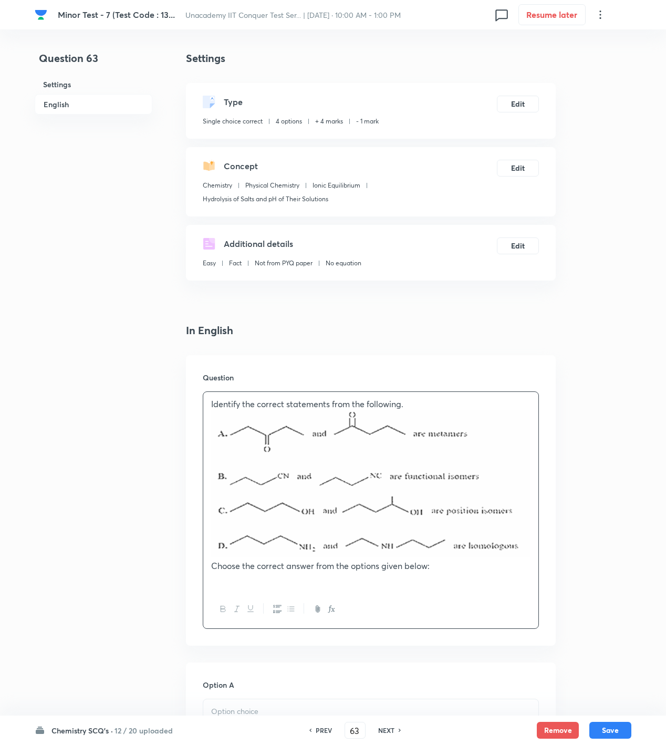
scroll to position [350, 0]
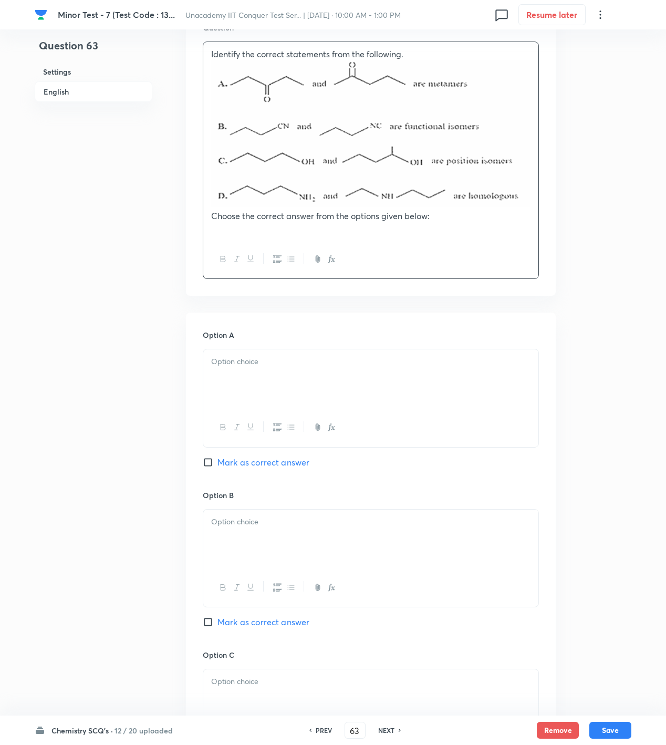
click at [269, 409] on div at bounding box center [370, 427] width 335 height 38
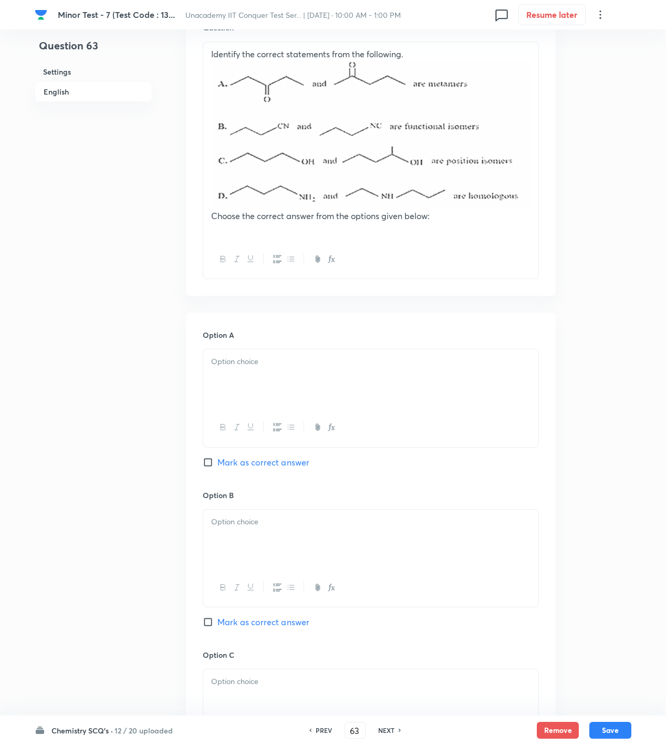
click at [250, 389] on div at bounding box center [370, 378] width 335 height 59
click at [240, 548] on div at bounding box center [370, 539] width 335 height 59
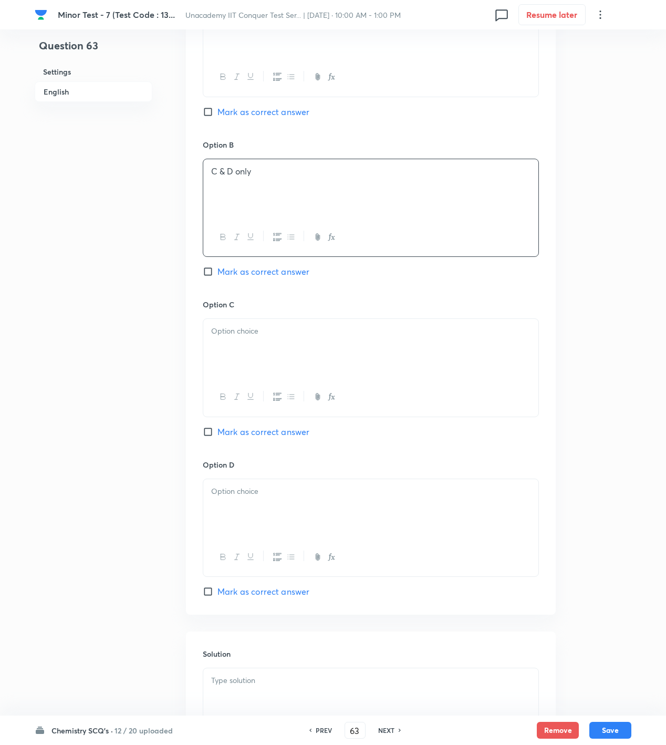
click at [293, 324] on div at bounding box center [370, 348] width 335 height 59
click at [290, 526] on div at bounding box center [370, 508] width 335 height 59
click at [269, 595] on span "Mark as correct answer" at bounding box center [263, 591] width 92 height 13
click at [217, 595] on input "Mark as correct answer" at bounding box center [210, 591] width 15 height 11
click at [384, 705] on div at bounding box center [370, 697] width 335 height 59
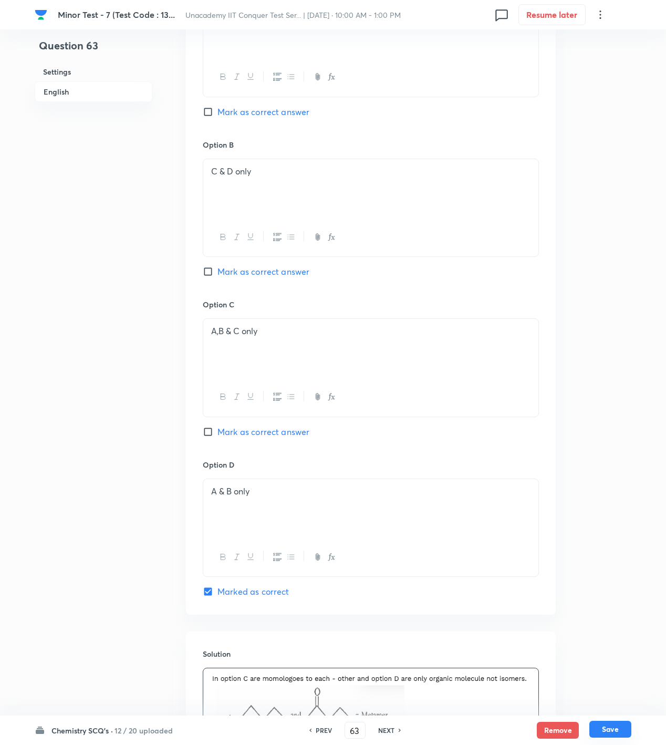
click at [607, 727] on button "Save" at bounding box center [610, 729] width 42 height 17
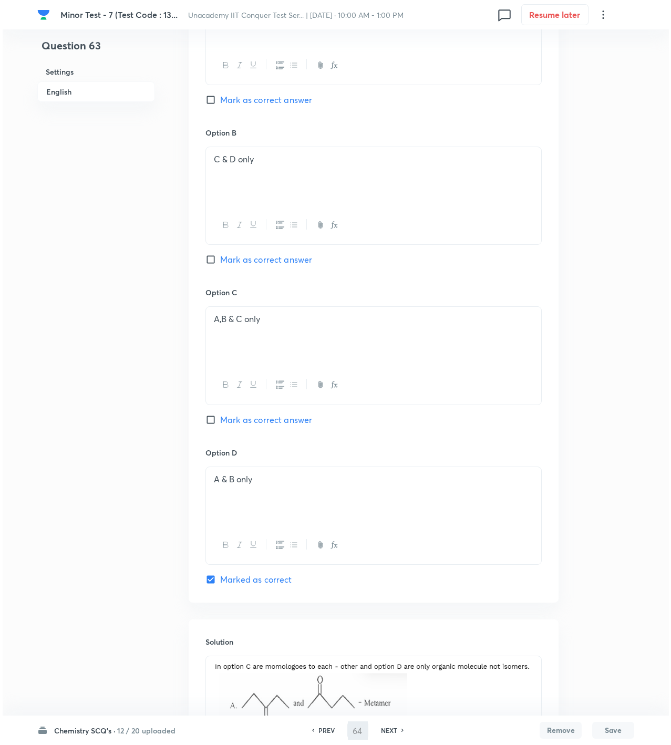
scroll to position [0, 0]
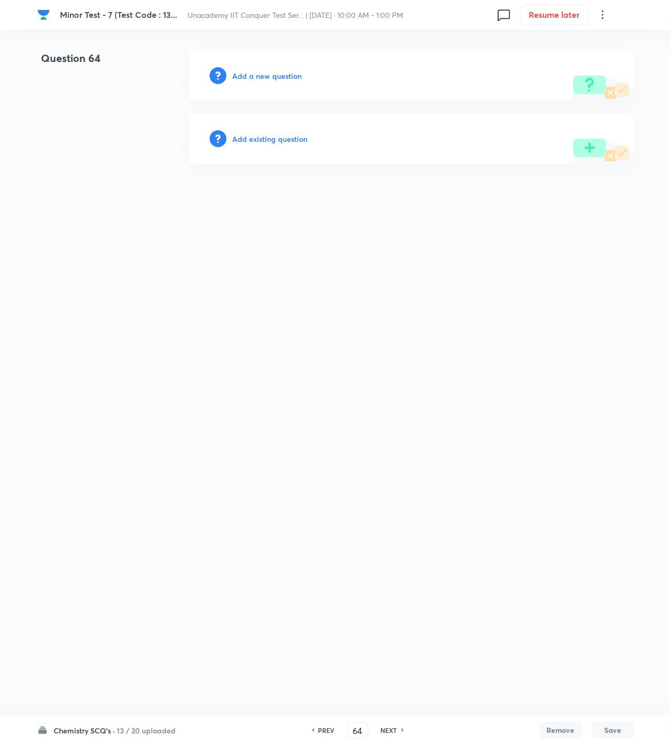
click at [282, 74] on h6 "Add a new question" at bounding box center [267, 75] width 69 height 11
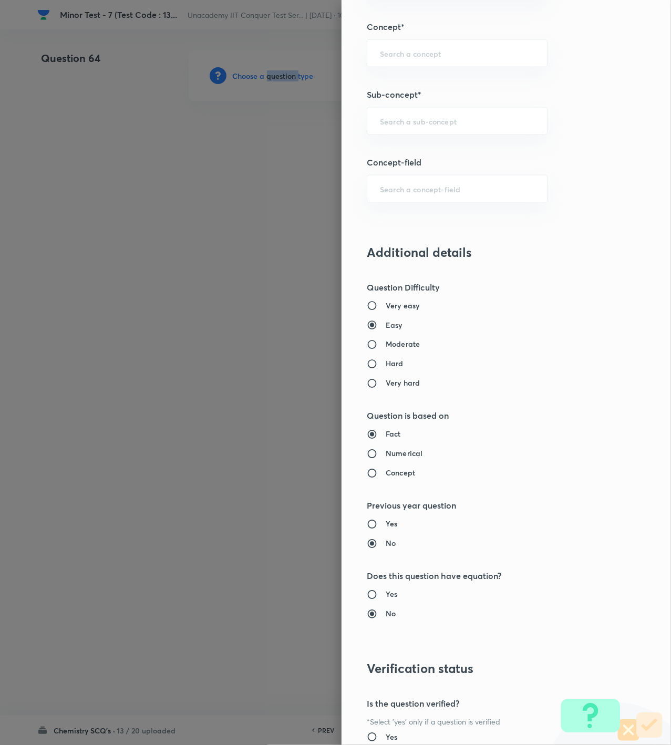
scroll to position [700, 0]
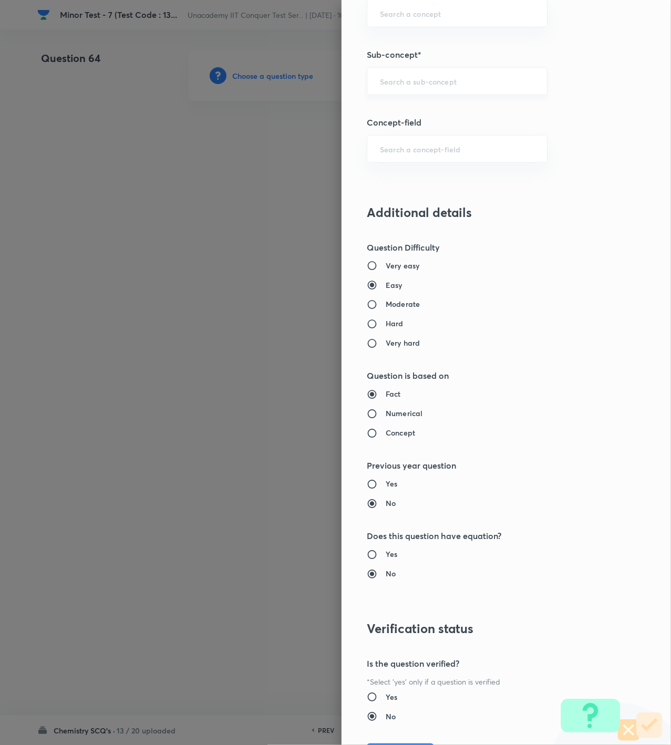
click at [430, 80] on input "text" at bounding box center [457, 81] width 154 height 10
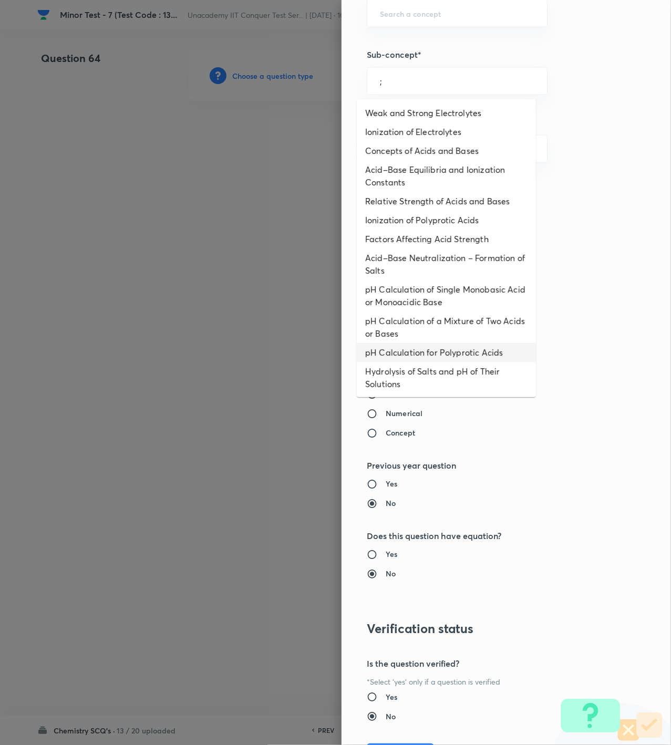
click at [423, 357] on li "pH Calculation for Polyprotic Acids" at bounding box center [446, 352] width 179 height 19
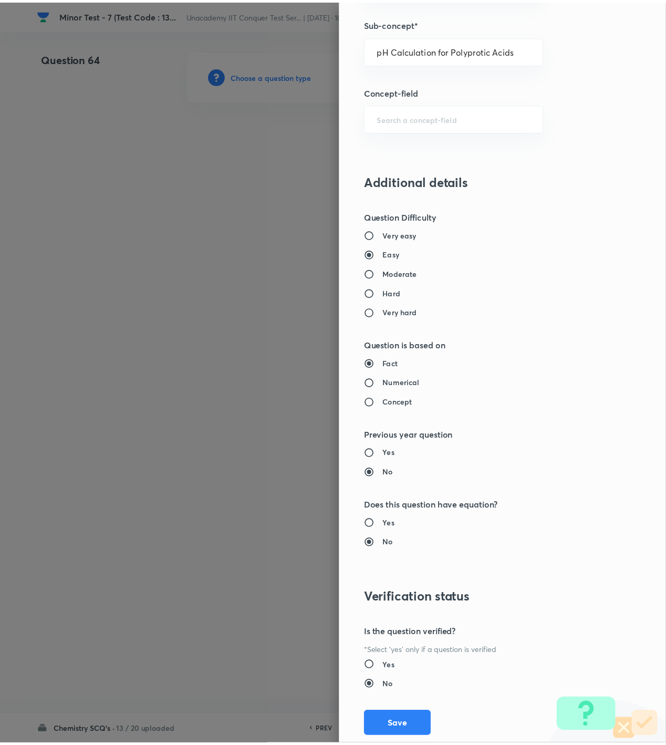
scroll to position [760, 0]
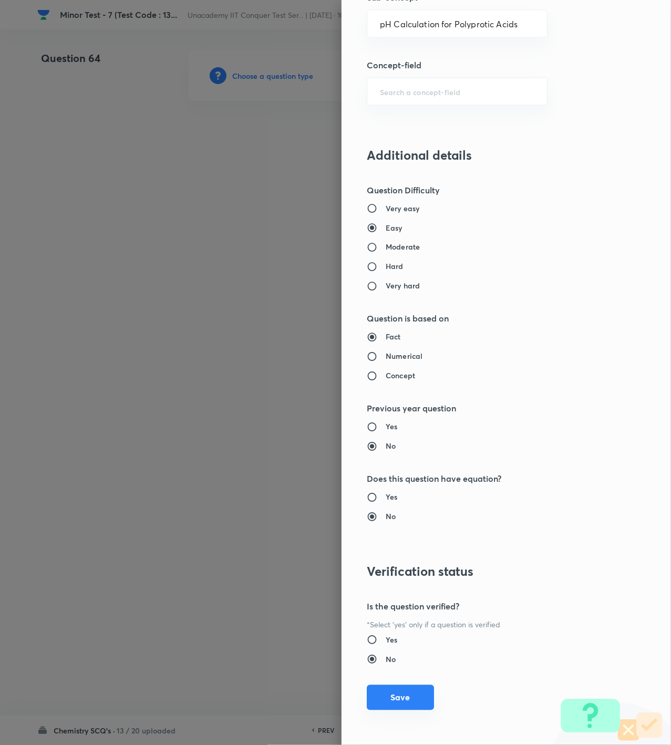
click at [398, 695] on button "Save" at bounding box center [400, 697] width 67 height 25
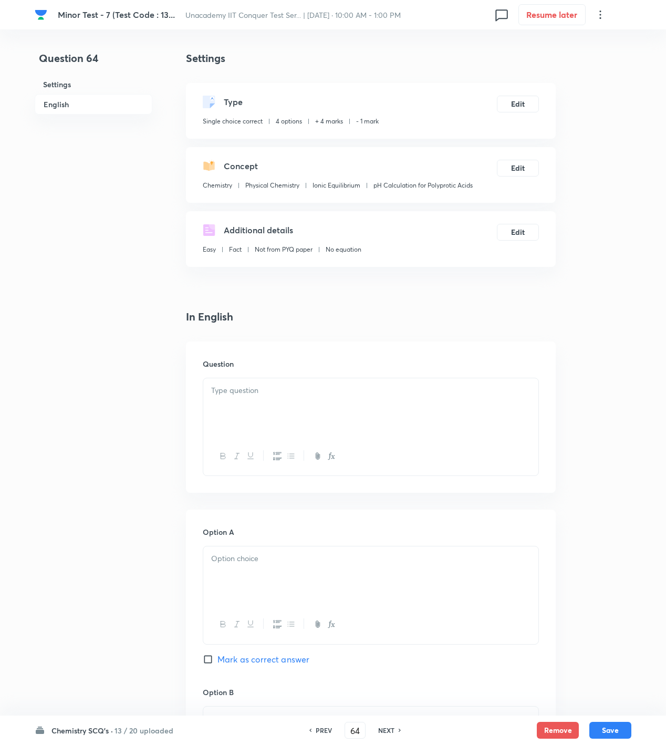
click at [419, 419] on div at bounding box center [370, 407] width 335 height 59
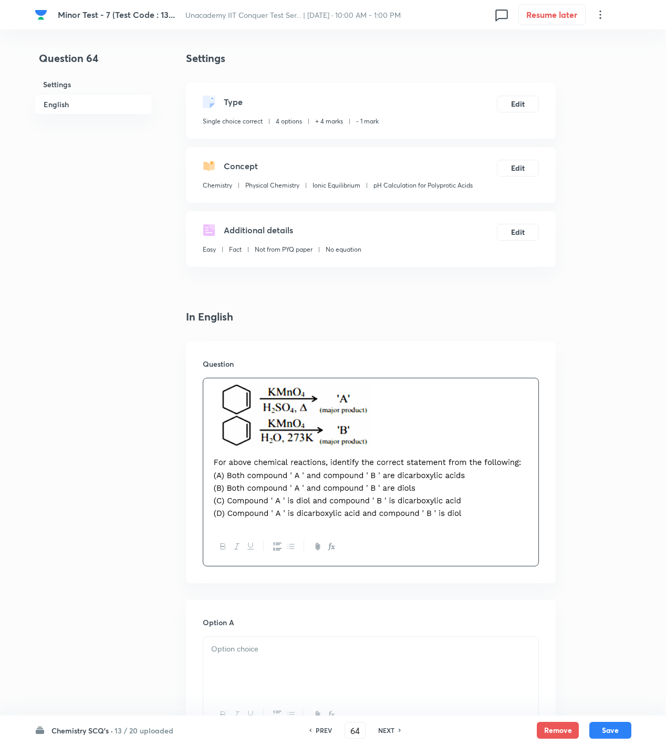
scroll to position [770, 0]
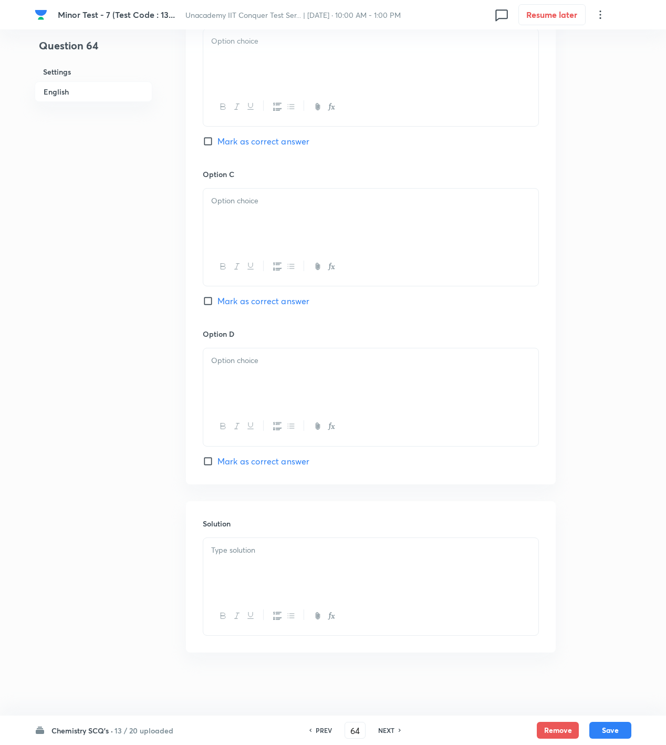
click at [358, 529] on div "Solution" at bounding box center [371, 576] width 370 height 151
click at [315, 549] on p at bounding box center [370, 550] width 319 height 12
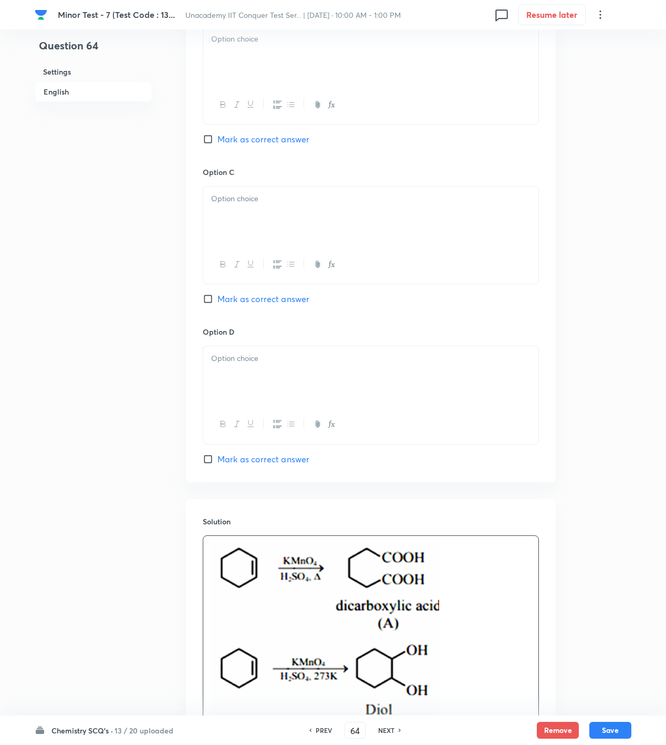
click at [273, 461] on span "Mark as correct answer" at bounding box center [263, 459] width 92 height 13
click at [217, 461] on input "Mark as correct answer" at bounding box center [210, 459] width 15 height 11
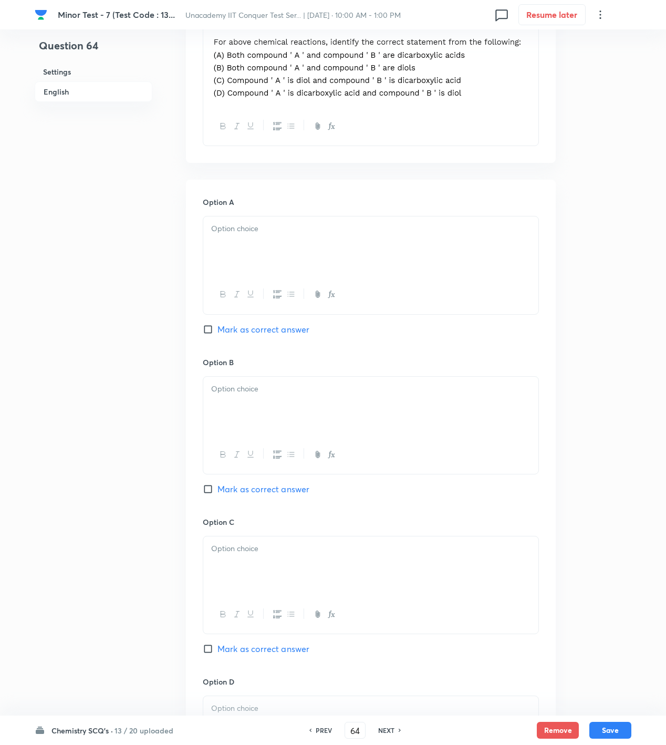
click at [242, 257] on div at bounding box center [370, 245] width 335 height 59
click at [267, 409] on div at bounding box center [370, 406] width 335 height 59
click at [280, 553] on p at bounding box center [370, 549] width 319 height 12
click at [256, 707] on p at bounding box center [370, 708] width 319 height 12
click at [616, 731] on button "Save" at bounding box center [610, 729] width 42 height 17
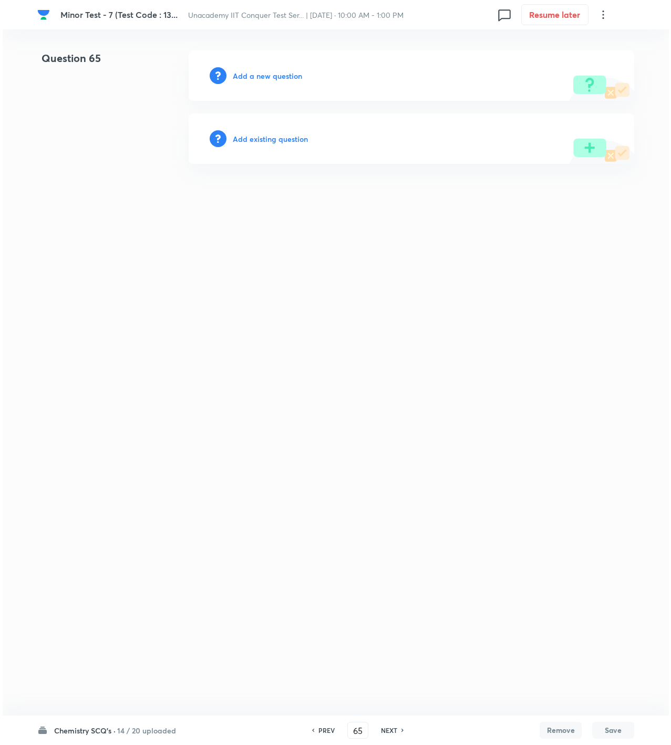
scroll to position [0, 0]
click at [255, 76] on h6 "Add a new question" at bounding box center [267, 75] width 69 height 11
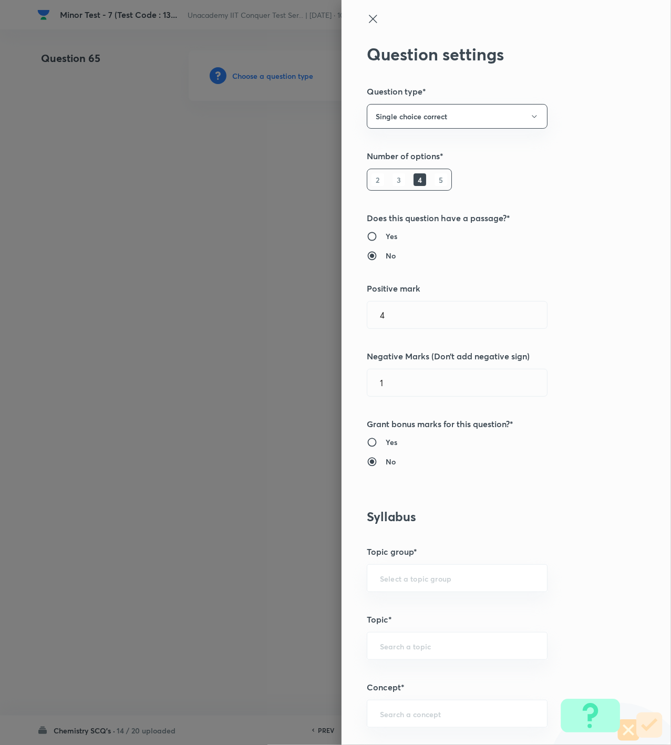
scroll to position [350, 0]
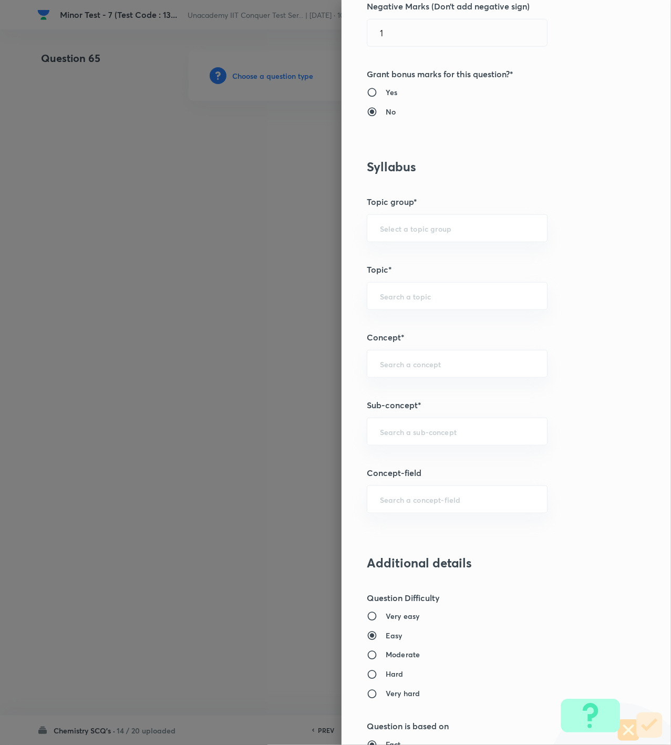
click at [407, 449] on div "Question settings Question type* Single choice correct Number of options* 2 3 4…" at bounding box center [505, 372] width 329 height 745
click at [410, 433] on input "text" at bounding box center [457, 432] width 154 height 10
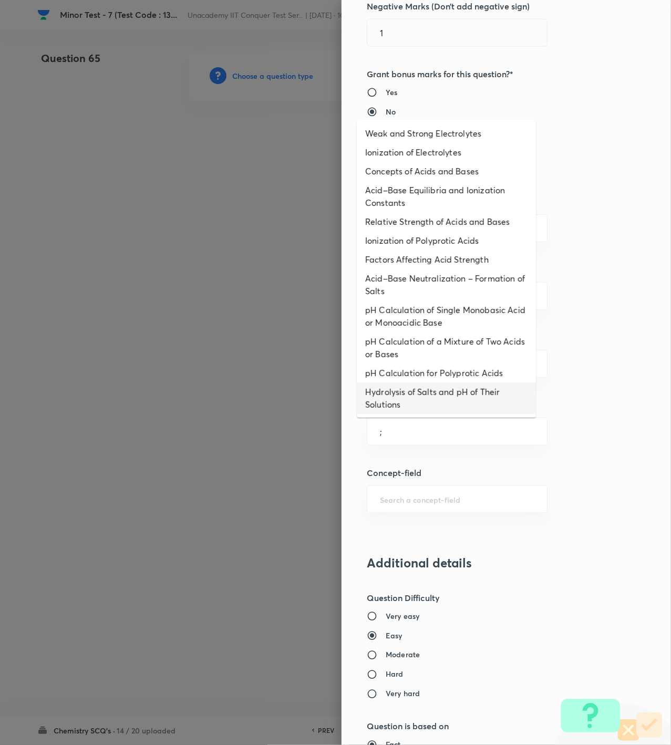
click at [411, 406] on li "Hydrolysis of Salts and pH of Their Solutions" at bounding box center [446, 398] width 179 height 32
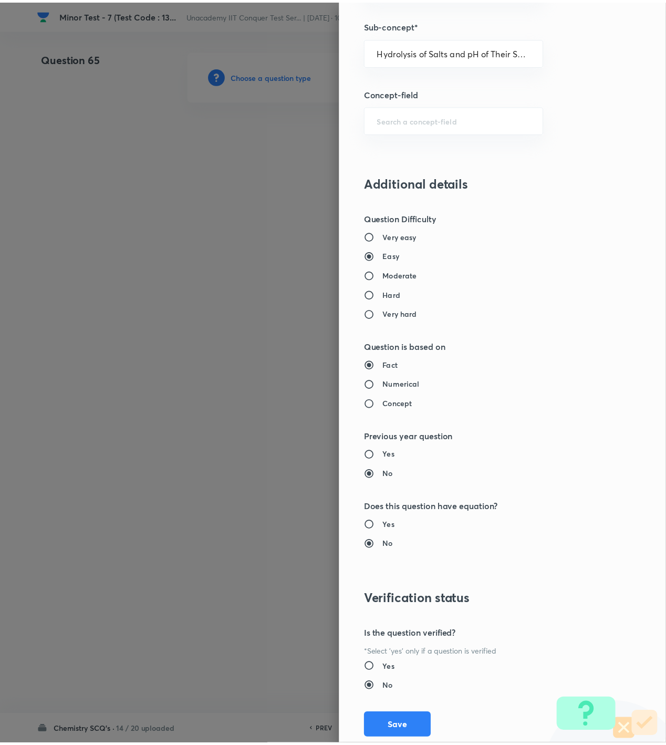
scroll to position [760, 0]
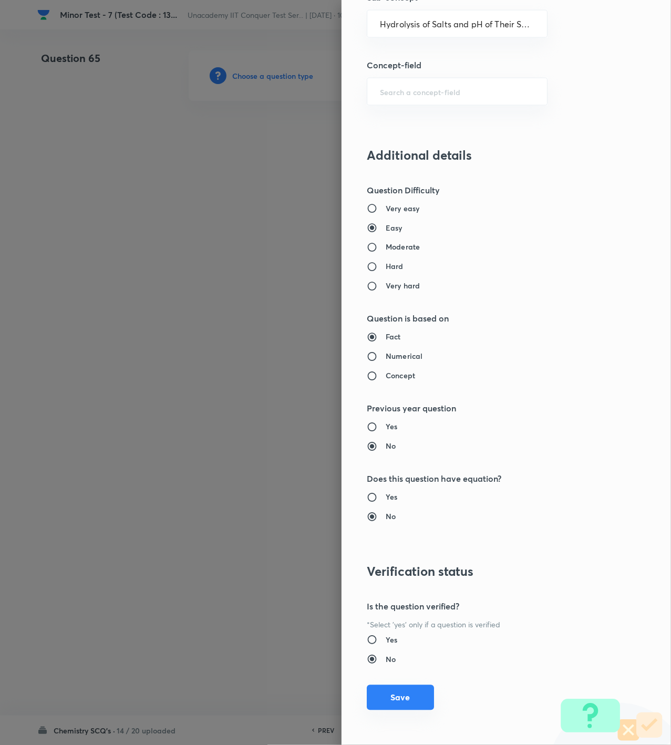
click at [392, 698] on button "Save" at bounding box center [400, 697] width 67 height 25
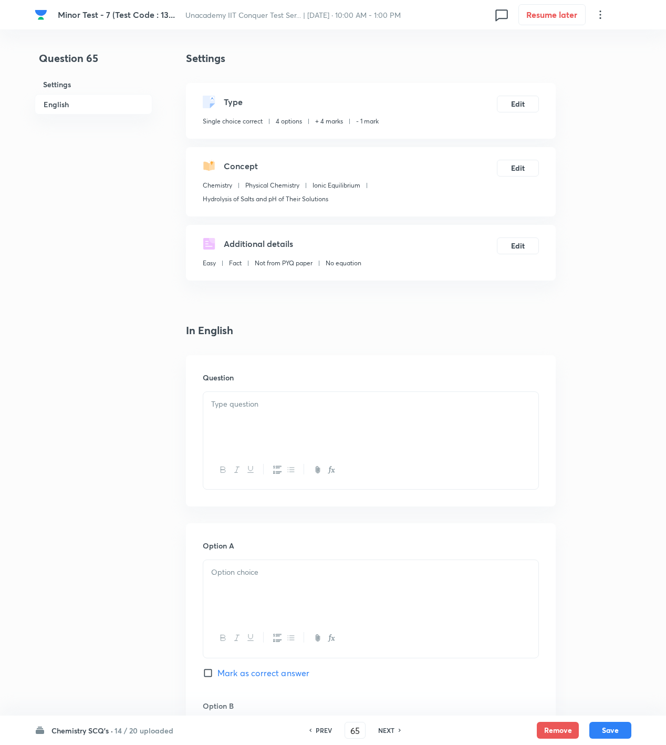
drag, startPoint x: 275, startPoint y: 437, endPoint x: 255, endPoint y: 432, distance: 21.1
click at [274, 437] on div at bounding box center [370, 421] width 335 height 59
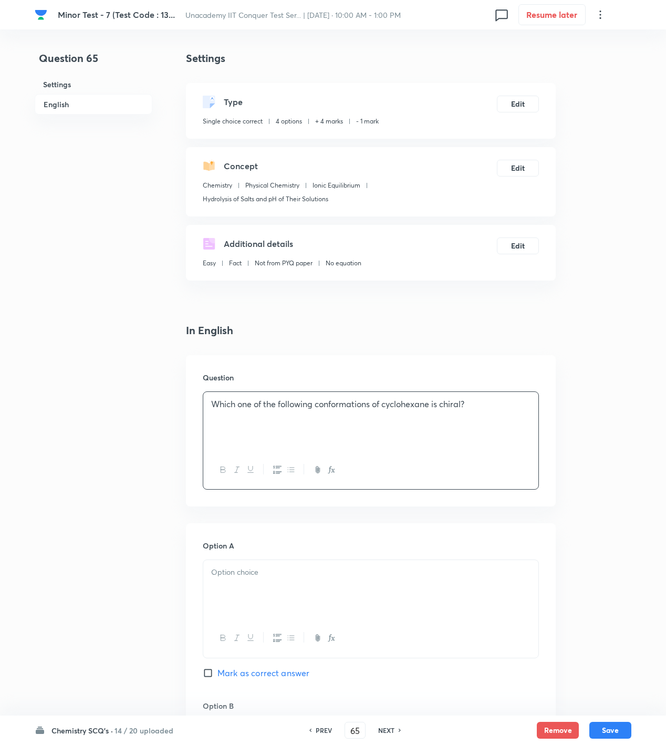
drag, startPoint x: 193, startPoint y: 568, endPoint x: 220, endPoint y: 574, distance: 26.9
click at [278, 580] on div at bounding box center [370, 589] width 335 height 59
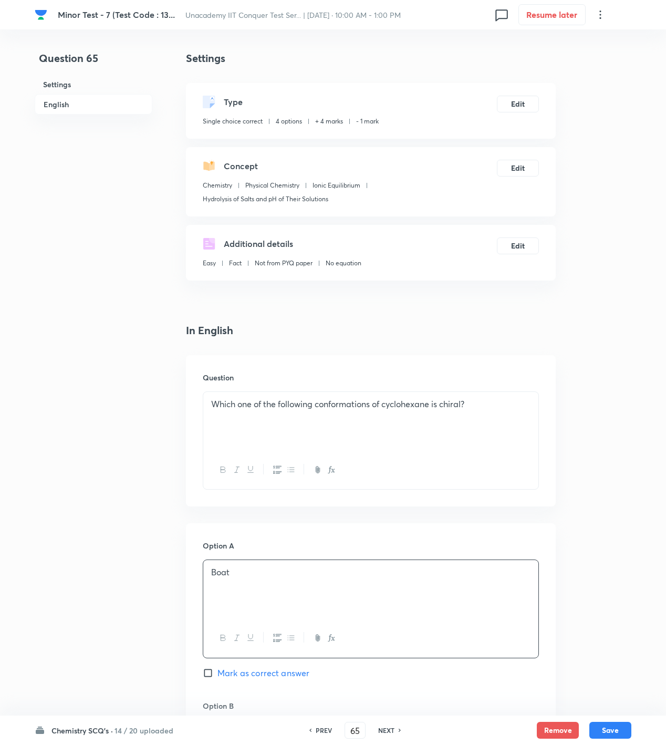
scroll to position [350, 0]
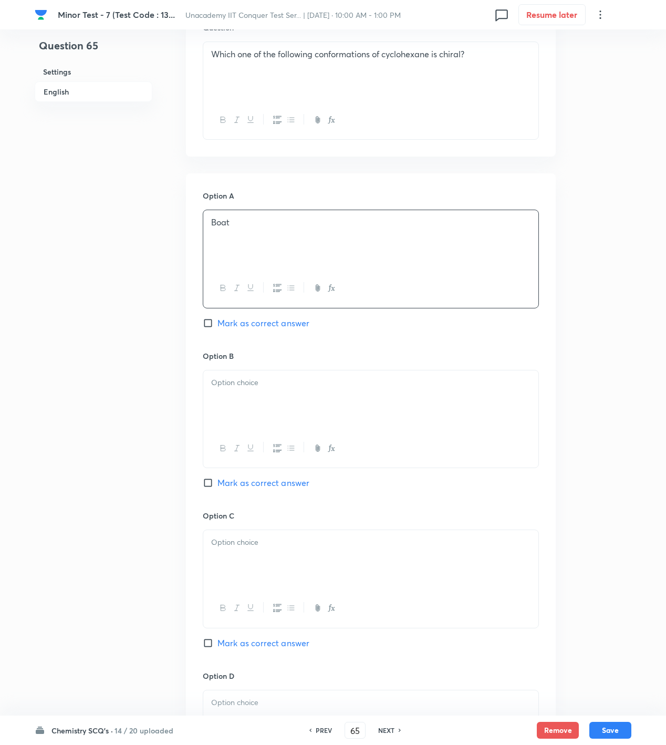
drag, startPoint x: 238, startPoint y: 369, endPoint x: 253, endPoint y: 400, distance: 34.3
click at [238, 369] on div "Option B Mark as correct answer" at bounding box center [371, 430] width 336 height 160
click at [253, 400] on div at bounding box center [370, 399] width 335 height 59
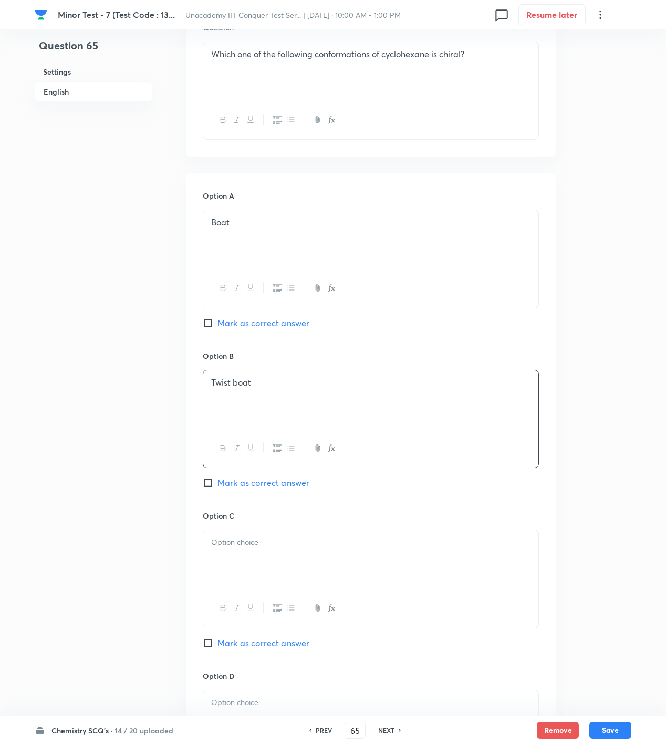
click at [259, 480] on span "Mark as correct answer" at bounding box center [263, 482] width 92 height 13
click at [217, 480] on input "Mark as correct answer" at bounding box center [210, 482] width 15 height 11
click at [255, 566] on div at bounding box center [370, 559] width 335 height 59
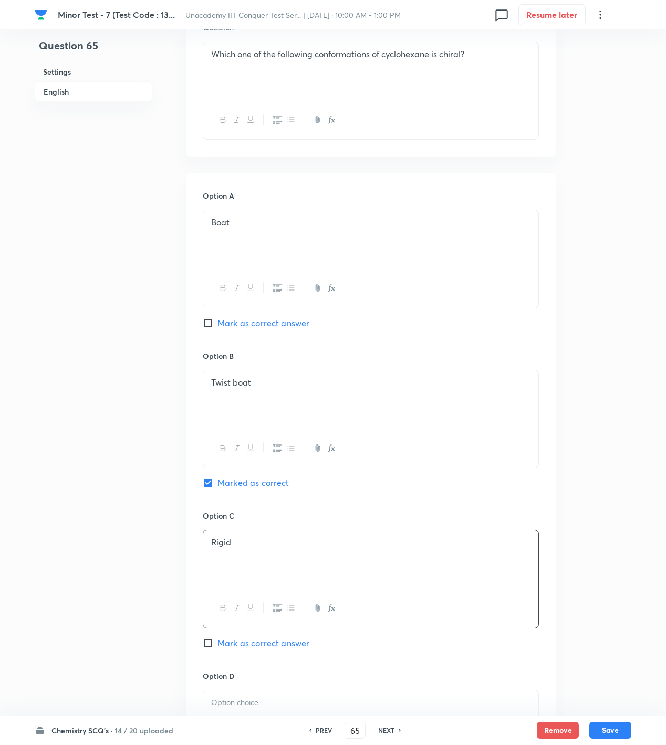
click at [251, 703] on p at bounding box center [370, 703] width 319 height 12
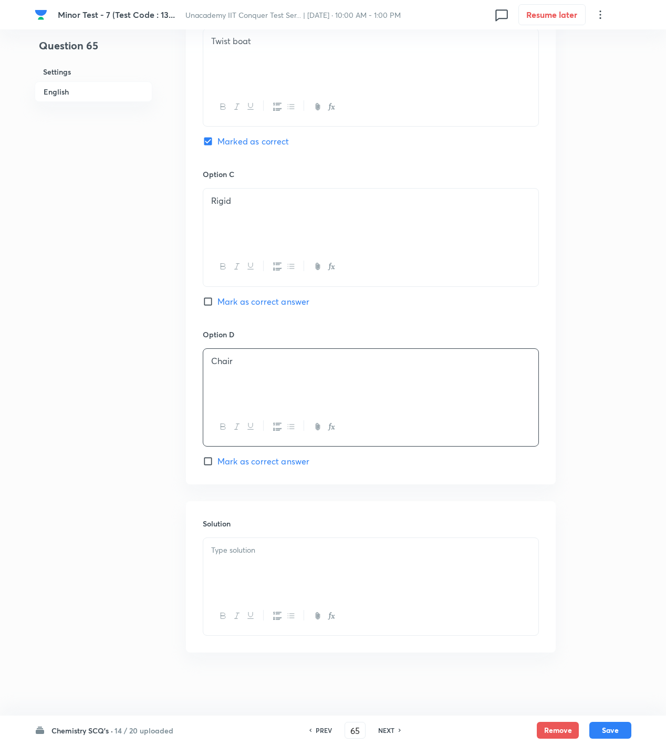
drag, startPoint x: 301, startPoint y: 545, endPoint x: 358, endPoint y: 583, distance: 68.6
click at [302, 547] on p at bounding box center [370, 550] width 319 height 12
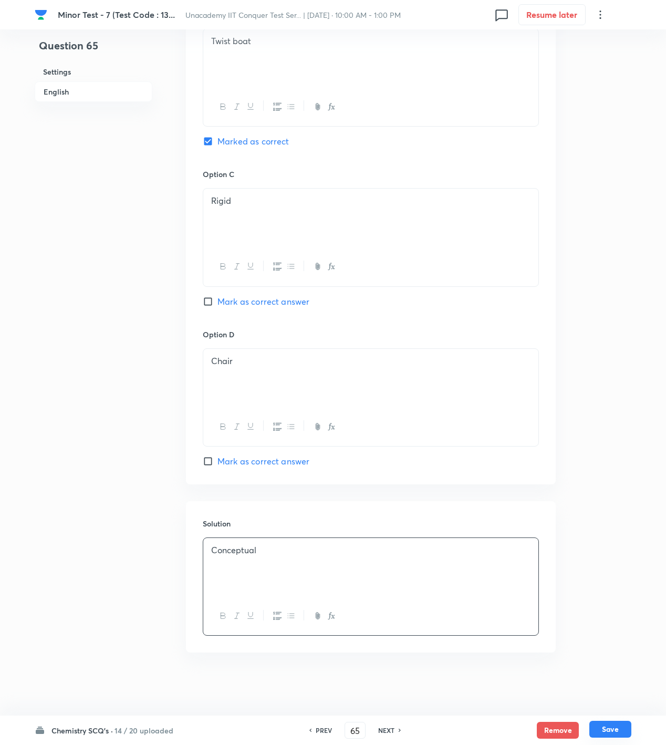
click at [625, 725] on button "Save" at bounding box center [610, 729] width 42 height 17
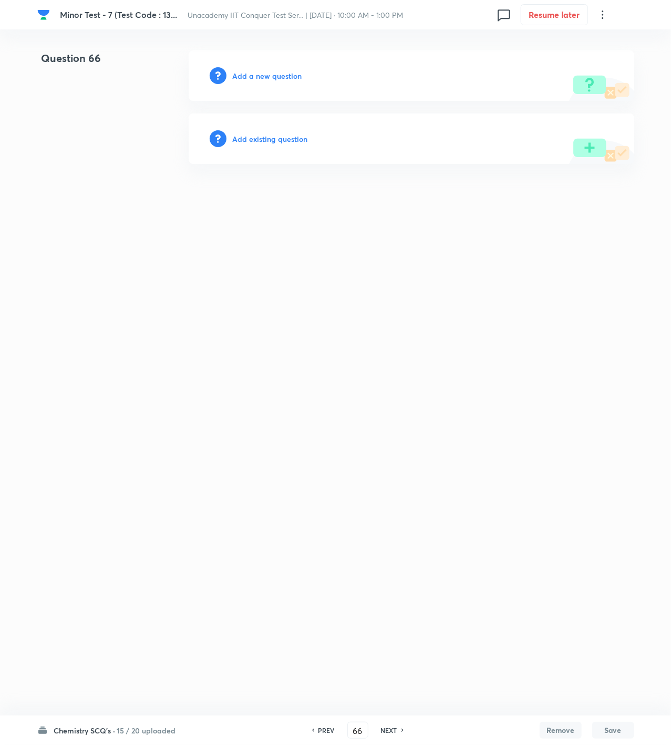
click at [280, 82] on div "Add a new question" at bounding box center [411, 75] width 445 height 50
click at [278, 79] on h6 "Add a new question" at bounding box center [267, 75] width 69 height 11
click at [278, 79] on h6 "Choose a question type" at bounding box center [273, 75] width 81 height 11
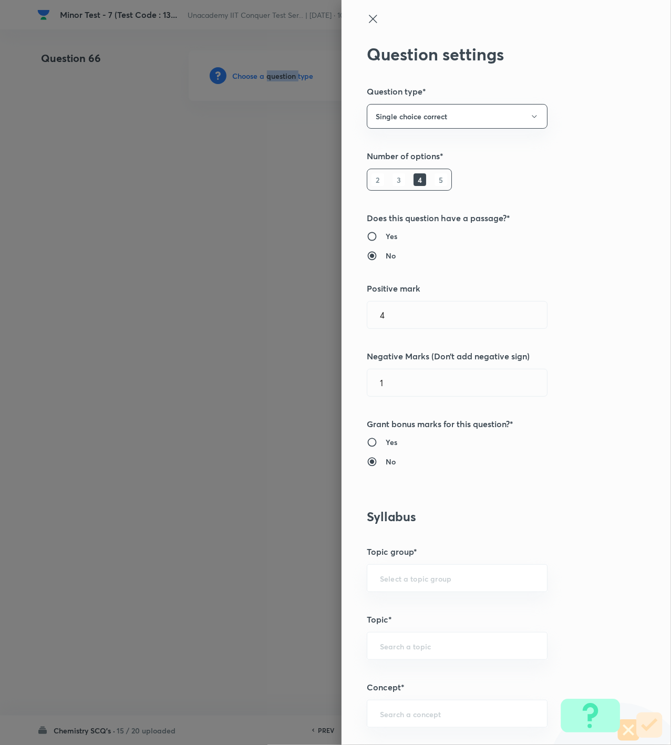
scroll to position [350, 0]
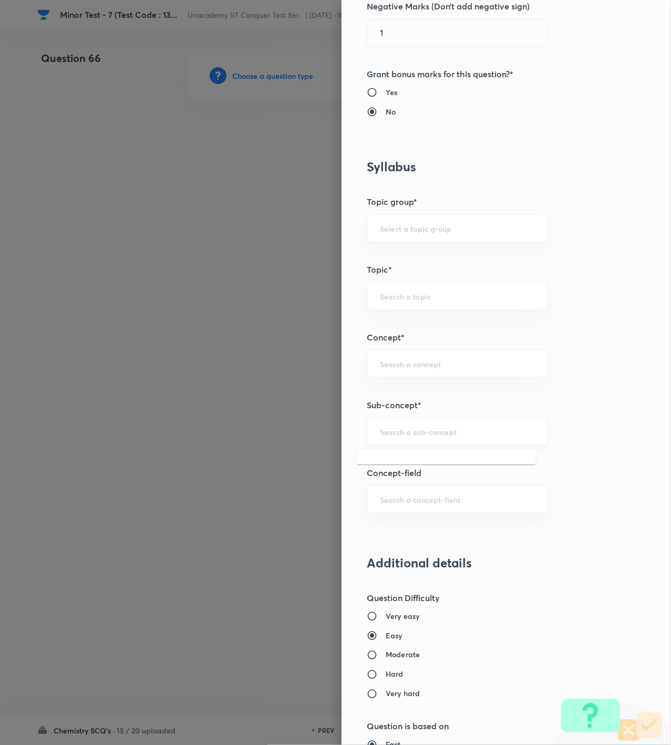
click at [409, 429] on input "text" at bounding box center [457, 432] width 154 height 10
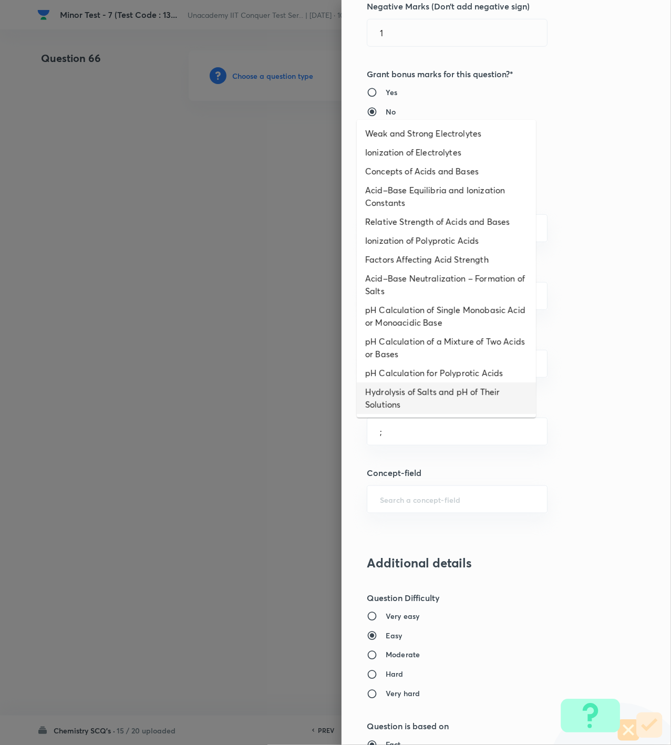
click at [408, 393] on li "Hydrolysis of Salts and pH of Their Solutions" at bounding box center [446, 398] width 179 height 32
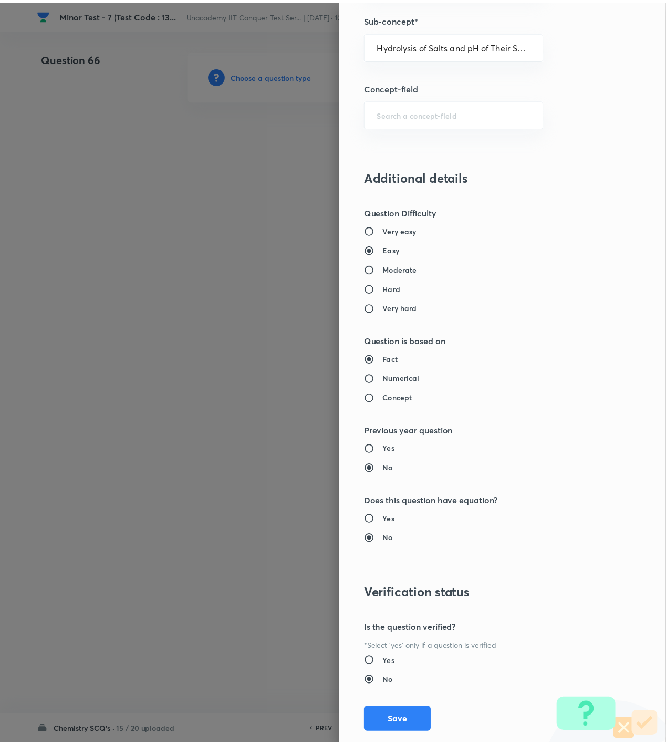
scroll to position [760, 0]
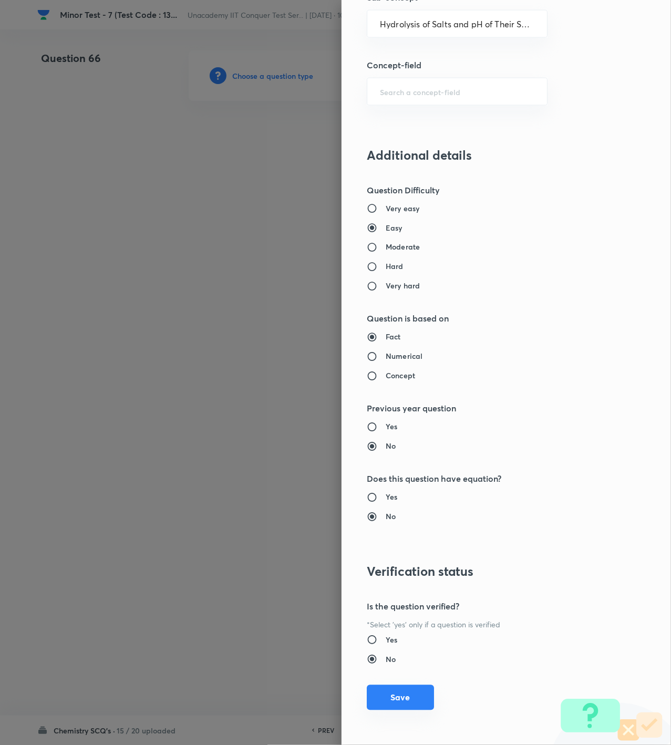
click at [393, 688] on button "Save" at bounding box center [400, 697] width 67 height 25
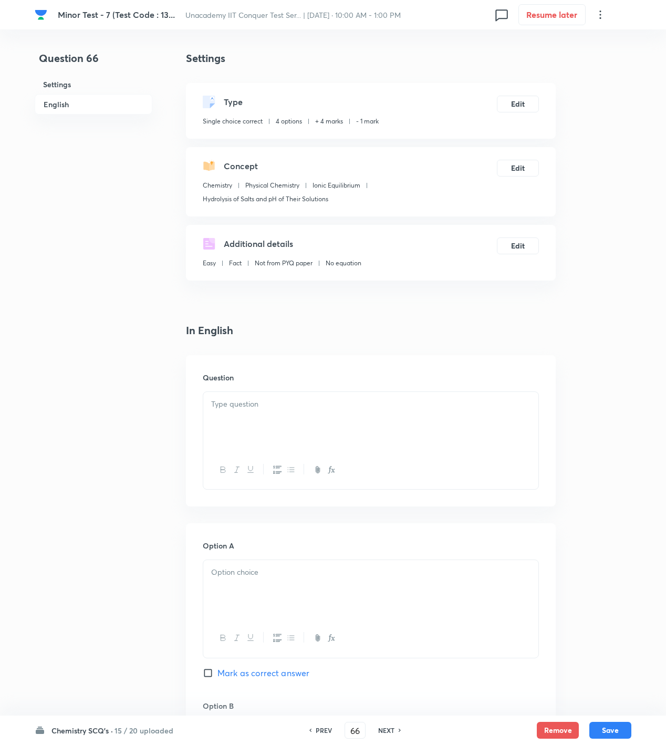
click at [318, 454] on div at bounding box center [370, 470] width 335 height 38
click at [291, 412] on div at bounding box center [370, 421] width 335 height 59
paste div
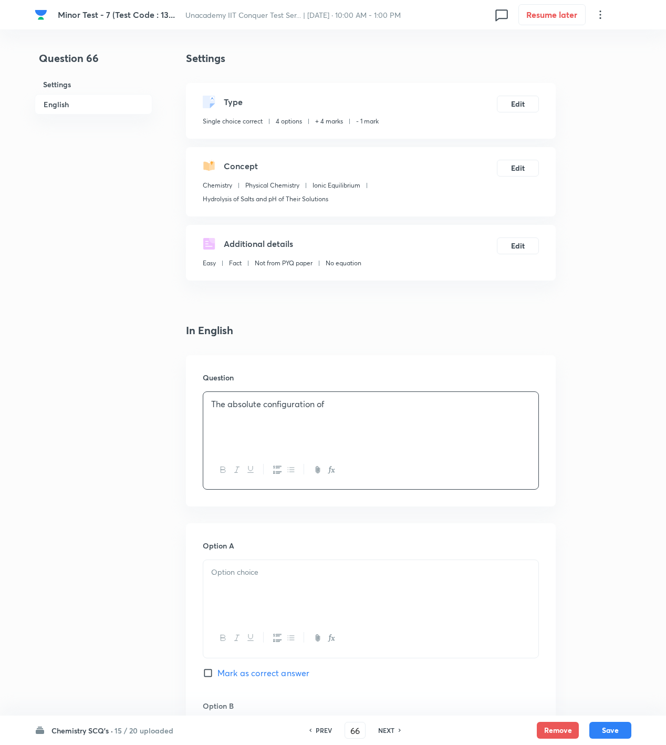
click at [418, 404] on p "The absolute configuration of" at bounding box center [370, 404] width 319 height 12
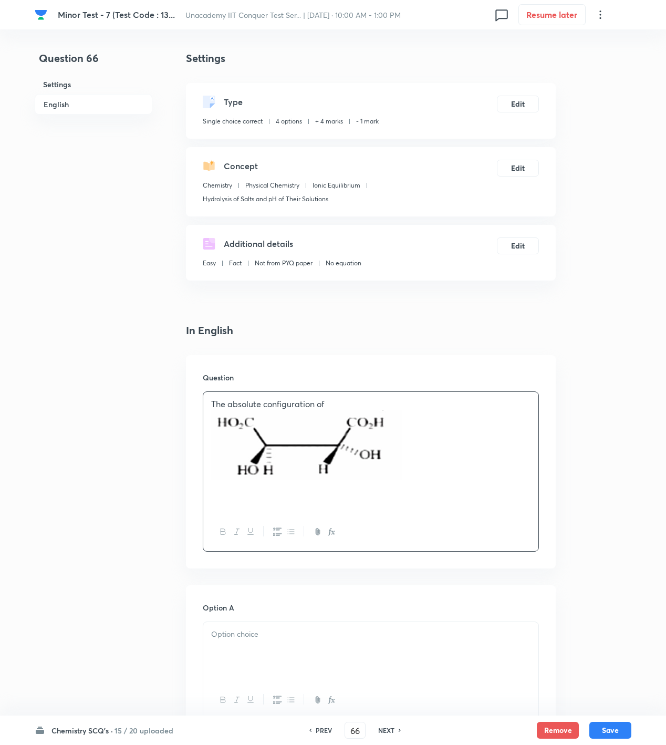
click at [258, 649] on div at bounding box center [370, 651] width 335 height 59
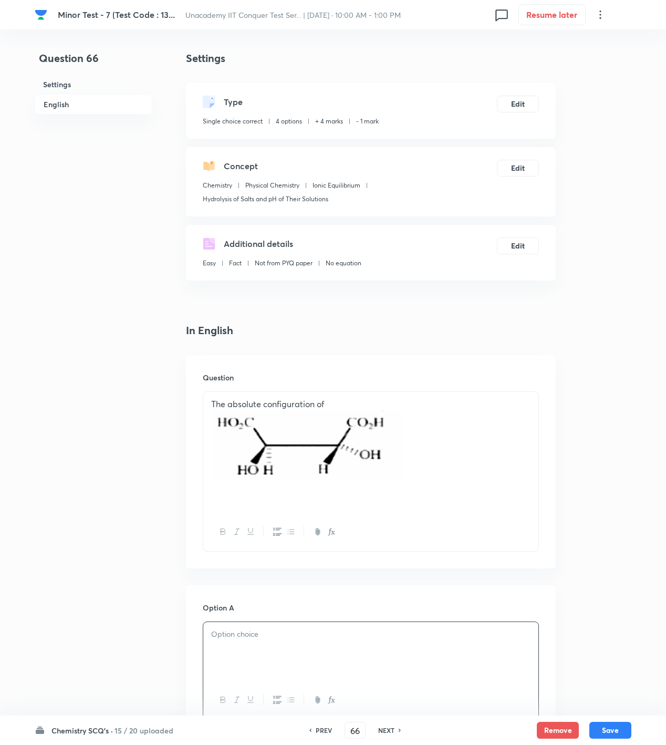
scroll to position [350, 0]
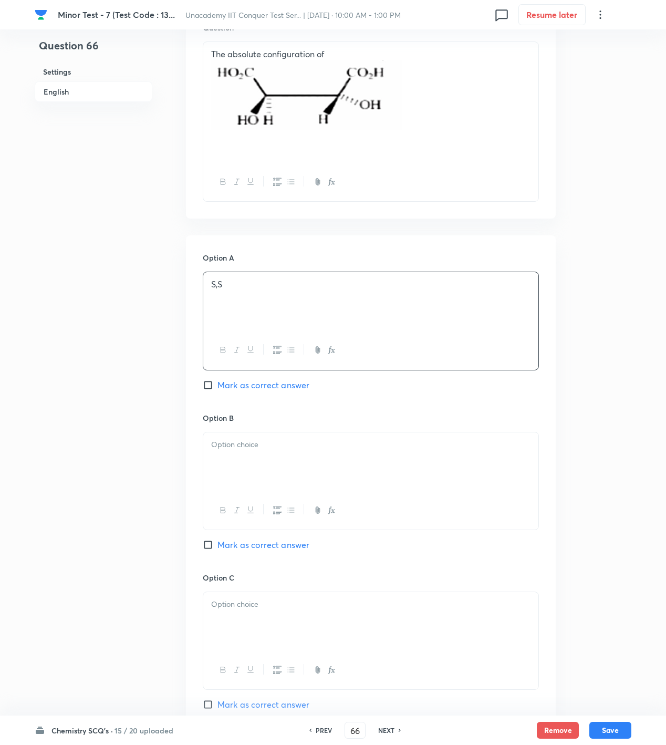
click at [261, 470] on div at bounding box center [370, 461] width 335 height 59
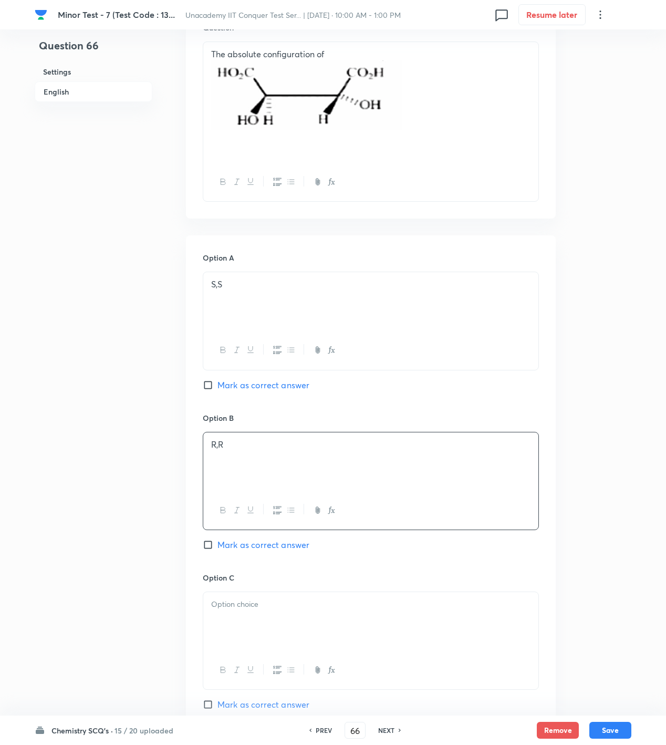
click at [235, 610] on p at bounding box center [370, 604] width 319 height 12
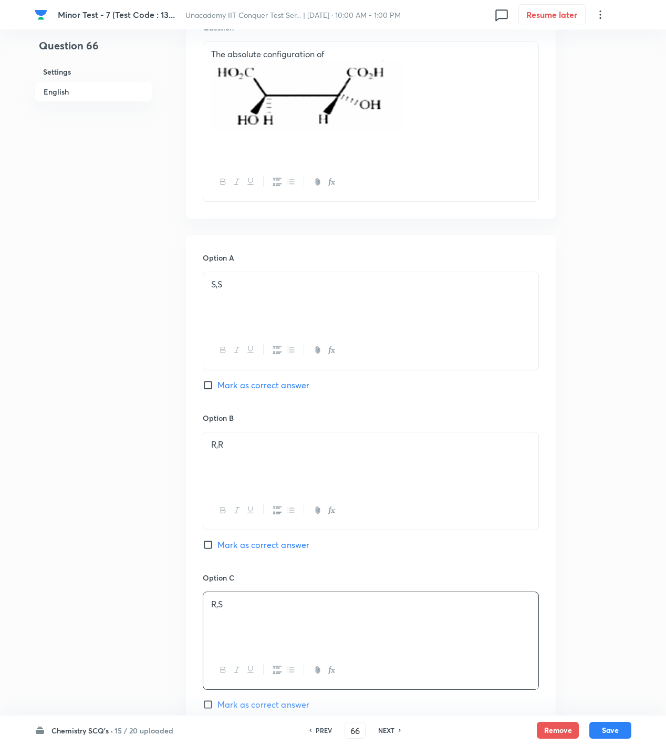
scroll to position [700, 0]
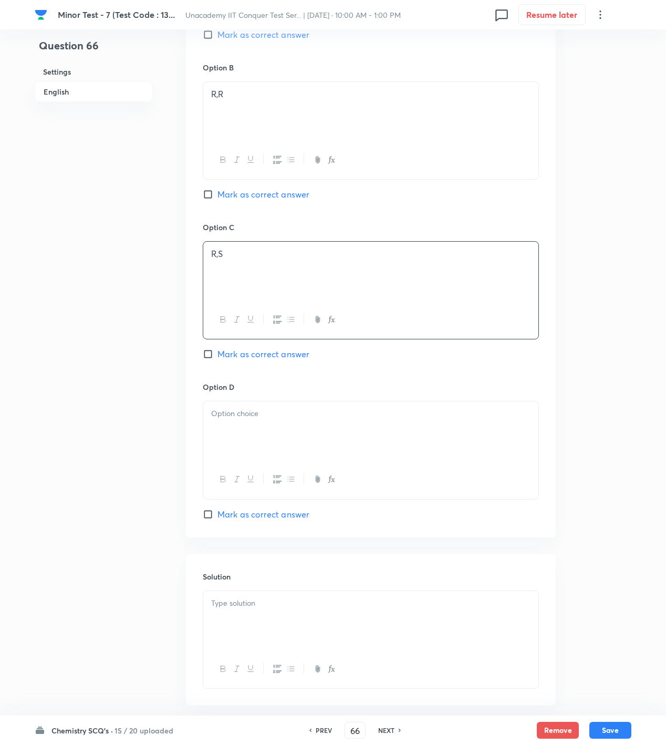
click at [263, 431] on div at bounding box center [370, 430] width 335 height 59
click at [440, 635] on div at bounding box center [370, 620] width 335 height 59
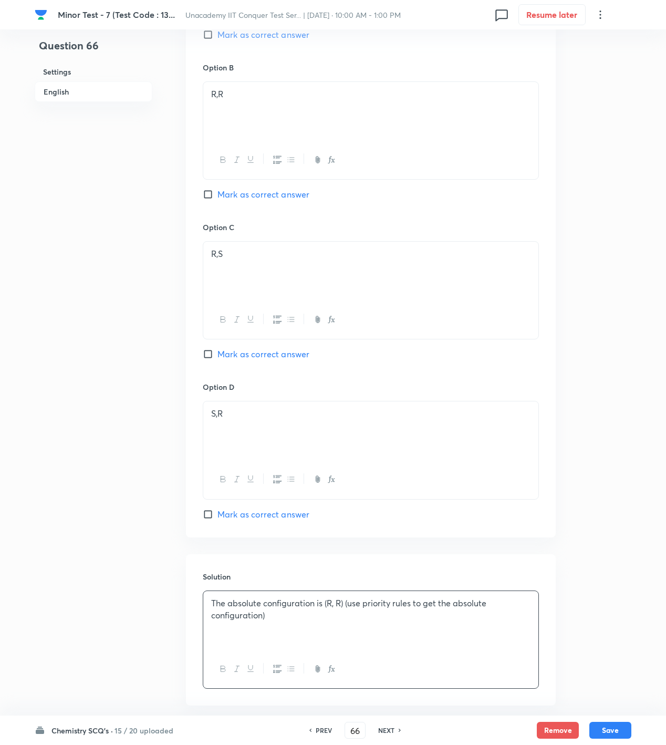
click at [290, 198] on span "Mark as correct answer" at bounding box center [263, 194] width 92 height 13
click at [217, 198] on input "Mark as correct answer" at bounding box center [210, 194] width 15 height 11
click at [612, 724] on button "Save" at bounding box center [610, 729] width 42 height 17
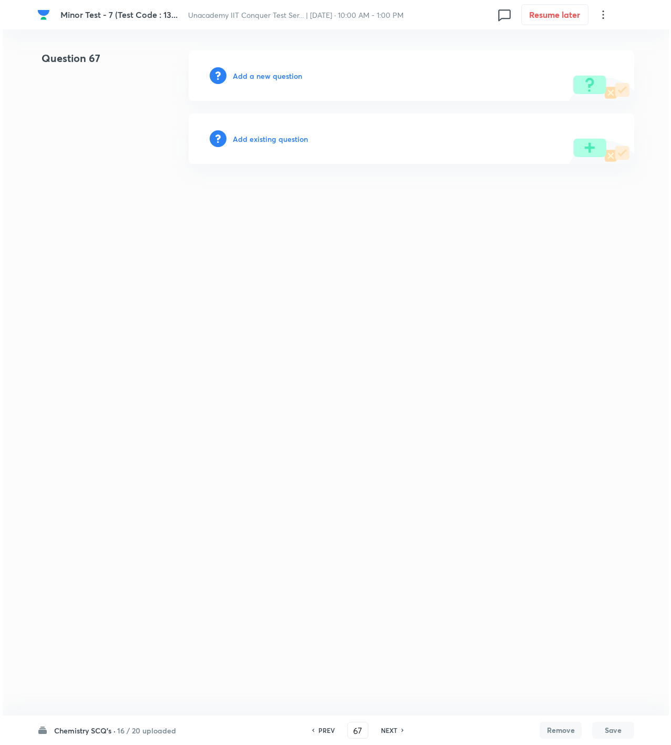
scroll to position [0, 0]
click at [248, 77] on h6 "Add a new question" at bounding box center [267, 75] width 69 height 11
click at [248, 77] on h6 "Choose a question type" at bounding box center [273, 75] width 81 height 11
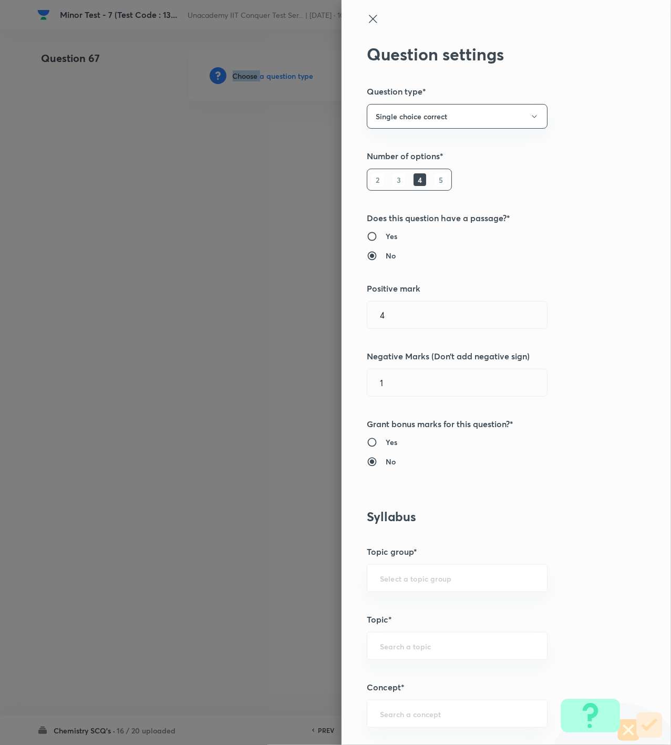
scroll to position [350, 0]
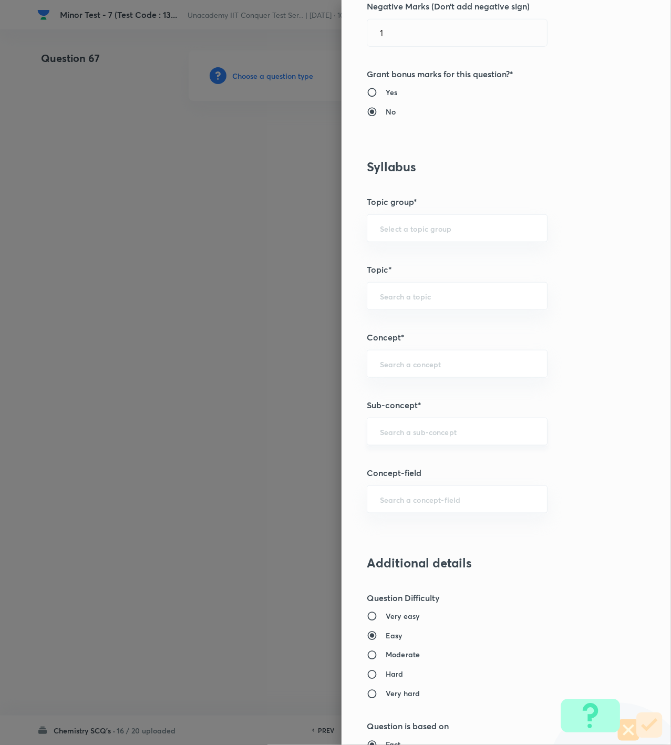
click at [425, 437] on input "text" at bounding box center [457, 432] width 154 height 10
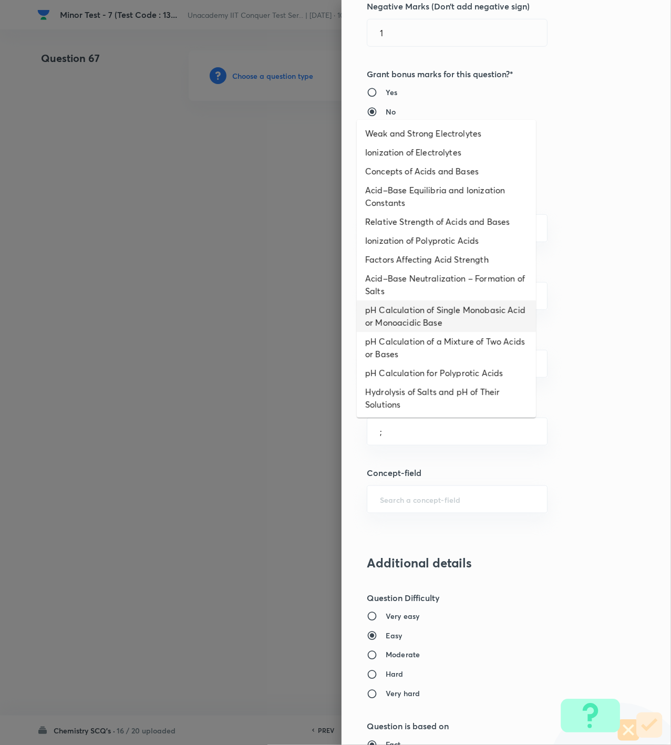
click at [439, 335] on li "pH Calculation of a Mixture of Two Acids or Bases" at bounding box center [446, 348] width 179 height 32
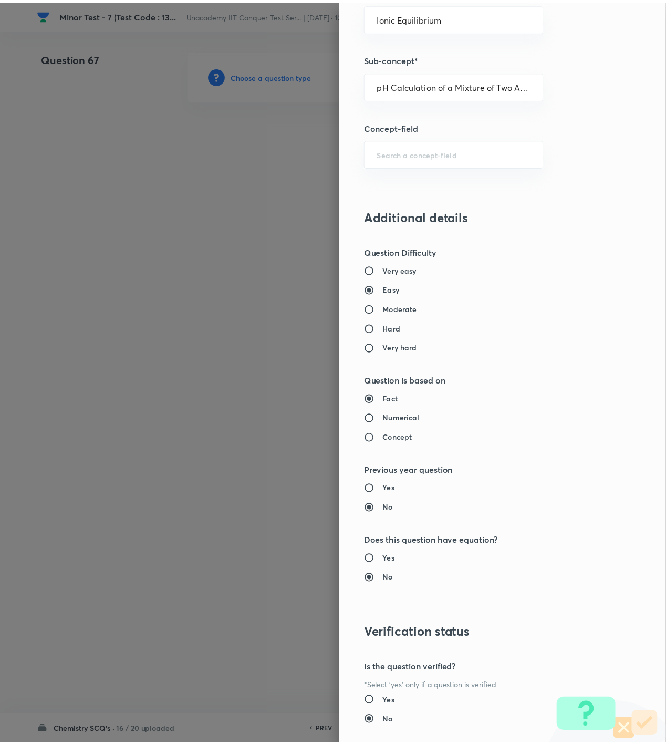
scroll to position [760, 0]
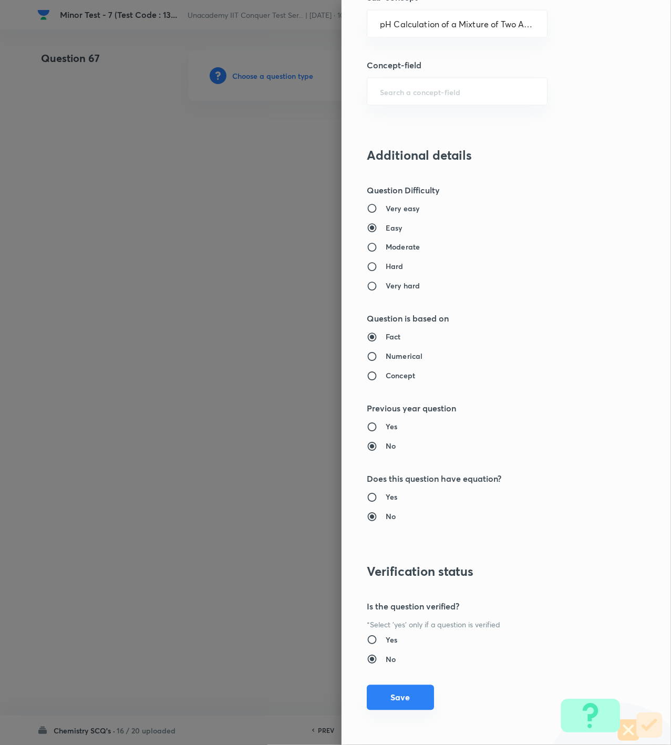
click at [392, 700] on button "Save" at bounding box center [400, 697] width 67 height 25
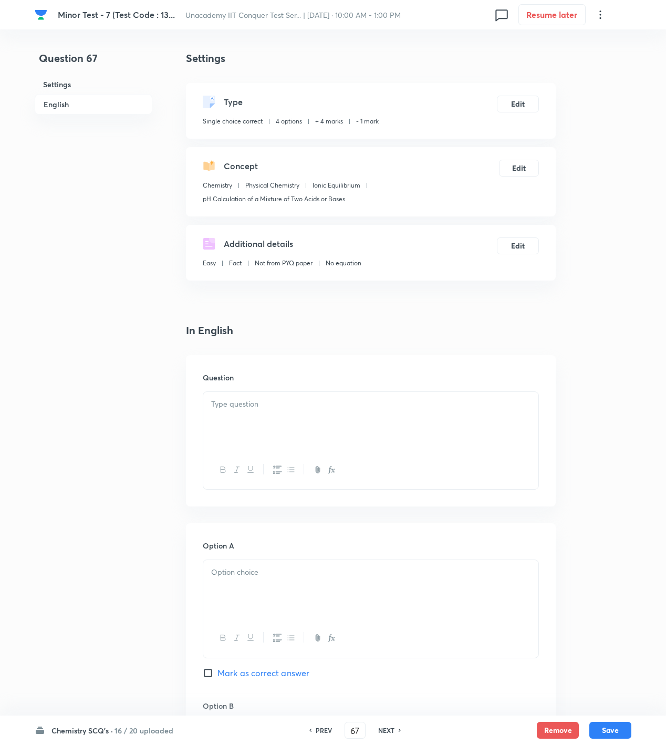
click at [360, 389] on div "Question" at bounding box center [371, 430] width 370 height 151
drag, startPoint x: 183, startPoint y: 384, endPoint x: 204, endPoint y: 408, distance: 31.2
click at [204, 408] on div "Question 67 Settings English Settings Type Single choice correct 4 options + 4 …" at bounding box center [333, 717] width 597 height 1335
click at [216, 417] on div at bounding box center [370, 421] width 335 height 59
drag, startPoint x: 338, startPoint y: 437, endPoint x: 333, endPoint y: 440, distance: 6.1
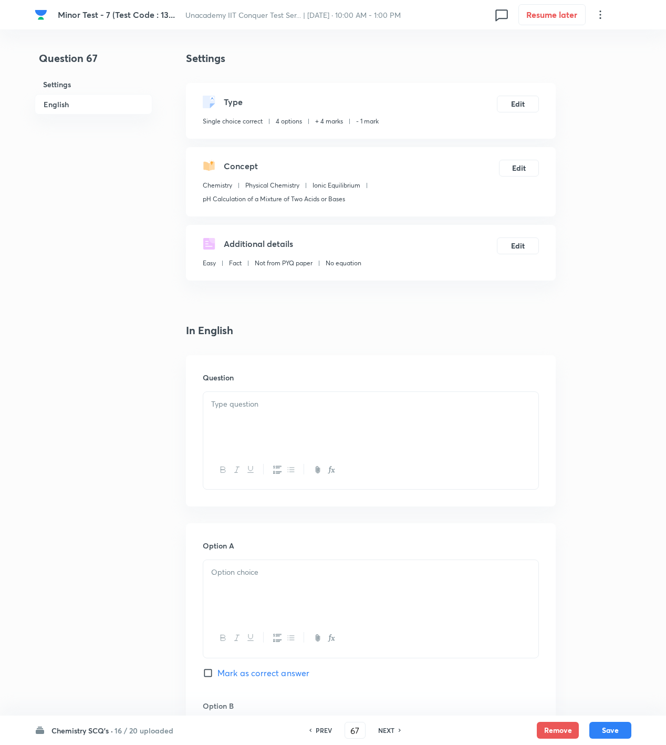
click at [335, 438] on div at bounding box center [370, 421] width 335 height 59
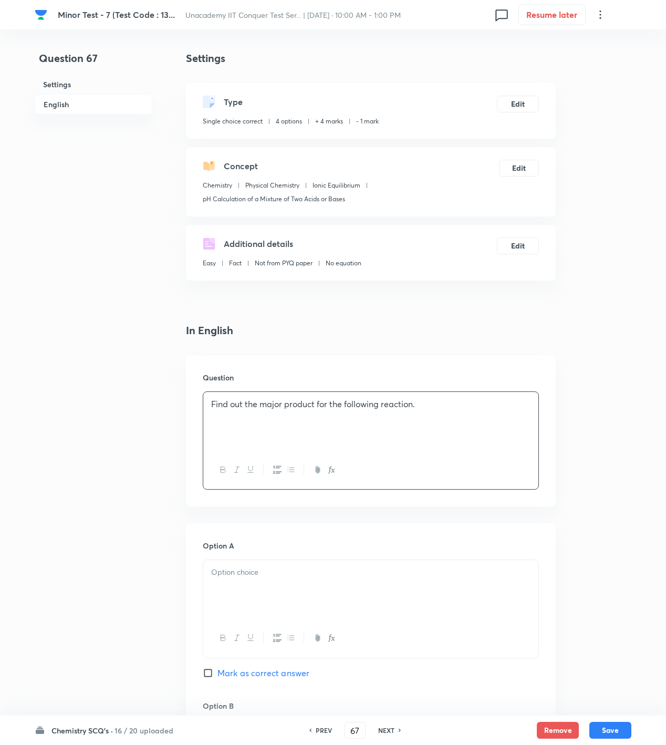
click at [505, 406] on p "Find out the major product for the following reaction." at bounding box center [370, 404] width 319 height 12
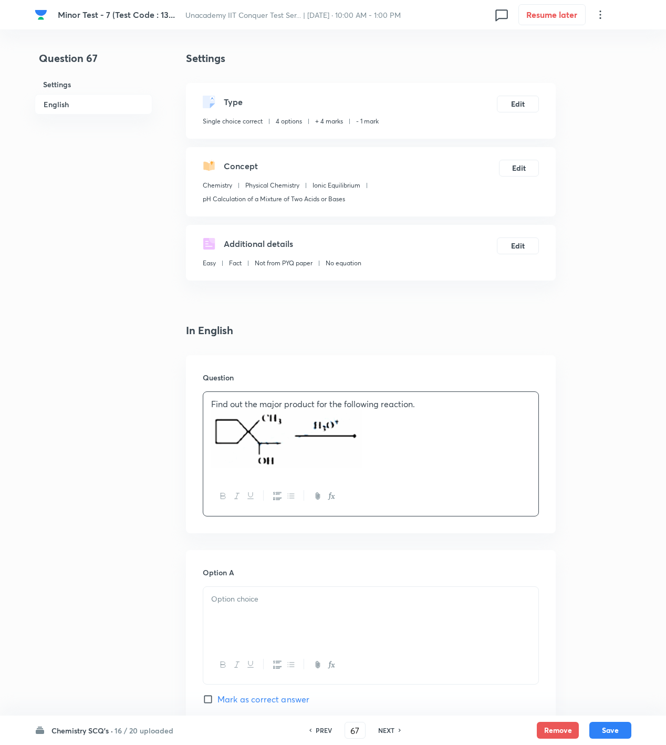
click at [371, 637] on div at bounding box center [370, 616] width 335 height 59
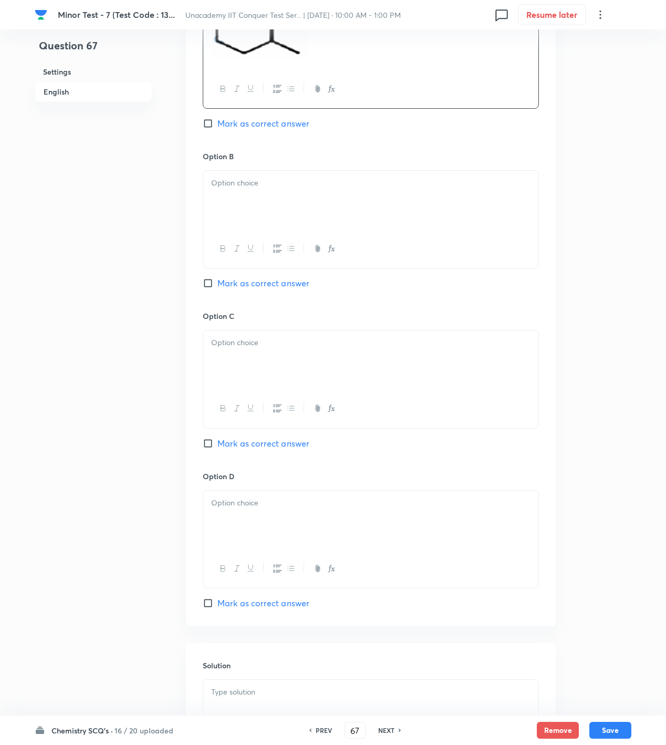
scroll to position [700, 0]
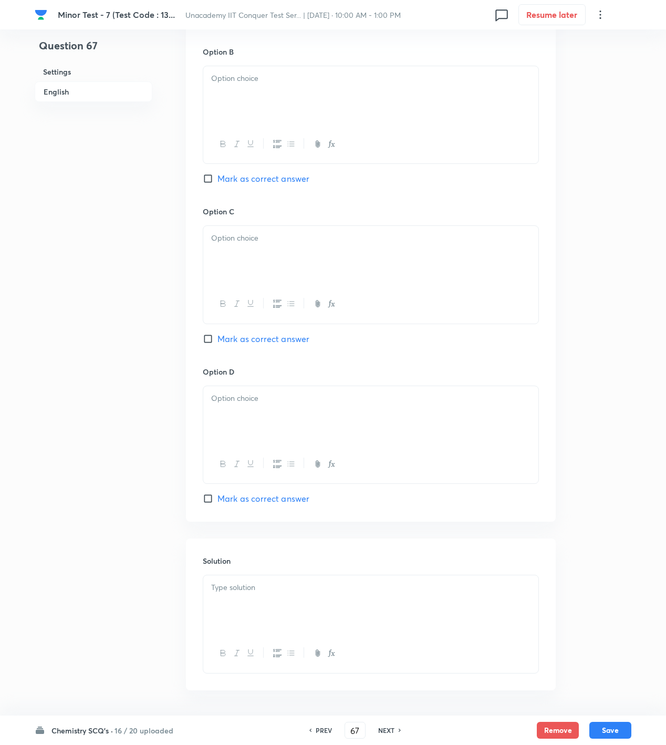
click at [330, 111] on div at bounding box center [370, 95] width 335 height 59
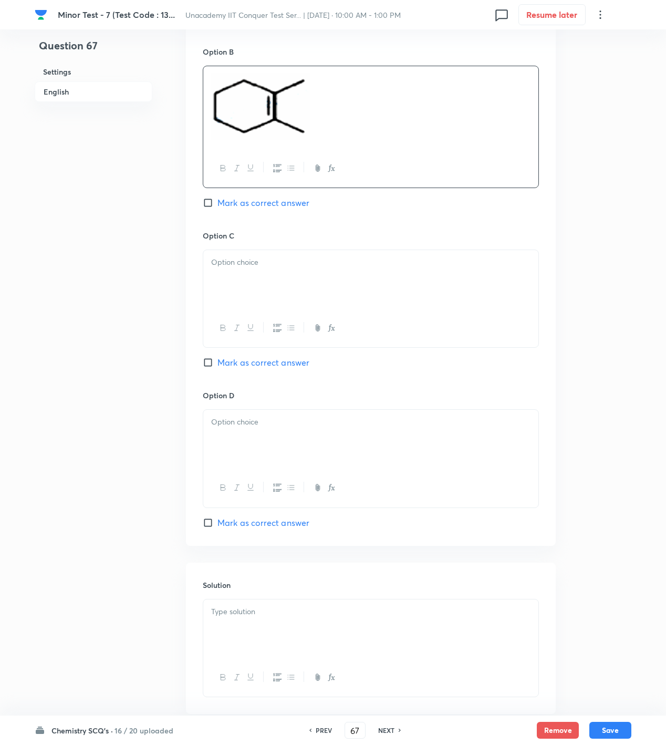
click at [267, 280] on div at bounding box center [370, 279] width 335 height 59
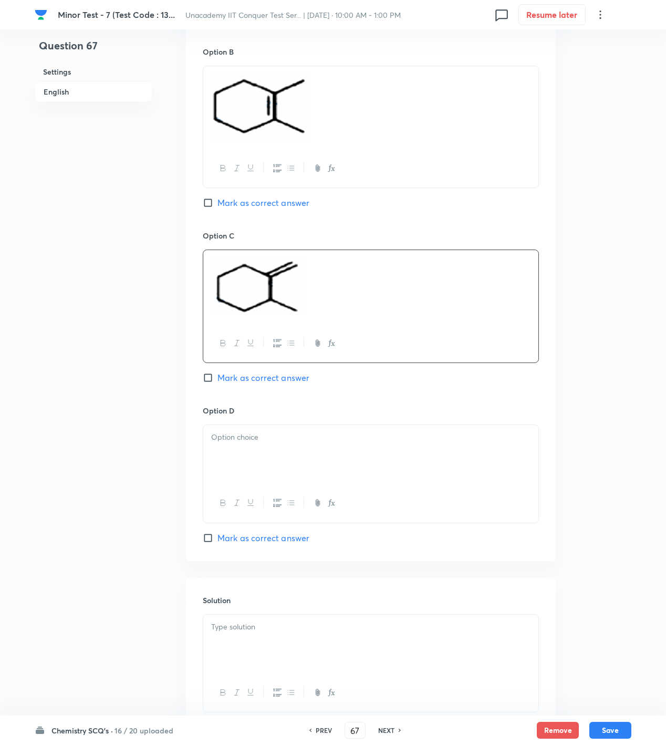
drag, startPoint x: 398, startPoint y: 496, endPoint x: 395, endPoint y: 478, distance: 18.1
click at [398, 496] on div at bounding box center [370, 503] width 335 height 38
click at [349, 470] on div at bounding box center [370, 454] width 335 height 59
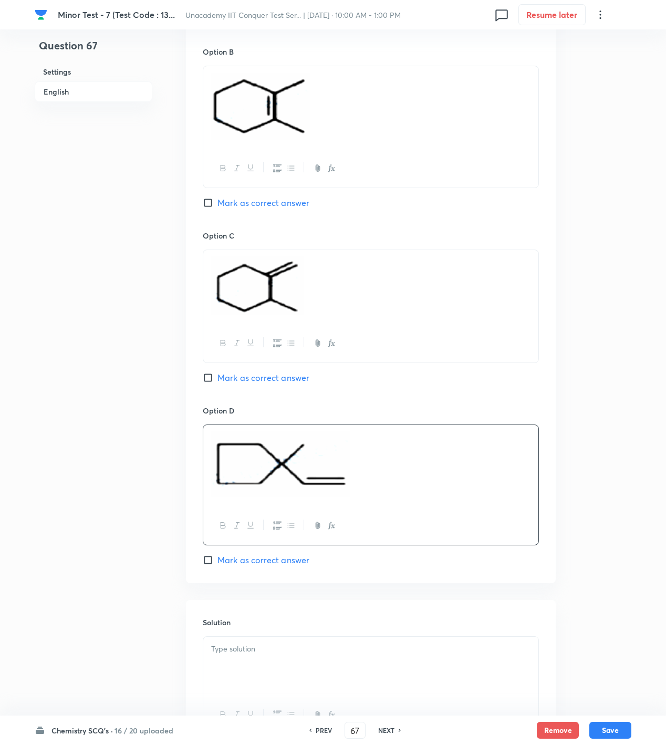
click at [257, 207] on span "Mark as correct answer" at bounding box center [263, 202] width 92 height 13
click at [217, 207] on input "Mark as correct answer" at bounding box center [210, 203] width 15 height 11
click at [393, 680] on div at bounding box center [370, 666] width 335 height 59
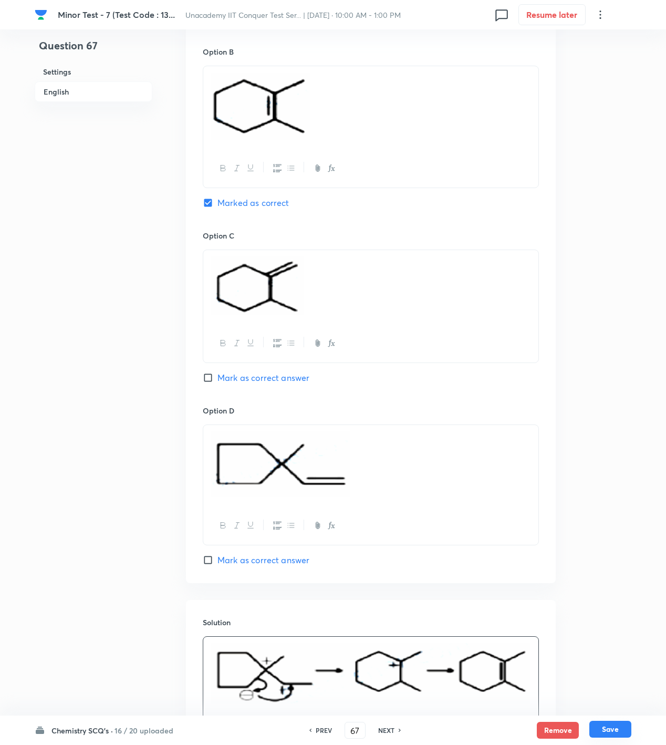
click at [616, 725] on button "Save" at bounding box center [610, 729] width 42 height 17
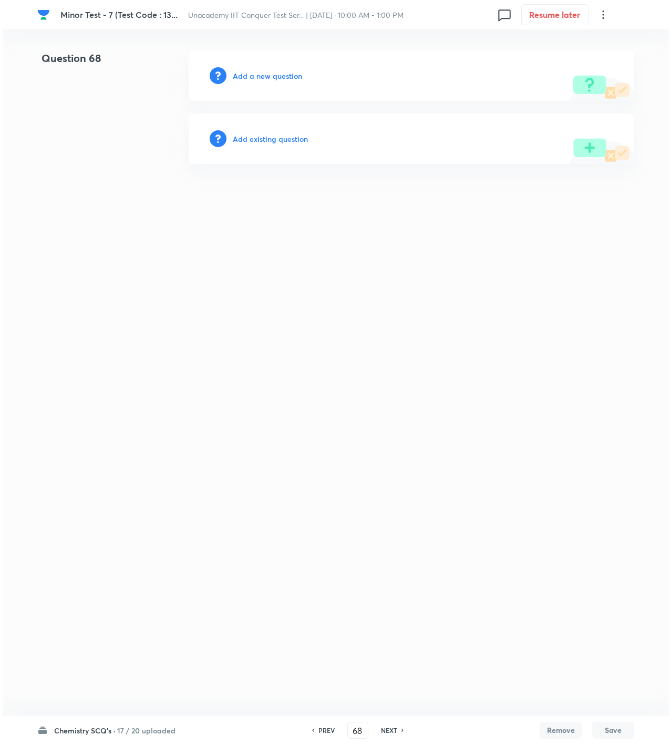
scroll to position [0, 0]
click at [255, 80] on h6 "Add a new question" at bounding box center [267, 75] width 69 height 11
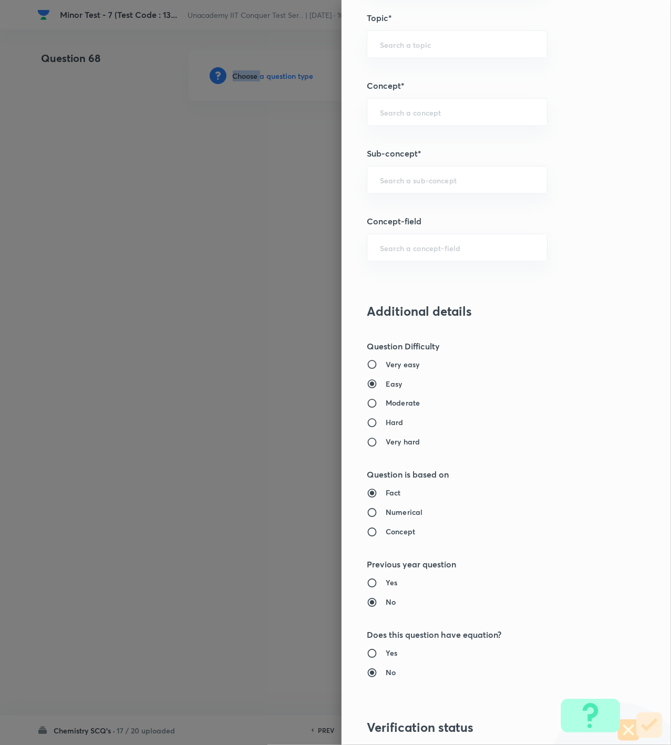
scroll to position [700, 0]
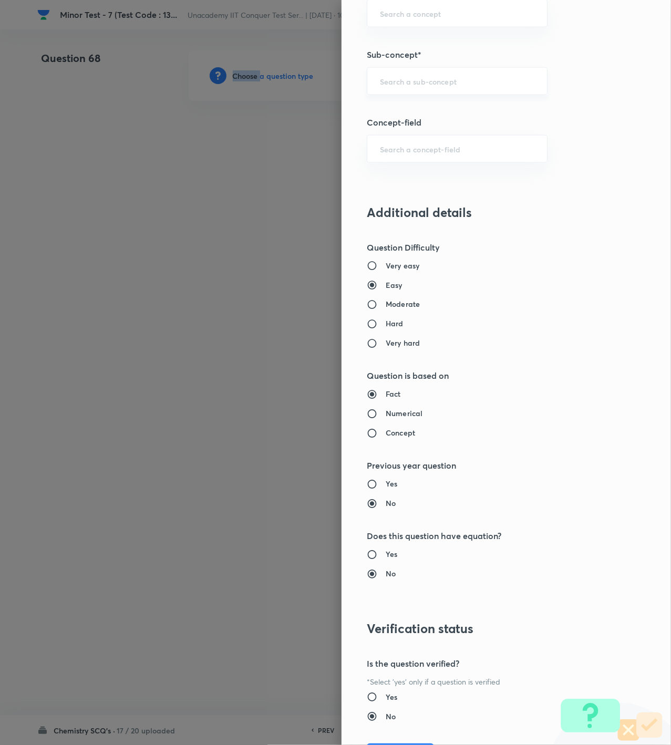
click at [404, 95] on div "​" at bounding box center [457, 81] width 181 height 28
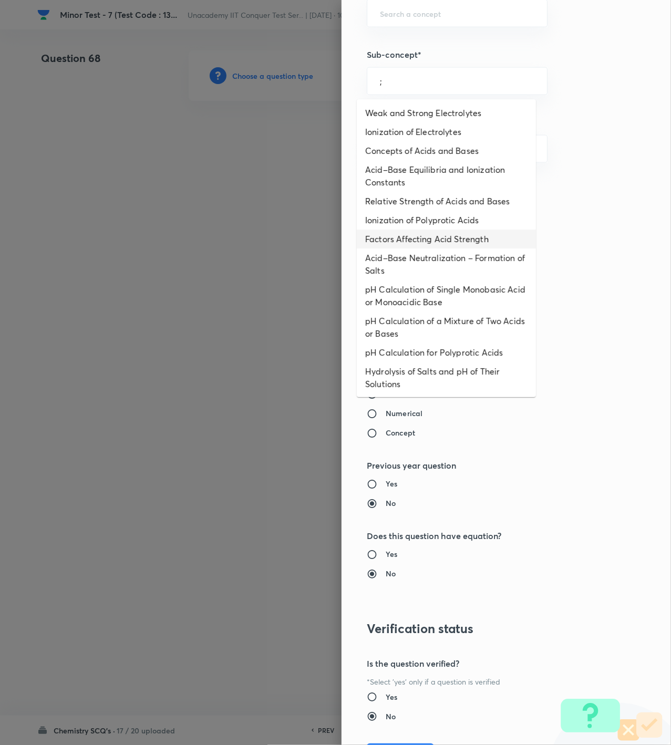
click at [396, 236] on li "Factors Affecting Acid Strength" at bounding box center [446, 239] width 179 height 19
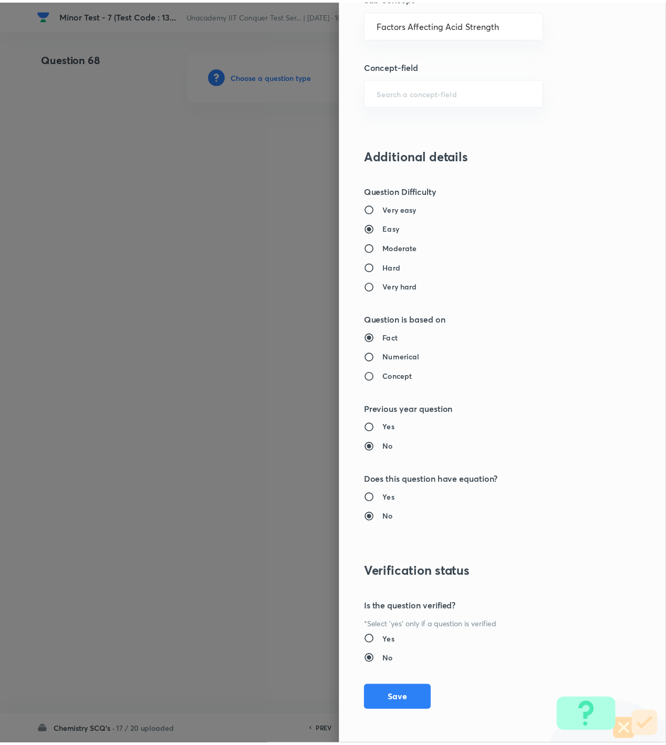
scroll to position [760, 0]
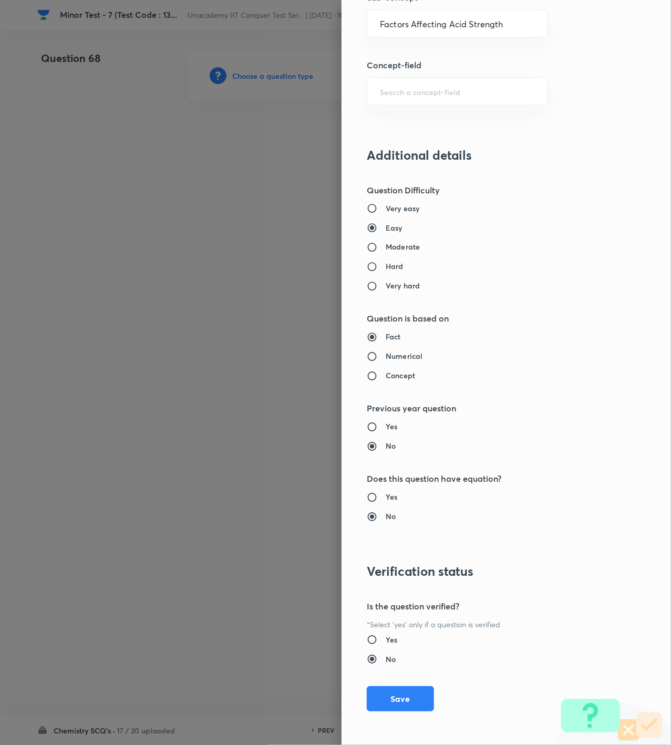
drag, startPoint x: 403, startPoint y: 702, endPoint x: 400, endPoint y: 682, distance: 20.3
click at [403, 701] on button "Save" at bounding box center [400, 698] width 67 height 25
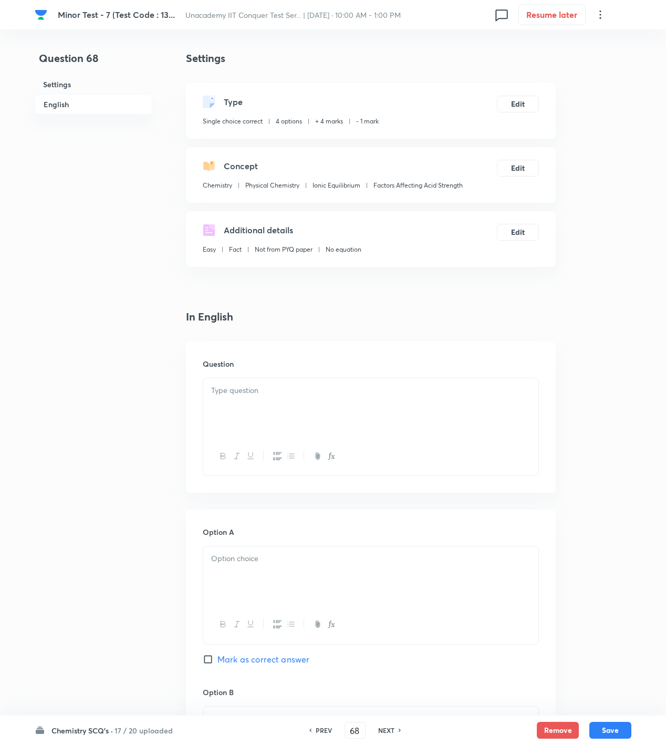
click at [207, 411] on div at bounding box center [370, 407] width 335 height 59
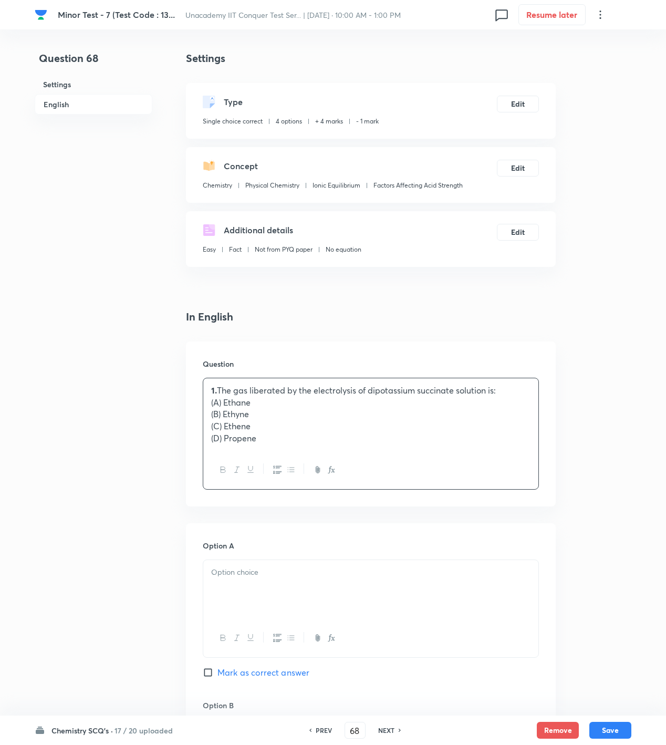
click at [217, 397] on p "(A) Ethane" at bounding box center [370, 403] width 319 height 12
drag, startPoint x: 205, startPoint y: 400, endPoint x: 236, endPoint y: 406, distance: 31.5
click at [236, 406] on div "The gas liberated by the electrolysis of dipotassium succinate solution is: (A)…" at bounding box center [370, 414] width 335 height 72
drag, startPoint x: 207, startPoint y: 416, endPoint x: 237, endPoint y: 419, distance: 30.6
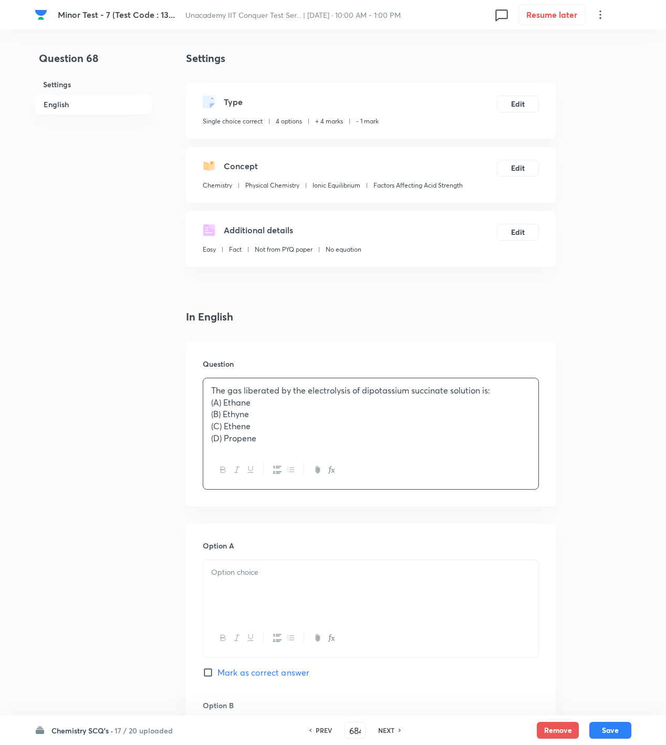
click at [237, 419] on div "The gas liberated by the electrolysis of dipotassium succinate solution is: (A)…" at bounding box center [370, 414] width 335 height 72
drag, startPoint x: 211, startPoint y: 428, endPoint x: 236, endPoint y: 429, distance: 25.2
click at [236, 429] on p "(C) Ethene" at bounding box center [370, 426] width 319 height 12
drag, startPoint x: 216, startPoint y: 443, endPoint x: 236, endPoint y: 445, distance: 20.1
click at [236, 445] on div "The gas liberated by the electrolysis of dipotassium succinate solution is: (A)…" at bounding box center [370, 414] width 335 height 72
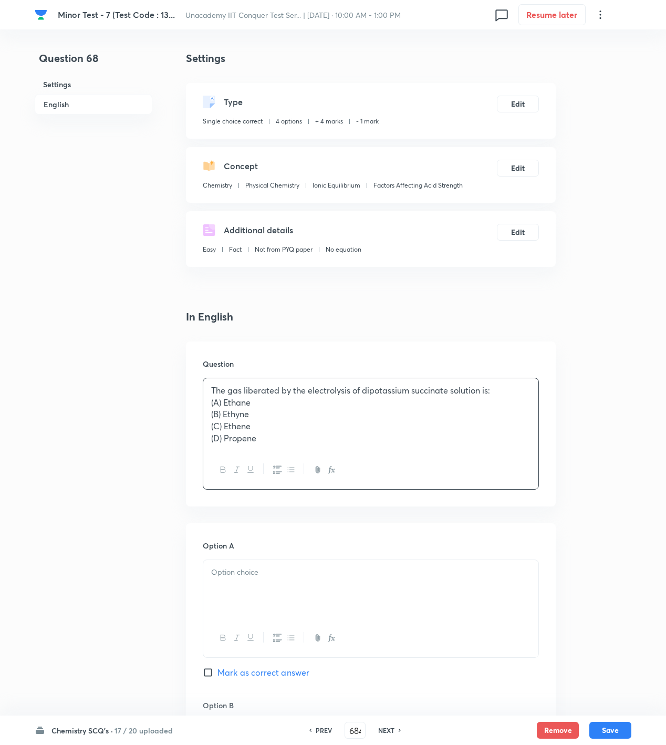
click at [240, 568] on p at bounding box center [370, 572] width 319 height 12
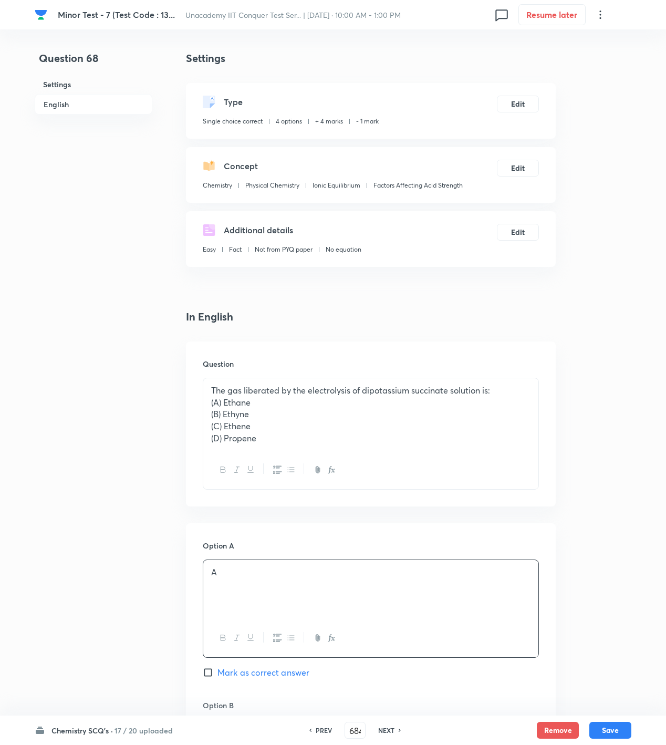
scroll to position [694, 0]
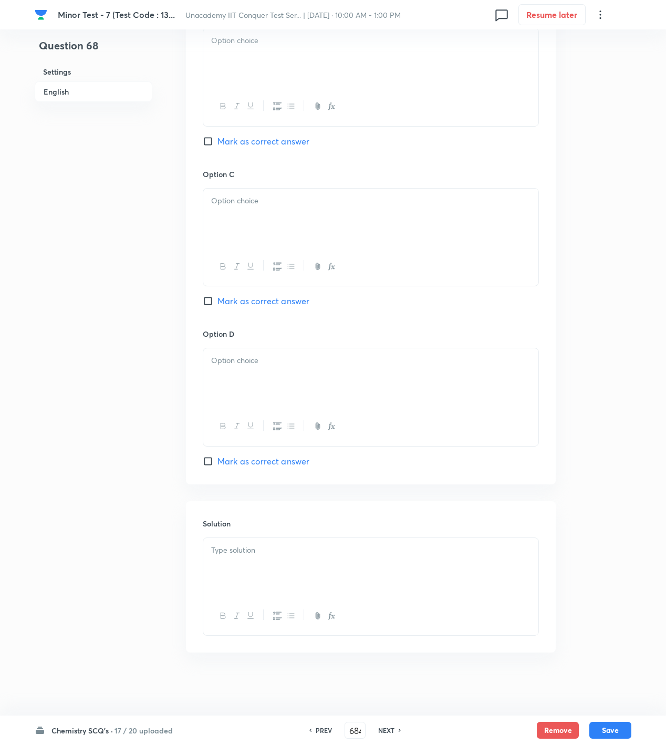
click at [251, 68] on div at bounding box center [370, 57] width 335 height 59
click at [255, 207] on div at bounding box center [370, 218] width 335 height 59
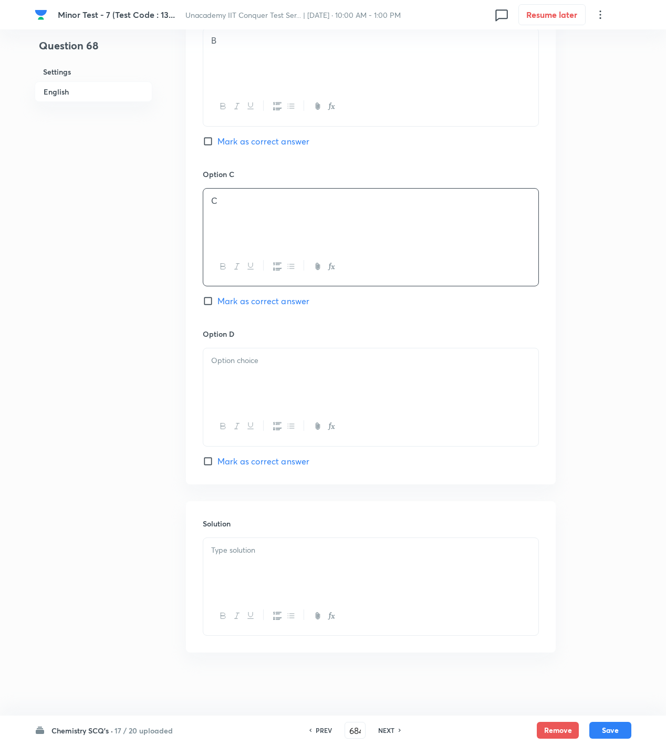
click at [266, 376] on div at bounding box center [370, 377] width 335 height 59
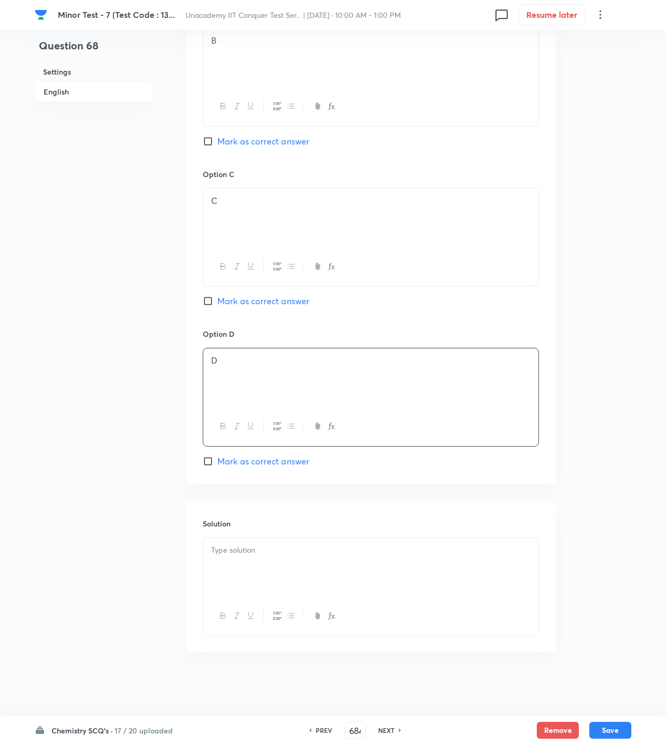
click at [267, 557] on div at bounding box center [370, 567] width 335 height 59
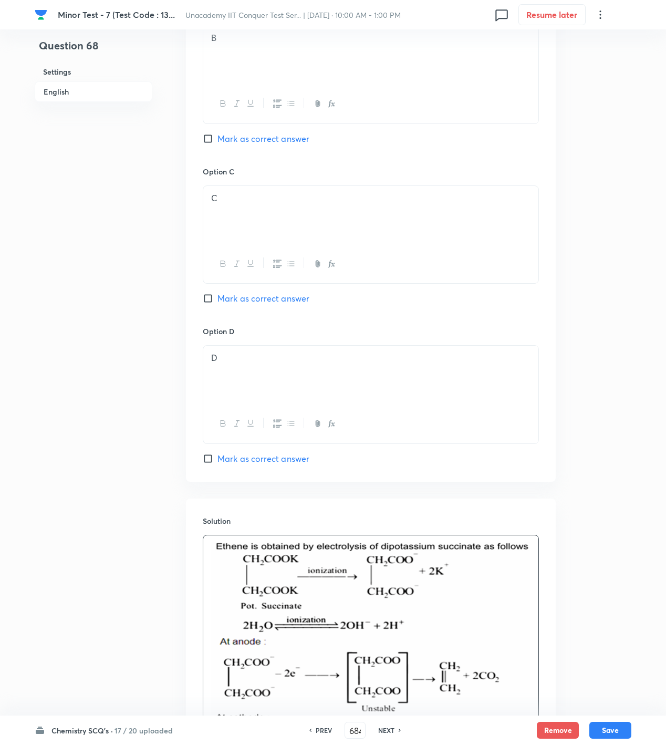
click at [257, 303] on span "Mark as correct answer" at bounding box center [263, 298] width 92 height 13
click at [217, 303] on input "Mark as correct answer" at bounding box center [210, 298] width 15 height 11
click at [612, 732] on button "Save" at bounding box center [610, 729] width 42 height 17
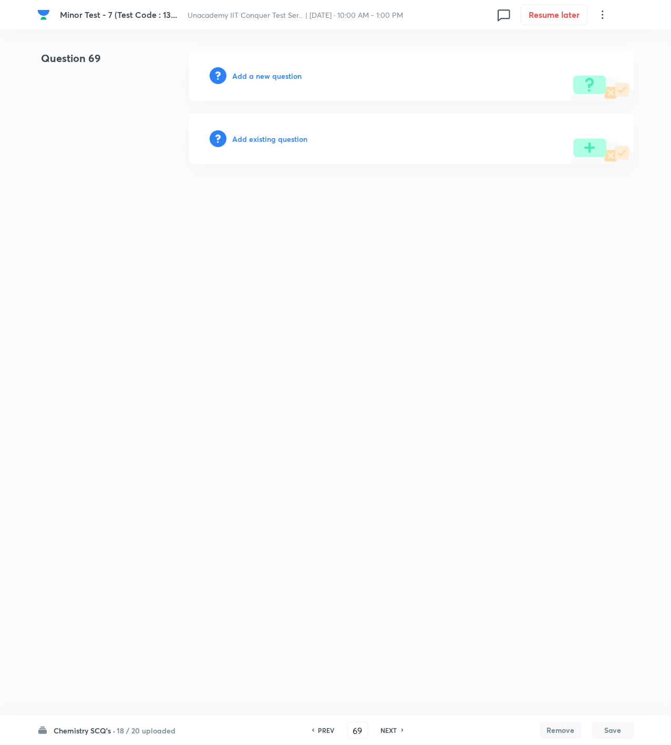
click at [264, 75] on h6 "Add a new question" at bounding box center [267, 75] width 69 height 11
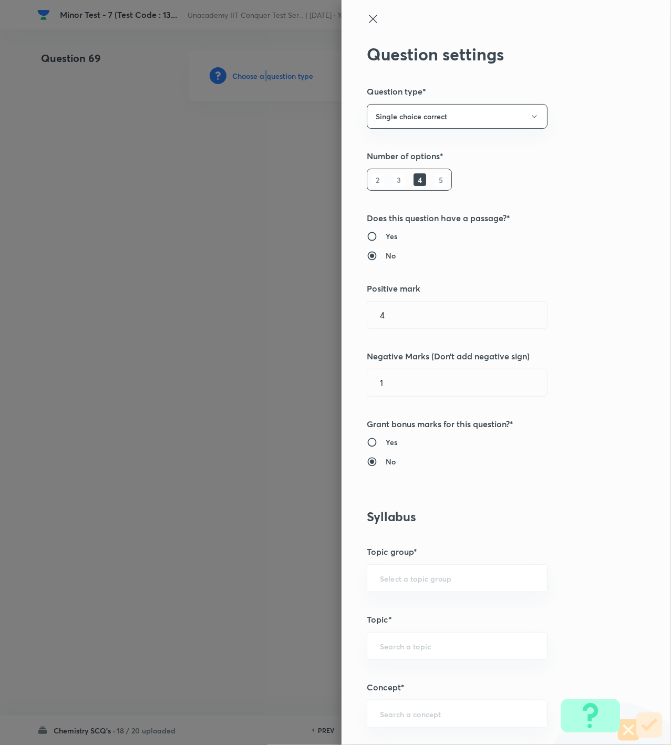
scroll to position [350, 0]
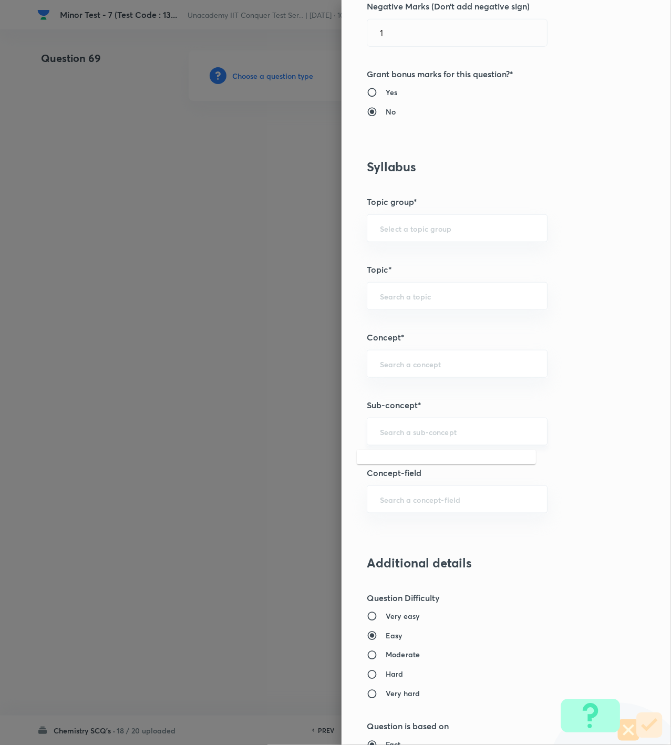
click at [416, 428] on input "text" at bounding box center [457, 432] width 154 height 10
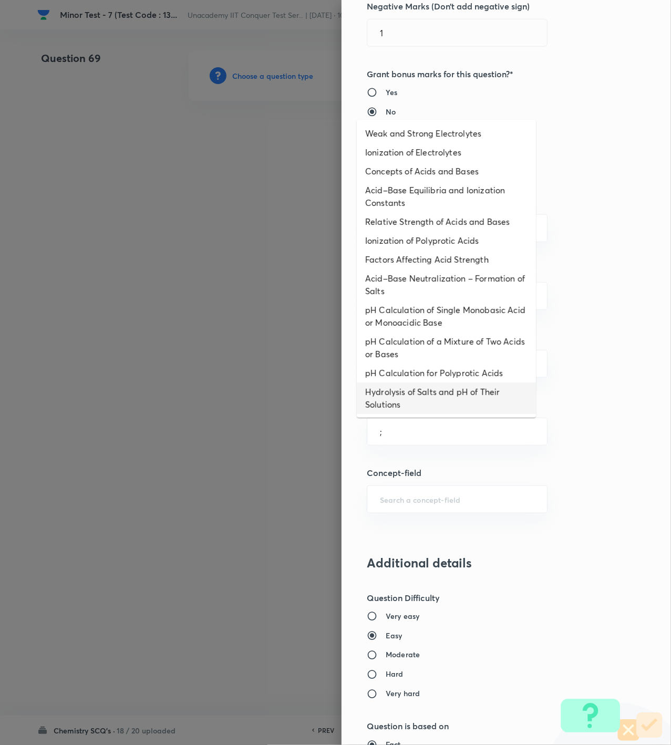
click at [412, 379] on li "pH Calculation for Polyprotic Acids" at bounding box center [446, 372] width 179 height 19
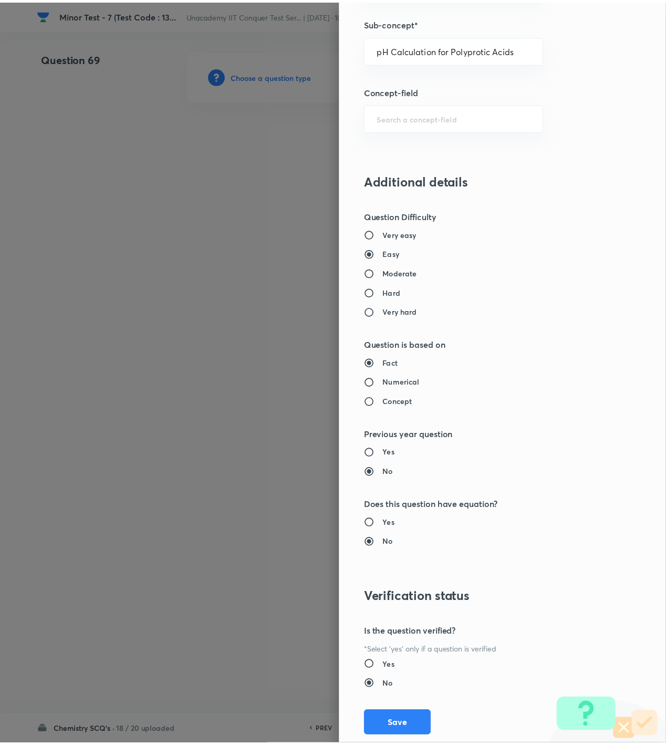
scroll to position [760, 0]
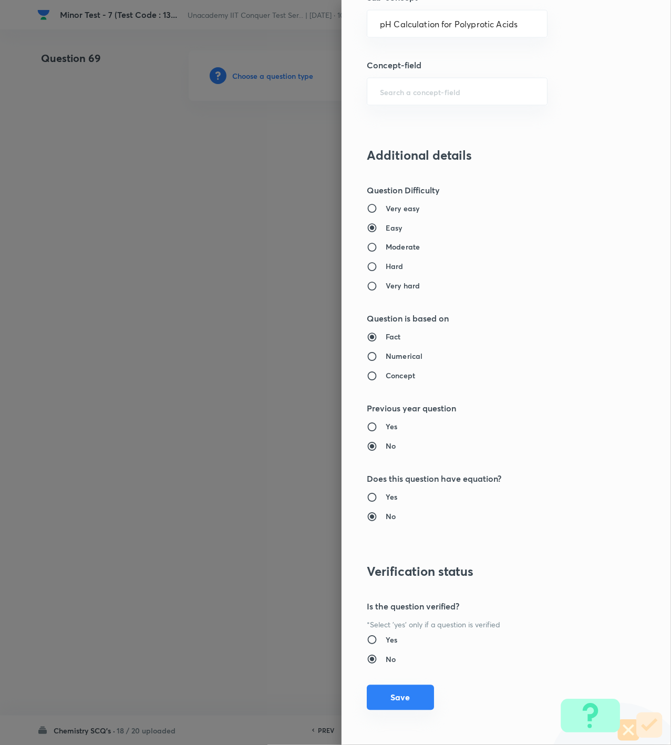
click at [393, 693] on button "Save" at bounding box center [400, 697] width 67 height 25
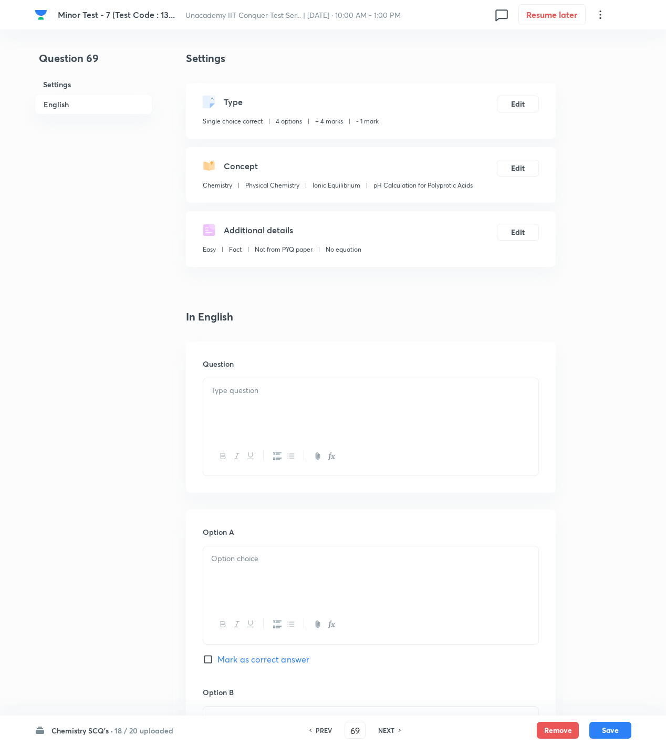
paste div
click at [285, 412] on div "1. For the following" at bounding box center [370, 407] width 335 height 59
click at [324, 412] on div "For the following" at bounding box center [370, 407] width 335 height 59
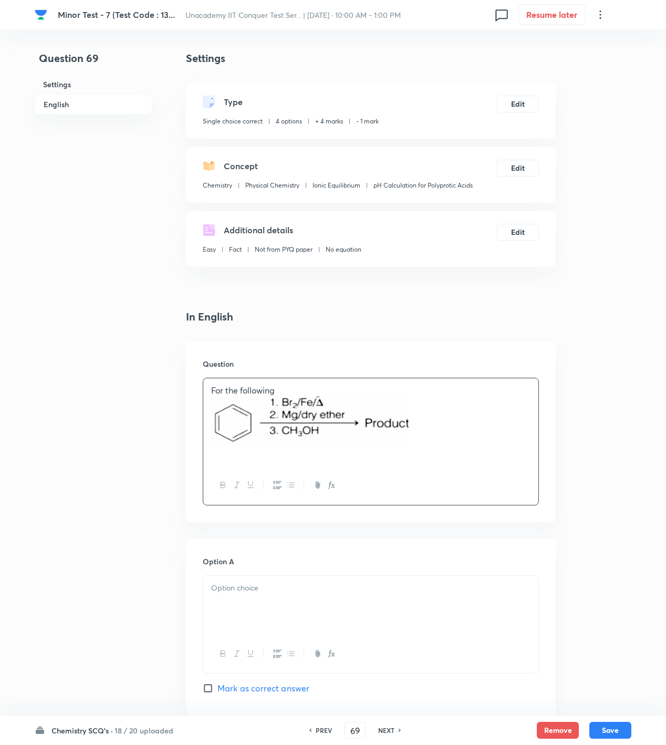
click at [332, 593] on p at bounding box center [370, 588] width 319 height 12
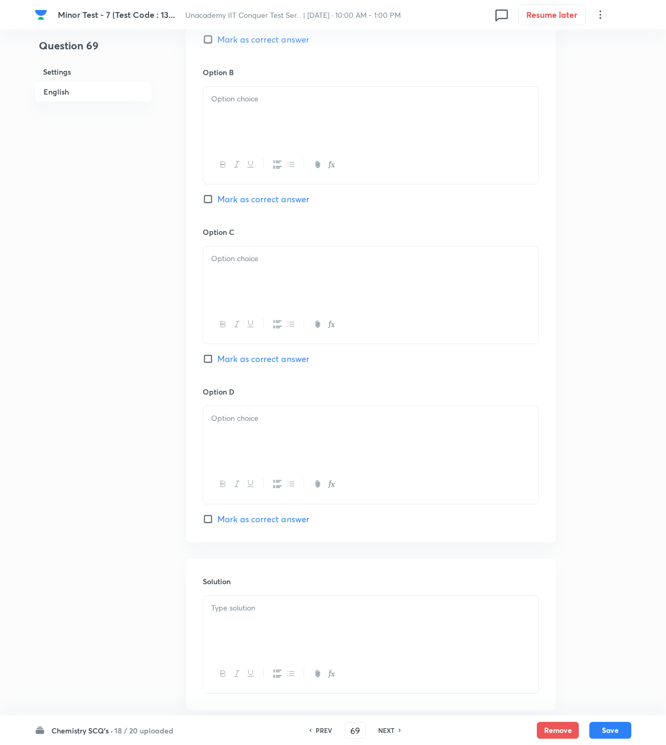
scroll to position [700, 0]
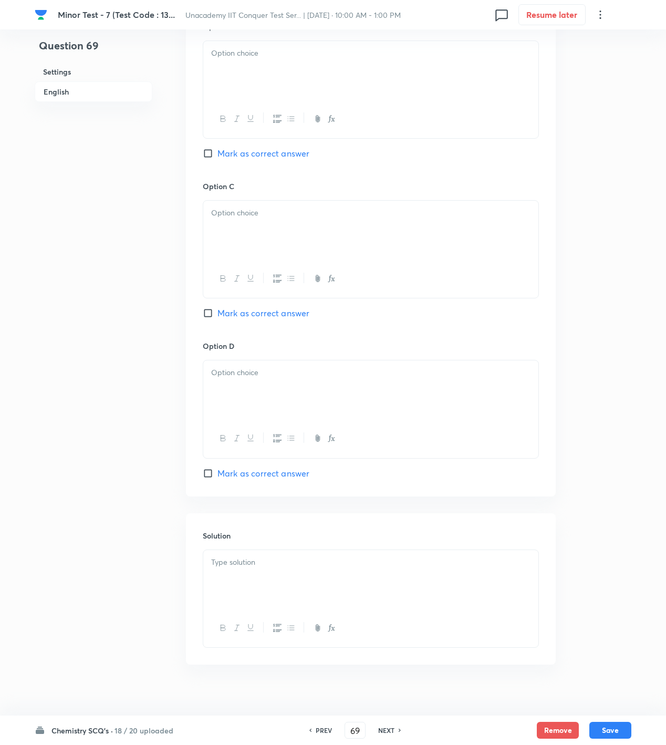
click at [252, 85] on div at bounding box center [370, 70] width 335 height 59
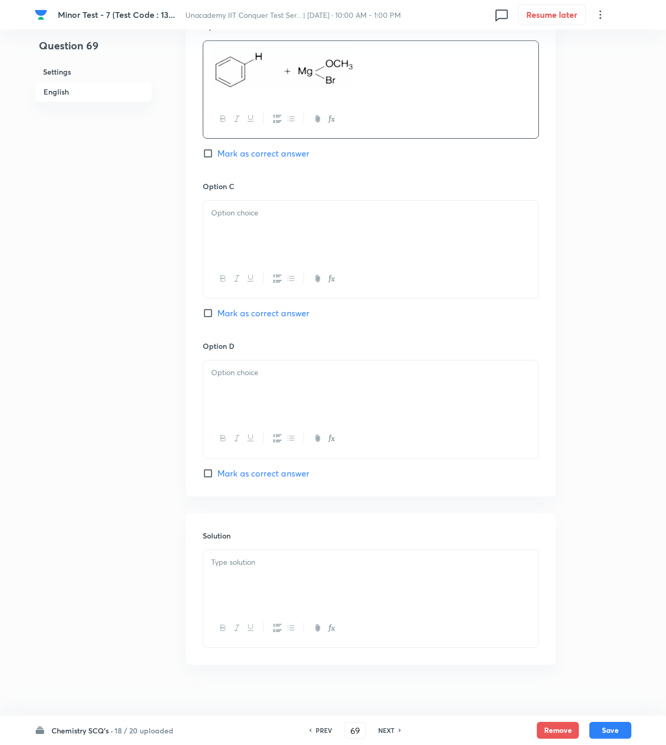
click at [385, 216] on p at bounding box center [370, 213] width 319 height 12
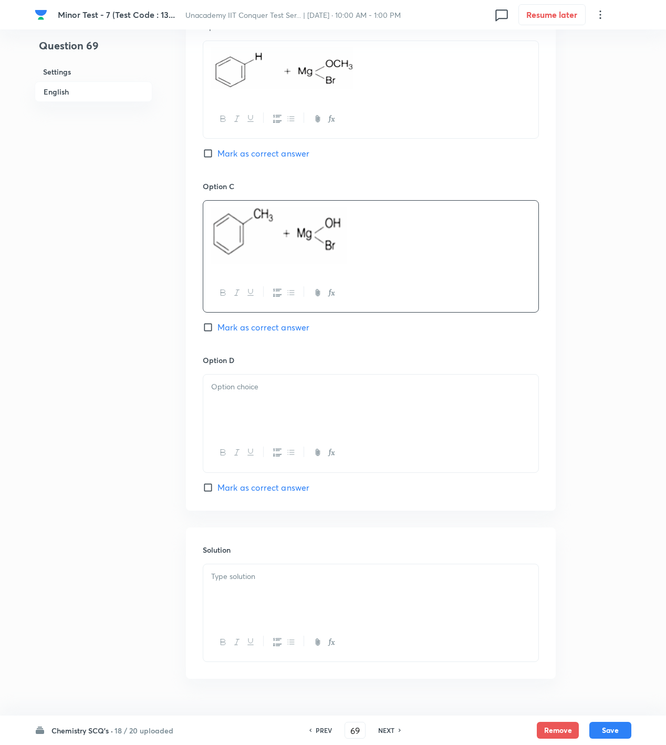
drag, startPoint x: 362, startPoint y: 365, endPoint x: 357, endPoint y: 374, distance: 10.6
click at [362, 366] on h6 "Option D" at bounding box center [371, 360] width 336 height 11
click at [329, 403] on div at bounding box center [370, 404] width 335 height 59
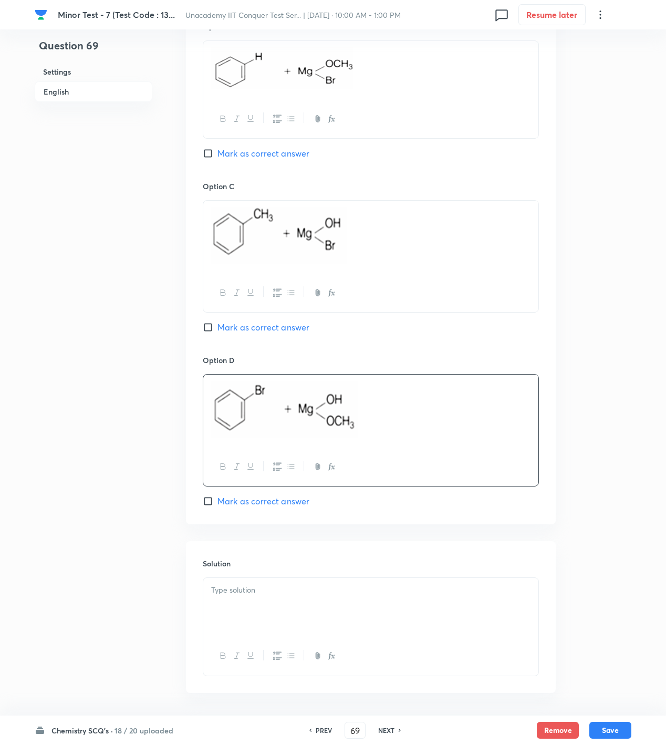
click at [249, 144] on div "Option B Mark as correct answer" at bounding box center [371, 101] width 336 height 160
click at [249, 152] on span "Mark as correct answer" at bounding box center [263, 153] width 92 height 13
click at [217, 152] on input "Mark as correct answer" at bounding box center [210, 153] width 15 height 11
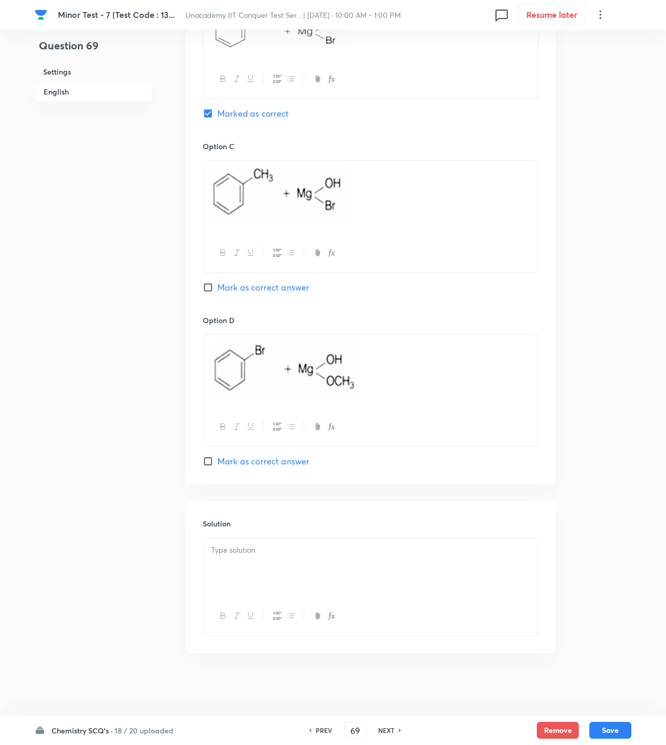
scroll to position [742, 0]
click at [283, 549] on p at bounding box center [370, 550] width 319 height 12
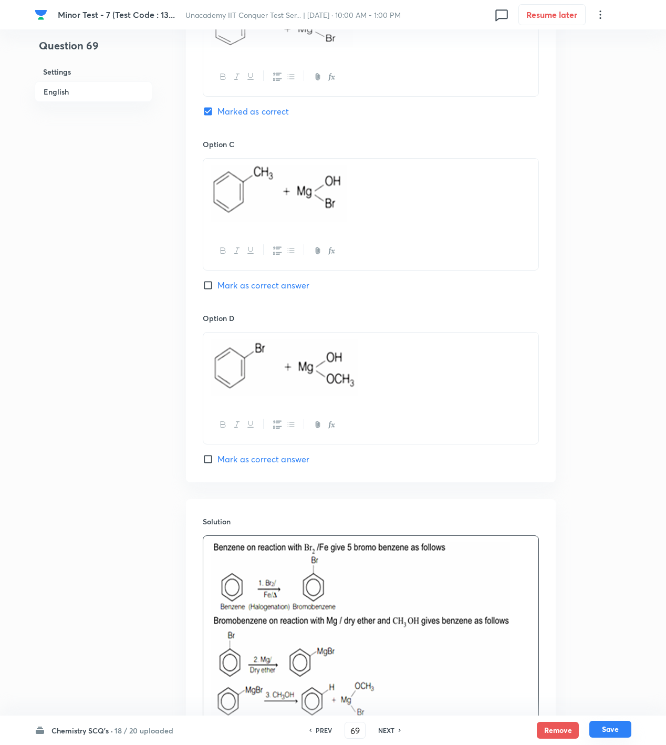
click at [620, 724] on button "Save" at bounding box center [610, 729] width 42 height 17
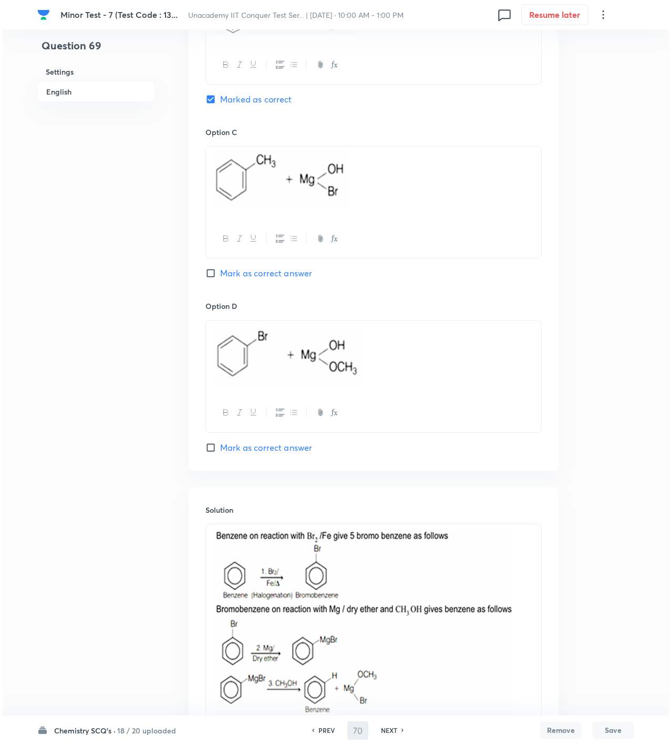
scroll to position [0, 0]
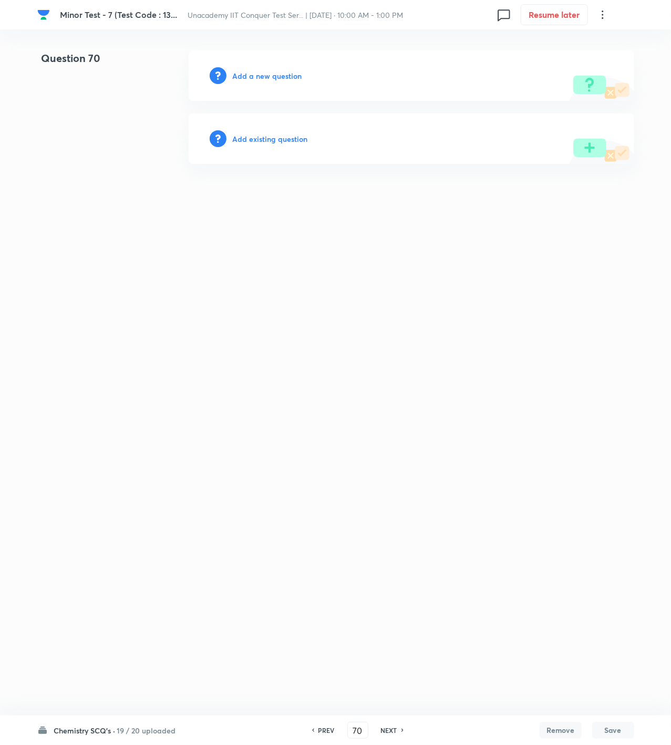
click at [288, 78] on h6 "Add a new question" at bounding box center [267, 75] width 69 height 11
click at [288, 78] on h6 "Choose a question type" at bounding box center [273, 75] width 81 height 11
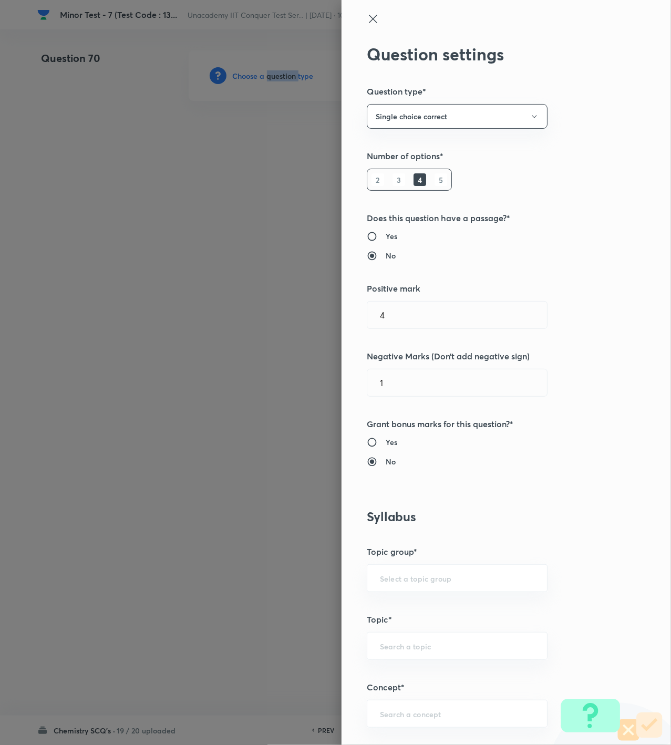
scroll to position [350, 0]
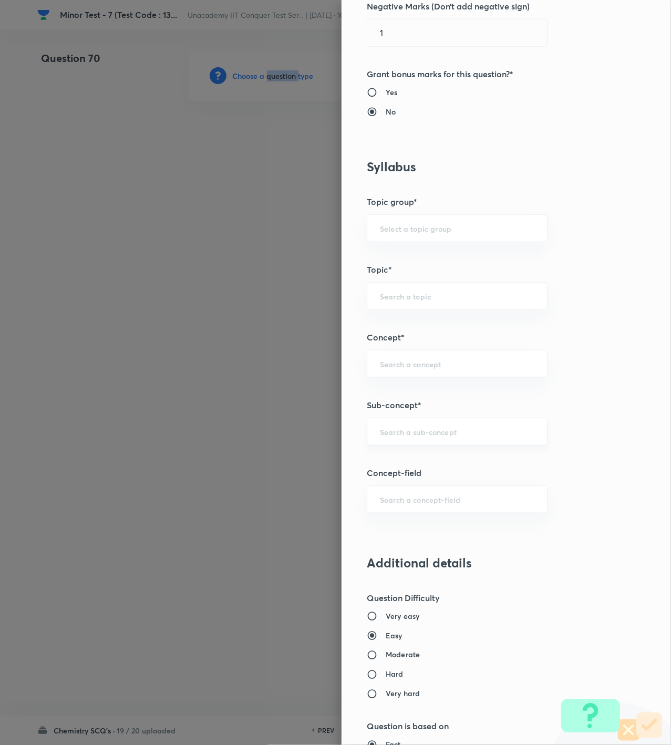
click at [421, 444] on div "​" at bounding box center [457, 432] width 181 height 28
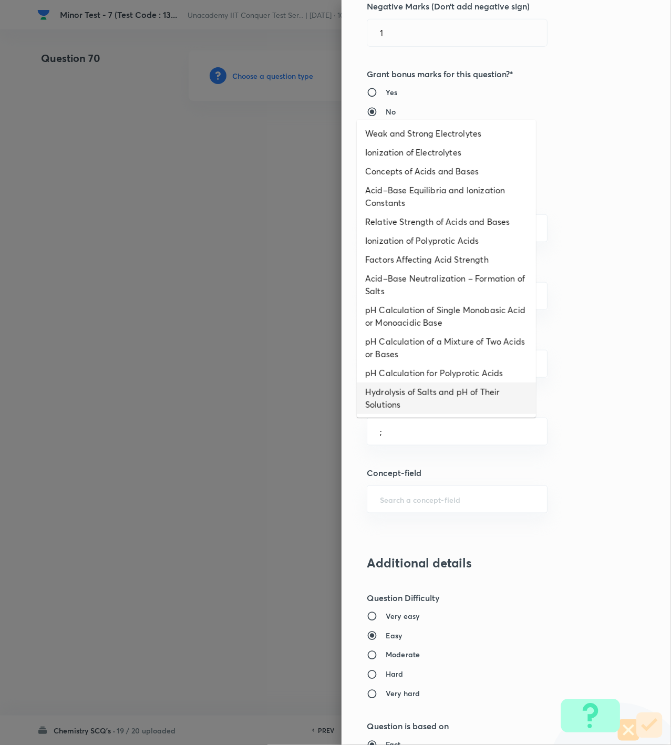
click at [453, 389] on li "Hydrolysis of Salts and pH of Their Solutions" at bounding box center [446, 398] width 179 height 32
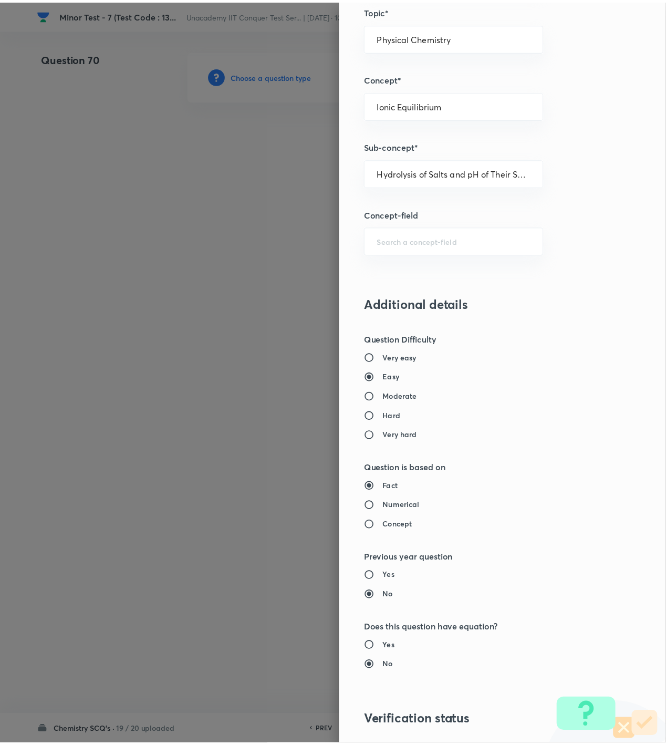
scroll to position [760, 0]
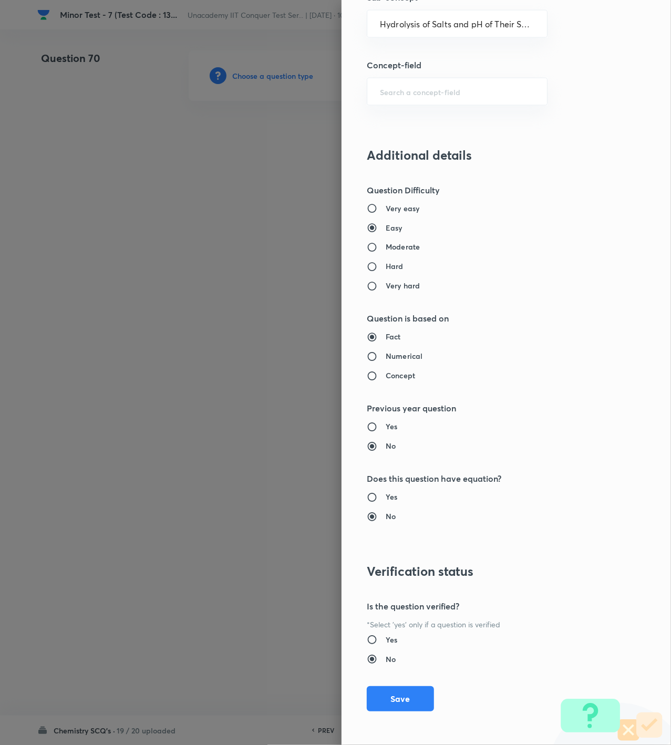
click at [389, 673] on div "Question settings Question type* Single choice correct Number of options* 2 3 4…" at bounding box center [505, 372] width 329 height 745
click at [389, 692] on button "Save" at bounding box center [400, 697] width 67 height 25
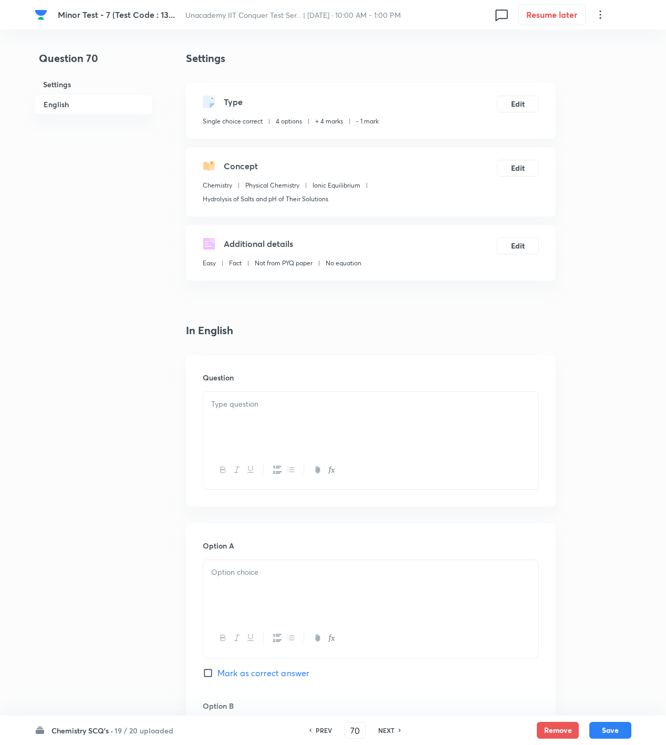
click at [303, 391] on div at bounding box center [371, 440] width 336 height 98
click at [303, 408] on p at bounding box center [370, 404] width 319 height 12
paste div
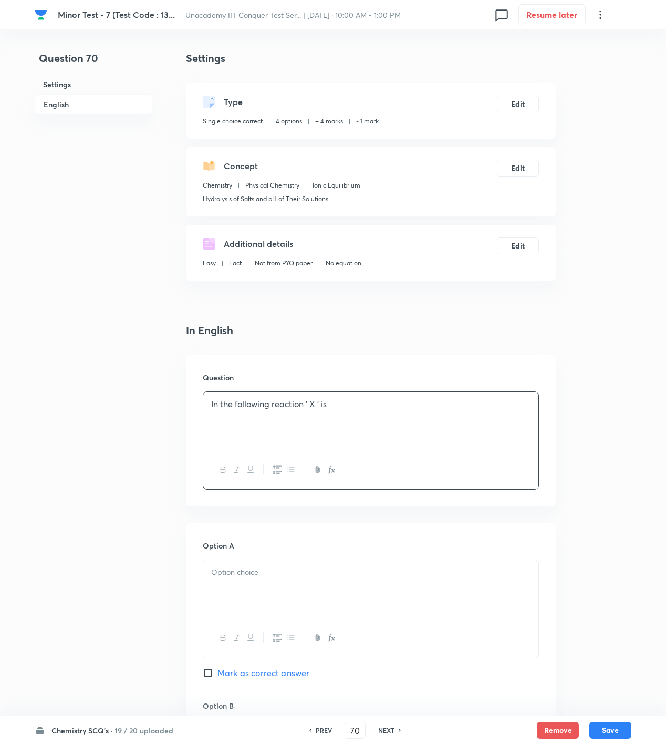
click at [457, 422] on div "In the following reaction ' X ' is" at bounding box center [370, 421] width 335 height 59
click at [310, 598] on div at bounding box center [370, 595] width 335 height 59
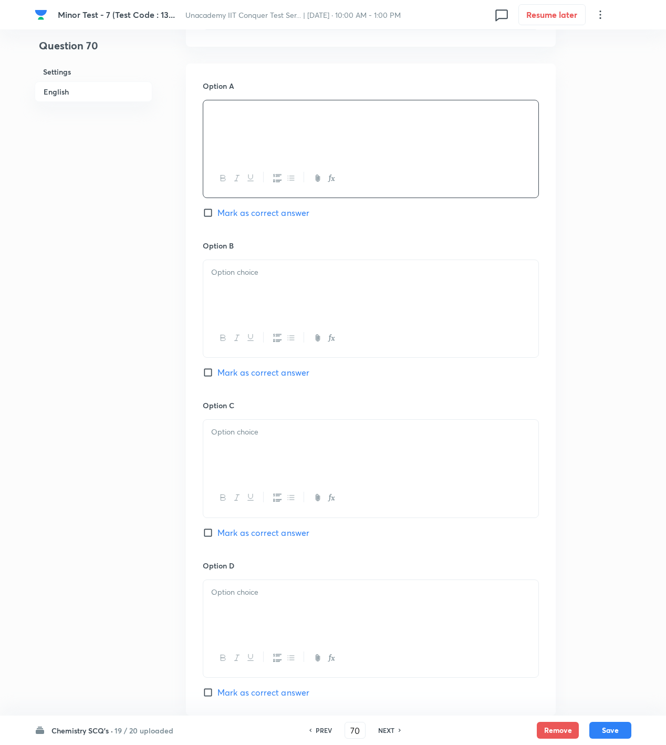
scroll to position [700, 0]
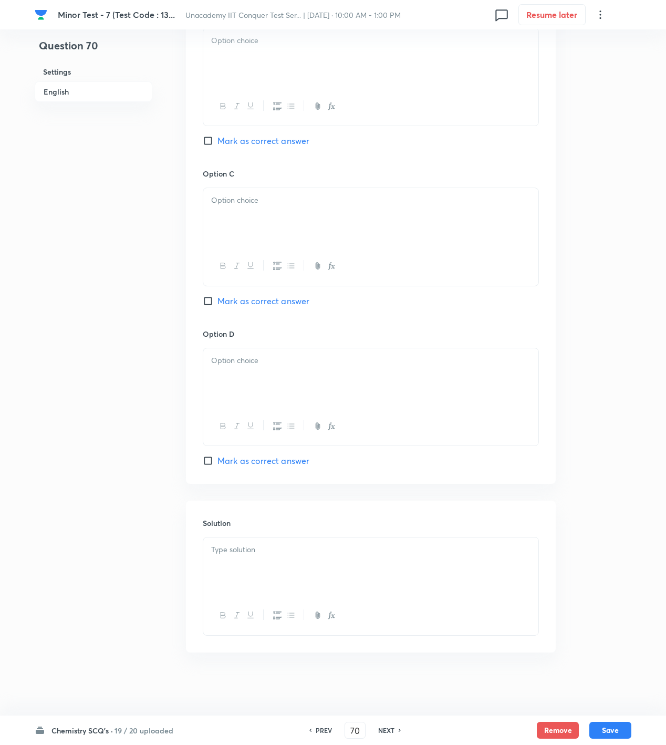
click at [282, 62] on div at bounding box center [370, 57] width 335 height 59
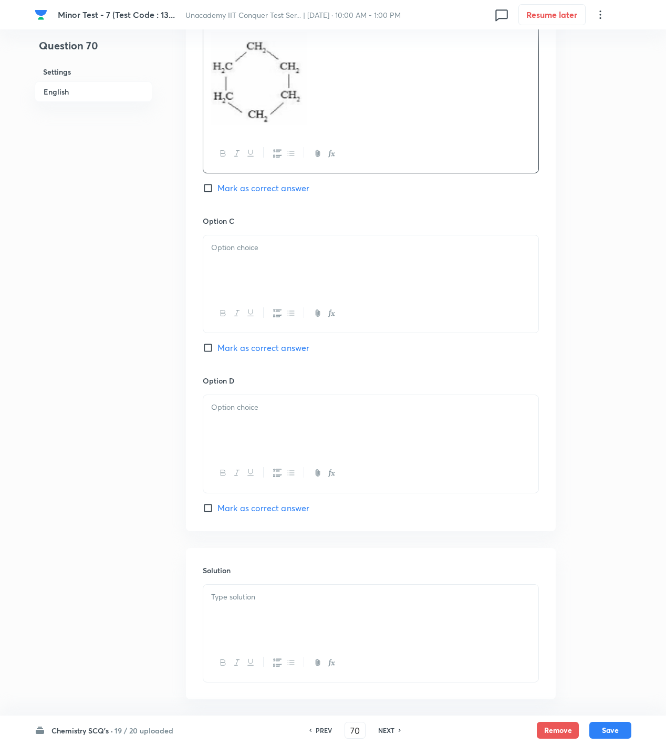
click
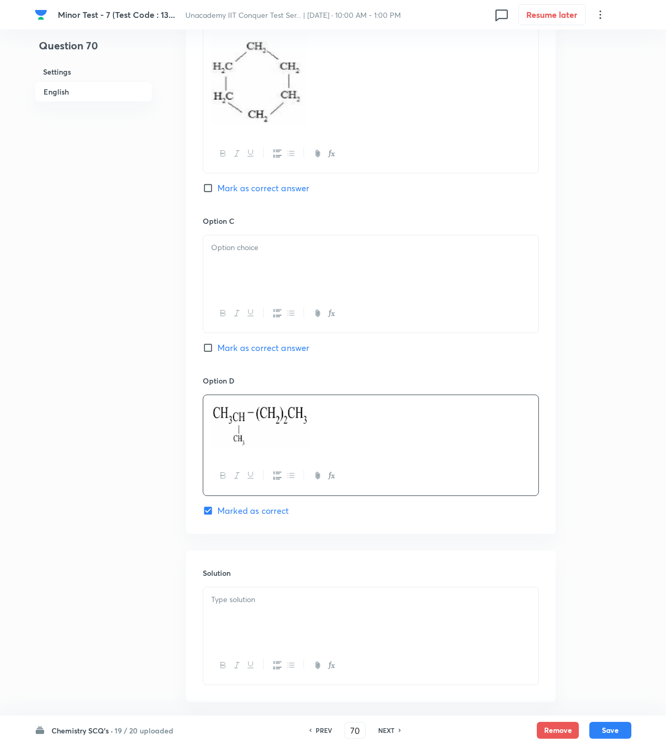
drag, startPoint x: 429, startPoint y: 194, endPoint x: 419, endPoint y: 267, distance: 73.8
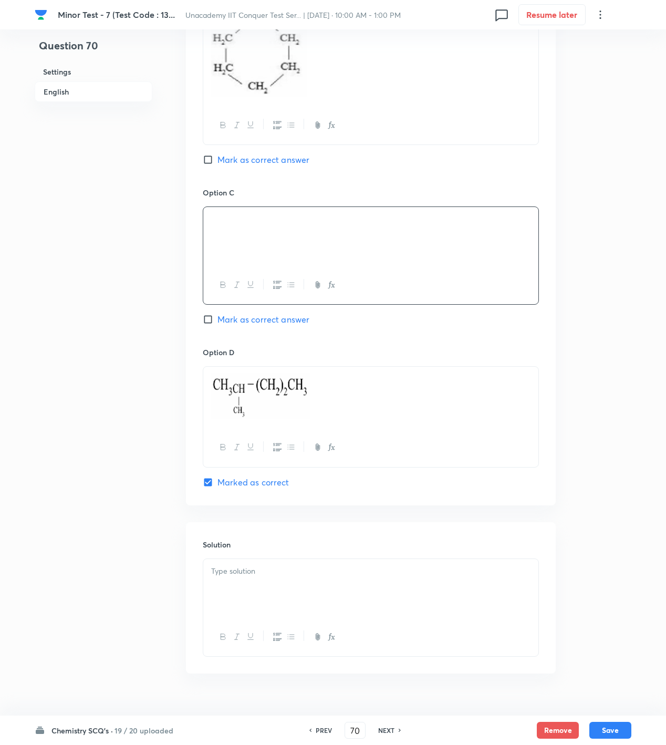
scroll to position [751, 0]
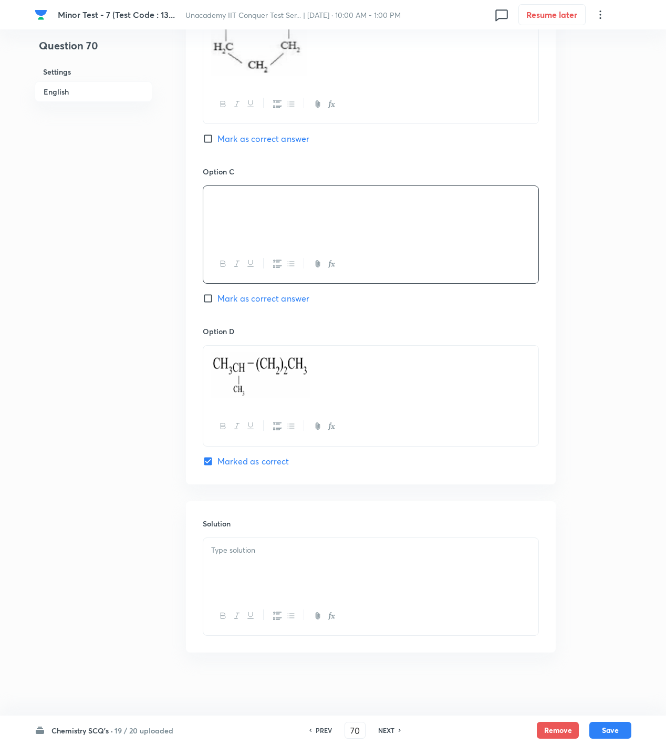
click at [351, 556] on div at bounding box center [370, 567] width 335 height 59
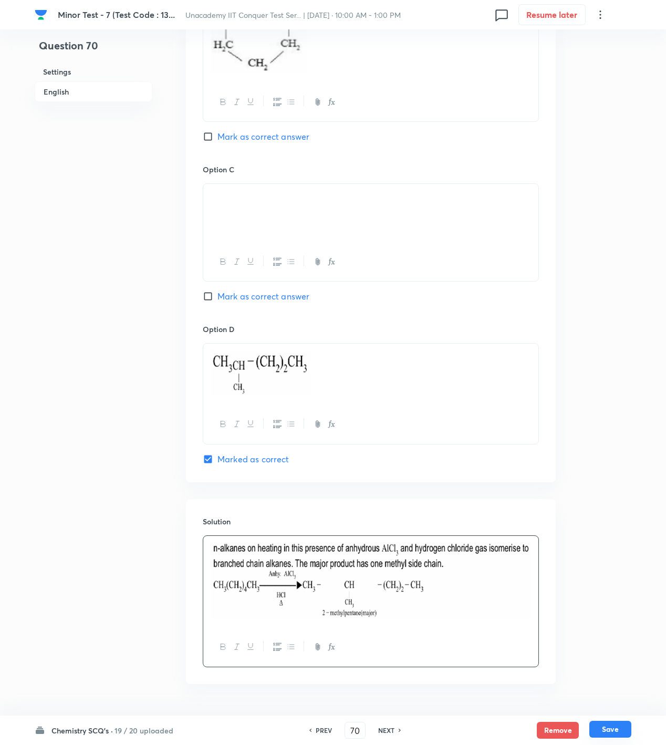
click at [617, 729] on button "Save" at bounding box center [610, 729] width 42 height 17
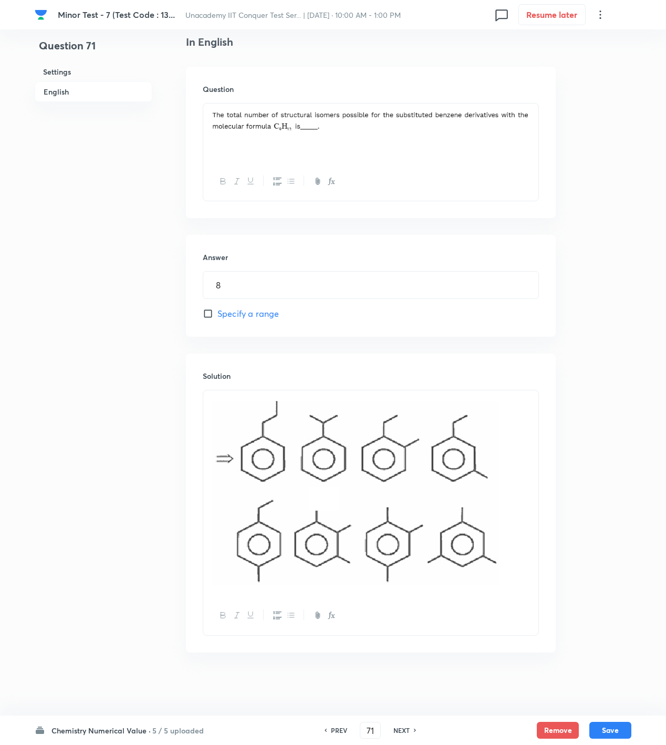
scroll to position [309, 0]
click at [168, 733] on h6 "5 / 5 uploaded" at bounding box center [177, 730] width 51 height 11
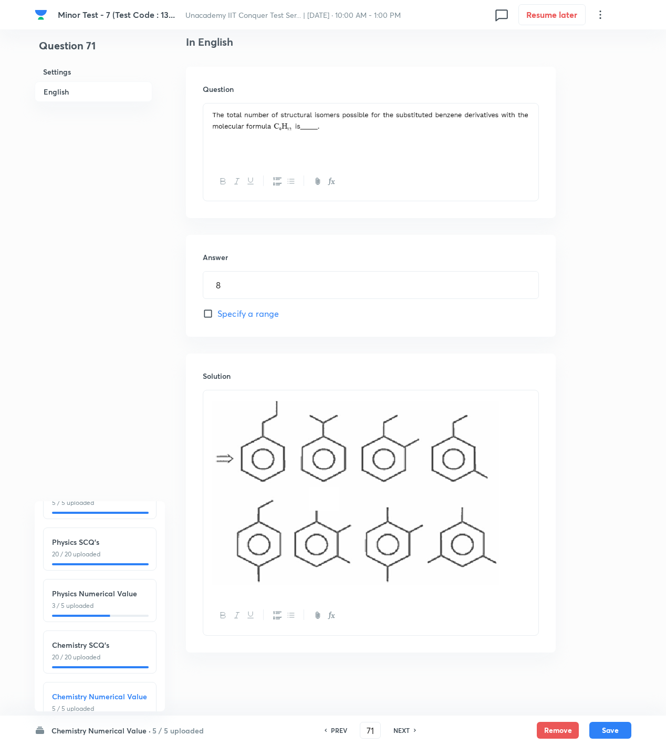
scroll to position [118, 0]
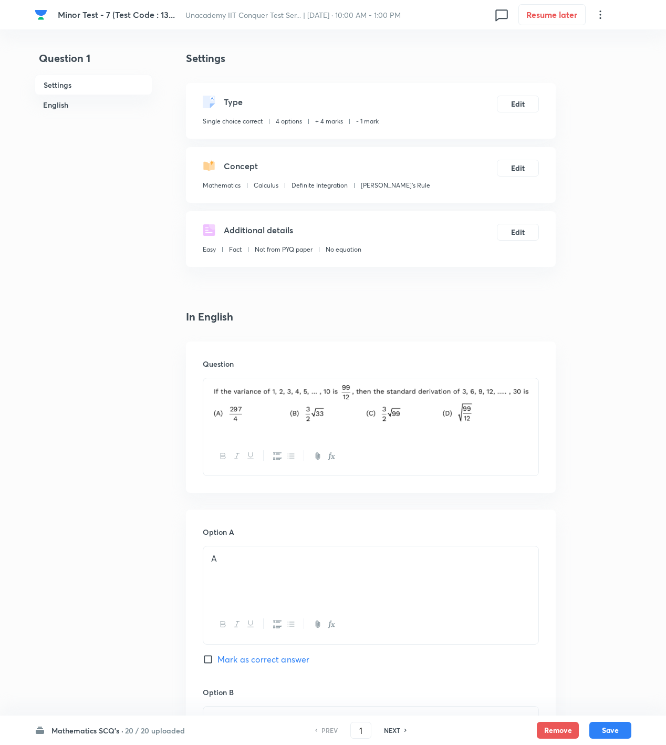
click at [171, 726] on div "Mathematics SCQ's · 20 / 20 uploaded PREV 1 ​ NEXT Remove Save" at bounding box center [333, 729] width 597 height 29
click at [171, 726] on h6 "20 / 20 uploaded" at bounding box center [155, 730] width 60 height 11
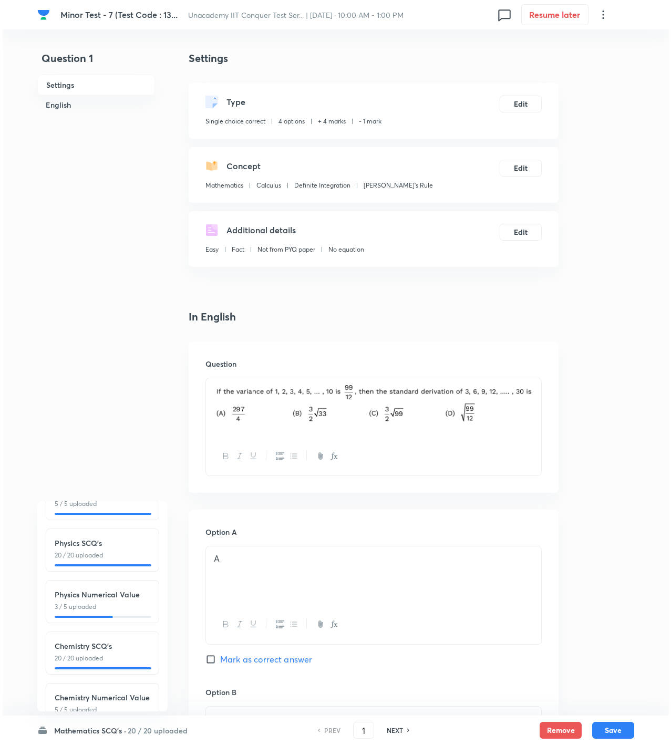
scroll to position [118, 0]
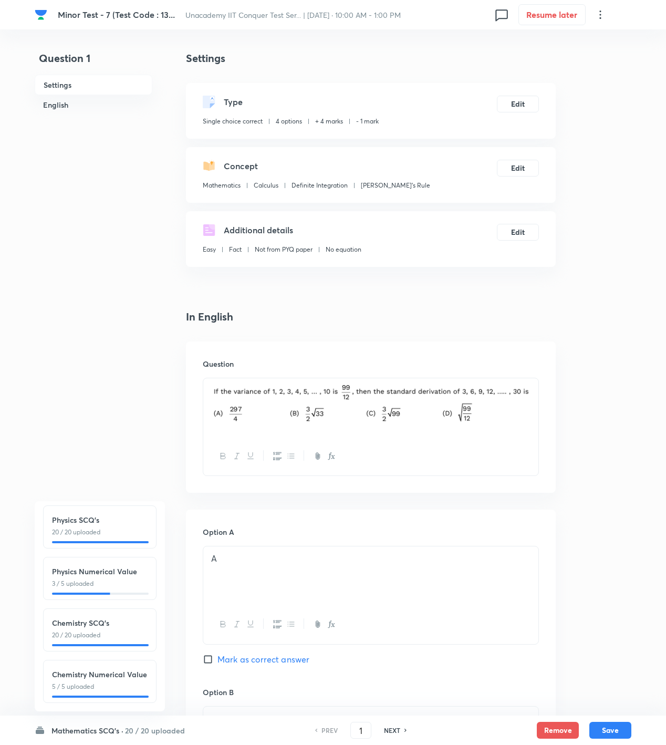
click at [118, 579] on p "3 / 5 uploaded" at bounding box center [100, 583] width 96 height 9
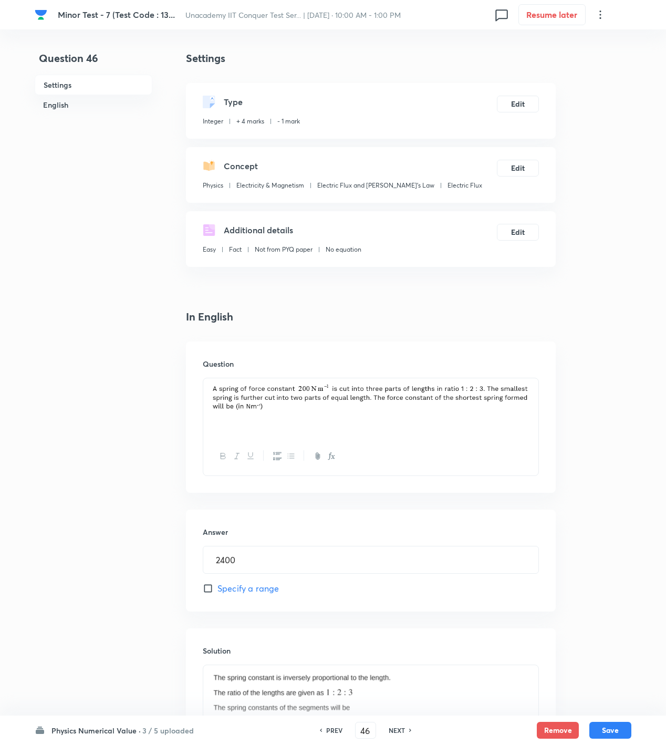
click at [407, 725] on div "NEXT" at bounding box center [398, 729] width 28 height 9
type input "47"
type input "2"
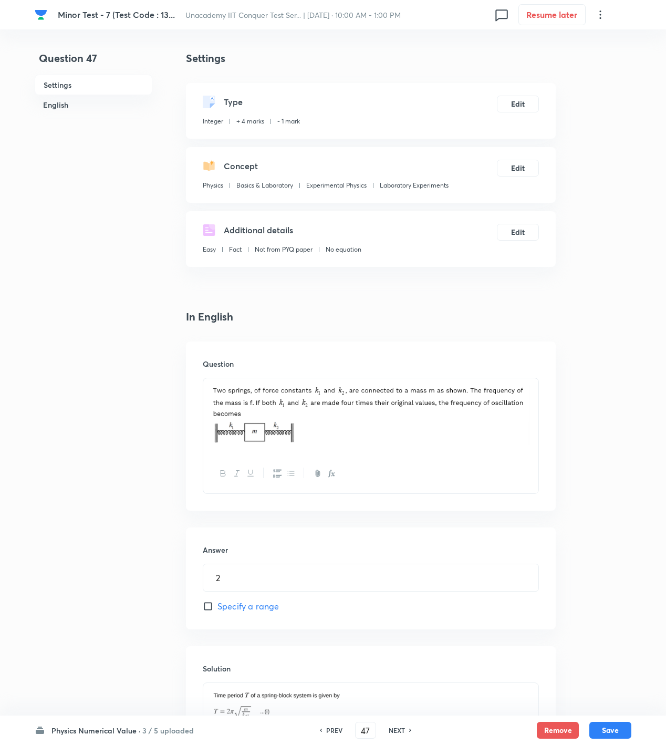
click at [407, 725] on div "NEXT" at bounding box center [398, 729] width 28 height 9
type input "48"
type input "200"
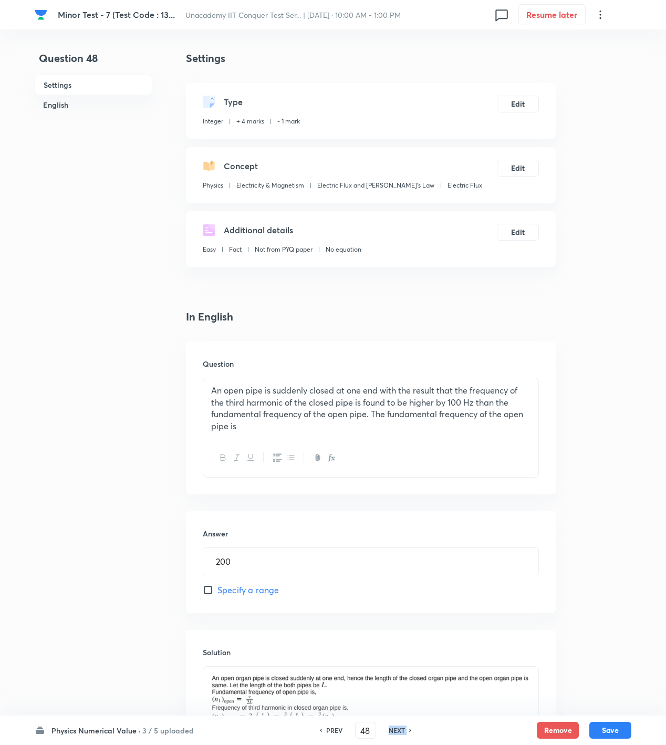
click at [407, 725] on div "NEXT" at bounding box center [398, 729] width 28 height 9
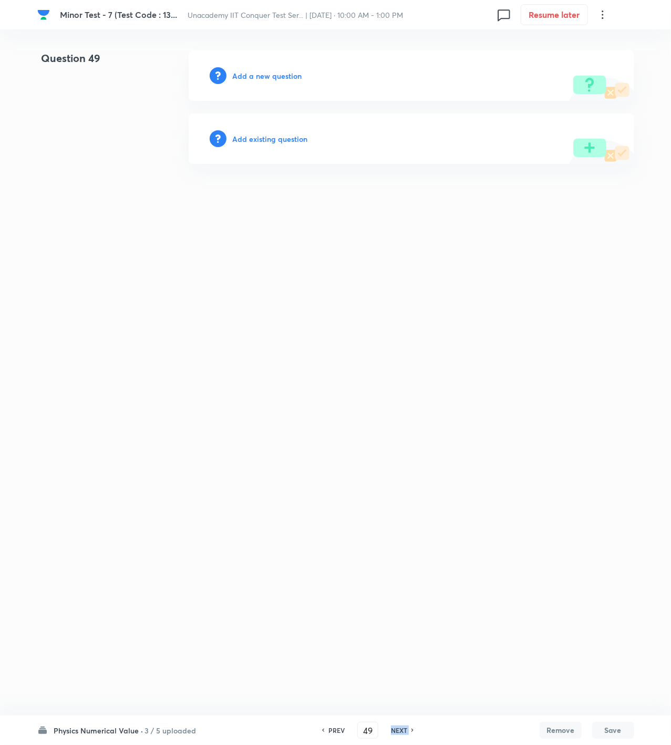
click at [391, 729] on h6 "NEXT" at bounding box center [399, 729] width 16 height 9
type input "50"
click at [257, 72] on h6 "Add a new question" at bounding box center [267, 75] width 69 height 11
click at [257, 72] on h6 "Choose a question type" at bounding box center [273, 75] width 81 height 11
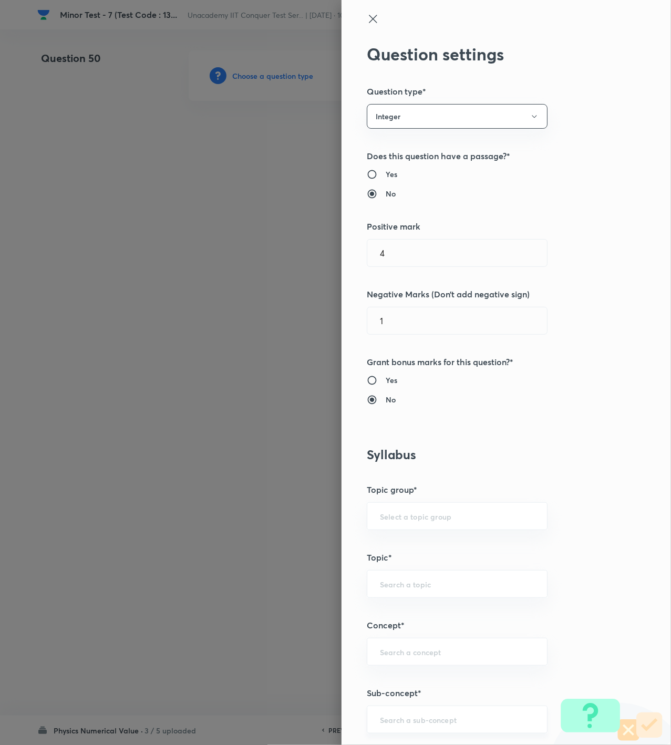
click at [417, 722] on input "text" at bounding box center [457, 719] width 154 height 10
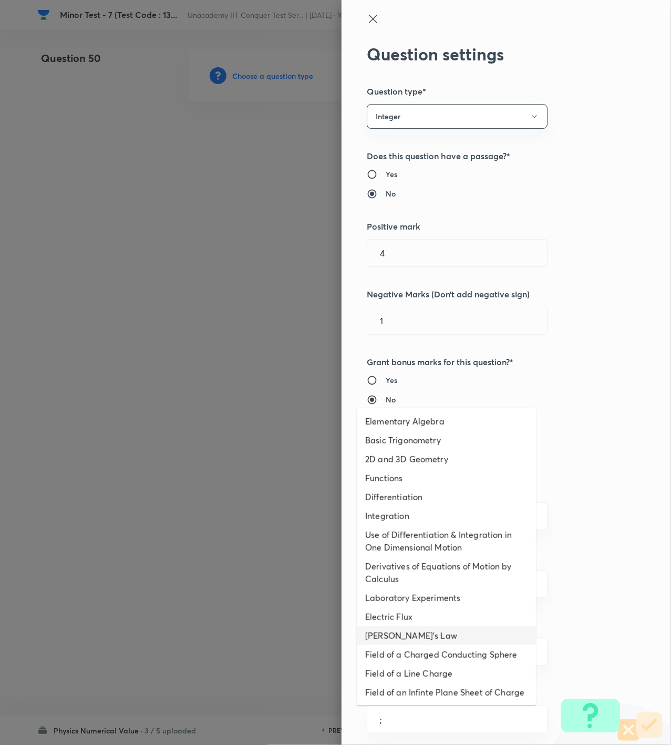
click at [442, 587] on ul "Elementary Algebra Basic Trigonometry 2D and 3D Geometry Functions Differentiat…" at bounding box center [446, 557] width 179 height 298
